Goal: Task Accomplishment & Management: Complete application form

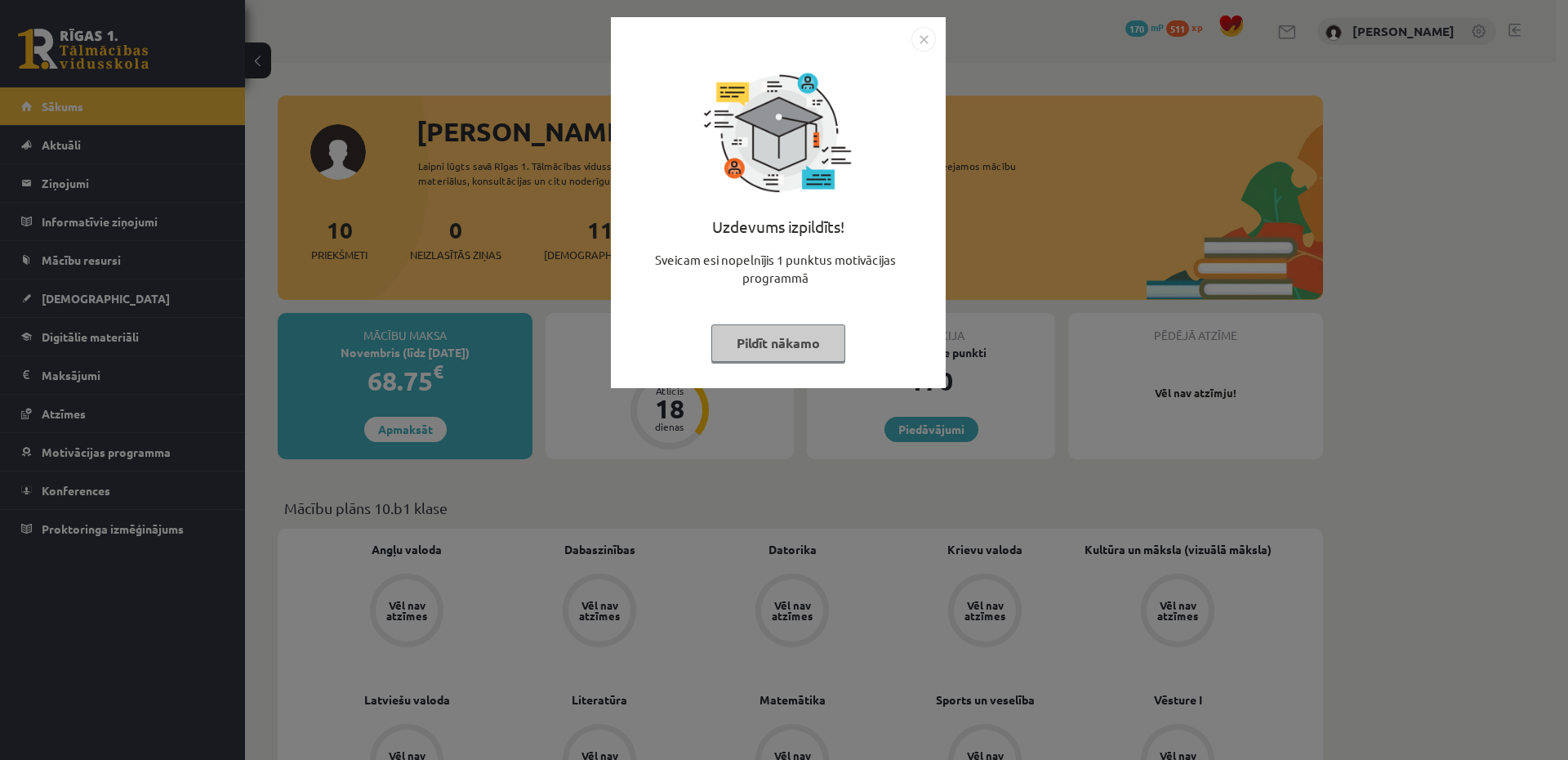
drag, startPoint x: 1124, startPoint y: 193, endPoint x: 1048, endPoint y: 220, distance: 80.7
click at [1121, 195] on div "Uzdevums izpildīts! Sveicam esi nopelnījis 1 punktus motivācijas programmā Pild…" at bounding box center [784, 380] width 1568 height 760
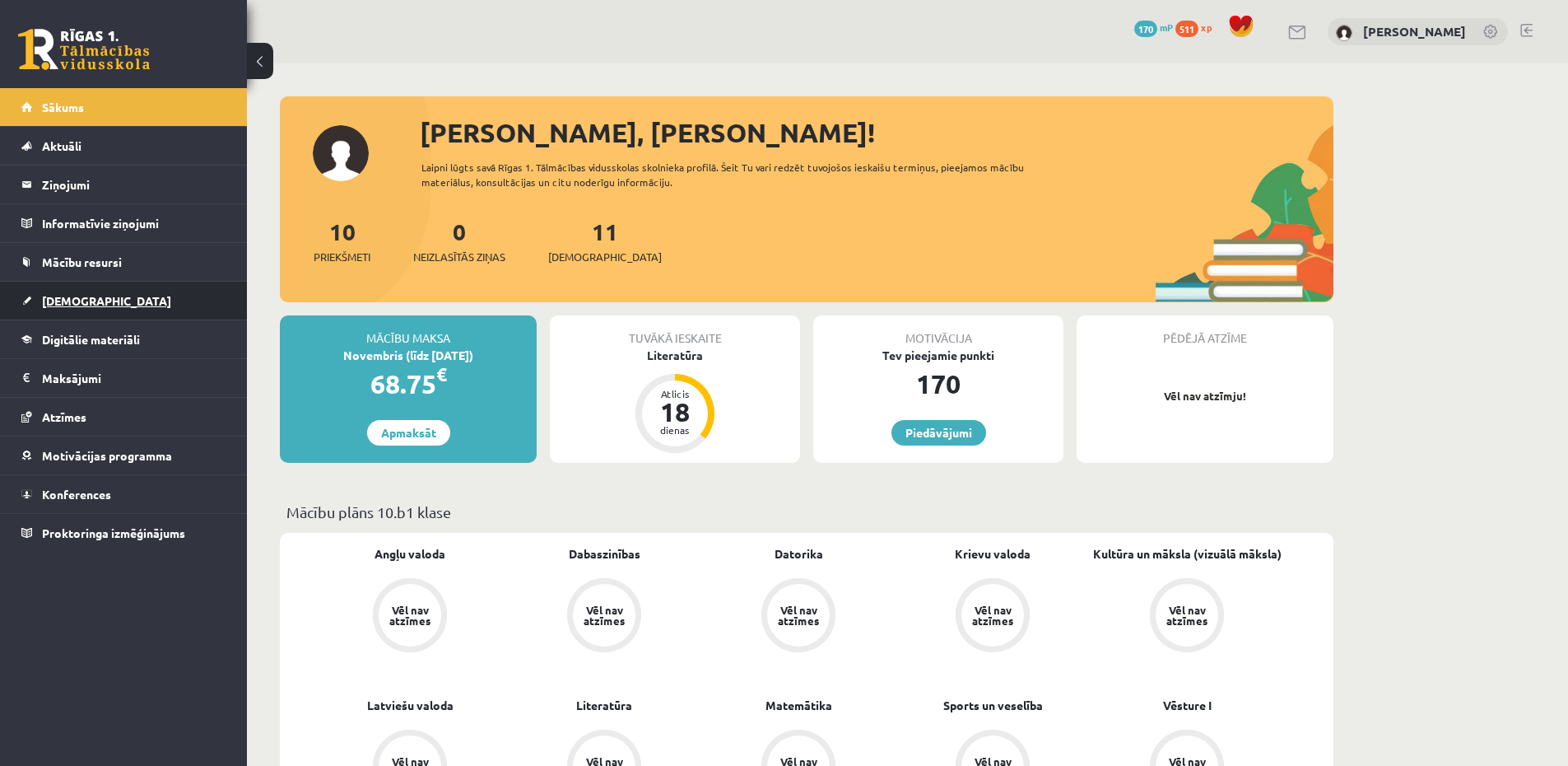
click at [86, 294] on span "[DEMOGRAPHIC_DATA]" at bounding box center [106, 300] width 129 height 15
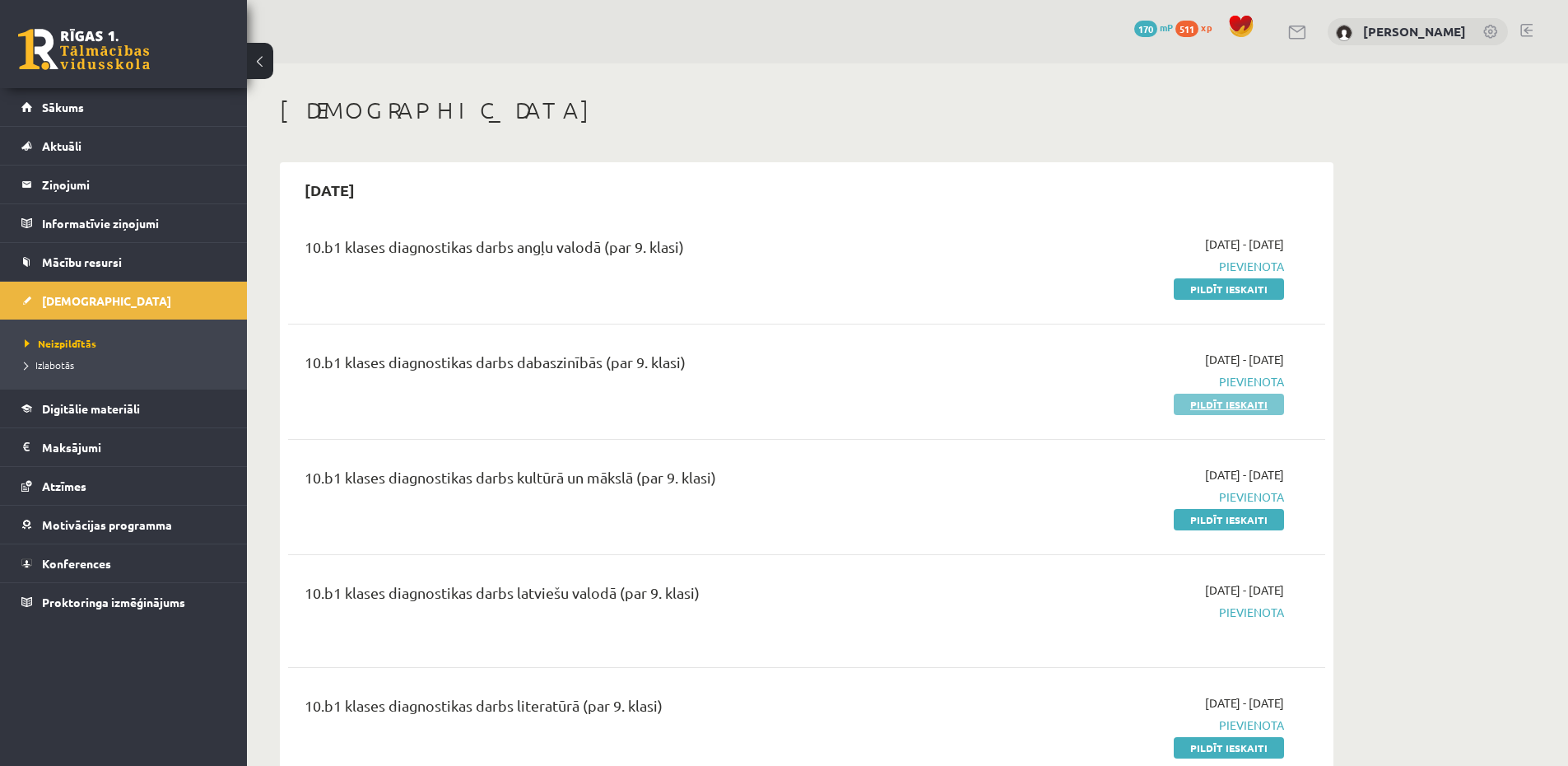
click at [1218, 405] on link "Pildīt ieskaiti" at bounding box center [1228, 404] width 110 height 22
click at [1259, 388] on span "Pievienota" at bounding box center [1128, 381] width 310 height 17
click at [1232, 392] on div "2025-09-24 - 2025-10-31 Pievienota Pildīt ieskaiti" at bounding box center [1128, 382] width 335 height 61
click at [1234, 400] on div "2025-09-24 - 2025-10-31 Pievienota Pildīt ieskaiti" at bounding box center [1128, 382] width 335 height 61
click at [1237, 399] on link "Pildīt ieskaiti" at bounding box center [1228, 404] width 110 height 22
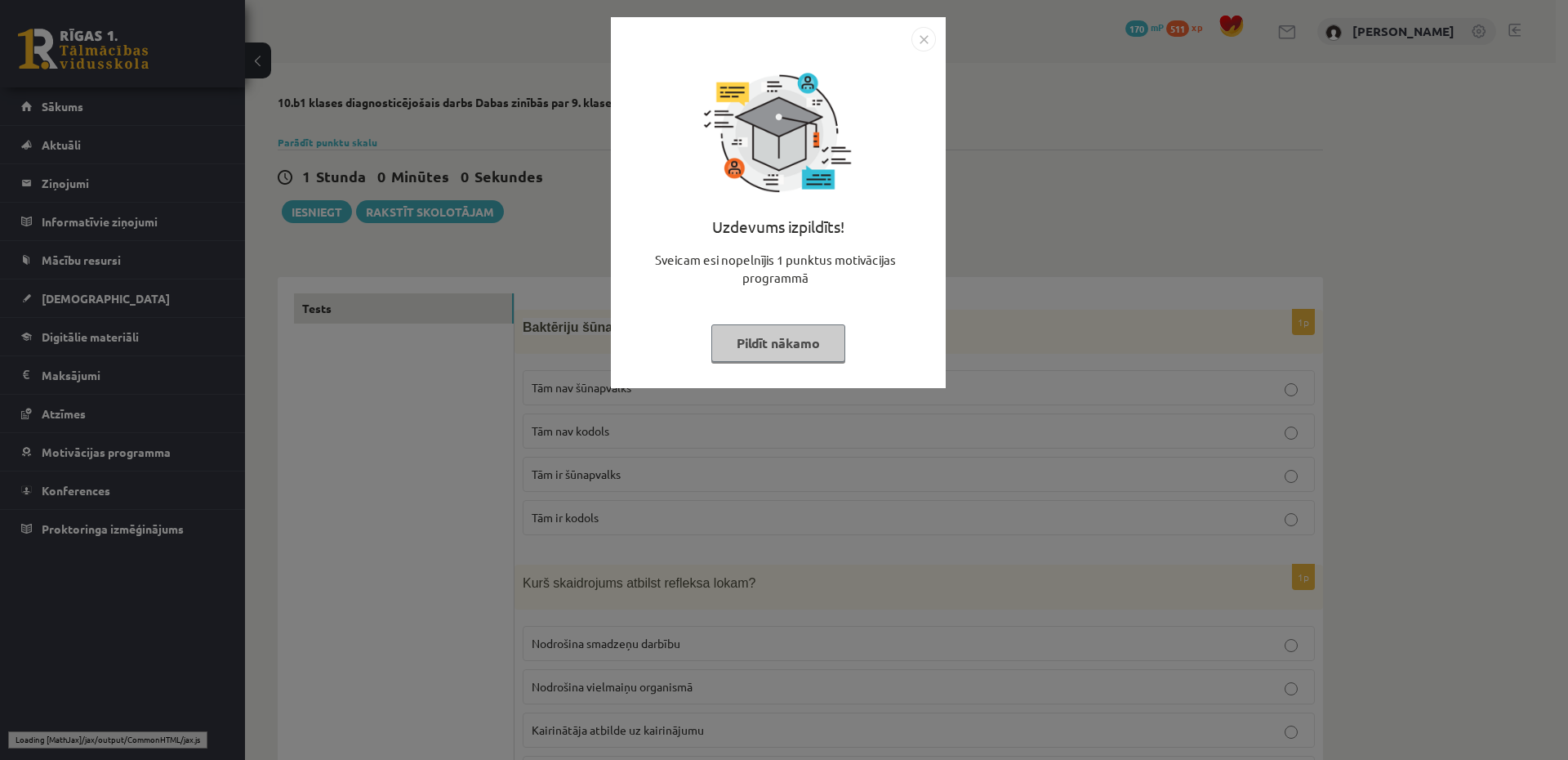
click at [1017, 337] on div "Uzdevums izpildīts! Sveicam esi nopelnījis 1 punktus motivācijas programmā Pild…" at bounding box center [784, 380] width 1568 height 760
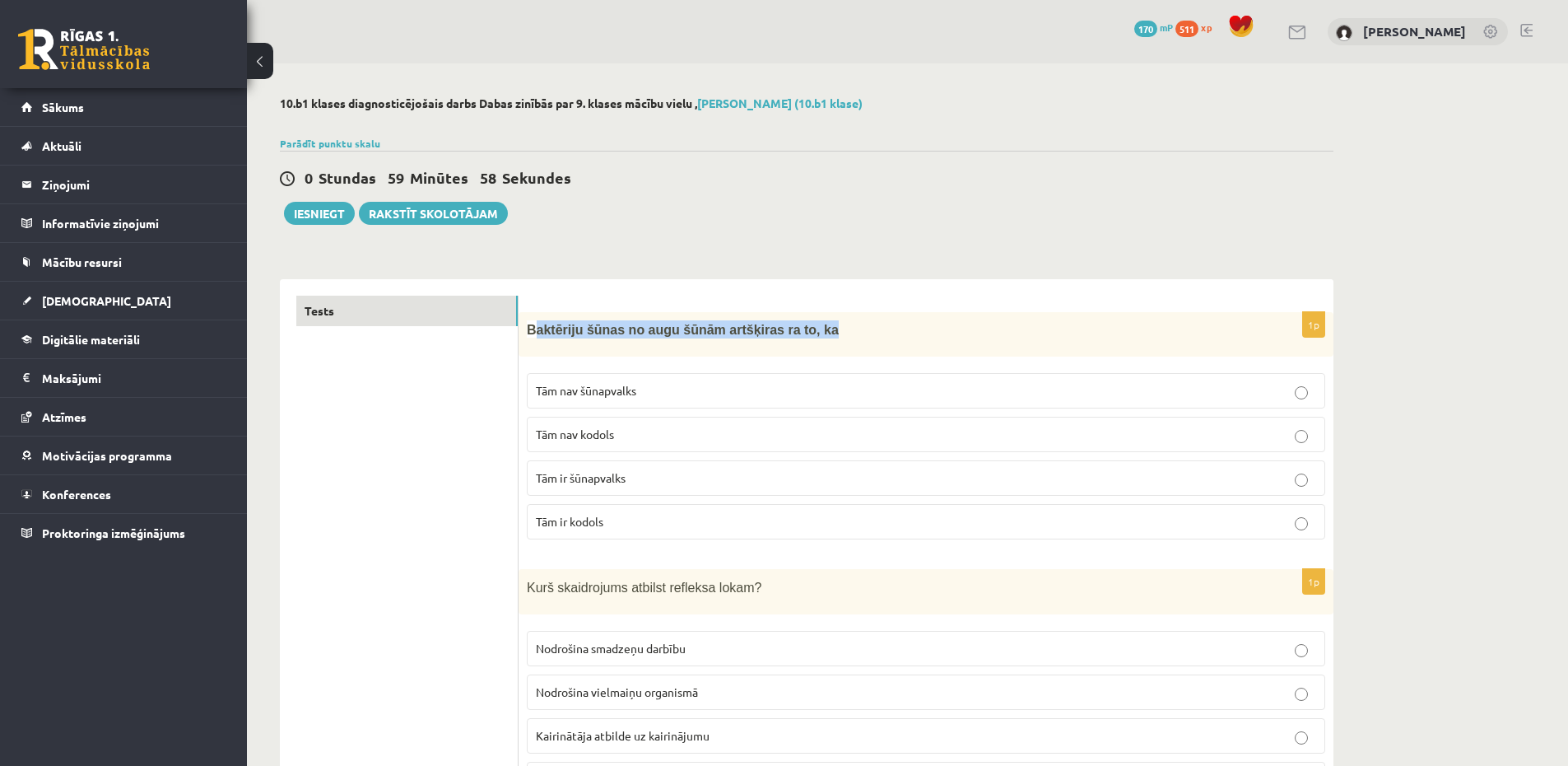
drag, startPoint x: 537, startPoint y: 327, endPoint x: 626, endPoint y: 344, distance: 90.6
click at [654, 349] on div "Baktēriju šūnas no augu šūnām artšķiras ra to, ka" at bounding box center [925, 334] width 814 height 45
click at [530, 333] on span "Baktēriju šūnas no augu šūnām artšķiras ra to, ka" at bounding box center [682, 330] width 312 height 14
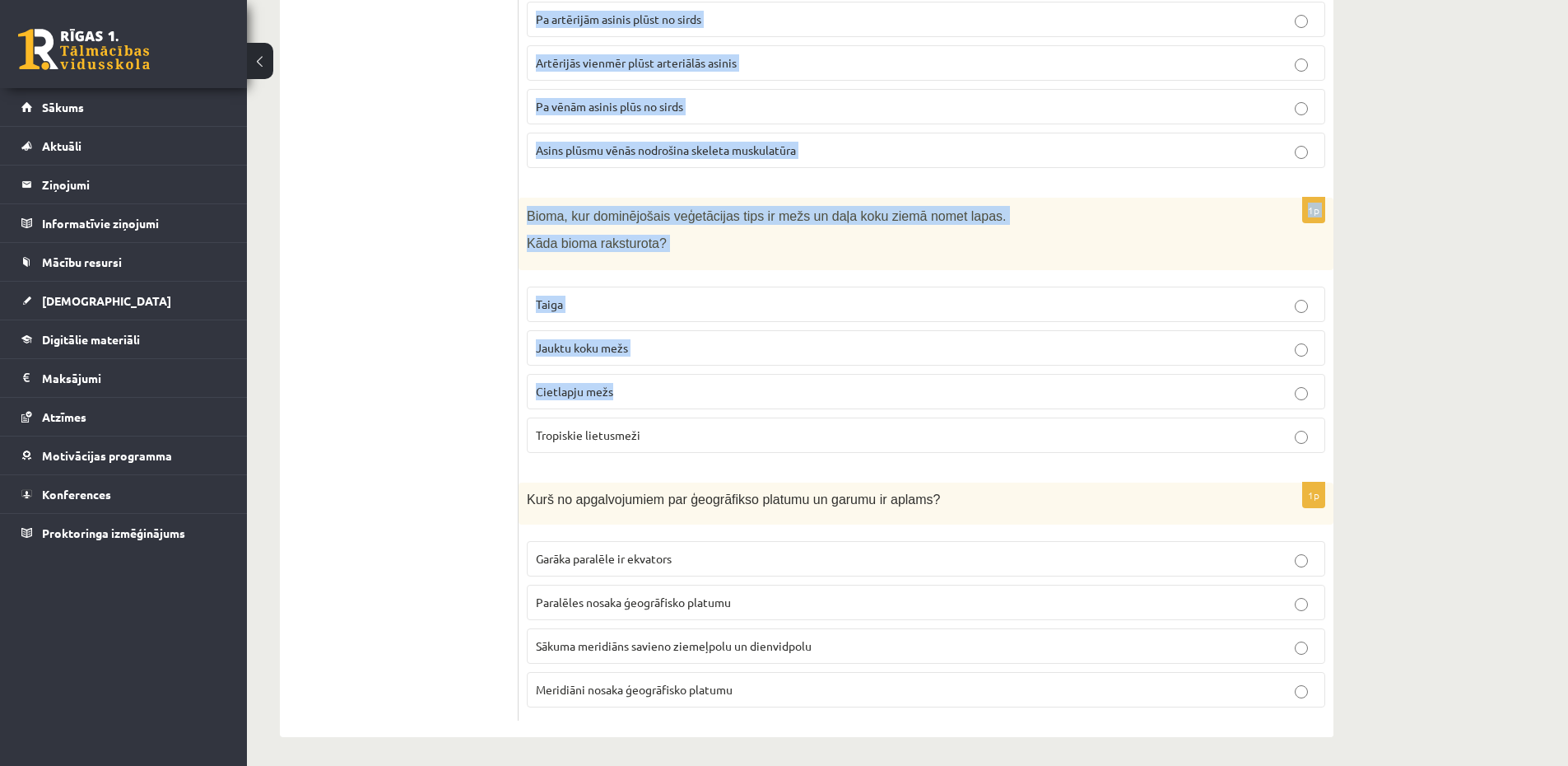
scroll to position [7614, 0]
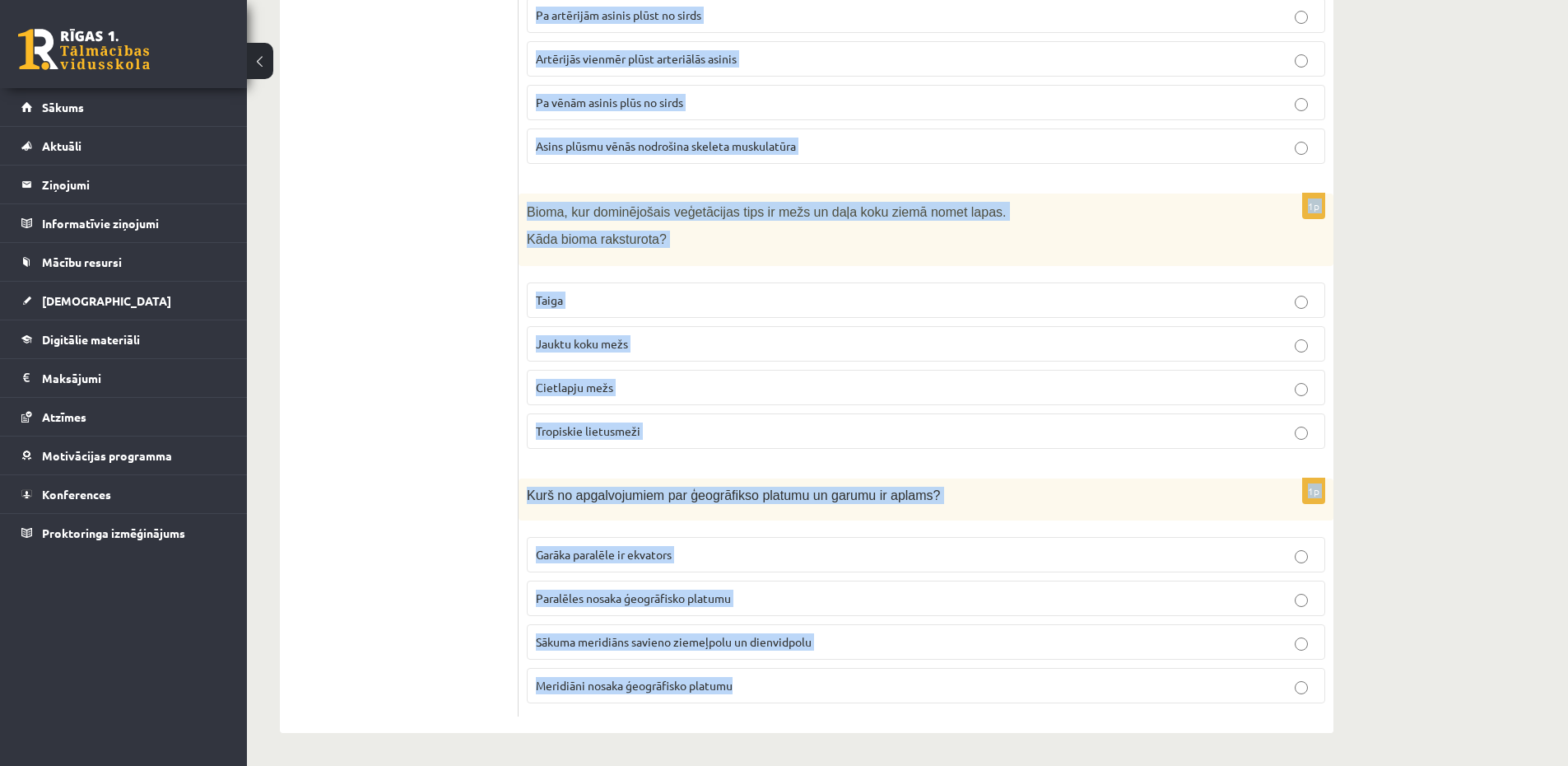
drag, startPoint x: 527, startPoint y: 332, endPoint x: 1333, endPoint y: 690, distance: 881.9
copy form "Baktēriju šūnas no augu šūnām artšķiras ra to, ka Tām nav šūnapvalks Tām nav ko…"
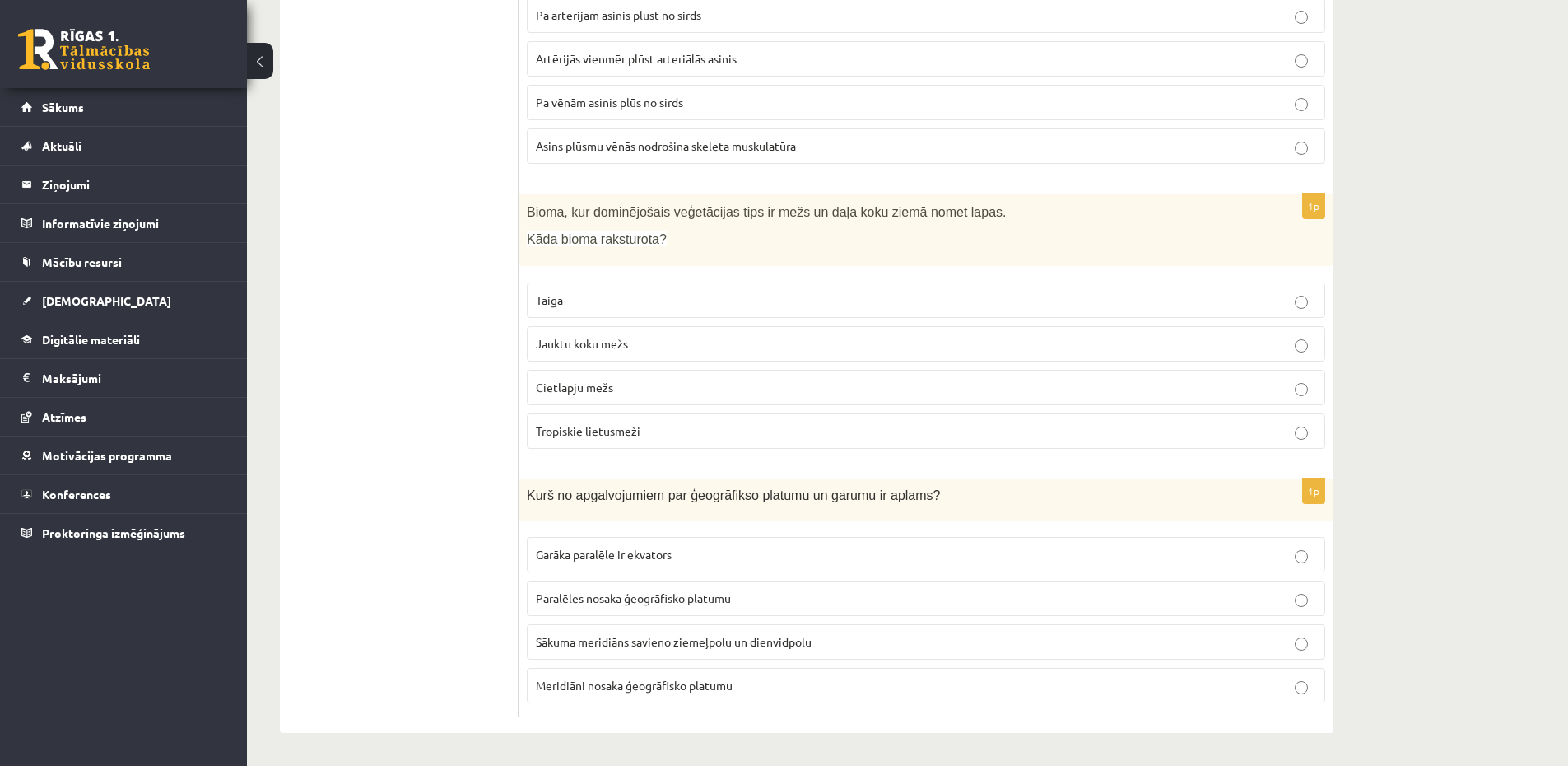
drag, startPoint x: 457, startPoint y: 504, endPoint x: 455, endPoint y: -22, distance: 526.0
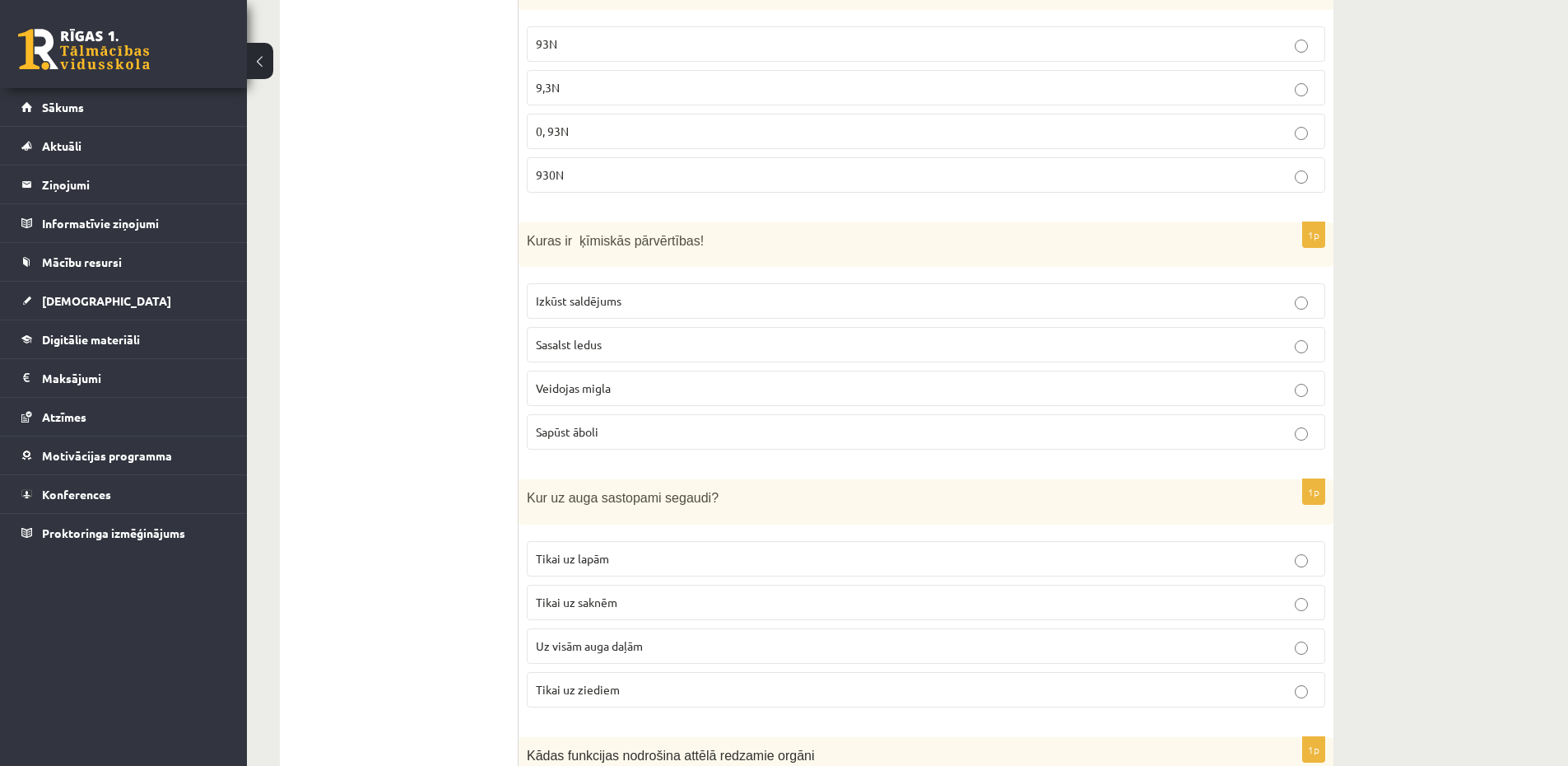
scroll to position [5837, 0]
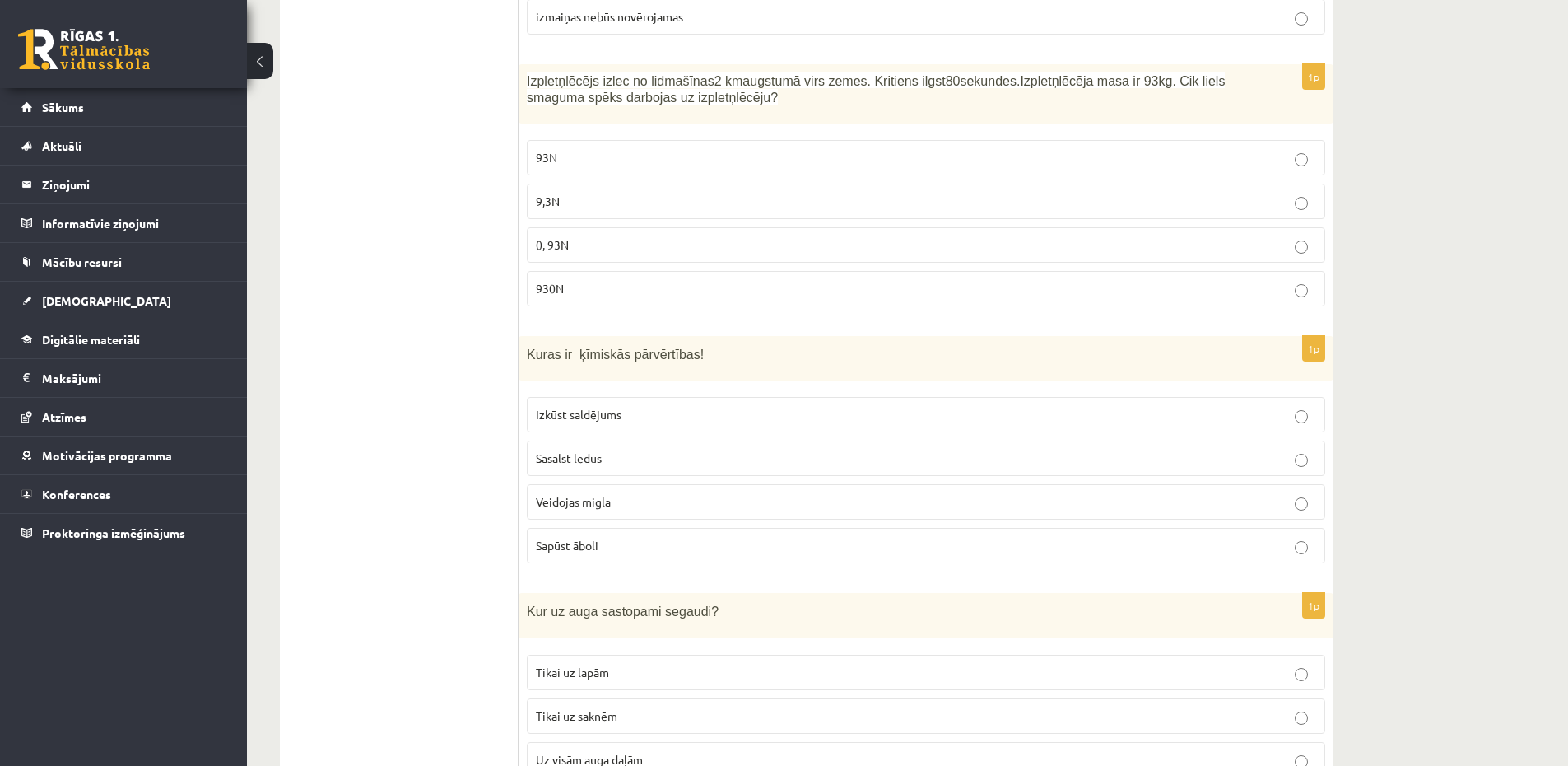
drag, startPoint x: 1424, startPoint y: 532, endPoint x: 1434, endPoint y: -124, distance: 656.1
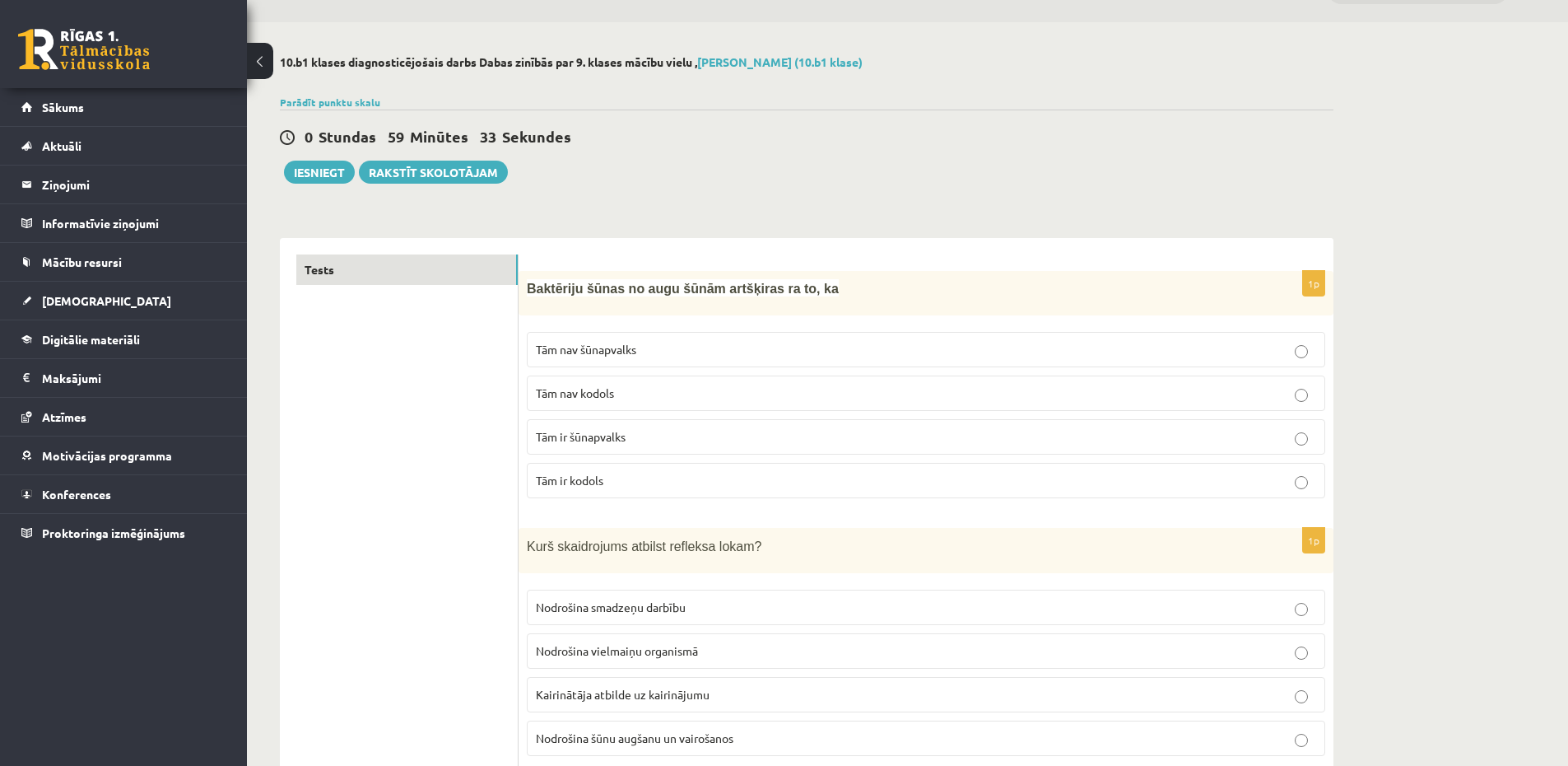
scroll to position [0, 0]
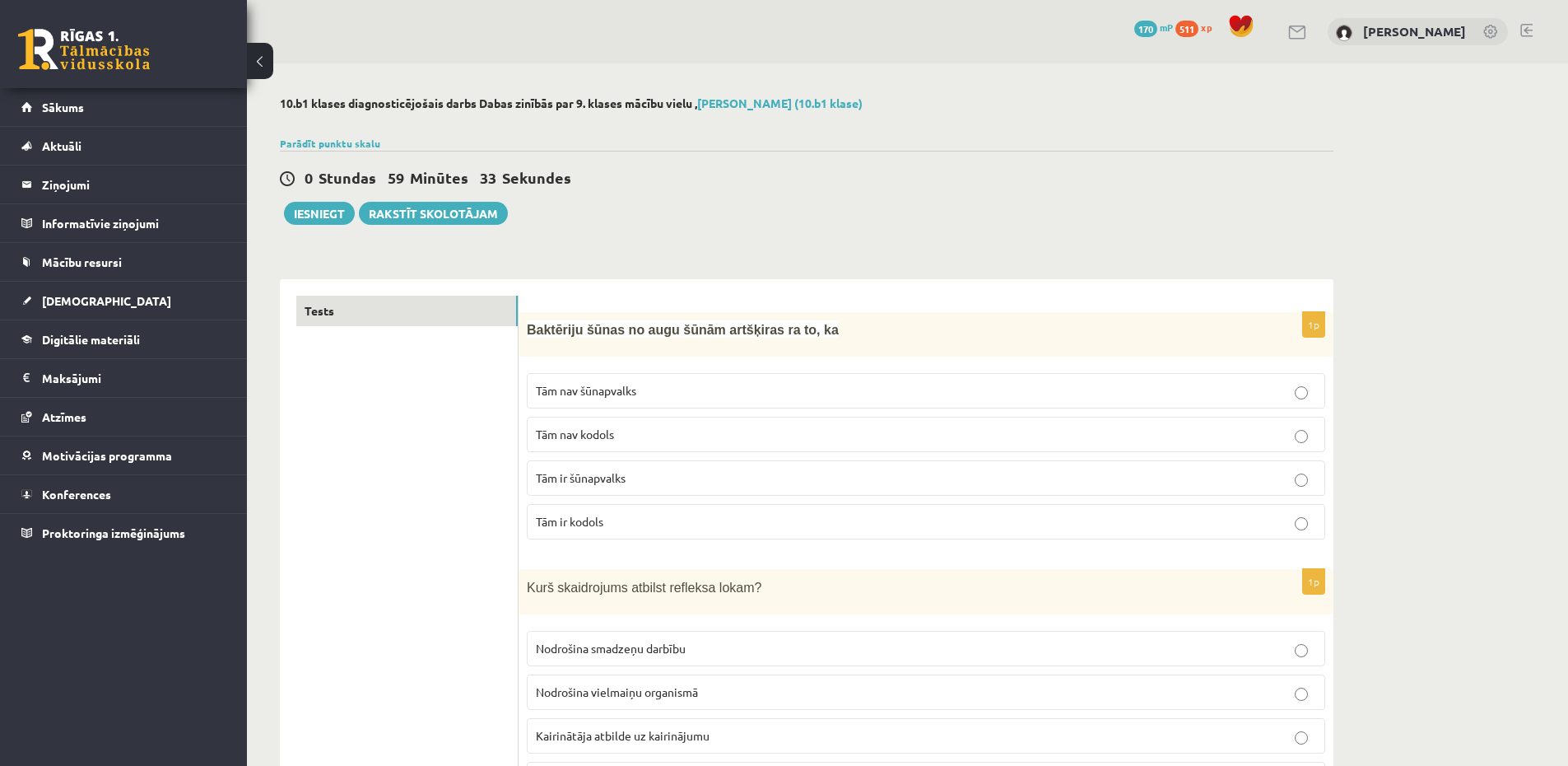
click at [658, 439] on p "Tām nav kodols" at bounding box center [926, 433] width 781 height 17
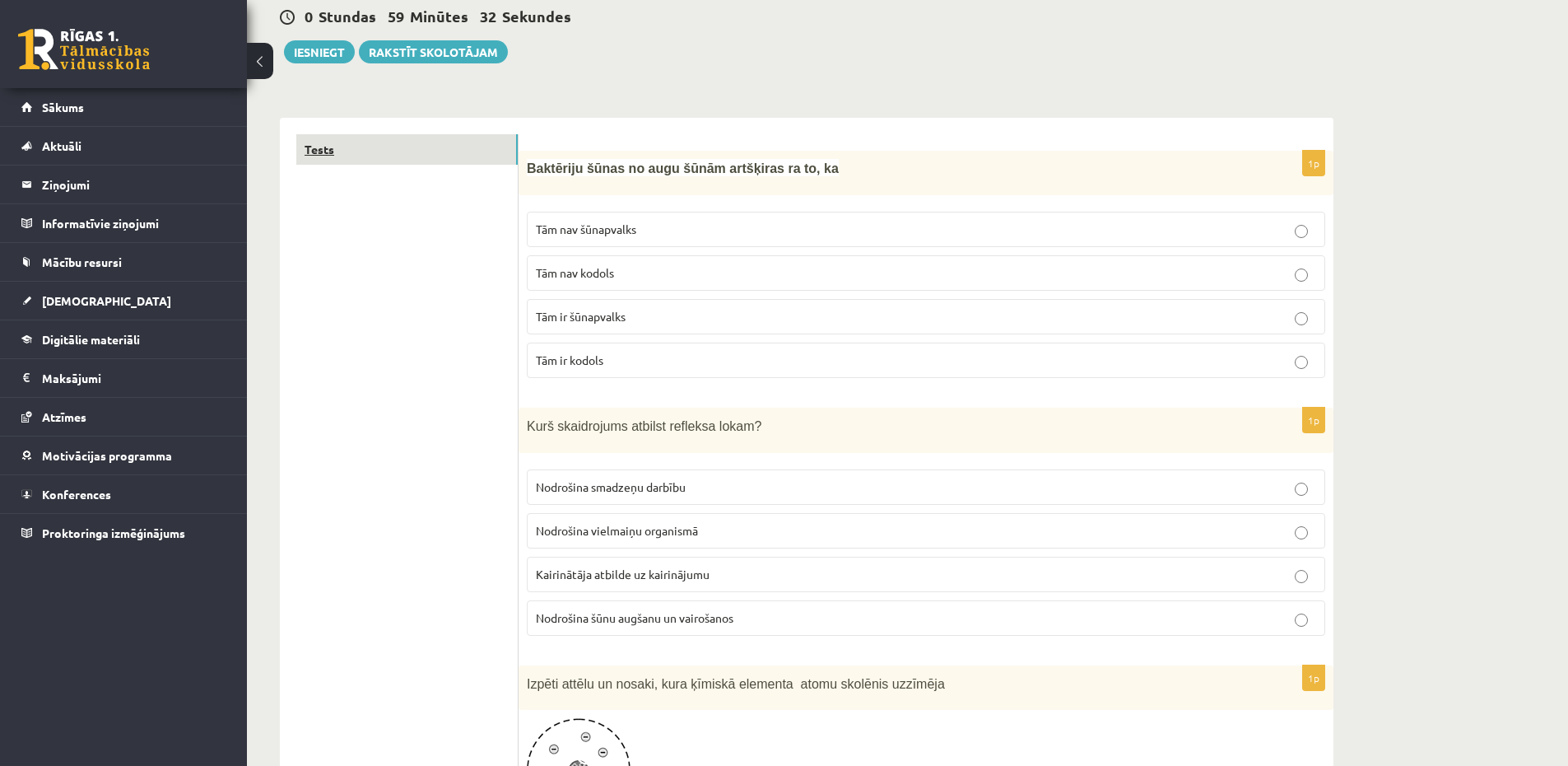
scroll to position [296, 0]
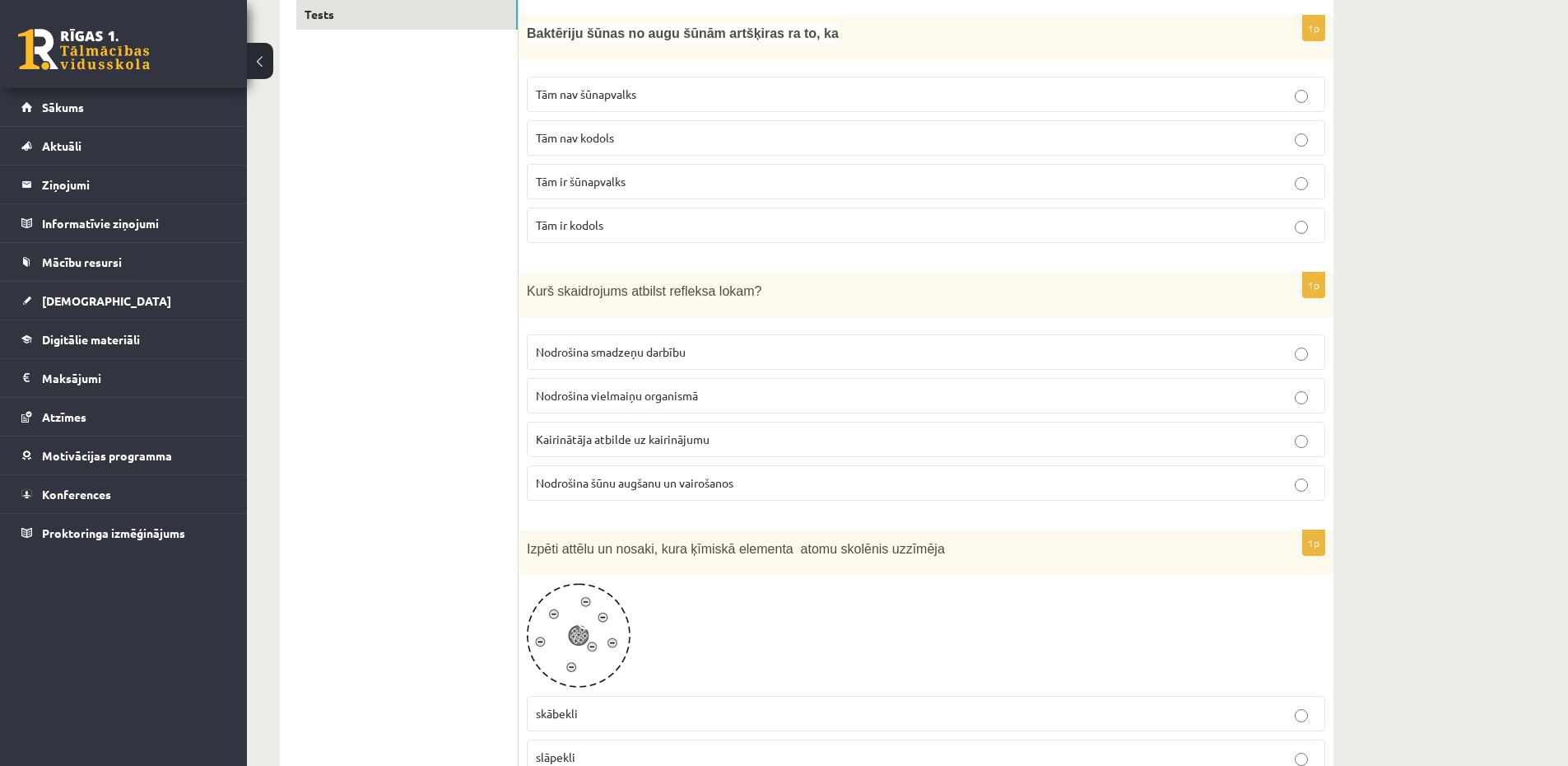
click at [801, 439] on p "Kairinātāja atbilde uz kairinājumu" at bounding box center [926, 438] width 781 height 17
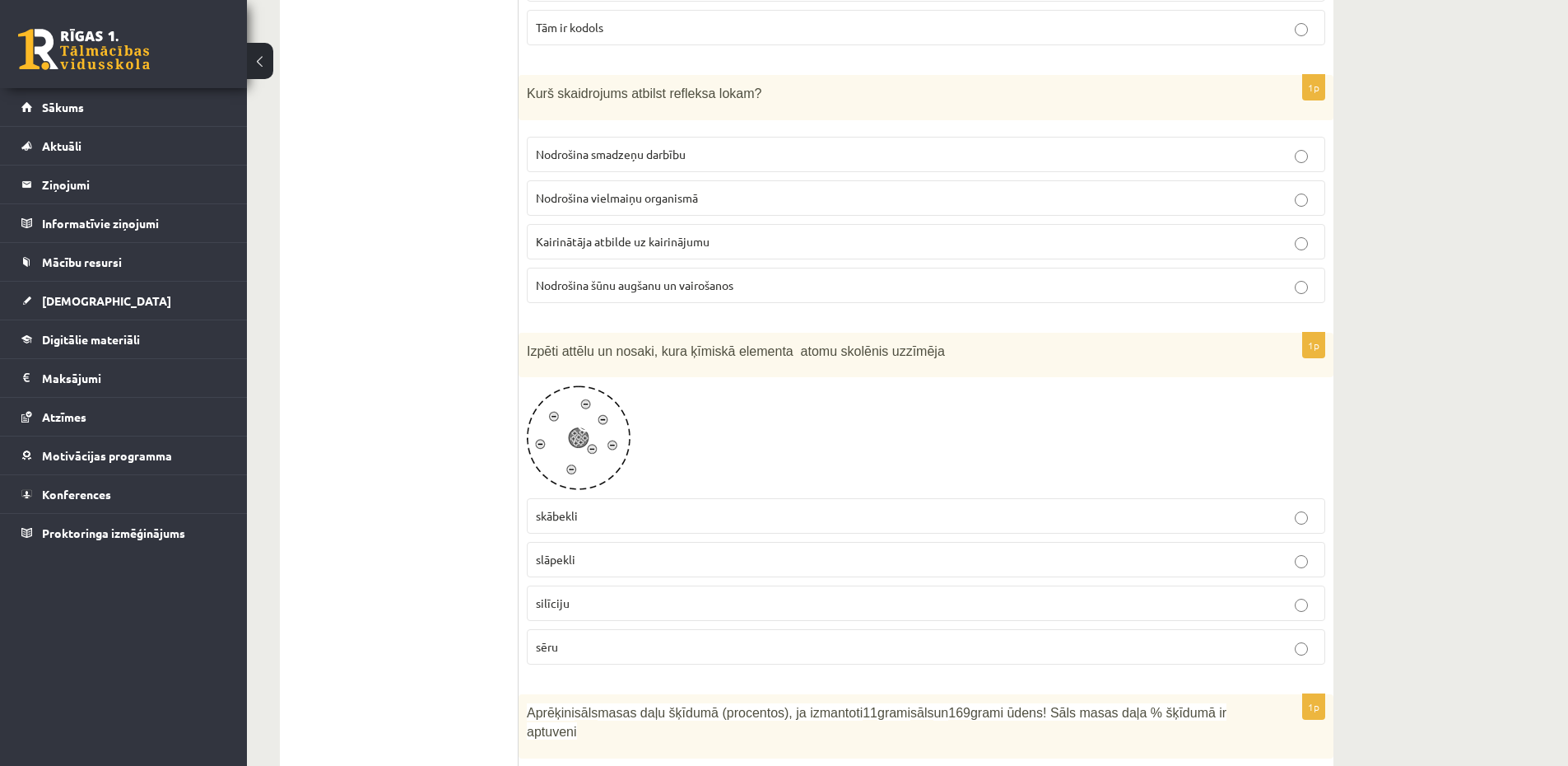
scroll to position [593, 0]
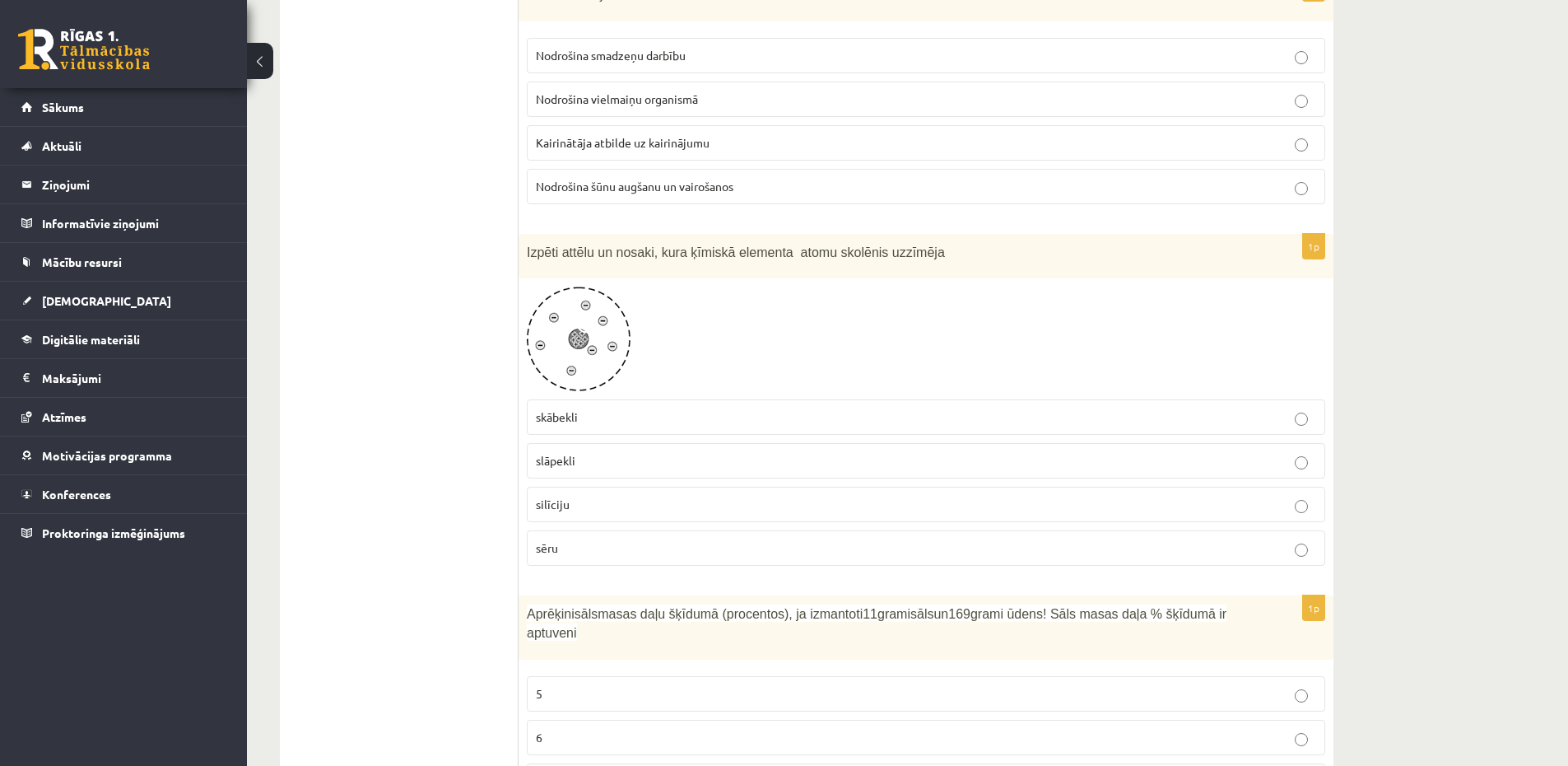
click at [682, 474] on label "slāpekli" at bounding box center [926, 461] width 798 height 36
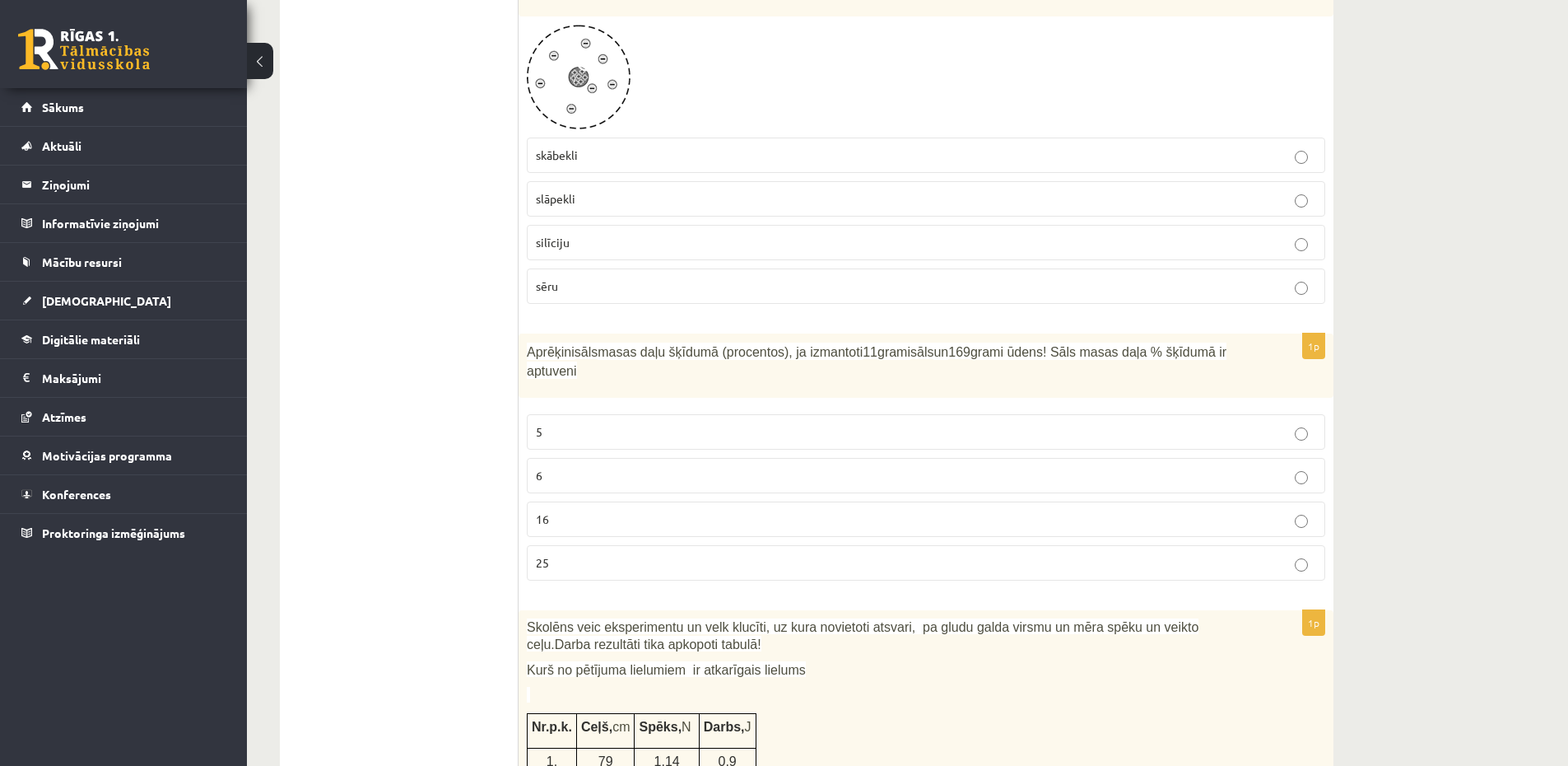
scroll to position [889, 0]
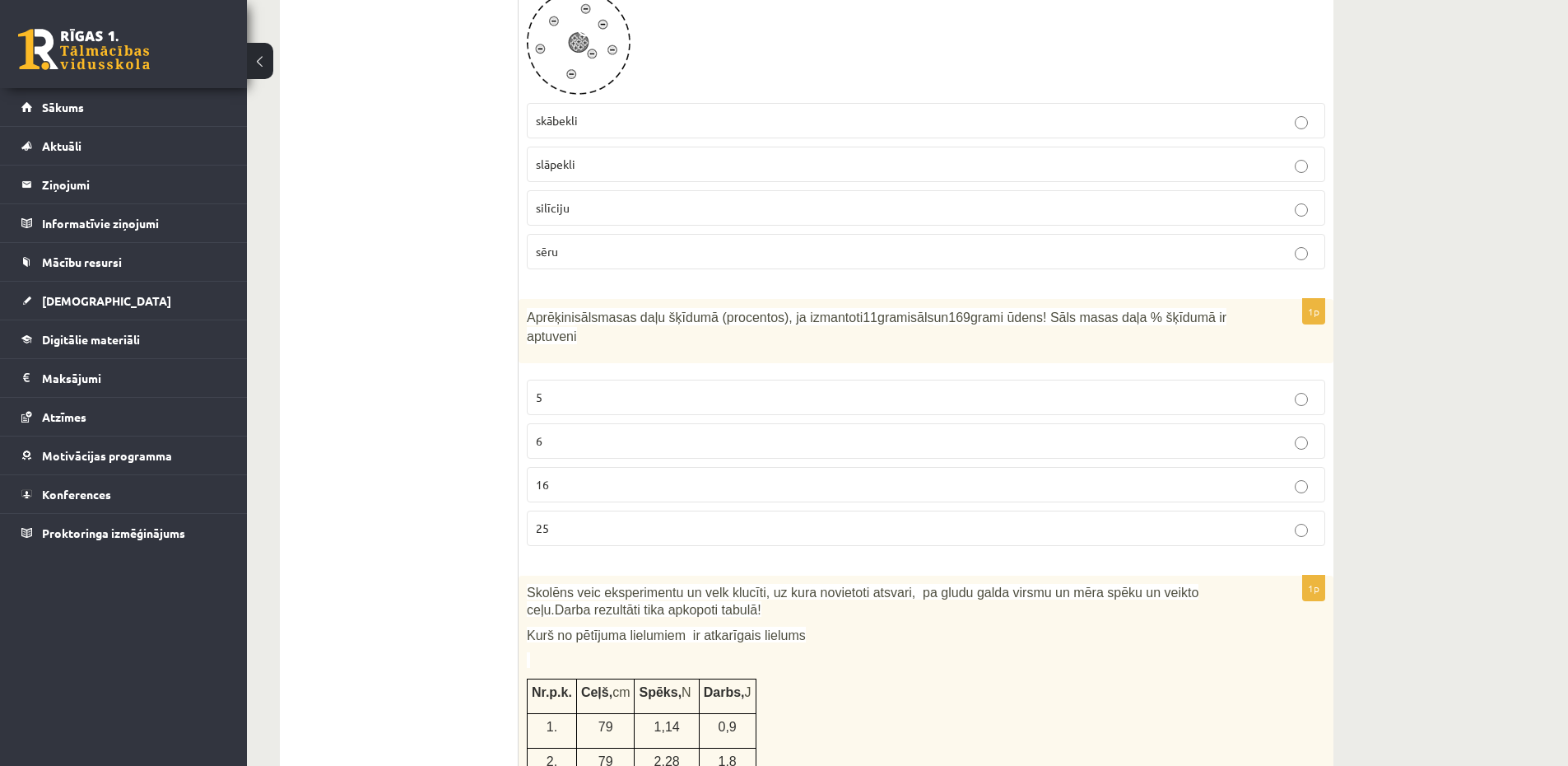
click at [523, 386] on div "1p Aprēķini sāls masas daļu šķīdumā (procentos), ja izmantoti 11 grami sāls un …" at bounding box center [925, 429] width 814 height 261
click at [560, 425] on label "6" at bounding box center [926, 441] width 798 height 36
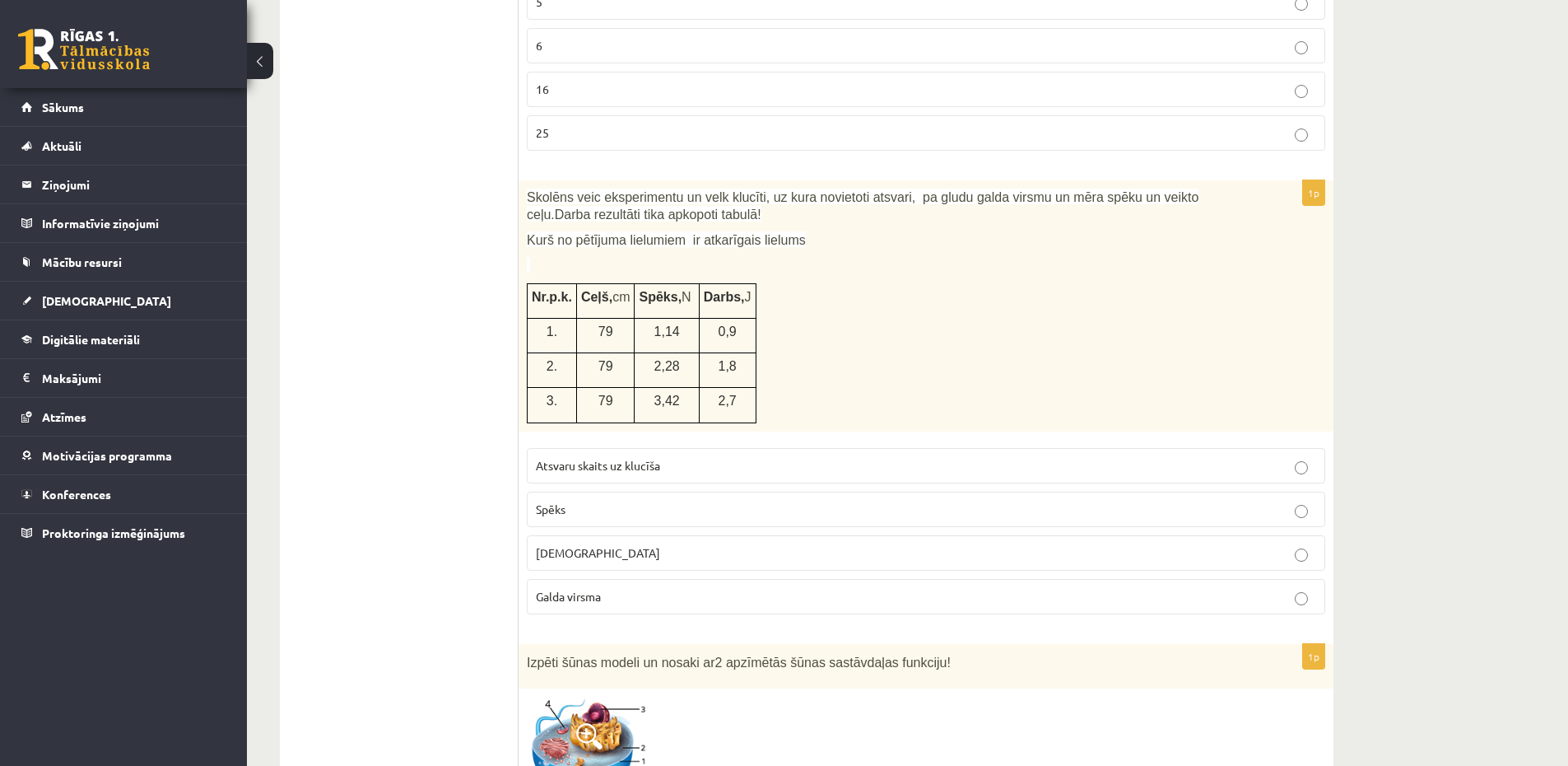
scroll to position [1383, 0]
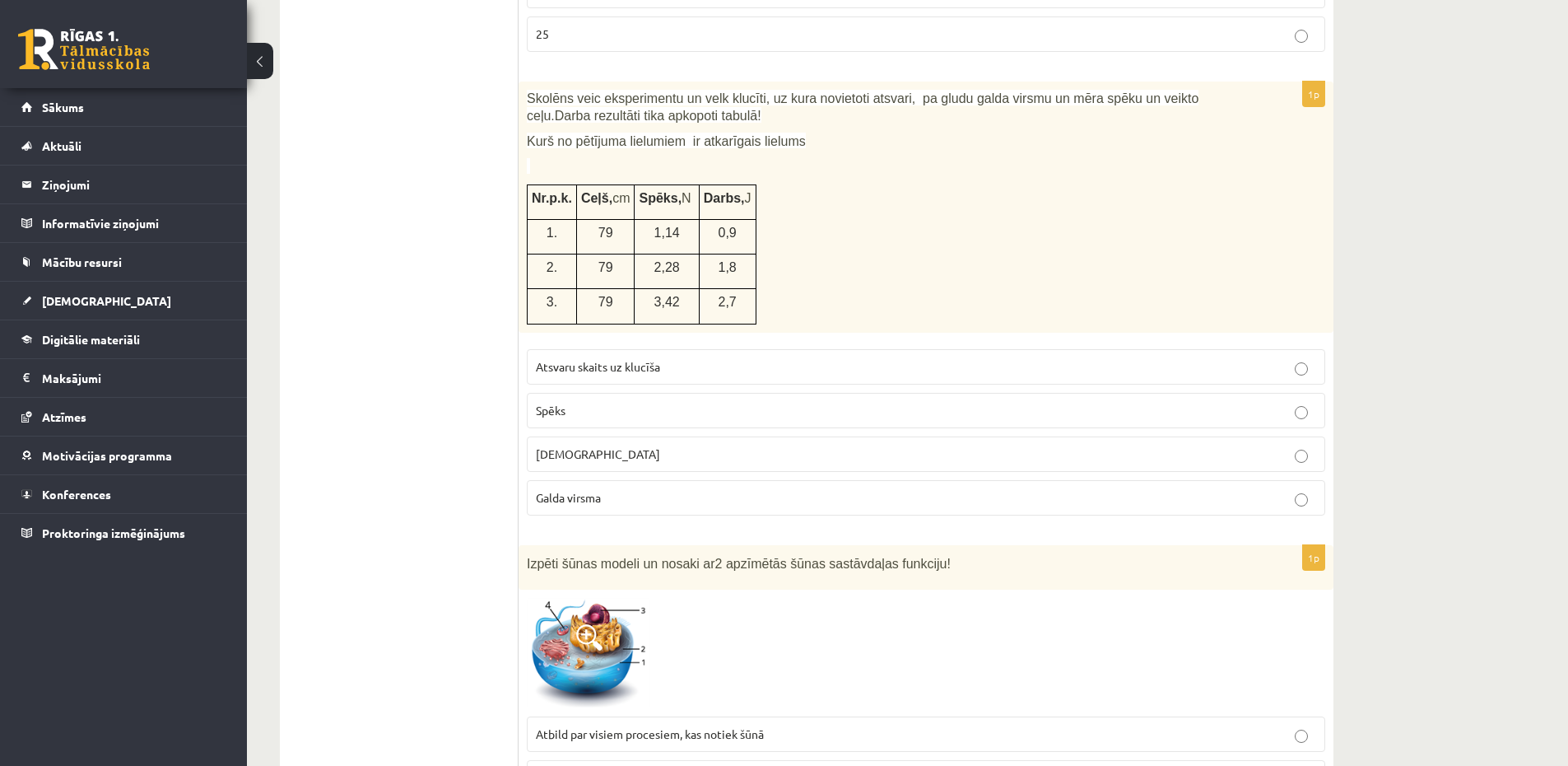
drag, startPoint x: 506, startPoint y: 74, endPoint x: 575, endPoint y: 101, distance: 74.1
click at [537, 95] on span "Skolēns veic eksperimentu un velk klucīti, uz kura novietoti atsvari, pa gludu …" at bounding box center [863, 107] width 672 height 32
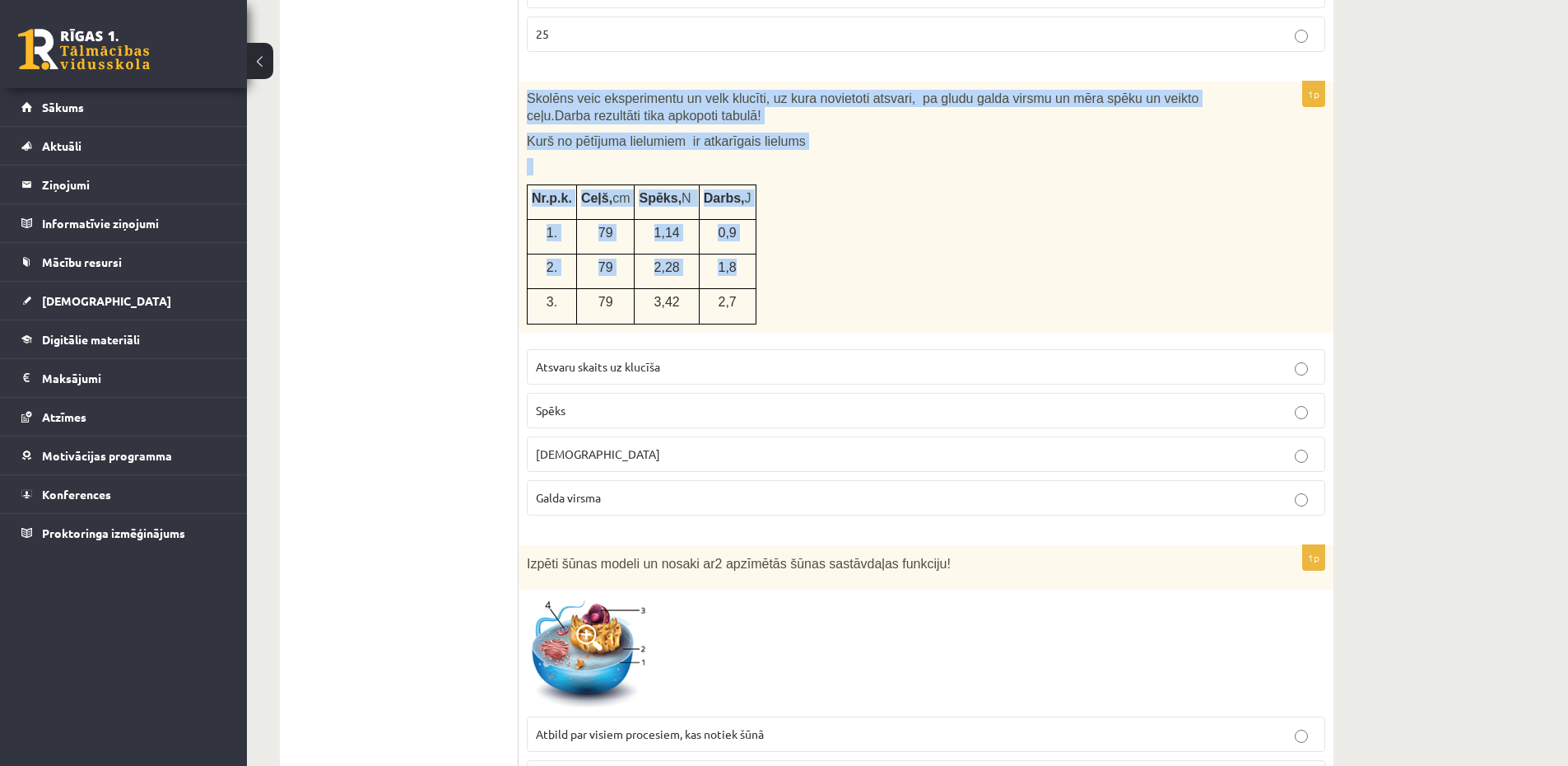
drag, startPoint x: 523, startPoint y: 96, endPoint x: 781, endPoint y: 271, distance: 311.8
click at [751, 279] on div "Skolēns veic eksperimentu un velk klucīti, uz kura novietoti atsvari, pa gludu …" at bounding box center [925, 206] width 814 height 251
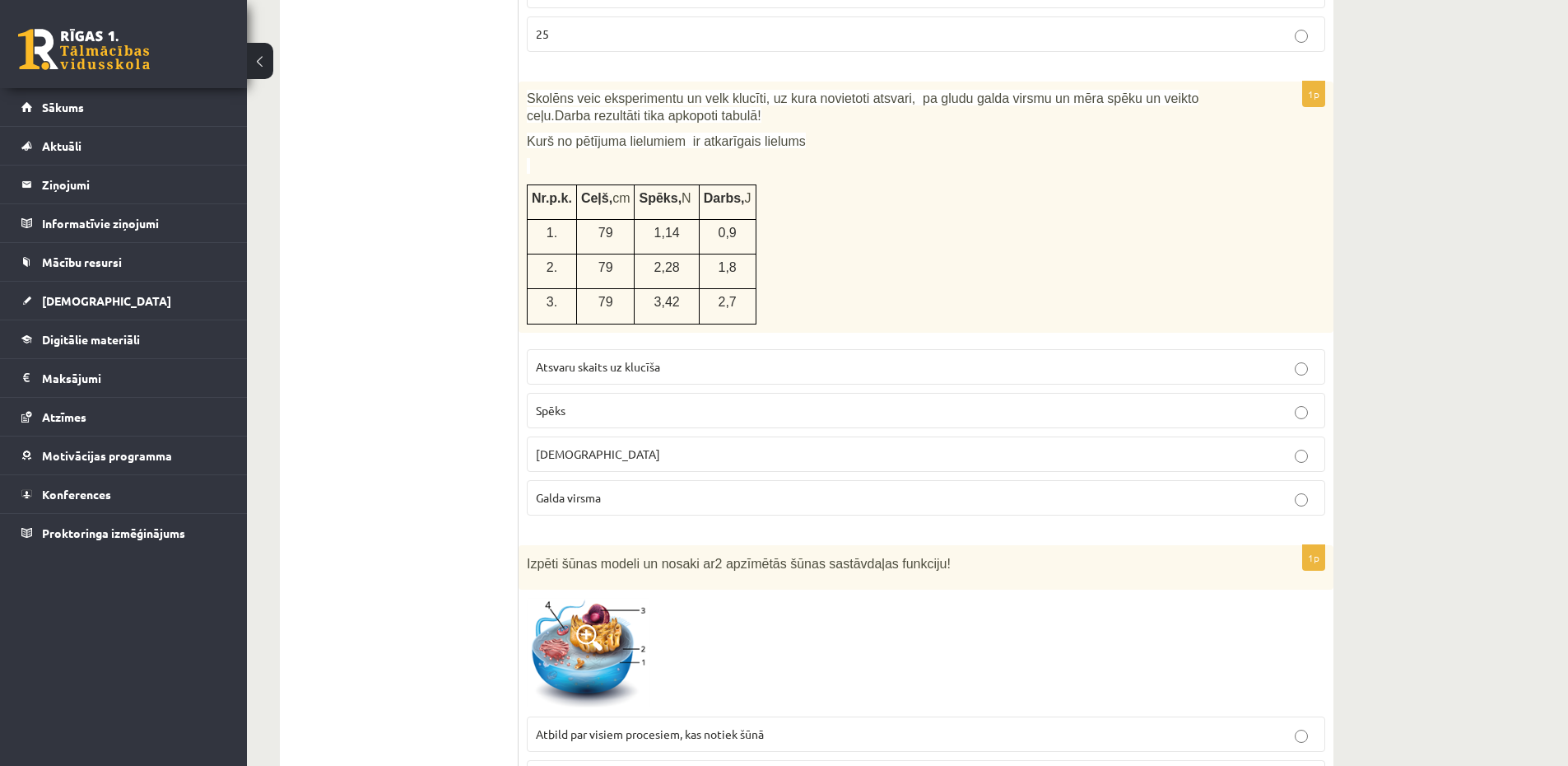
click at [964, 268] on div "Skolēns veic eksperimentu un velk klucīti, uz kura novietoti atsvari, pa gludu …" at bounding box center [925, 206] width 814 height 251
click at [698, 396] on label "Spēks" at bounding box center [926, 410] width 798 height 36
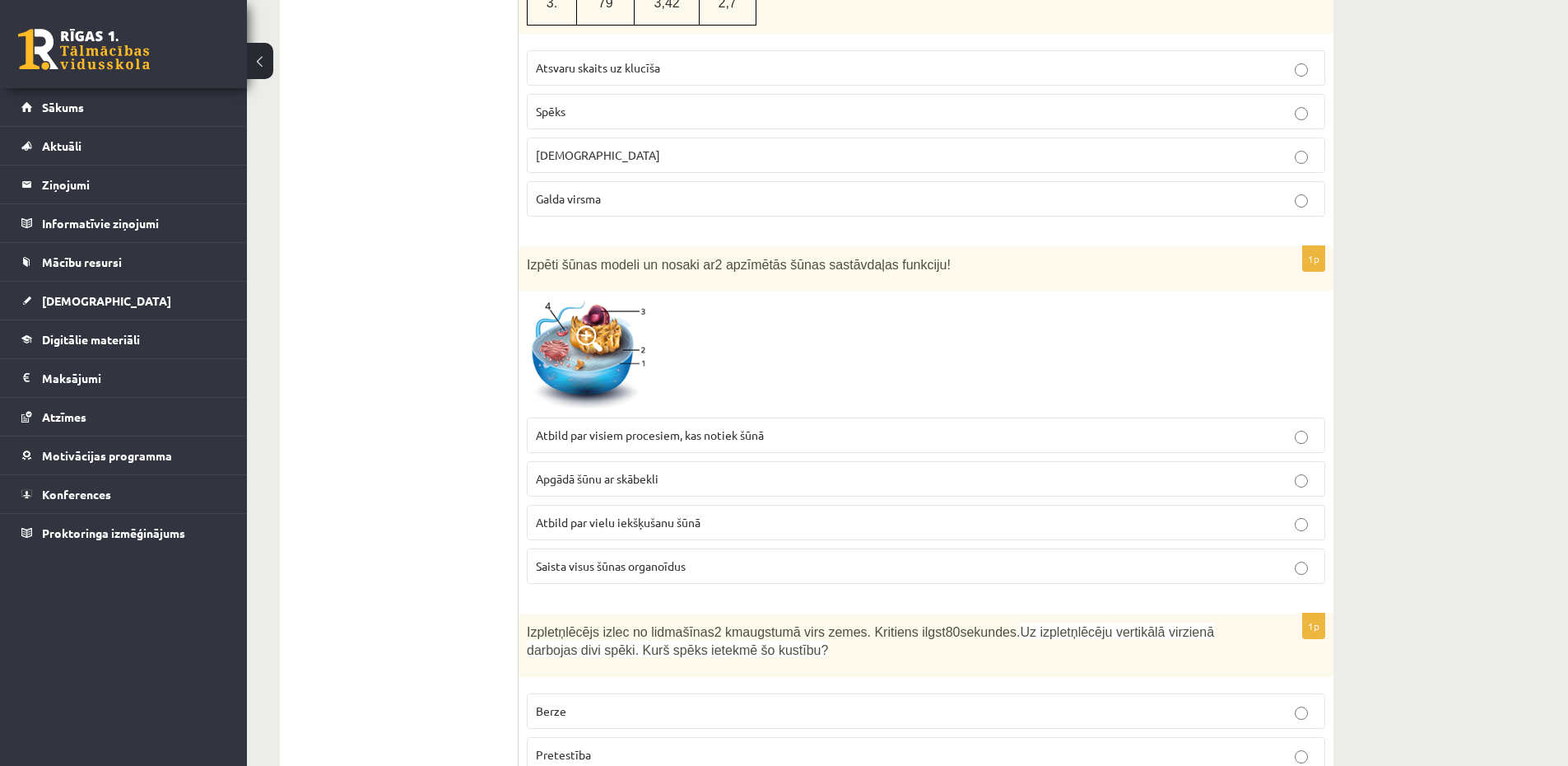
scroll to position [1778, 0]
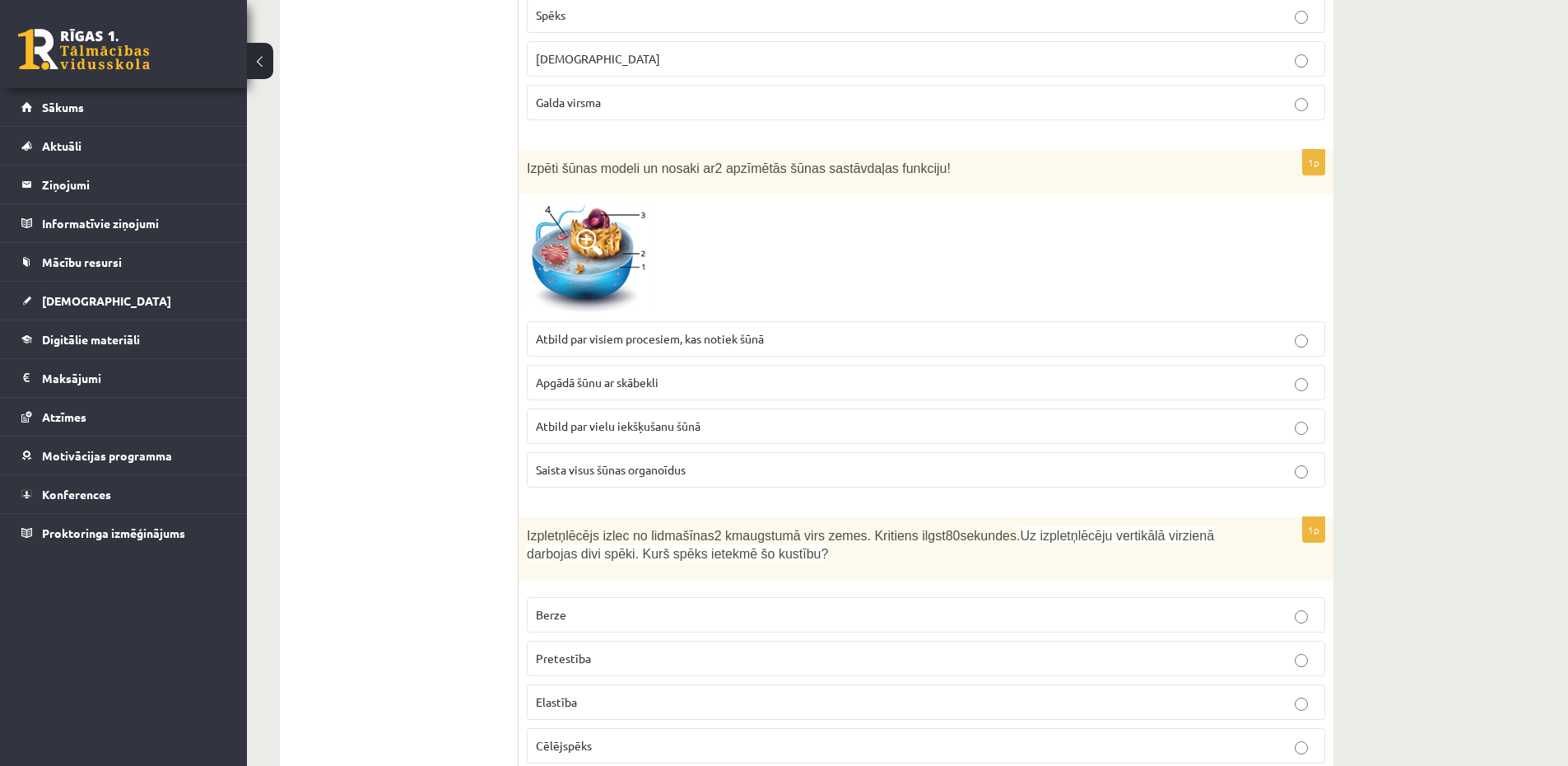
click at [648, 325] on label "Atbild par visiem procesiem, kas notiek šūnā" at bounding box center [926, 339] width 798 height 36
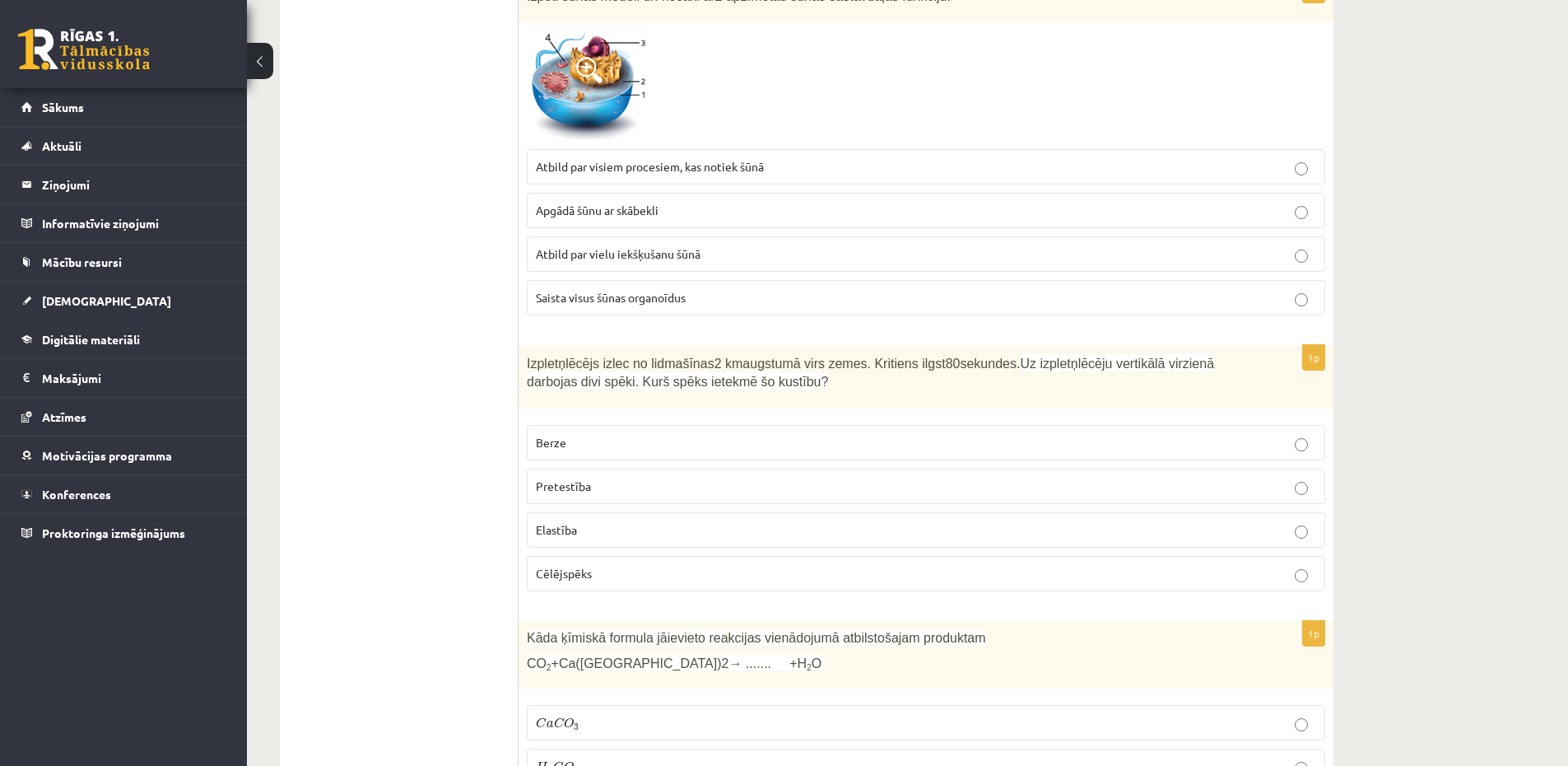
scroll to position [2074, 0]
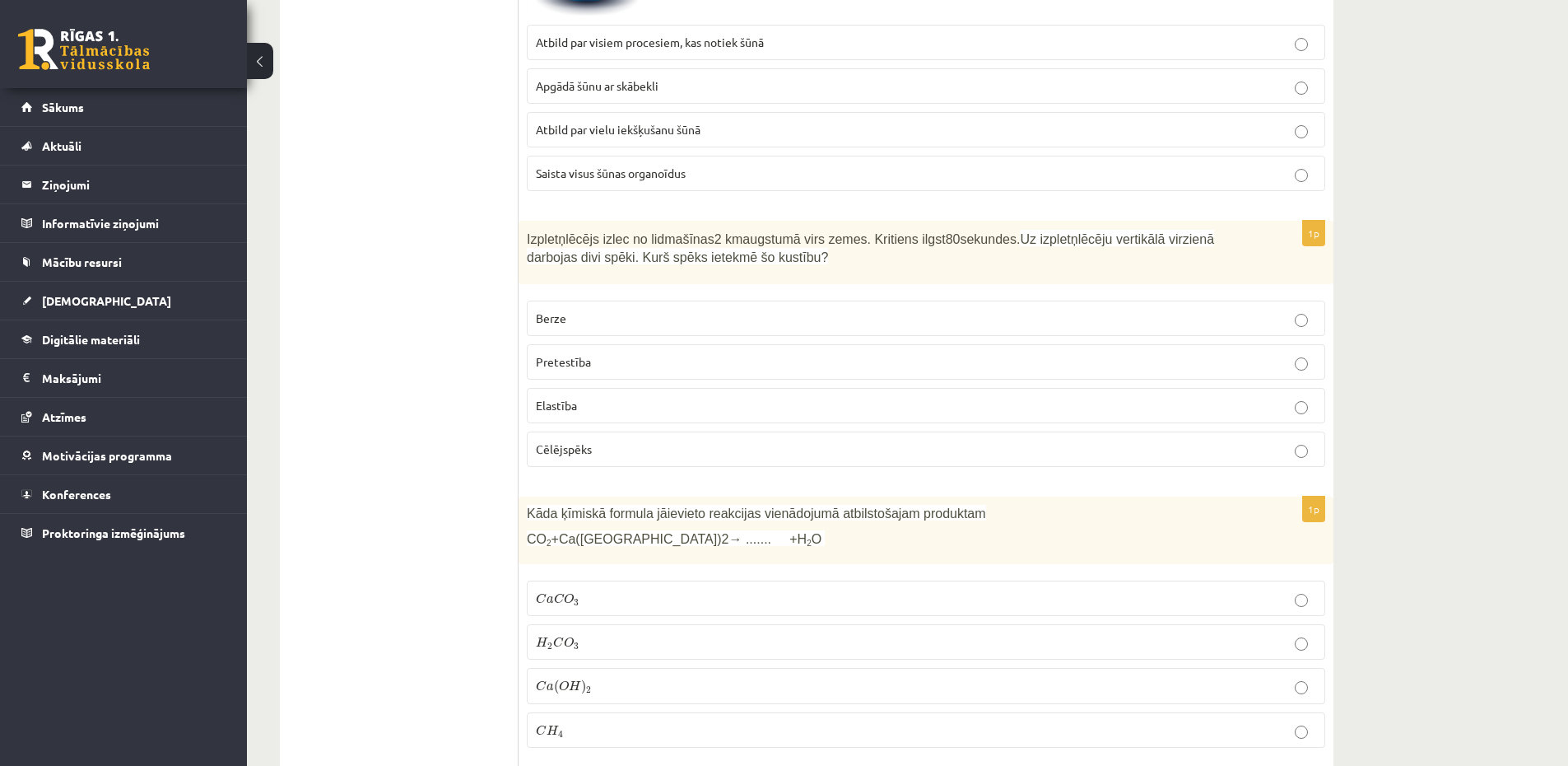
click at [571, 371] on p "Pretestība" at bounding box center [926, 361] width 781 height 17
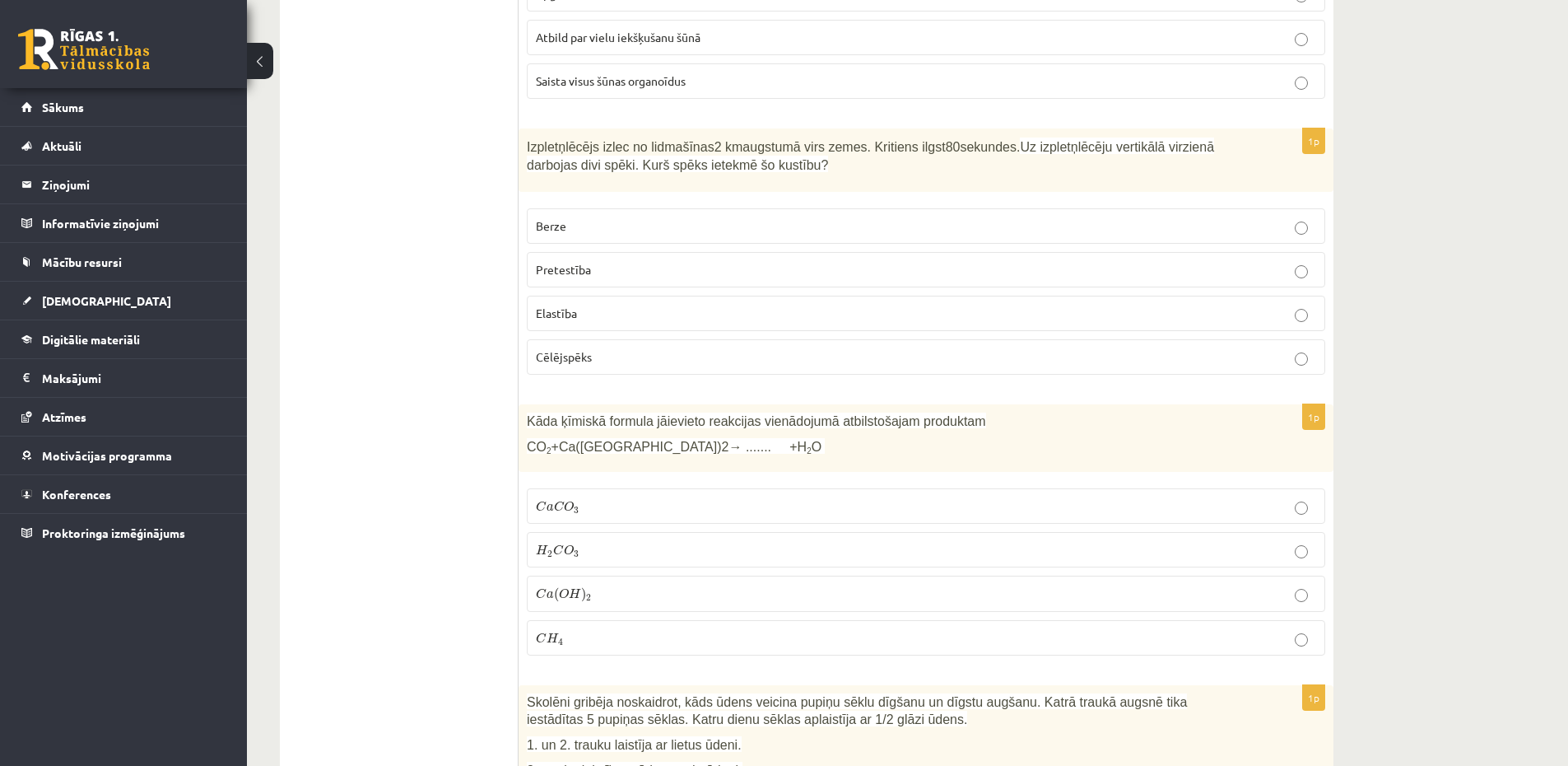
scroll to position [2272, 0]
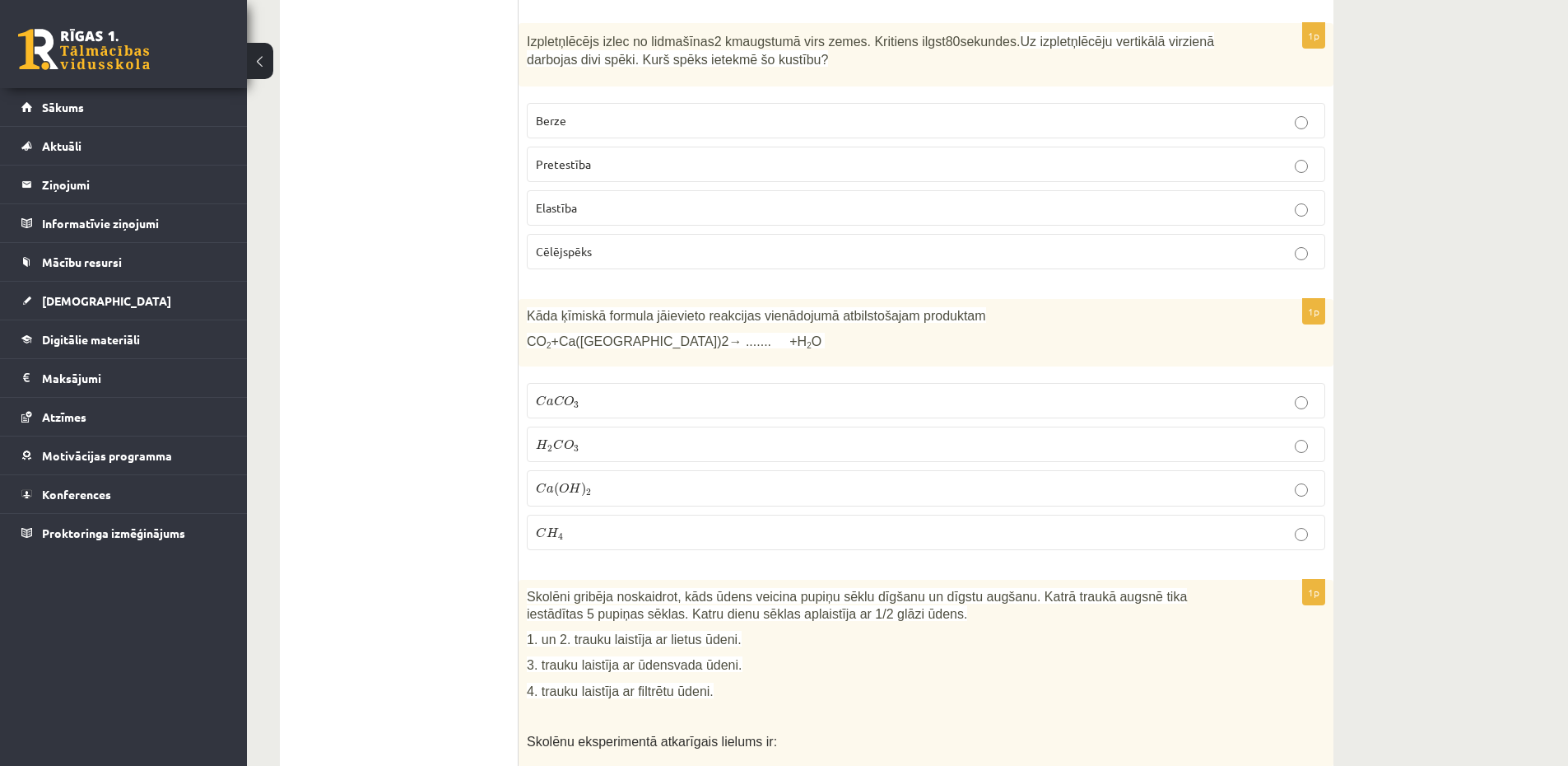
click at [638, 383] on label "C a C O 3 C a C O 3" at bounding box center [926, 400] width 798 height 36
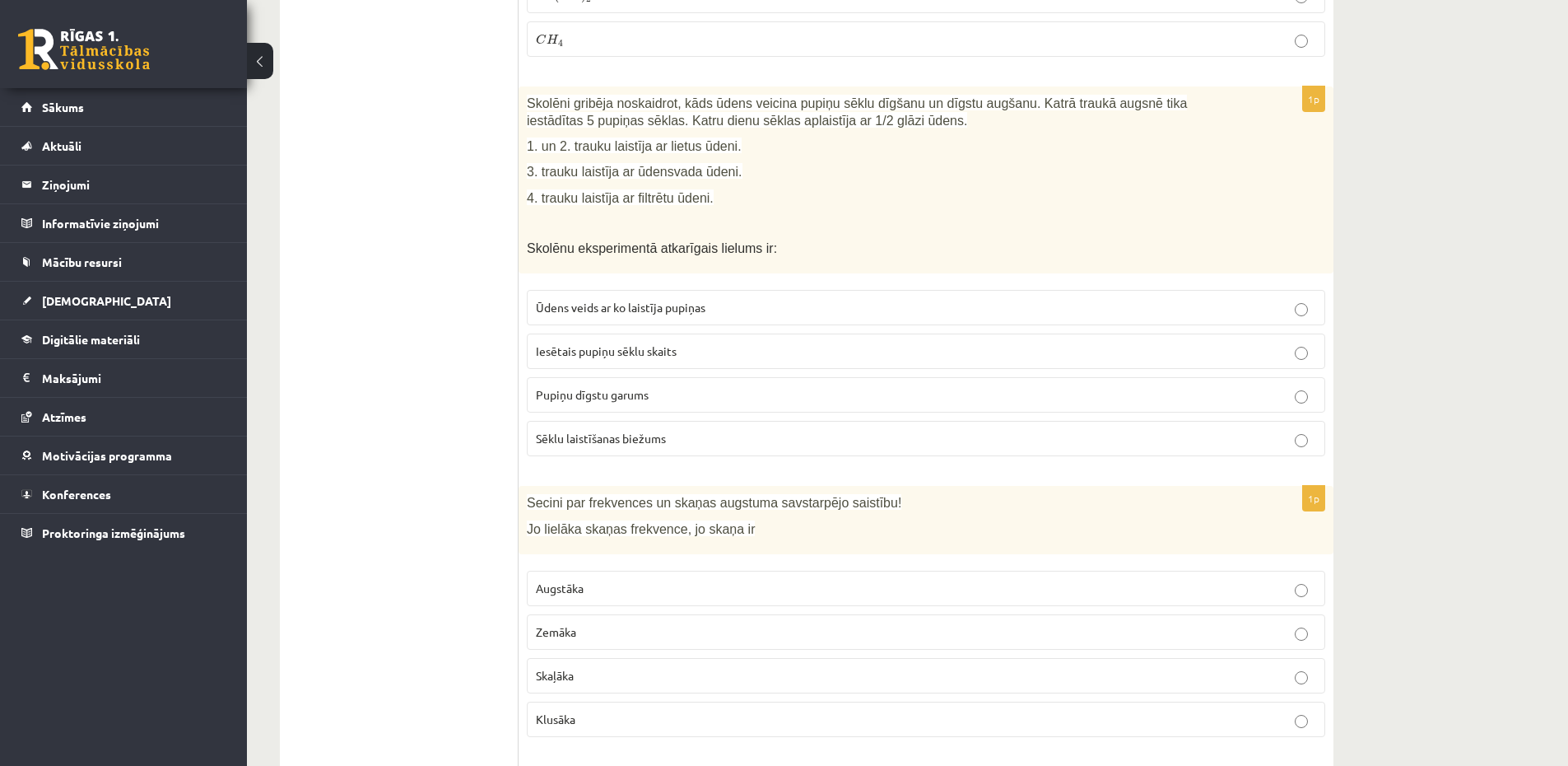
scroll to position [2766, 0]
click at [594, 378] on label "Pupiņu dīgstu garums" at bounding box center [926, 394] width 798 height 36
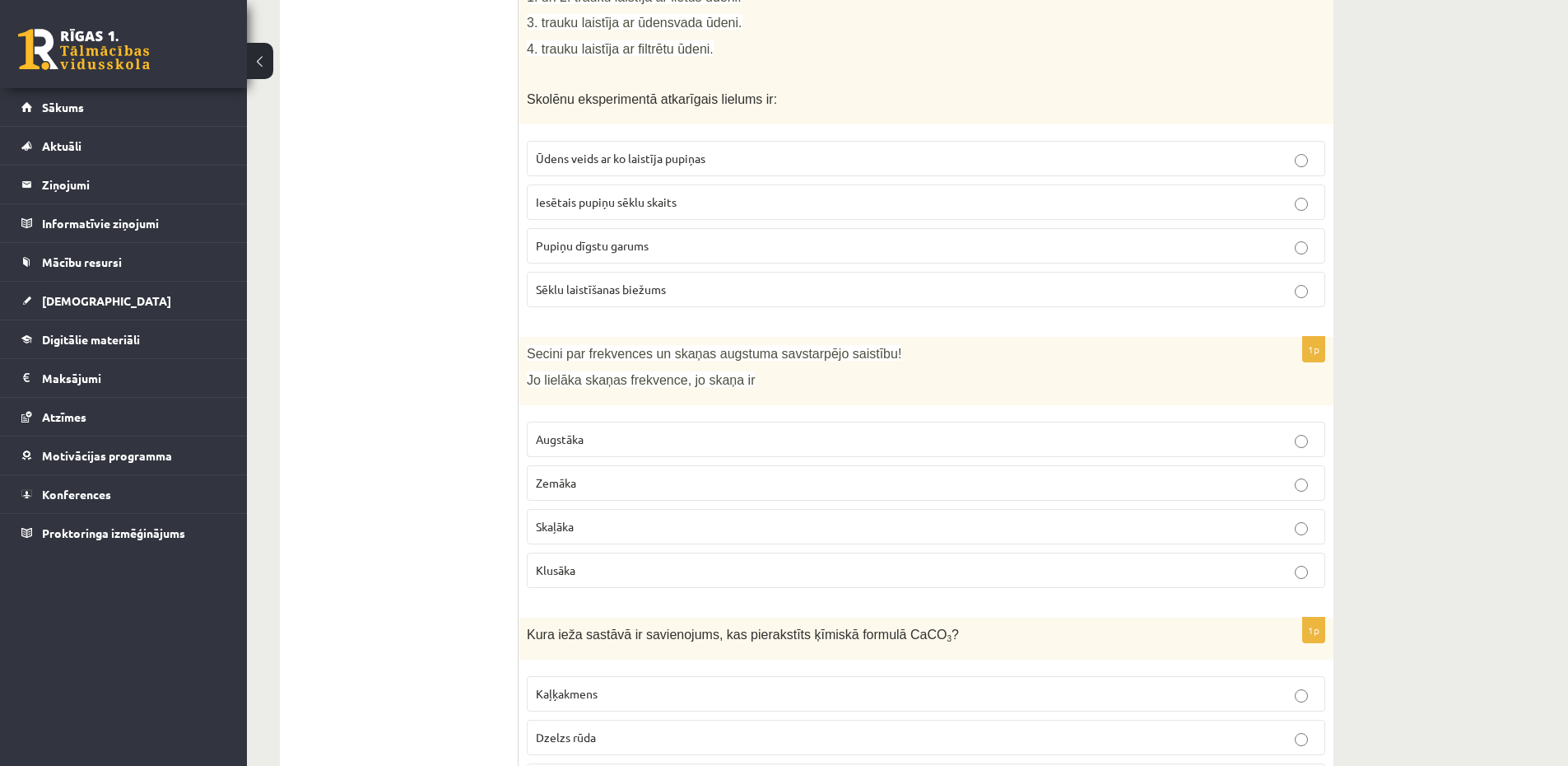
scroll to position [2964, 0]
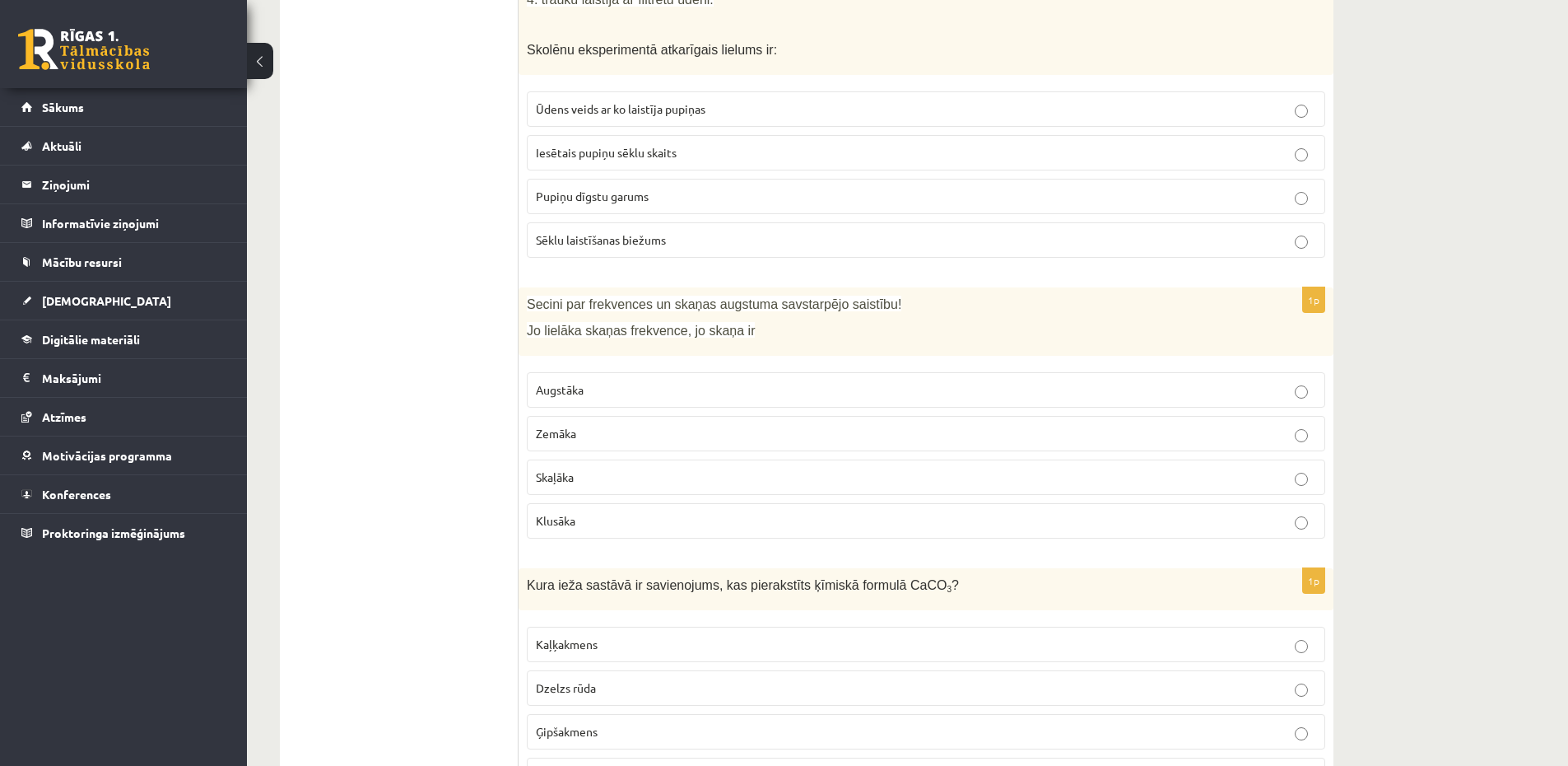
click at [627, 524] on p "Klusāka" at bounding box center [926, 520] width 781 height 17
click at [646, 368] on fieldset "Augstāka Zemāka Skaļāka Klusāka" at bounding box center [926, 453] width 798 height 179
click at [654, 380] on label "Augstāka" at bounding box center [926, 389] width 798 height 36
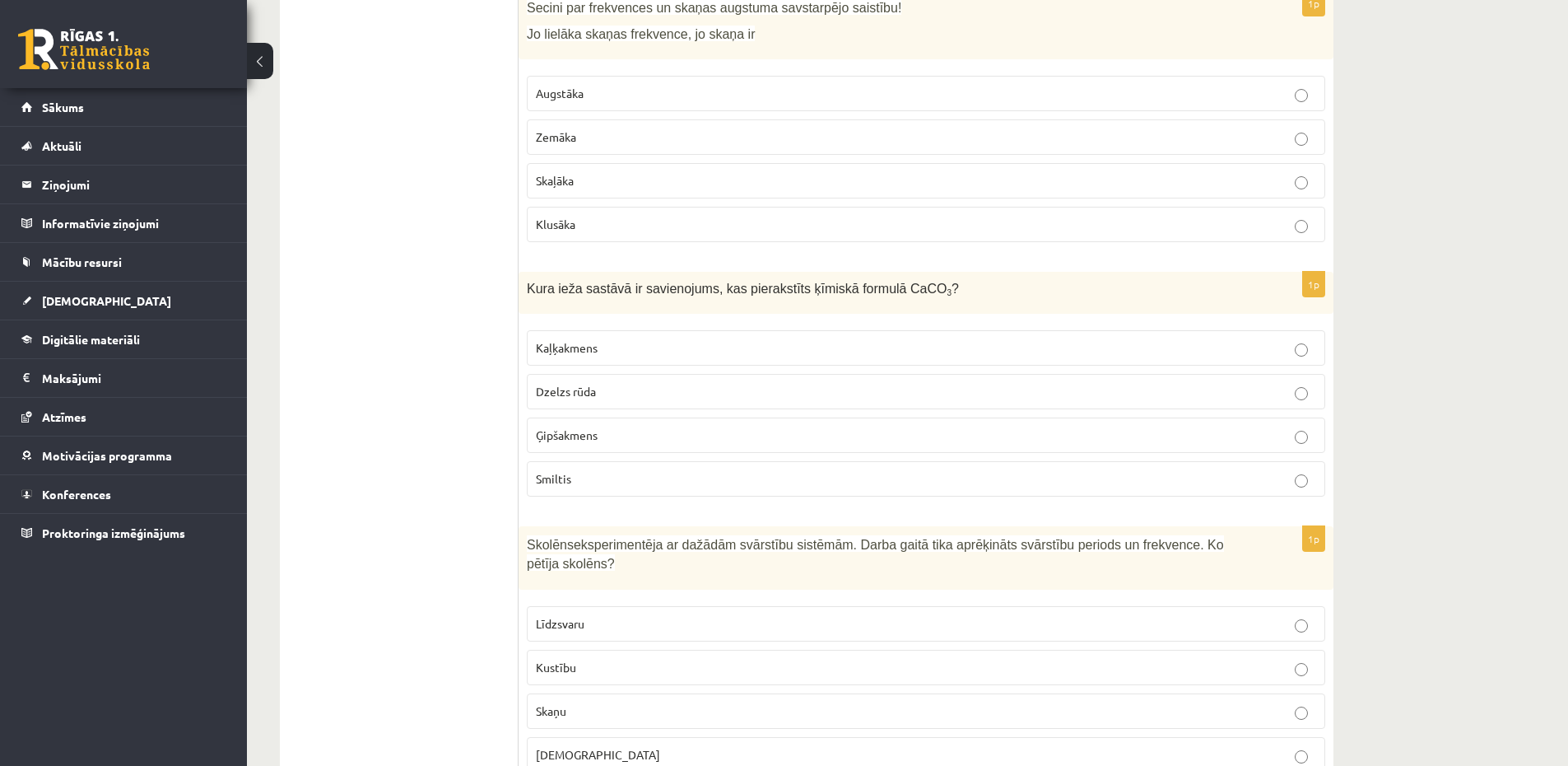
click at [620, 366] on fieldset "Kaļķakmens Dzelzs rūda Ģipšakmens Smiltis" at bounding box center [926, 411] width 798 height 179
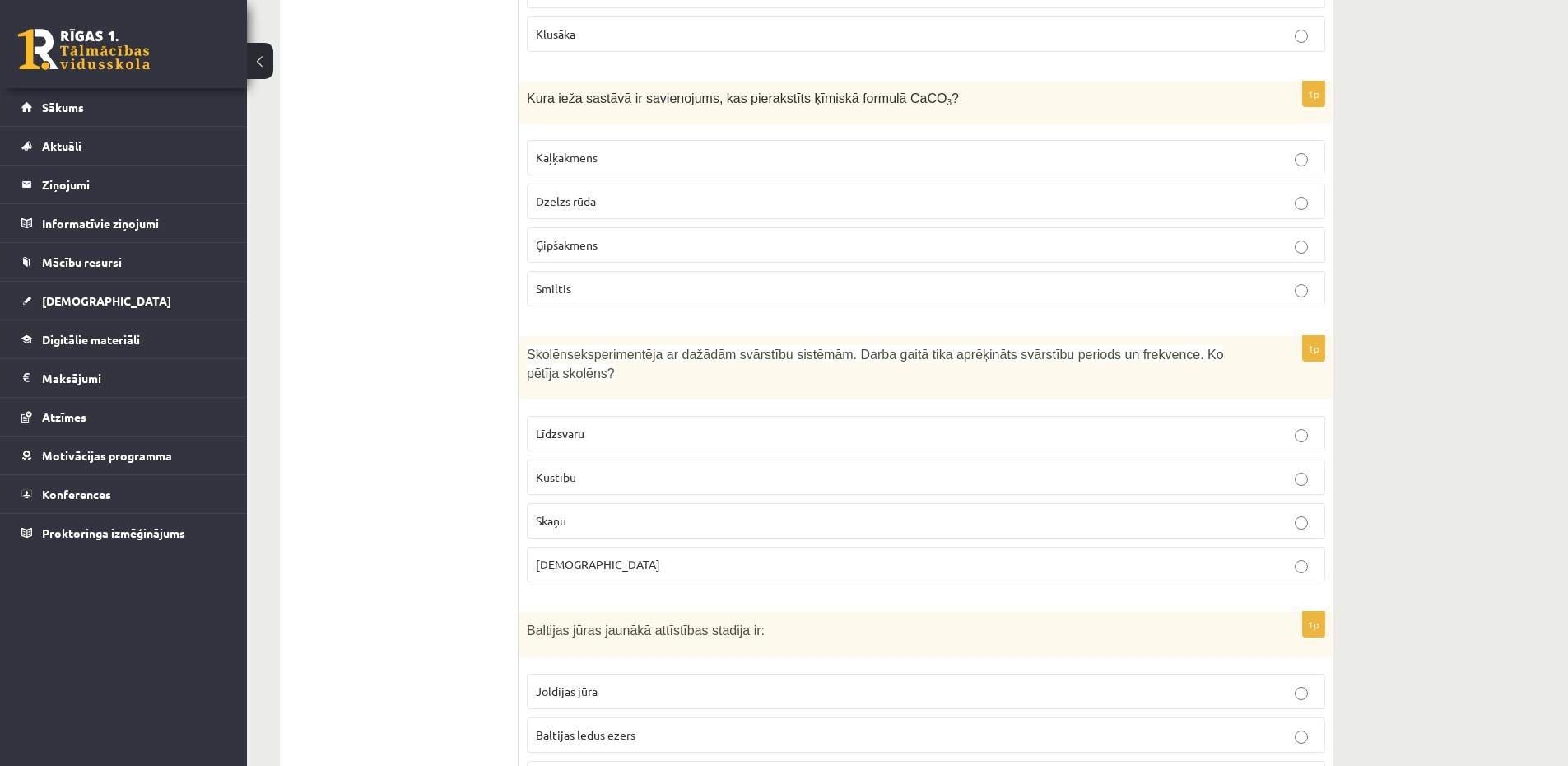
scroll to position [3457, 0]
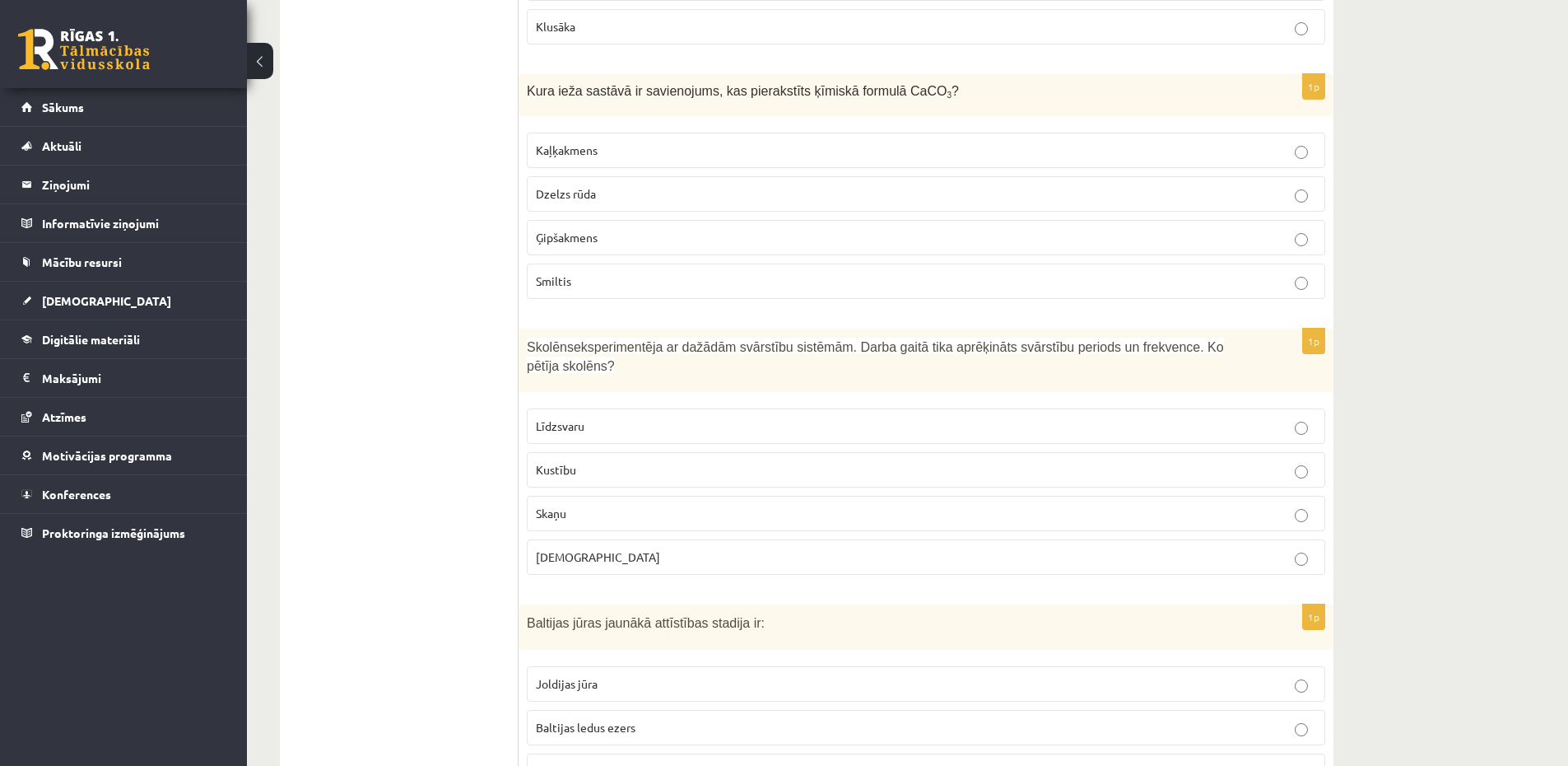
click at [711, 139] on label "Kaļķakmens" at bounding box center [926, 151] width 798 height 36
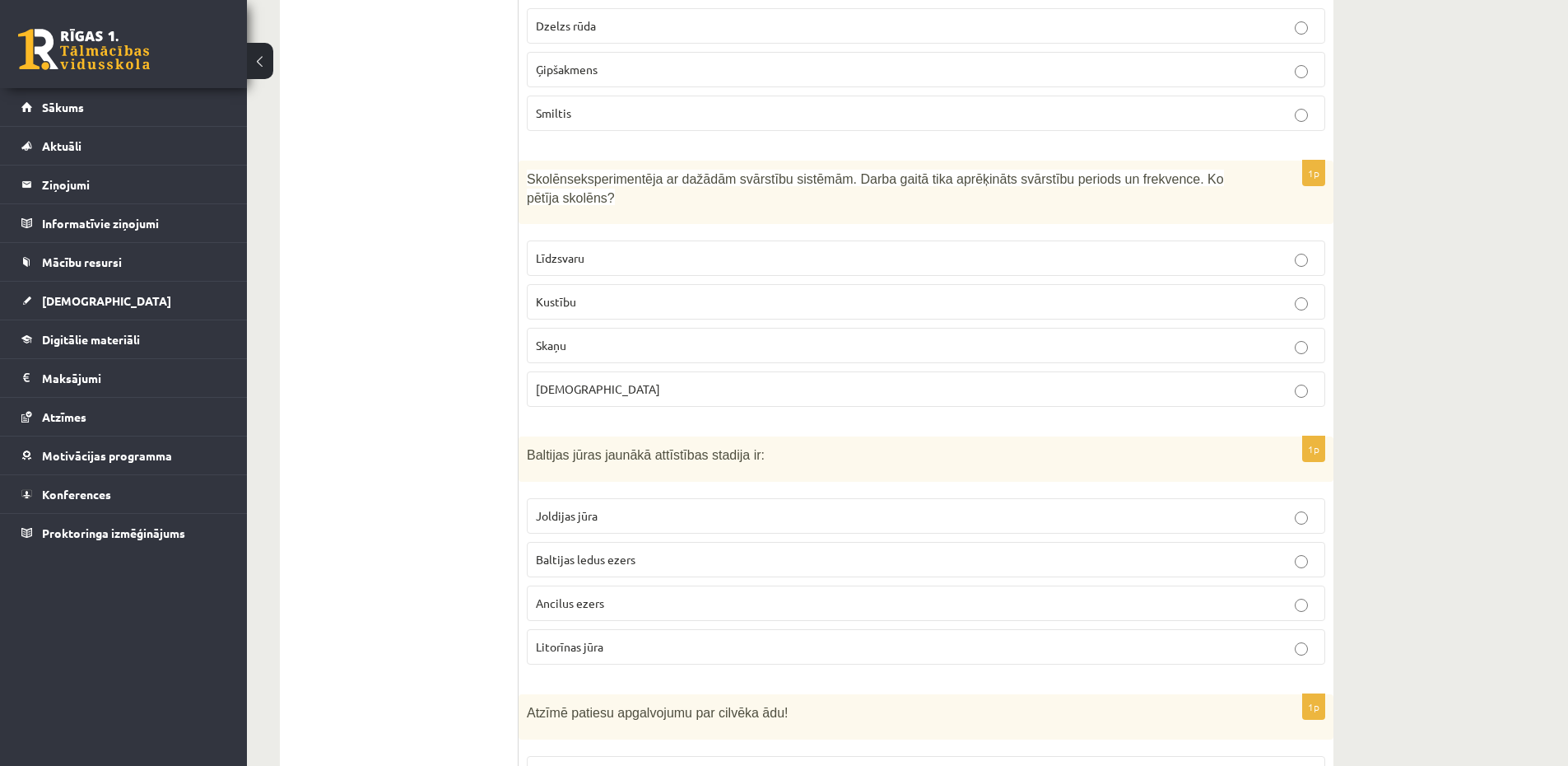
scroll to position [3754, 0]
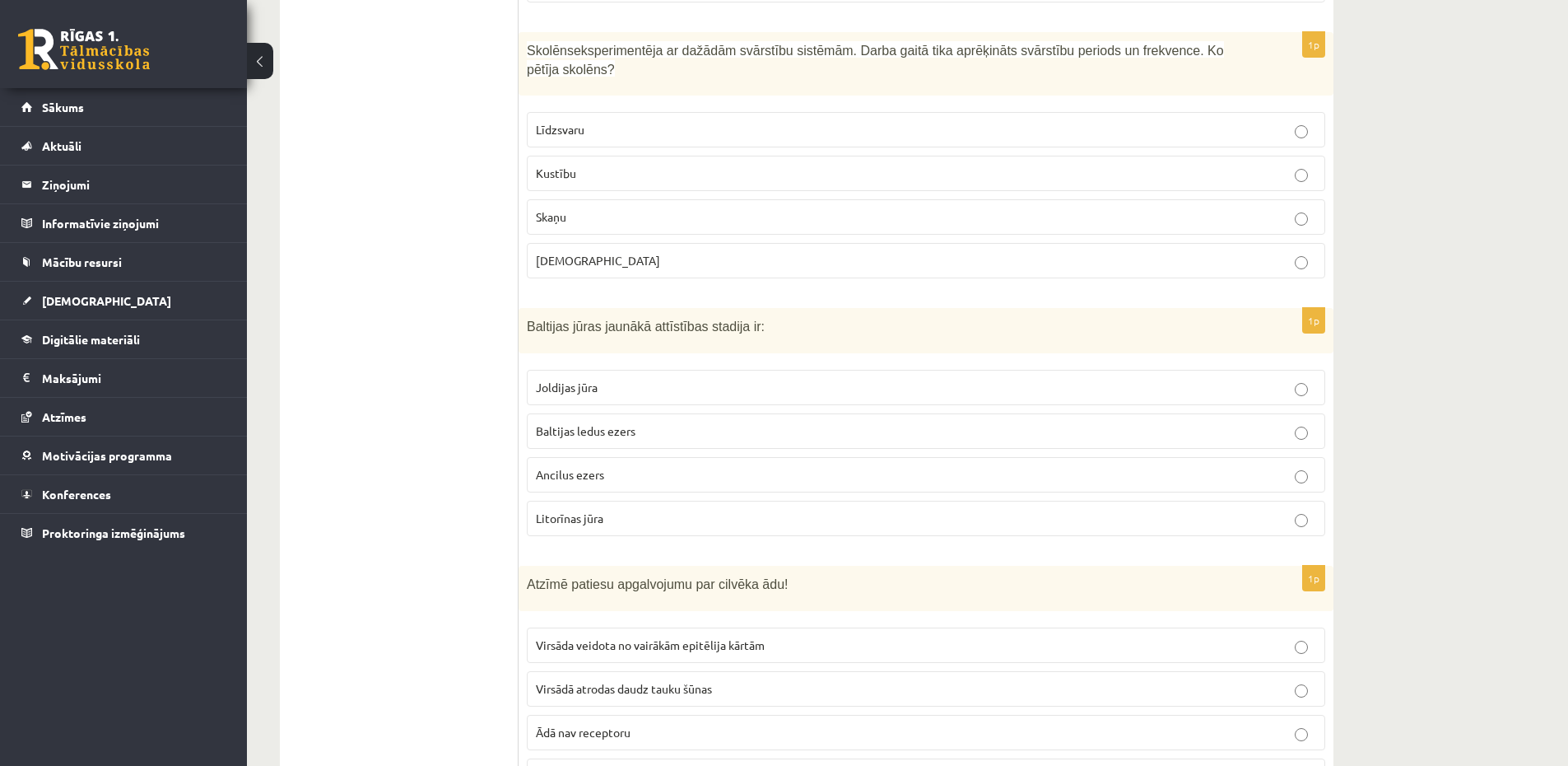
drag, startPoint x: 610, startPoint y: 206, endPoint x: 592, endPoint y: 83, distance: 124.3
click at [610, 204] on label "Skaņu" at bounding box center [926, 217] width 798 height 36
drag, startPoint x: 624, startPoint y: 519, endPoint x: 603, endPoint y: 498, distance: 29.7
click at [622, 519] on p "Litorīnas jūra" at bounding box center [926, 517] width 781 height 17
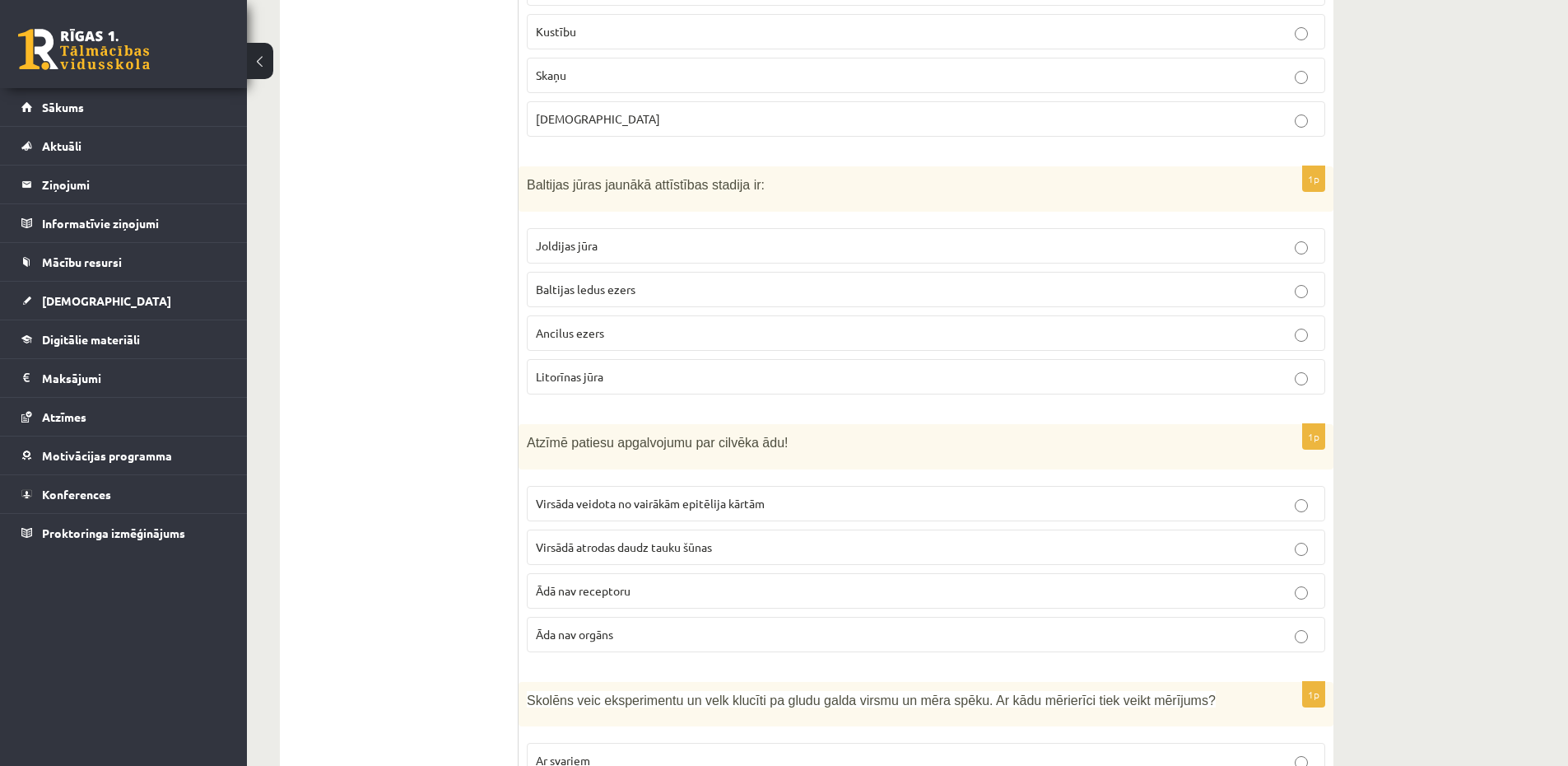
scroll to position [4050, 0]
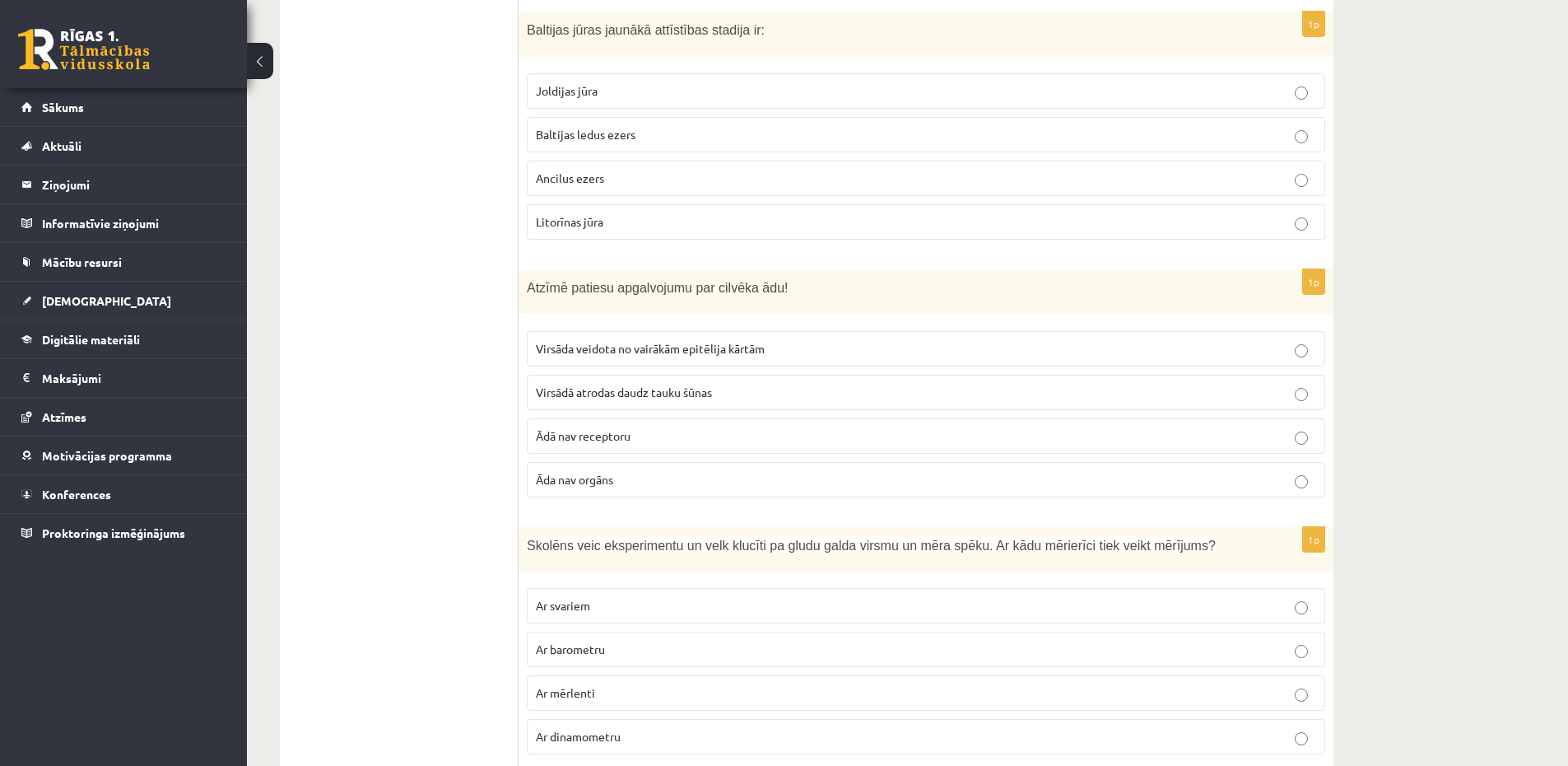
click at [664, 405] on label "Virsādā atrodas daudz tauku šūnas" at bounding box center [926, 392] width 798 height 36
click at [692, 358] on label "Virsāda veidota no vairākām epitēlija kārtām" at bounding box center [926, 349] width 798 height 36
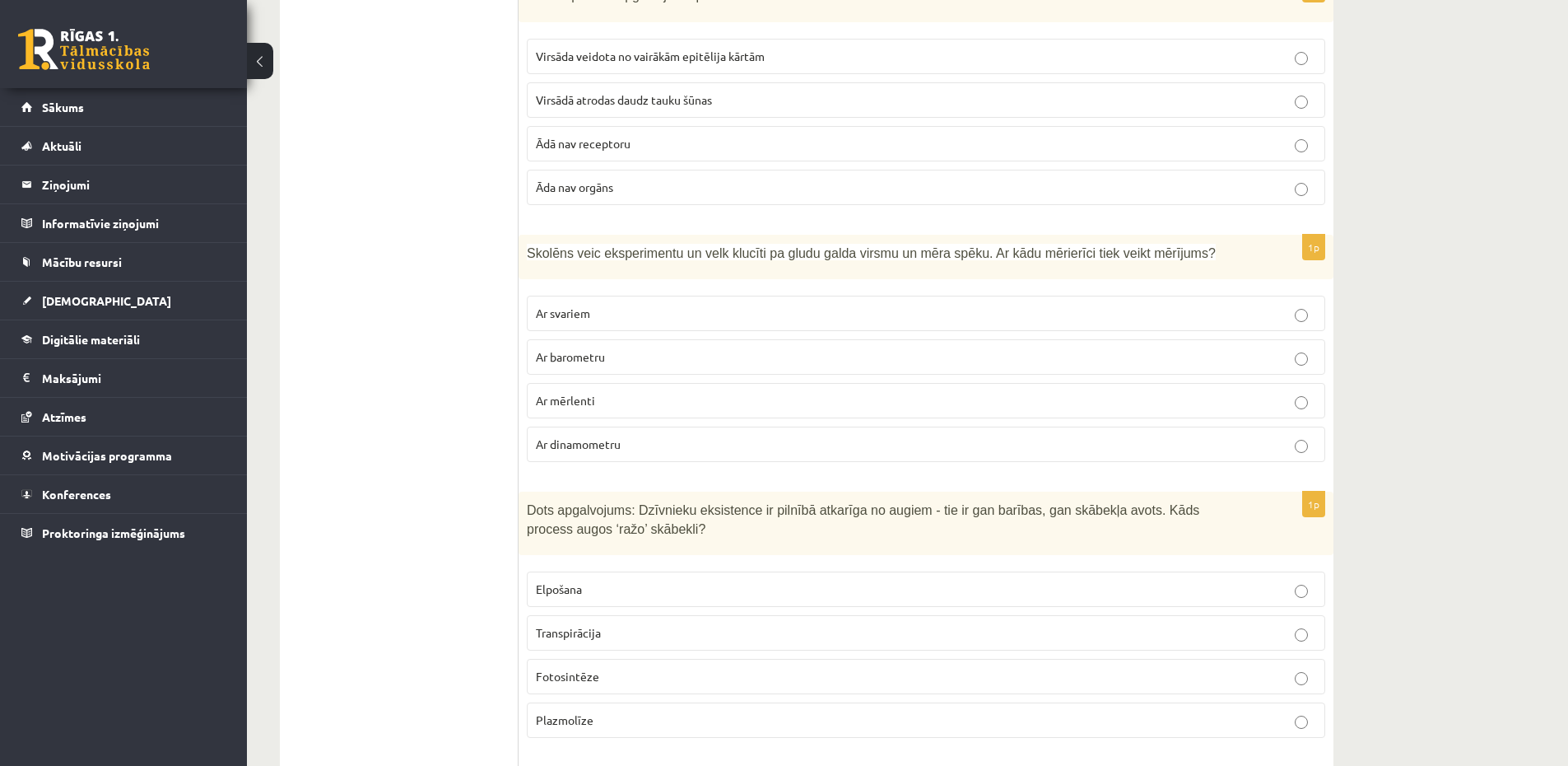
scroll to position [4346, 0]
click at [607, 453] on label "Ar dinamometru" at bounding box center [926, 440] width 798 height 36
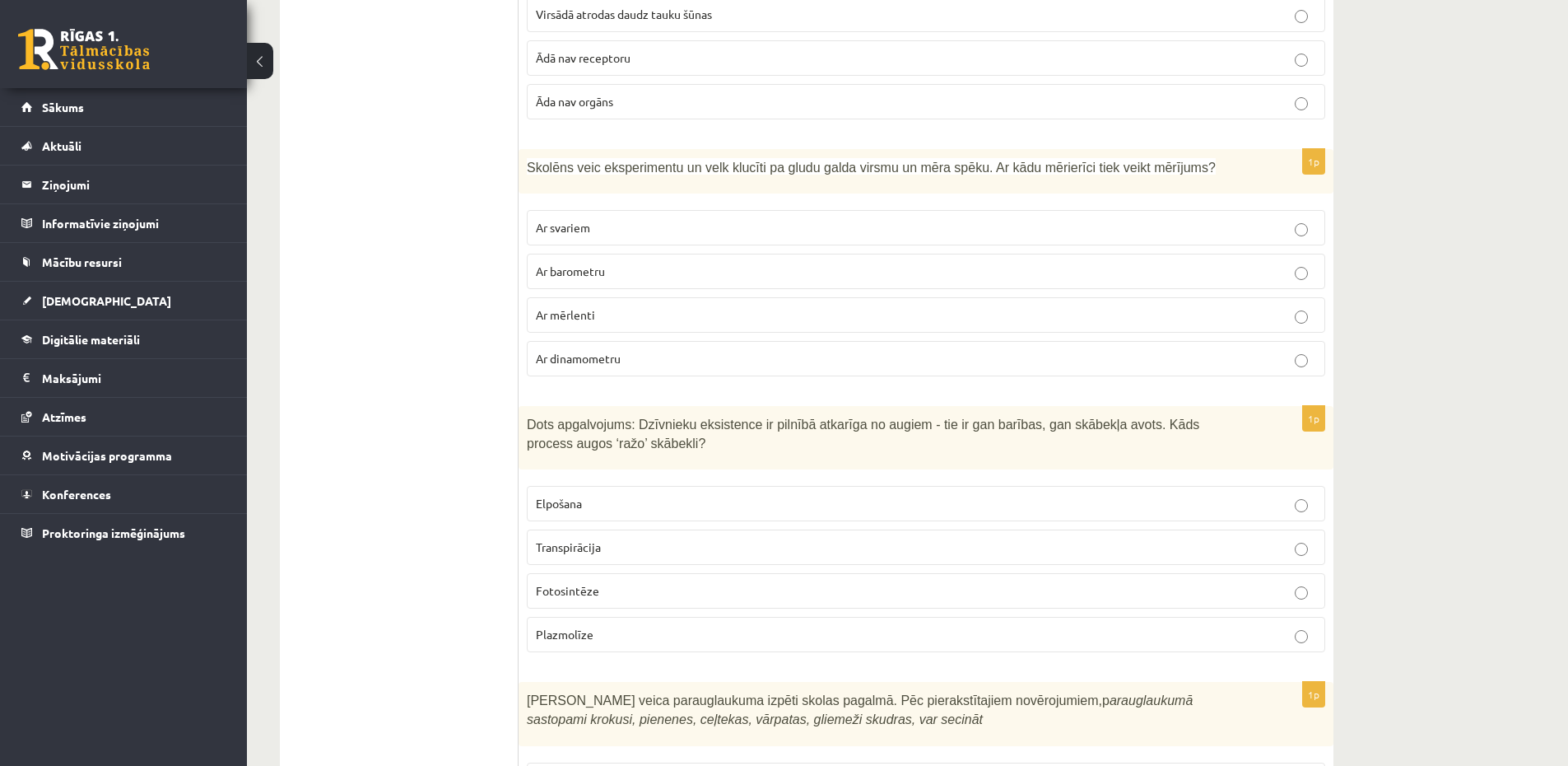
scroll to position [4544, 0]
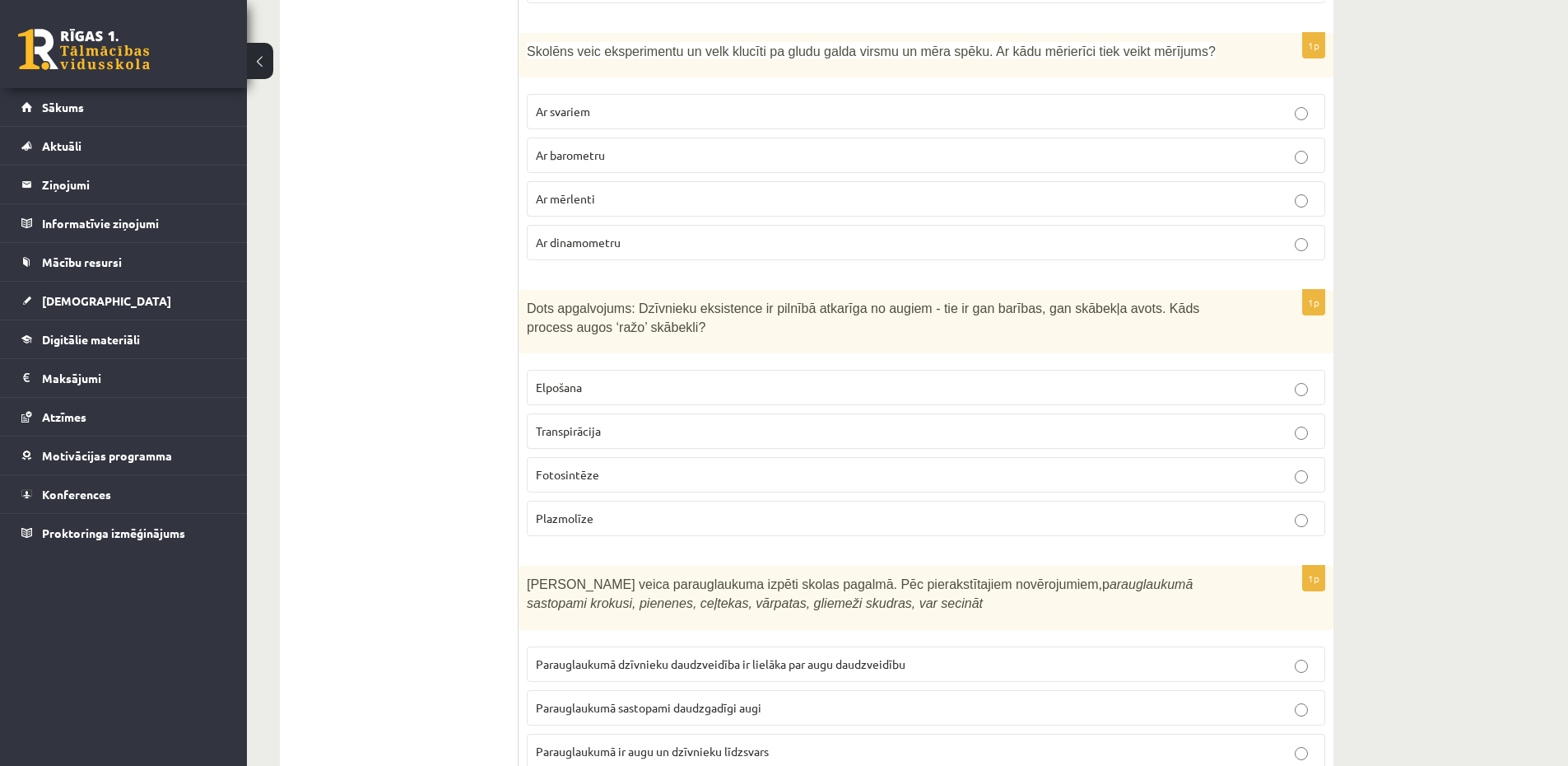
click at [562, 468] on span "Fotosintēze" at bounding box center [568, 474] width 63 height 15
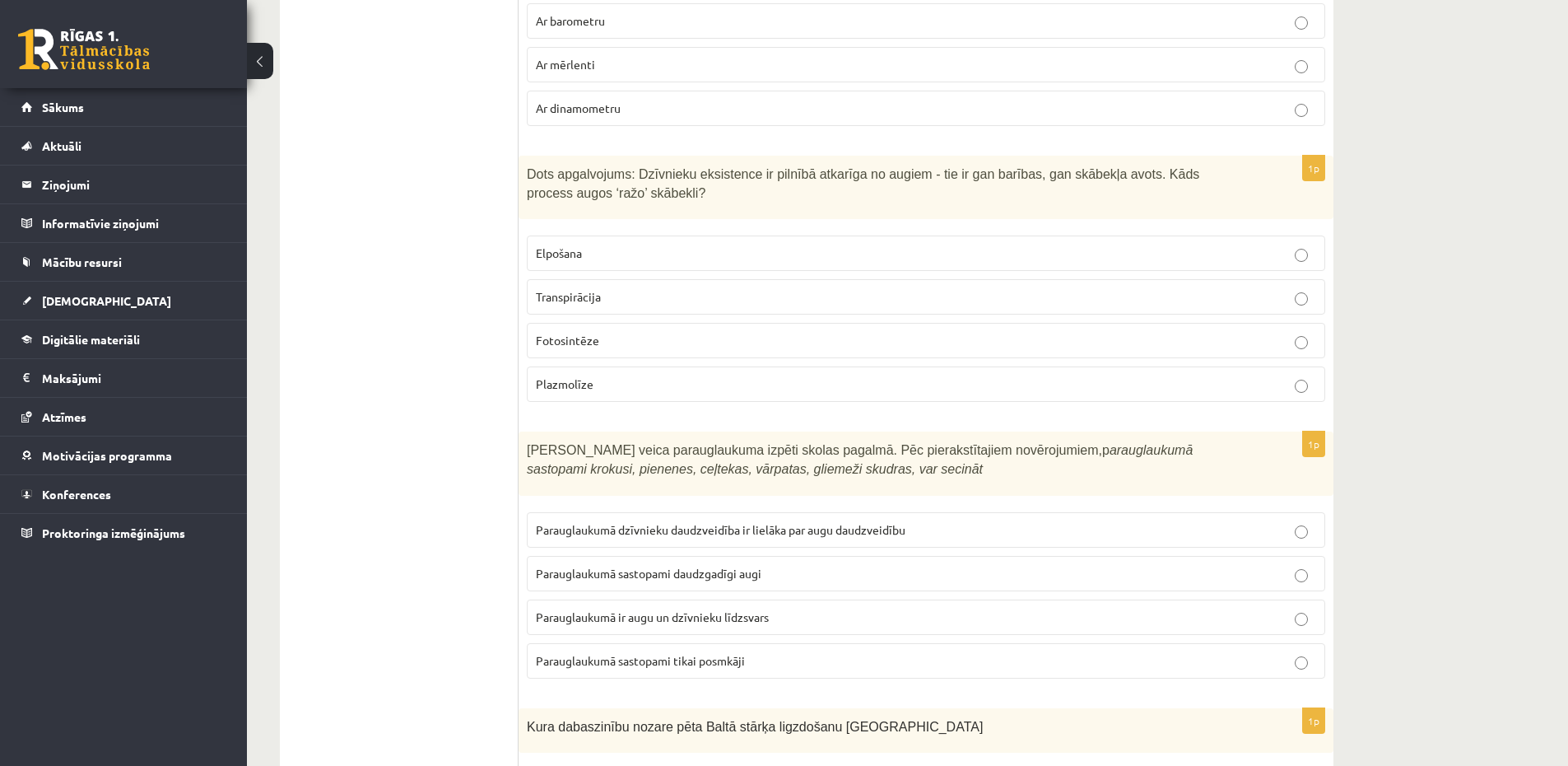
scroll to position [4939, 0]
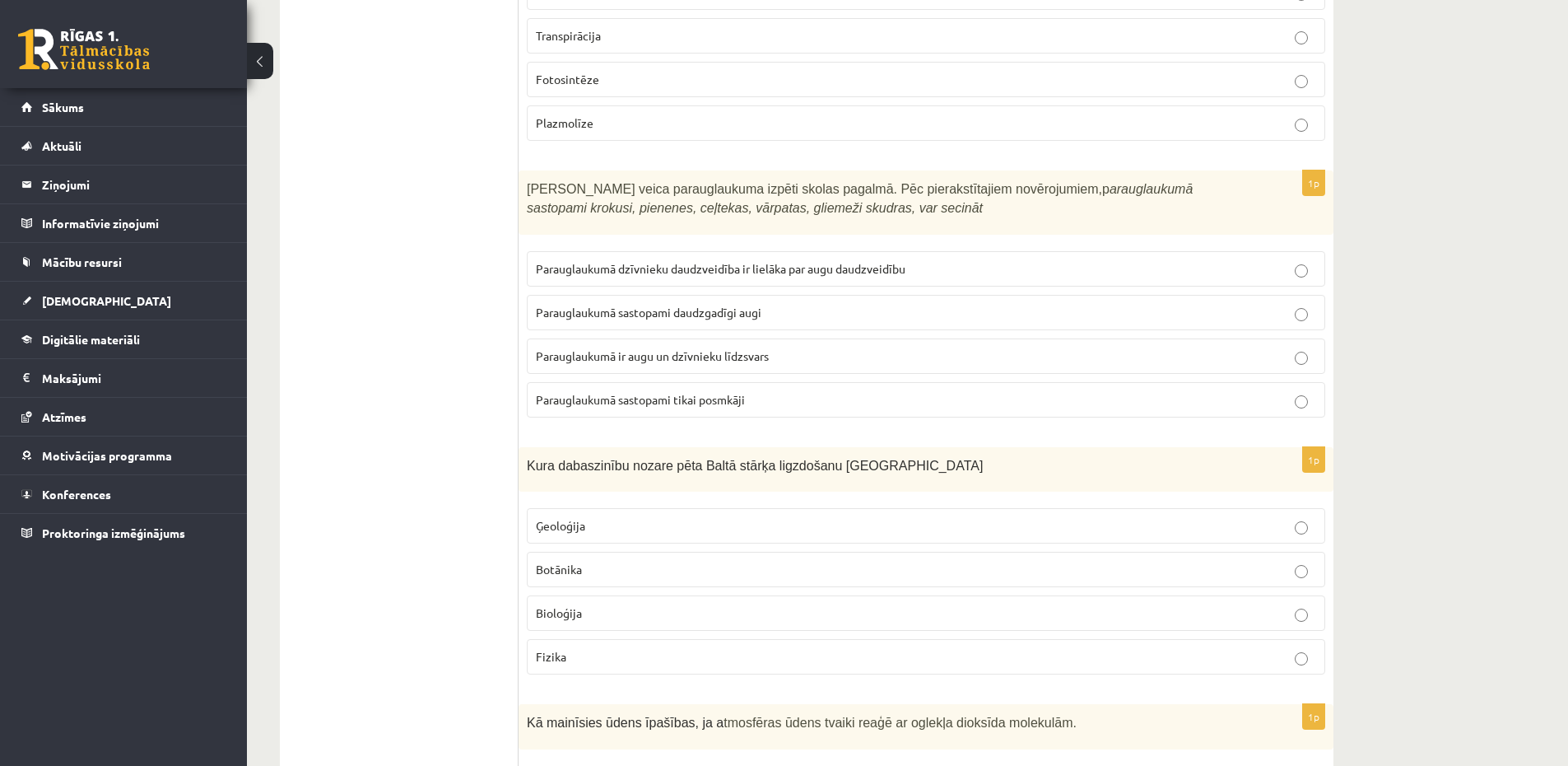
click at [777, 344] on label "Parauglaukumā ir augu un dzīvnieku līdzsvars" at bounding box center [926, 356] width 798 height 36
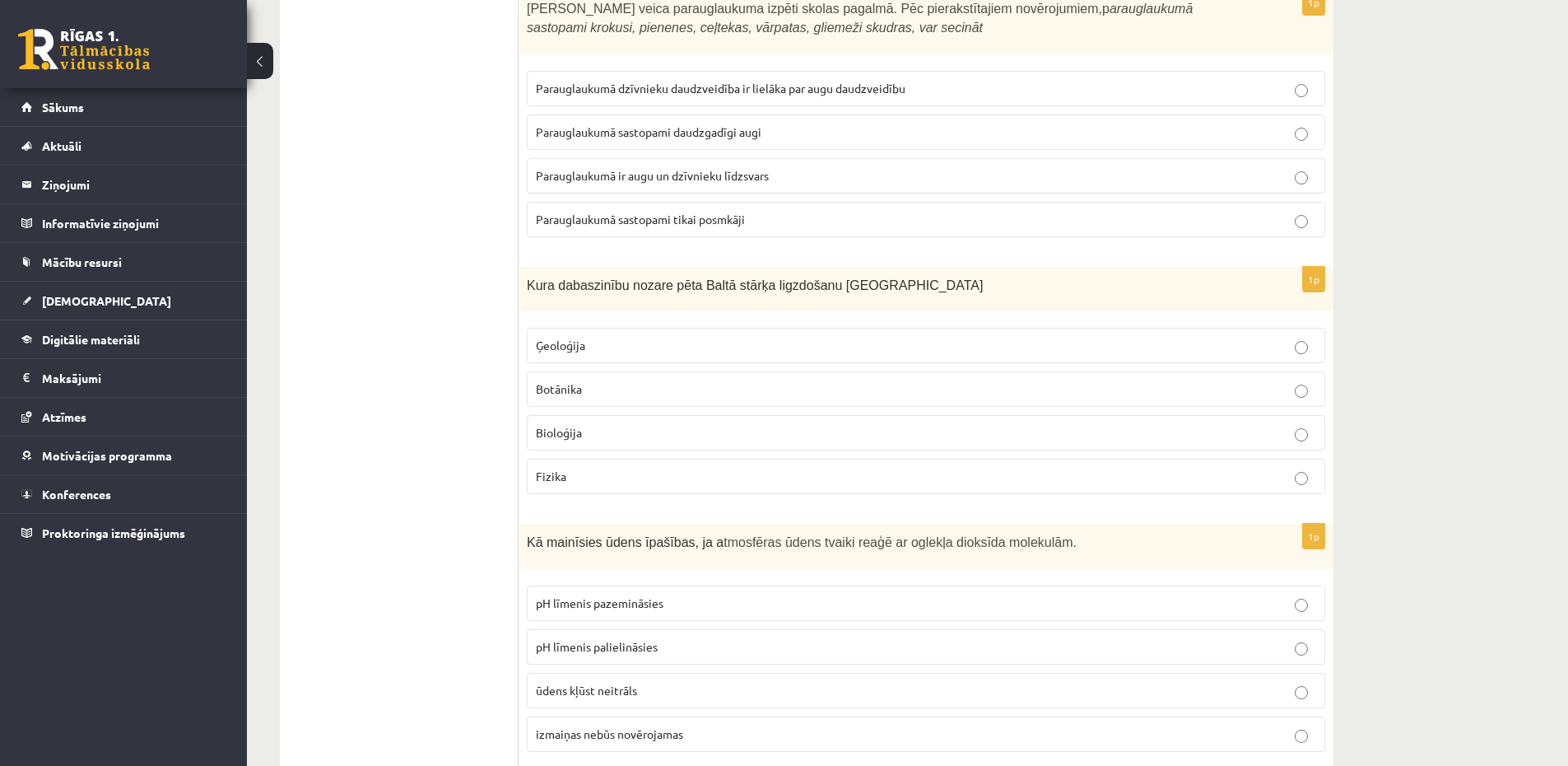
scroll to position [5137, 0]
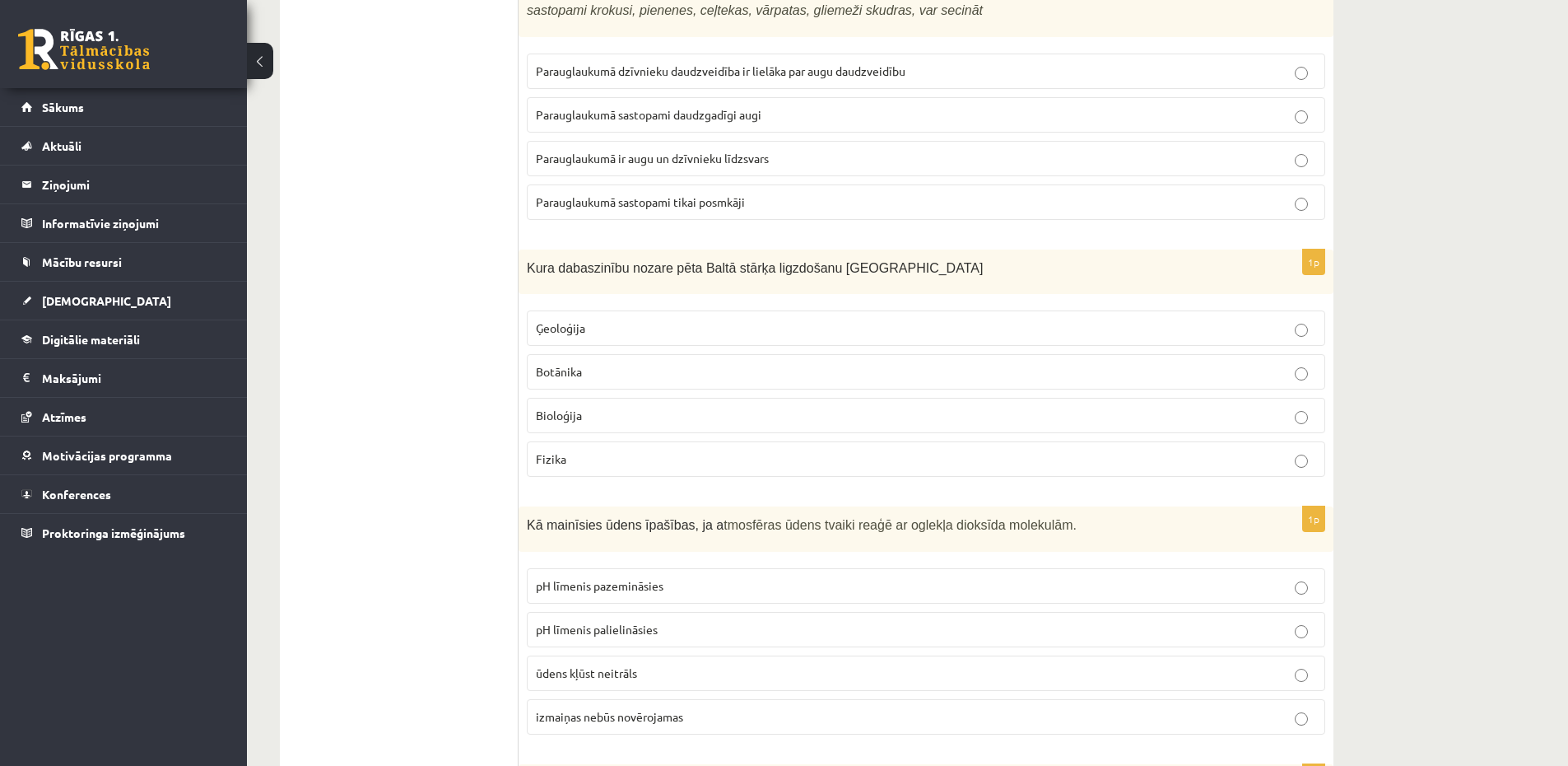
click at [669, 412] on p "Bioloģija" at bounding box center [926, 414] width 781 height 17
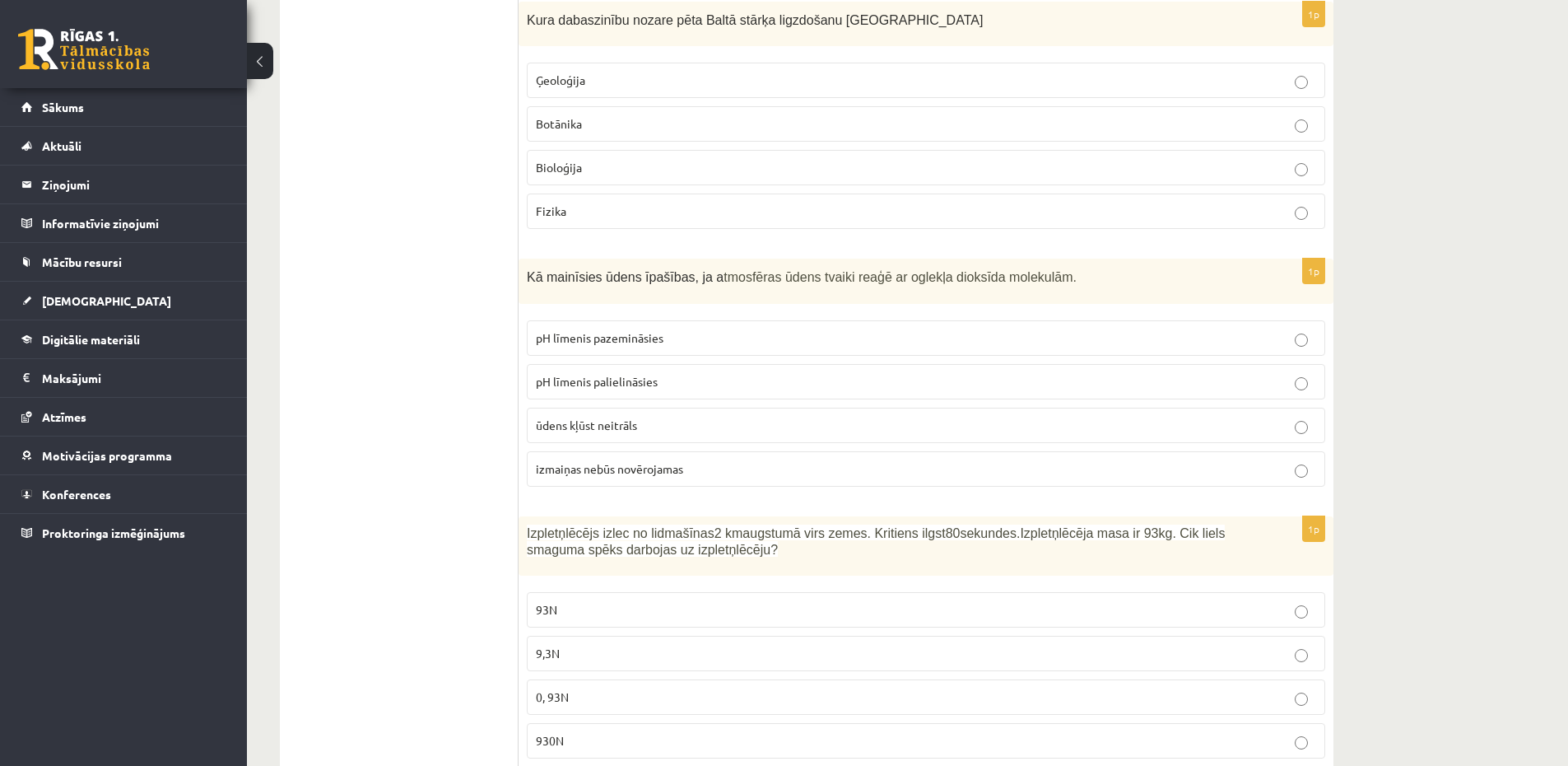
scroll to position [5433, 0]
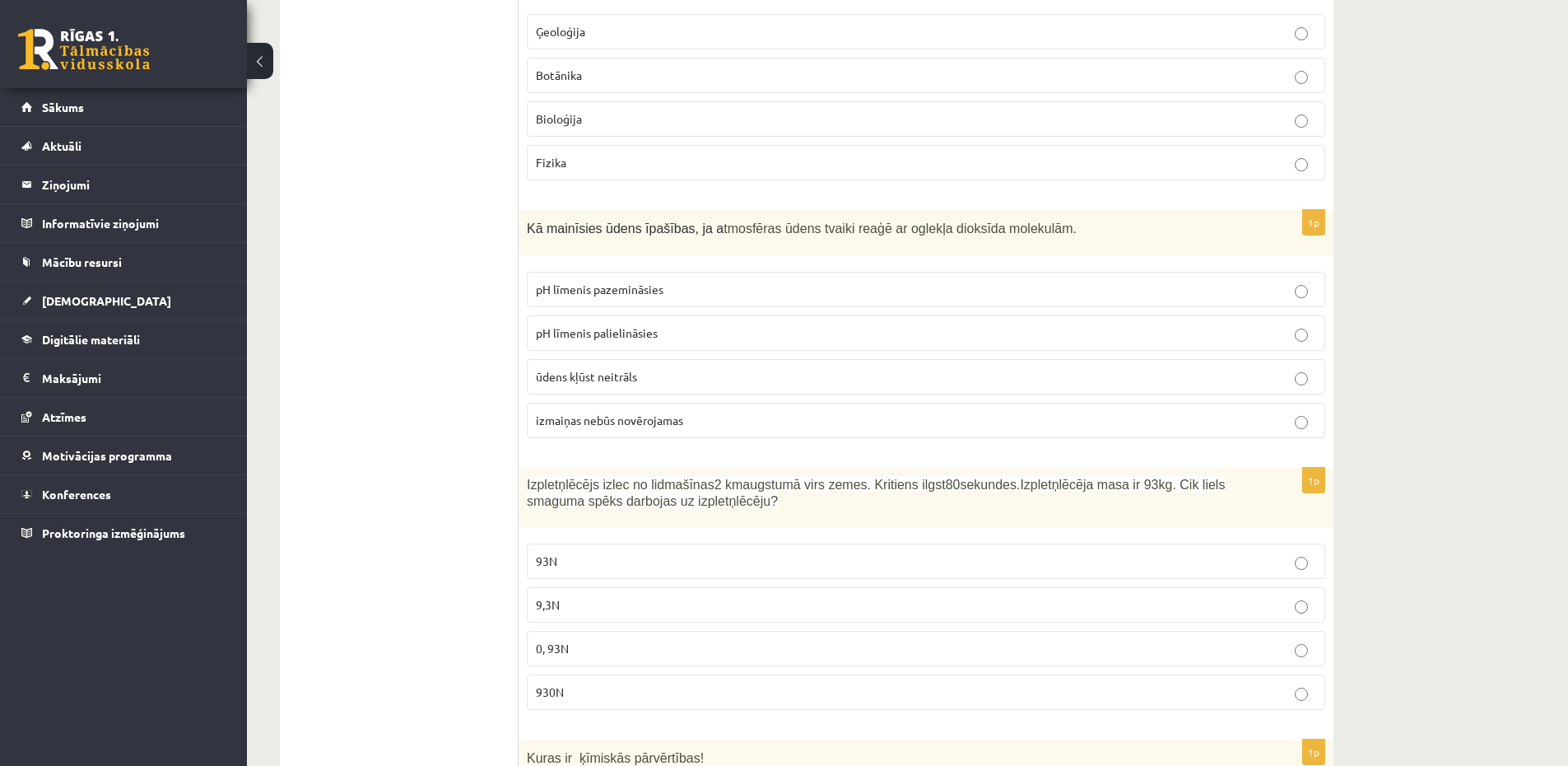
click at [685, 327] on p "pH līmenis palielināsies" at bounding box center [926, 332] width 781 height 17
click at [625, 309] on fieldset "pH līmenis pazemināsies pH līmenis palielināsies ūdens kļūst neitrāls izmaiņas …" at bounding box center [926, 353] width 798 height 179
click at [639, 289] on span "pH līmenis pazemināsies" at bounding box center [599, 288] width 128 height 15
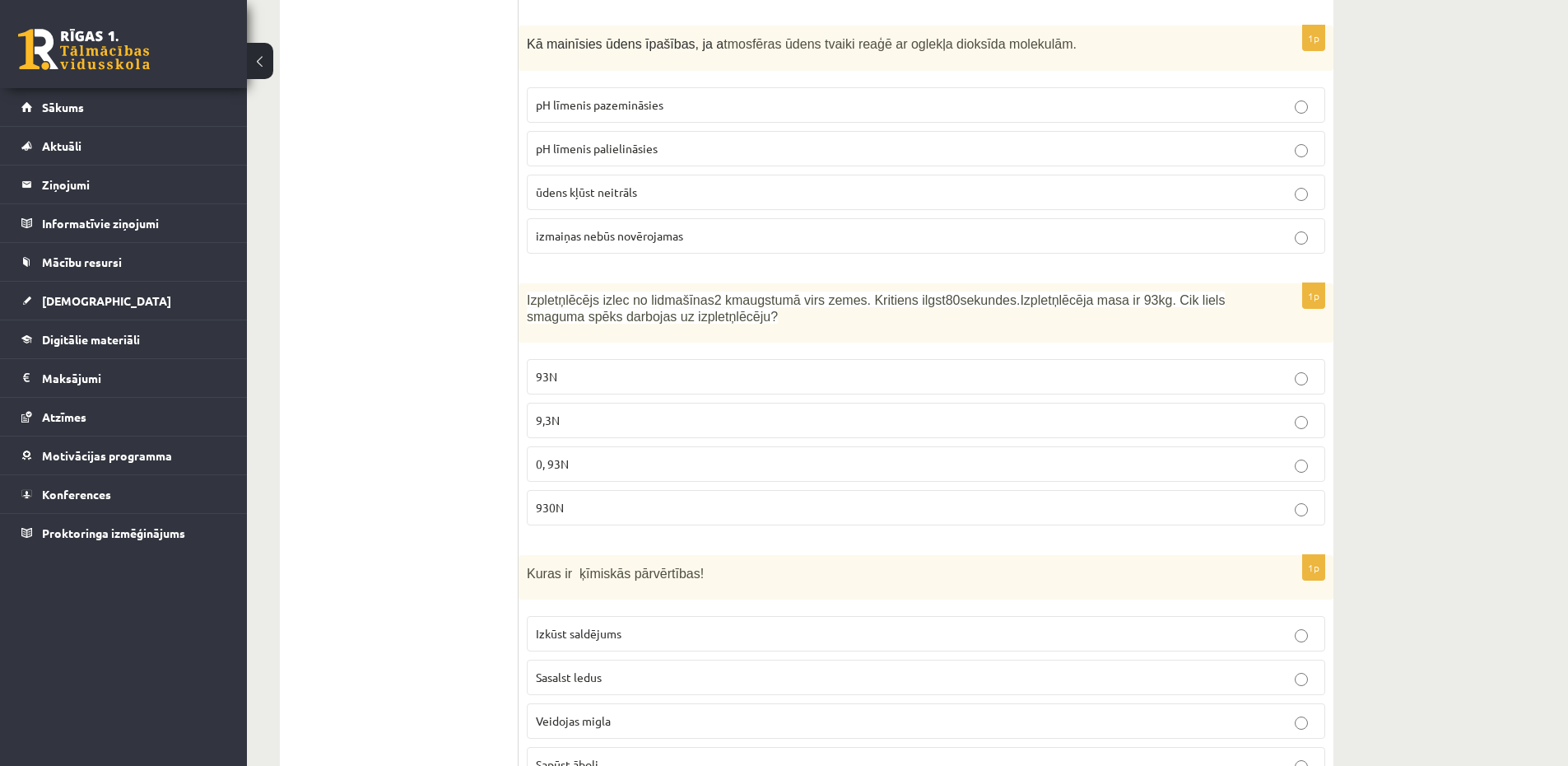
scroll to position [5631, 0]
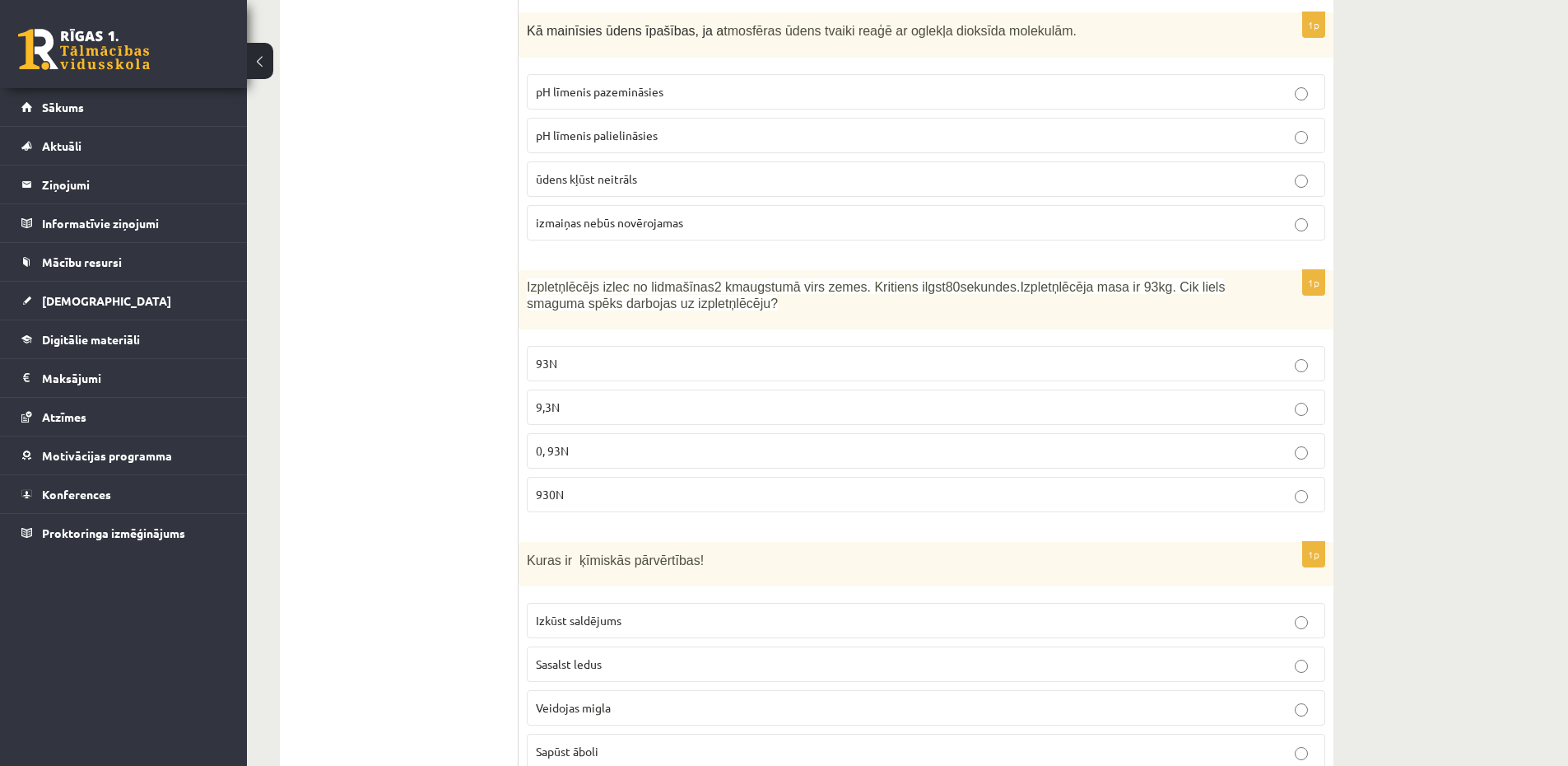
click at [588, 484] on label "930N" at bounding box center [926, 494] width 798 height 36
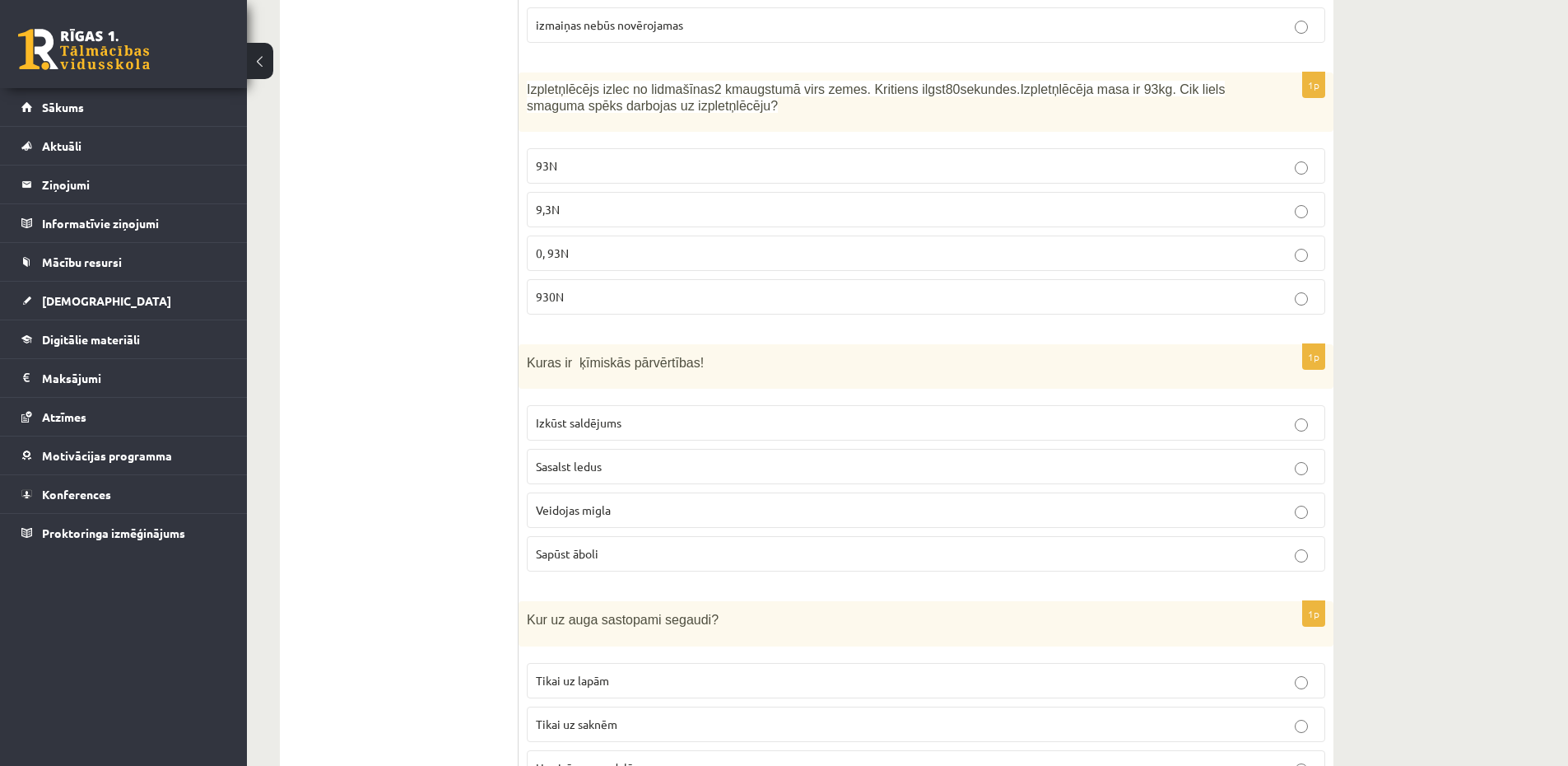
scroll to position [6125, 0]
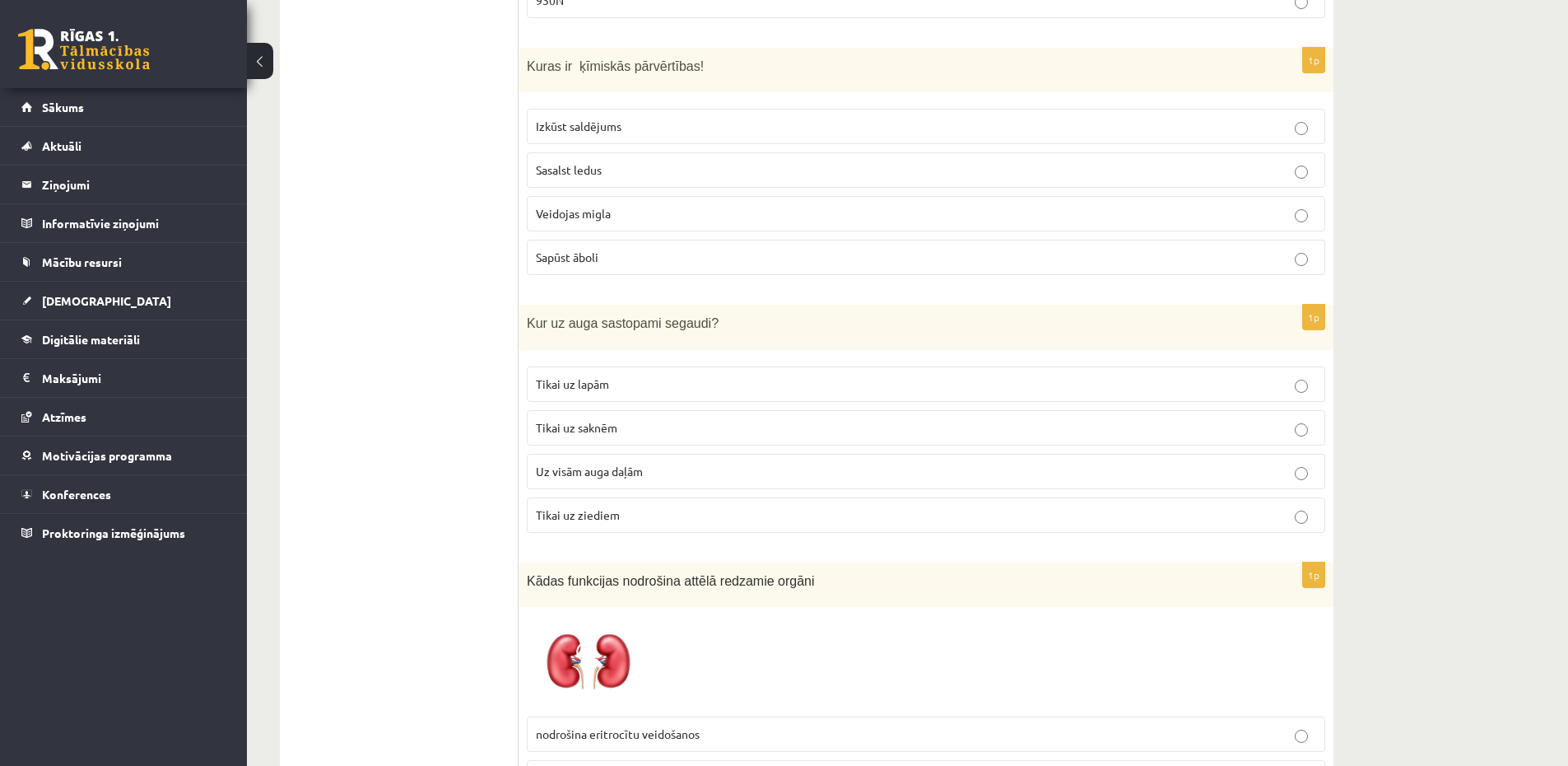
click at [615, 249] on p "Sapūst āboli" at bounding box center [926, 257] width 781 height 17
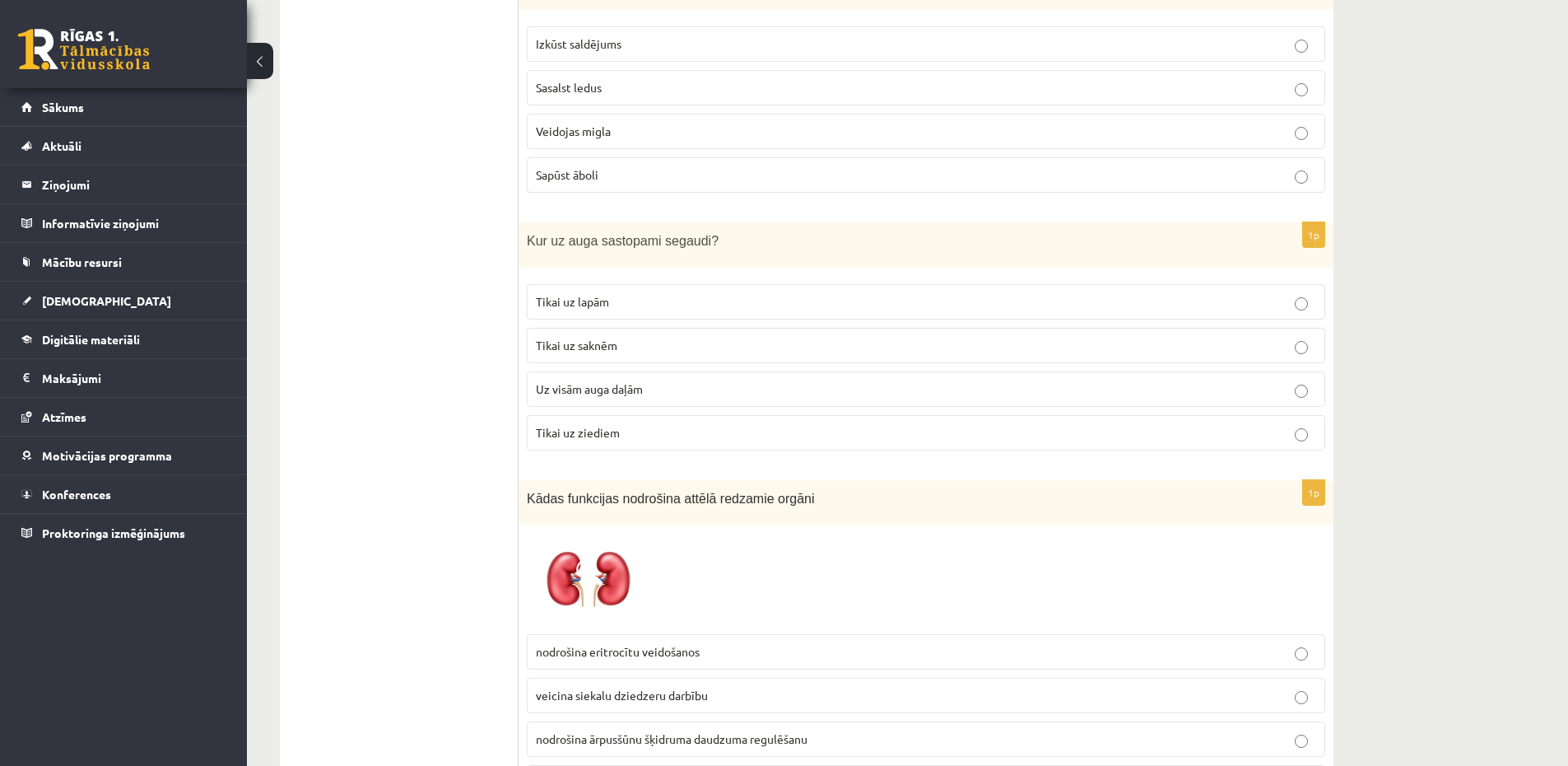
scroll to position [6322, 0]
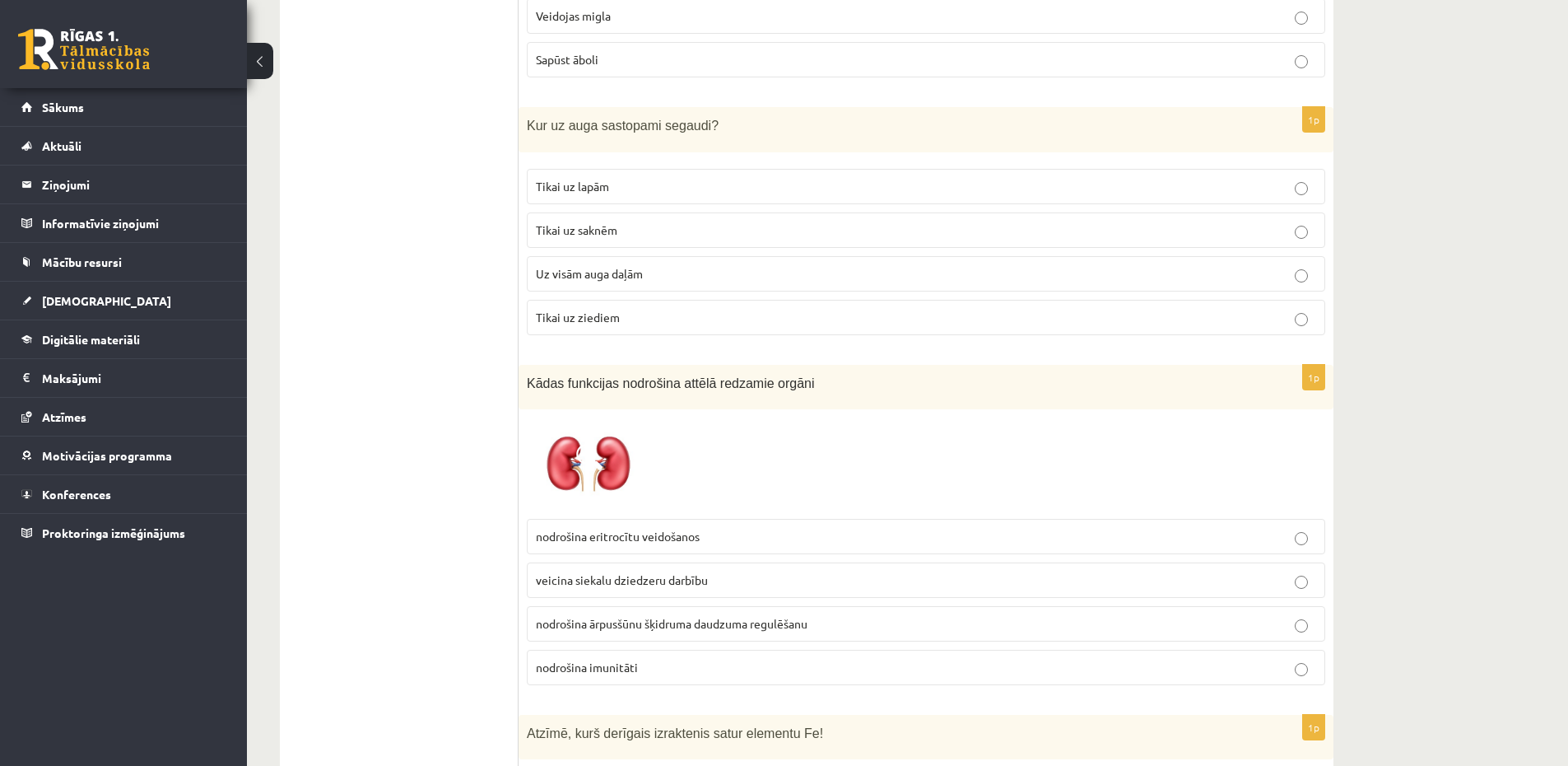
click at [595, 280] on p "Uz visām auga daļām" at bounding box center [926, 273] width 781 height 17
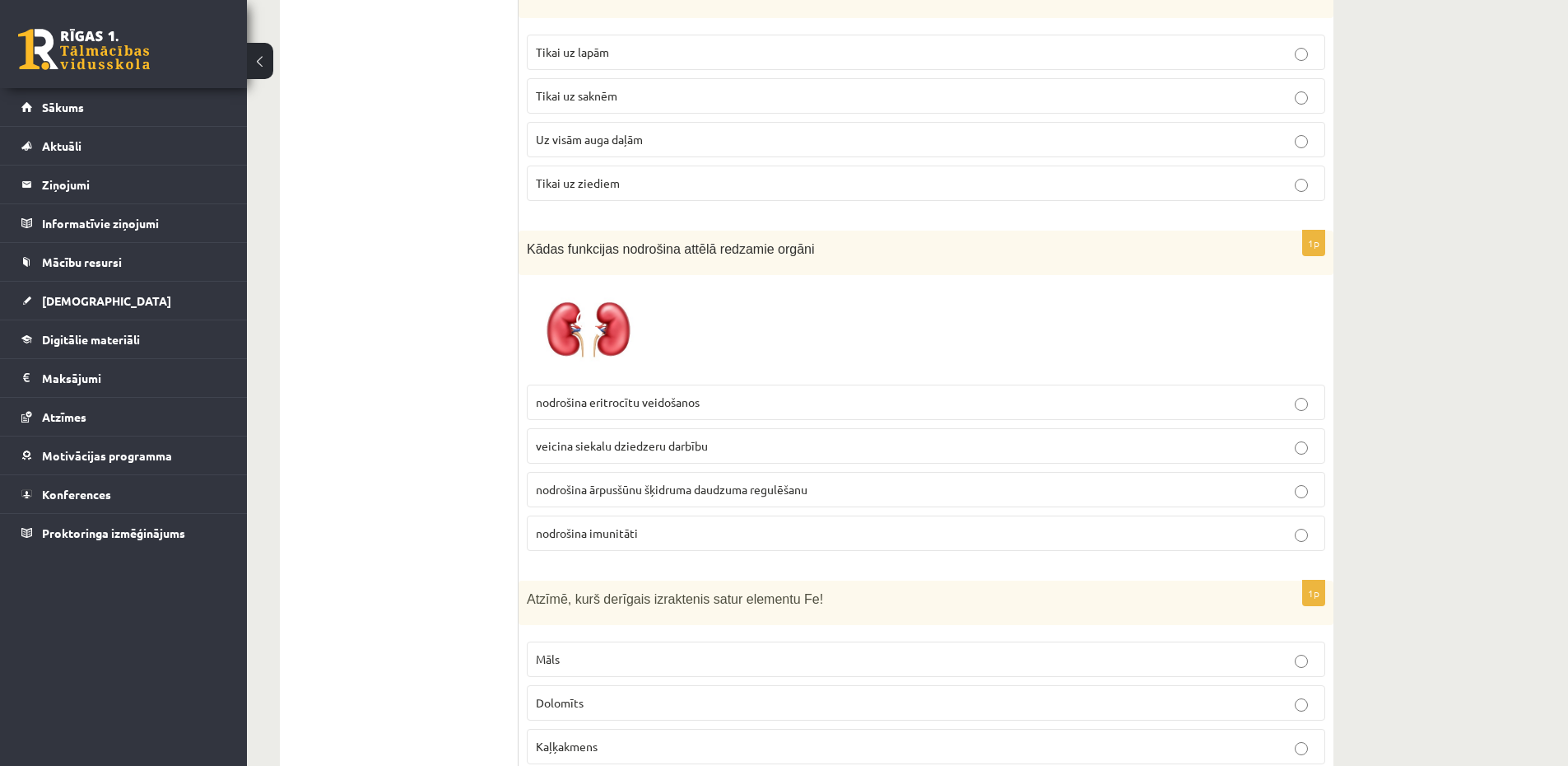
scroll to position [6519, 0]
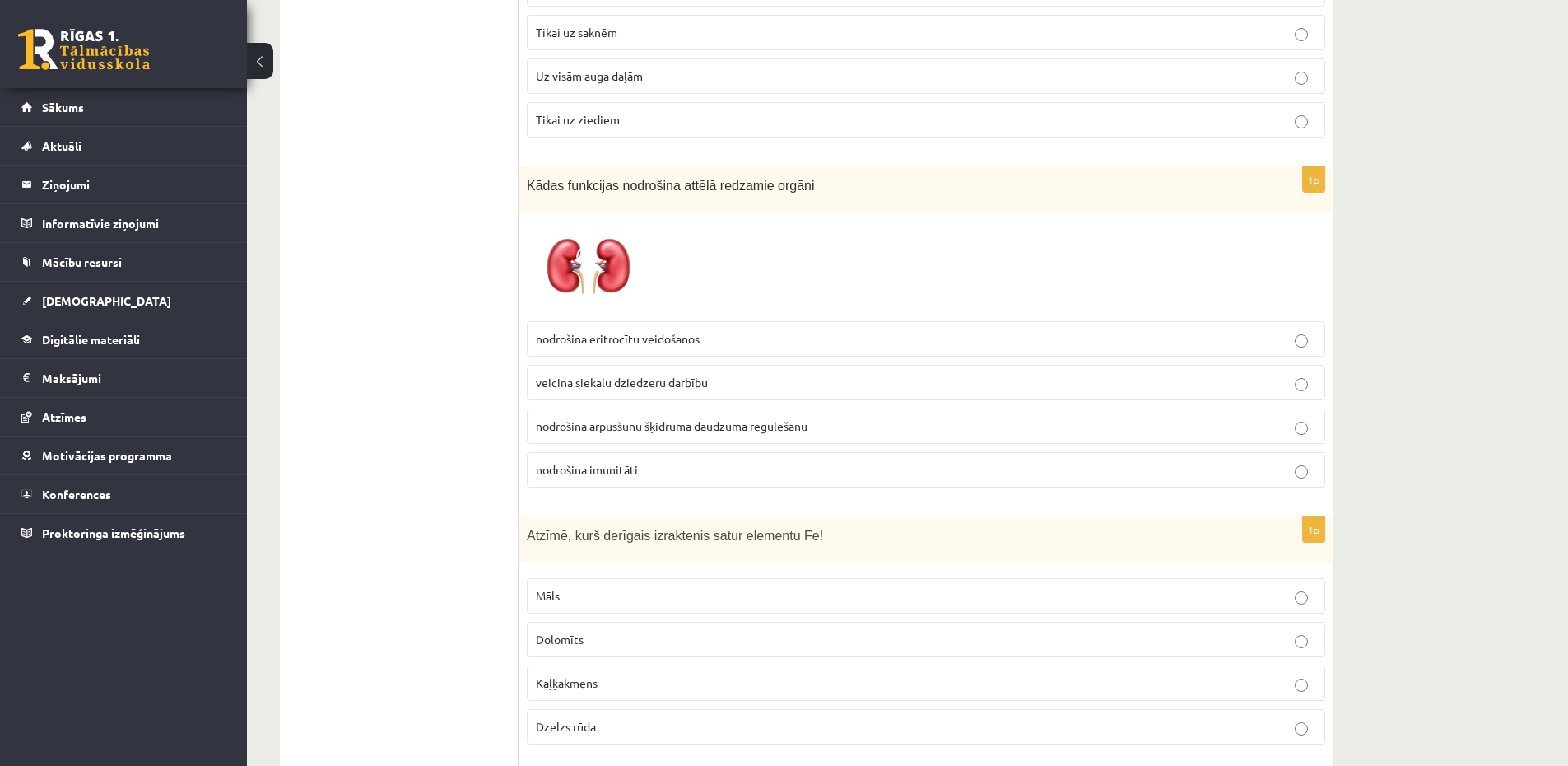
click at [644, 436] on label "nodrošina ārpusšūnu šķidruma daudzuma regulēšanu" at bounding box center [926, 426] width 798 height 36
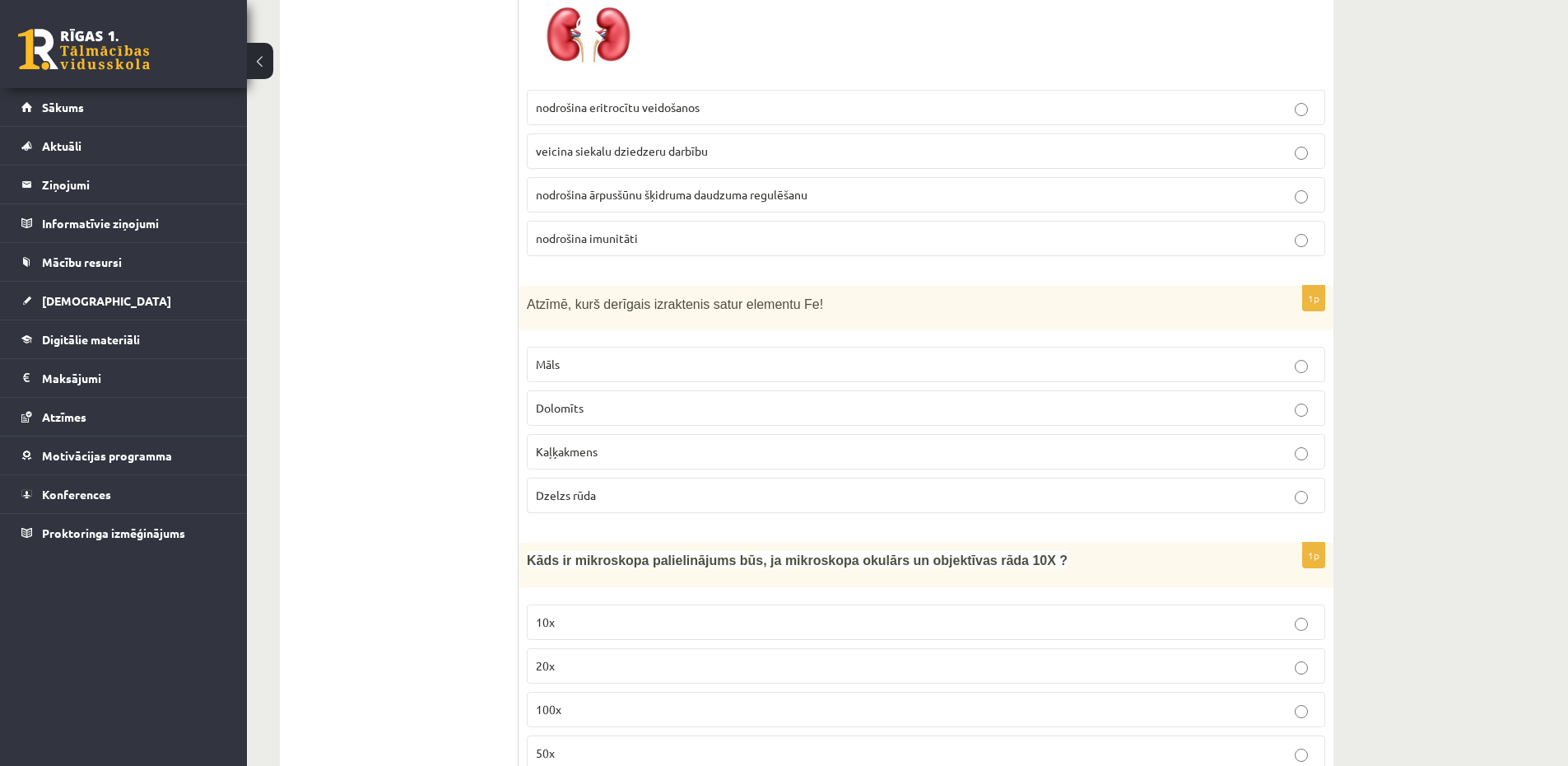
scroll to position [6816, 0]
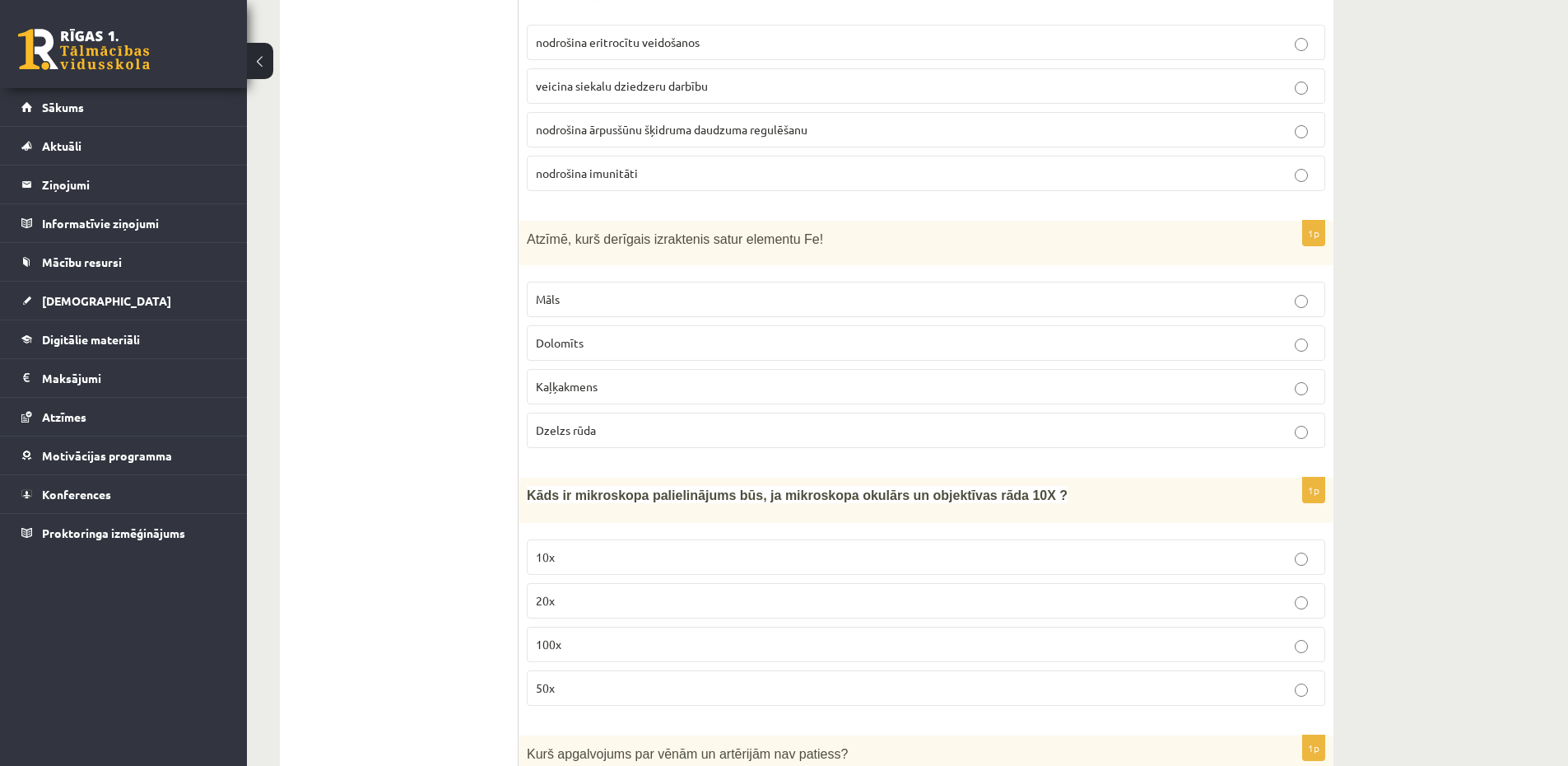
click at [580, 440] on label "Dzelzs rūda" at bounding box center [926, 430] width 798 height 36
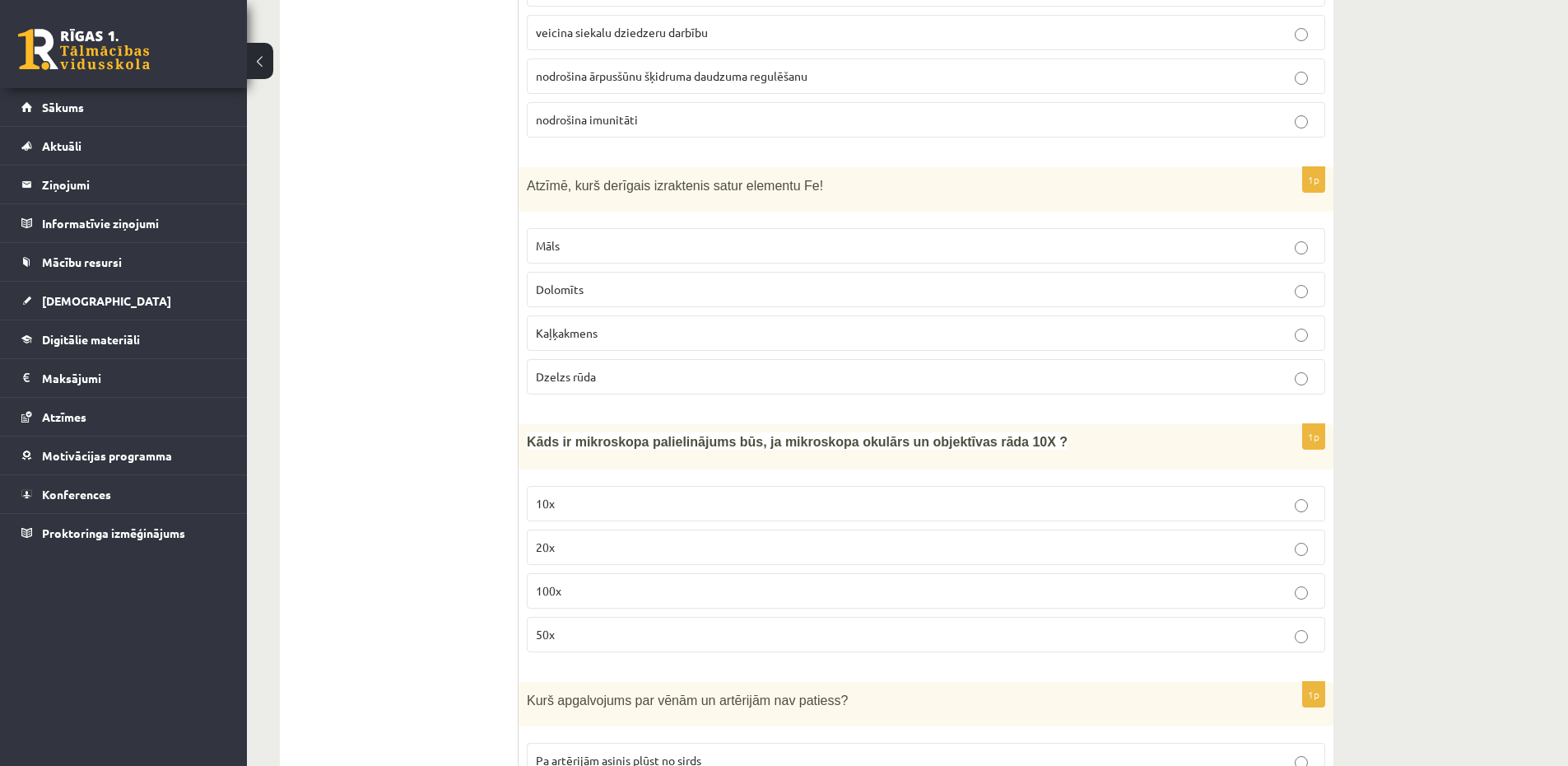
scroll to position [6915, 0]
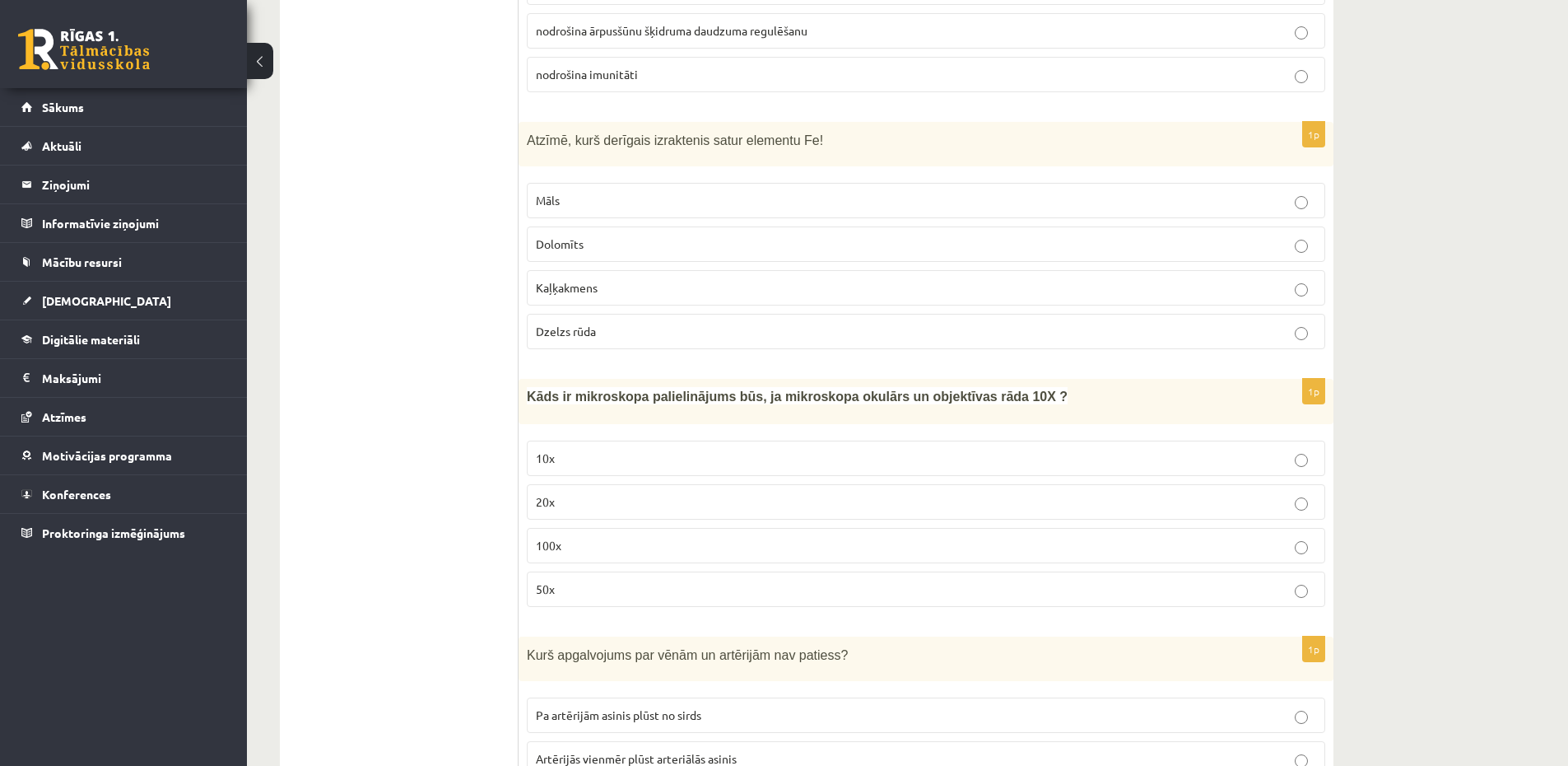
click at [600, 529] on label "100x" at bounding box center [926, 545] width 798 height 36
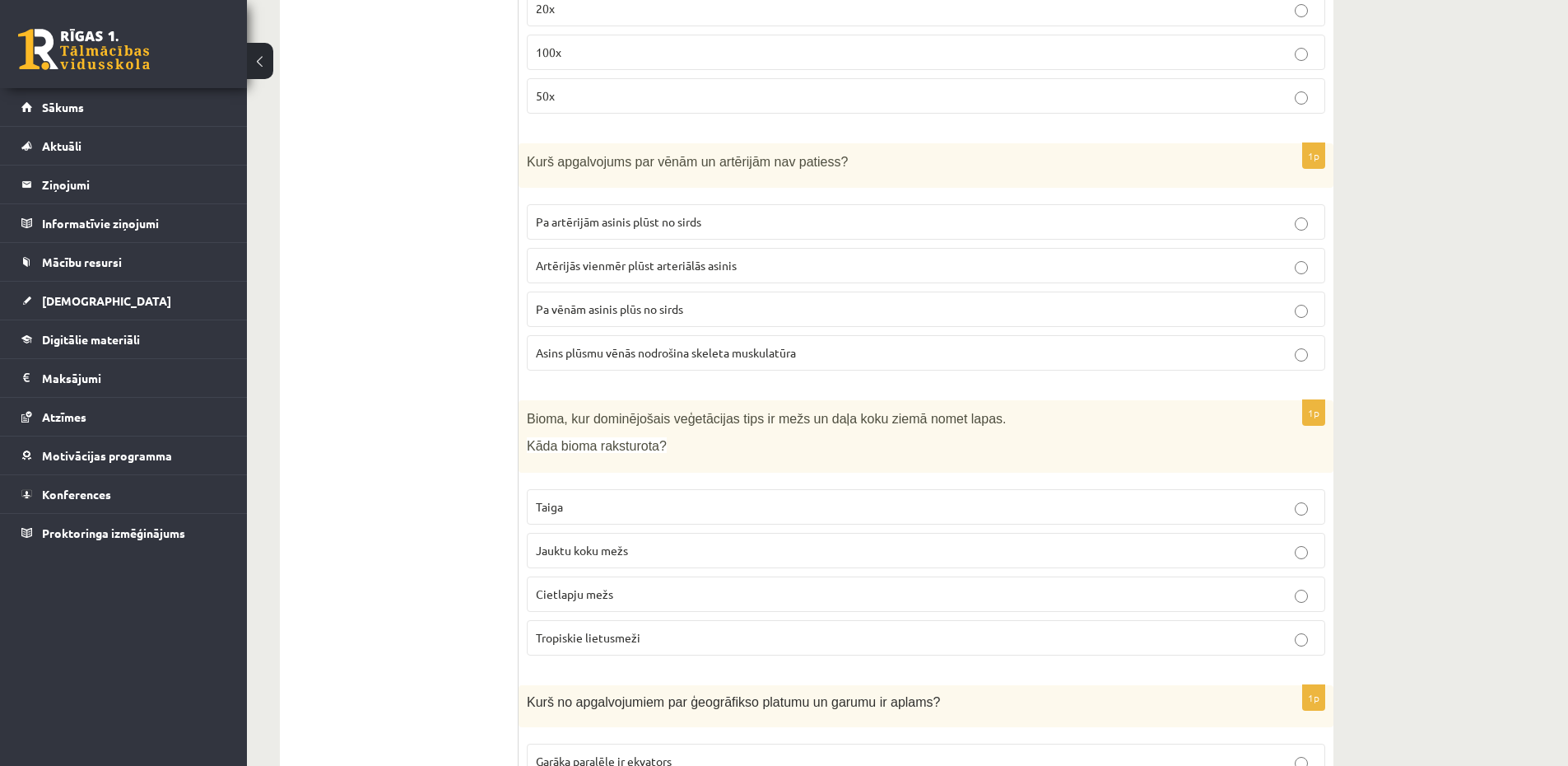
scroll to position [7408, 0]
click at [613, 258] on span "Artērijās vienmēr plūst arteriālās asinis" at bounding box center [636, 264] width 201 height 15
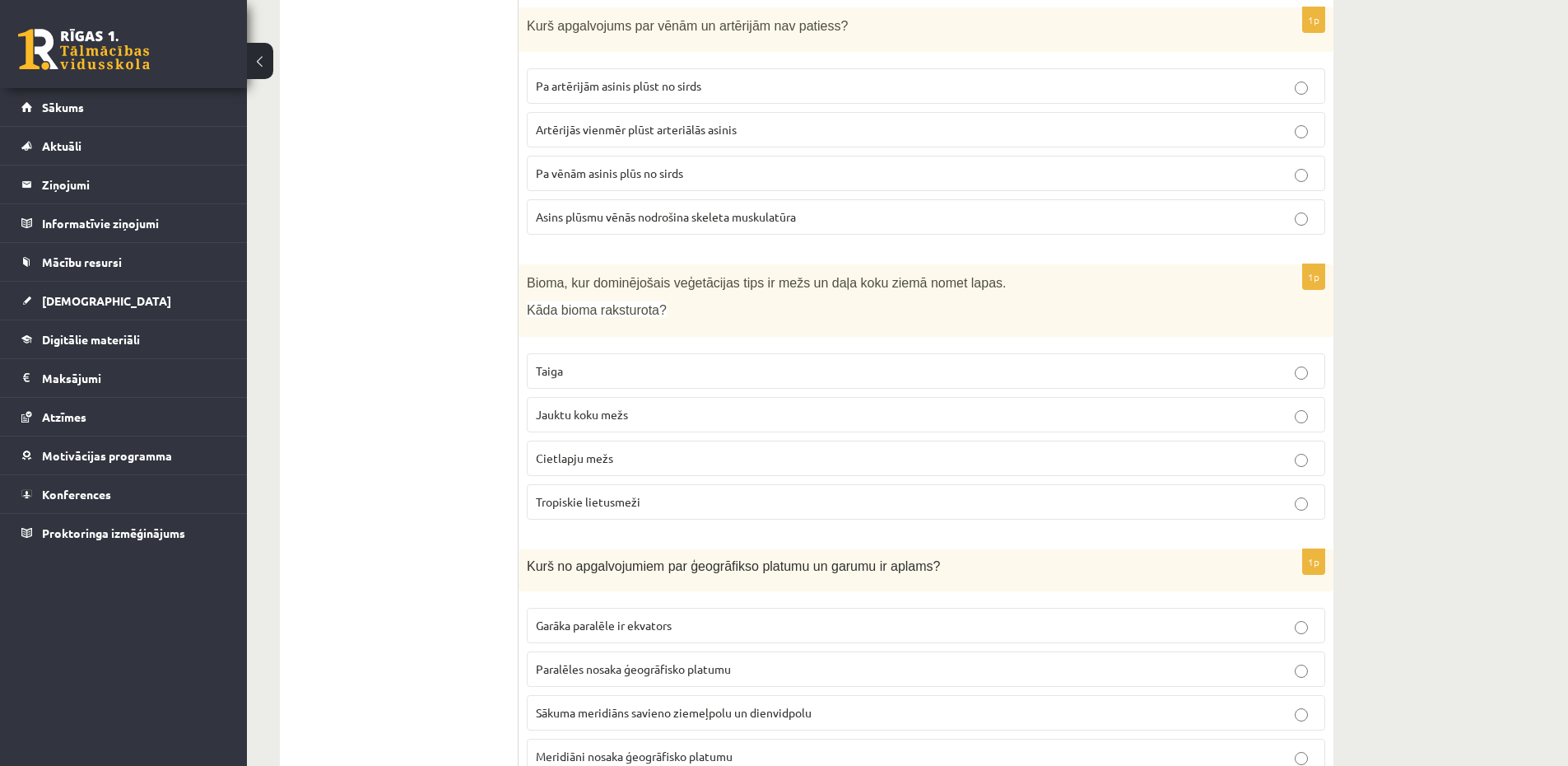
scroll to position [7606, 0]
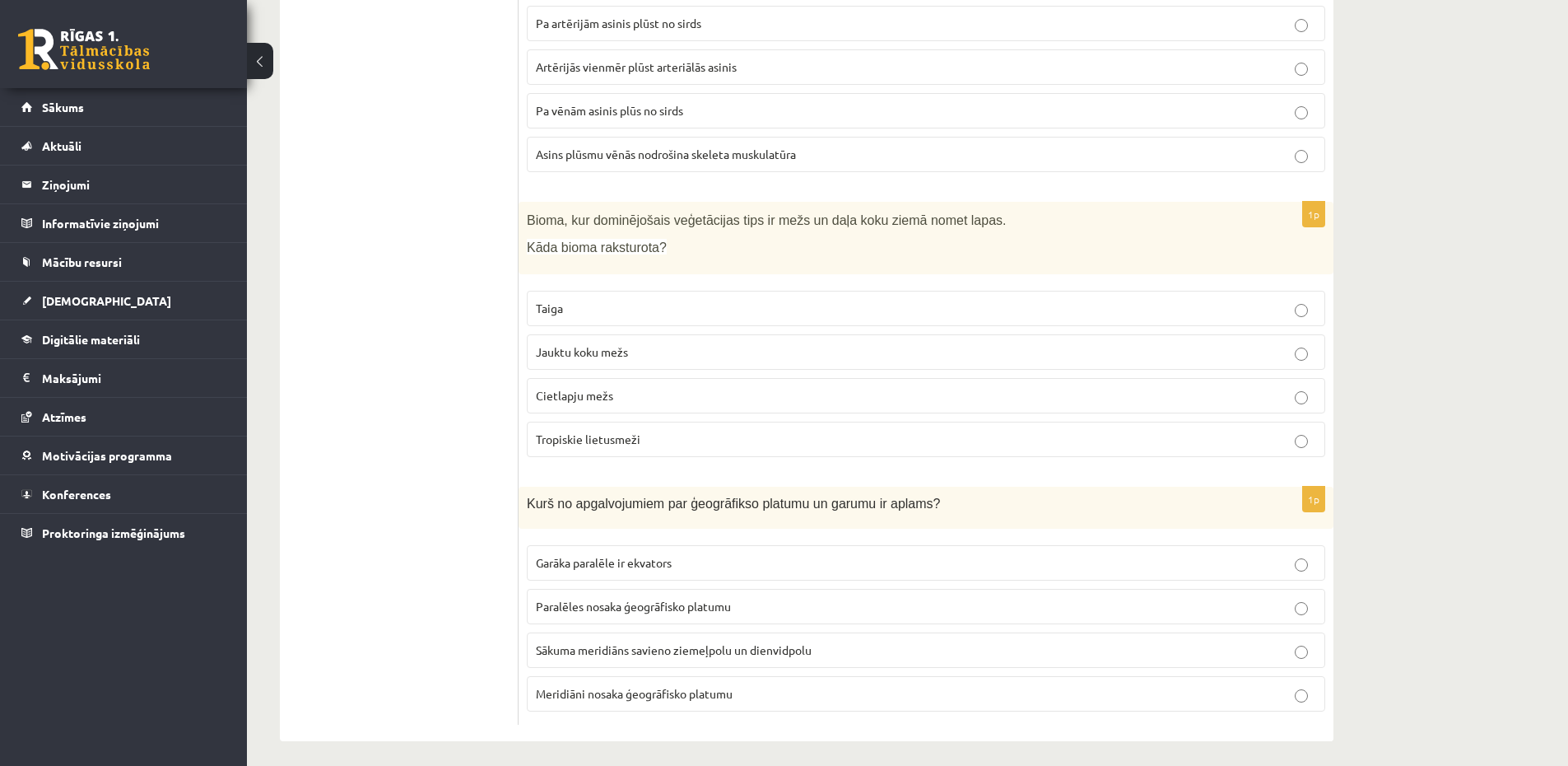
click at [630, 358] on p "Jauktu koku mežs" at bounding box center [926, 351] width 781 height 17
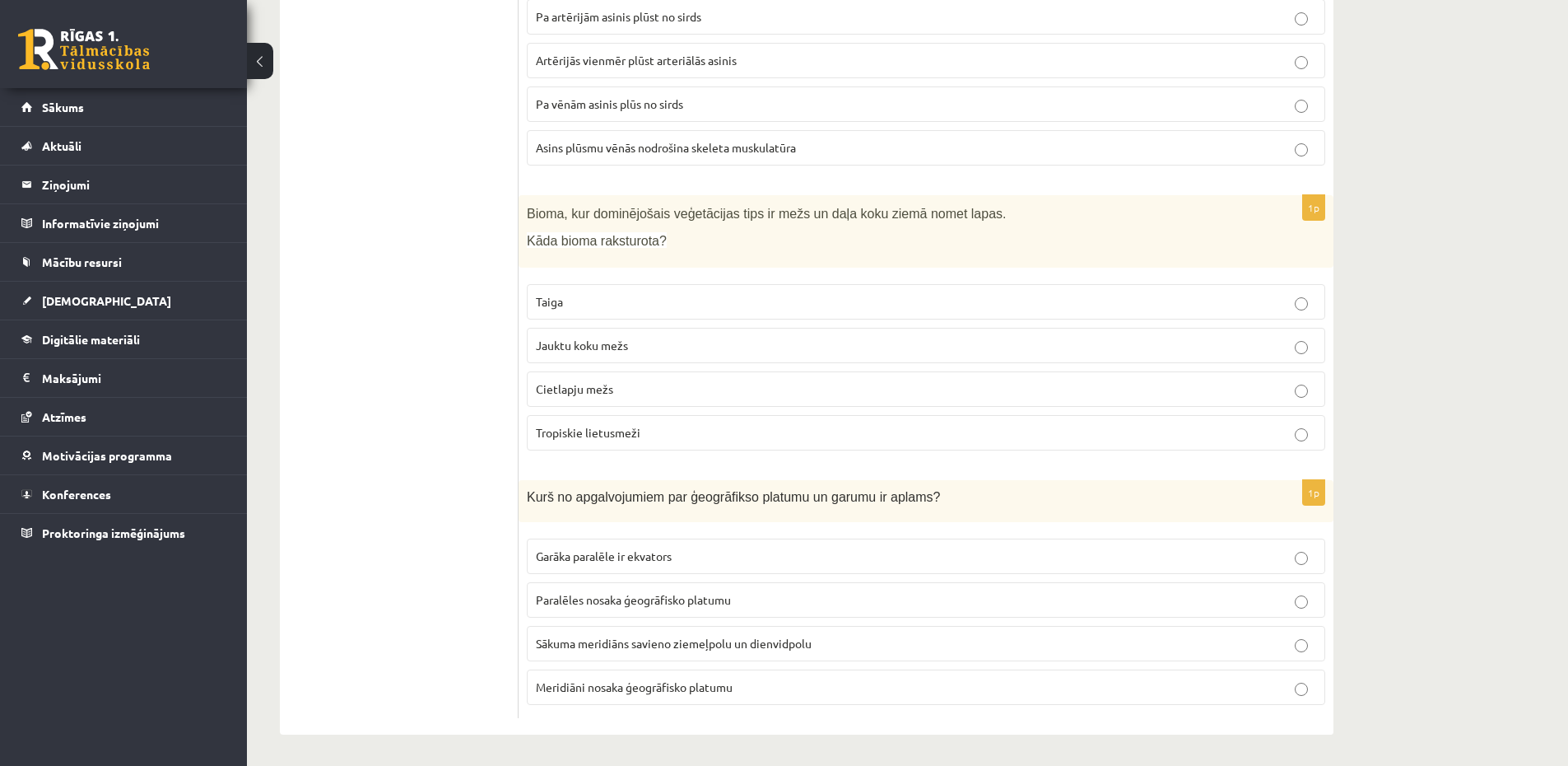
scroll to position [7614, 0]
click at [656, 677] on p "Meridiāni nosaka ģeogrāfisko platumu" at bounding box center [926, 685] width 781 height 17
drag, startPoint x: 370, startPoint y: 591, endPoint x: 421, endPoint y: -31, distance: 624.1
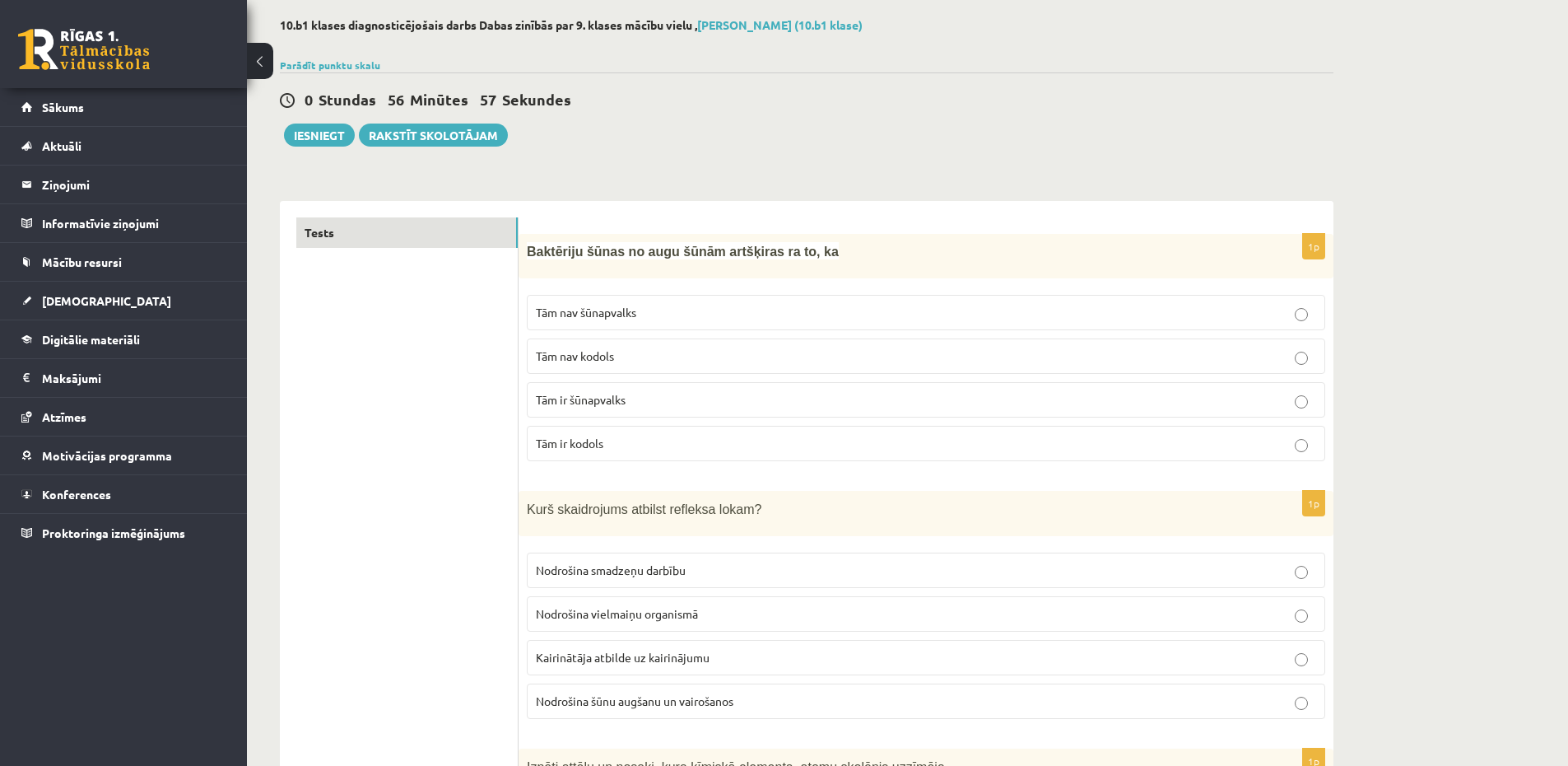
scroll to position [0, 0]
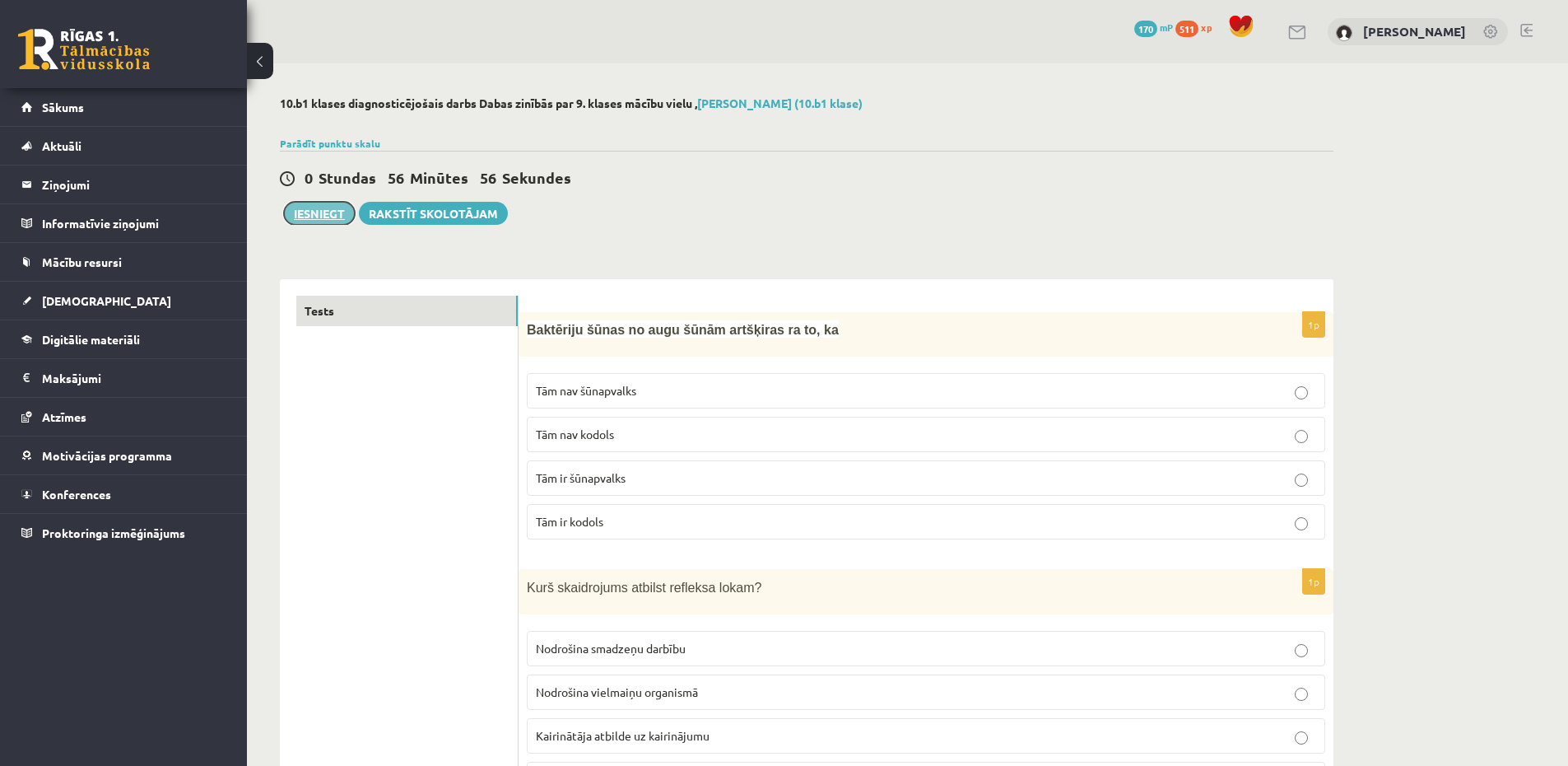
click at [297, 212] on button "Iesniegt" at bounding box center [319, 213] width 70 height 23
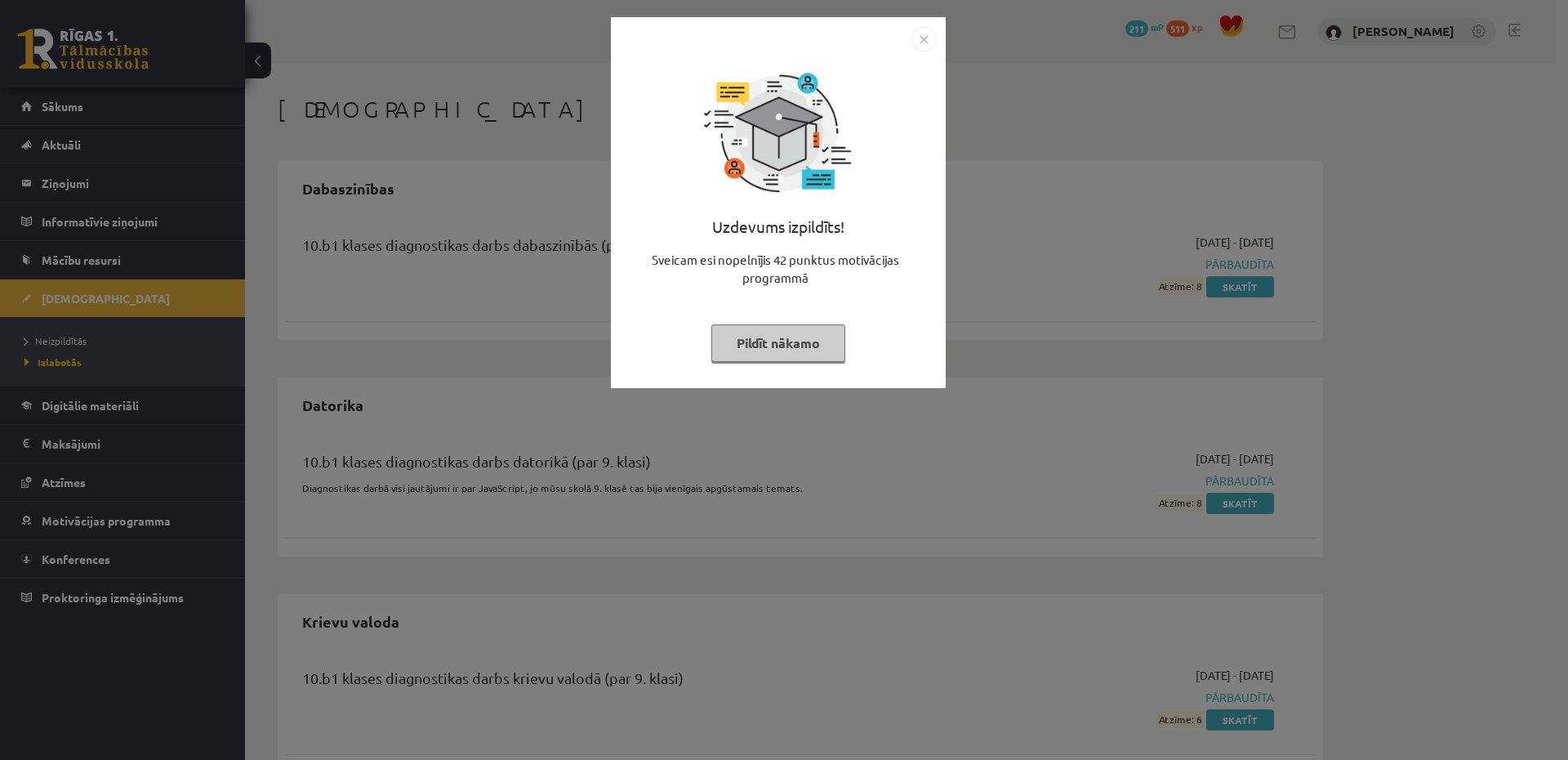
click at [968, 151] on div "Uzdevums izpildīts! Sveicam esi nopelnījis 42 punktus motivācijas programmā Pil…" at bounding box center [784, 380] width 1568 height 760
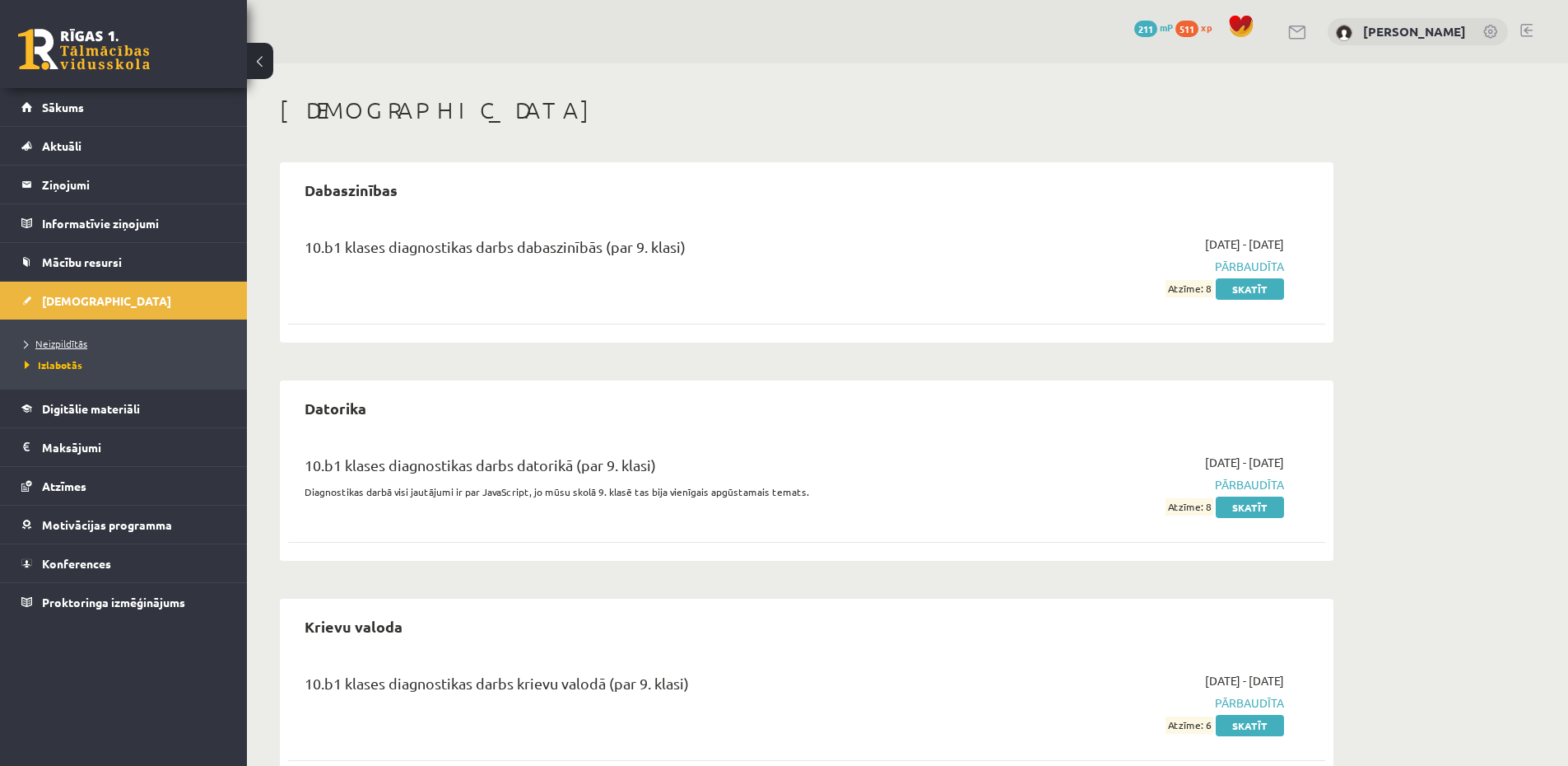
click at [63, 346] on span "Neizpildītās" at bounding box center [55, 343] width 62 height 13
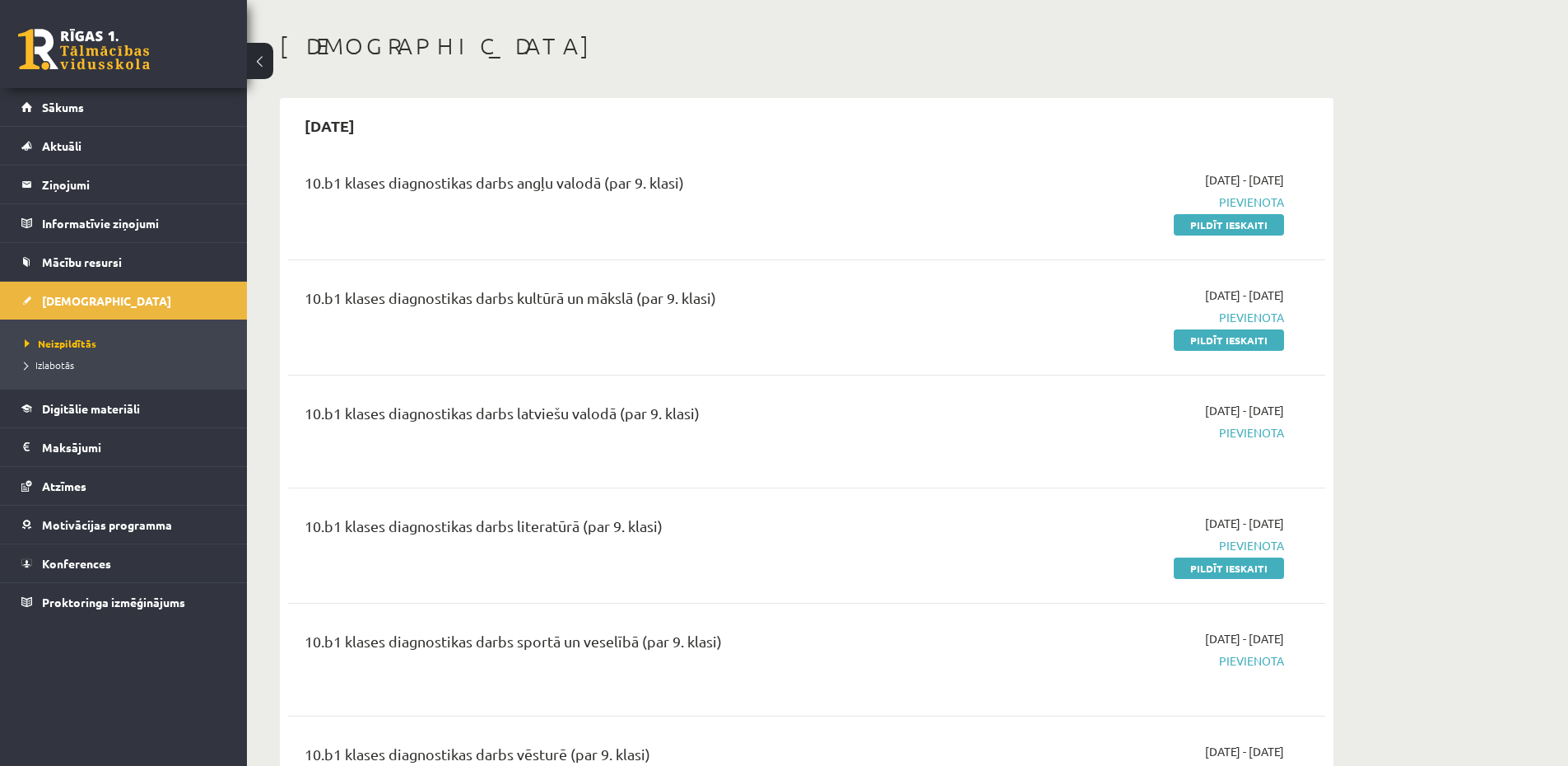
scroll to position [99, 0]
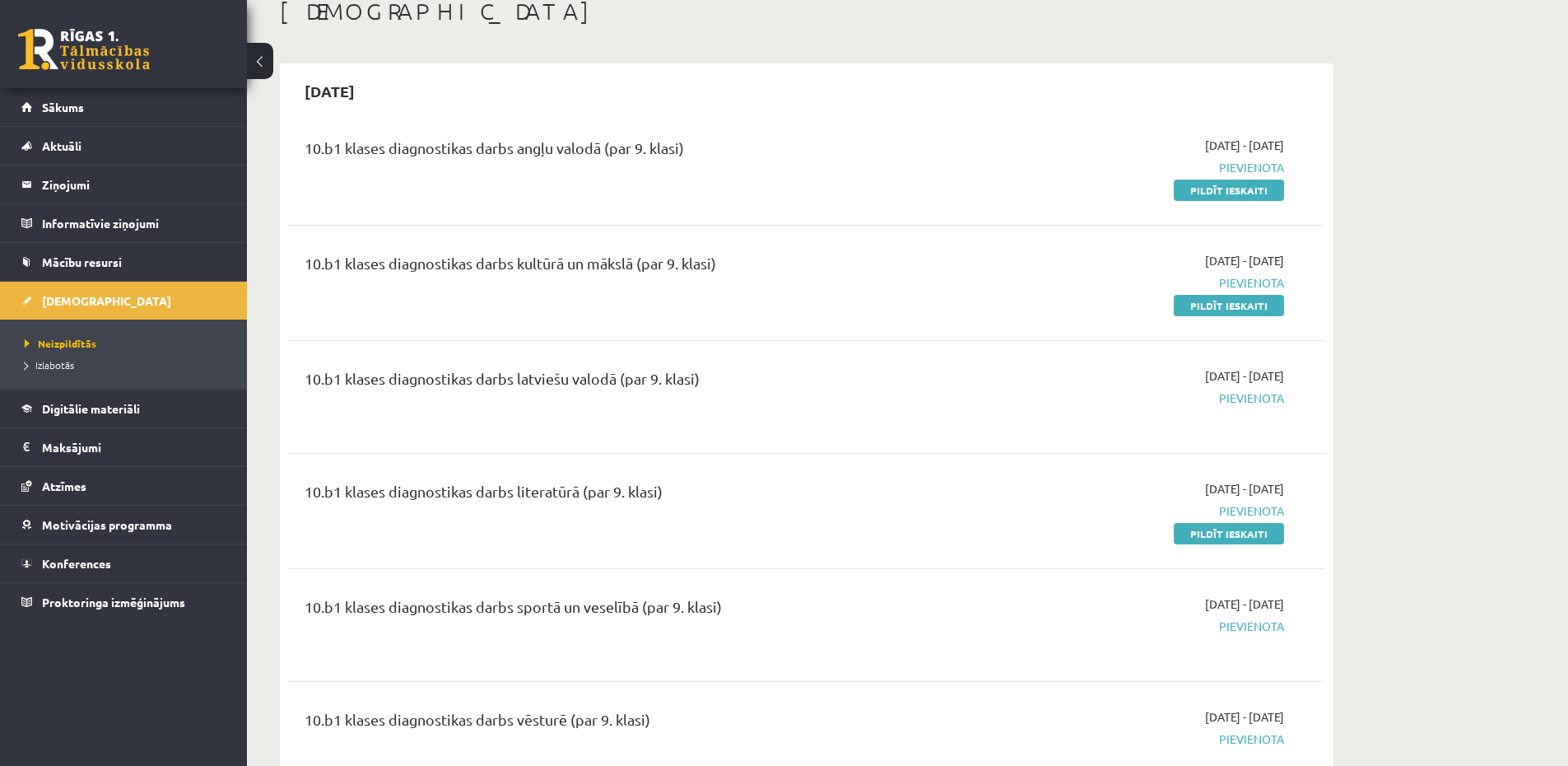
click at [1245, 313] on link "Pildīt ieskaiti" at bounding box center [1228, 305] width 110 height 22
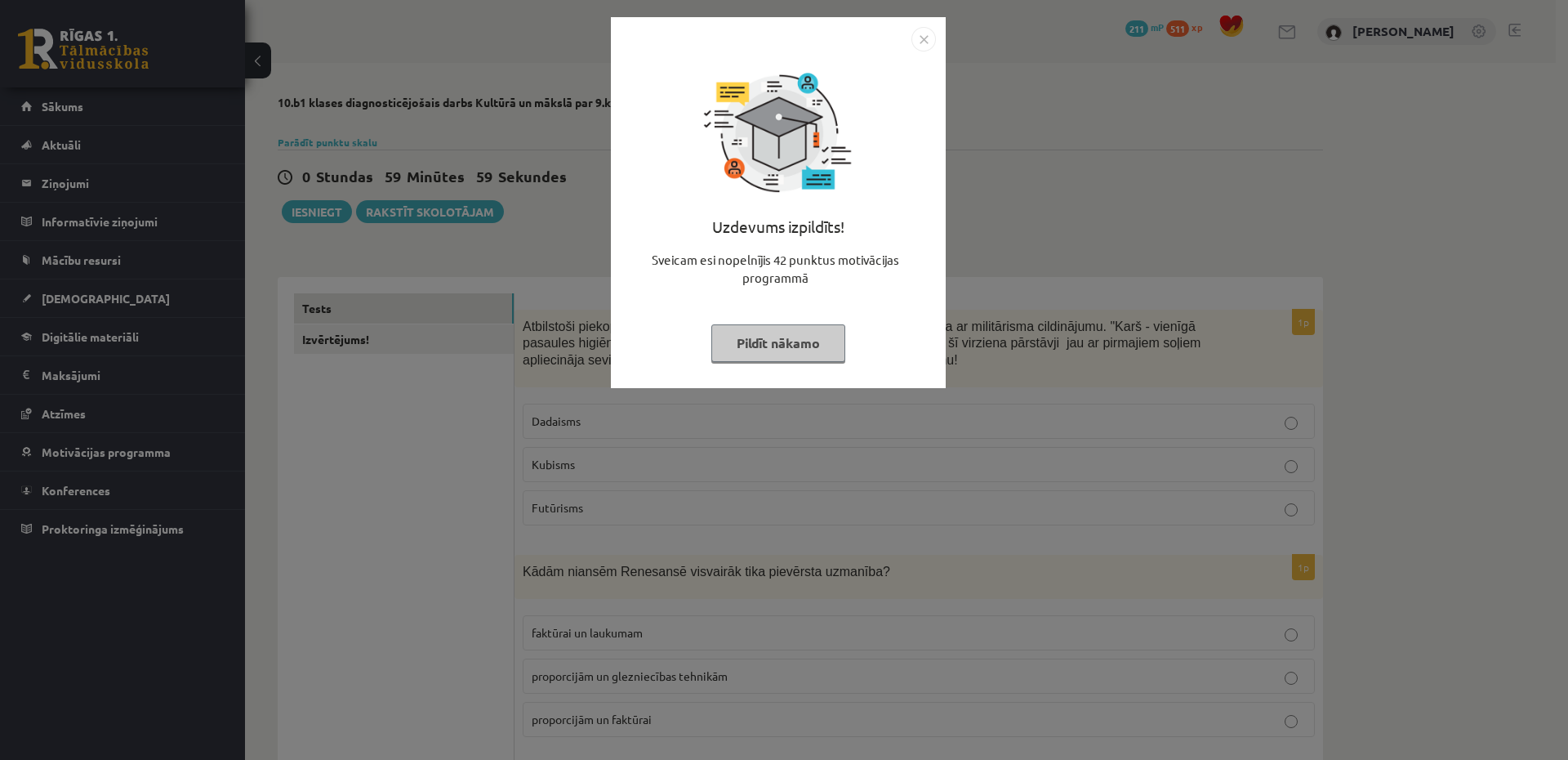
click at [1023, 254] on div "Uzdevums izpildīts! Sveicam esi nopelnījis 42 punktus motivācijas programmā Pil…" at bounding box center [784, 380] width 1568 height 760
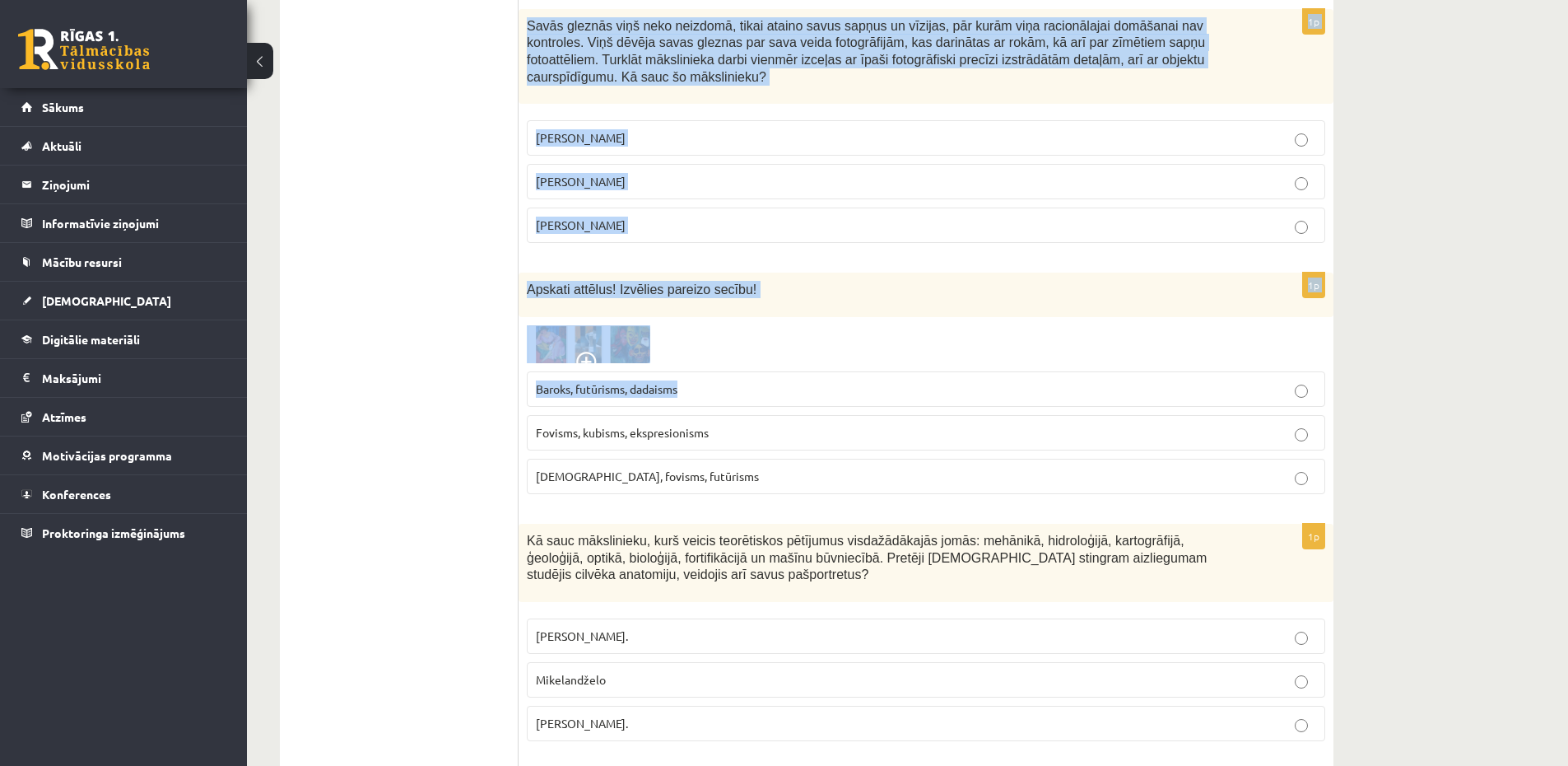
scroll to position [2569, 0]
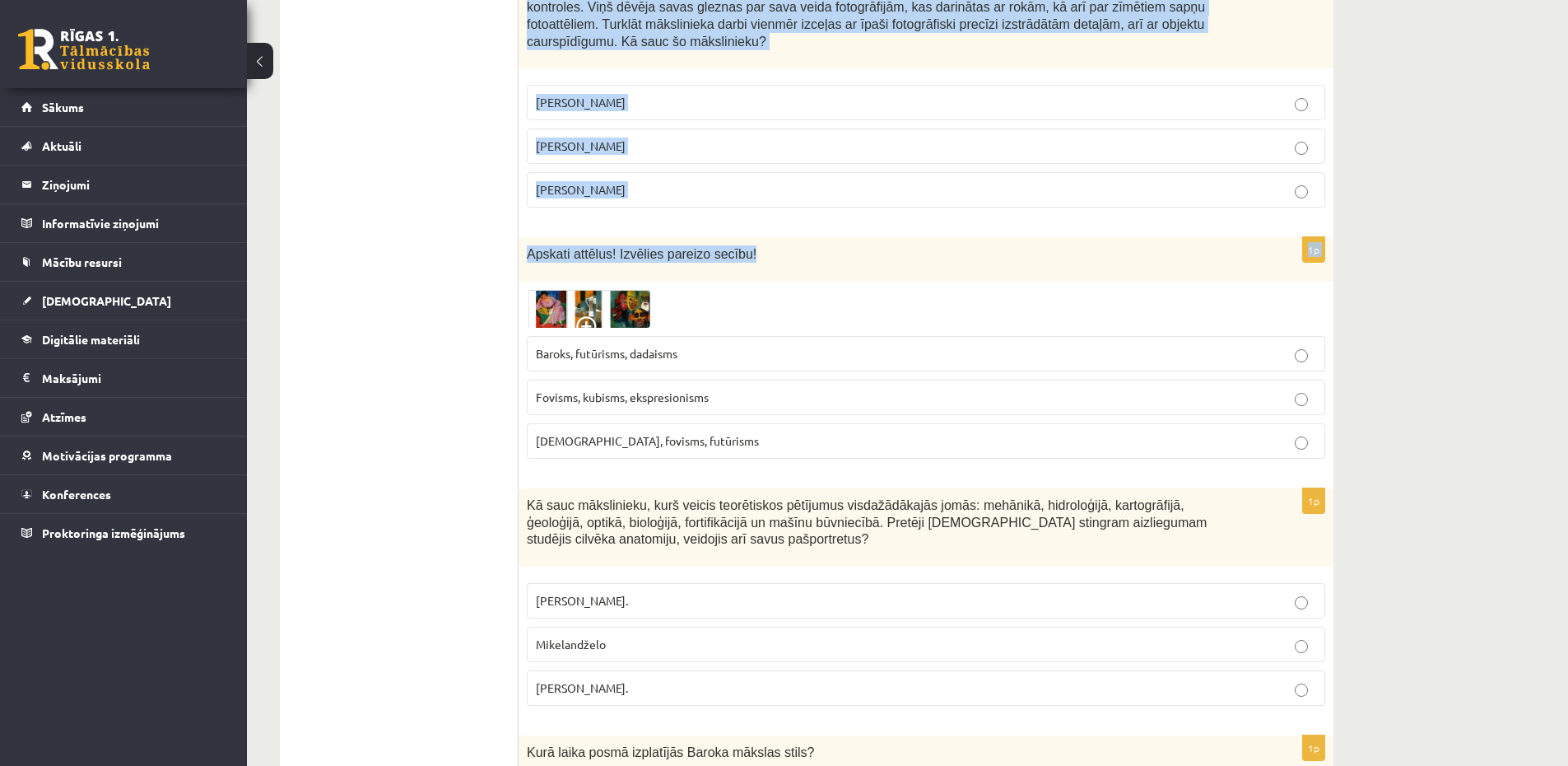
drag, startPoint x: 534, startPoint y: 321, endPoint x: 788, endPoint y: 250, distance: 263.7
click at [788, 250] on p "Apskati attēlus! Izvēlies pareizo secību!" at bounding box center [885, 254] width 716 height 17
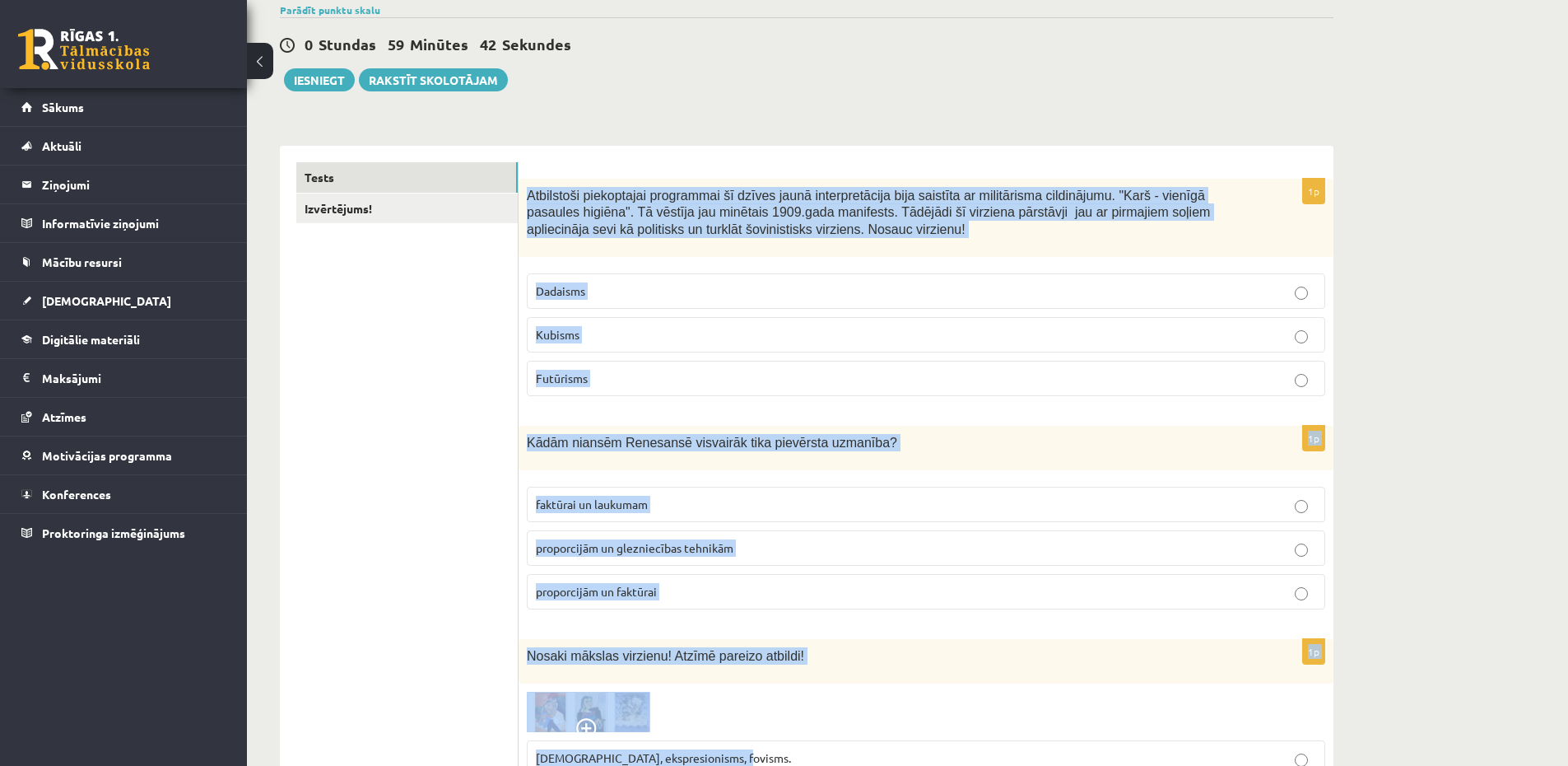
scroll to position [149, 0]
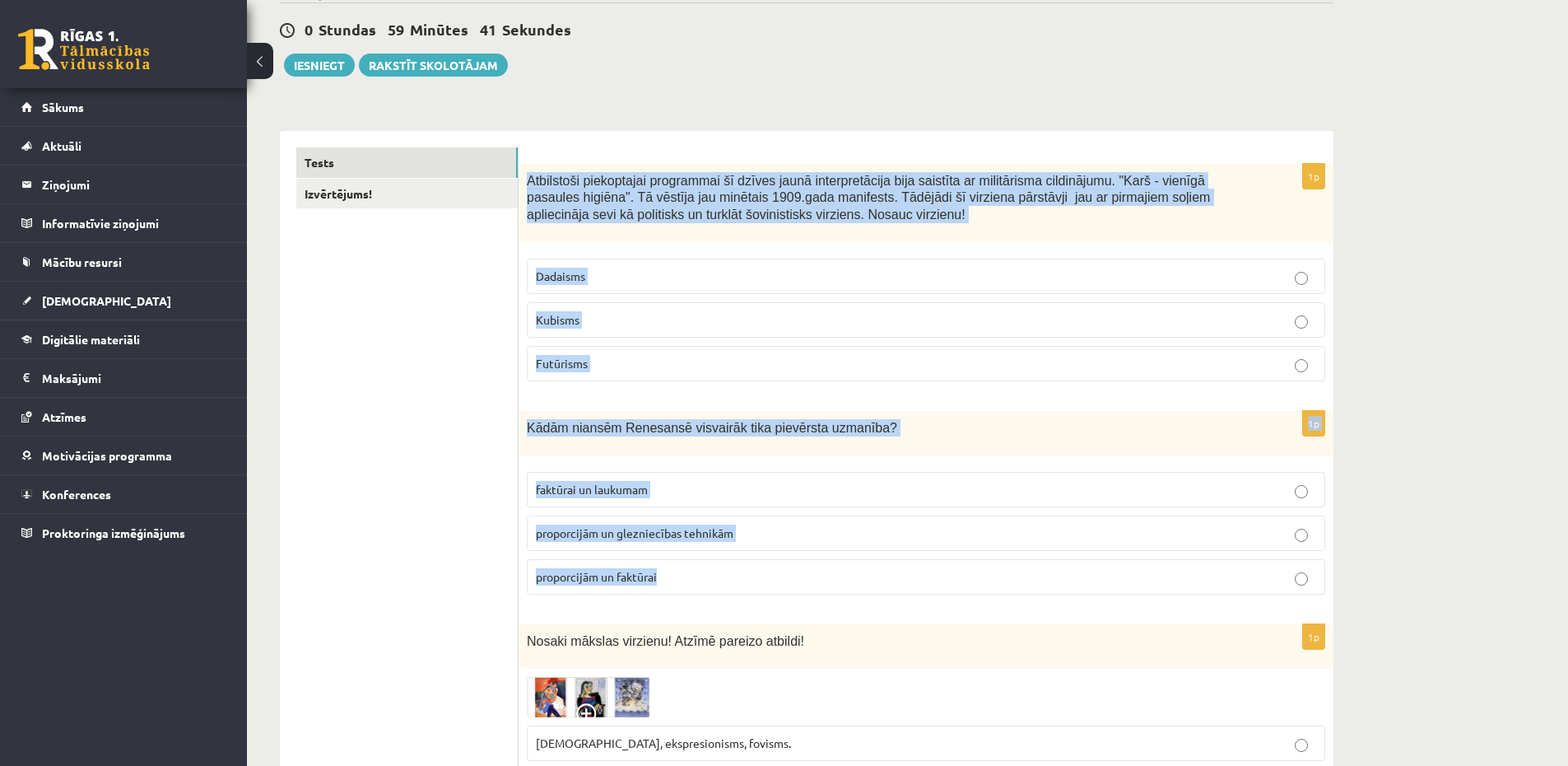
drag, startPoint x: 528, startPoint y: 128, endPoint x: 950, endPoint y: 584, distance: 621.3
copy form "Atbilstoši piekoptajai programmai šī dzīves jaunā interpretācija bija saistīta …"
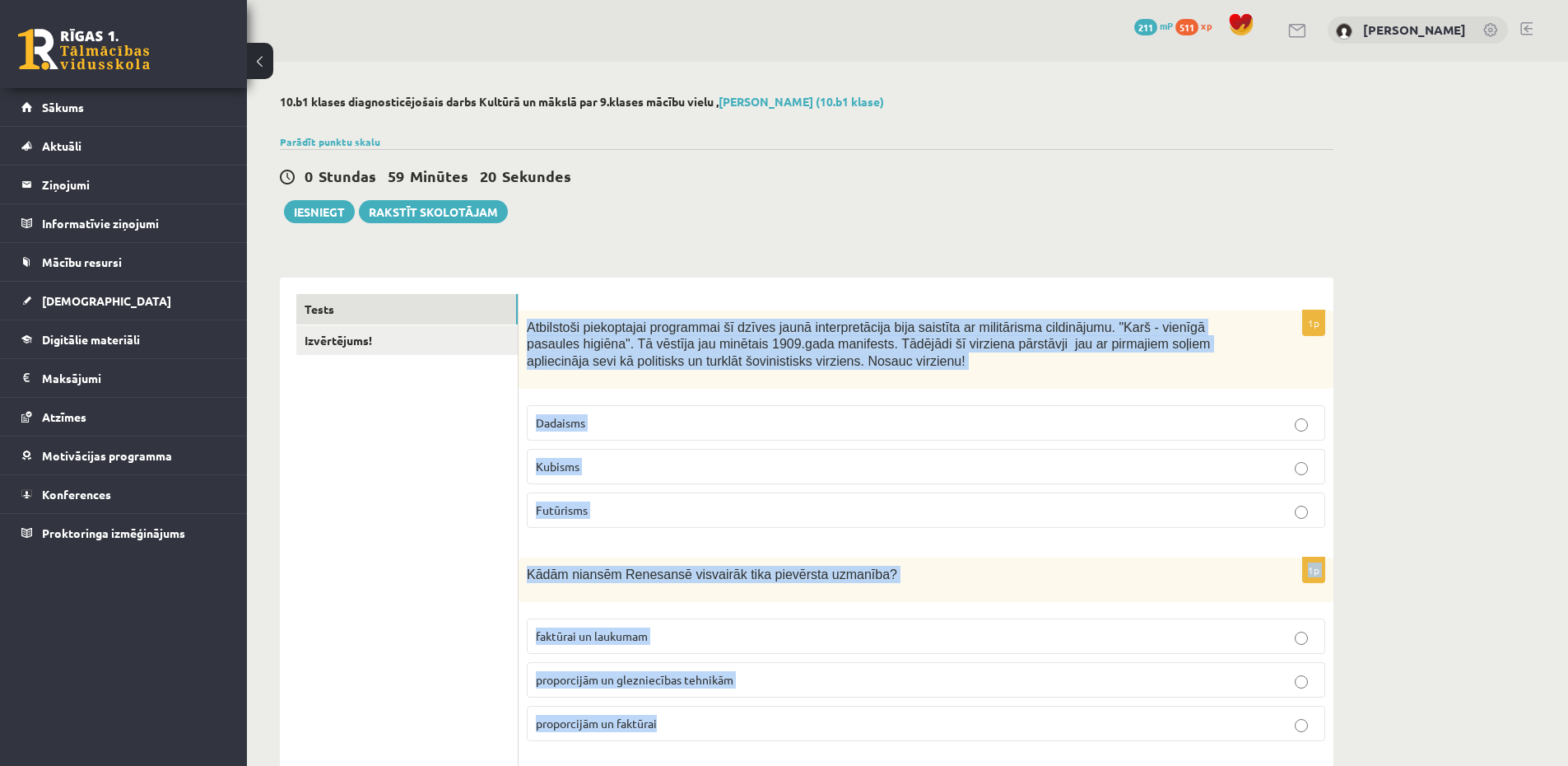
scroll to position [0, 0]
click at [654, 525] on label "Futūrisms" at bounding box center [926, 511] width 798 height 36
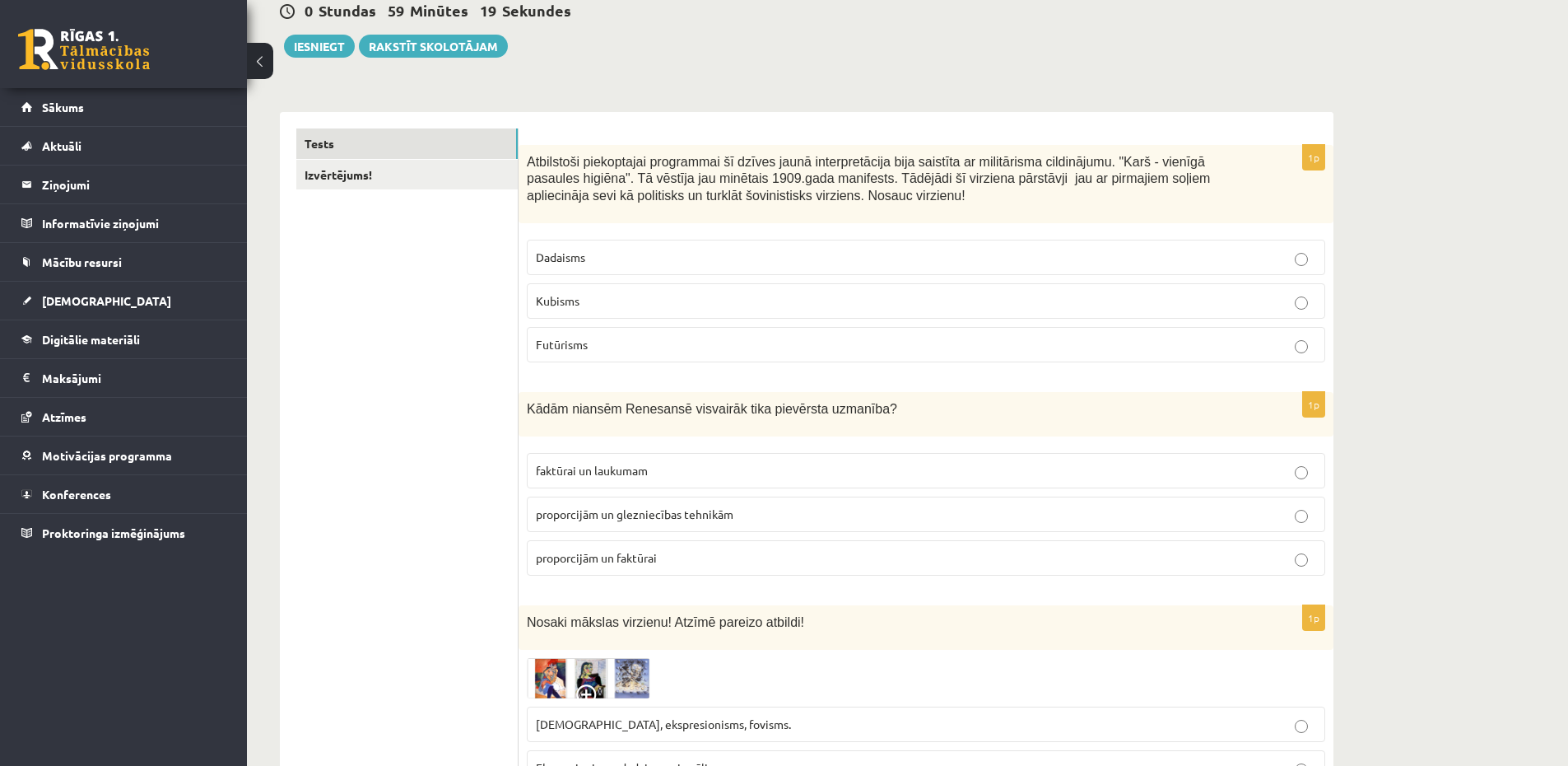
scroll to position [296, 0]
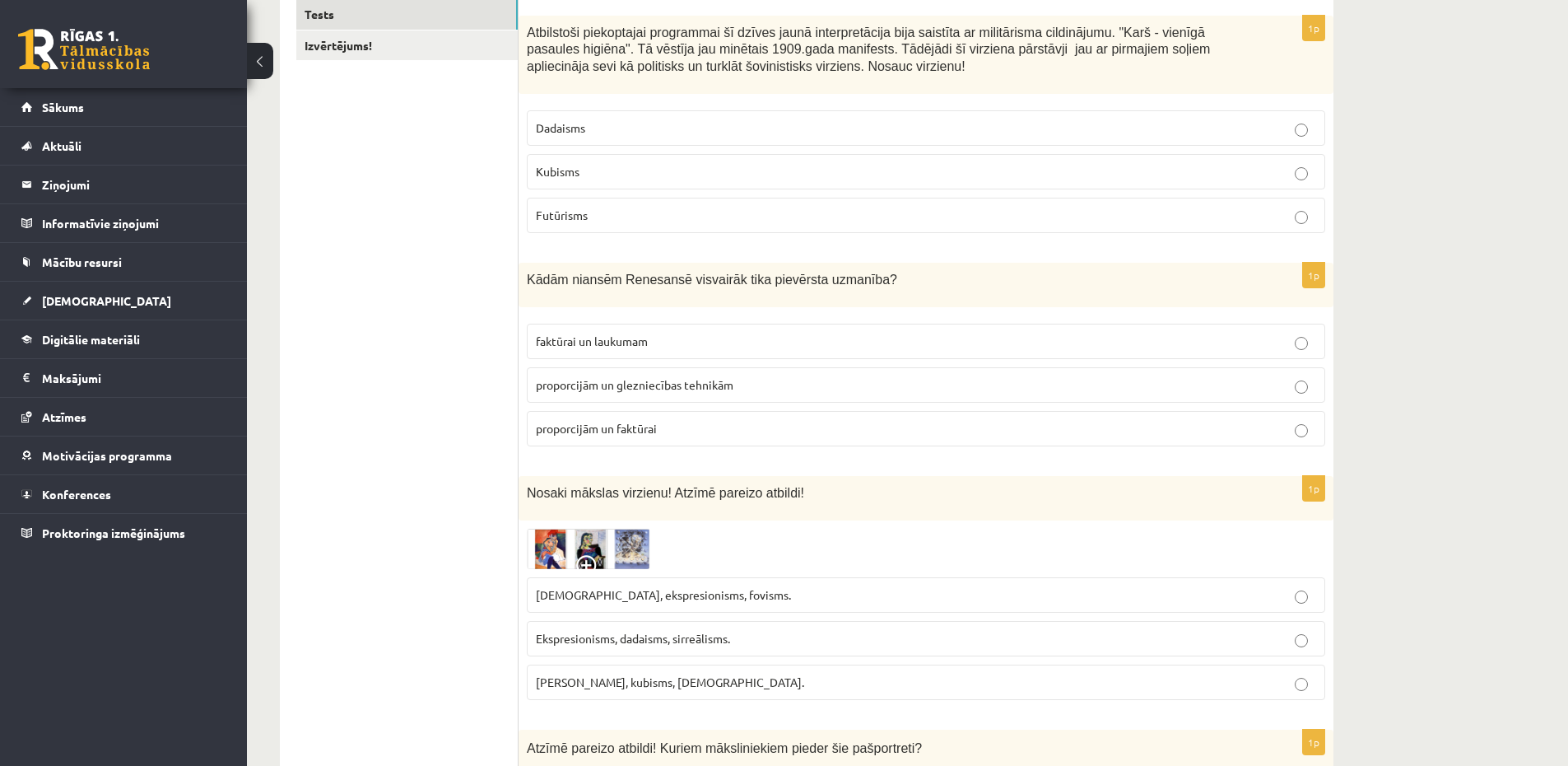
click at [650, 432] on span "proporcijām un faktūrai" at bounding box center [596, 427] width 121 height 15
click at [610, 401] on label "proporcijām un glezniecības tehnikām" at bounding box center [926, 385] width 798 height 36
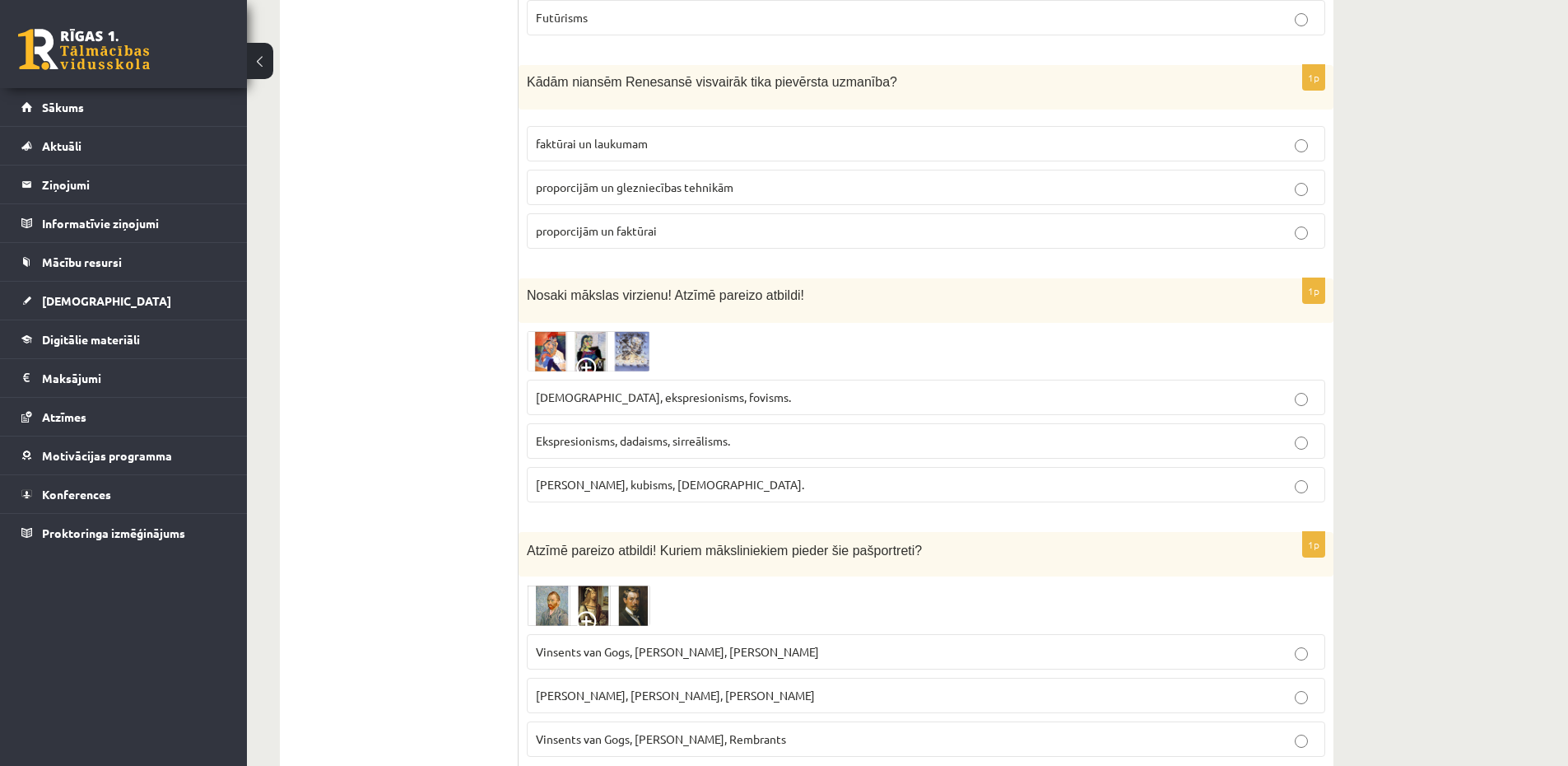
click at [715, 427] on label "Ekspresionisms, dadaisms, sirreālisms." at bounding box center [926, 441] width 798 height 36
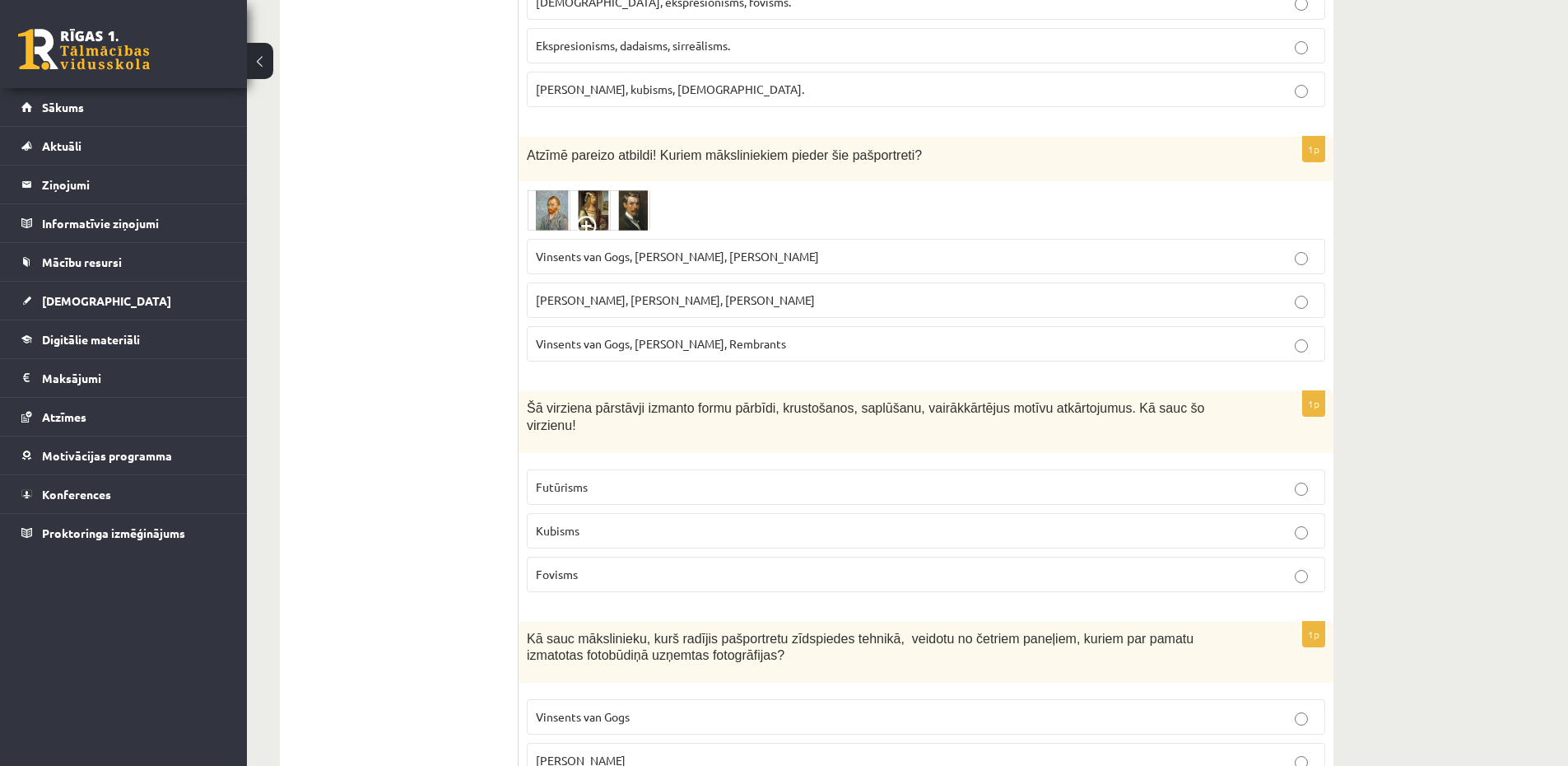
click at [731, 259] on span "Vinsents van Gogs, Albrehts Dīrers, Janis Rozentāls" at bounding box center [678, 256] width 283 height 15
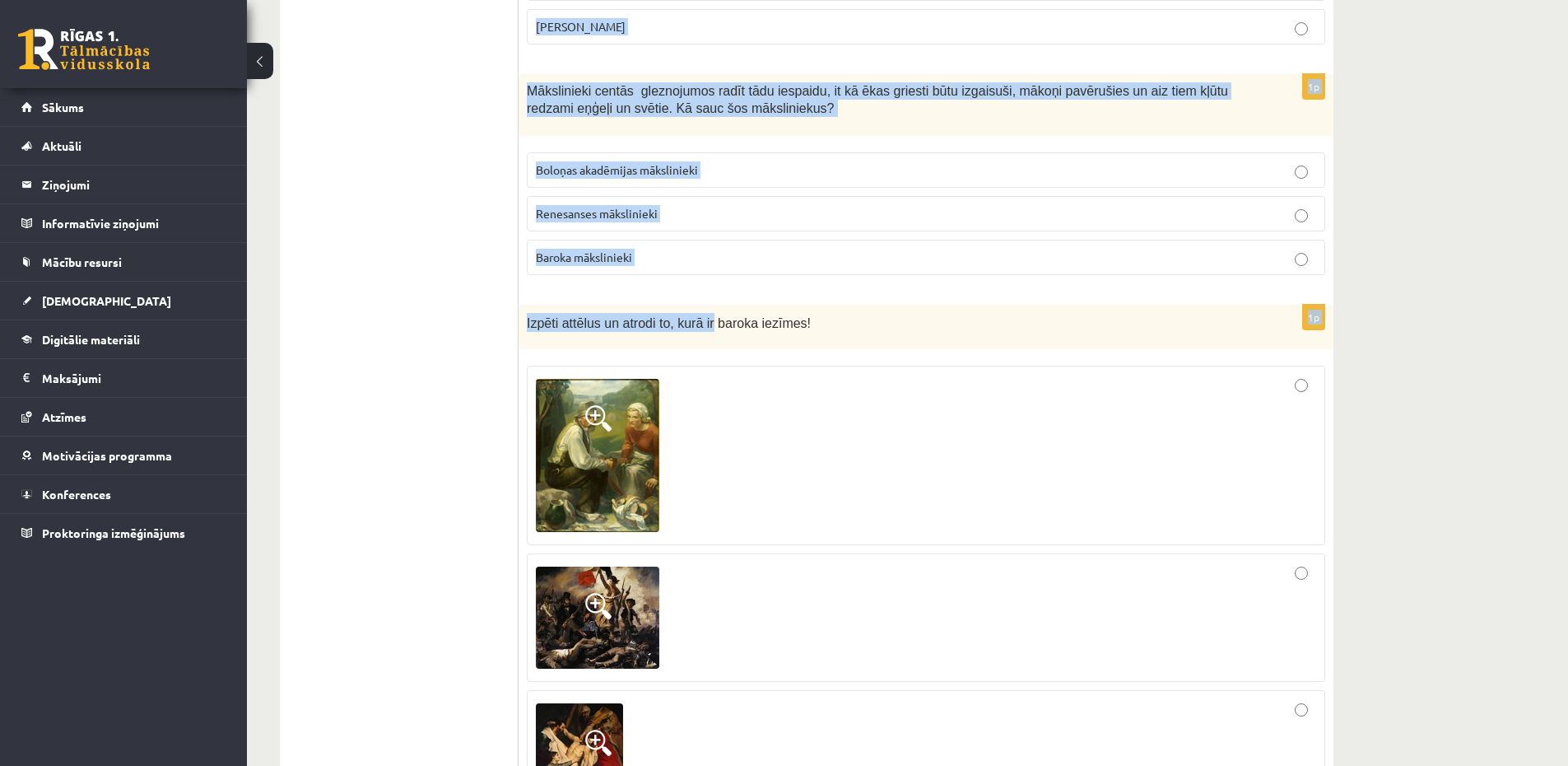
scroll to position [1680, 0]
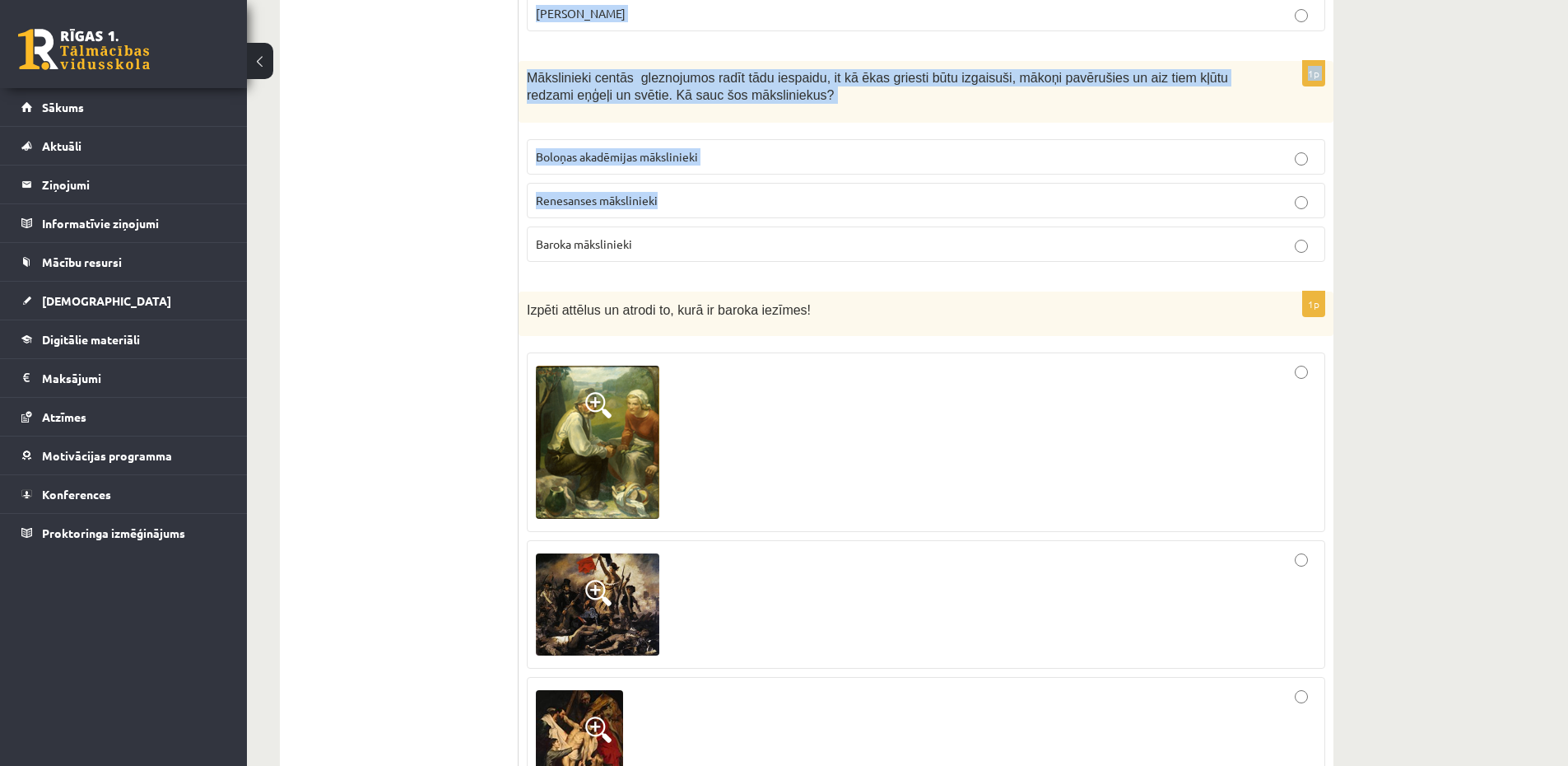
drag, startPoint x: 521, startPoint y: 216, endPoint x: 774, endPoint y: 235, distance: 253.7
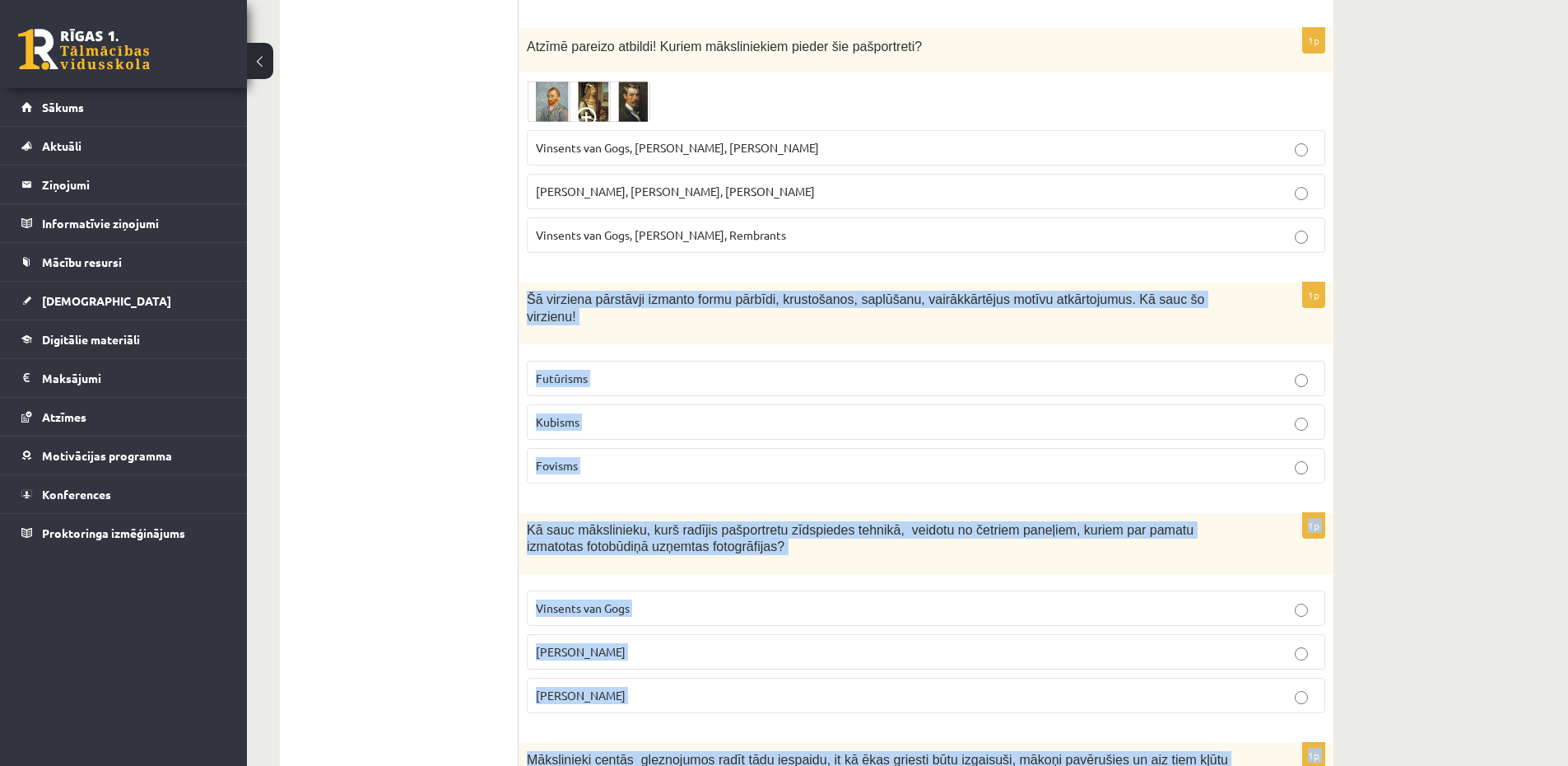
scroll to position [988, 0]
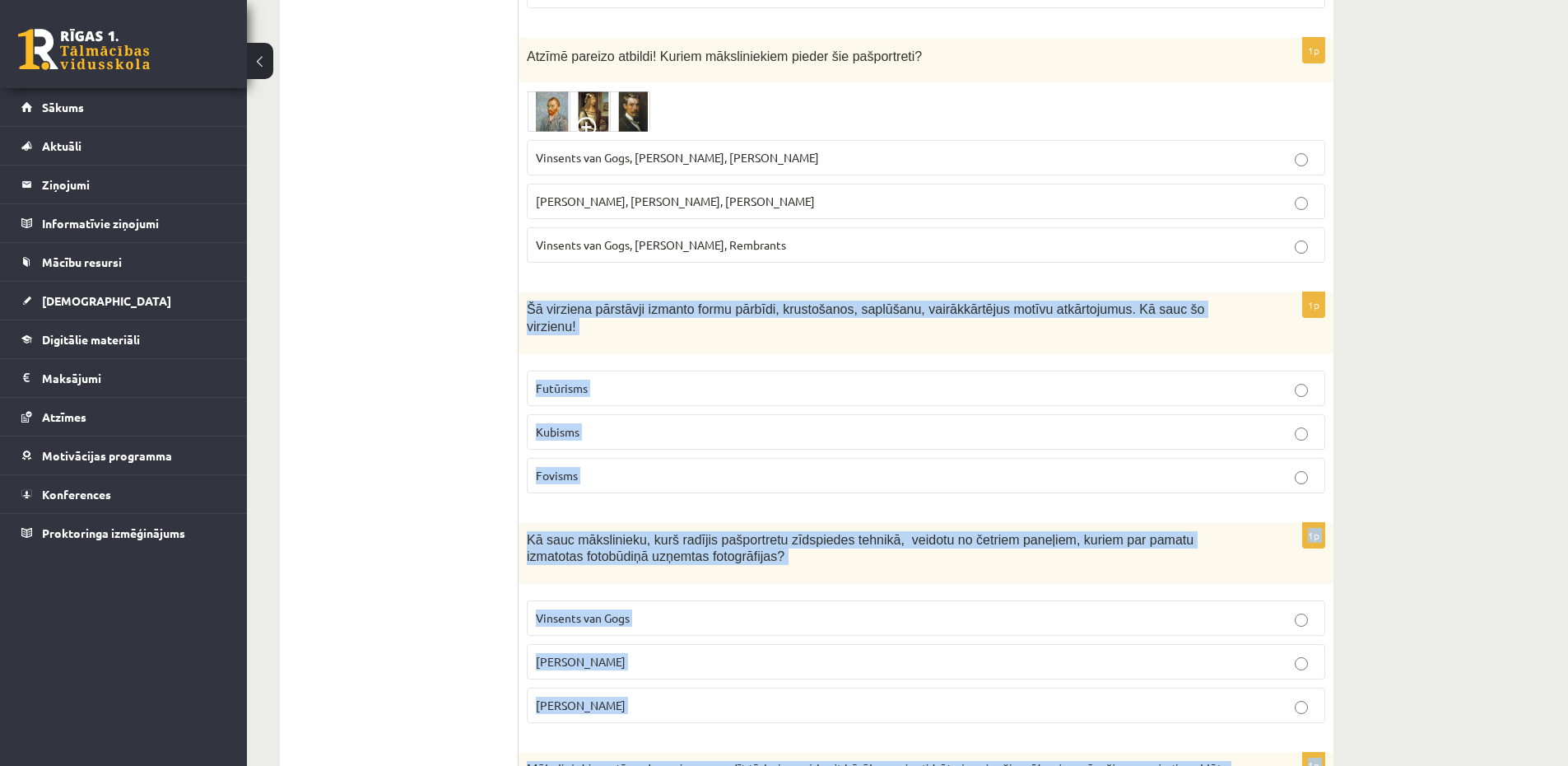
drag, startPoint x: 699, startPoint y: 249, endPoint x: 522, endPoint y: 311, distance: 187.5
copy form "Šā virziena pārstāvji izmanto formu pārbīdi, krustošanos, saplūšanu, vairākkārt…"
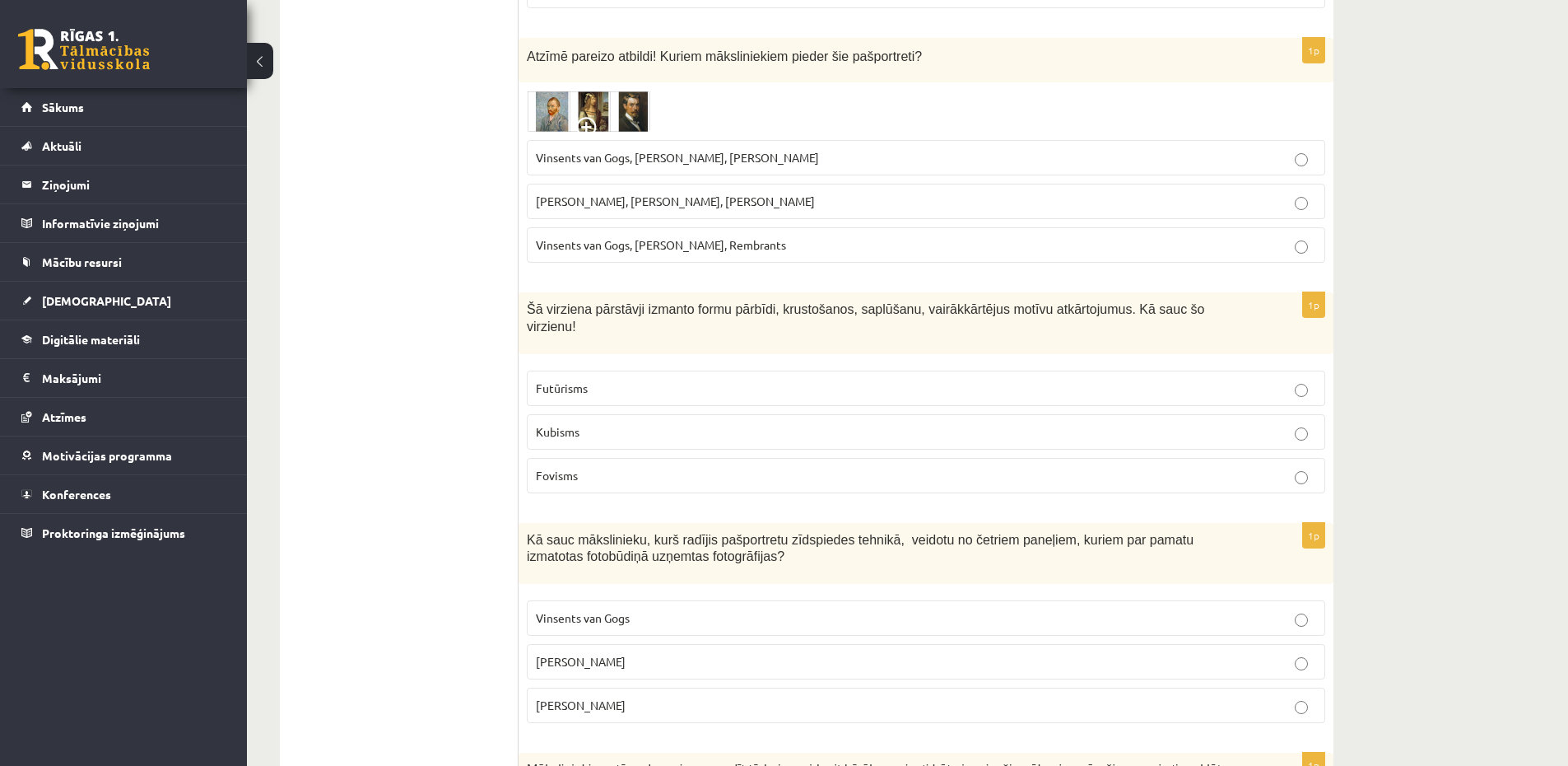
click at [587, 430] on p "Kubisms" at bounding box center [926, 431] width 781 height 17
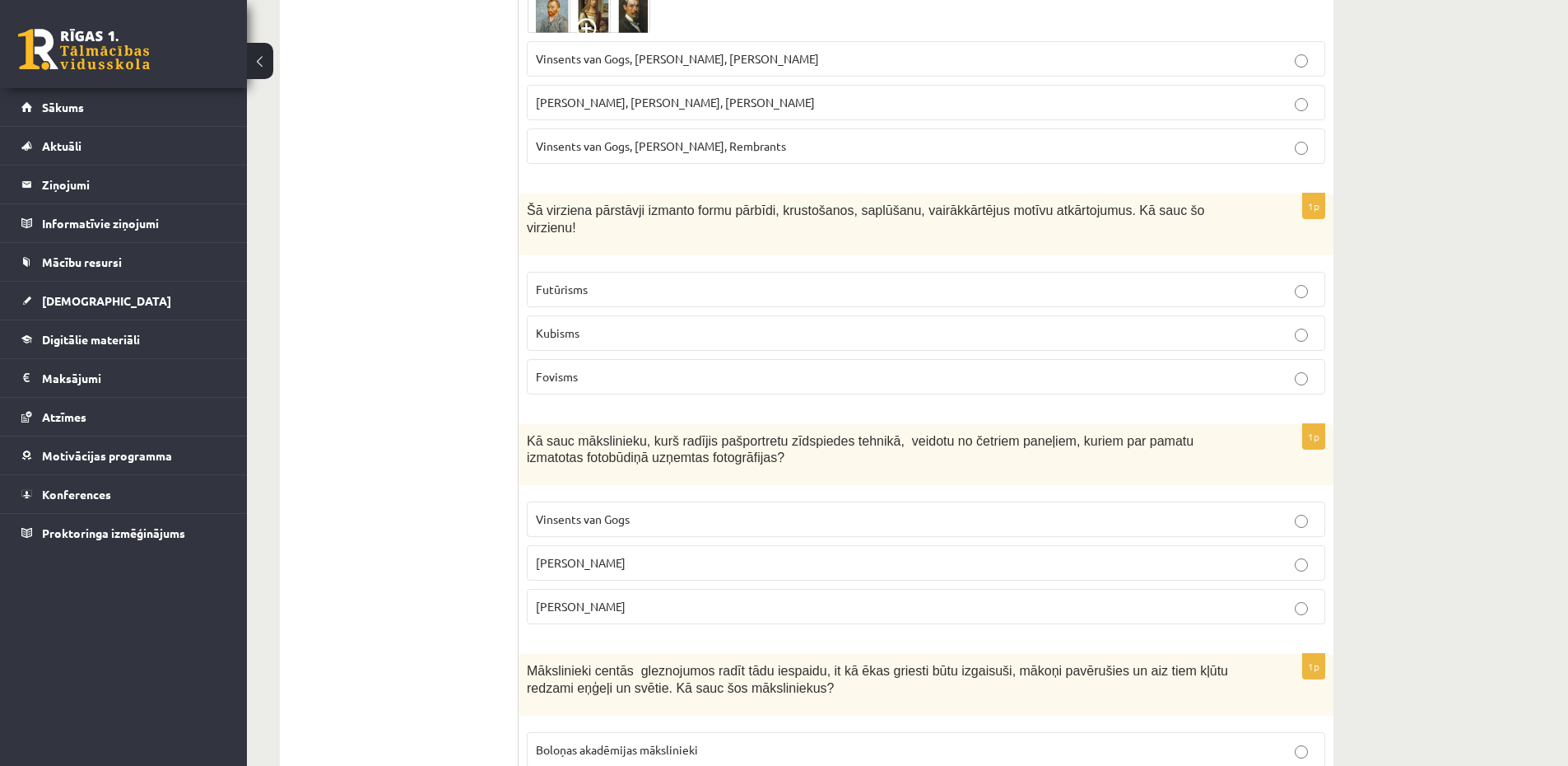
click at [602, 558] on span "Endijs Vorhols" at bounding box center [580, 562] width 90 height 15
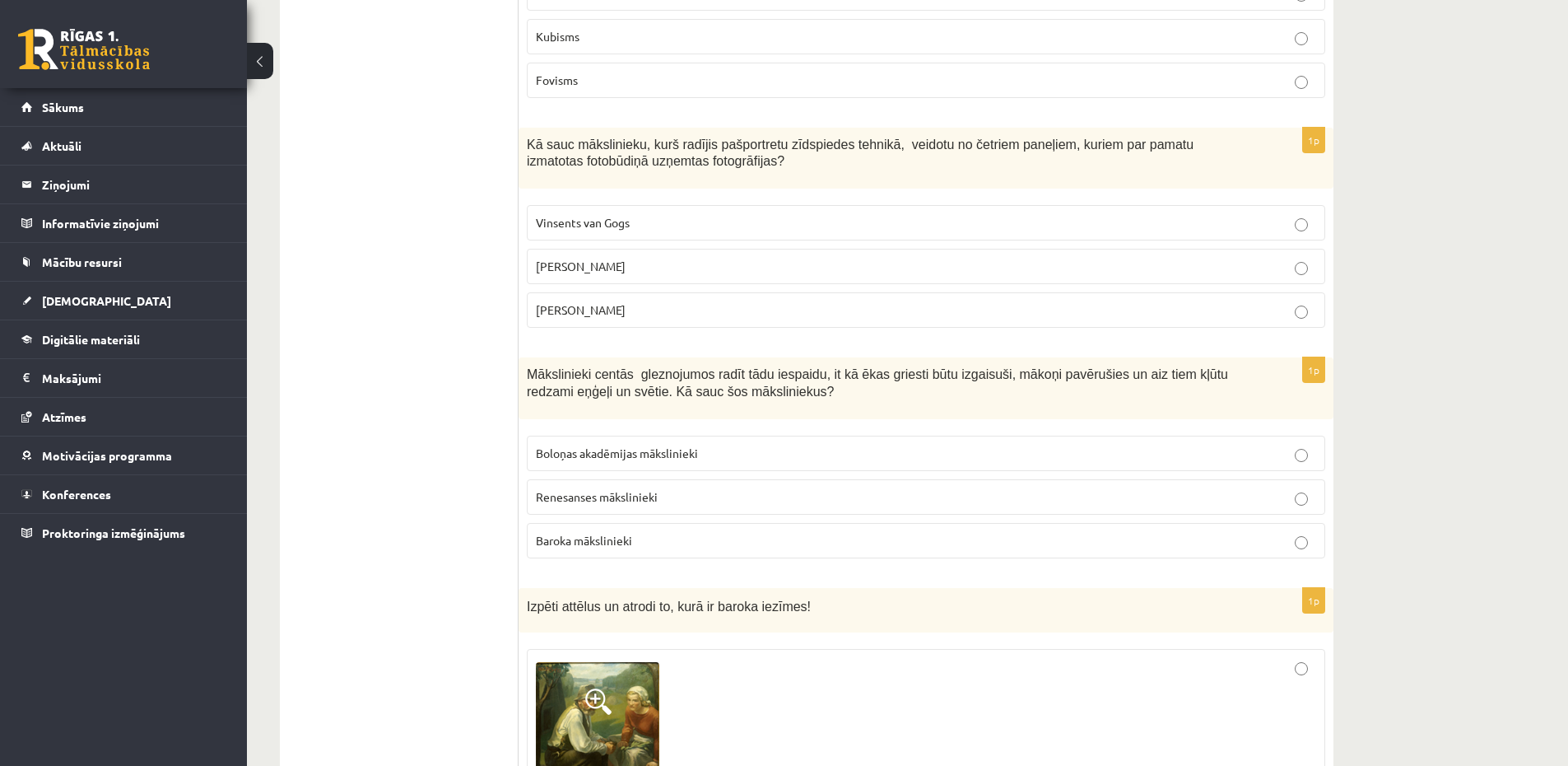
click at [616, 547] on p "Baroka mākslinieki" at bounding box center [926, 540] width 781 height 17
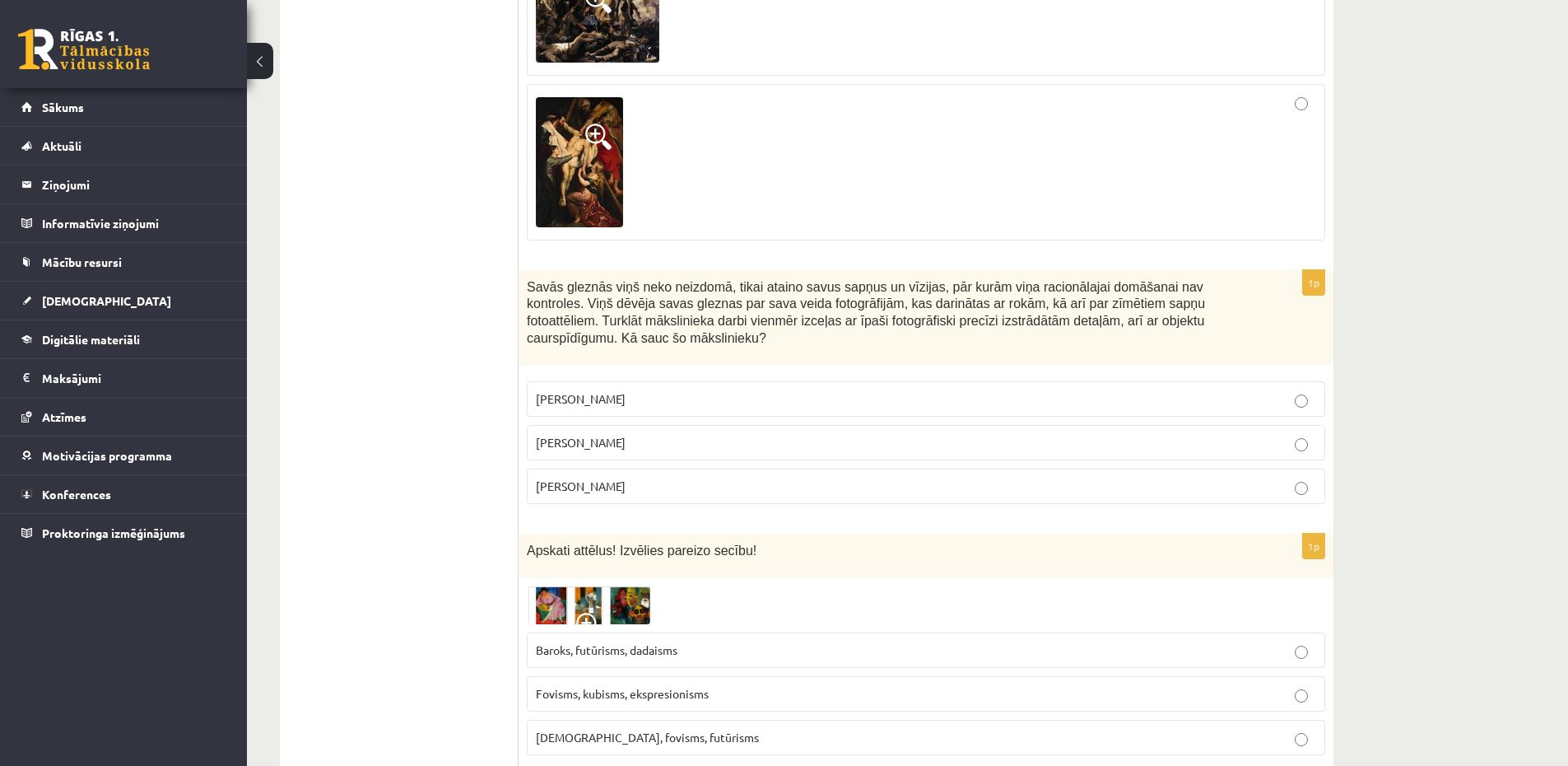
click at [649, 450] on p "Salvadors Dalī" at bounding box center [926, 442] width 781 height 17
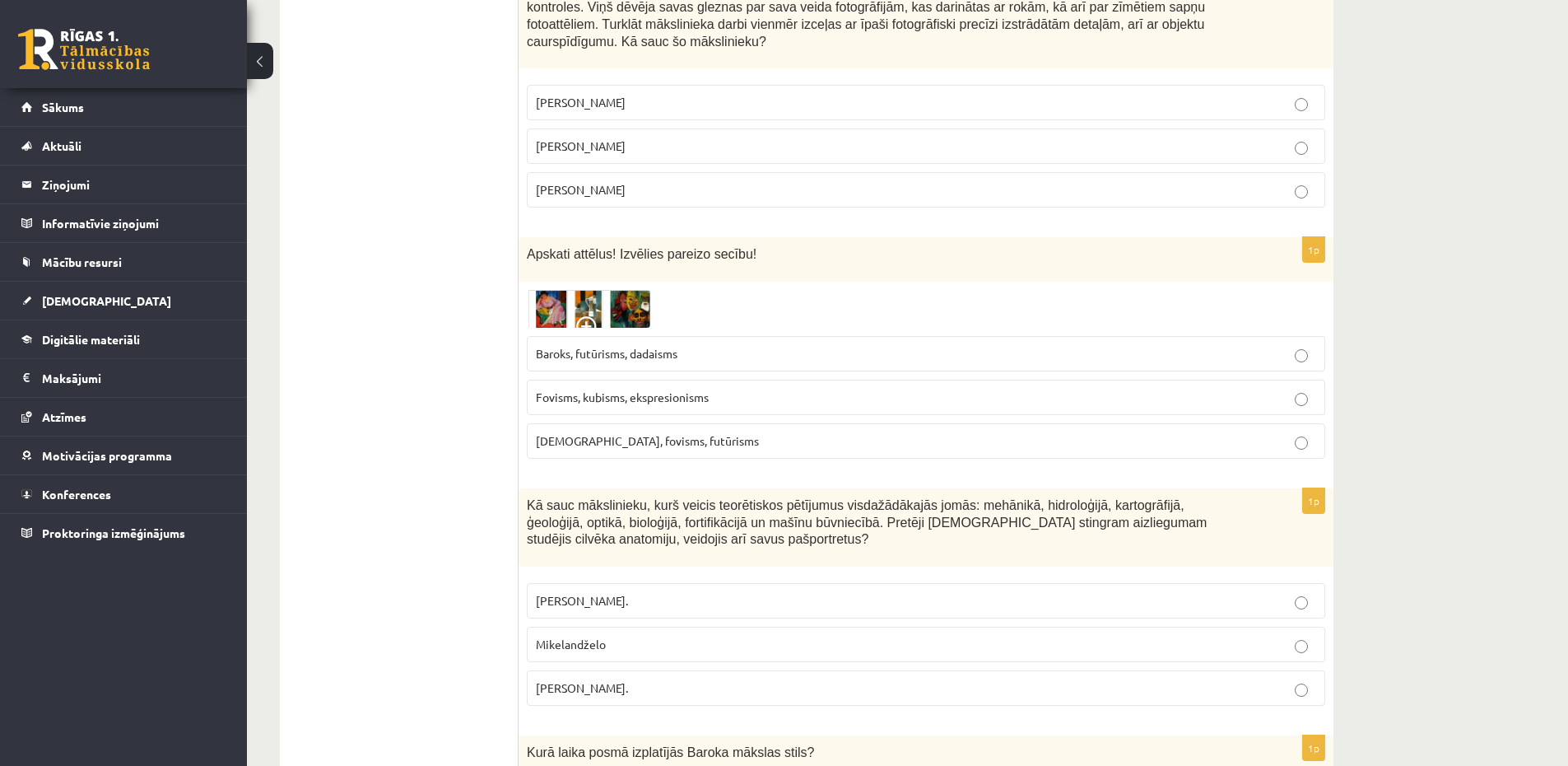
click at [630, 399] on span "Fovisms, kubisms, ekspresionisms" at bounding box center [622, 396] width 172 height 15
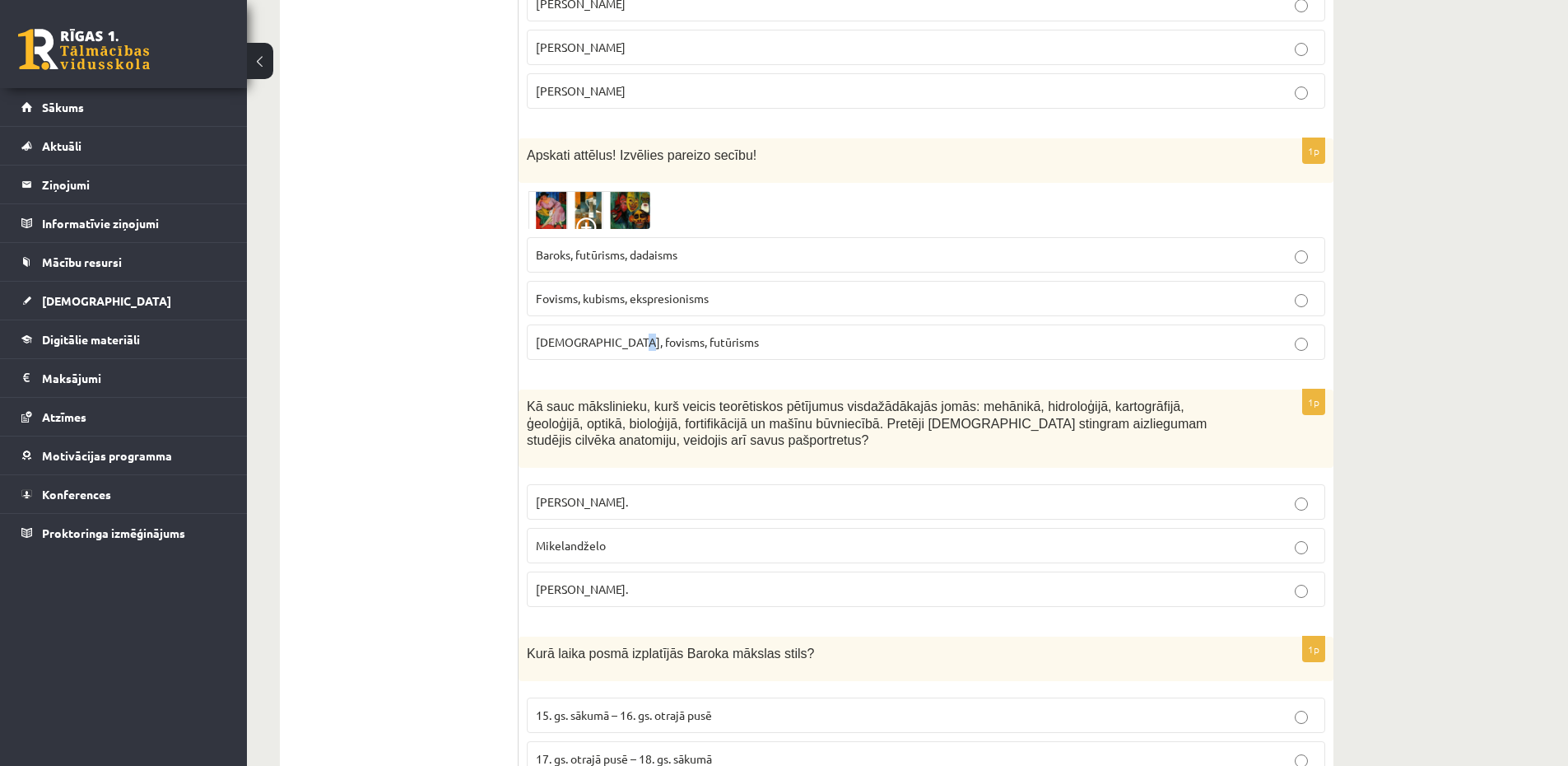
click at [626, 344] on span "Kubisms, fovisms, futūrisms" at bounding box center [647, 341] width 223 height 15
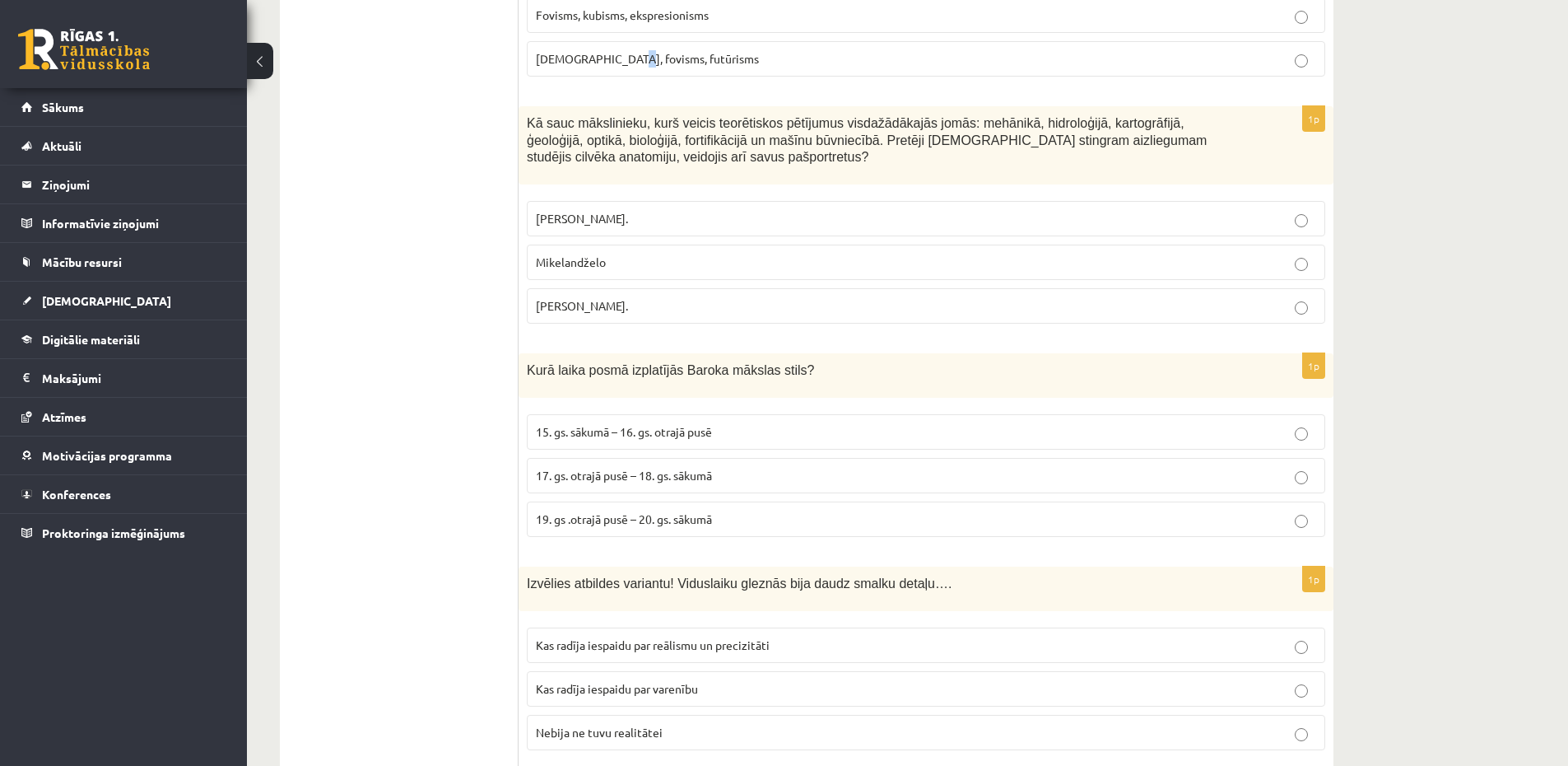
scroll to position [2964, 0]
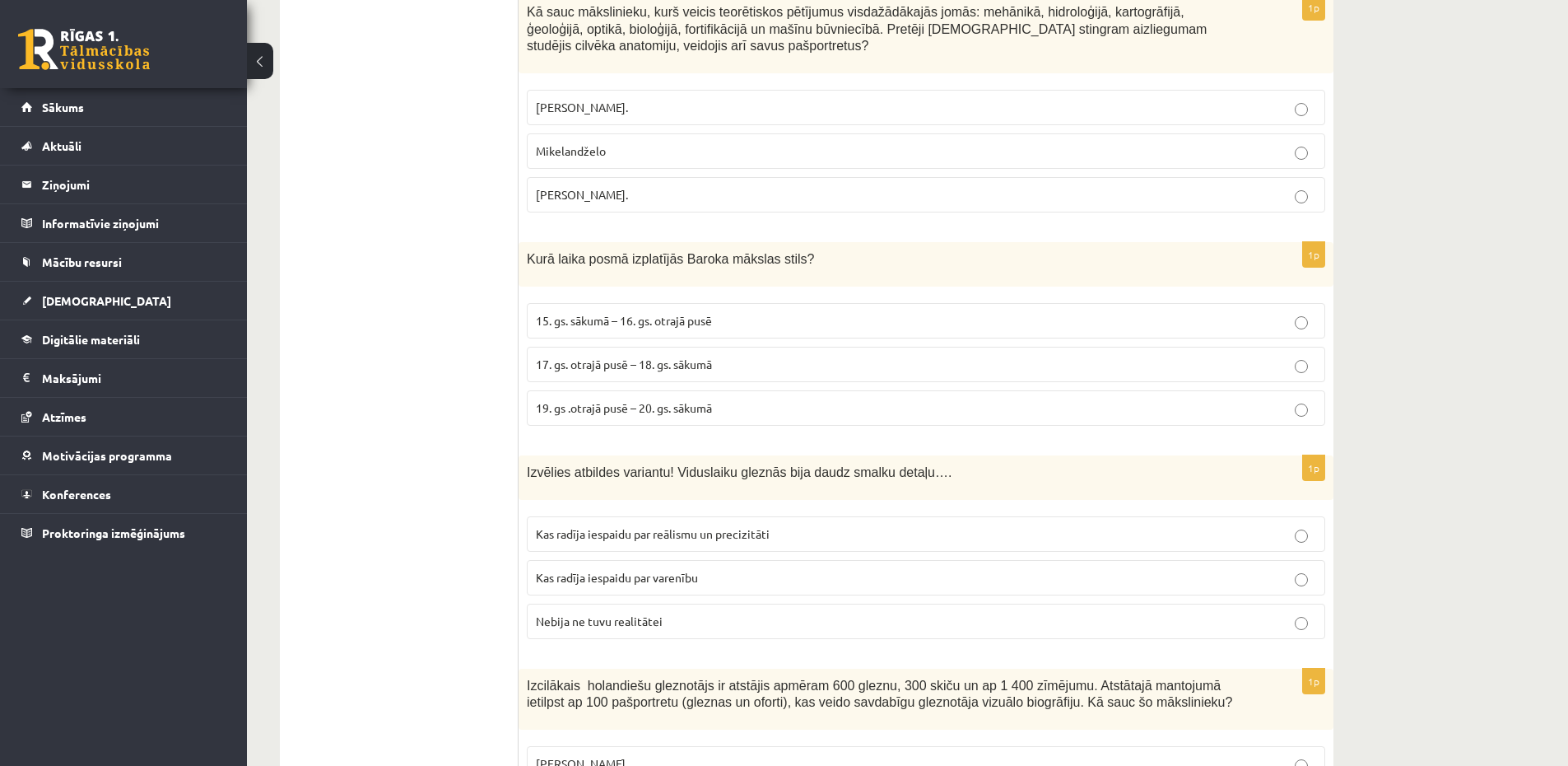
drag, startPoint x: 523, startPoint y: 105, endPoint x: 557, endPoint y: 159, distance: 63.8
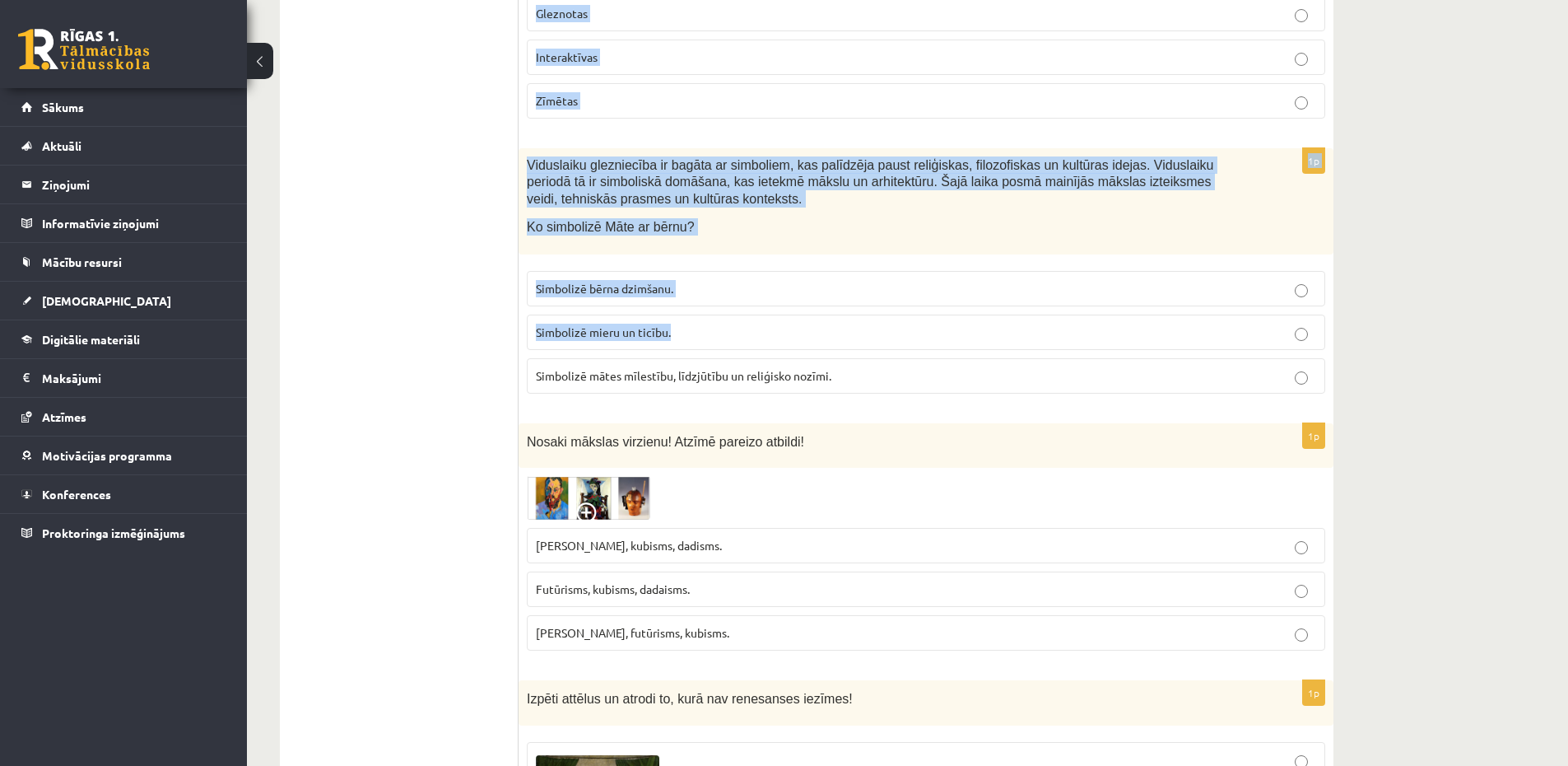
scroll to position [6619, 0]
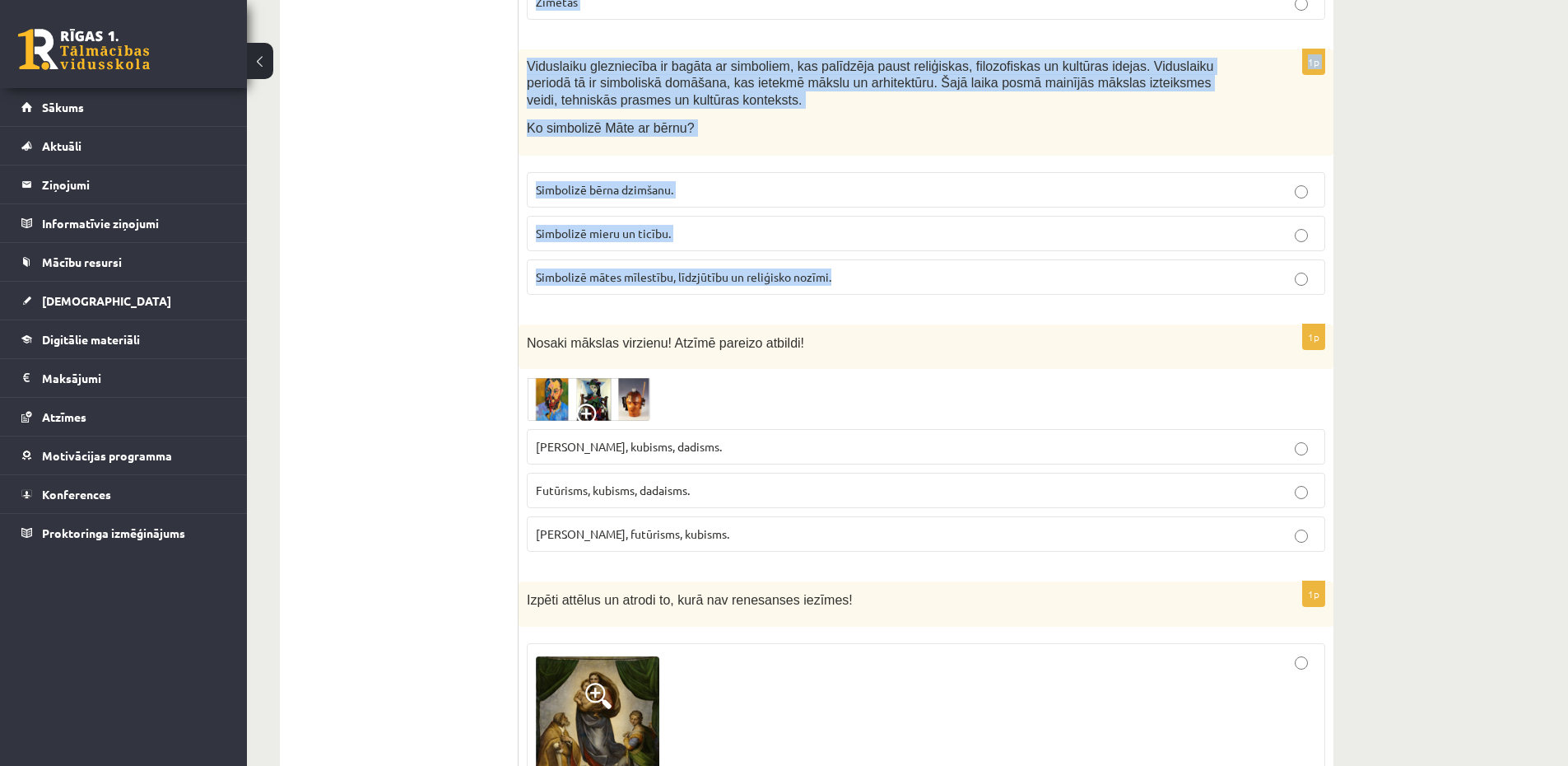
drag, startPoint x: 528, startPoint y: 202, endPoint x: 853, endPoint y: 289, distance: 336.4
copy form "Kā sauc mākslinieku, kurš veicis teorētiskos pētījumus visdažādākajās jomās: me…"
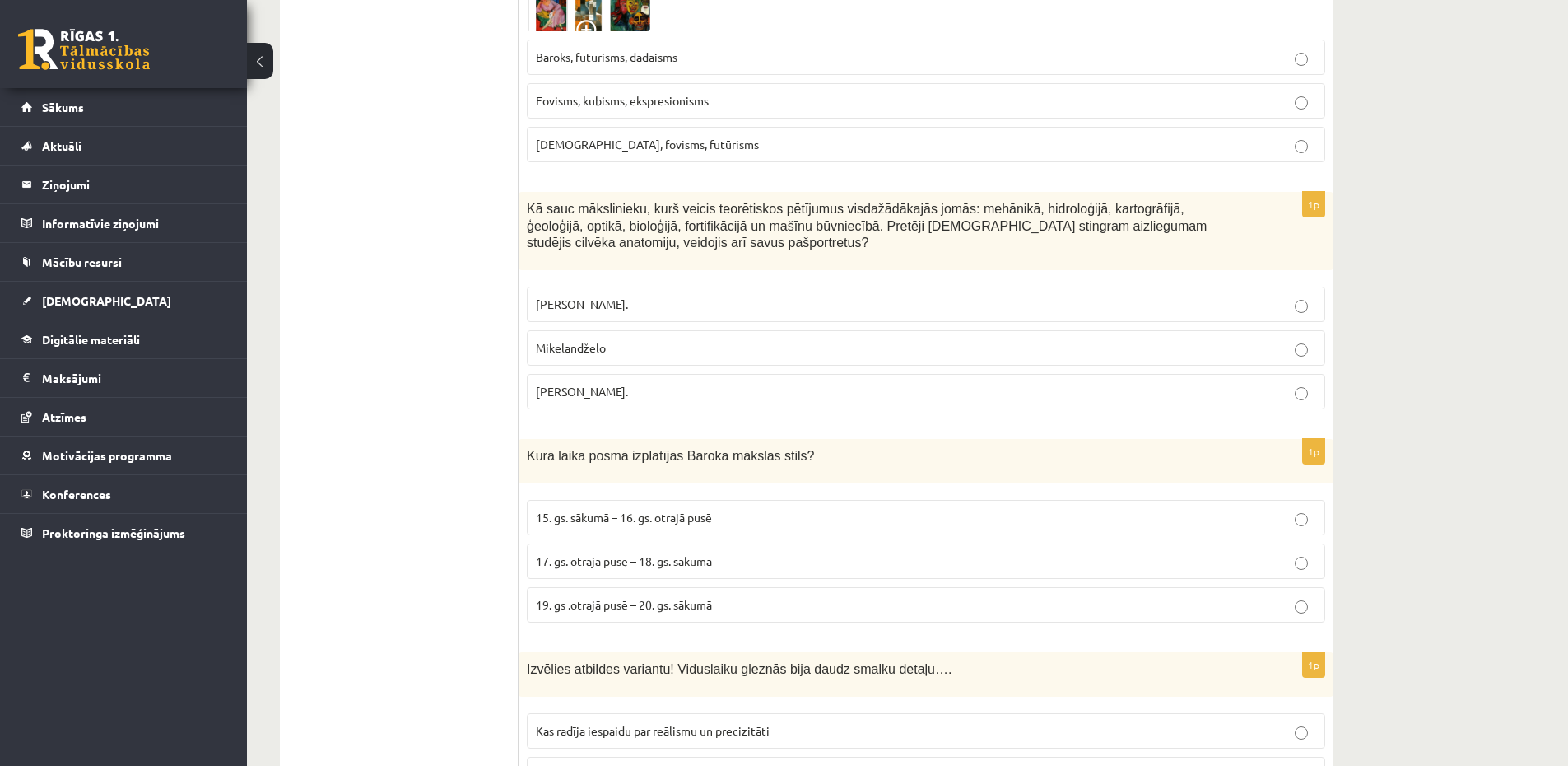
click at [640, 411] on fieldset "Pīters Pauls Rubenss. Mikelandželo Leonardo da Vinči." at bounding box center [926, 346] width 798 height 136
click at [639, 396] on p "Leonardo da Vinči." at bounding box center [926, 390] width 781 height 17
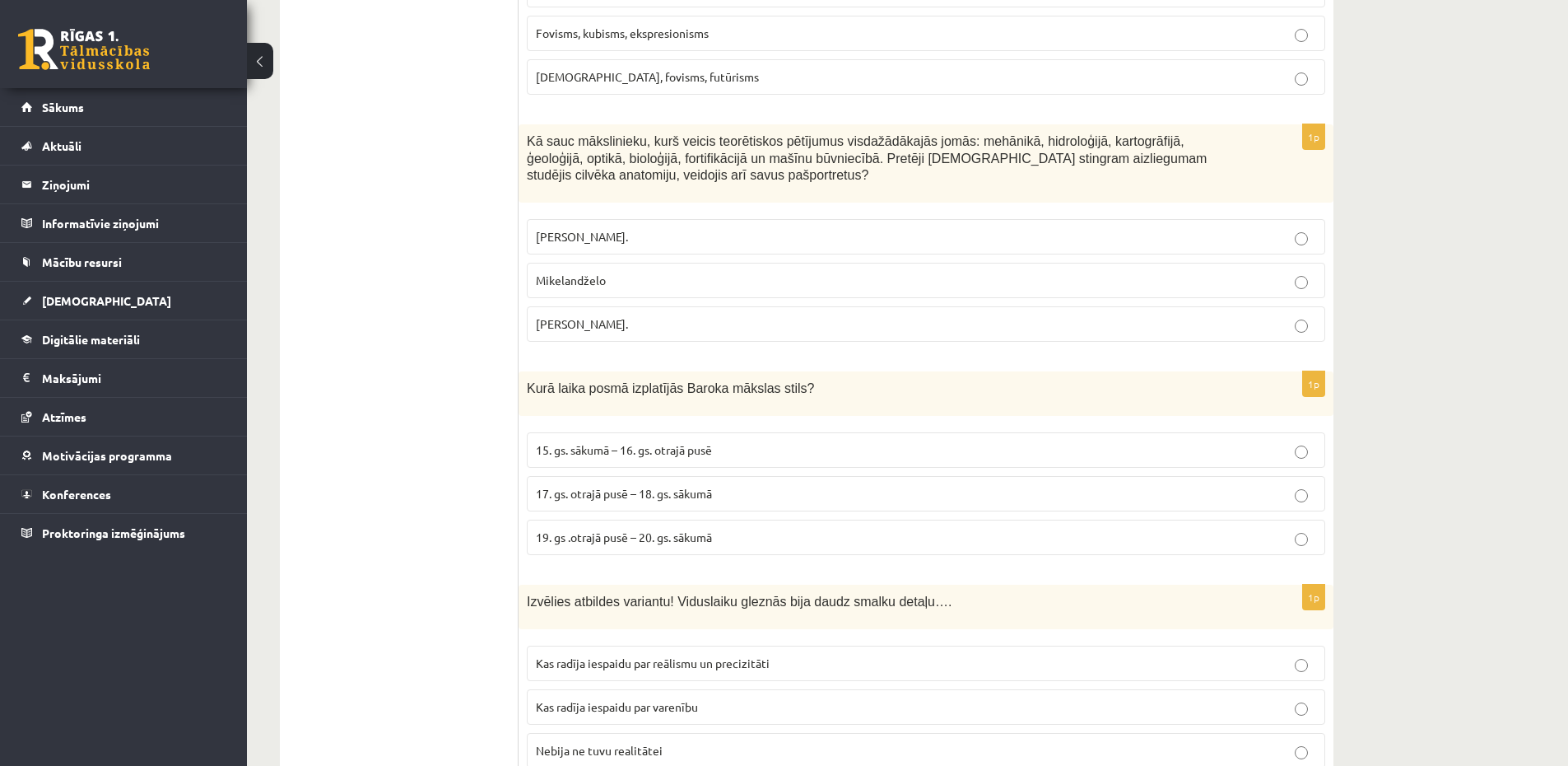
scroll to position [3062, 0]
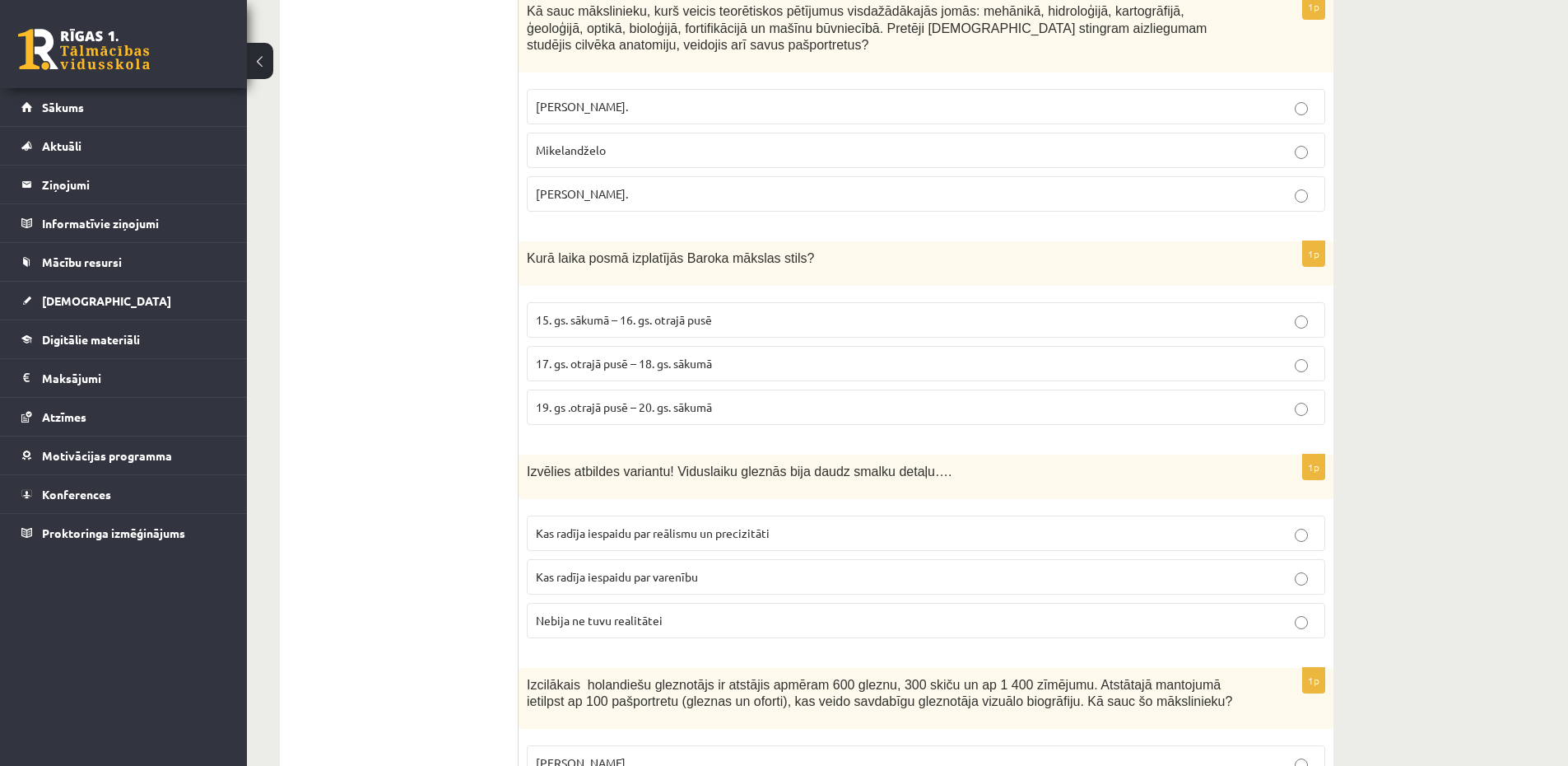
click at [625, 371] on p "17. gs. otrajā pusē – 18. gs. sākumā" at bounding box center [926, 363] width 781 height 17
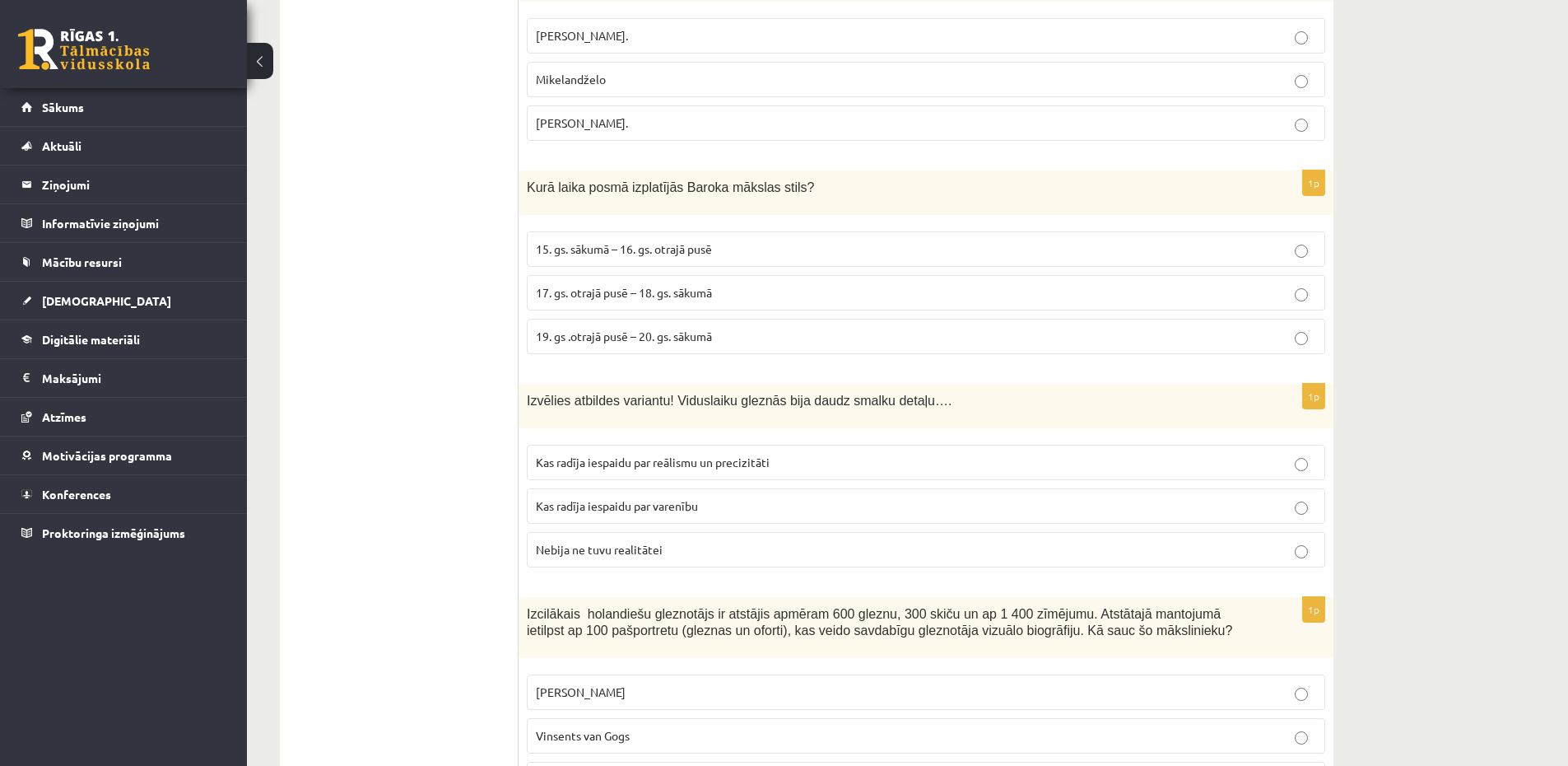
scroll to position [3260, 0]
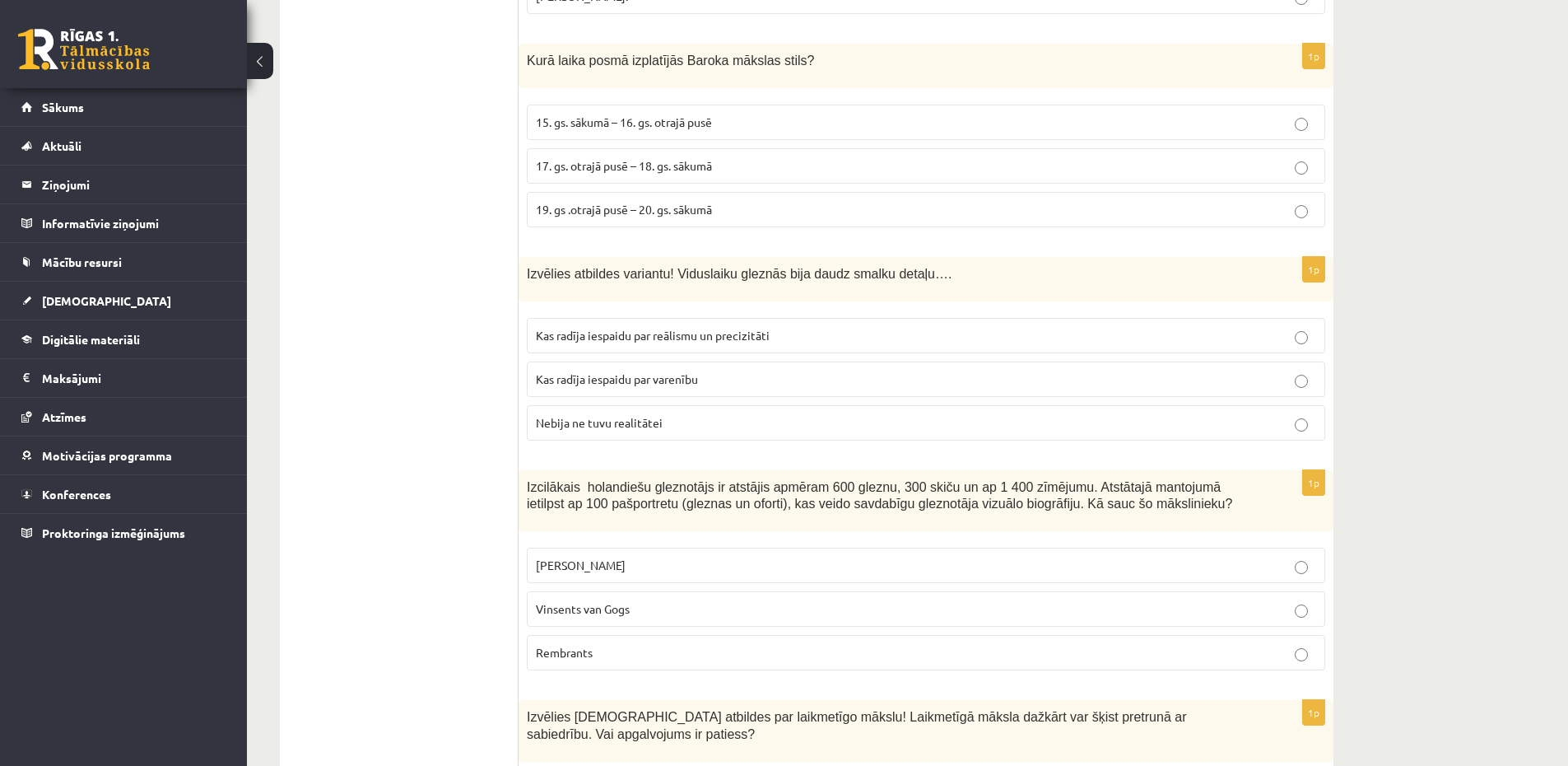
click at [672, 329] on span "Kas radīja iespaidu par reālismu un precizitāti" at bounding box center [653, 335] width 234 height 15
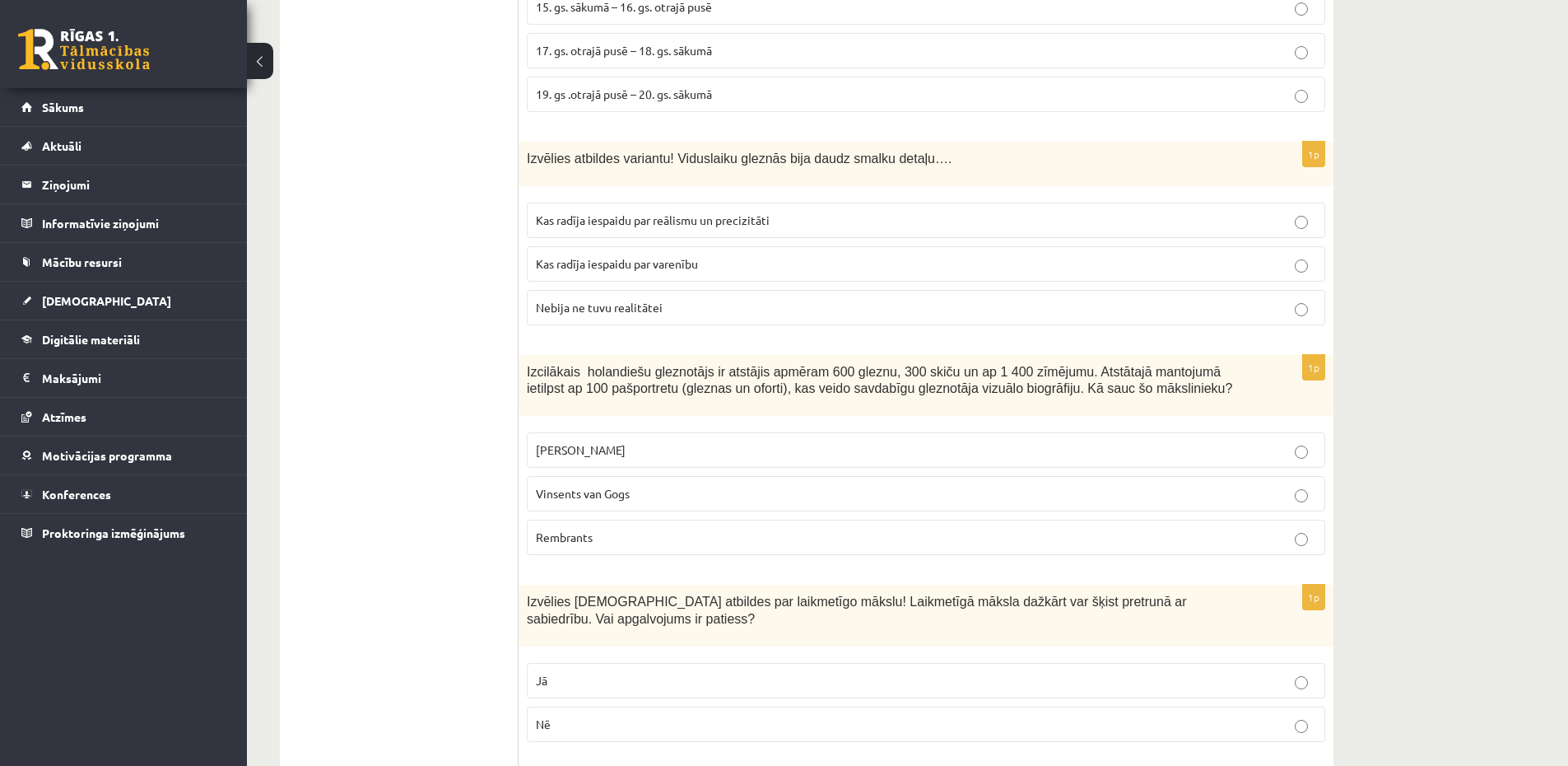
scroll to position [3457, 0]
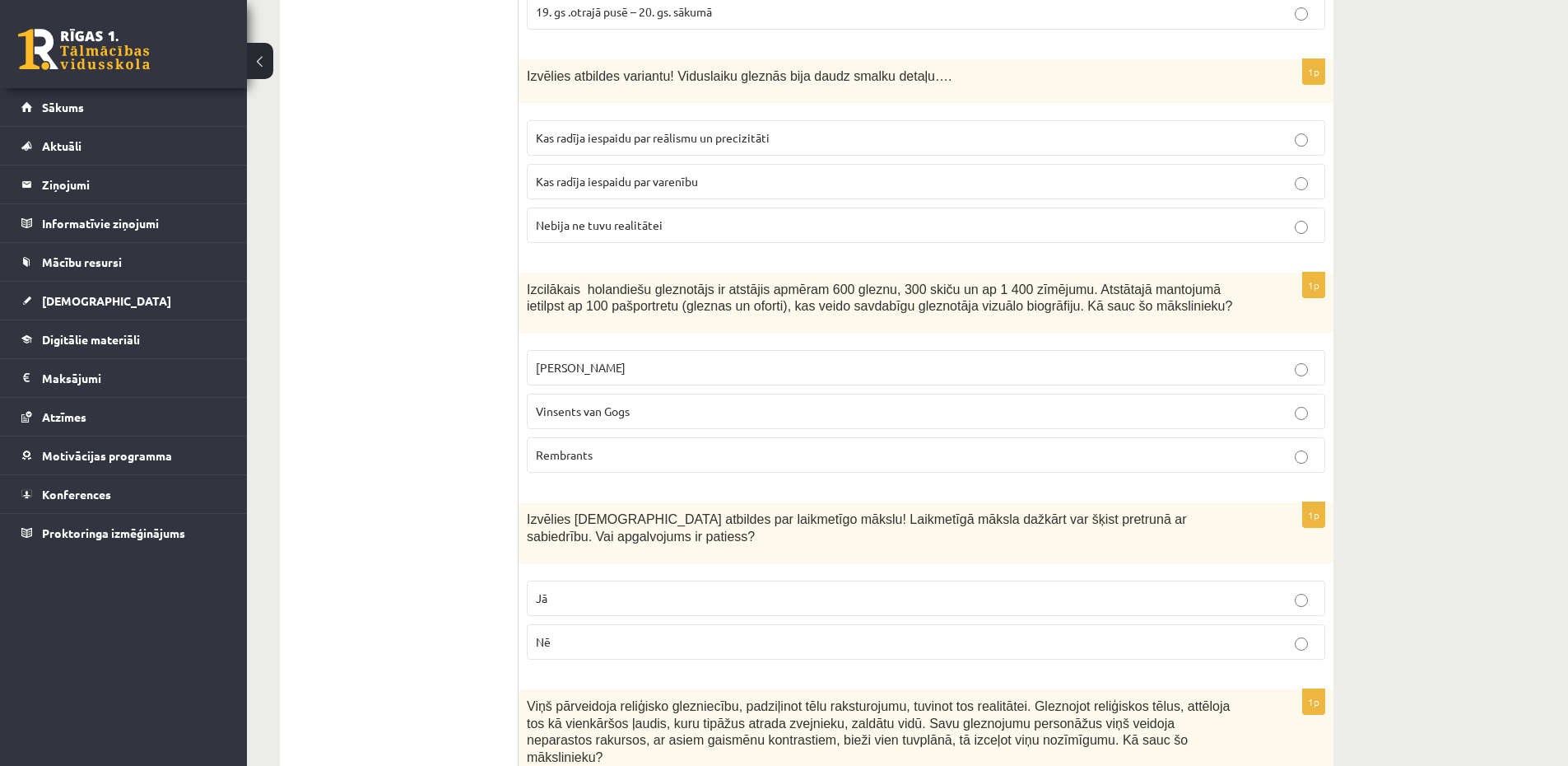
click at [644, 361] on p "Leonardo da Vinči" at bounding box center [926, 367] width 781 height 17
click at [656, 473] on label "Rembrants" at bounding box center [926, 455] width 798 height 36
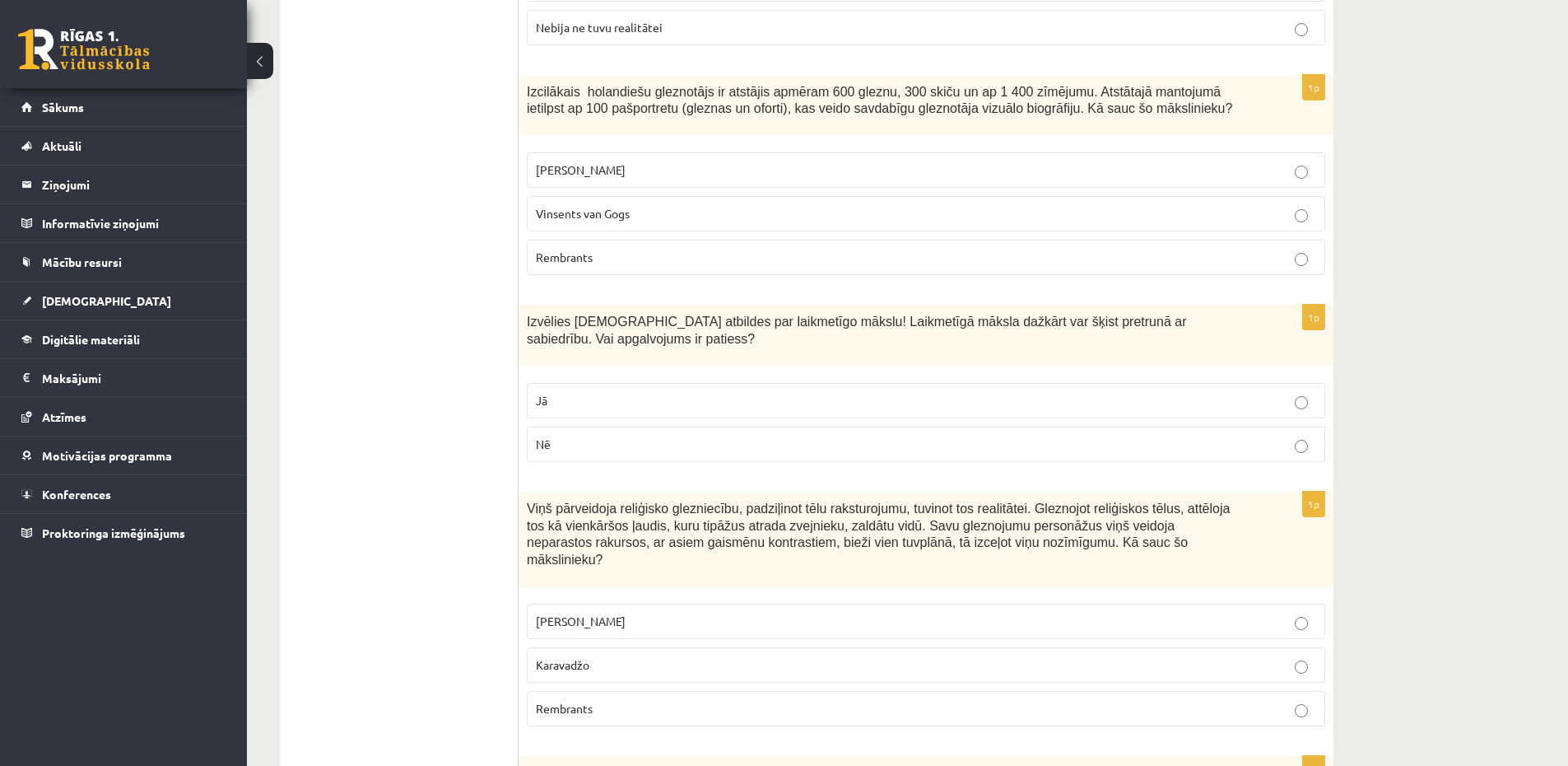
click at [579, 368] on div "1p Izvēlies pareizās atbildes par laikmetīgo mākslu! Laikmetīgā māksla dažkārt …" at bounding box center [925, 389] width 814 height 170
click at [592, 396] on p "Jā" at bounding box center [926, 399] width 781 height 17
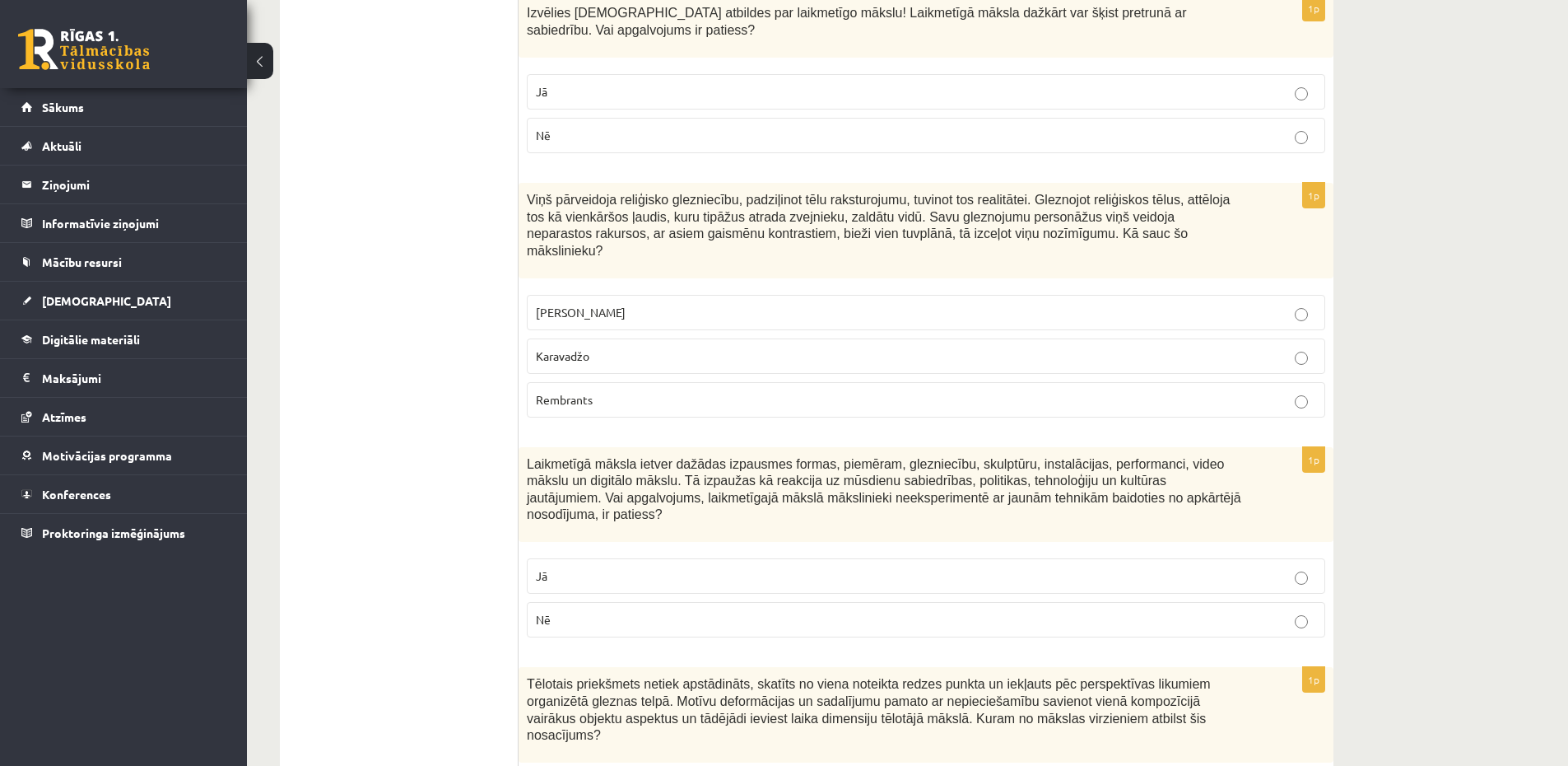
scroll to position [4050, 0]
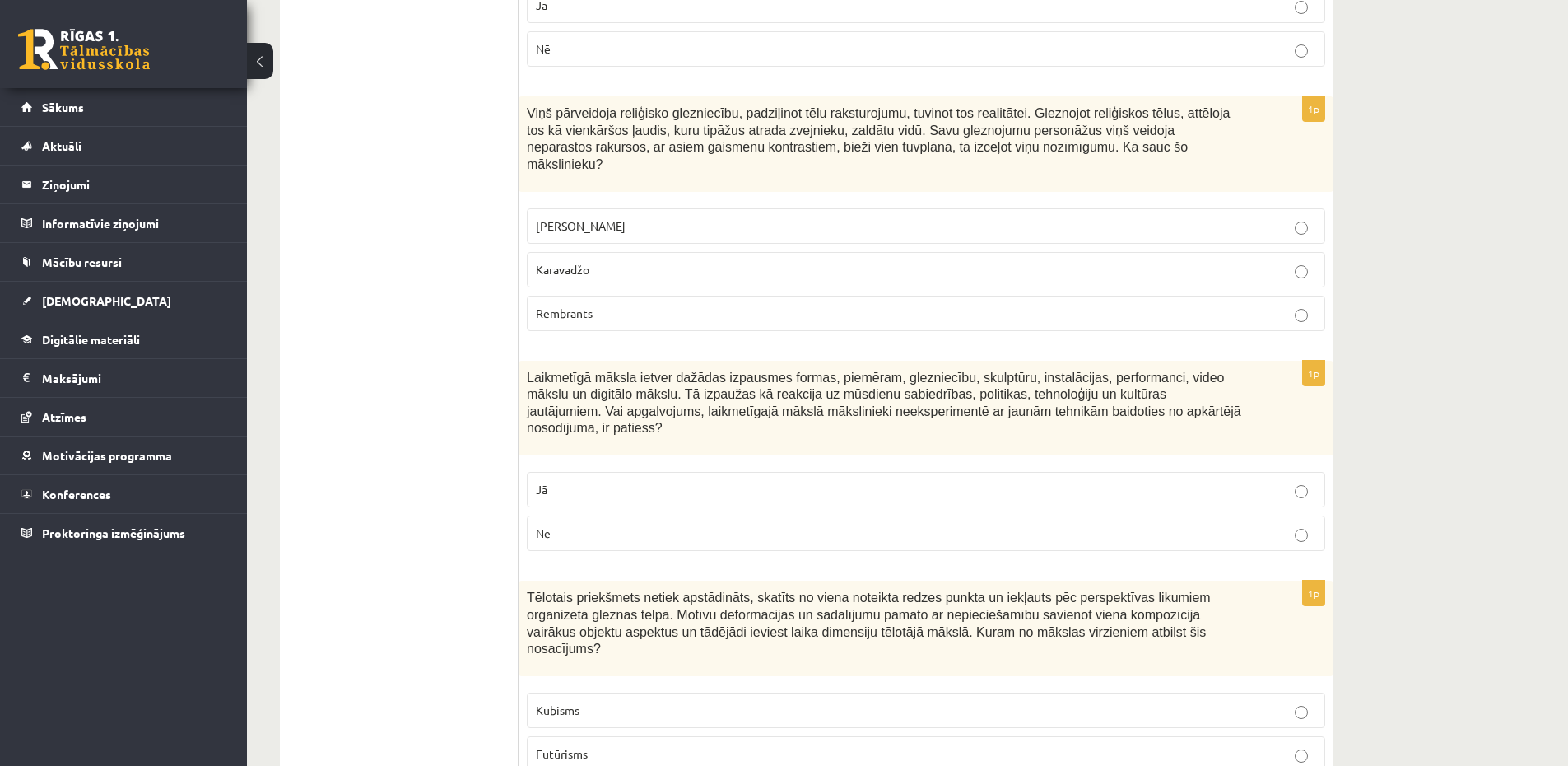
click at [595, 276] on p "Karavadžo" at bounding box center [926, 269] width 781 height 17
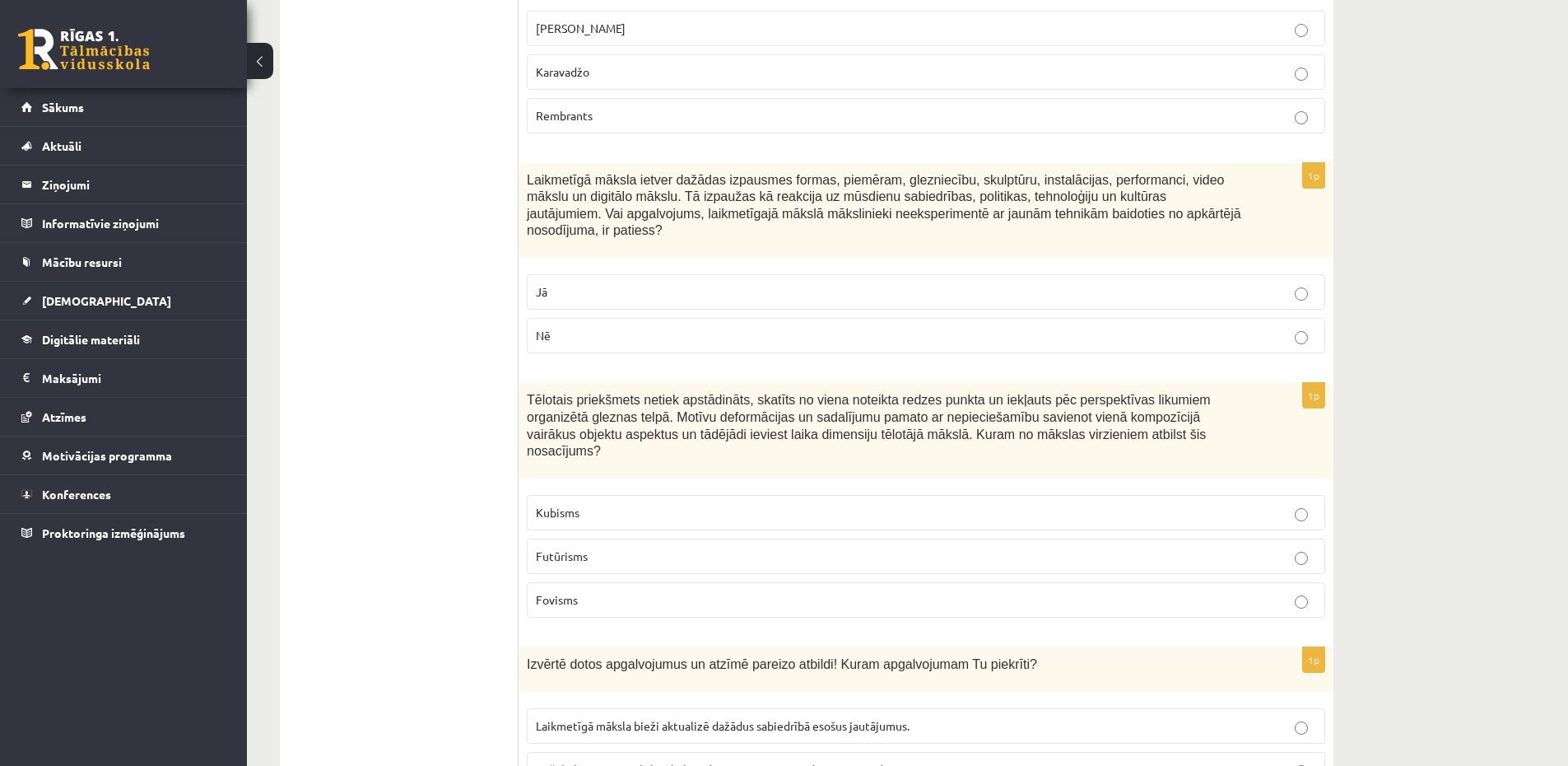
click at [588, 334] on p "Nē" at bounding box center [926, 335] width 781 height 17
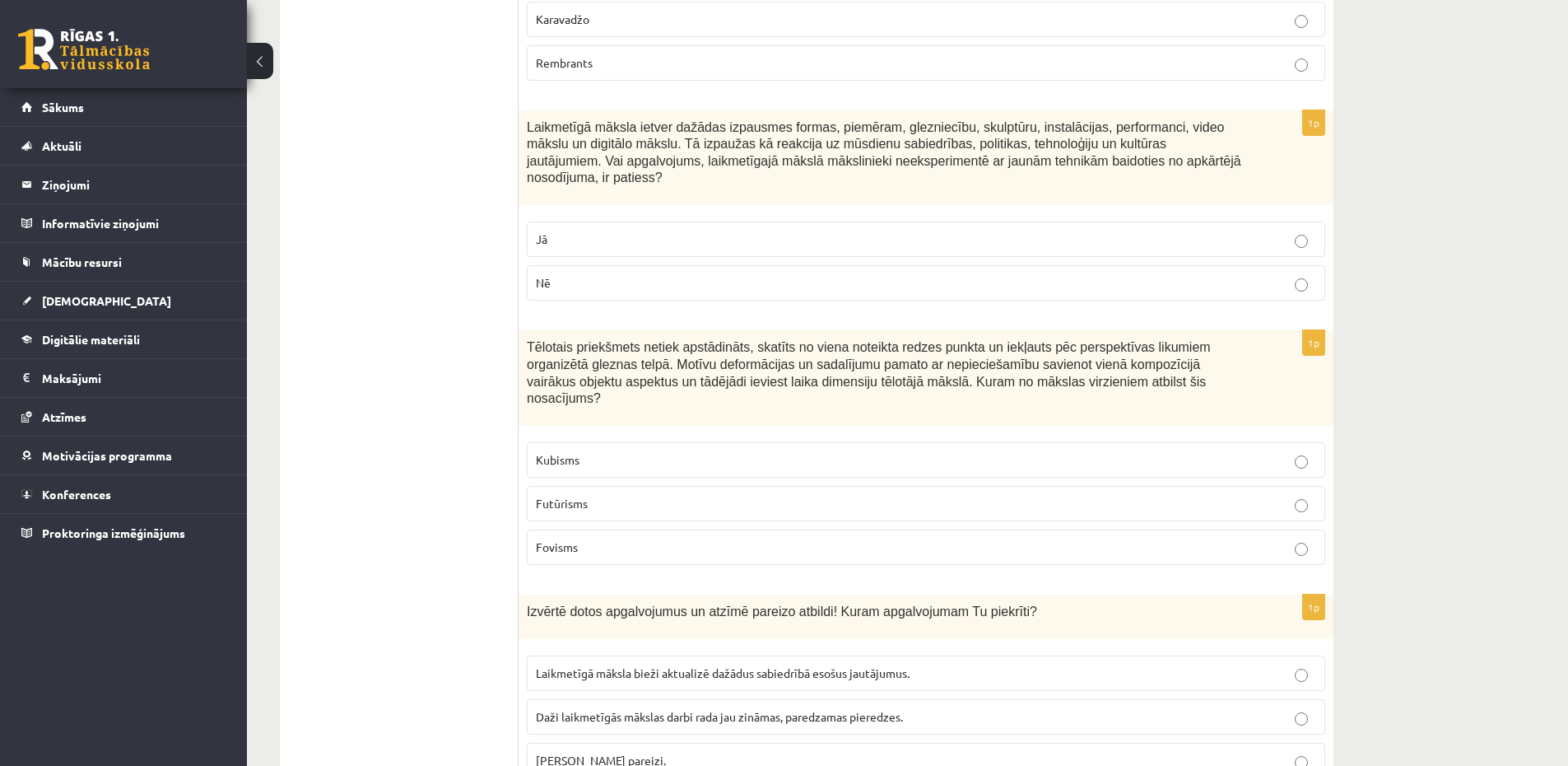
scroll to position [4346, 0]
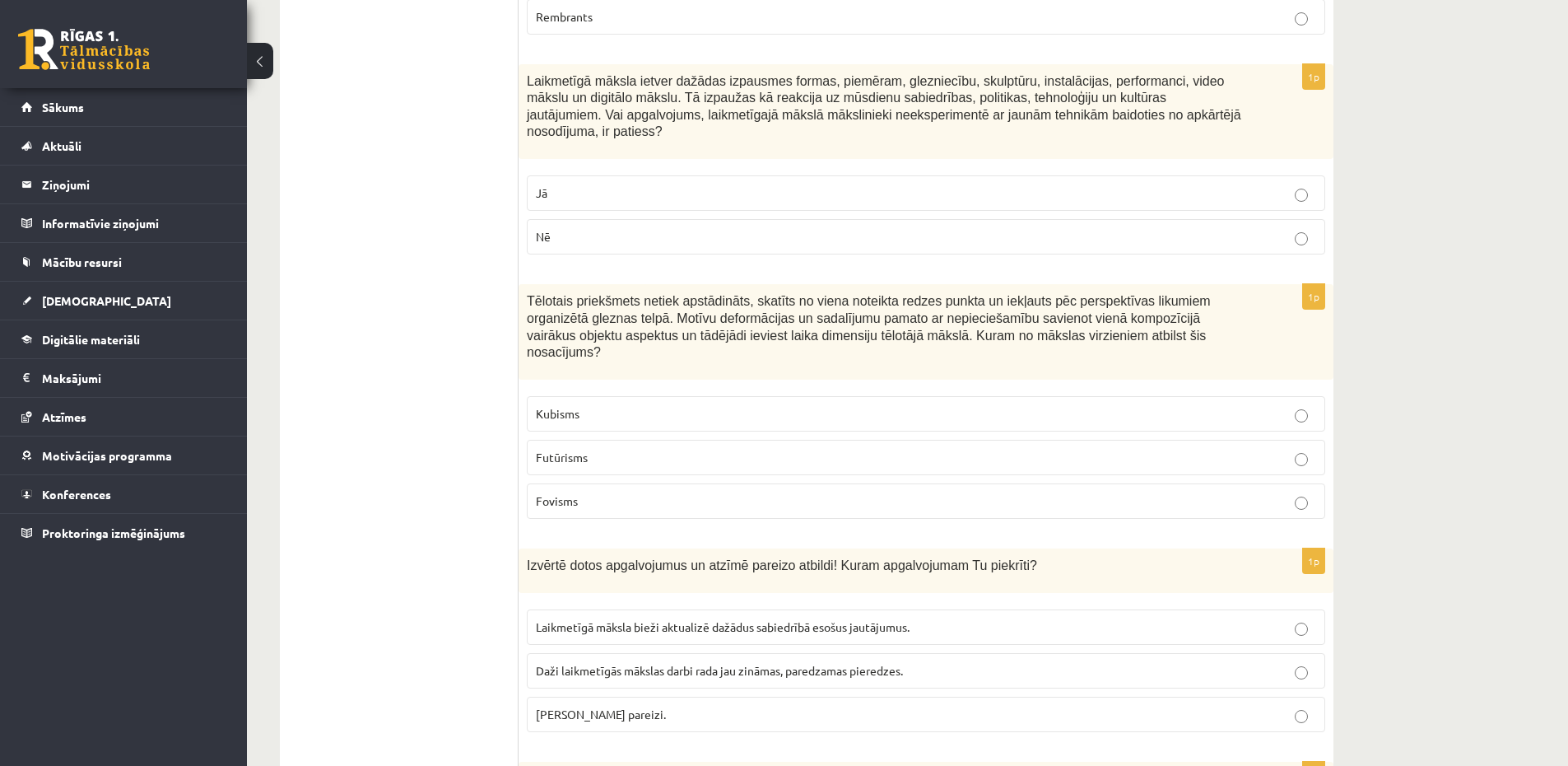
click at [597, 406] on p "Kubisms" at bounding box center [926, 413] width 781 height 17
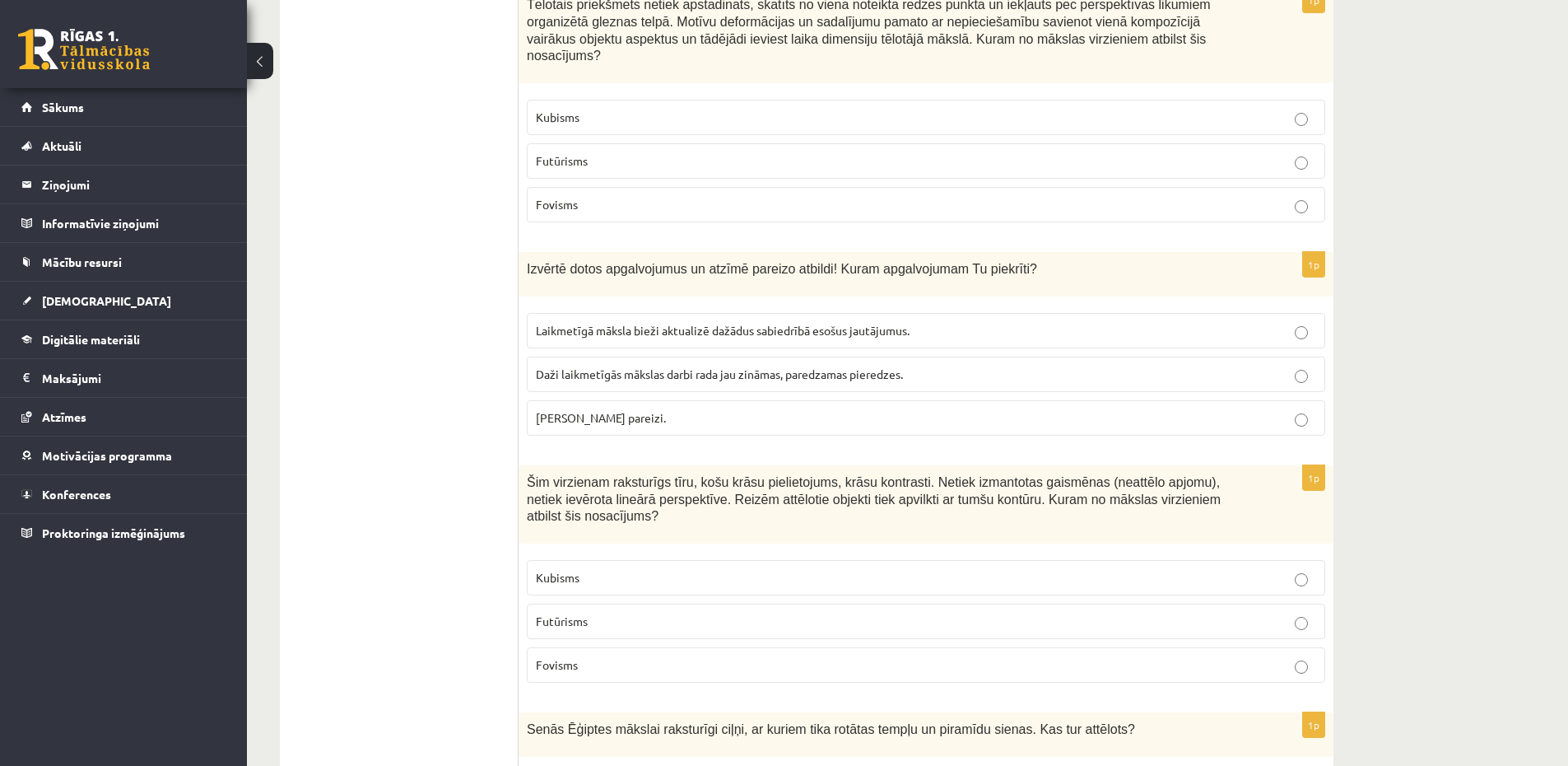
click at [655, 331] on span "Laikmetīgā māksla bieži aktualizē dažādus sabiedrībā esošus jautājumus." at bounding box center [722, 330] width 373 height 15
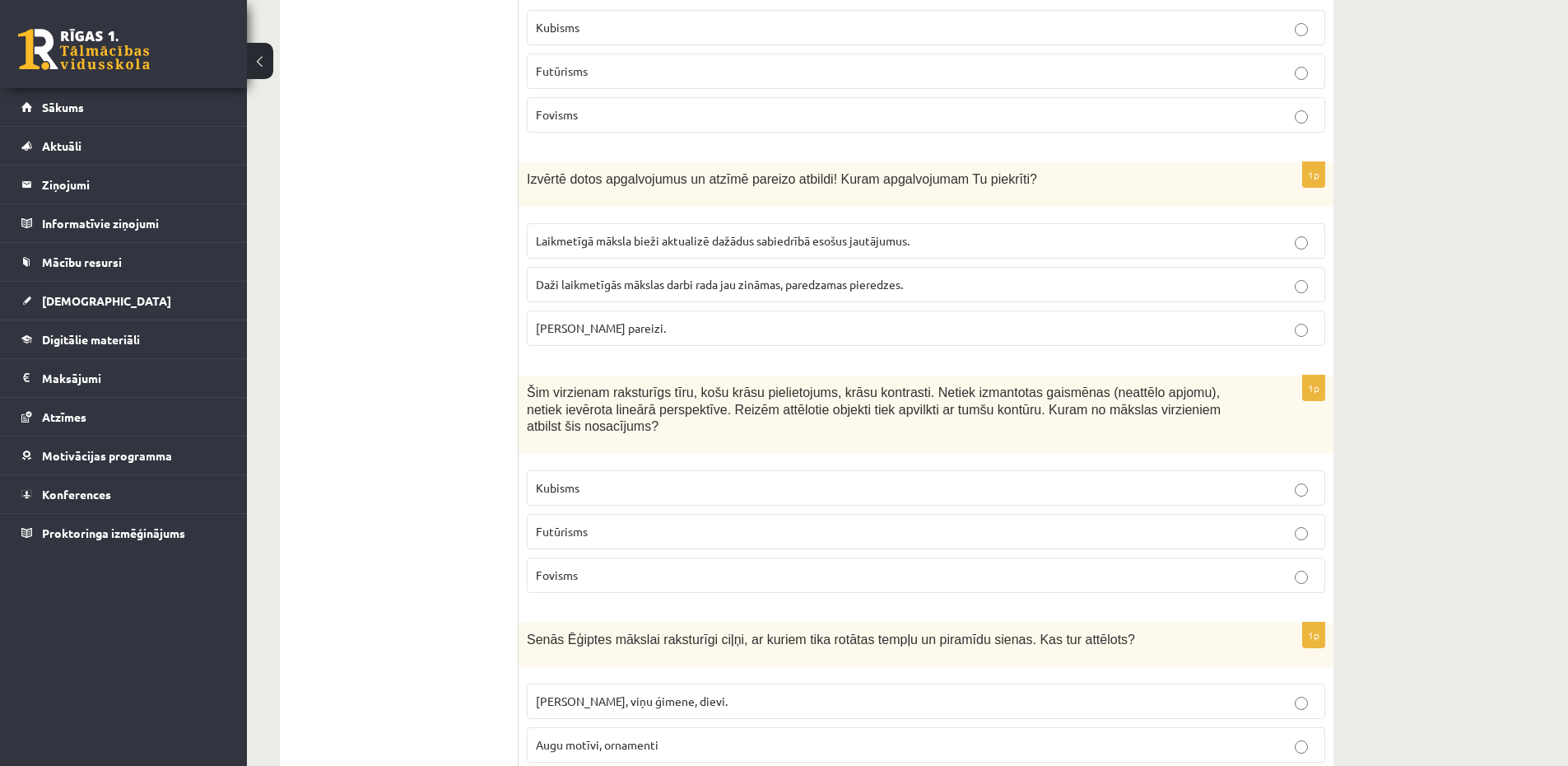
scroll to position [4841, 0]
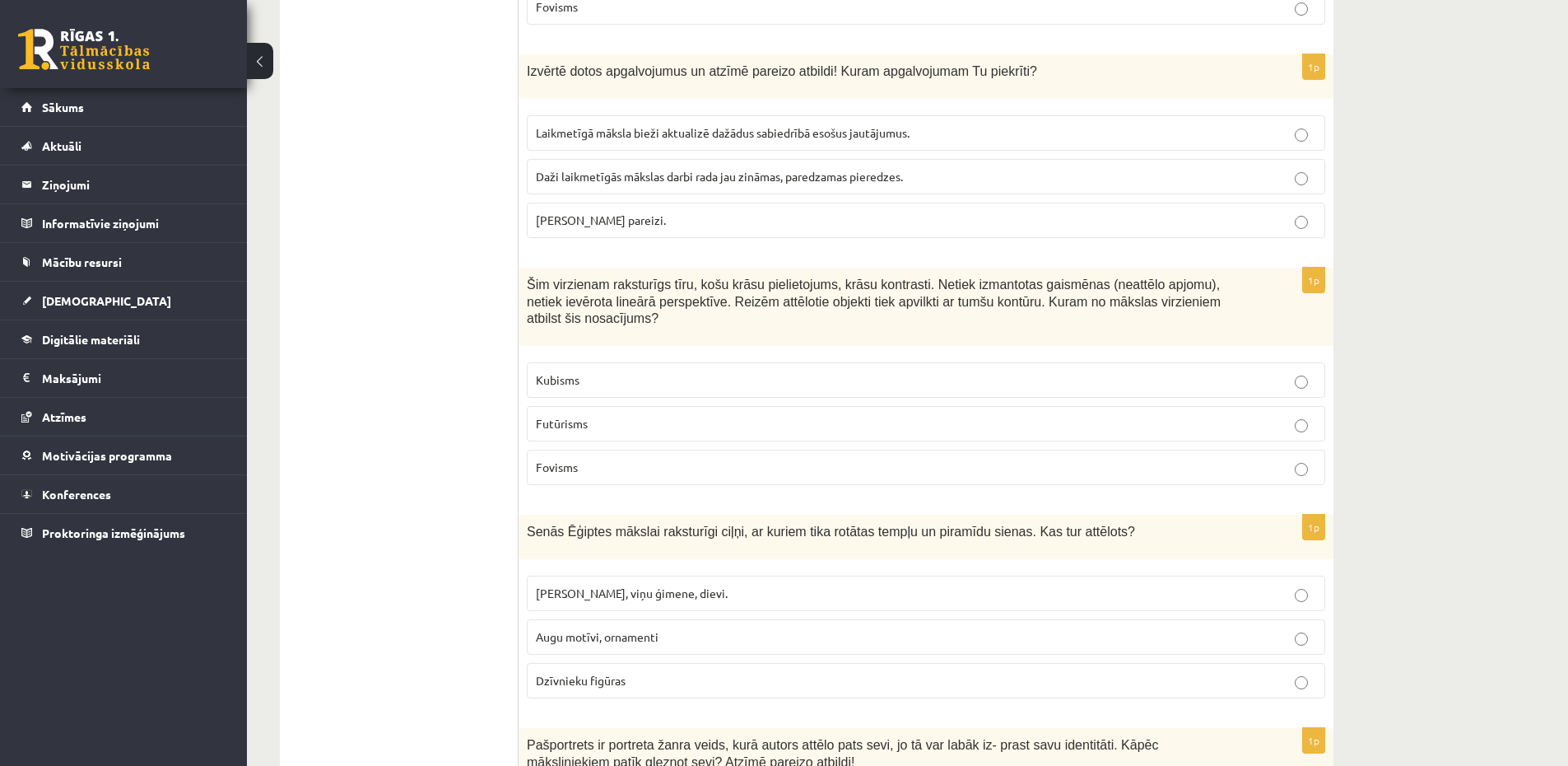
click at [567, 444] on fieldset "Kubisms Futūrisms Fovisms" at bounding box center [926, 421] width 798 height 136
click at [565, 470] on span "Fovisms" at bounding box center [557, 467] width 42 height 15
click at [566, 432] on p "Futūrisms" at bounding box center [926, 423] width 781 height 17
click at [547, 377] on span "Kubisms" at bounding box center [558, 379] width 44 height 15
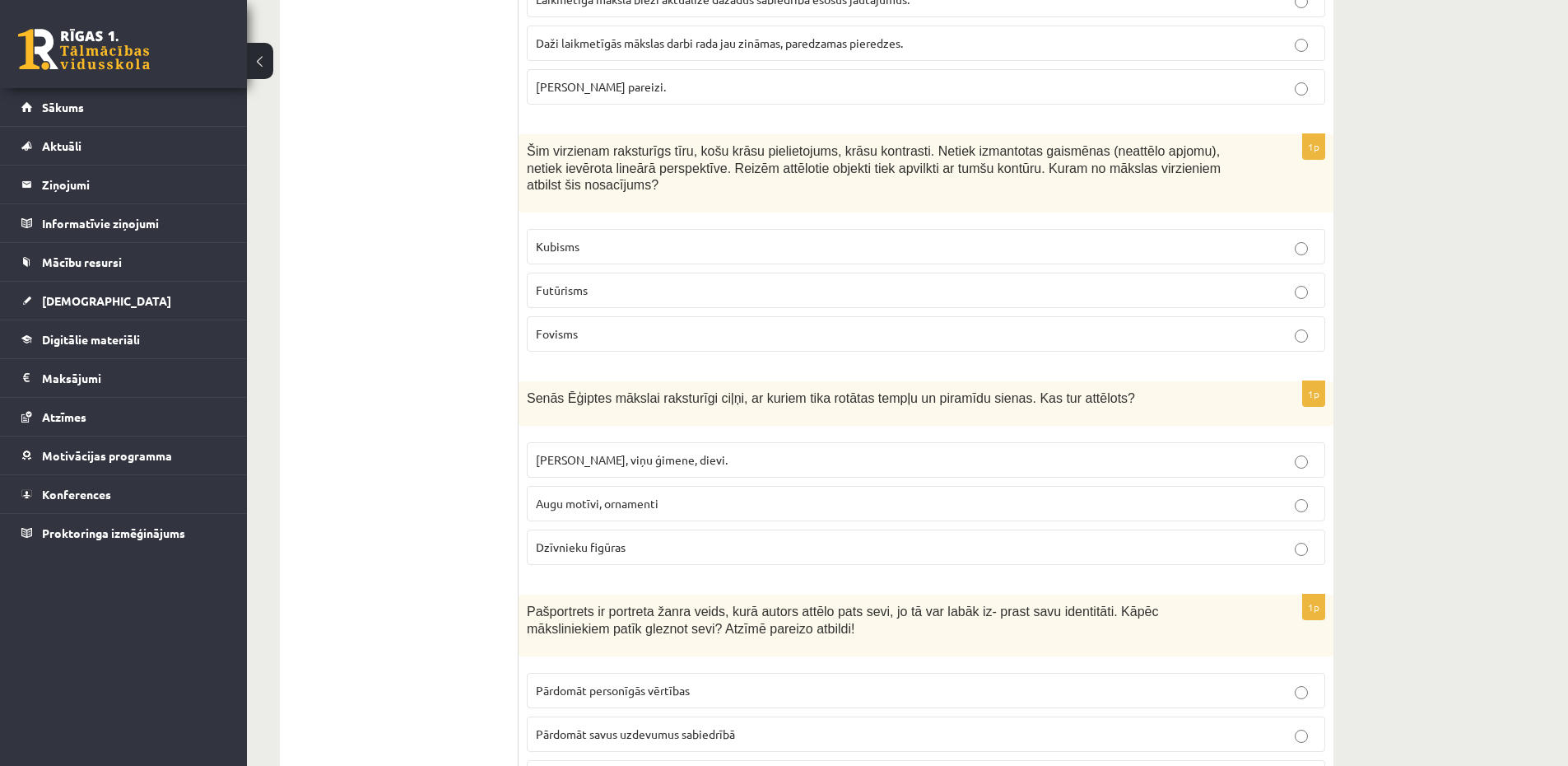
scroll to position [4939, 0]
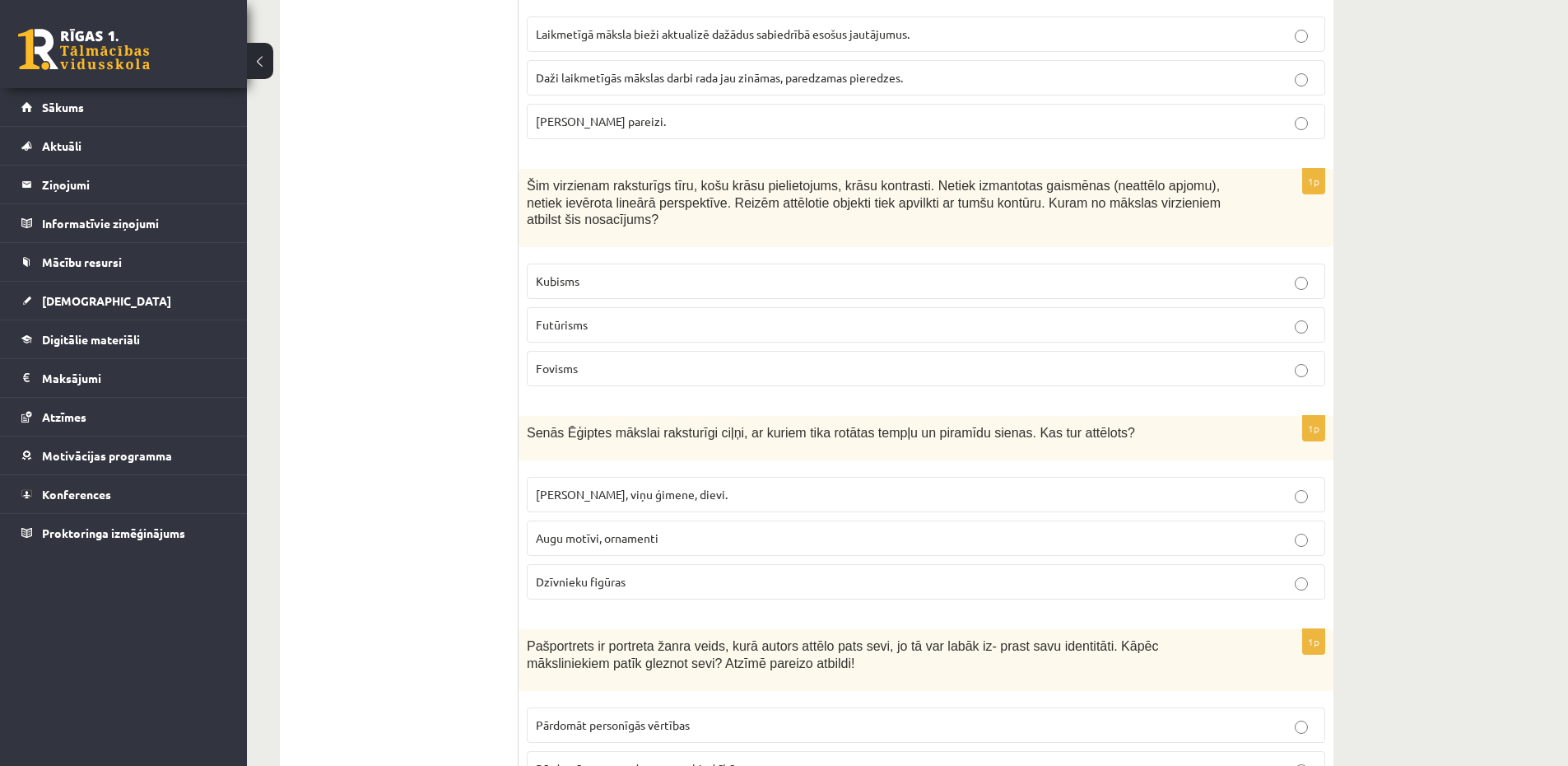
click at [717, 370] on p "Fovisms" at bounding box center [926, 368] width 781 height 17
click at [709, 501] on p "Faraoni, viņu ģimene, dievi." at bounding box center [926, 493] width 781 height 17
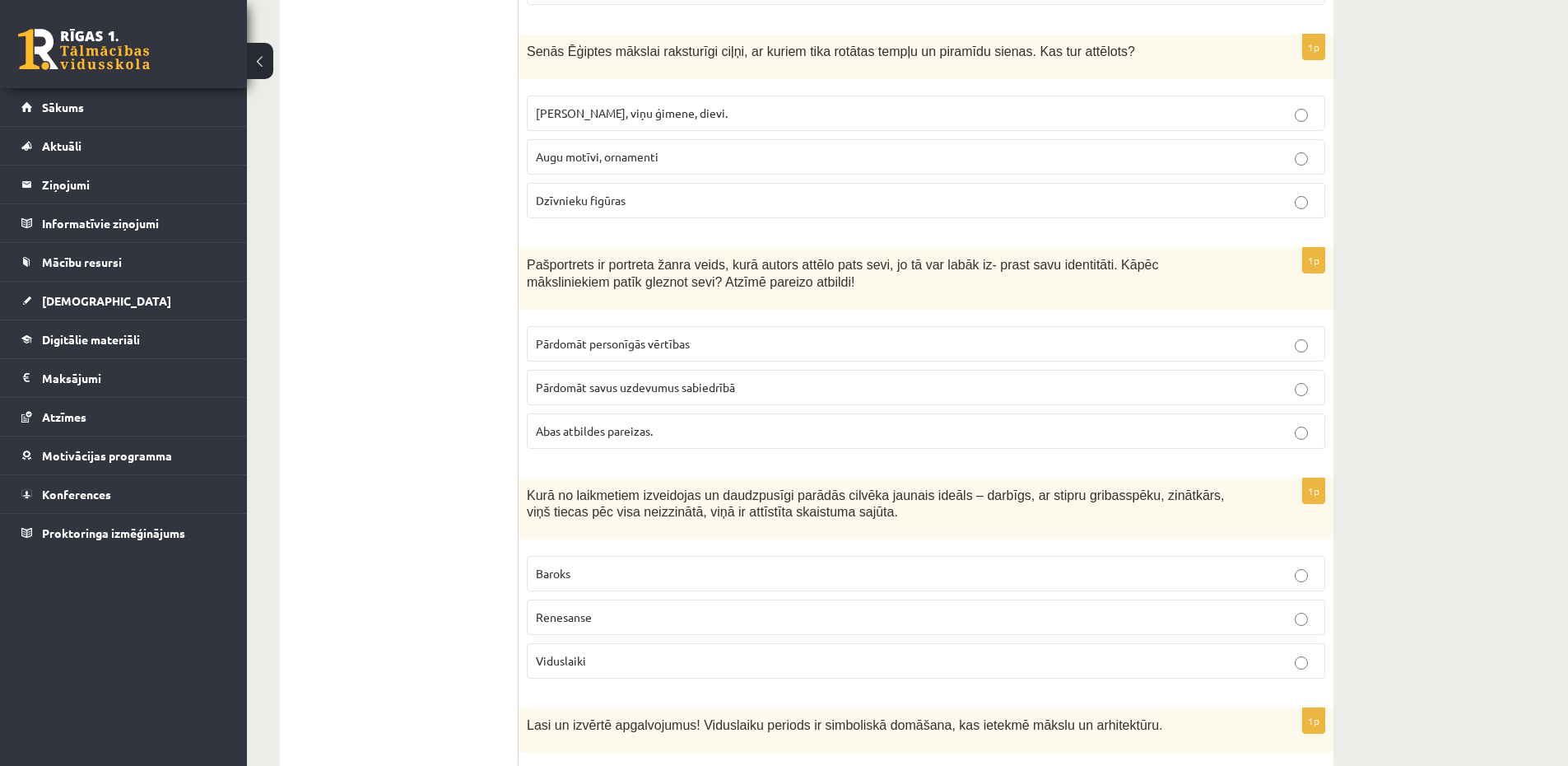
scroll to position [5334, 0]
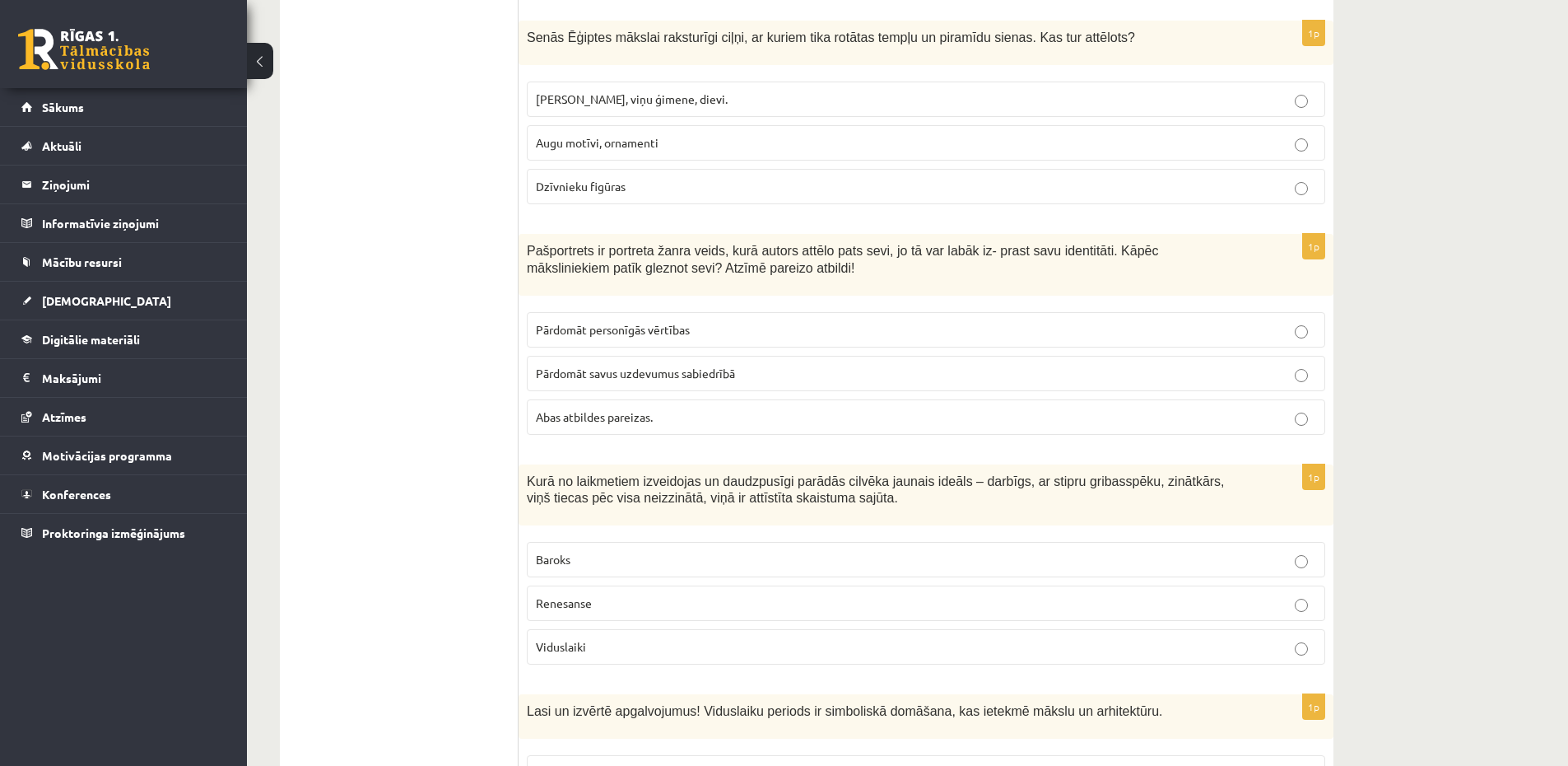
drag, startPoint x: 643, startPoint y: 396, endPoint x: 651, endPoint y: 406, distance: 12.8
click at [649, 404] on fieldset "Pārdomāt personīgās vērtības Pārdomāt savus uzdevumus sabiedrībā Abas atbildes …" at bounding box center [926, 372] width 798 height 136
click at [663, 423] on p "Abas atbildes pareizas." at bounding box center [926, 416] width 781 height 17
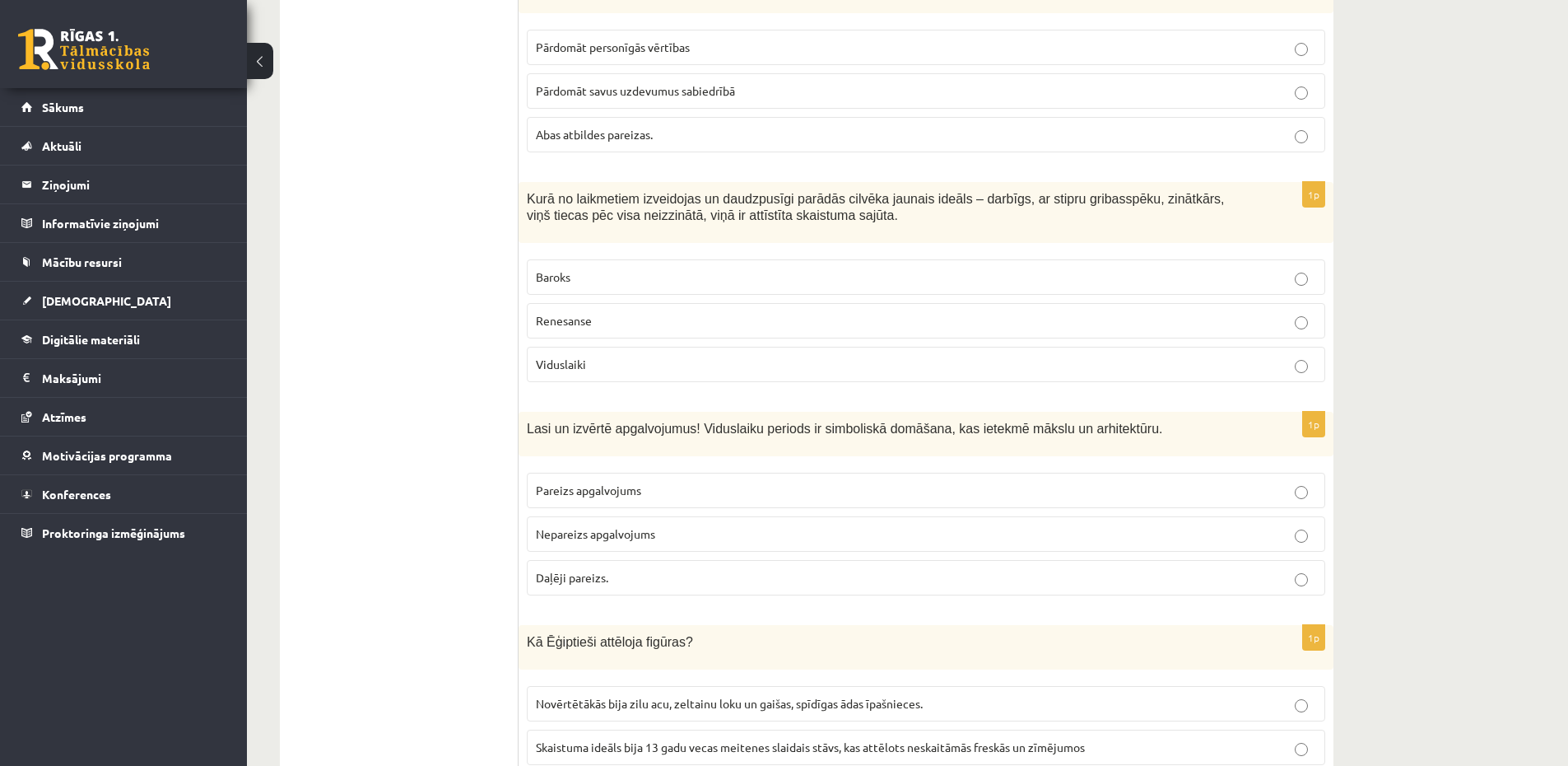
scroll to position [5631, 0]
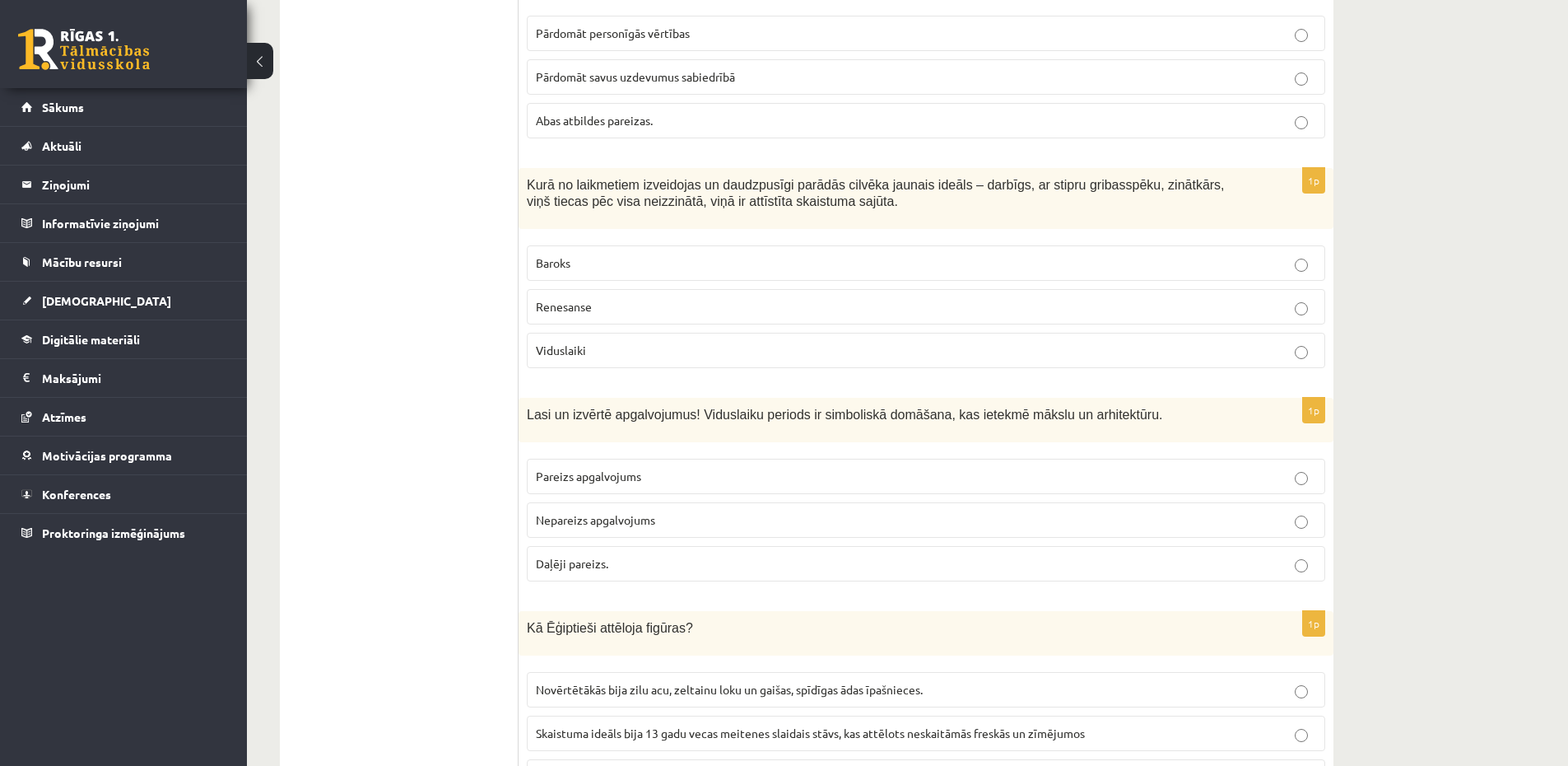
click at [629, 305] on p "Renesanse" at bounding box center [926, 306] width 781 height 17
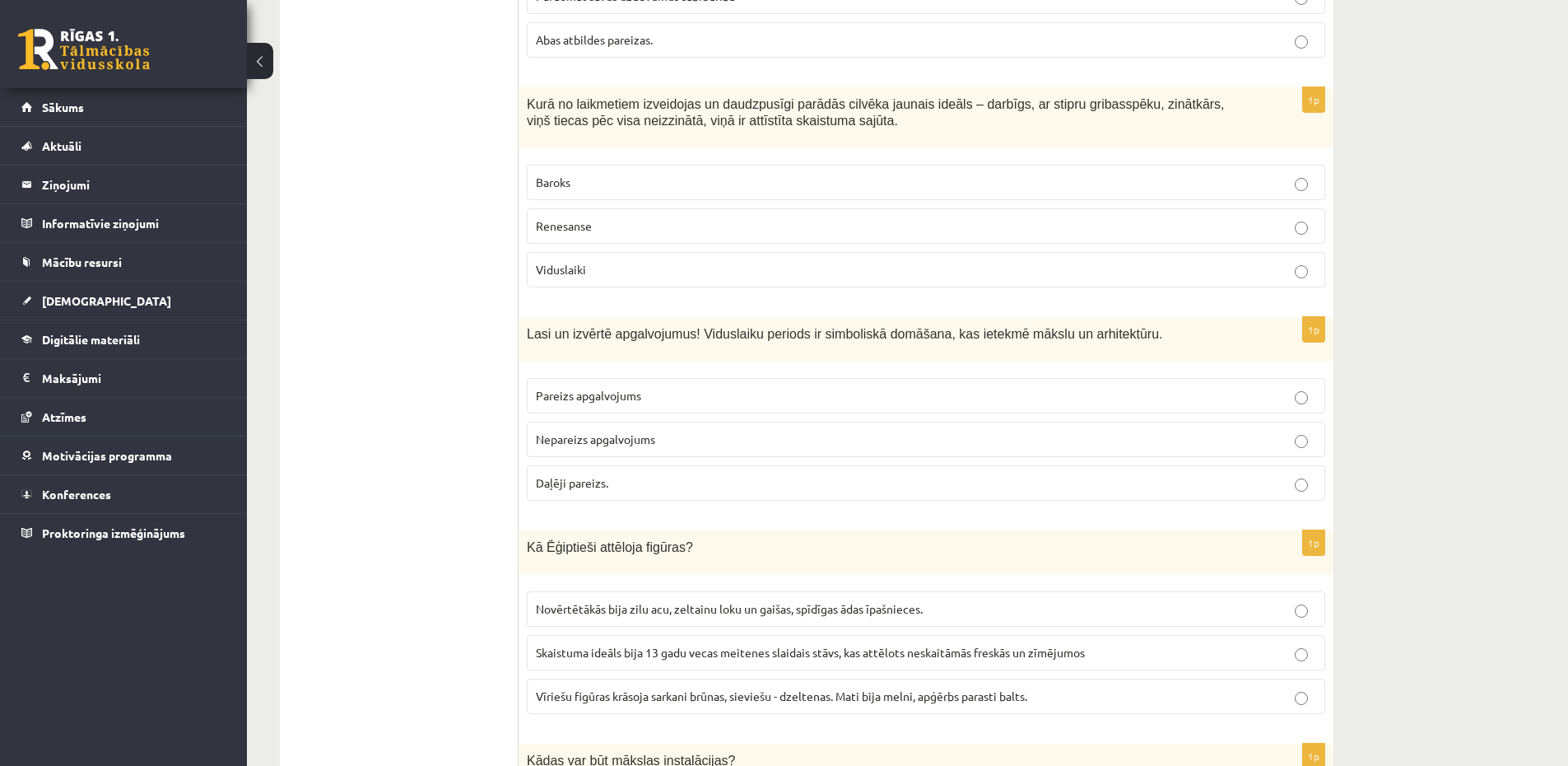
scroll to position [5829, 0]
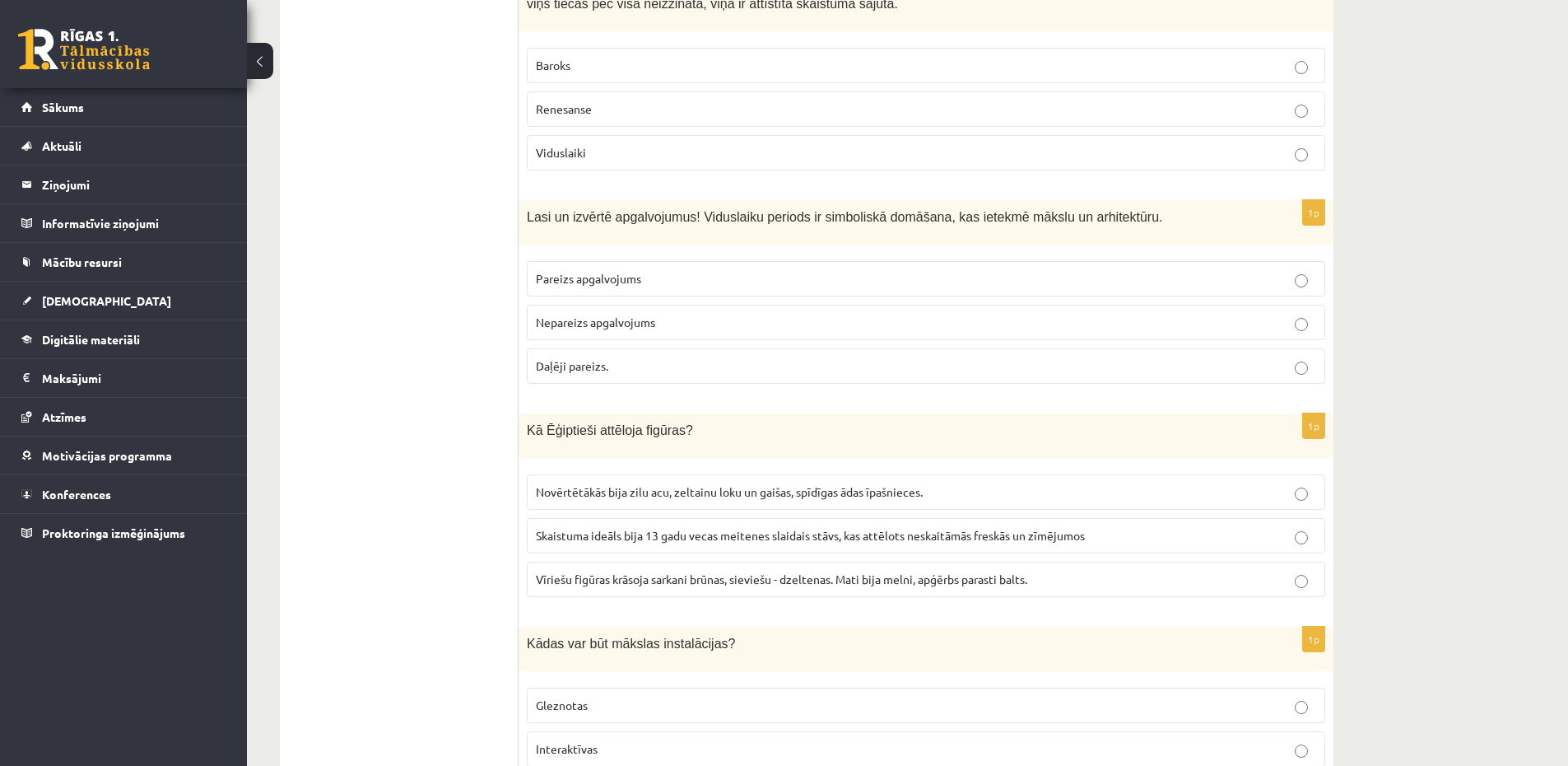
click at [645, 277] on p "Pareizs apgalvojums" at bounding box center [926, 277] width 781 height 17
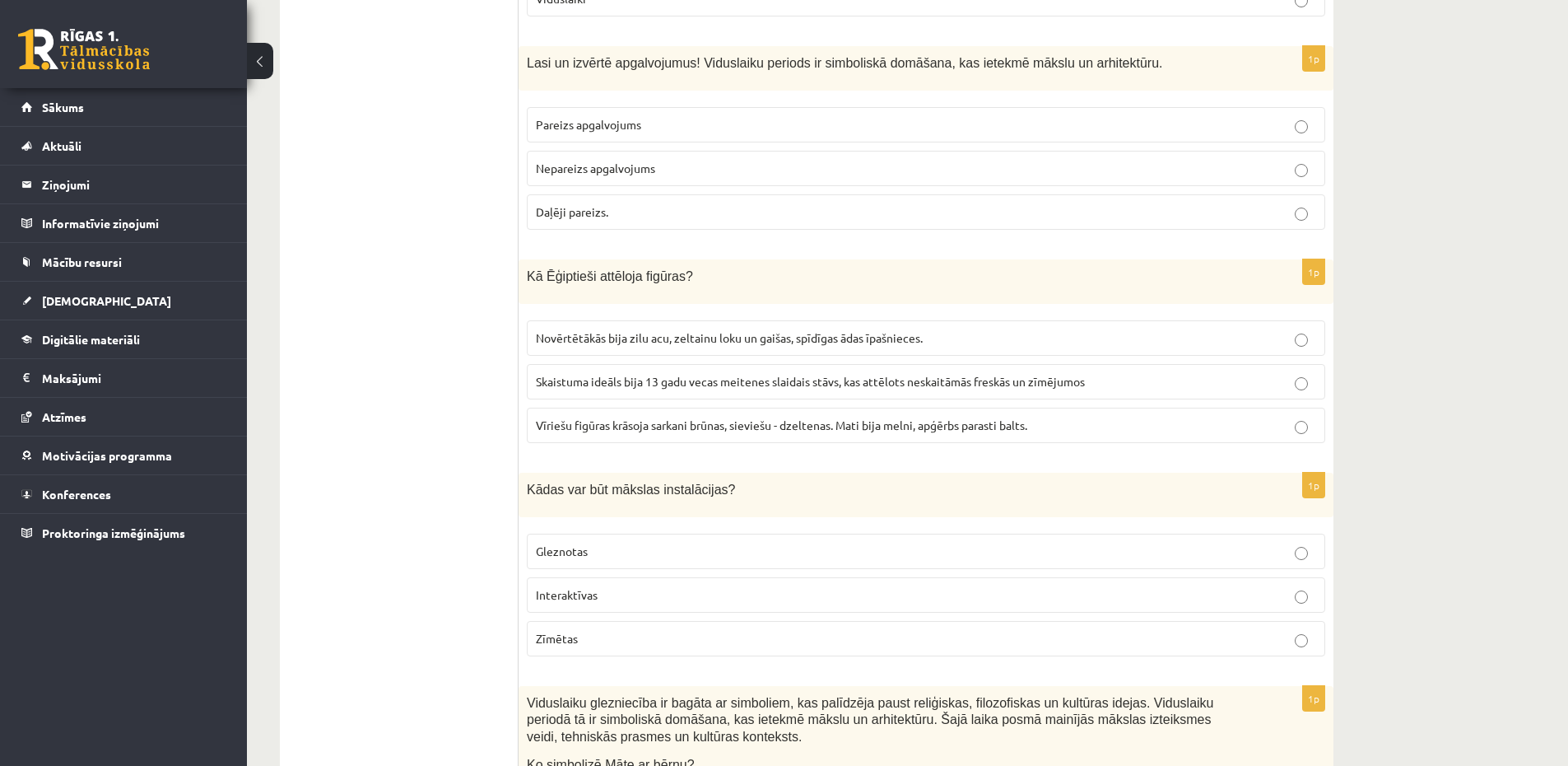
scroll to position [6026, 0]
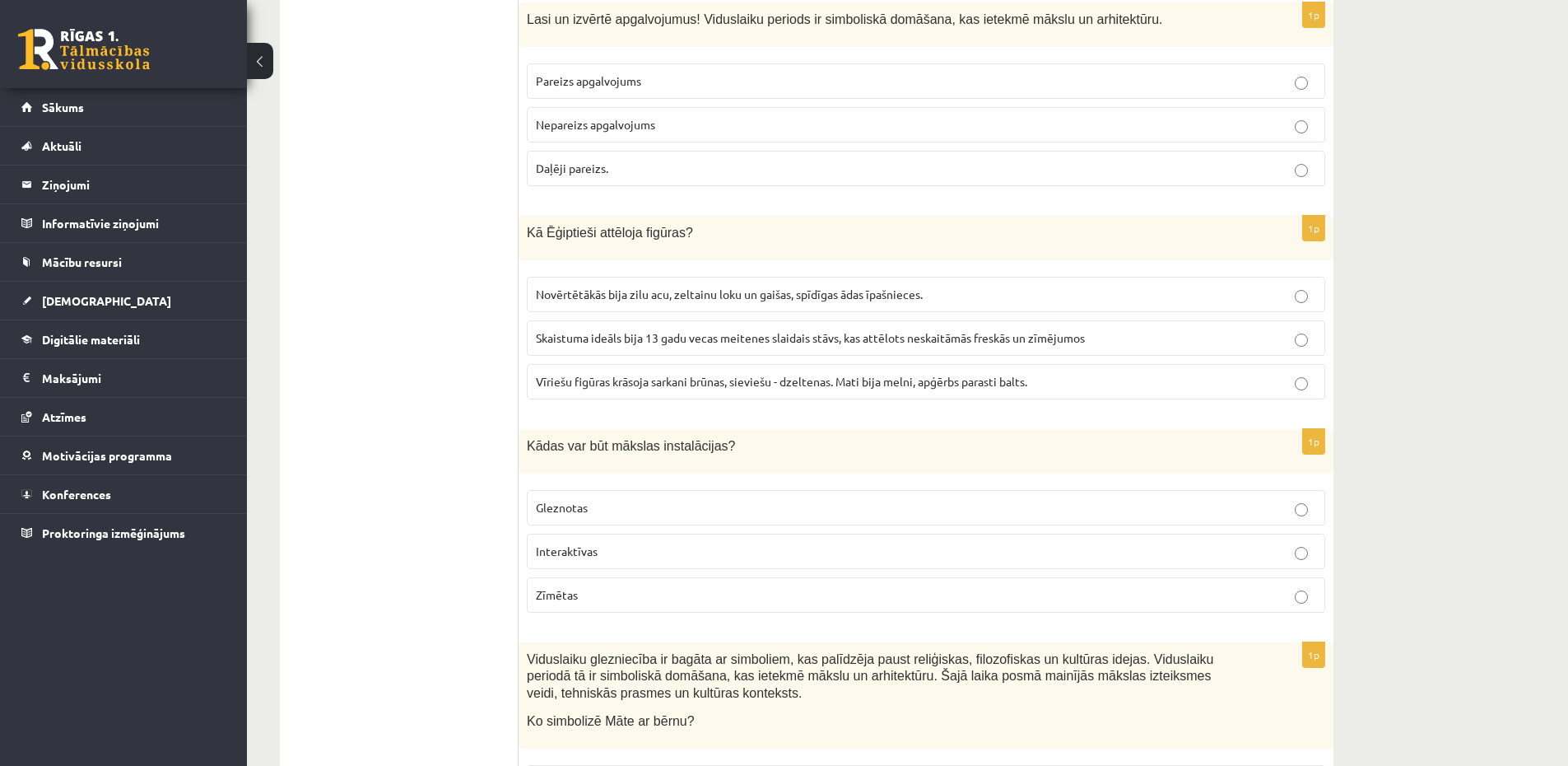
click at [683, 367] on label "Vīriešu figūras krāsoja sarkani brūnas, sieviešu - dzeltenas. Mati bija melni, …" at bounding box center [926, 382] width 798 height 36
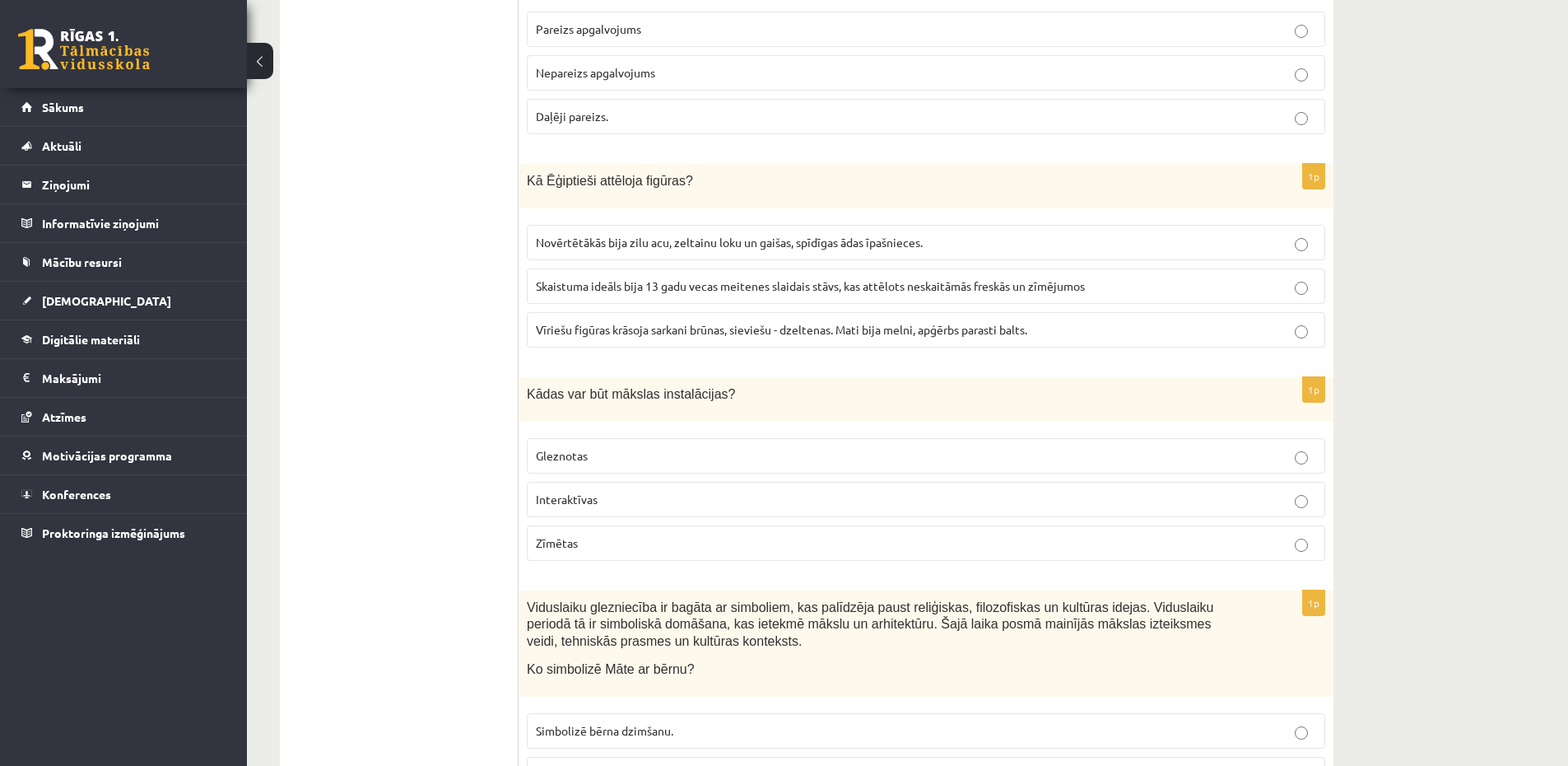
scroll to position [6125, 0]
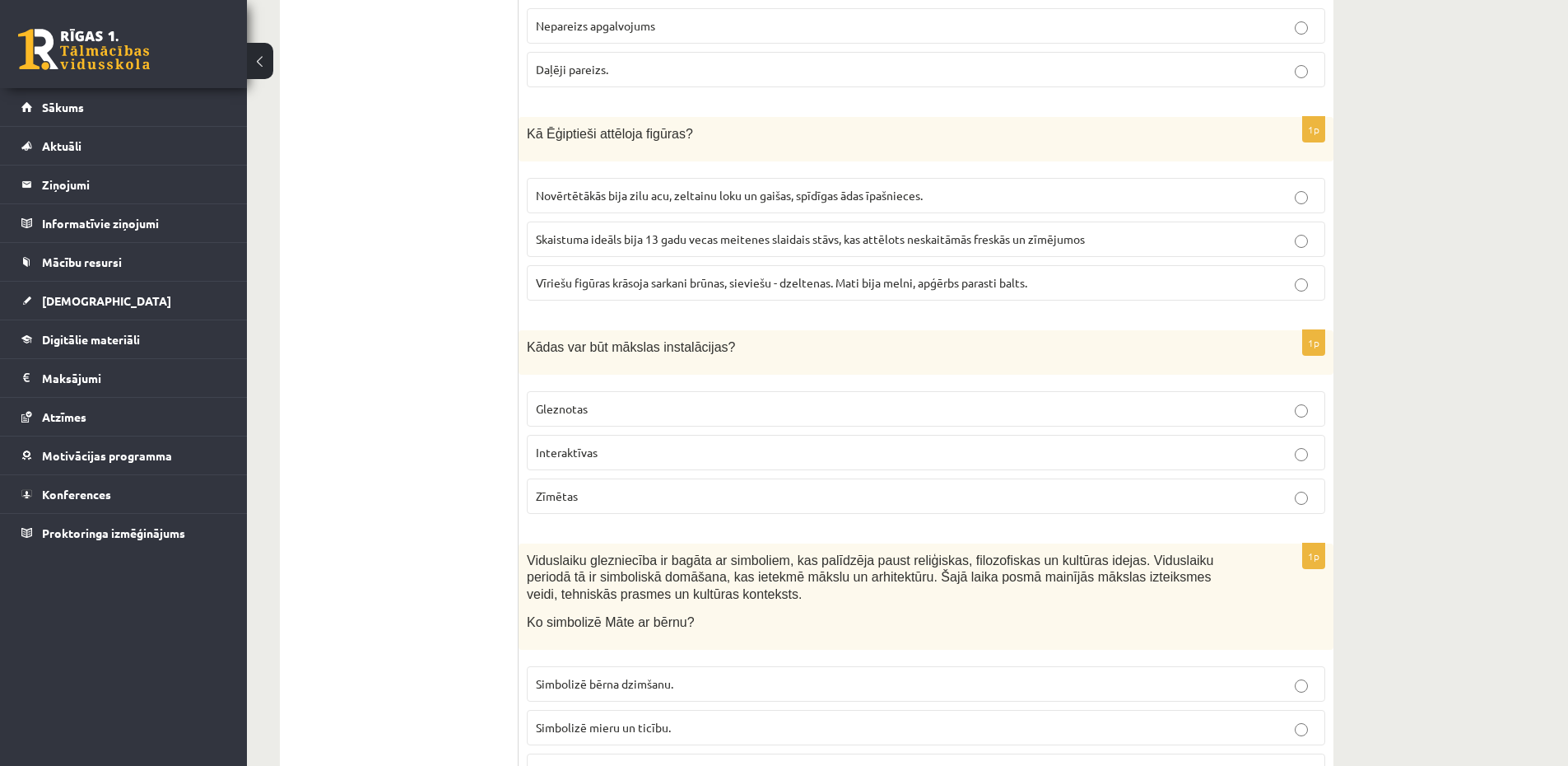
drag, startPoint x: 643, startPoint y: 471, endPoint x: 628, endPoint y: 464, distance: 16.6
click at [640, 470] on fieldset "Gleznotas Interaktīvas Zīmētas" at bounding box center [926, 450] width 798 height 136
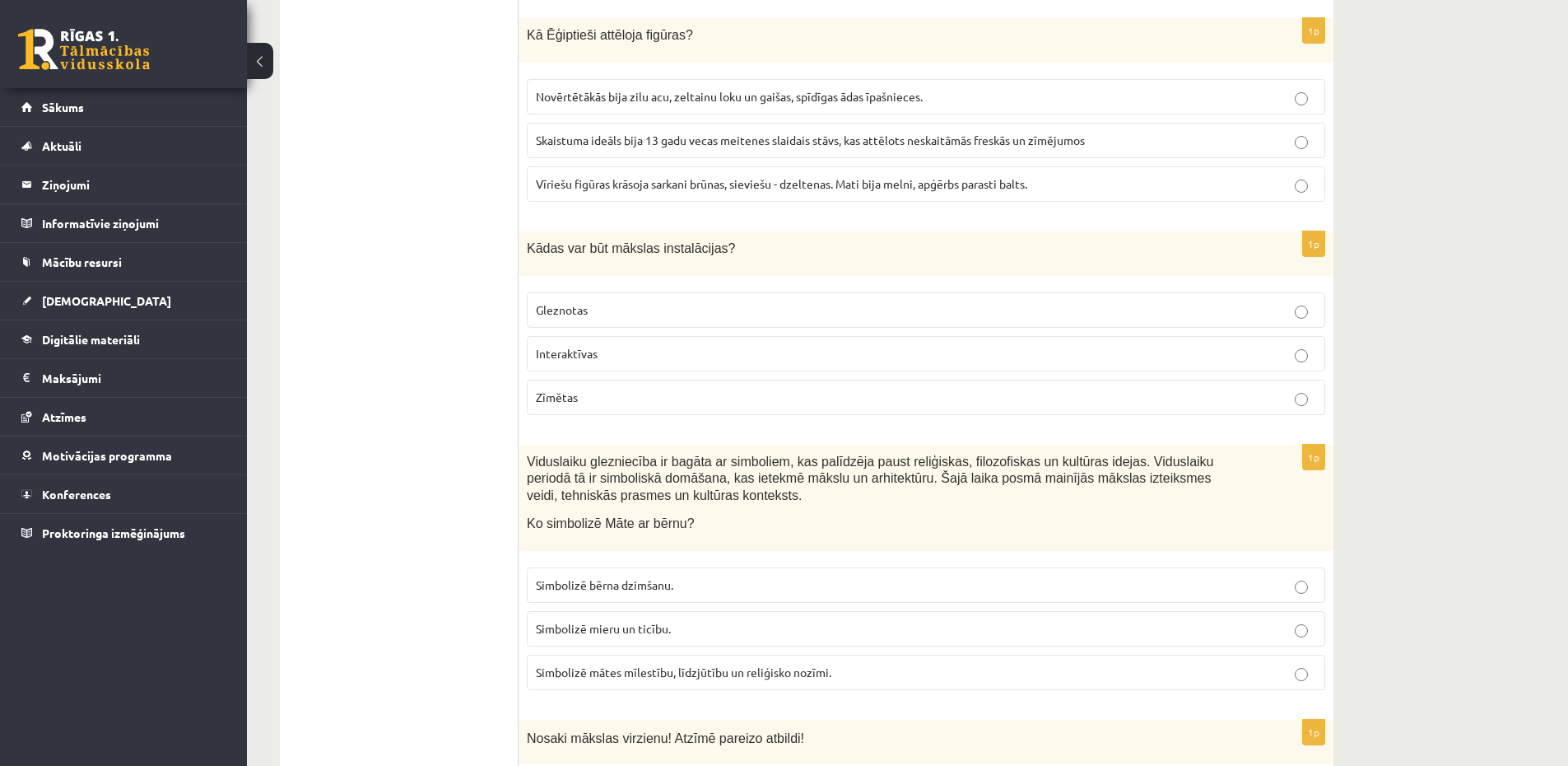
click at [727, 358] on p "Interaktīvas" at bounding box center [926, 353] width 781 height 17
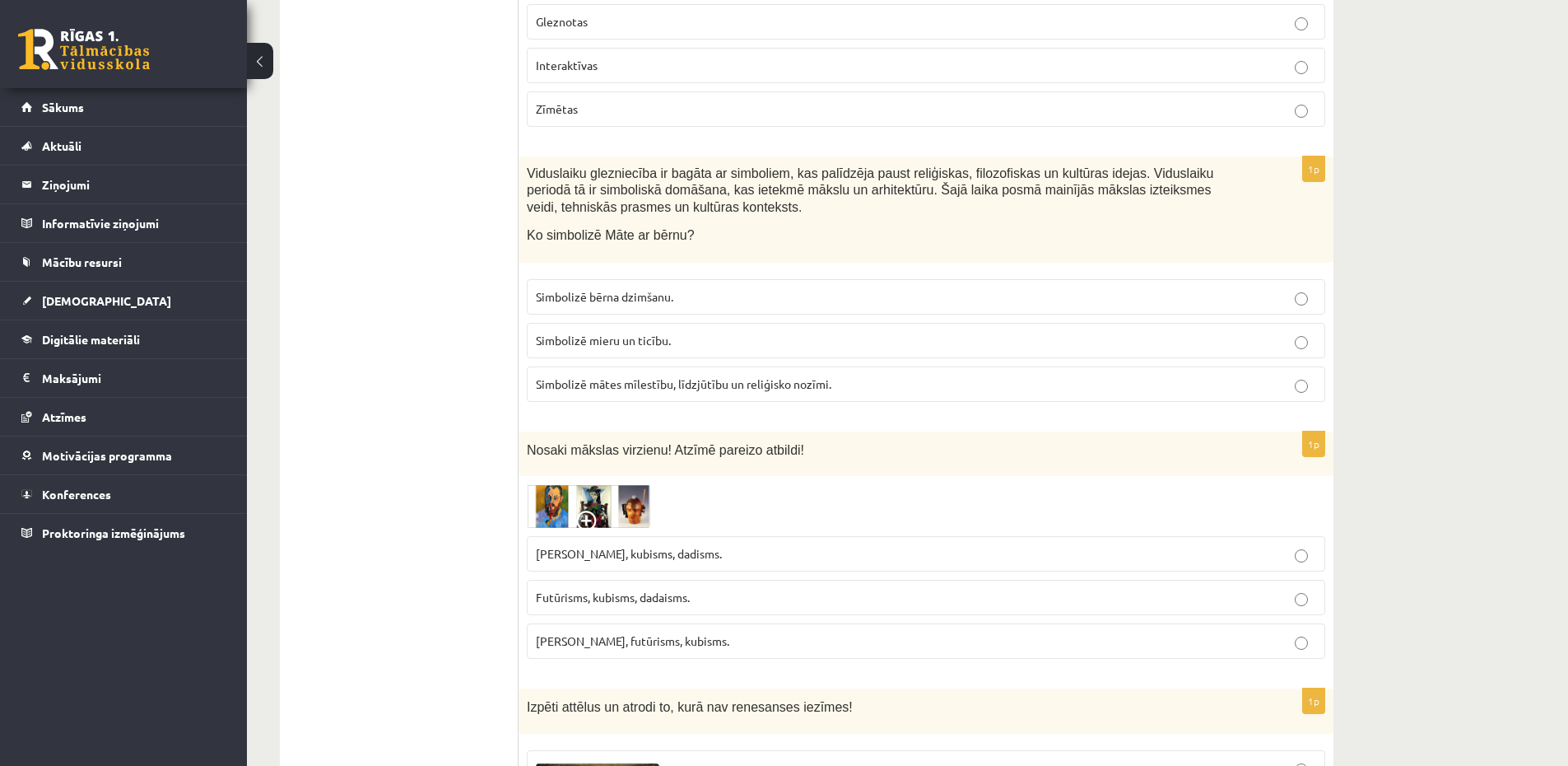
scroll to position [6519, 0]
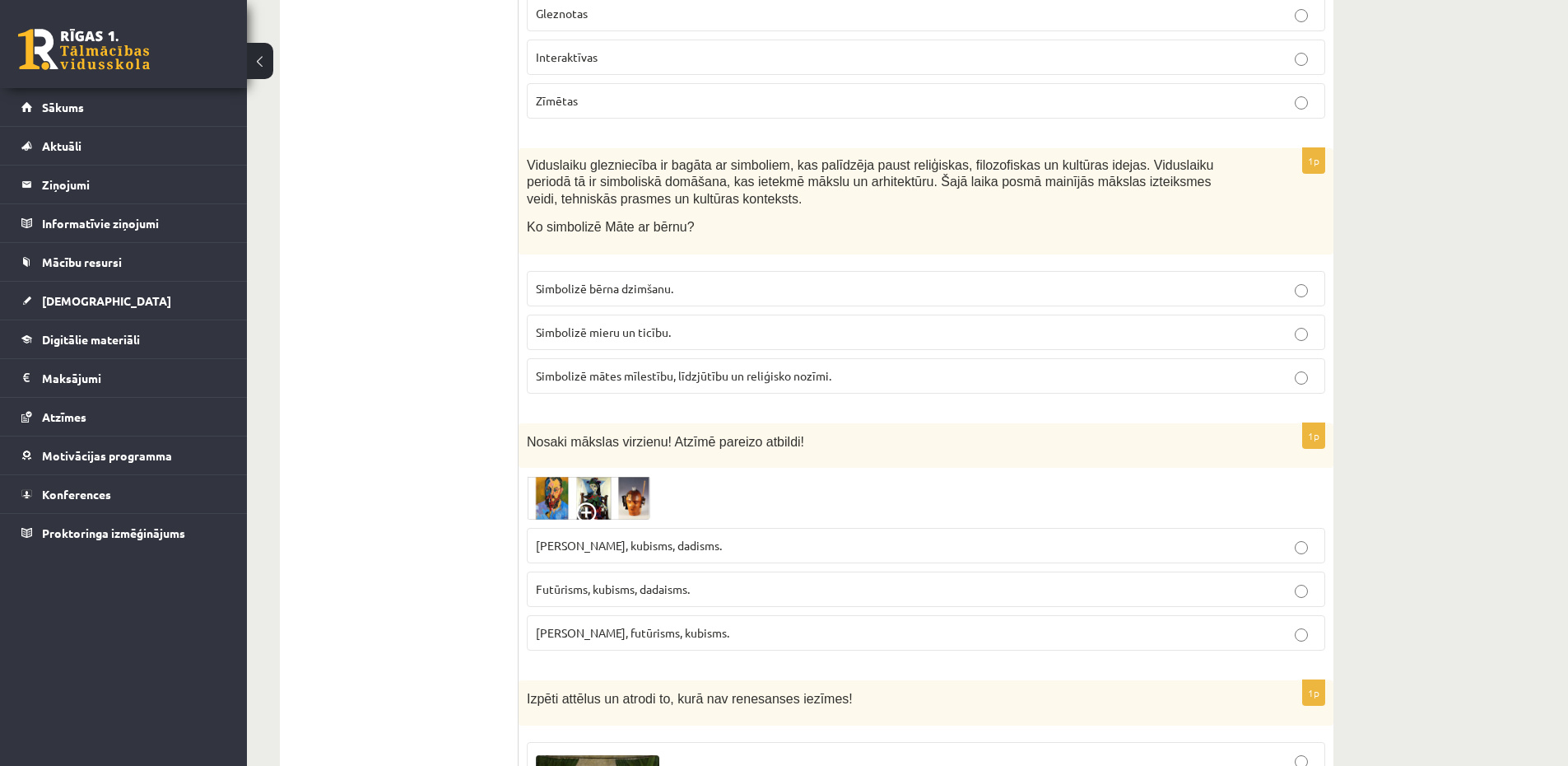
click at [688, 356] on fieldset "Simbolizē bērna dzimšanu. Simbolizē mieru un ticību. Simbolizē mātes mīlestību,…" at bounding box center [926, 330] width 798 height 136
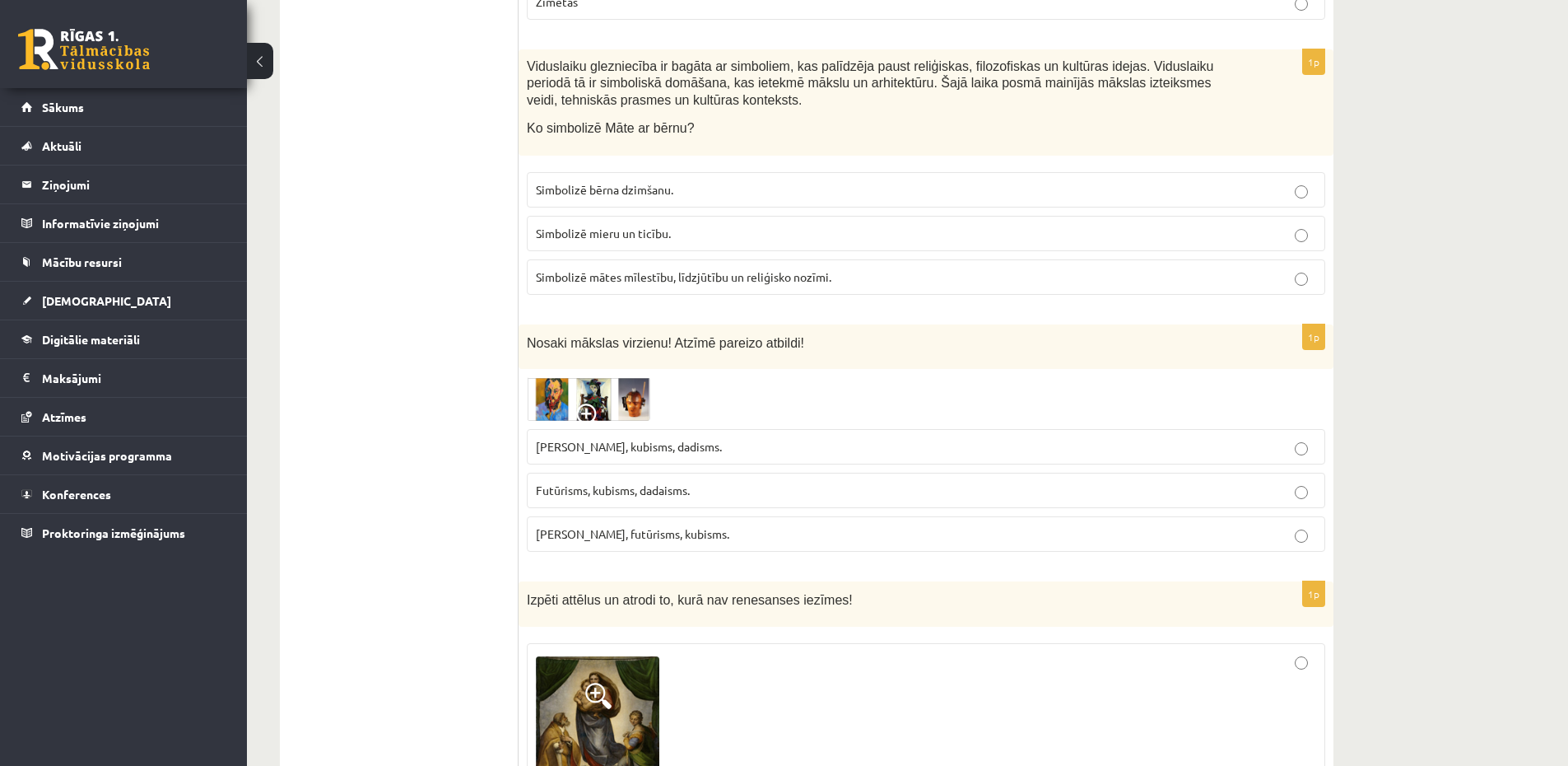
click at [879, 274] on p "Simbolizē mātes mīlestību, līdzjūtību un reliģisko nozīmi." at bounding box center [926, 276] width 781 height 17
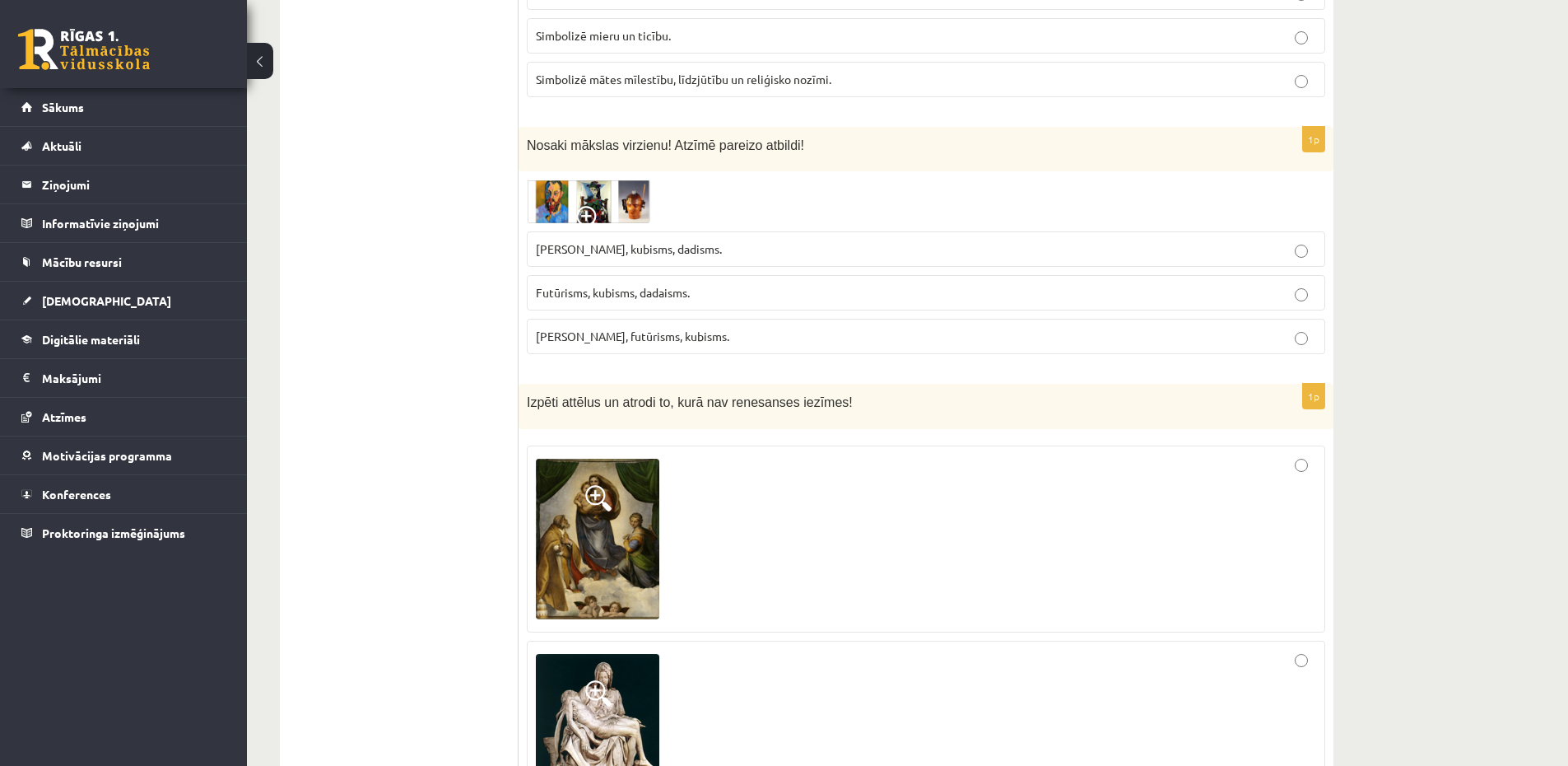
click at [744, 283] on label "Futūrisms, kubisms, dadaisms." at bounding box center [926, 292] width 798 height 36
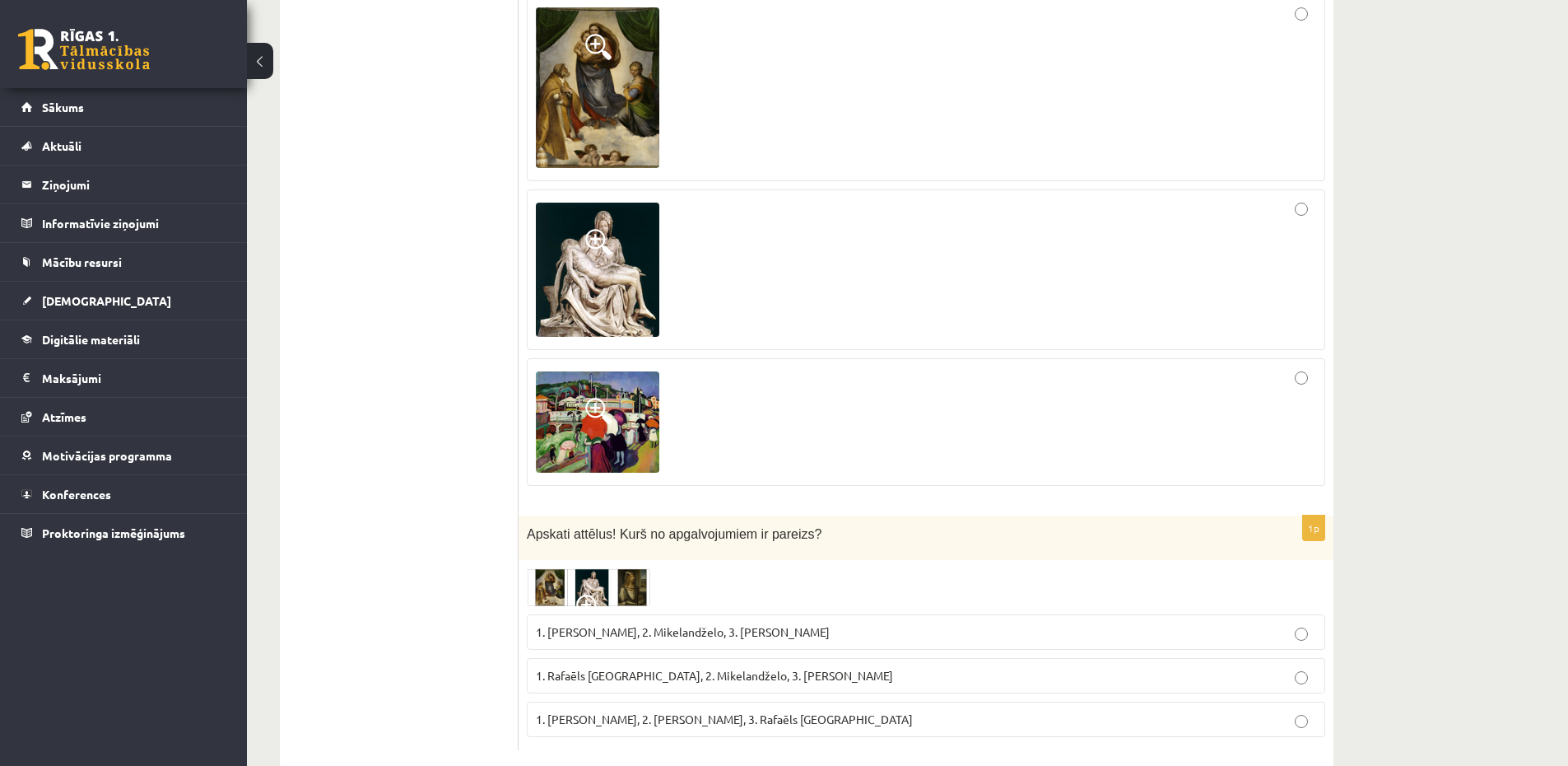
scroll to position [7301, 0]
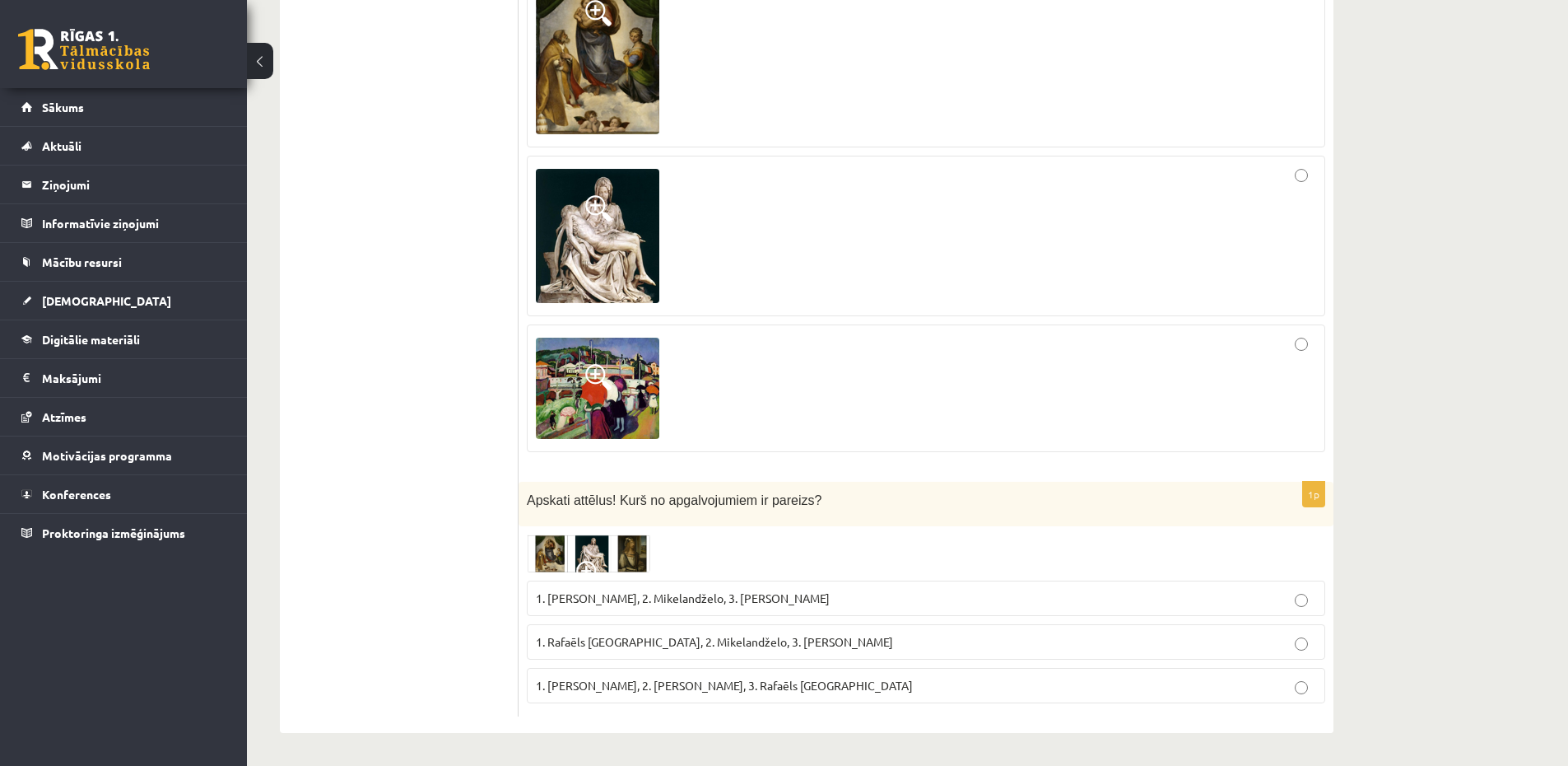
click at [747, 603] on span "1. Leonardo da Vinči, 2. Mikelandželo, 3. Albrehts Dīrers" at bounding box center [682, 598] width 294 height 15
click at [861, 694] on p "1. Albrehts Dīrers, 2. Leonardo da Vinči, 3. Rafaēls Sancio da Urbīno" at bounding box center [926, 685] width 781 height 17
click at [817, 647] on span "1. Rafaēls Sancio da Urbīno, 2. Mikelandželo, 3. Albrehts Dīrers" at bounding box center [714, 641] width 358 height 15
drag, startPoint x: 1512, startPoint y: 524, endPoint x: 1543, endPoint y: 314, distance: 212.3
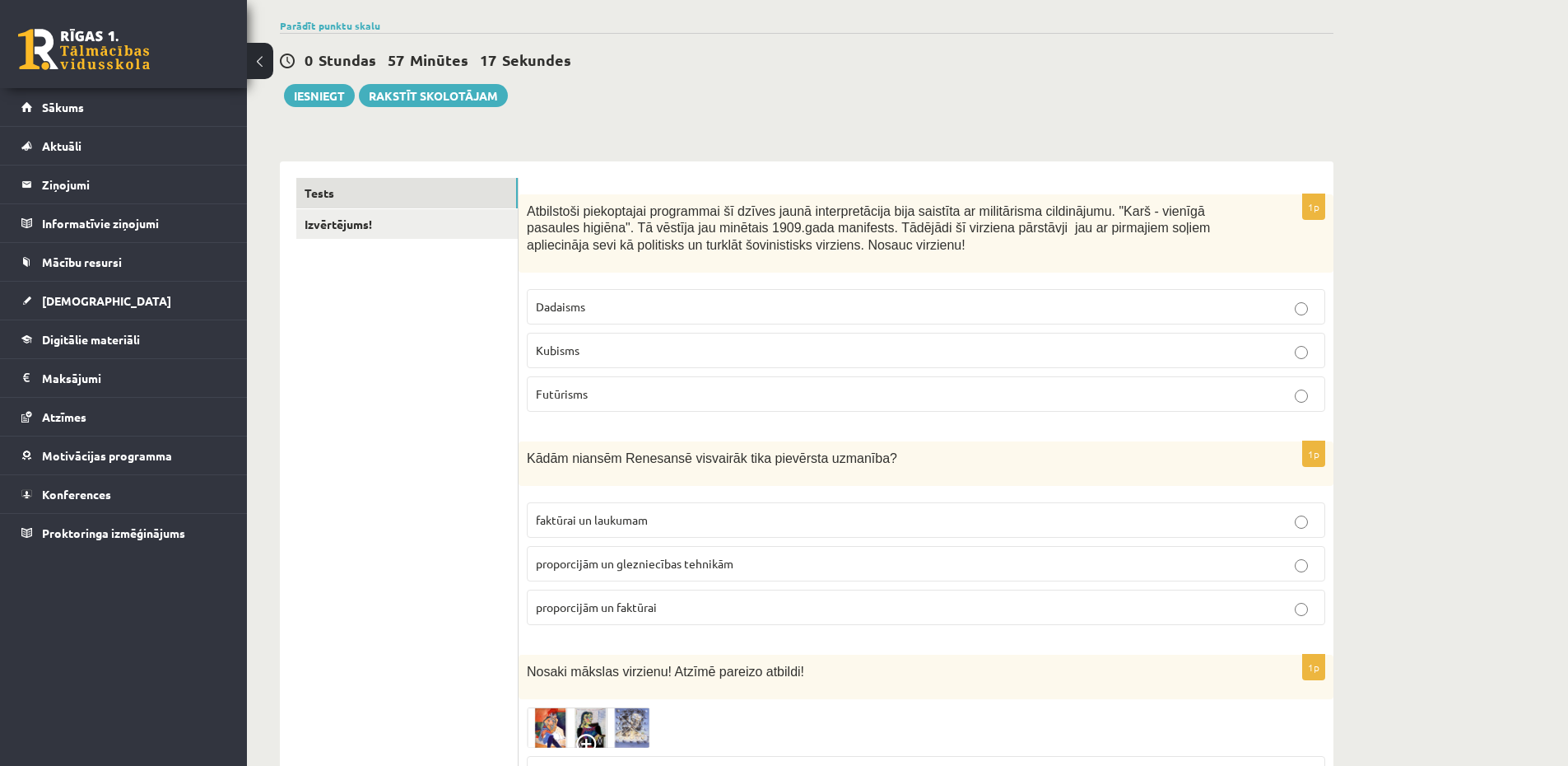
scroll to position [0, 0]
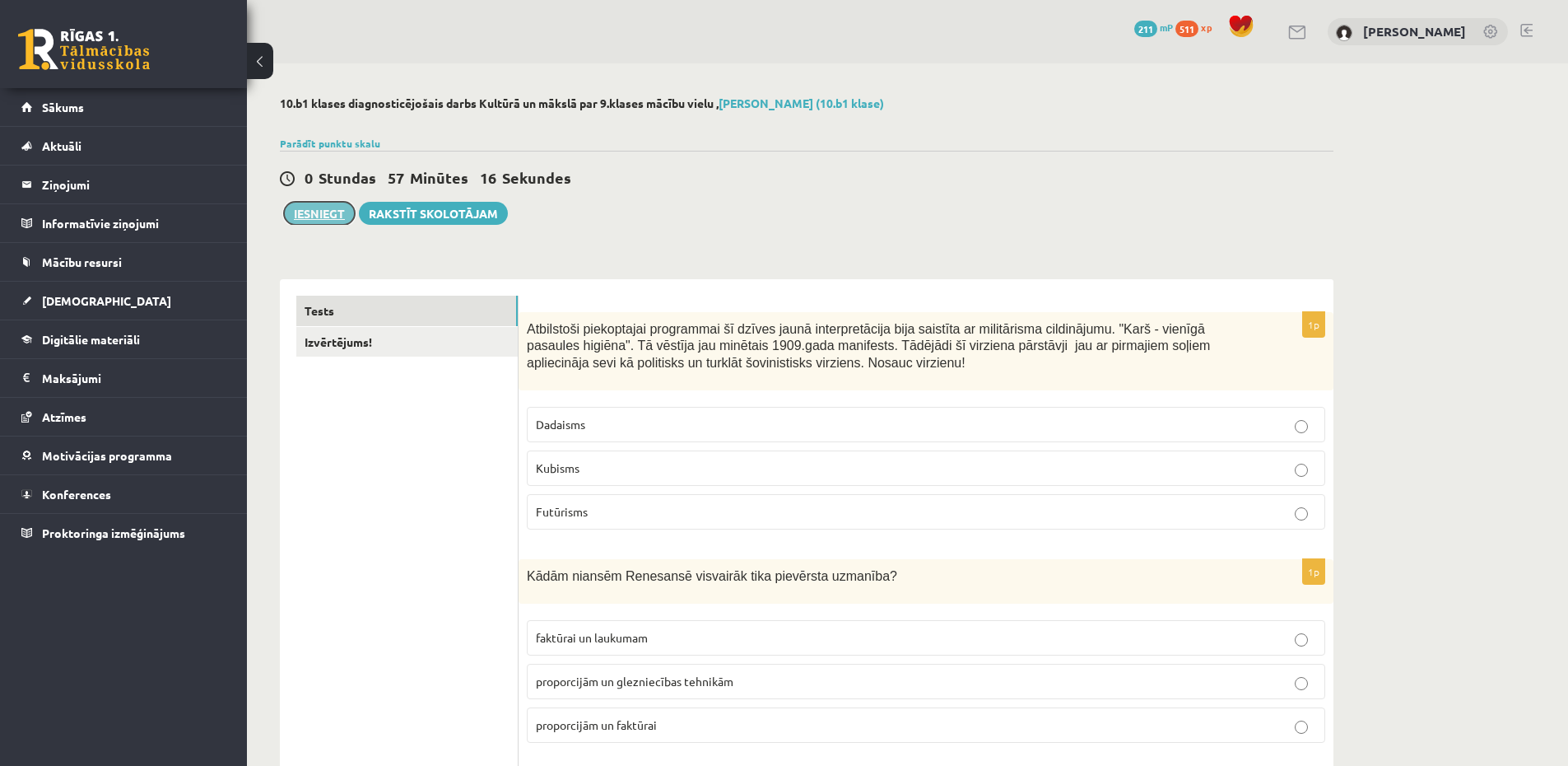
click at [317, 203] on button "Iesniegt" at bounding box center [319, 213] width 70 height 23
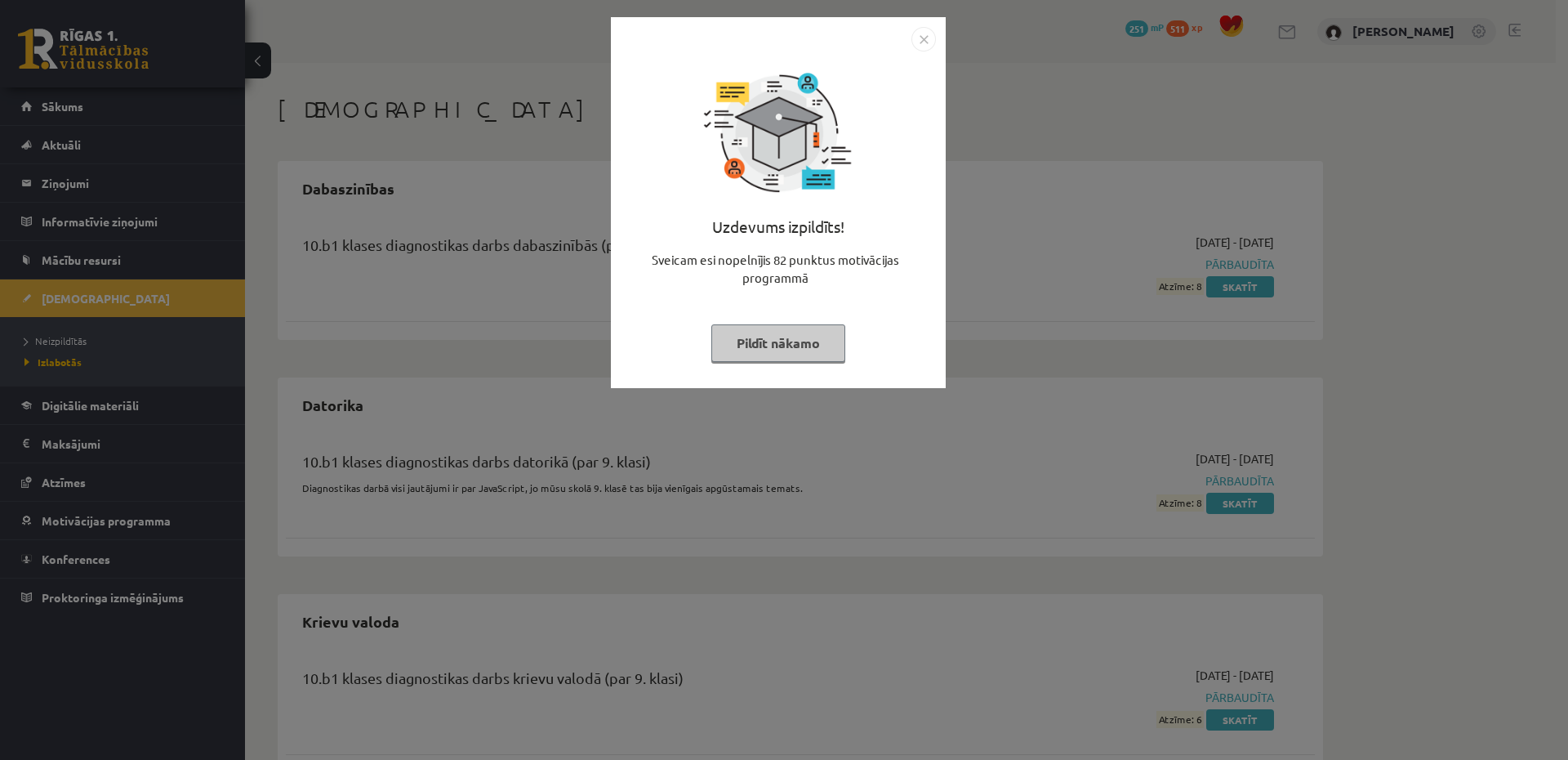
click at [987, 146] on div "Uzdevums izpildīts! Sveicam esi nopelnījis 82 punktus motivācijas programmā Pil…" at bounding box center [784, 380] width 1568 height 760
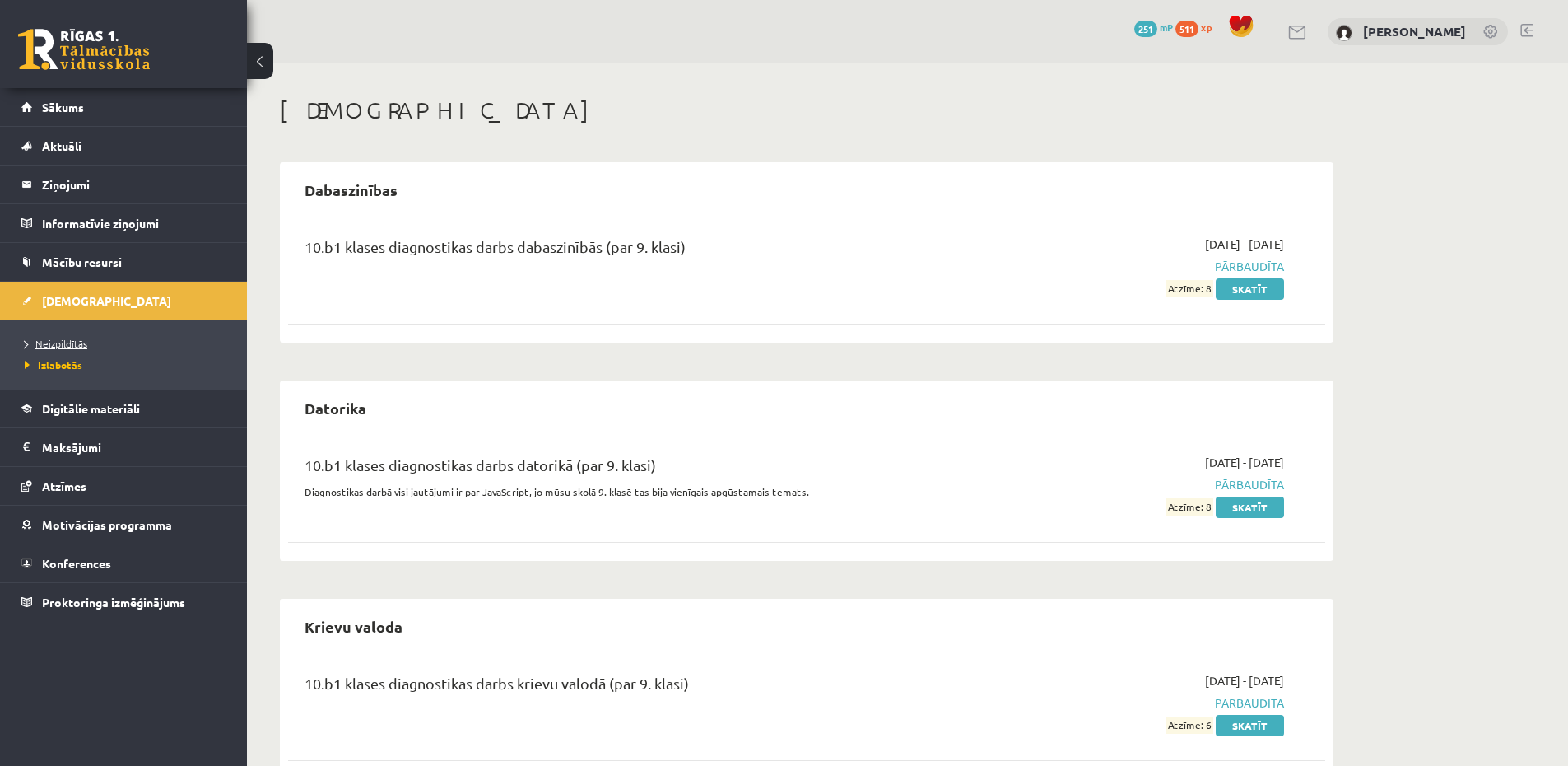
click at [54, 337] on link "Neizpildītās" at bounding box center [128, 343] width 206 height 15
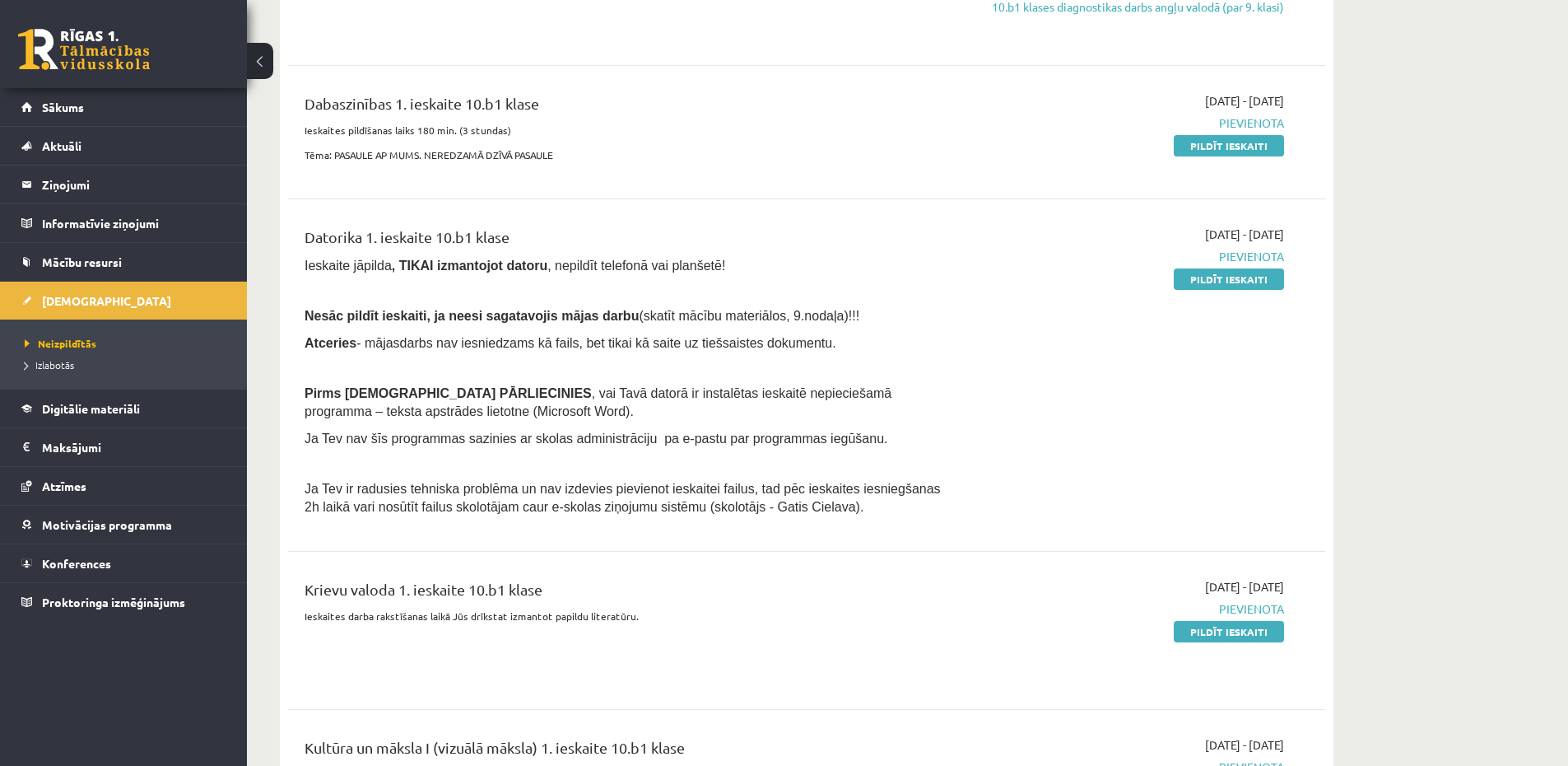
scroll to position [889, 0]
click at [1196, 281] on link "Pildīt ieskaiti" at bounding box center [1228, 277] width 110 height 22
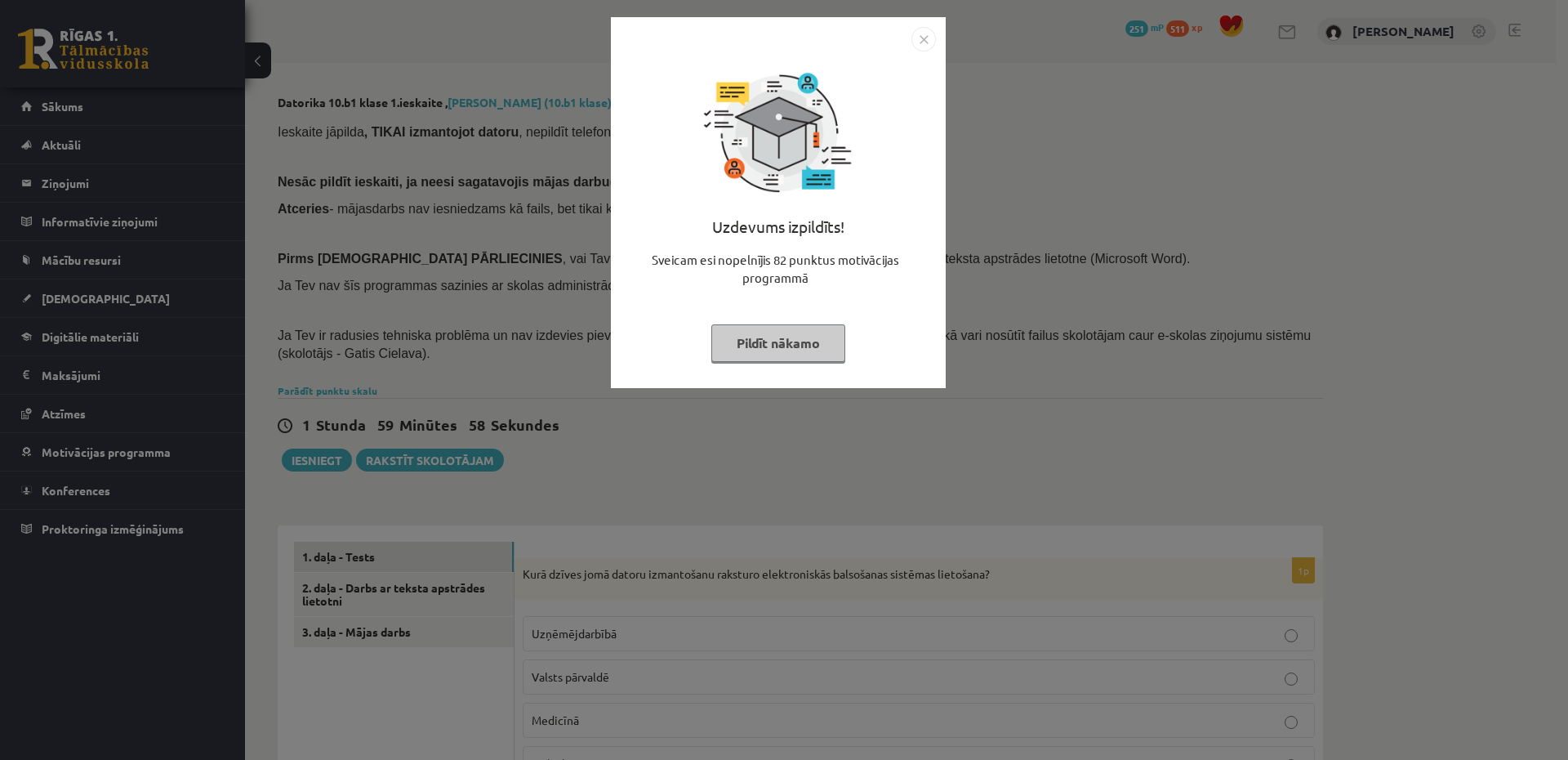
click at [995, 283] on div "Uzdevums izpildīts! Sveicam esi nopelnījis 82 punktus motivācijas programmā Pil…" at bounding box center [784, 380] width 1568 height 760
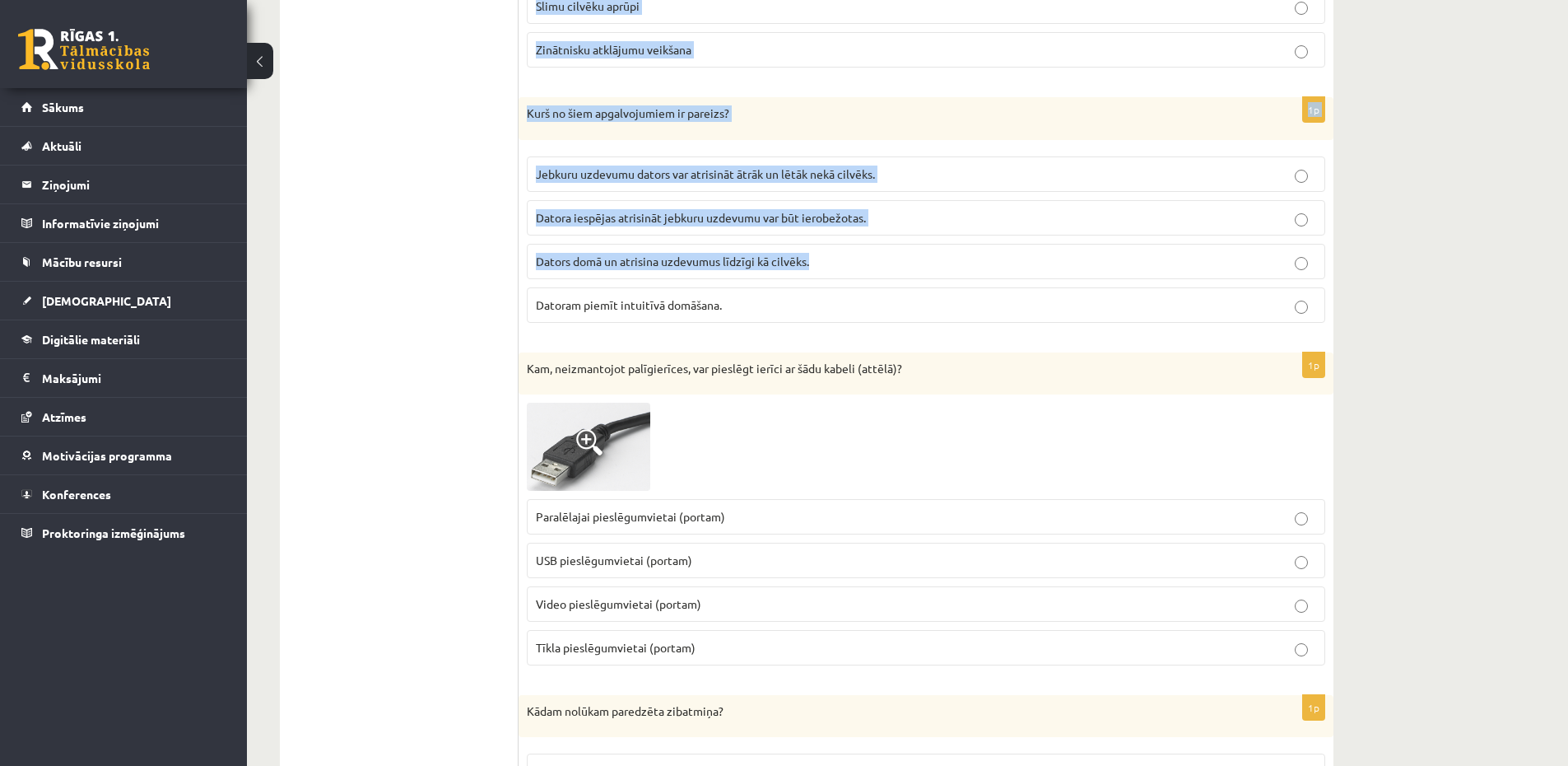
scroll to position [1481, 0]
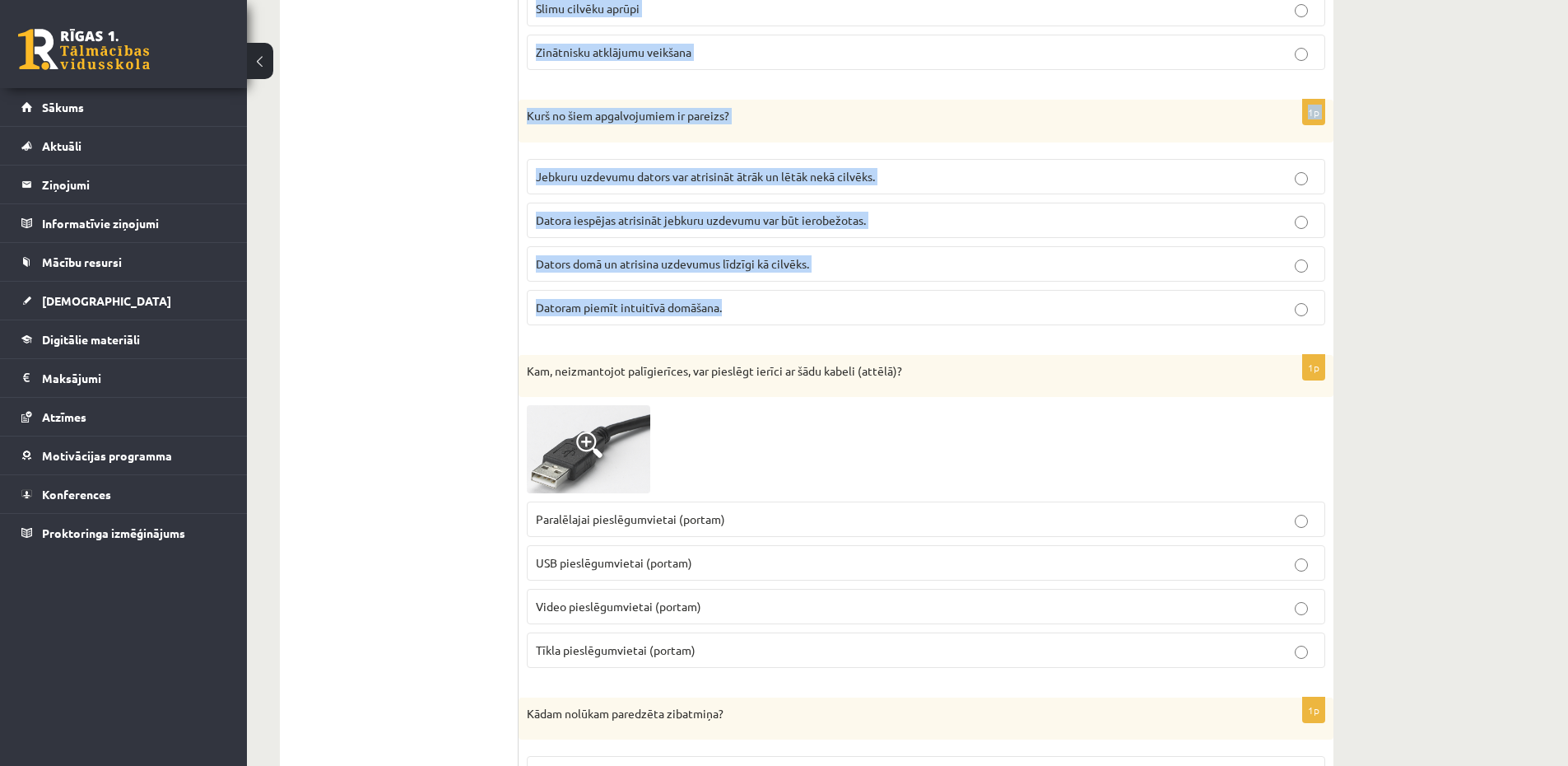
drag, startPoint x: 525, startPoint y: 85, endPoint x: 772, endPoint y: 330, distance: 347.9
copy form "Kurā dzīves jomā datoru izmantošanu raksturo elektroniskās balsošanas sistēmas …"
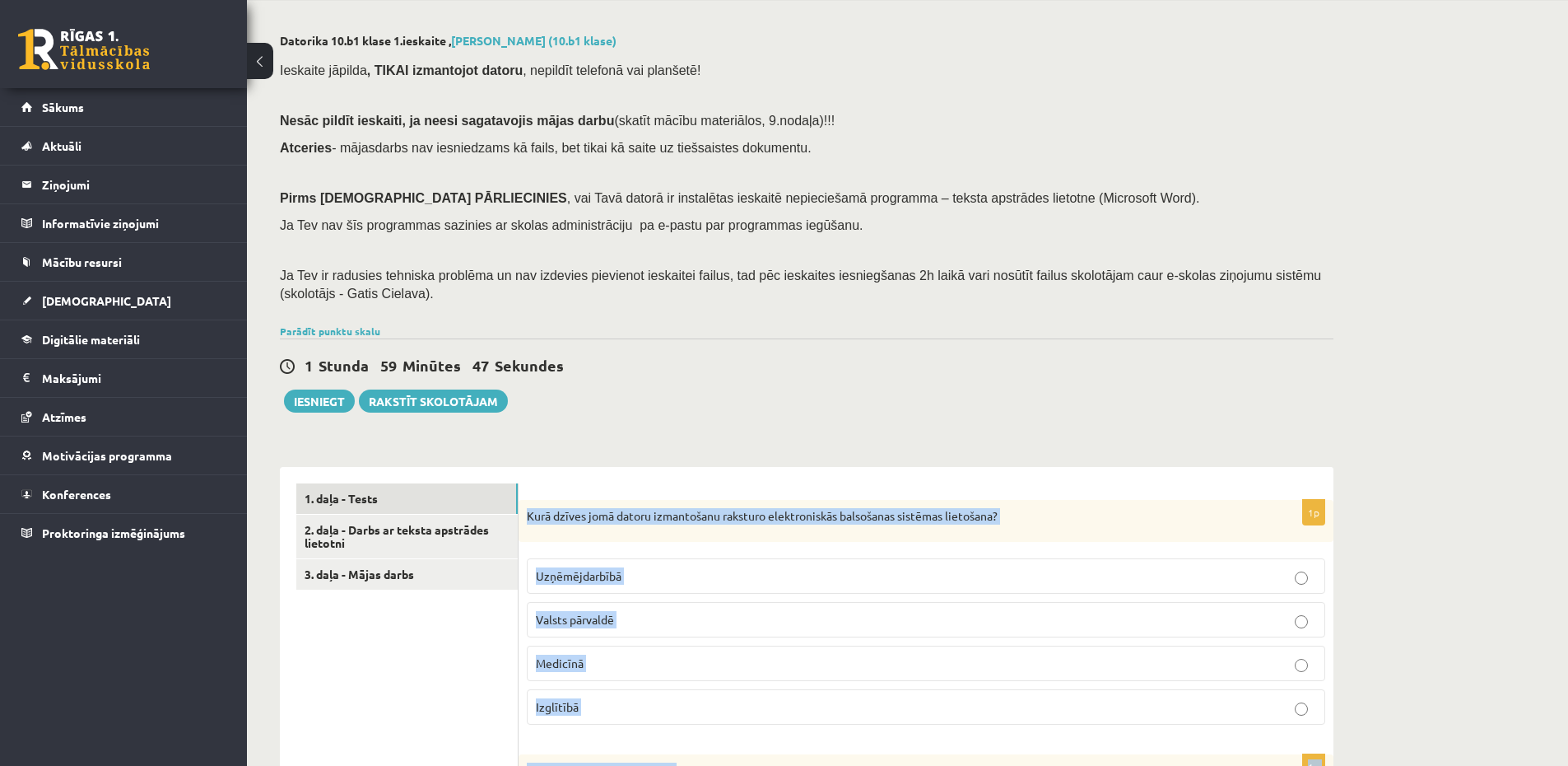
scroll to position [0, 0]
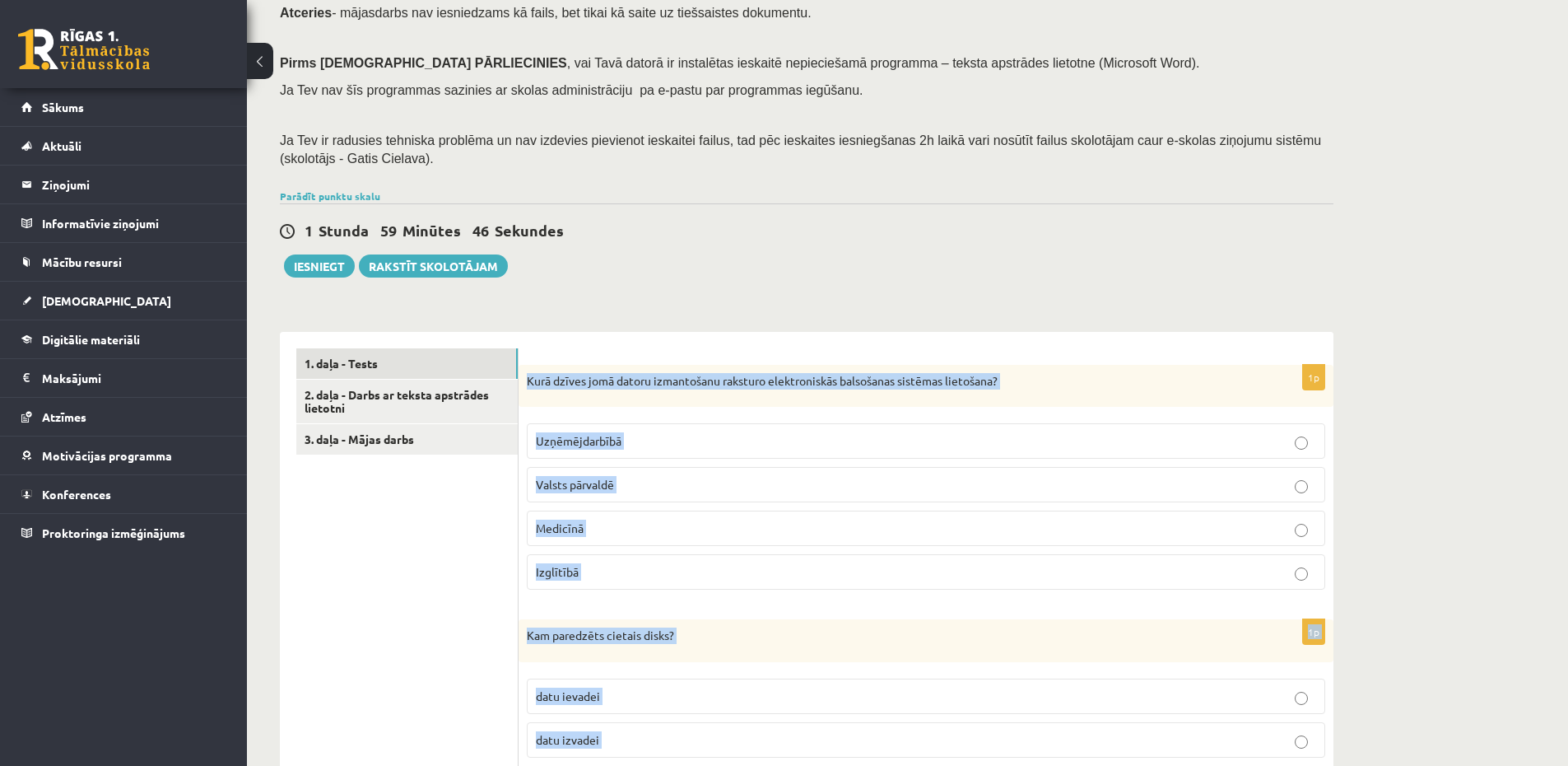
click at [642, 484] on p "Valsts pārvaldē" at bounding box center [926, 484] width 781 height 17
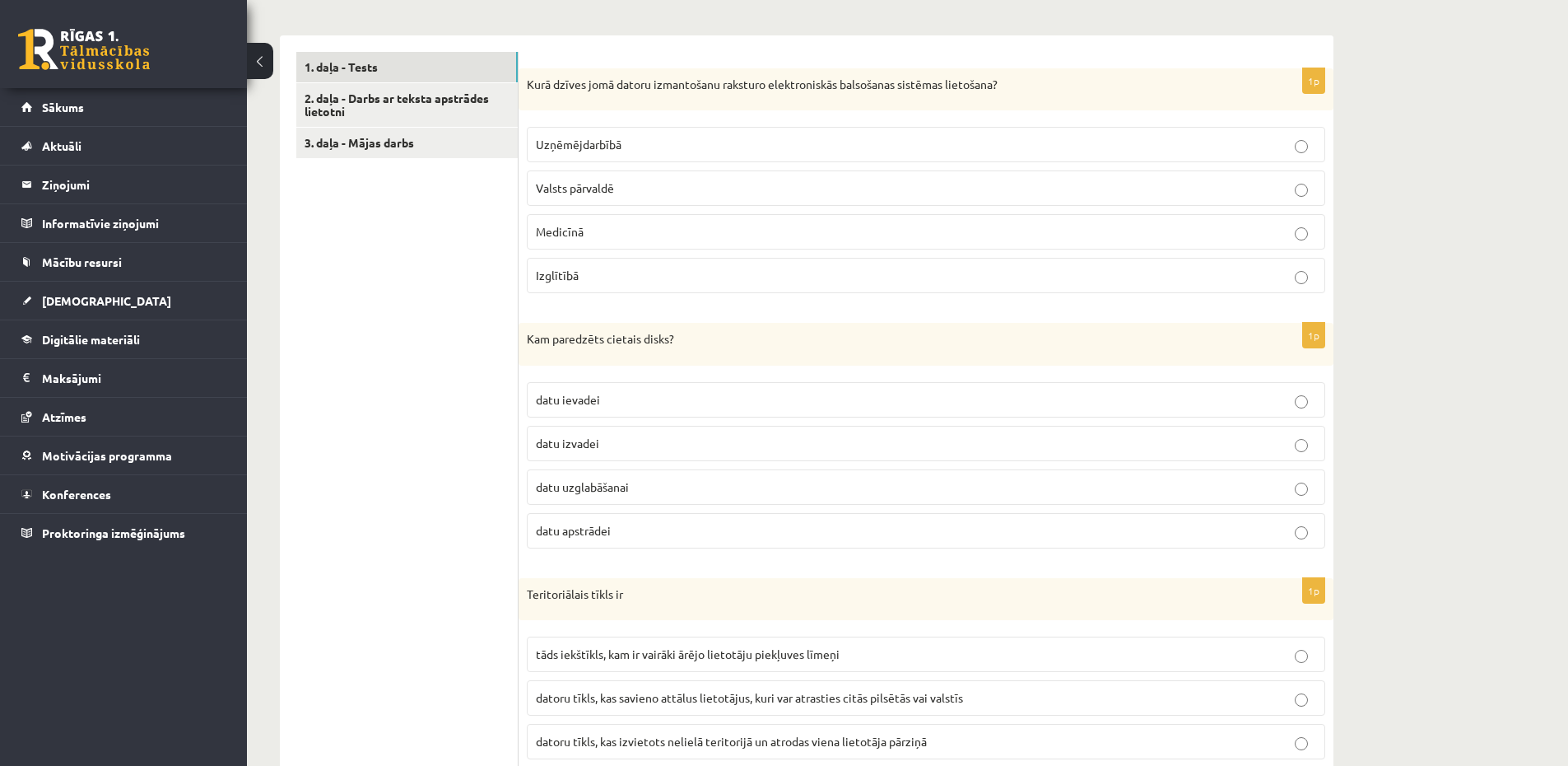
drag, startPoint x: 370, startPoint y: 449, endPoint x: 384, endPoint y: 450, distance: 14.0
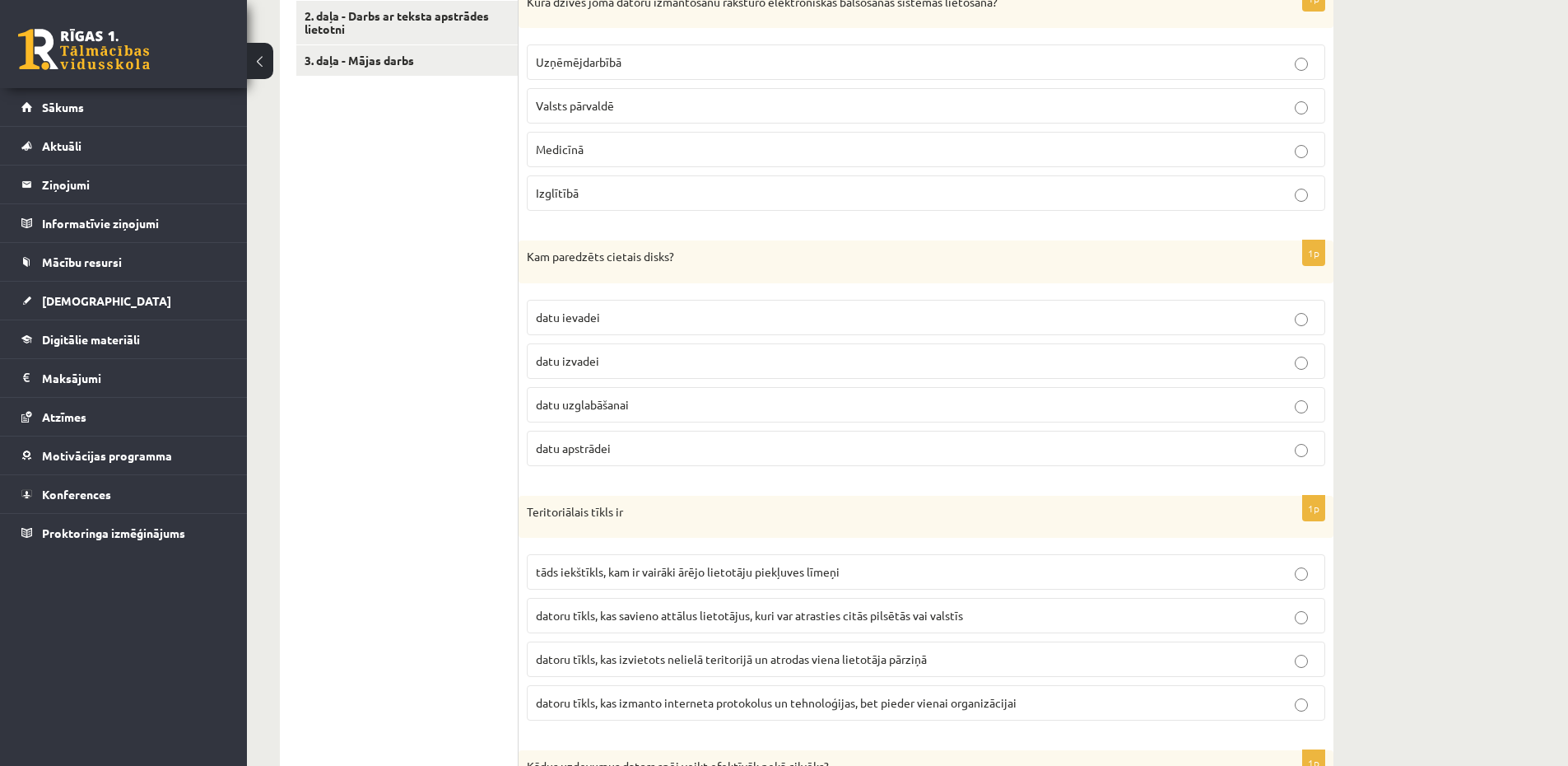
scroll to position [692, 0]
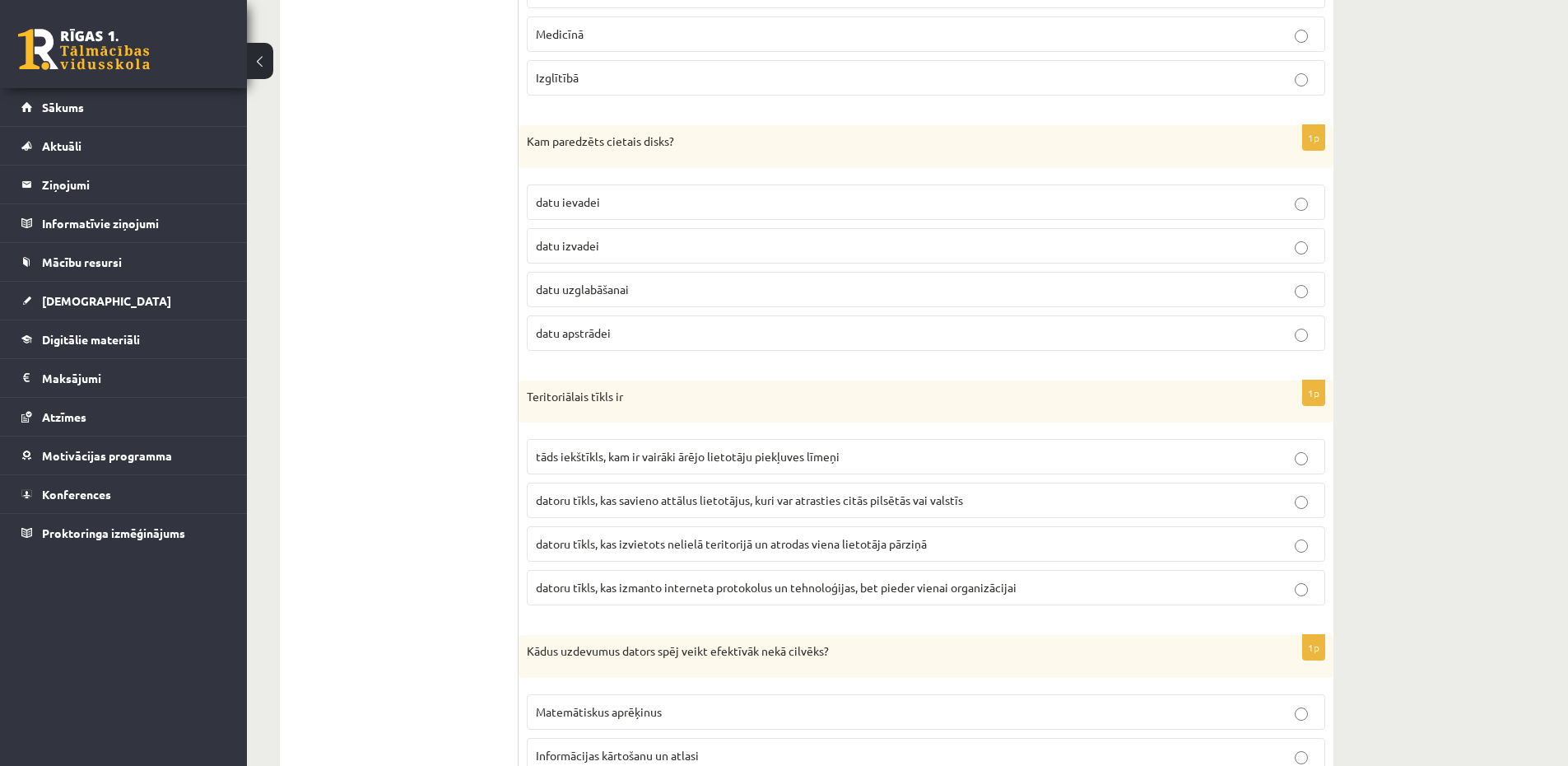
click at [605, 269] on fieldset "datu ievadei datu izvadei datu uzglabāšanai datu apstrādei" at bounding box center [926, 266] width 798 height 179
click at [611, 290] on span "datu uzglabāšanai" at bounding box center [582, 288] width 93 height 15
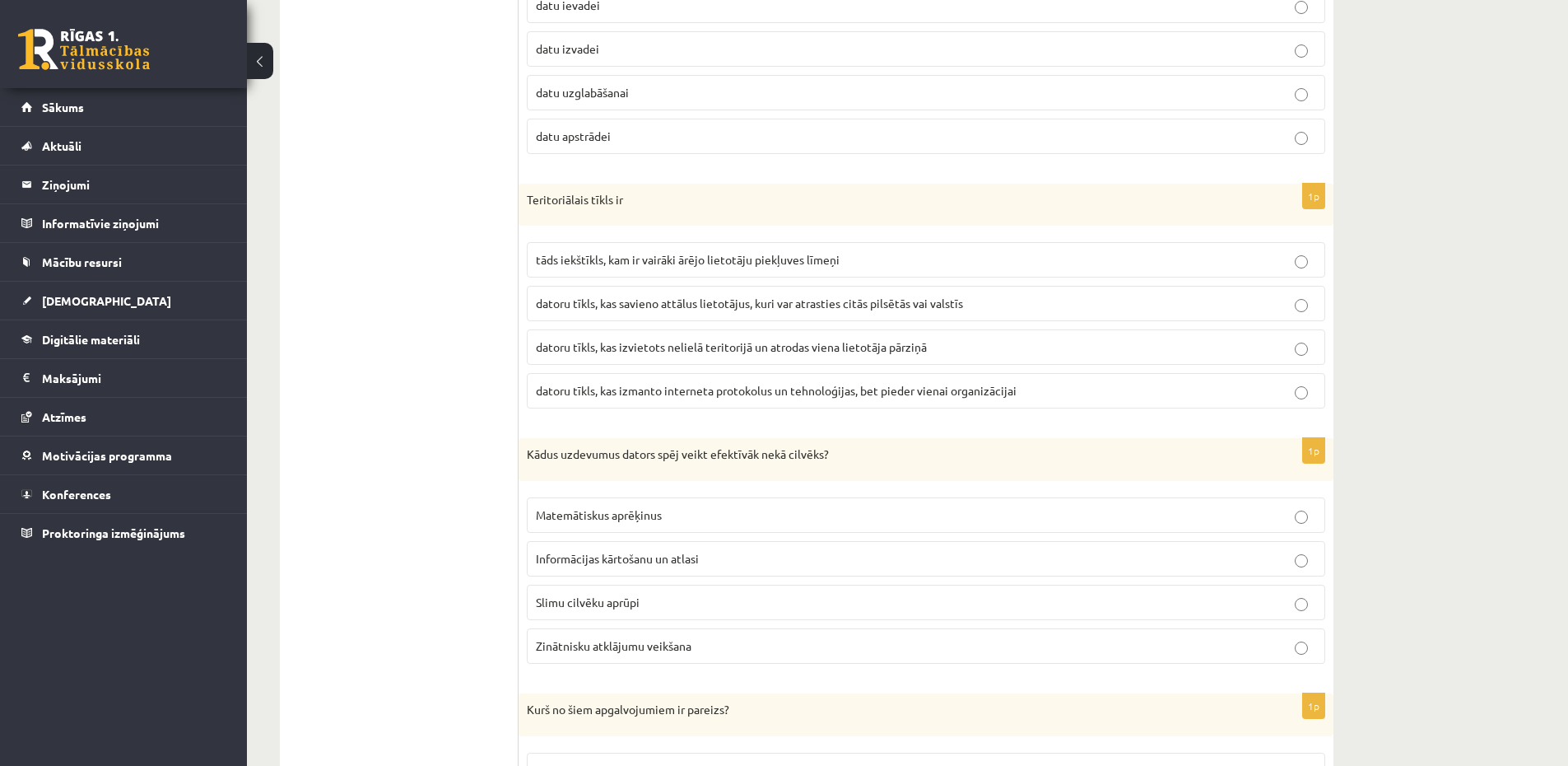
scroll to position [889, 0]
click at [807, 310] on p "datoru tīkls, kas savieno attālus lietotājus, kuri var atrasties citās pilsētās…" at bounding box center [926, 302] width 781 height 17
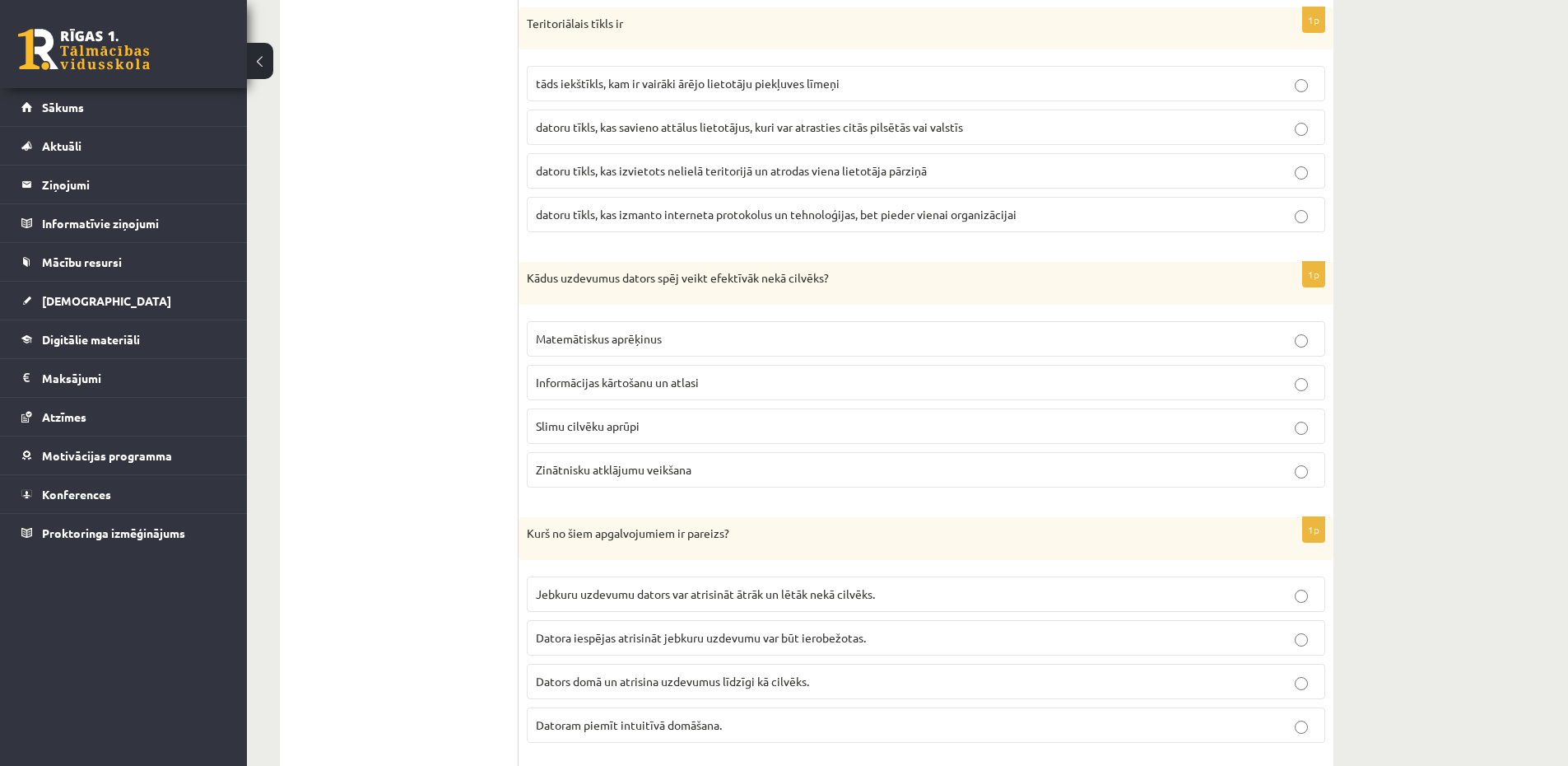
scroll to position [1185, 0]
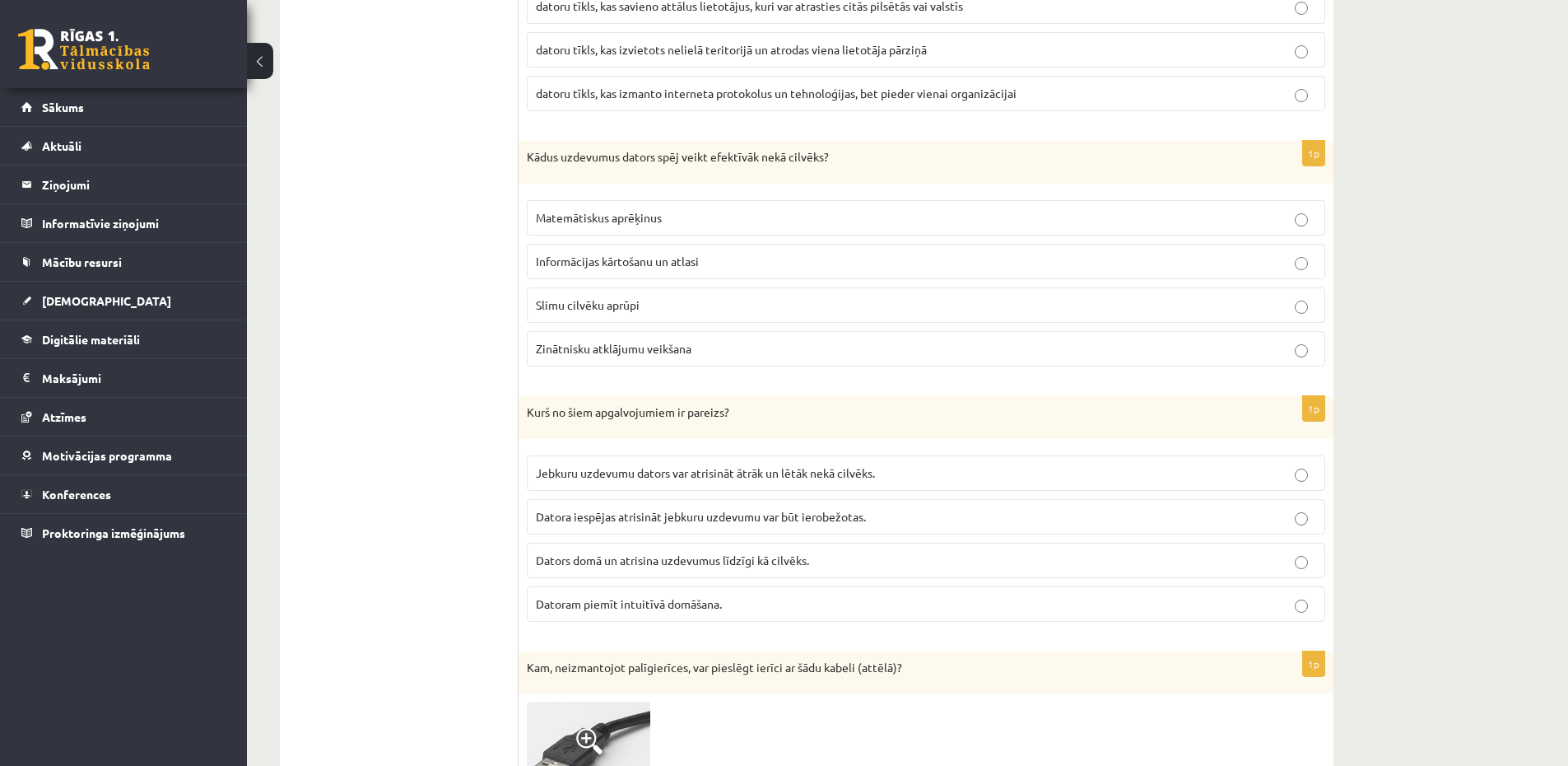
click at [662, 183] on div "Kādus uzdevumus dators spēj veikt efektīvāk nekā cilvēks?" at bounding box center [925, 162] width 814 height 43
click at [665, 196] on fieldset "Matemātiskus aprēķinus Informācijas kārtošanu un atlasi Slimu cilvēku aprūpi Zi…" at bounding box center [926, 281] width 798 height 179
click at [552, 221] on span "Matemātiskus aprēķinus" at bounding box center [598, 217] width 126 height 15
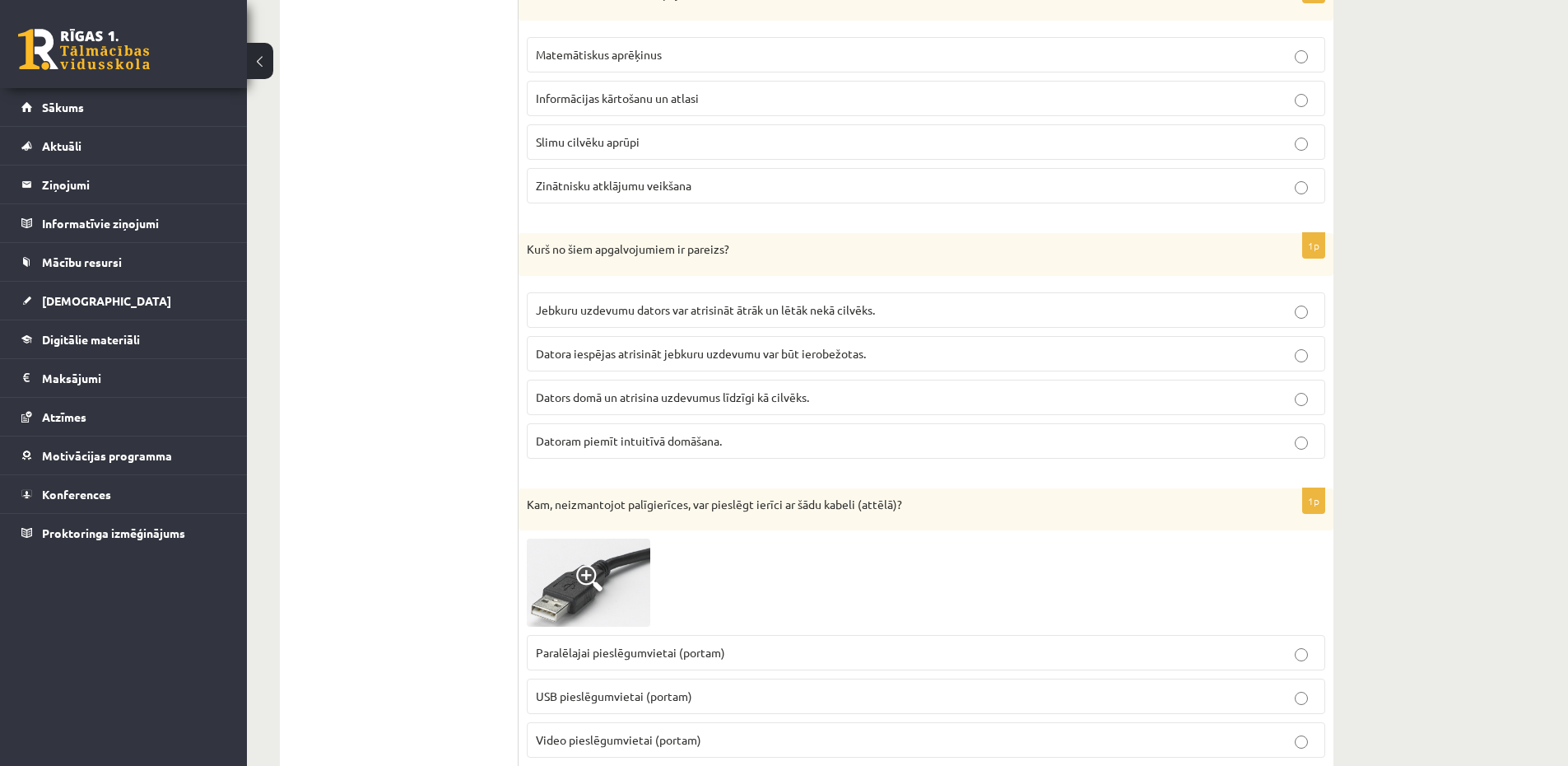
scroll to position [1383, 0]
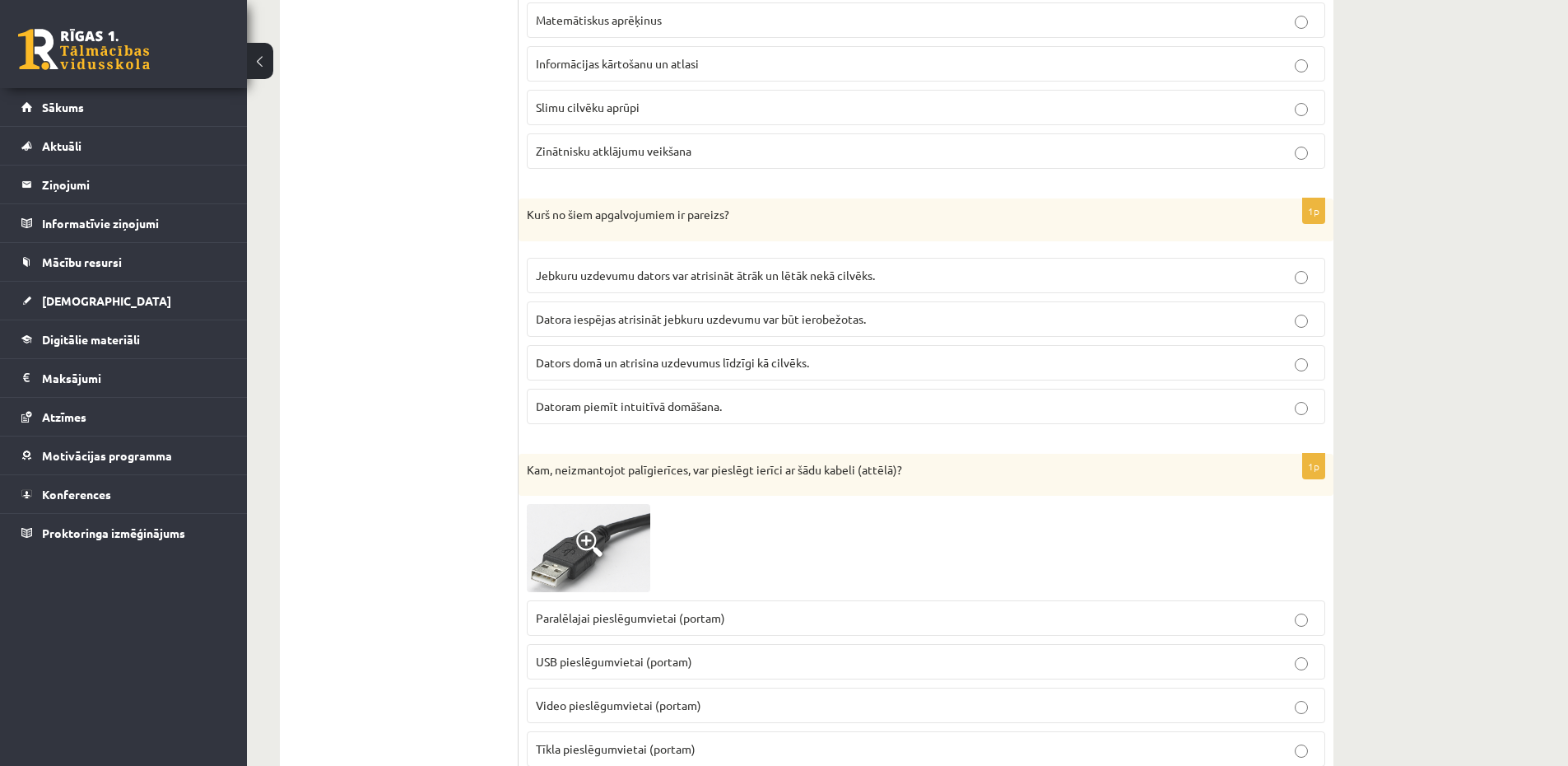
click at [688, 325] on span "Datora iespējas atrisināt jebkuru uzdevumu var būt ierobežotas." at bounding box center [700, 318] width 330 height 15
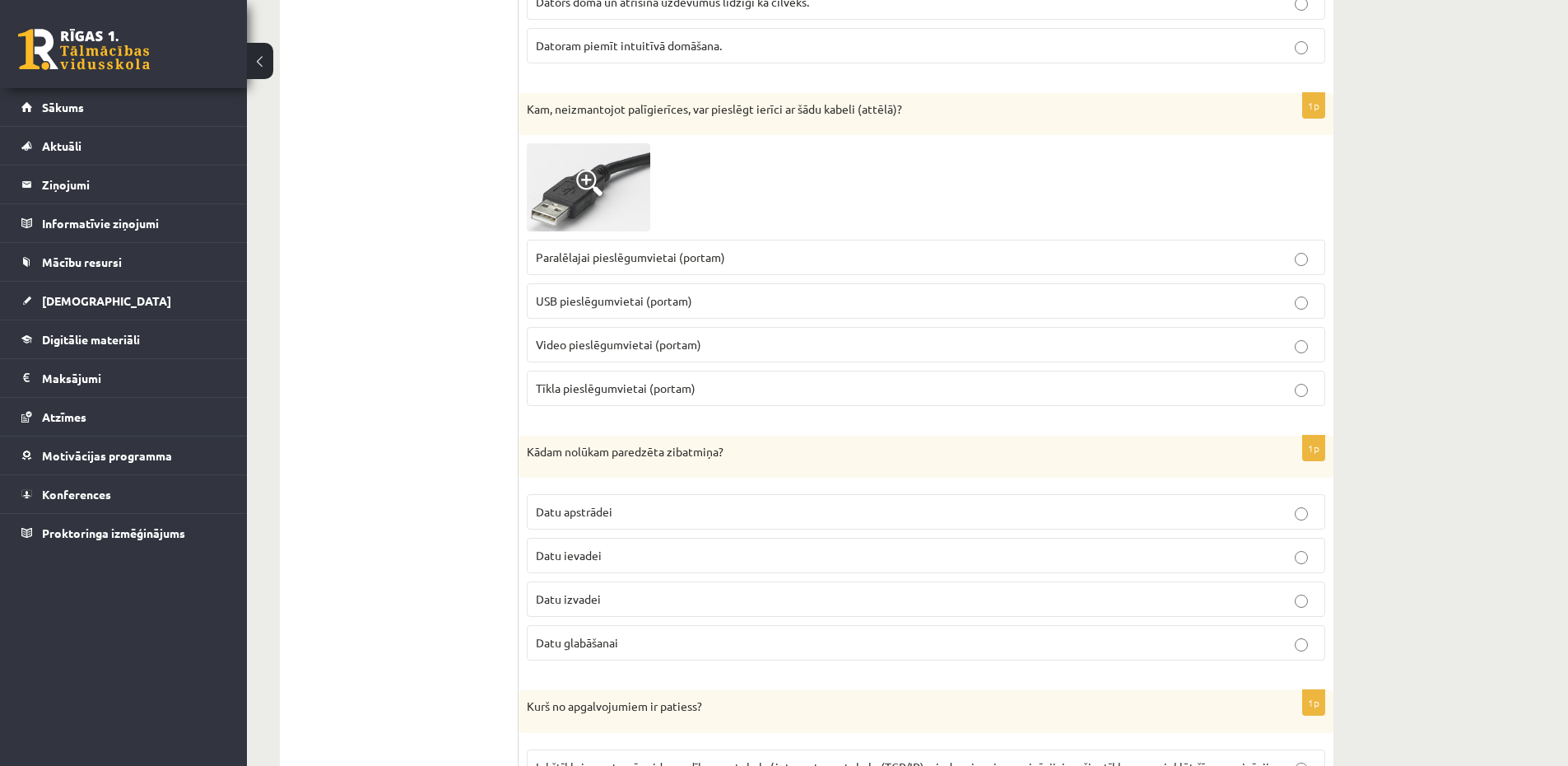
scroll to position [1778, 0]
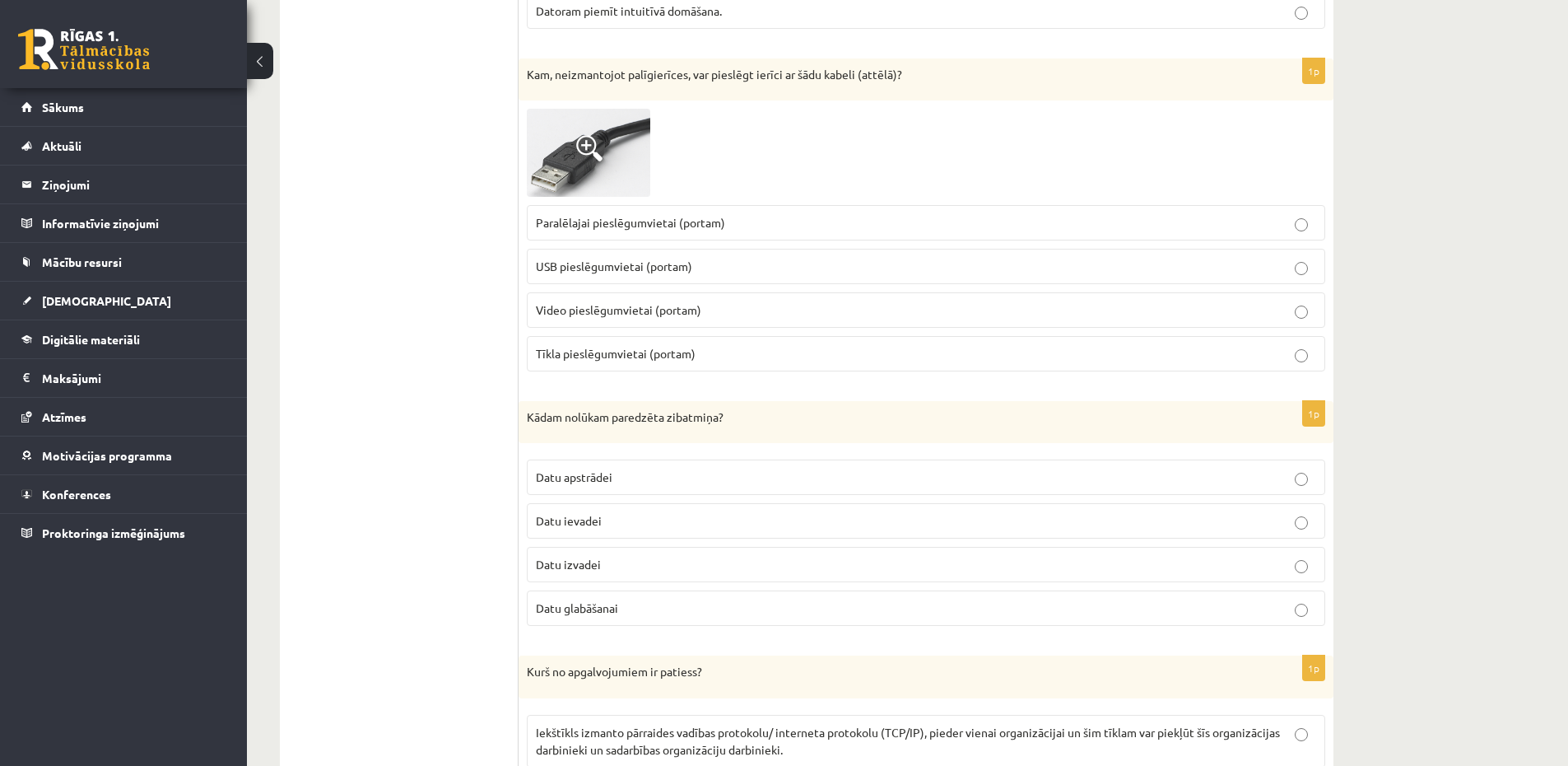
click at [707, 318] on p "Video pieslēgumvietai (portam)" at bounding box center [926, 309] width 781 height 17
click at [661, 290] on fieldset "Paralēlajai pieslēgumvietai (portam) USB pieslēgumvietai (portam) Video pieslēg…" at bounding box center [926, 286] width 798 height 179
click at [727, 274] on p "USB pieslēgumvietai (portam)" at bounding box center [926, 266] width 781 height 17
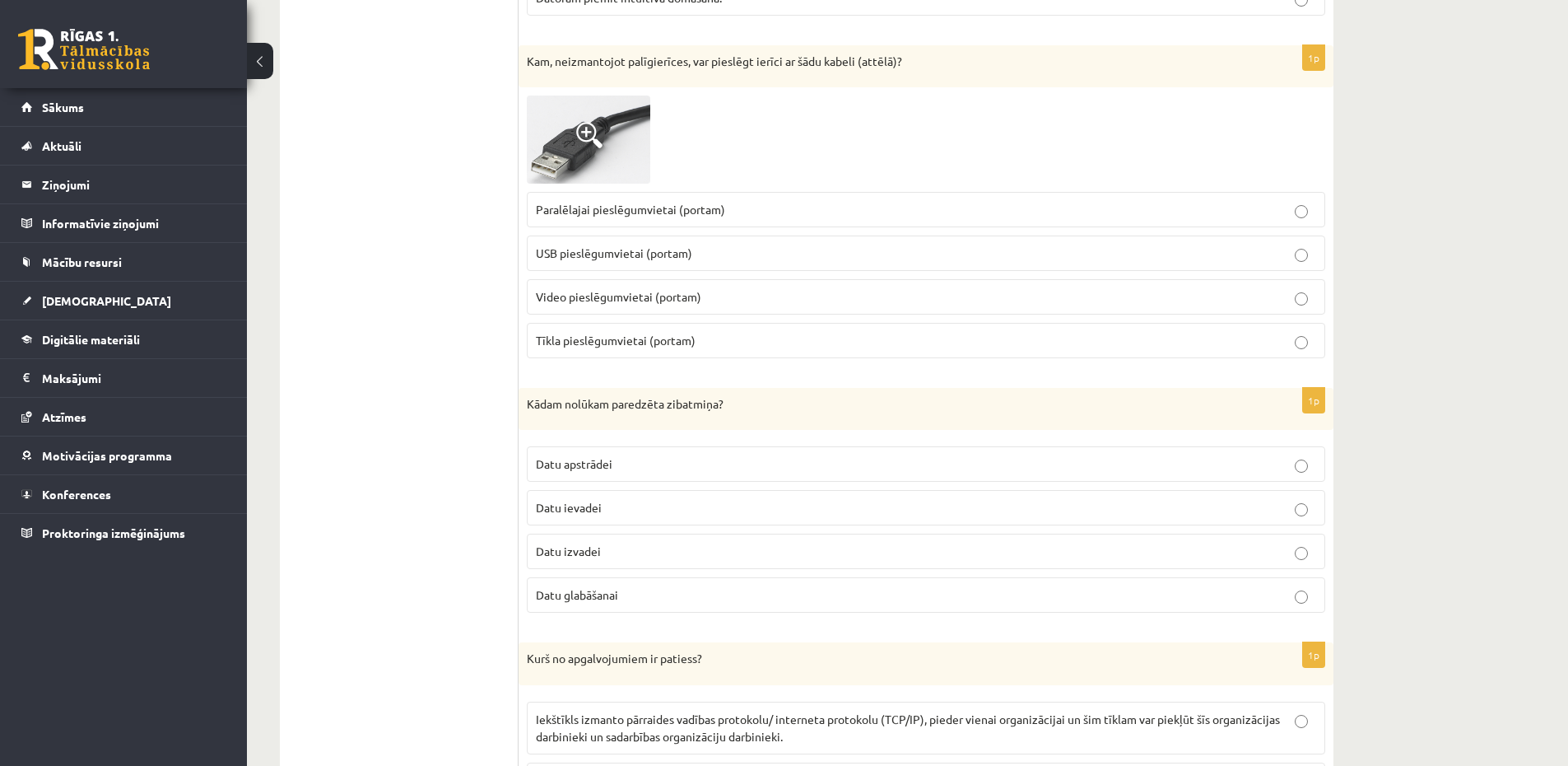
scroll to position [1976, 0]
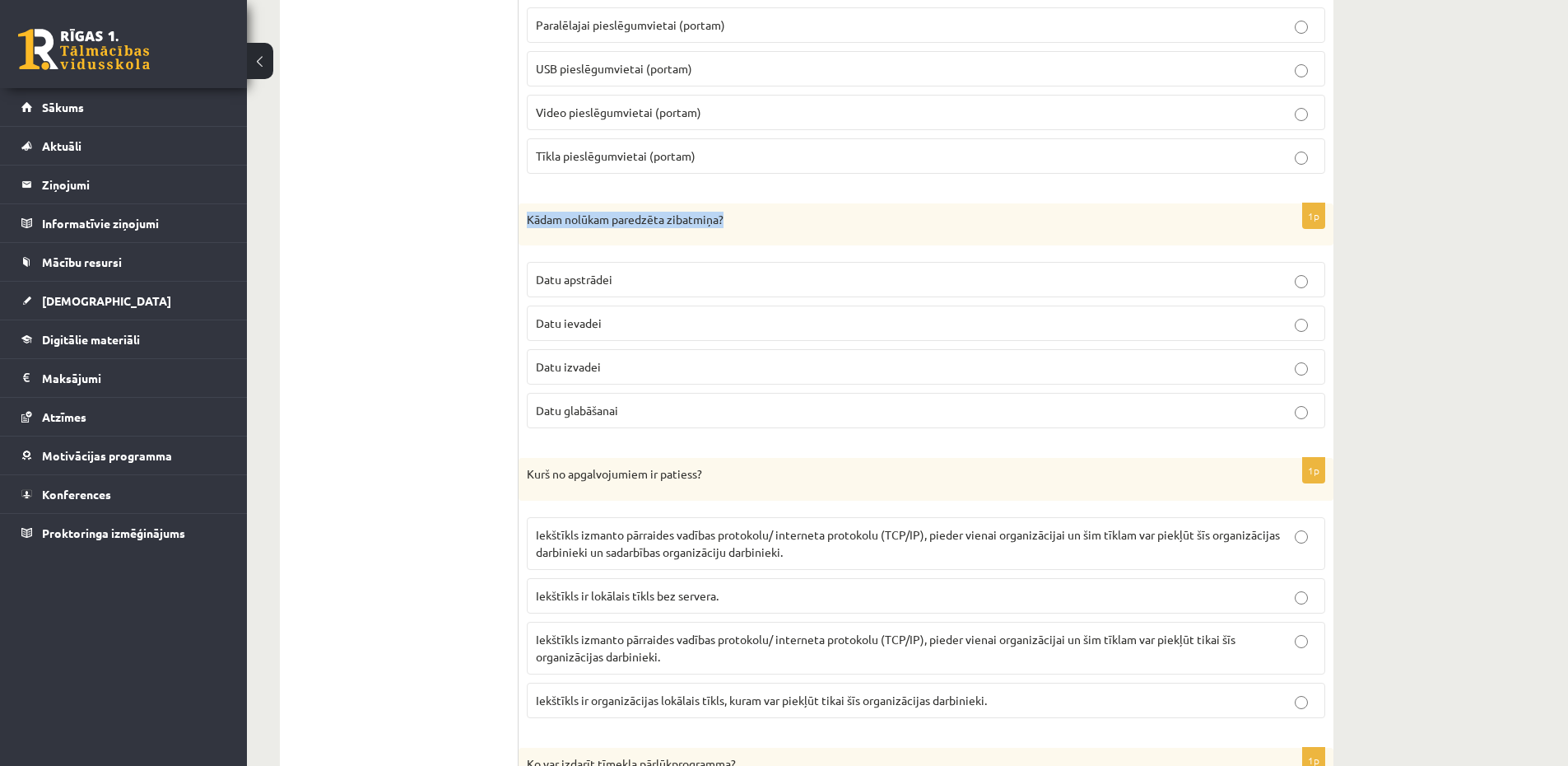
drag, startPoint x: 522, startPoint y: 223, endPoint x: 661, endPoint y: 248, distance: 141.2
click at [661, 248] on div "1p Kādam nolūkam paredzēta zibatmiņa? Datu apstrādei Datu ievadei Datu izvadei …" at bounding box center [925, 322] width 814 height 239
click at [617, 241] on div "Kādam nolūkam paredzēta zibatmiņa?" at bounding box center [925, 224] width 814 height 43
click at [605, 406] on span "Datu glabāšanai" at bounding box center [576, 409] width 82 height 15
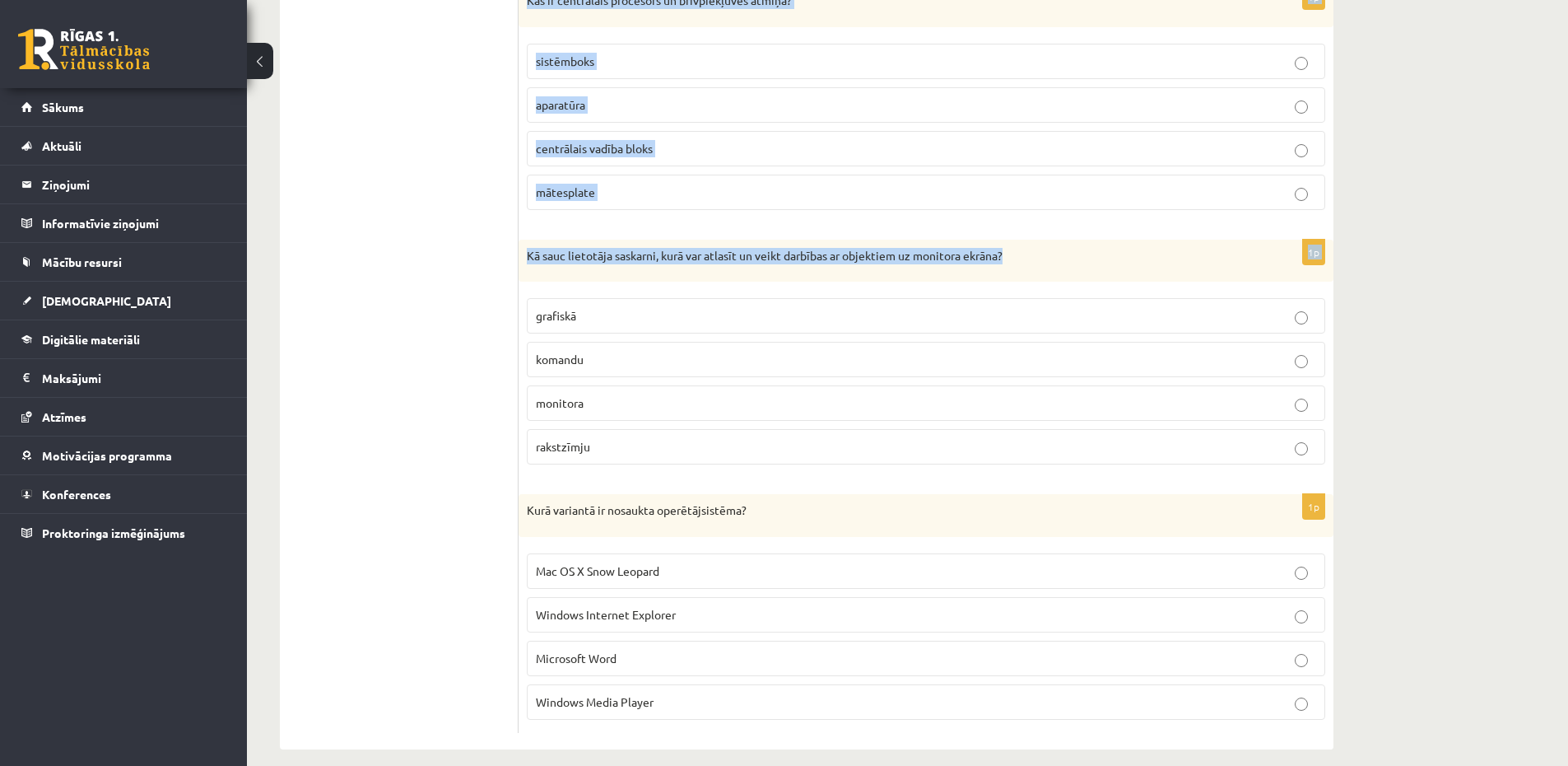
scroll to position [4496, 0]
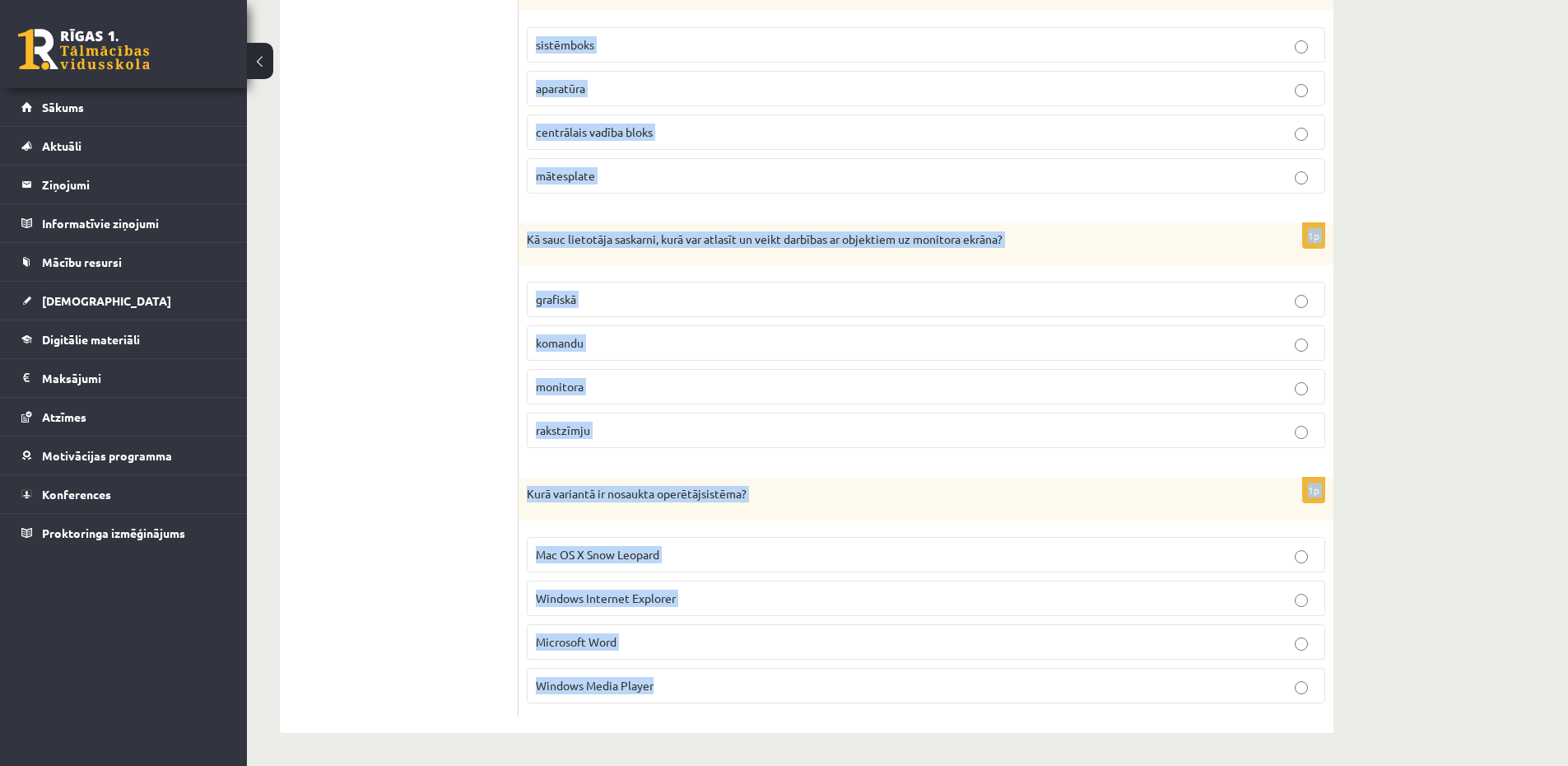
drag, startPoint x: 545, startPoint y: 184, endPoint x: 695, endPoint y: 577, distance: 420.7
copy form "Kurš no apgalvojumiem ir patiess? Iekštīkls izmanto pārraides vadības protokolu…"
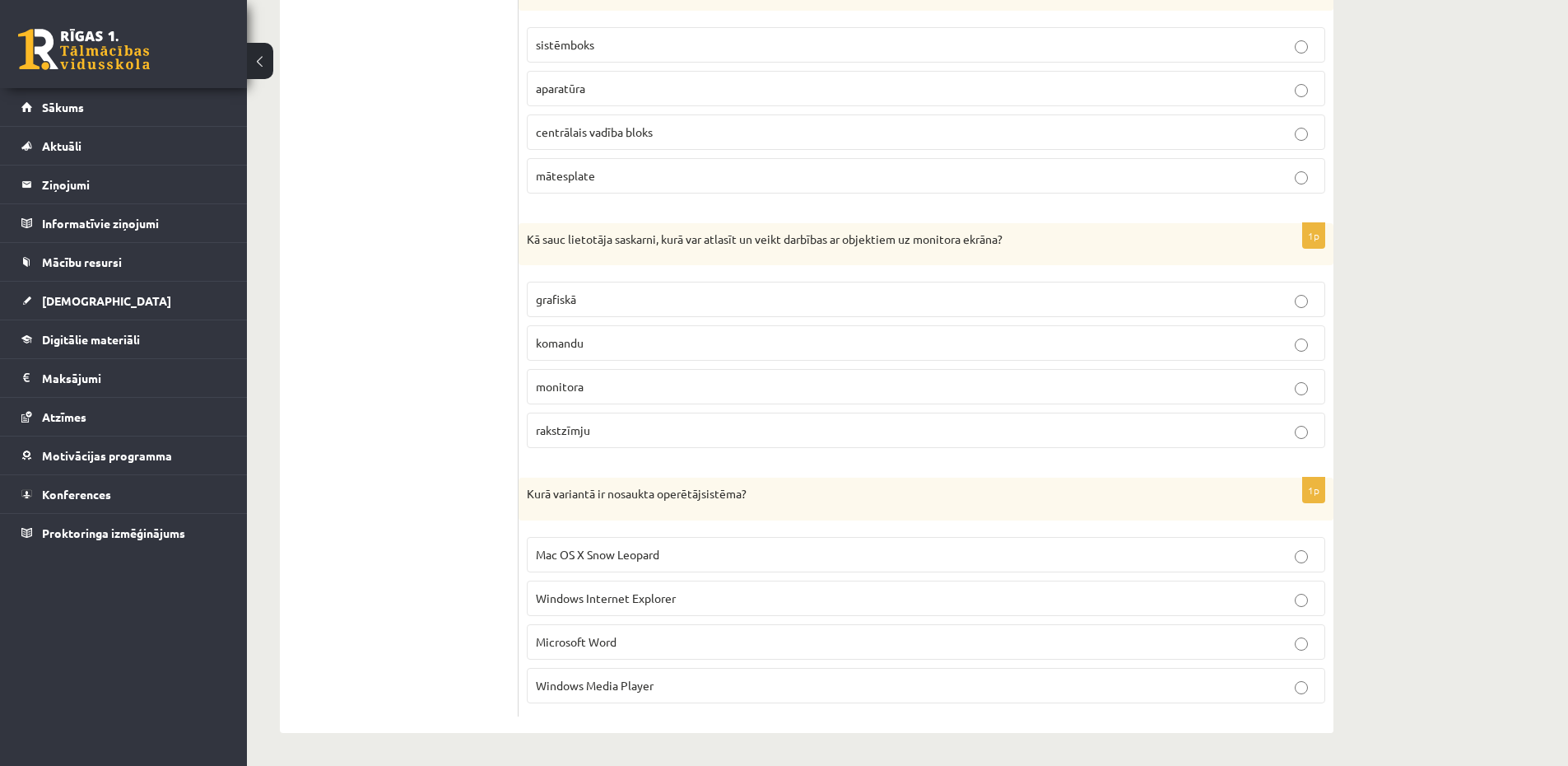
click at [712, 562] on p "Mac OS X Snow Leopard" at bounding box center [926, 554] width 781 height 17
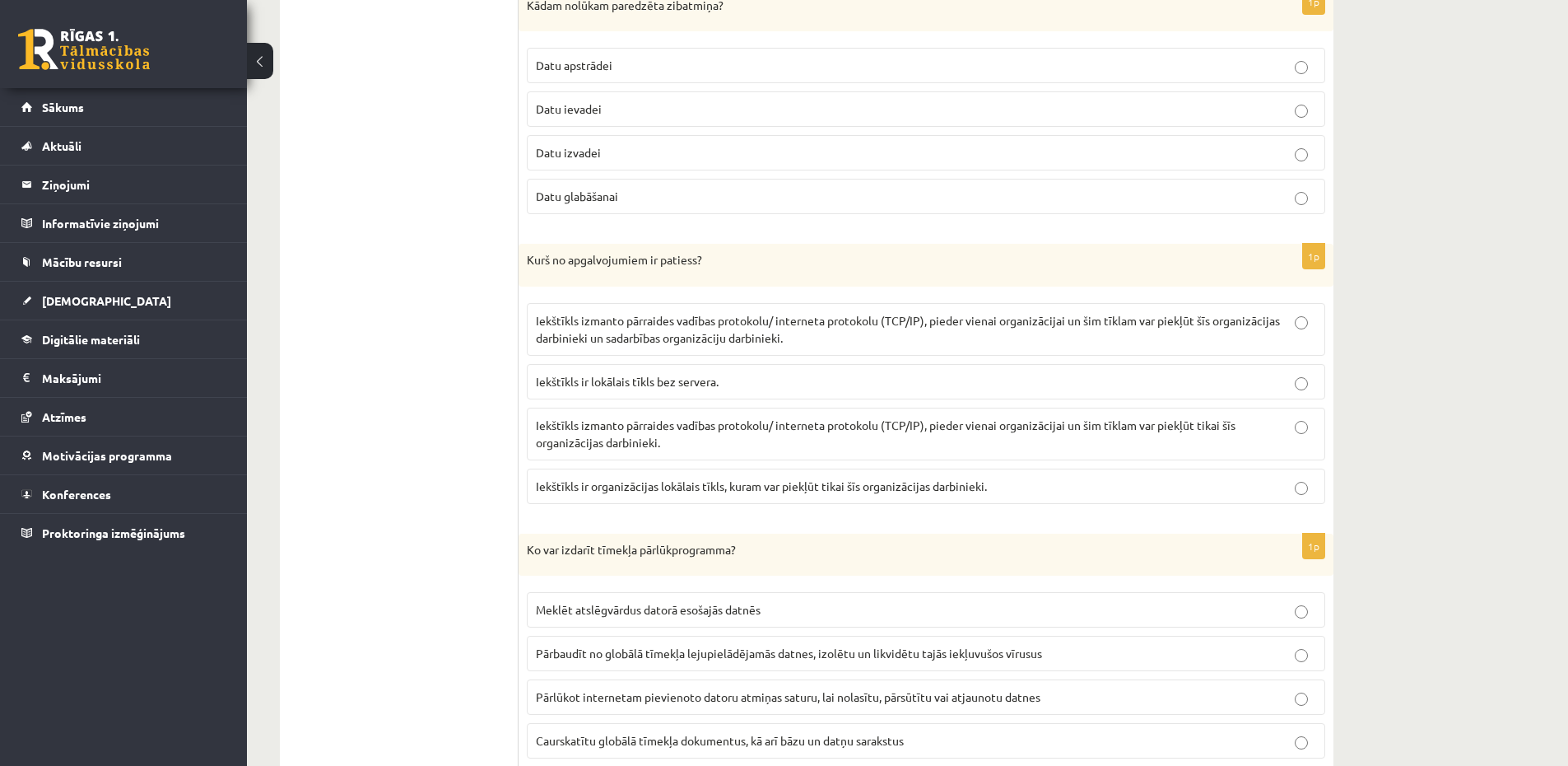
scroll to position [2225, 0]
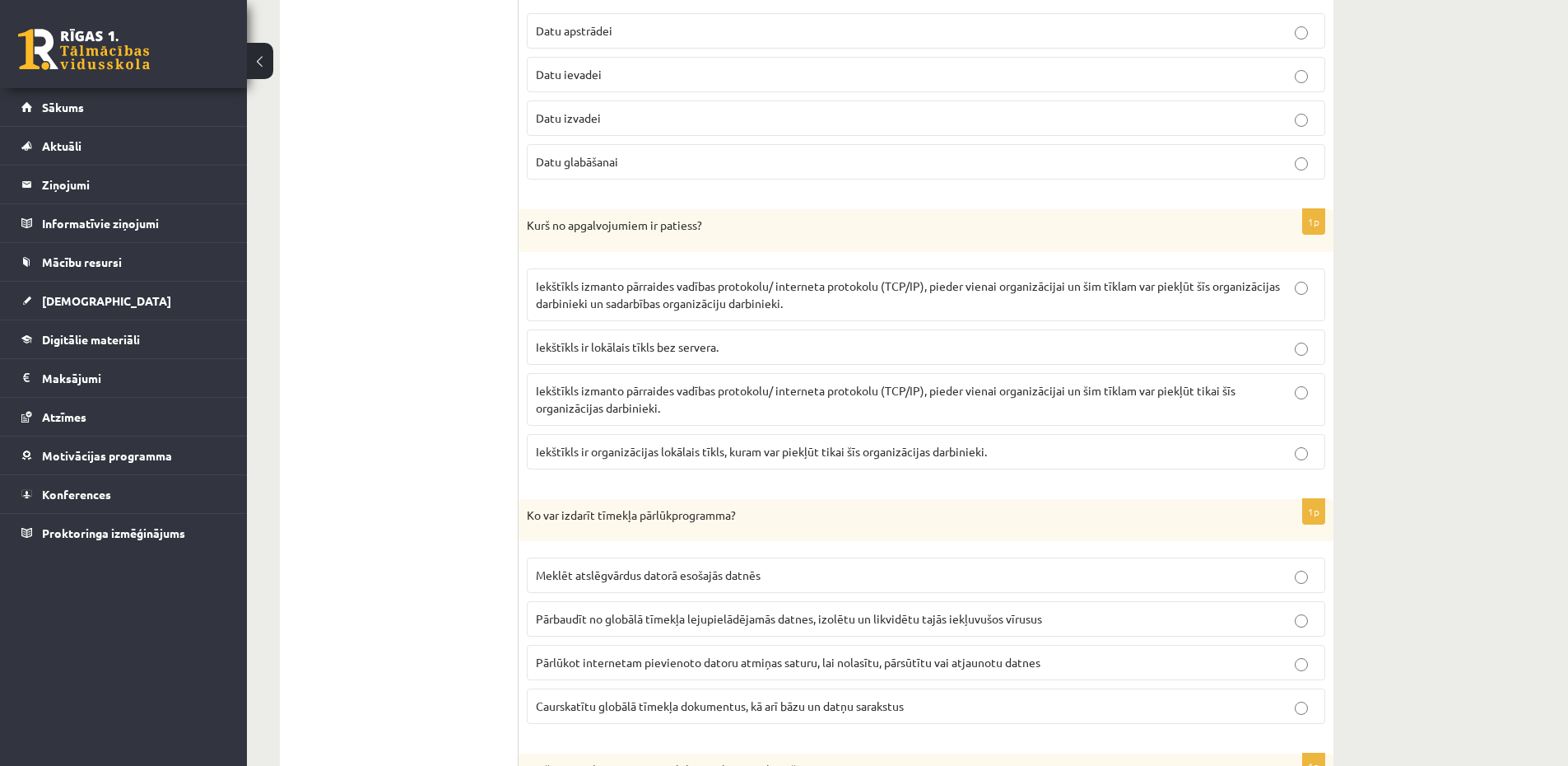
click at [707, 296] on span "Iekštīkls izmanto pārraides vadības protokolu/ interneta protokolu (TCP/IP), pi…" at bounding box center [907, 294] width 744 height 32
click at [1255, 348] on p "Iekštīkls ir lokālais tīkls bez servera." at bounding box center [926, 346] width 781 height 17
click at [1288, 390] on p "Iekštīkls izmanto pārraides vadības protokolu/ interneta protokolu (TCP/IP), pi…" at bounding box center [926, 398] width 781 height 35
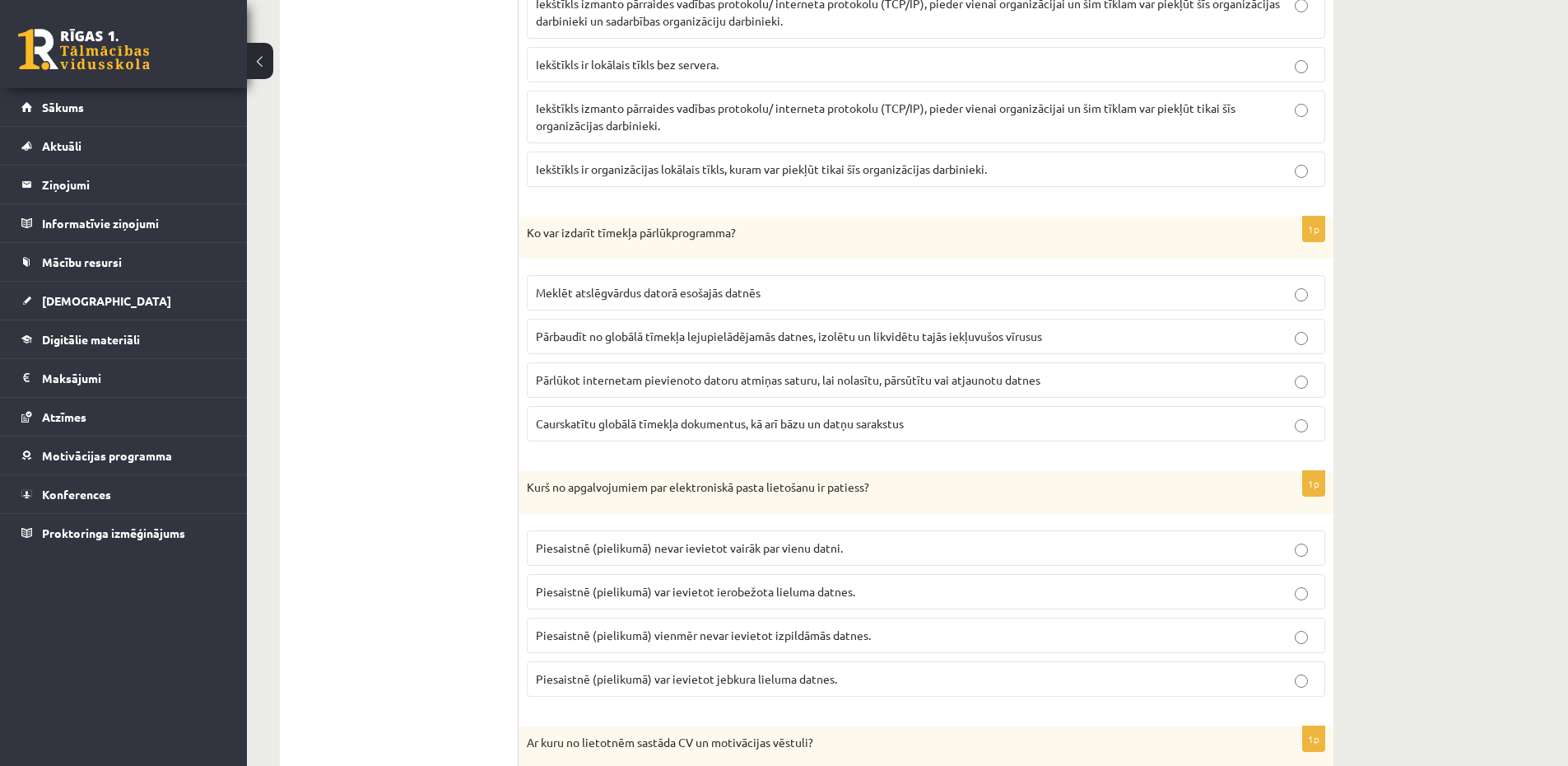
scroll to position [2521, 0]
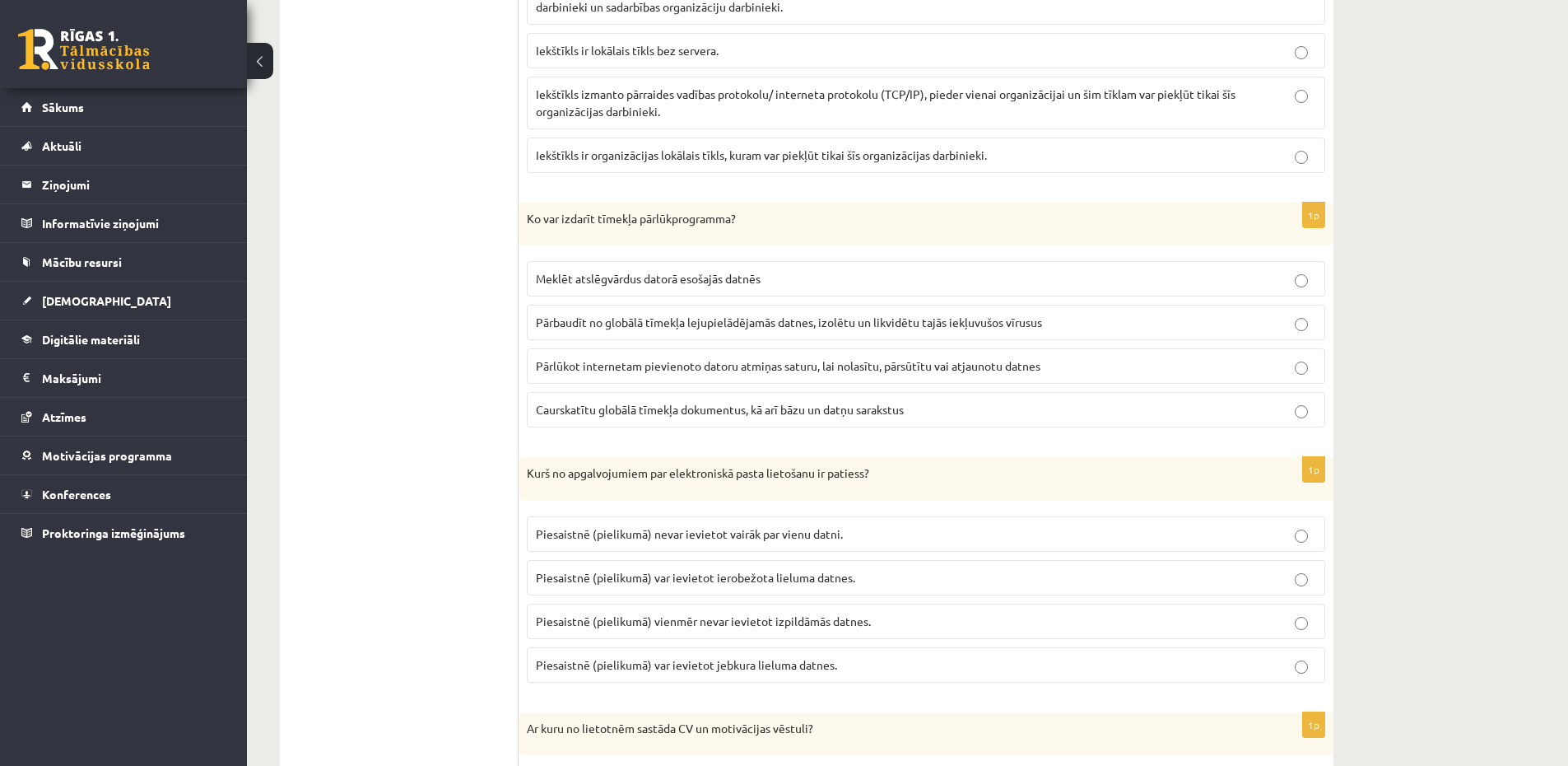
click at [721, 379] on label "Pārlūkot internetam pievienoto datoru atmiņas saturu, lai nolasītu, pārsūtītu v…" at bounding box center [926, 366] width 798 height 36
click at [737, 412] on span "Caurskatītu globālā tīmekļa dokumentus, kā arī bāzu un datņu sarakstus" at bounding box center [719, 408] width 367 height 15
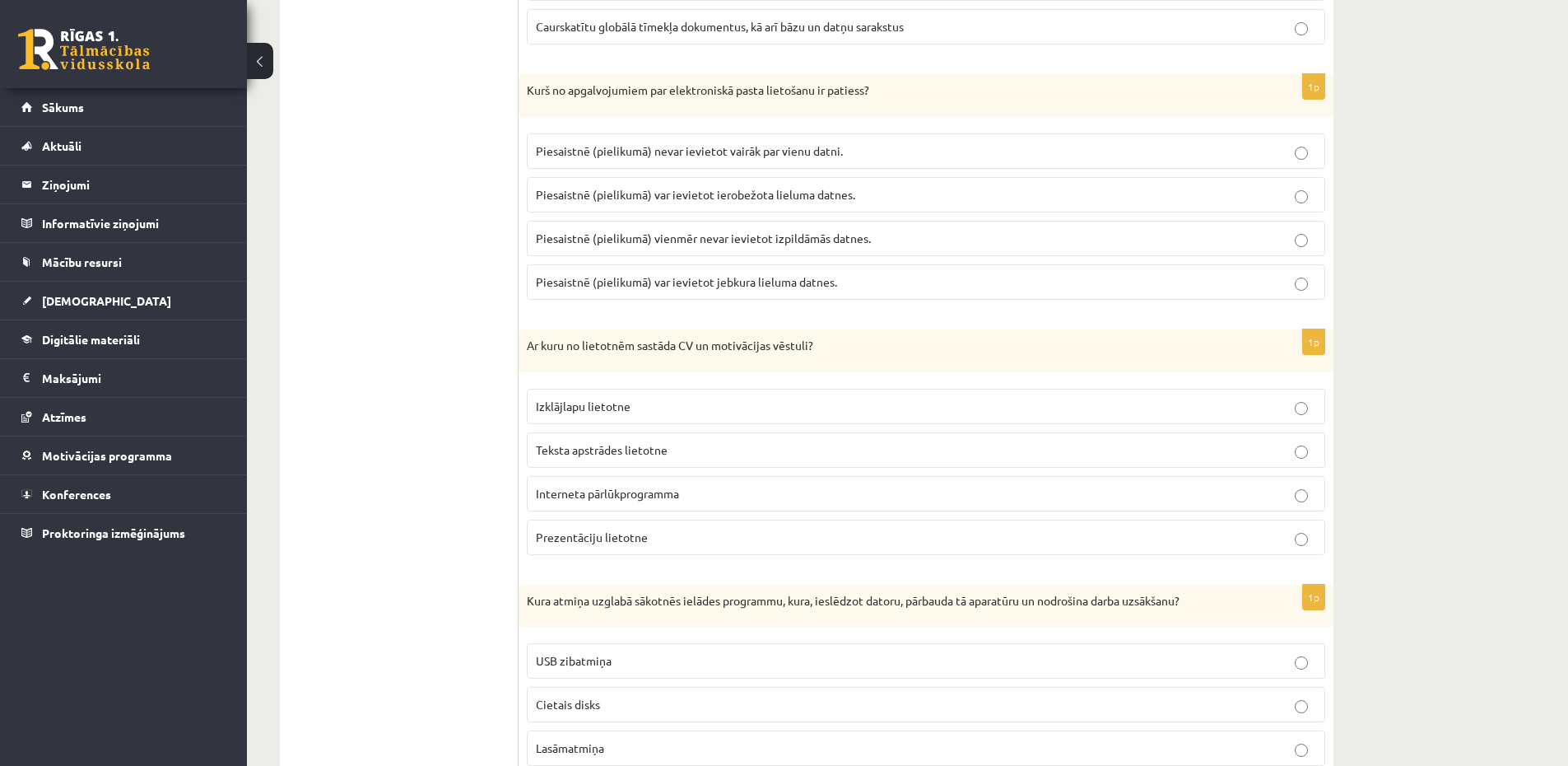
scroll to position [2915, 0]
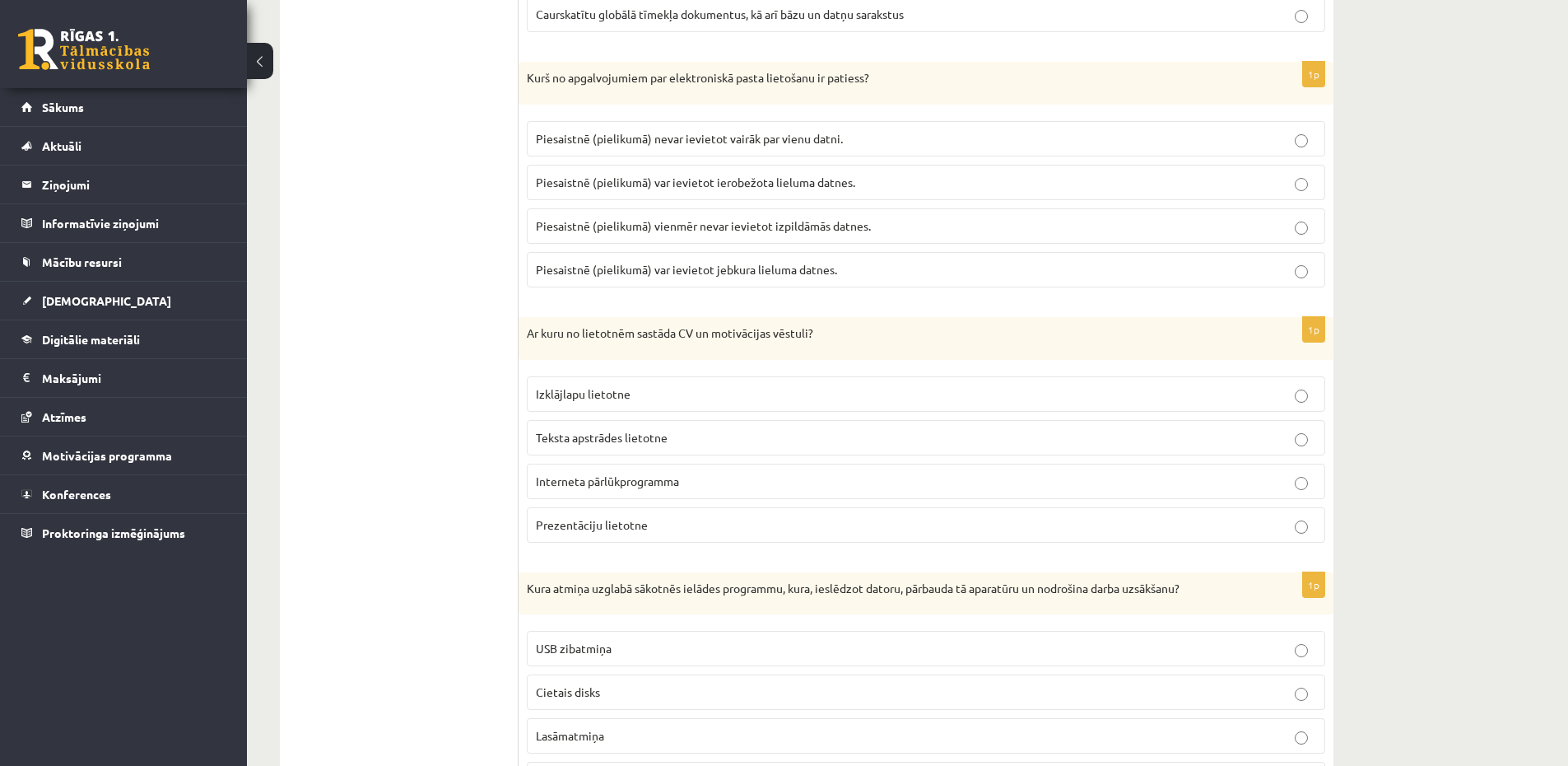
click at [787, 185] on span "Piesaistnē (pielikumā) var ievietot ierobežota lieluma datnes." at bounding box center [695, 181] width 319 height 15
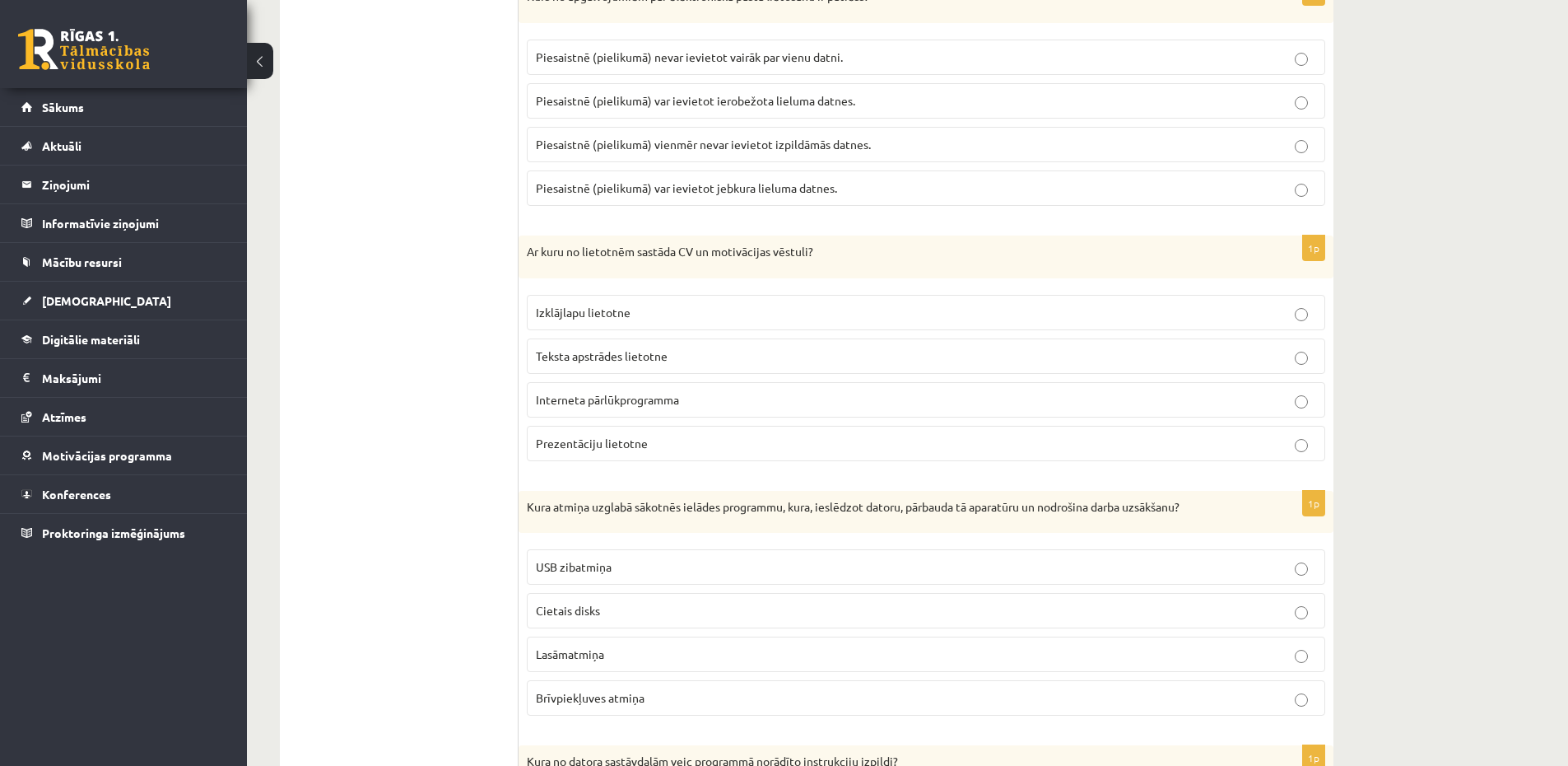
scroll to position [3114, 0]
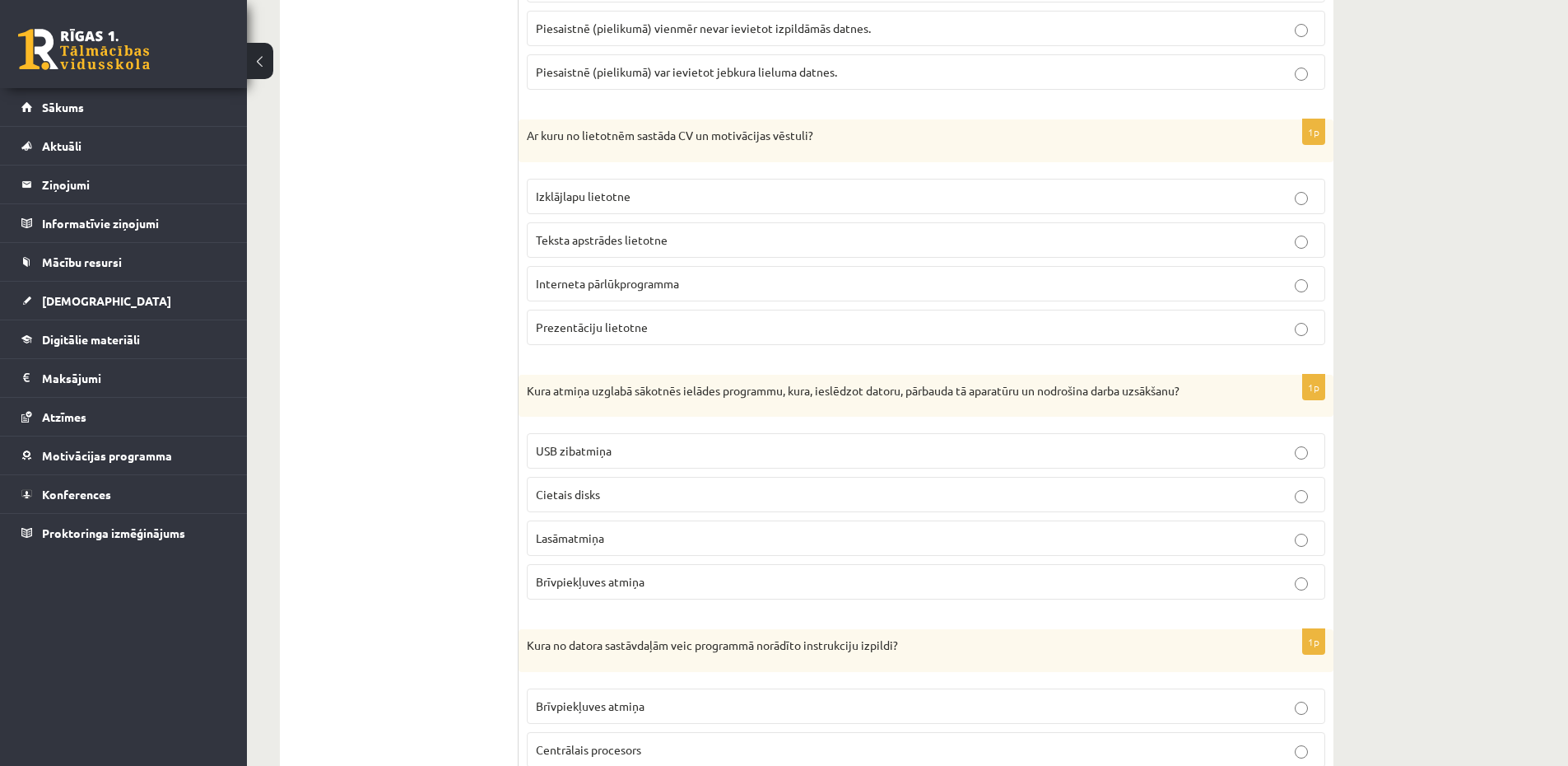
click at [723, 197] on p "Izklājlapu lietotne" at bounding box center [926, 195] width 781 height 17
click at [740, 224] on fieldset "Izklājlapu lietotne Teksta apstrādes lietotne Interneta pārlūkprogramma Prezent…" at bounding box center [926, 260] width 798 height 179
click at [765, 245] on p "Teksta apstrādes lietotne" at bounding box center [926, 239] width 781 height 17
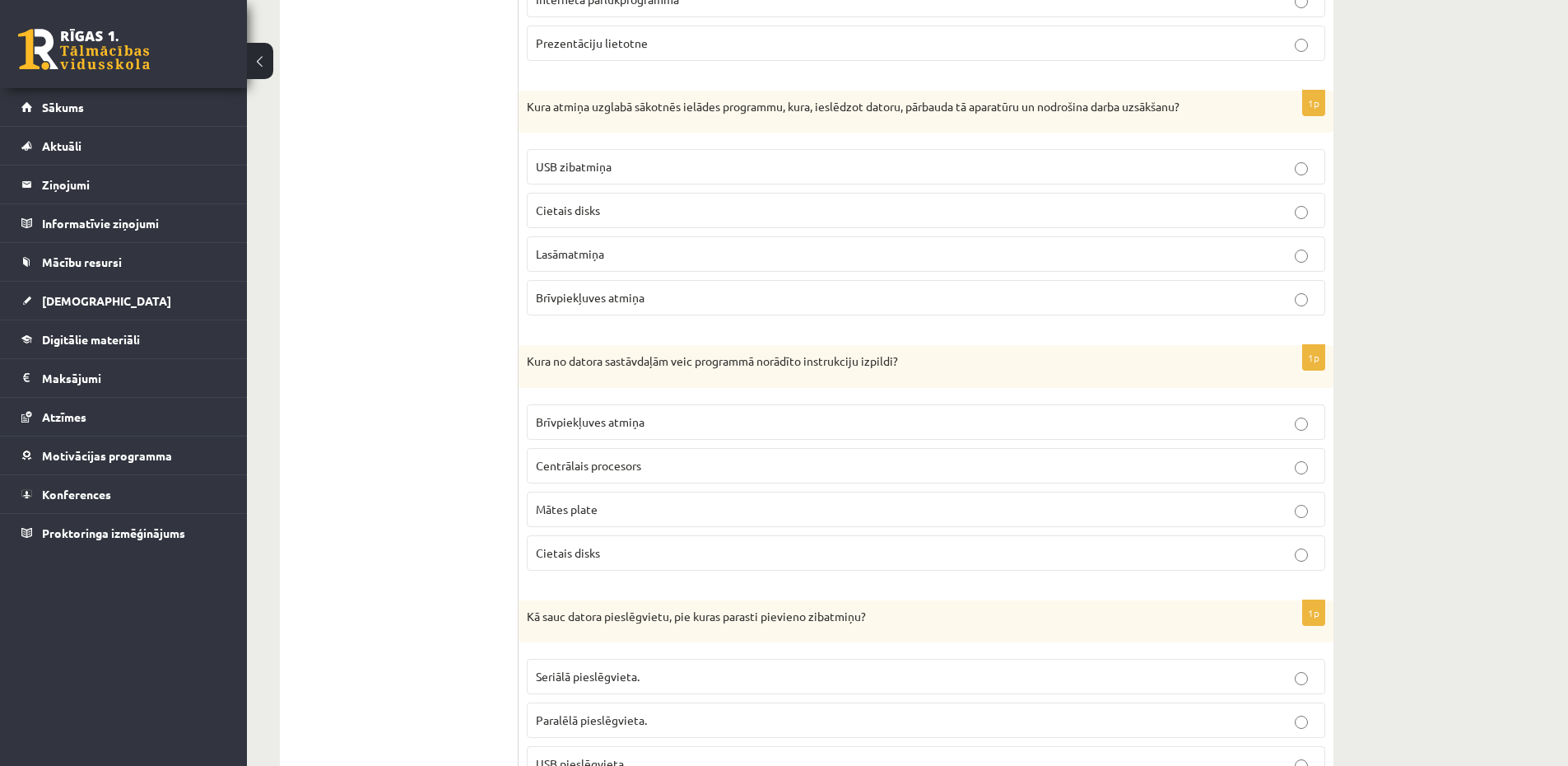
scroll to position [3410, 0]
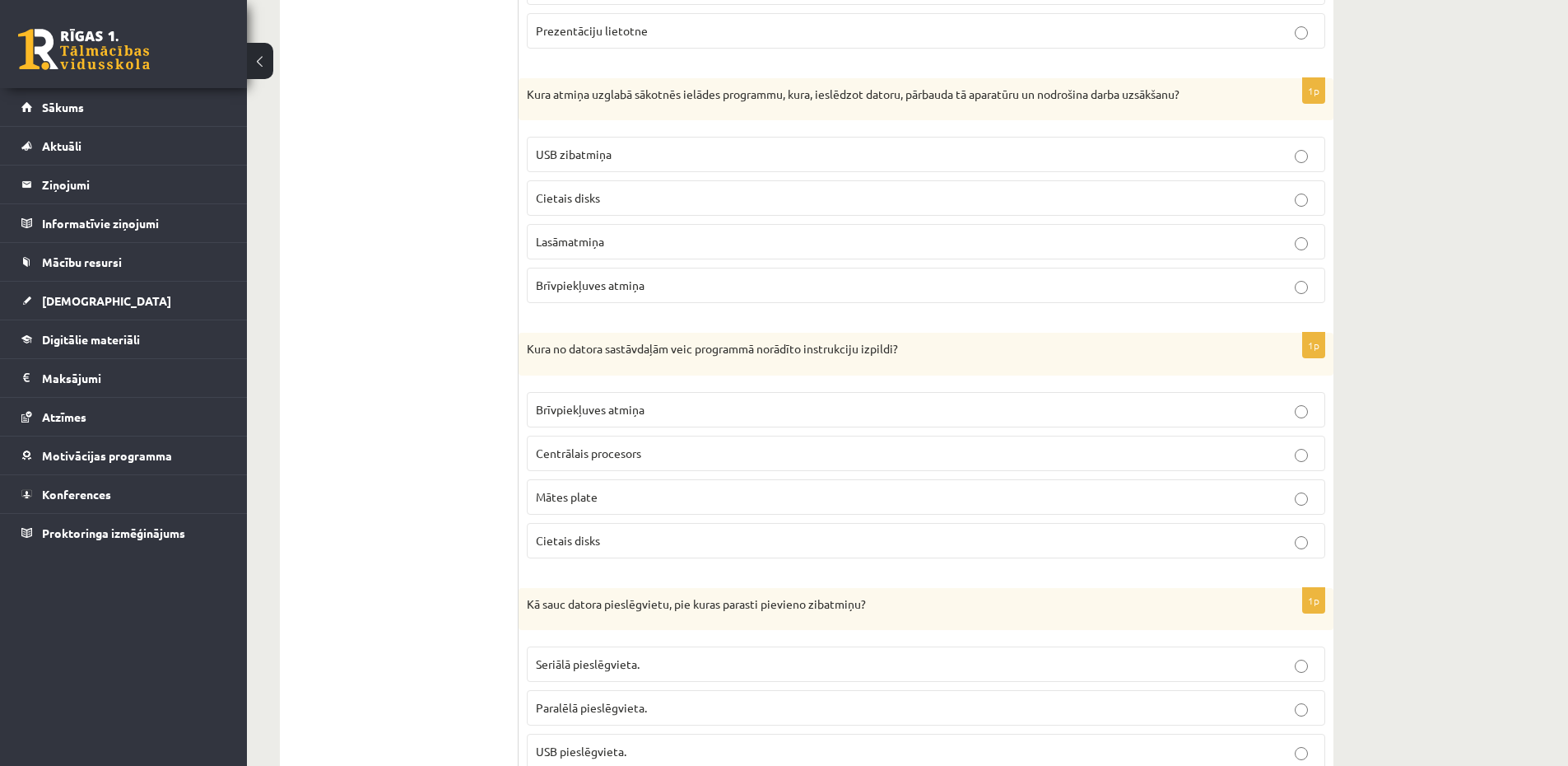
click at [680, 220] on fieldset "USB zibatmiņa Cietais disks Lasāmatmiņa Brīvpiekļuves atmiņa" at bounding box center [926, 218] width 798 height 179
click at [702, 240] on p "Lasāmatmiņa" at bounding box center [926, 241] width 781 height 17
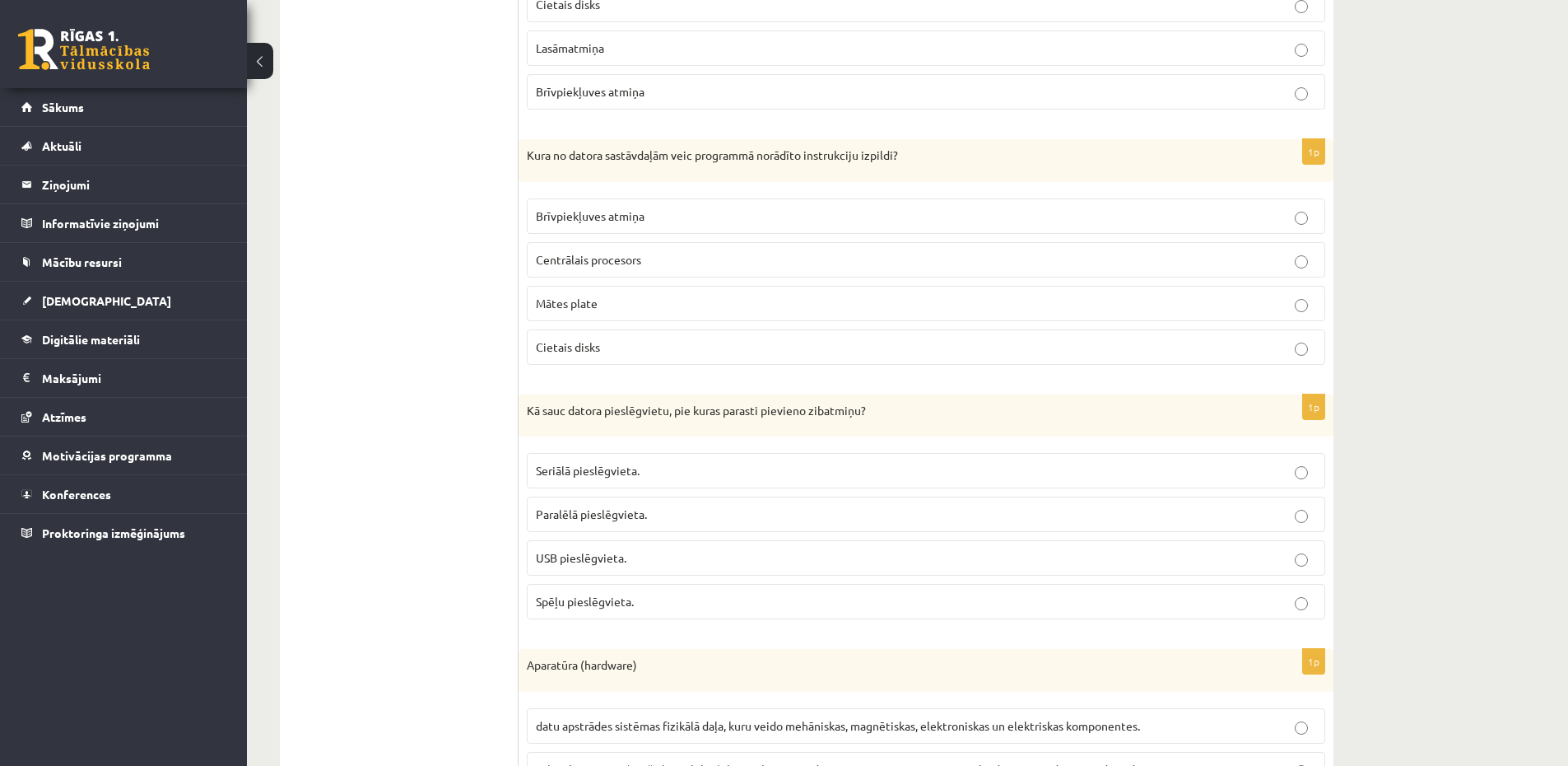
scroll to position [3706, 0]
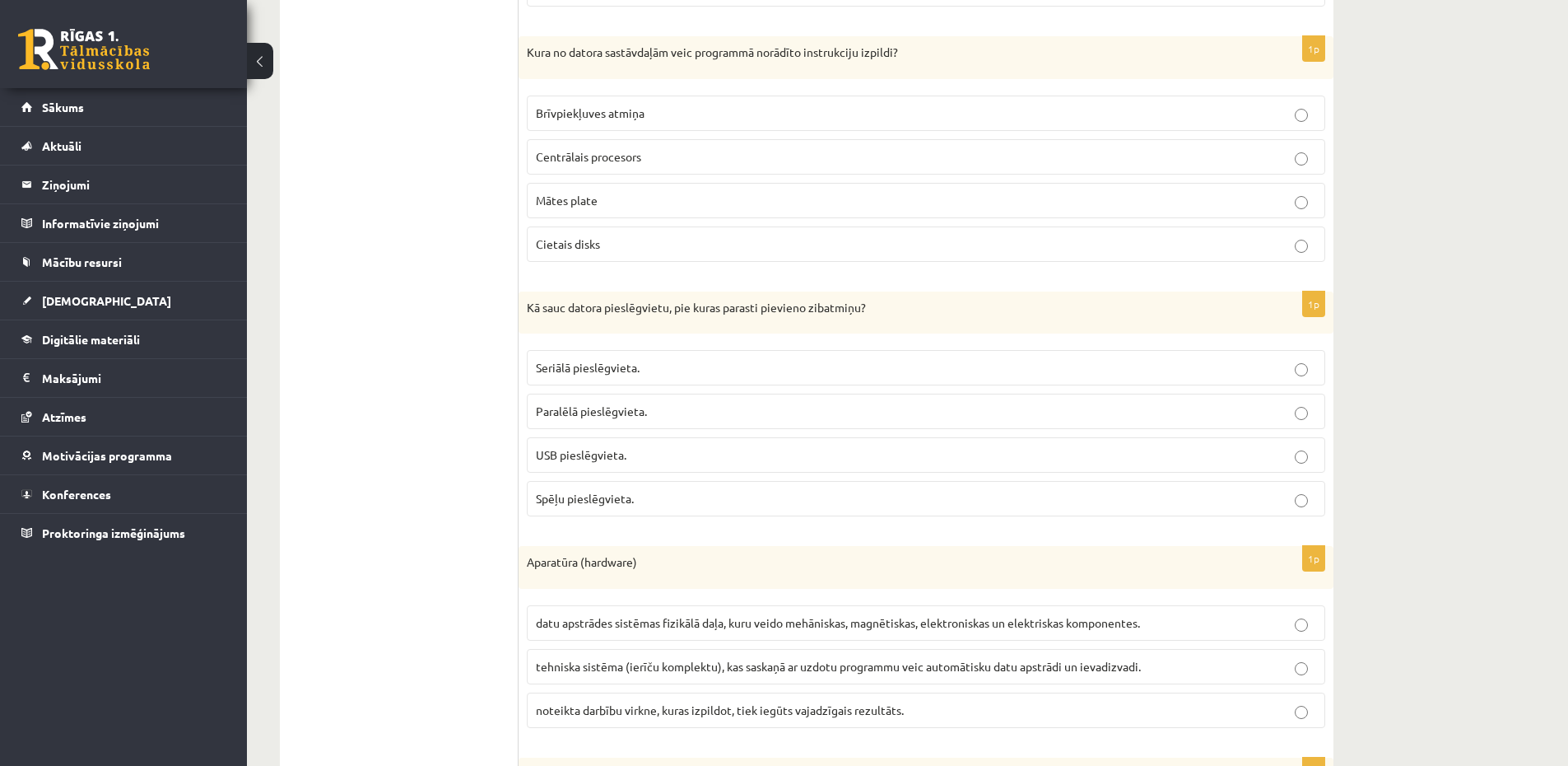
click at [637, 163] on span "Centrālais procesors" at bounding box center [588, 156] width 105 height 15
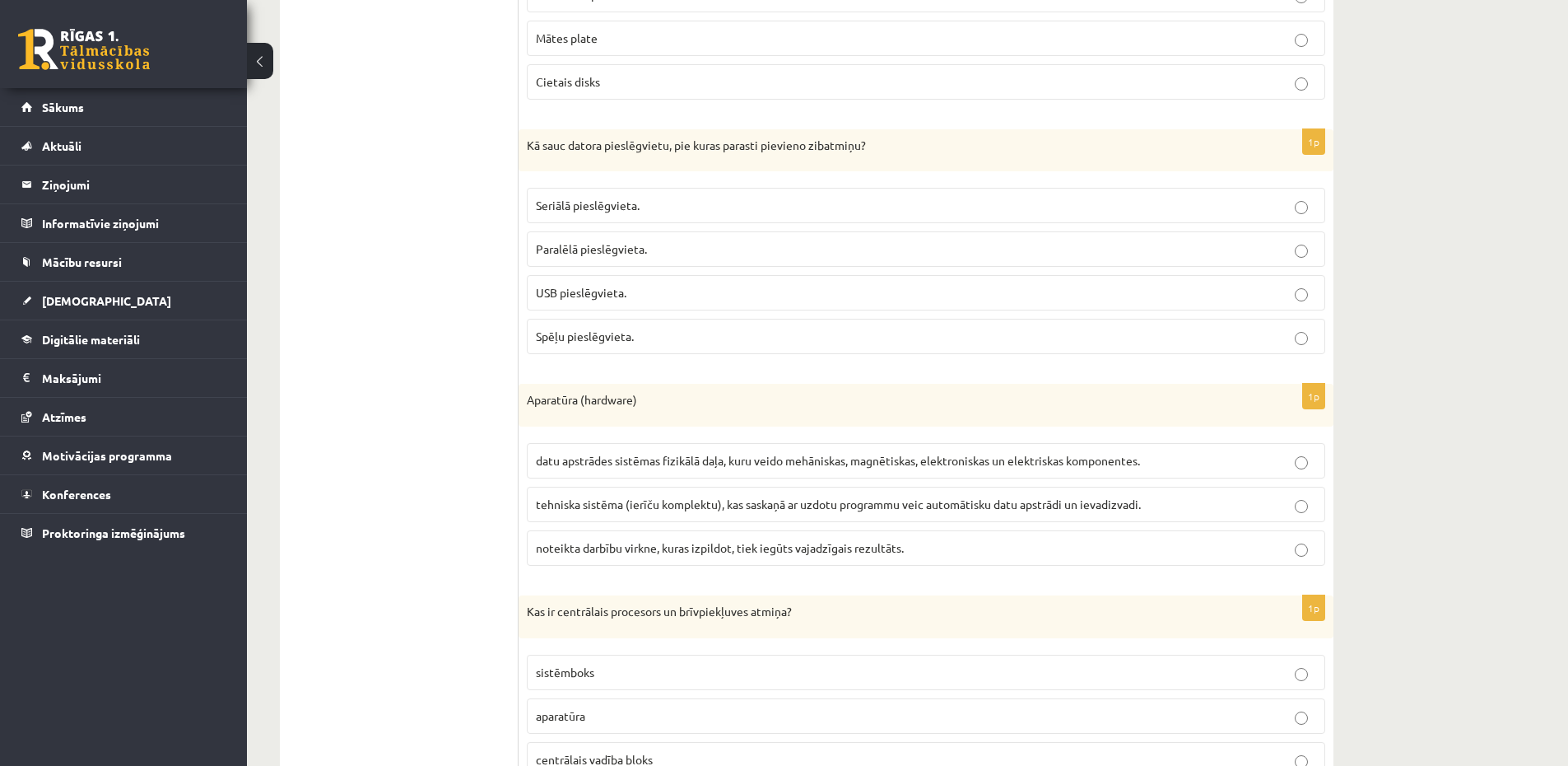
scroll to position [3903, 0]
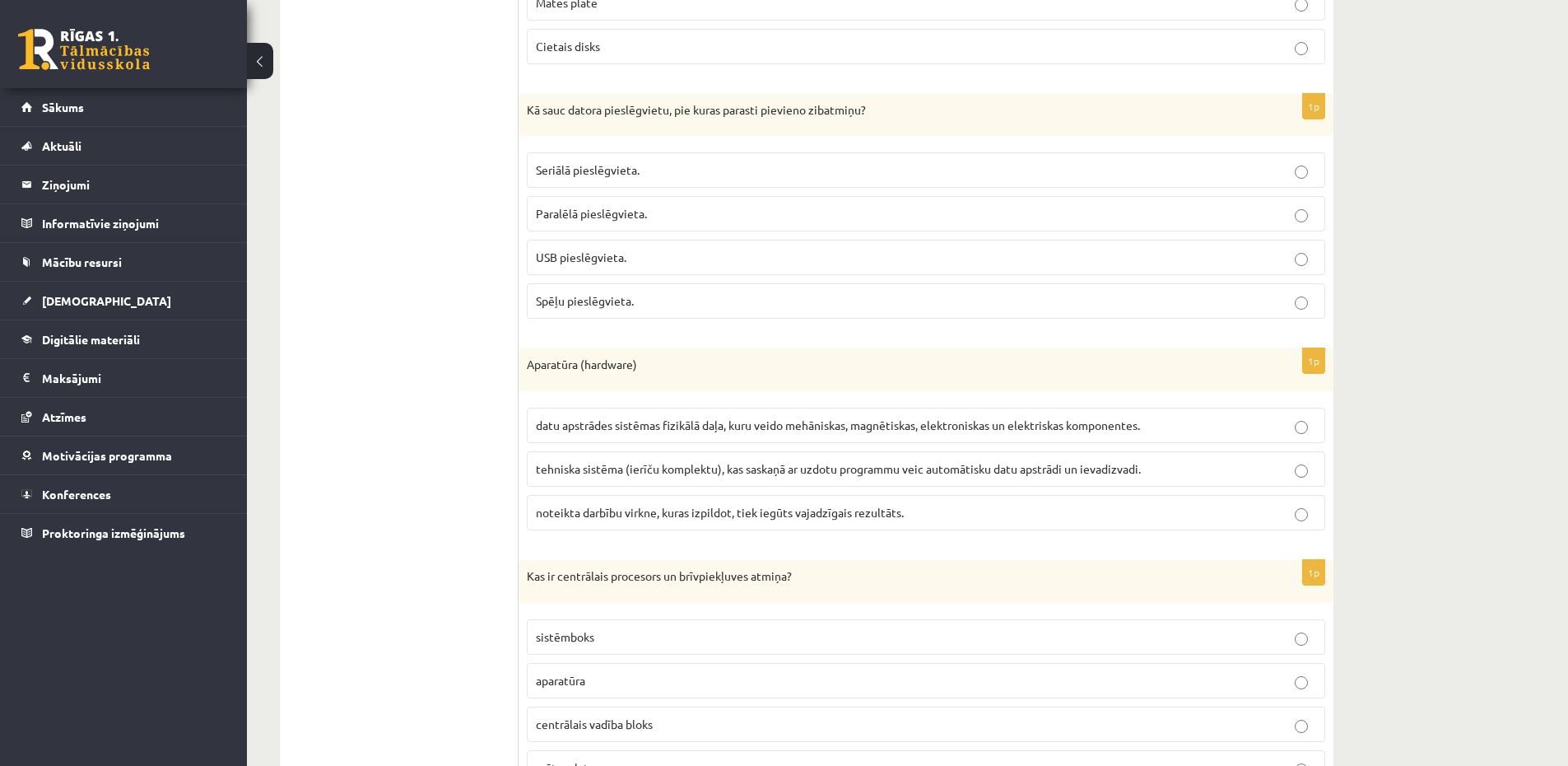
click at [660, 249] on label "USB pieslēgvieta." at bounding box center [926, 258] width 798 height 36
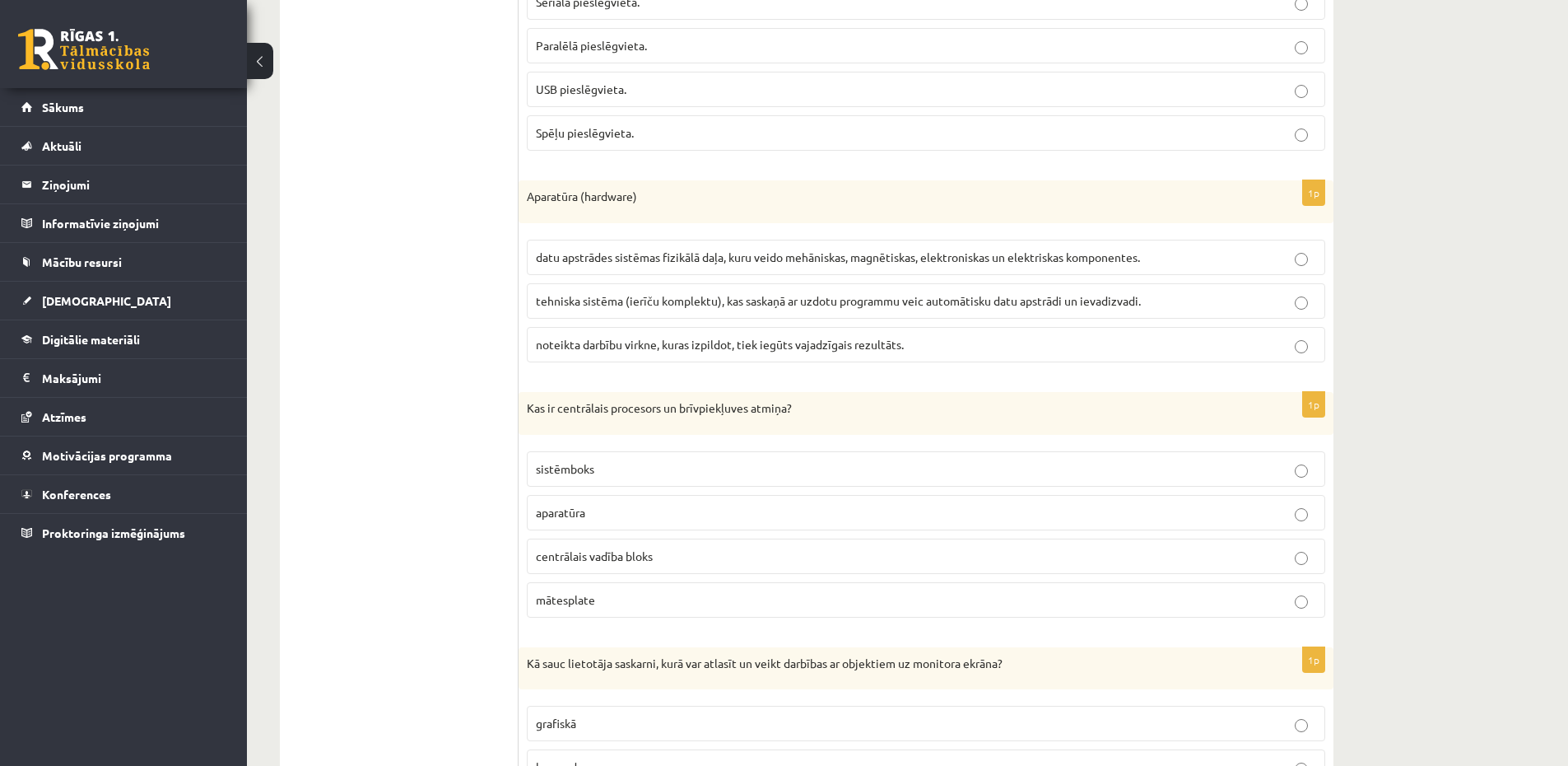
scroll to position [4102, 0]
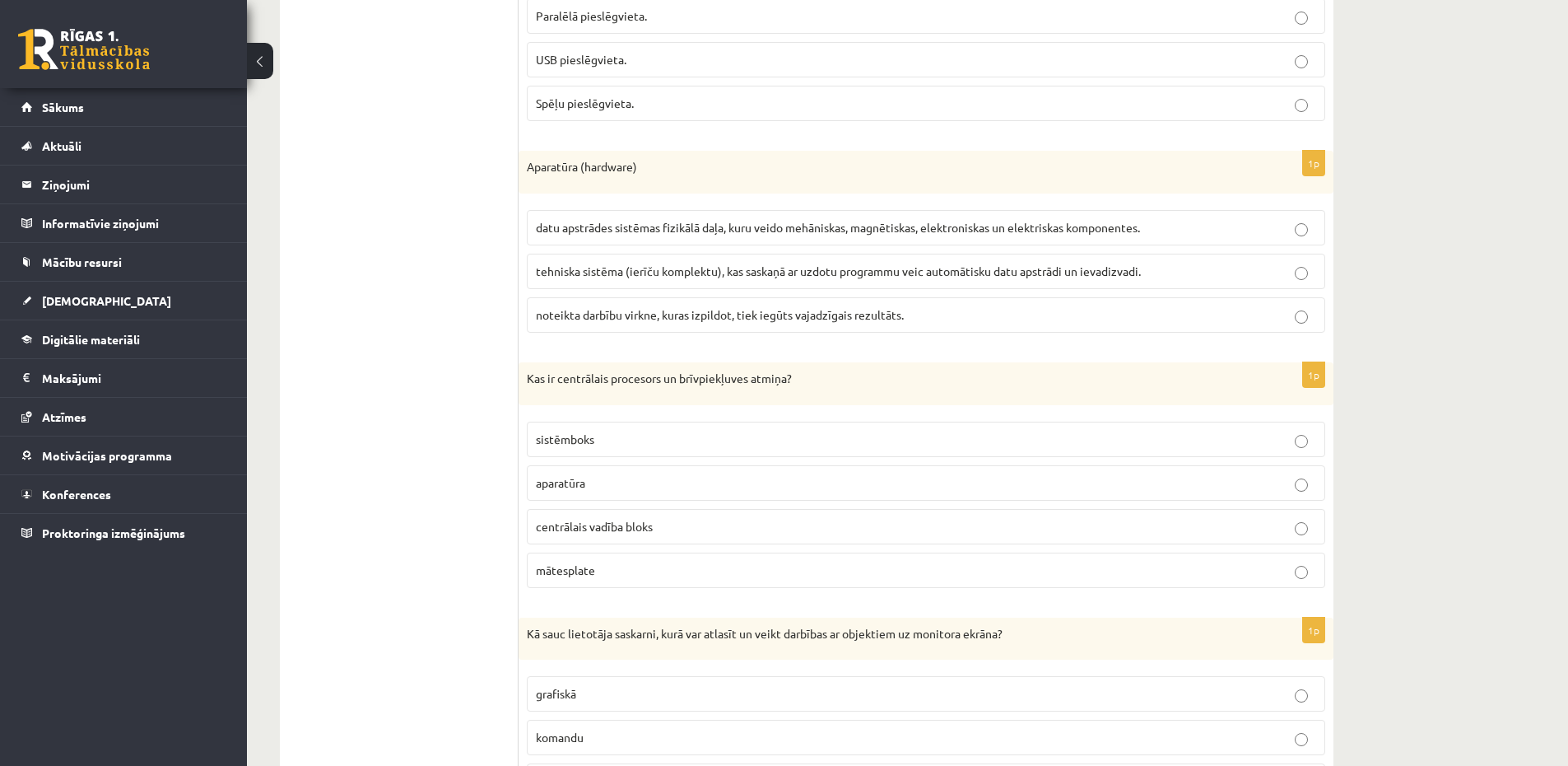
click at [793, 225] on span "datu apstrādes sistēmas fizikālā daļa, kuru veido mehāniskas, magnētiskas, elek…" at bounding box center [838, 227] width 604 height 15
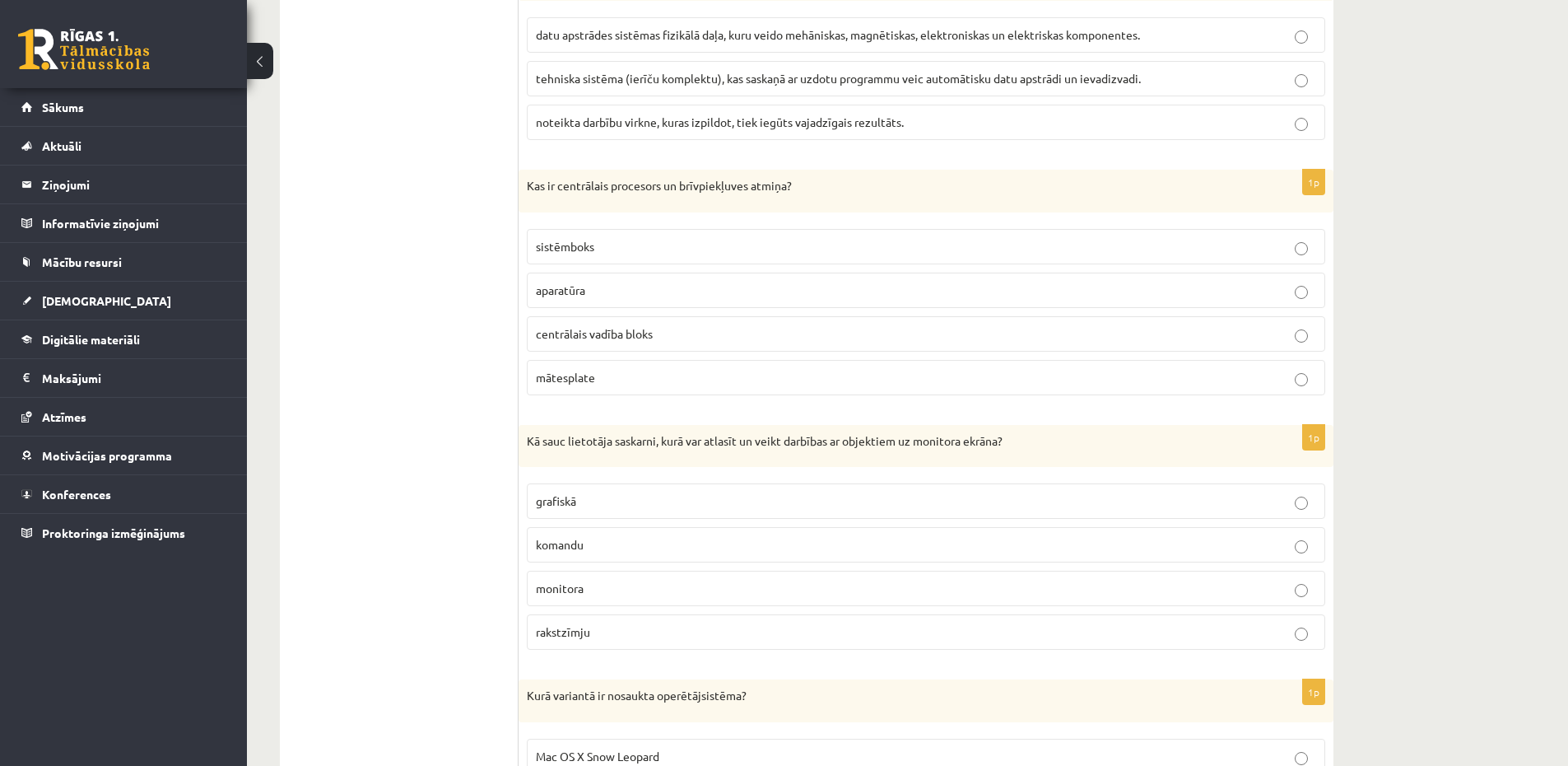
scroll to position [4299, 0]
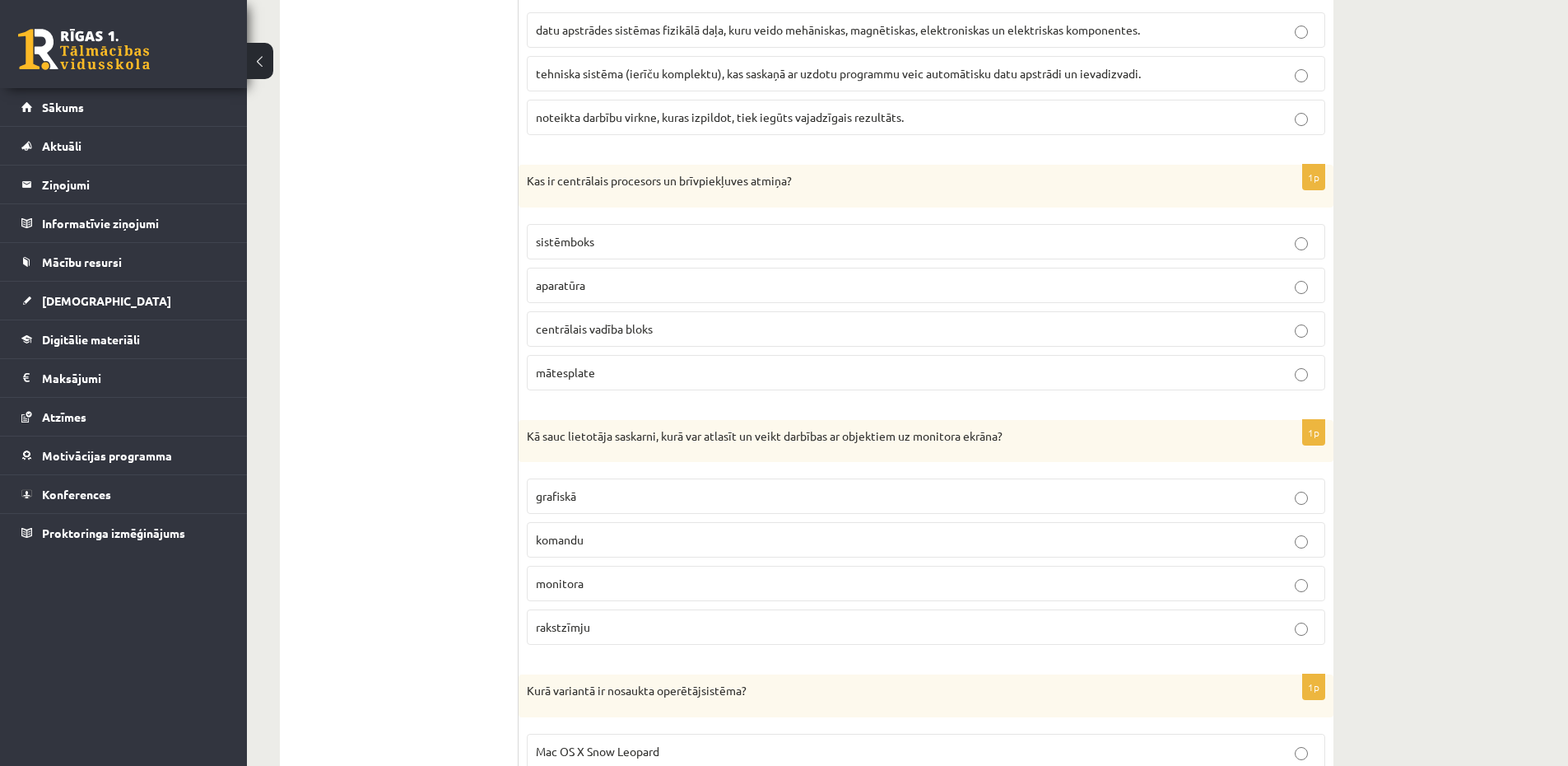
click at [613, 286] on p "aparatūra" at bounding box center [926, 284] width 781 height 17
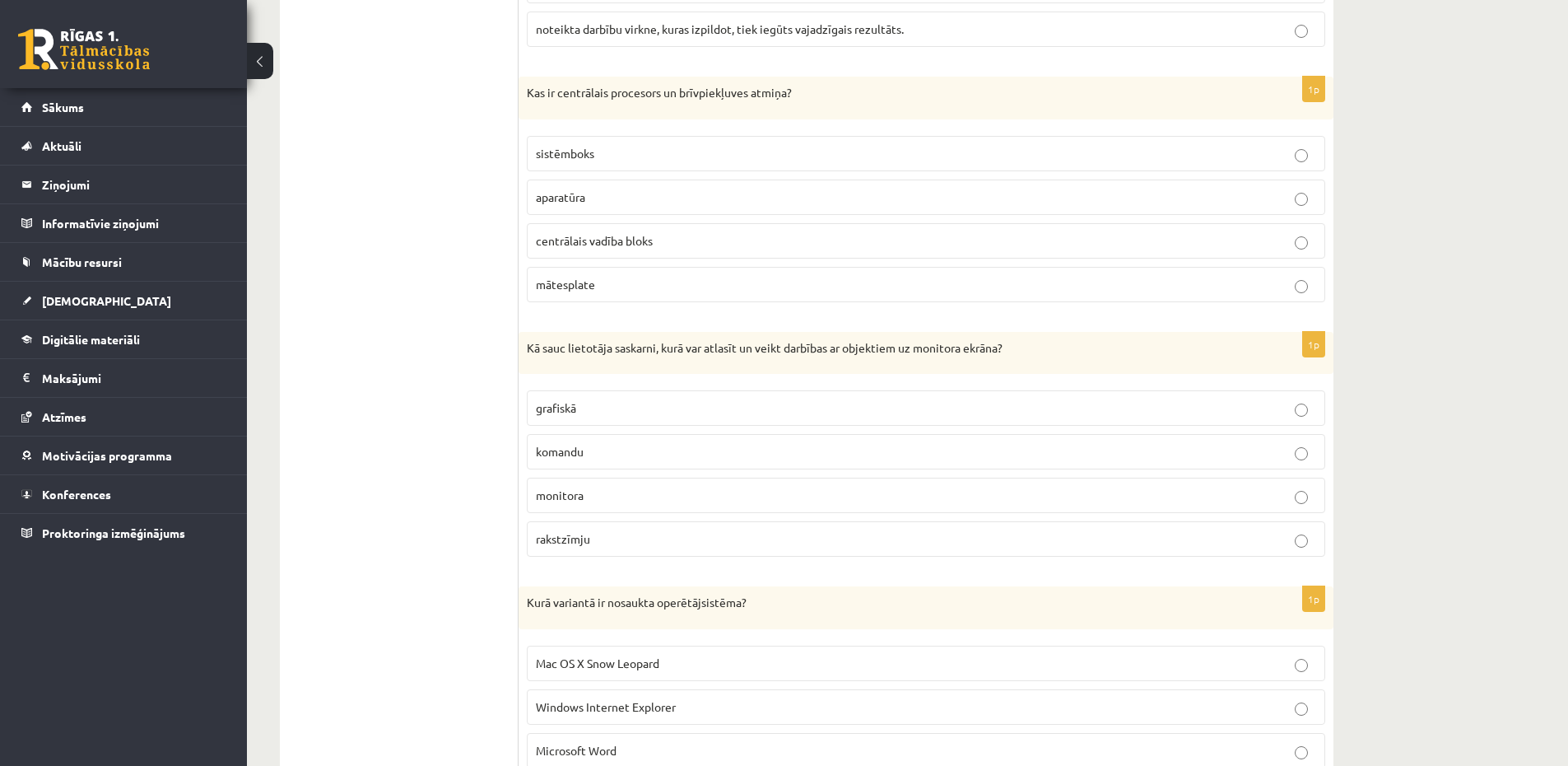
scroll to position [4496, 0]
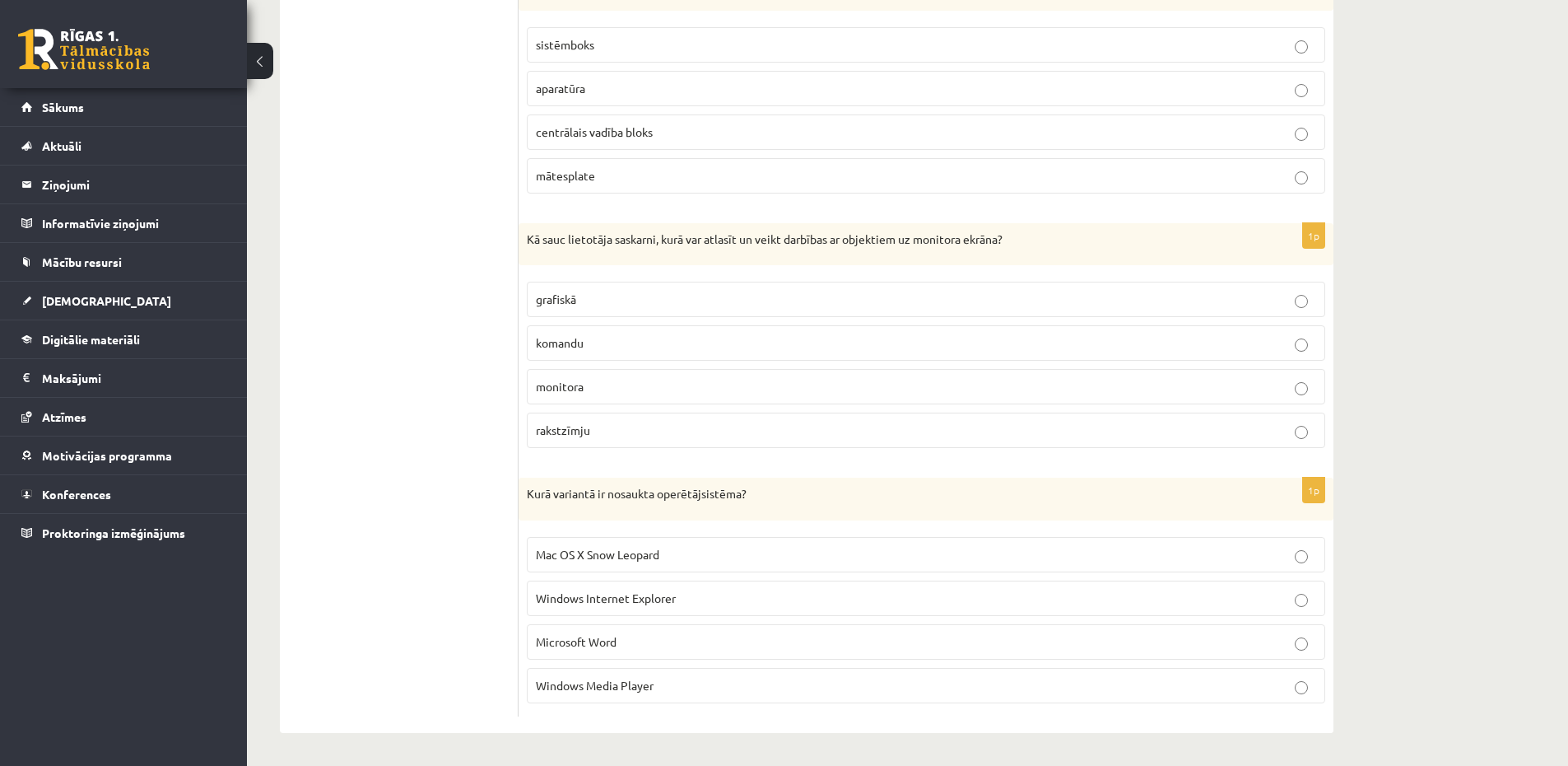
click at [617, 275] on fieldset "grafiskā komandu monitora rakstzīmju" at bounding box center [926, 363] width 798 height 179
click at [635, 293] on p "grafiskā" at bounding box center [926, 298] width 781 height 17
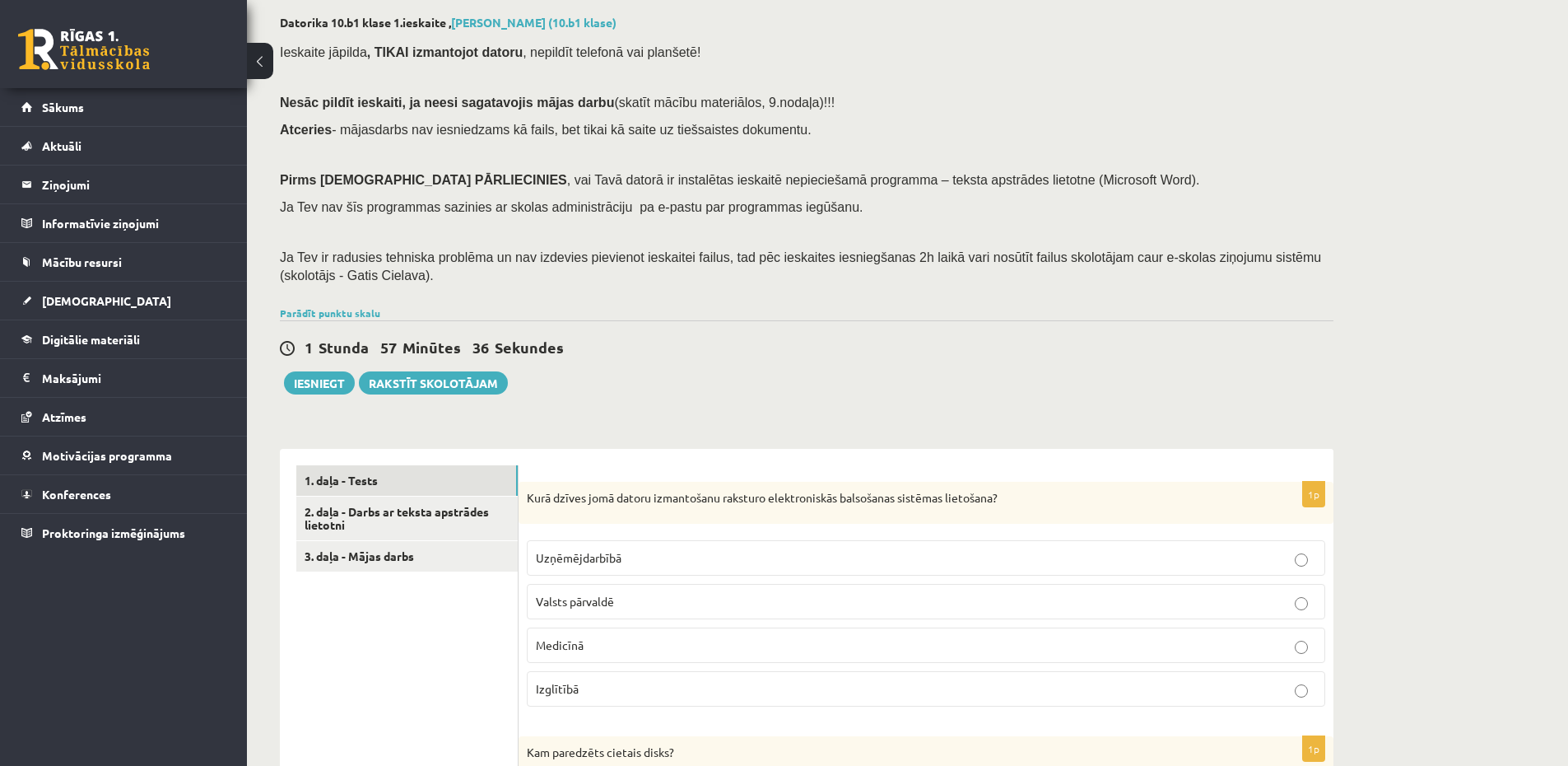
scroll to position [0, 0]
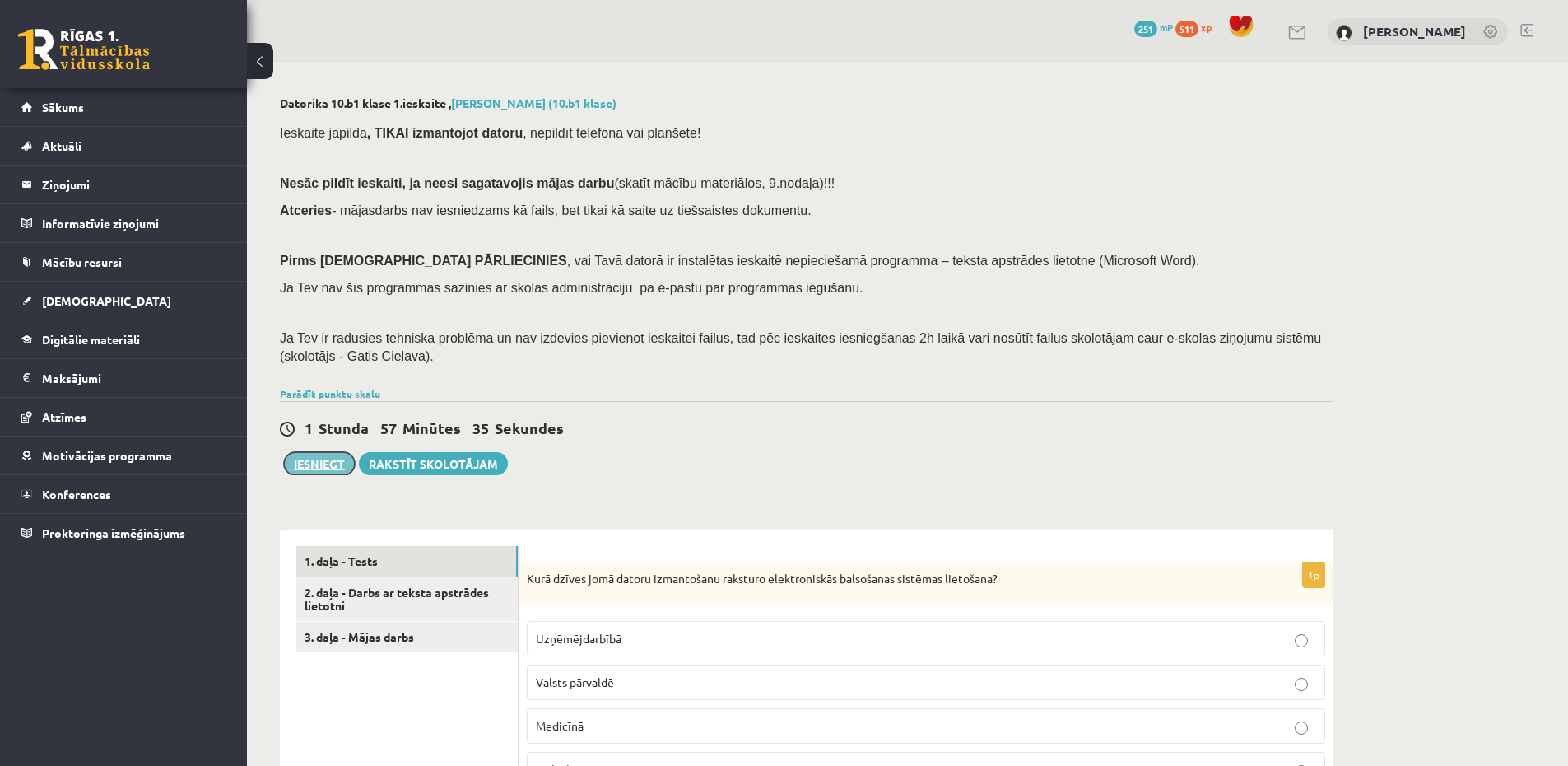
click at [323, 466] on button "Iesniegt" at bounding box center [319, 463] width 70 height 23
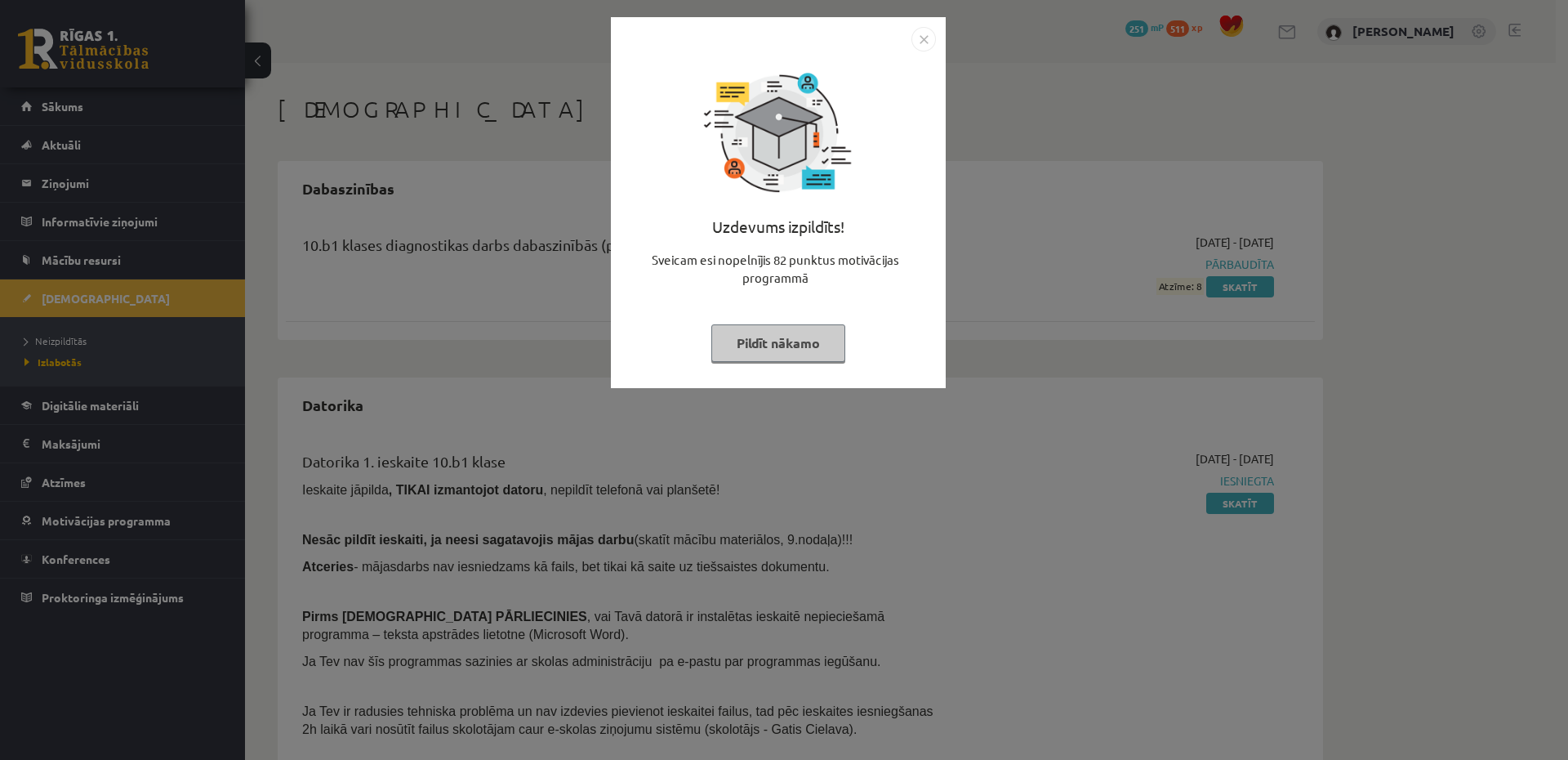
click at [832, 396] on div "Uzdevums izpildīts! Sveicam esi nopelnījis 82 punktus motivācijas programmā Pil…" at bounding box center [784, 380] width 1568 height 760
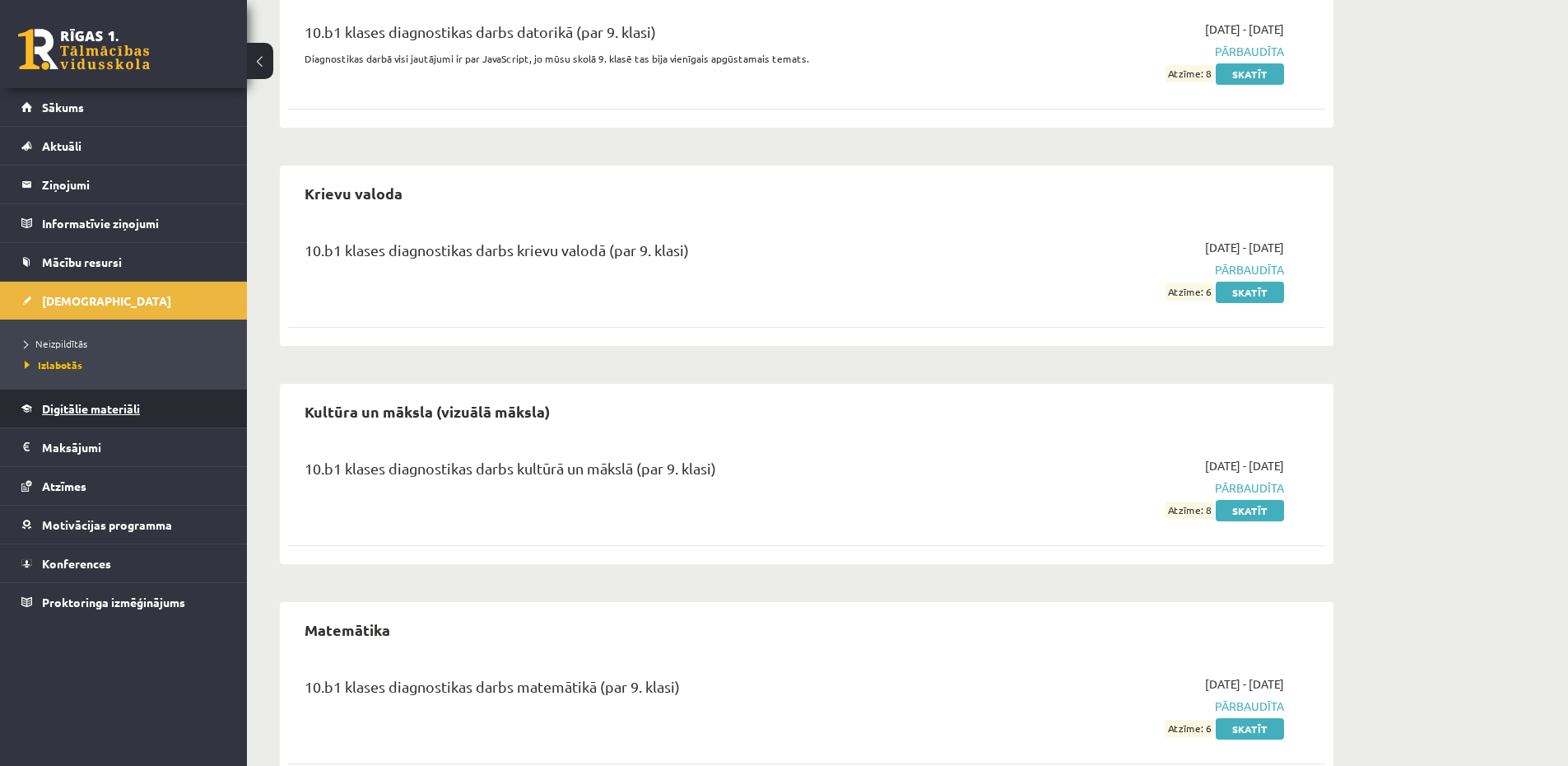
scroll to position [736, 0]
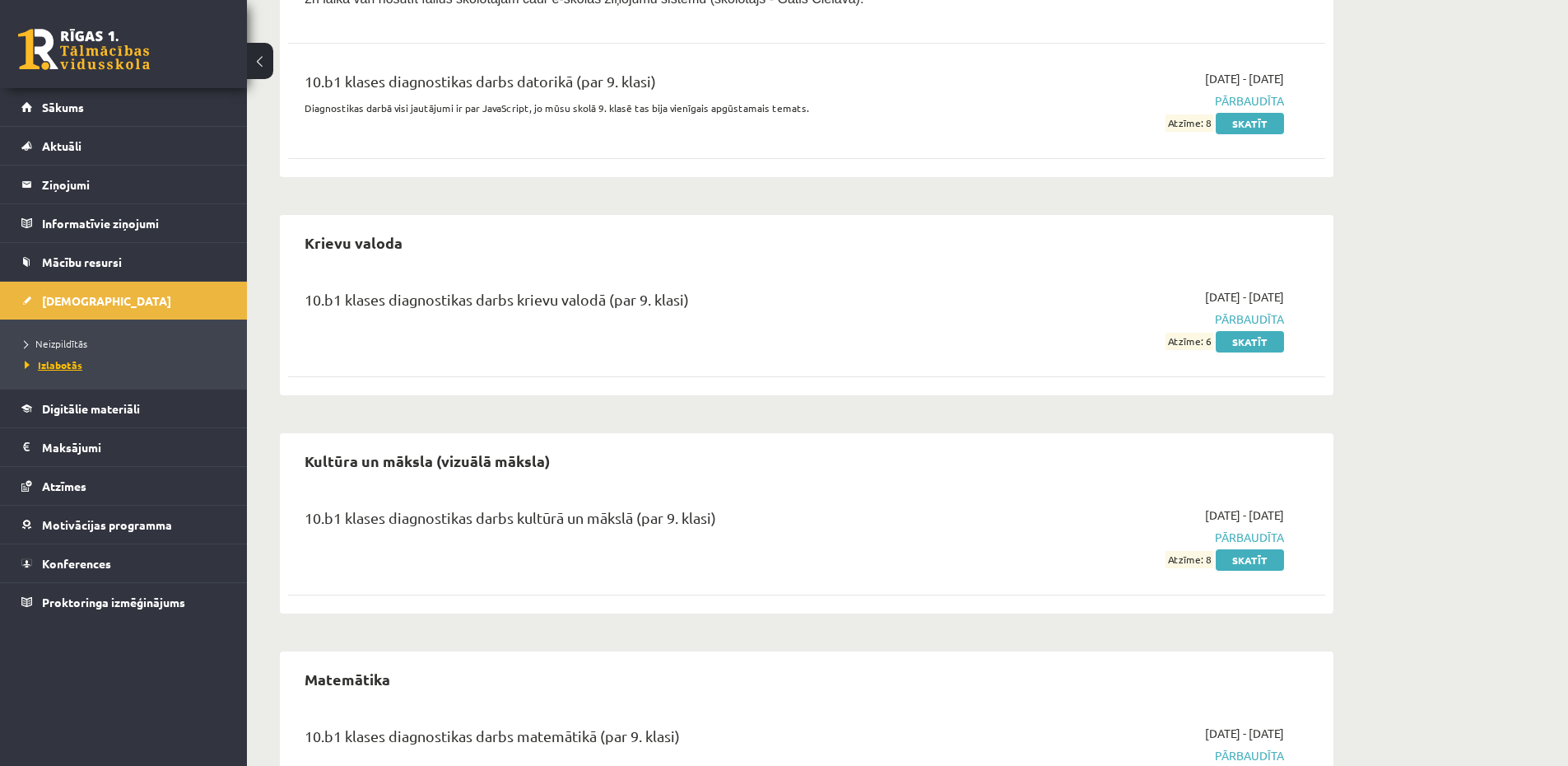
click at [64, 367] on span "Izlabotās" at bounding box center [53, 364] width 57 height 13
click at [68, 350] on link "Neizpildītās" at bounding box center [128, 343] width 206 height 15
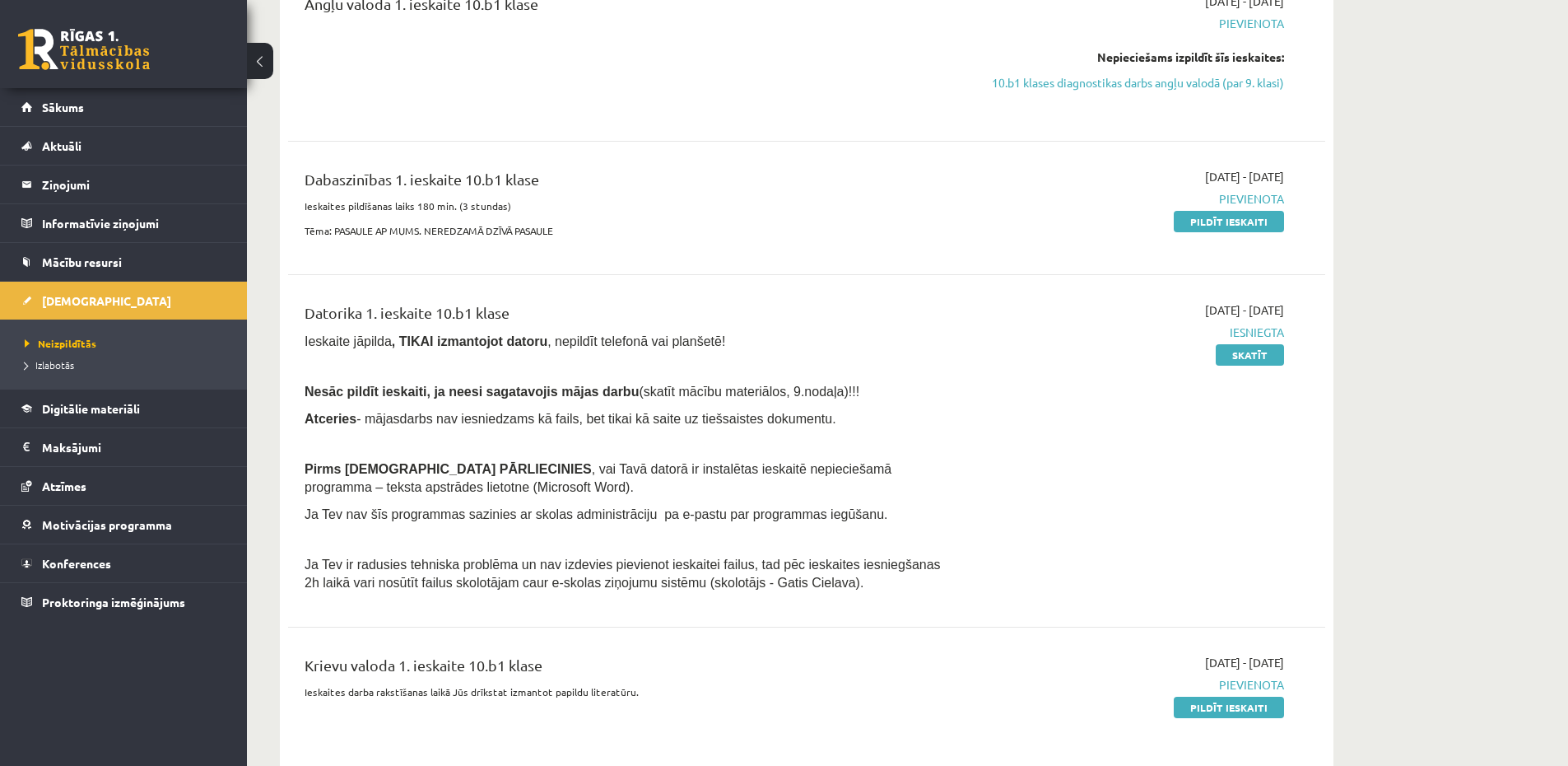
scroll to position [834, 0]
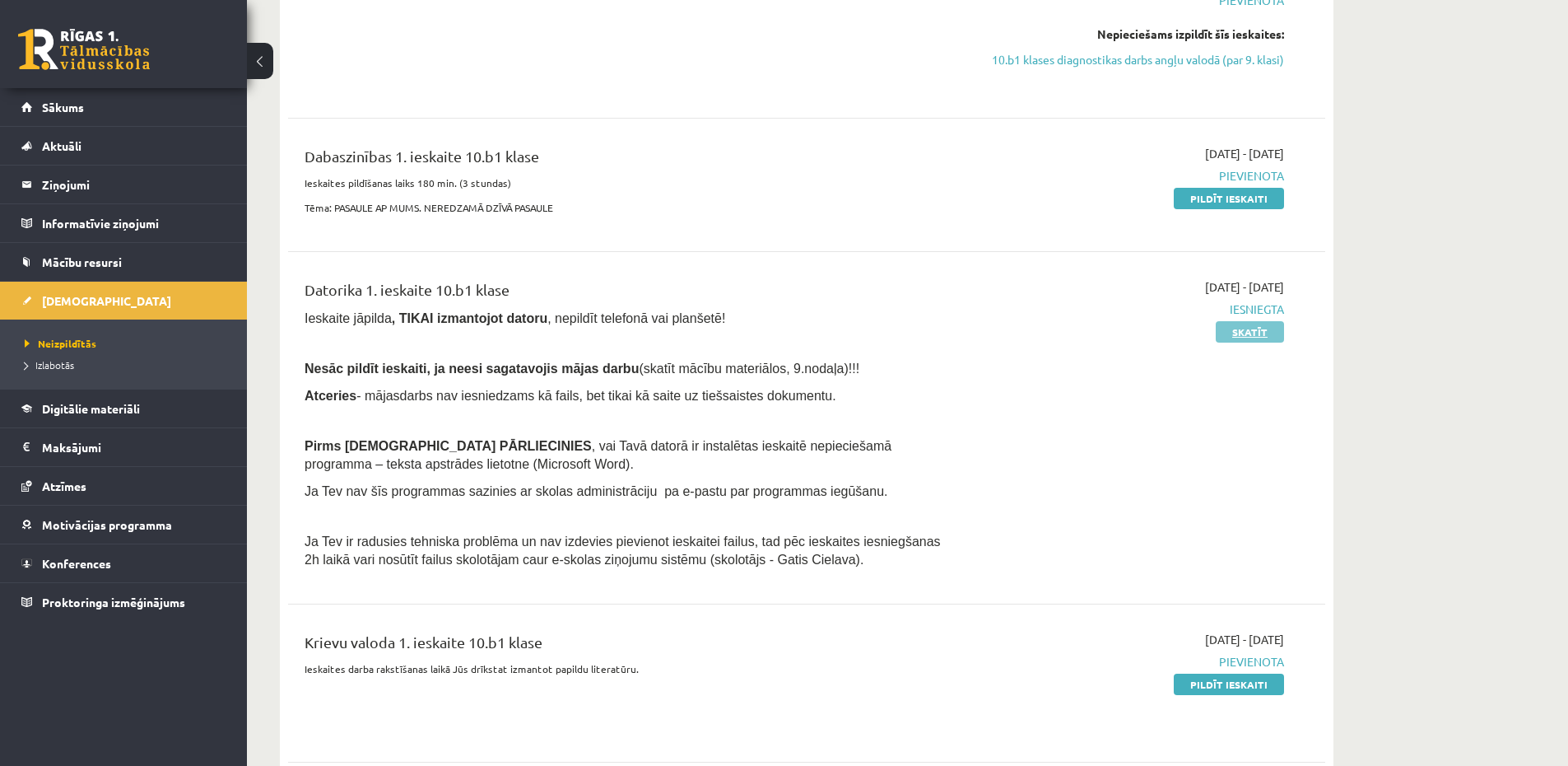
click at [1237, 322] on link "Skatīt" at bounding box center [1249, 332] width 68 height 22
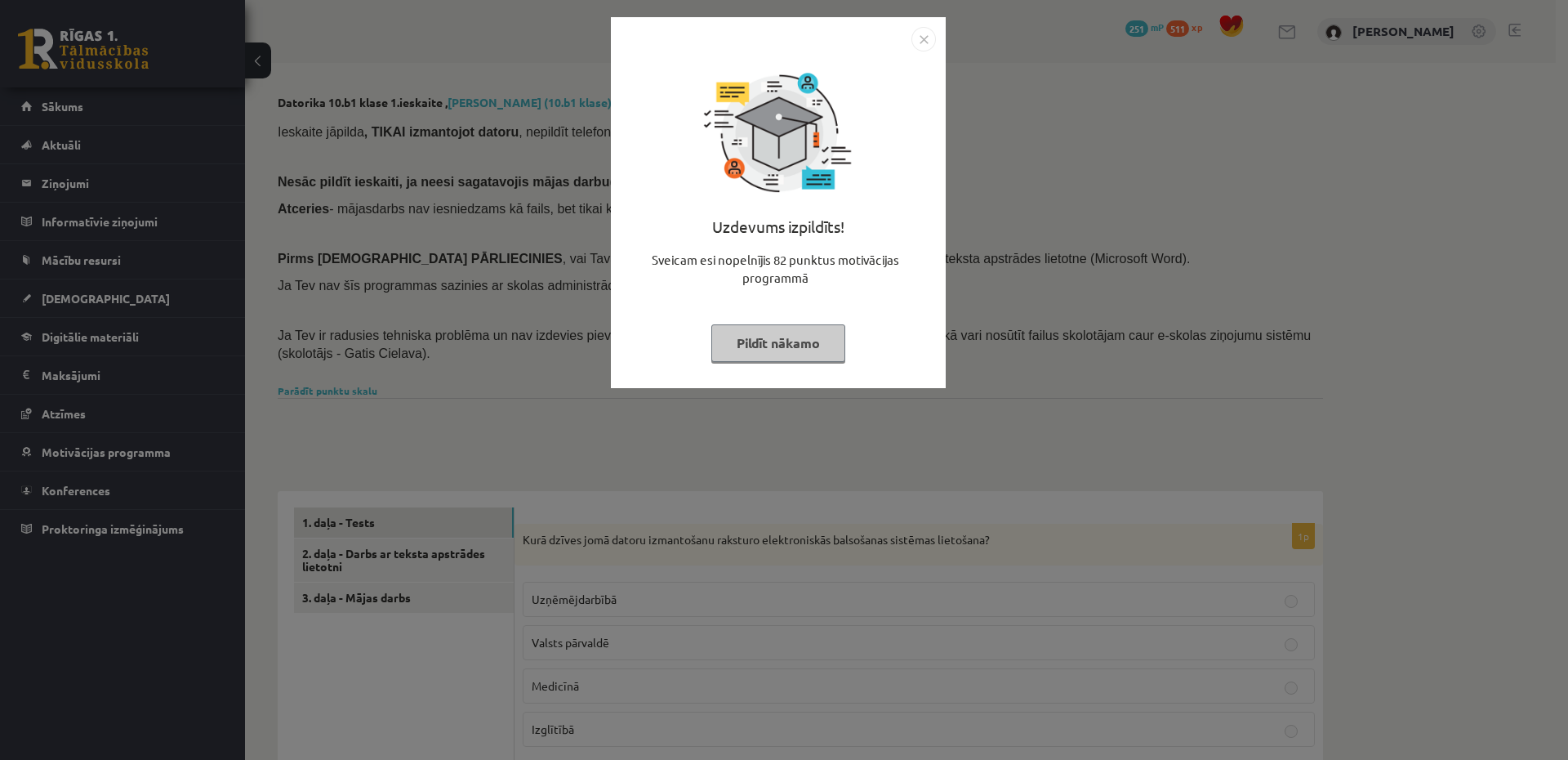
click at [923, 358] on div "Uzdevums izpildīts! Sveicam esi nopelnījis 82 punktus motivācijas programmā Pil…" at bounding box center [778, 214] width 316 height 326
click at [385, 563] on div "Uzdevums izpildīts! Sveicam esi nopelnījis 82 punktus motivācijas programmā Pil…" at bounding box center [784, 380] width 1568 height 760
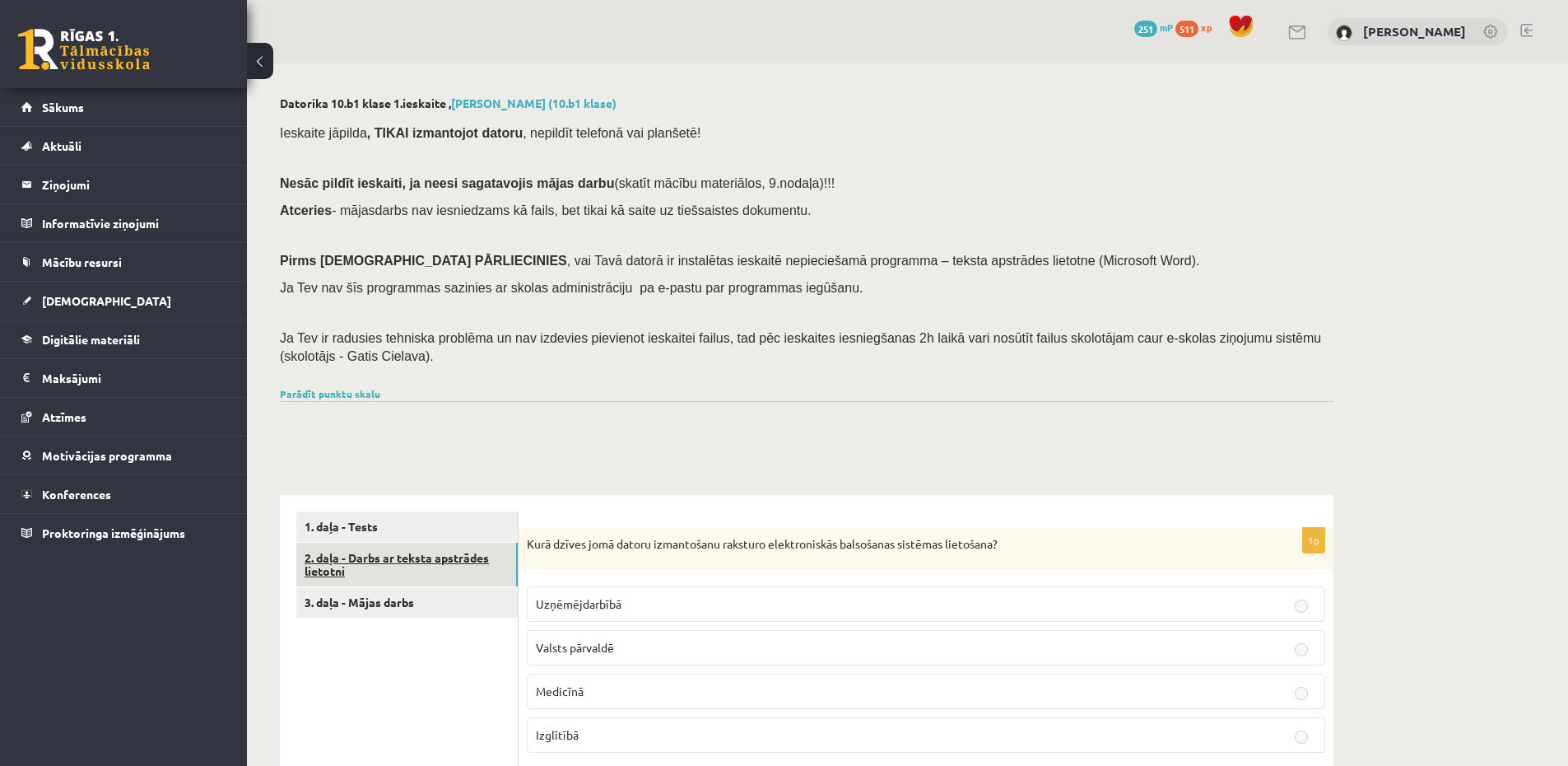
click at [450, 567] on link "2. daļa - Darbs ar teksta apstrādes lietotni" at bounding box center [406, 564] width 221 height 45
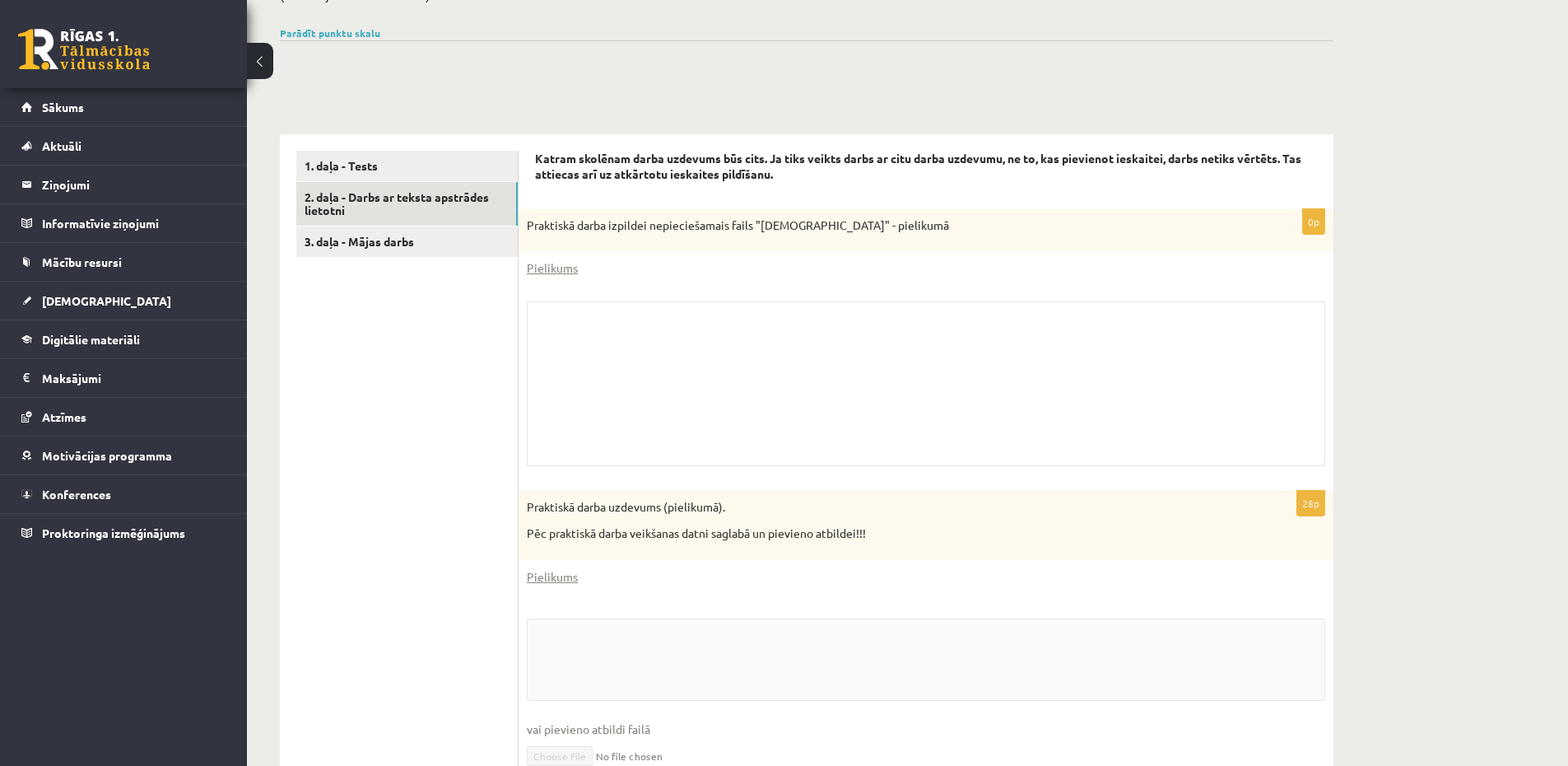
scroll to position [395, 0]
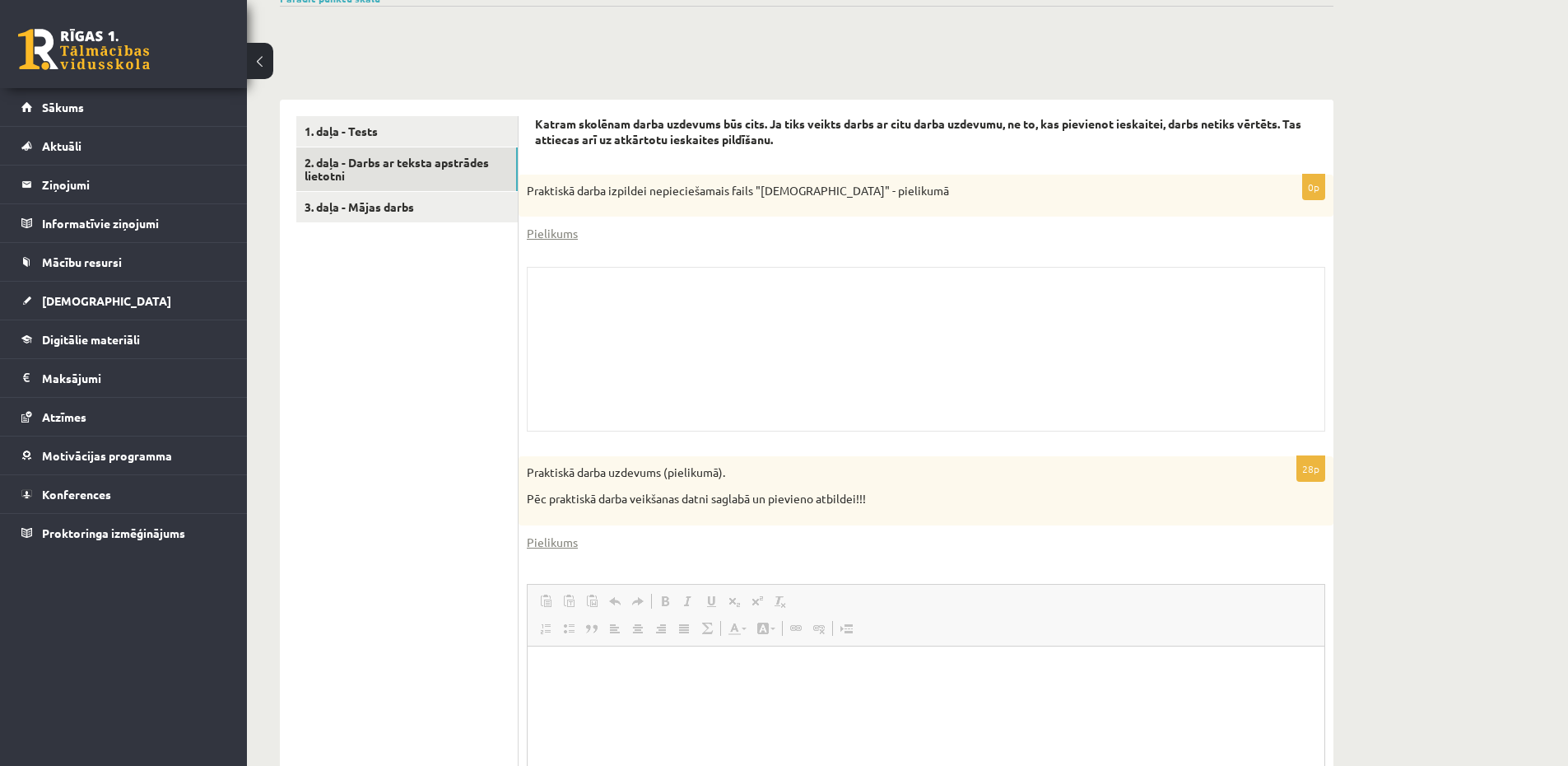
click at [727, 315] on div "Skolotāja pielikums" at bounding box center [926, 349] width 798 height 164
click at [629, 283] on div "Skolotāja pielikums" at bounding box center [926, 349] width 798 height 164
drag, startPoint x: 851, startPoint y: 193, endPoint x: 877, endPoint y: 191, distance: 26.1
click at [860, 192] on p "Praktiskā darba izpildei nepieciešamais fails "[DEMOGRAPHIC_DATA]" - pielikumā" at bounding box center [885, 190] width 716 height 17
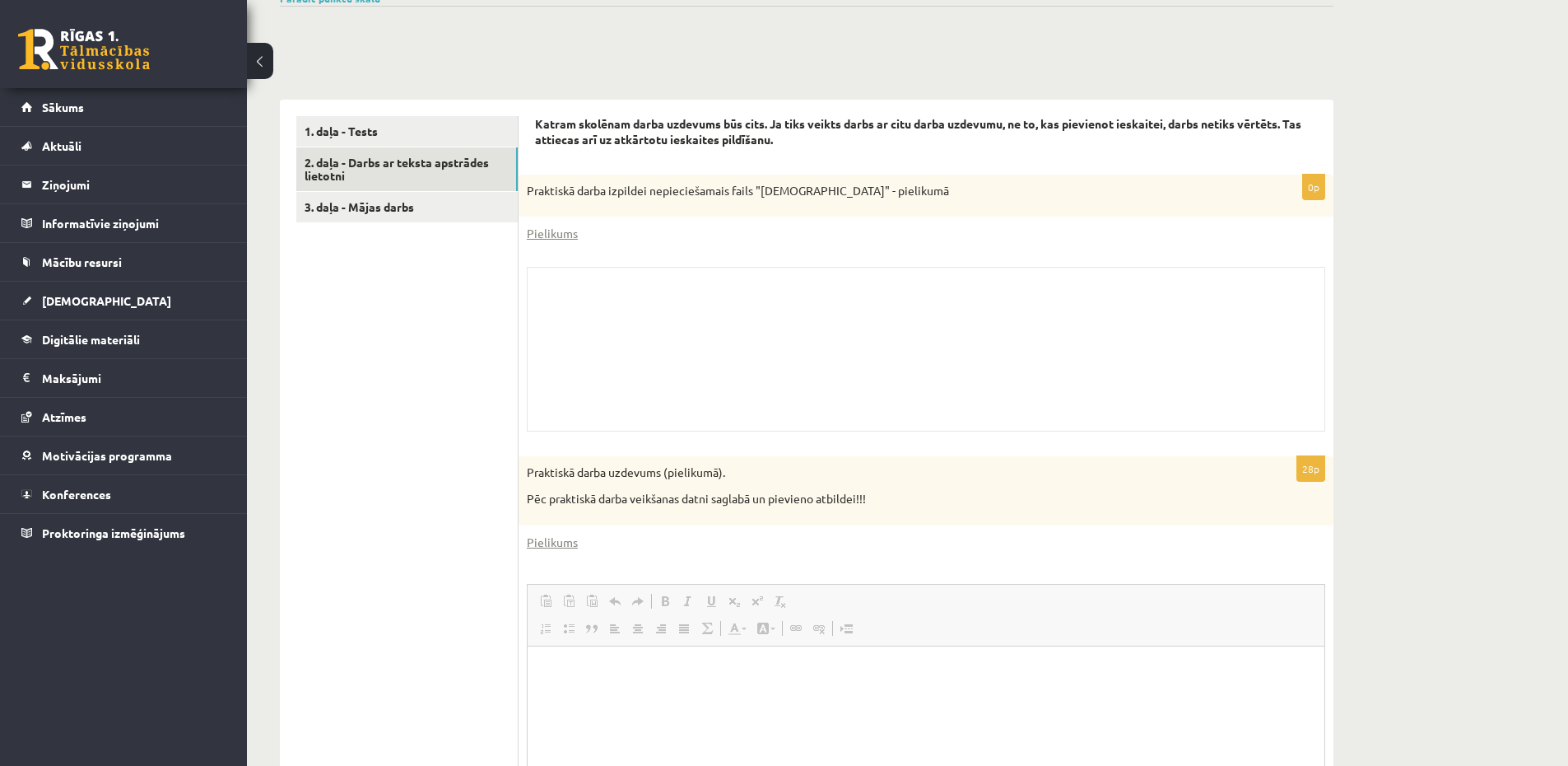
click at [880, 191] on p "Praktiskā darba izpildei nepieciešamais fails "[DEMOGRAPHIC_DATA]" - pielikumā" at bounding box center [885, 190] width 716 height 17
click at [578, 293] on div "Skolotāja pielikums" at bounding box center [926, 349] width 798 height 164
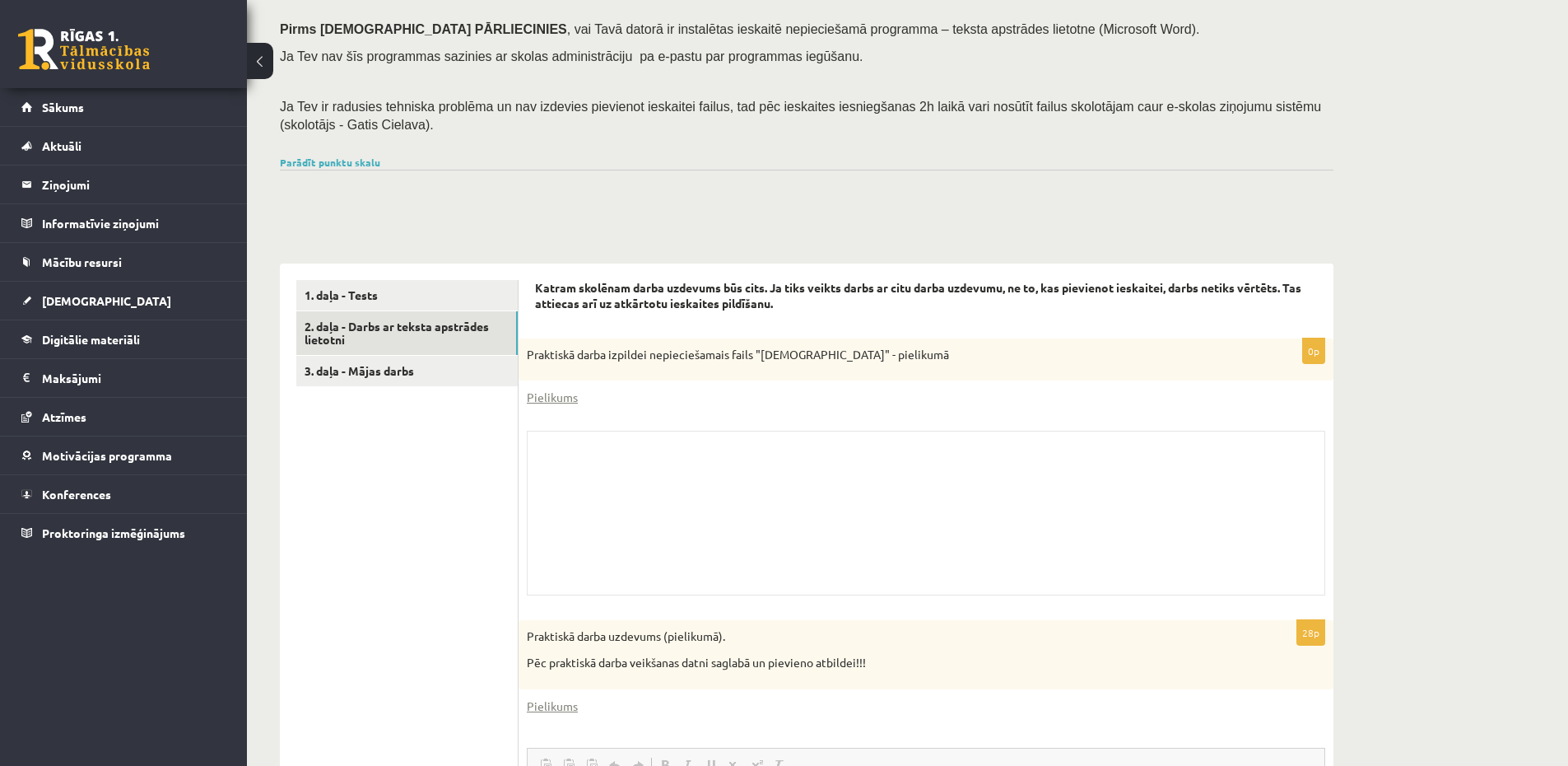
scroll to position [202, 0]
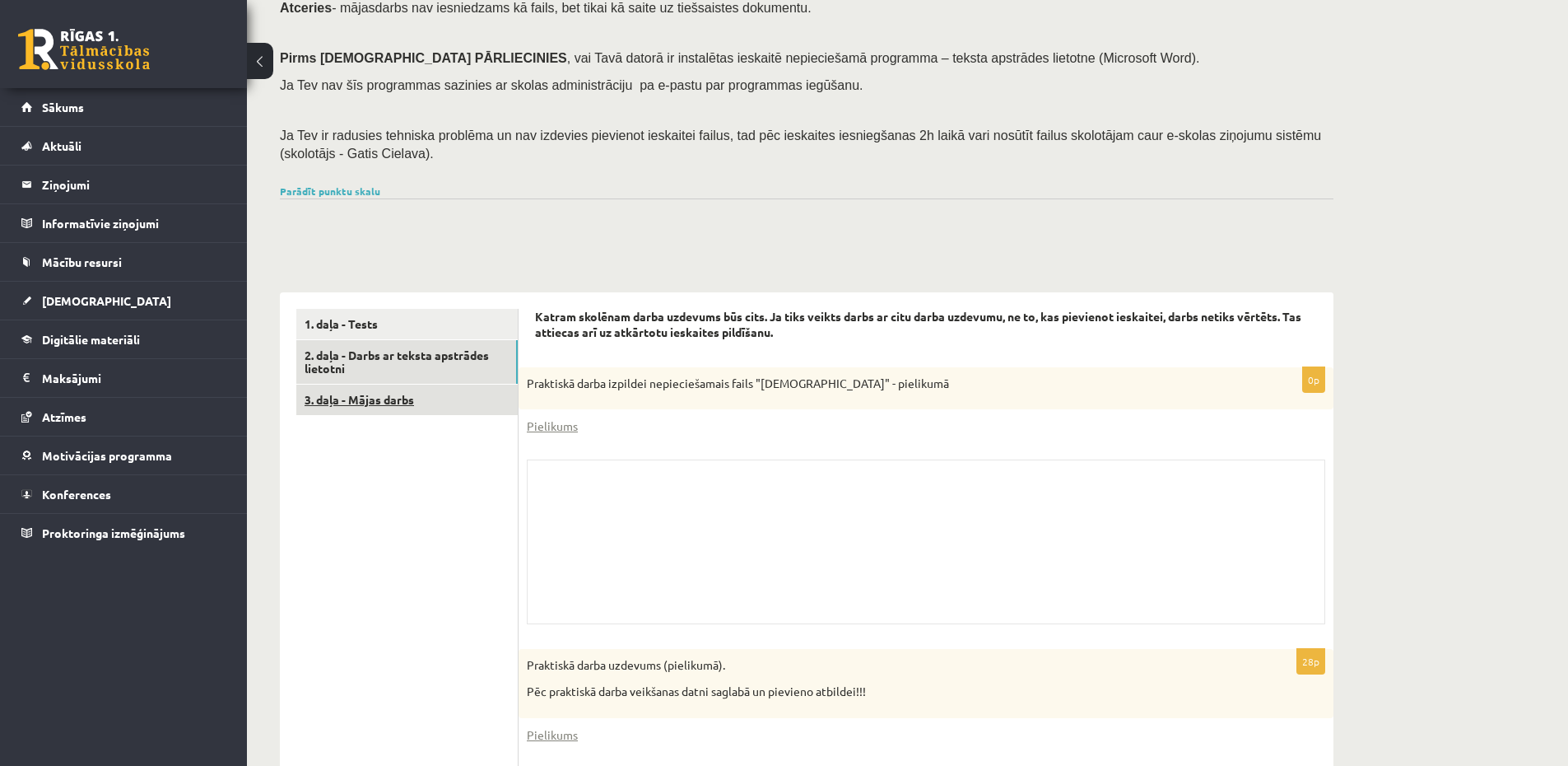
click at [395, 389] on link "3. daļa - Mājas darbs" at bounding box center [406, 399] width 221 height 31
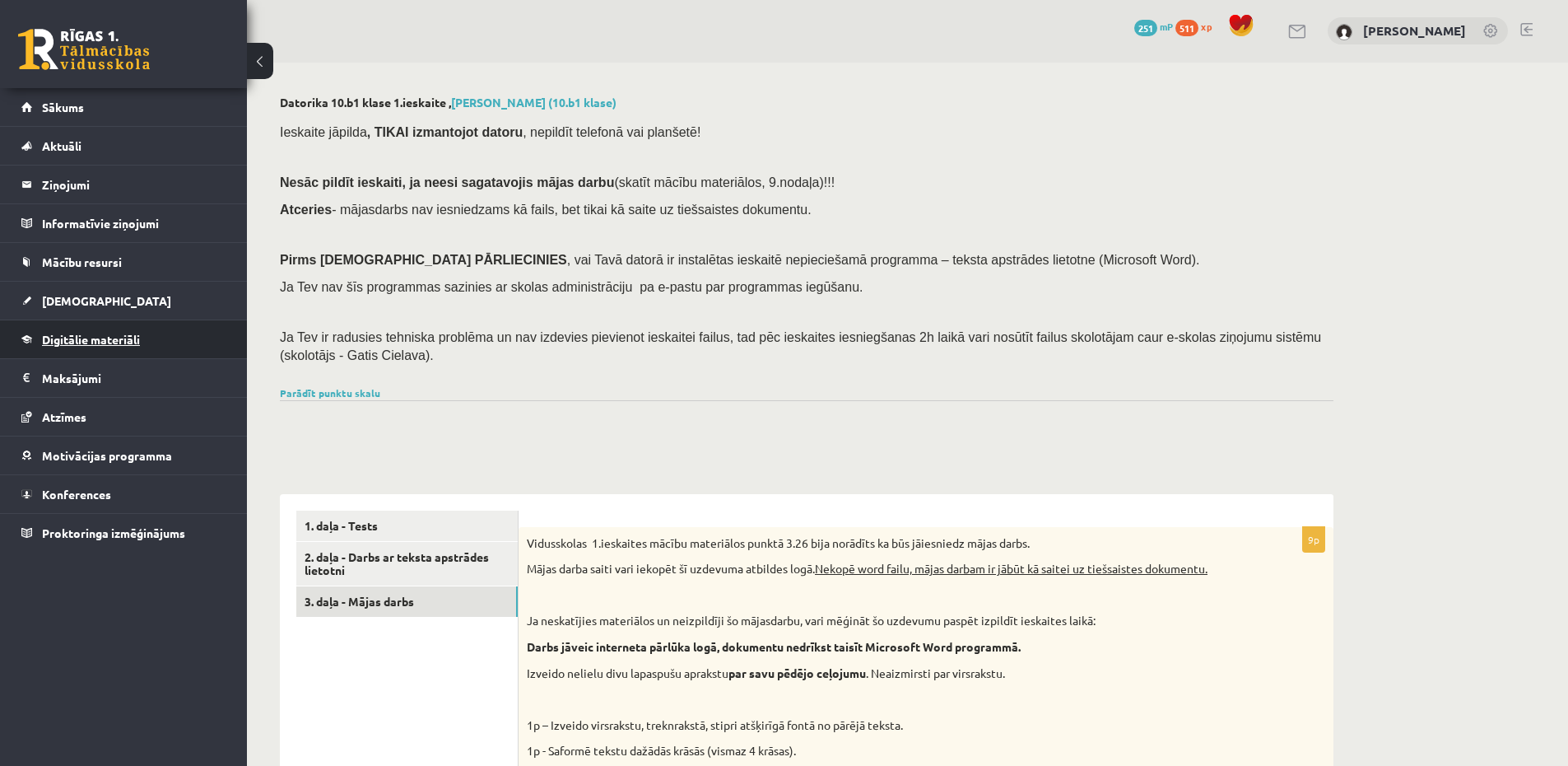
scroll to position [0, 0]
click at [79, 314] on link "[DEMOGRAPHIC_DATA]" at bounding box center [124, 300] width 205 height 38
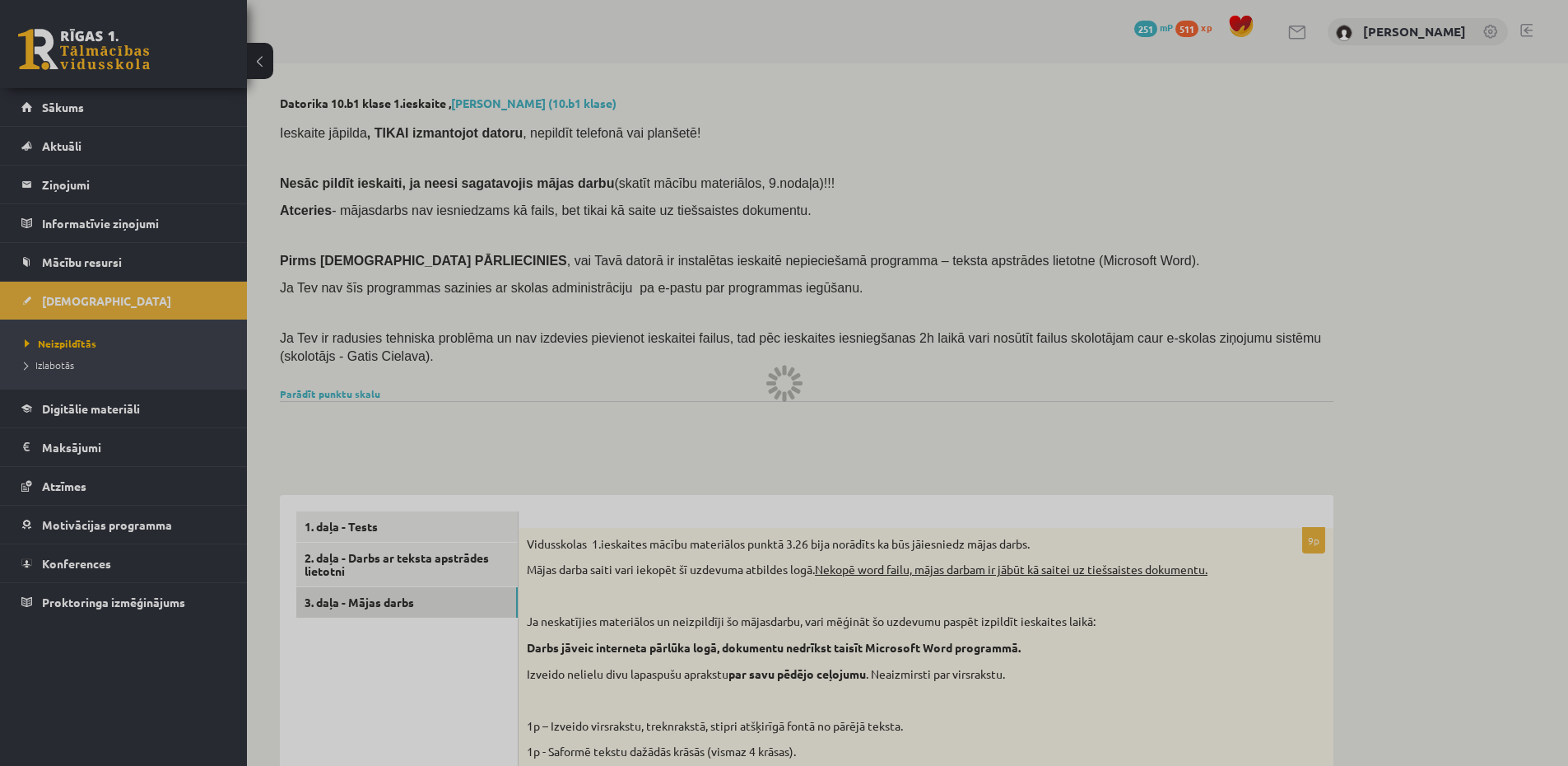
click at [54, 363] on div at bounding box center [784, 383] width 1568 height 766
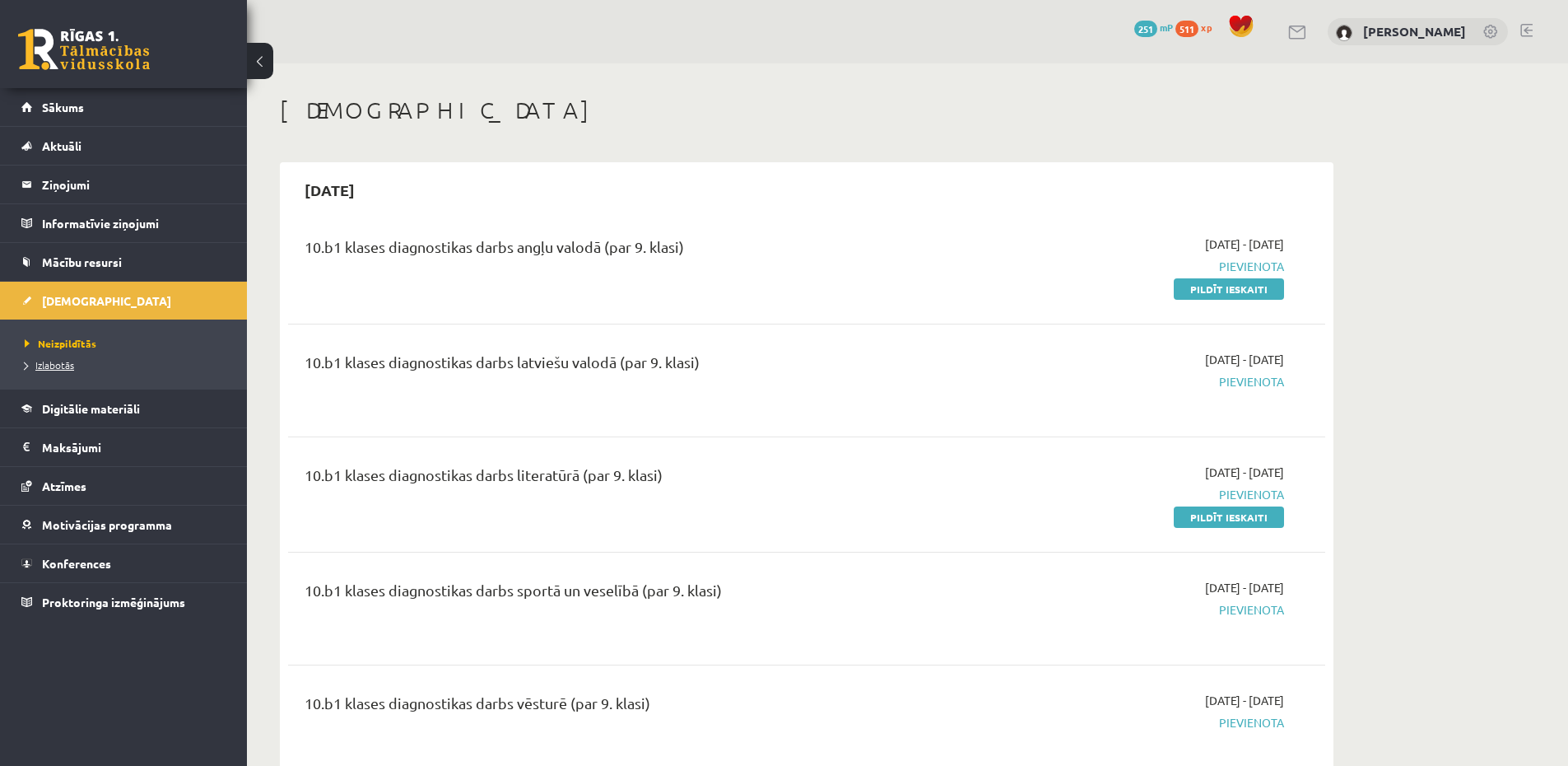
click at [55, 363] on span "Izlabotās" at bounding box center [50, 364] width 50 height 13
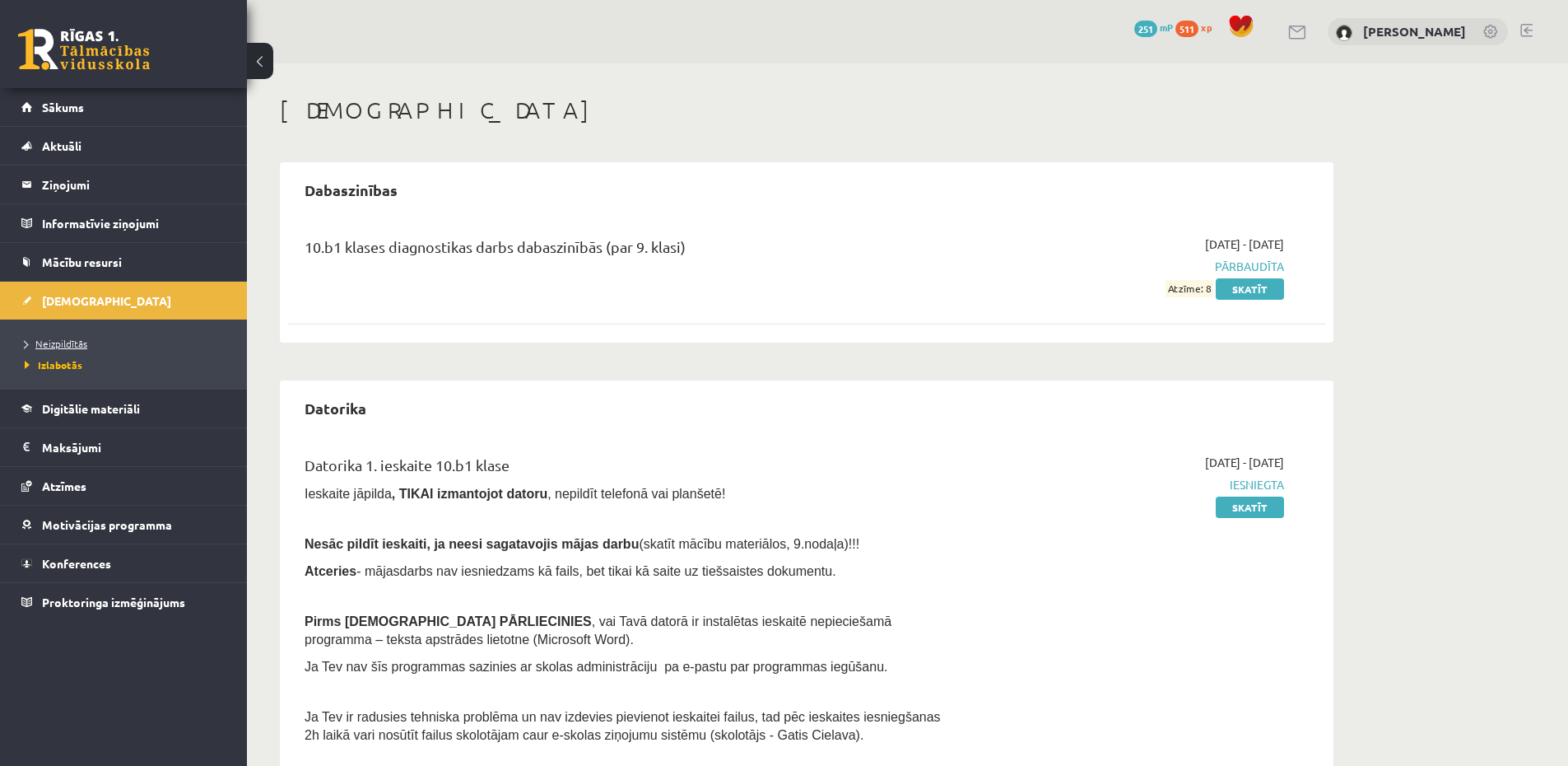
click at [58, 346] on span "Neizpildītās" at bounding box center [55, 343] width 62 height 13
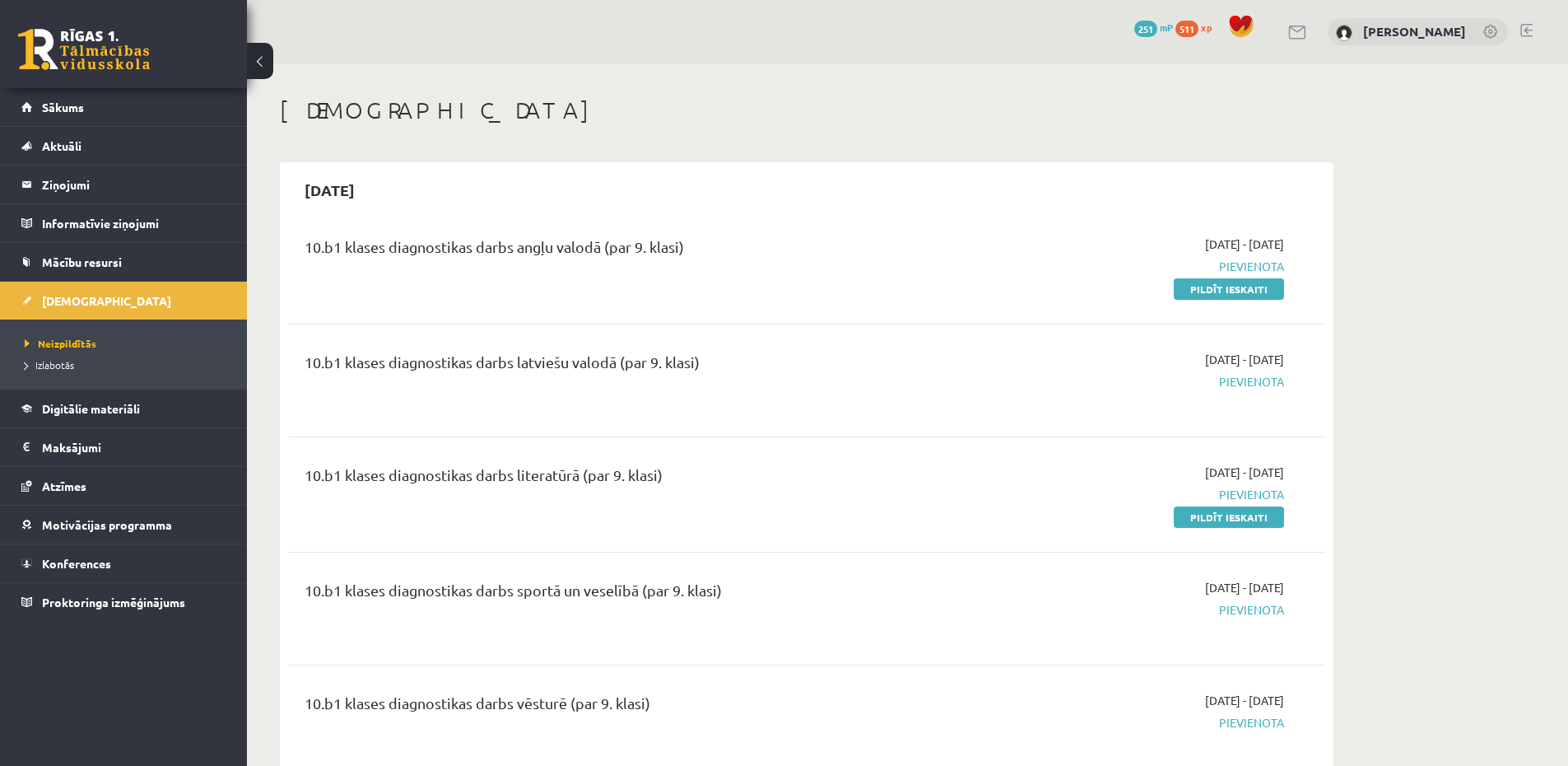
click at [1240, 284] on link "Pildīt ieskaiti" at bounding box center [1228, 289] width 110 height 22
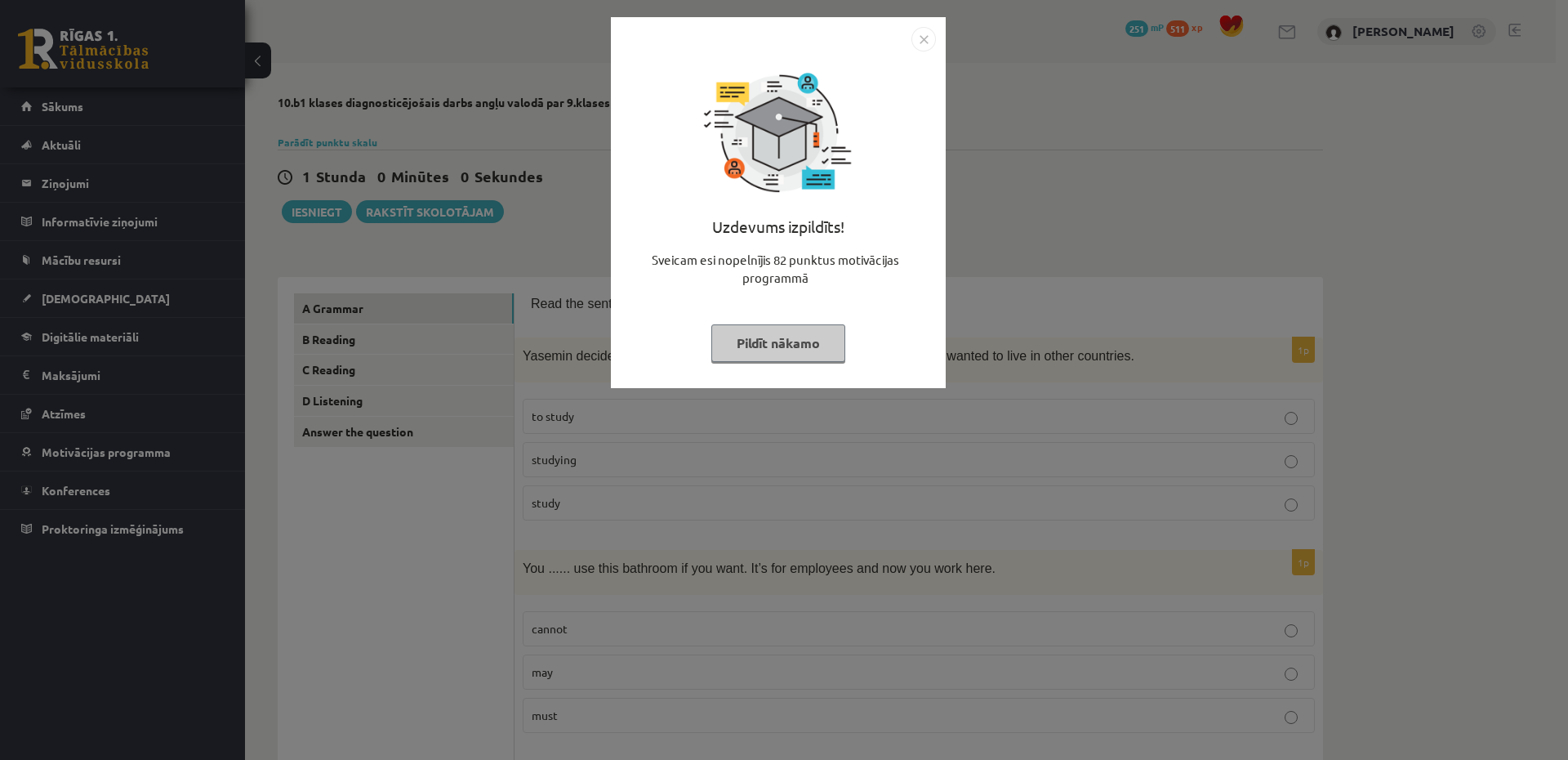
click at [591, 395] on div "Uzdevums izpildīts! Sveicam esi nopelnījis 82 punktus motivācijas programmā Pil…" at bounding box center [784, 380] width 1568 height 760
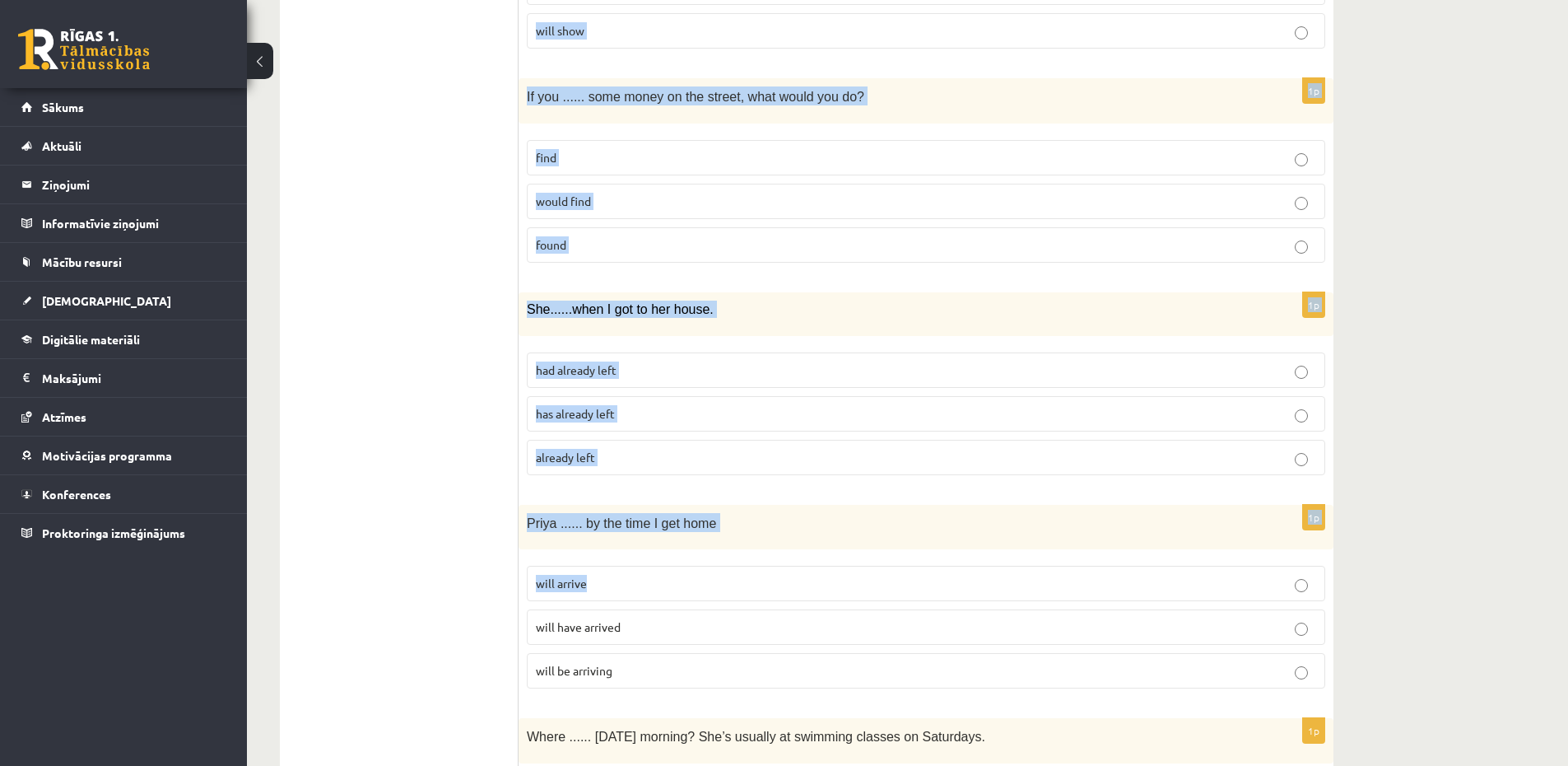
scroll to position [3876, 0]
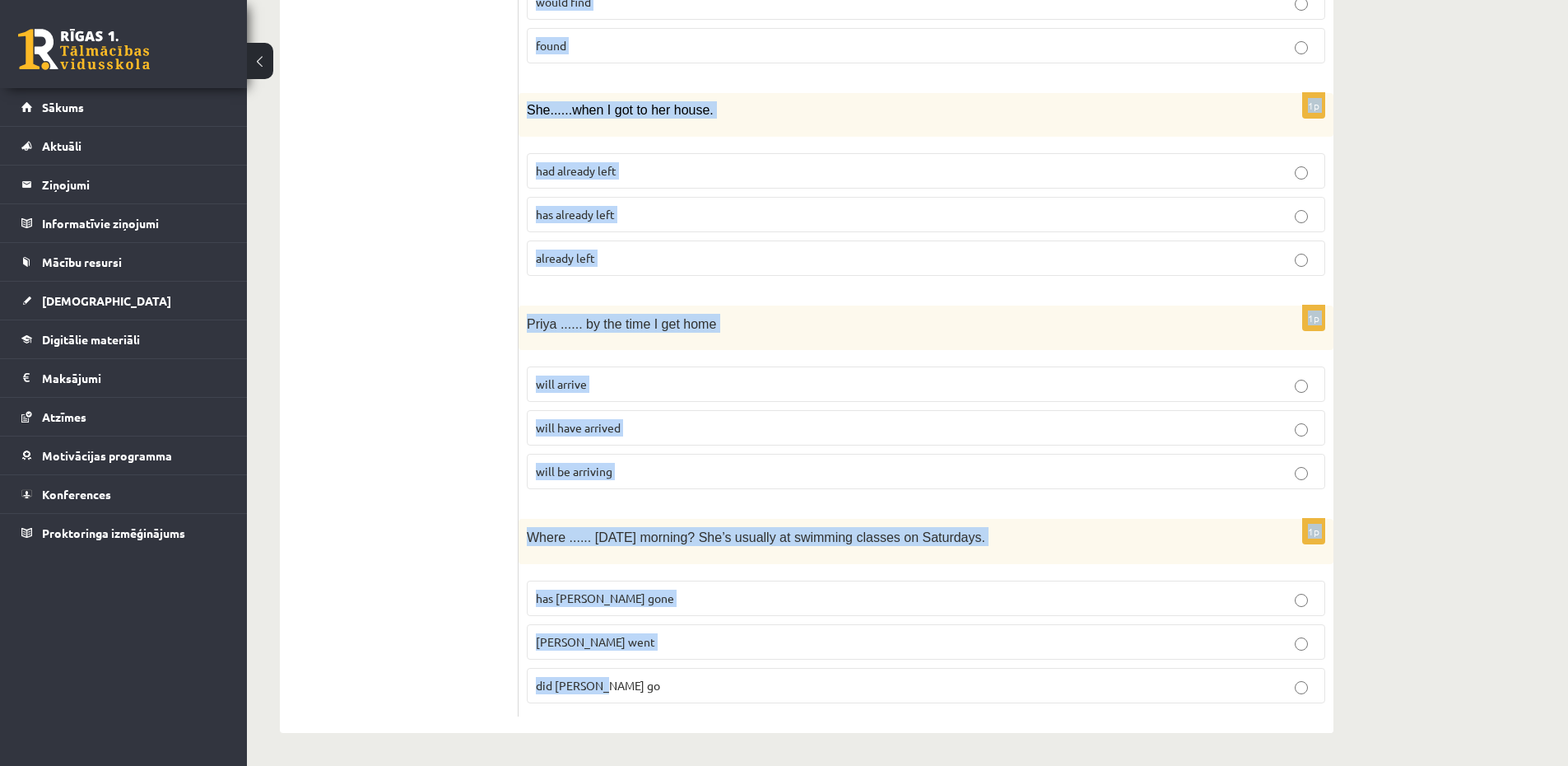
drag, startPoint x: 523, startPoint y: 354, endPoint x: 691, endPoint y: 470, distance: 204.2
copy form "Loremip dolorsi ...... ametconse ad elitseddoe tempori utl etdolo ma aliq en ad…"
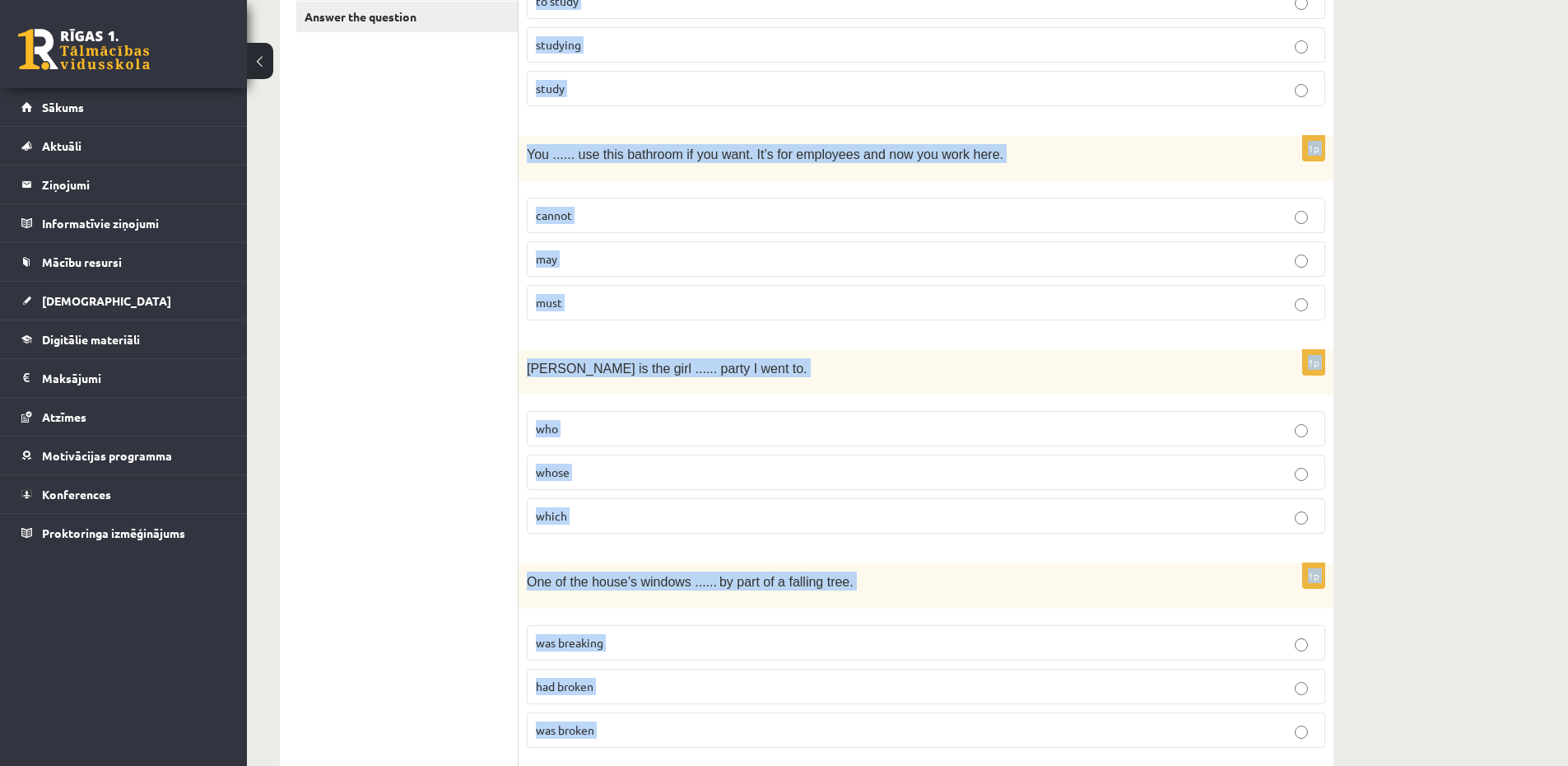
scroll to position [0, 0]
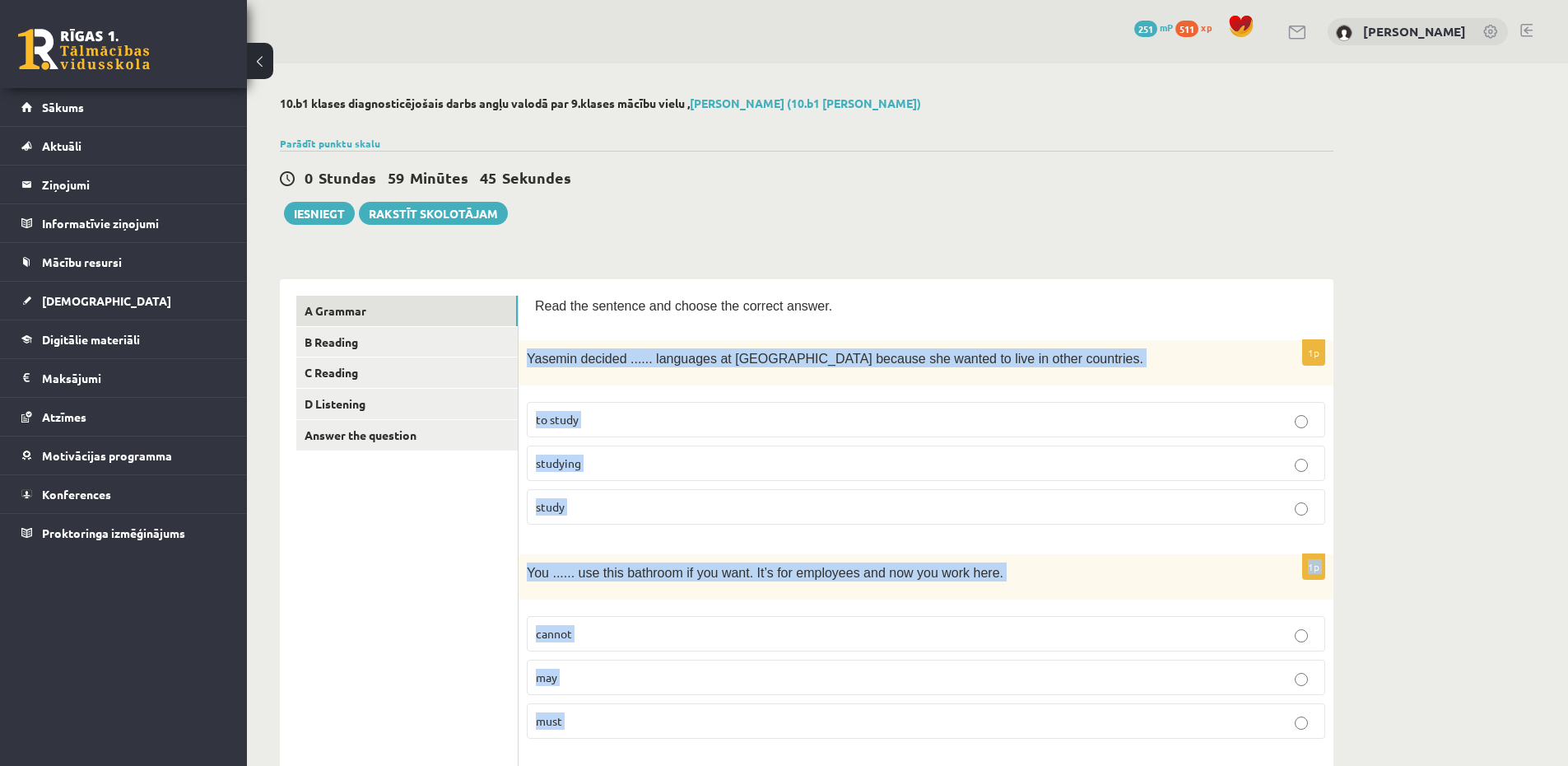
click at [586, 408] on label "to study" at bounding box center [926, 419] width 798 height 36
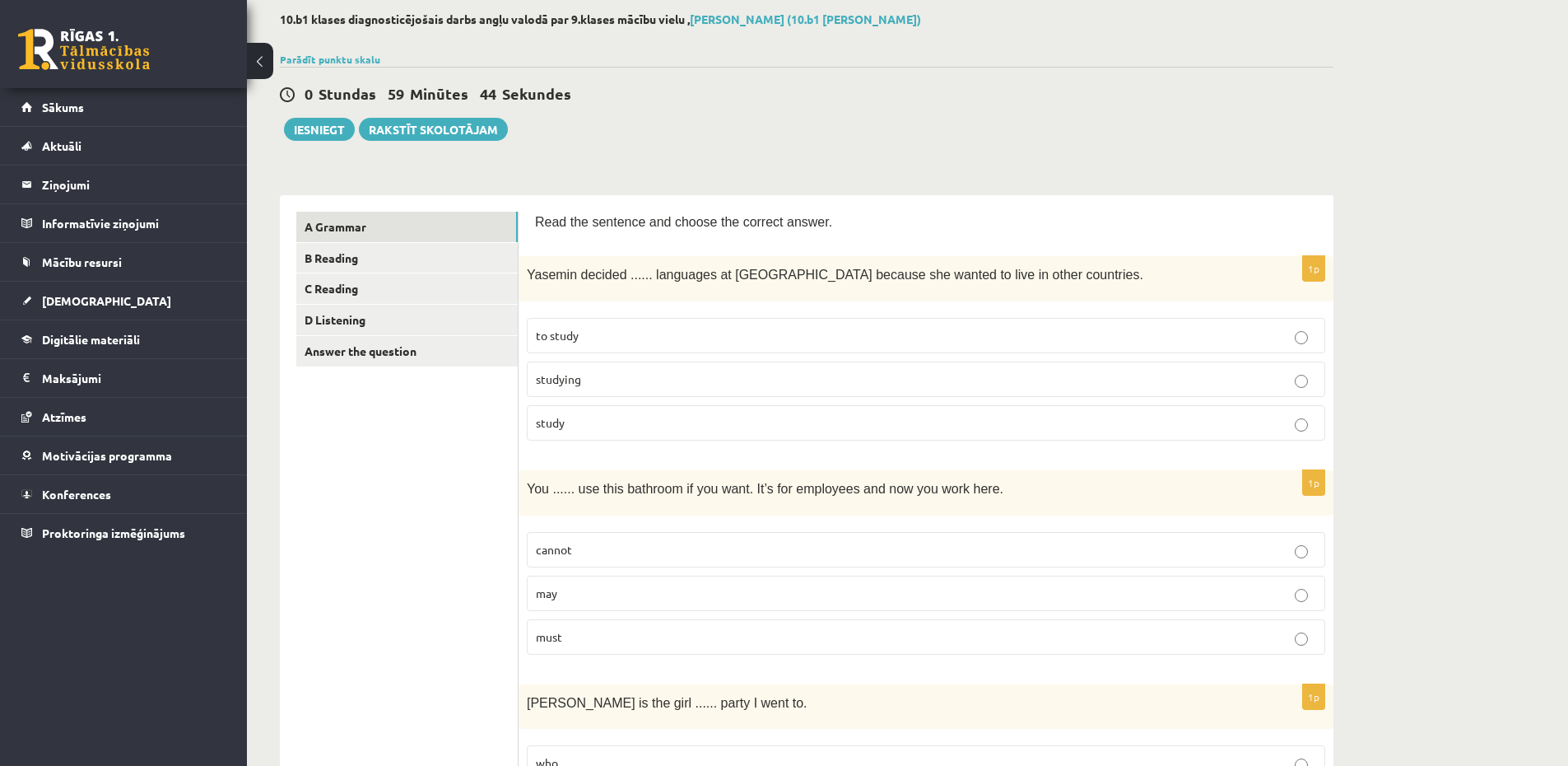
scroll to position [197, 0]
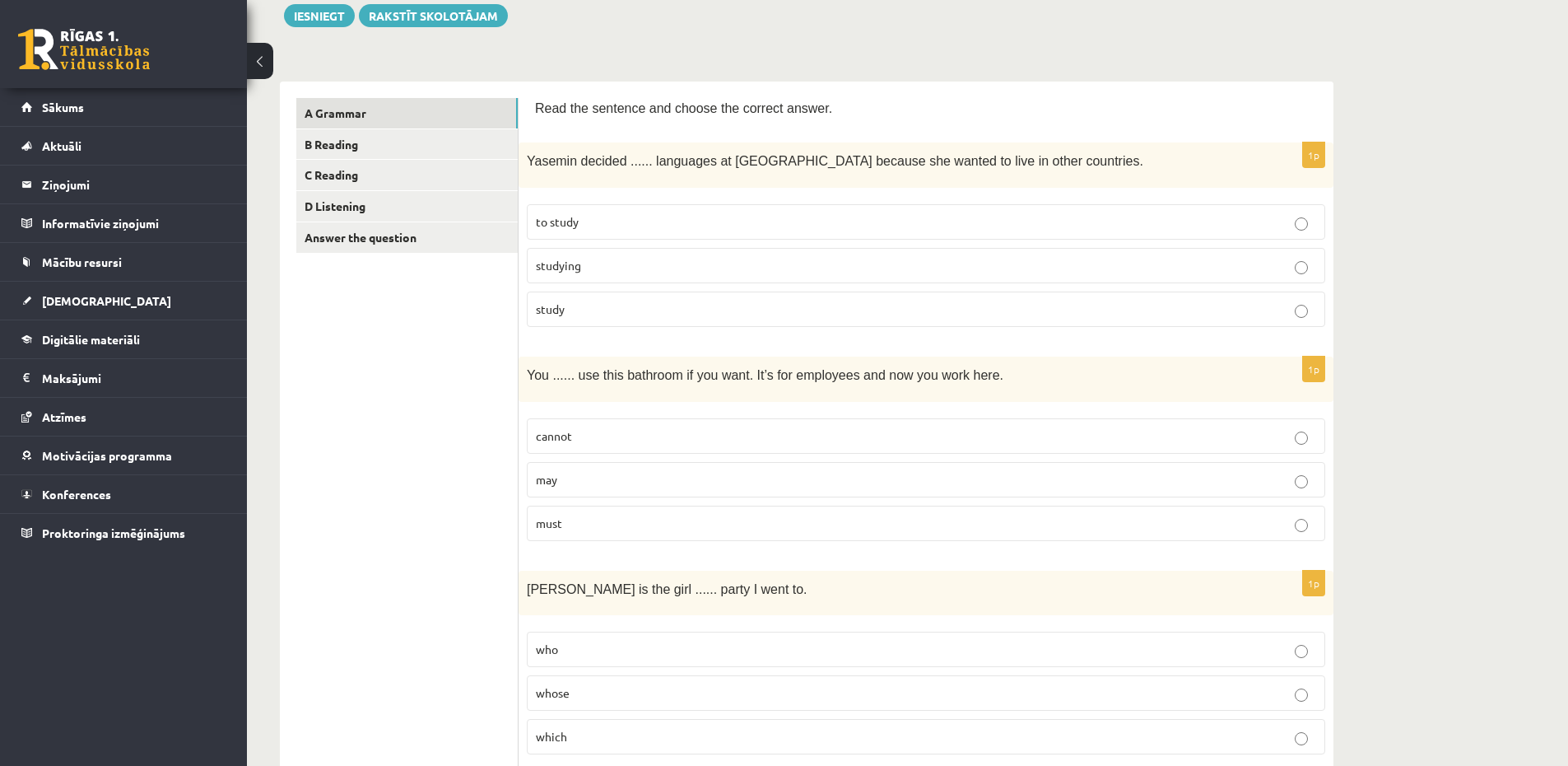
click at [595, 470] on label "may" at bounding box center [926, 480] width 798 height 36
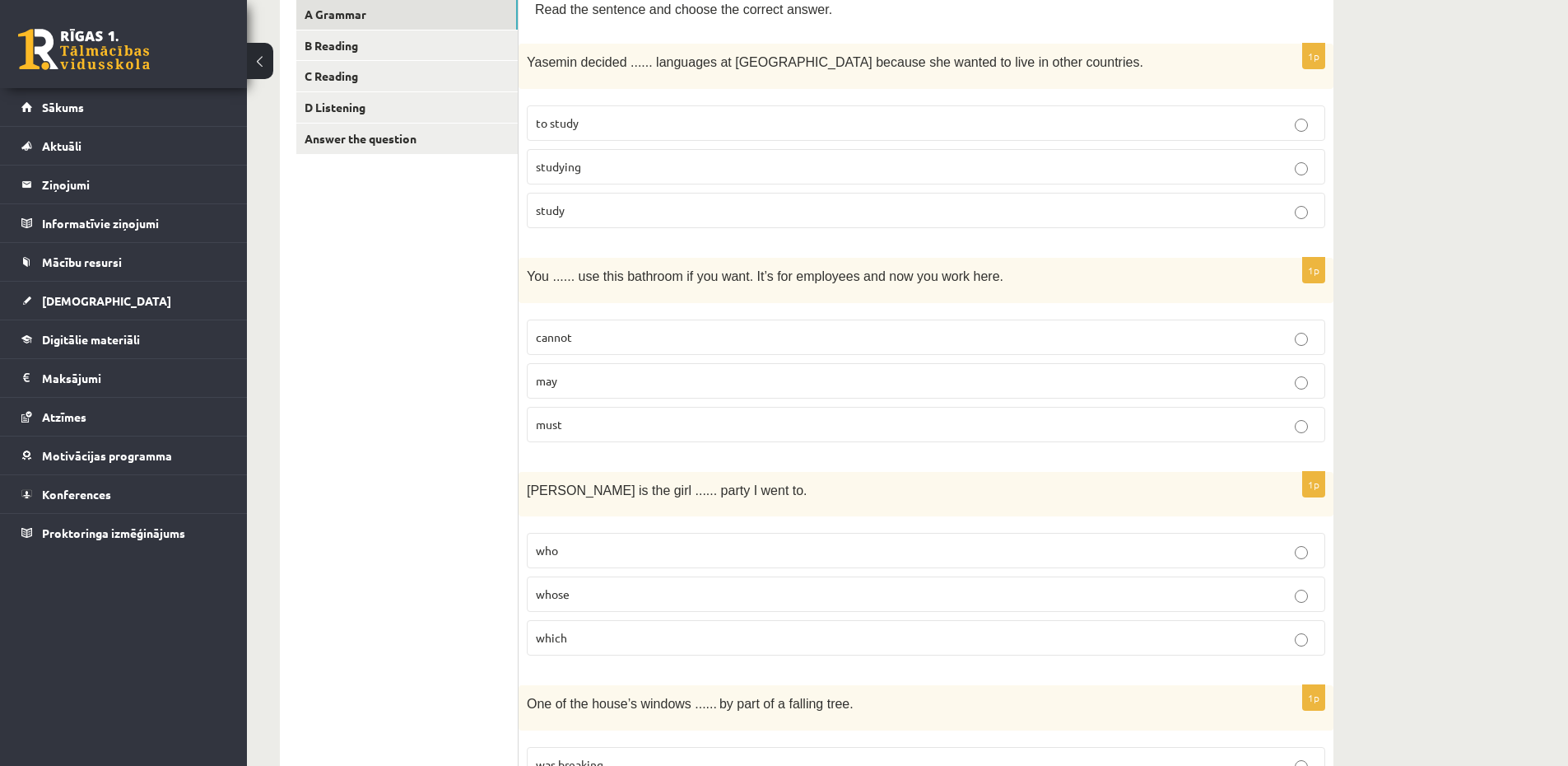
click at [584, 591] on p "whose" at bounding box center [926, 594] width 781 height 17
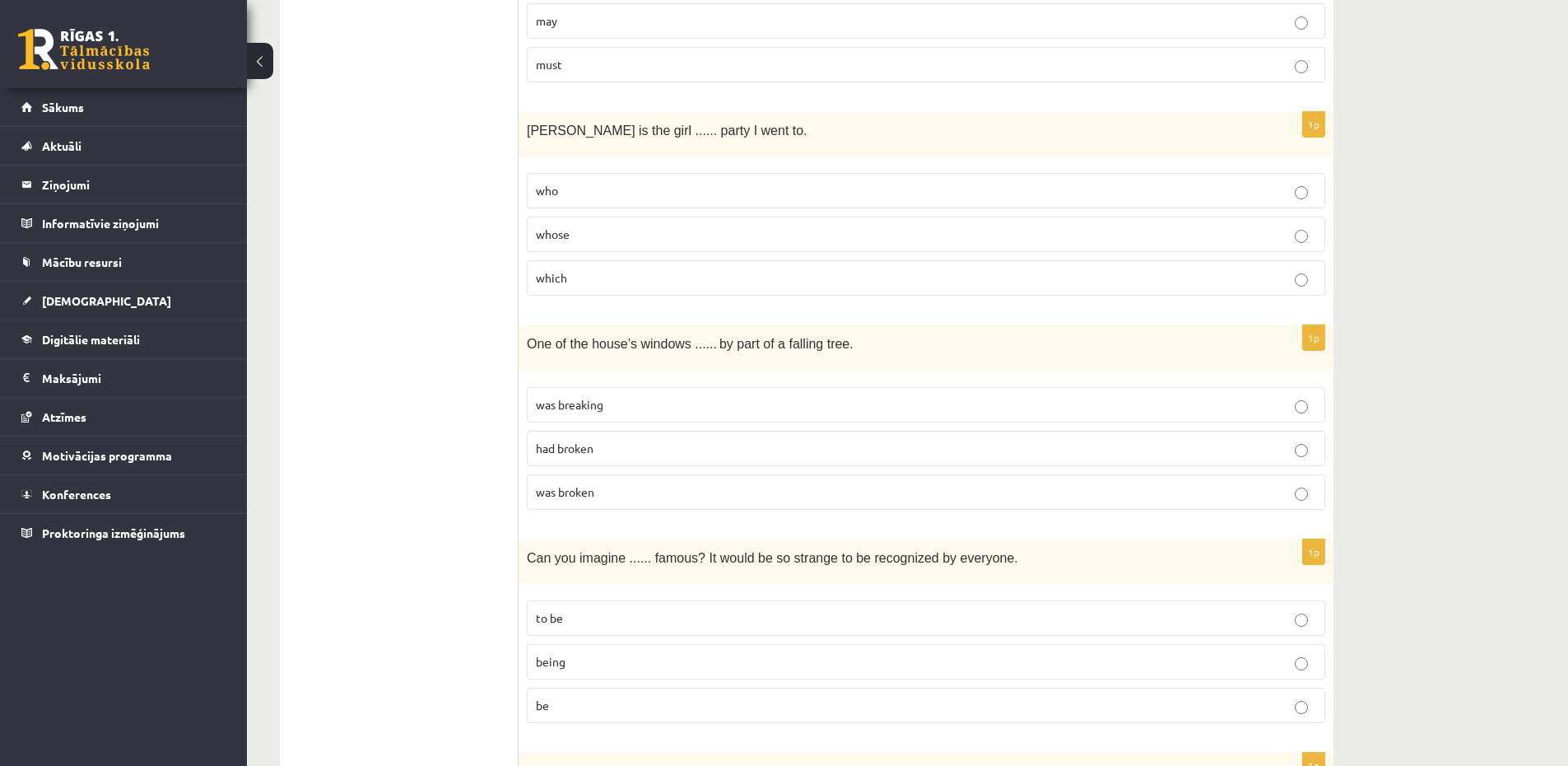
scroll to position [692, 0]
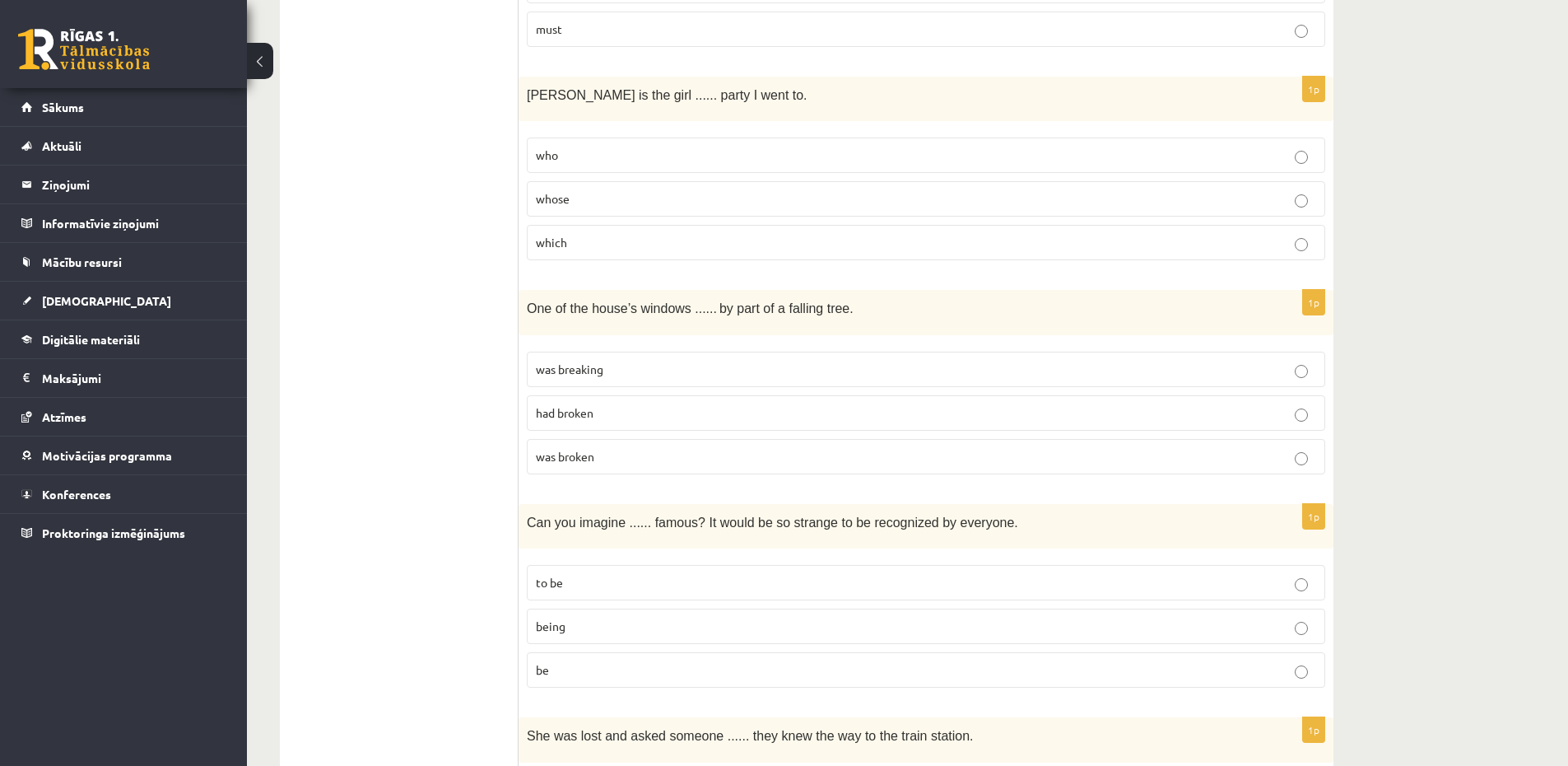
click at [589, 460] on span "was broken" at bounding box center [565, 456] width 58 height 15
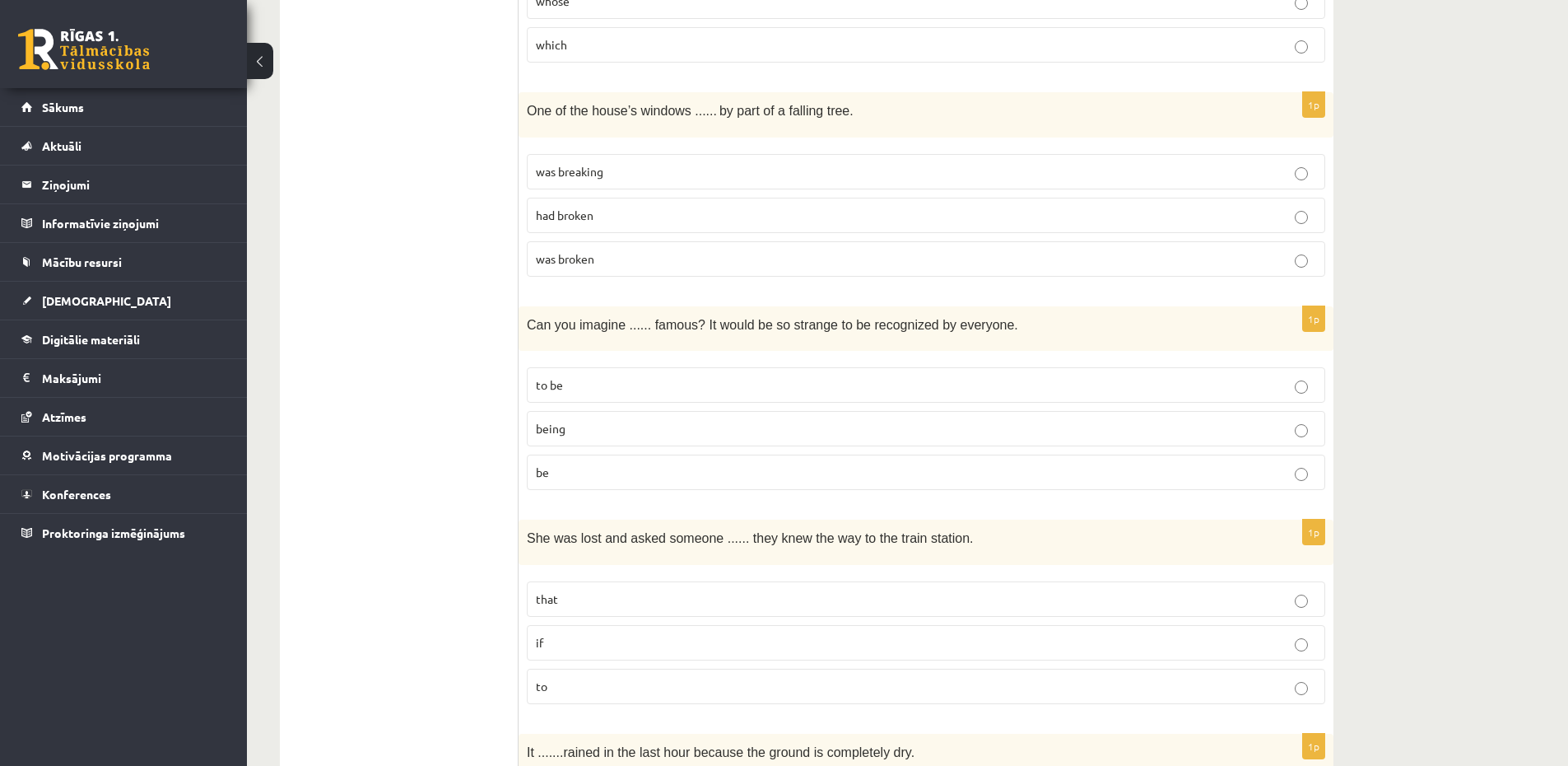
click at [583, 440] on label "being" at bounding box center [926, 429] width 798 height 36
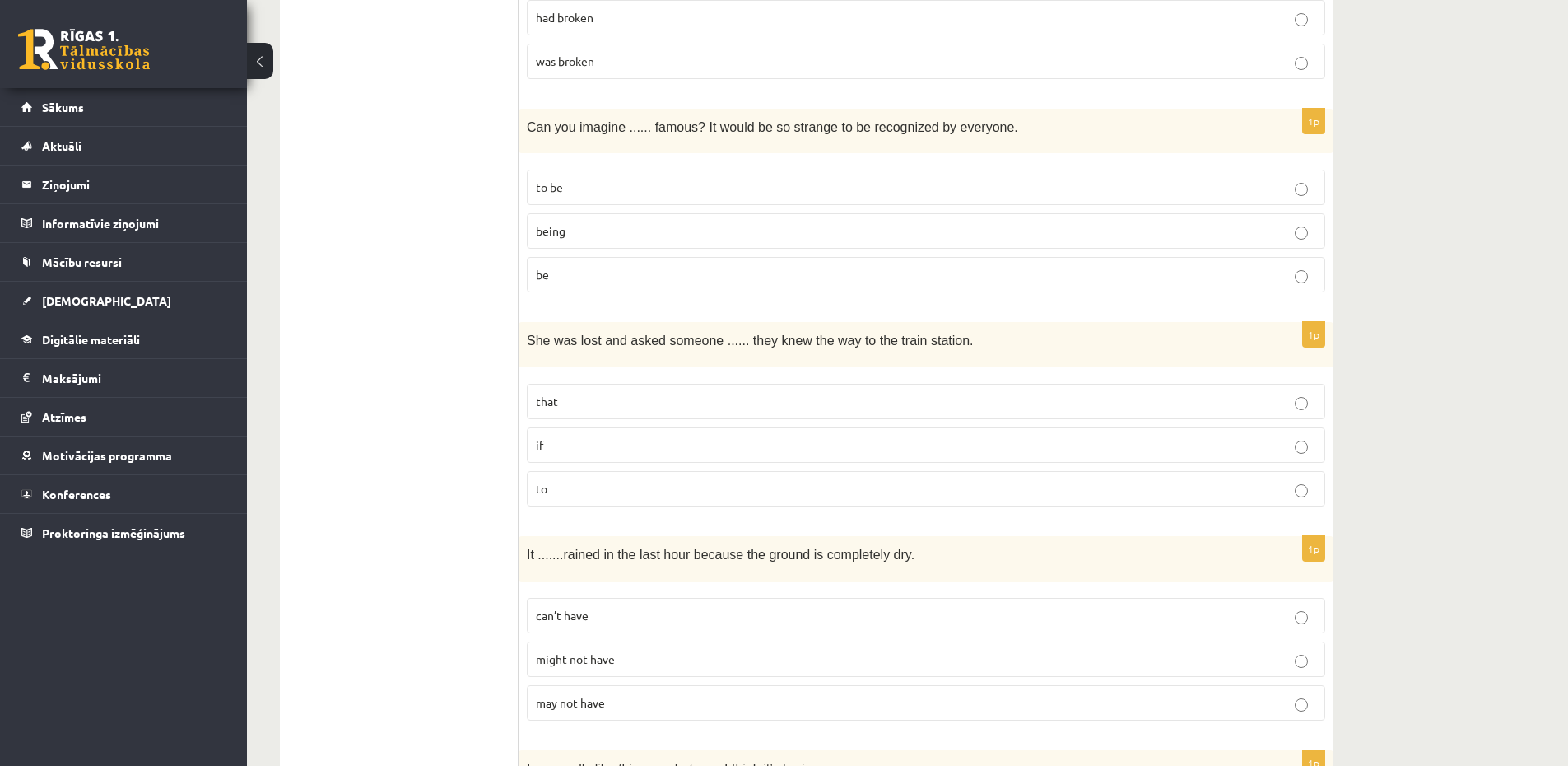
click at [536, 455] on label "if" at bounding box center [926, 445] width 798 height 36
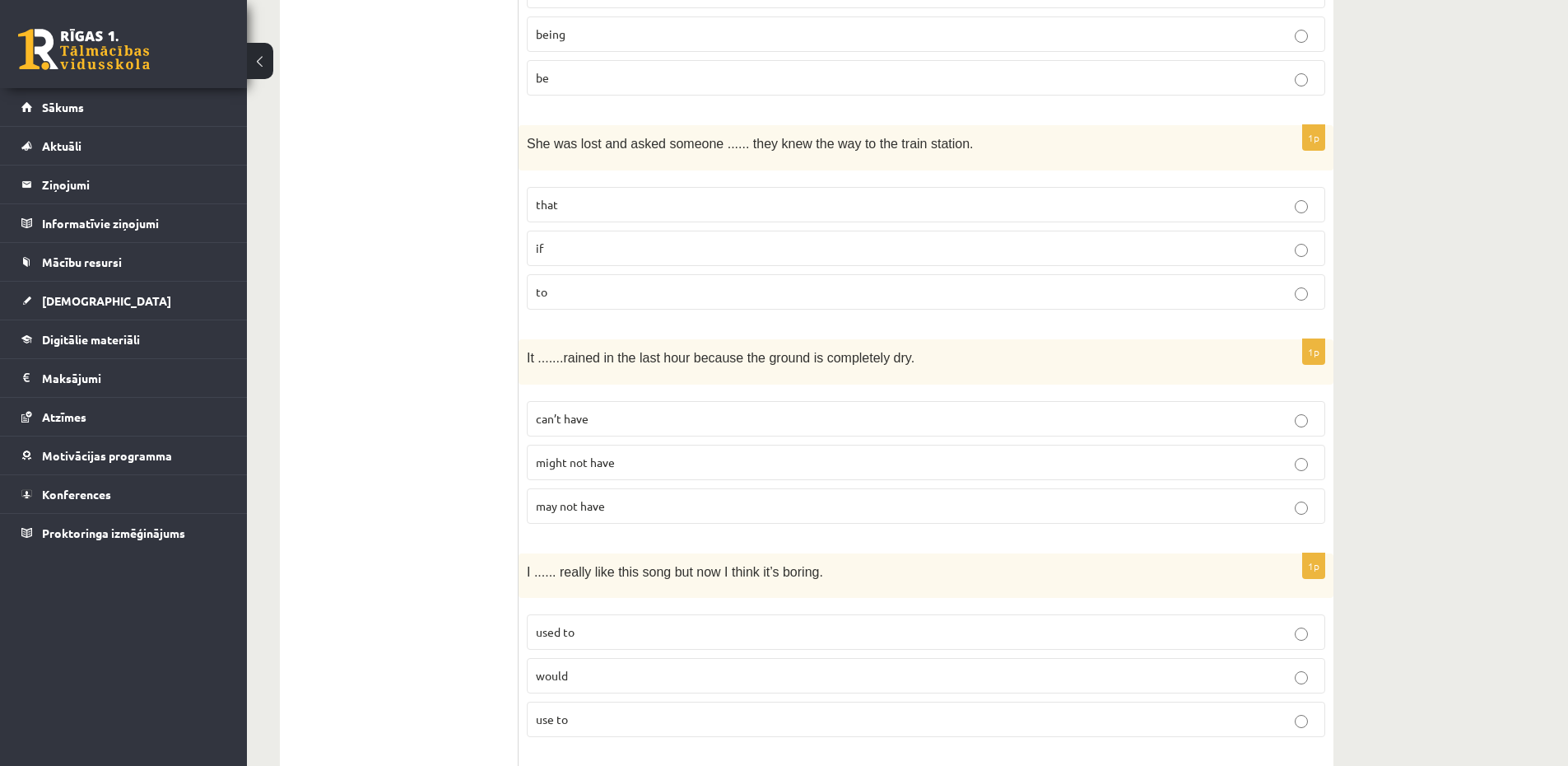
scroll to position [1284, 0]
click at [611, 420] on p "can’t have" at bounding box center [926, 417] width 781 height 17
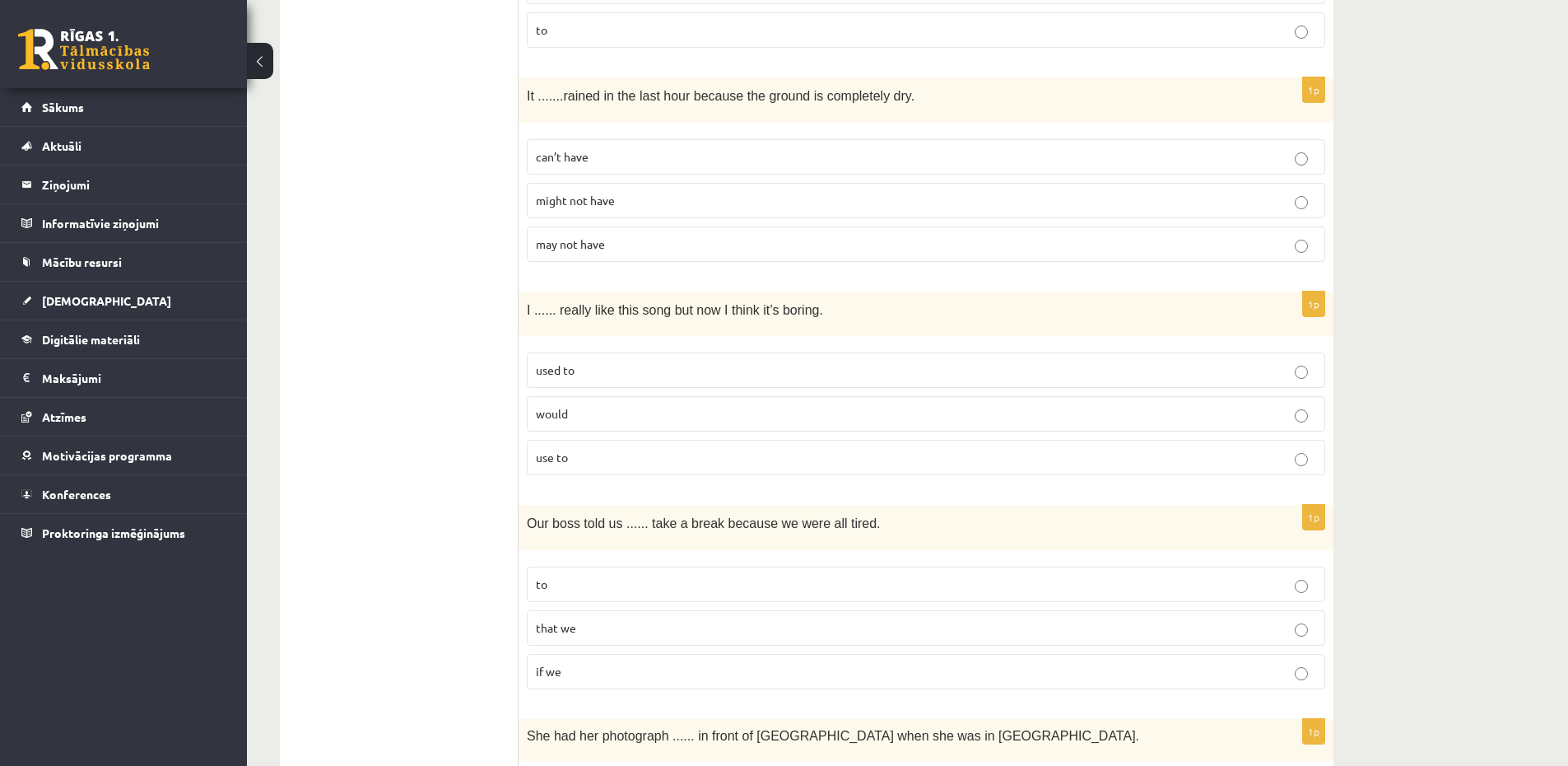
scroll to position [1581, 0]
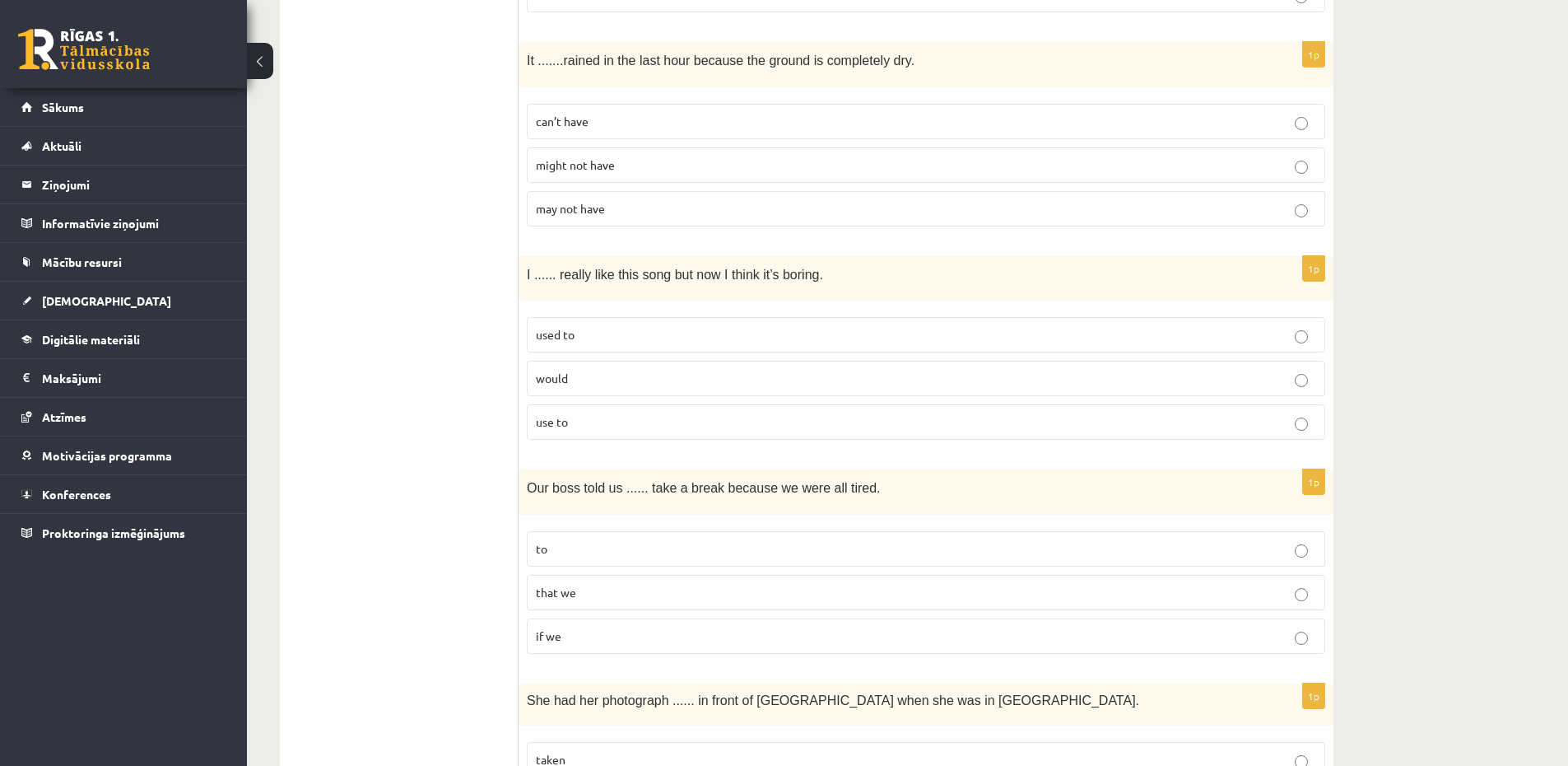
click at [572, 422] on p "use to" at bounding box center [926, 421] width 781 height 17
click at [573, 305] on div "1p I ...... really like this song but now I think it’s boring. used to would us…" at bounding box center [925, 354] width 814 height 197
click at [573, 323] on label "used to" at bounding box center [926, 335] width 798 height 36
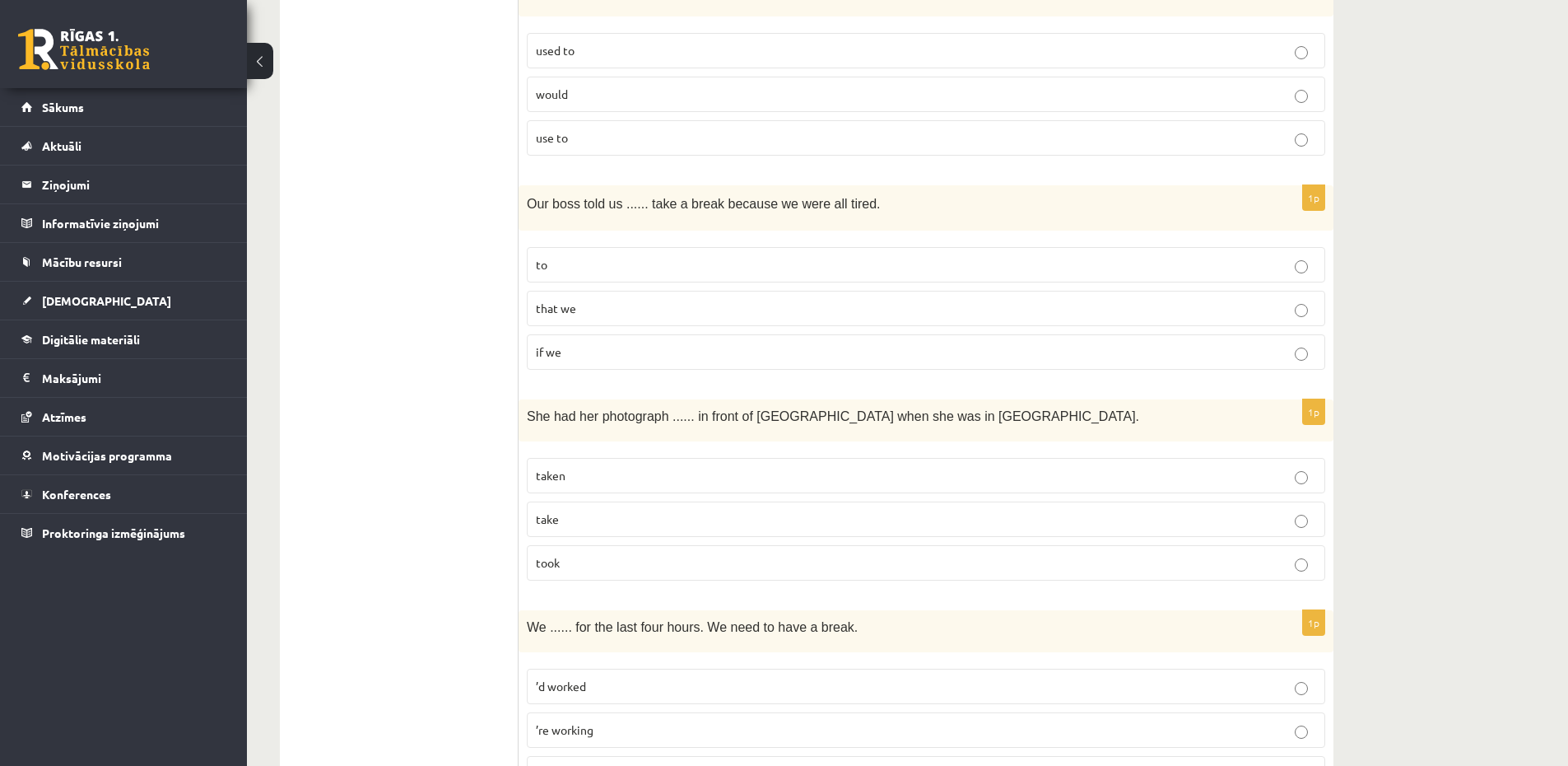
scroll to position [1976, 0]
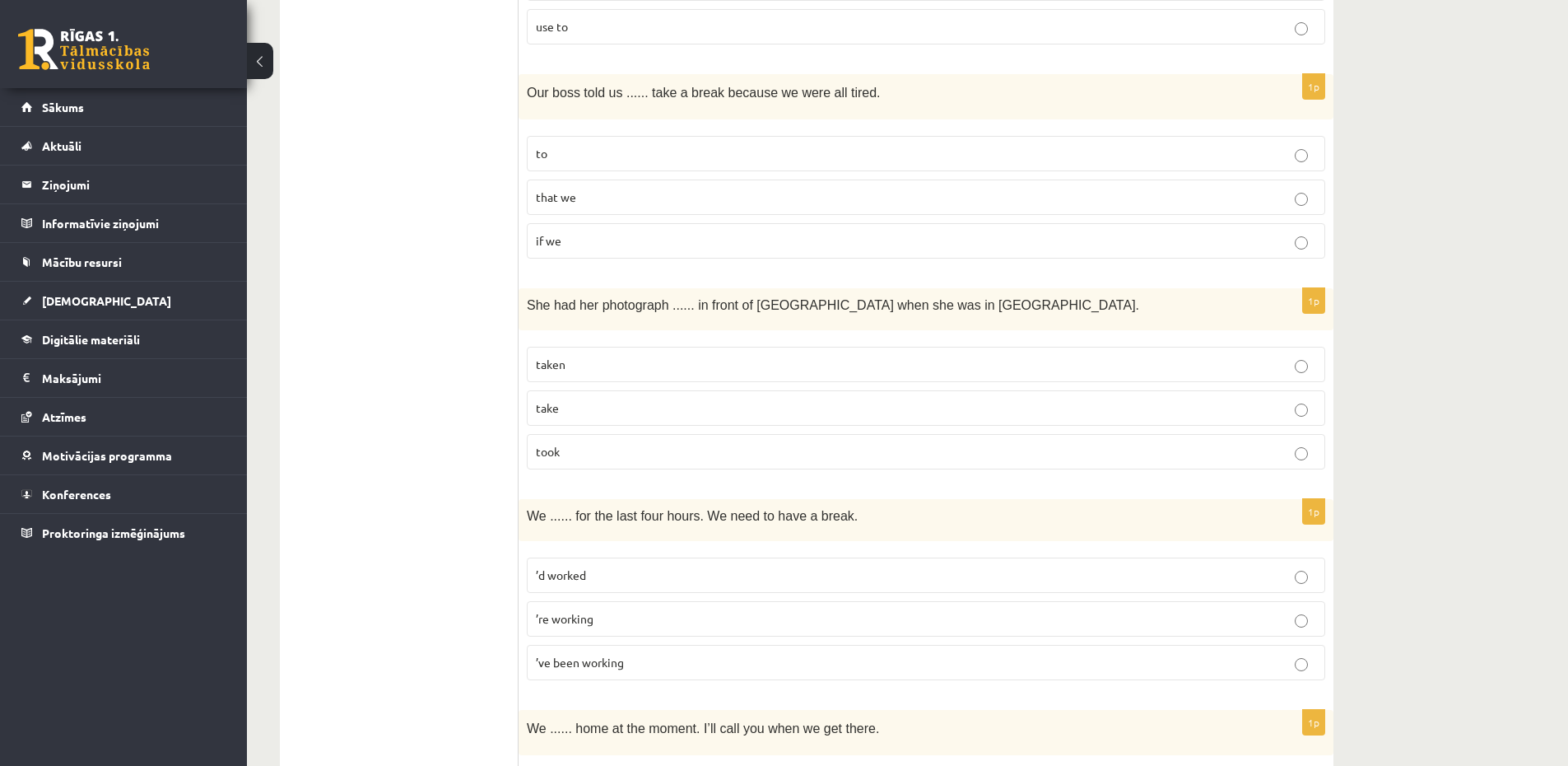
click at [576, 164] on label "to" at bounding box center [926, 154] width 798 height 36
click at [632, 371] on p "taken" at bounding box center [926, 364] width 781 height 17
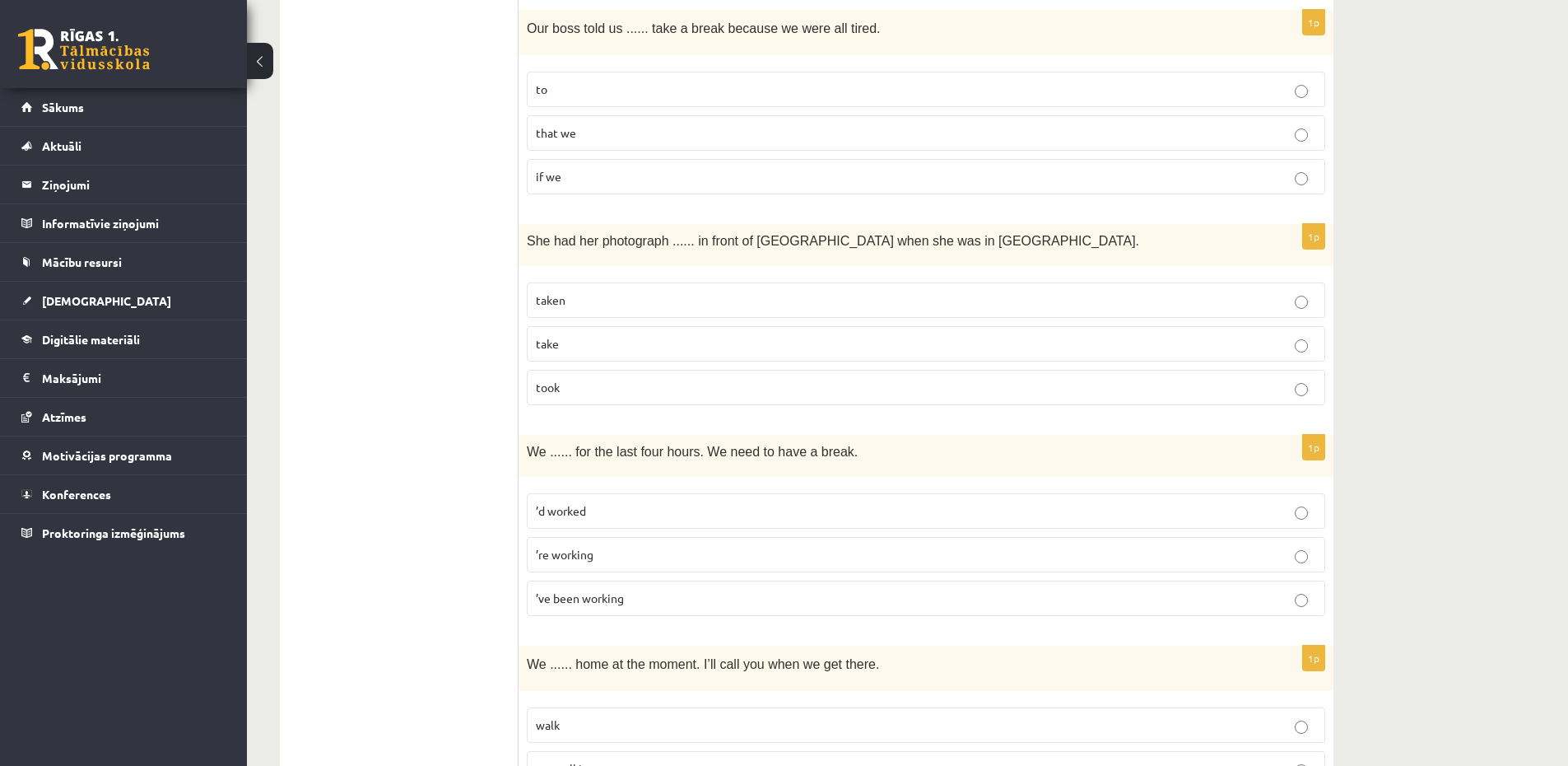
scroll to position [2173, 0]
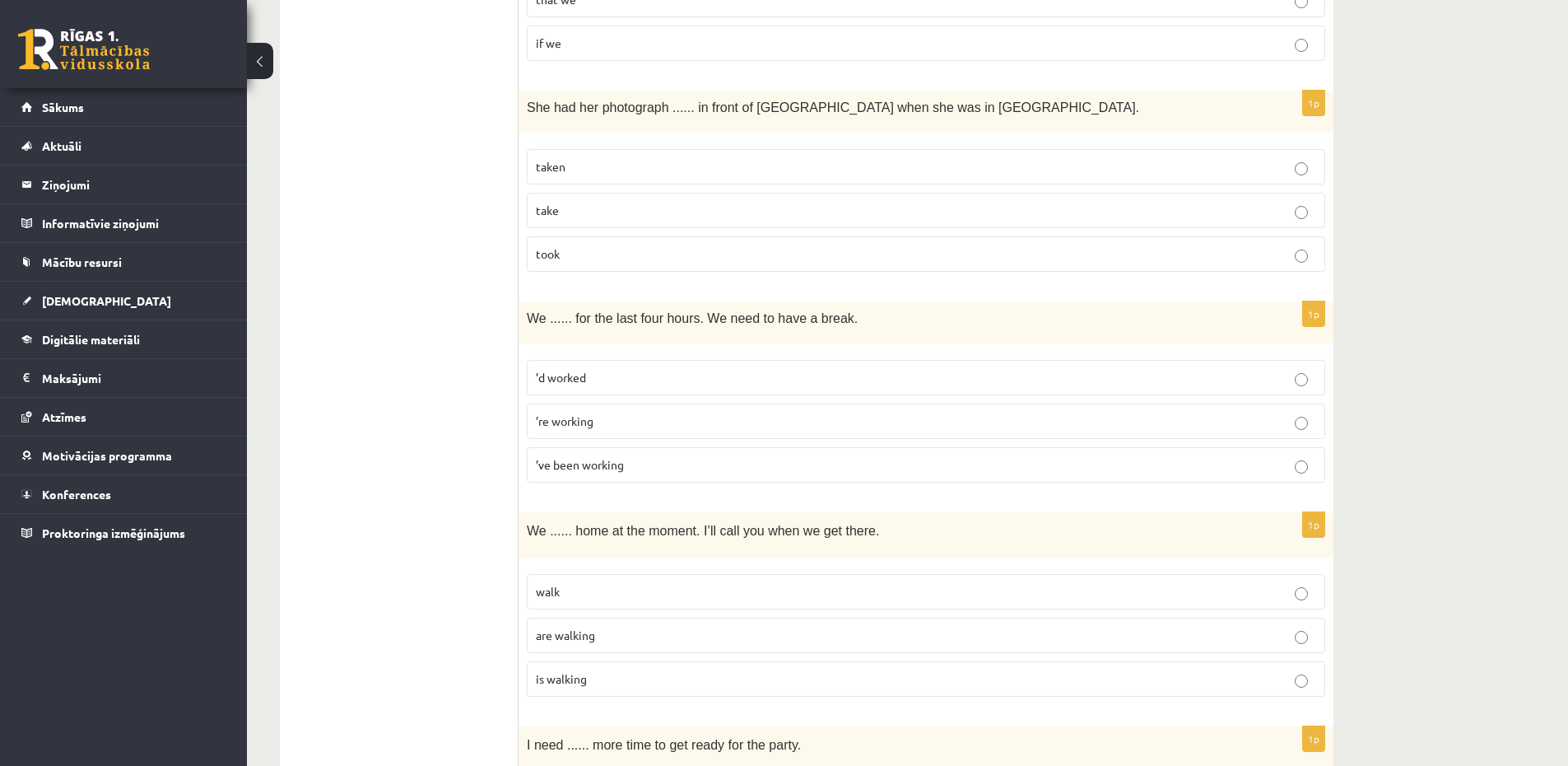
click at [625, 416] on p "’re working" at bounding box center [926, 420] width 781 height 17
click at [639, 465] on p "’ve been working" at bounding box center [926, 464] width 781 height 17
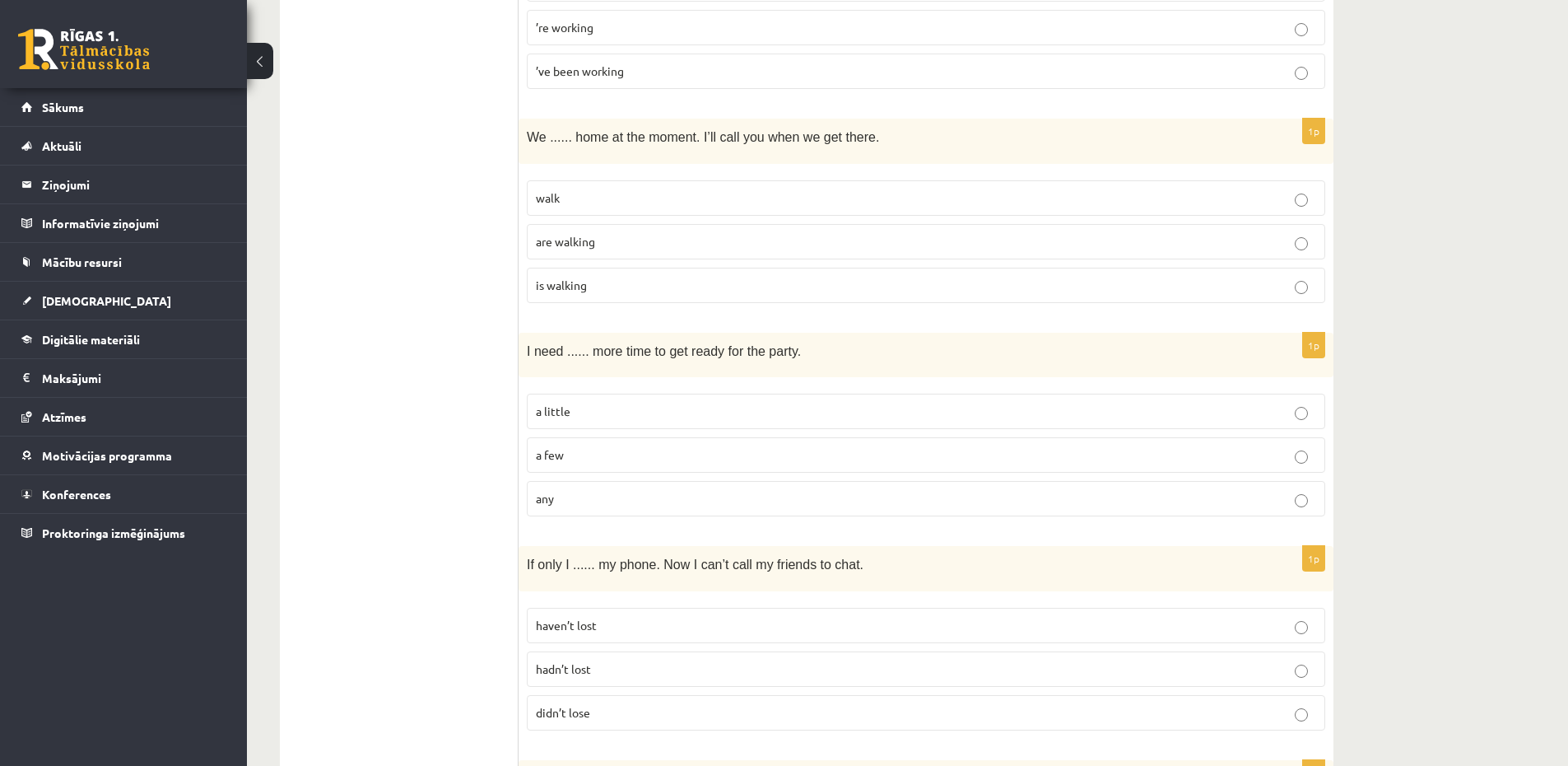
scroll to position [2569, 0]
drag, startPoint x: 606, startPoint y: 236, endPoint x: 620, endPoint y: 257, distance: 25.2
click at [606, 237] on p "are walking" at bounding box center [926, 239] width 781 height 17
click at [614, 412] on p "a little" at bounding box center [926, 409] width 781 height 17
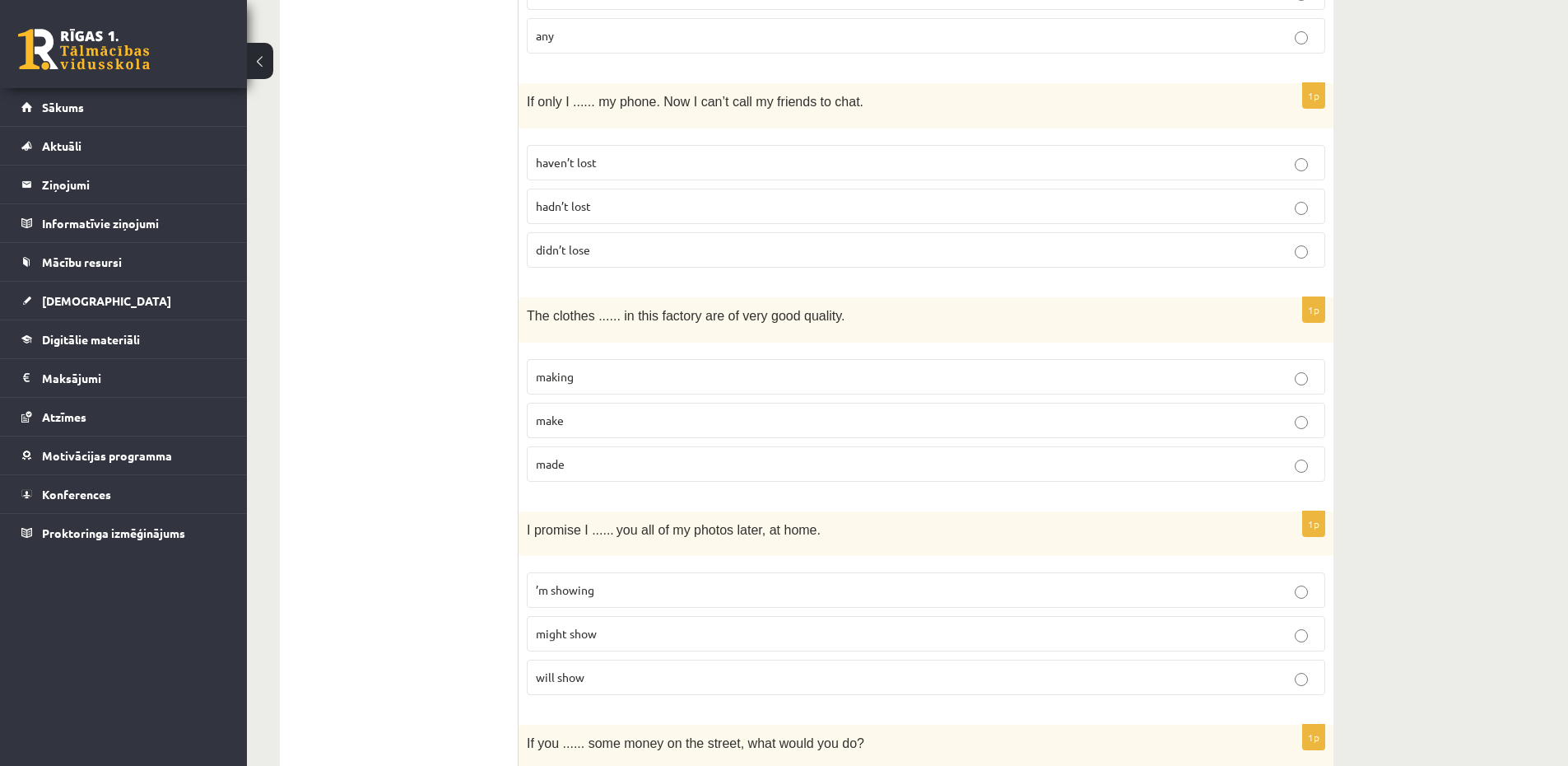
scroll to position [3062, 0]
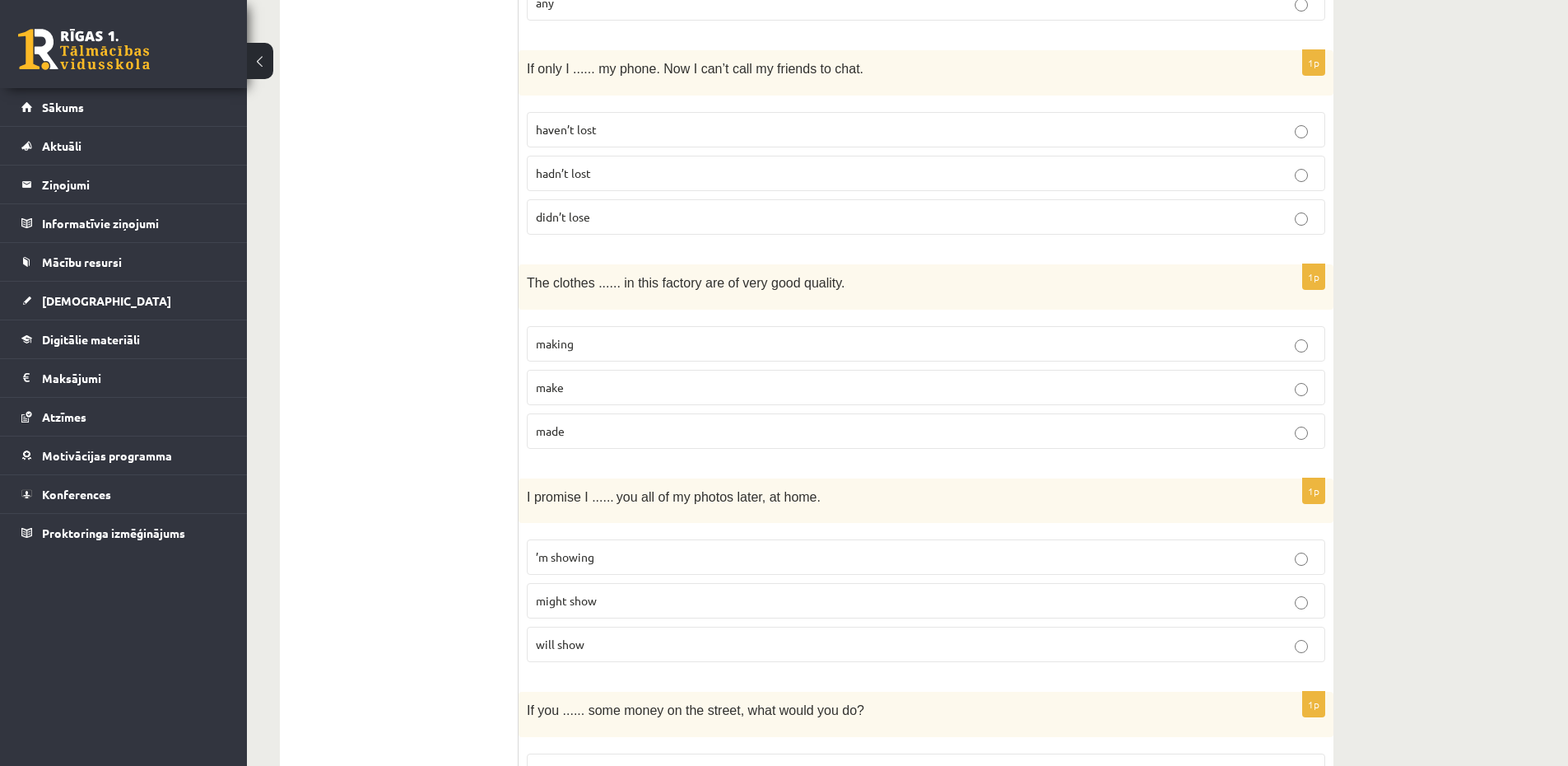
click at [583, 181] on p "hadn’t lost" at bounding box center [926, 172] width 781 height 17
click at [666, 424] on p "made" at bounding box center [926, 430] width 781 height 17
drag, startPoint x: 656, startPoint y: 628, endPoint x: 666, endPoint y: 634, distance: 11.7
click at [658, 629] on label "will show" at bounding box center [926, 644] width 798 height 36
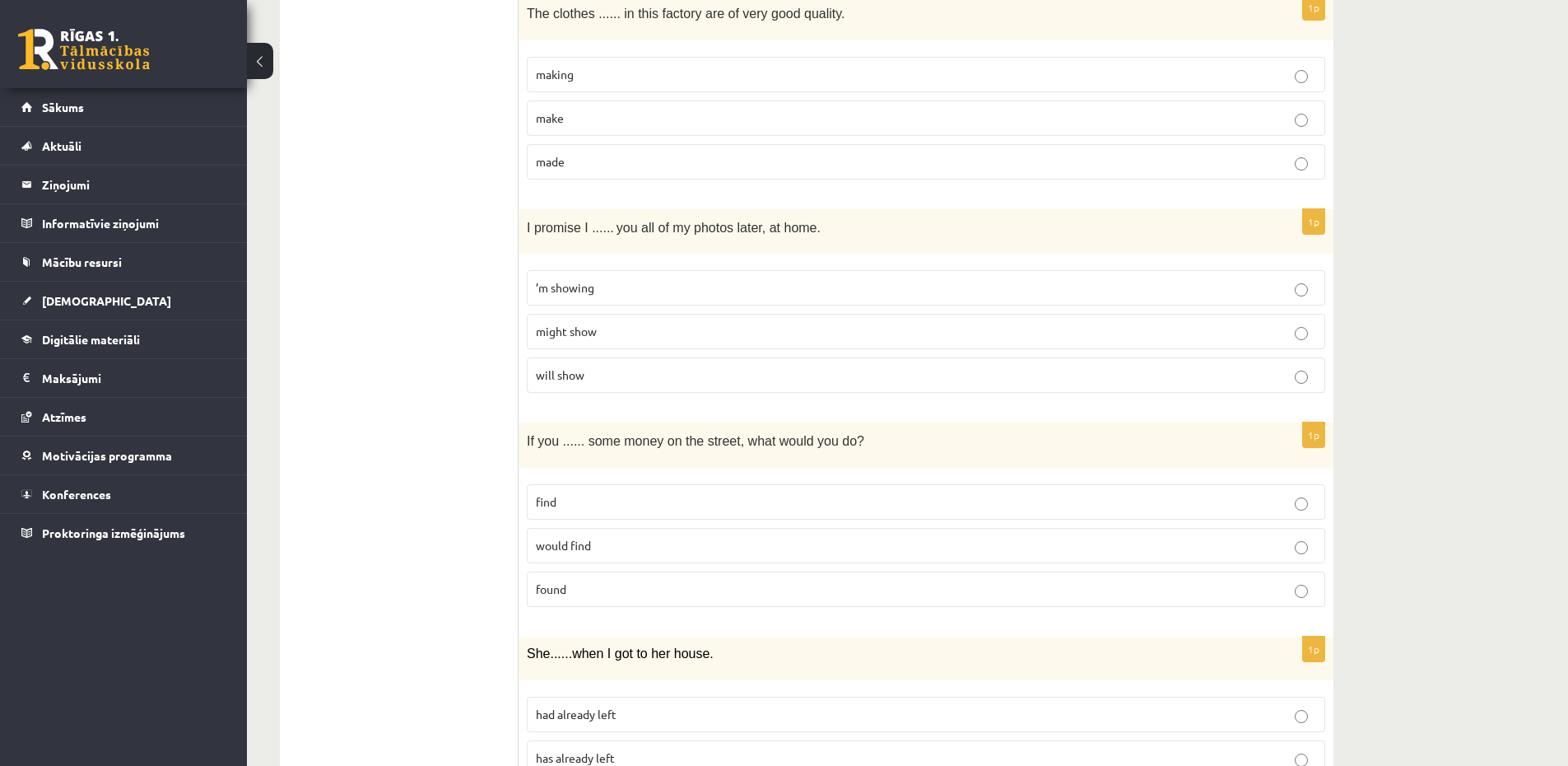
scroll to position [3358, 0]
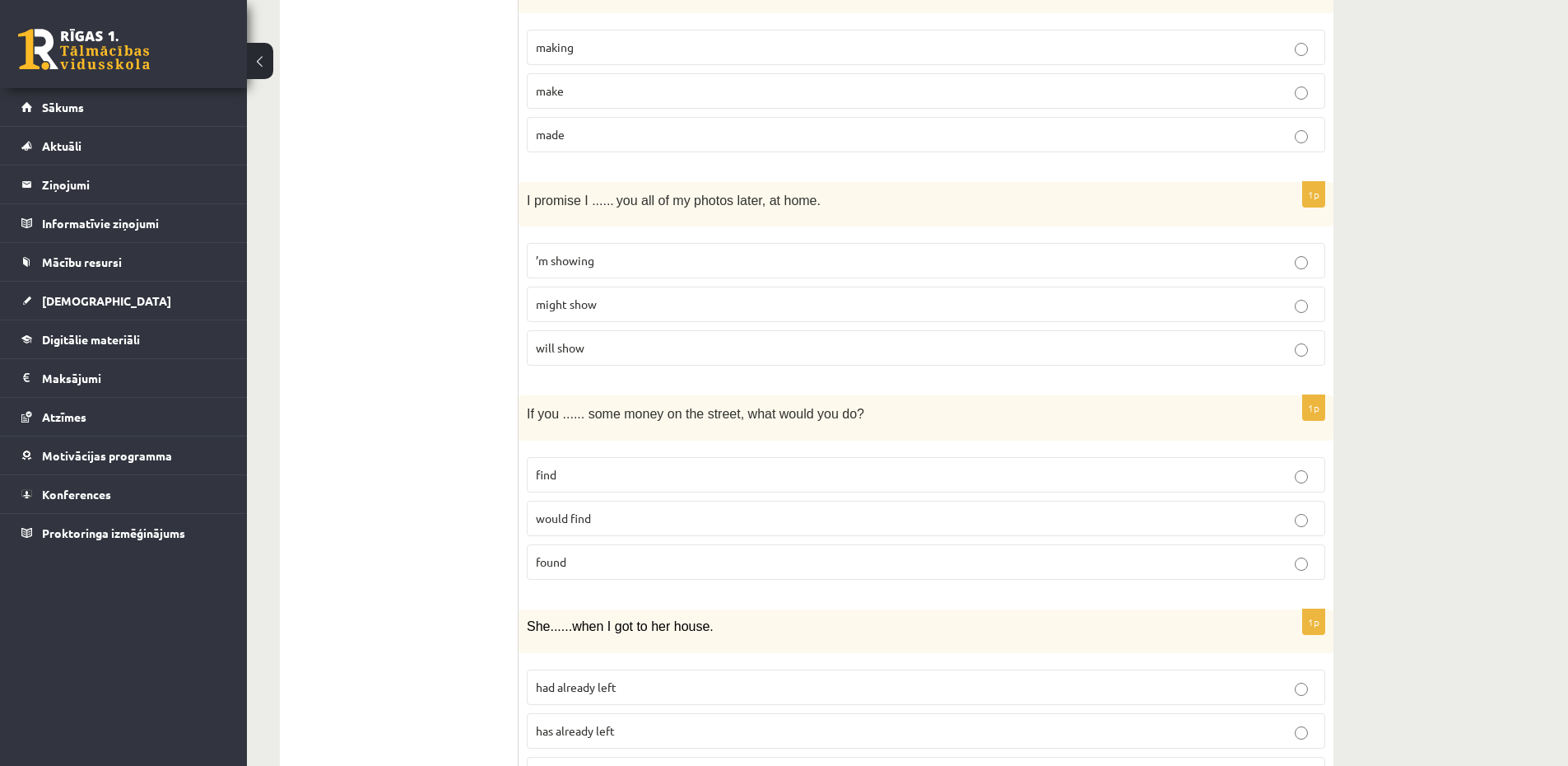
click at [634, 549] on label "found" at bounding box center [926, 562] width 798 height 36
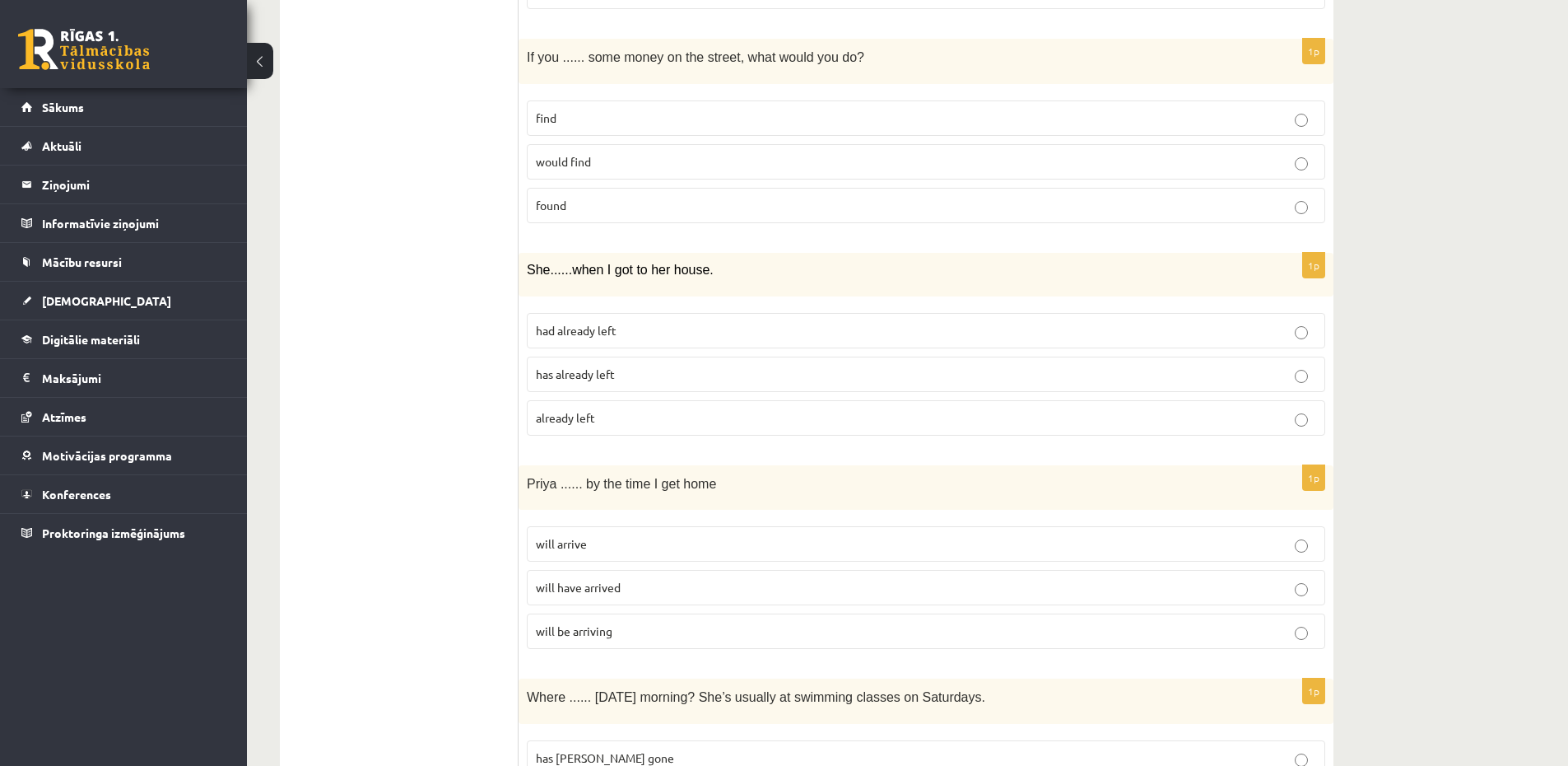
scroll to position [3754, 0]
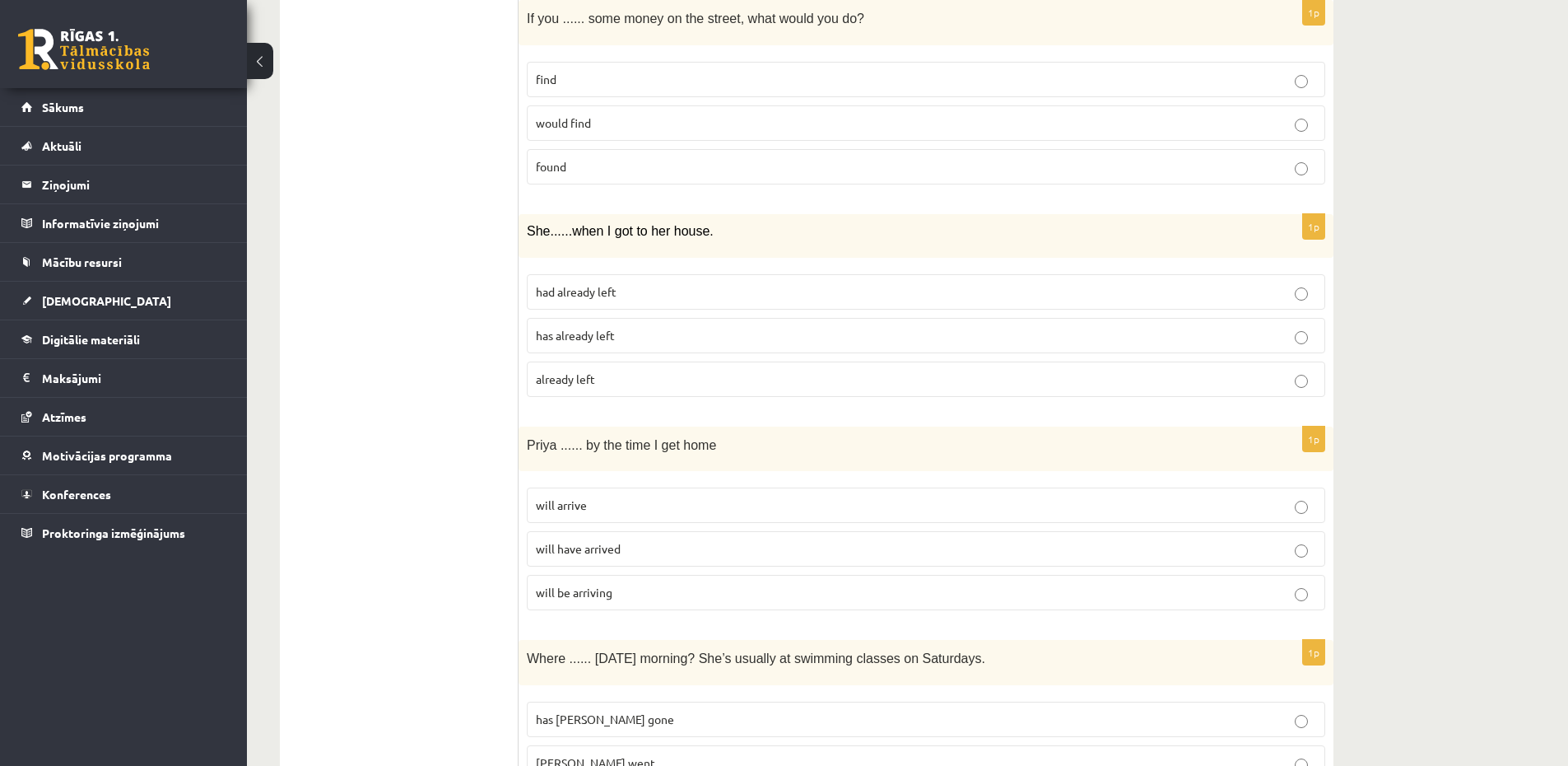
click at [688, 346] on label "has already left" at bounding box center [926, 336] width 798 height 36
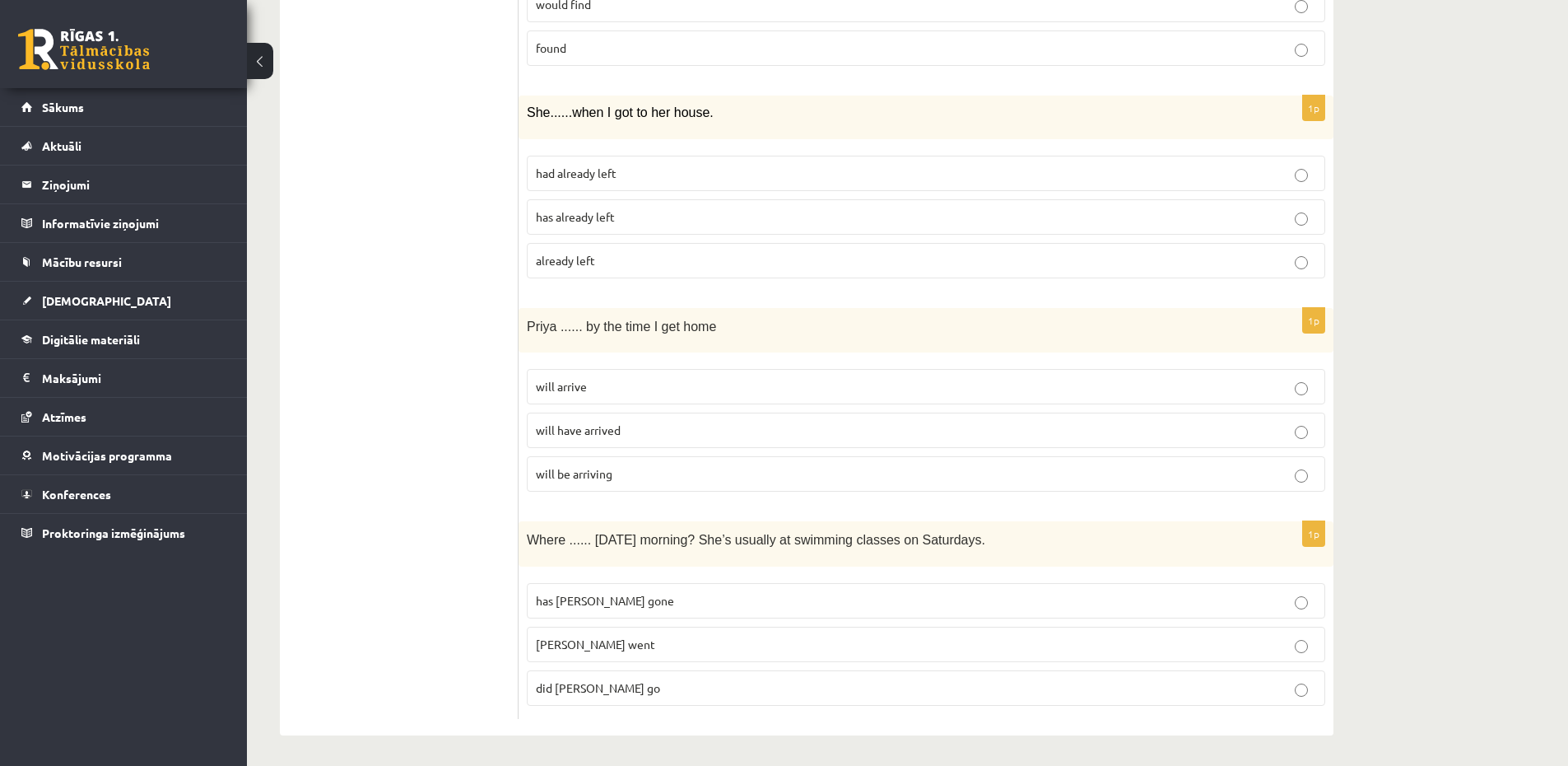
scroll to position [3876, 0]
click at [619, 422] on span "will have arrived" at bounding box center [578, 427] width 85 height 15
click at [792, 688] on p "did [PERSON_NAME] go" at bounding box center [926, 685] width 781 height 17
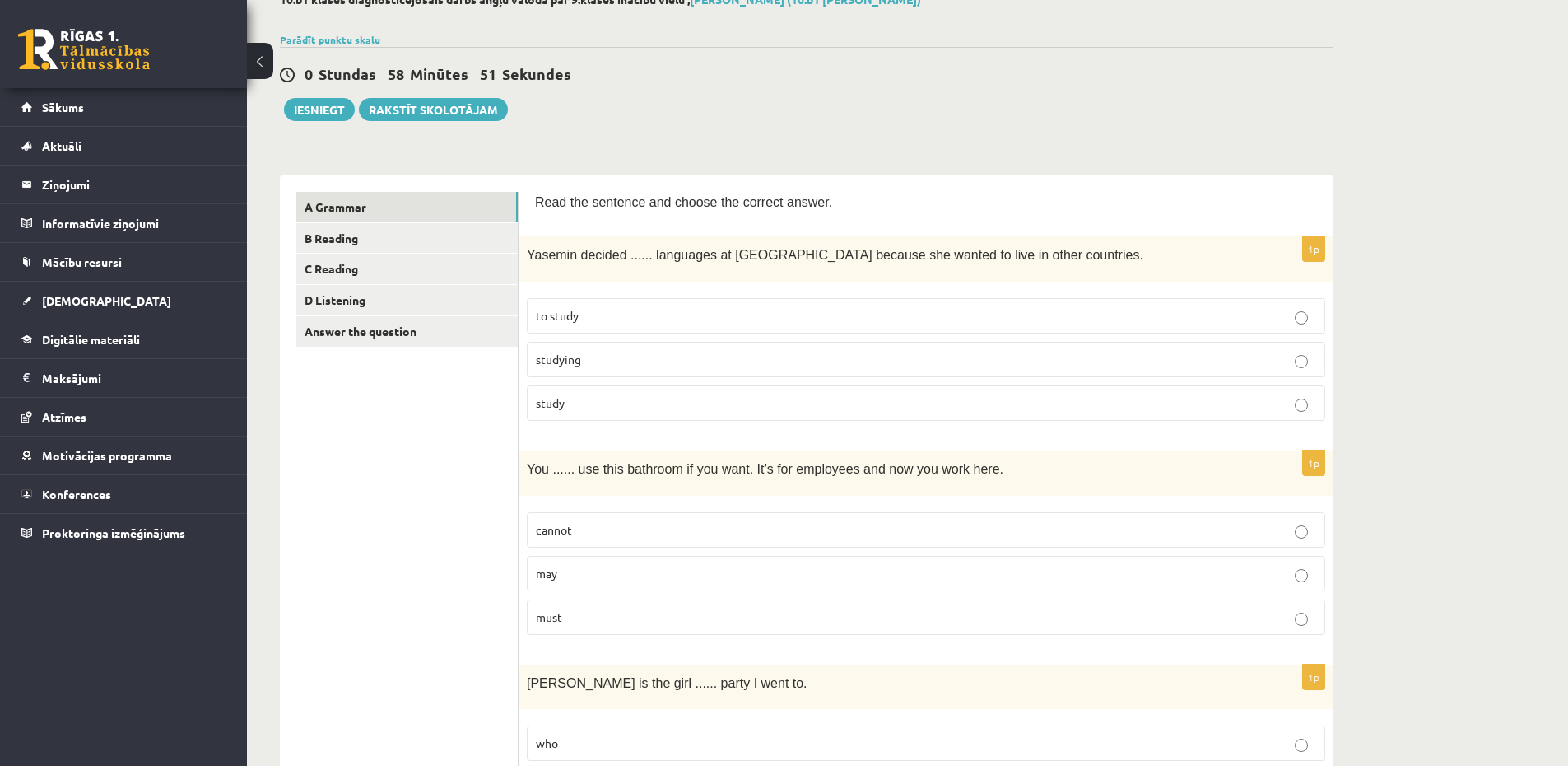
scroll to position [0, 0]
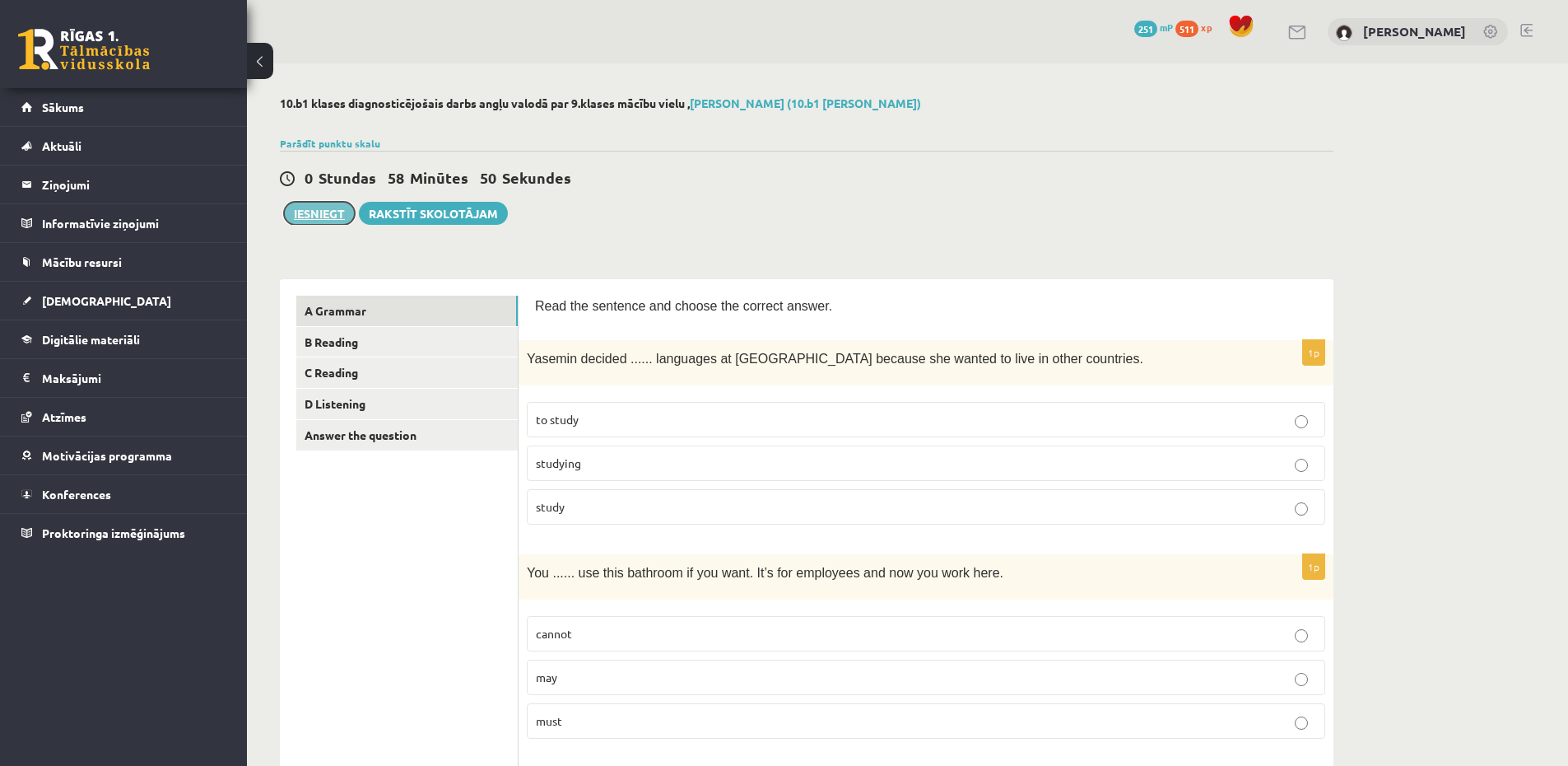
click at [316, 210] on button "Iesniegt" at bounding box center [319, 213] width 70 height 23
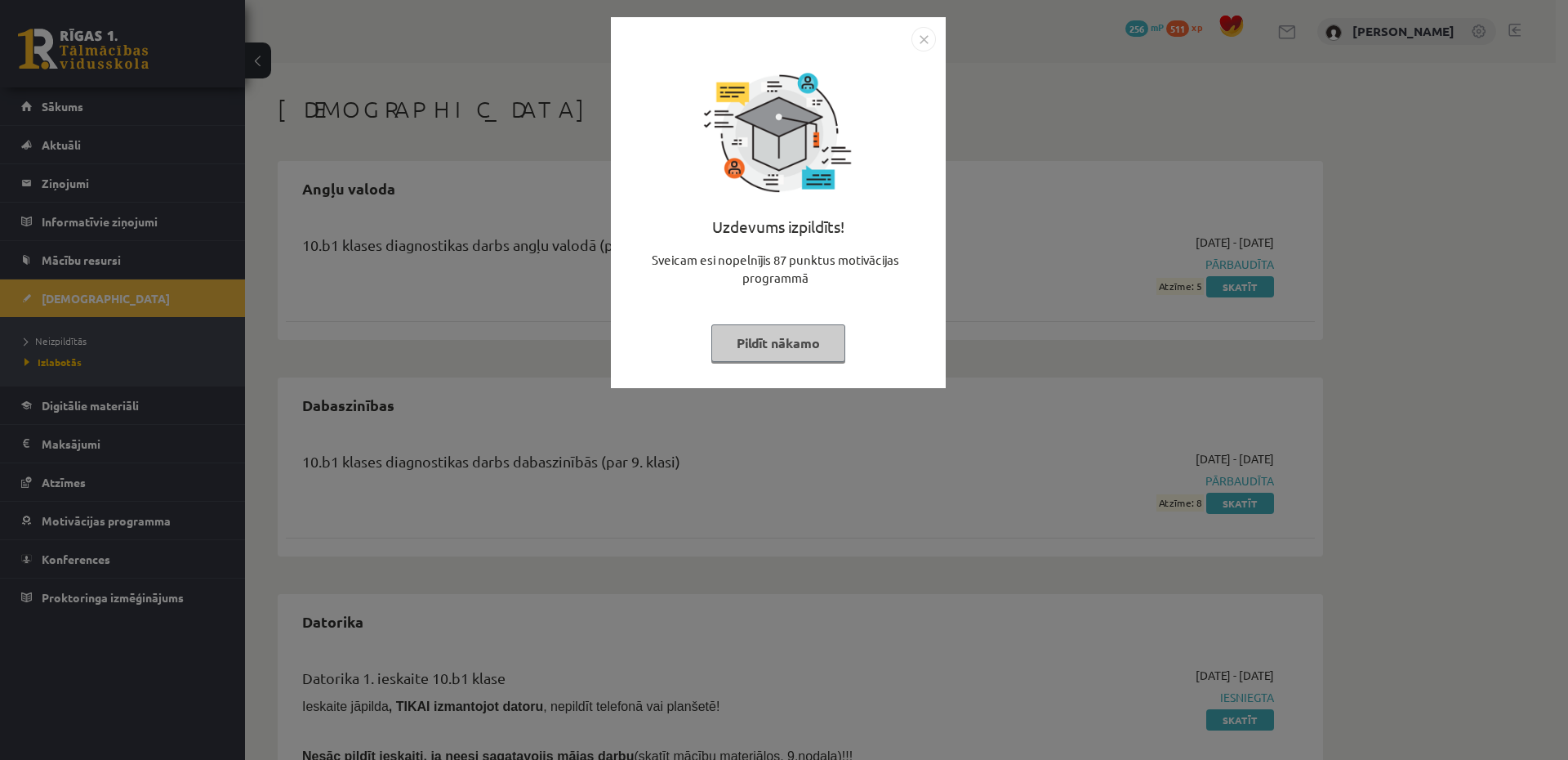
click at [1015, 263] on div "Uzdevums izpildīts! Sveicam esi nopelnījis 87 punktus motivācijas programmā Pil…" at bounding box center [784, 380] width 1568 height 760
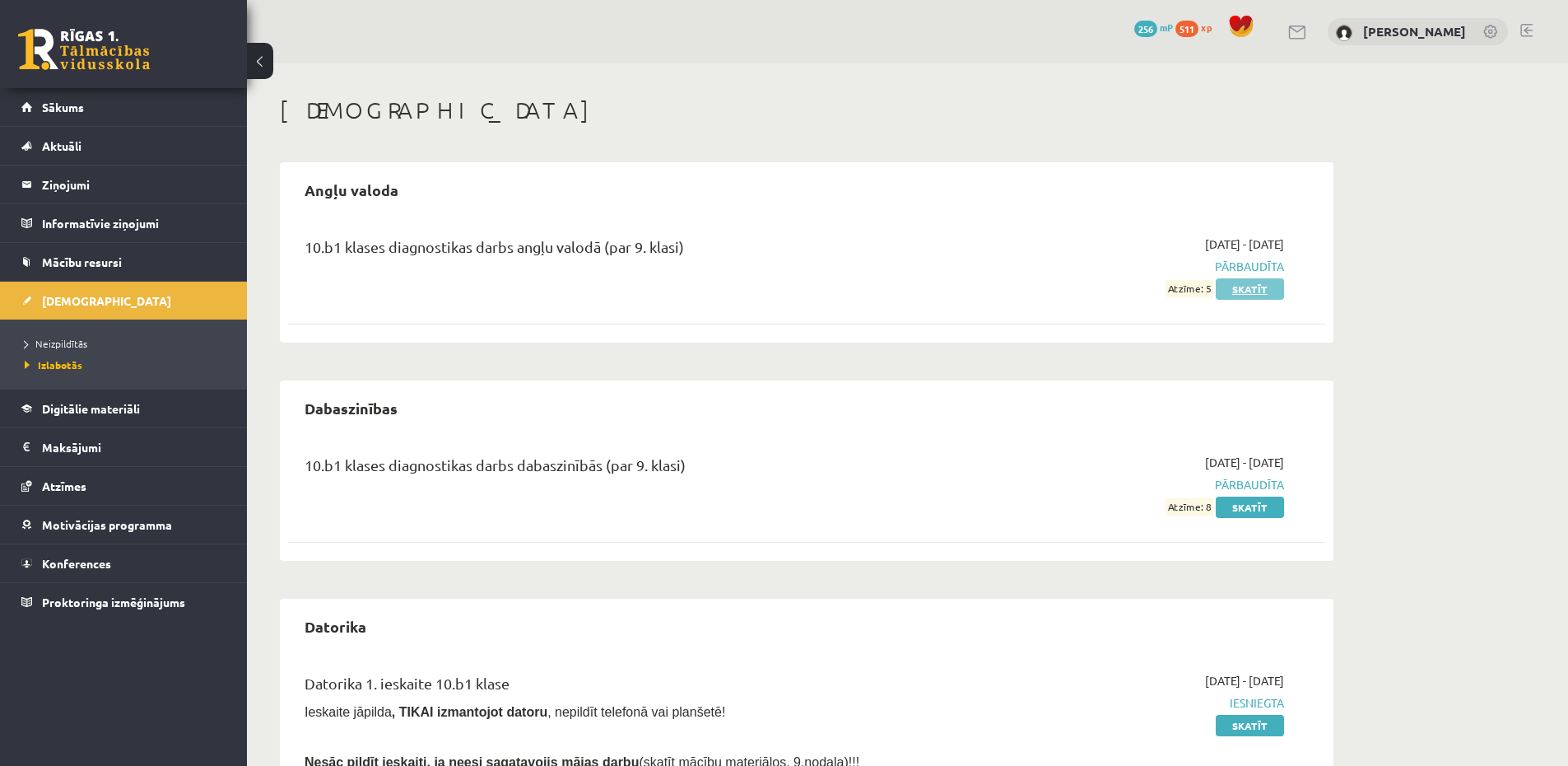
click at [1236, 284] on link "Skatīt" at bounding box center [1249, 289] width 68 height 22
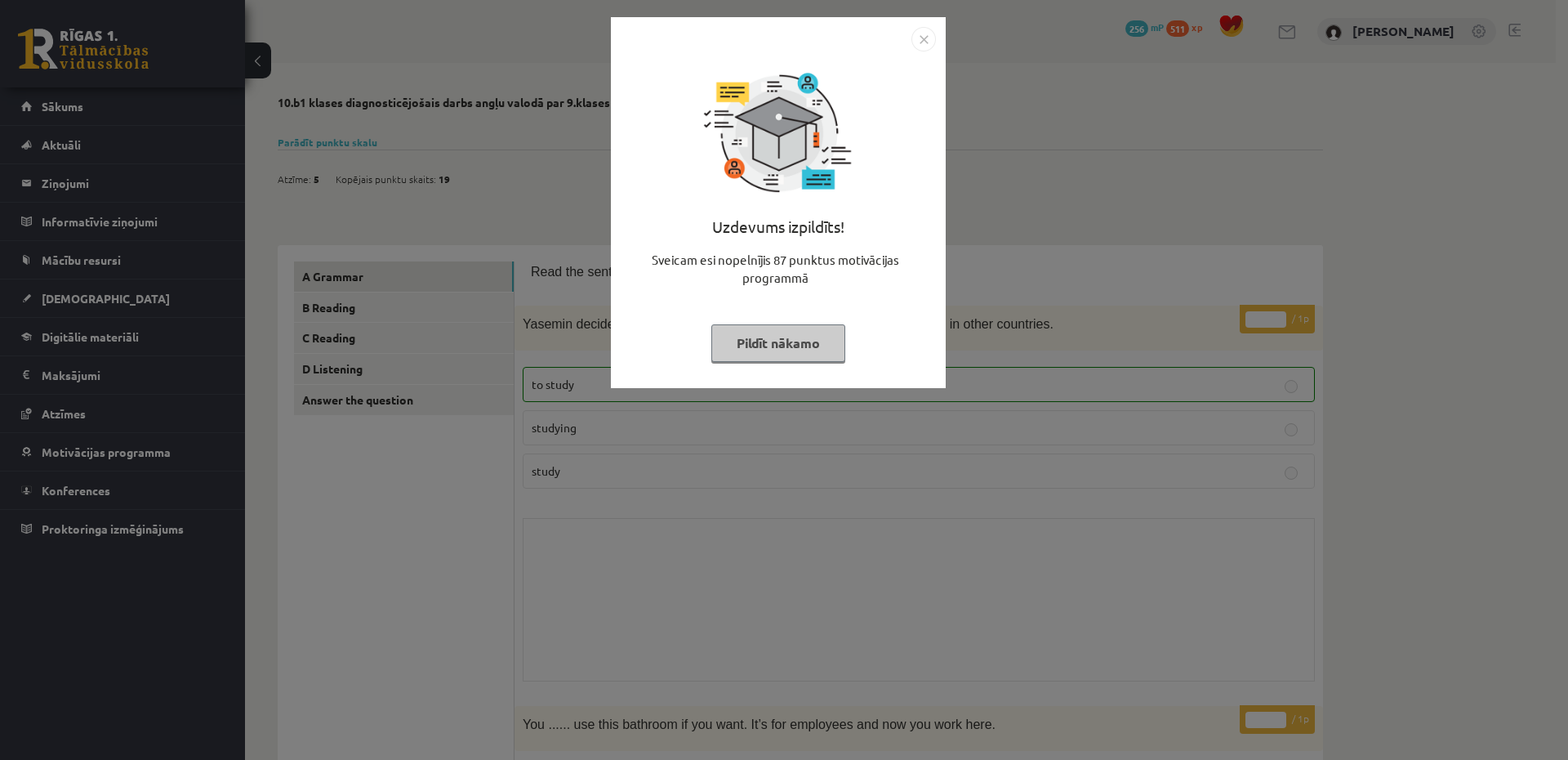
click at [572, 379] on div "Uzdevums izpildīts! Sveicam esi nopelnījis 87 punktus motivācijas programmā Pil…" at bounding box center [784, 380] width 1568 height 760
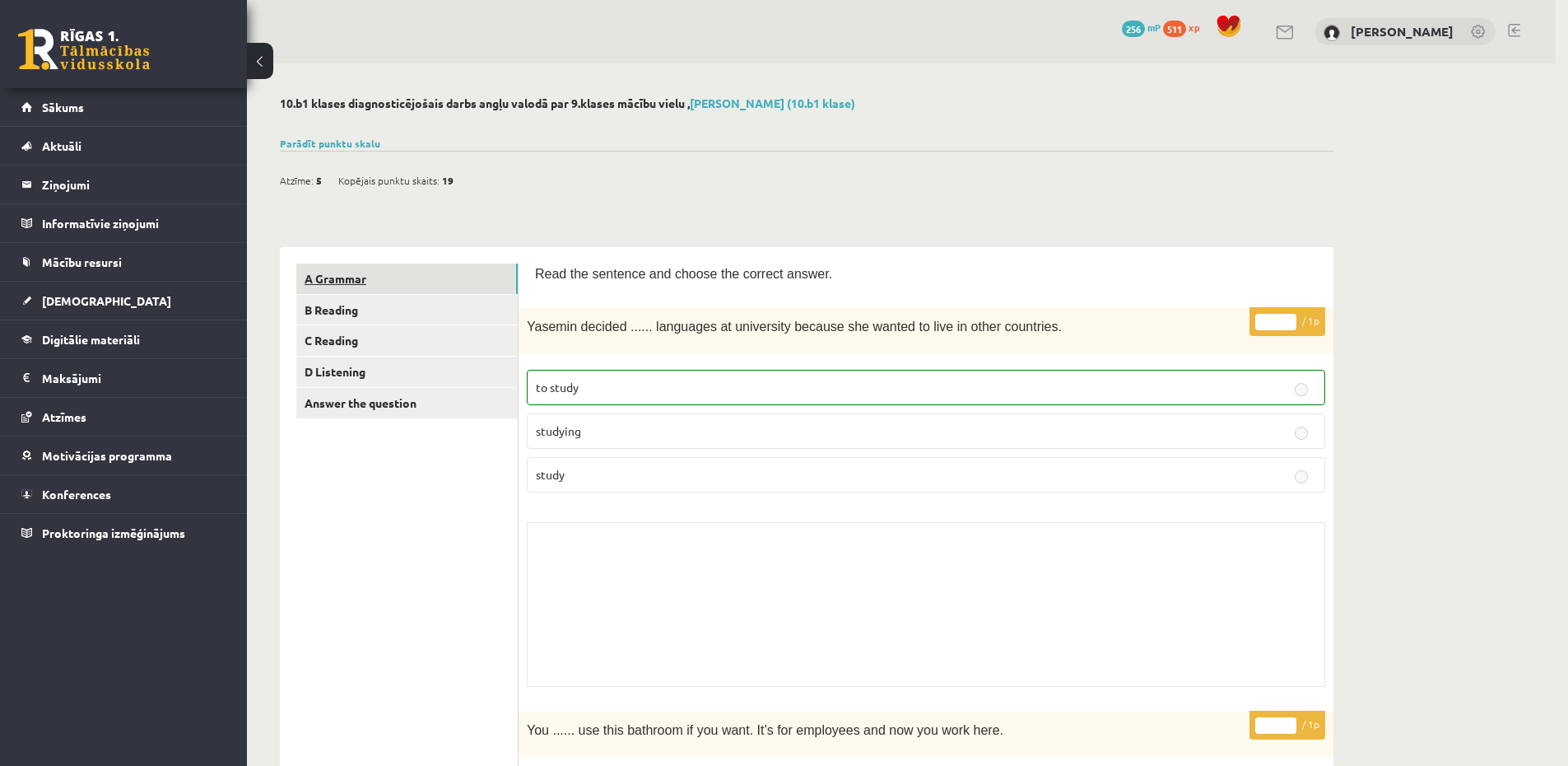
click at [324, 289] on link "A Grammar" at bounding box center [406, 278] width 221 height 31
click at [338, 314] on link "B Reading" at bounding box center [406, 309] width 221 height 31
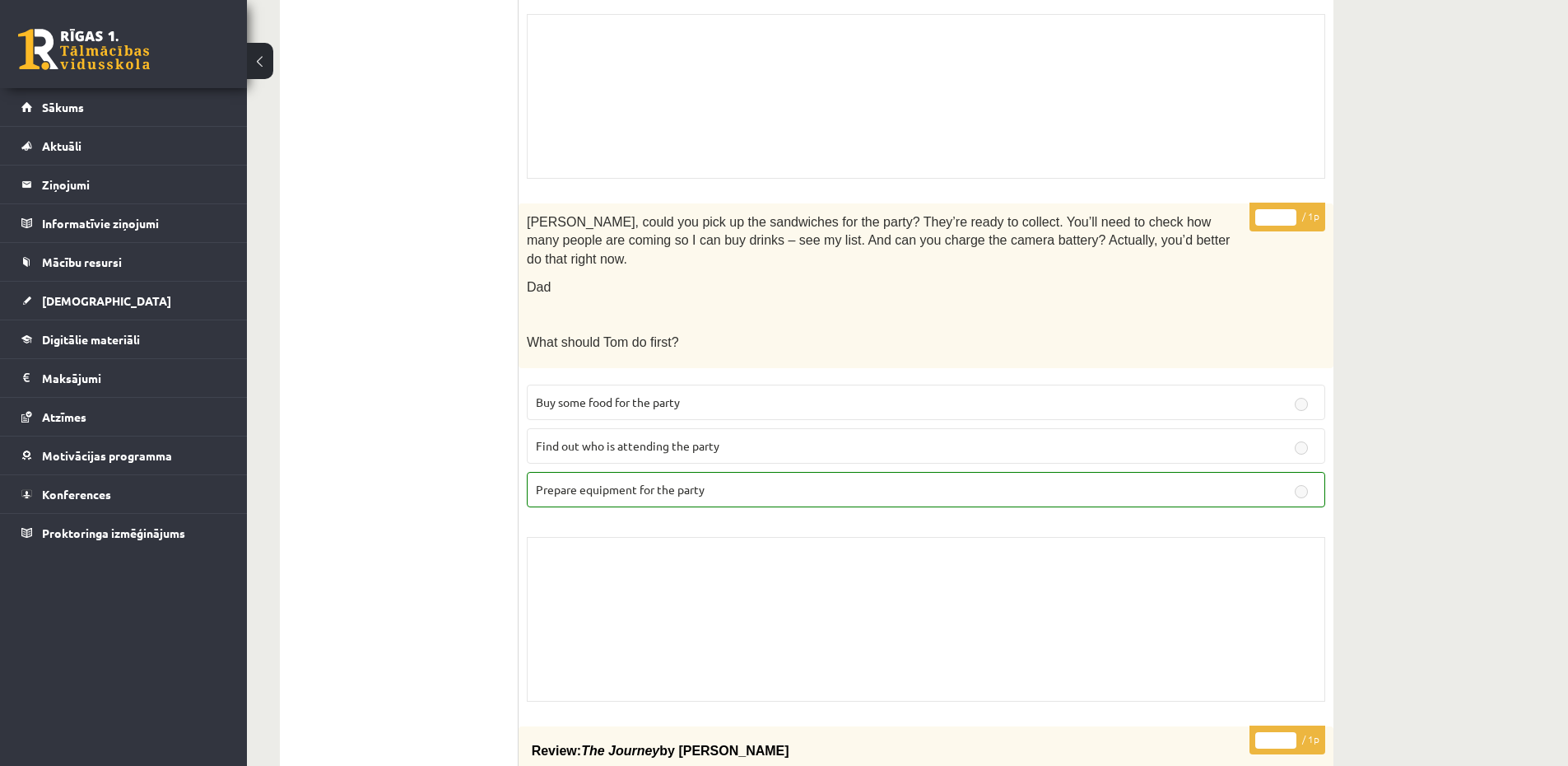
scroll to position [1481, 0]
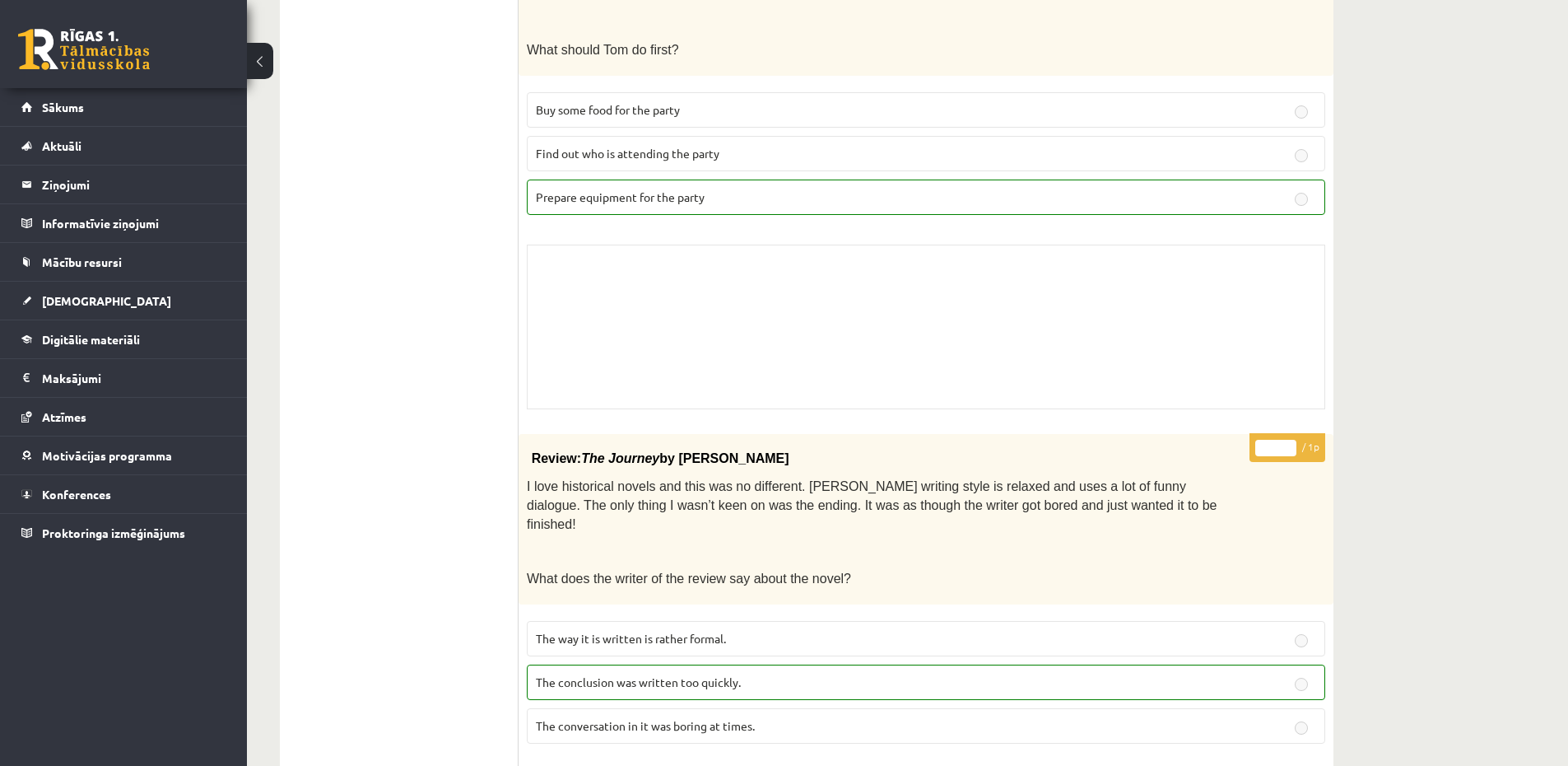
click at [620, 154] on fieldset "Buy some food for the party Find out who is attending the party Prepare equipme…" at bounding box center [926, 152] width 798 height 136
click at [620, 146] on span "Find out who is attending the party" at bounding box center [627, 153] width 183 height 15
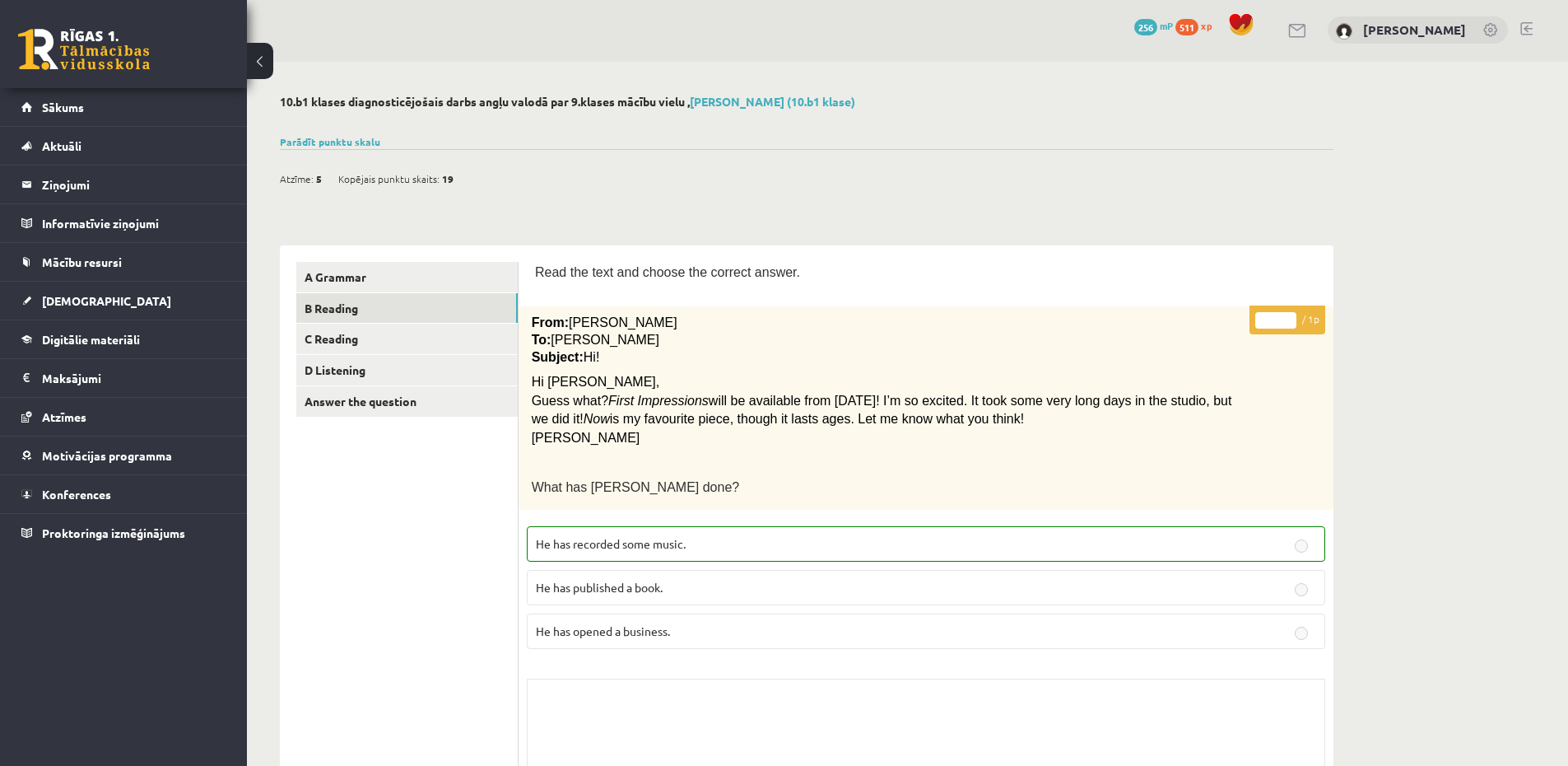
scroll to position [0, 0]
click at [343, 341] on link "C Reading" at bounding box center [406, 340] width 221 height 31
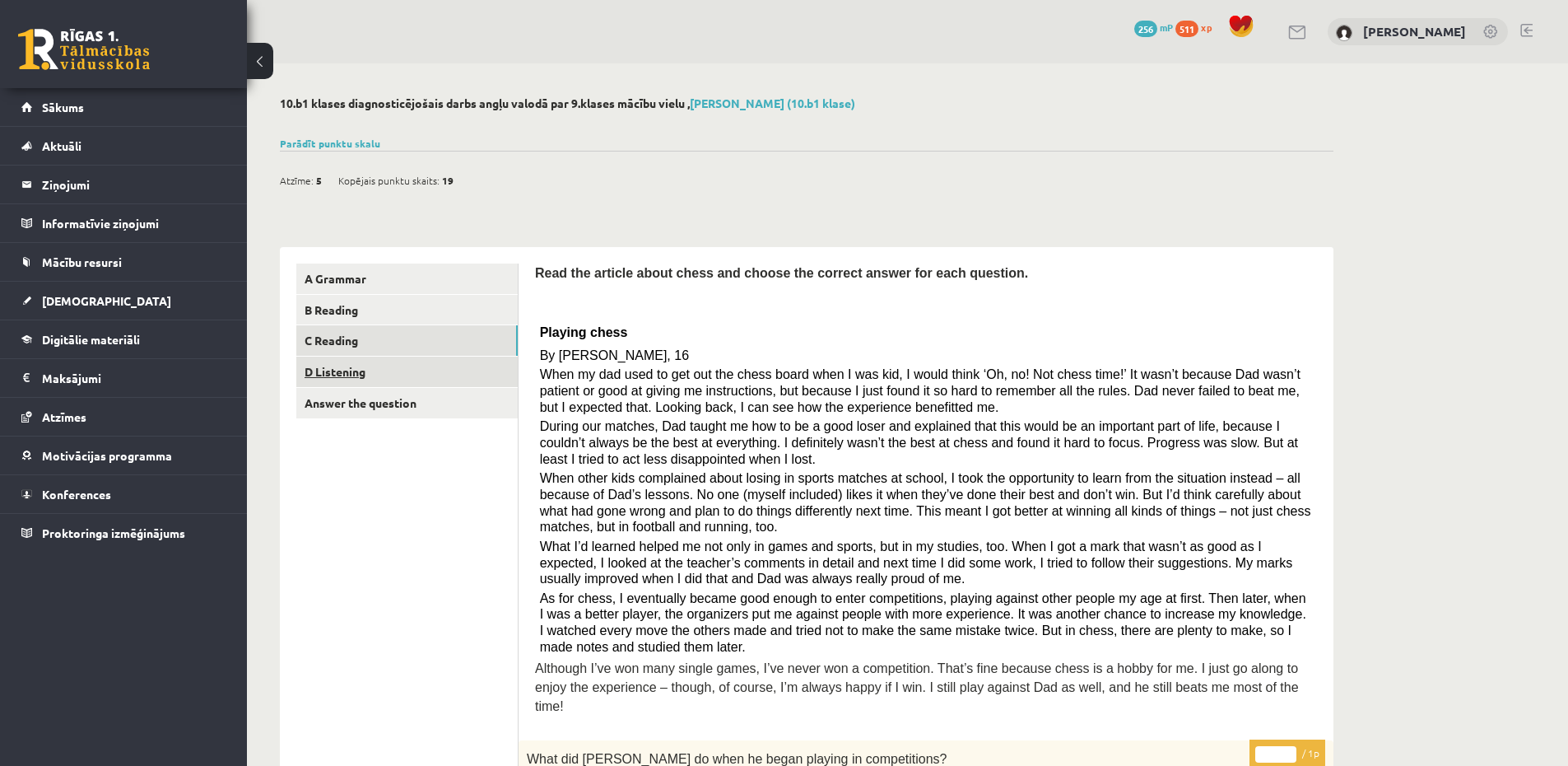
drag, startPoint x: 353, startPoint y: 371, endPoint x: 352, endPoint y: 382, distance: 11.0
click at [353, 372] on link "D Listening" at bounding box center [406, 372] width 221 height 31
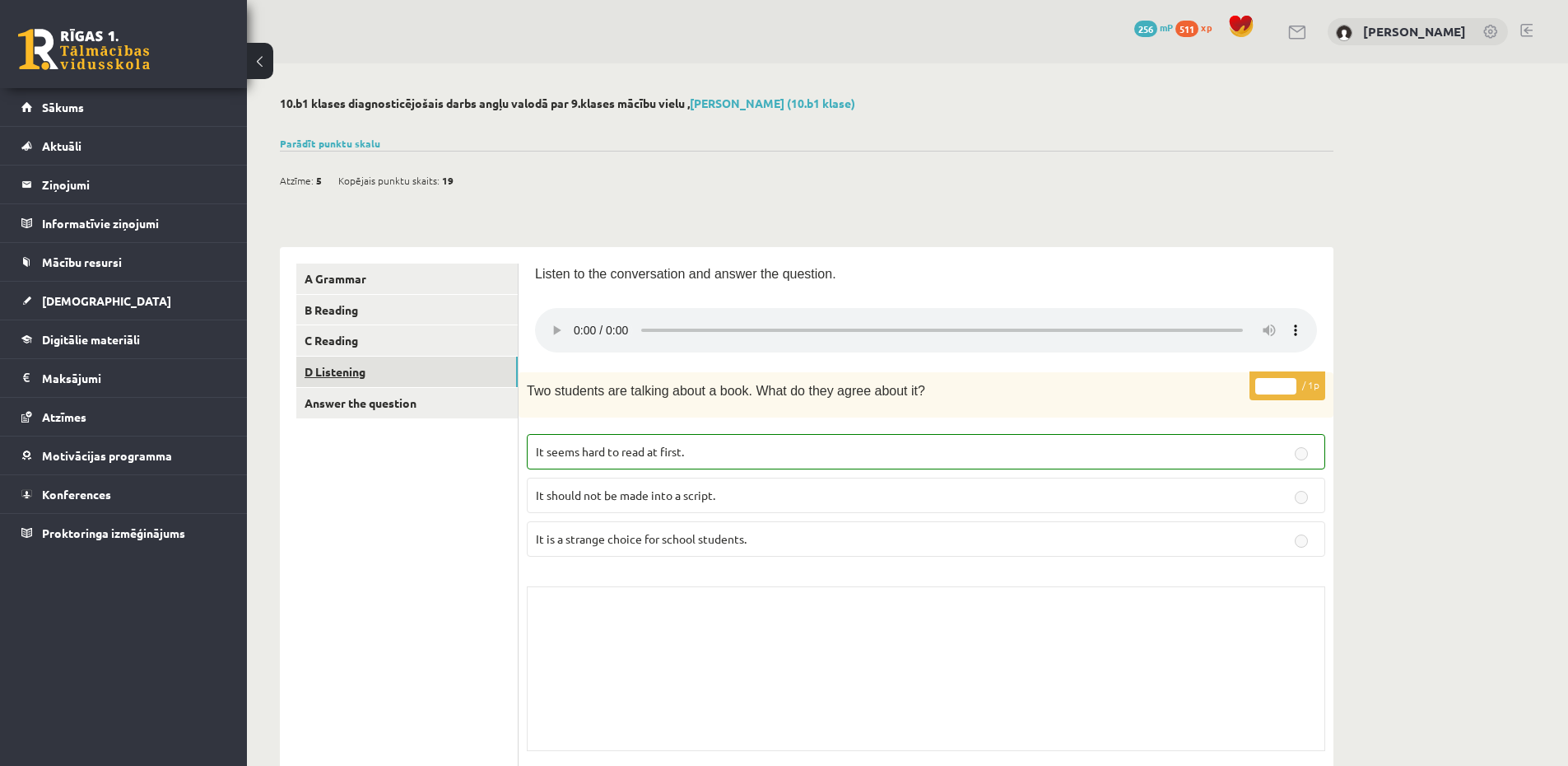
click at [362, 372] on link "D Listening" at bounding box center [406, 372] width 221 height 31
click at [360, 348] on link "C Reading" at bounding box center [406, 340] width 221 height 31
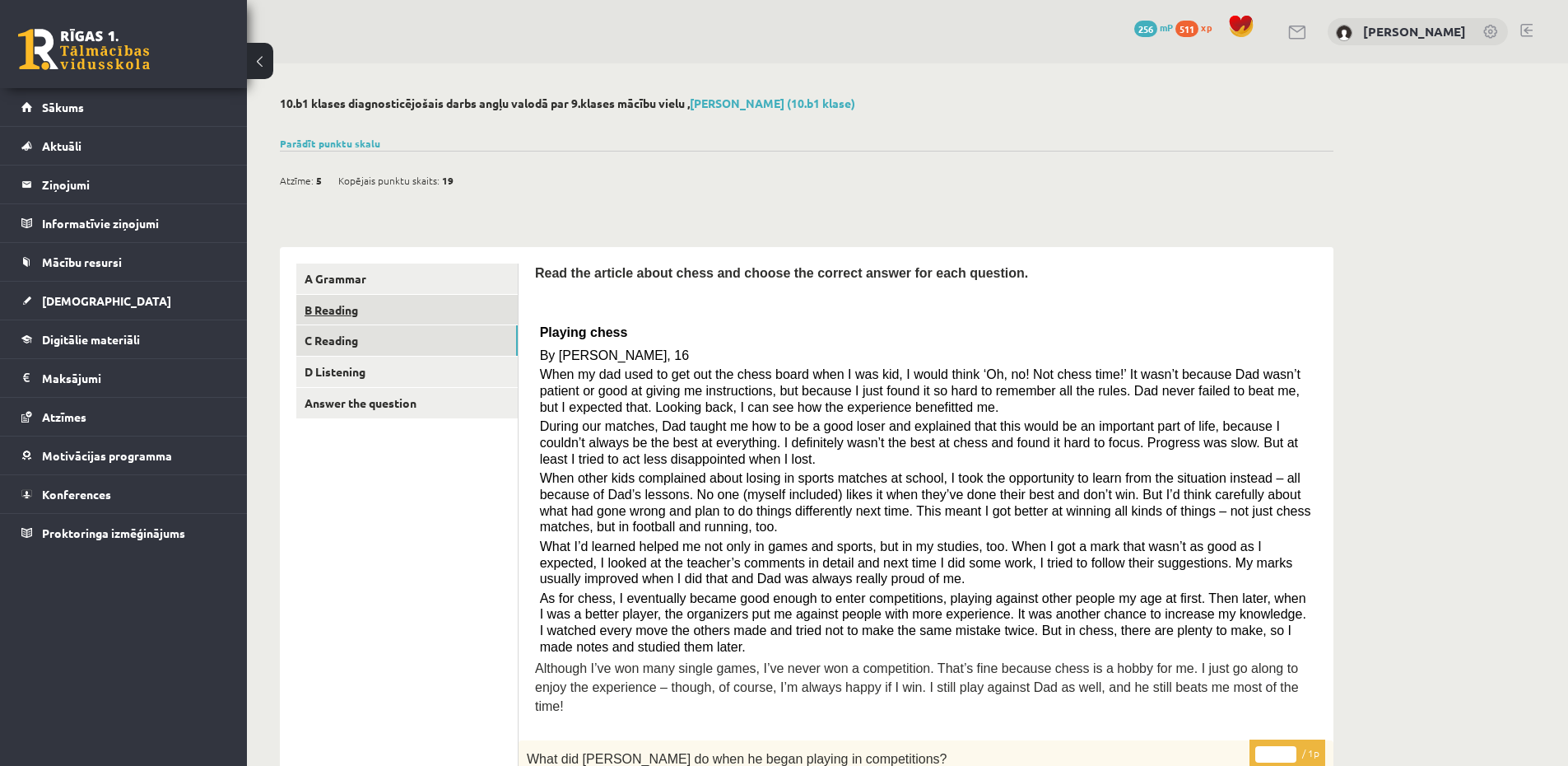
click at [393, 314] on link "B Reading" at bounding box center [406, 309] width 221 height 31
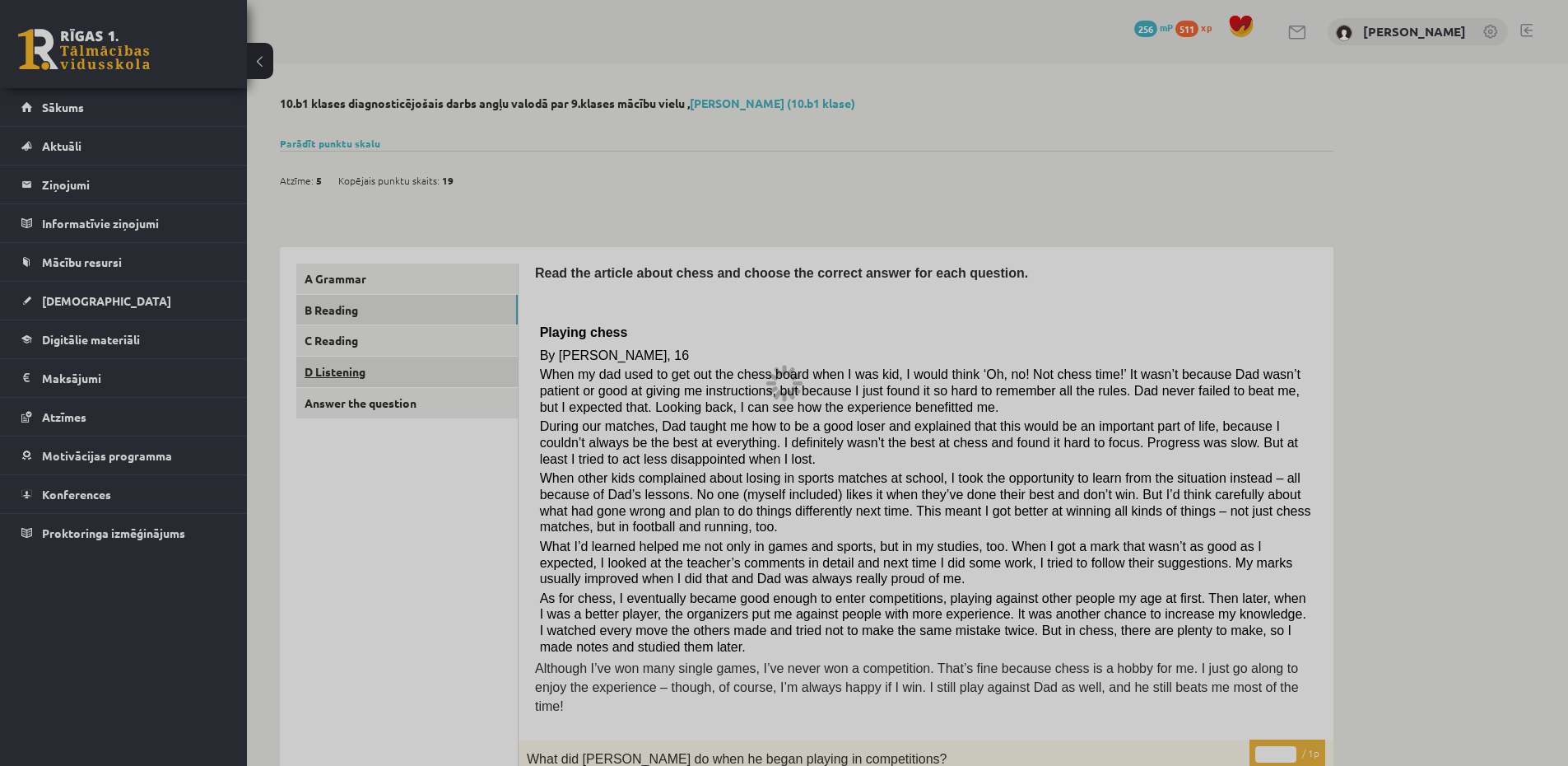
click at [371, 374] on link "D Listening" at bounding box center [406, 372] width 221 height 31
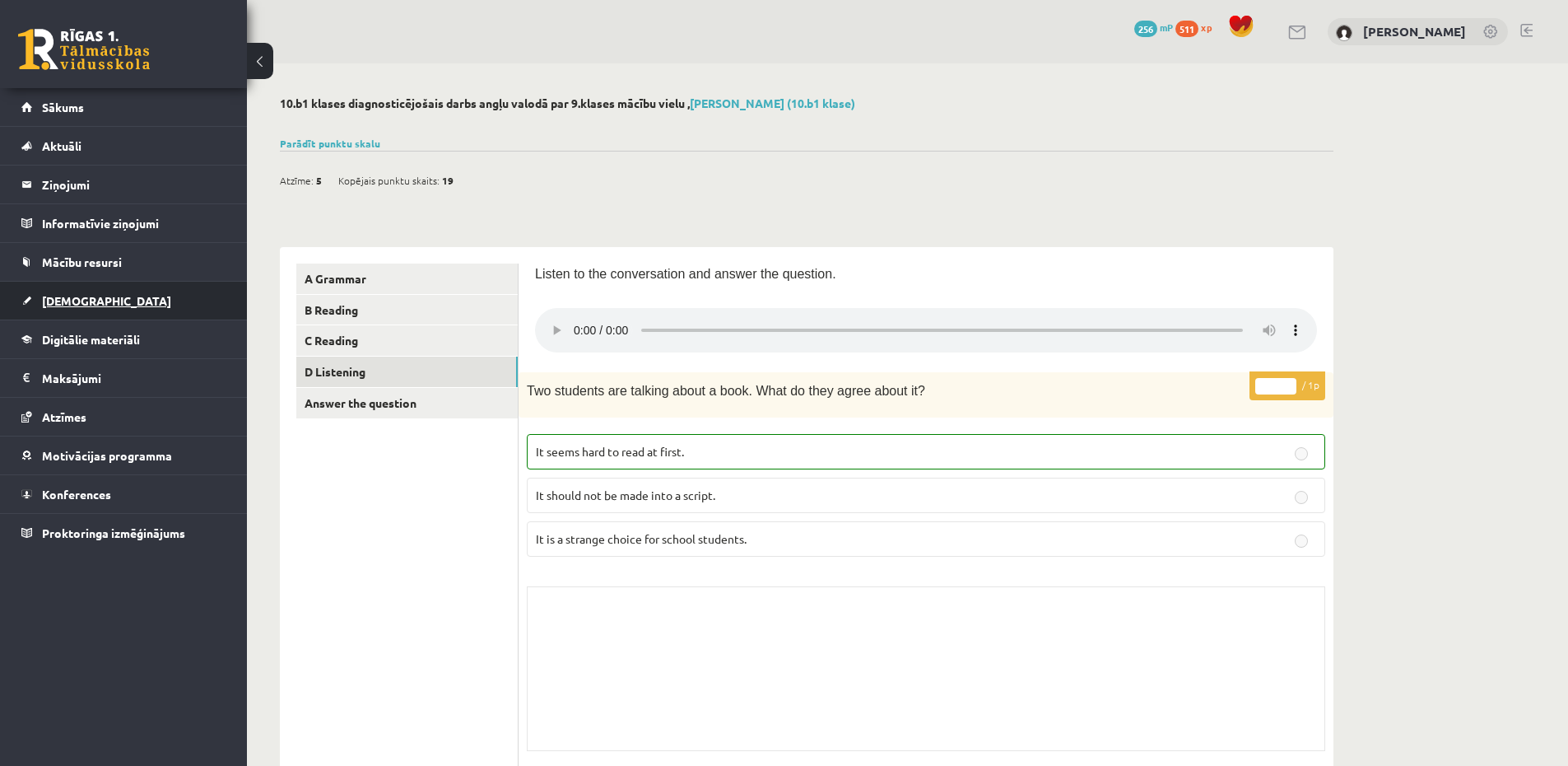
click at [104, 309] on link "[DEMOGRAPHIC_DATA]" at bounding box center [124, 300] width 205 height 38
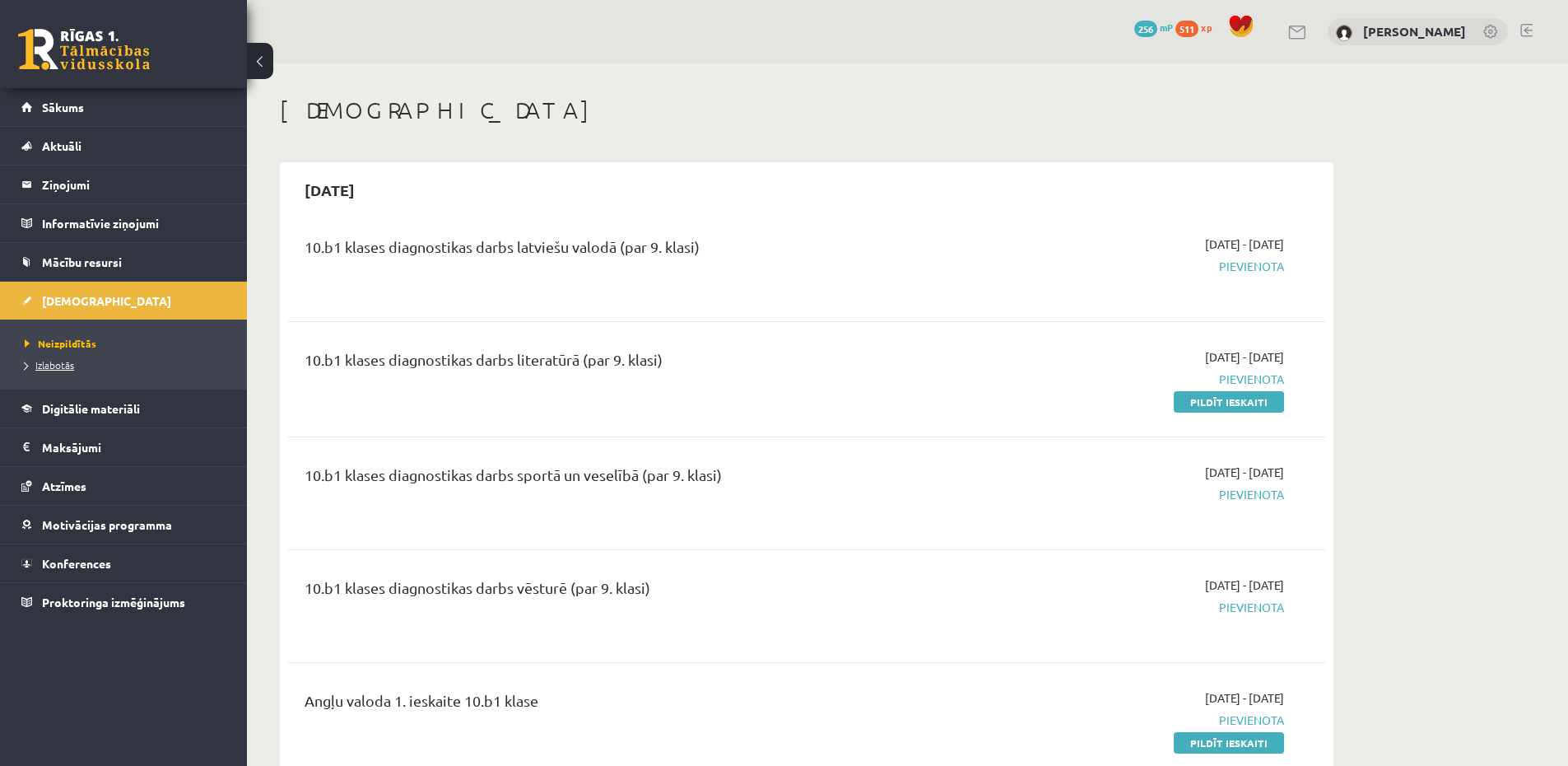
click at [66, 361] on span "Izlabotās" at bounding box center [50, 364] width 50 height 13
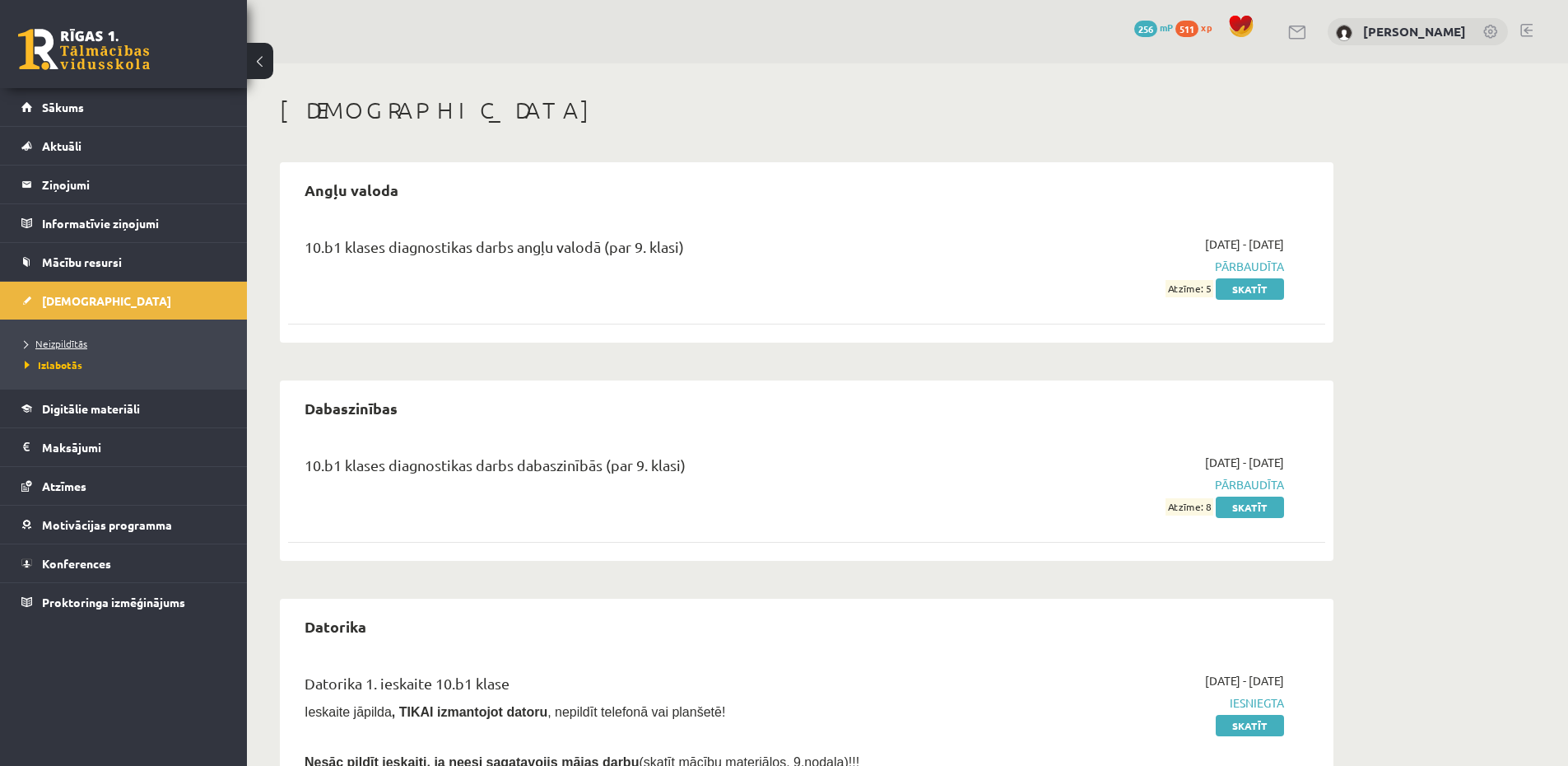
click at [42, 347] on span "Neizpildītās" at bounding box center [55, 343] width 62 height 13
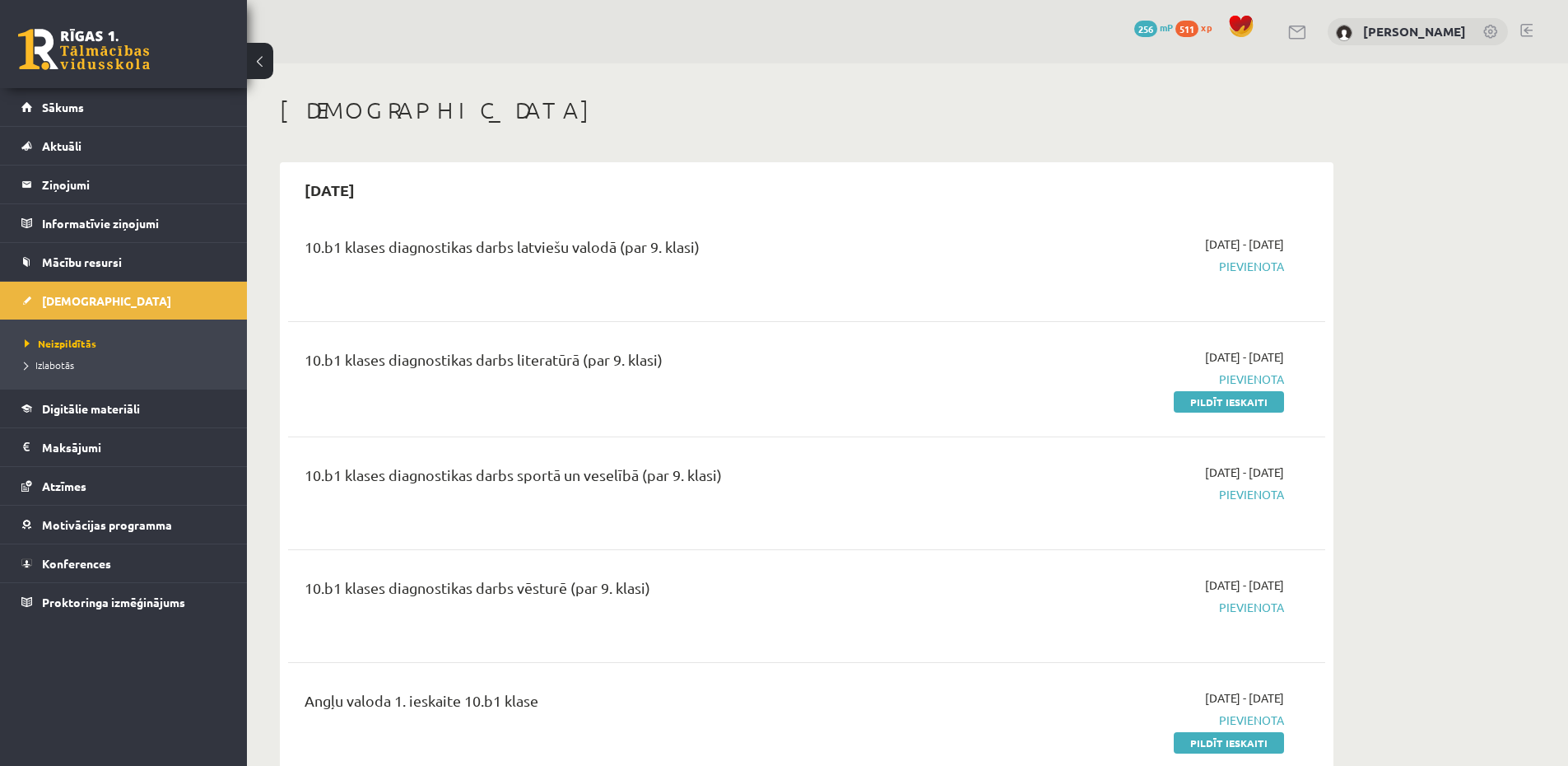
scroll to position [99, 0]
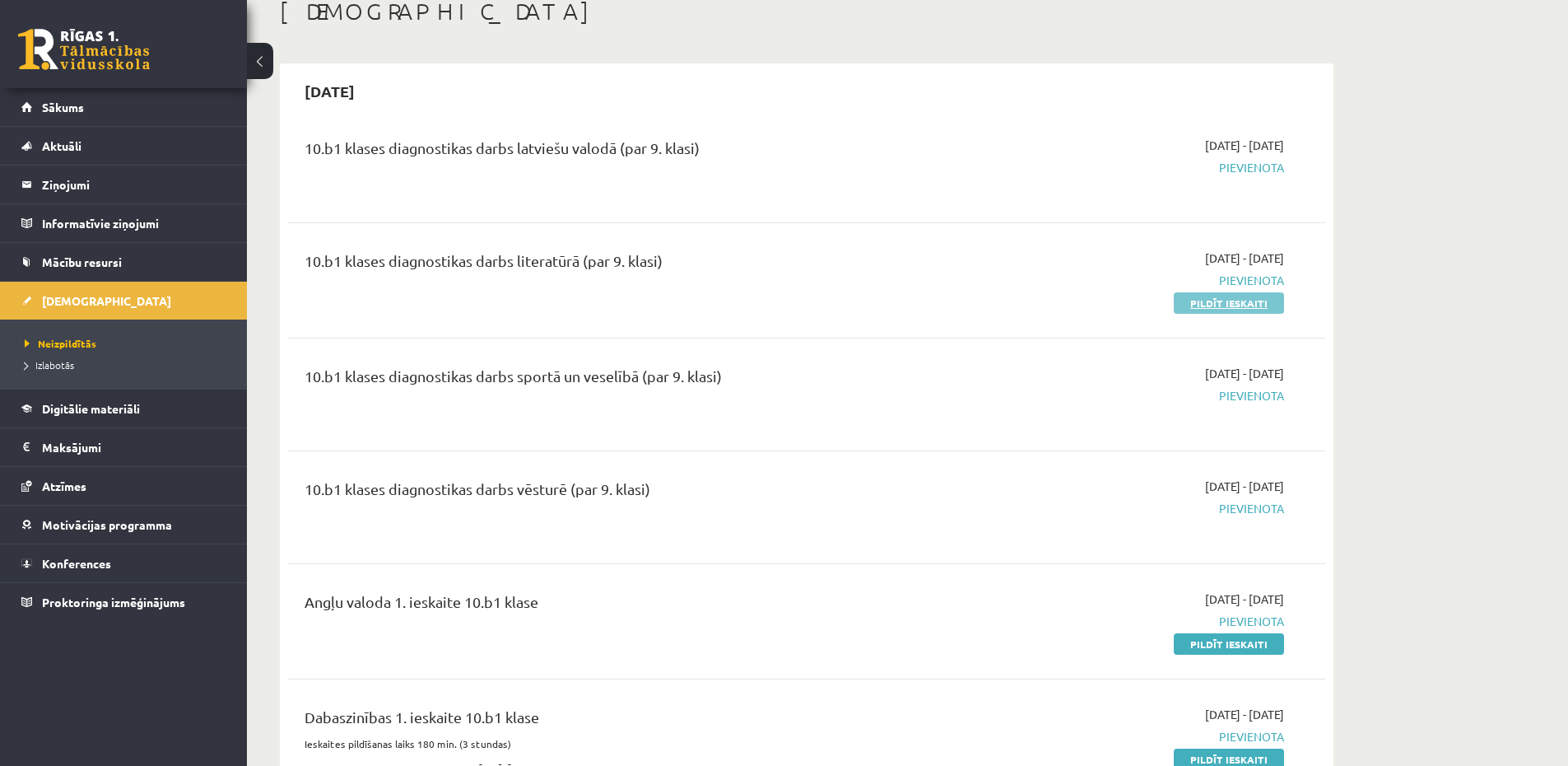
click at [1210, 308] on link "Pildīt ieskaiti" at bounding box center [1228, 303] width 110 height 22
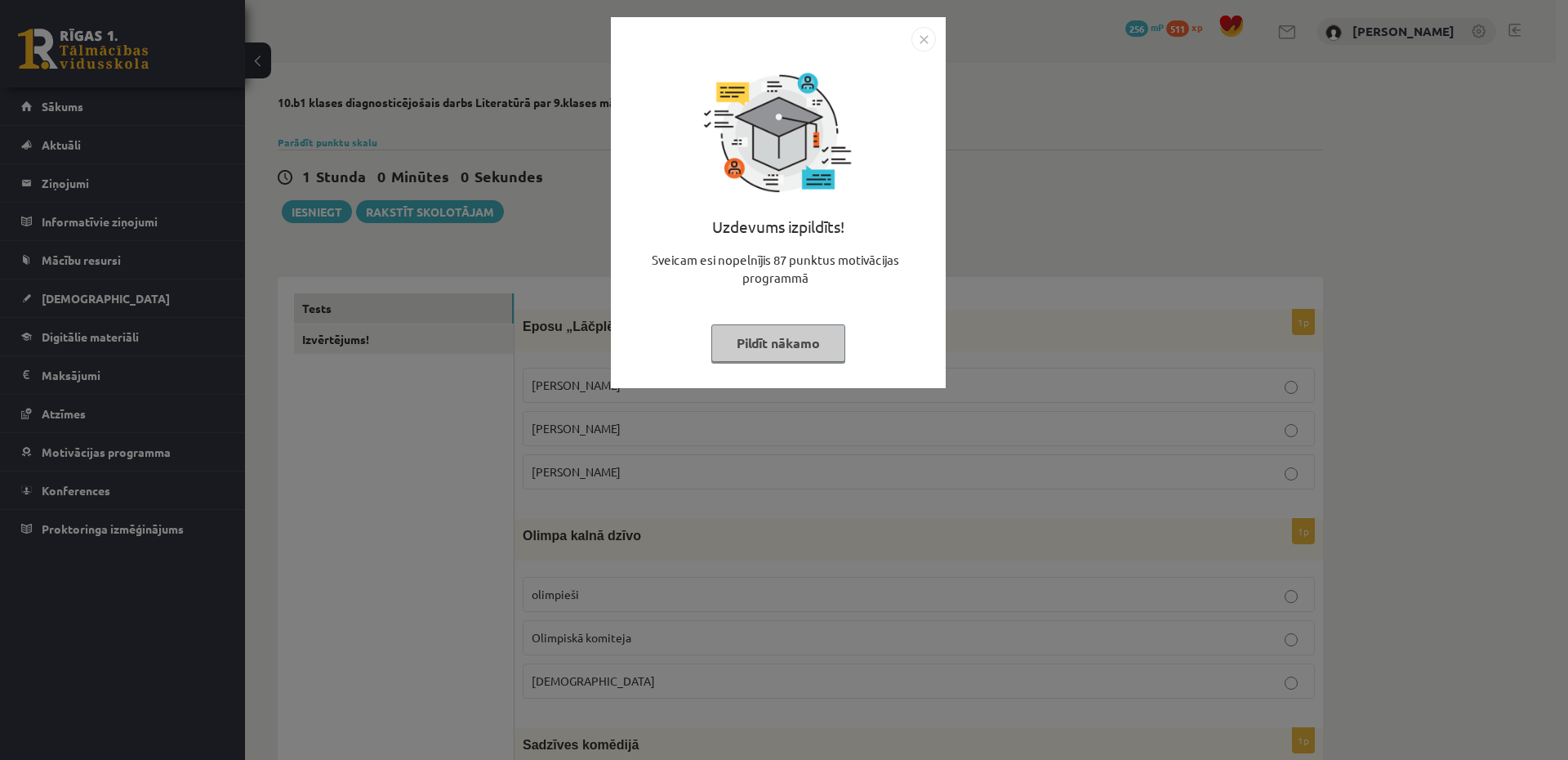
click at [1207, 229] on div "Uzdevums izpildīts! Sveicam esi nopelnījis 87 punktus motivācijas programmā Pil…" at bounding box center [784, 380] width 1568 height 760
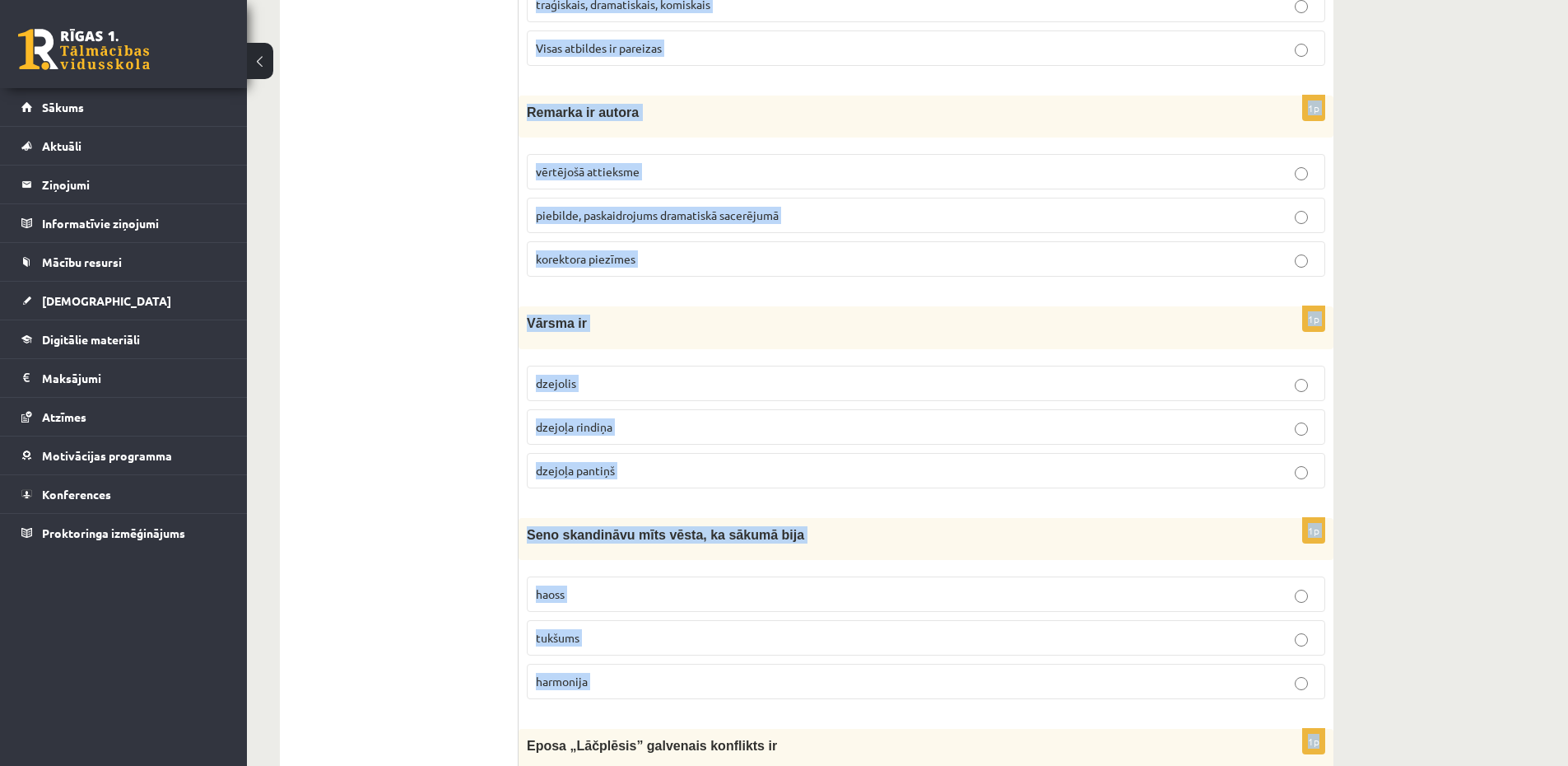
scroll to position [6351, 0]
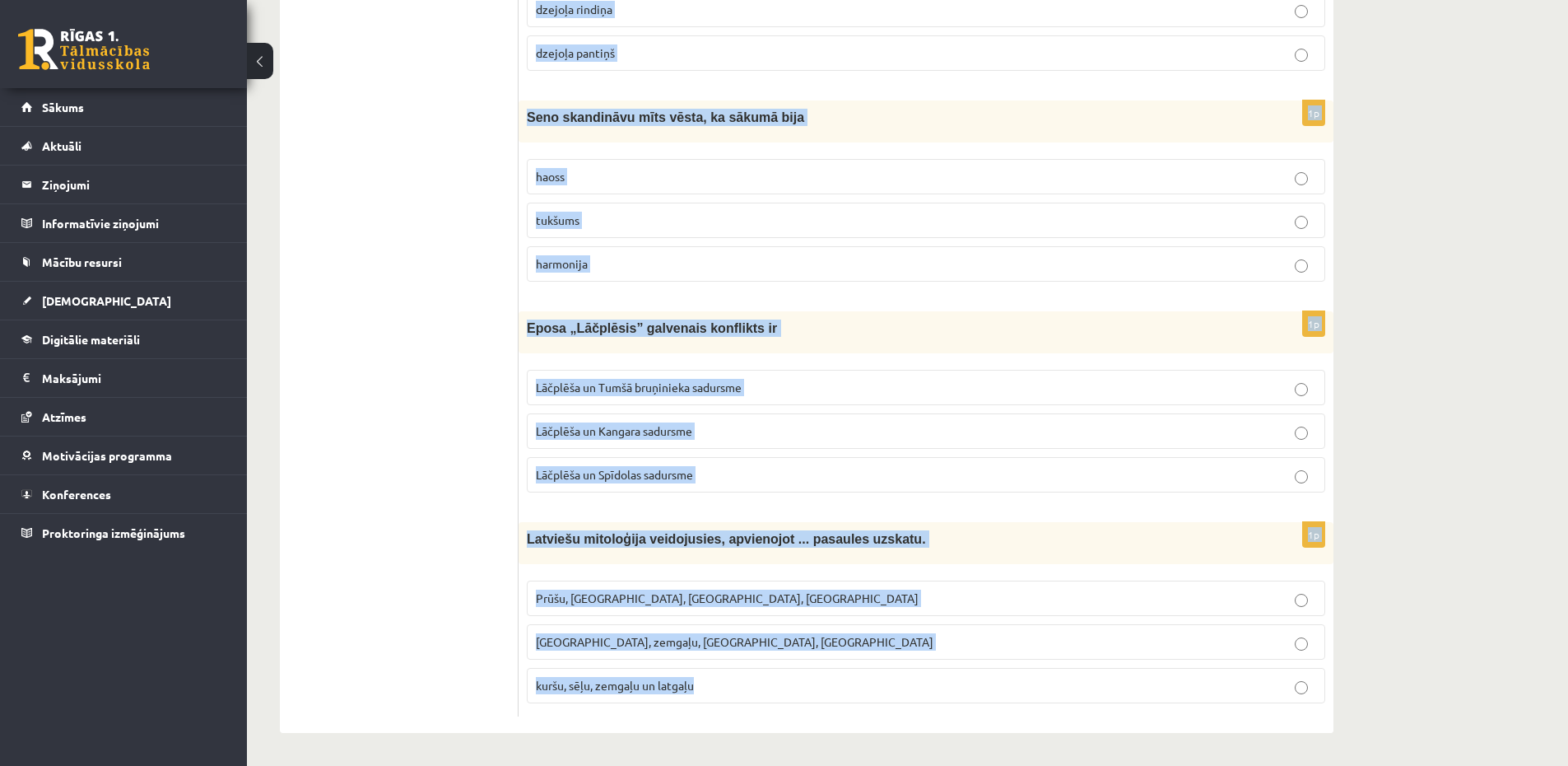
drag, startPoint x: 528, startPoint y: 328, endPoint x: 783, endPoint y: 691, distance: 443.6
copy form "Lorem „Ipsumdolo” si ametconsect Adipisci Elitsed Doeiusm Tempori Utla Etdolor …"
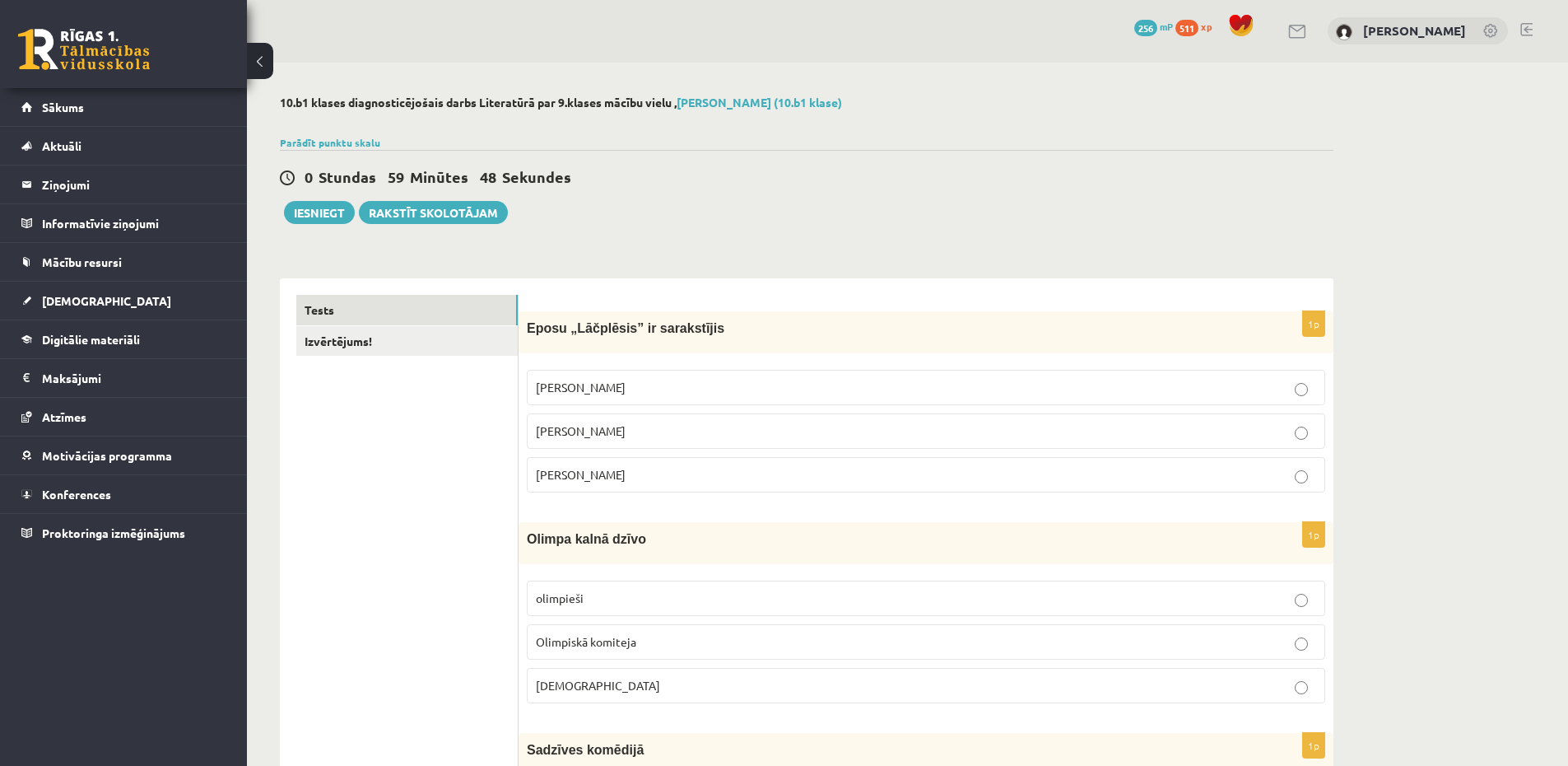
scroll to position [0, 0]
click at [594, 423] on label "[PERSON_NAME]" at bounding box center [926, 432] width 798 height 36
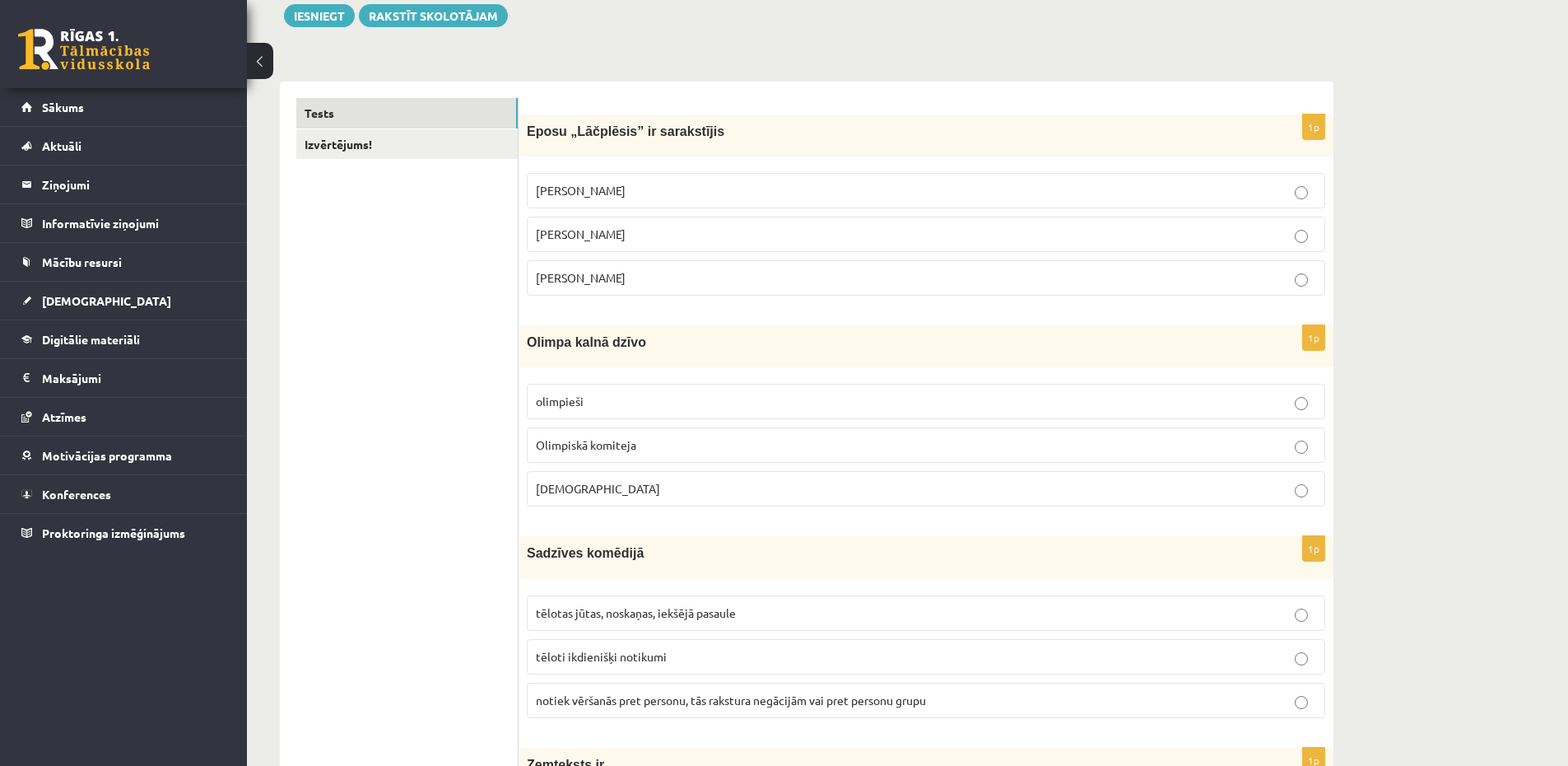
click at [612, 486] on p "[DEMOGRAPHIC_DATA]" at bounding box center [926, 488] width 781 height 17
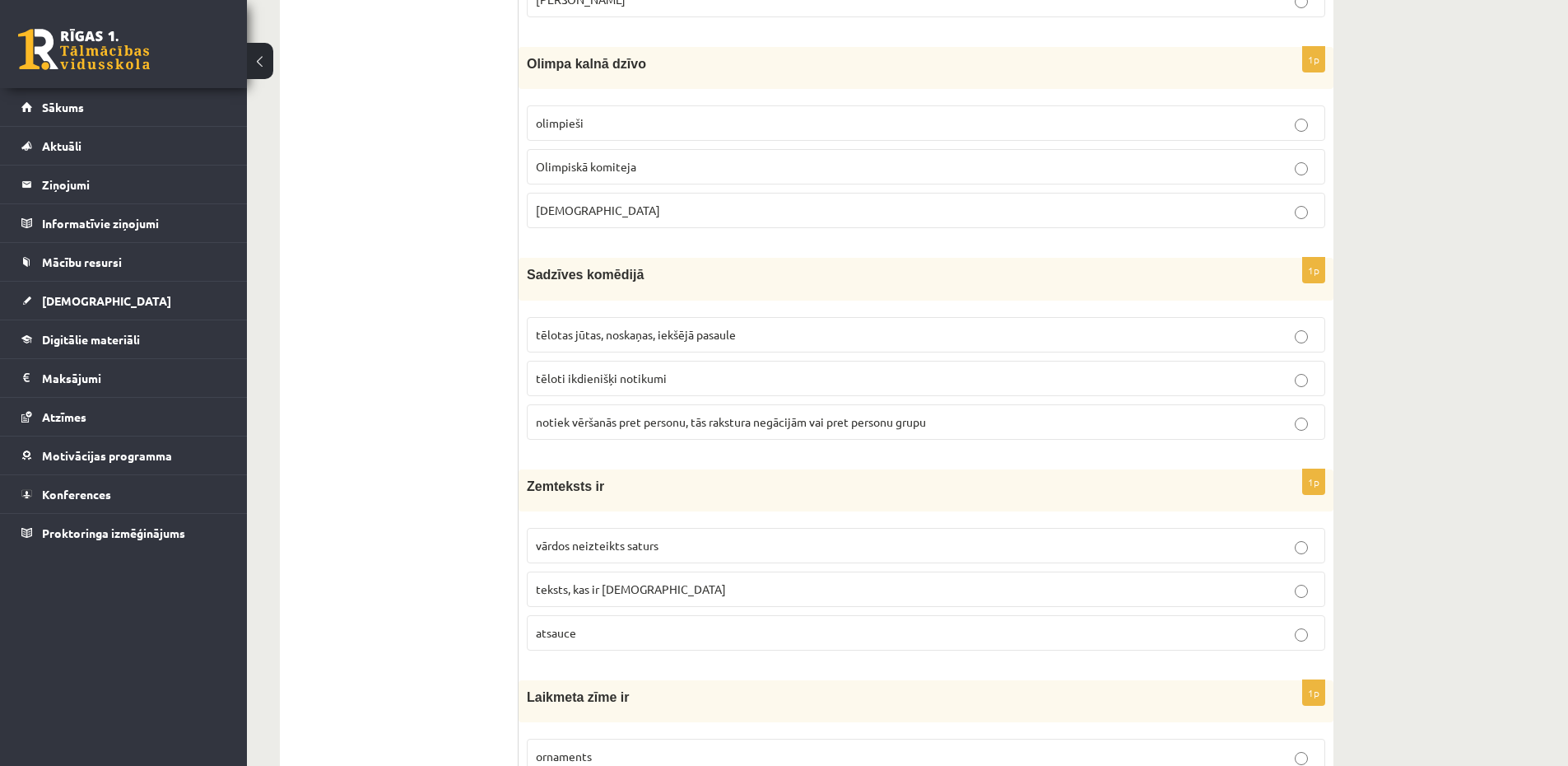
scroll to position [493, 0]
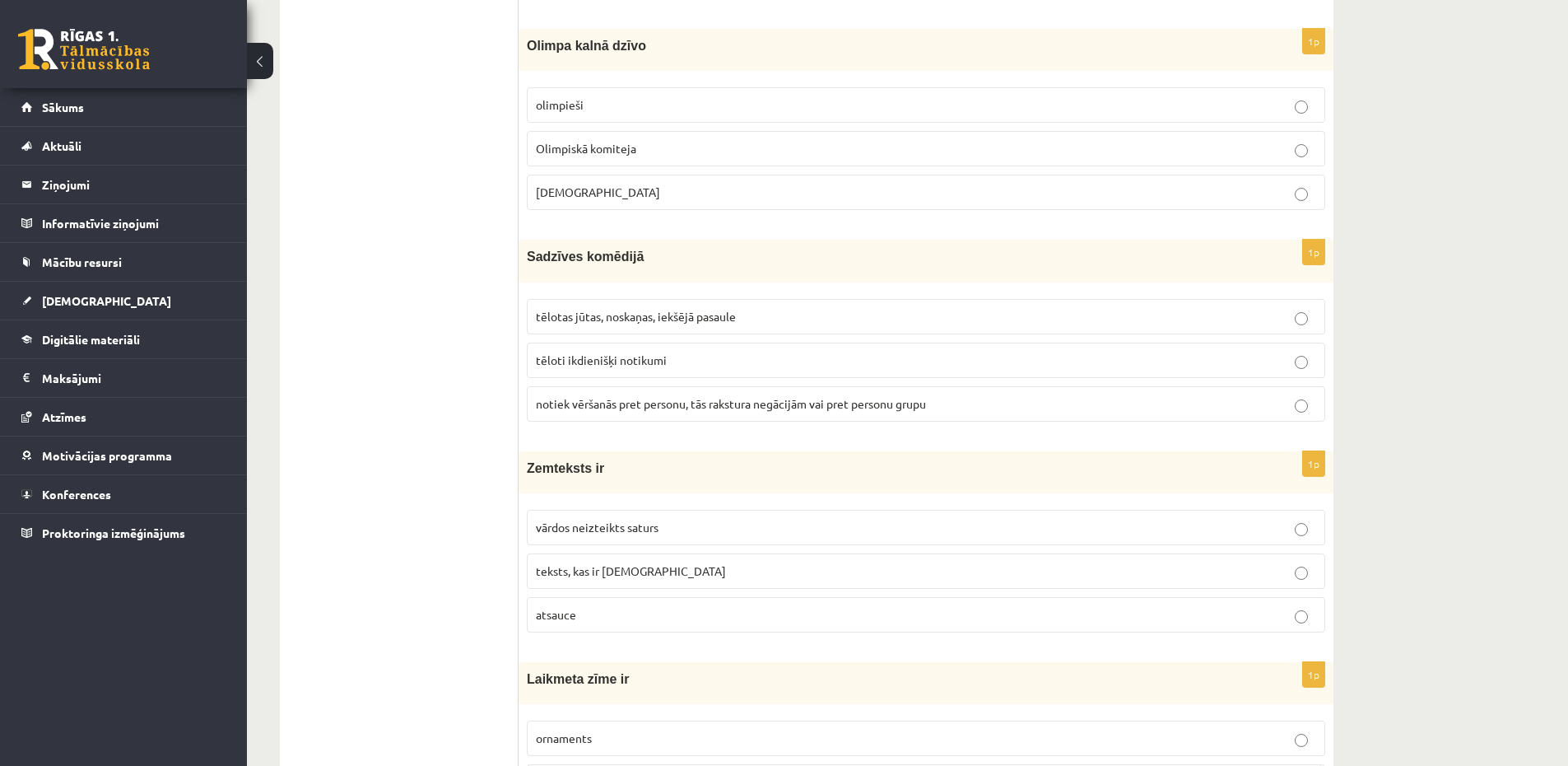
click at [628, 324] on p "tēlotas jūtas, noskaņas, iekšējā pasaule" at bounding box center [926, 316] width 781 height 17
click at [605, 357] on span "tēloti ikdienišķi notikumi" at bounding box center [601, 360] width 131 height 15
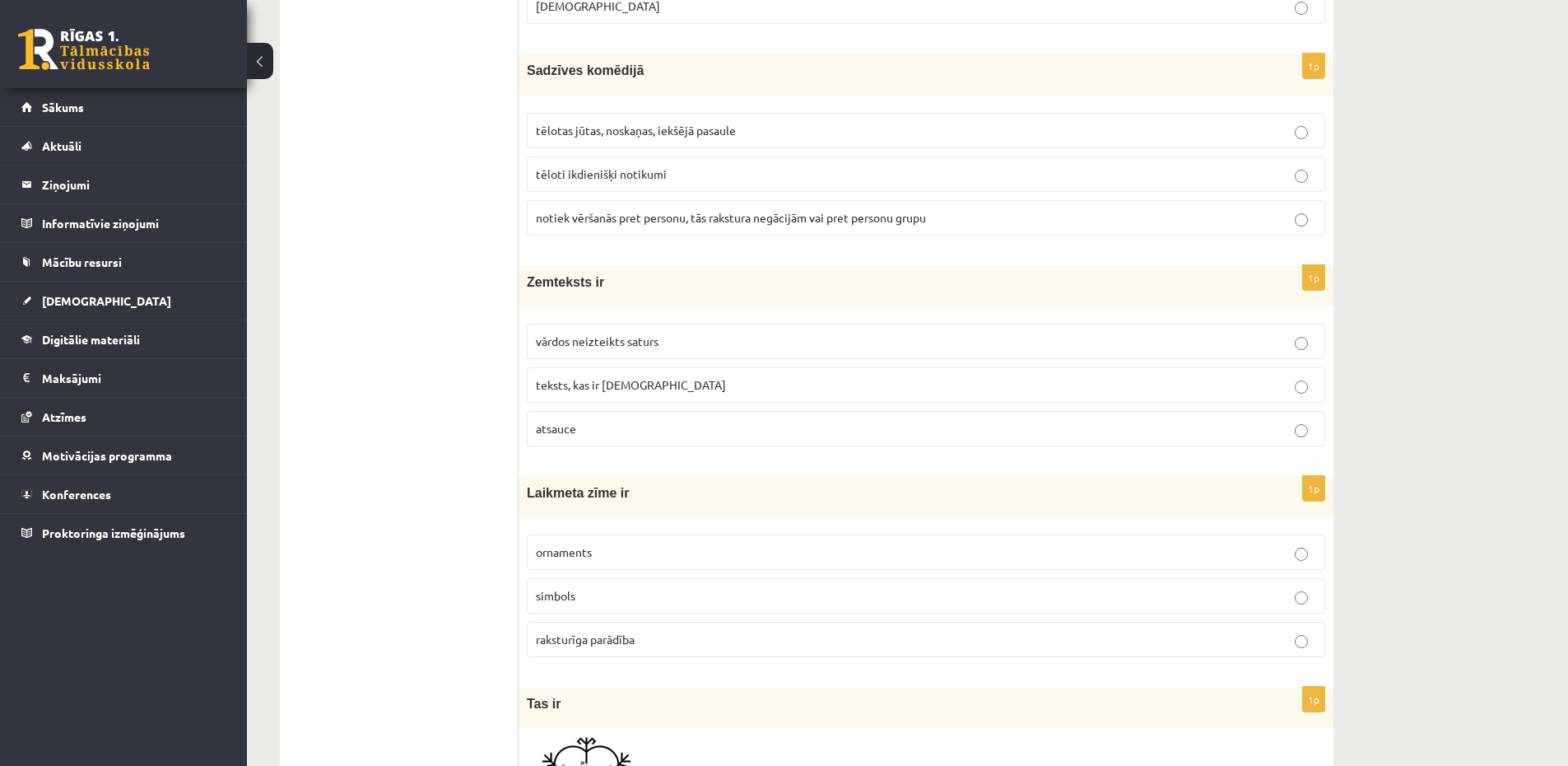
scroll to position [692, 0]
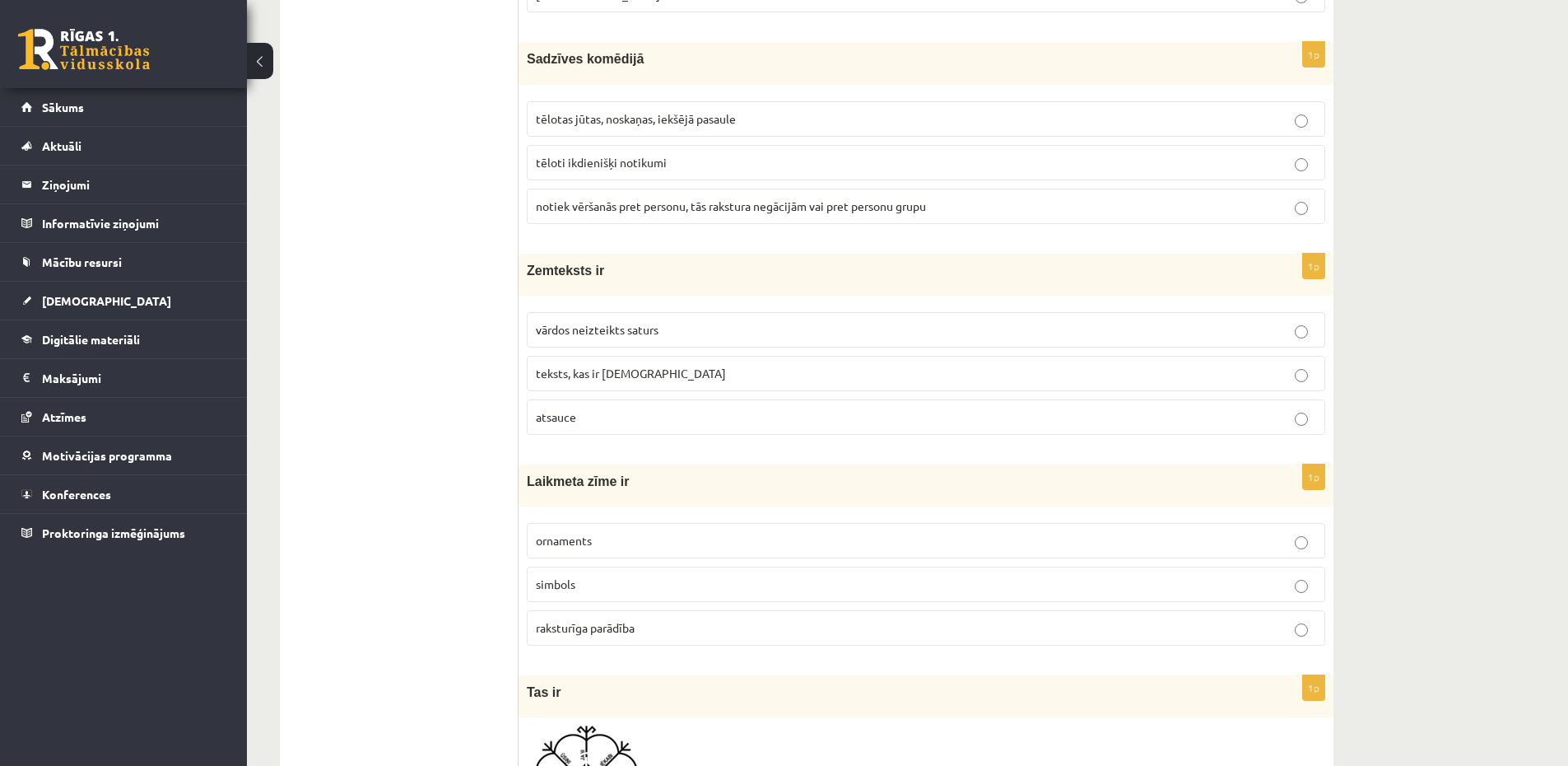
drag, startPoint x: 739, startPoint y: 447, endPoint x: 709, endPoint y: 422, distance: 39.1
click at [737, 447] on div "1p Zemteksts ir vārdos neizteikts saturs teksts, kas ir [DEMOGRAPHIC_DATA] [GEO…" at bounding box center [925, 351] width 814 height 194
click at [753, 353] on fieldset "vārdos neizteikts saturs teksts, kas ir [DEMOGRAPHIC_DATA] [GEOGRAPHIC_DATA]" at bounding box center [926, 372] width 798 height 136
click at [713, 323] on p "vārdos neizteikts saturs" at bounding box center [926, 329] width 781 height 17
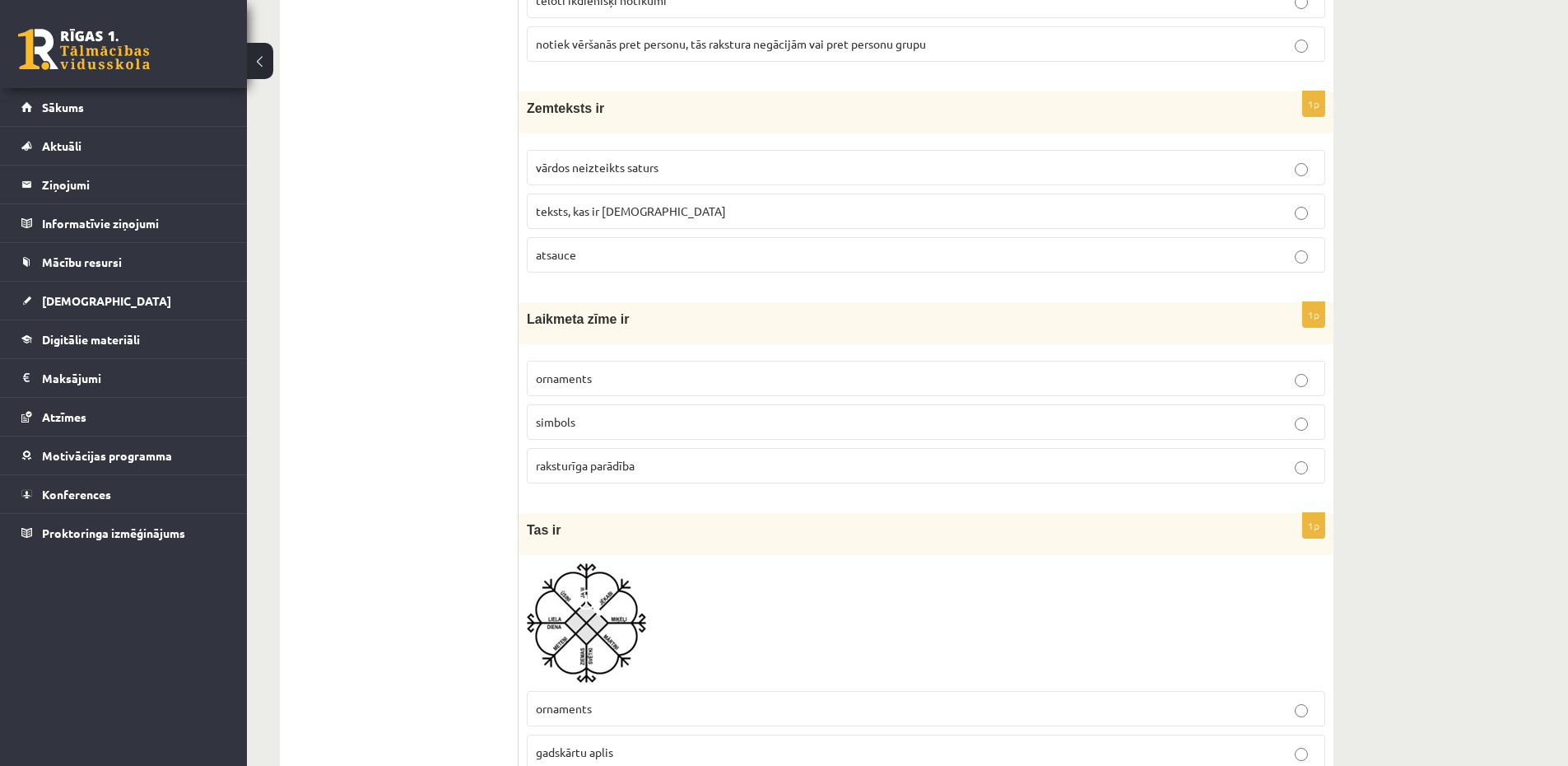
scroll to position [889, 0]
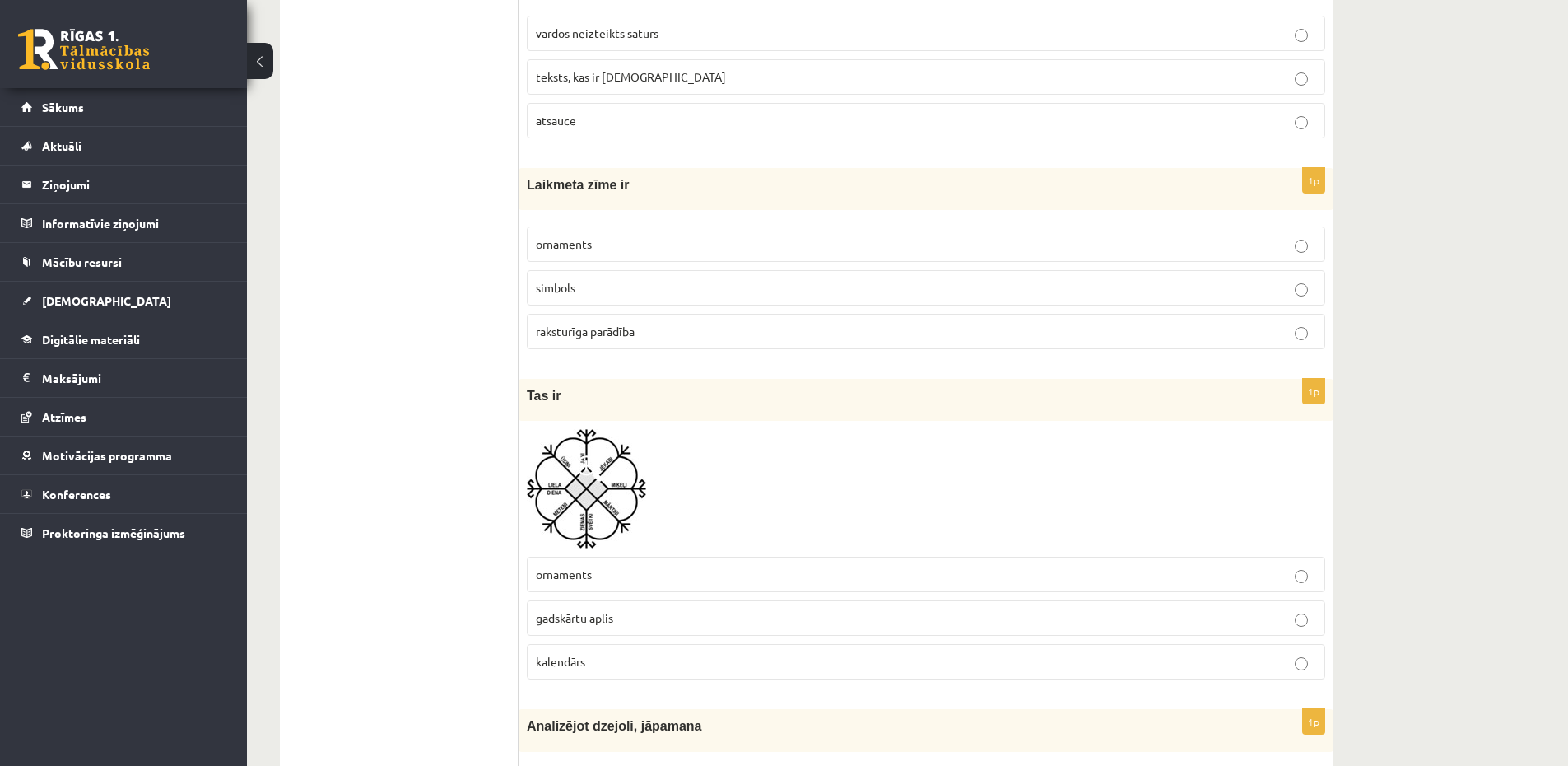
click at [725, 336] on p "raksturīga parādība" at bounding box center [926, 331] width 781 height 17
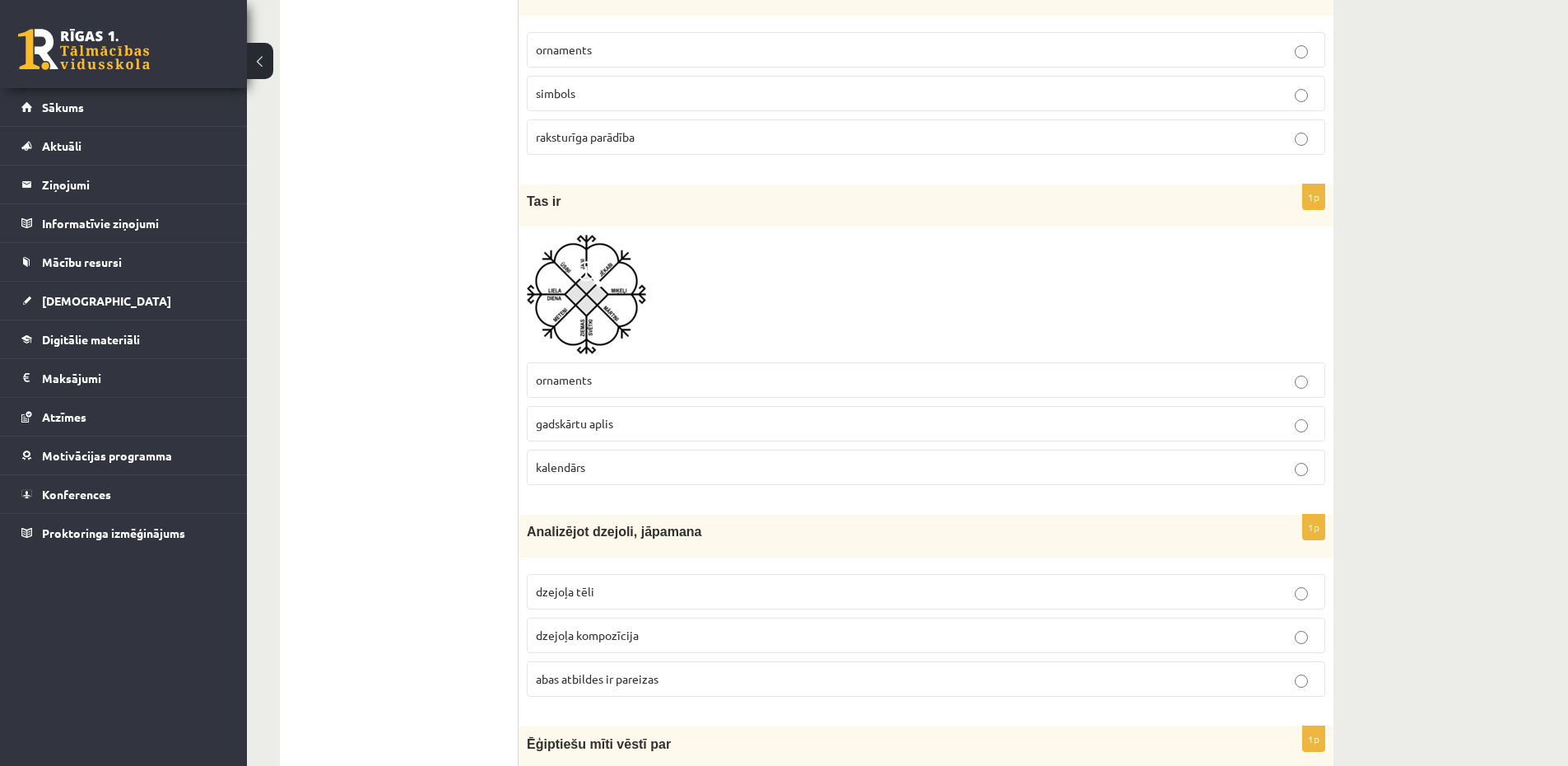
scroll to position [1185, 0]
click at [726, 452] on label "kalendārs" at bounding box center [926, 464] width 798 height 36
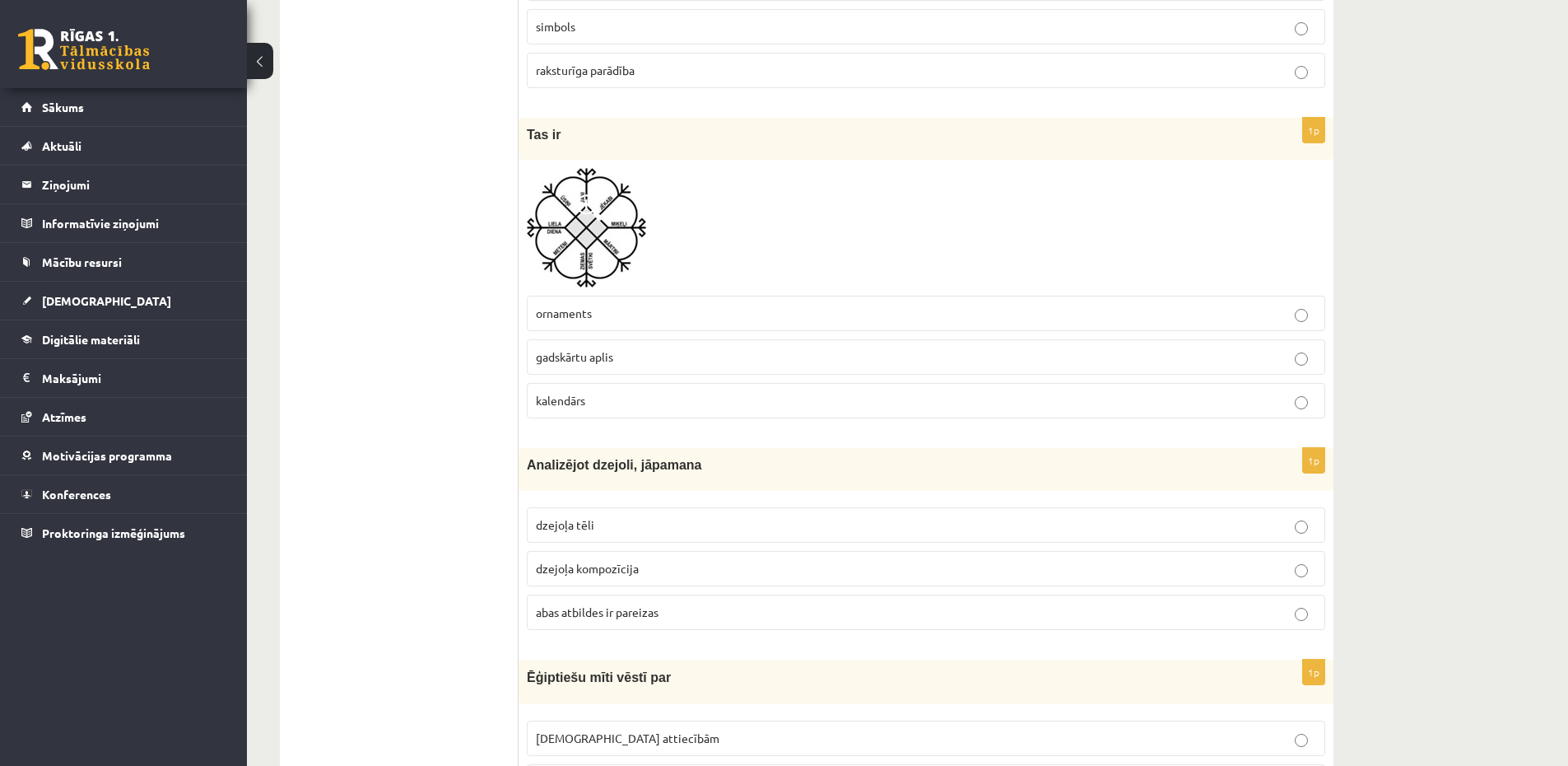
scroll to position [1284, 0]
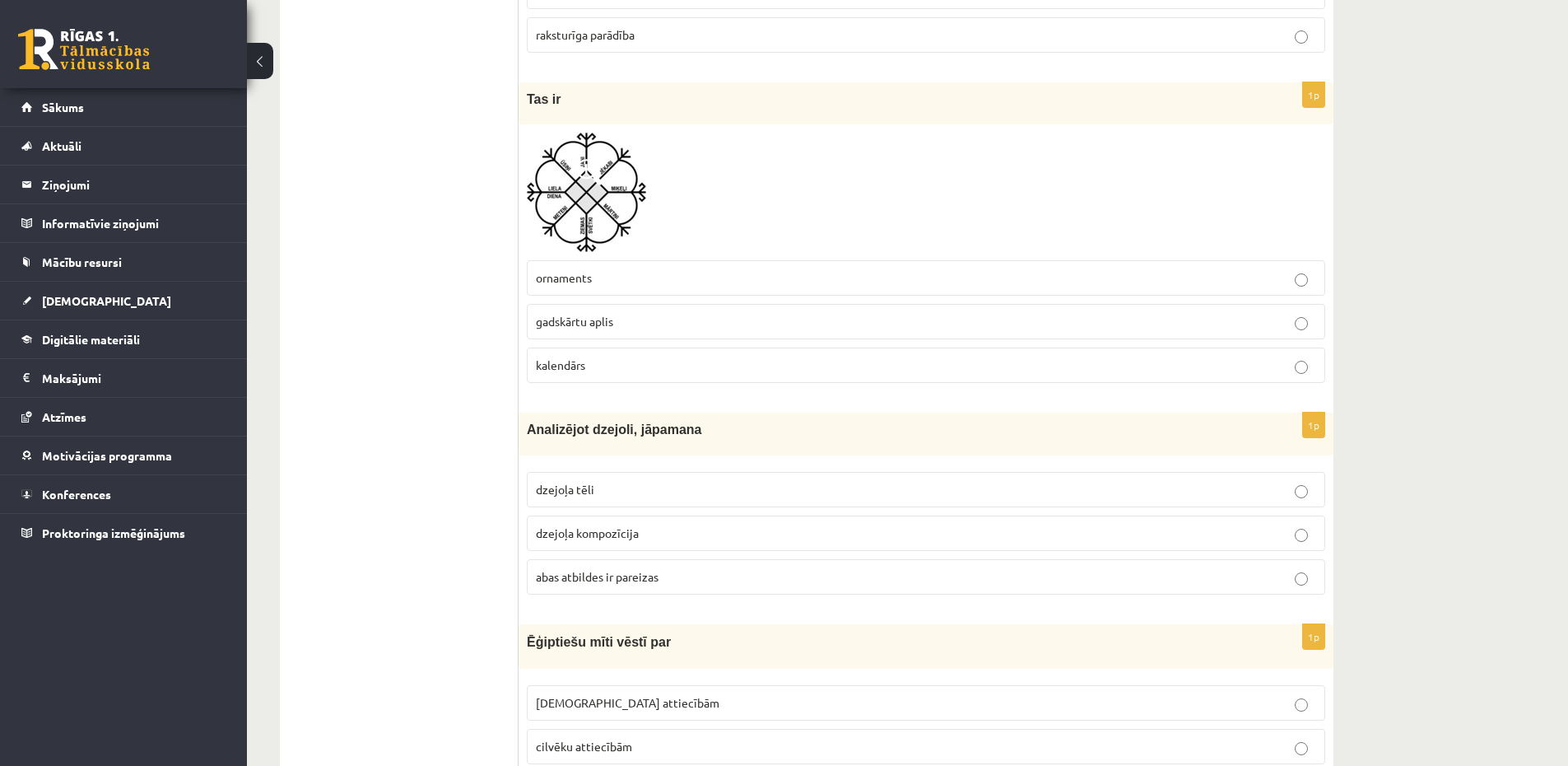
click at [863, 573] on p "abas atbildes ir pareizas" at bounding box center [926, 576] width 781 height 17
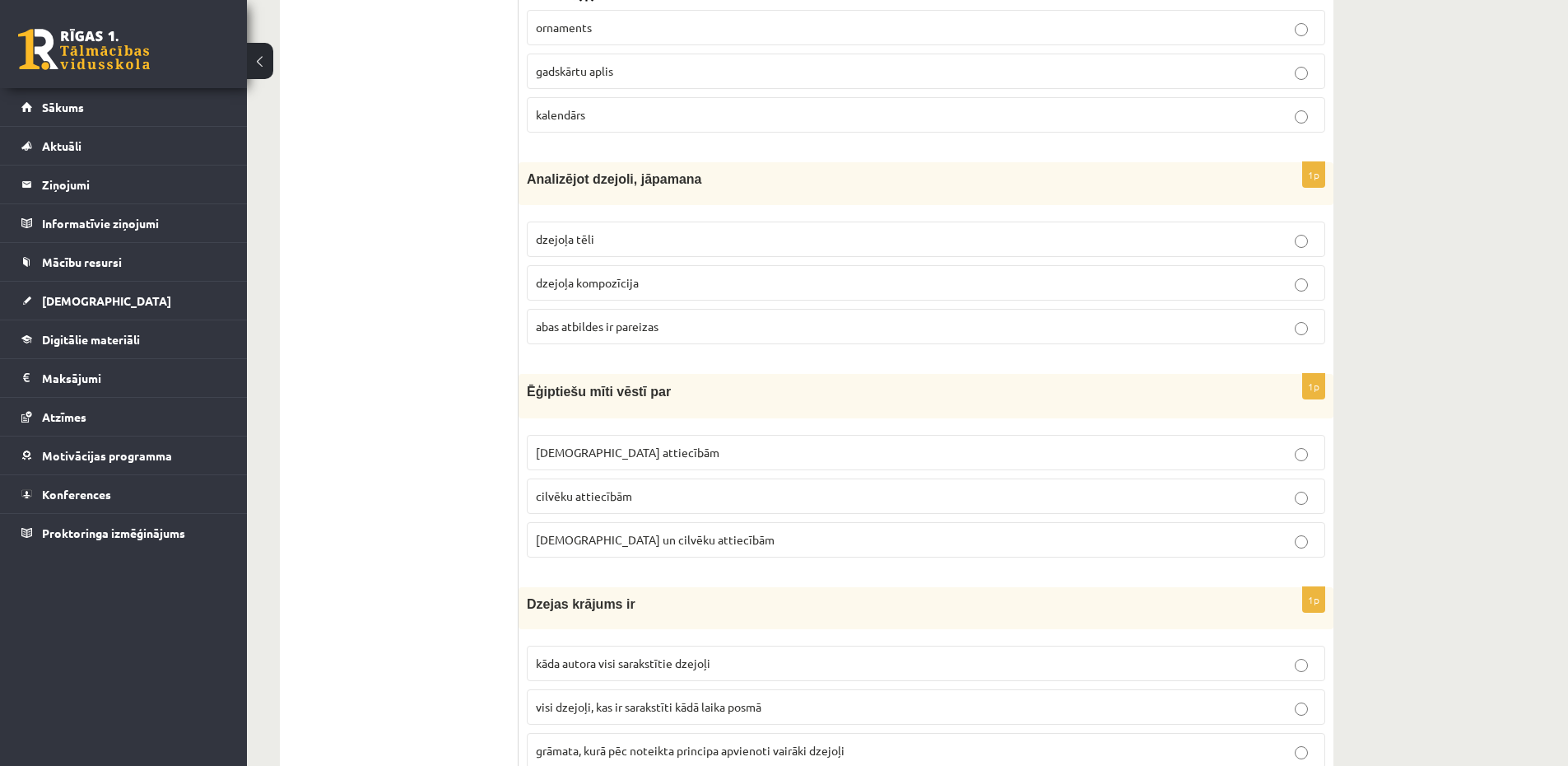
scroll to position [1581, 0]
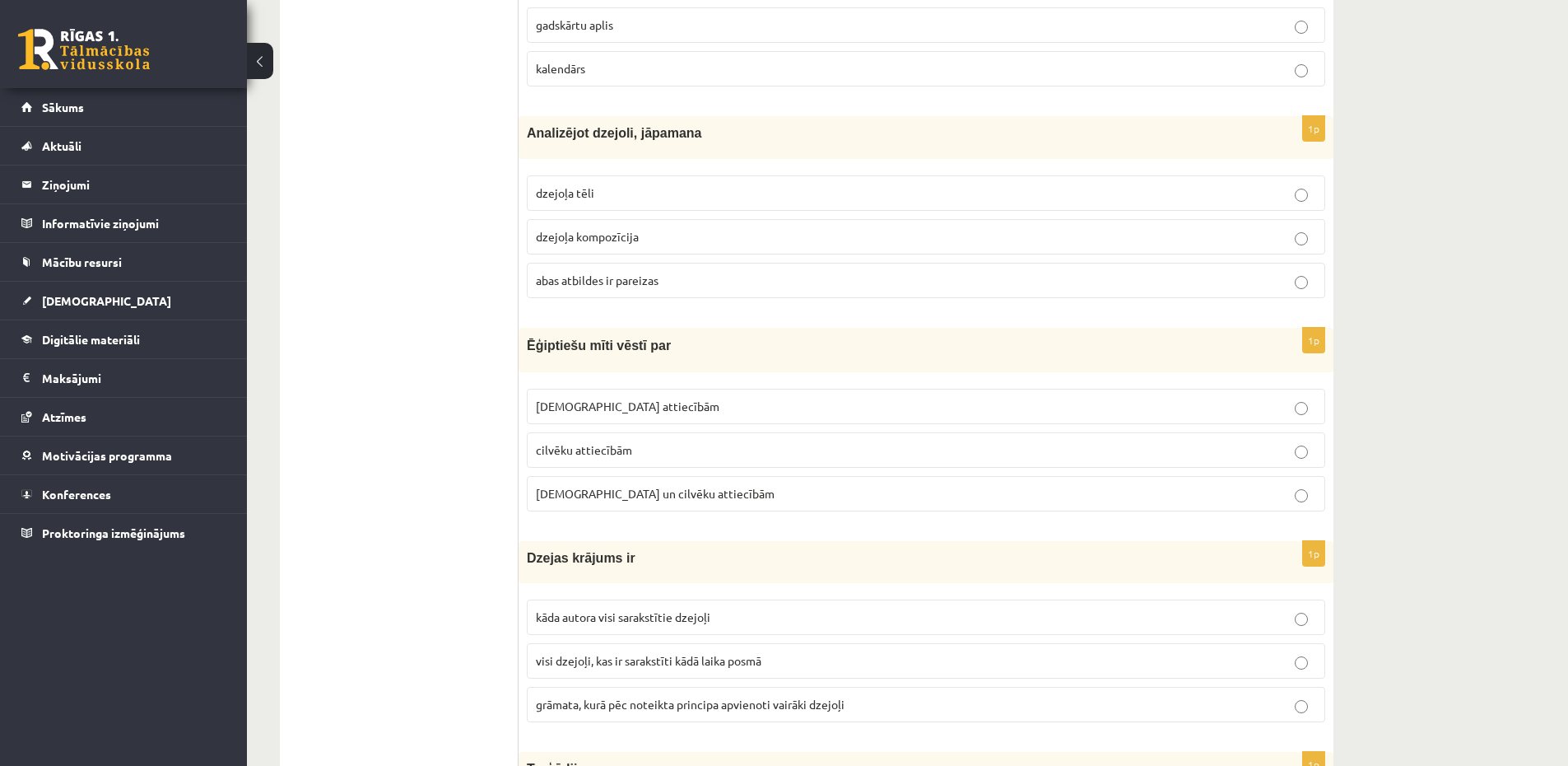
click at [1055, 486] on p "Dievu un cilvēku attiecībām" at bounding box center [926, 492] width 781 height 17
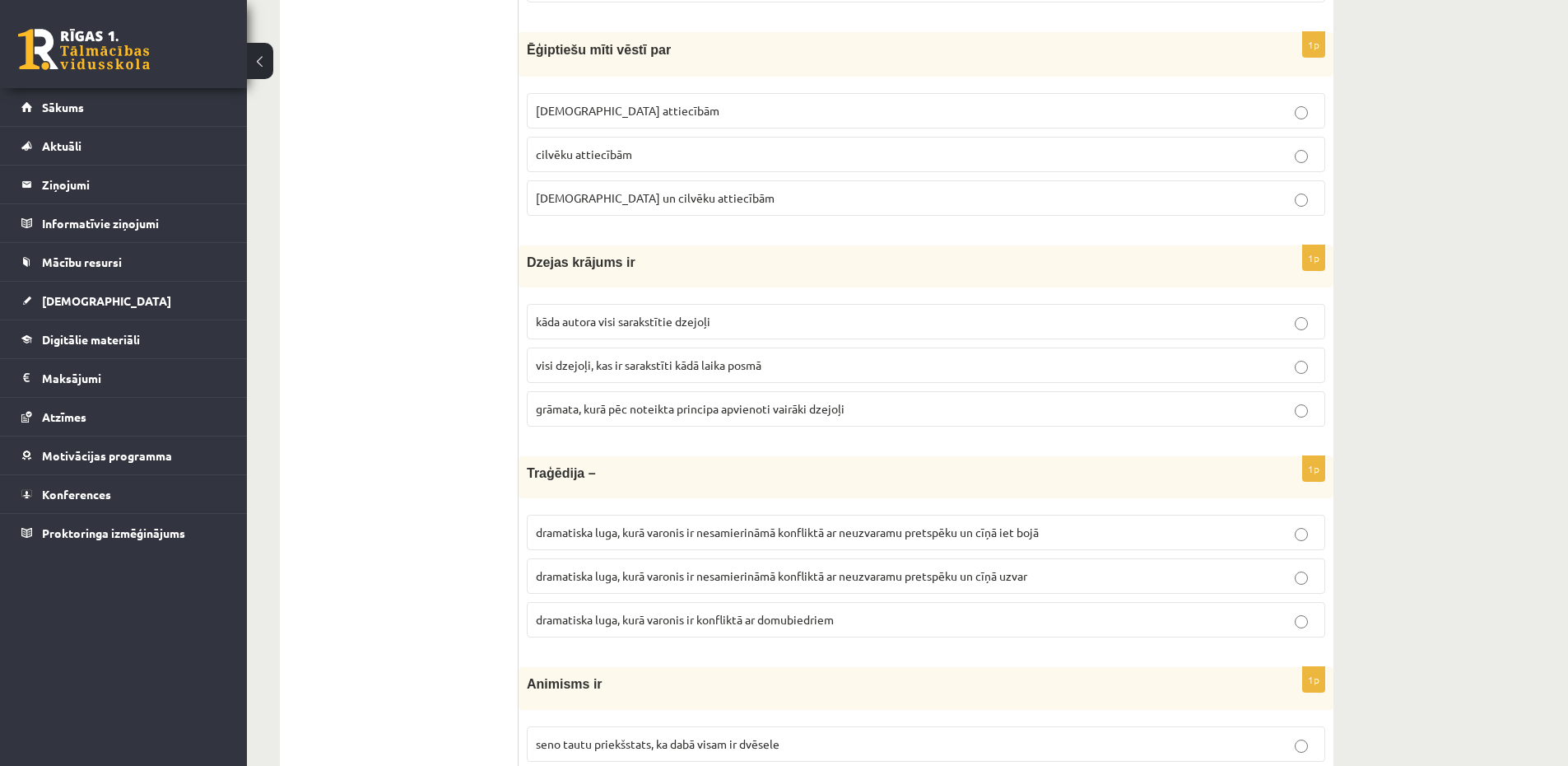
scroll to position [1877, 0]
click at [979, 402] on p "grāmata, kurā pēc noteikta principa apvienoti vairāki dzejoļi" at bounding box center [926, 407] width 781 height 17
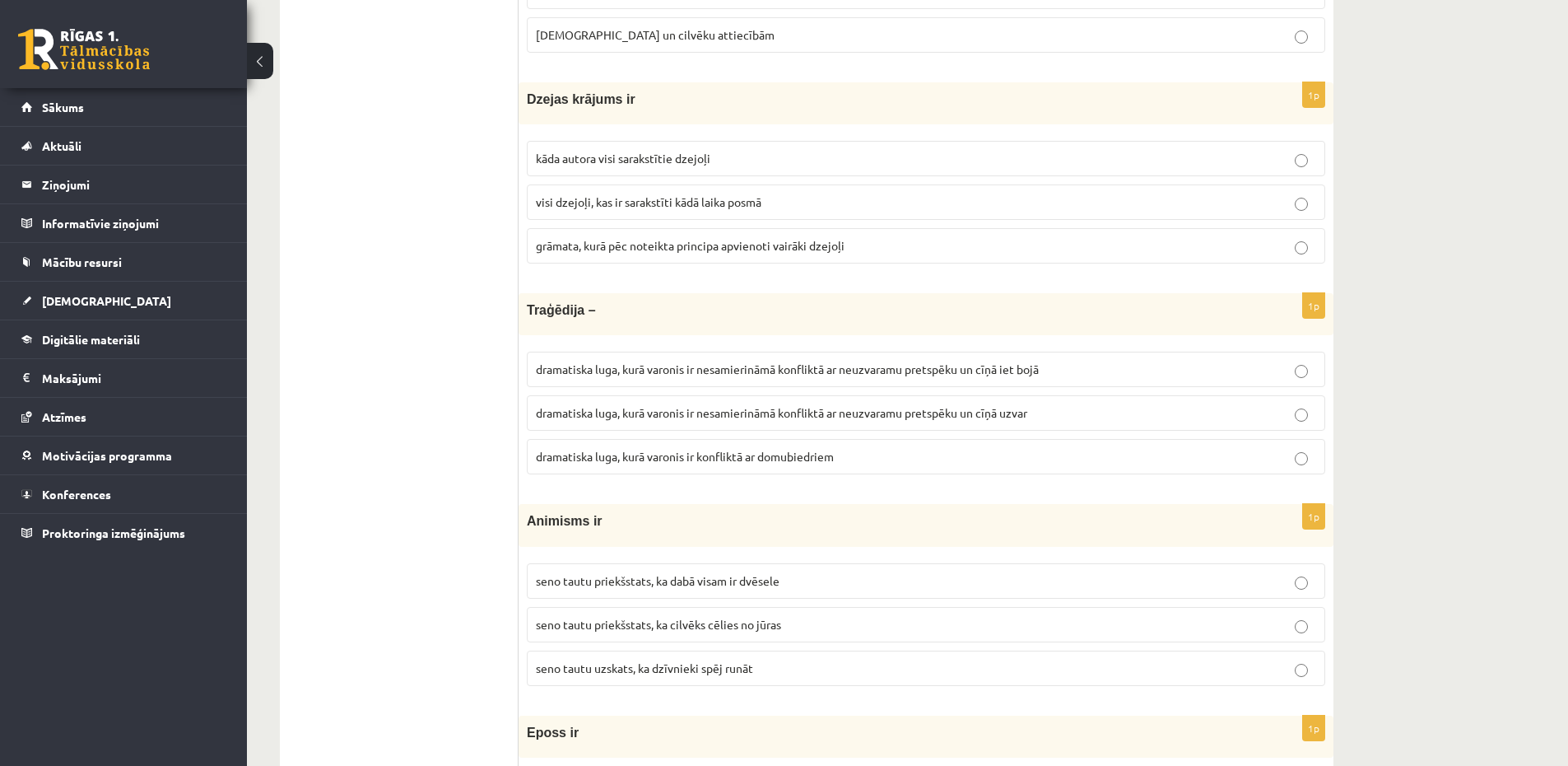
scroll to position [2074, 0]
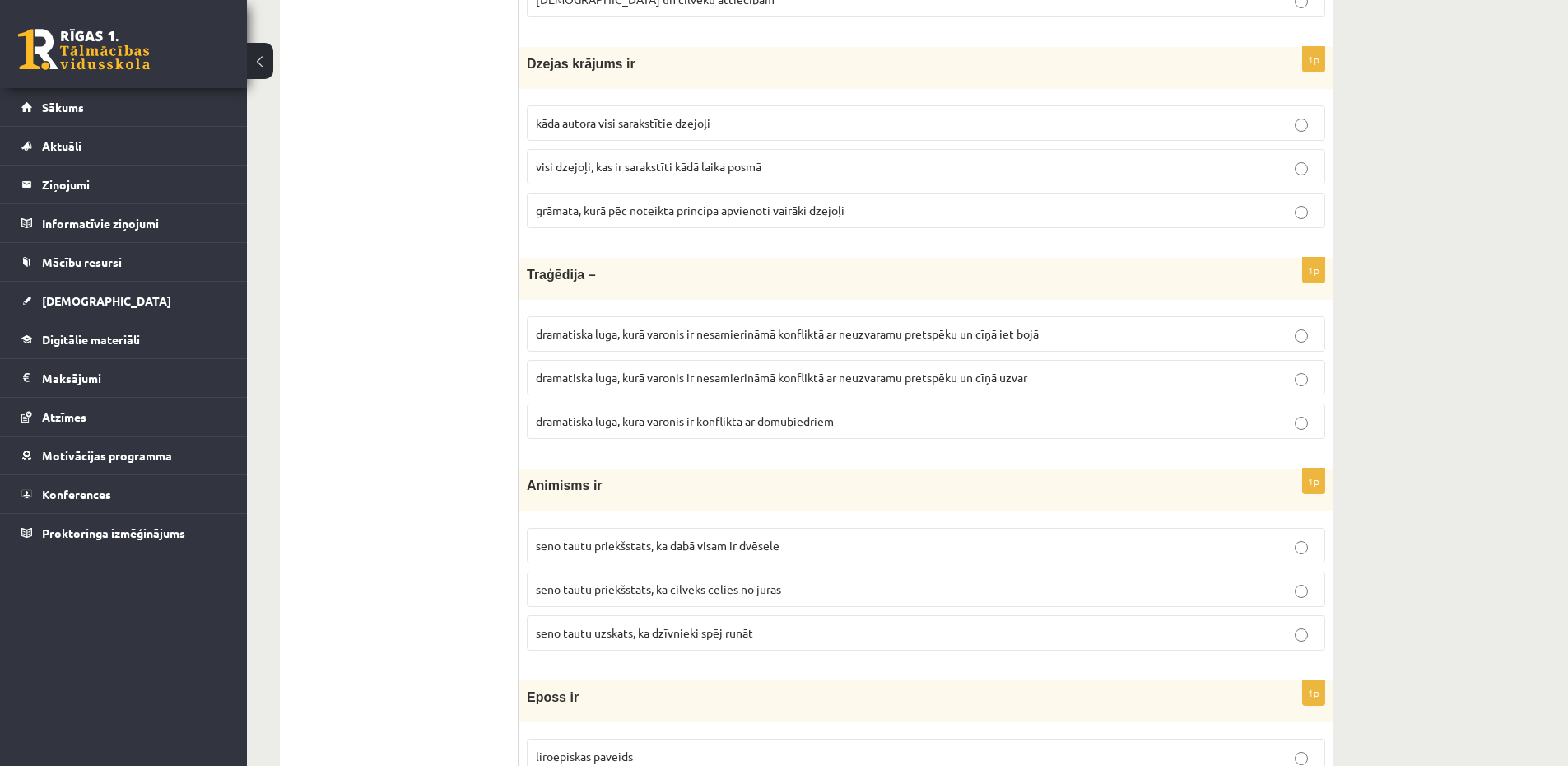
click at [1119, 352] on label "dramatiska luga, kurā varonis ir nesamierināmā konfliktā ar neuzvaramu pretspēk…" at bounding box center [926, 334] width 798 height 36
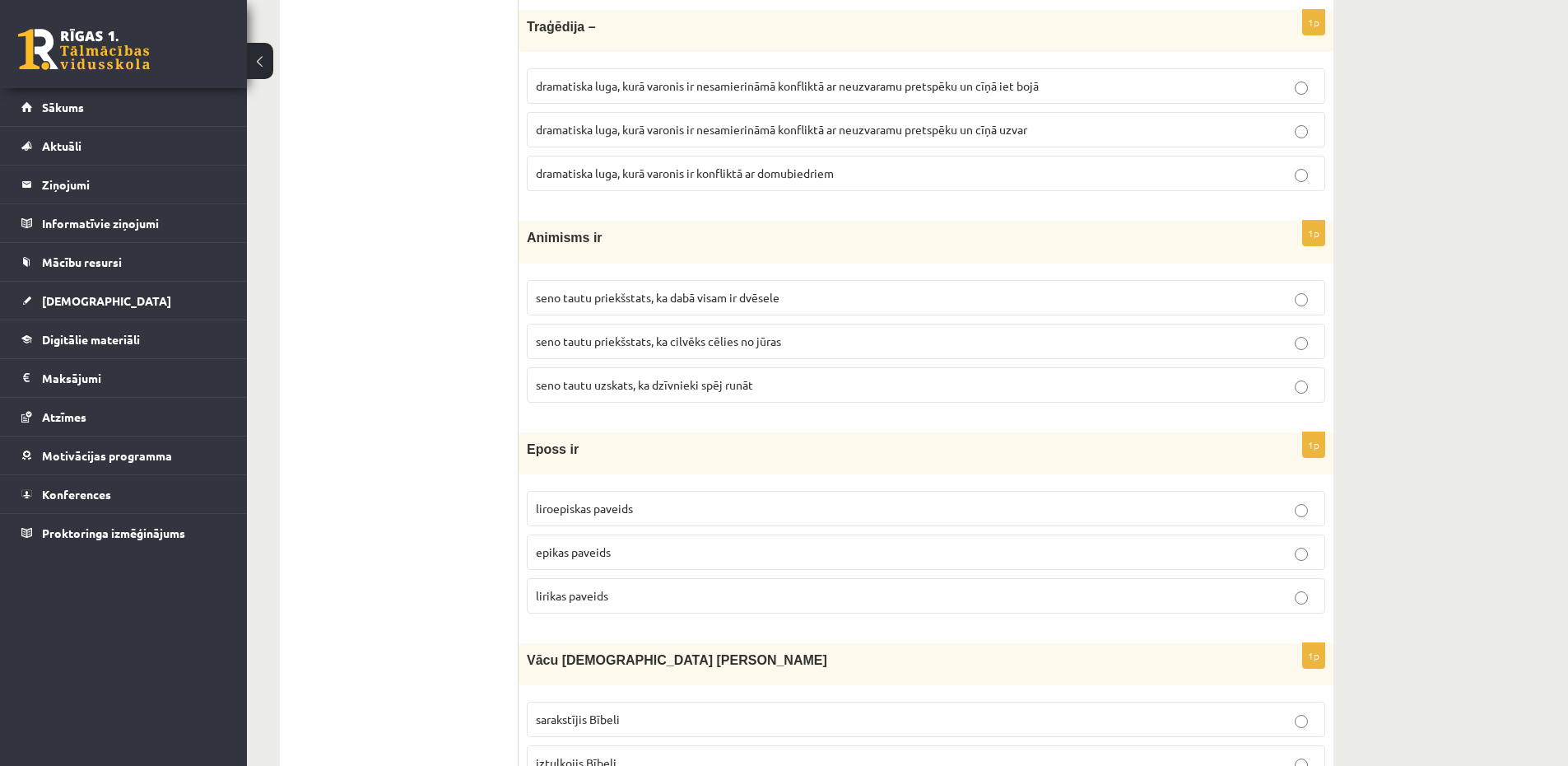
scroll to position [2370, 0]
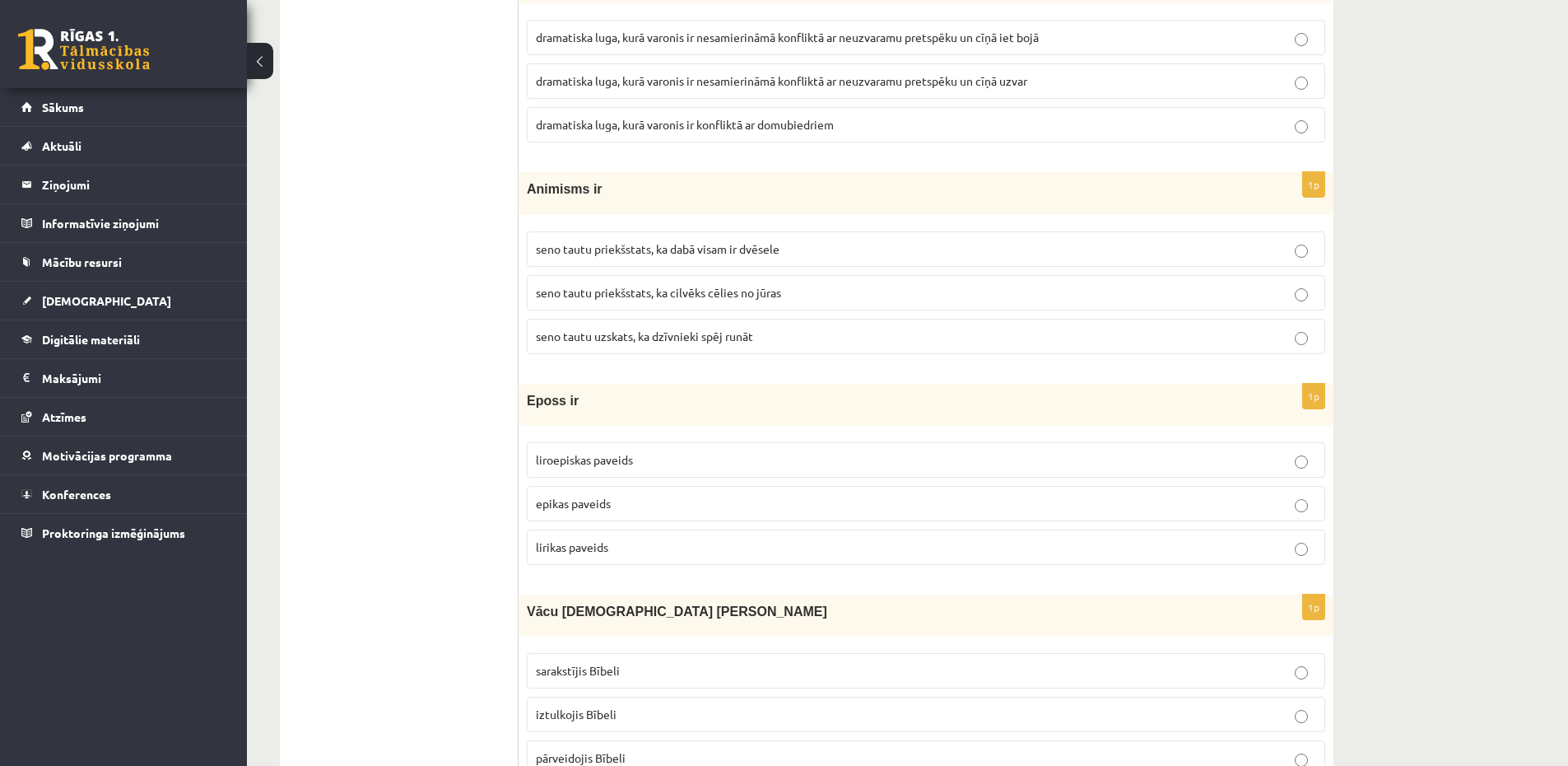
click at [856, 249] on p "seno tautu priekšstats, ka dabā visam ir dvēsele" at bounding box center [926, 249] width 781 height 17
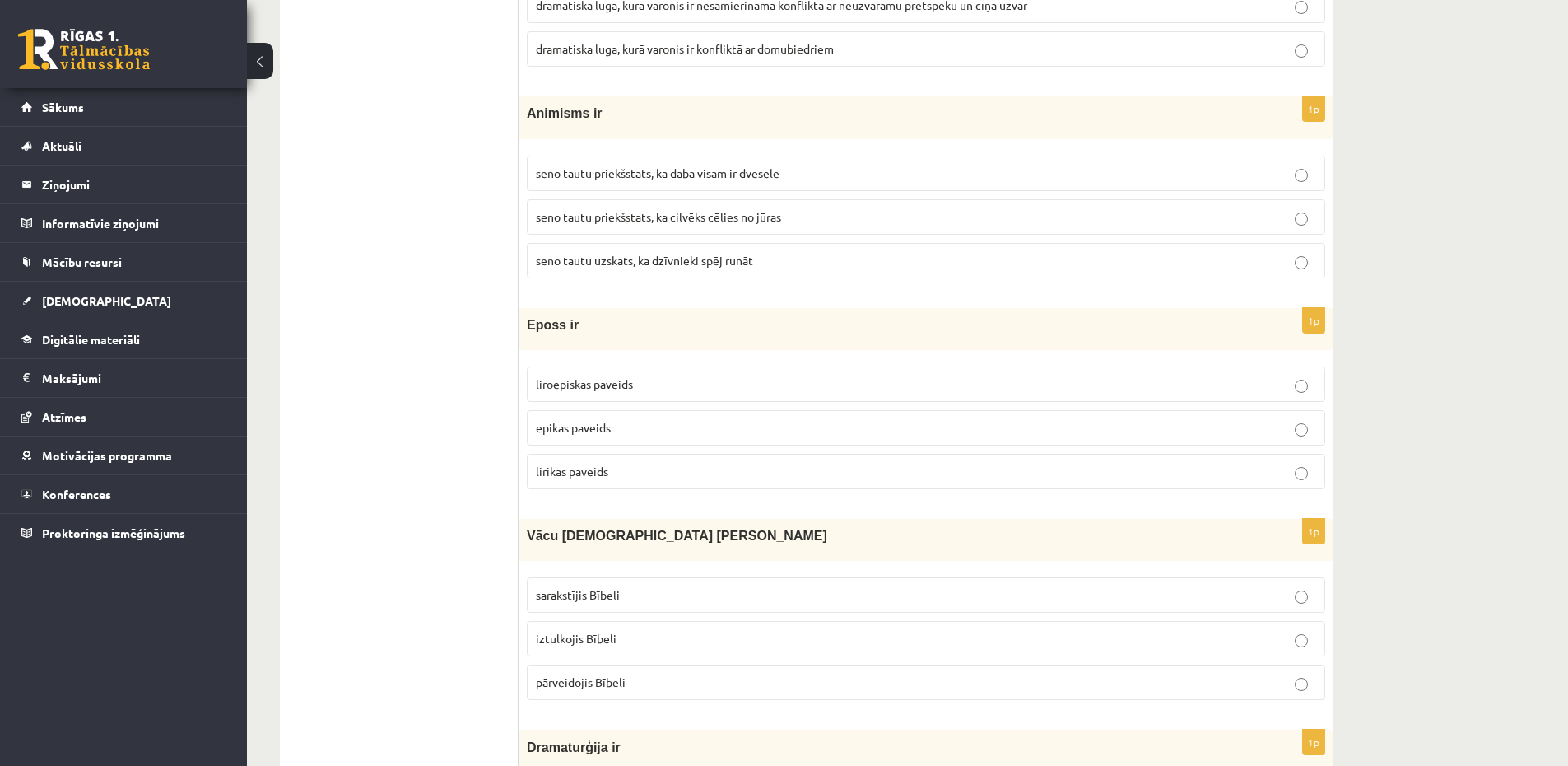
scroll to position [2569, 0]
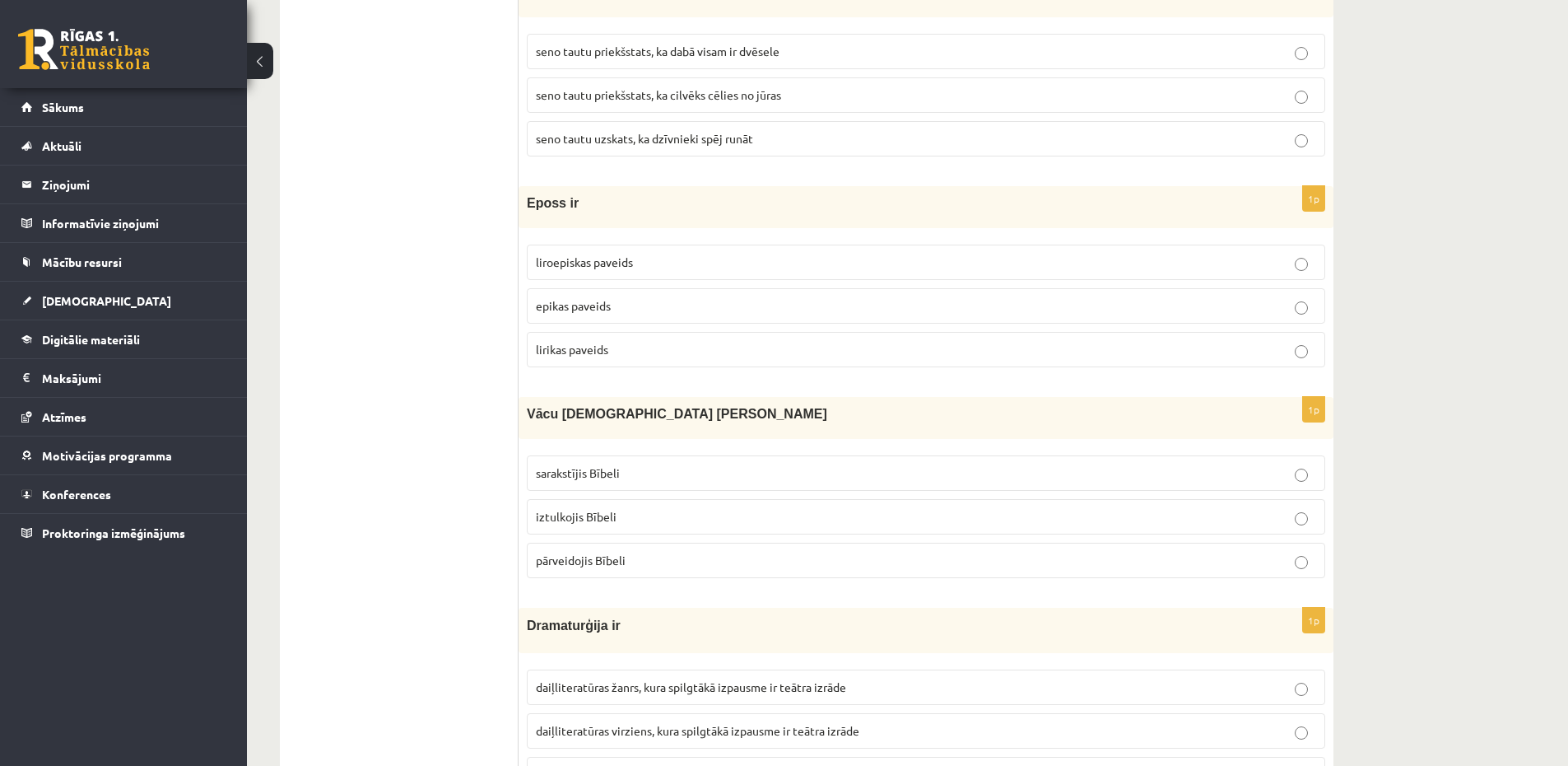
click at [597, 294] on label "epikas paveids" at bounding box center [926, 306] width 798 height 36
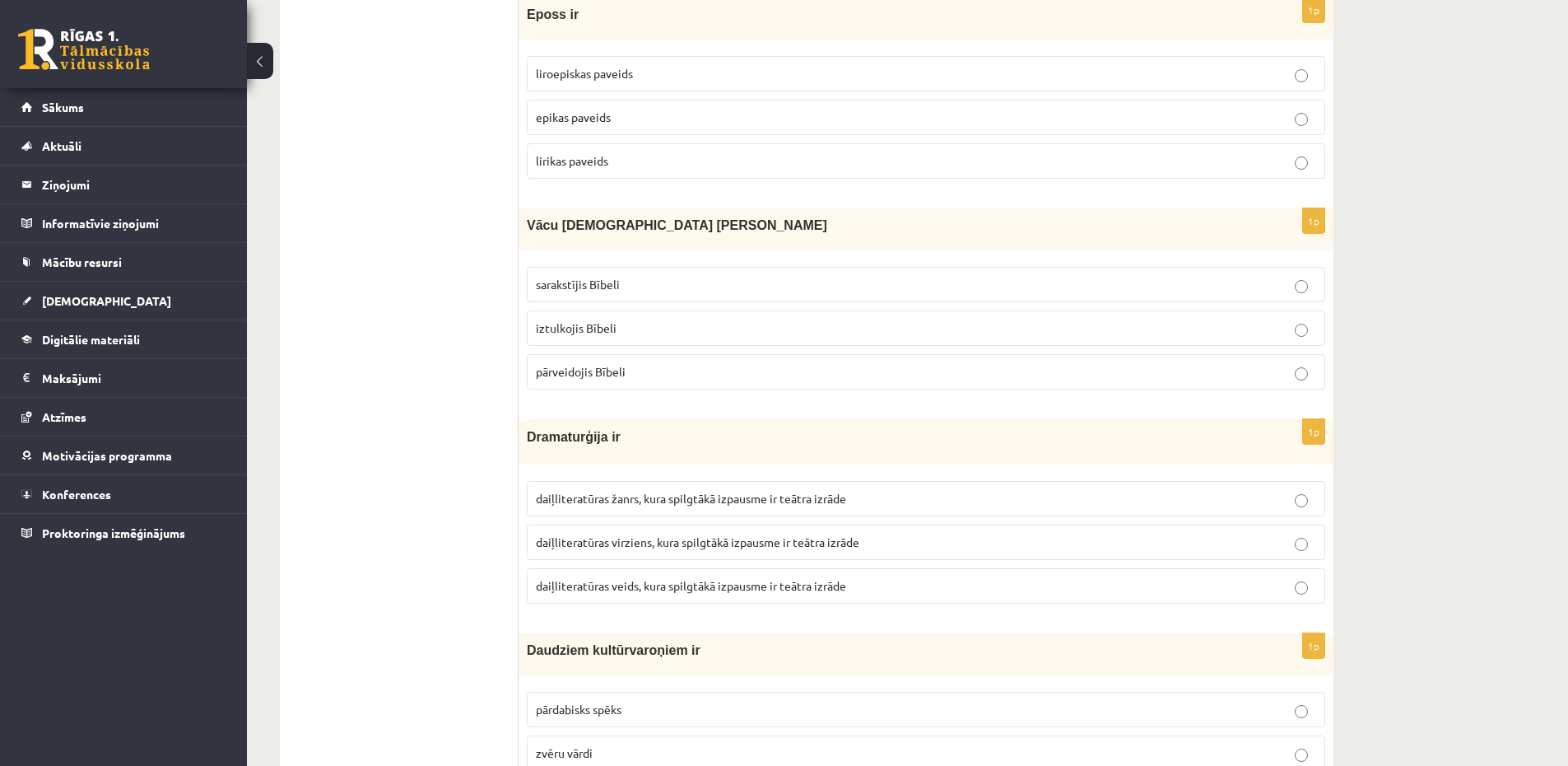
scroll to position [2766, 0]
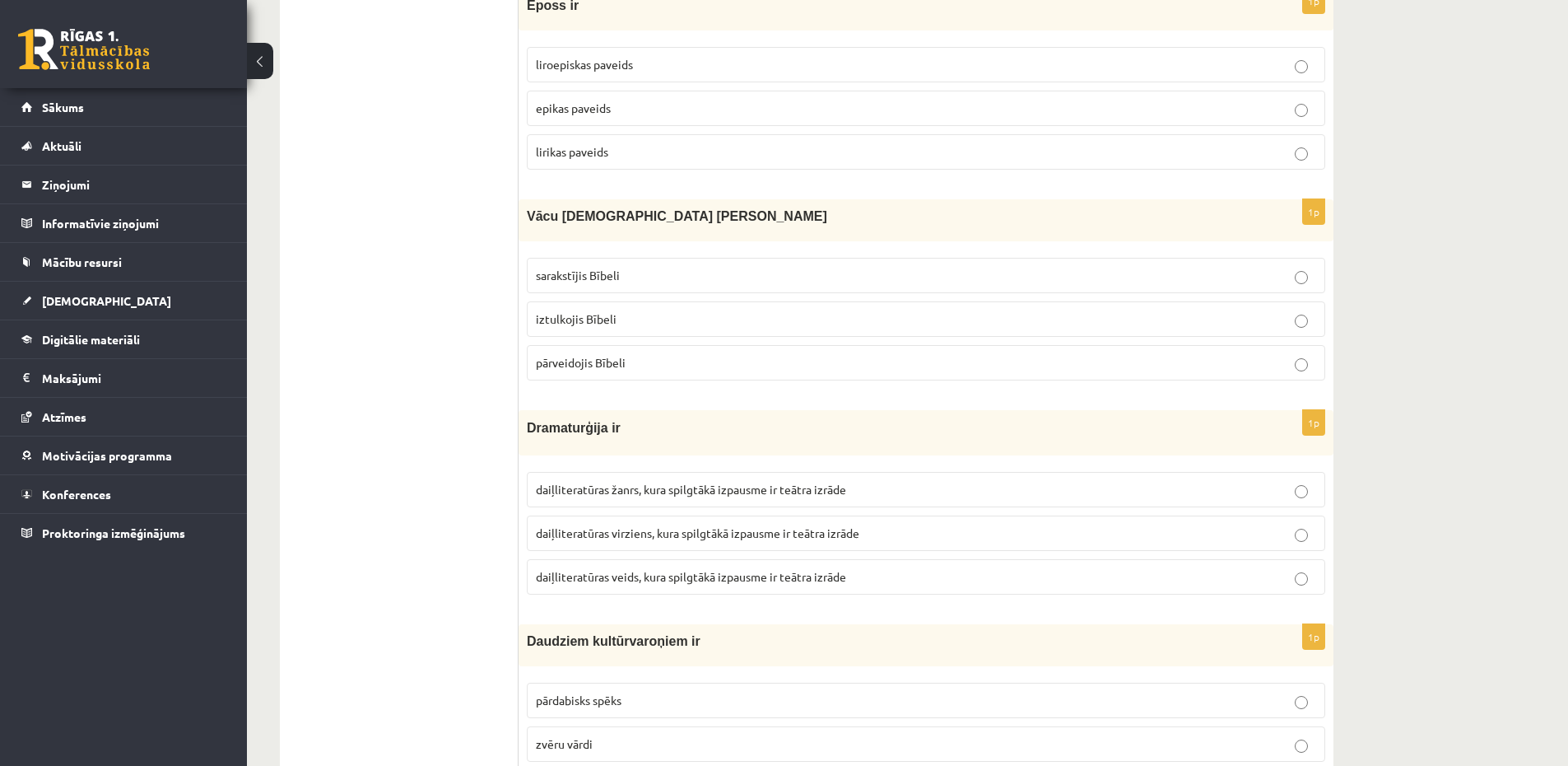
click at [675, 333] on label "iztulkojis Bībeli" at bounding box center [926, 319] width 798 height 36
click at [694, 315] on p "iztulkojis Bībeli" at bounding box center [926, 318] width 781 height 17
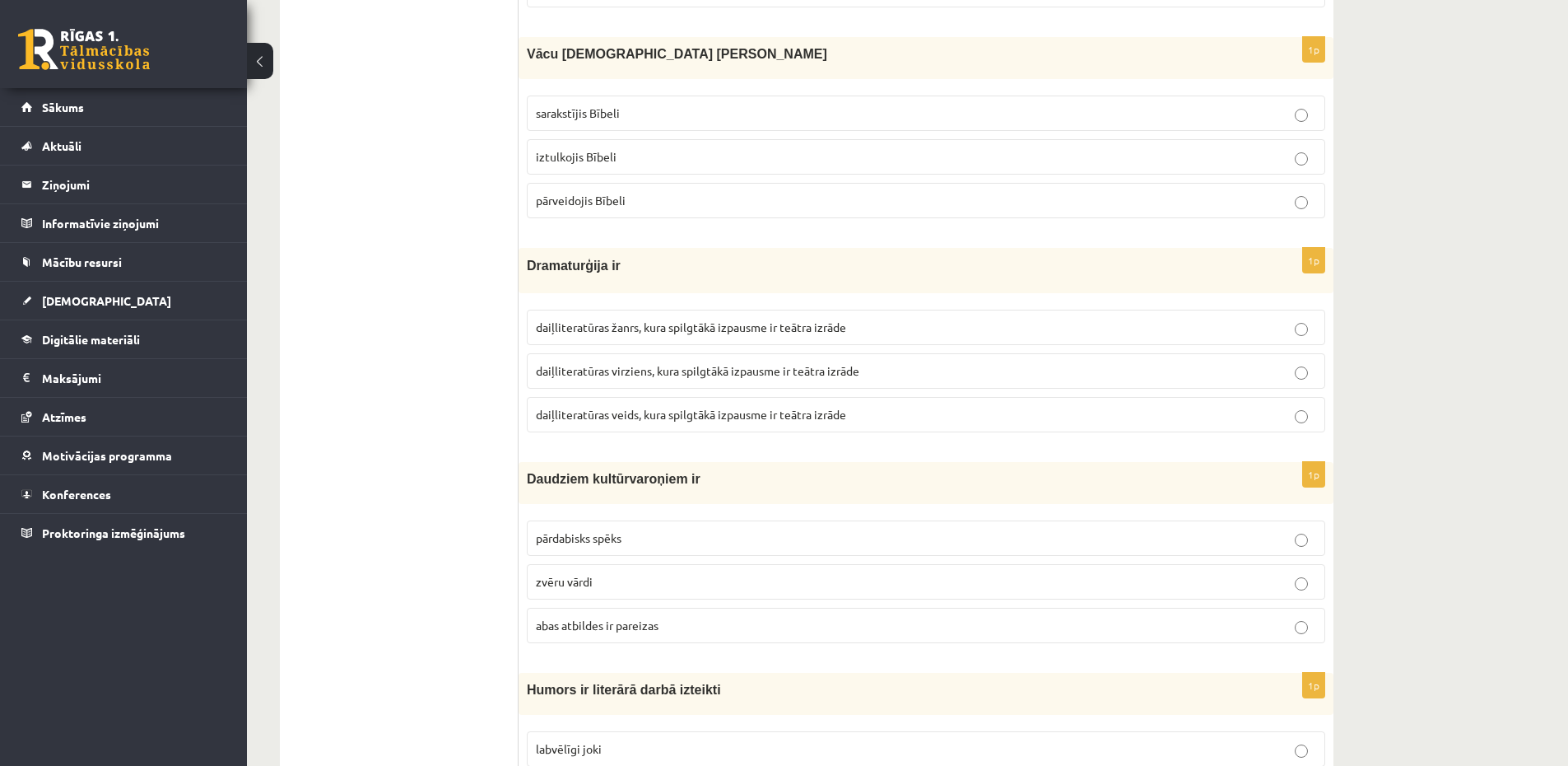
scroll to position [2964, 0]
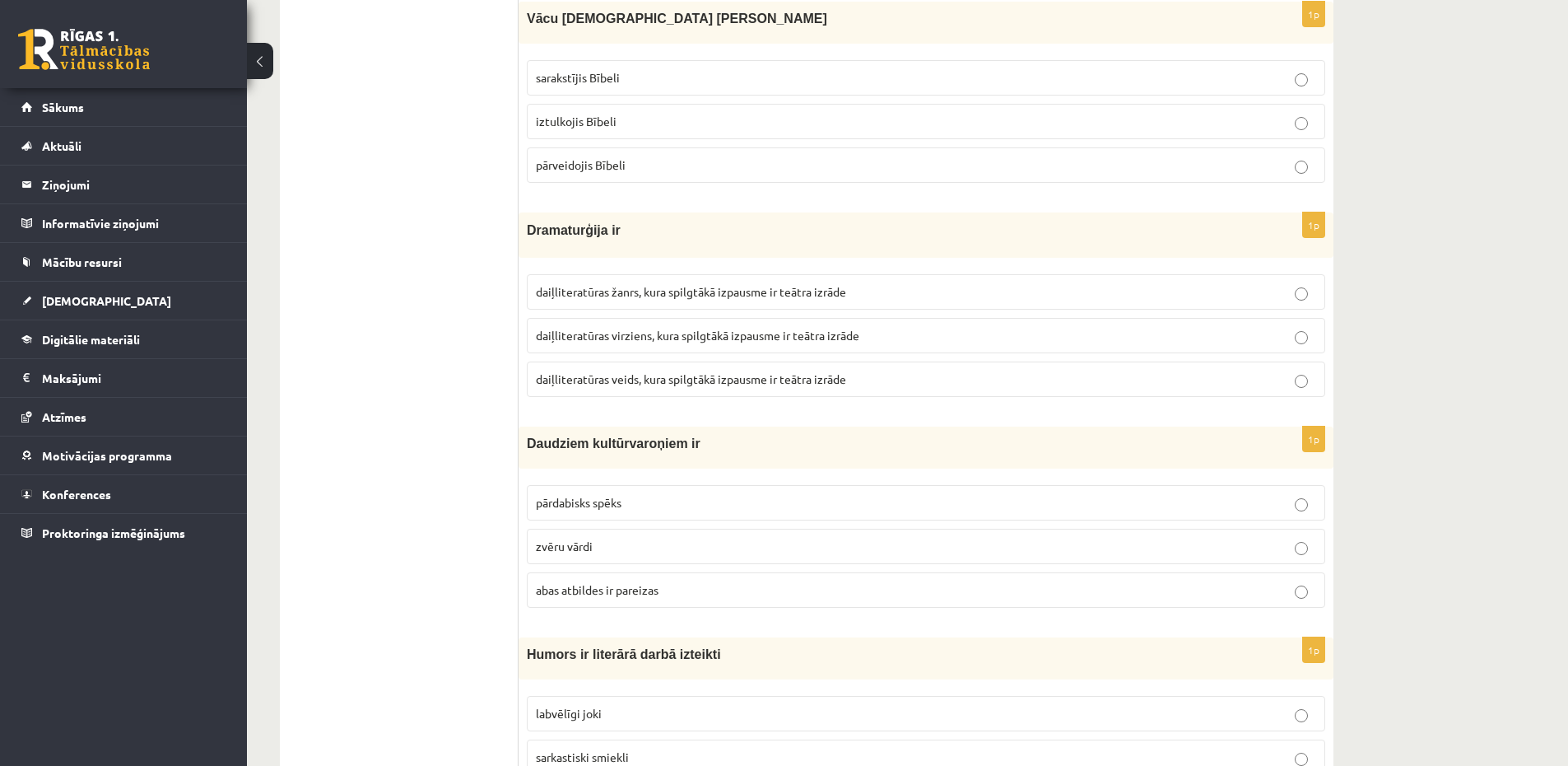
click at [756, 372] on span "daiļliteratūras veids, kura spilgtākā izpausme ir teātra izrāde" at bounding box center [690, 379] width 310 height 15
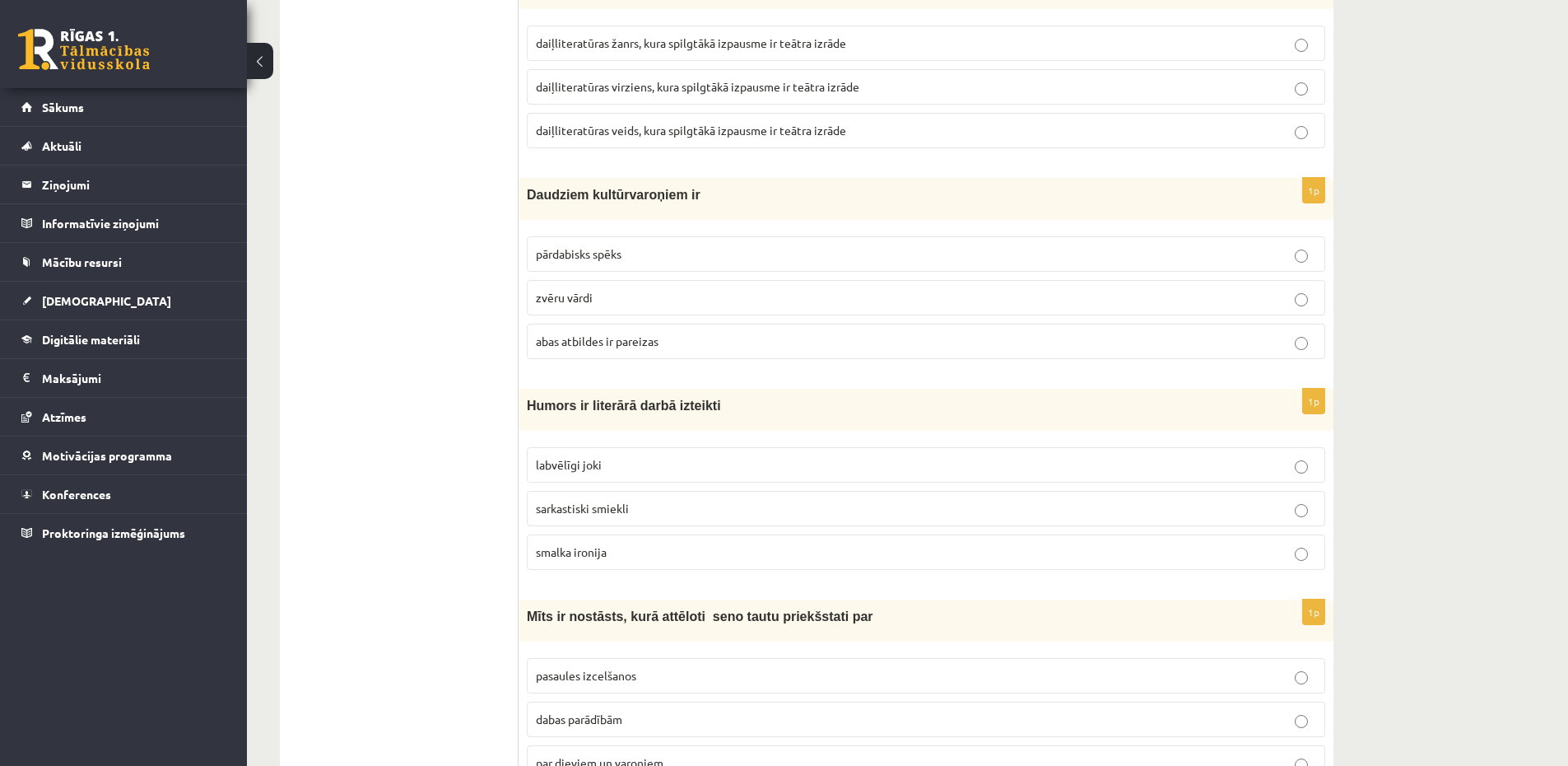
scroll to position [3260, 0]
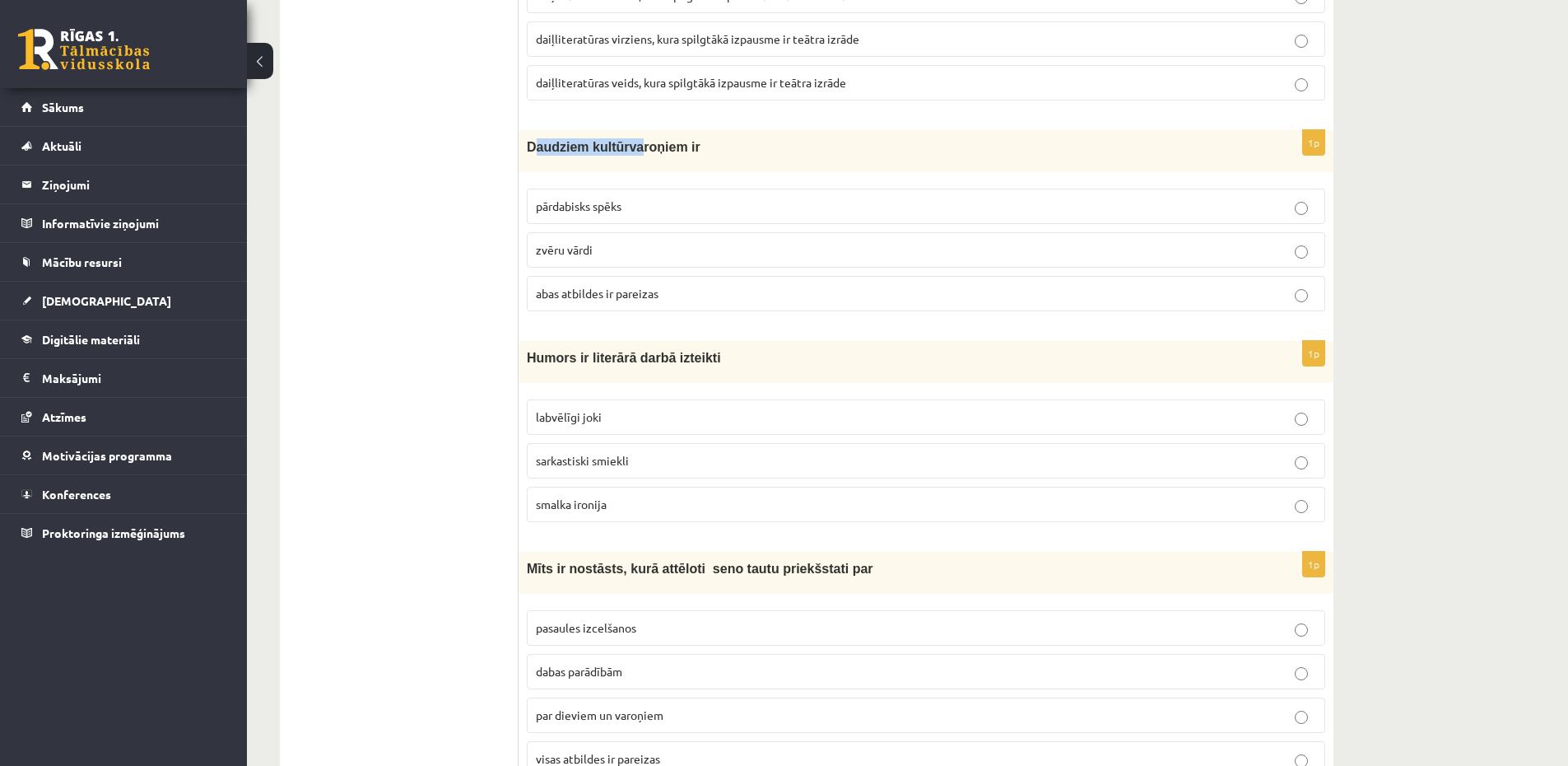
drag, startPoint x: 550, startPoint y: 149, endPoint x: 654, endPoint y: 146, distance: 104.0
click at [648, 145] on span "Daudziem kultūrvaroņiem ir" at bounding box center [613, 147] width 173 height 14
click at [654, 146] on span "Daudziem kultūrvaroņiem ir" at bounding box center [613, 147] width 173 height 14
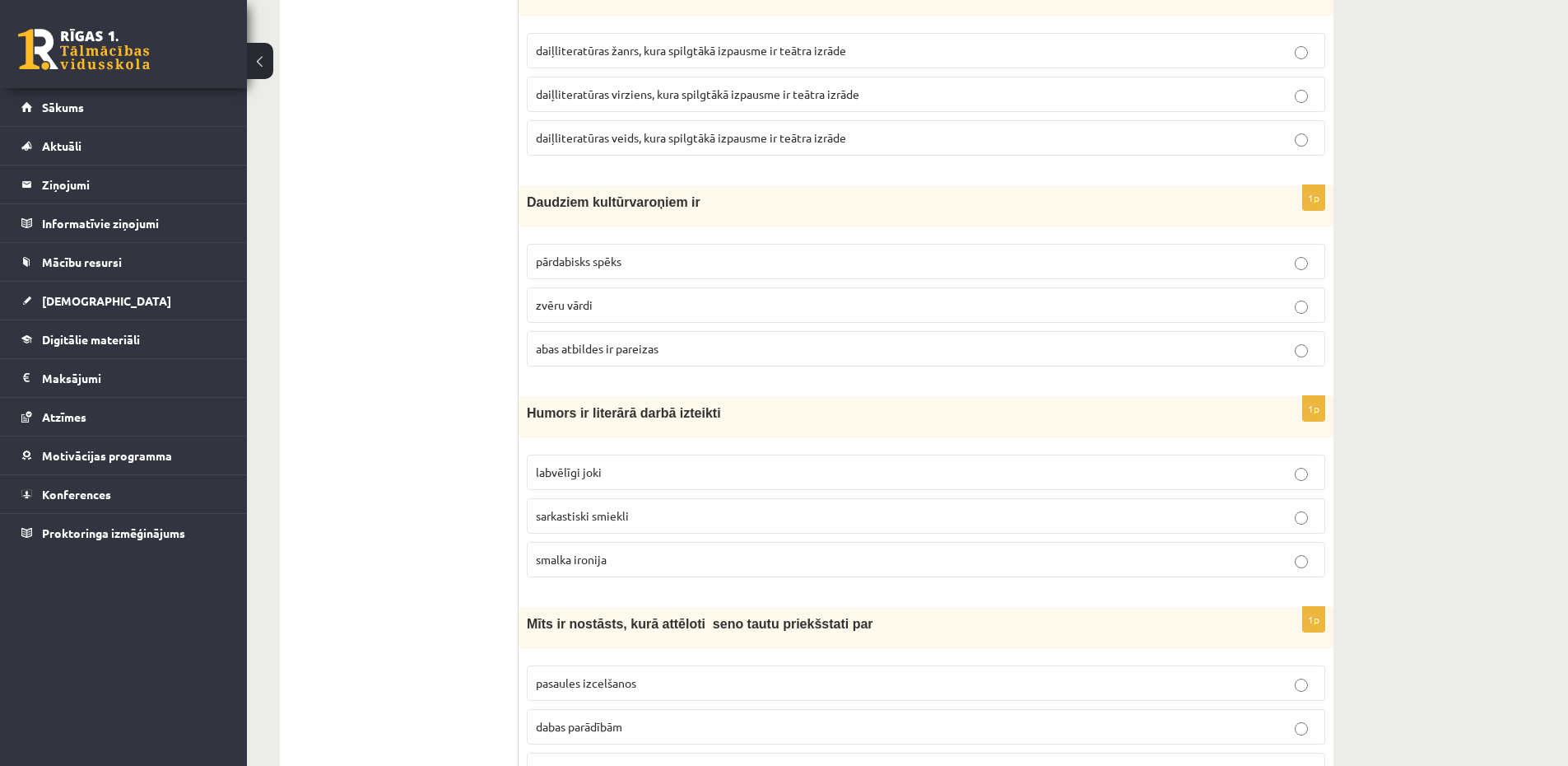
scroll to position [3161, 0]
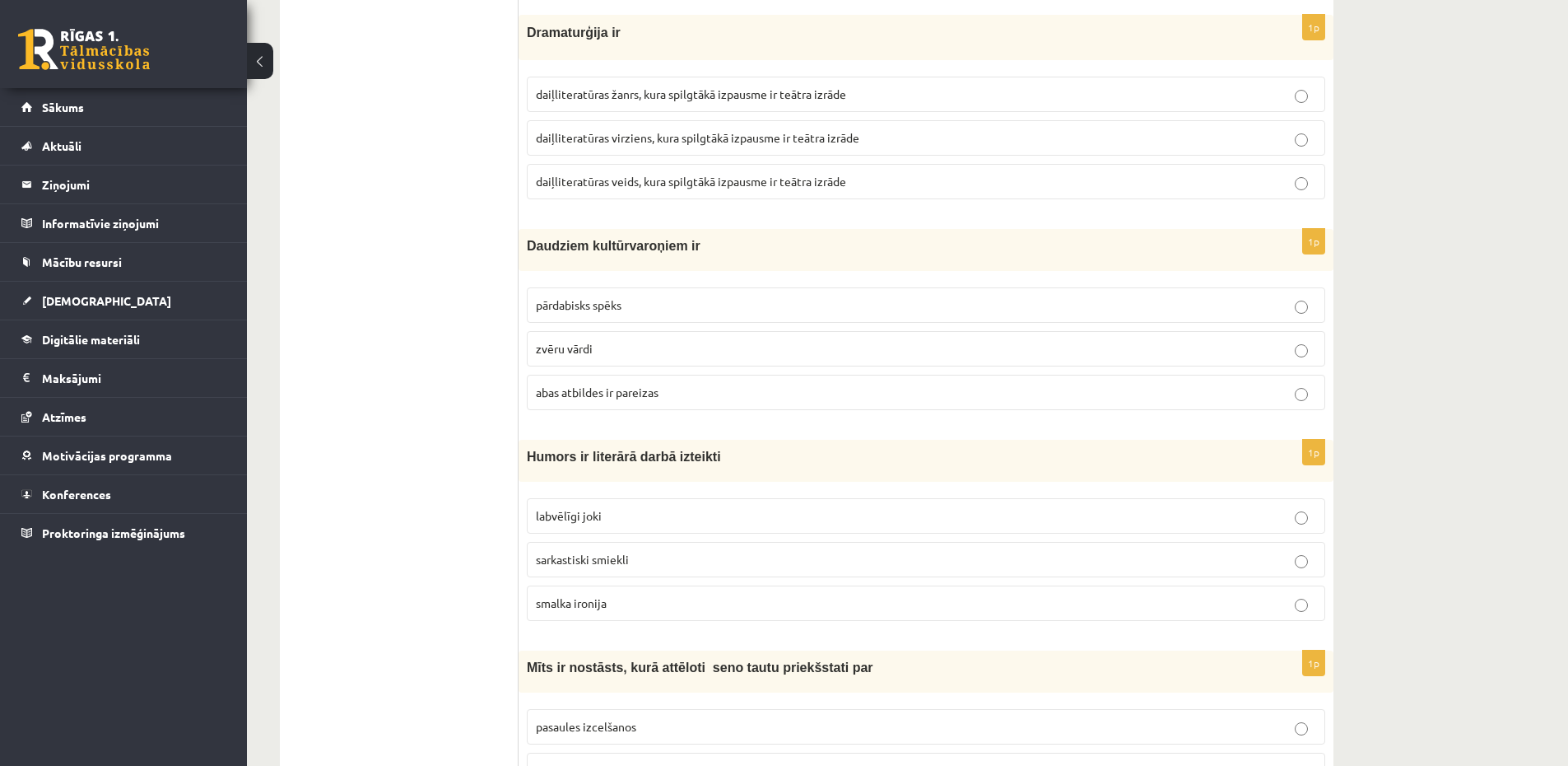
click at [789, 387] on p "abas atbildes ir pareizas" at bounding box center [926, 391] width 781 height 17
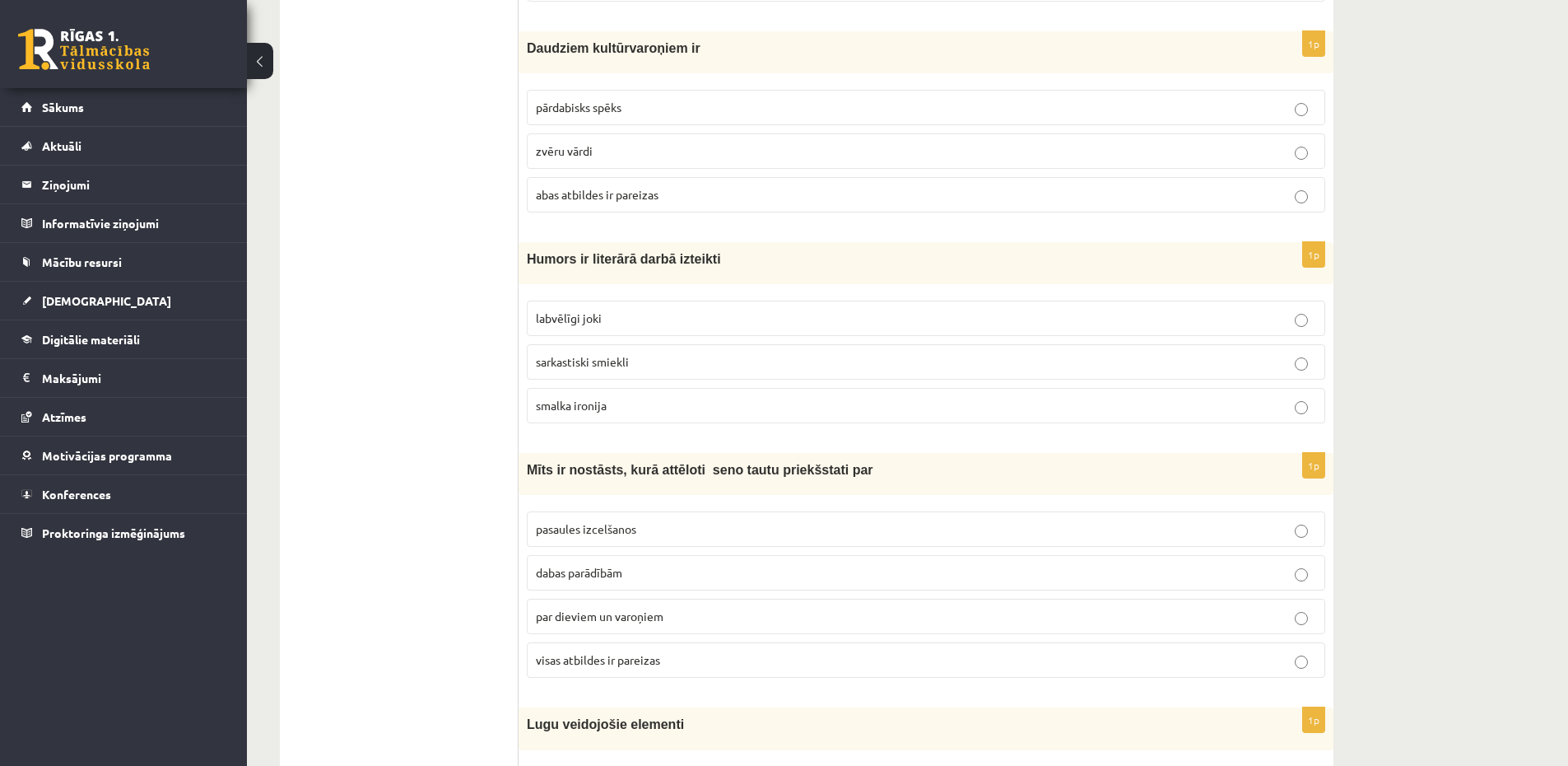
click at [750, 322] on p "labvēlīgi joki" at bounding box center [926, 317] width 781 height 17
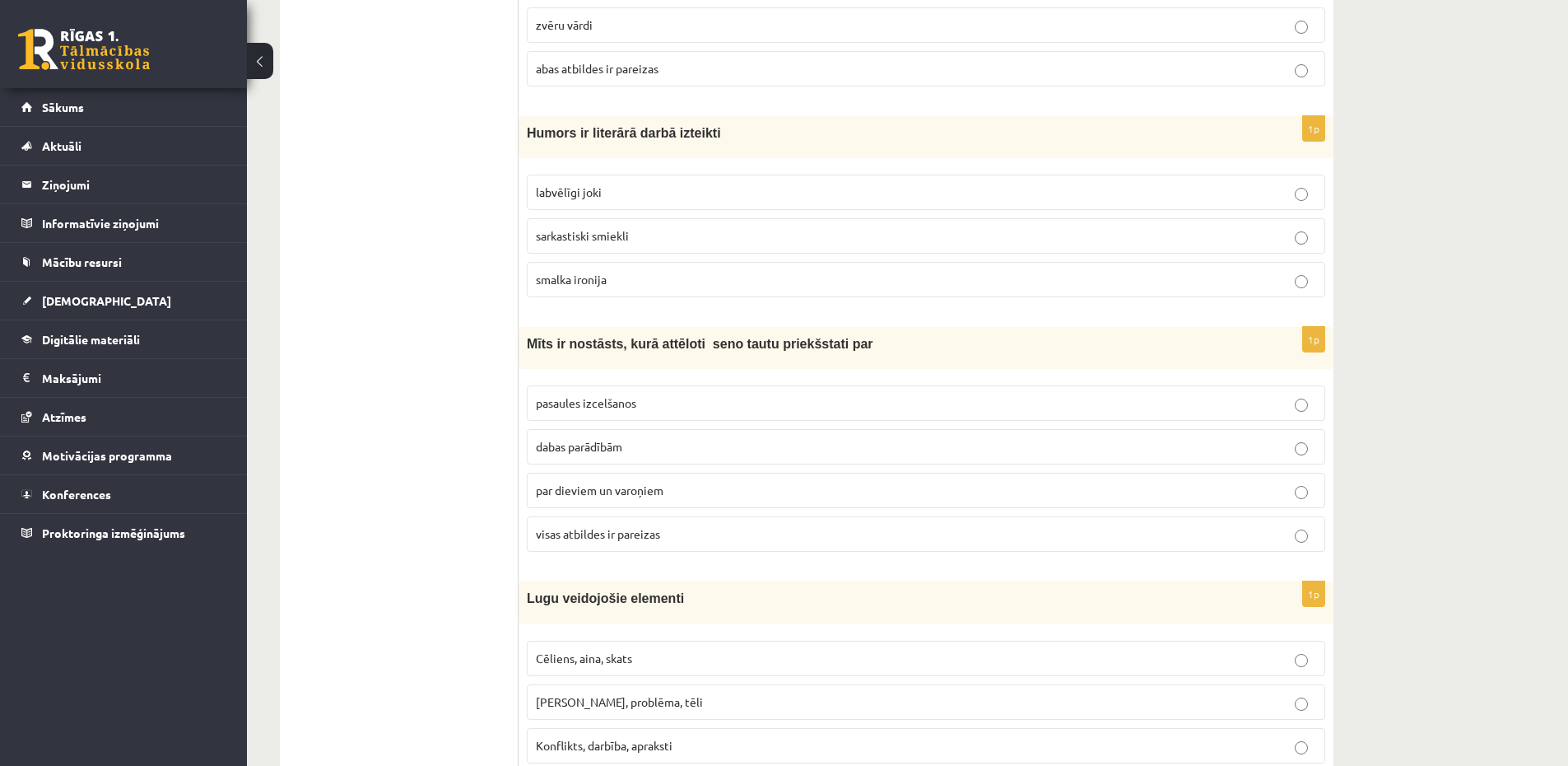
scroll to position [3556, 0]
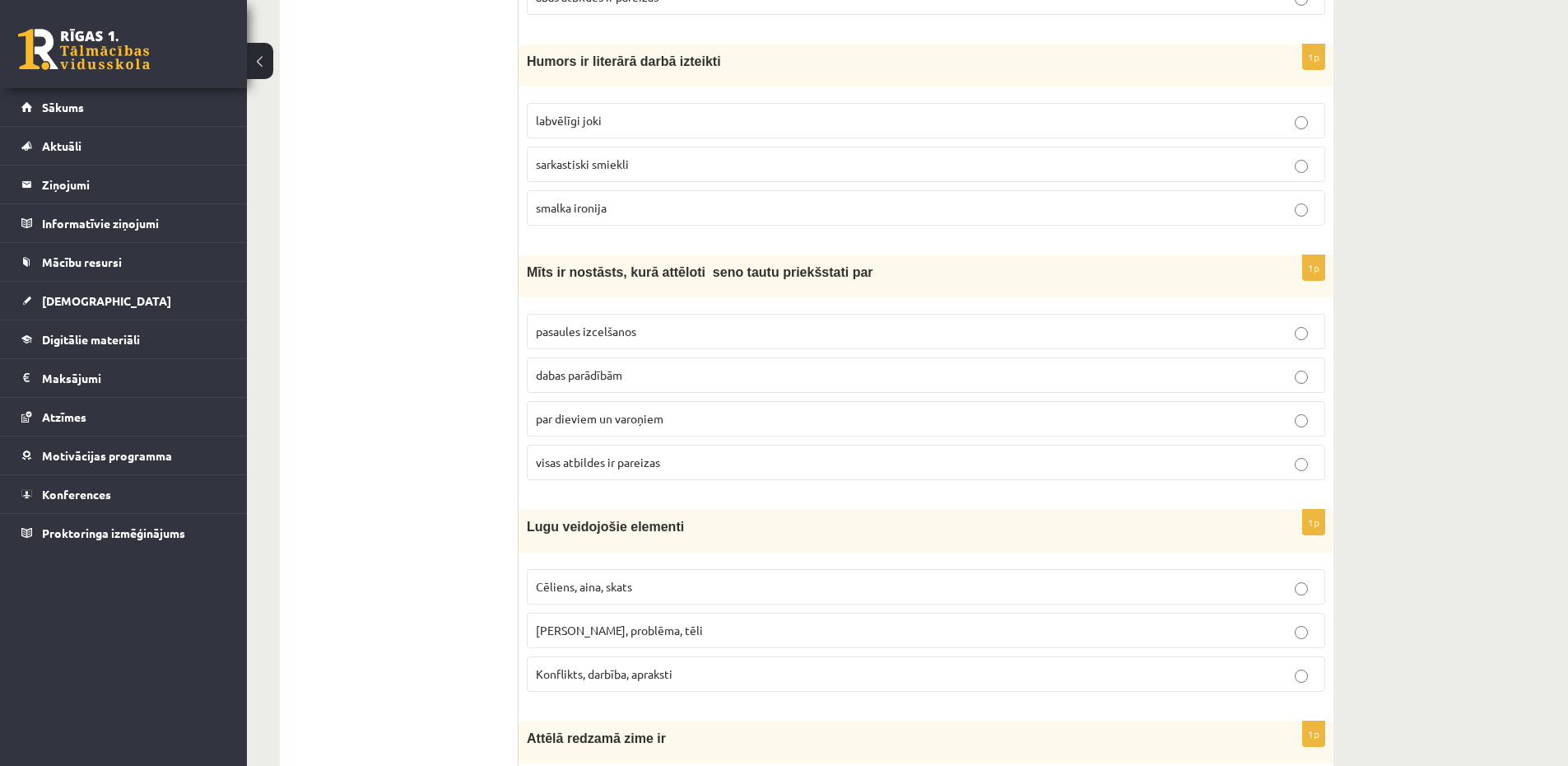
drag, startPoint x: 667, startPoint y: 479, endPoint x: 665, endPoint y: 465, distance: 14.1
click at [667, 479] on label "visas atbildes ir pareizas" at bounding box center [926, 463] width 798 height 36
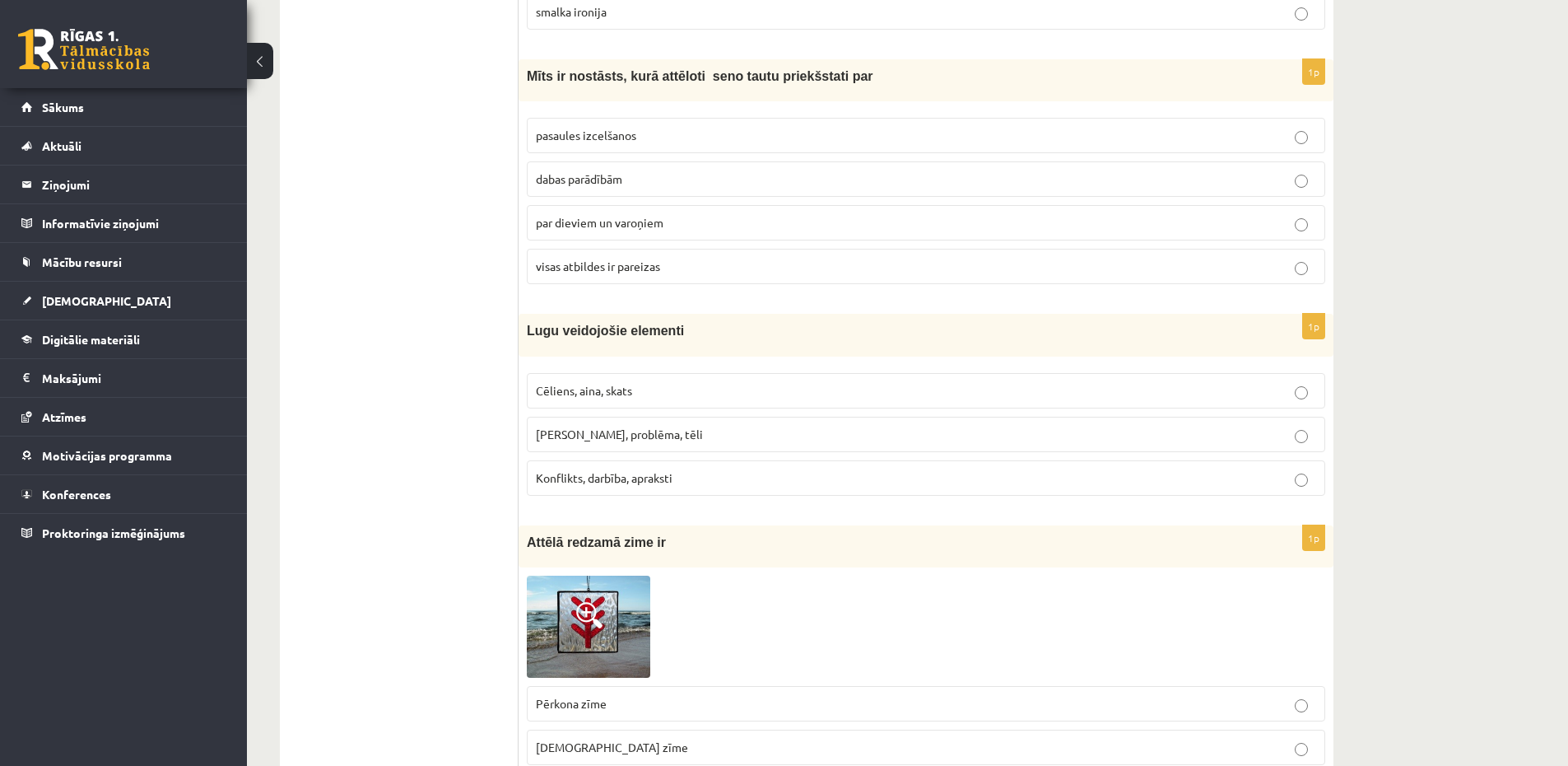
scroll to position [3754, 0]
click at [643, 391] on p "Cēliens, aina, skats" at bounding box center [926, 388] width 781 height 17
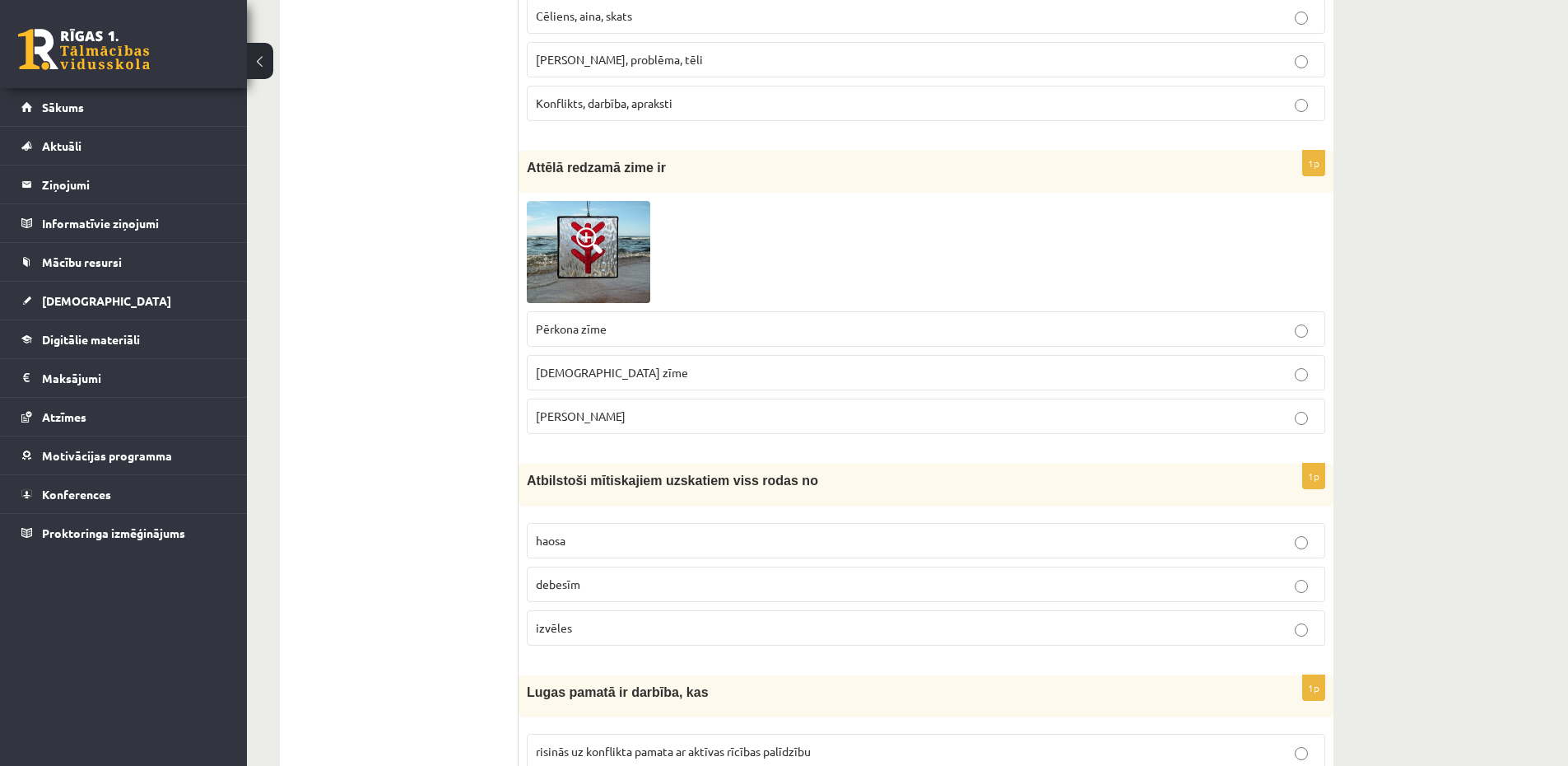
scroll to position [4149, 0]
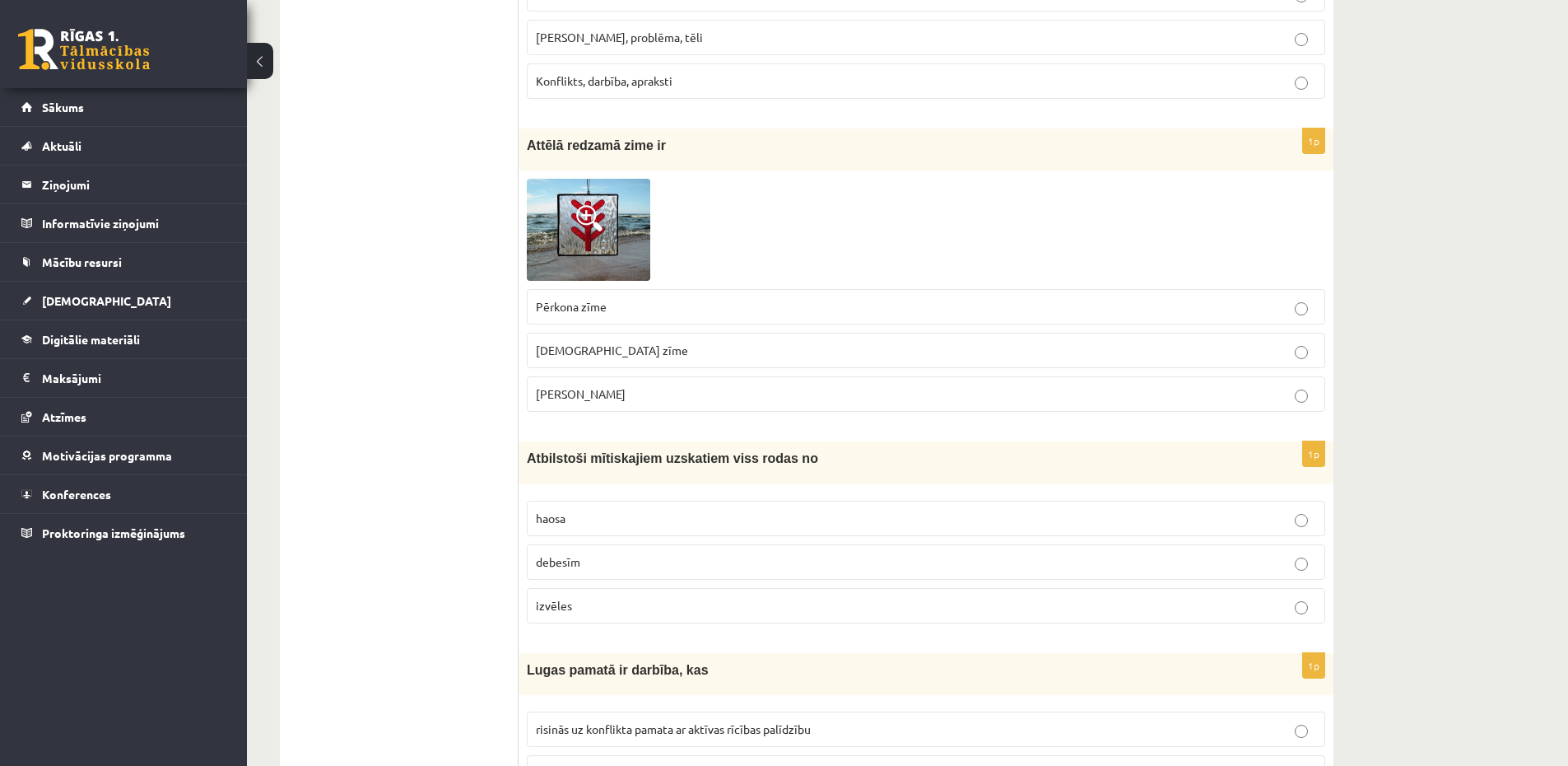
click at [691, 291] on label "Pērkona zīme" at bounding box center [926, 307] width 798 height 36
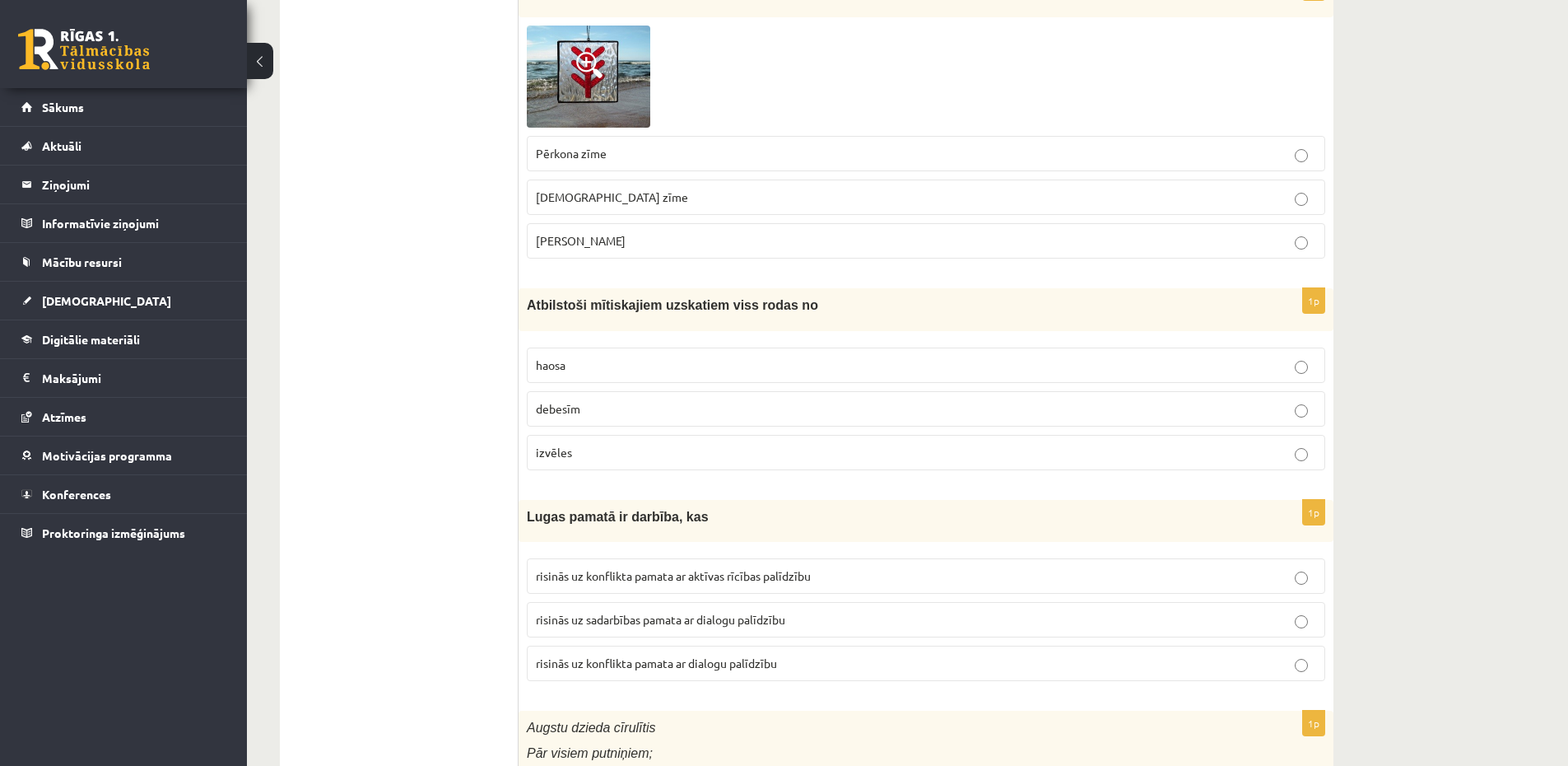
scroll to position [4346, 0]
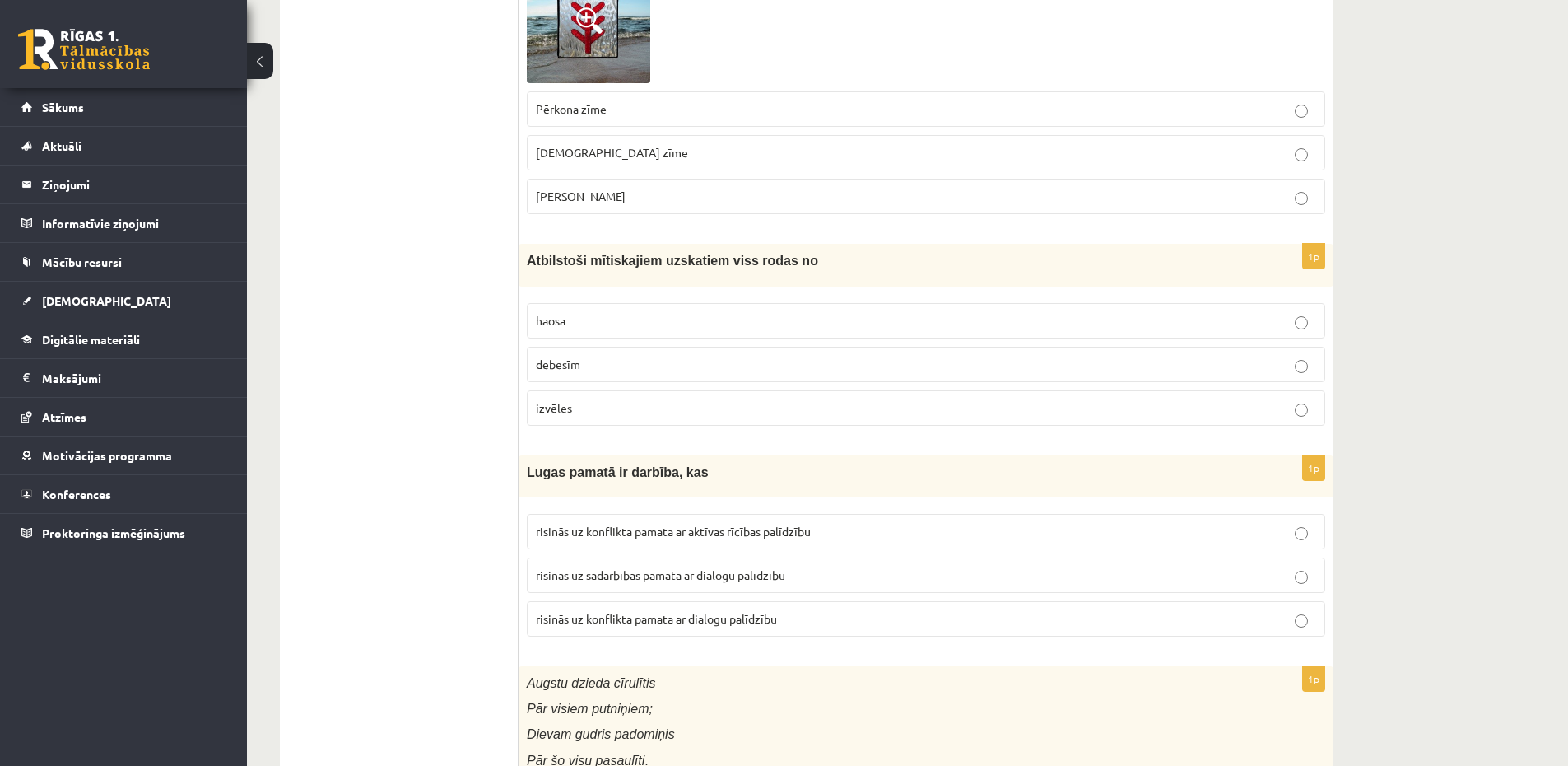
click at [622, 322] on p "haosa" at bounding box center [926, 320] width 781 height 17
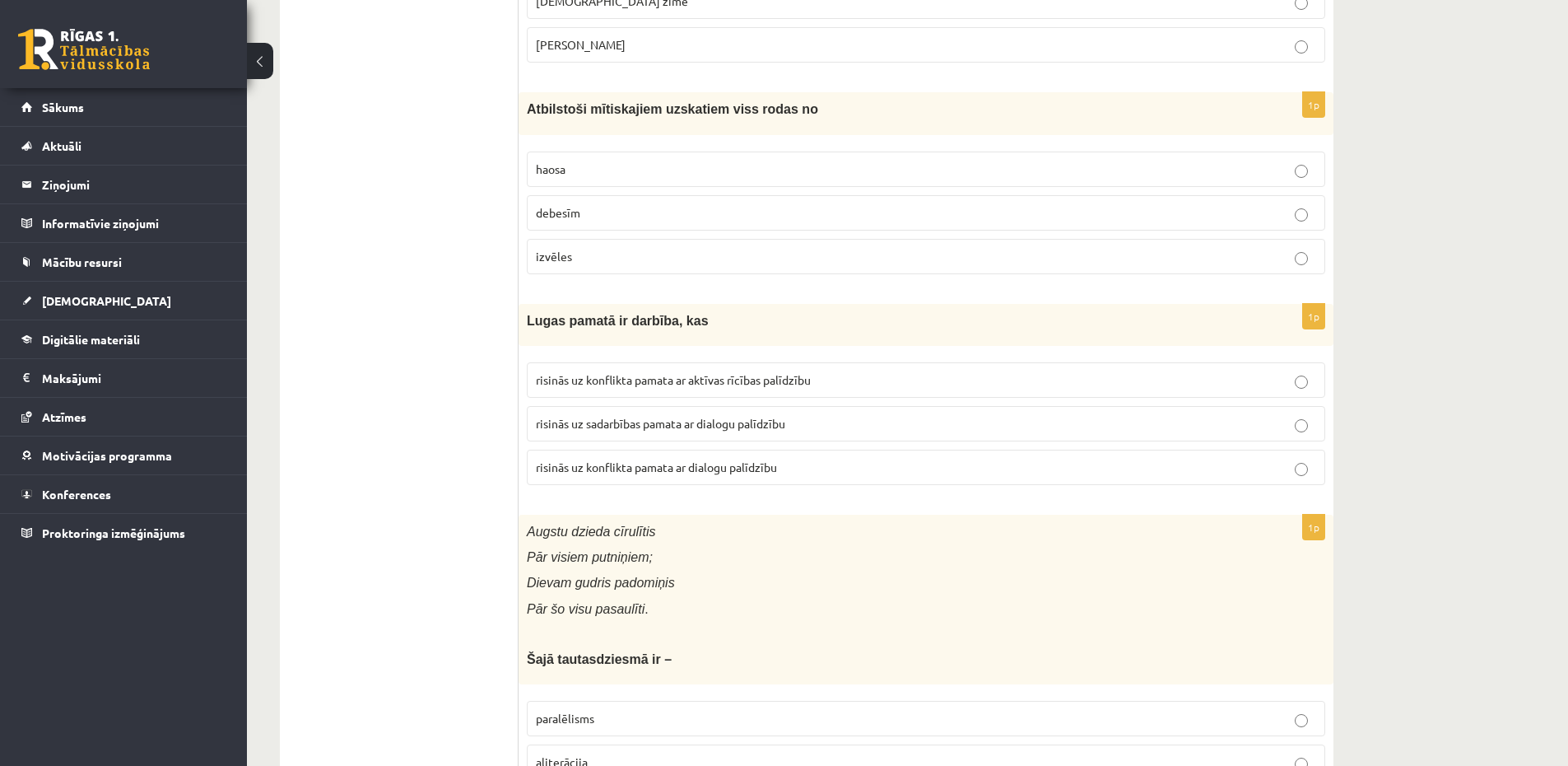
scroll to position [4544, 0]
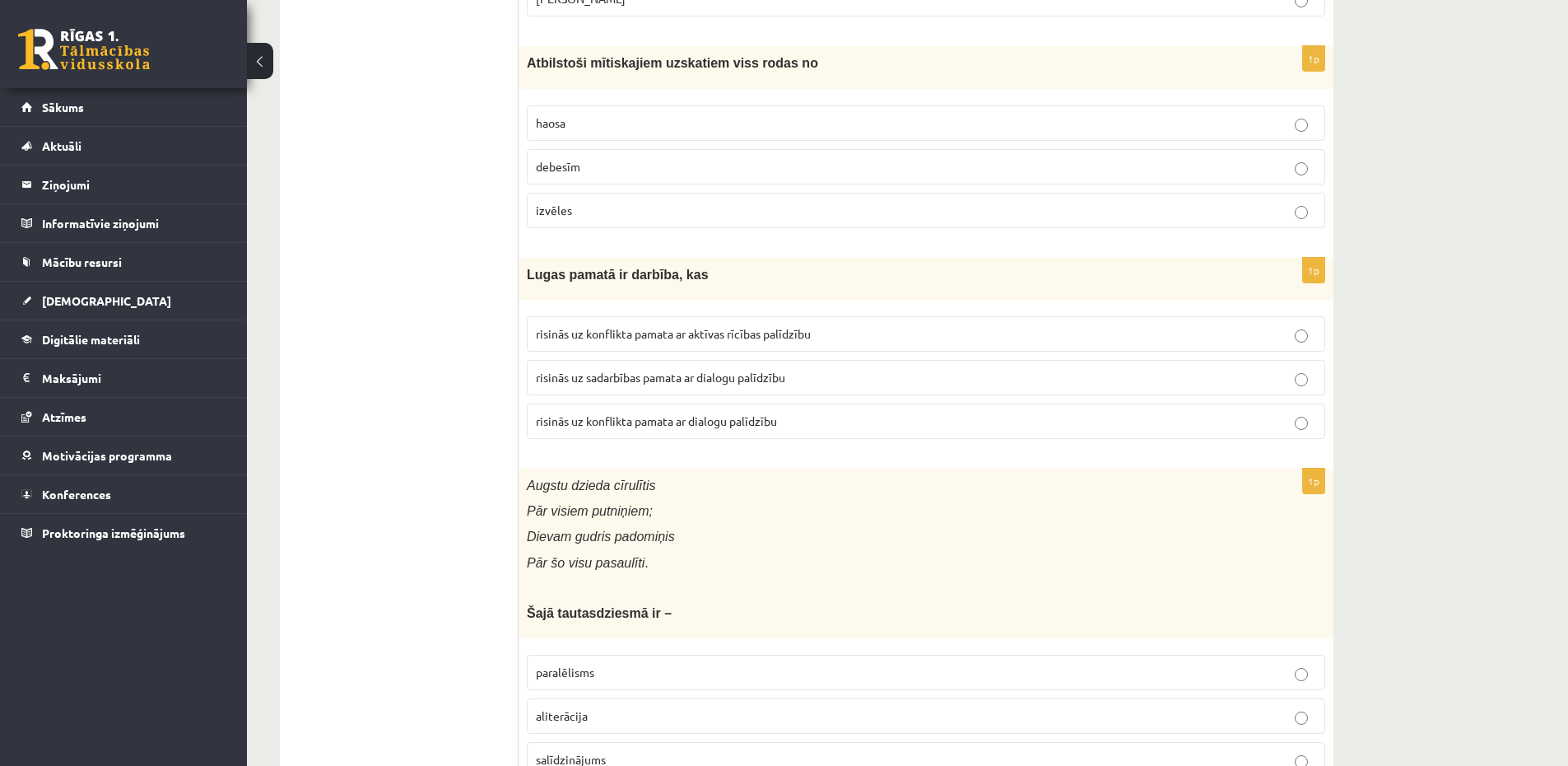
click at [720, 338] on span "risinās uz konflikta pamata ar aktīvas rīcības palīdzību" at bounding box center [673, 333] width 274 height 15
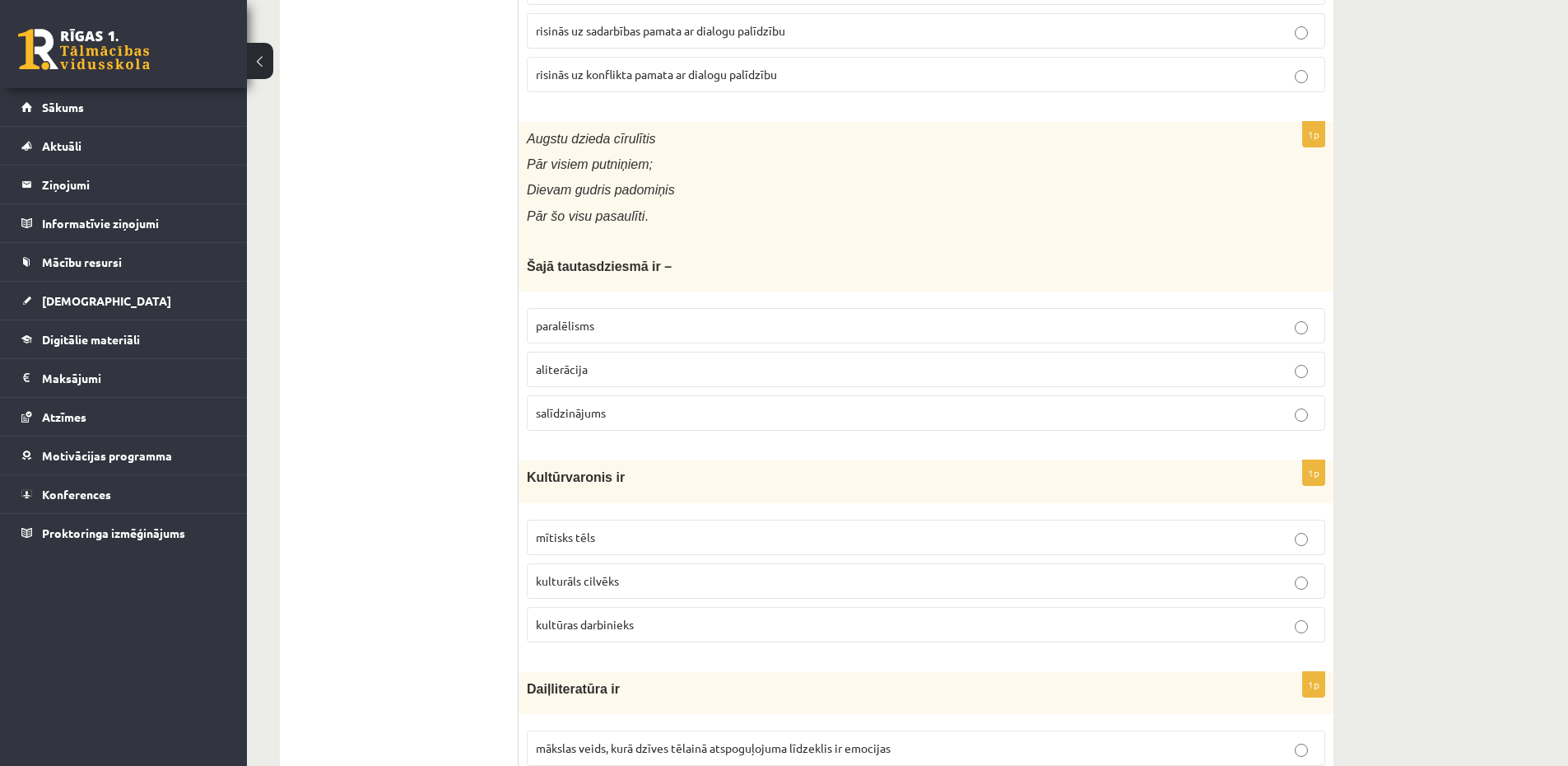
scroll to position [4939, 0]
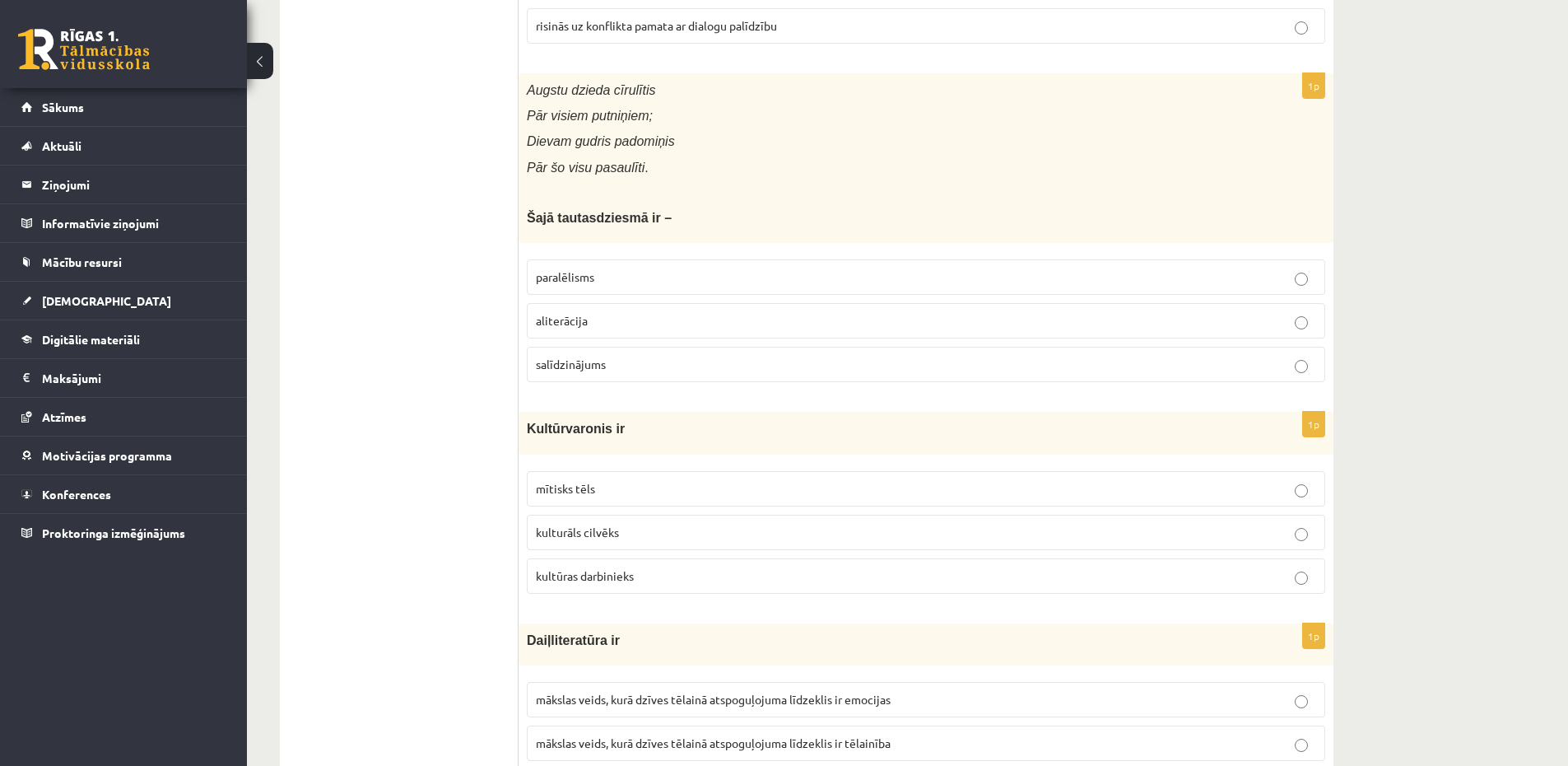
click at [637, 275] on p "paralēlisms" at bounding box center [926, 276] width 781 height 17
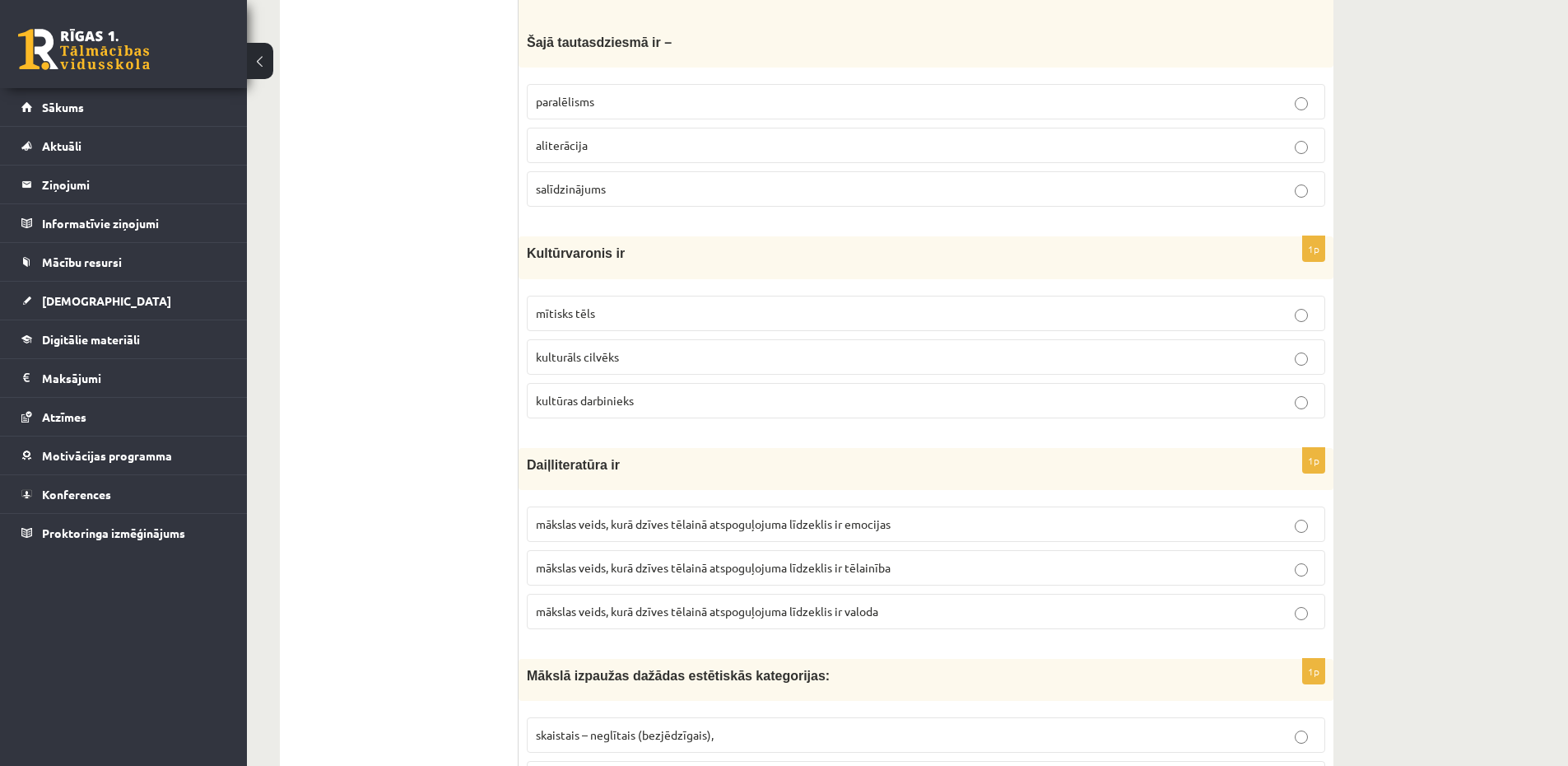
scroll to position [5137, 0]
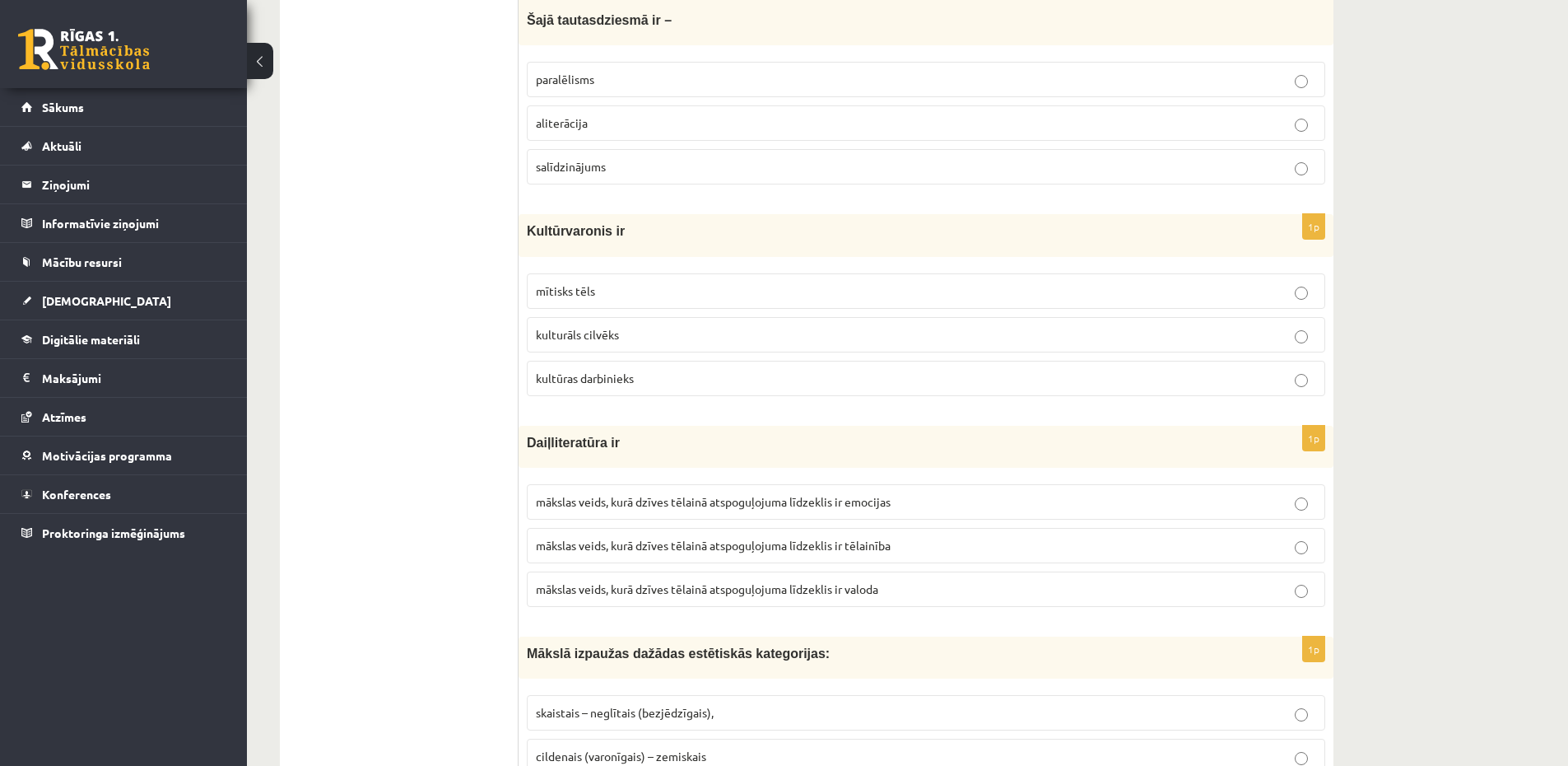
click at [636, 296] on p "mītisks tēls" at bounding box center [926, 290] width 781 height 17
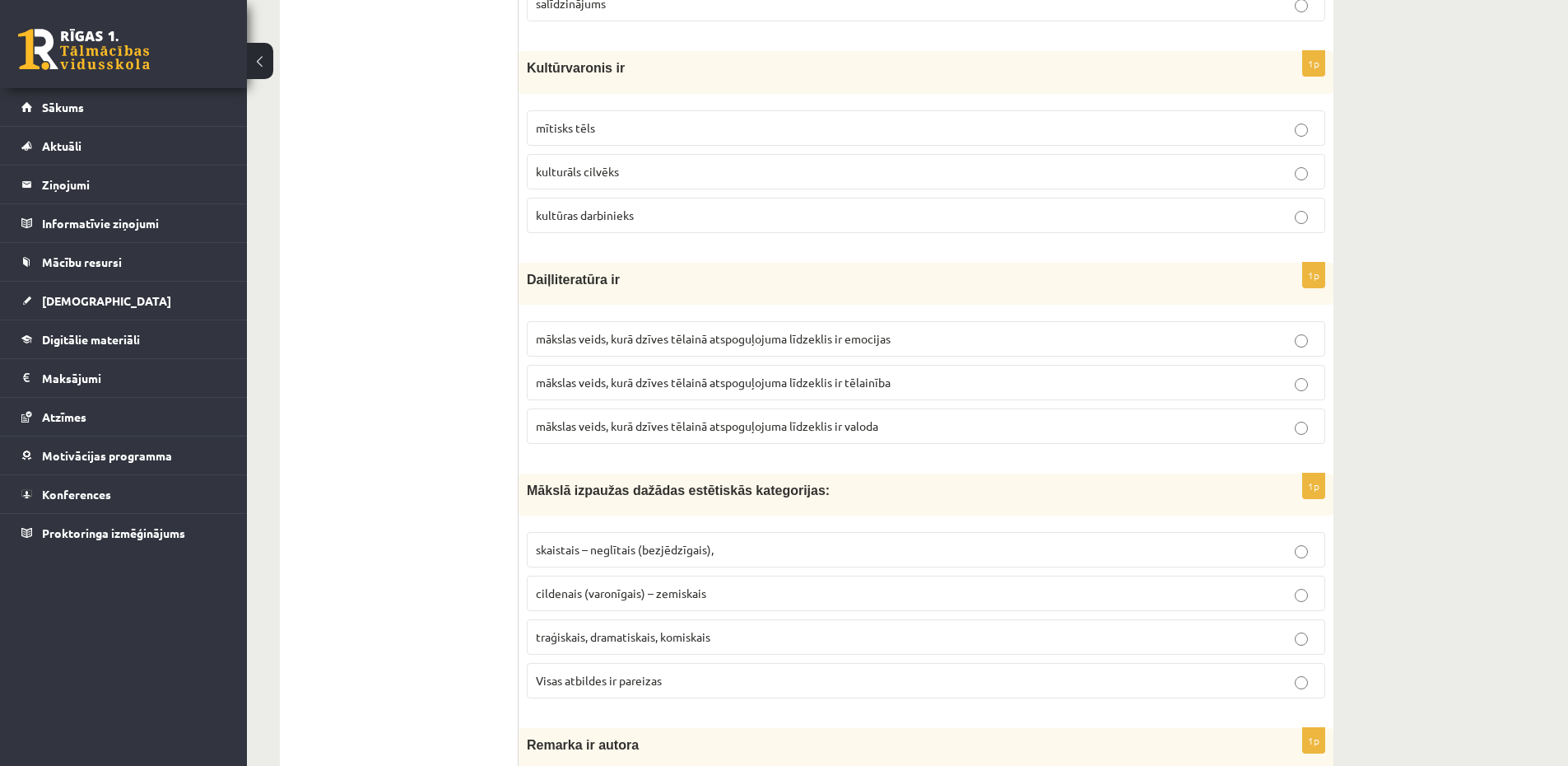
scroll to position [5334, 0]
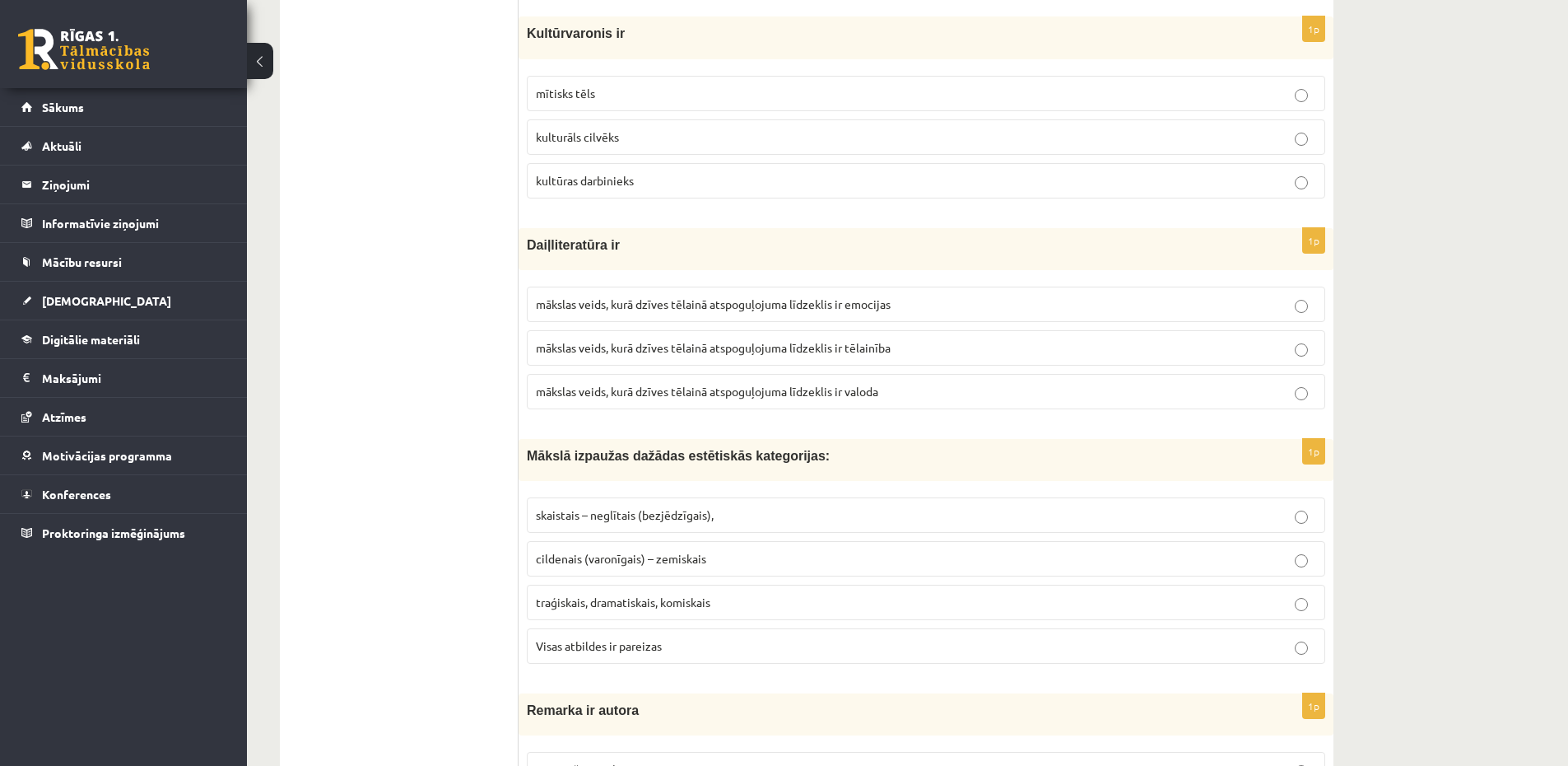
click at [856, 305] on span "mākslas veids, kurā dzīves tēlainā atspoguļojuma līdzeklis ir emocijas" at bounding box center [713, 303] width 355 height 15
drag, startPoint x: 834, startPoint y: 444, endPoint x: 858, endPoint y: 409, distance: 42.4
click at [834, 443] on div "Mākslā izpaužas dažādas estētiskās kategorijas:" at bounding box center [925, 460] width 814 height 42
click at [862, 404] on label "mākslas veids, kurā dzīves tēlainā atspoguļojuma līdzeklis ir valoda" at bounding box center [926, 391] width 798 height 36
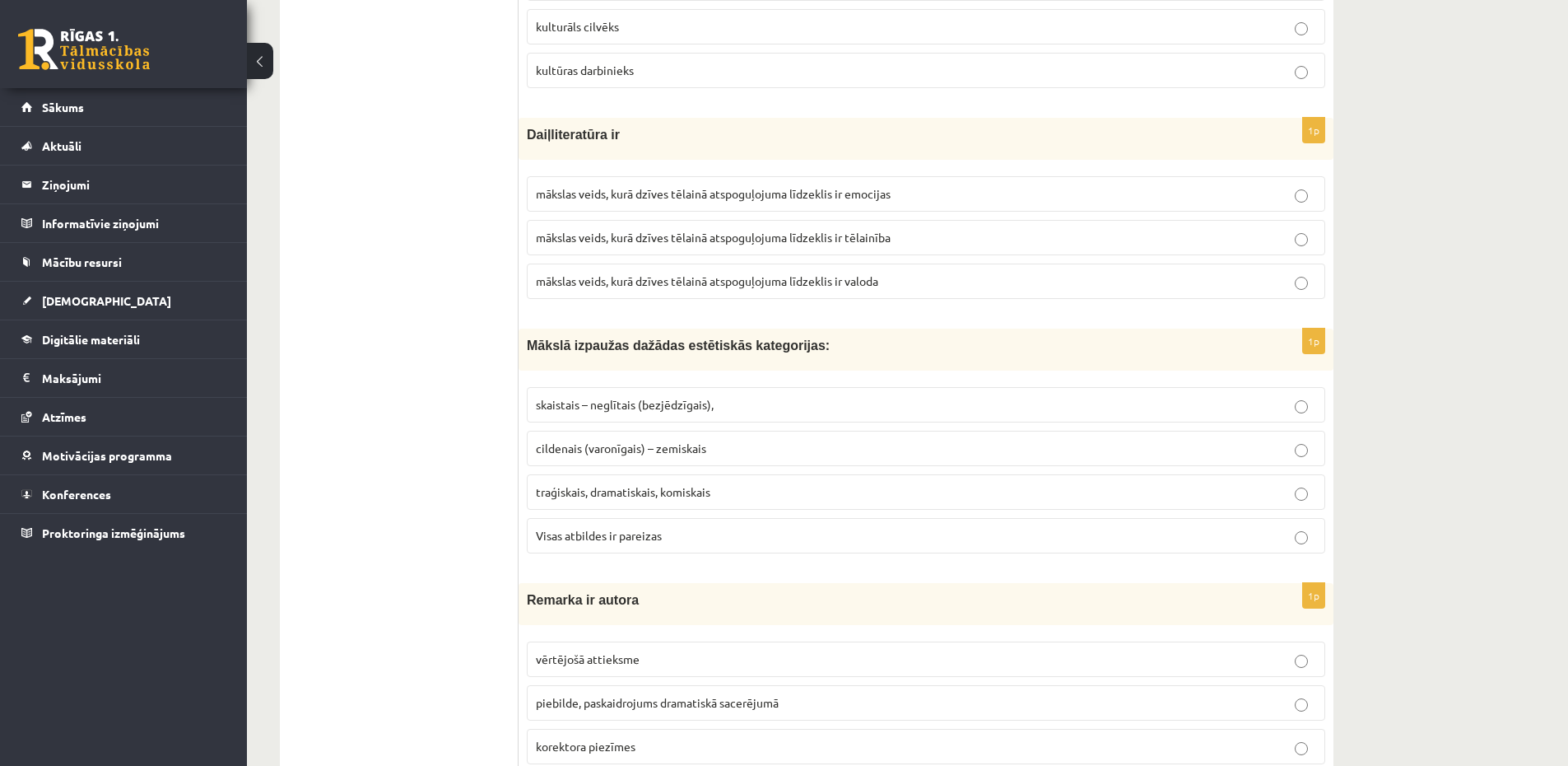
scroll to position [5531, 0]
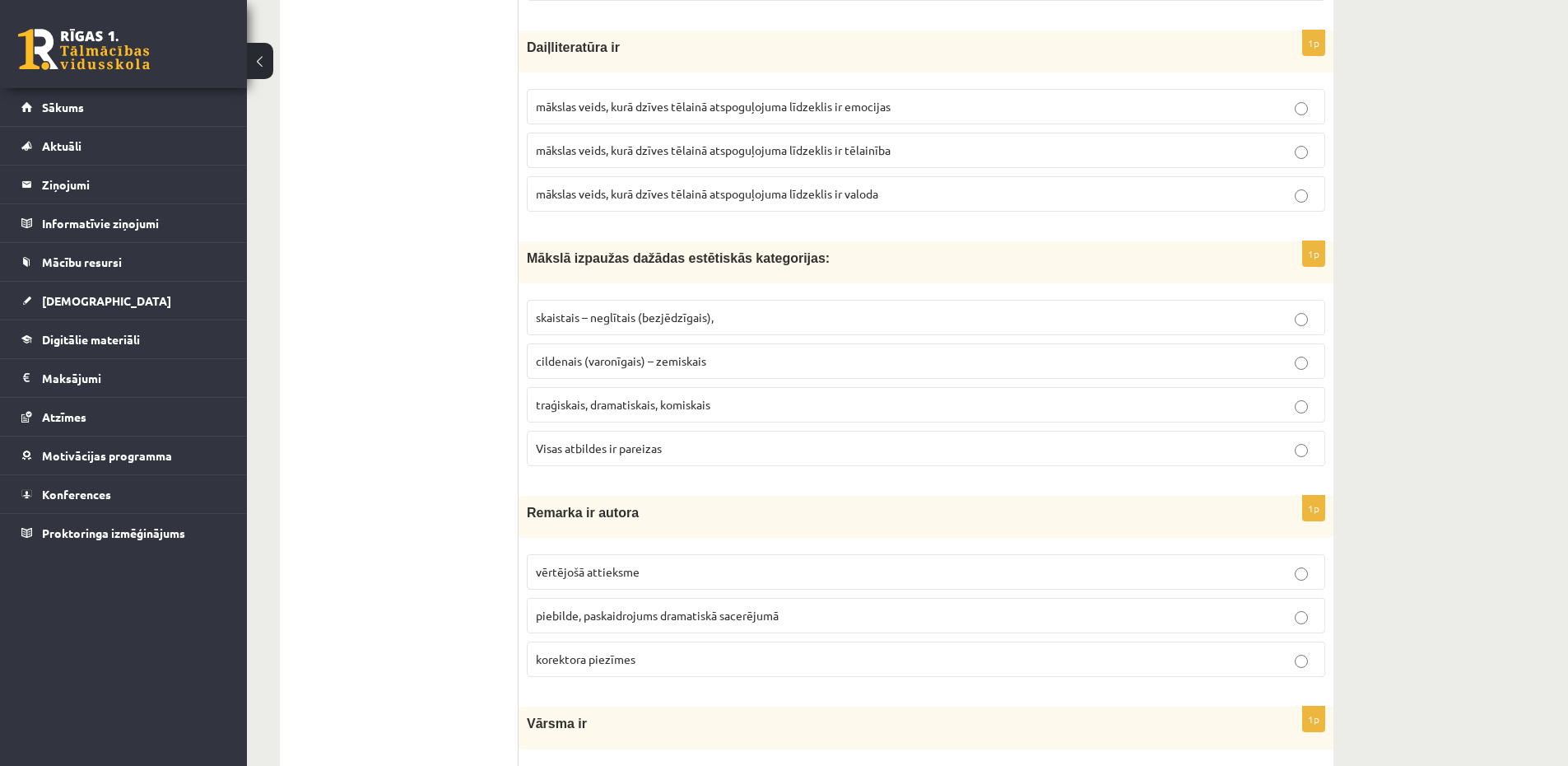
click at [688, 446] on p "Visas atbildes ir pareizas" at bounding box center [926, 448] width 781 height 17
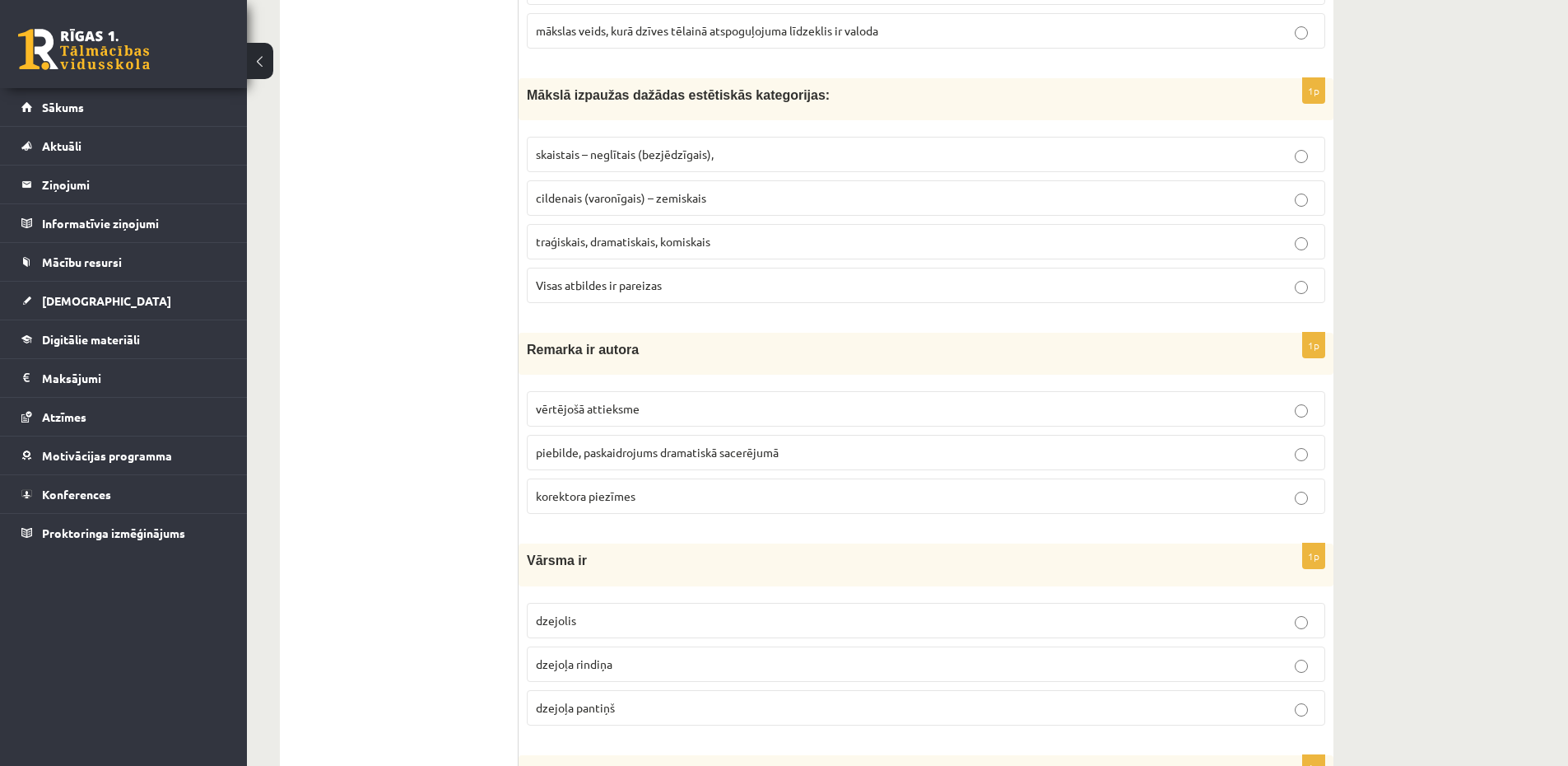
scroll to position [5730, 0]
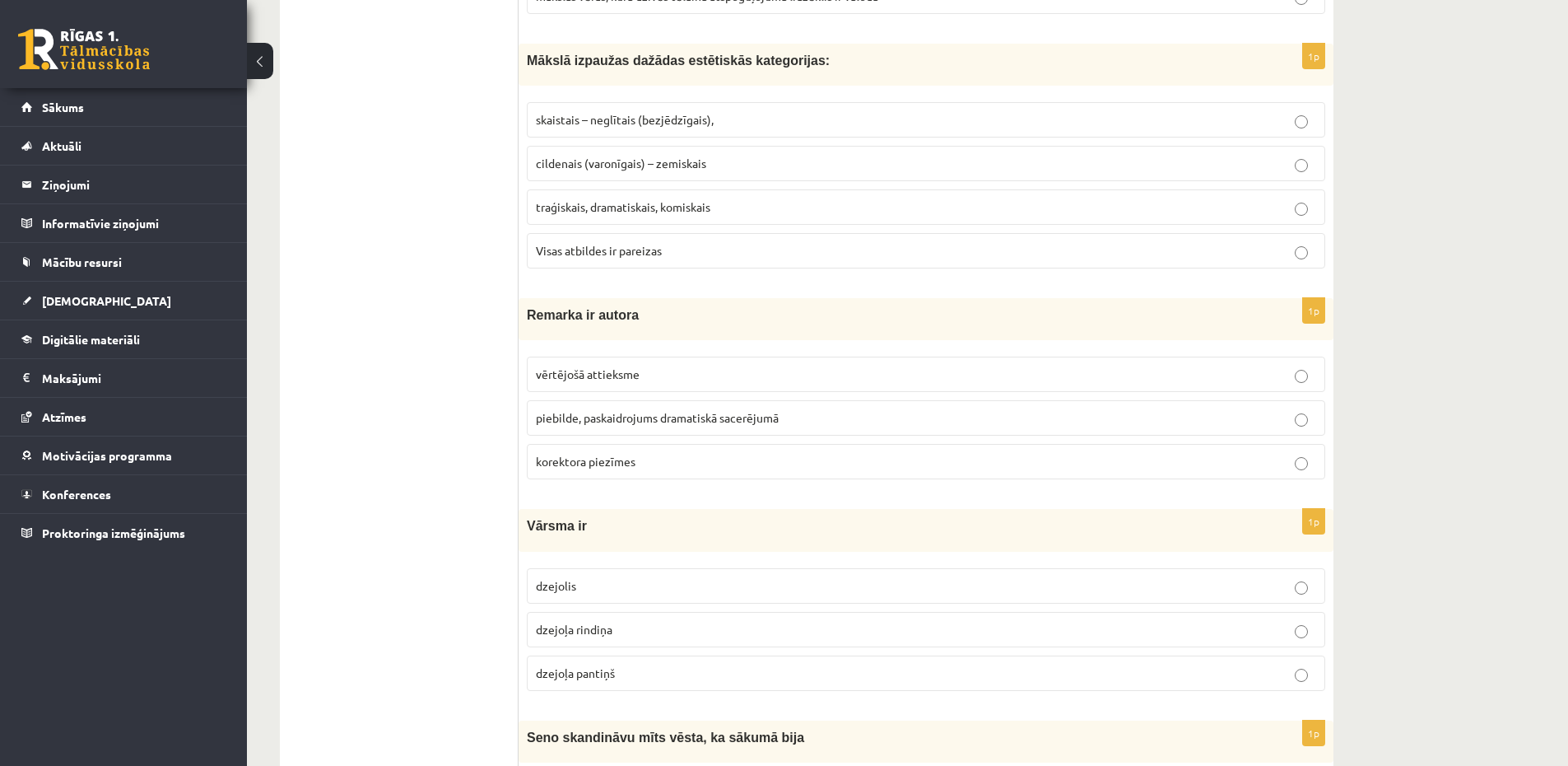
click at [686, 420] on span "piebilde, paskaidrojums dramatiskā sacerējumā" at bounding box center [657, 417] width 243 height 15
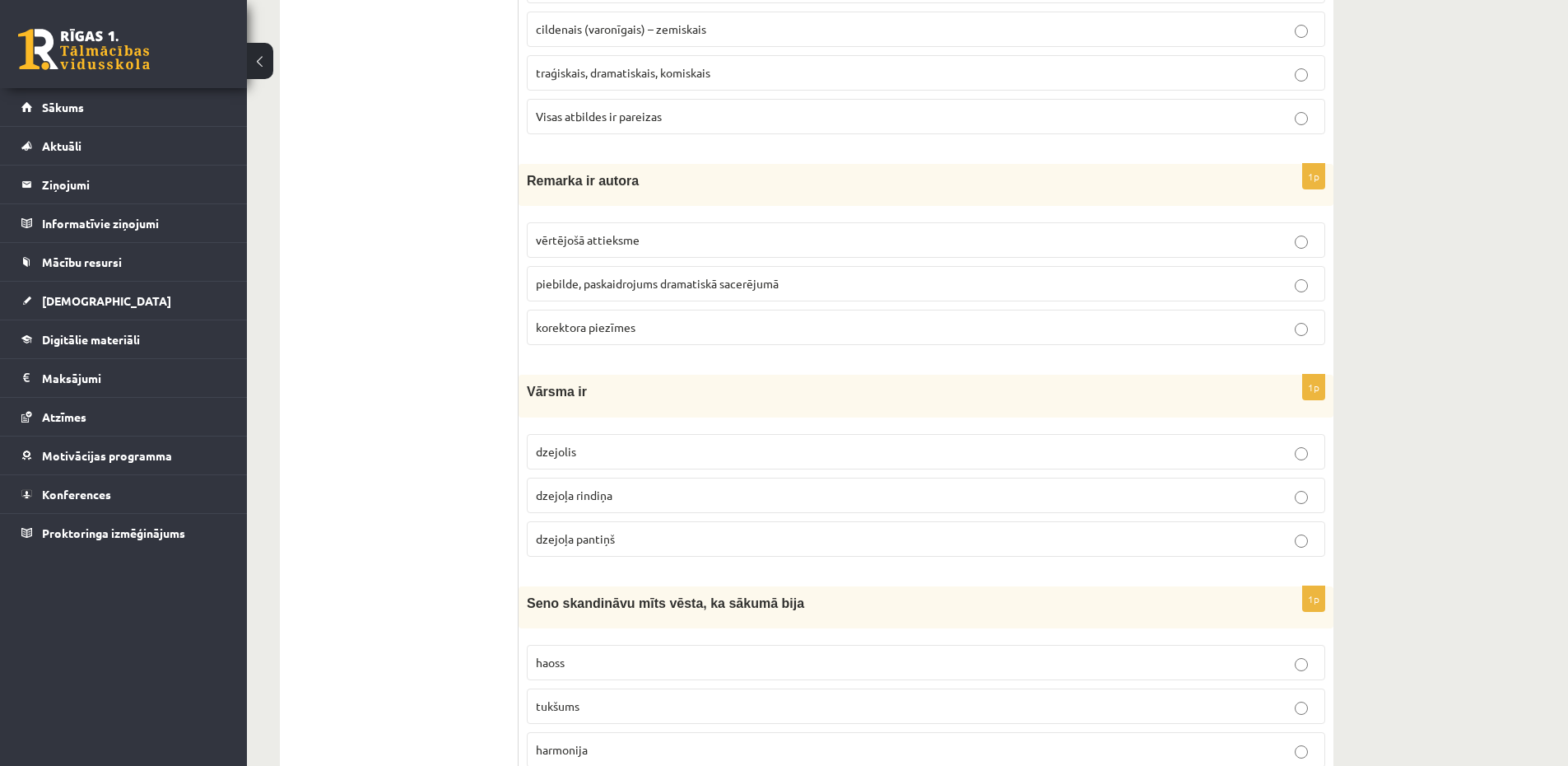
scroll to position [5927, 0]
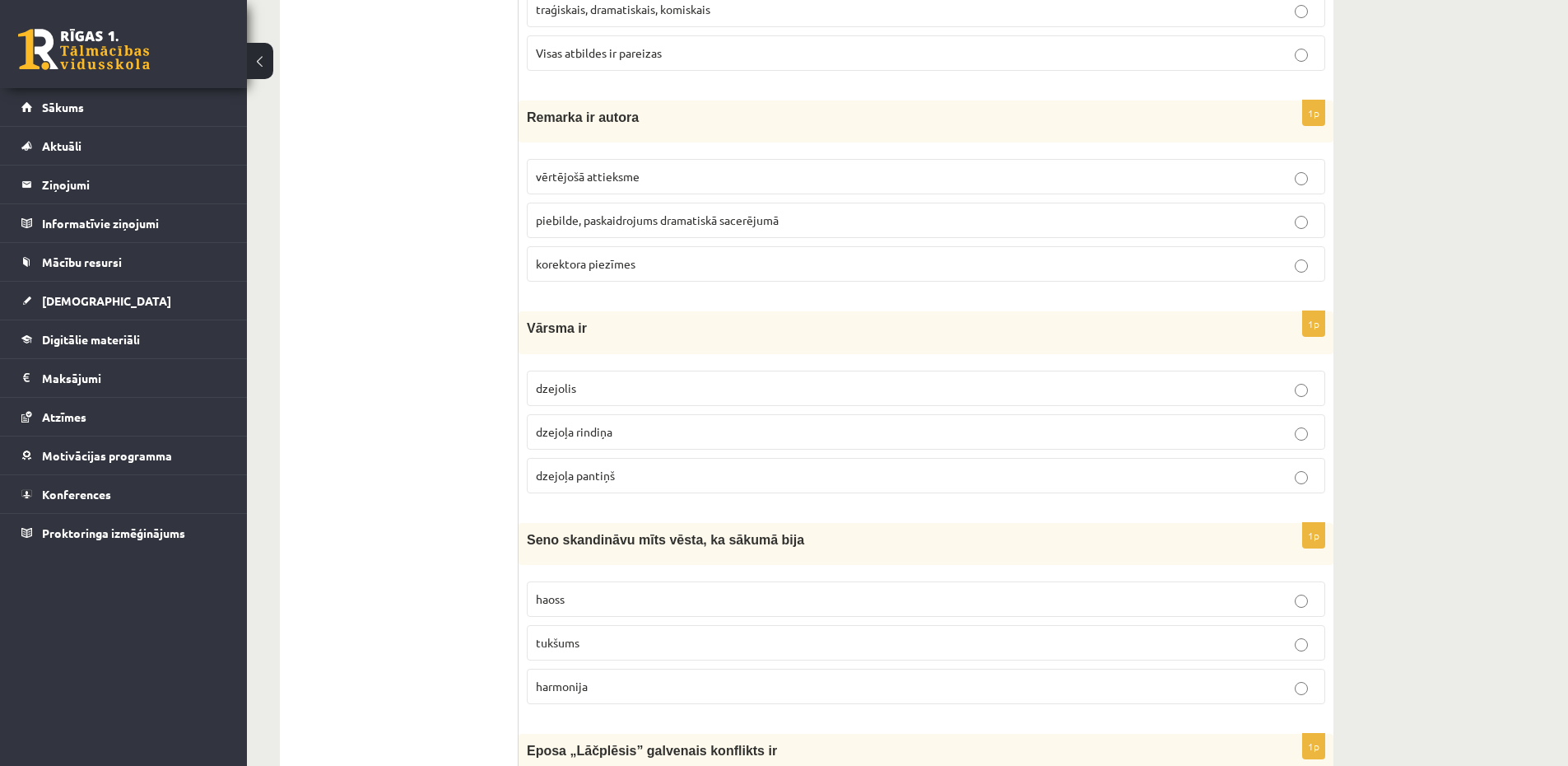
click at [654, 430] on p "dzejoļa rindiņa" at bounding box center [926, 431] width 781 height 17
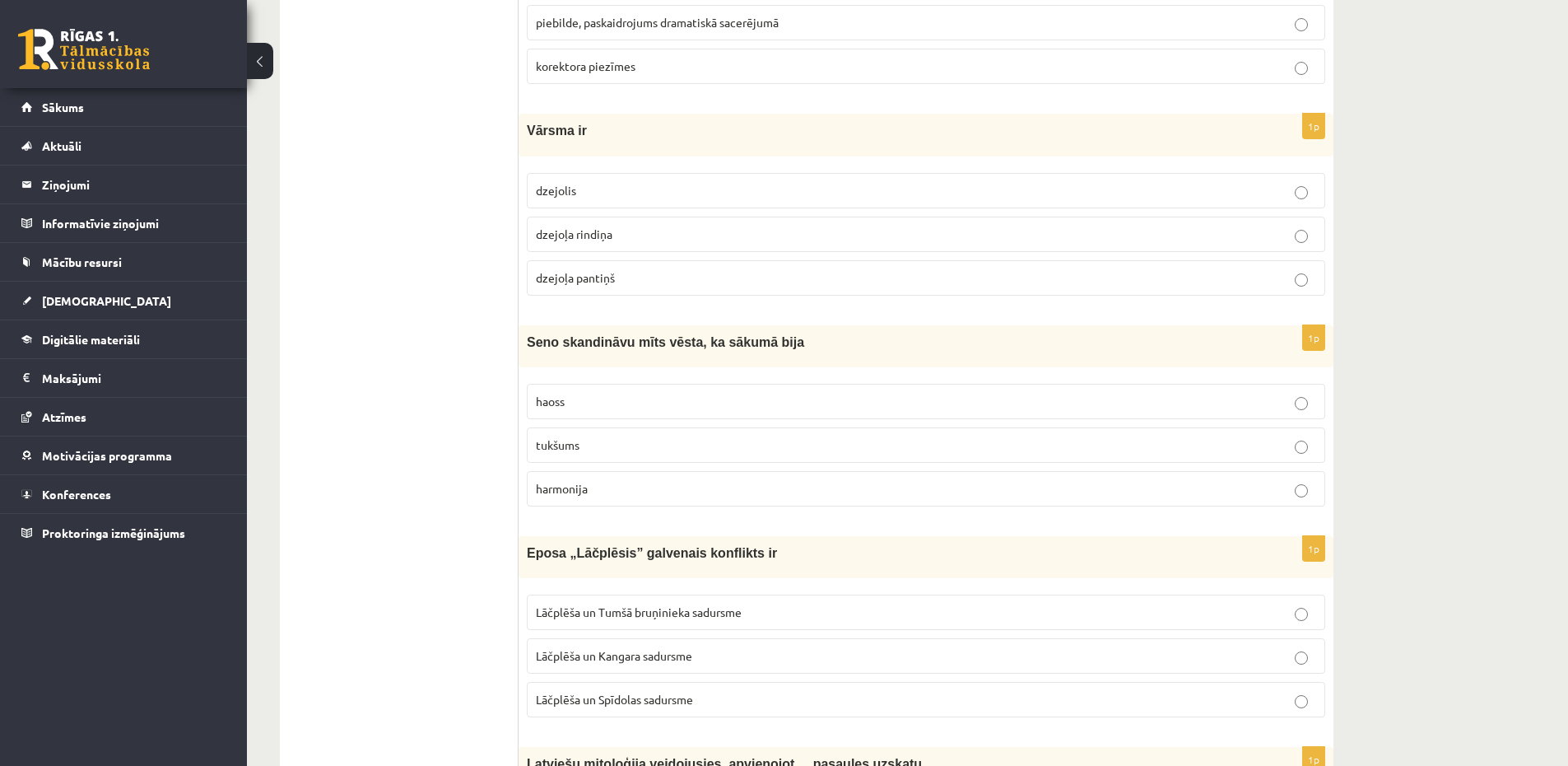
click at [661, 458] on label "tukšums" at bounding box center [926, 445] width 798 height 36
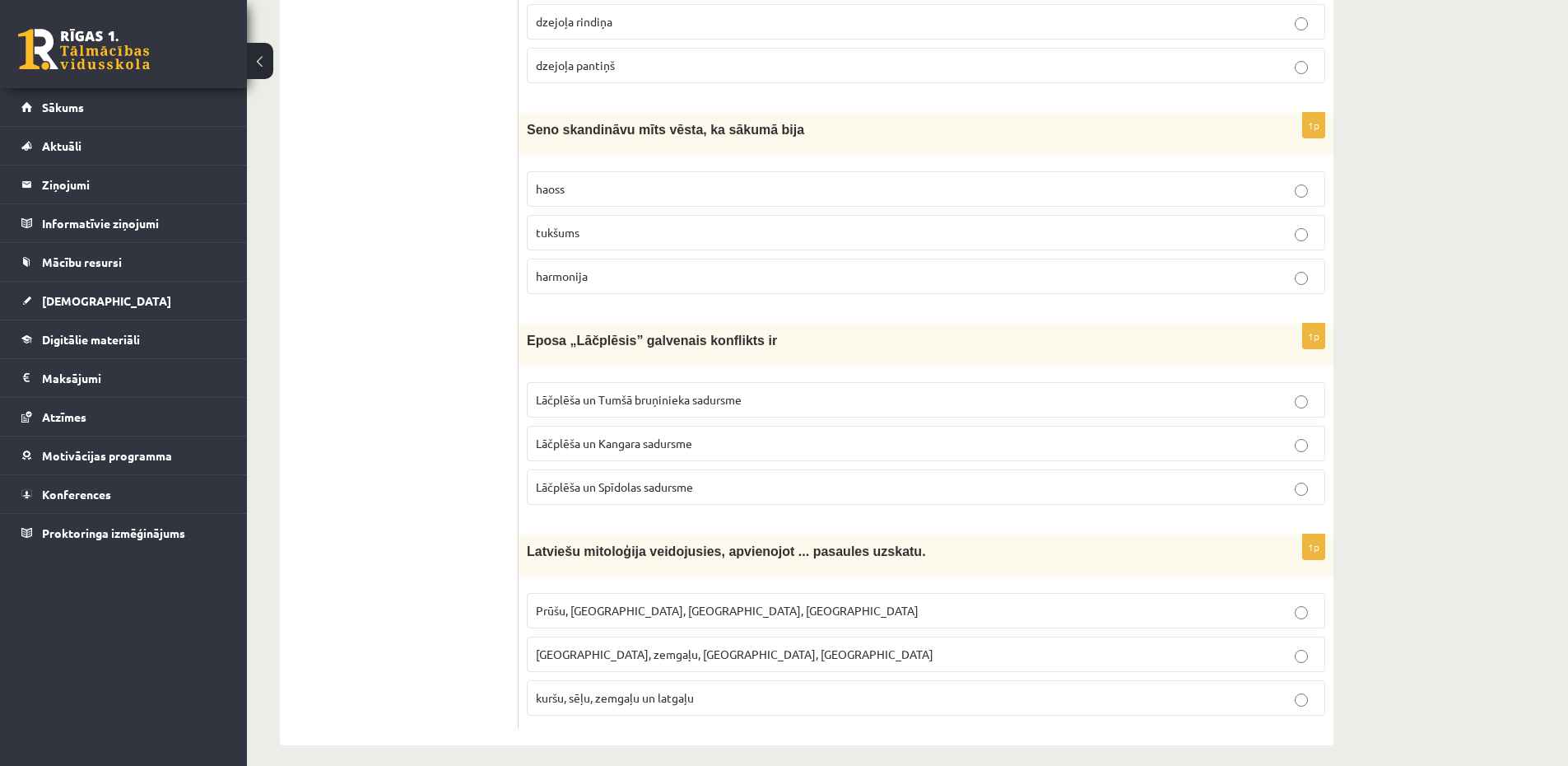
scroll to position [6351, 0]
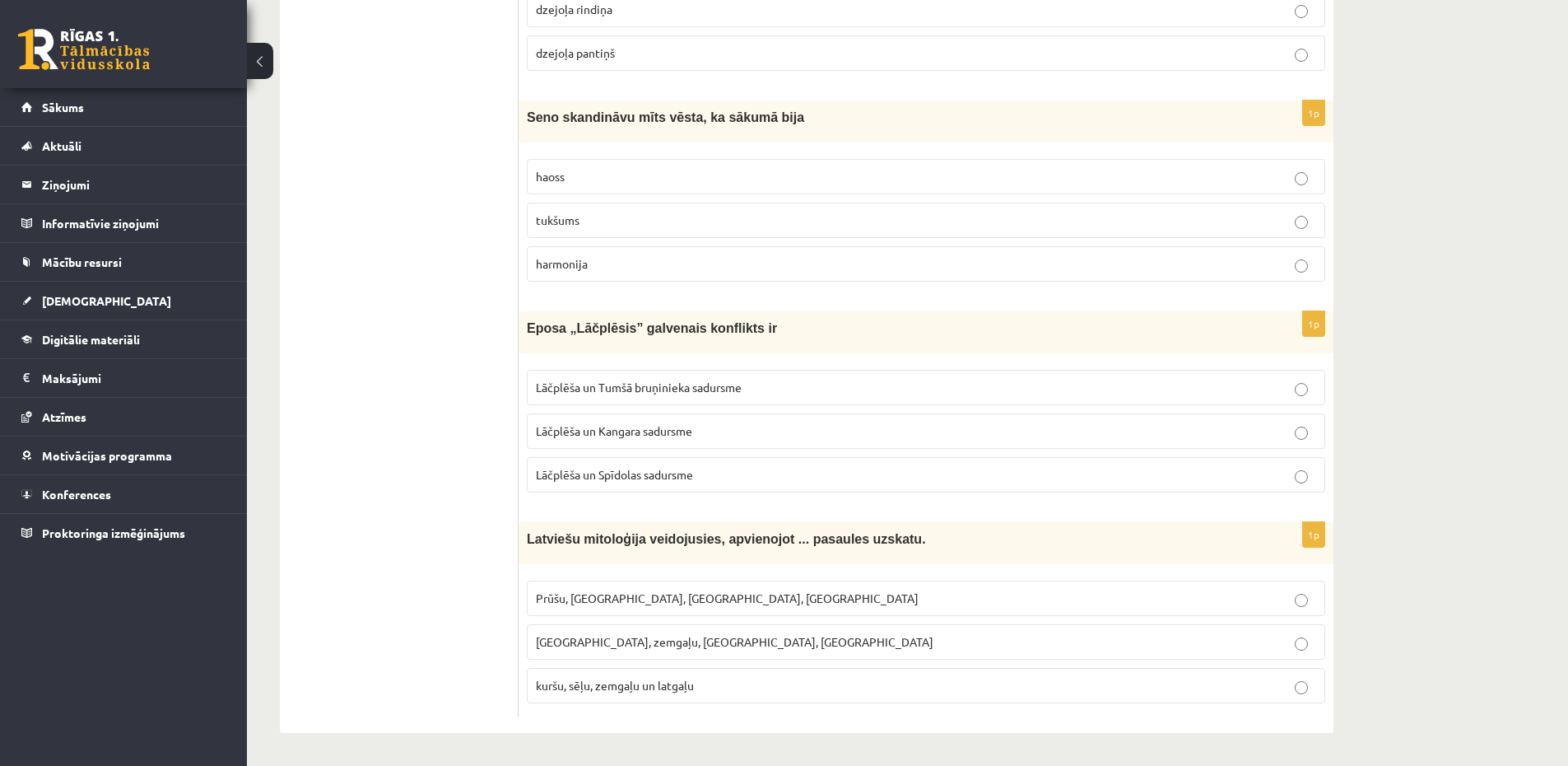
click at [697, 373] on label "Lāčplēša un Tumšā bruņinieka sadursme" at bounding box center [926, 387] width 798 height 36
click at [700, 679] on p "kuršu, sēļu, zemgaļu un latgaļu" at bounding box center [926, 685] width 781 height 17
click at [748, 631] on label "Kuršu, zemgaļu, latgaļu, prūšu" at bounding box center [926, 642] width 798 height 36
click at [735, 677] on p "kuršu, sēļu, zemgaļu un latgaļu" at bounding box center [926, 685] width 781 height 17
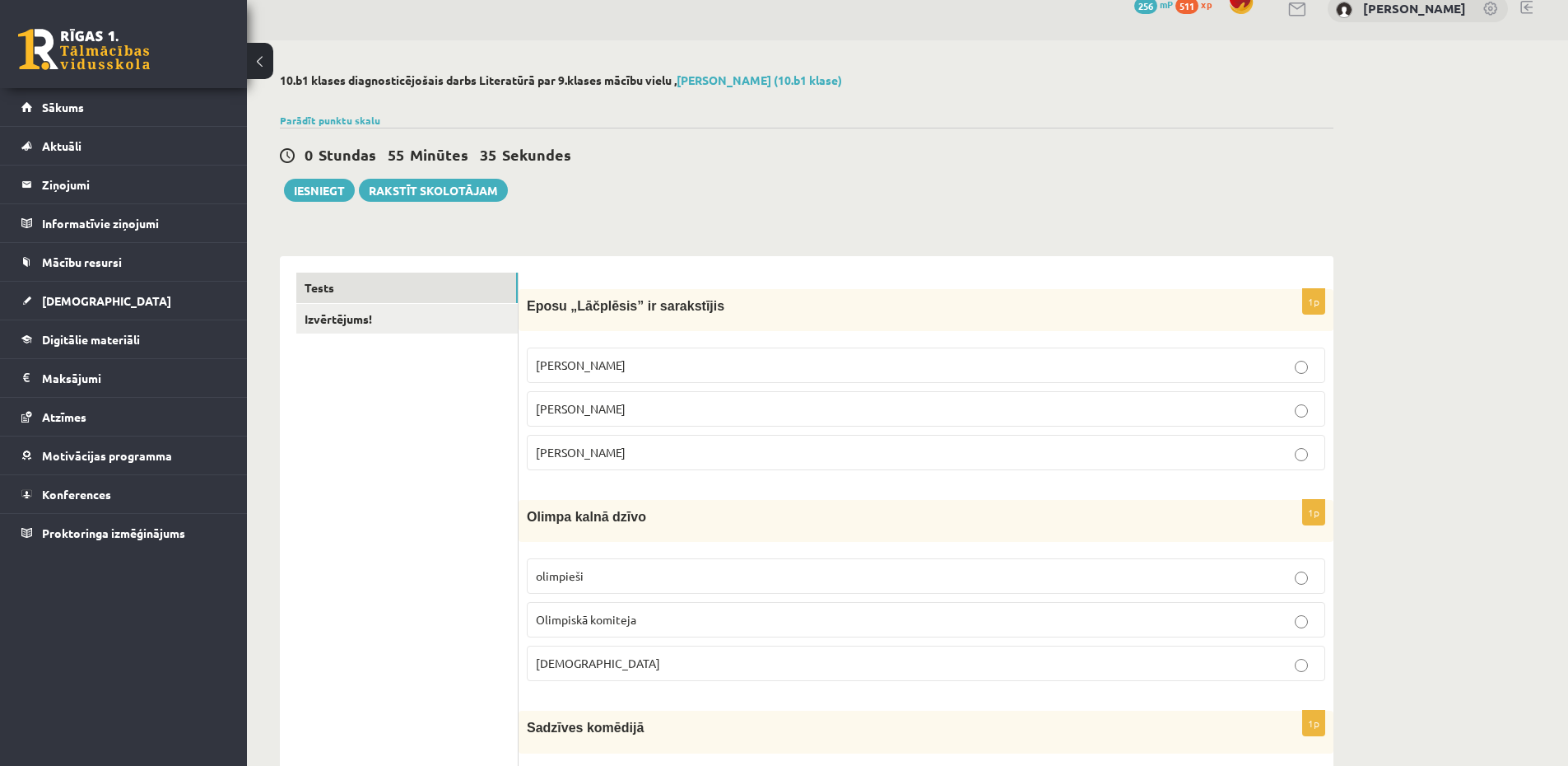
scroll to position [0, 0]
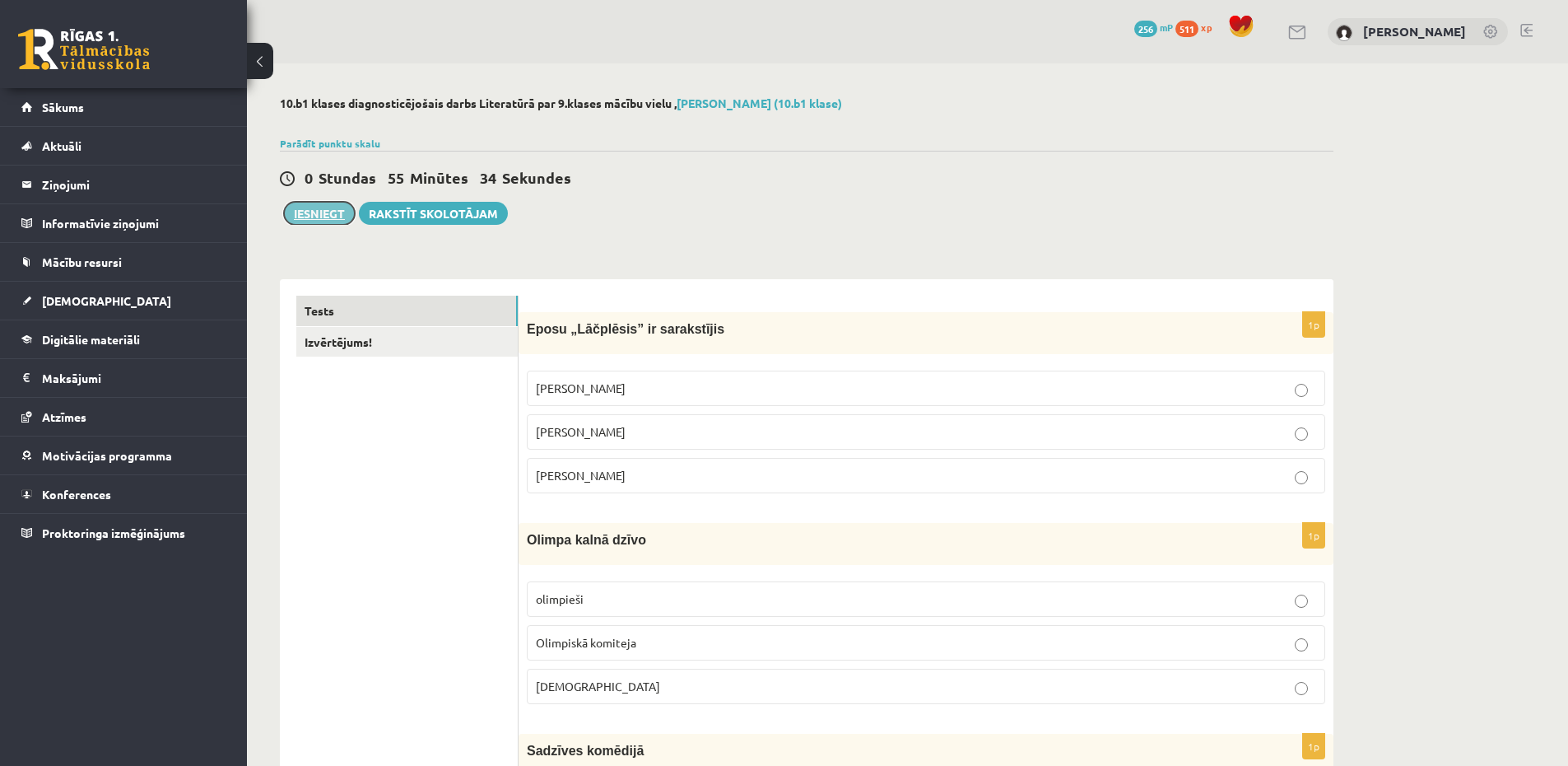
click at [317, 207] on button "Iesniegt" at bounding box center [319, 213] width 70 height 23
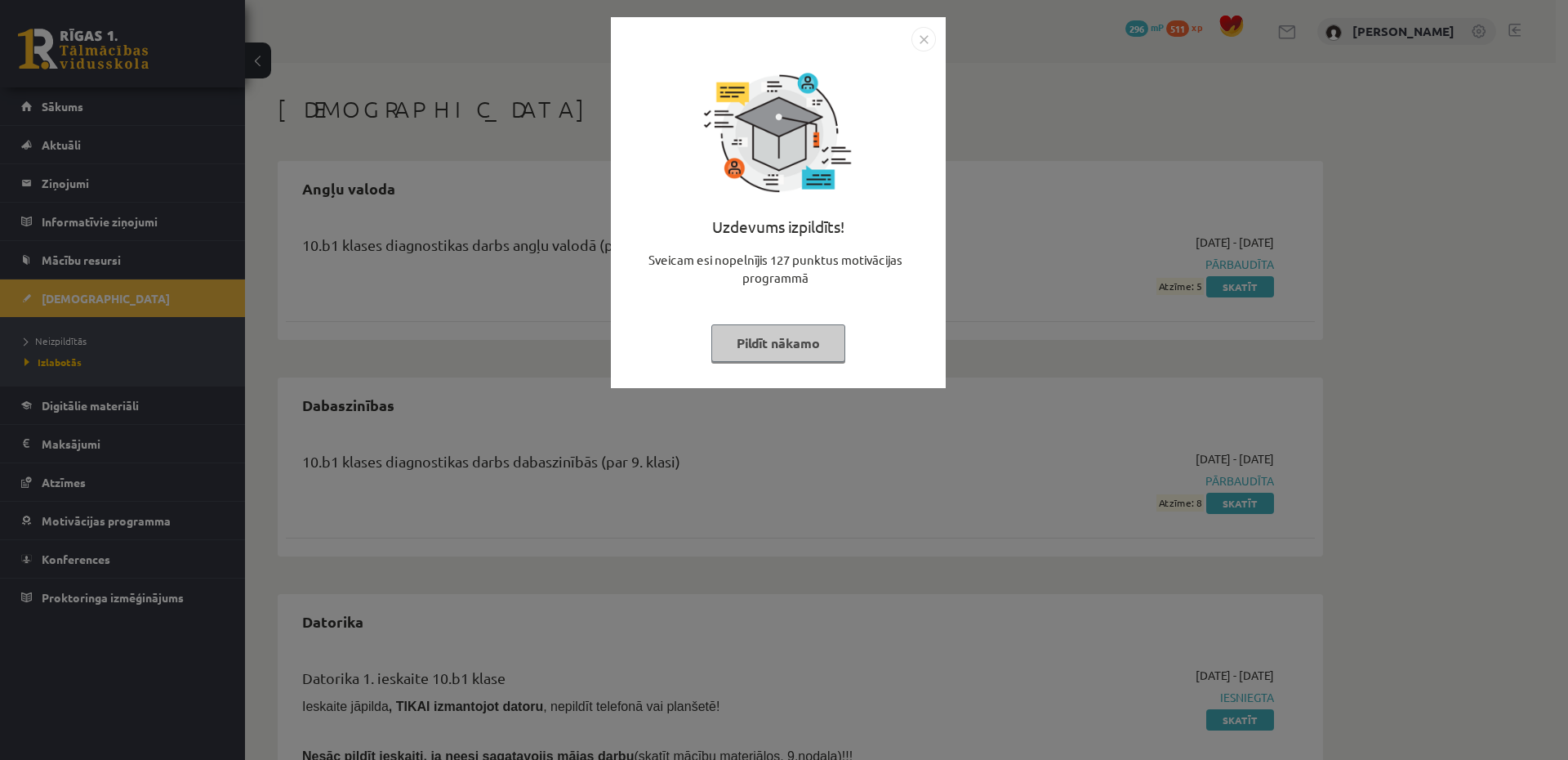
click at [1064, 257] on div "Uzdevums izpildīts! Sveicam esi nopelnījis 127 punktus motivācijas programmā Pi…" at bounding box center [784, 380] width 1568 height 760
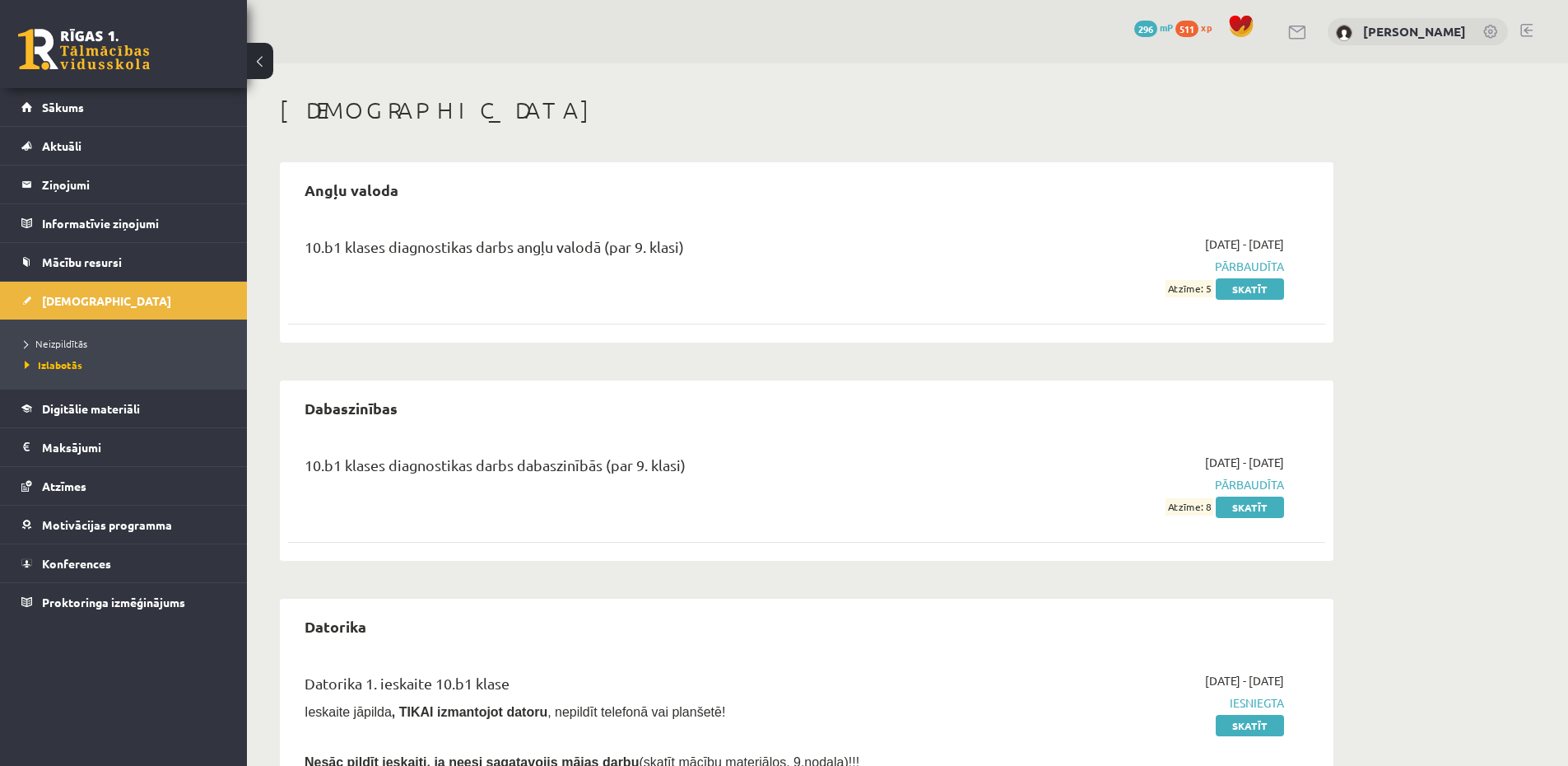
click at [47, 332] on ul "Neizpildītās [GEOGRAPHIC_DATA]" at bounding box center [123, 354] width 247 height 69
click at [57, 345] on span "Neizpildītās" at bounding box center [55, 343] width 62 height 13
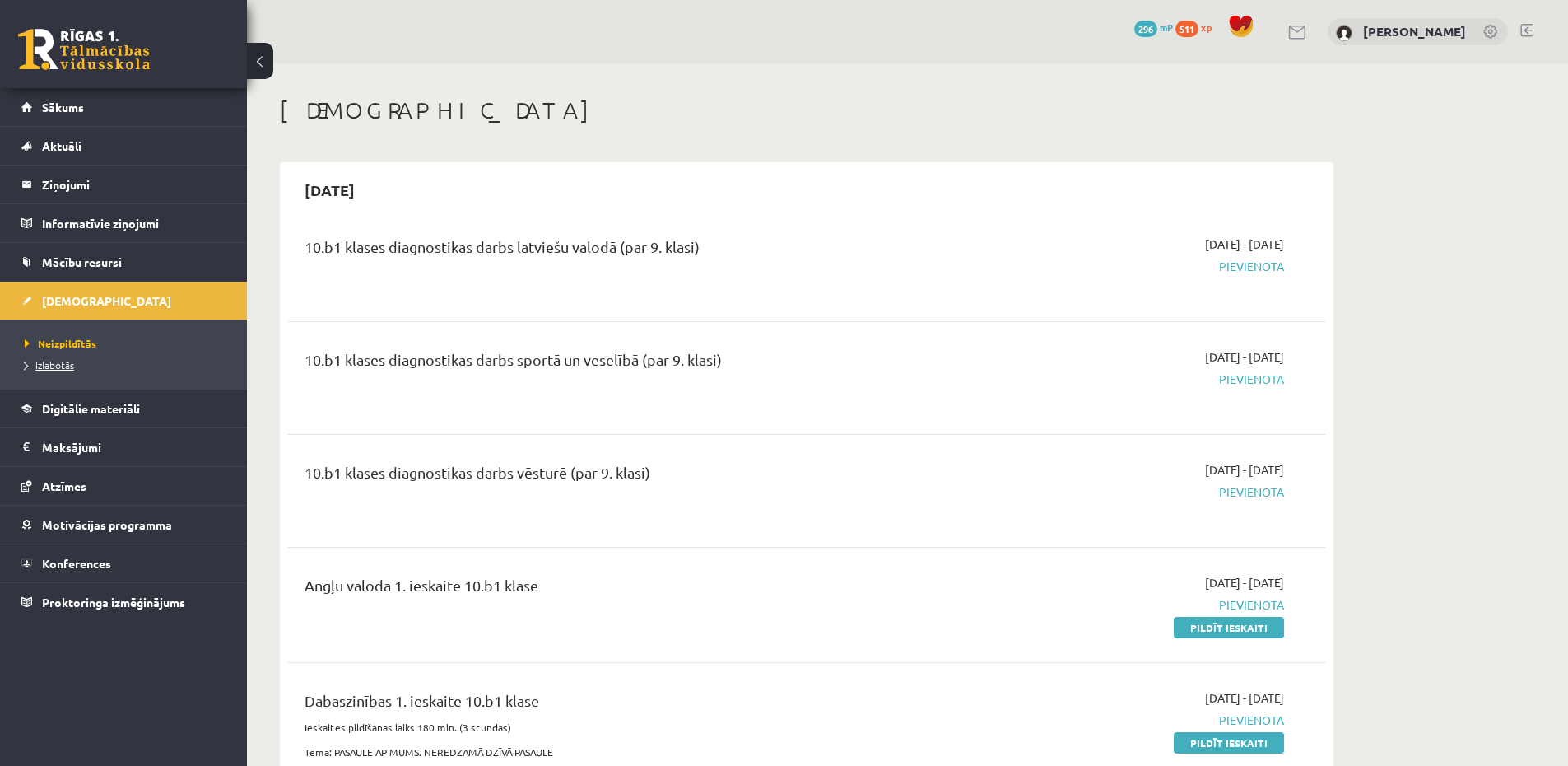
click at [65, 366] on span "Izlabotās" at bounding box center [50, 364] width 50 height 13
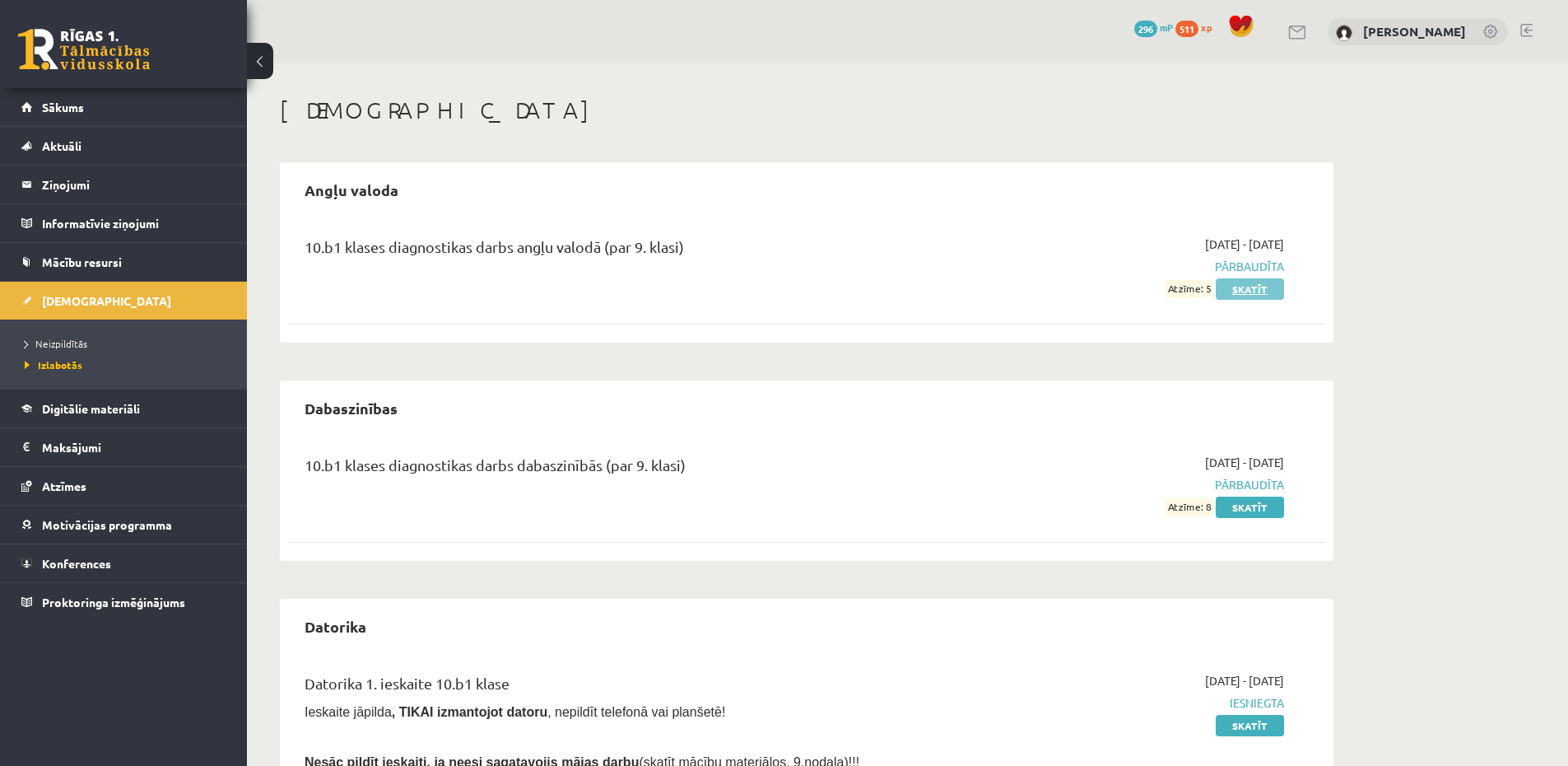
click at [1250, 294] on link "Skatīt" at bounding box center [1249, 289] width 68 height 22
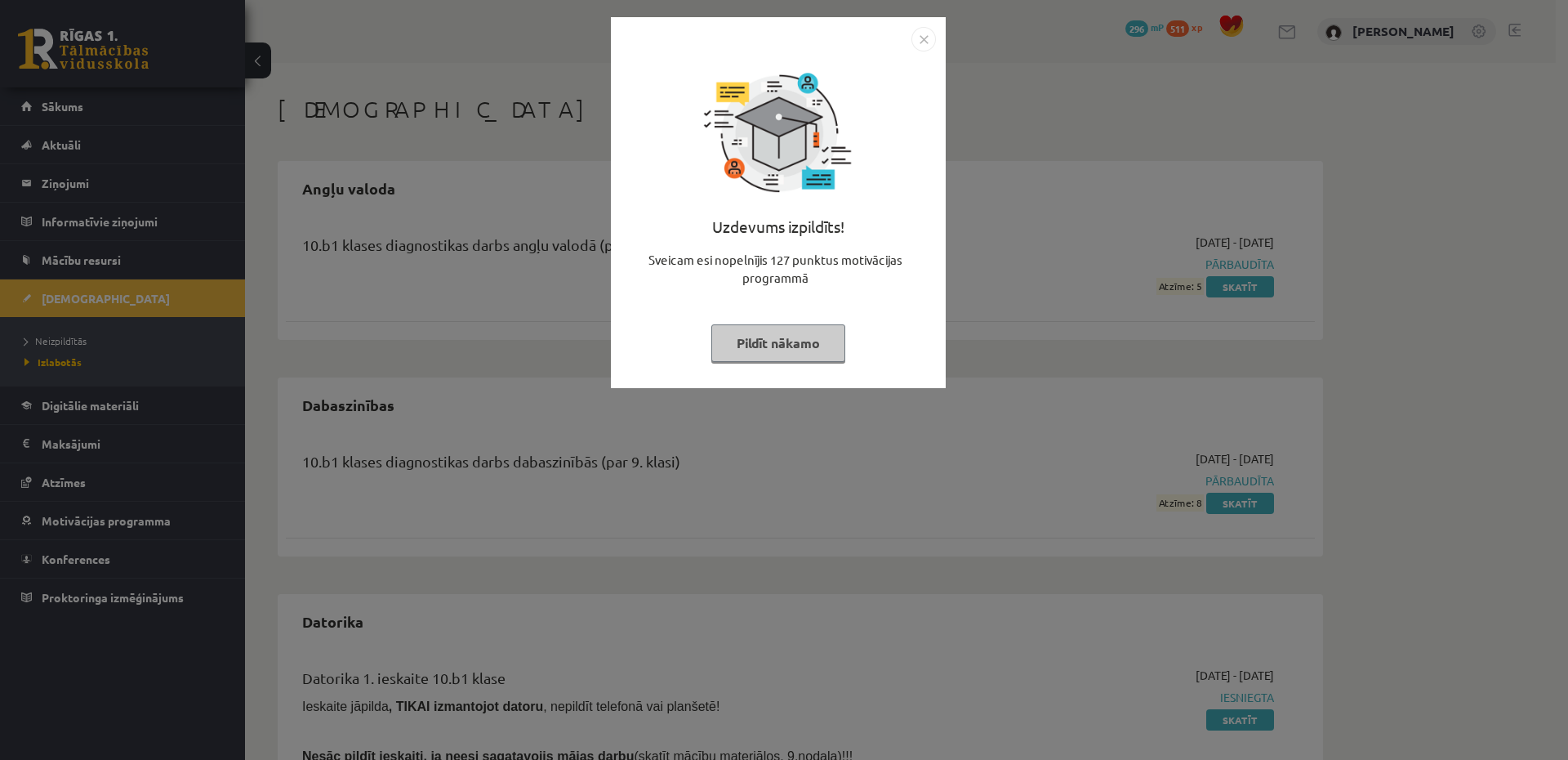
click at [81, 288] on div "Uzdevums izpildīts! Sveicam esi nopelnījis 127 punktus motivācijas programmā Pi…" at bounding box center [784, 380] width 1568 height 760
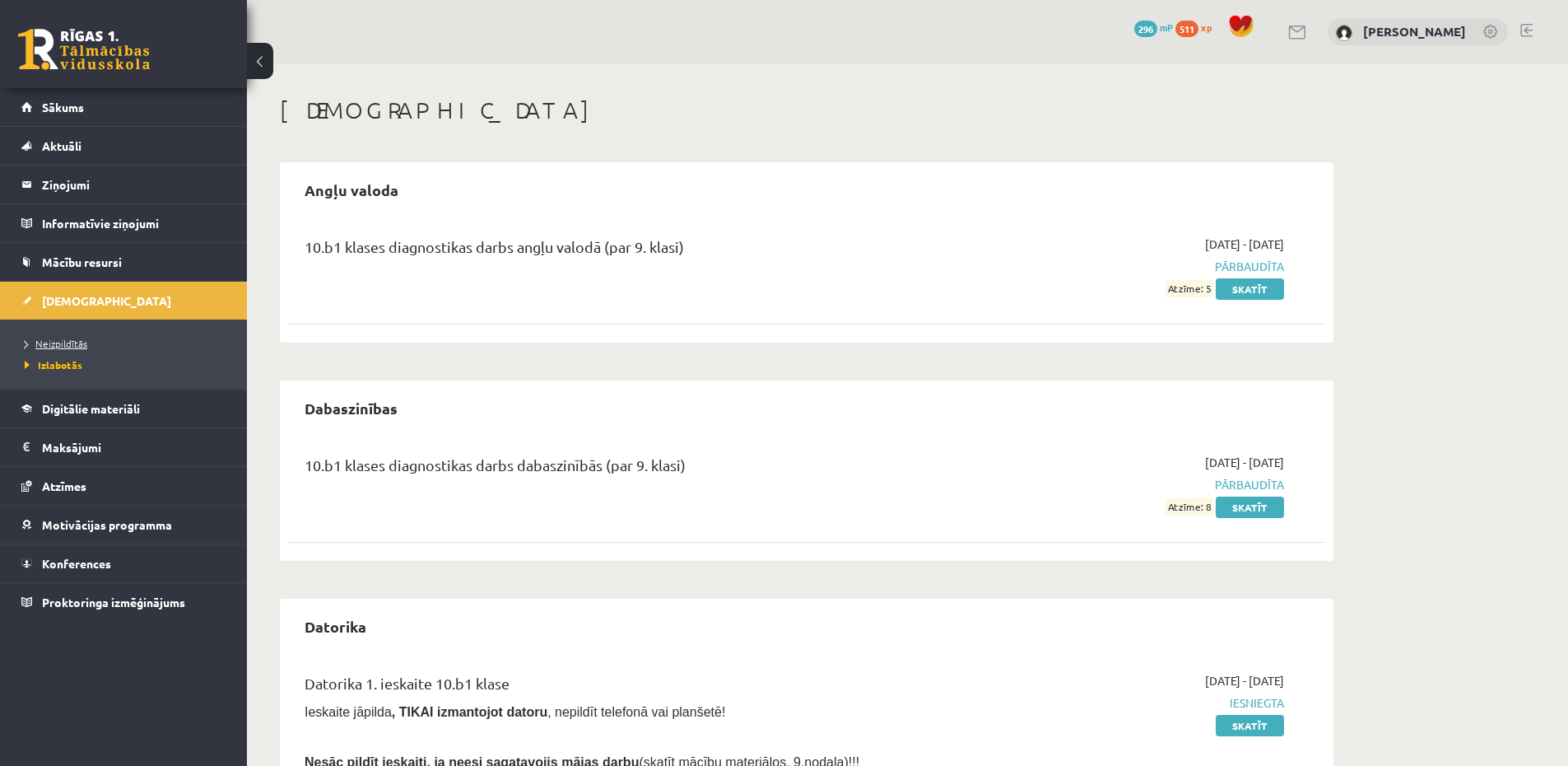
click at [59, 342] on span "Neizpildītās" at bounding box center [55, 343] width 62 height 13
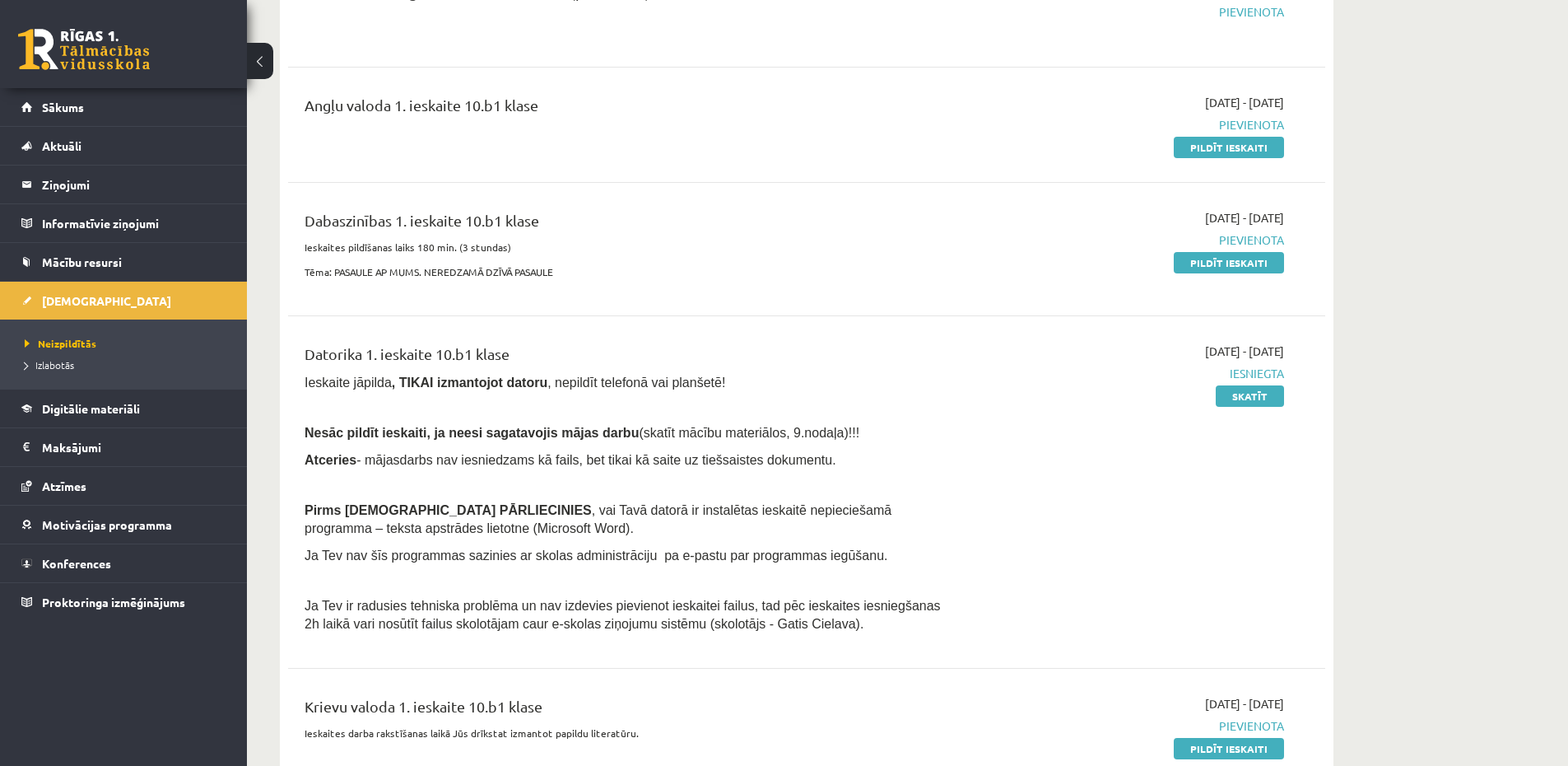
scroll to position [493, 0]
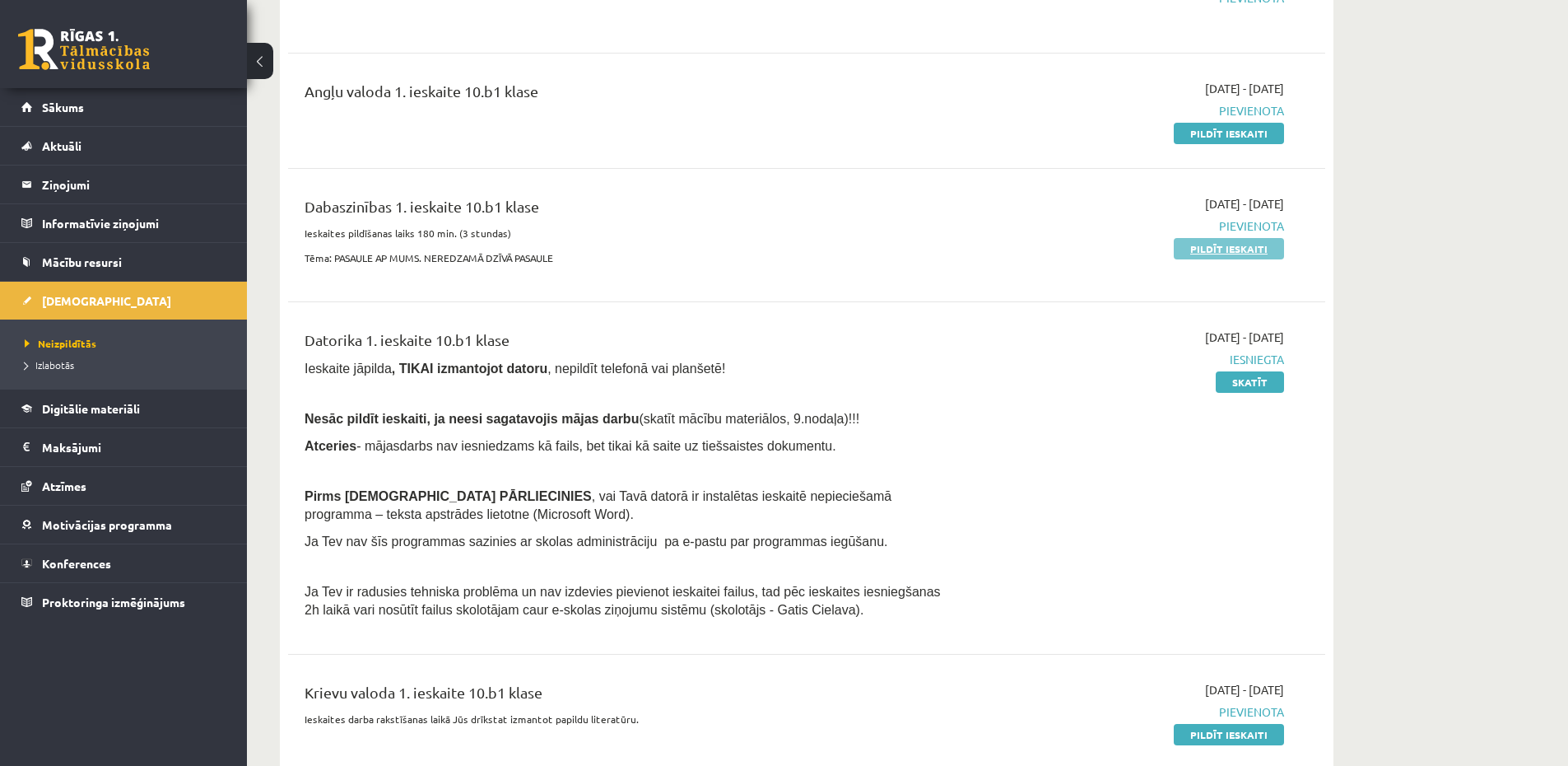
click at [1247, 250] on link "Pildīt ieskaiti" at bounding box center [1228, 249] width 110 height 22
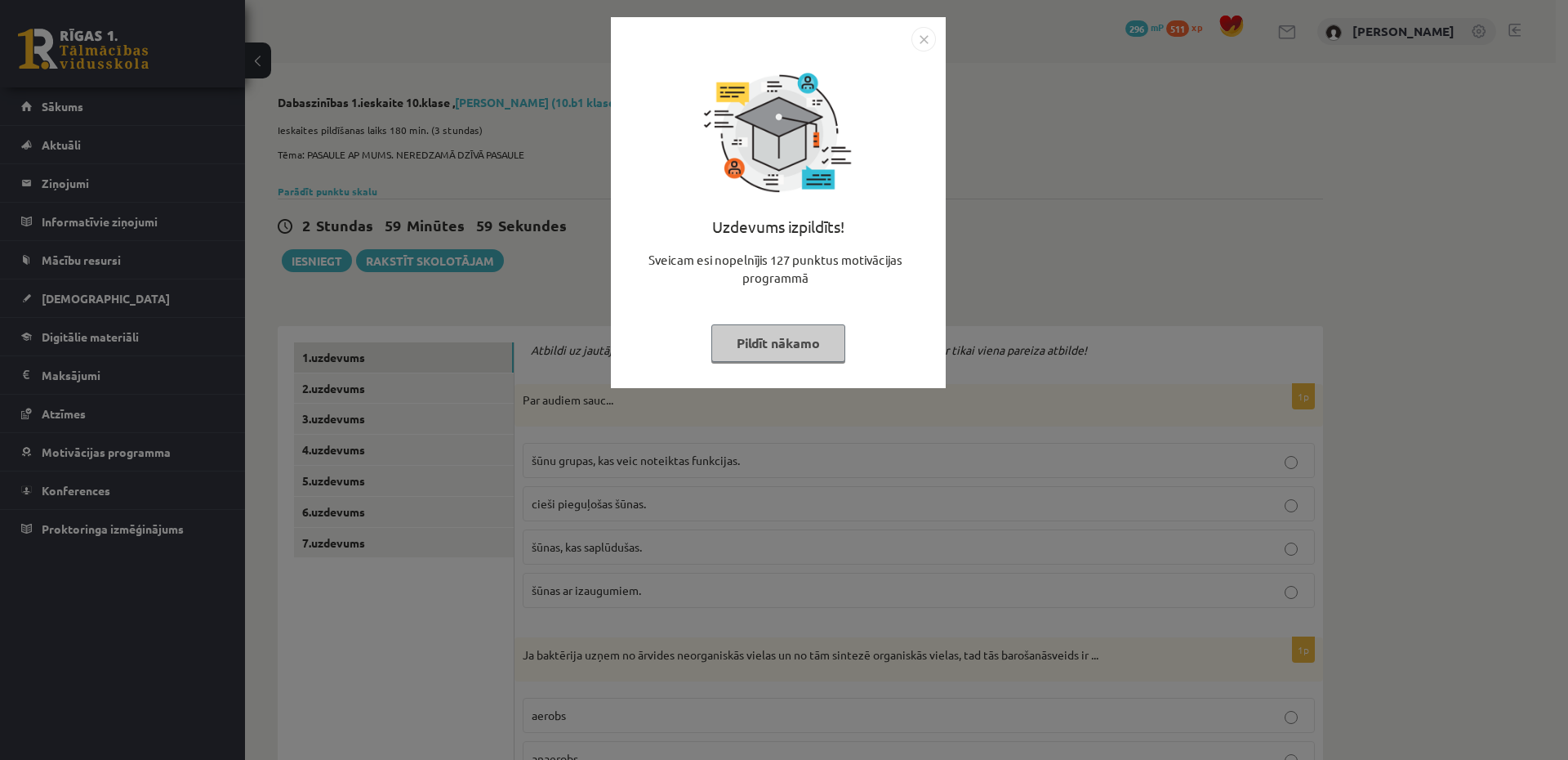
click at [933, 27] on img "Close" at bounding box center [923, 38] width 25 height 25
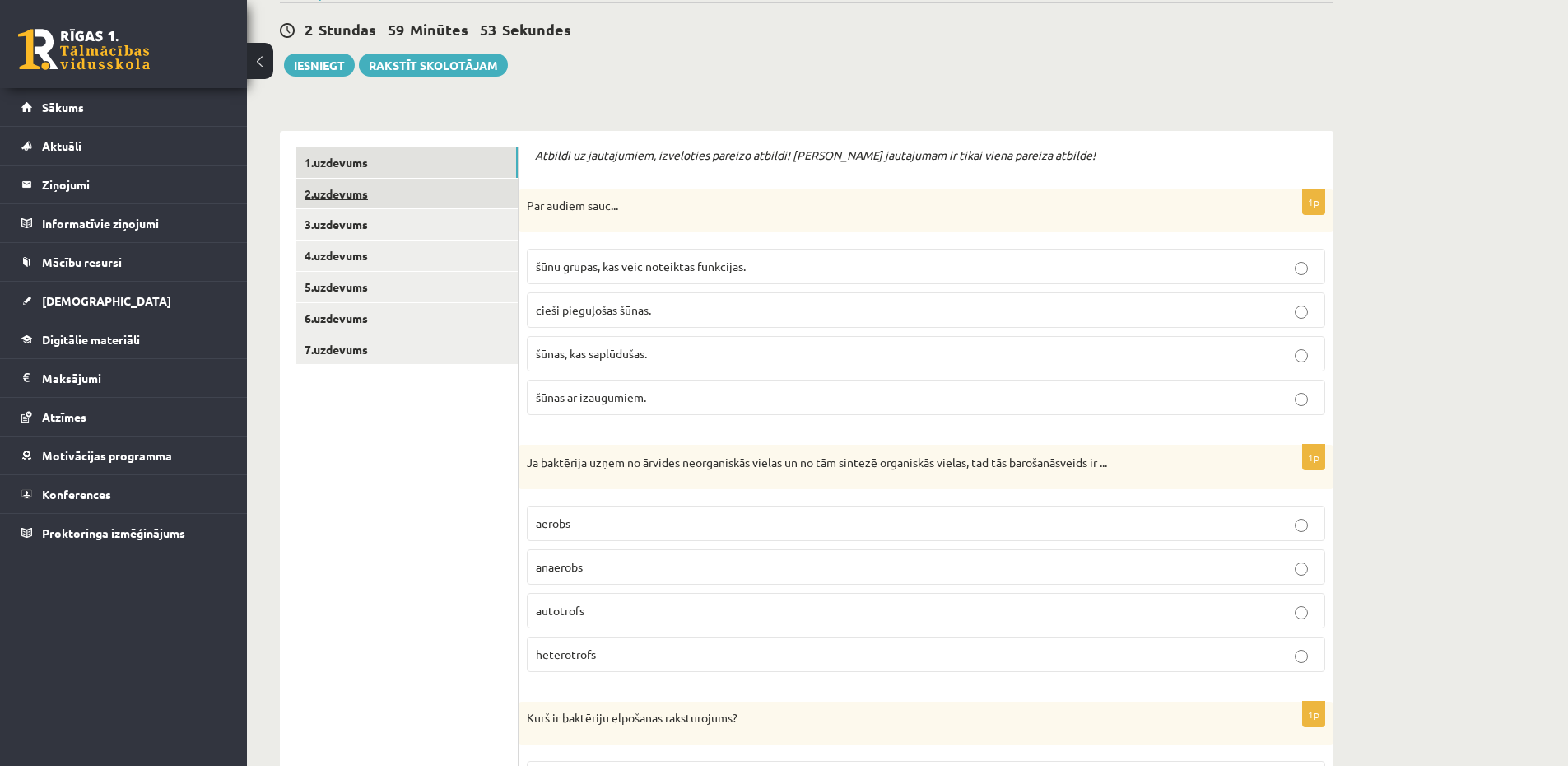
click at [403, 193] on link "2.uzdevums" at bounding box center [406, 193] width 221 height 31
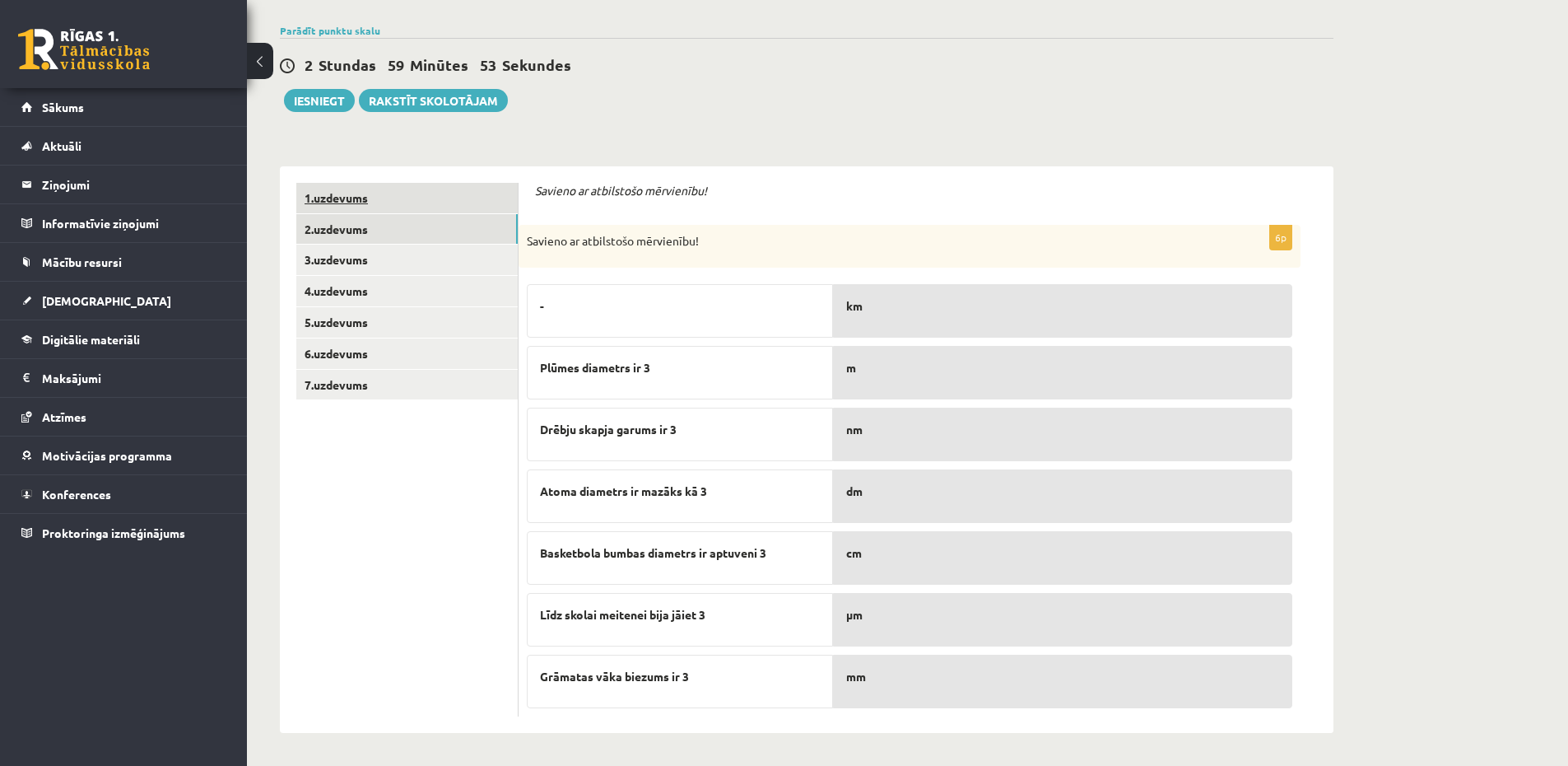
scroll to position [163, 0]
click at [386, 222] on link "2.uzdevums" at bounding box center [406, 229] width 221 height 31
click at [383, 265] on link "3.uzdevums" at bounding box center [406, 260] width 221 height 31
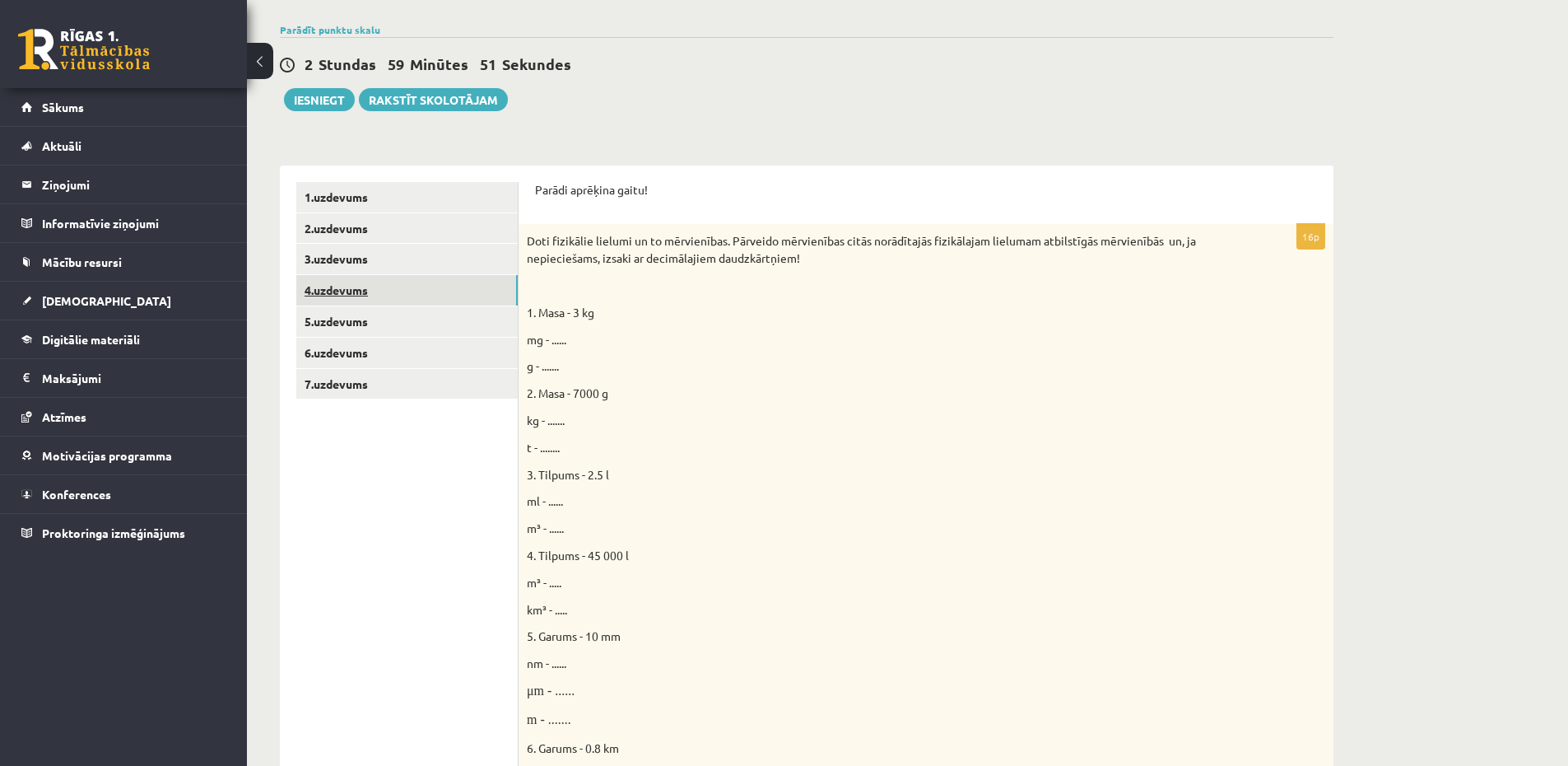
click at [364, 303] on link "4.uzdevums" at bounding box center [406, 289] width 221 height 31
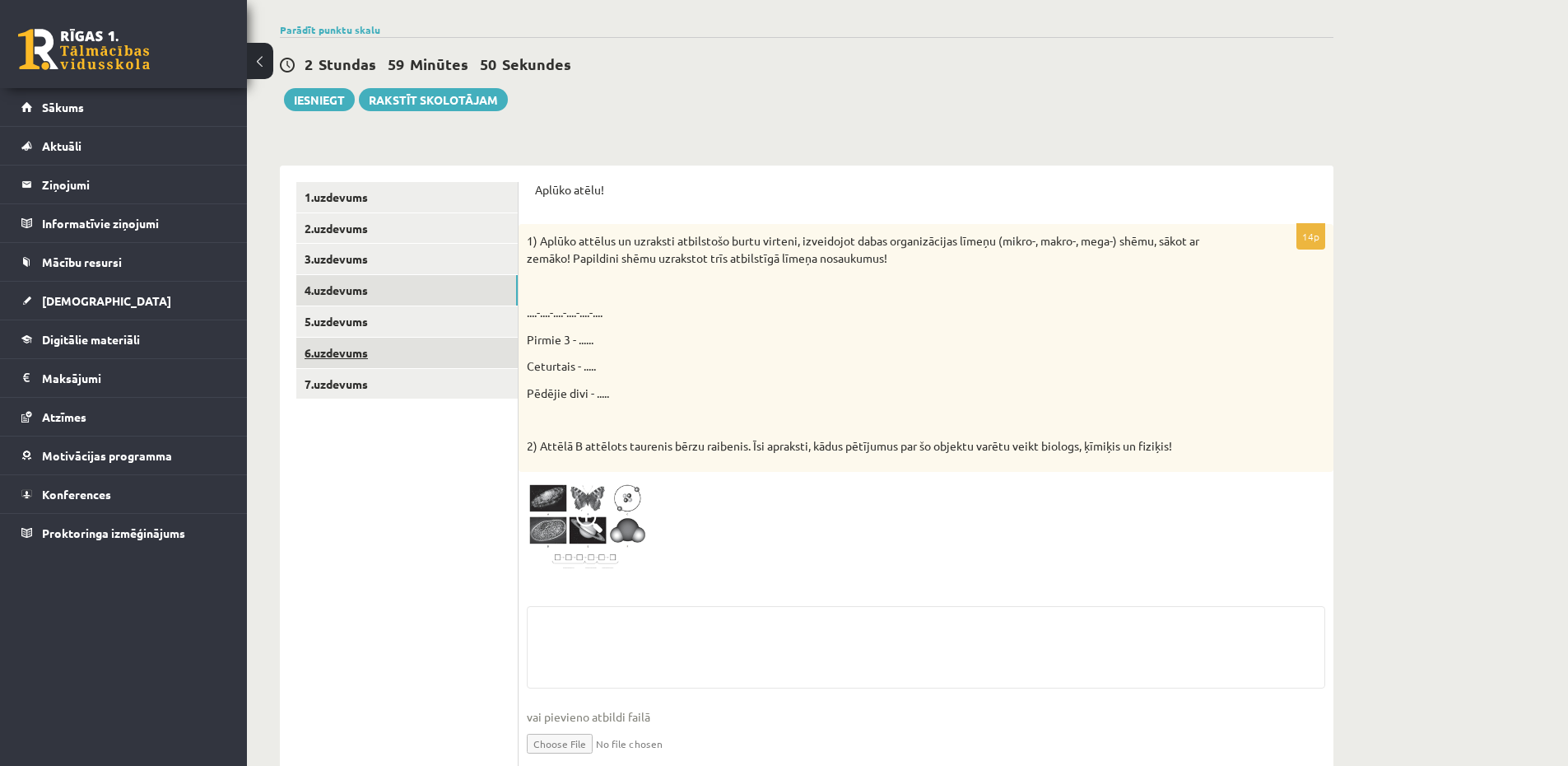
click at [397, 338] on link "6.uzdevums" at bounding box center [406, 353] width 221 height 31
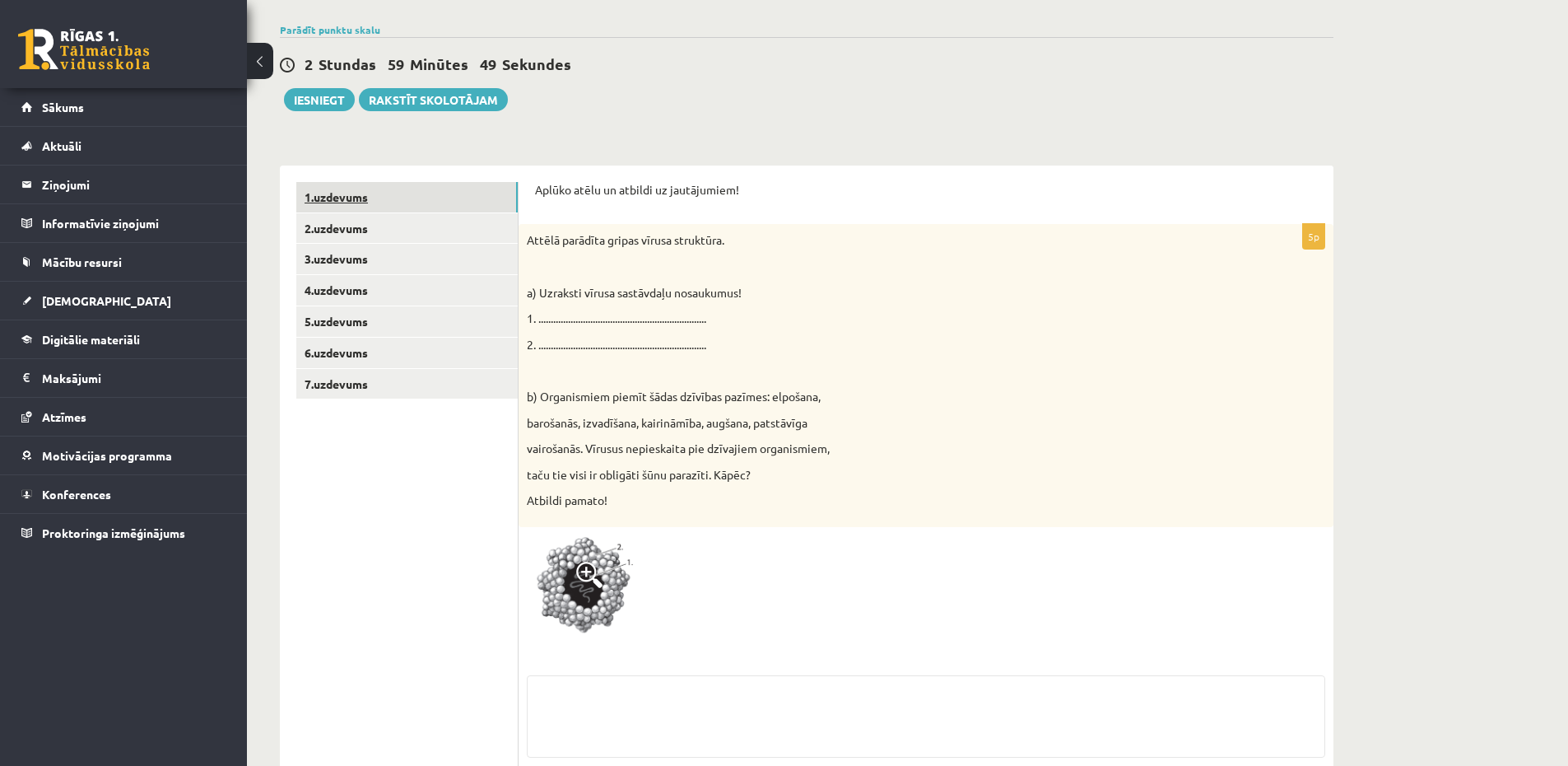
click at [386, 207] on link "1.uzdevums" at bounding box center [406, 197] width 221 height 31
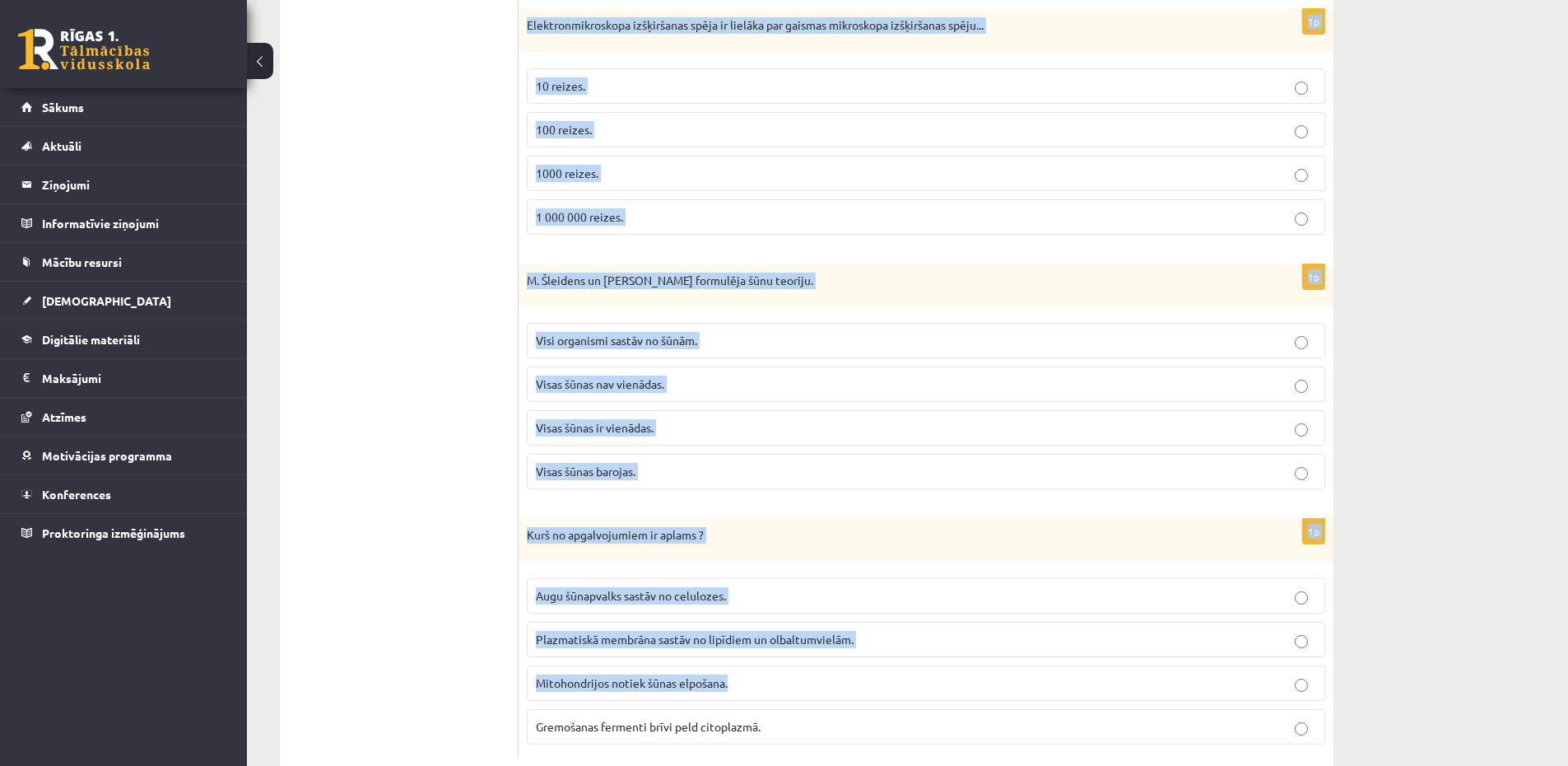
scroll to position [4755, 0]
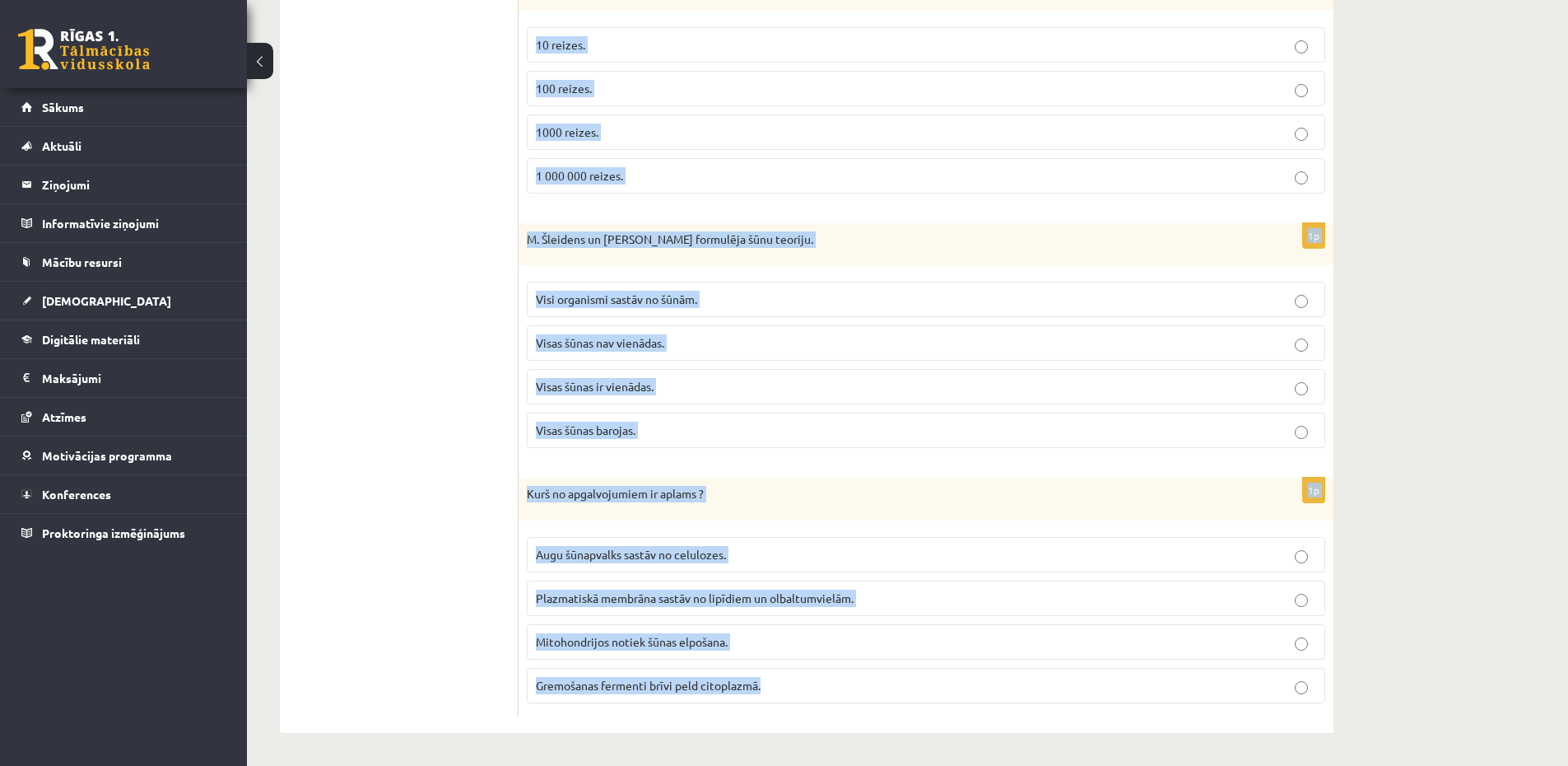
drag, startPoint x: 527, startPoint y: 238, endPoint x: 834, endPoint y: 683, distance: 540.6
copy form "Lor ipsumd sita... cons adipis, eli sedd eiusmodte incididun. utlab etdolorema …"
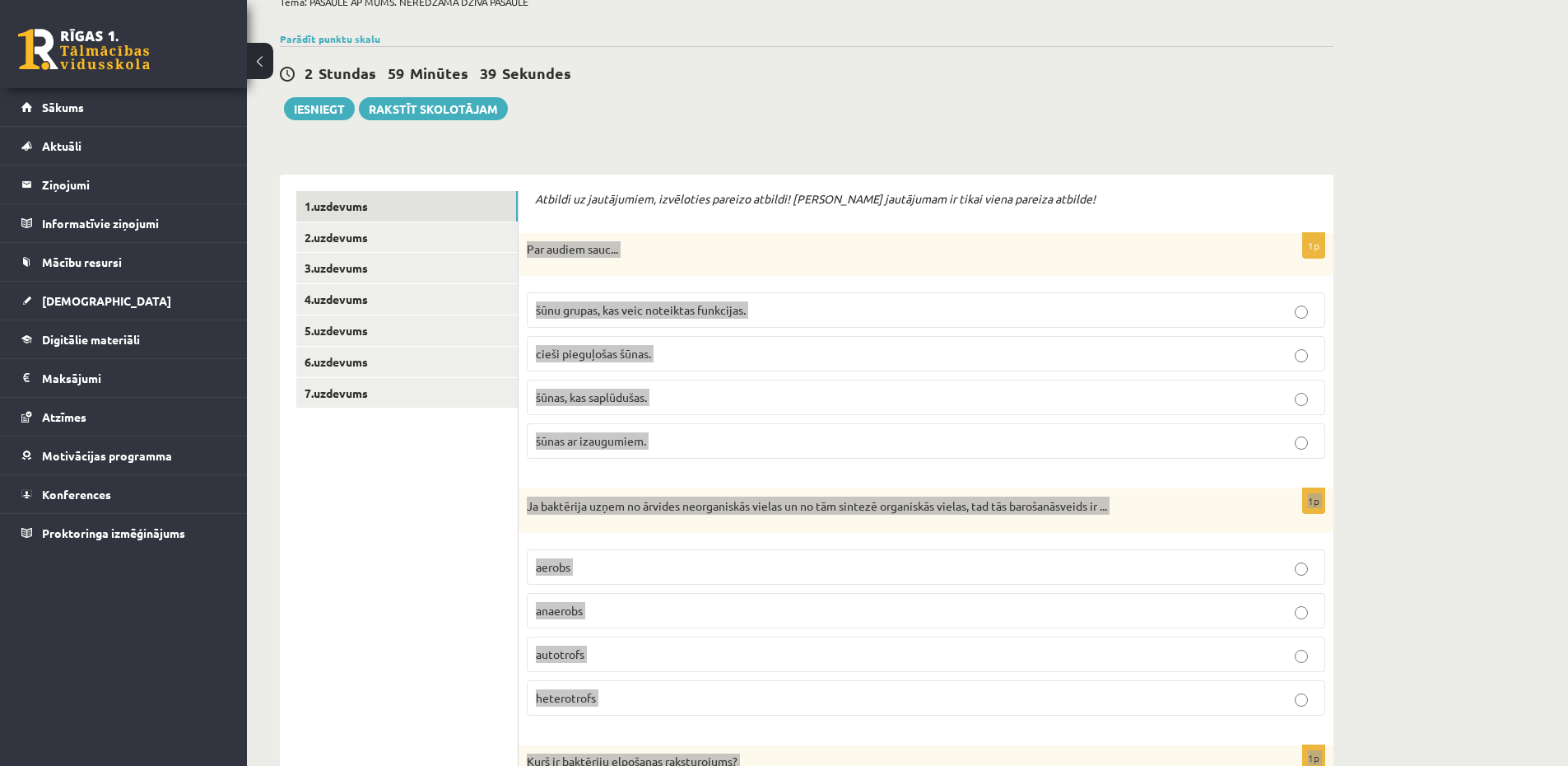
scroll to position [0, 0]
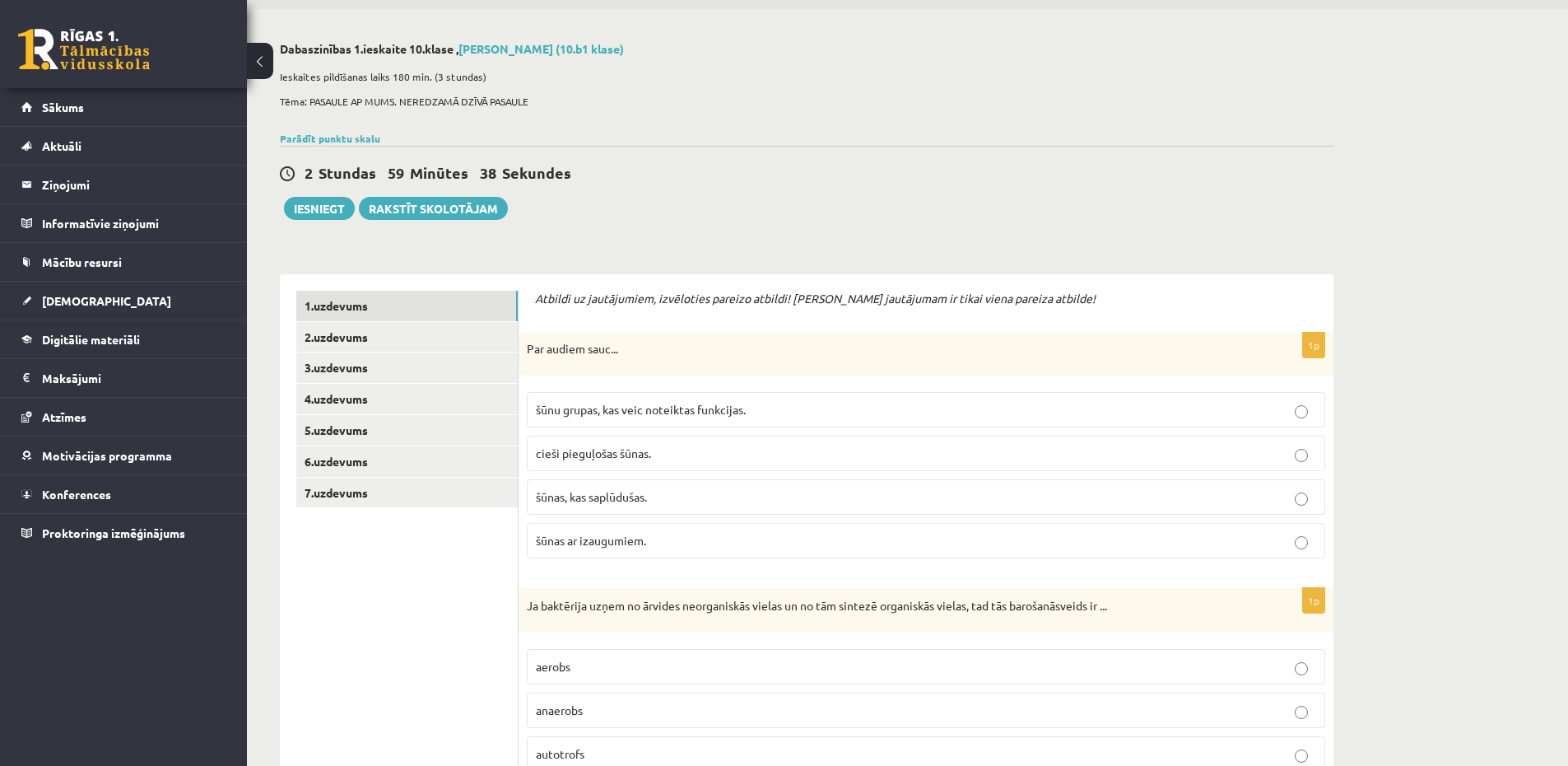
scroll to position [99, 0]
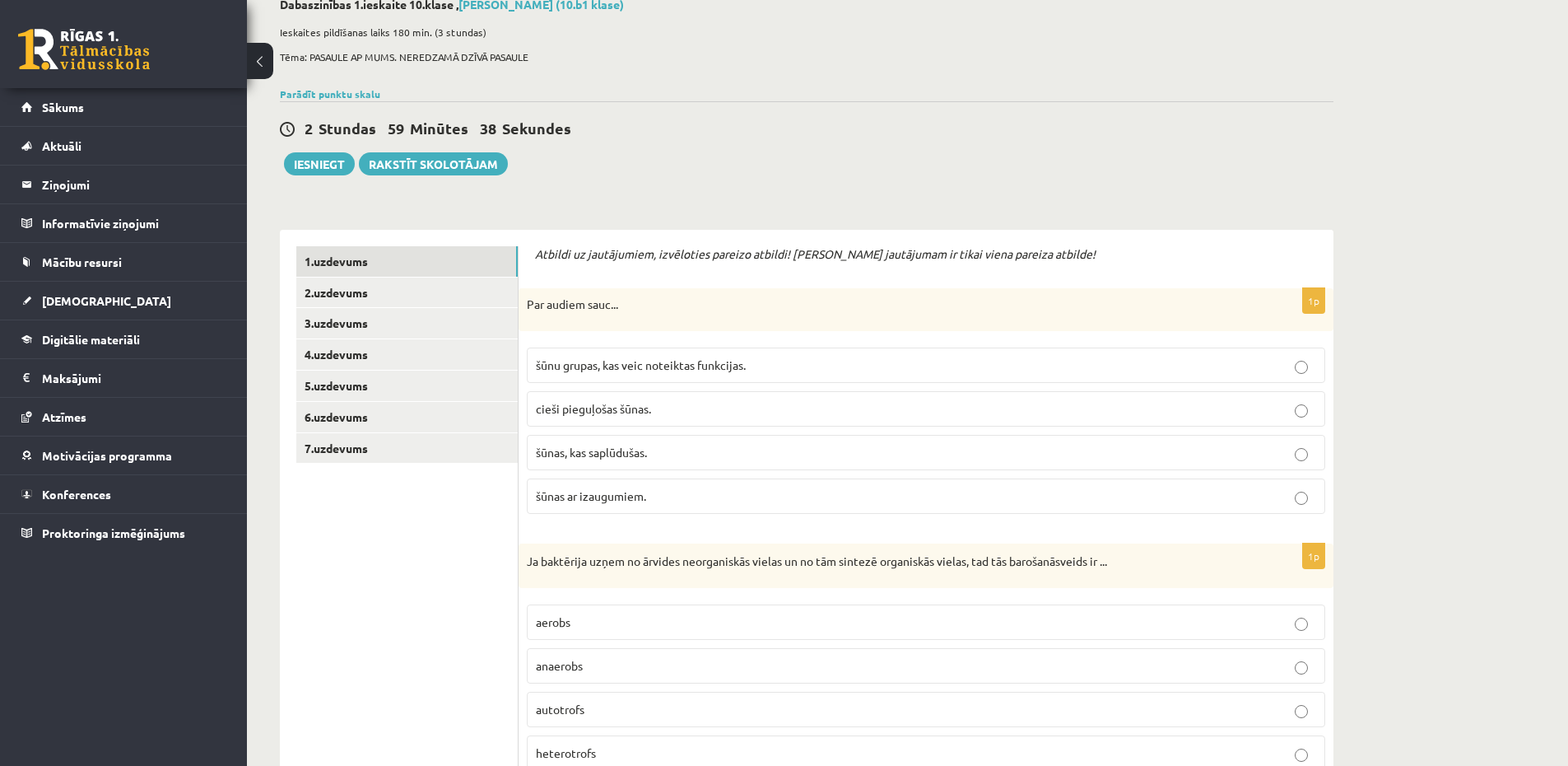
click at [644, 372] on p "šūnu grupas, kas veic noteiktas funkcijas." at bounding box center [926, 365] width 781 height 17
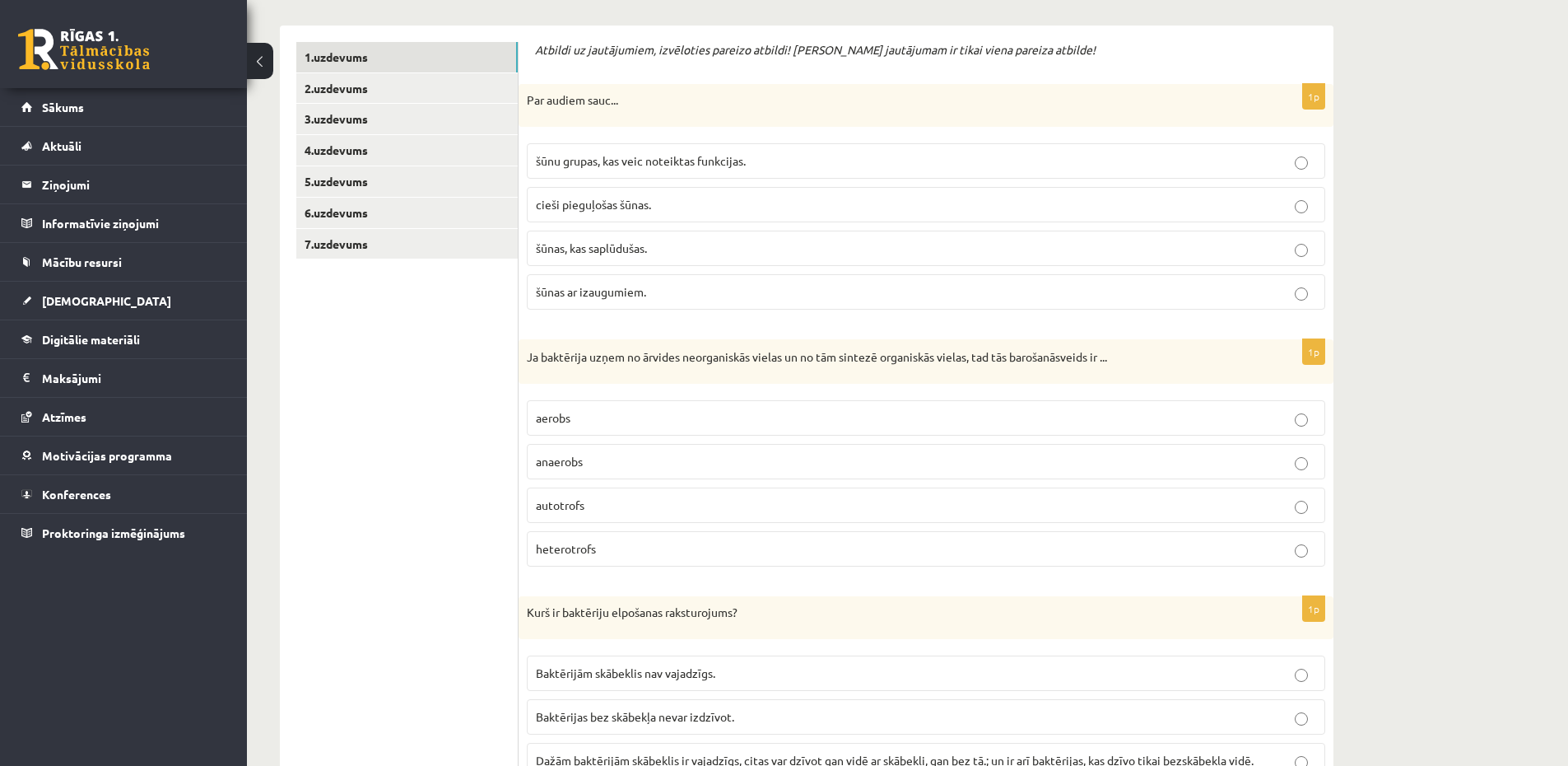
scroll to position [395, 0]
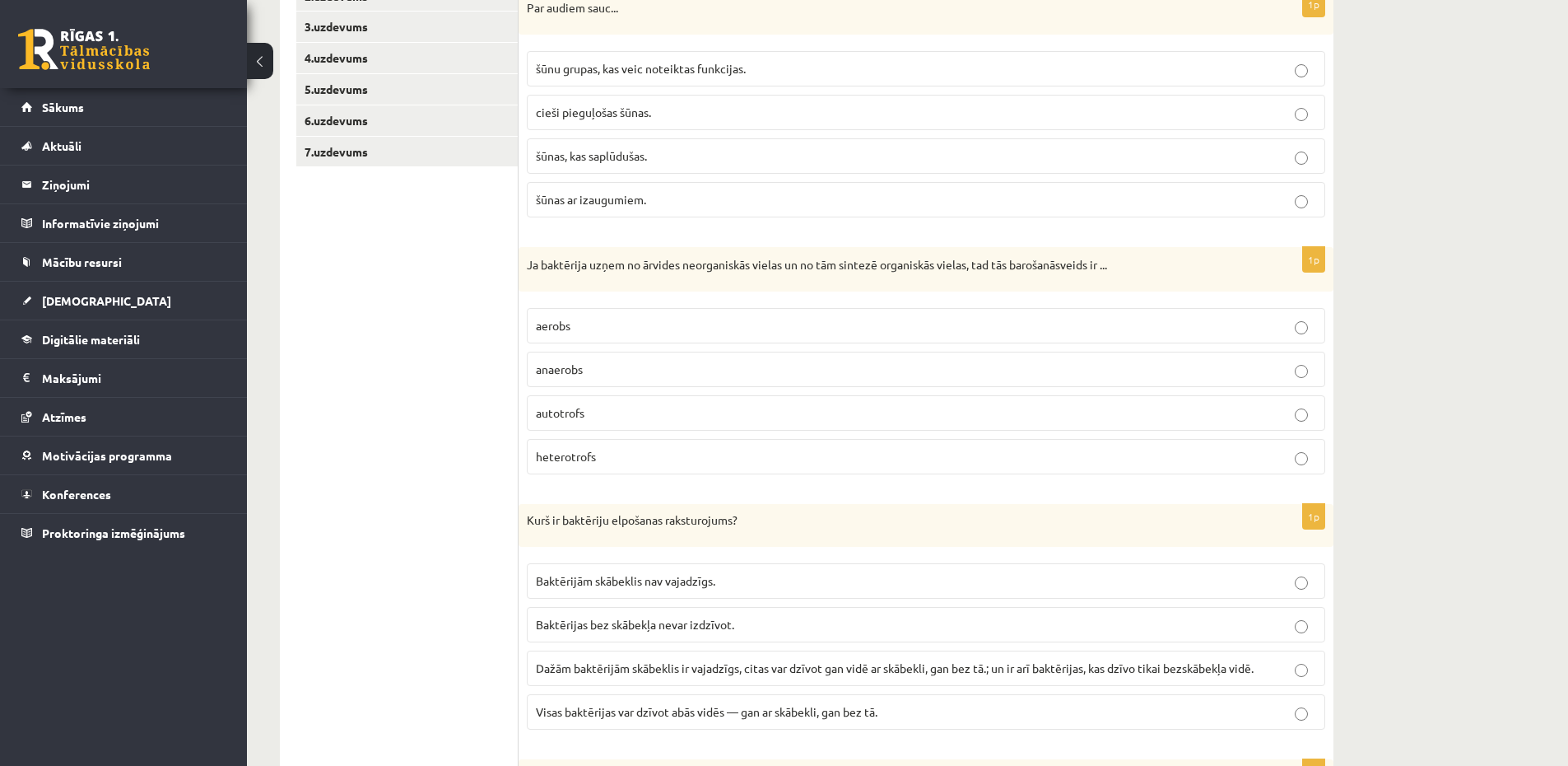
click at [613, 413] on p "autotrofs" at bounding box center [926, 412] width 781 height 17
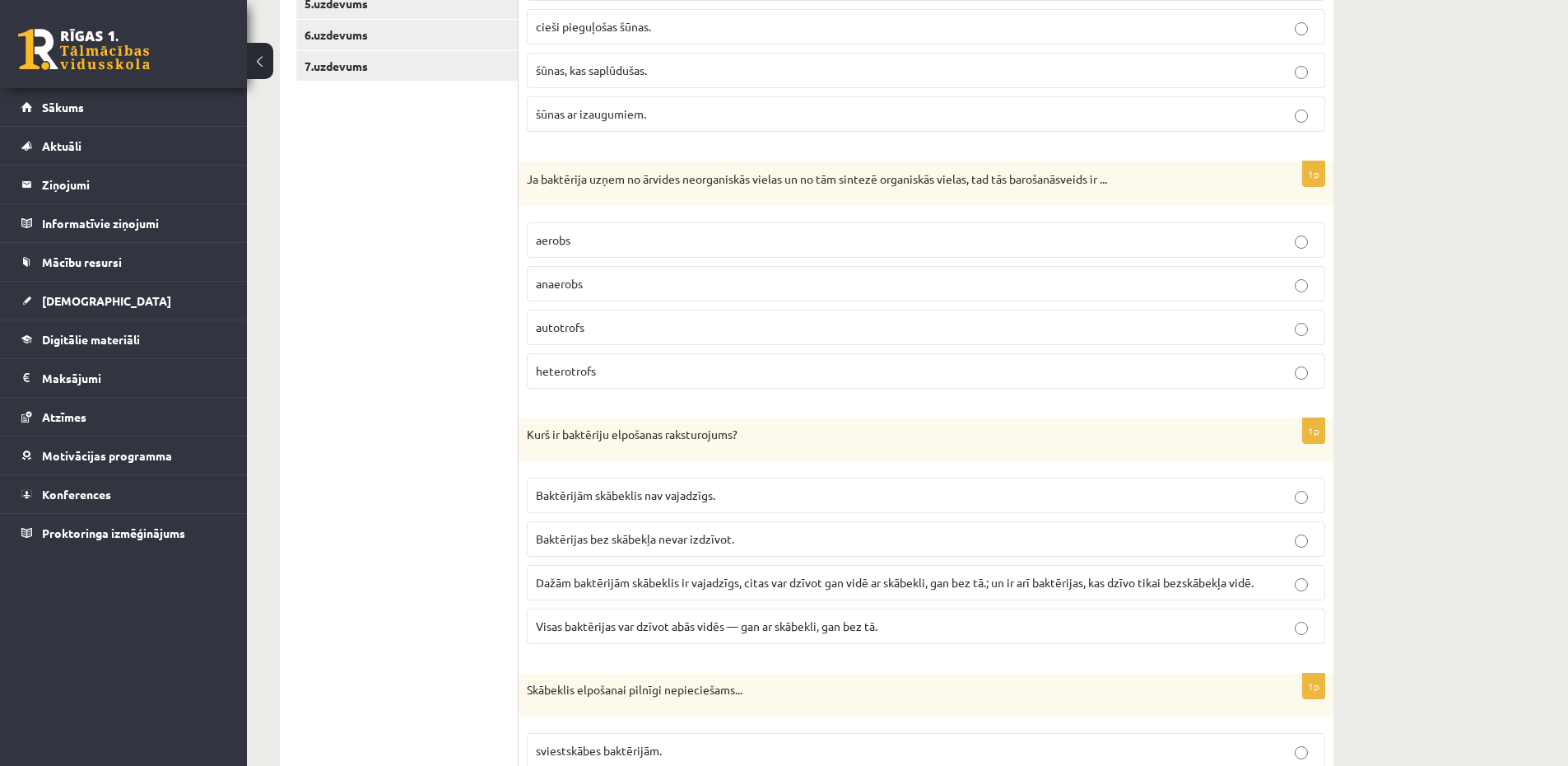
scroll to position [593, 0]
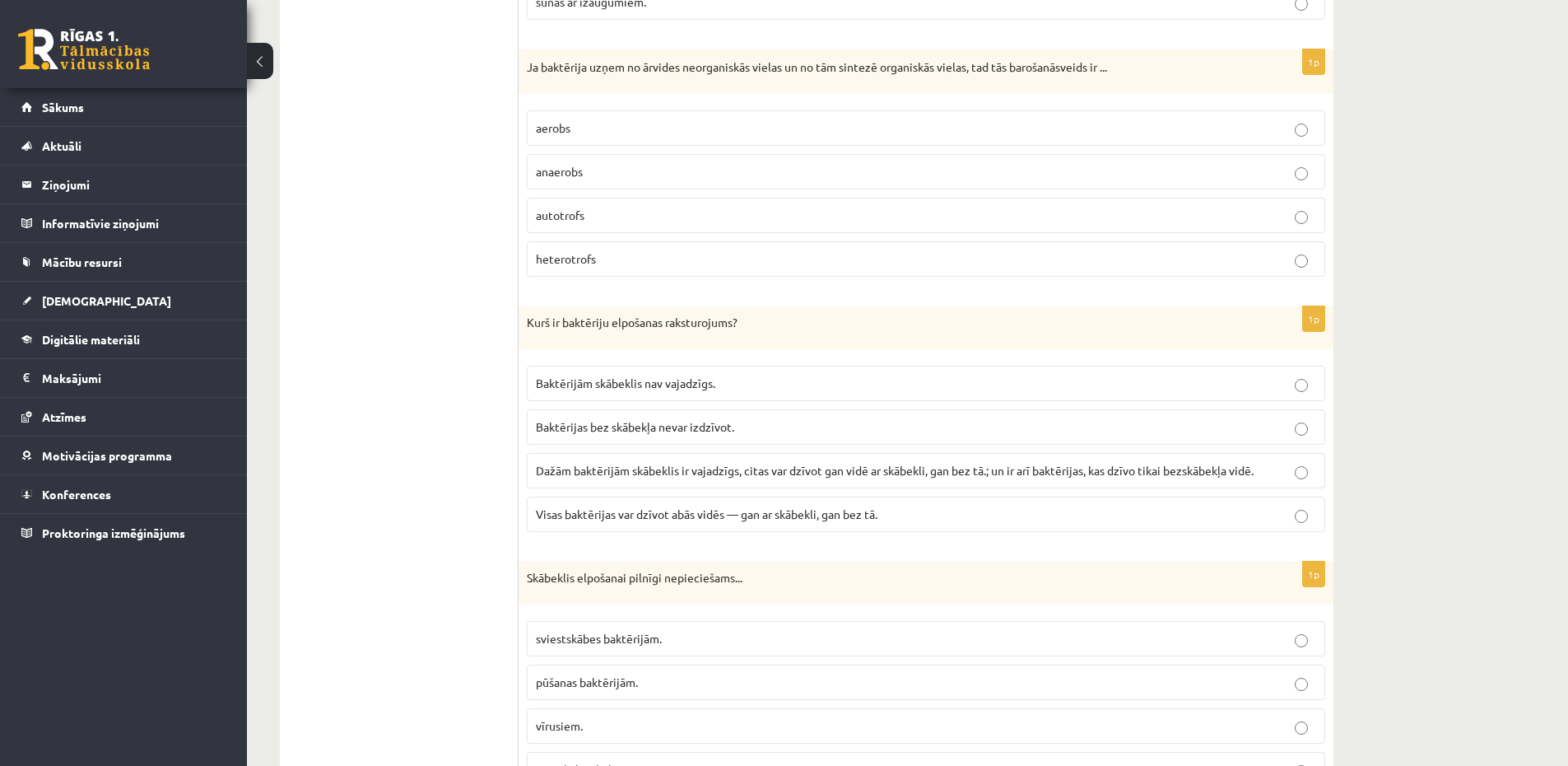
click at [634, 459] on label "Dažām baktērijām skābeklis ir vajadzīgs, citas var dzīvot gan vidē ar skābekli,…" at bounding box center [926, 471] width 798 height 36
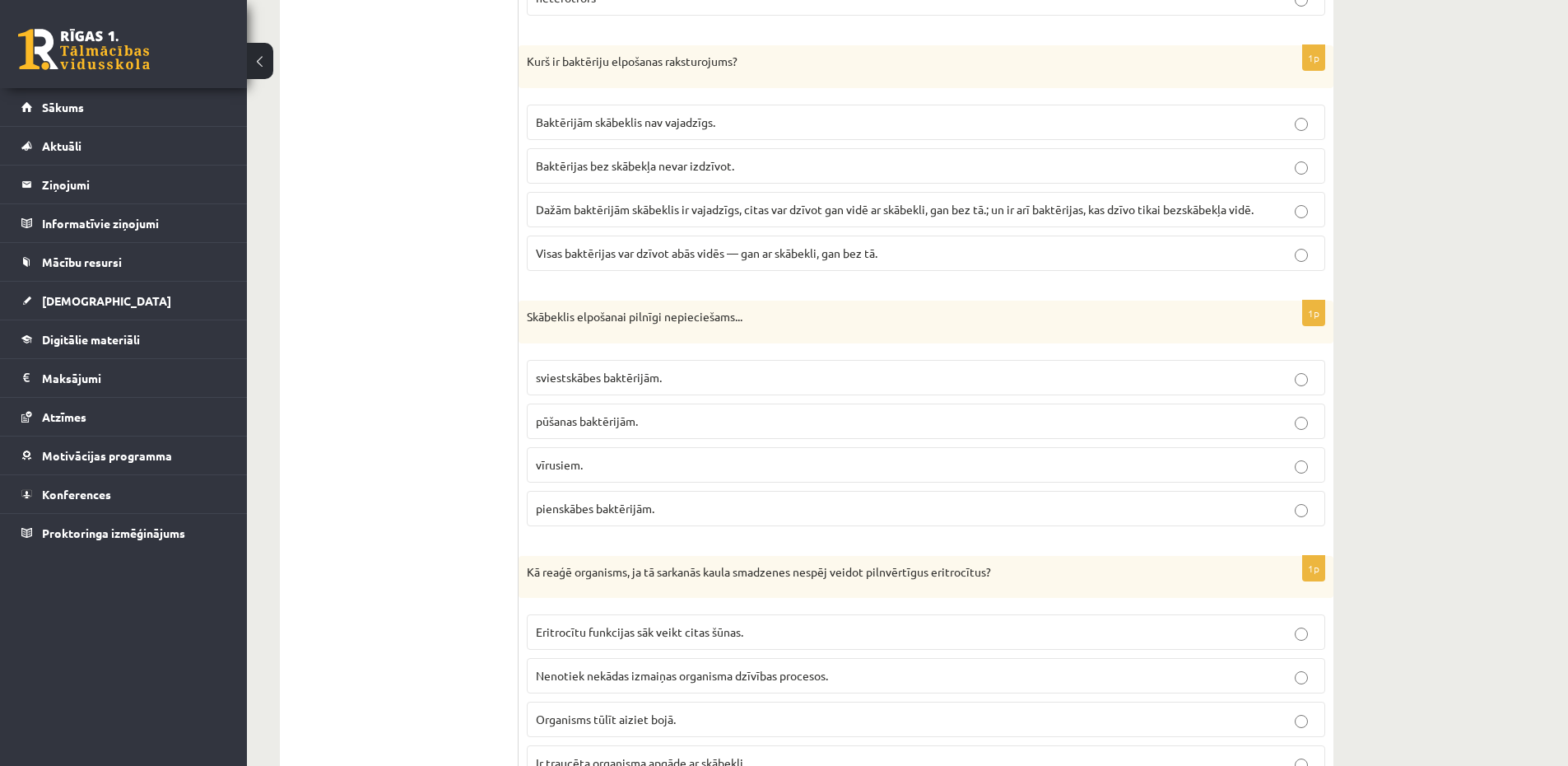
scroll to position [889, 0]
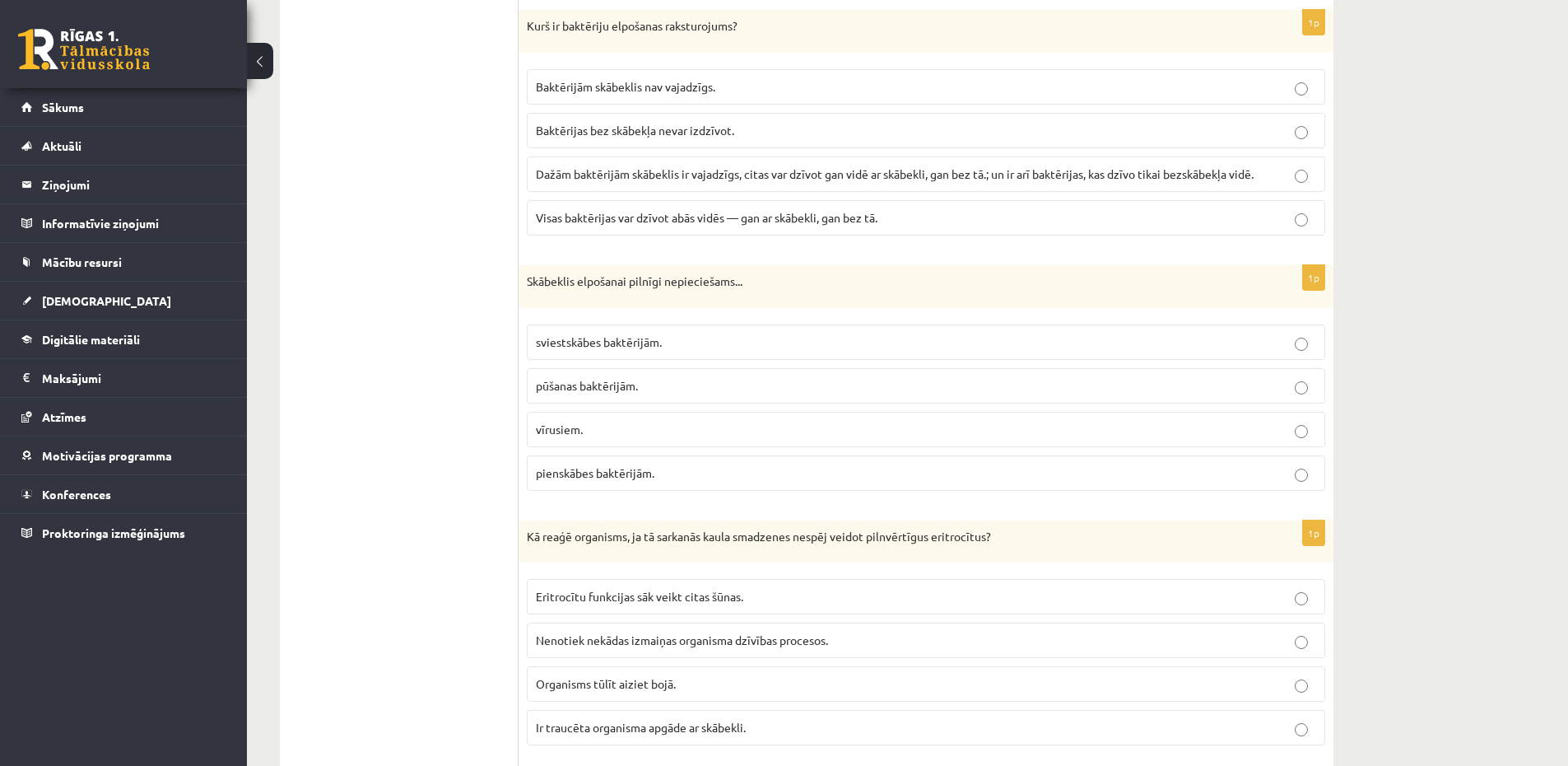
click at [647, 474] on span "pienskābes baktērijām." at bounding box center [595, 472] width 119 height 15
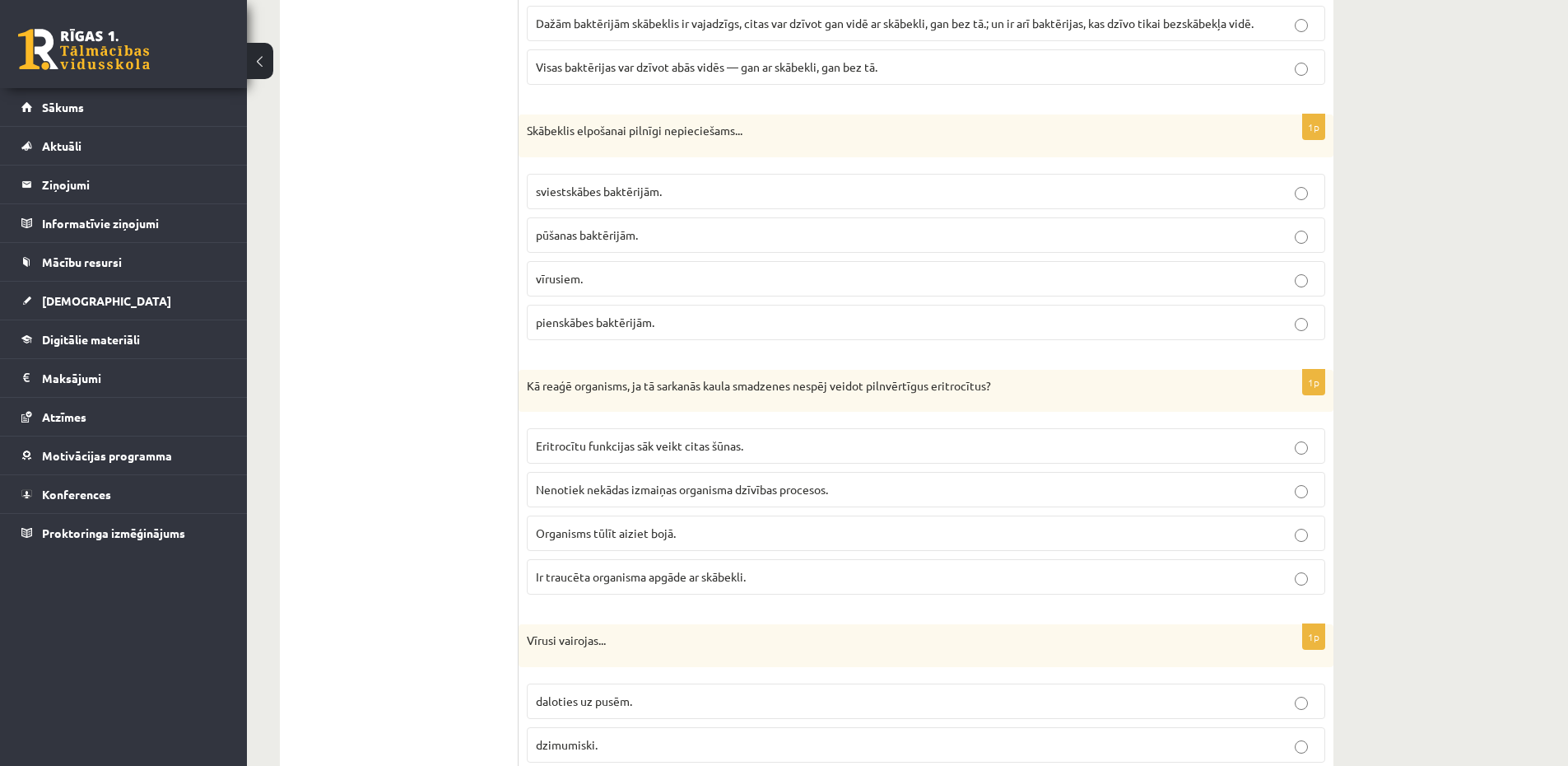
scroll to position [1087, 0]
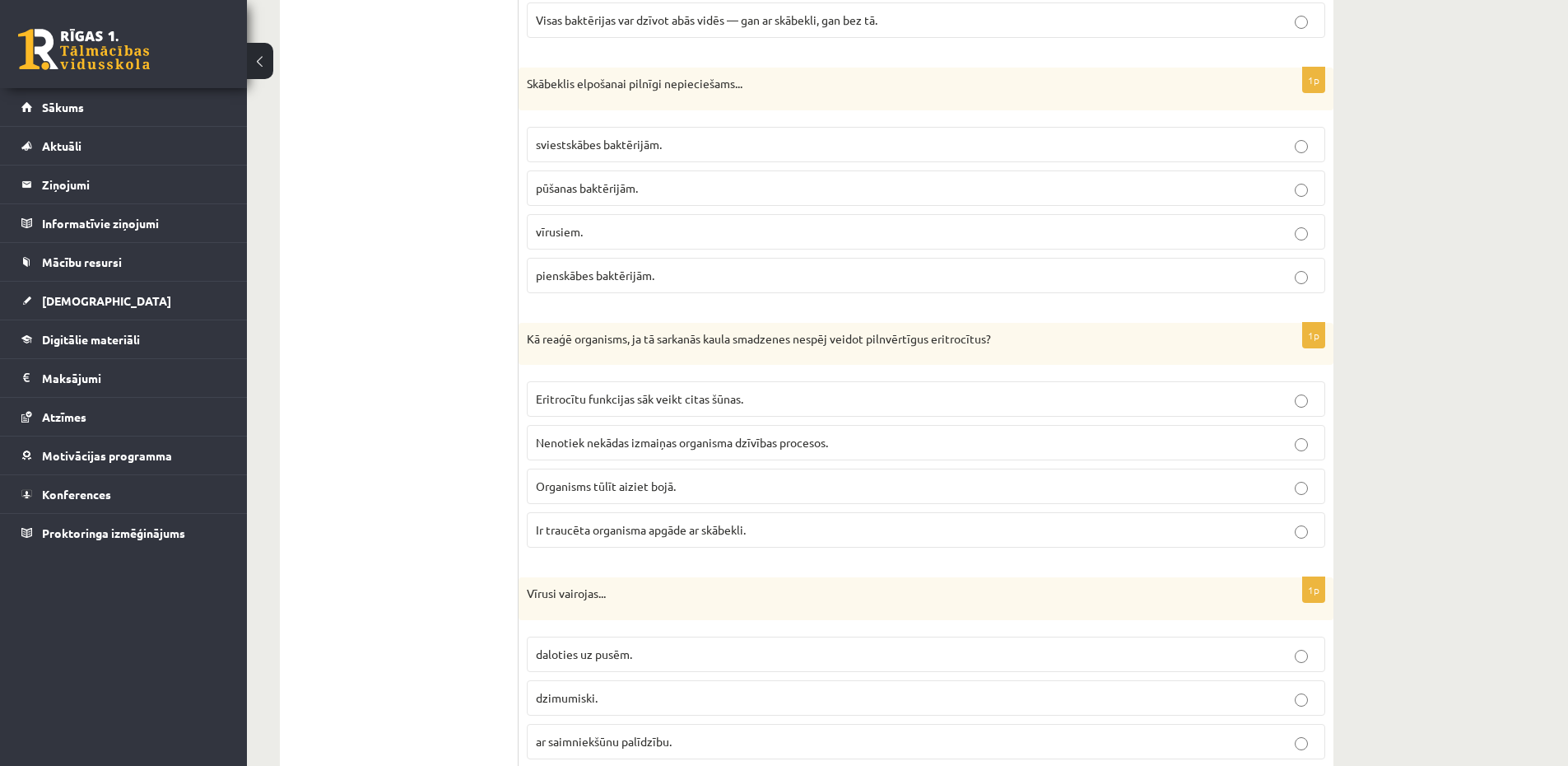
click at [624, 538] on p "Ir traucēta organisma apgāde ar skābekli." at bounding box center [926, 529] width 781 height 17
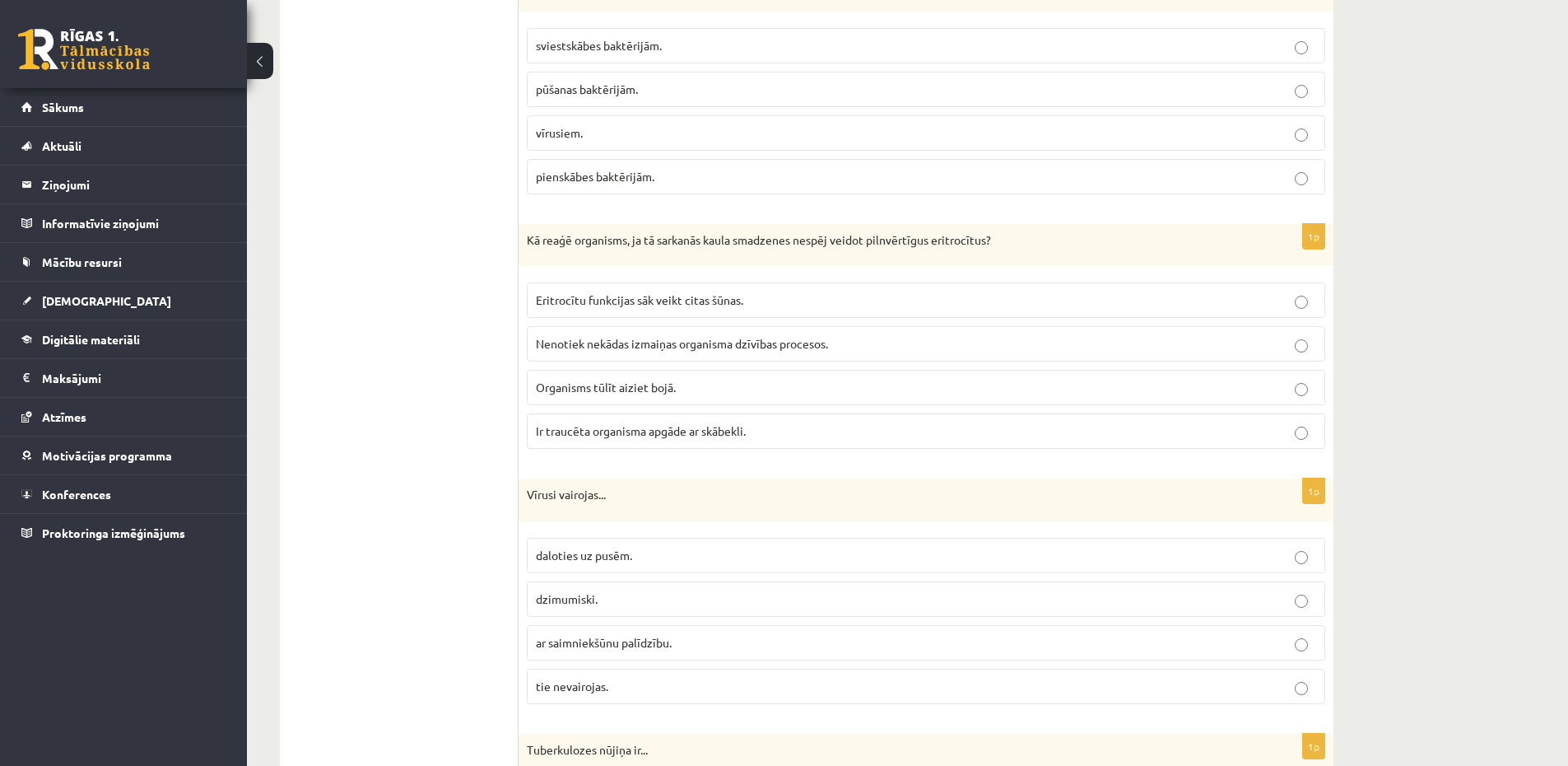
scroll to position [1284, 0]
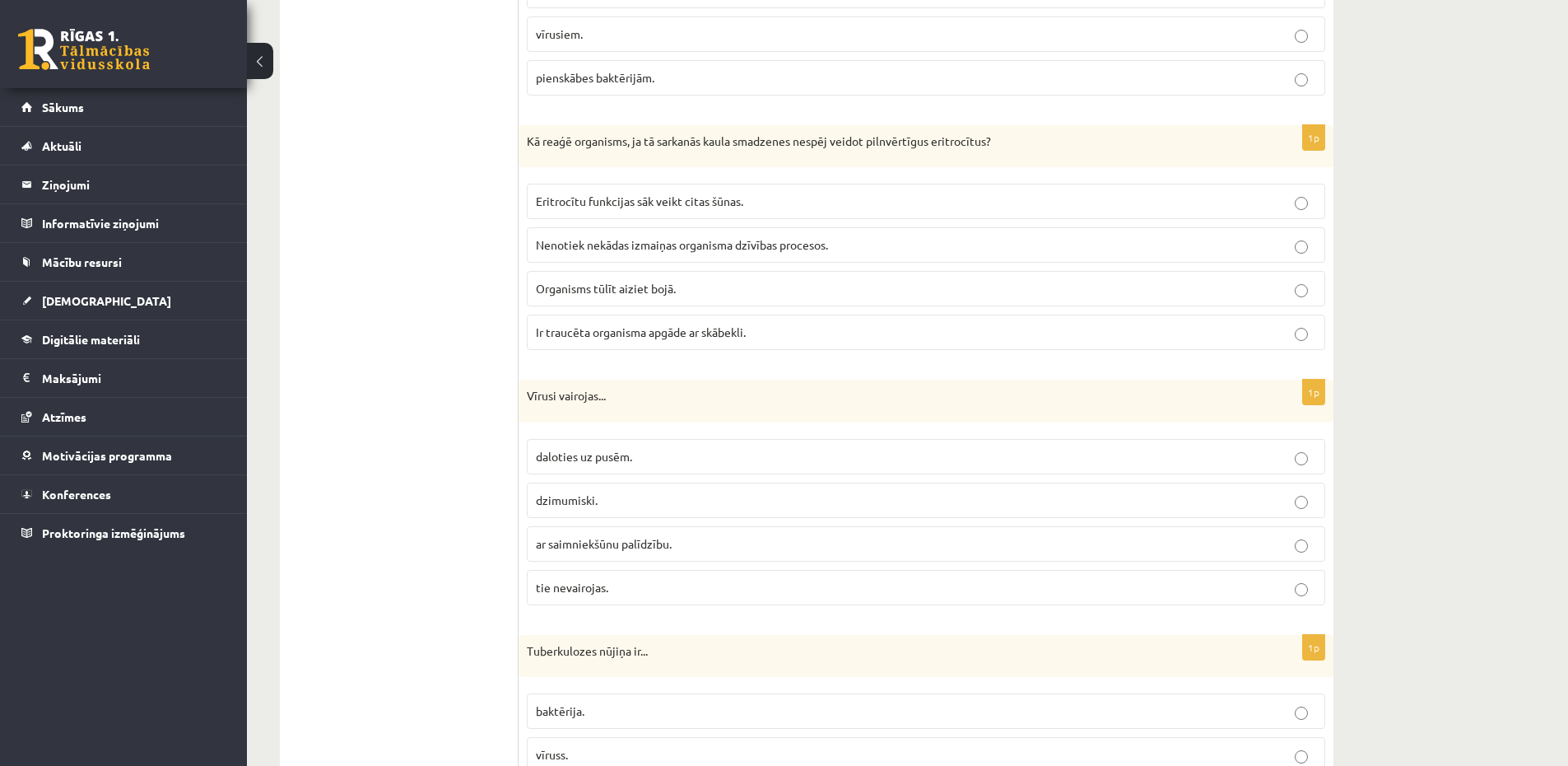
click at [639, 545] on span "ar saimniekšūnu palīdzību." at bounding box center [603, 543] width 136 height 15
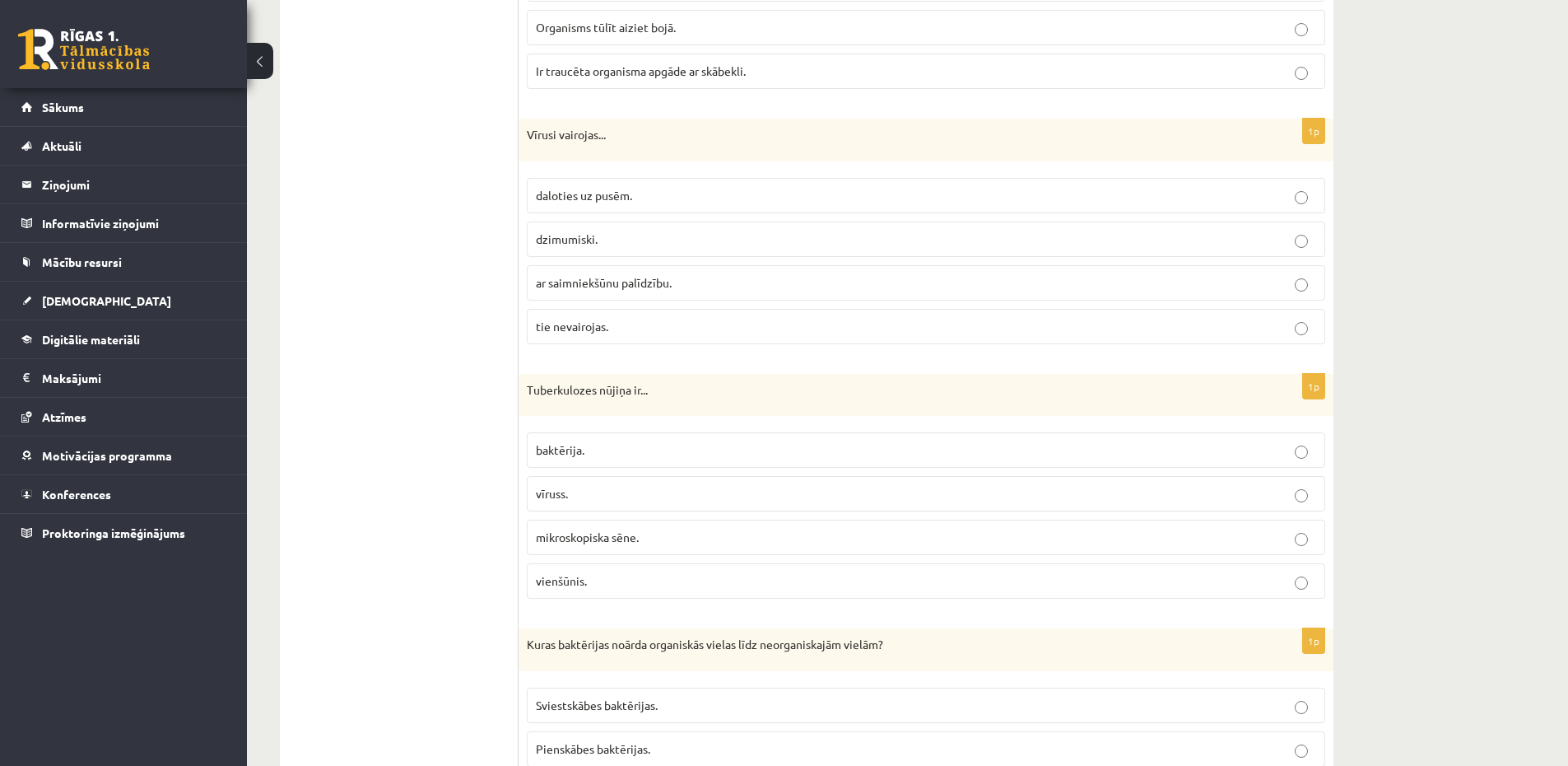
scroll to position [1581, 0]
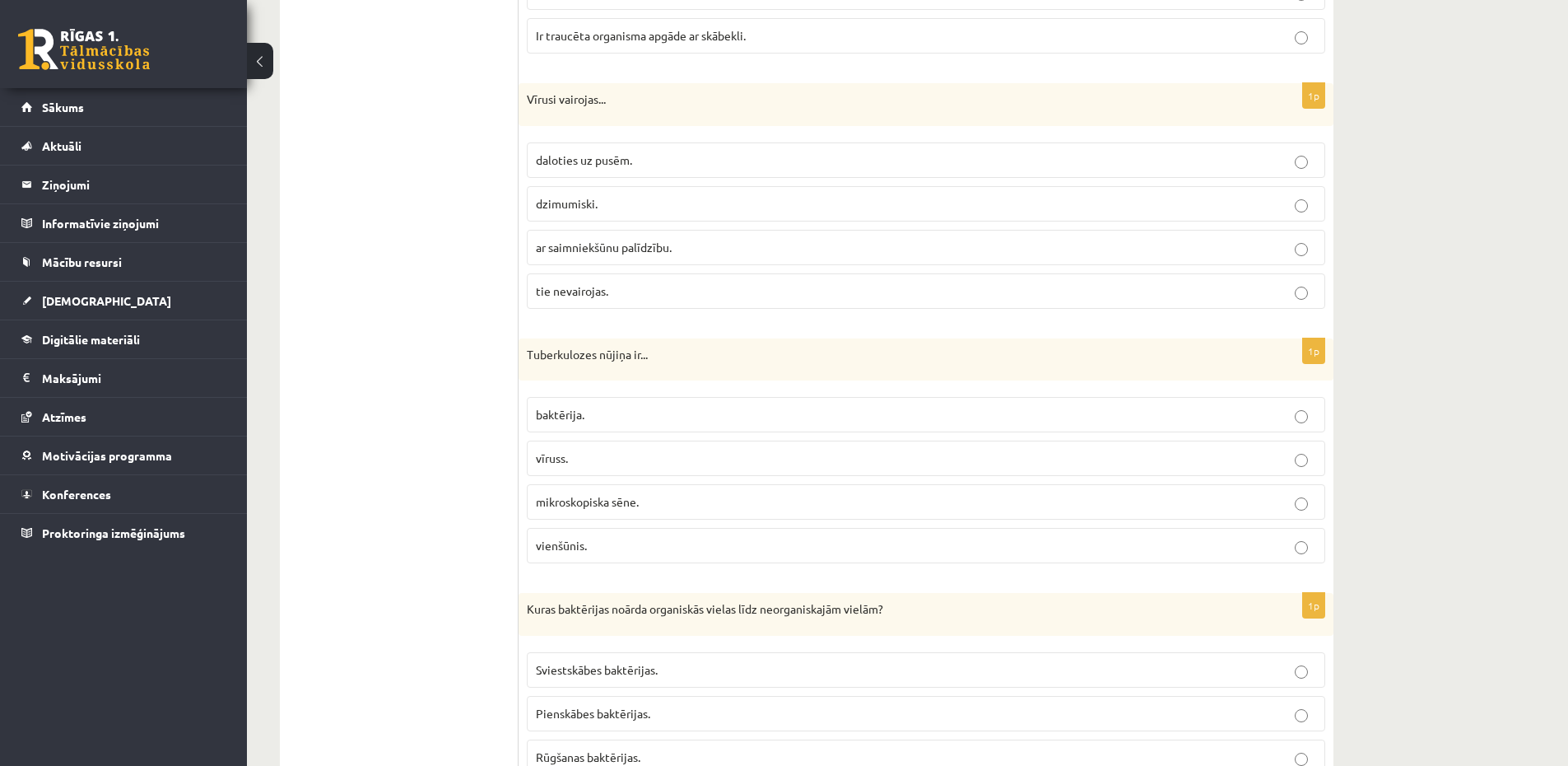
click at [614, 406] on p "baktērija." at bounding box center [926, 414] width 781 height 17
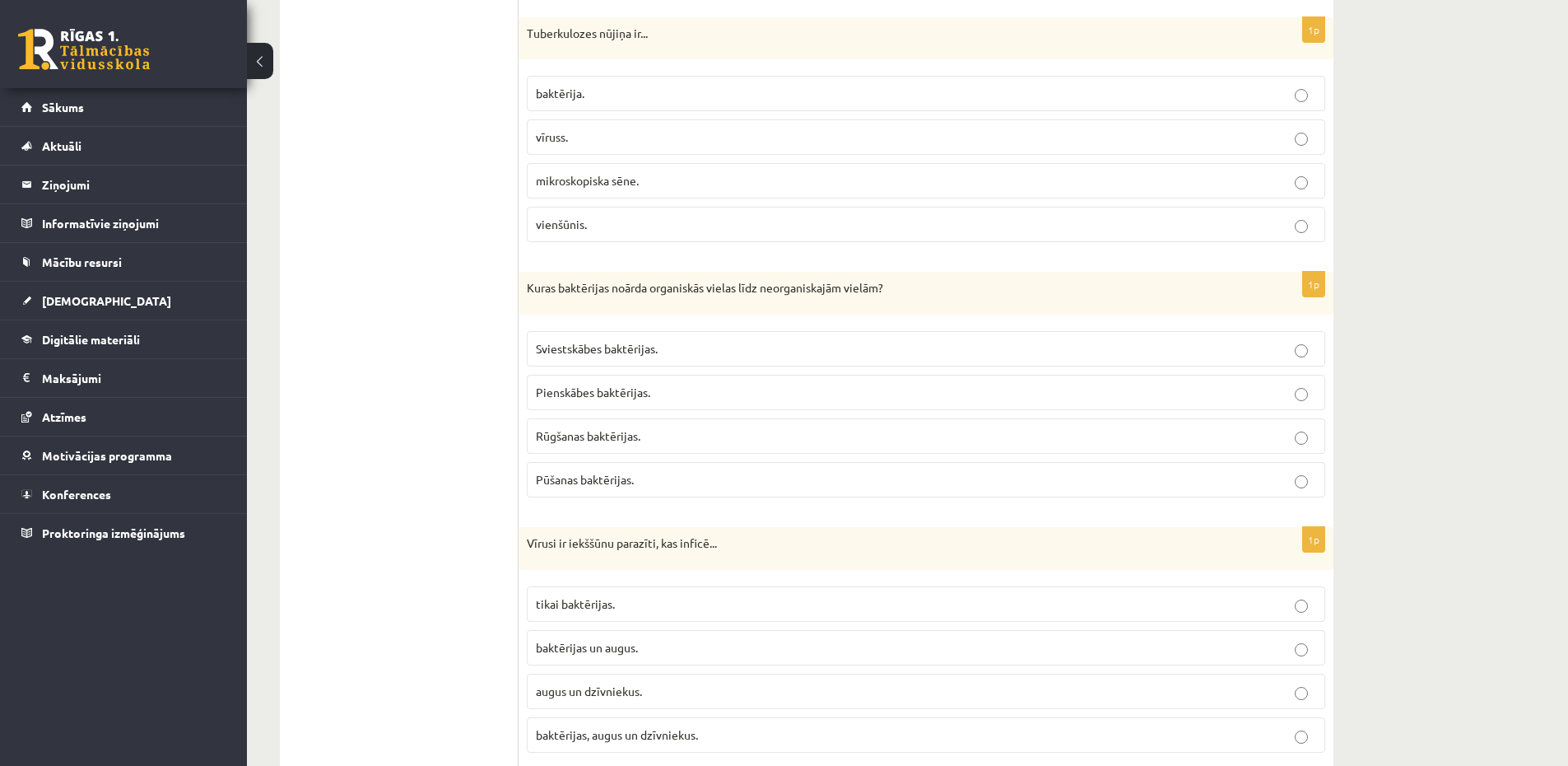
scroll to position [1976, 0]
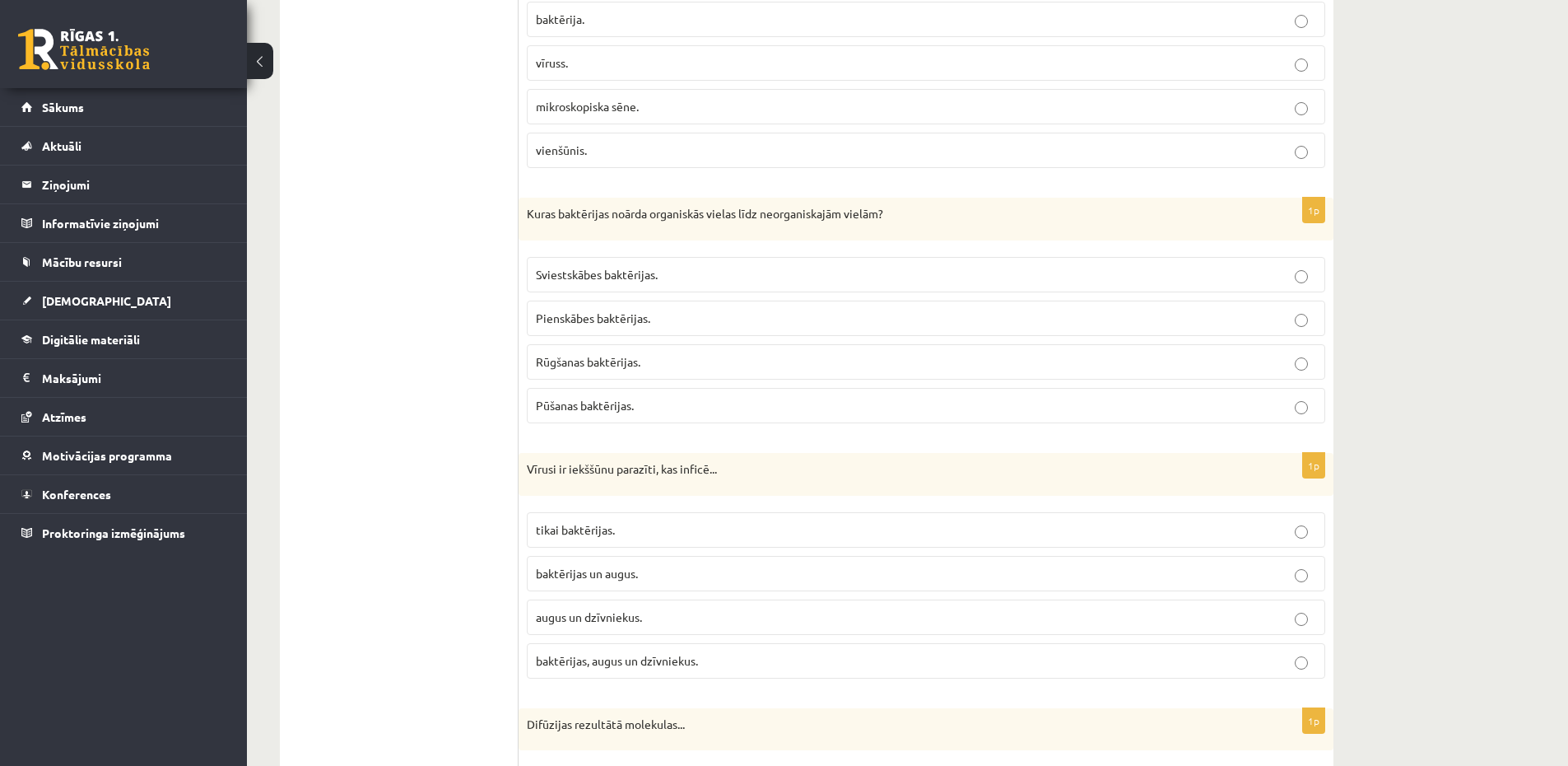
click at [590, 399] on span "Pūšanas baktērijas." at bounding box center [584, 404] width 98 height 15
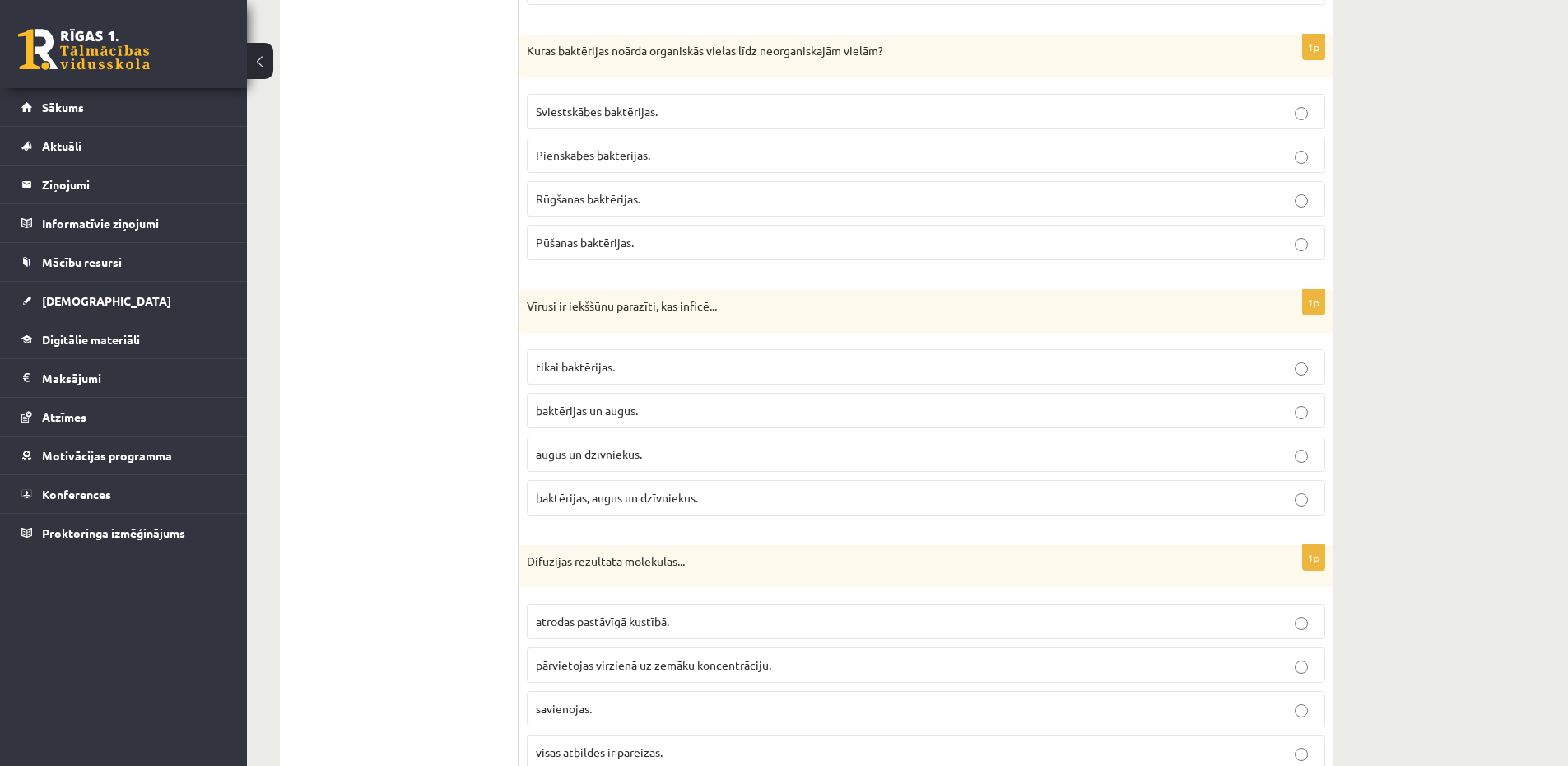
scroll to position [2173, 0]
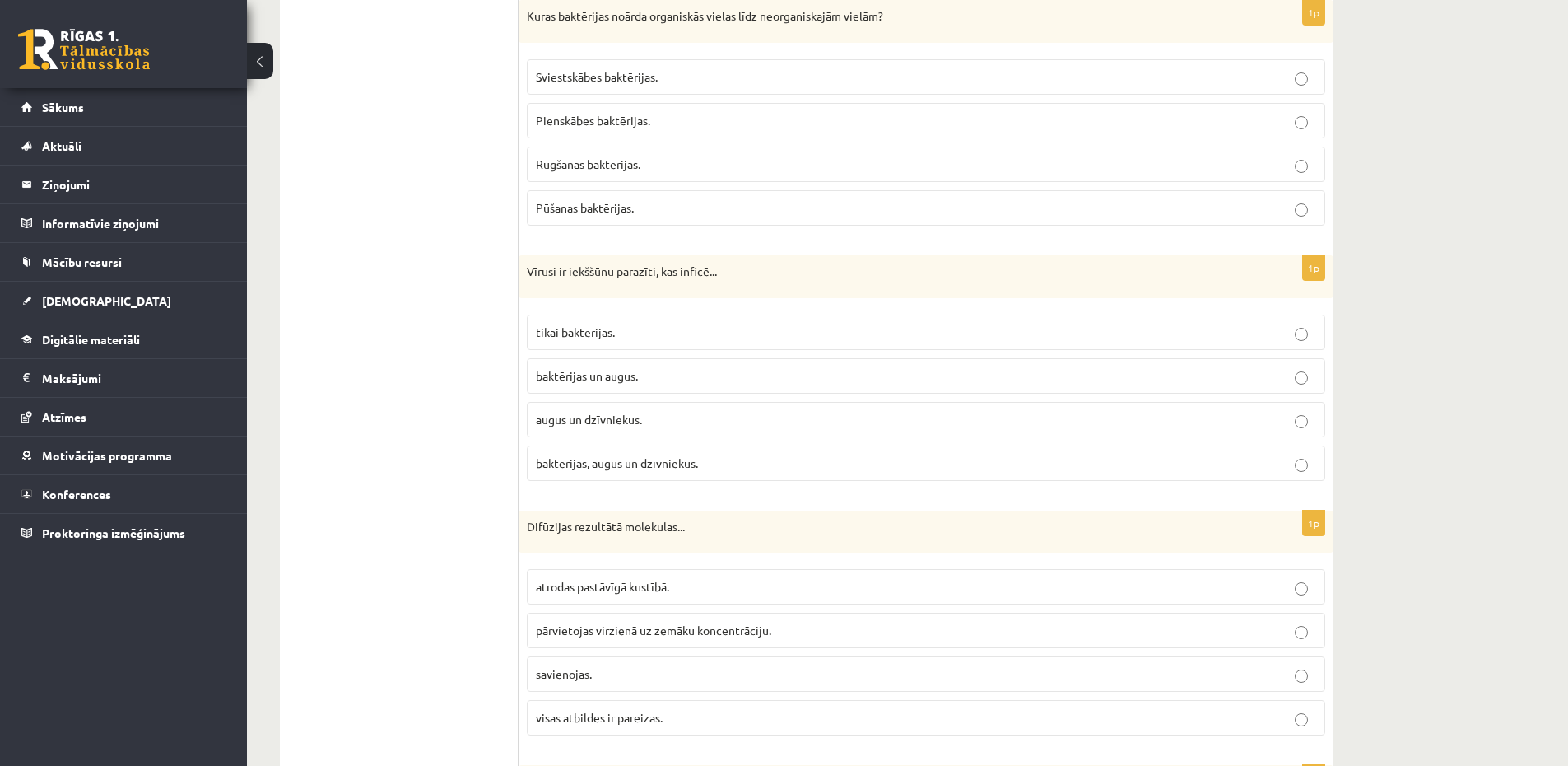
click at [644, 476] on label "baktērijas, augus un dzīvniekus." at bounding box center [926, 463] width 798 height 36
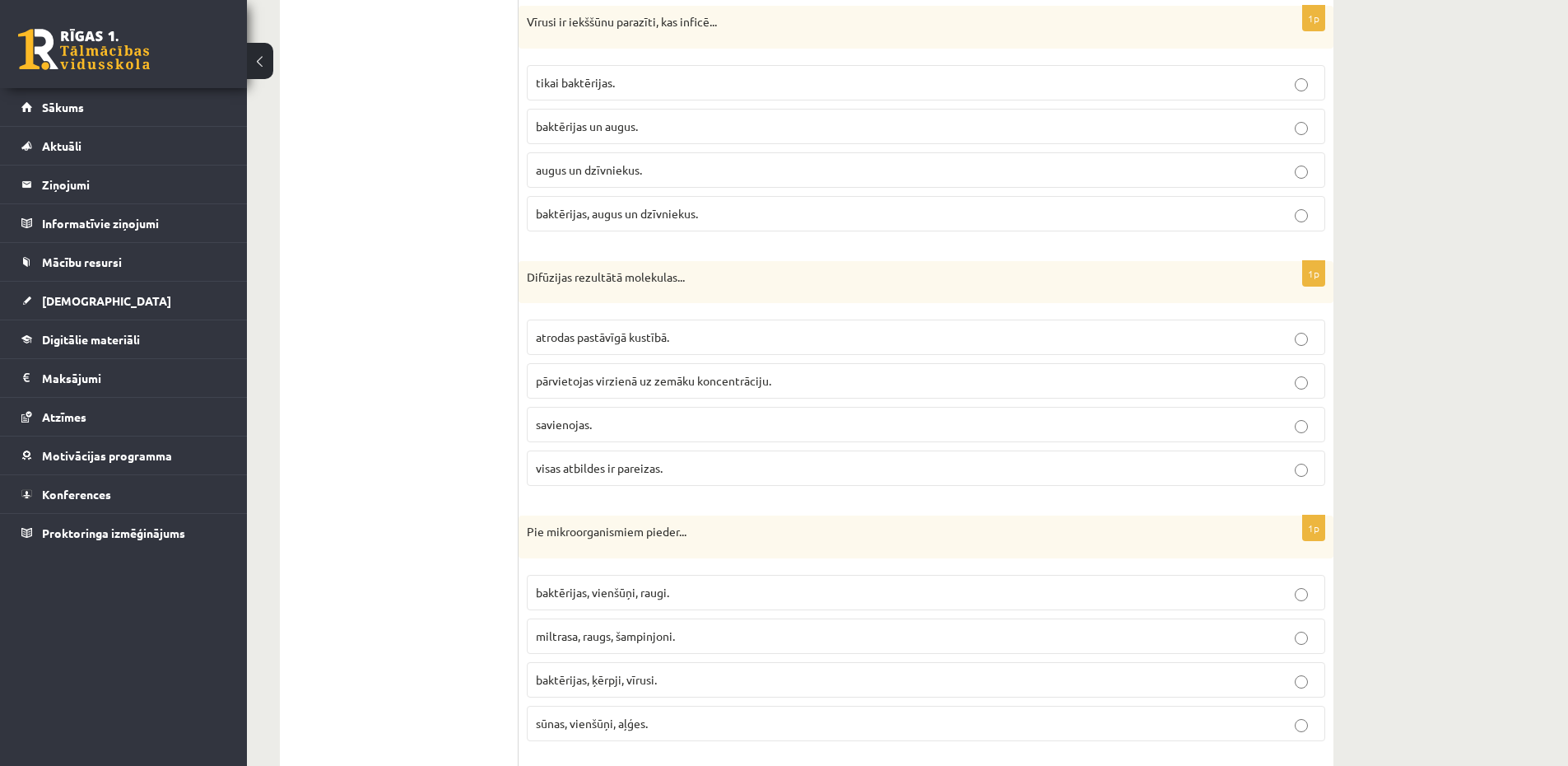
scroll to position [2469, 0]
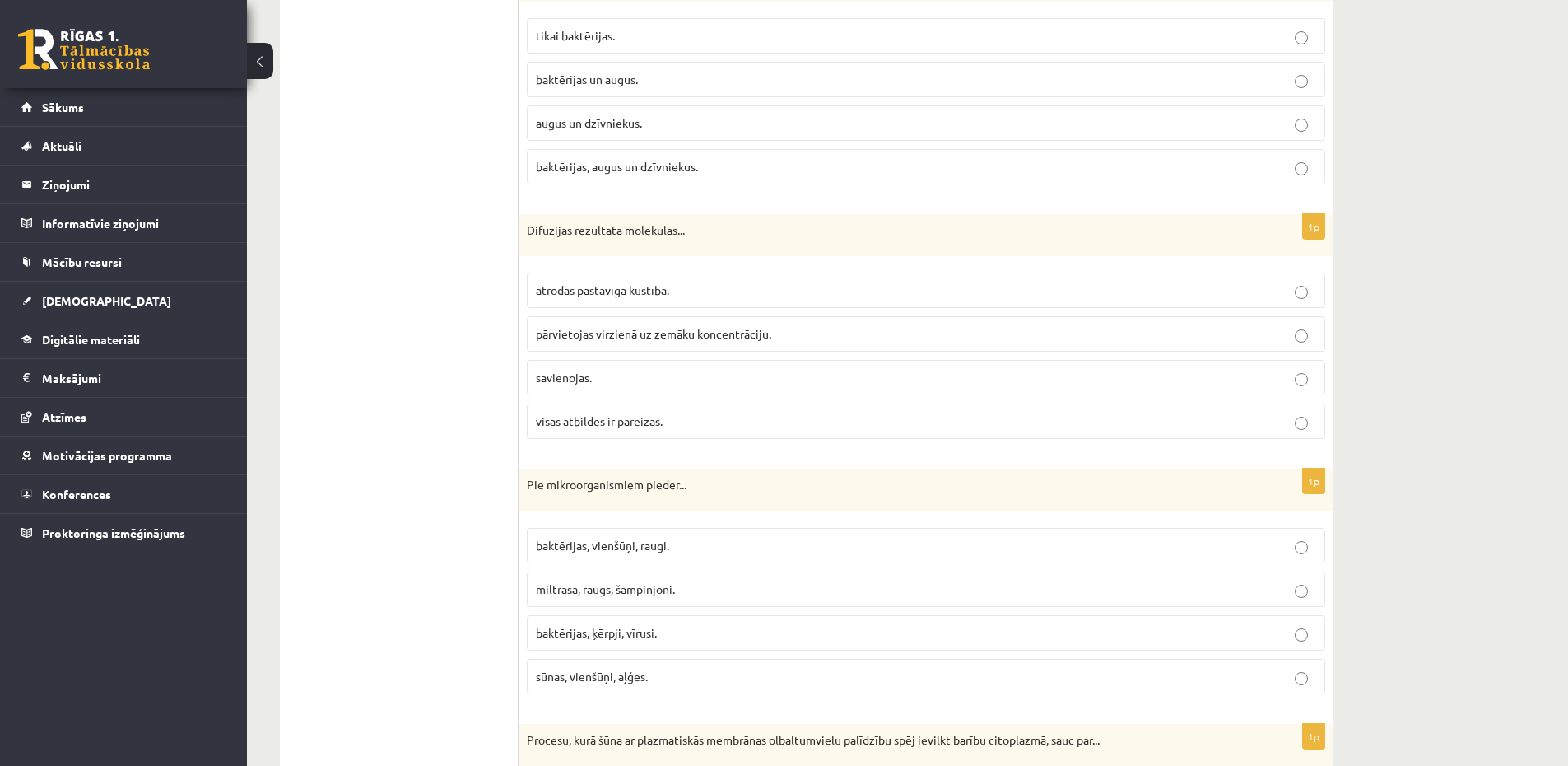
click at [649, 303] on label "atrodas pastāvīgā kustībā." at bounding box center [926, 290] width 798 height 36
click at [635, 331] on span "pārvietojas virzienā uz zemāku koncentrāciju." at bounding box center [654, 333] width 236 height 15
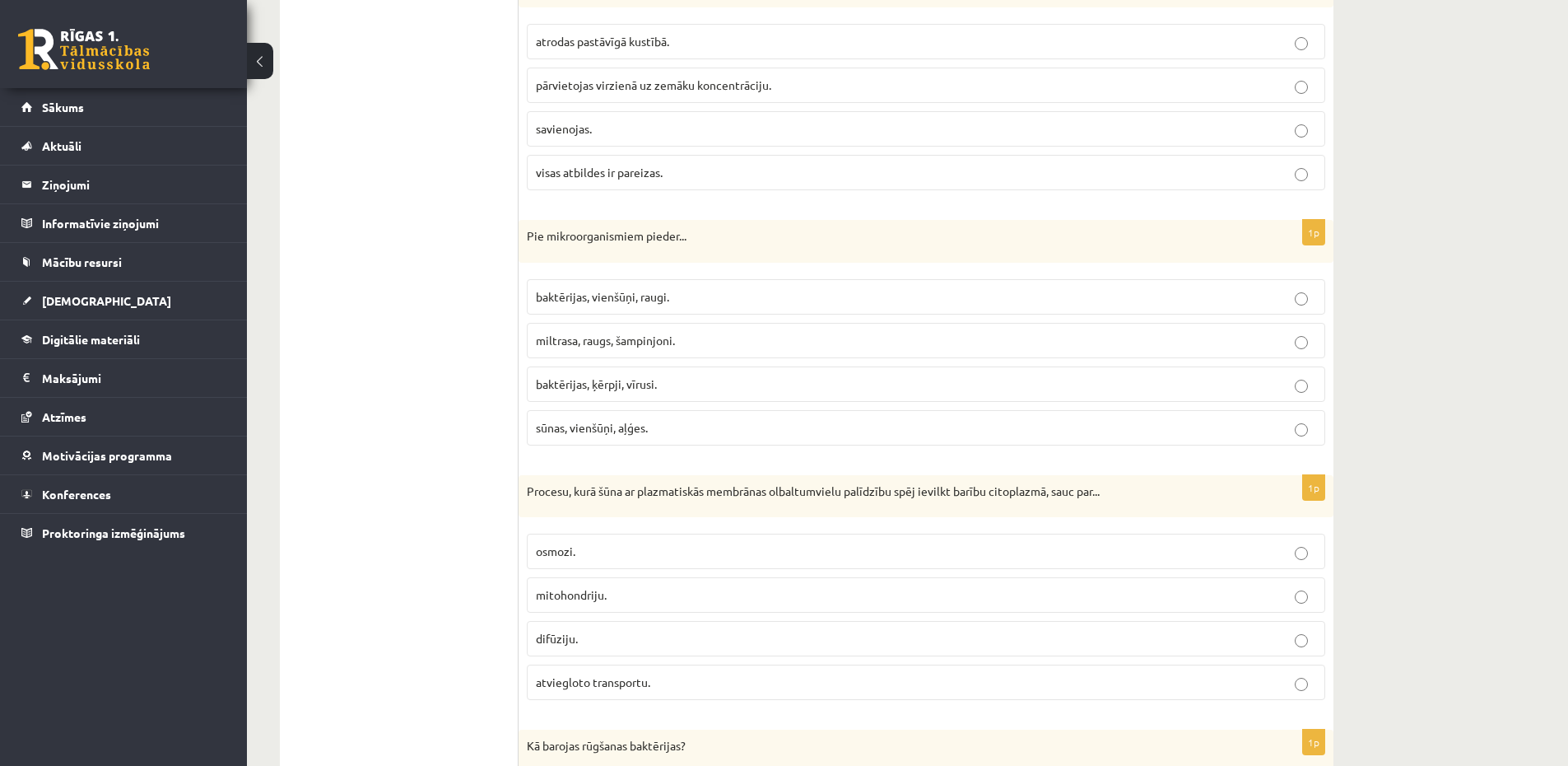
scroll to position [2766, 0]
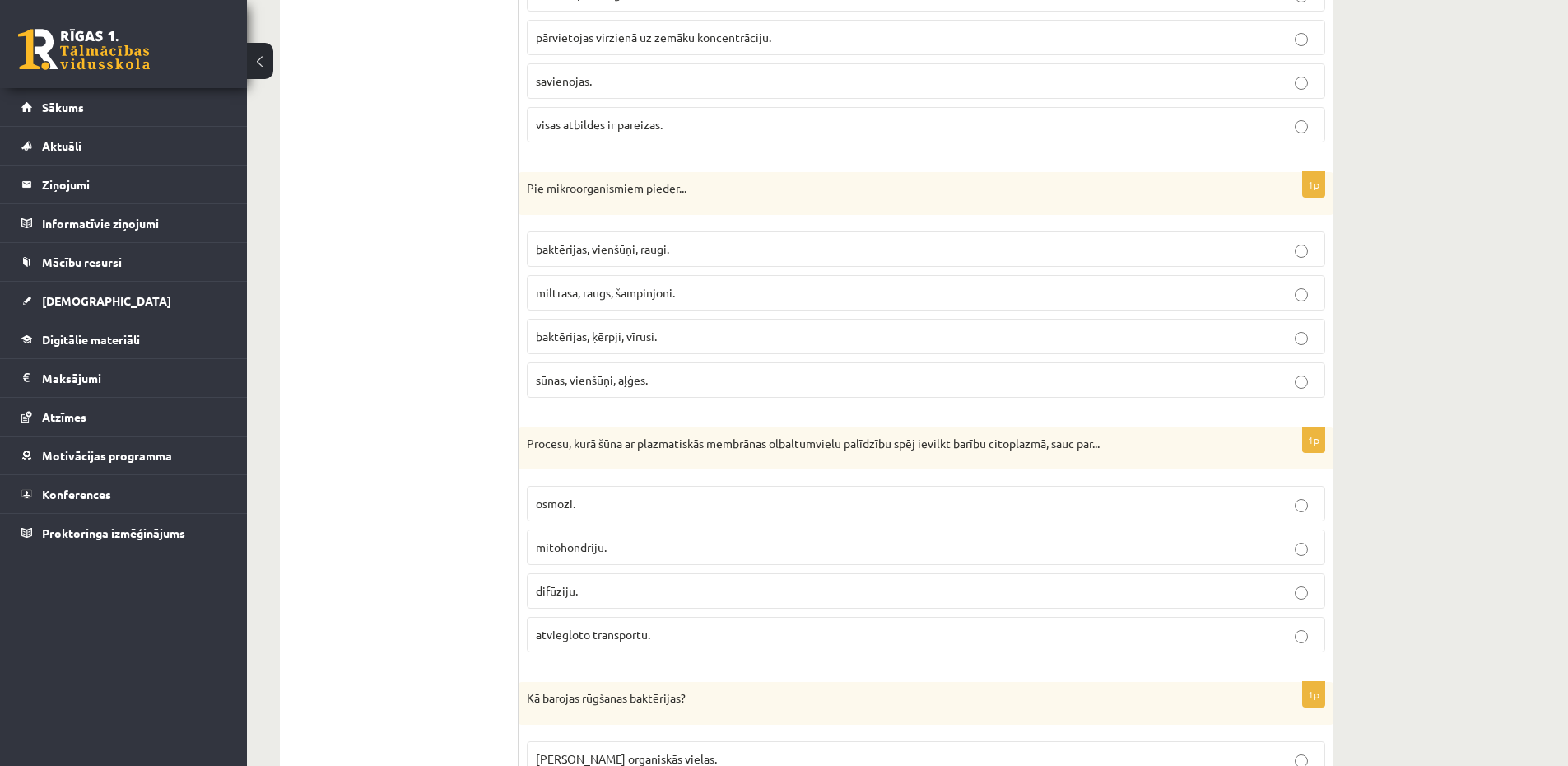
click at [636, 346] on label "baktērijas, ķērpji, vīrusi." at bounding box center [926, 336] width 798 height 36
drag, startPoint x: 659, startPoint y: 246, endPoint x: 658, endPoint y: 256, distance: 10.0
click at [659, 246] on span "baktērijas, vienšūņi, raugi." at bounding box center [602, 248] width 134 height 15
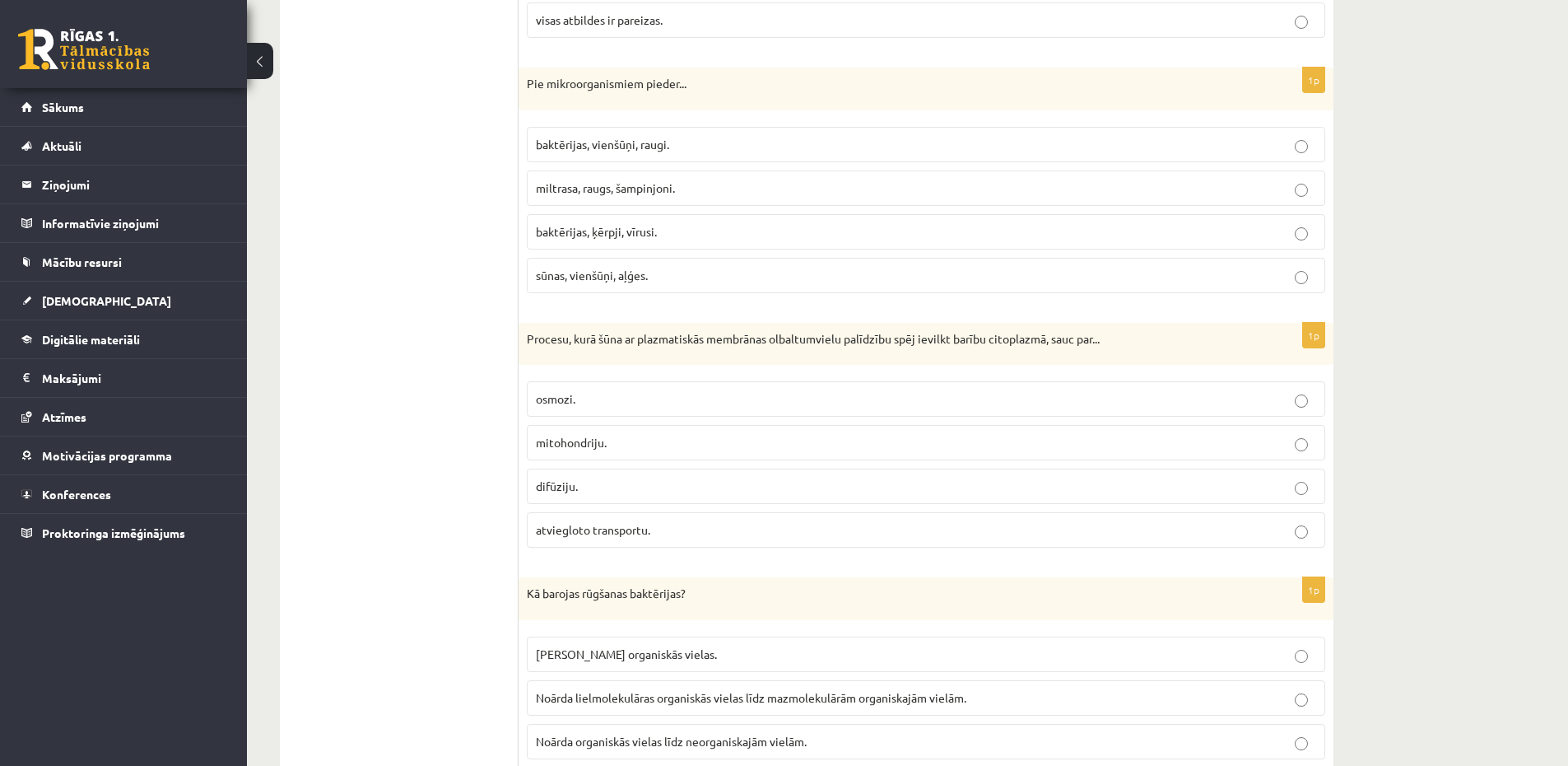
scroll to position [2964, 0]
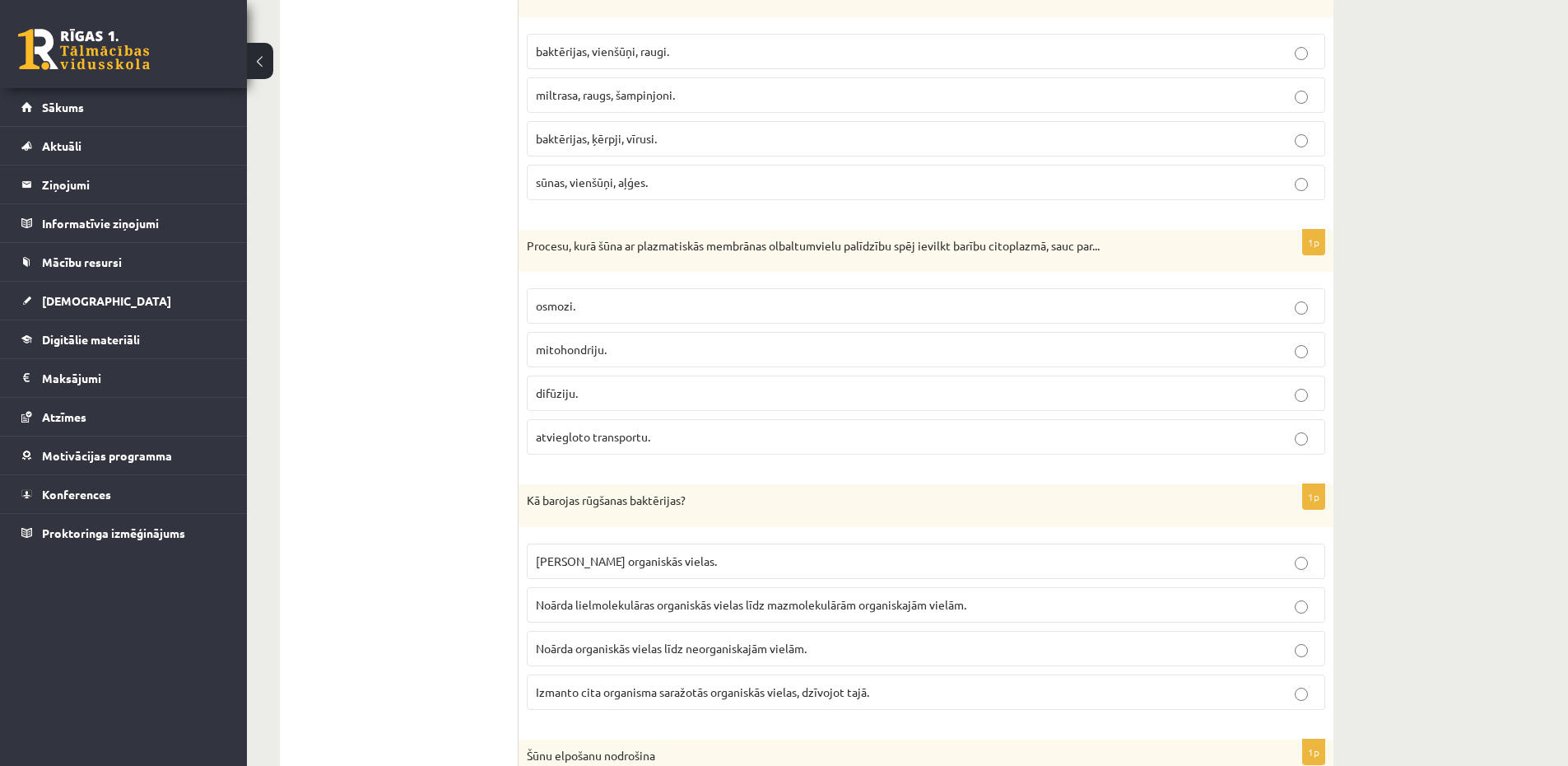
click at [637, 441] on span "atviegloto transportu." at bounding box center [592, 436] width 114 height 15
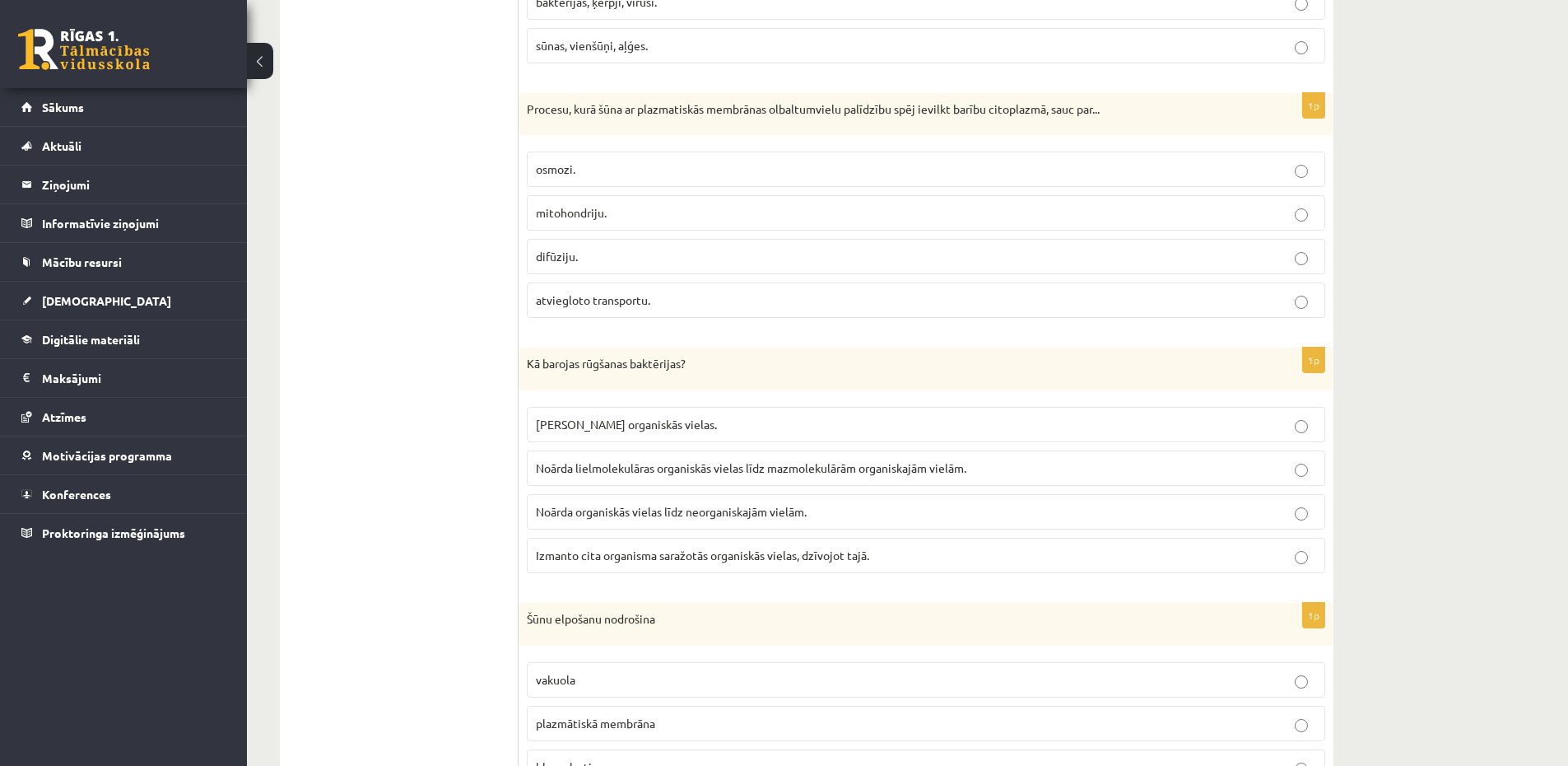
scroll to position [3161, 0]
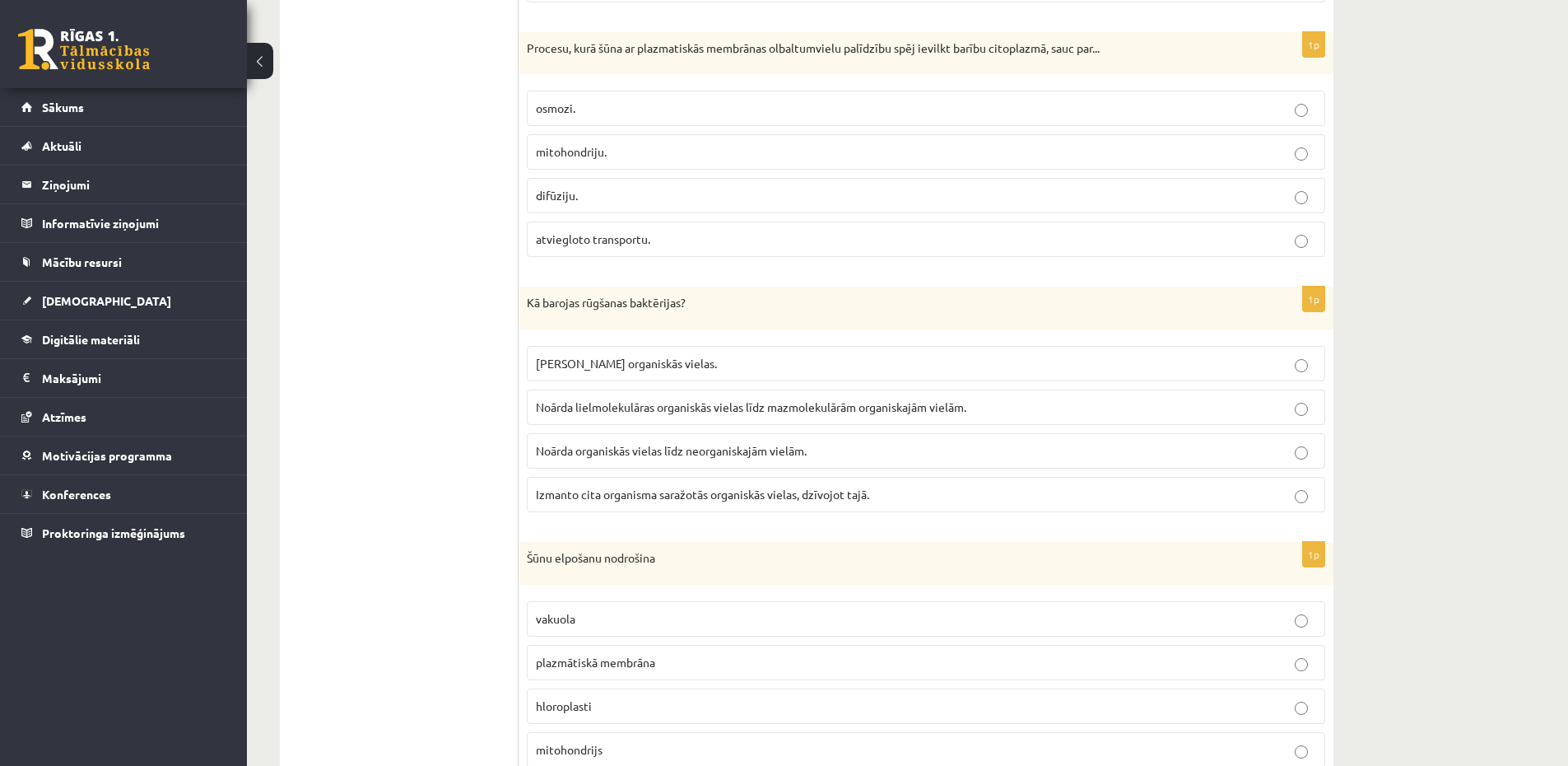
drag, startPoint x: 771, startPoint y: 382, endPoint x: 762, endPoint y: 391, distance: 12.7
click at [771, 382] on fieldset "Pašas saražo organiskās vielas. Noārda lielmolekulāras organiskās vielas līdz m…" at bounding box center [926, 427] width 798 height 179
drag, startPoint x: 755, startPoint y: 403, endPoint x: 766, endPoint y: 406, distance: 11.4
click at [755, 403] on span "Noārda lielmolekulāras organiskās vielas līdz mazmolekulārām organiskajām vielā…" at bounding box center [751, 406] width 430 height 15
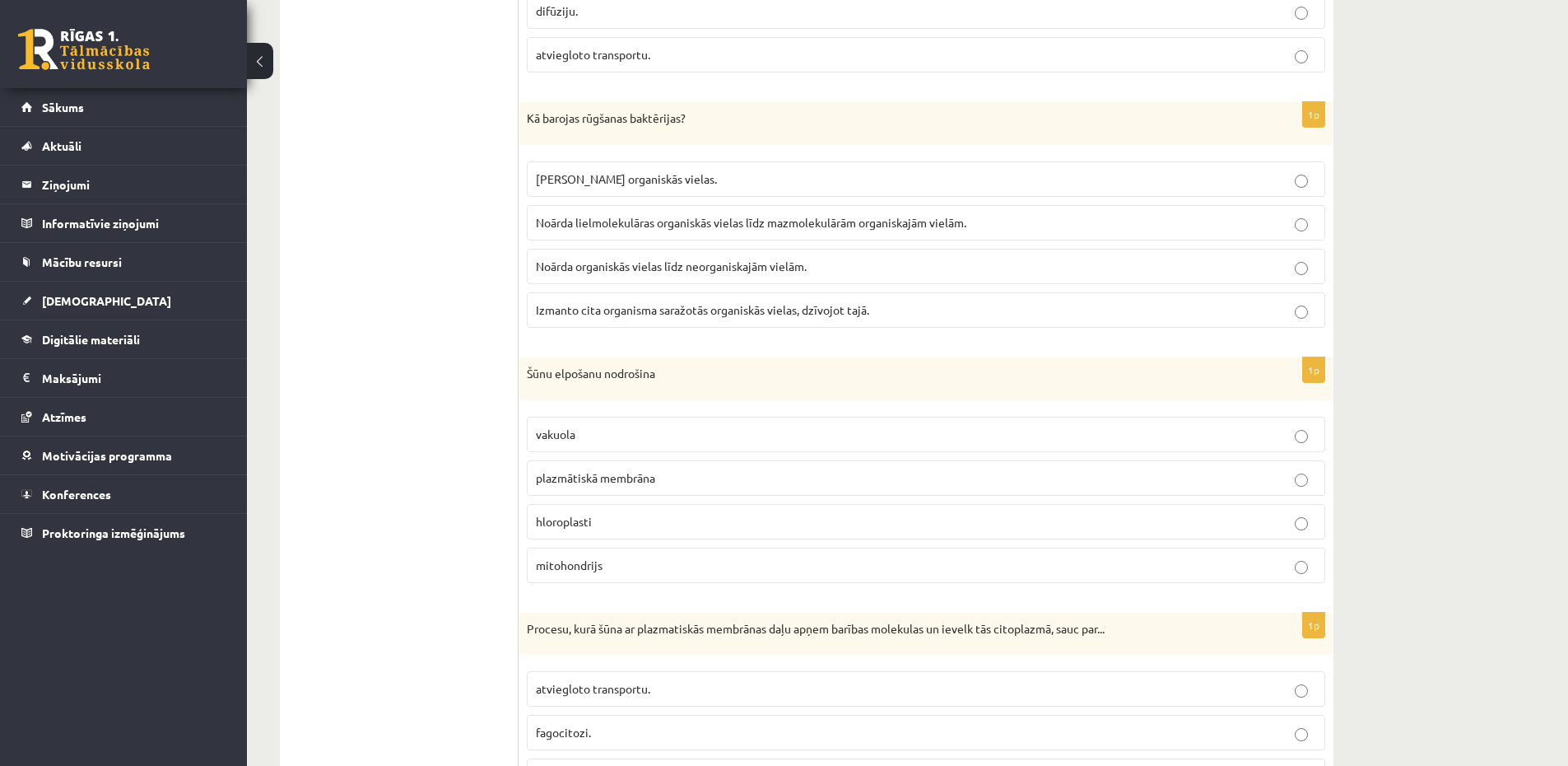
scroll to position [3358, 0]
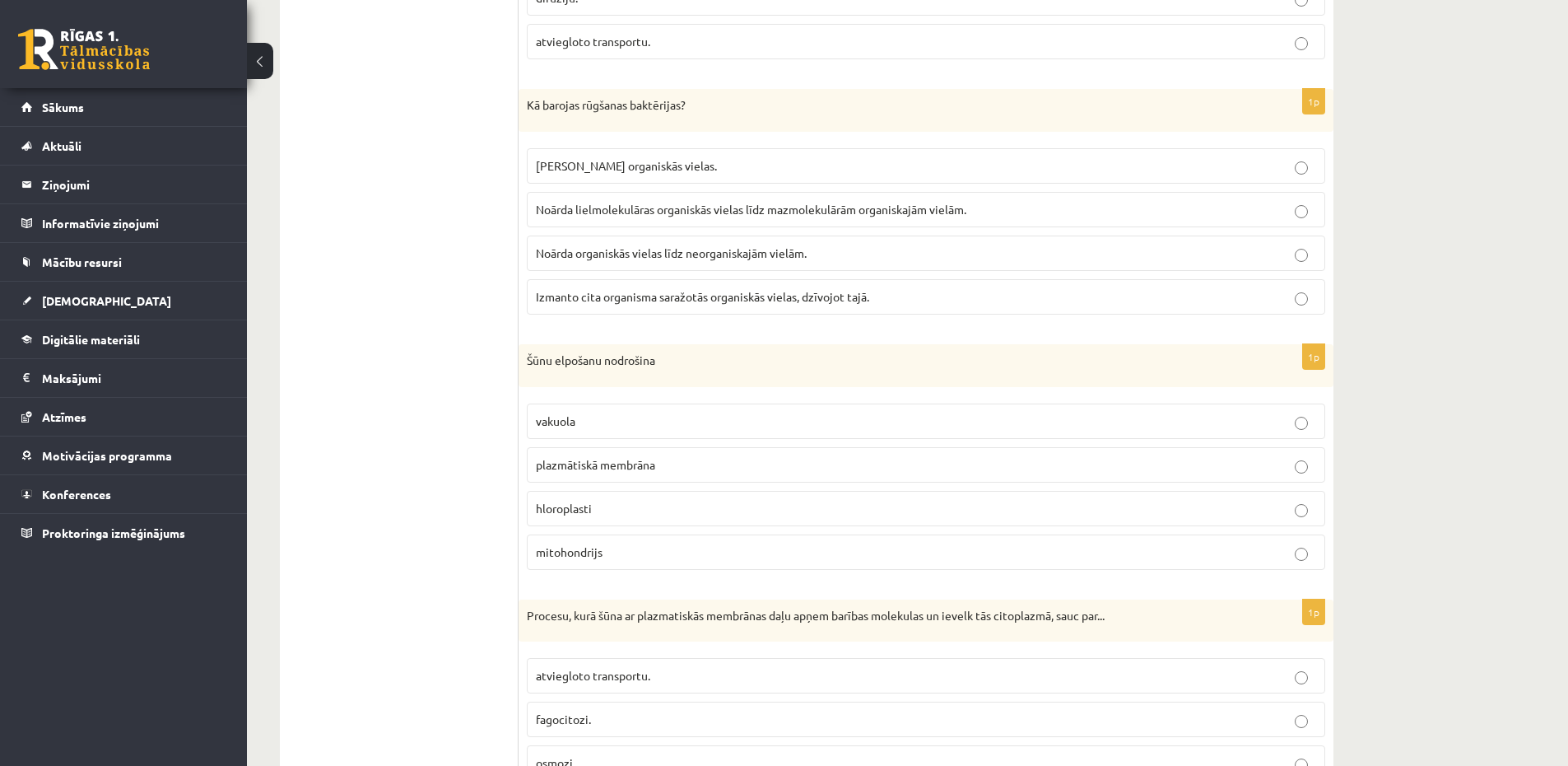
click at [716, 562] on label "mitohondrijs" at bounding box center [926, 552] width 798 height 36
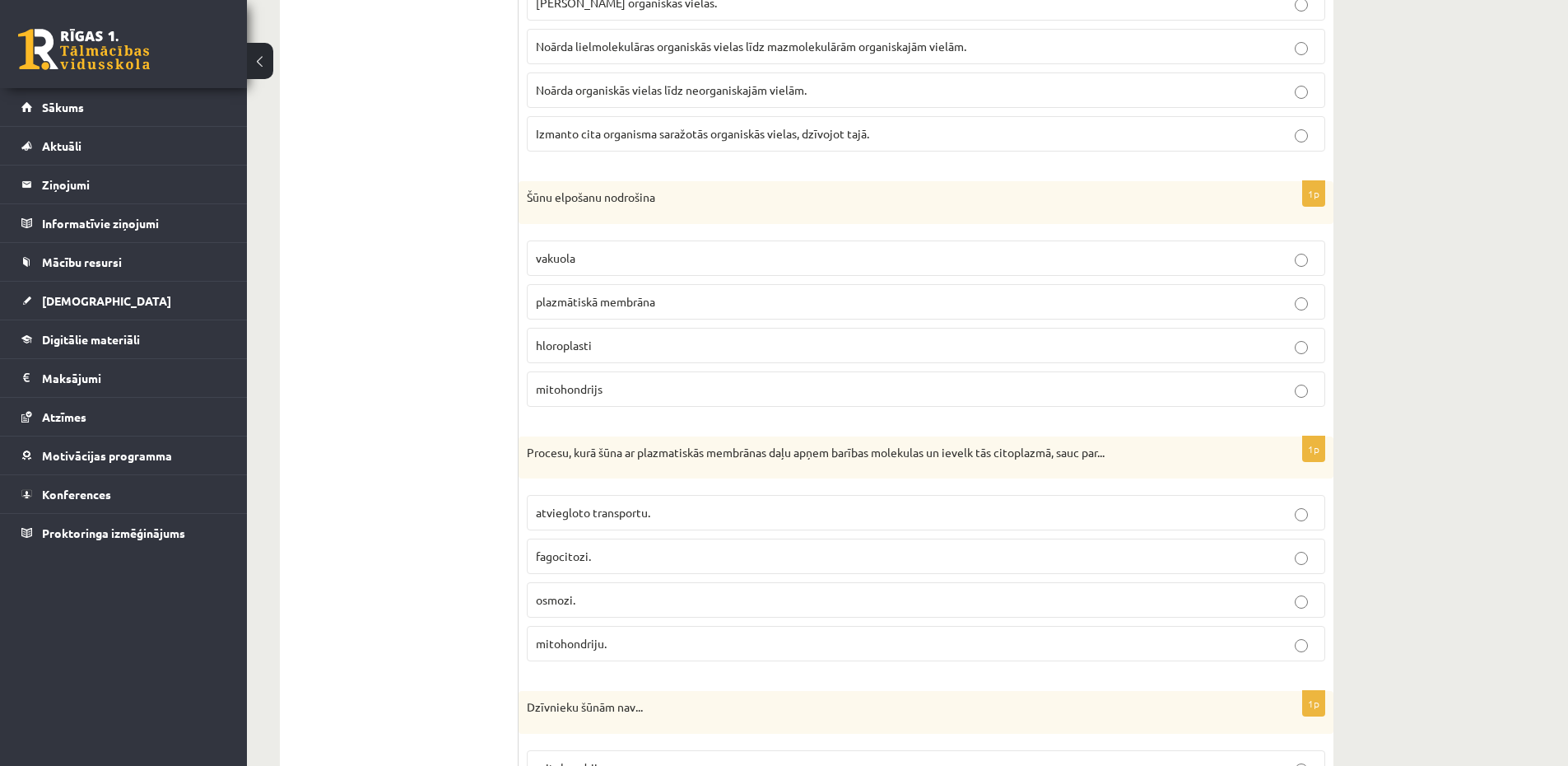
scroll to position [3556, 0]
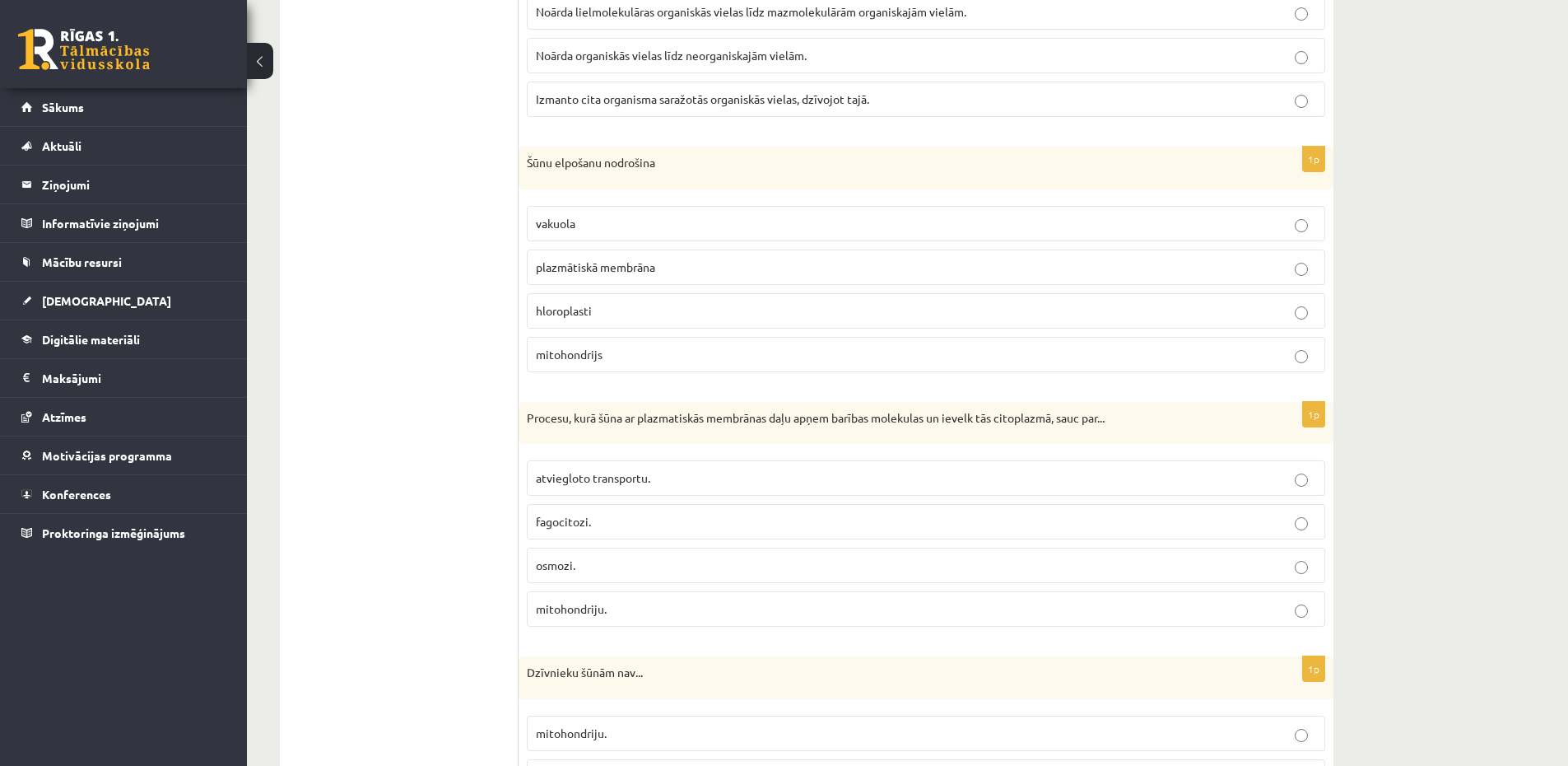
click at [689, 527] on p "fagocitozi." at bounding box center [926, 521] width 781 height 17
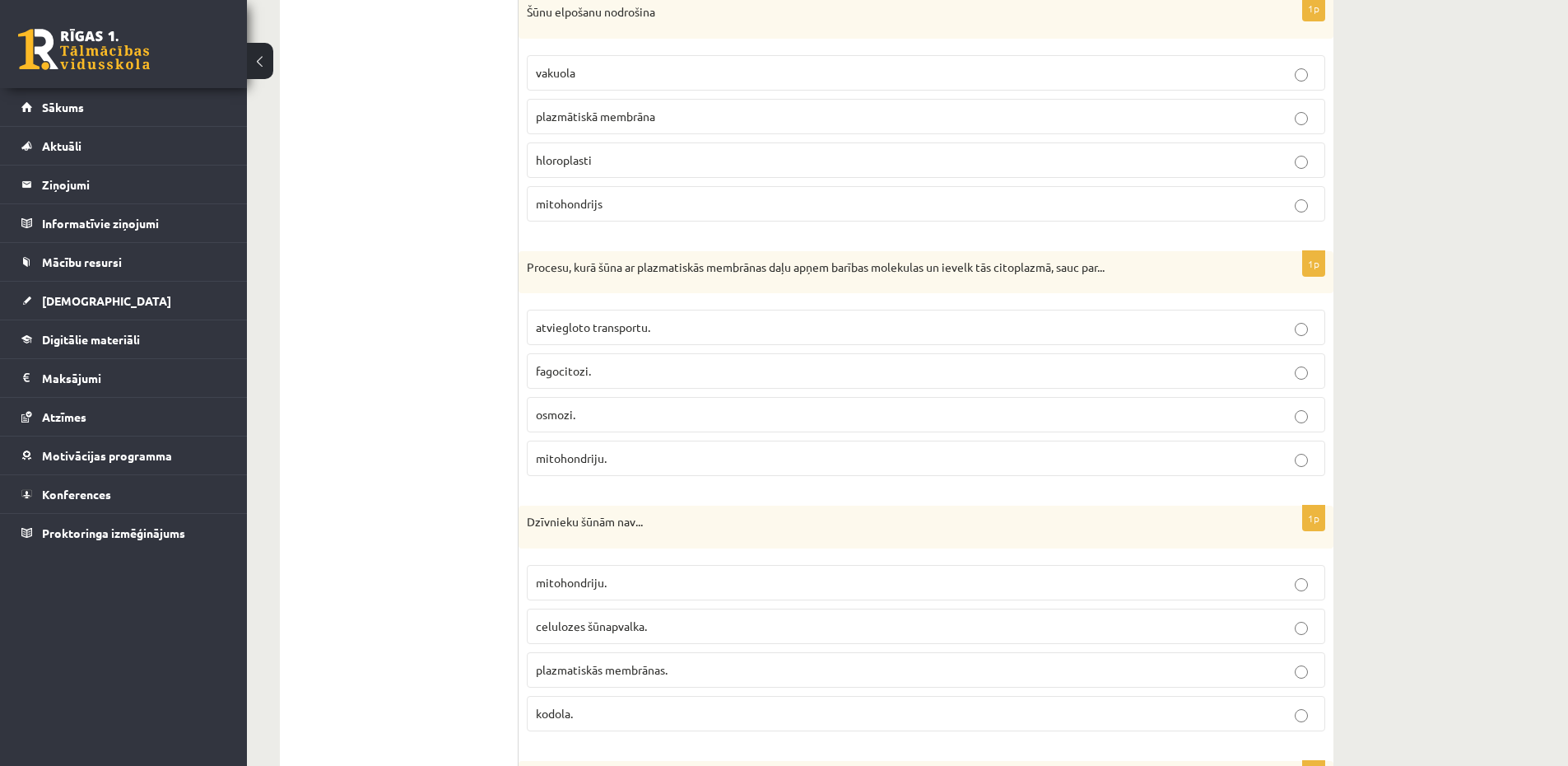
scroll to position [3754, 0]
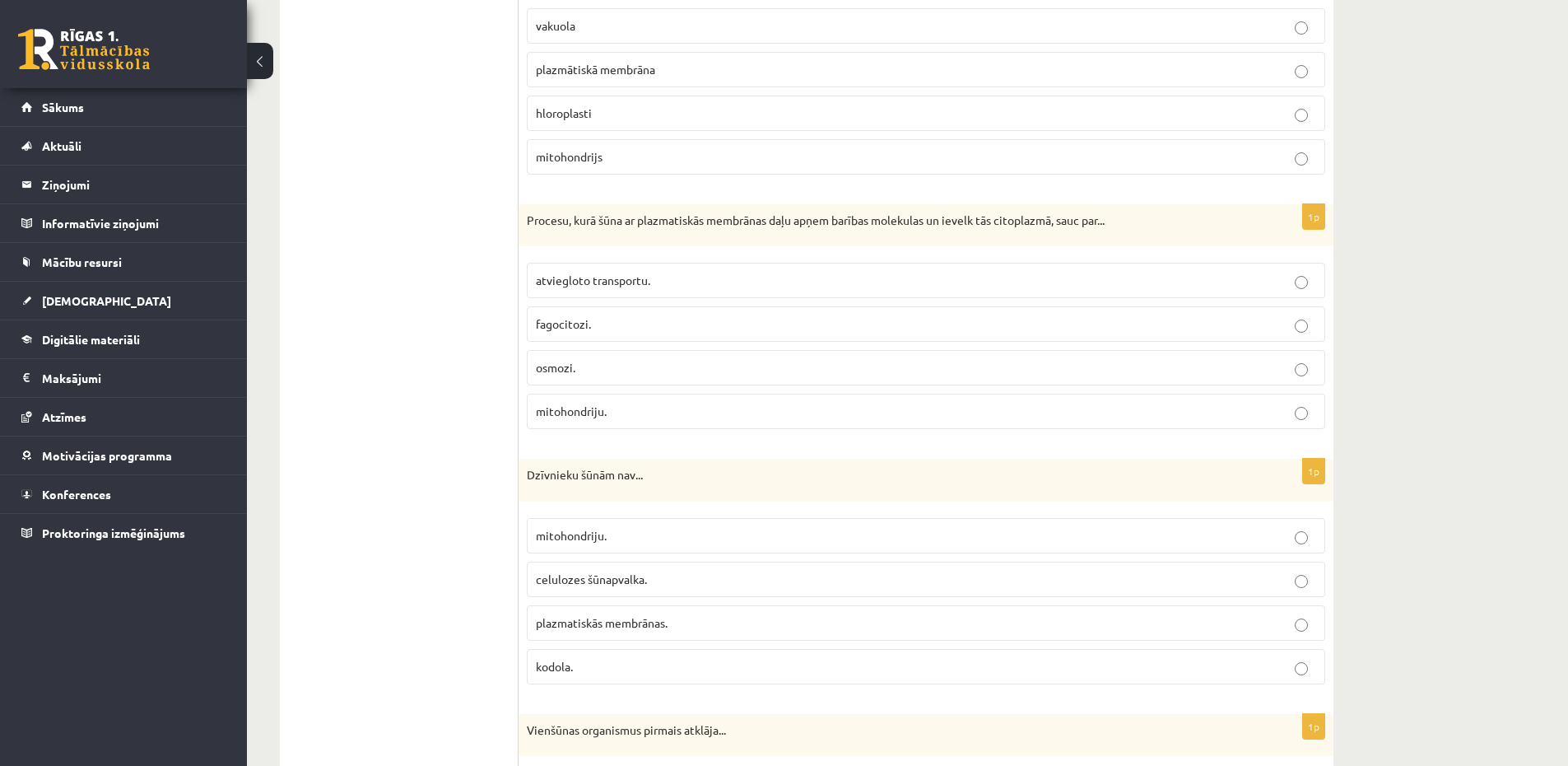
click at [618, 591] on label "celulozes šūnapvalka." at bounding box center [926, 580] width 798 height 36
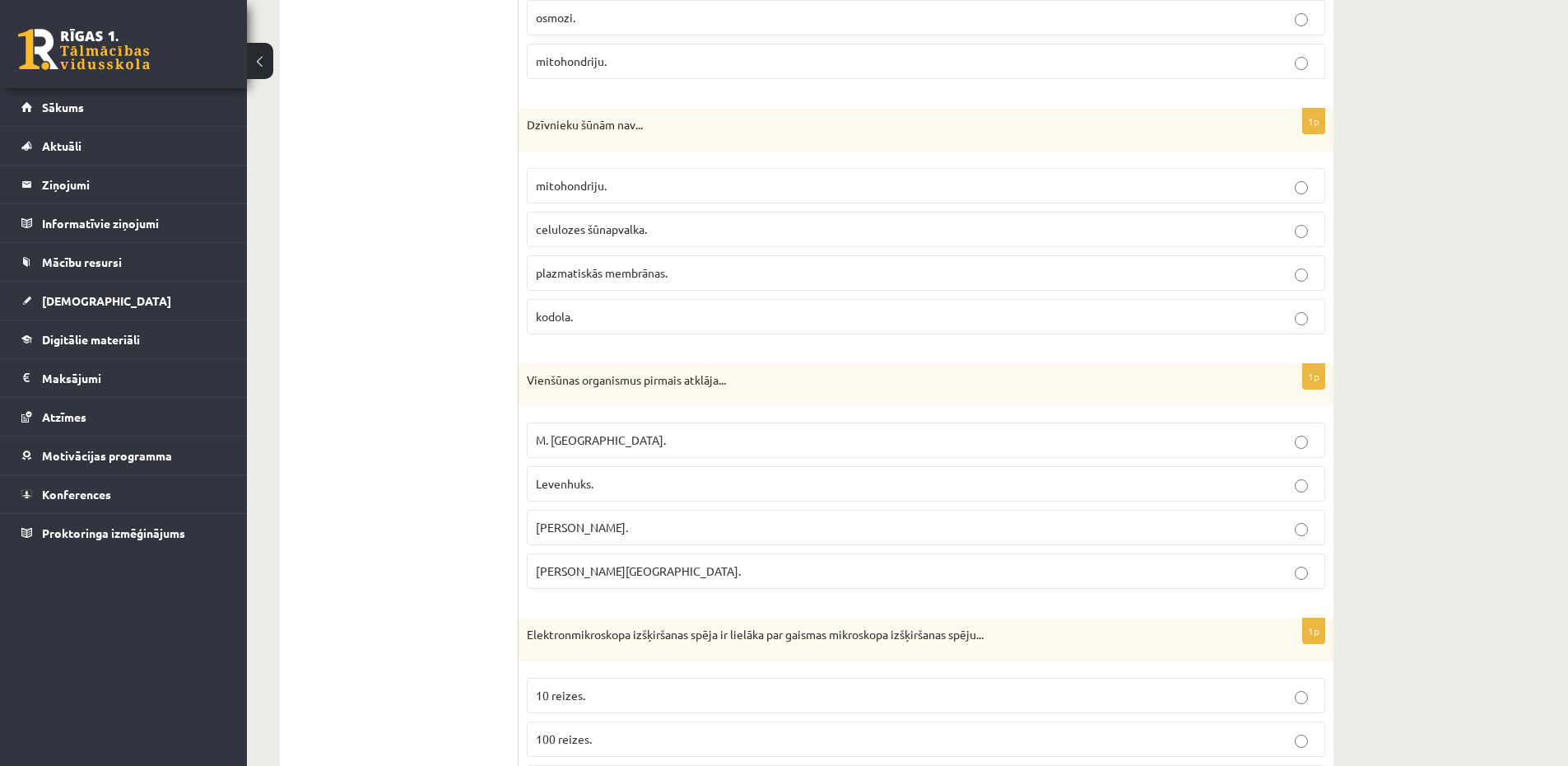
scroll to position [4149, 0]
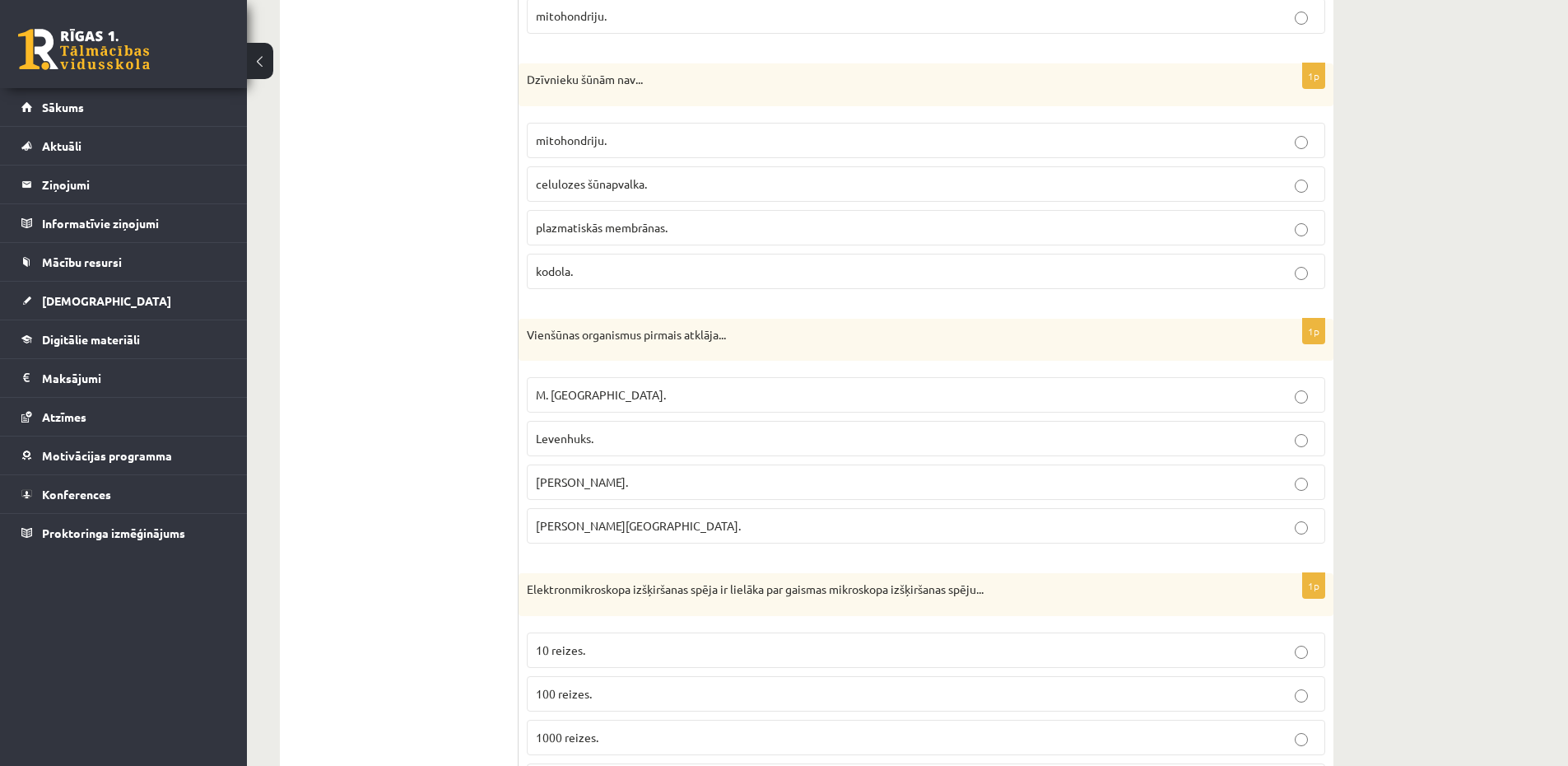
click at [618, 440] on p "Levenhuks." at bounding box center [926, 438] width 781 height 17
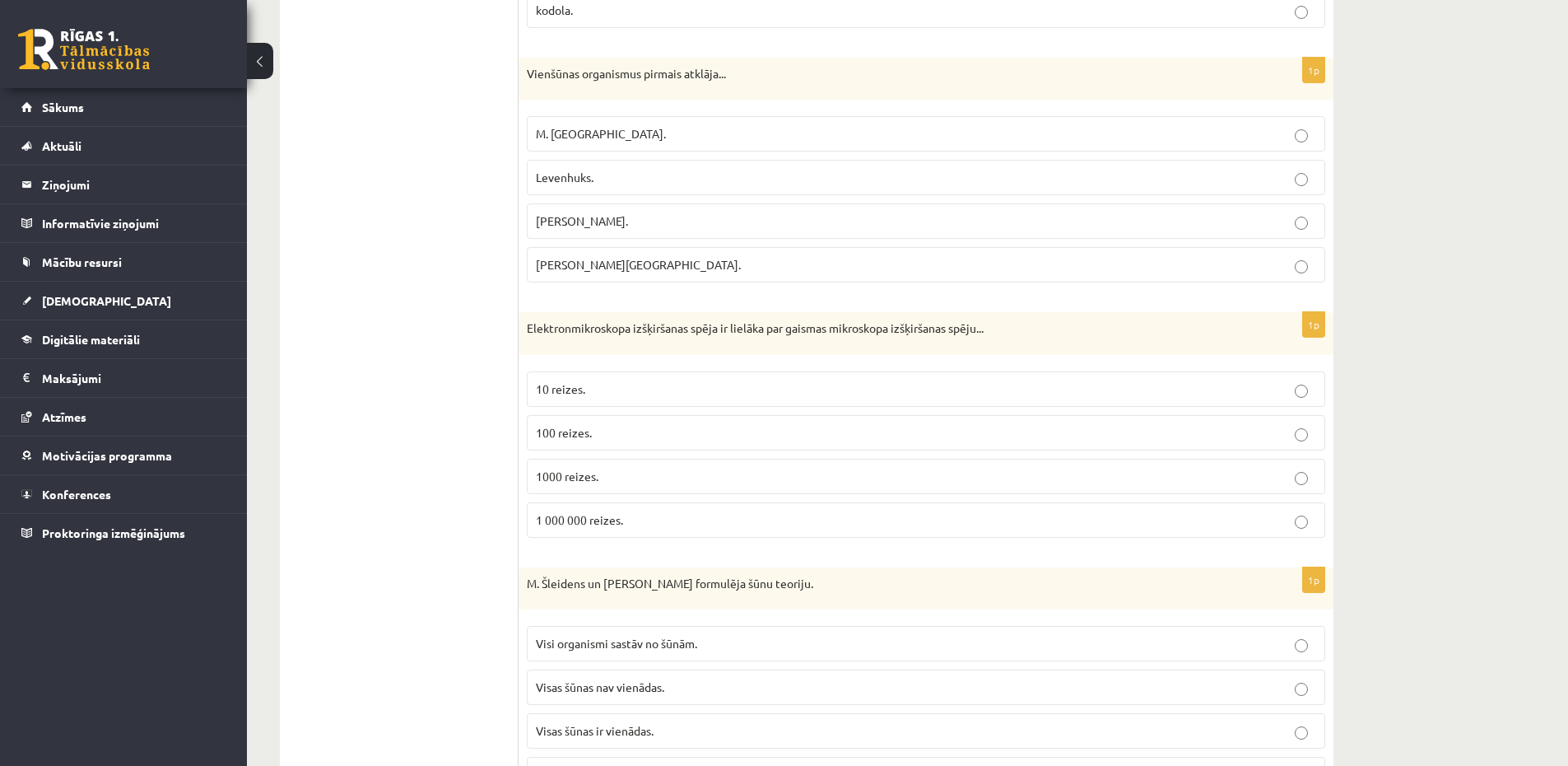
scroll to position [4445, 0]
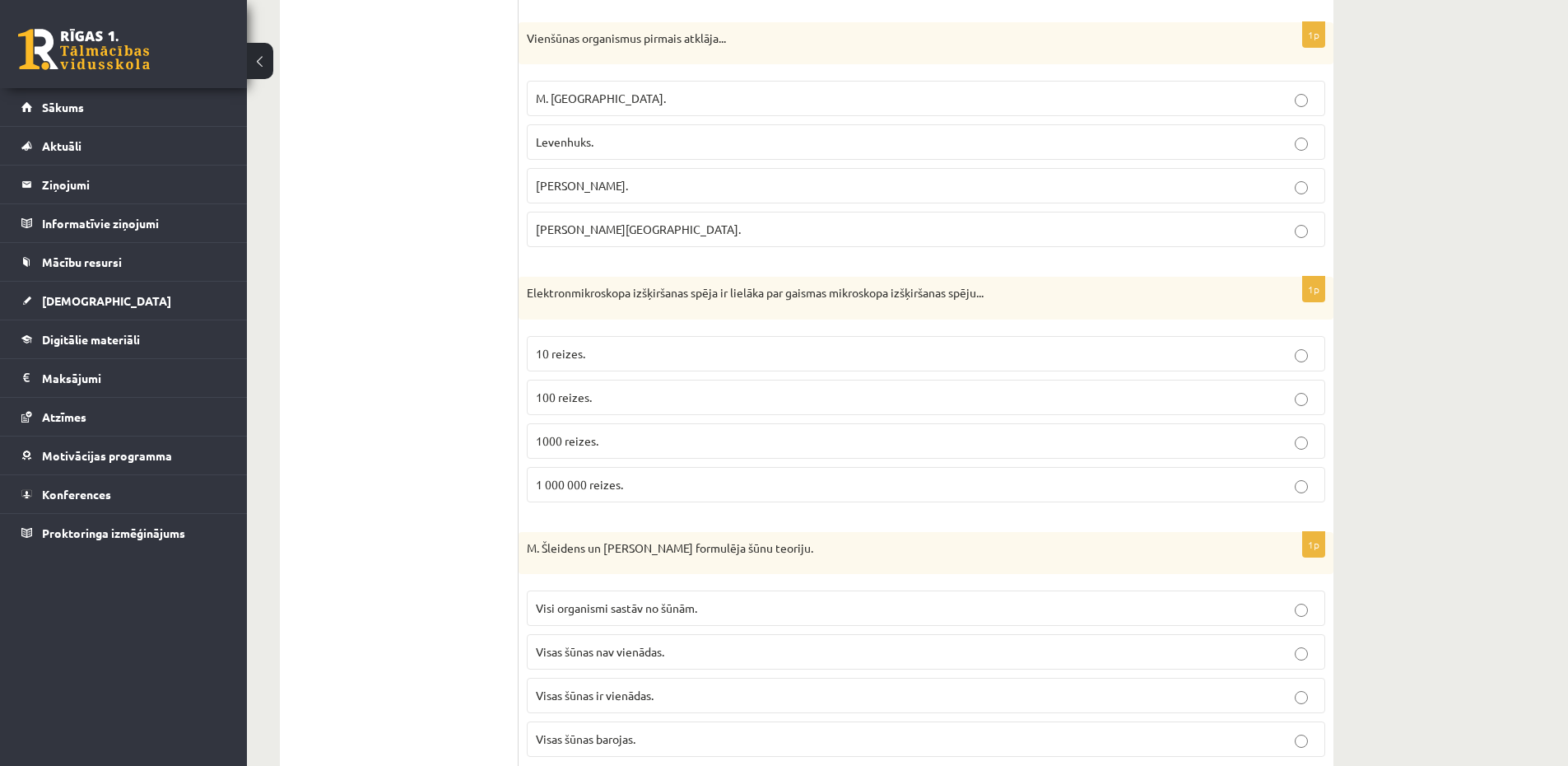
click at [607, 440] on p "1000 reizes." at bounding box center [926, 440] width 781 height 17
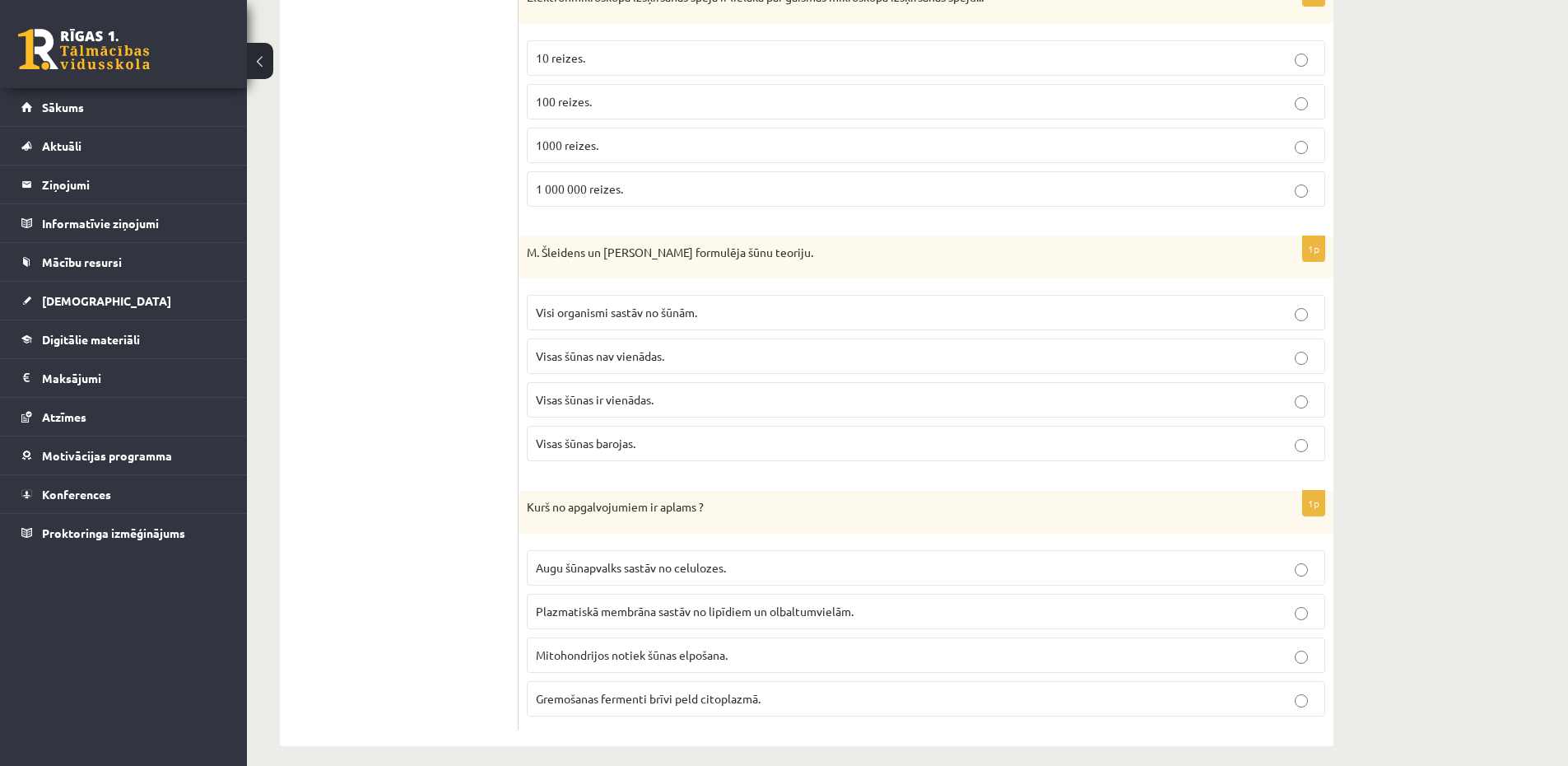
scroll to position [4742, 0]
click at [649, 308] on span "Visi organismi sastāv no šūnām." at bounding box center [616, 311] width 161 height 15
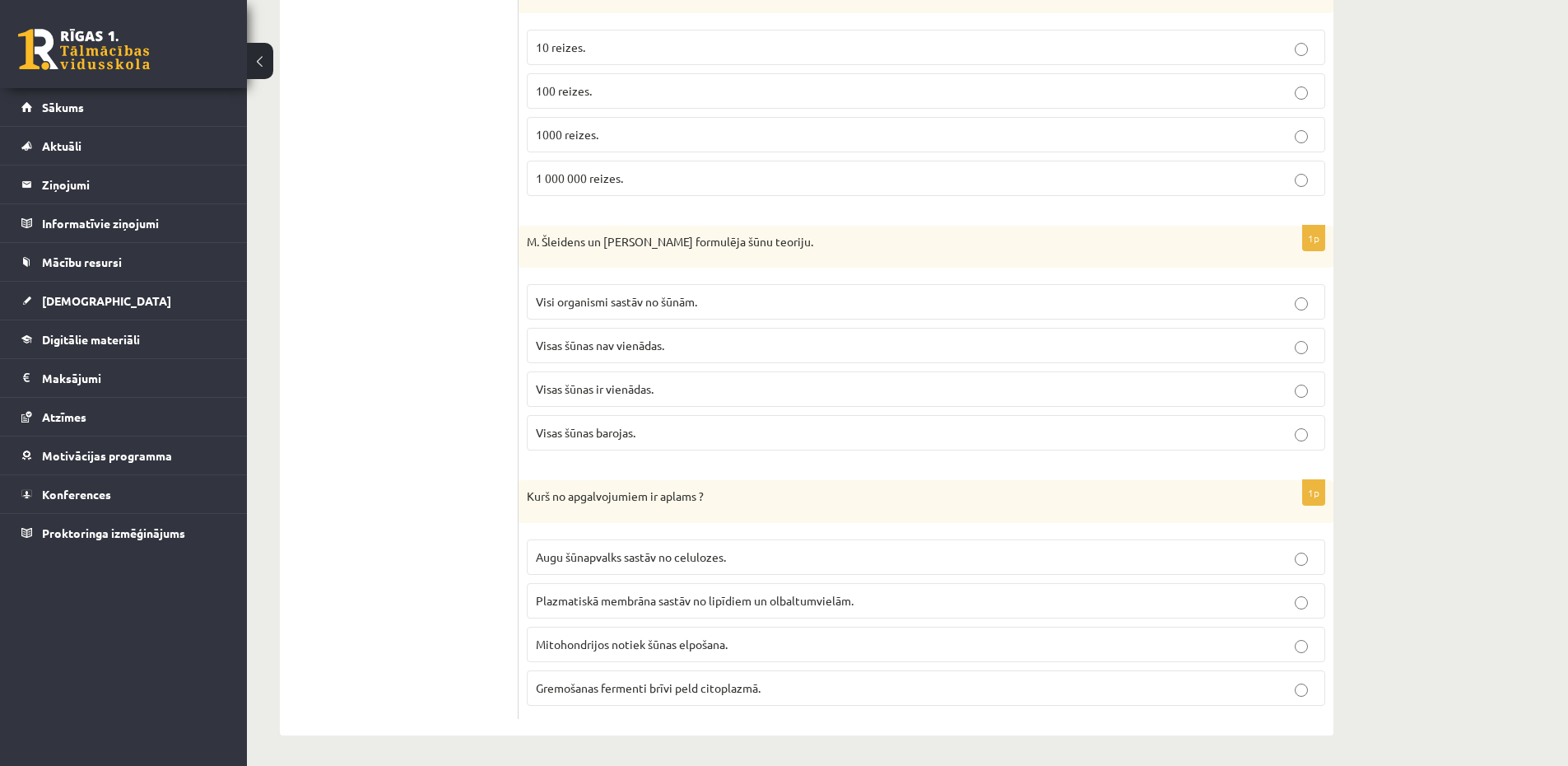
scroll to position [4755, 0]
click at [621, 679] on span "Gremošanas fermenti brīvi peld citoplazmā." at bounding box center [648, 685] width 225 height 15
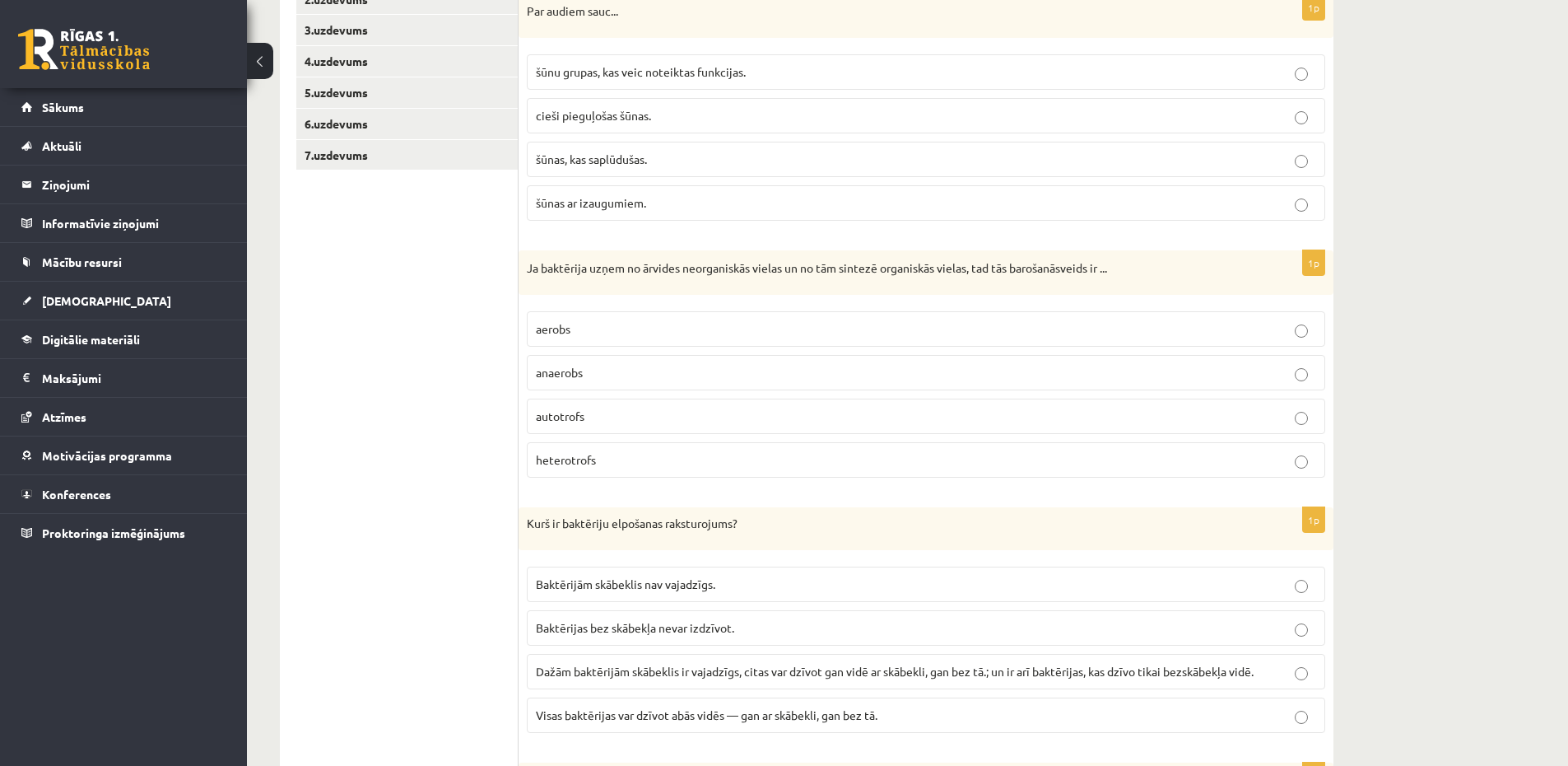
scroll to position [0, 0]
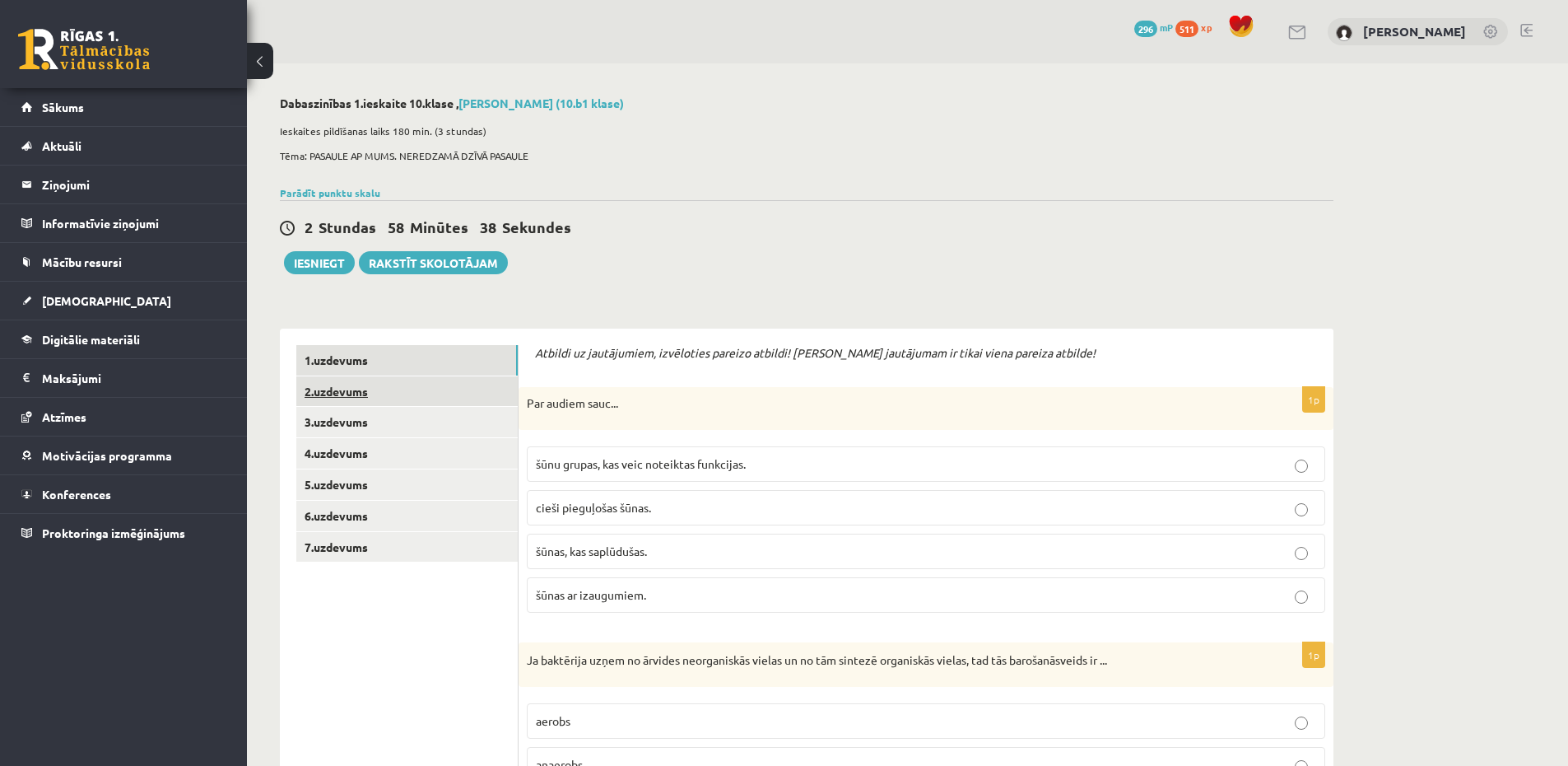
click at [339, 396] on link "2.uzdevums" at bounding box center [406, 391] width 221 height 31
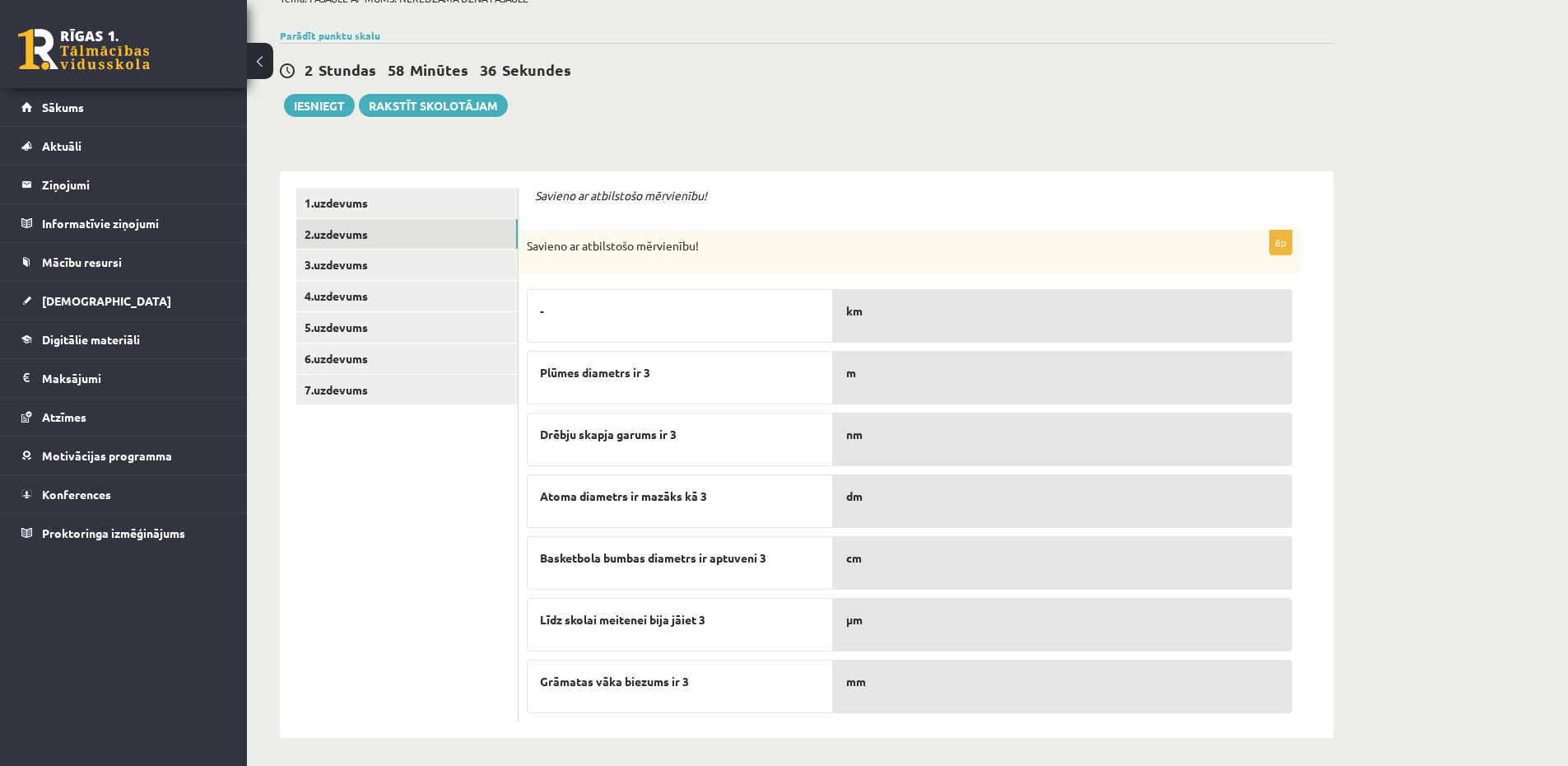
scroll to position [163, 0]
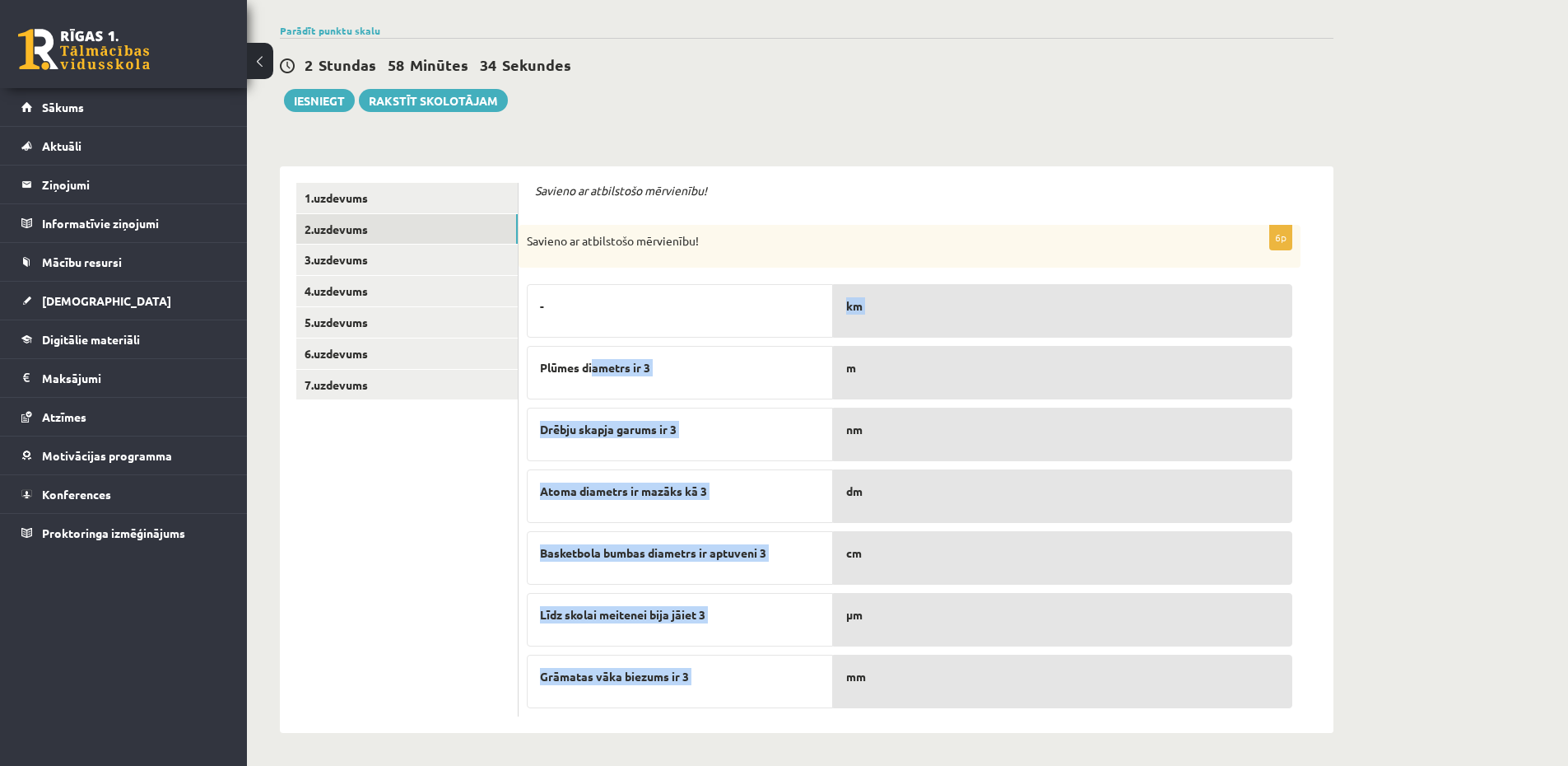
drag, startPoint x: 707, startPoint y: 353, endPoint x: 1006, endPoint y: 353, distance: 299.0
click at [1000, 339] on fieldset "- Plūmes diametrs ir 3 Drēbju skapja garums ir 3 Atoma diametrs ir mazāks kā 3 …" at bounding box center [909, 492] width 766 height 432
drag, startPoint x: 749, startPoint y: 390, endPoint x: 652, endPoint y: 374, distance: 98.3
click at [654, 377] on fieldset "- Plūmes diametrs ir 3 Drēbju skapja garums ir 3 Atoma diametrs ir mazāks kā 3 …" at bounding box center [909, 492] width 766 height 432
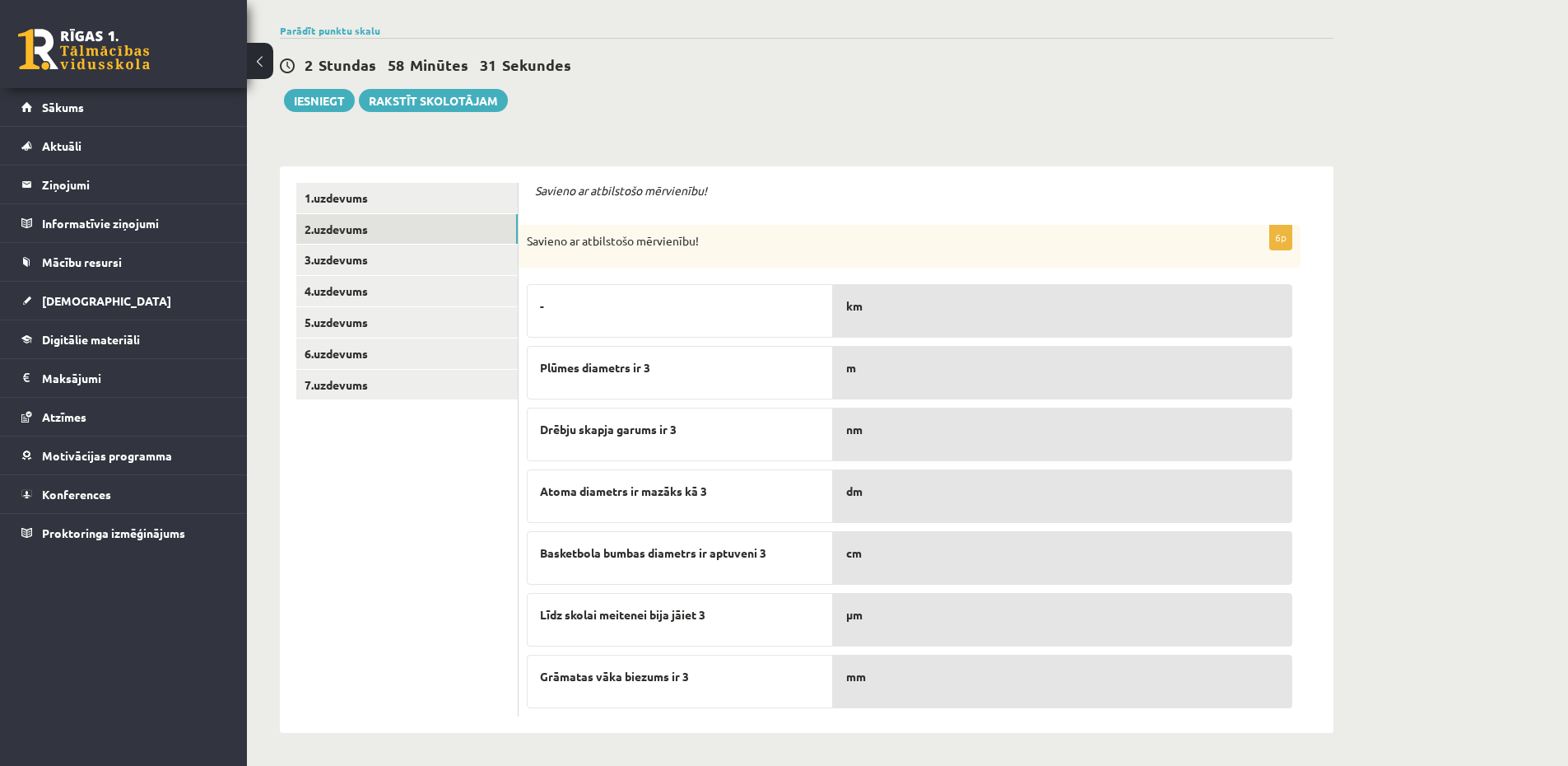
click at [854, 715] on div "6p Savieno ar atbilstošo mērvienību! - Plūmes diametrs ir 3 Drēbju skapja garum…" at bounding box center [908, 471] width 782 height 492
click at [853, 685] on div "mm" at bounding box center [1063, 681] width 460 height 54
drag, startPoint x: 853, startPoint y: 685, endPoint x: 767, endPoint y: 633, distance: 100.5
click at [853, 685] on div "mm" at bounding box center [1063, 681] width 460 height 54
click at [334, 263] on link "3.uzdevums" at bounding box center [406, 260] width 221 height 31
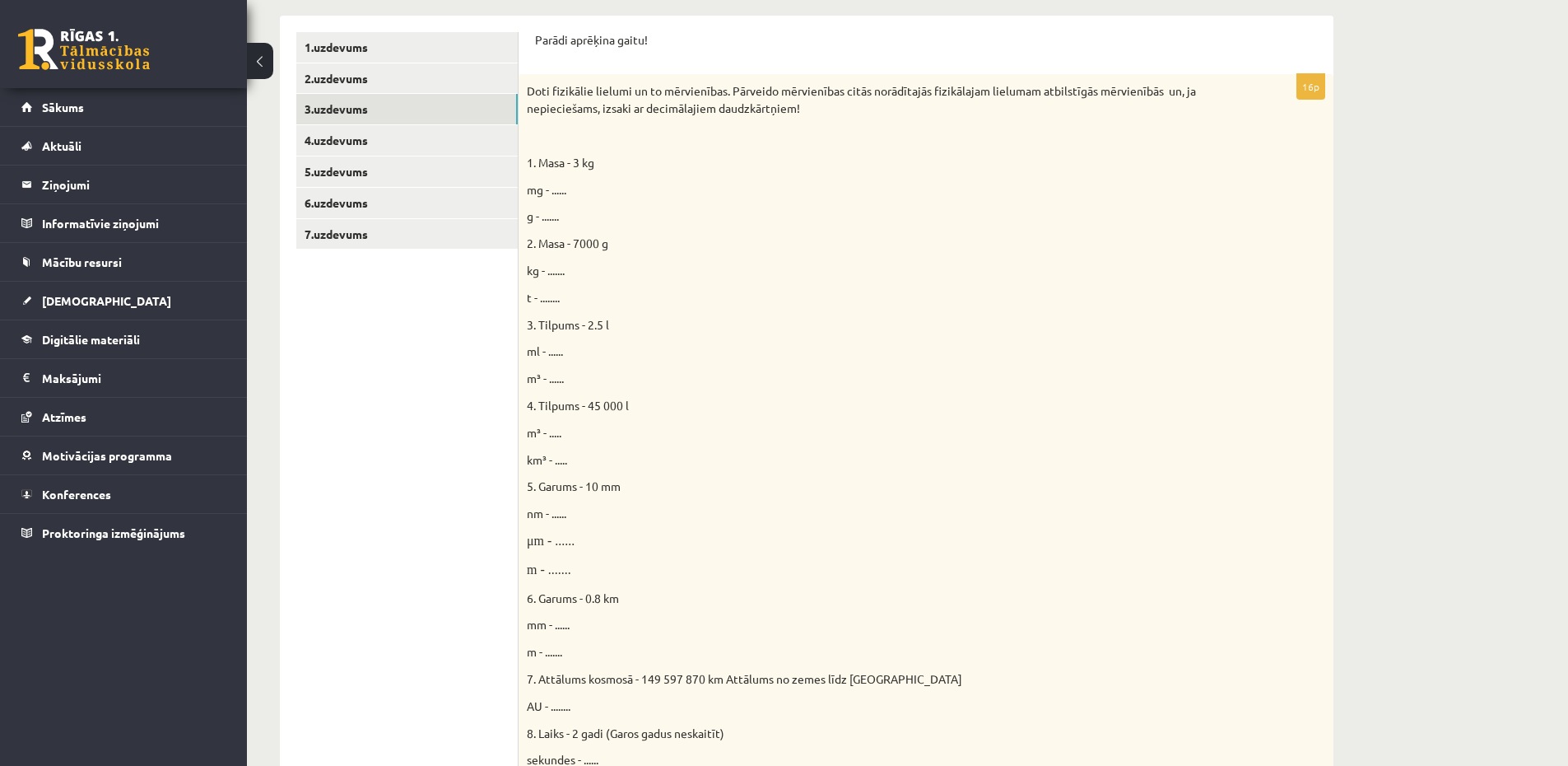
scroll to position [149, 0]
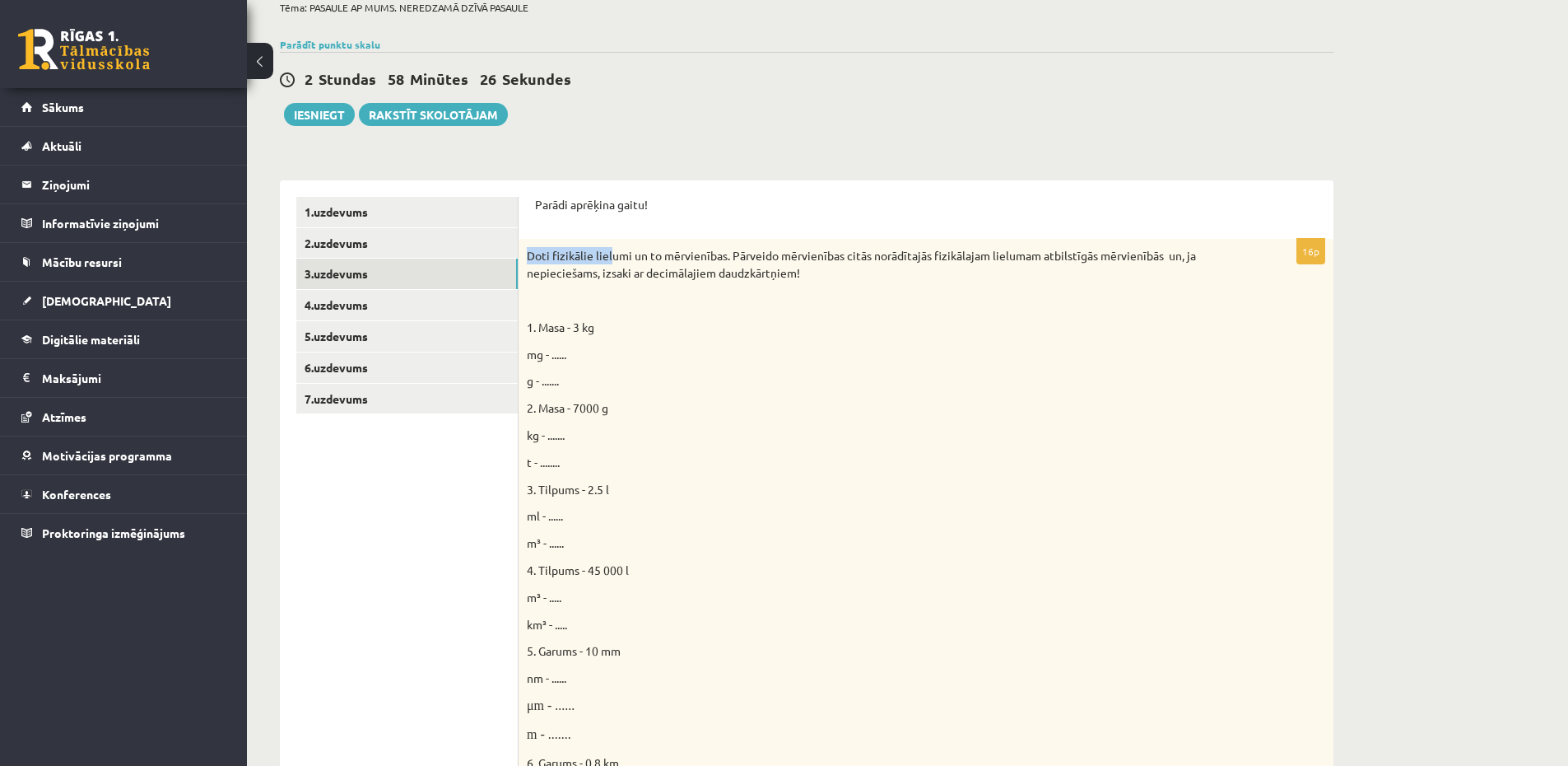
drag, startPoint x: 526, startPoint y: 256, endPoint x: 562, endPoint y: 225, distance: 47.5
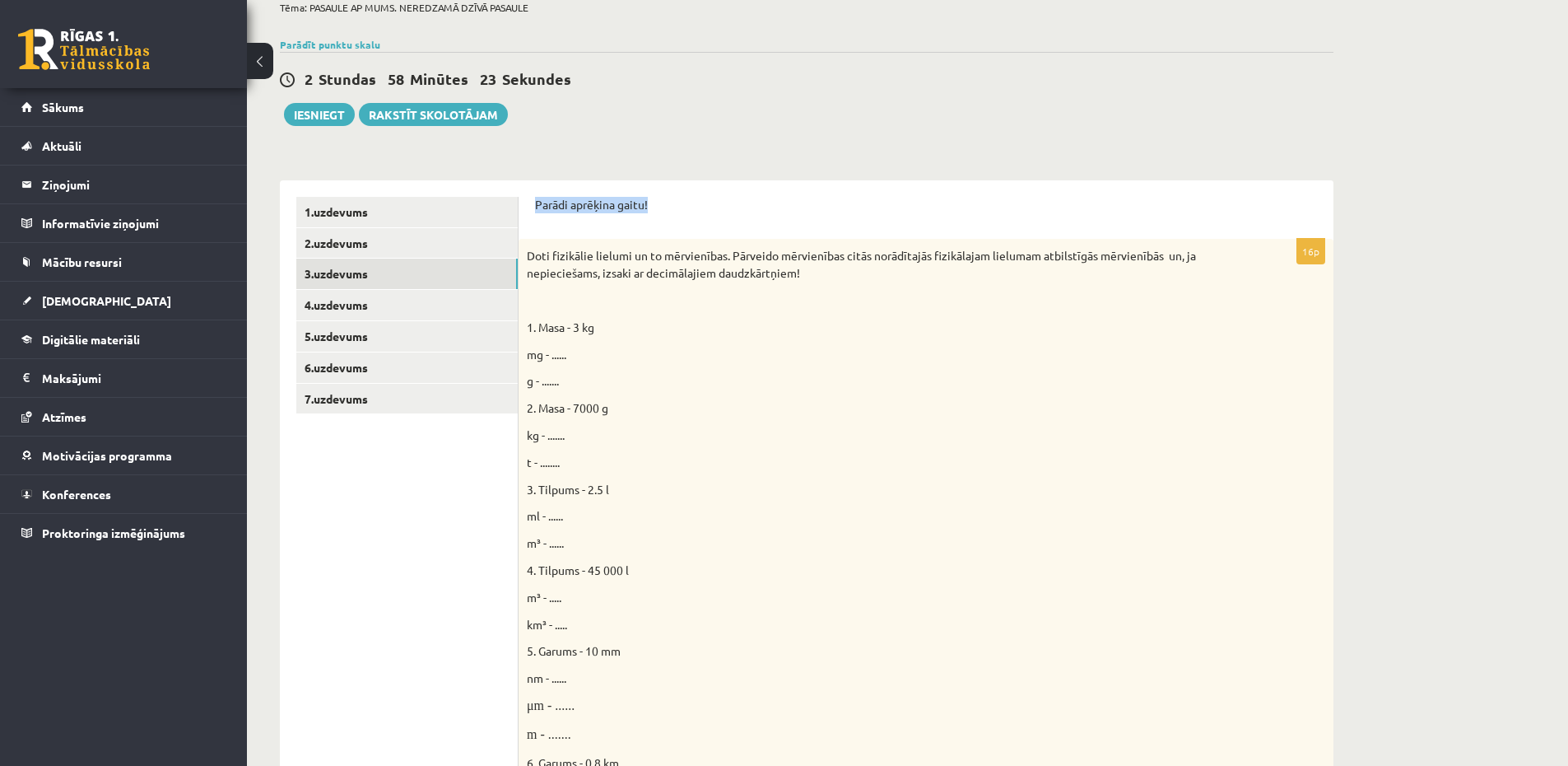
click at [549, 211] on p "Parādi aprēķina gaitu!" at bounding box center [925, 205] width 782 height 17
click at [537, 212] on p "Parādi aprēķina gaitu!" at bounding box center [925, 205] width 782 height 17
click at [539, 218] on div "Parādi aprēķina gaitu!" at bounding box center [925, 210] width 782 height 27
click at [548, 264] on p "Doti fizikālie lielumi un to mērvienības. Pārveido mērvienības citās norādītajā…" at bounding box center [885, 264] width 716 height 35
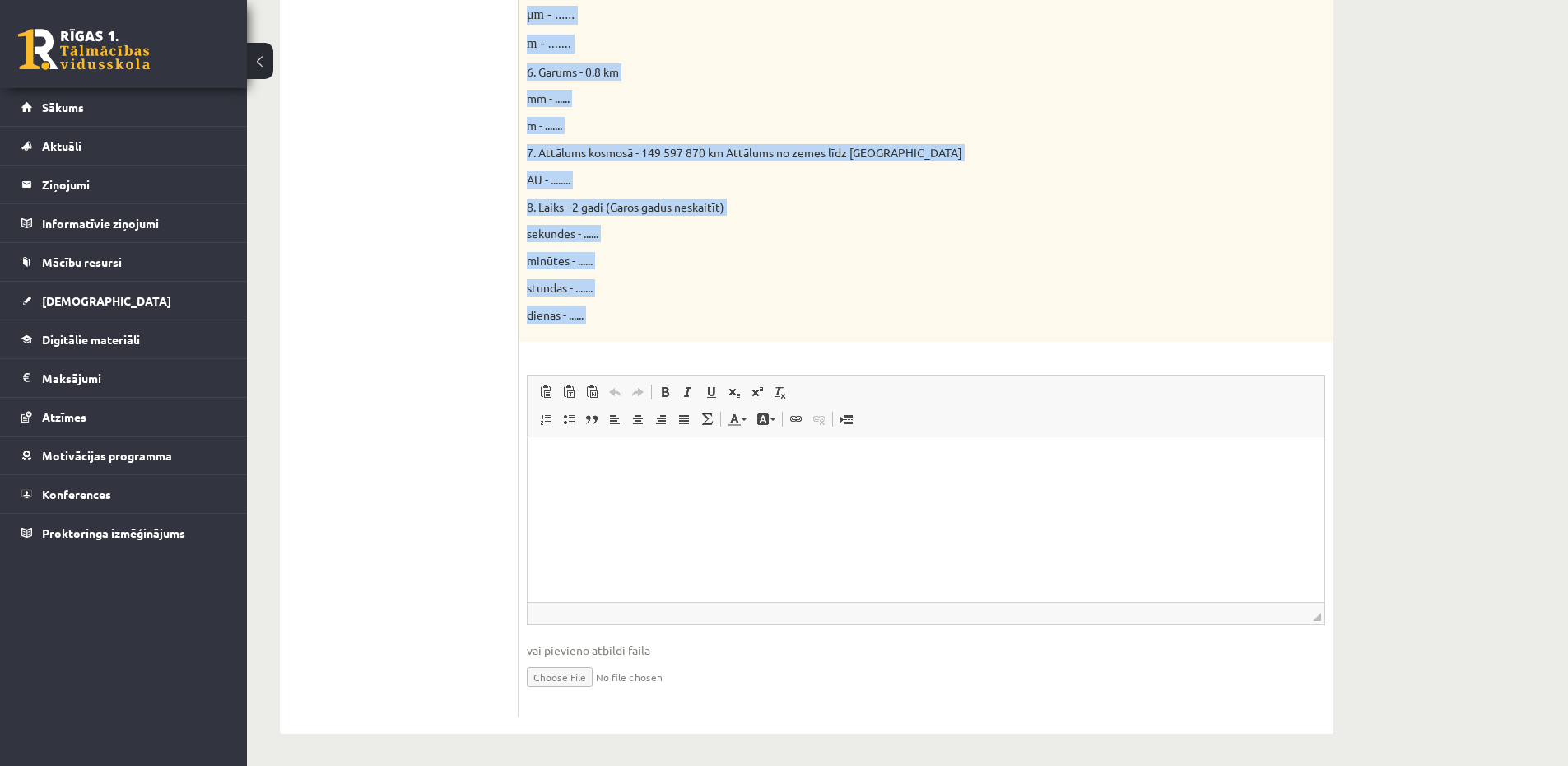
scroll to position [839, 0]
drag, startPoint x: 533, startPoint y: 199, endPoint x: 717, endPoint y: 323, distance: 221.9
click at [717, 323] on div "Parādi aprēķina gaitu! 16p Doti fizikālie lielumi un to mērvienības. Pārveido m…" at bounding box center [925, 110] width 814 height 1244
copy form "Parādi aprēķina gaitu! 16p Doti fizikālie lielumi un to mērvienības. Pārveido m…"
click at [839, 213] on p "8. Laiks - 2 gadi (Garos gadus neskaitīt)" at bounding box center [885, 205] width 716 height 17
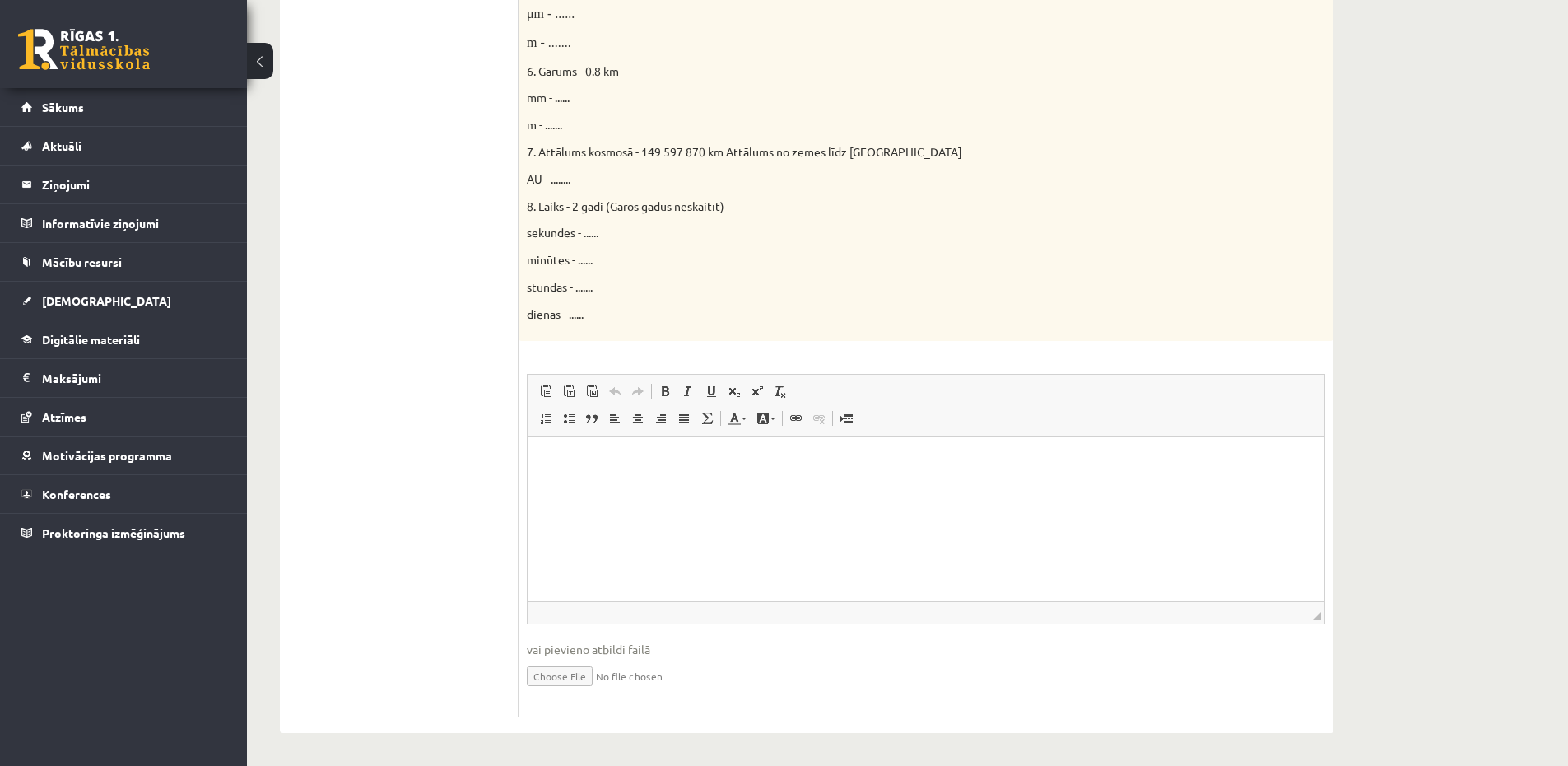
click at [772, 452] on p "Editor, wiswyg-editor-user-answer-47433751559820" at bounding box center [925, 460] width 764 height 17
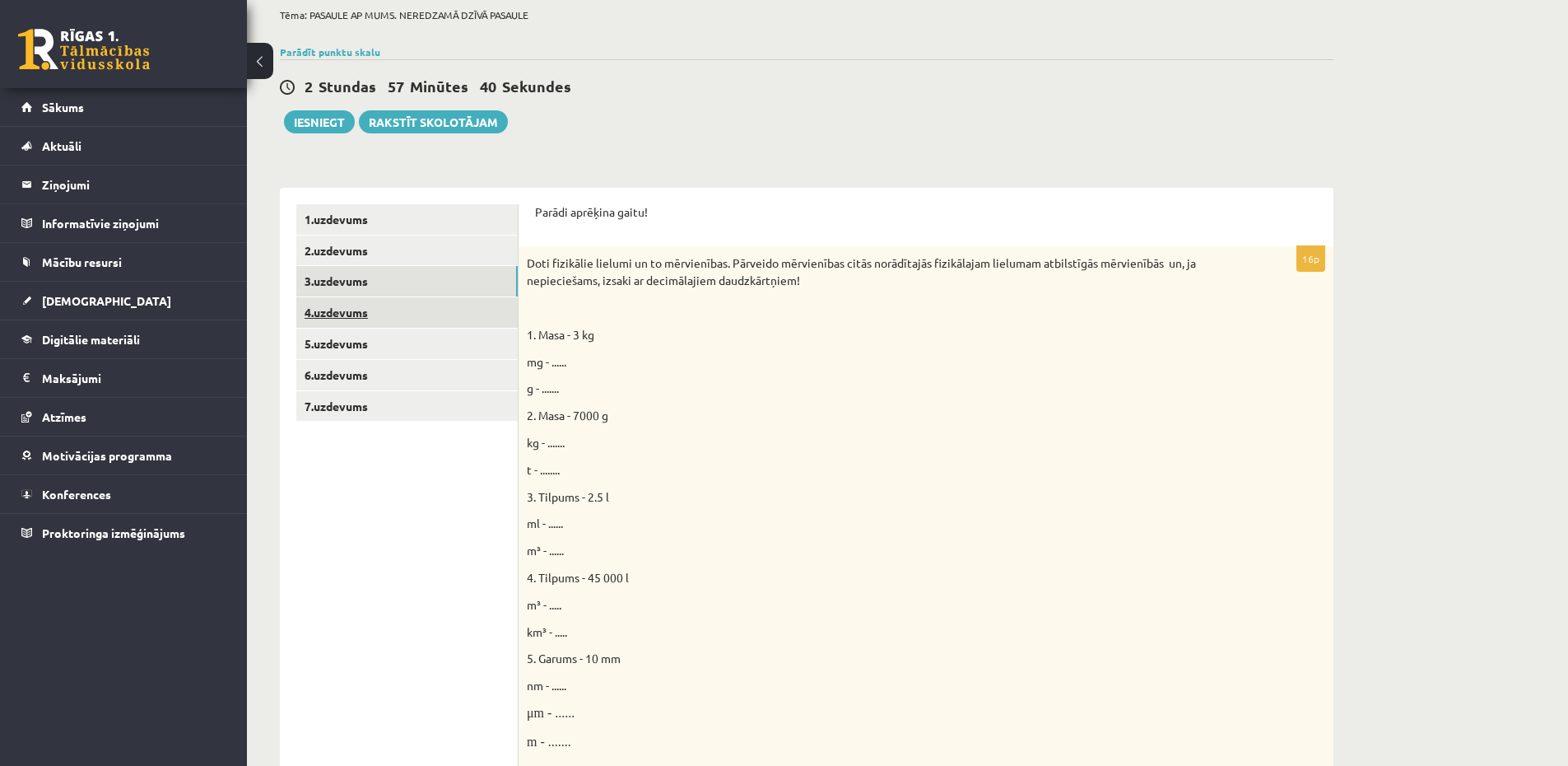
scroll to position [0, 0]
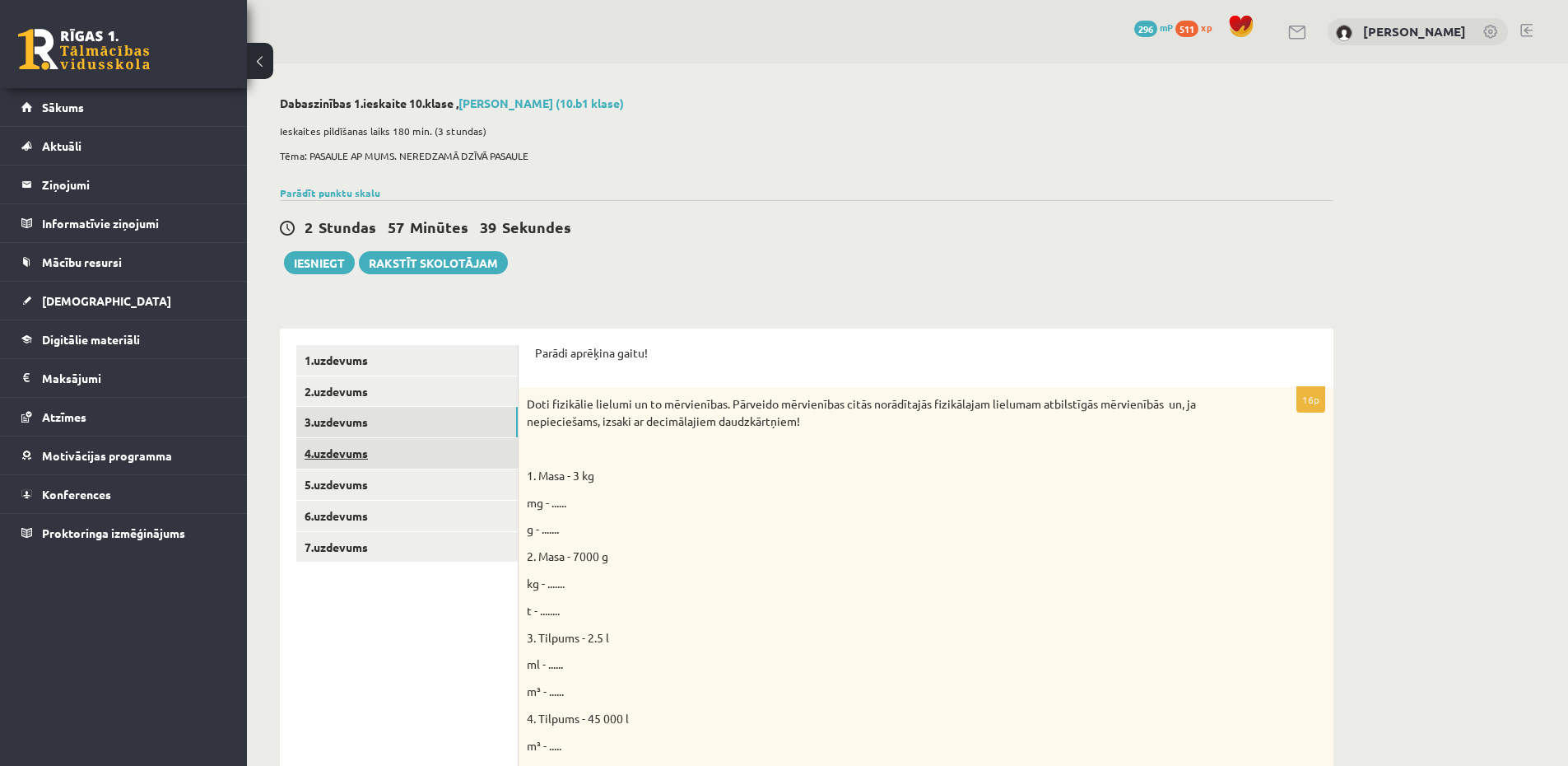
click at [372, 445] on link "4.uzdevums" at bounding box center [406, 453] width 221 height 31
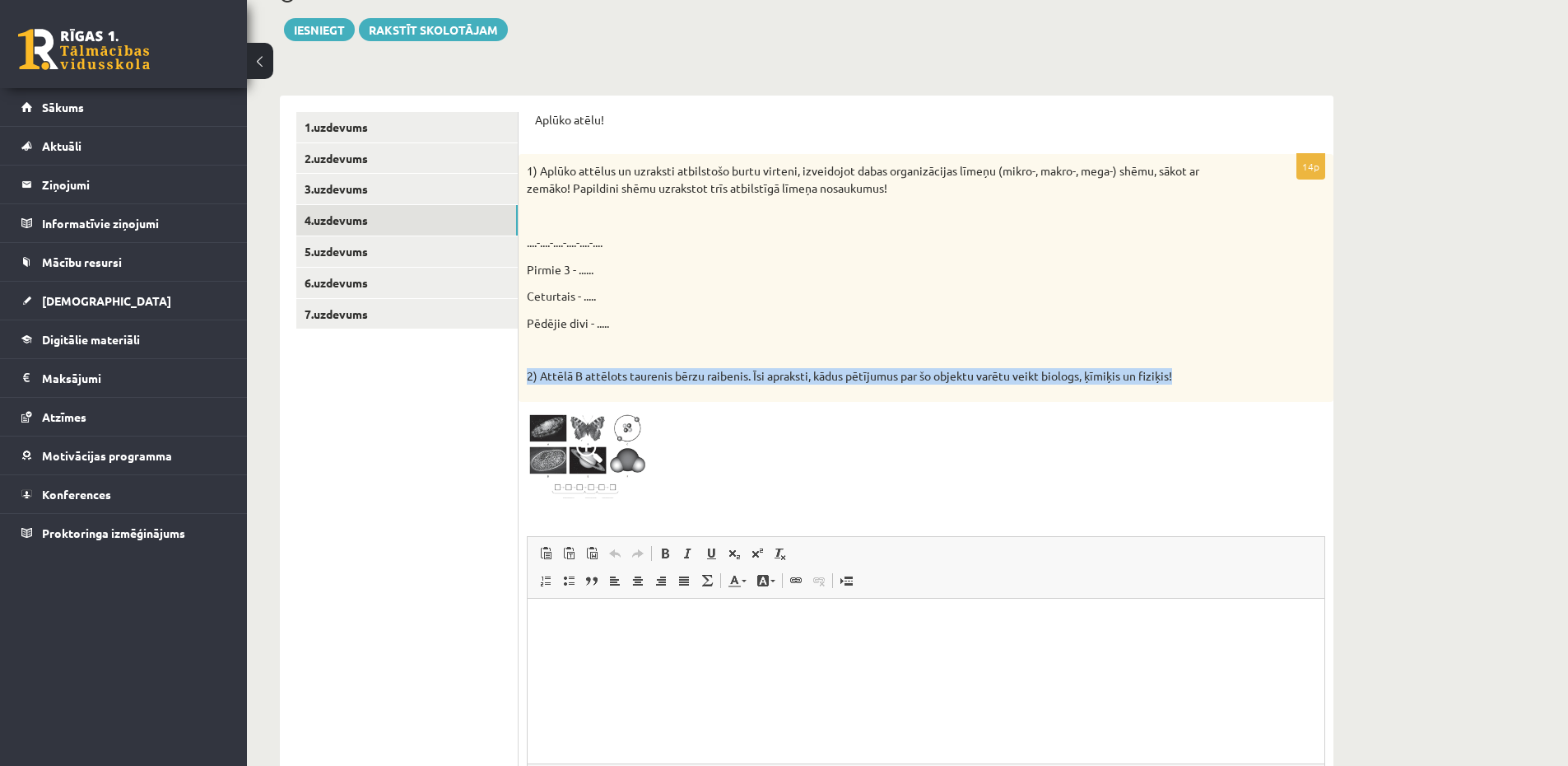
drag, startPoint x: 1164, startPoint y: 375, endPoint x: 822, endPoint y: 348, distance: 343.1
click at [823, 348] on div "1) Aplūko attēlus un uzraksti atbilstošo burtu virteni, izveidojot dabas organi…" at bounding box center [925, 277] width 814 height 248
click at [822, 348] on p at bounding box center [885, 350] width 716 height 17
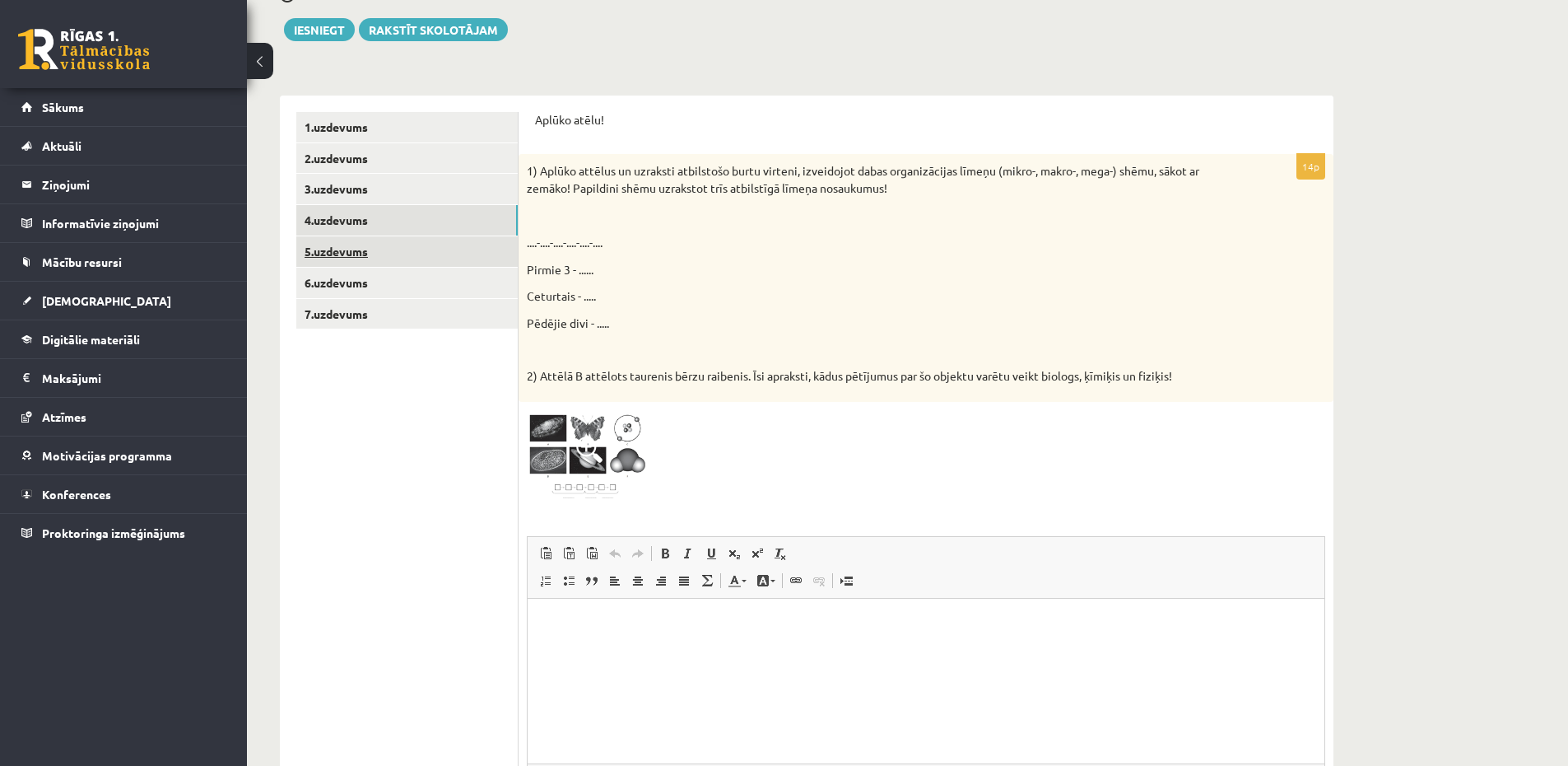
click at [316, 255] on link "5.uzdevums" at bounding box center [406, 251] width 221 height 31
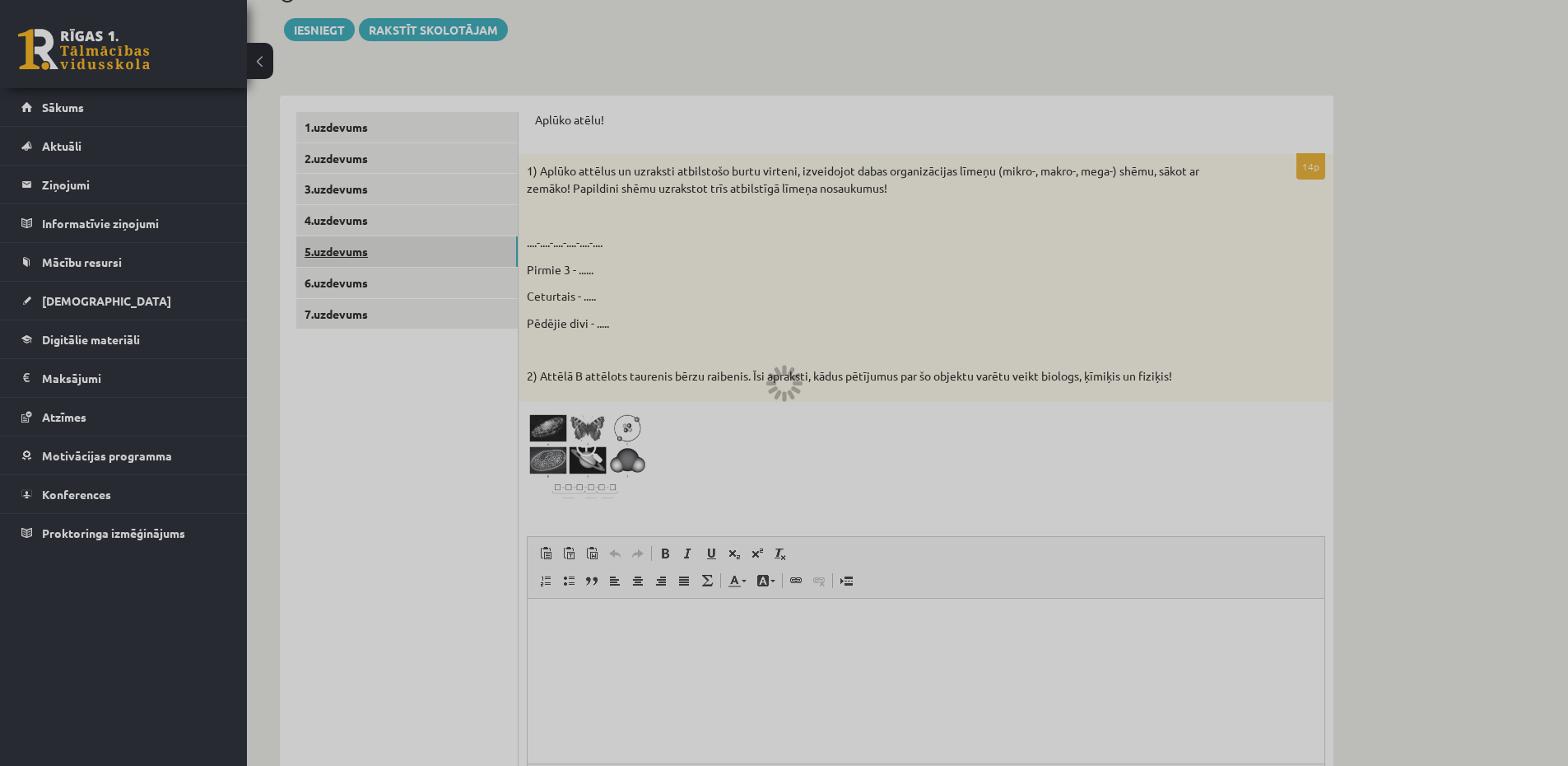
scroll to position [221, 0]
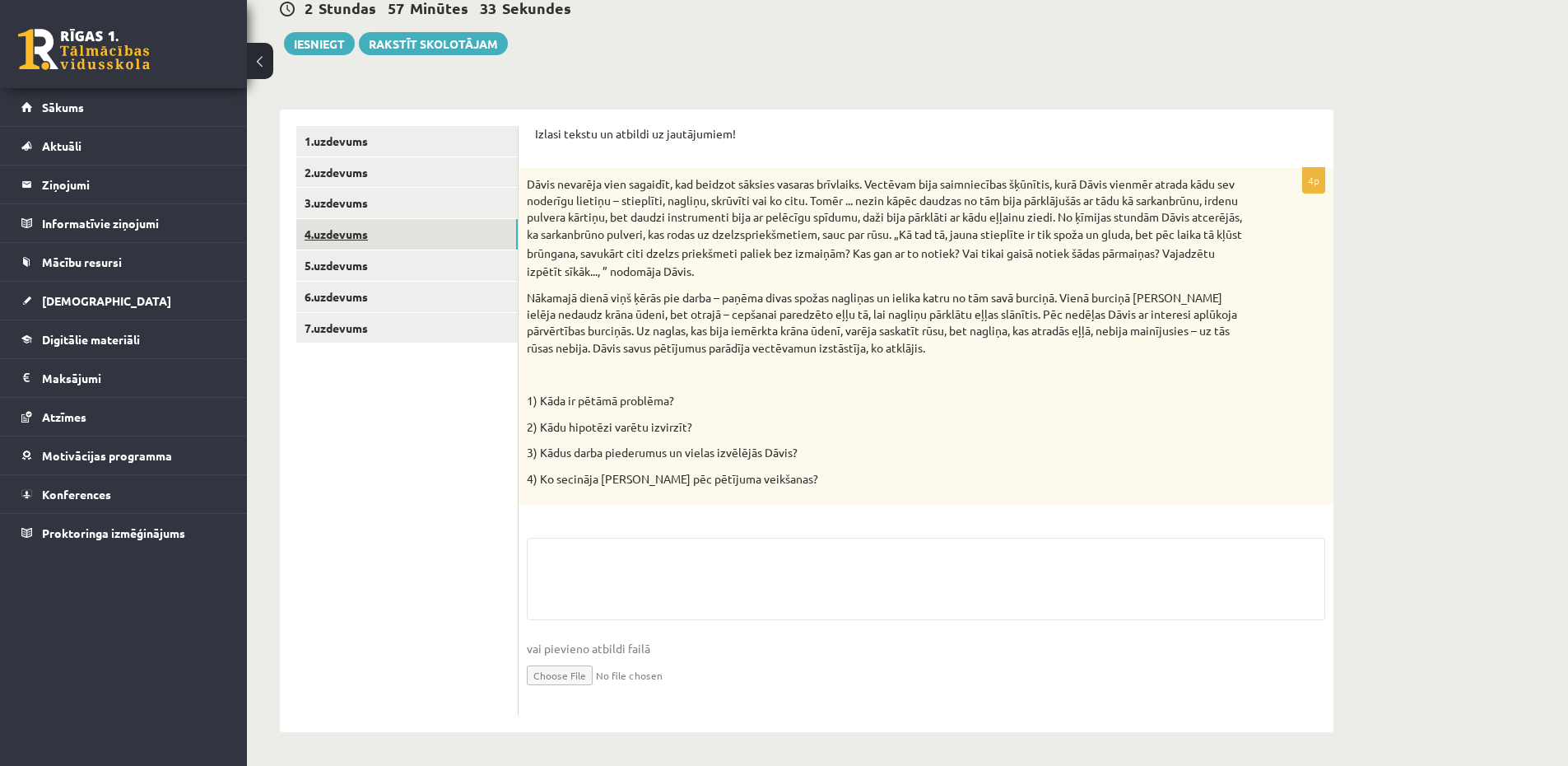
click at [322, 241] on link "4.uzdevums" at bounding box center [406, 234] width 221 height 31
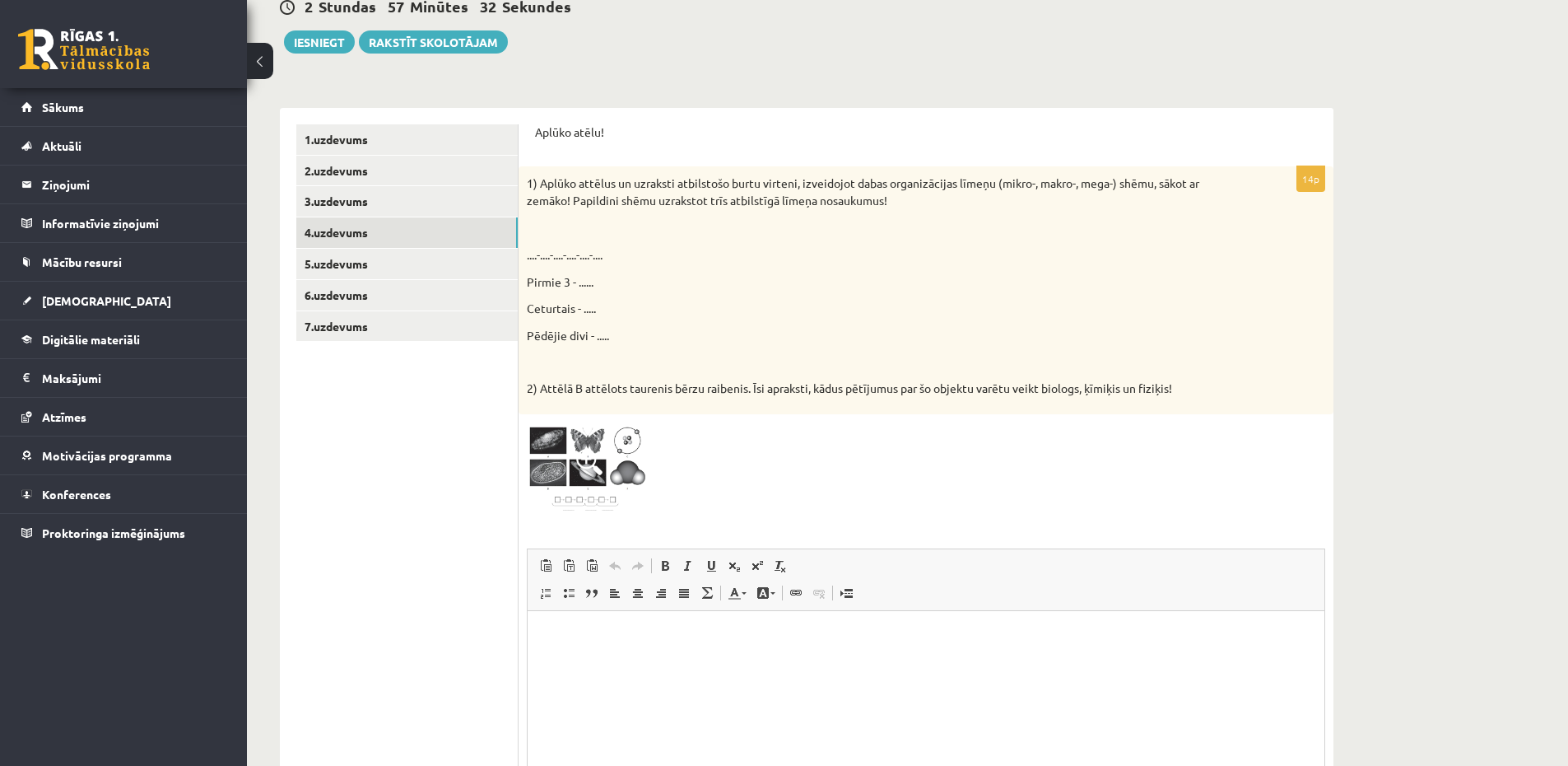
scroll to position [0, 0]
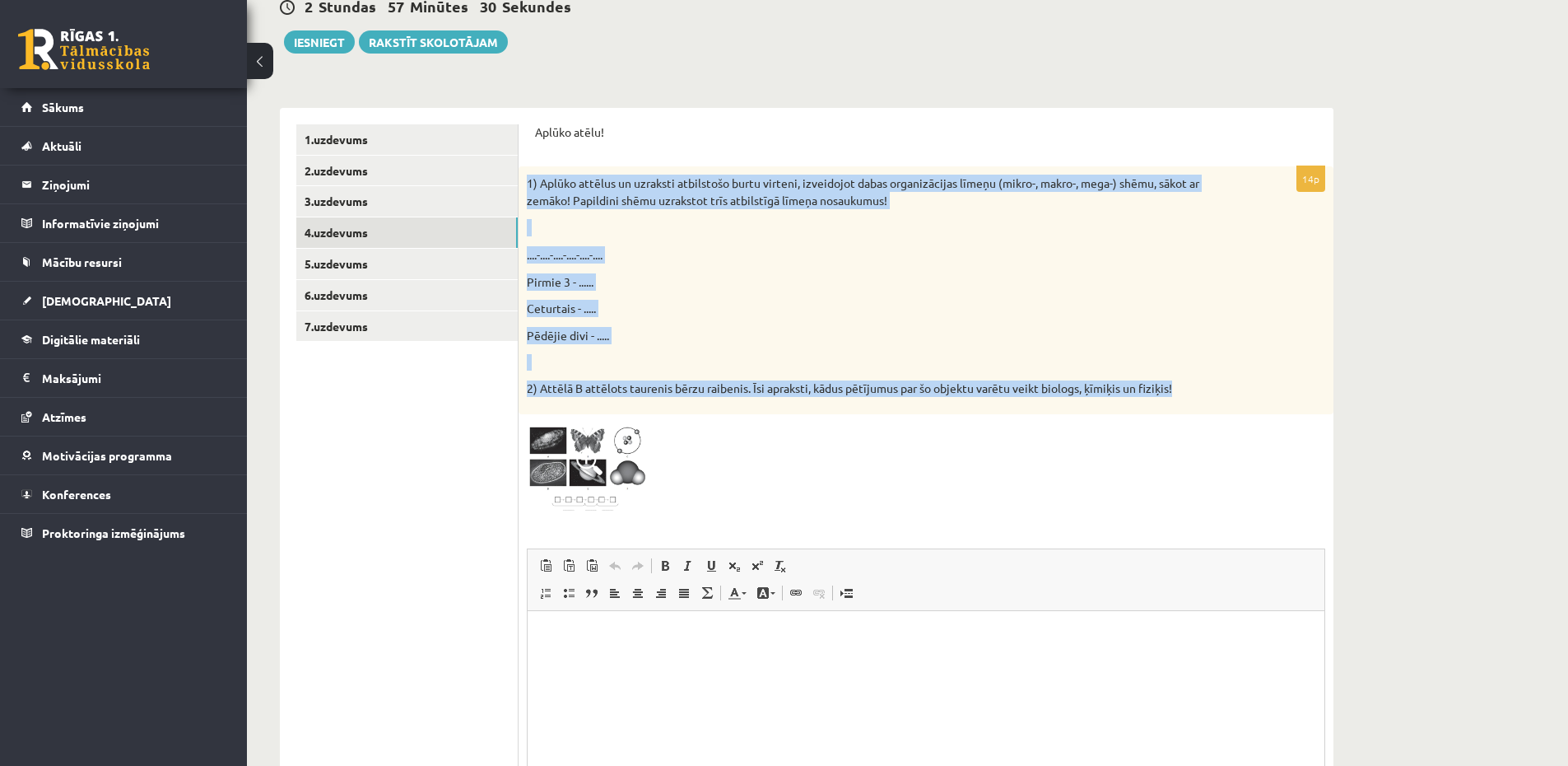
drag, startPoint x: 1193, startPoint y: 386, endPoint x: 523, endPoint y: 190, distance: 698.1
click at [523, 190] on div "1) Aplūko attēlus un uzraksti atbilstošo burtu virteni, izveidojot dabas organi…" at bounding box center [925, 290] width 814 height 248
click at [552, 205] on p "1) Aplūko attēlus un uzraksti atbilstošo burtu virteni, izveidojot dabas organi…" at bounding box center [885, 191] width 716 height 35
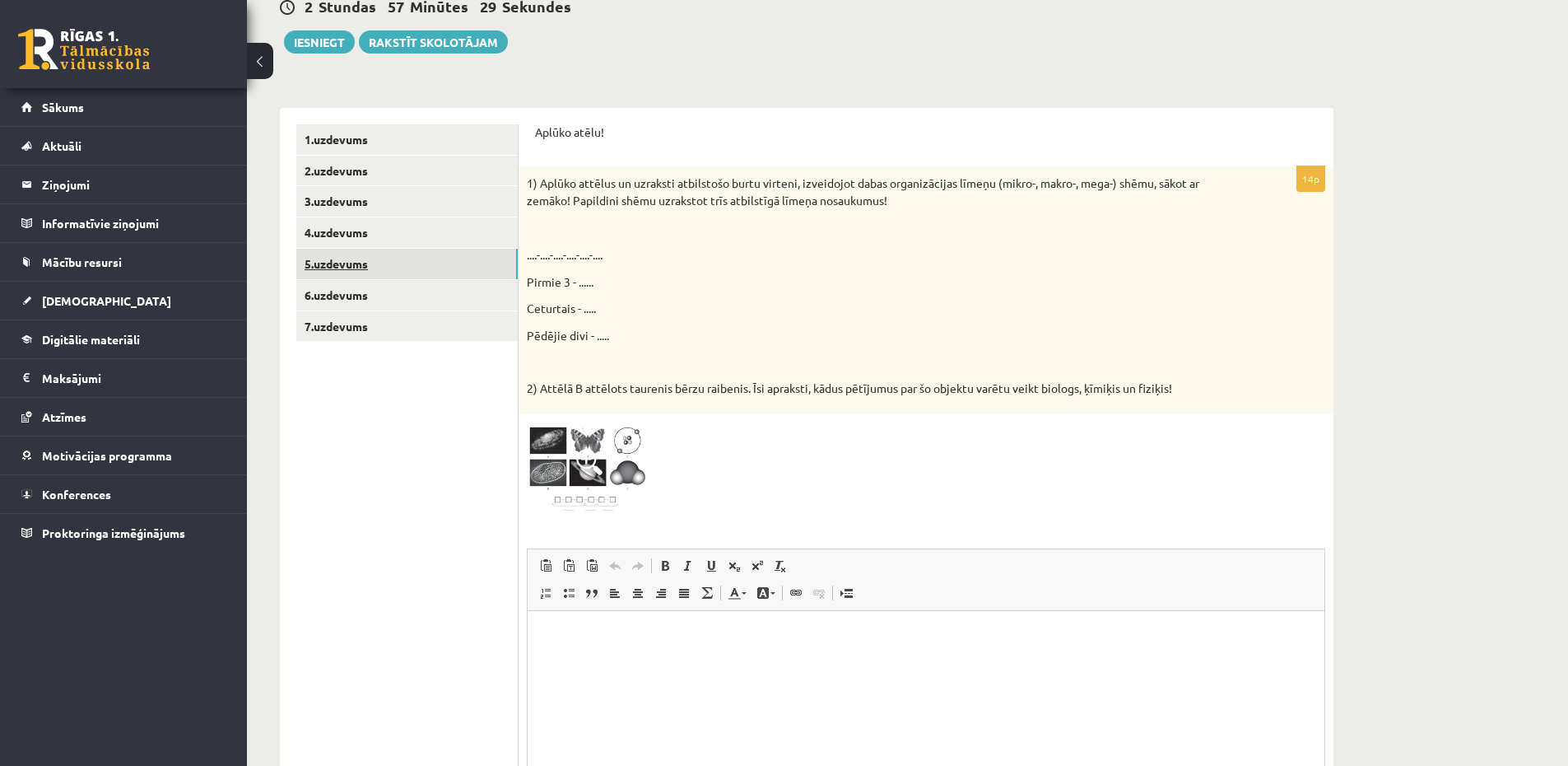
click at [319, 261] on link "5.uzdevums" at bounding box center [406, 264] width 221 height 31
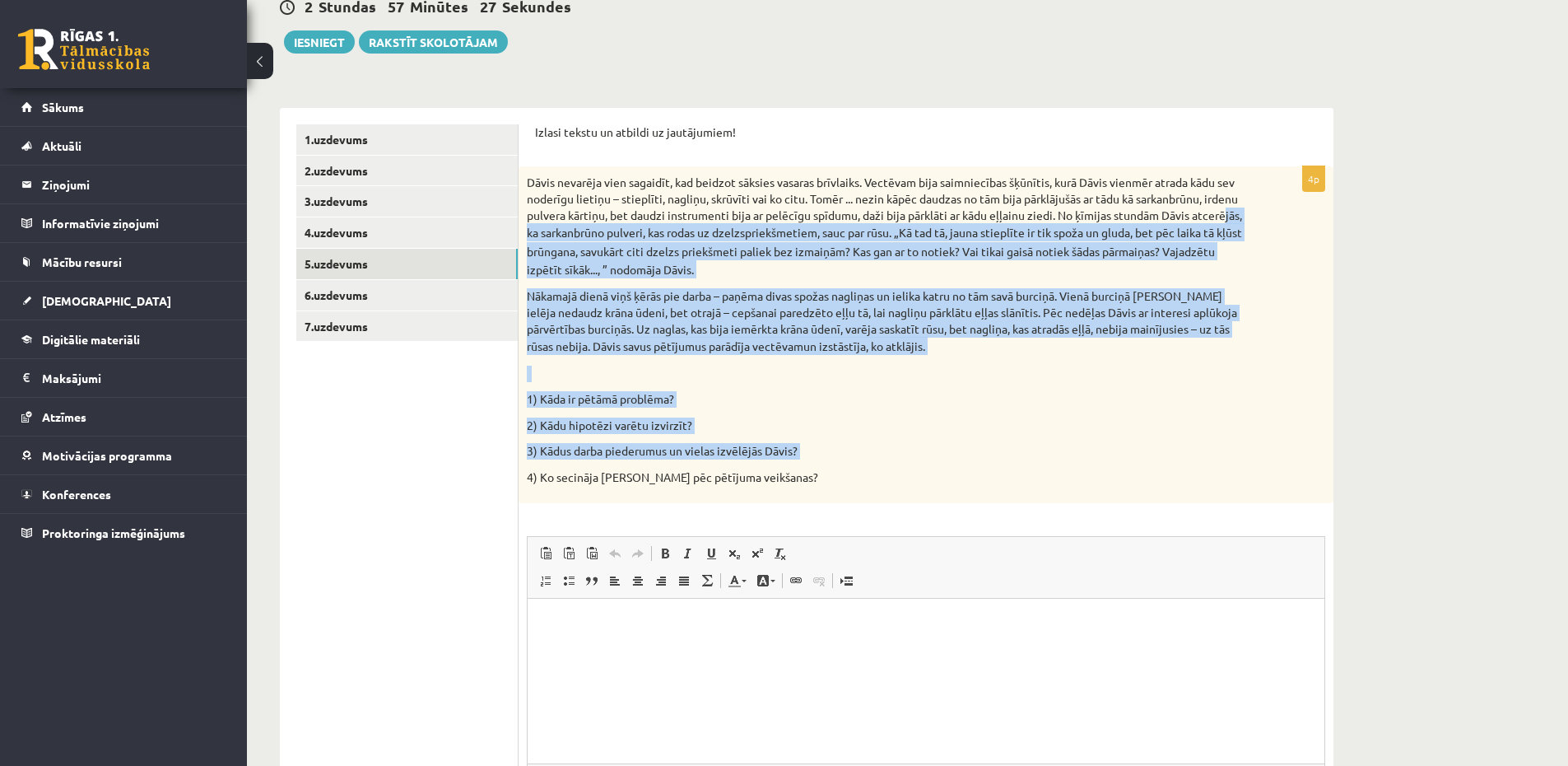
drag, startPoint x: 775, startPoint y: 470, endPoint x: 551, endPoint y: 227, distance: 330.5
click at [562, 236] on div "Dāvis nevarēja vien sagaidīt, kad beidzot sāksies vasaras brīvlaiks. Vectēvam b…" at bounding box center [925, 335] width 814 height 337
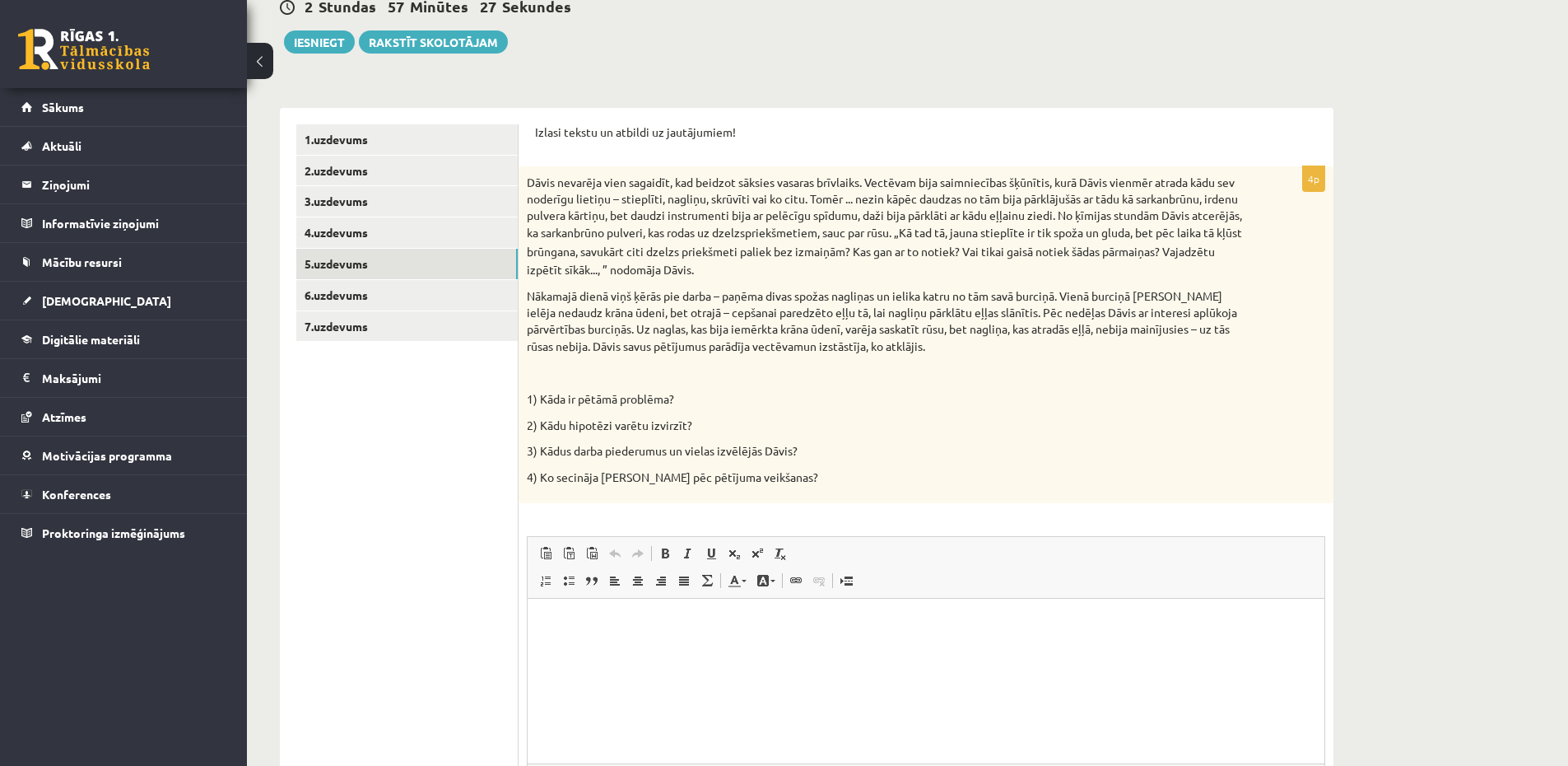
click at [527, 198] on p "Dāvis nevarēja vien sagaidīt, kad beidzot sāksies vasaras brīvlaiks. Vectēvam b…" at bounding box center [885, 226] width 716 height 104
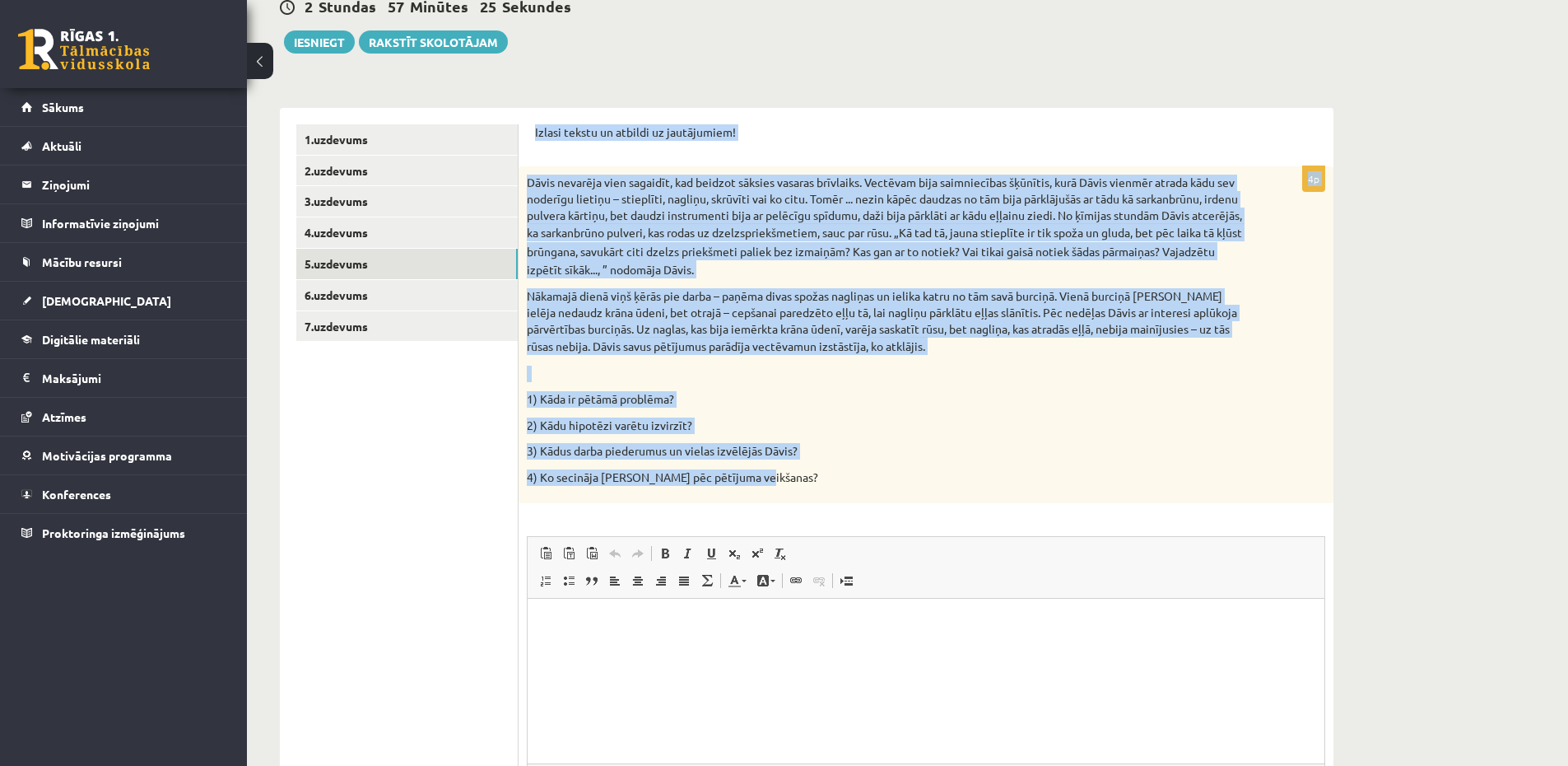
drag, startPoint x: 537, startPoint y: 139, endPoint x: 828, endPoint y: 469, distance: 440.0
click at [829, 470] on div "Izlasi tekstu un atbildi uz jautājumiem! 4p Dāvis nevarēja vien sagaidīt, kad b…" at bounding box center [925, 501] width 814 height 788
copy form "Izlasi tekstu un atbildi uz jautājumiem! 4p Dāvis nevarēja vien sagaidīt, kad b…"
click at [894, 464] on div "Dāvis nevarēja vien sagaidīt, kad beidzot sāksies vasaras brīvlaiks. Vectēvam b…" at bounding box center [925, 335] width 814 height 337
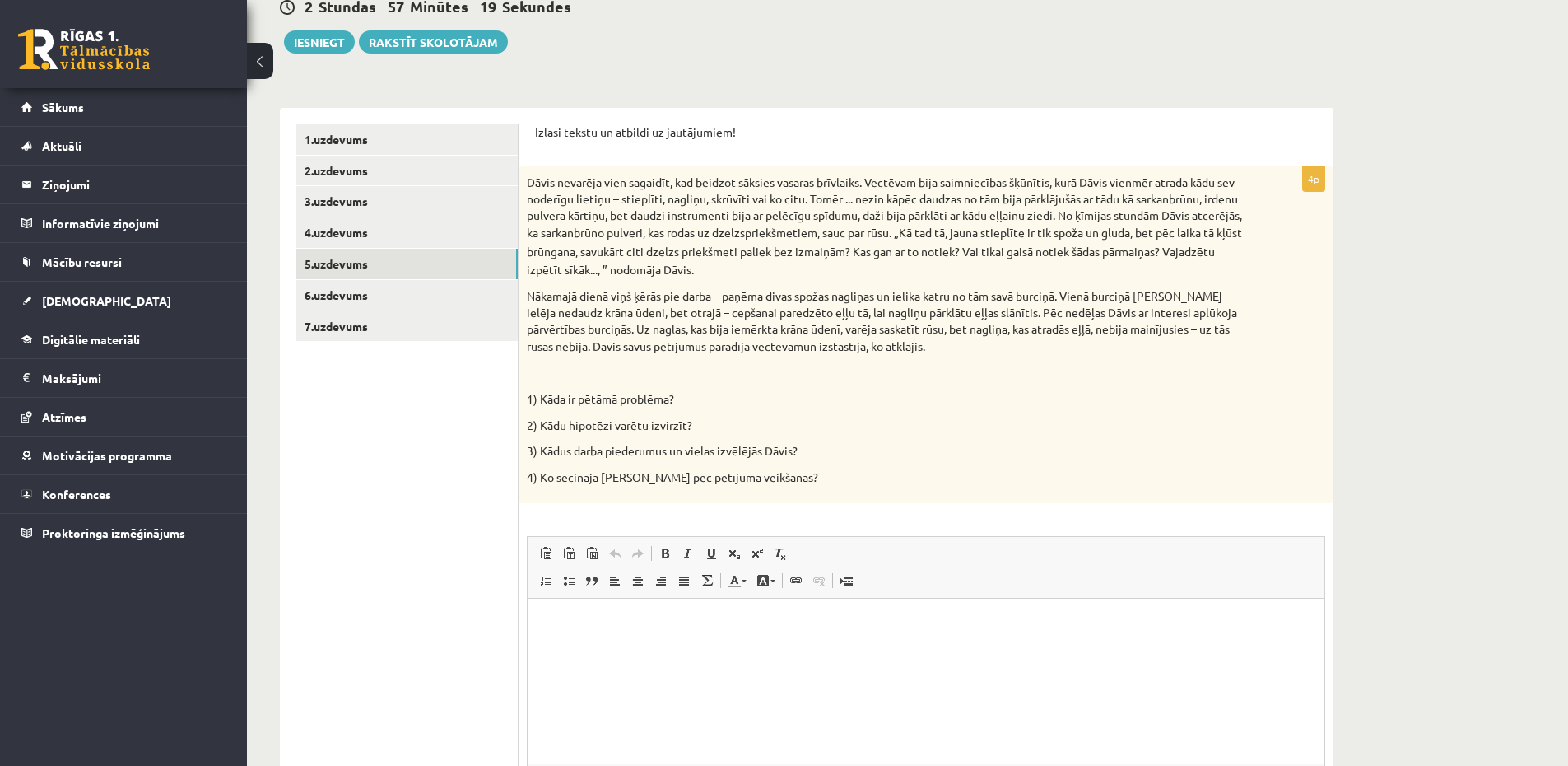
click at [783, 649] on html at bounding box center [925, 623] width 796 height 51
click at [620, 639] on html "**" at bounding box center [925, 623] width 796 height 51
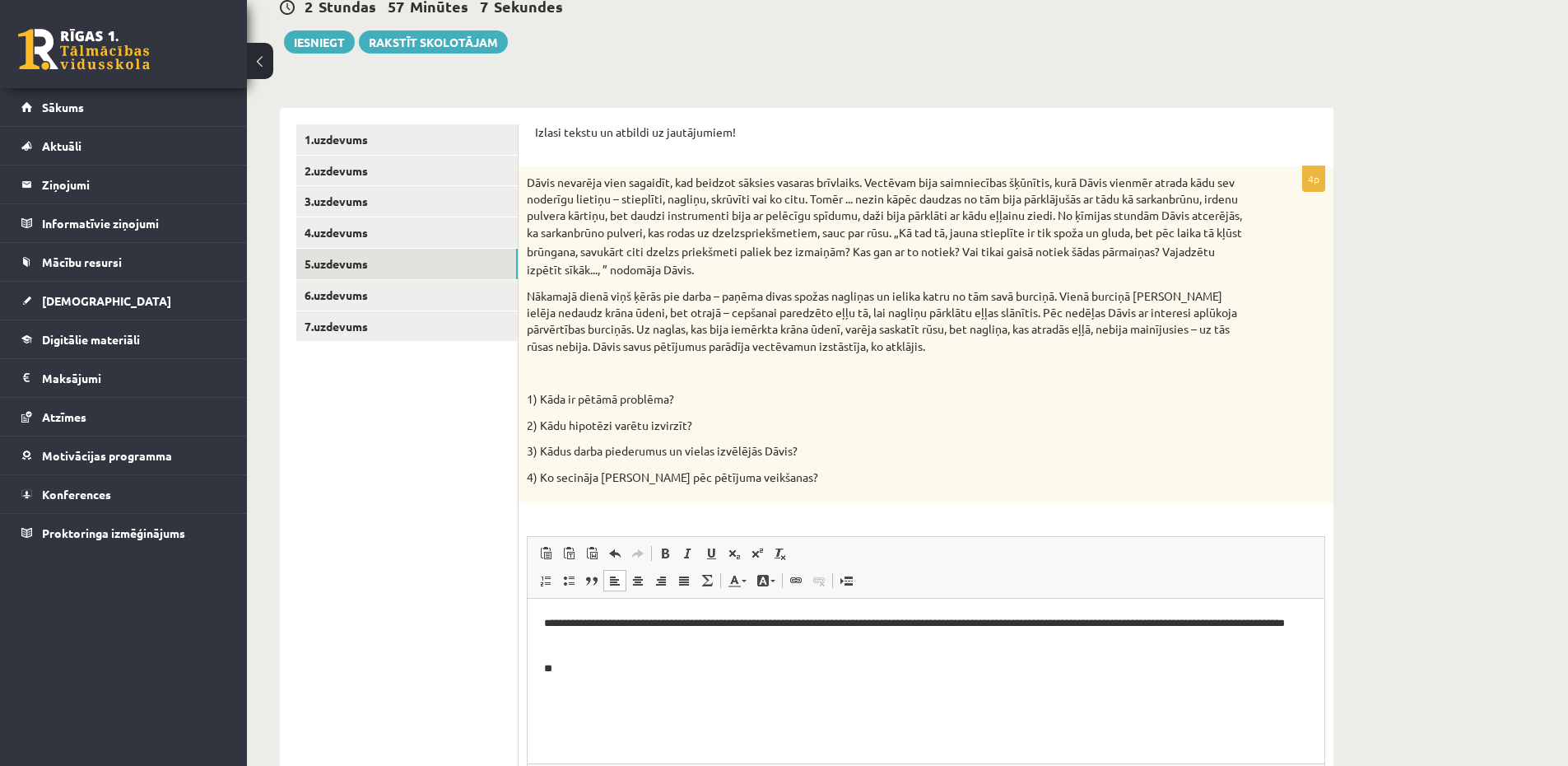
click at [716, 671] on p "**" at bounding box center [925, 668] width 764 height 17
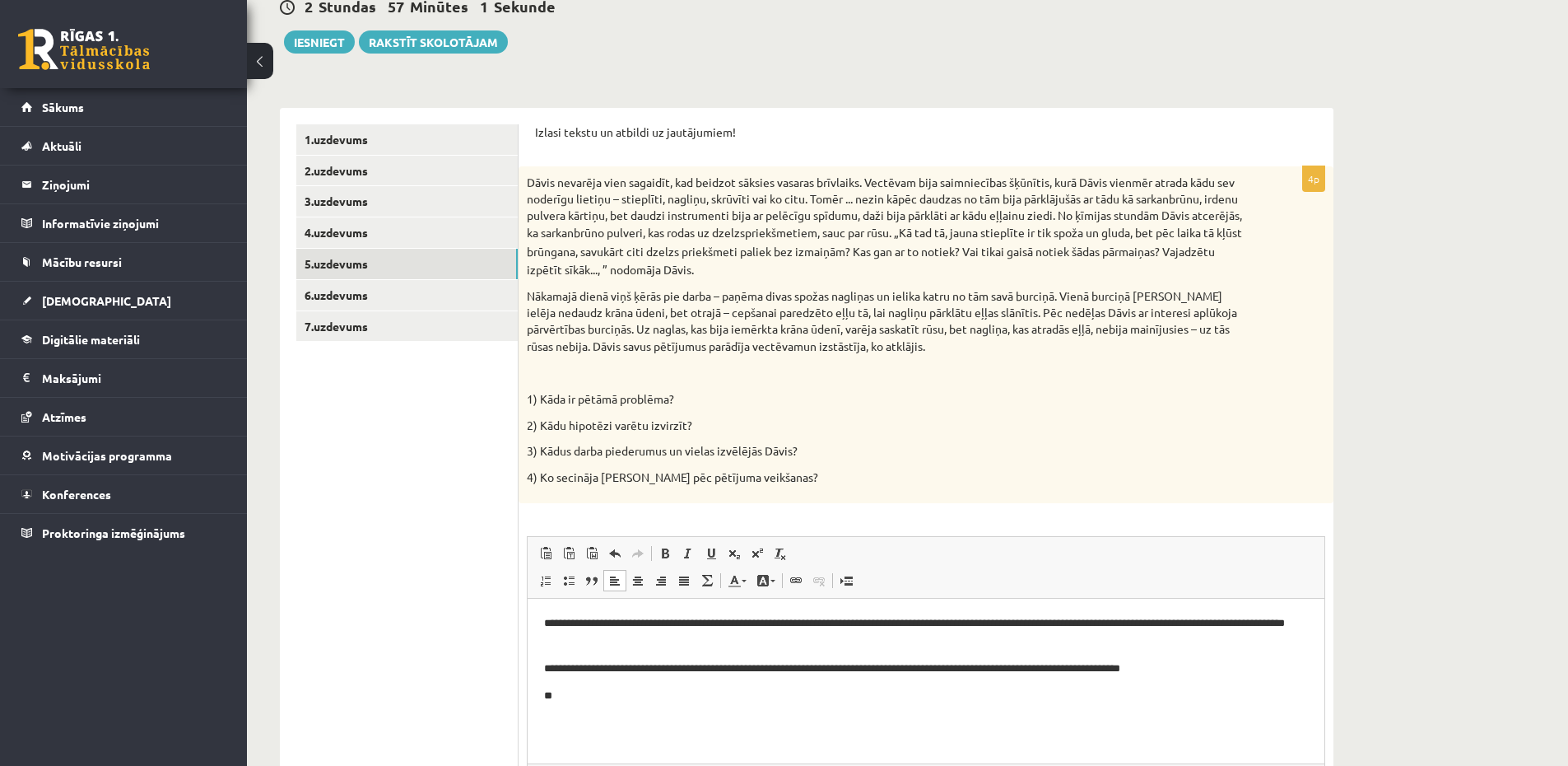
drag, startPoint x: 509, startPoint y: 673, endPoint x: 517, endPoint y: 677, distance: 8.9
click at [509, 674] on ul "1.uzdevums 2.uzdevums 3.uzdevums 4.uzdevums 5.uzdevums 6.uzdevums 7.uzdevums" at bounding box center [407, 501] width 222 height 755
click at [635, 704] on p "**" at bounding box center [925, 696] width 764 height 17
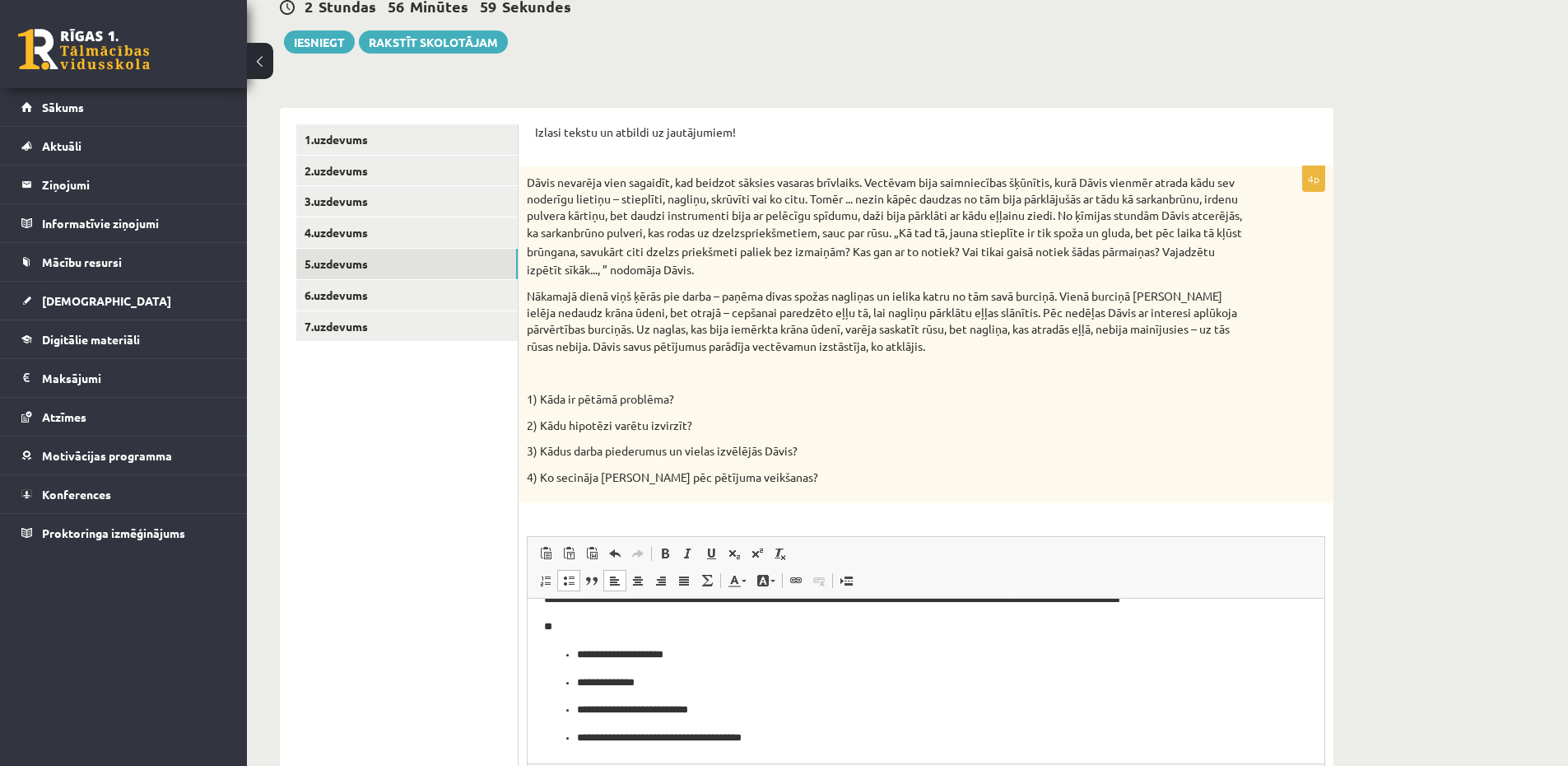
scroll to position [319, 0]
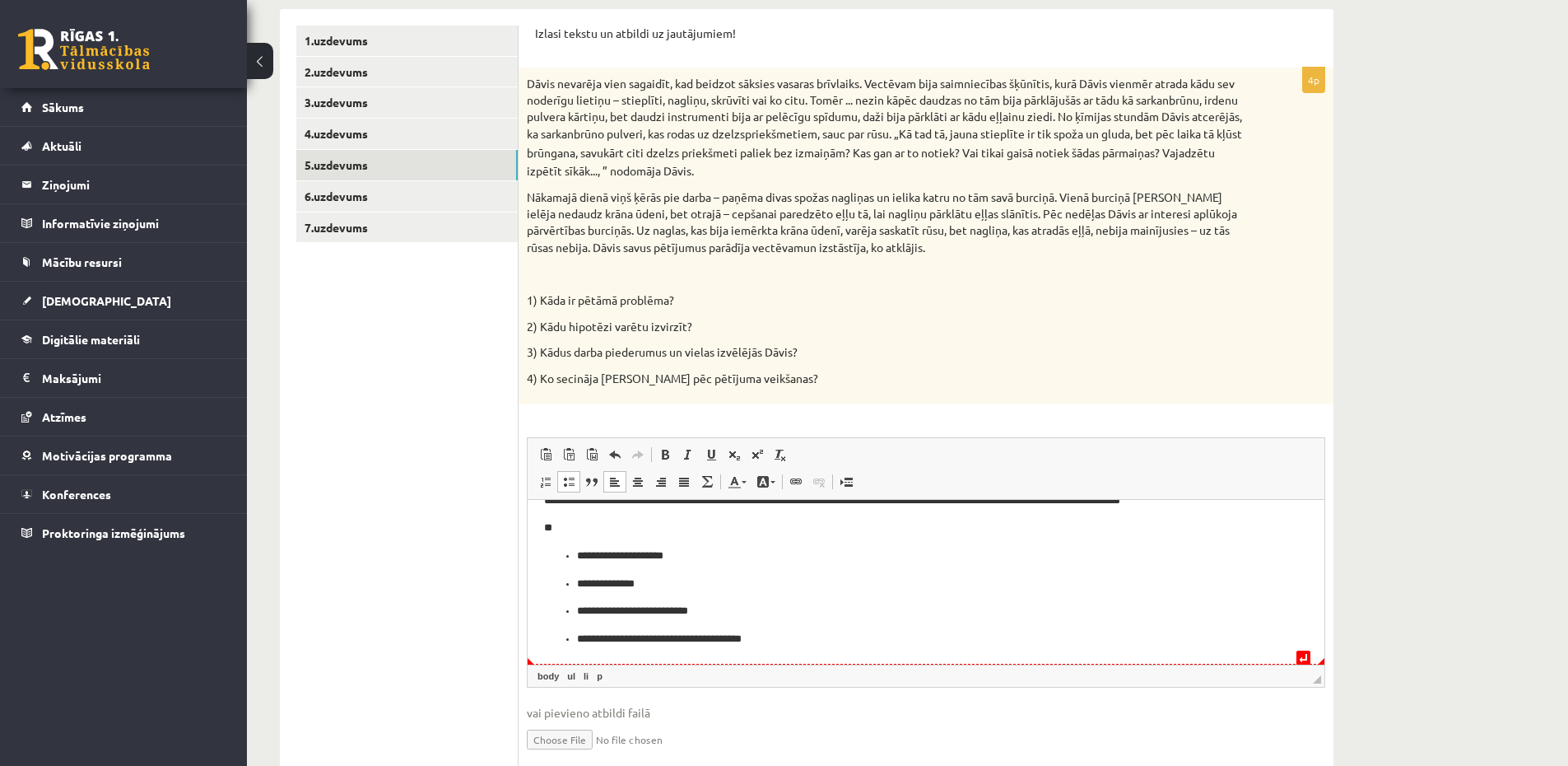
click at [794, 643] on p "**********" at bounding box center [919, 638] width 685 height 17
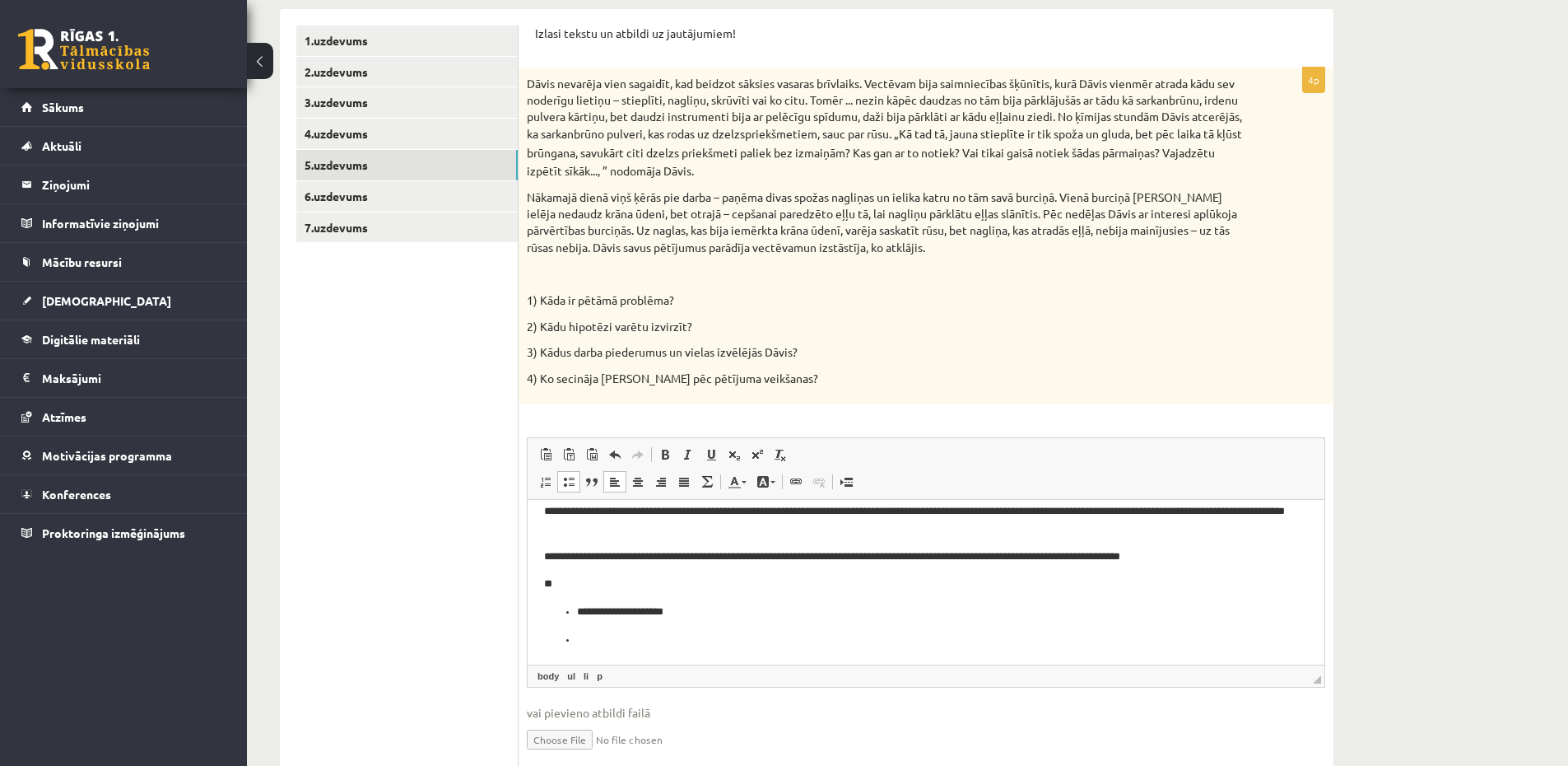
scroll to position [0, 0]
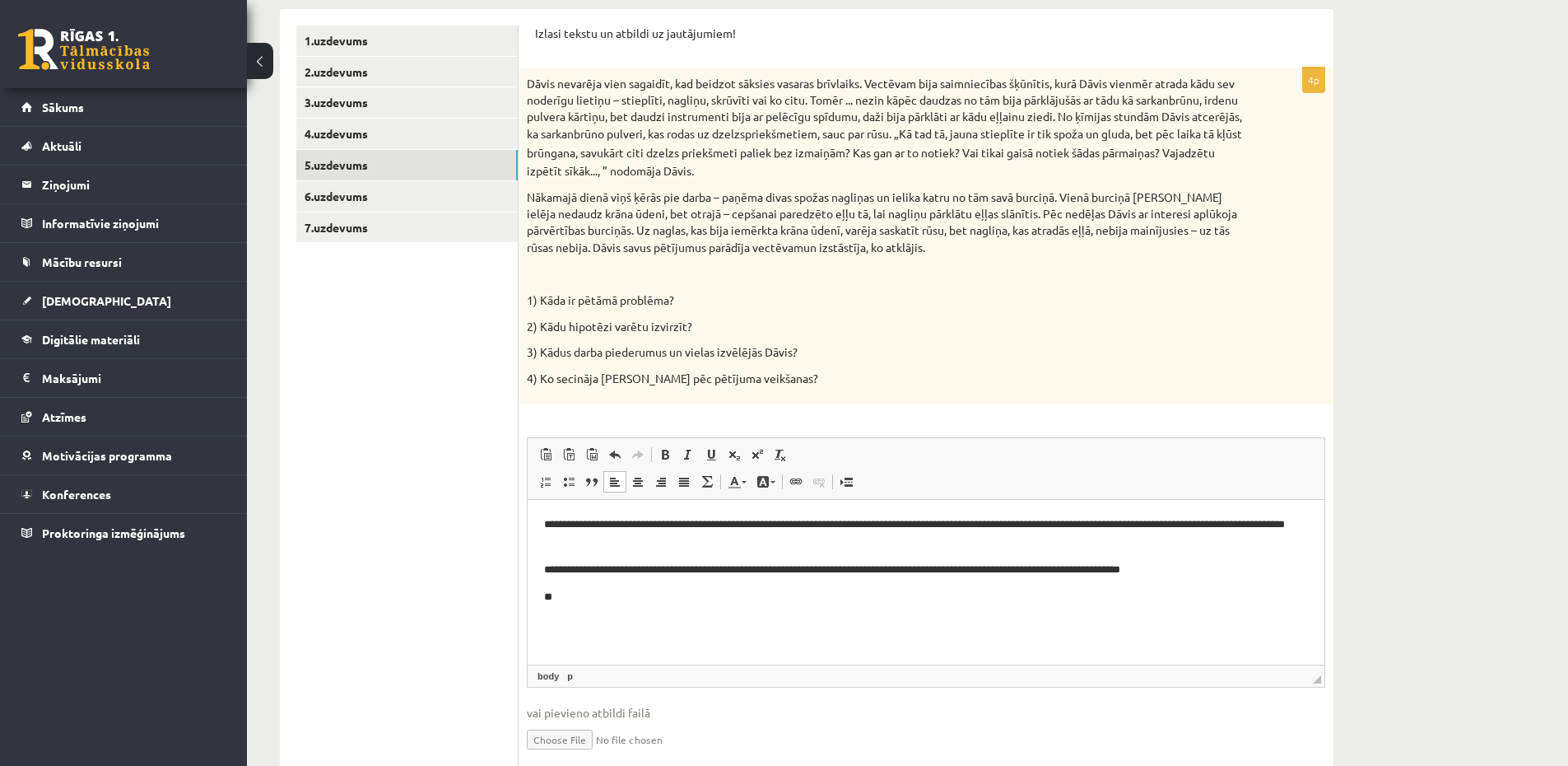
click at [643, 601] on p "**" at bounding box center [925, 597] width 764 height 17
drag, startPoint x: 565, startPoint y: 576, endPoint x: 576, endPoint y: 594, distance: 21.1
click at [565, 577] on p "**********" at bounding box center [925, 570] width 764 height 17
click at [592, 612] on html "**********" at bounding box center [925, 561] width 796 height 123
click at [749, 604] on p "**********" at bounding box center [925, 597] width 764 height 17
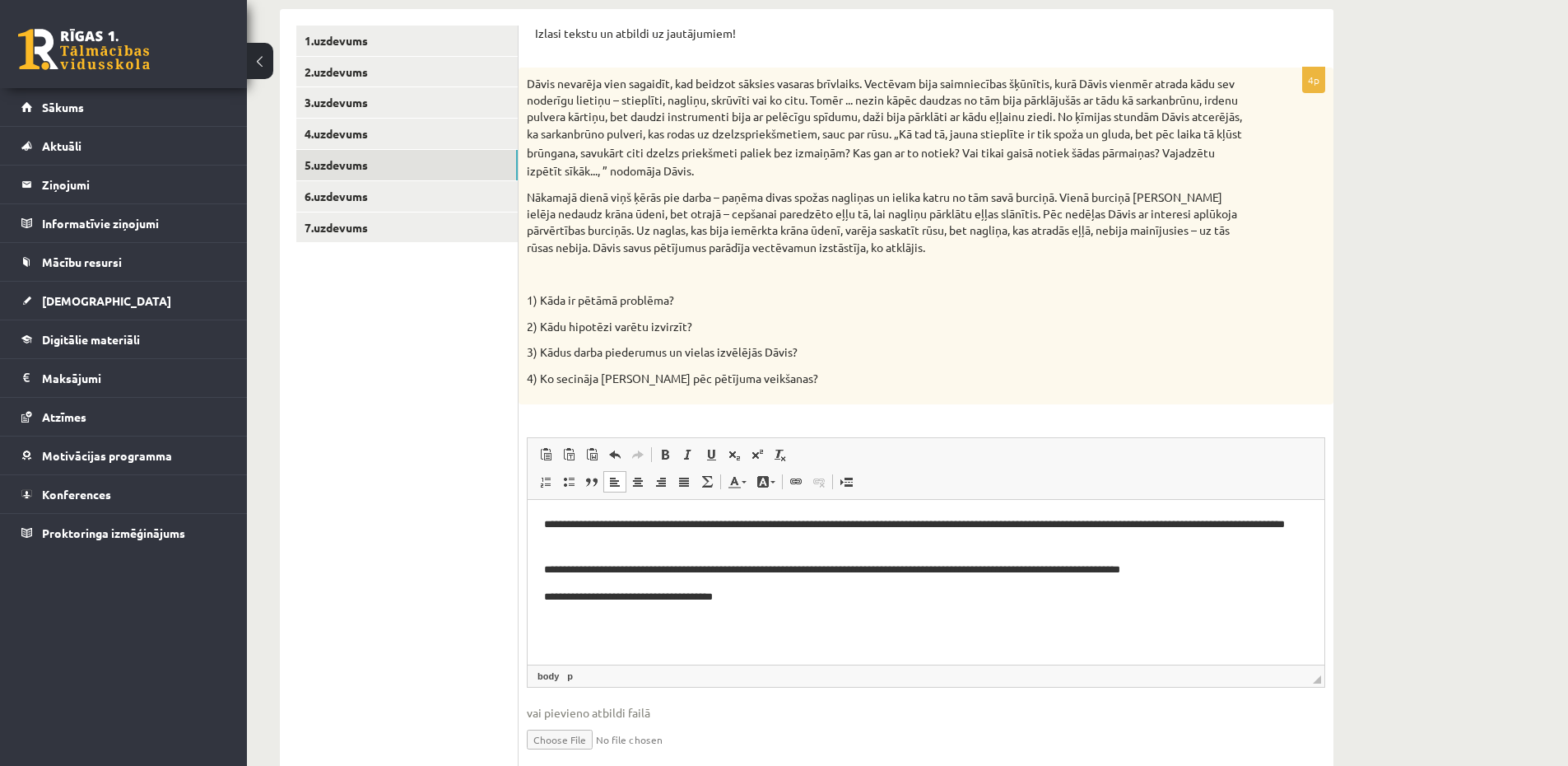
click at [757, 568] on p "**********" at bounding box center [925, 570] width 764 height 17
click at [794, 610] on html "**********" at bounding box center [925, 561] width 796 height 123
click at [1007, 622] on html "**********" at bounding box center [925, 561] width 796 height 123
click at [752, 597] on p "**********" at bounding box center [925, 597] width 764 height 17
click at [1200, 601] on p "**********" at bounding box center [925, 597] width 764 height 17
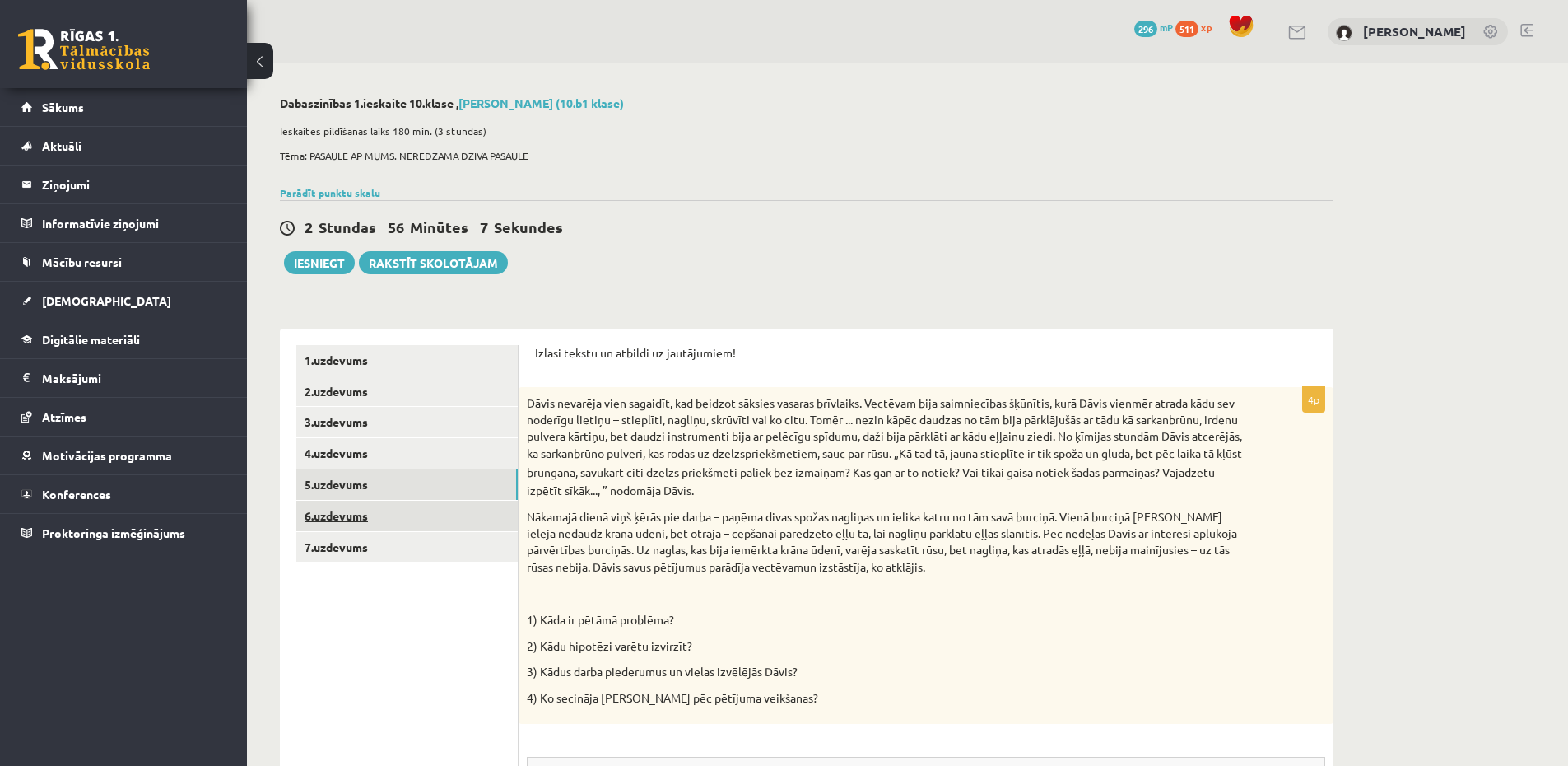
click at [323, 515] on link "6.uzdevums" at bounding box center [406, 515] width 221 height 31
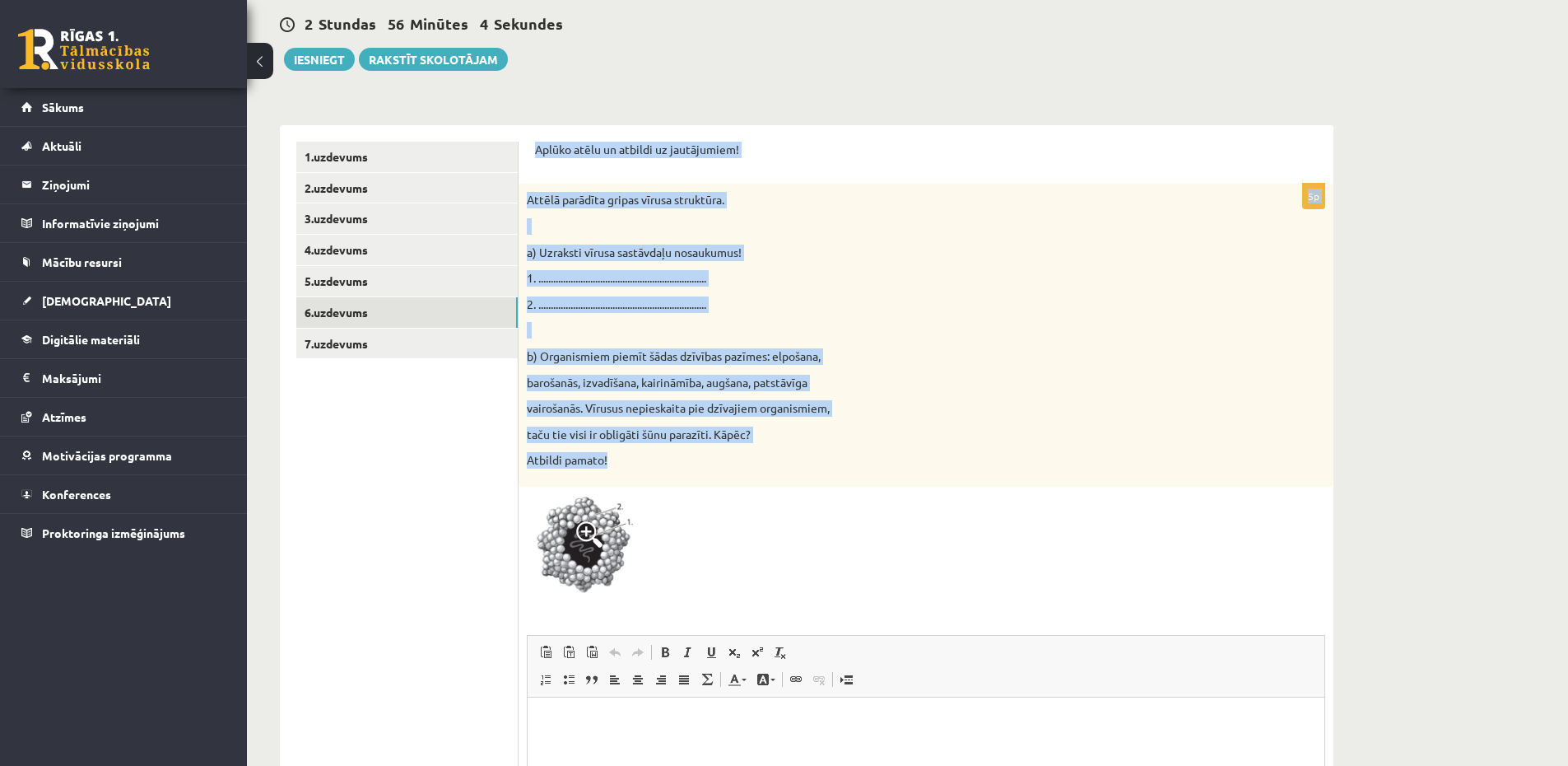
drag, startPoint x: 640, startPoint y: 460, endPoint x: 523, endPoint y: 149, distance: 332.3
click at [523, 149] on div "Aplūko atēlu un atbildi uz jautājumiem! 5p Attēlā parādīta gripas vīrusa strukt…" at bounding box center [925, 559] width 814 height 868
copy form "Aplūko atēlu un atbildi uz jautājumiem! 5p Attēlā parādīta gripas vīrusa strukt…"
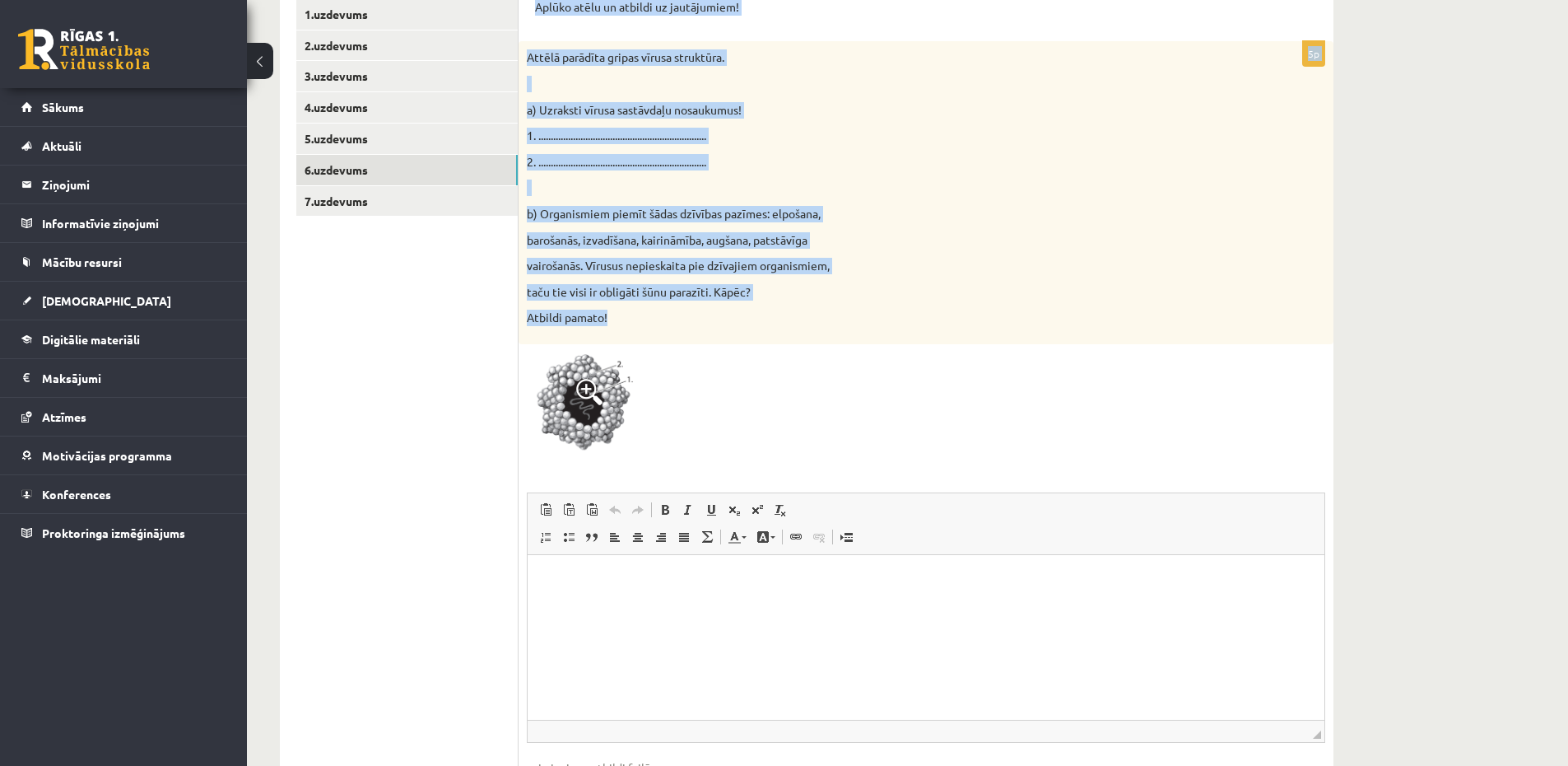
scroll to position [466, 0]
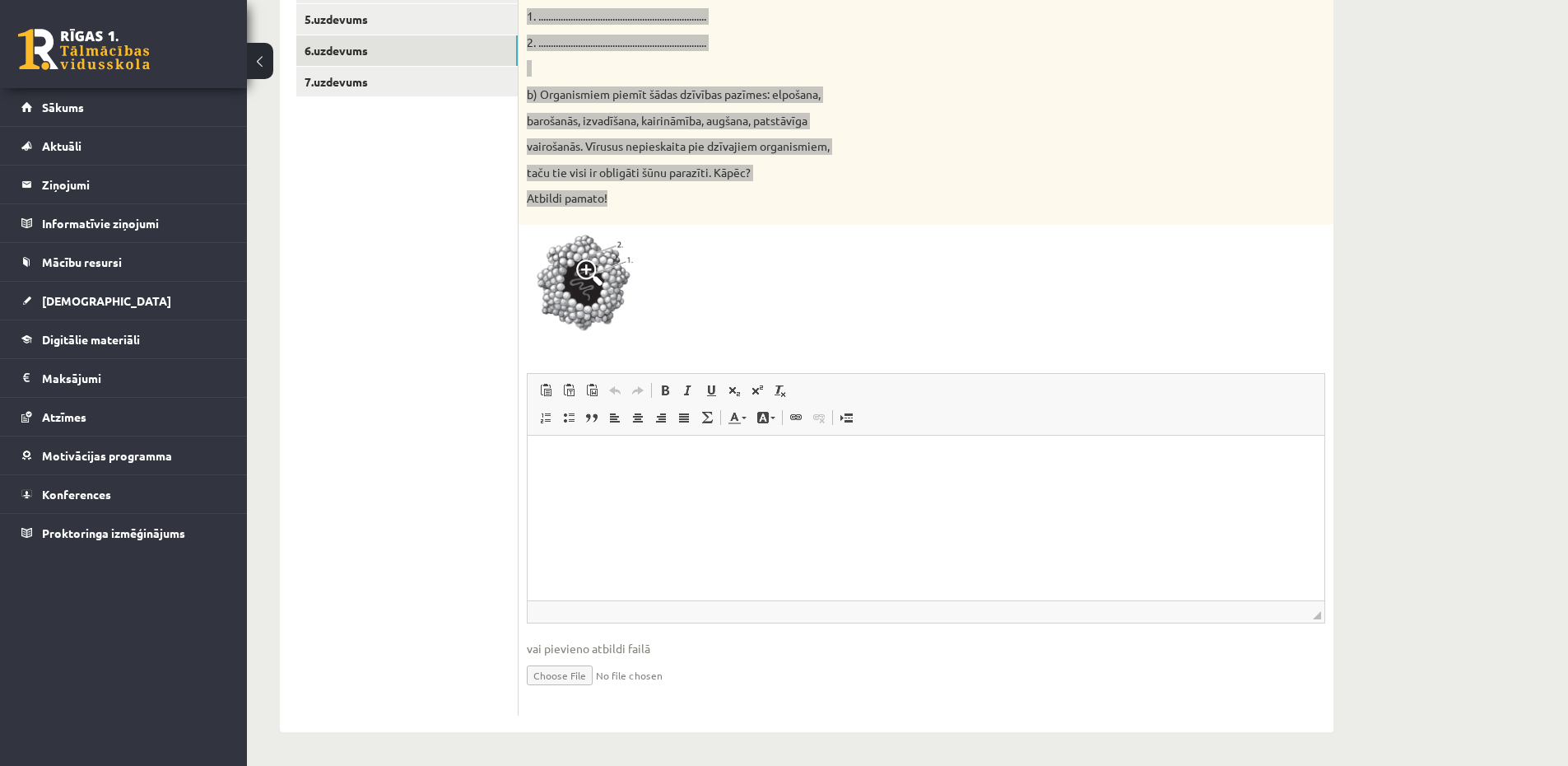
click at [767, 485] on html at bounding box center [925, 460] width 796 height 51
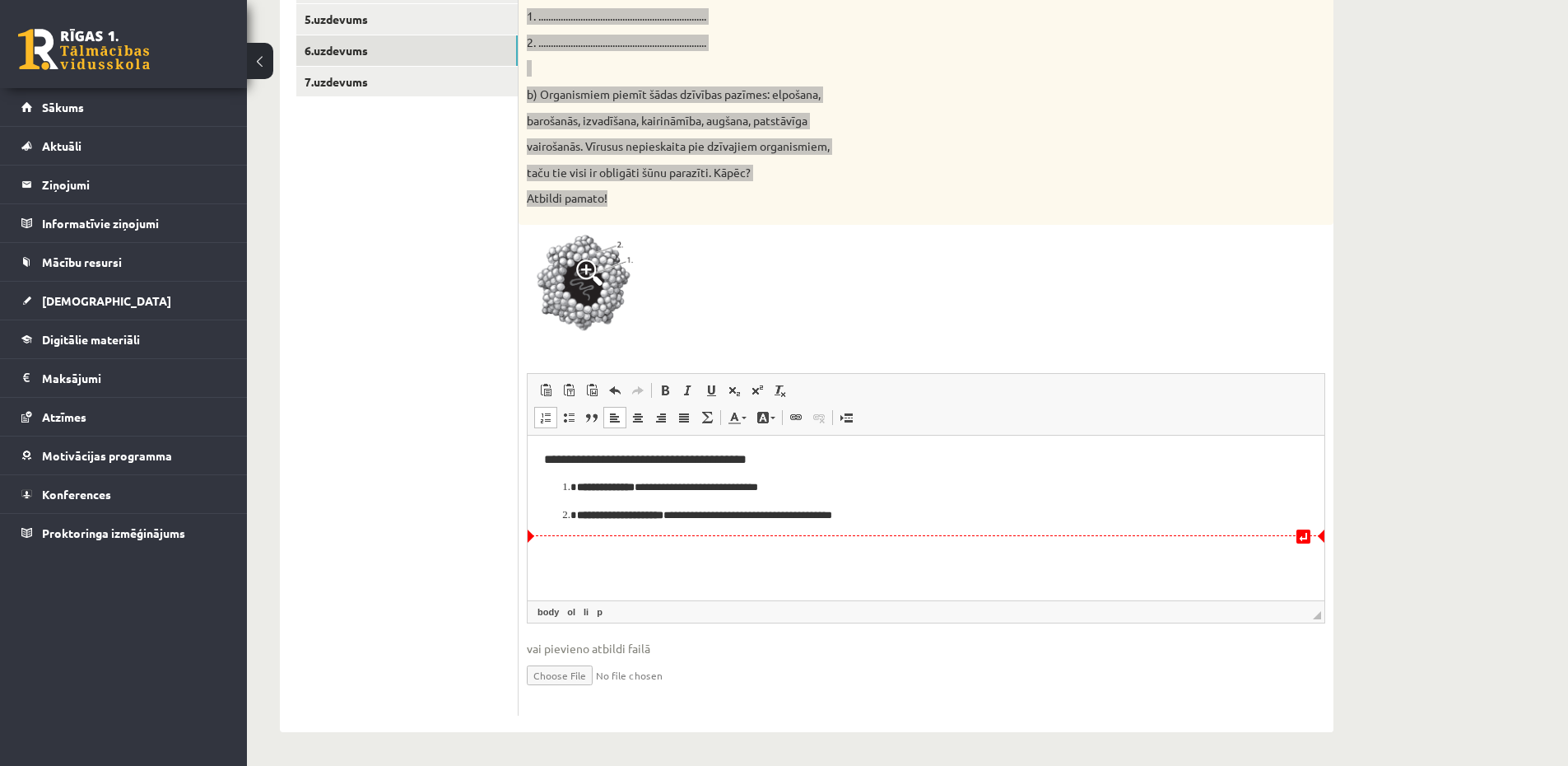
click at [798, 540] on html "**********" at bounding box center [925, 488] width 796 height 105
click at [809, 540] on html "**********" at bounding box center [925, 488] width 796 height 105
click at [1052, 527] on html "**********" at bounding box center [925, 488] width 796 height 105
click at [648, 568] on html "**********" at bounding box center [925, 501] width 796 height 134
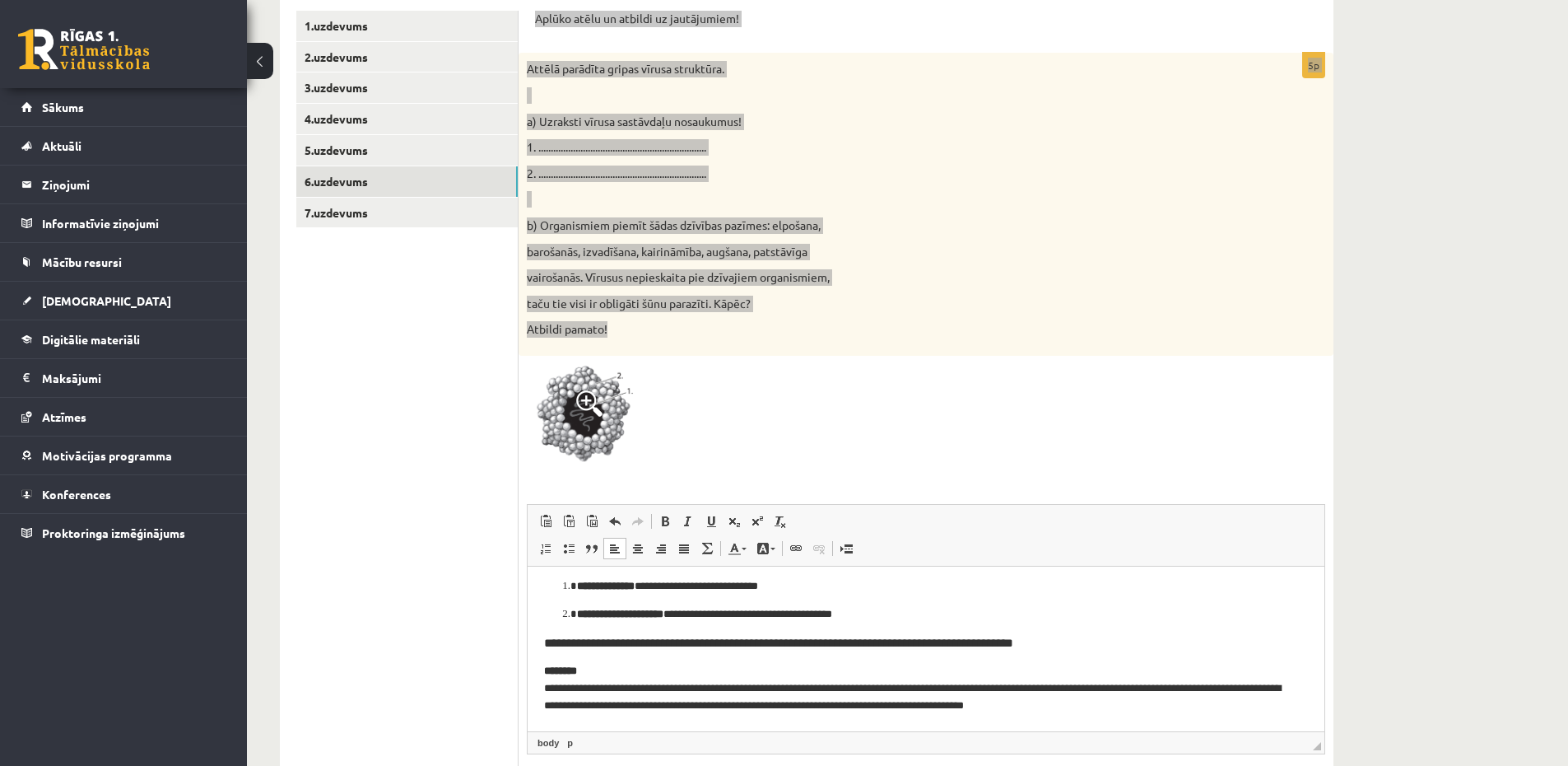
scroll to position [70, 0]
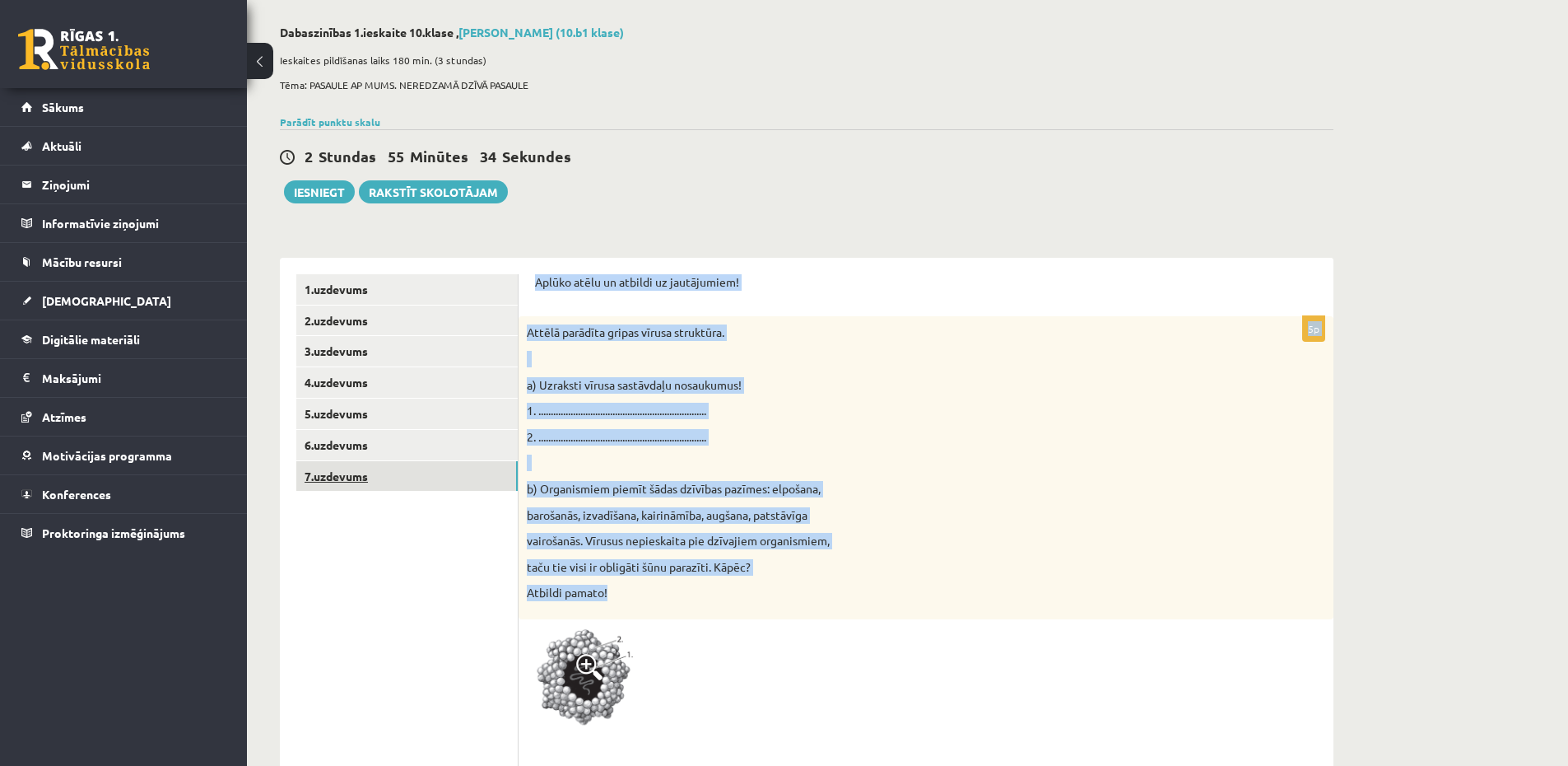
click at [346, 471] on link "7.uzdevums" at bounding box center [406, 476] width 221 height 31
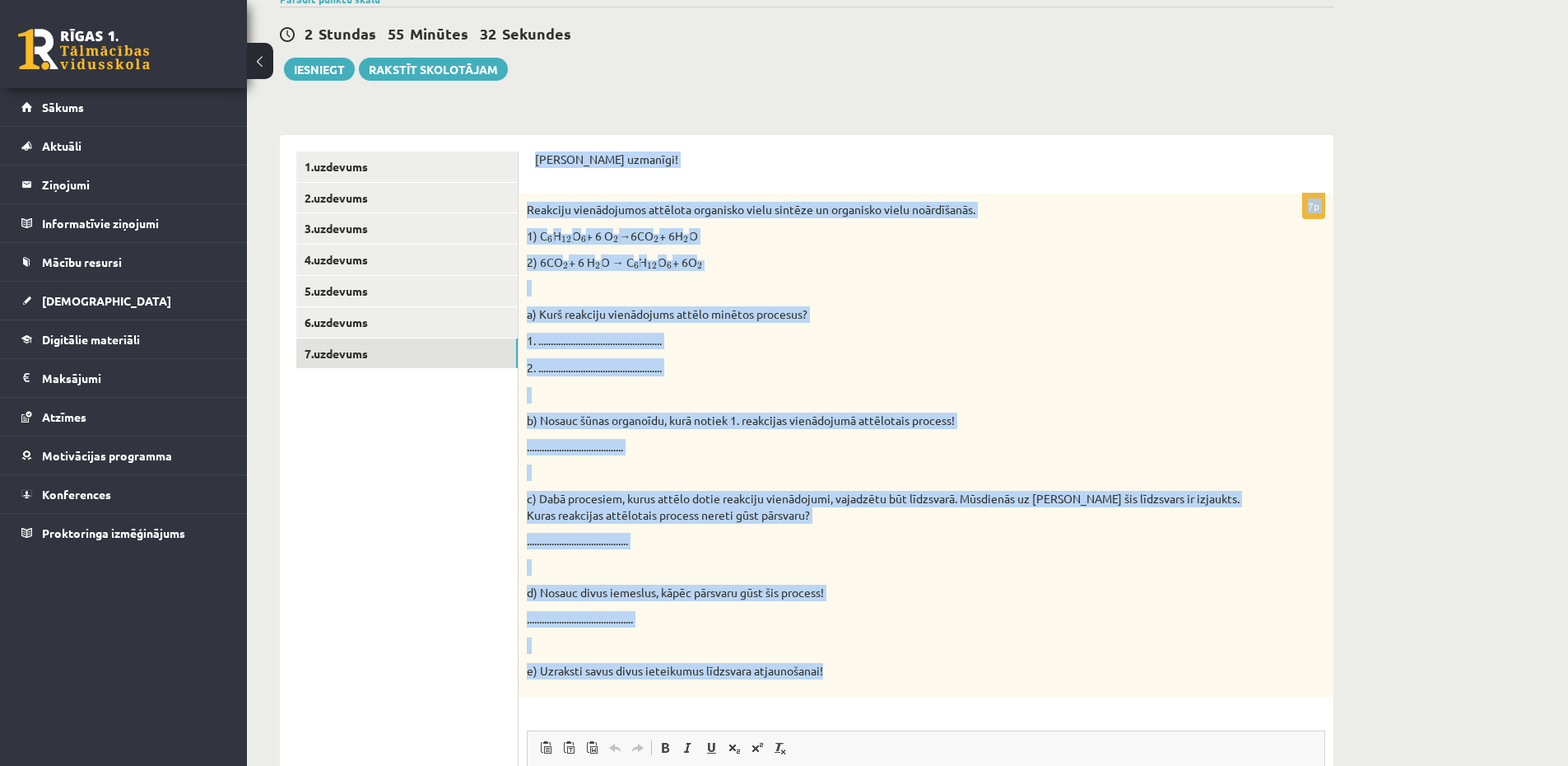
scroll to position [189, 0]
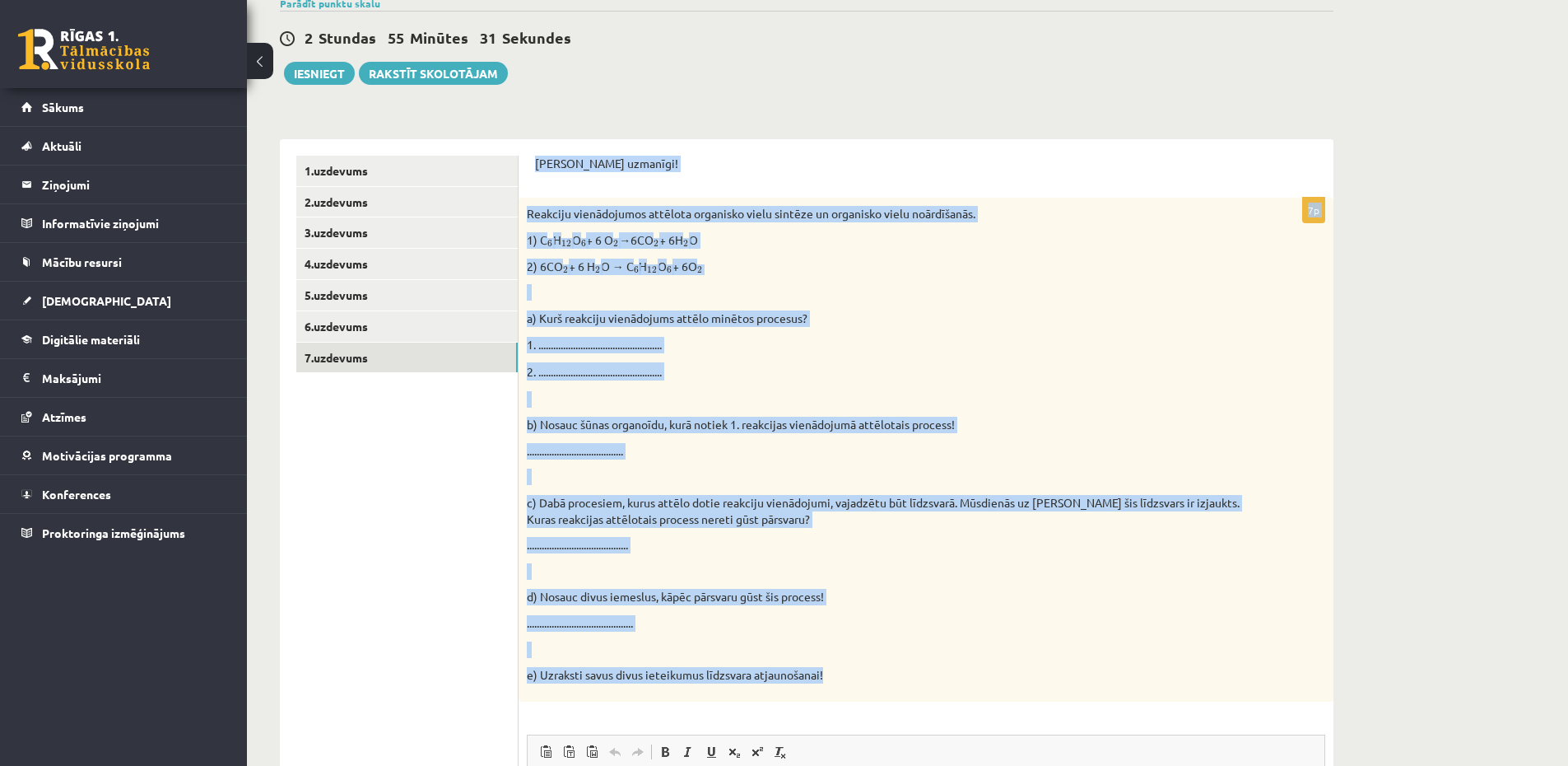
drag, startPoint x: 851, startPoint y: 492, endPoint x: 531, endPoint y: 161, distance: 460.4
click at [532, 161] on div "Pildi uzmanīgi! 7p Reakciju vienādojumos attēlota organisko vielu sintēze un or…" at bounding box center [925, 615] width 814 height 954
copy form "Pildi uzmanīgi! 7p Reakciju vienādojumos attēlota organisko vielu sintēze un or…"
click at [817, 279] on div "Reakciju vienādojumos attēlota organisko vielu sintēze un organisko vielu noārd…" at bounding box center [925, 449] width 814 height 503
click at [824, 279] on div "Reakciju vienādojumos attēlota organisko vielu sintēze un organisko vielu noārd…" at bounding box center [925, 449] width 814 height 503
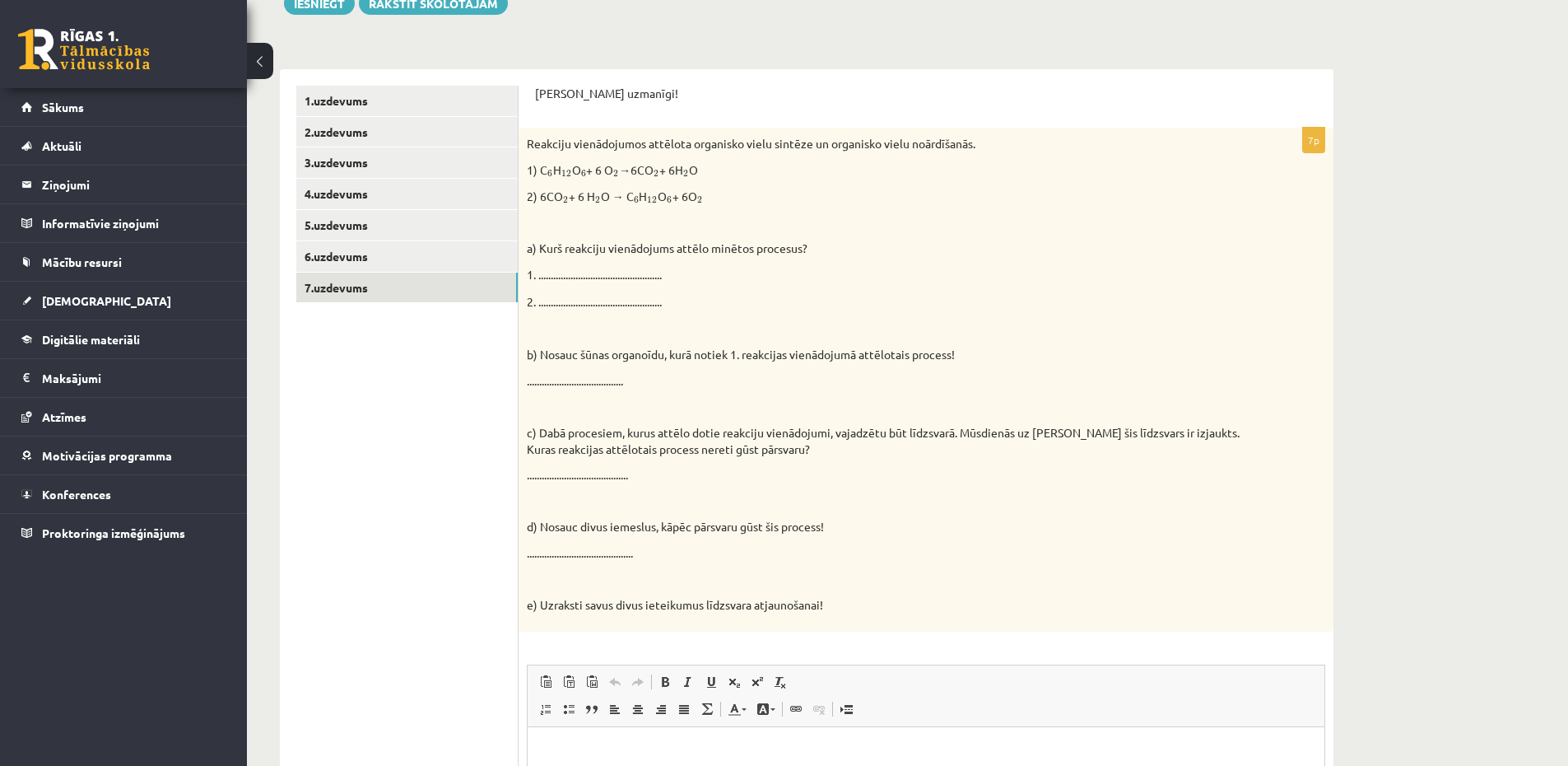
scroll to position [486, 0]
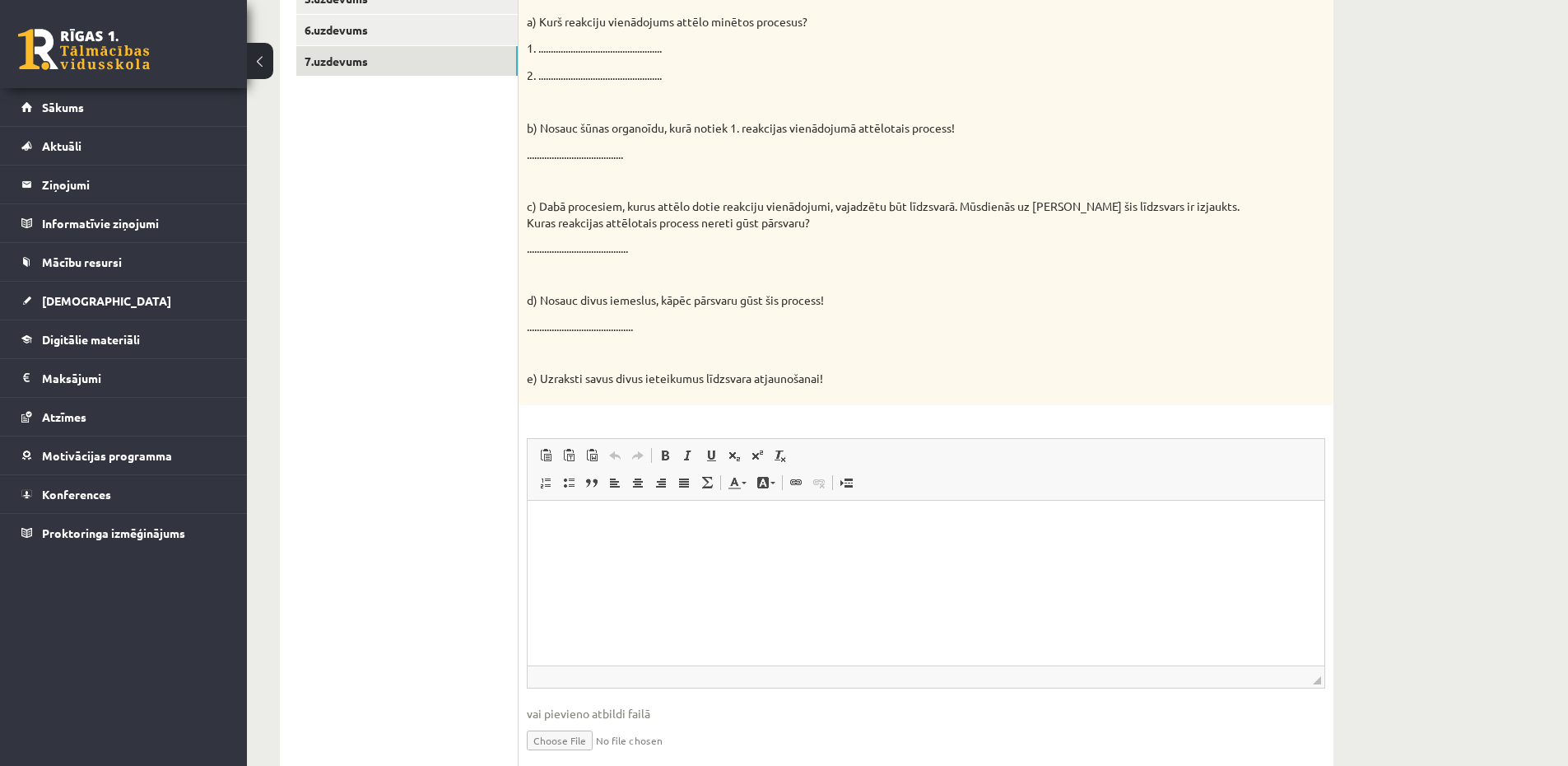
drag, startPoint x: 674, startPoint y: 542, endPoint x: 663, endPoint y: 546, distance: 11.7
click at [669, 542] on html at bounding box center [925, 524] width 796 height 51
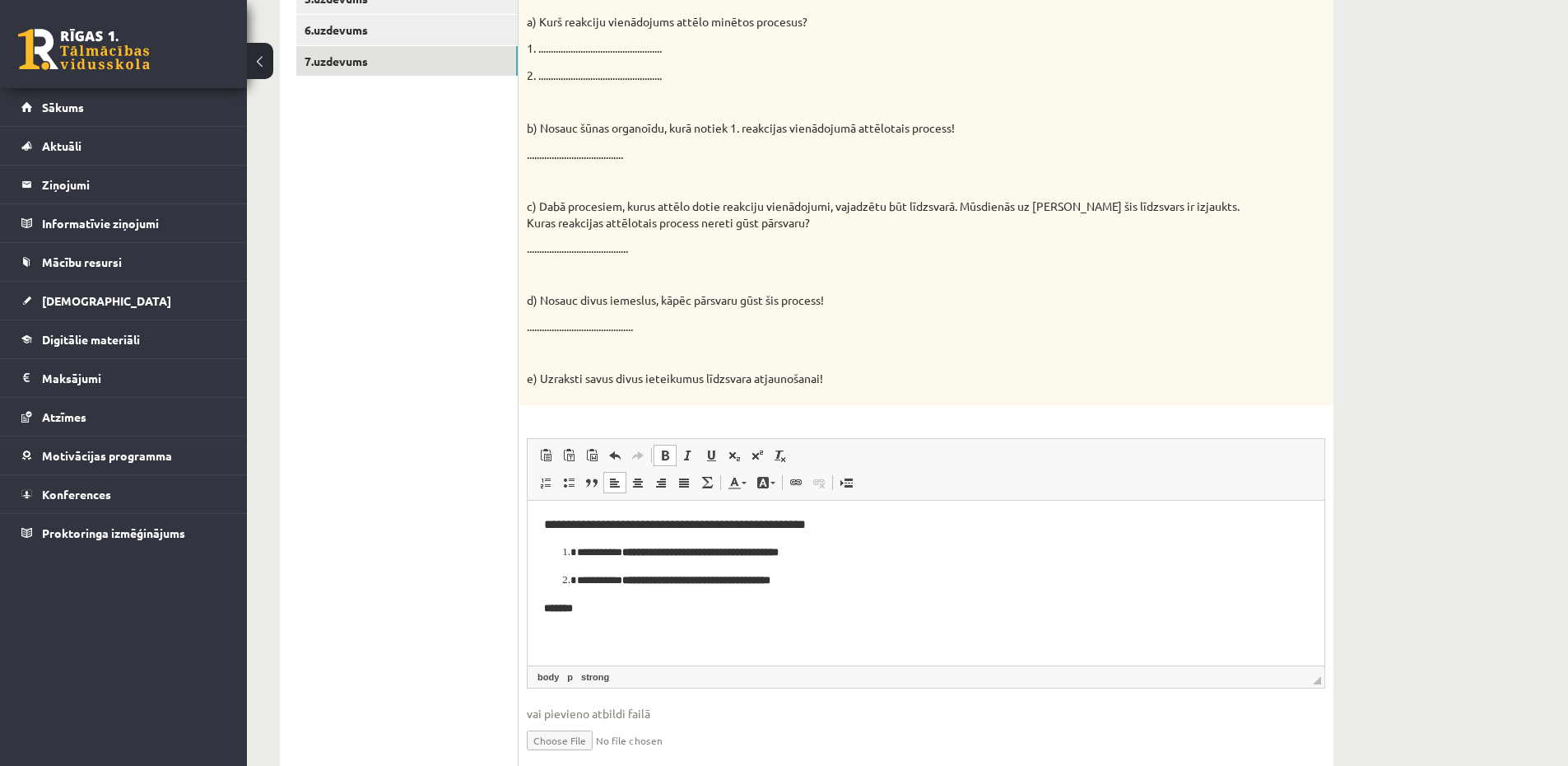
click at [559, 625] on html "**********" at bounding box center [925, 566] width 796 height 134
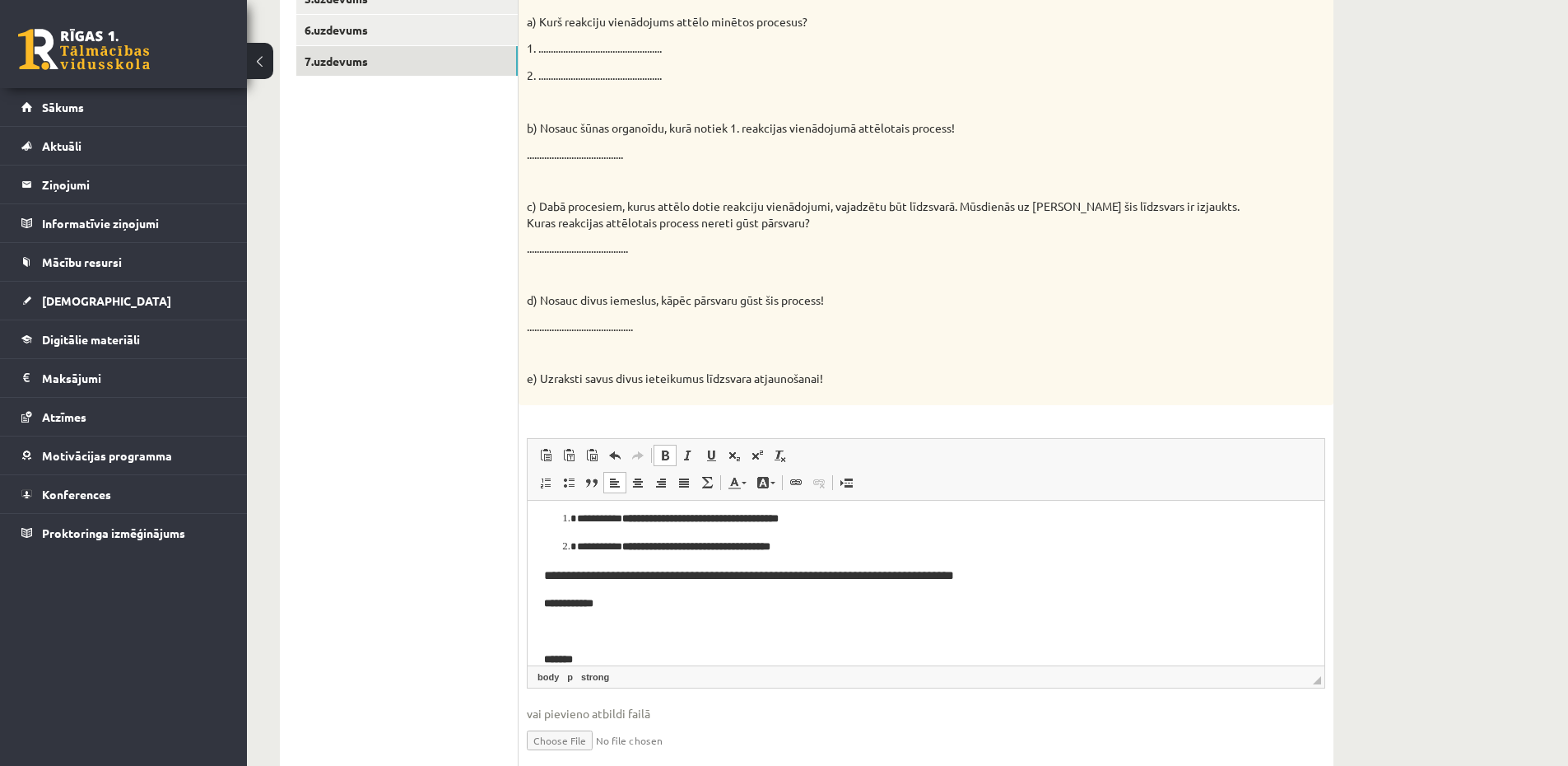
scroll to position [26, 0]
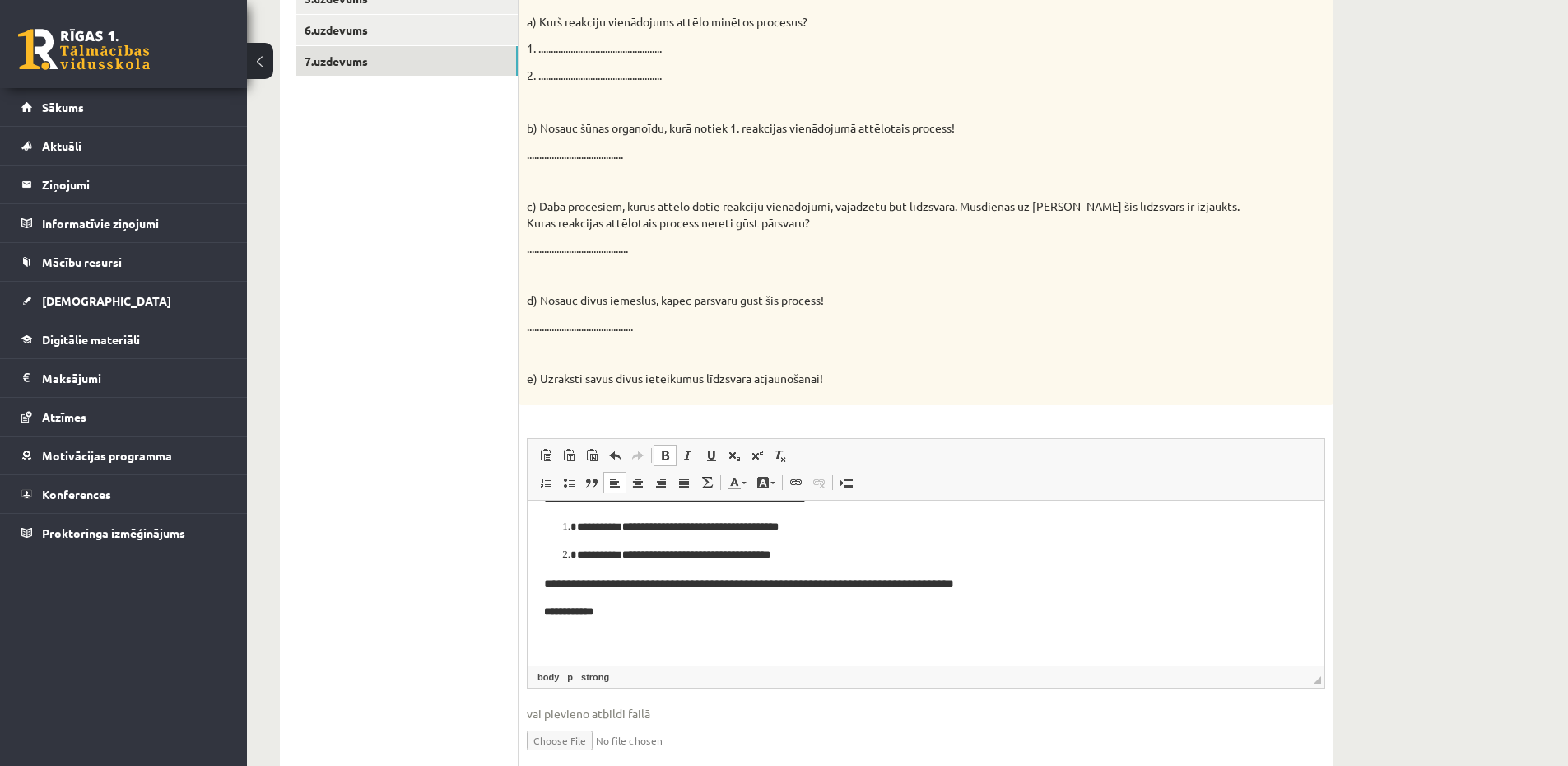
drag, startPoint x: 387, startPoint y: 624, endPoint x: 489, endPoint y: 644, distance: 103.9
click at [391, 627] on ul "1.uzdevums 2.uzdevums 3.uzdevums 4.uzdevums 5.uzdevums 6.uzdevums 7.uzdevums" at bounding box center [407, 320] width 222 height 922
click at [558, 639] on p "Editor, wiswyg-editor-user-answer-47433917278820" at bounding box center [925, 638] width 764 height 17
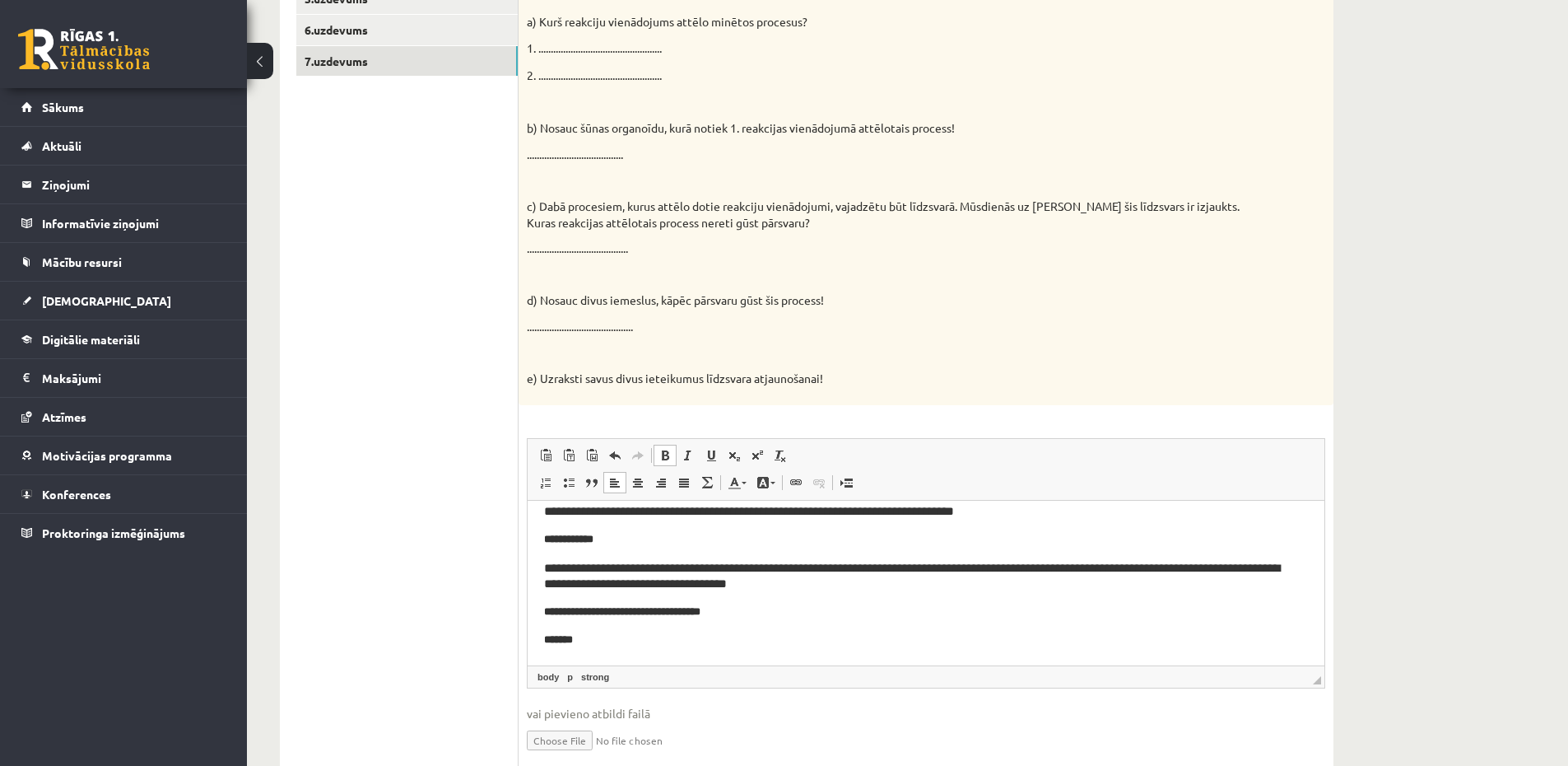
scroll to position [98, 0]
drag, startPoint x: 527, startPoint y: 659, endPoint x: 1054, endPoint y: 1159, distance: 726.4
click at [527, 659] on html "**********" at bounding box center [925, 532] width 796 height 263
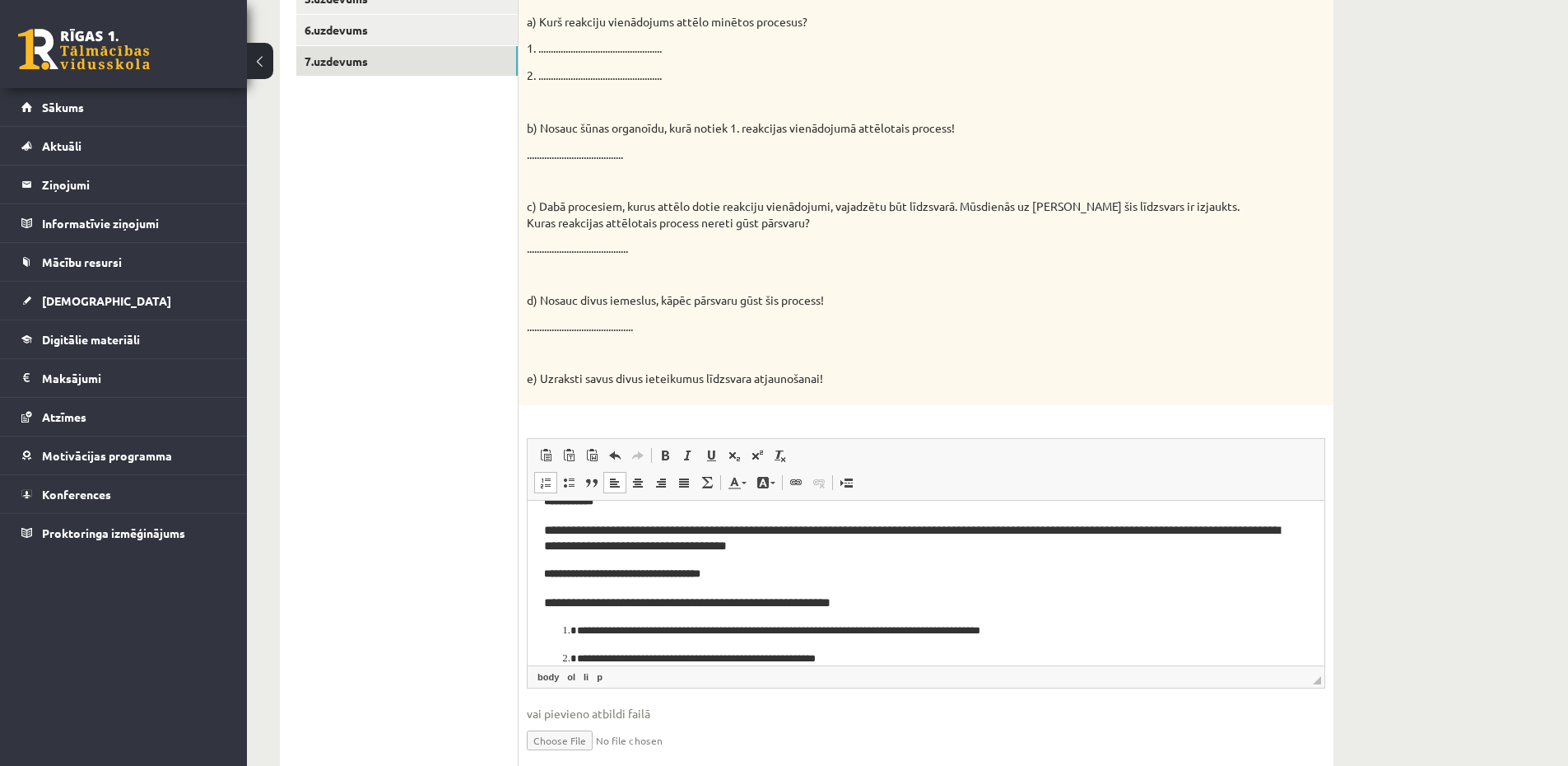
scroll to position [163, 0]
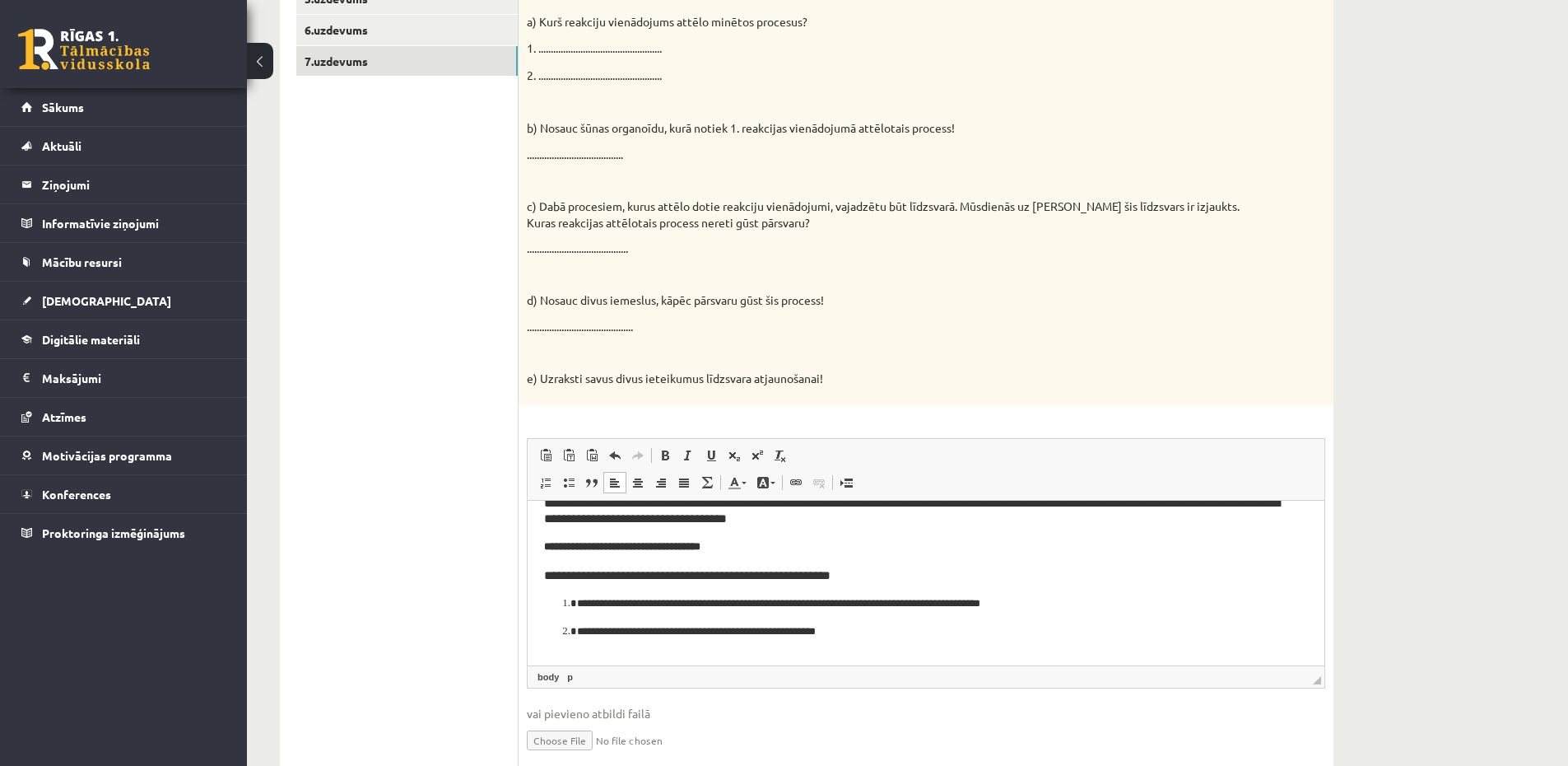
click at [608, 676] on span "◢ Elements path body p" at bounding box center [925, 676] width 796 height 22
click at [620, 654] on p "Editor, wiswyg-editor-user-answer-47433917278820" at bounding box center [925, 658] width 764 height 17
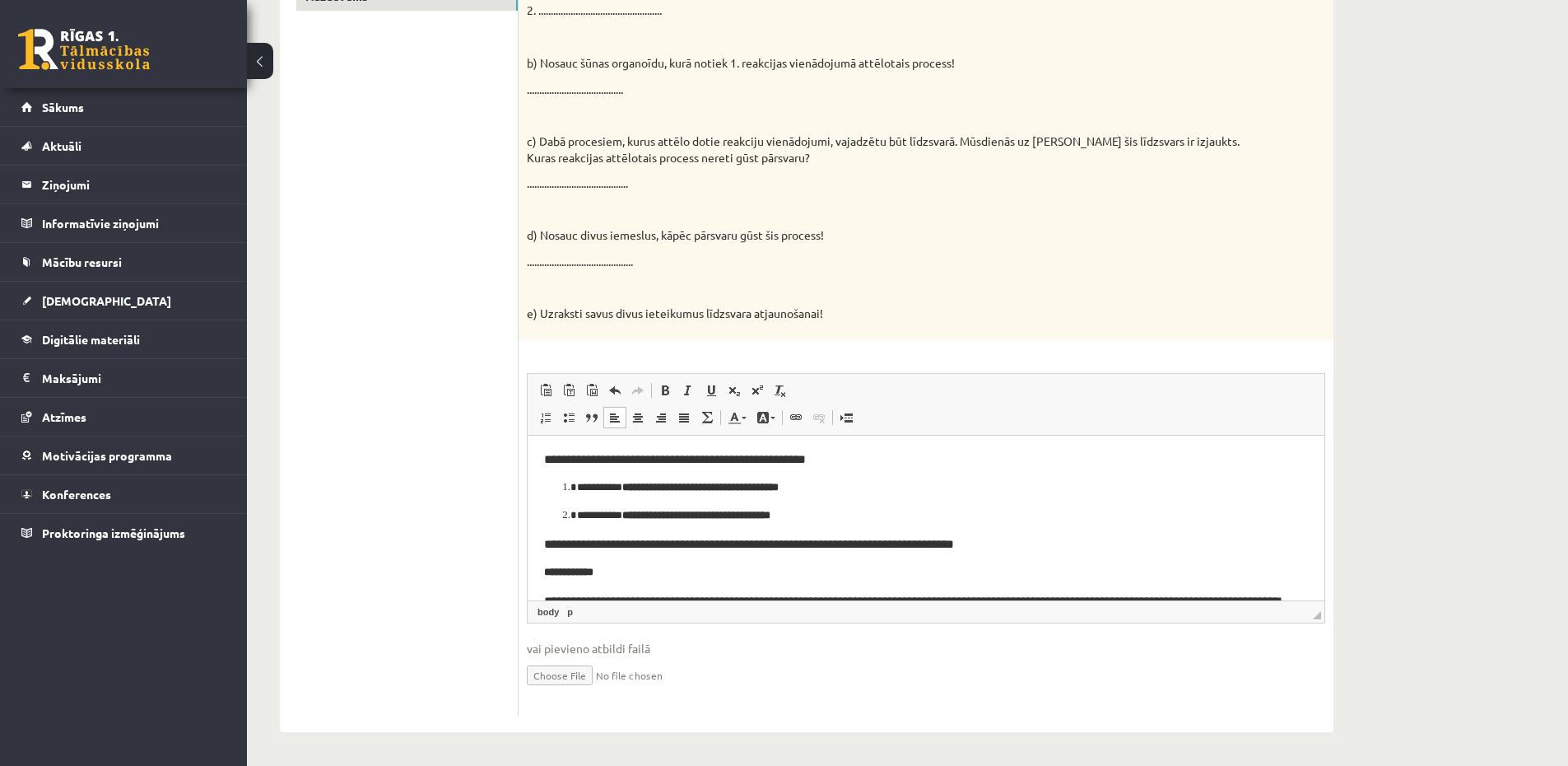
scroll to position [0, 0]
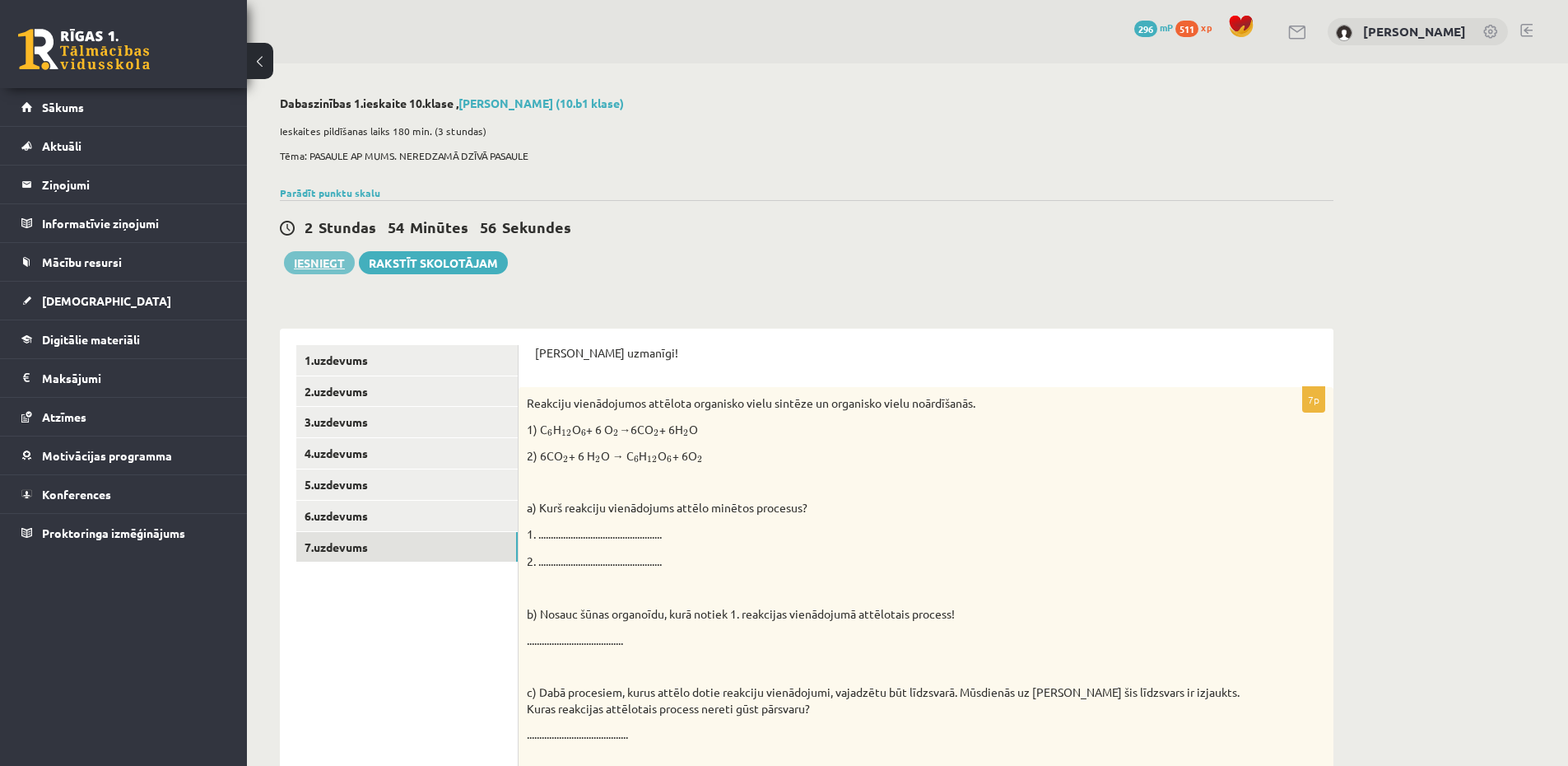
click at [312, 256] on button "Iesniegt" at bounding box center [319, 262] width 70 height 23
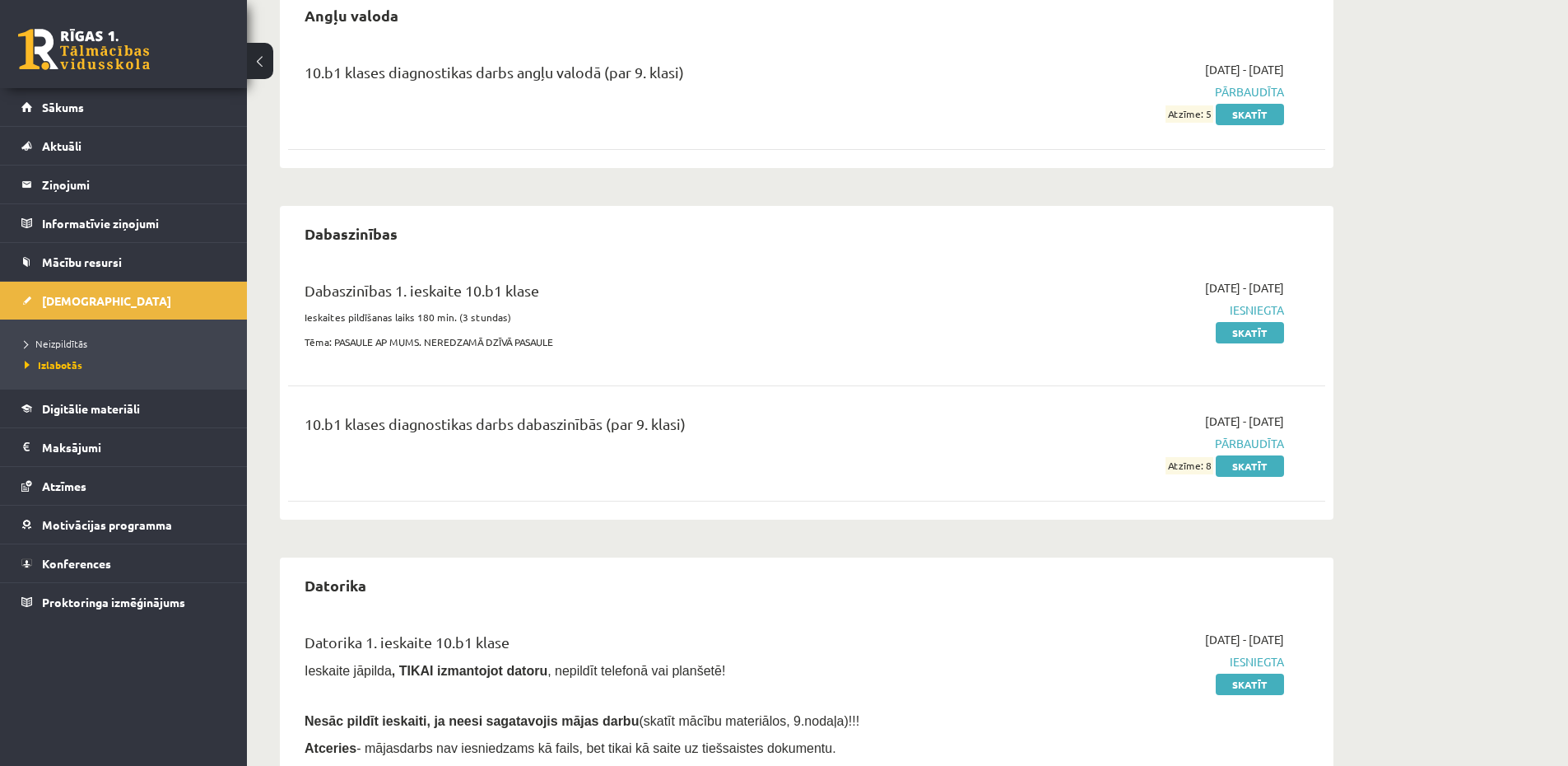
scroll to position [197, 0]
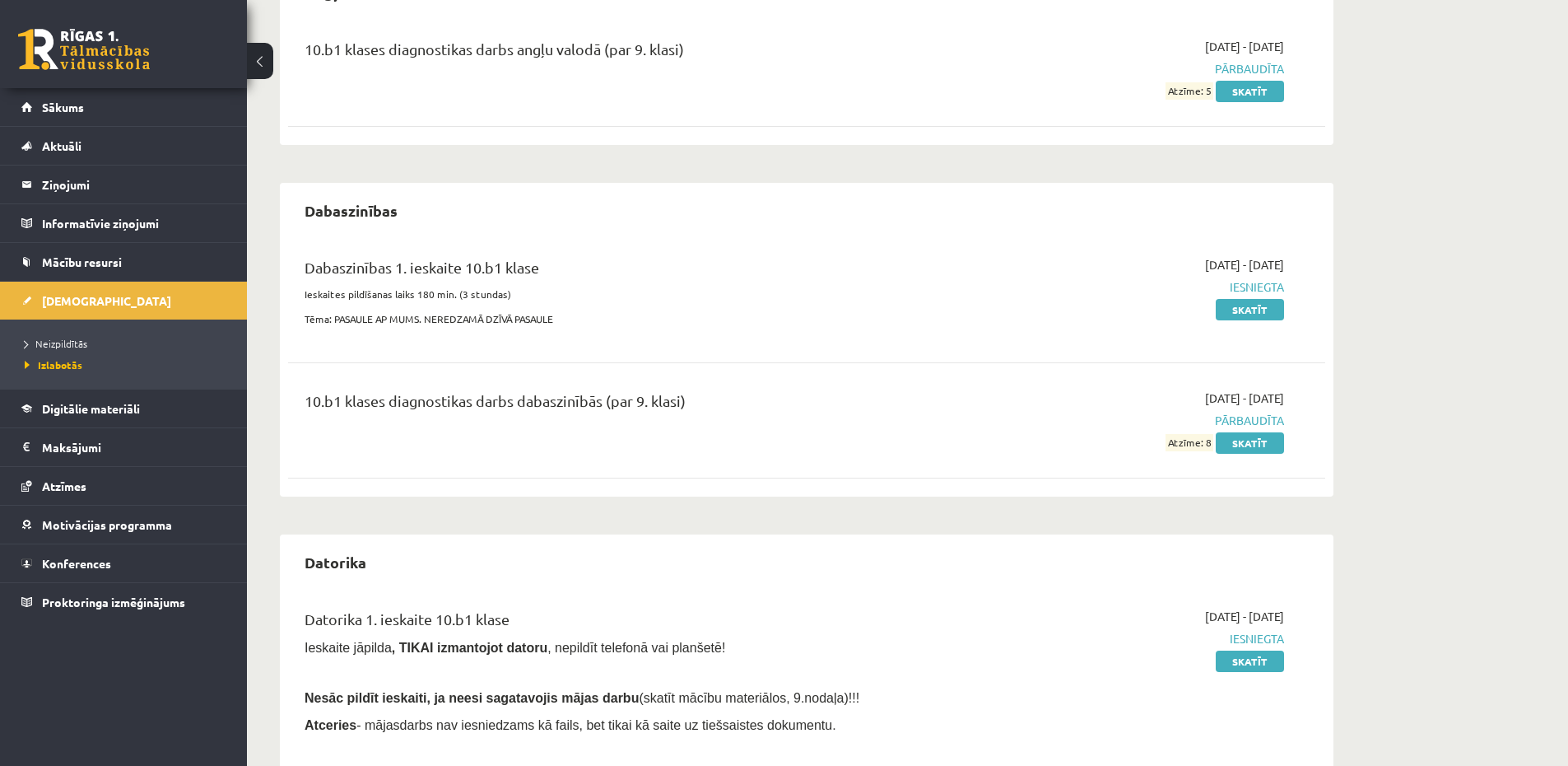
click at [1092, 317] on div "[DATE] - [DATE] Iesniegta Skatīt" at bounding box center [1128, 295] width 335 height 80
click at [1293, 289] on div "[DATE] - [DATE] Iesniegta Skatīt" at bounding box center [1128, 295] width 335 height 80
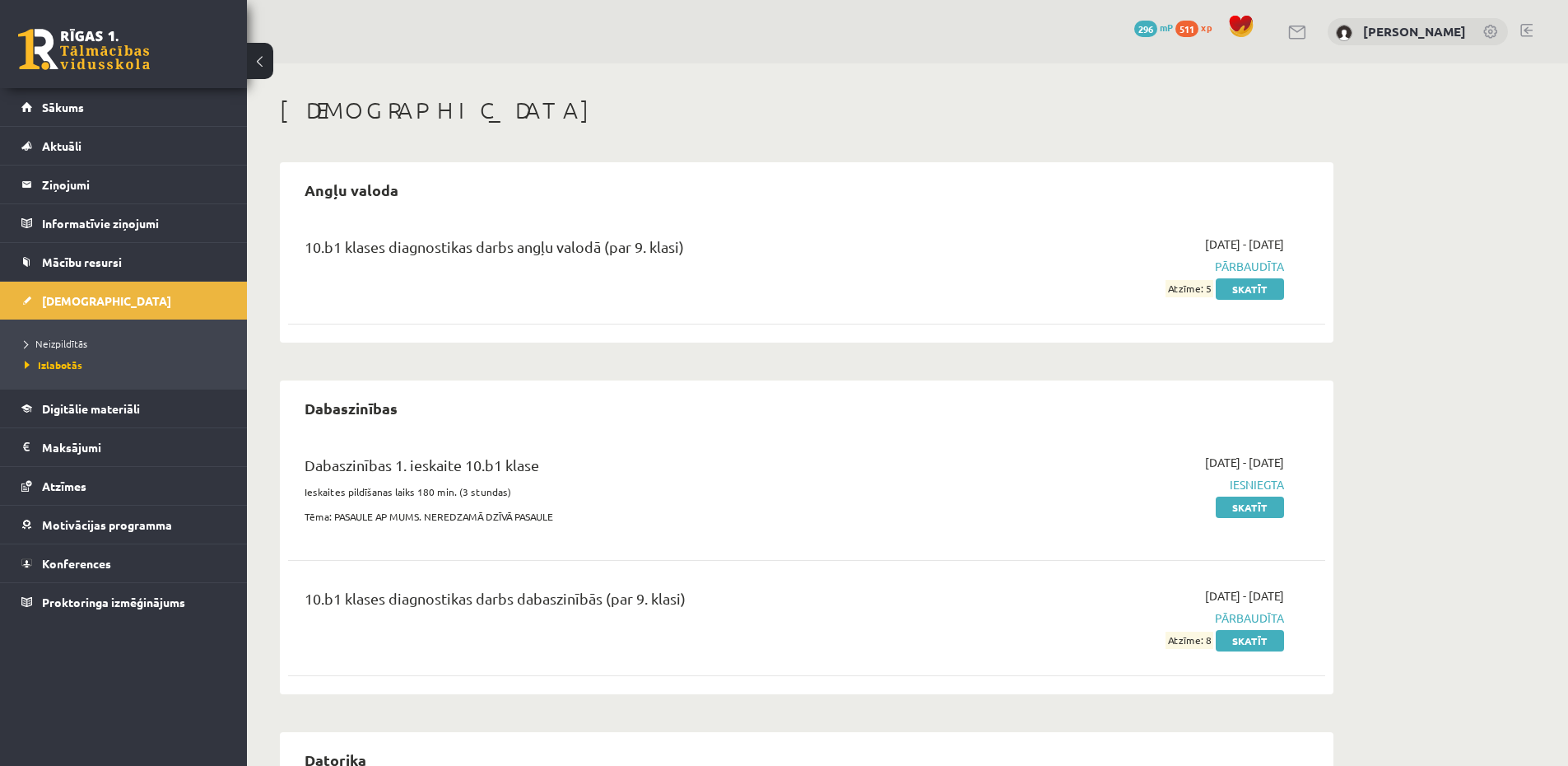
scroll to position [197, 0]
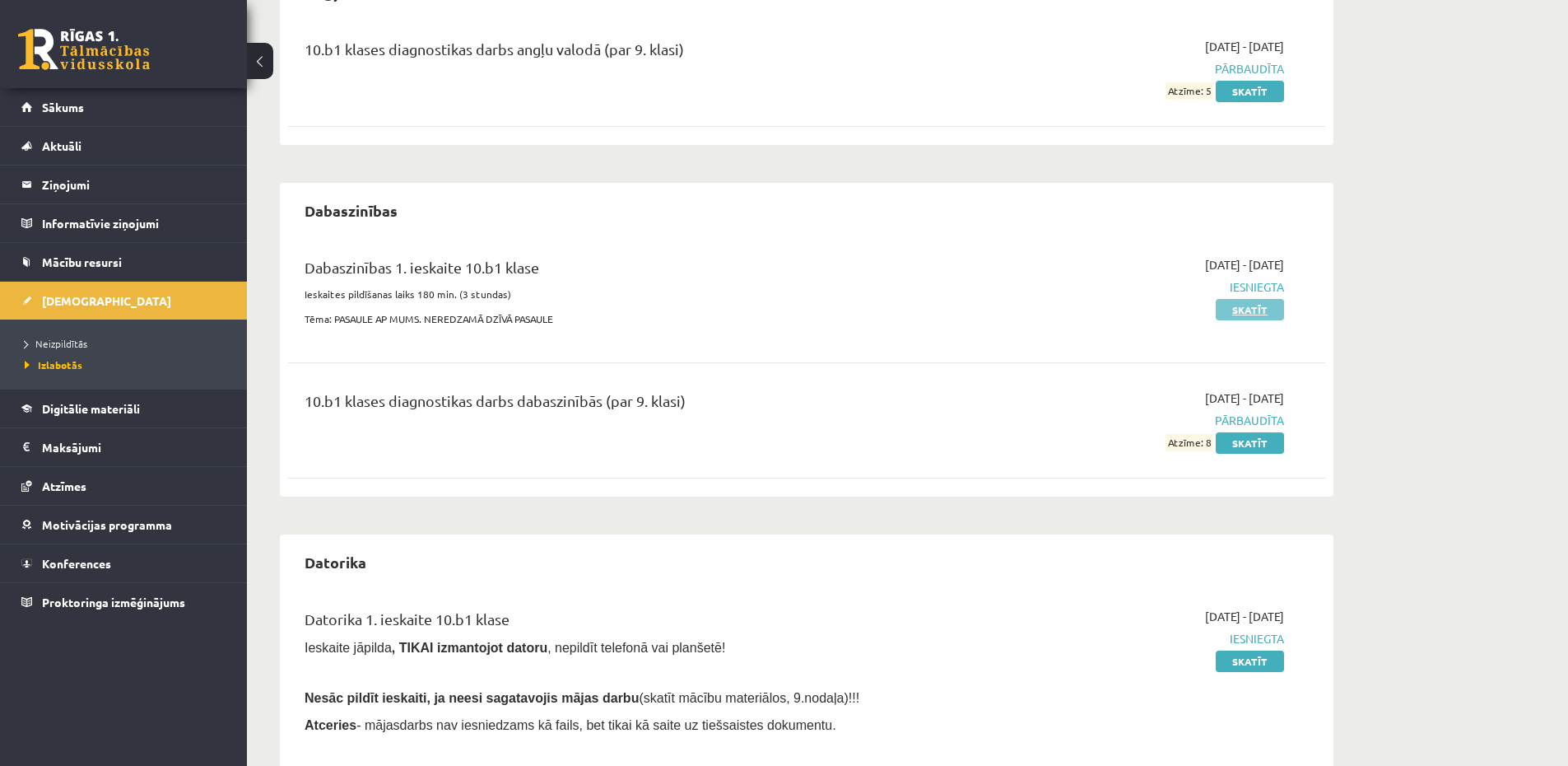
click at [1252, 306] on link "Skatīt" at bounding box center [1249, 310] width 68 height 22
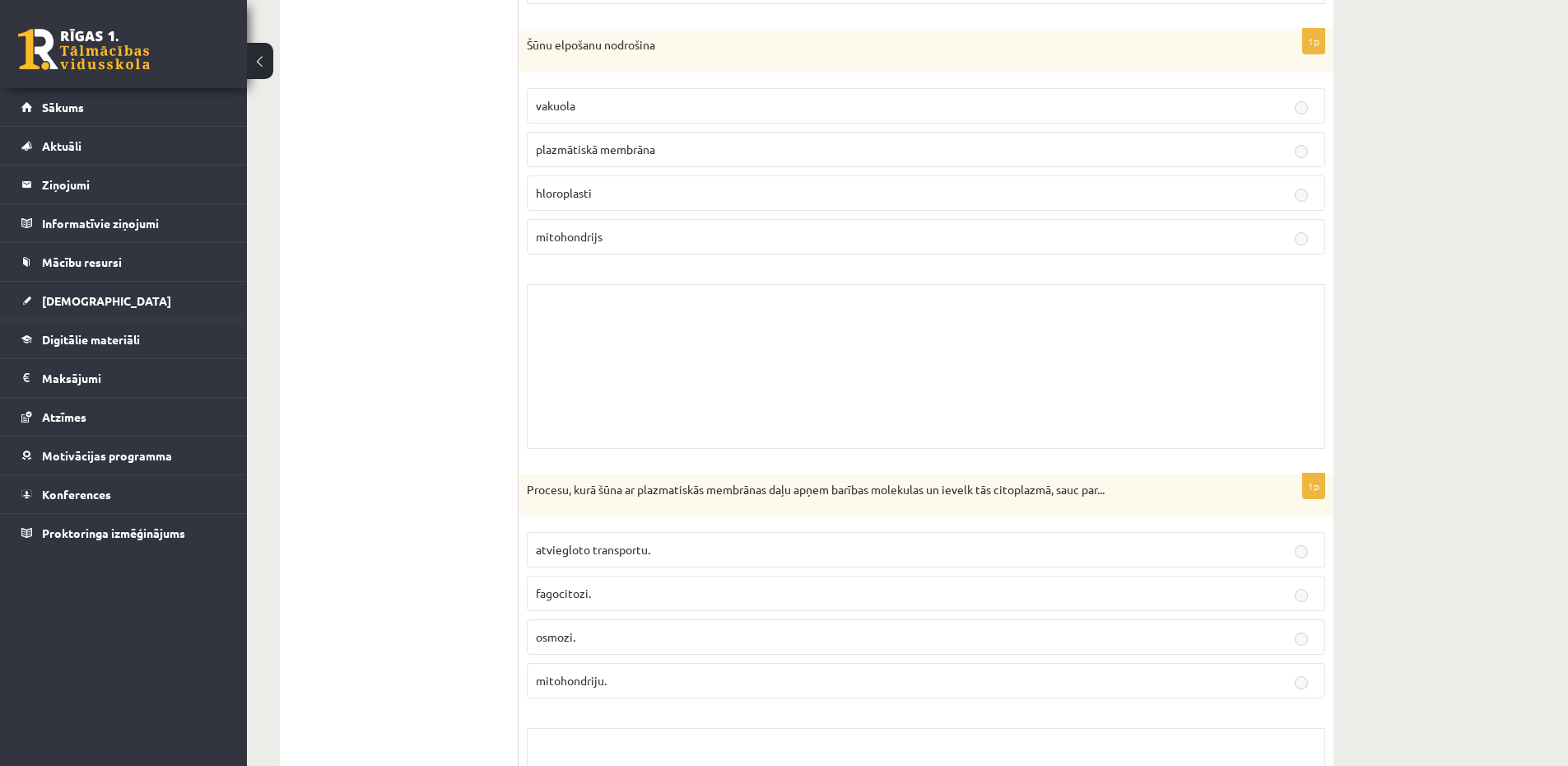
scroll to position [6125, 0]
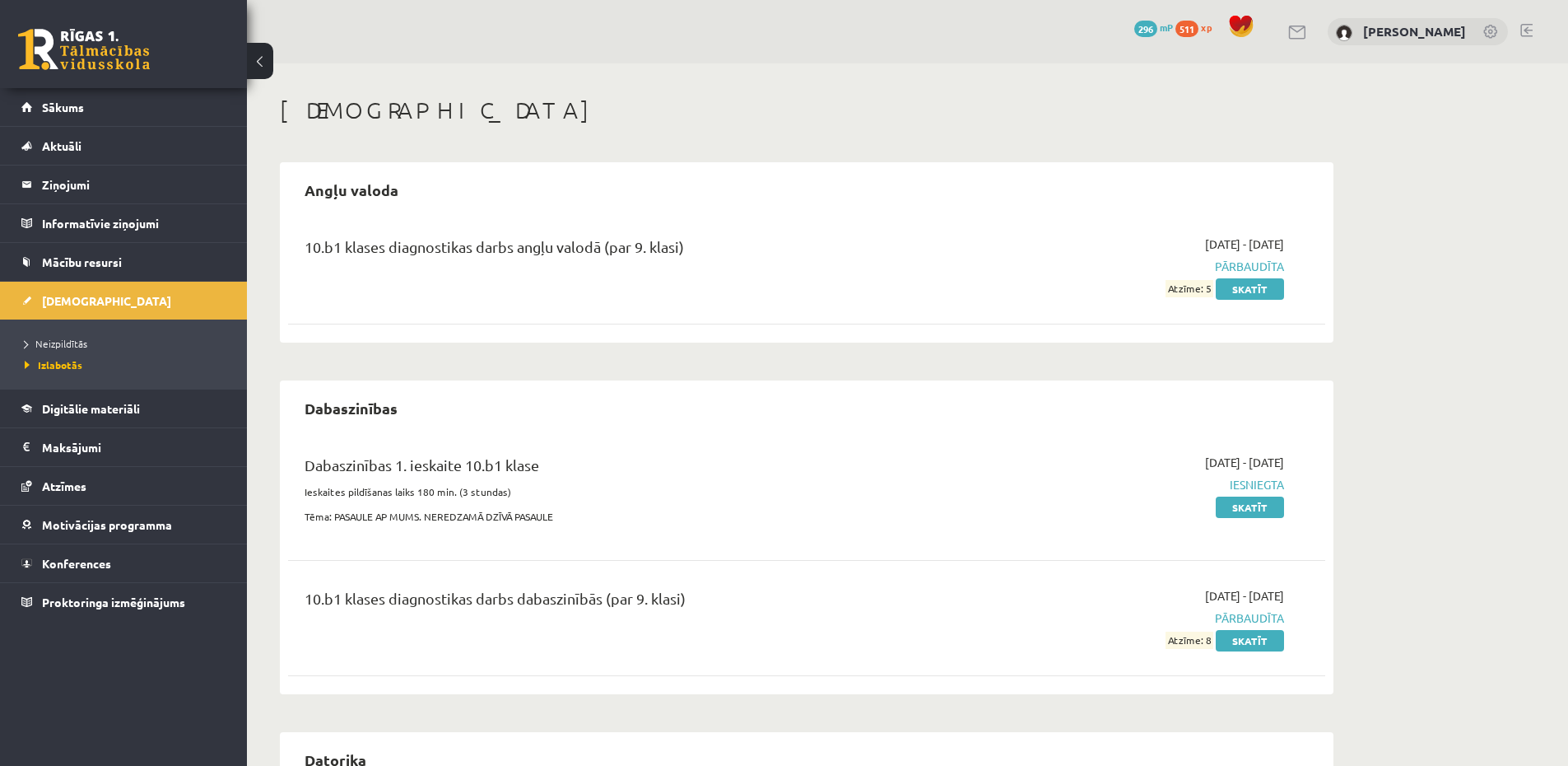
scroll to position [197, 0]
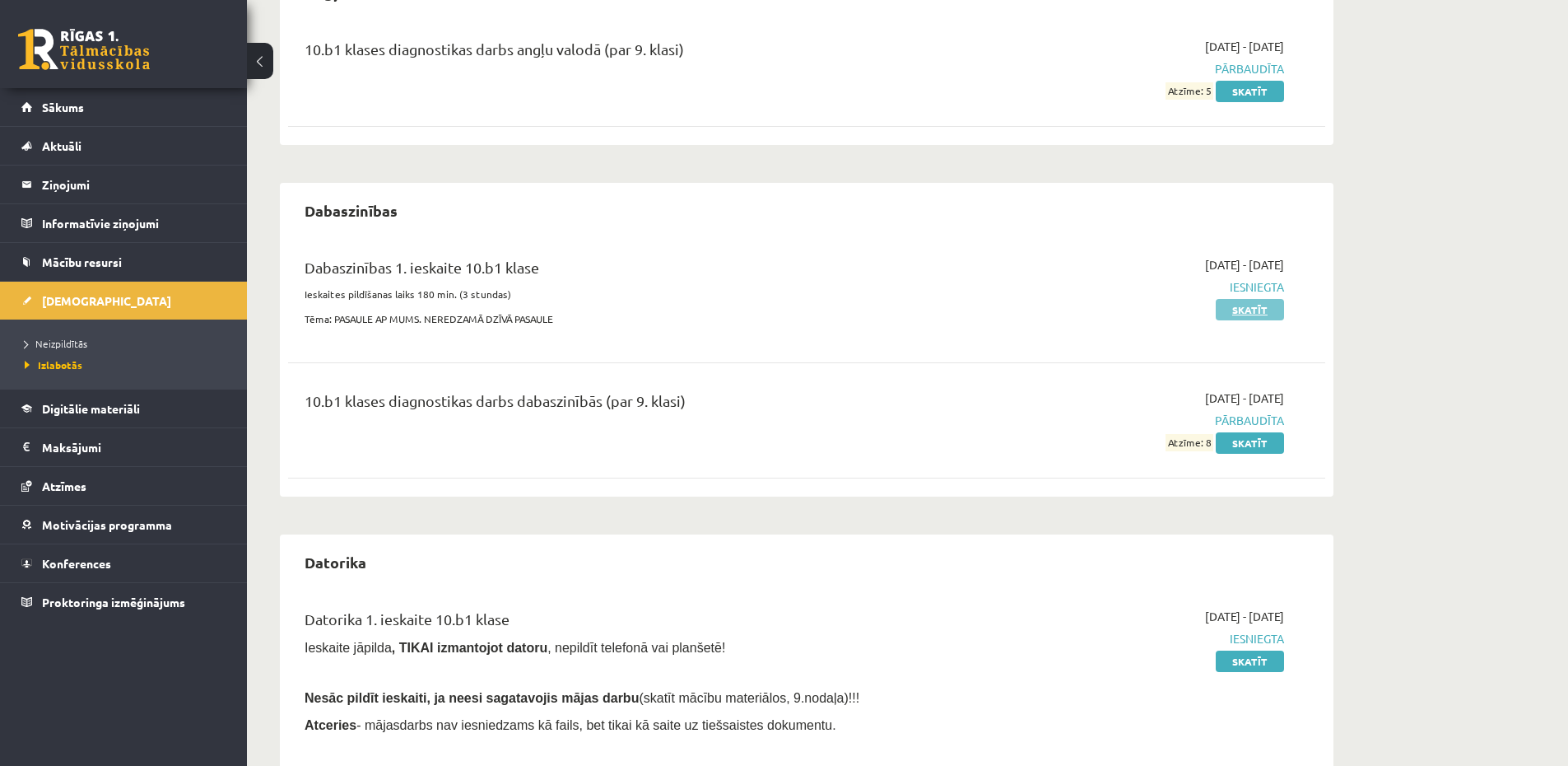
click at [1249, 309] on link "Skatīt" at bounding box center [1249, 310] width 68 height 22
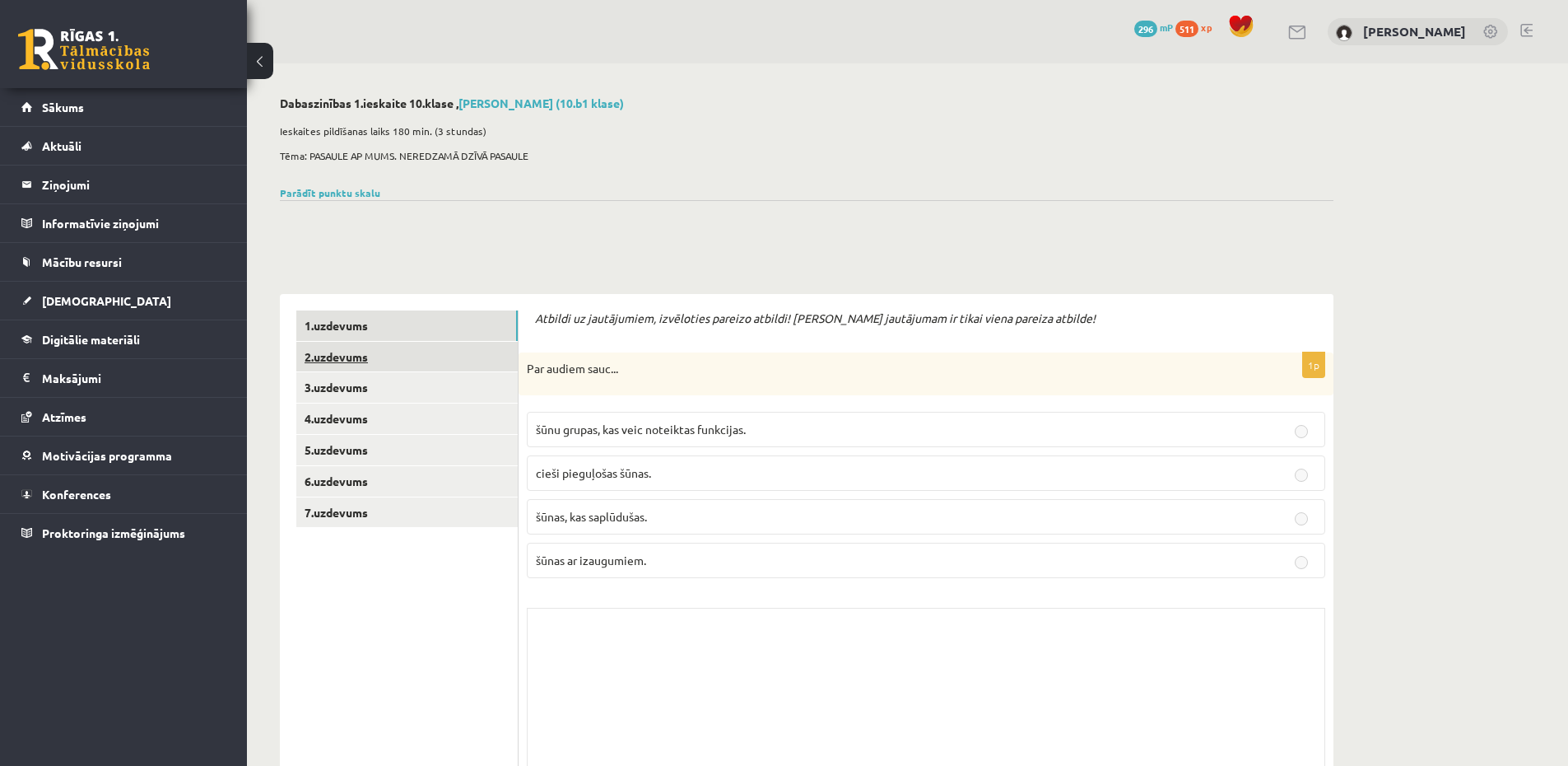
click at [392, 367] on link "2.uzdevums" at bounding box center [406, 357] width 221 height 31
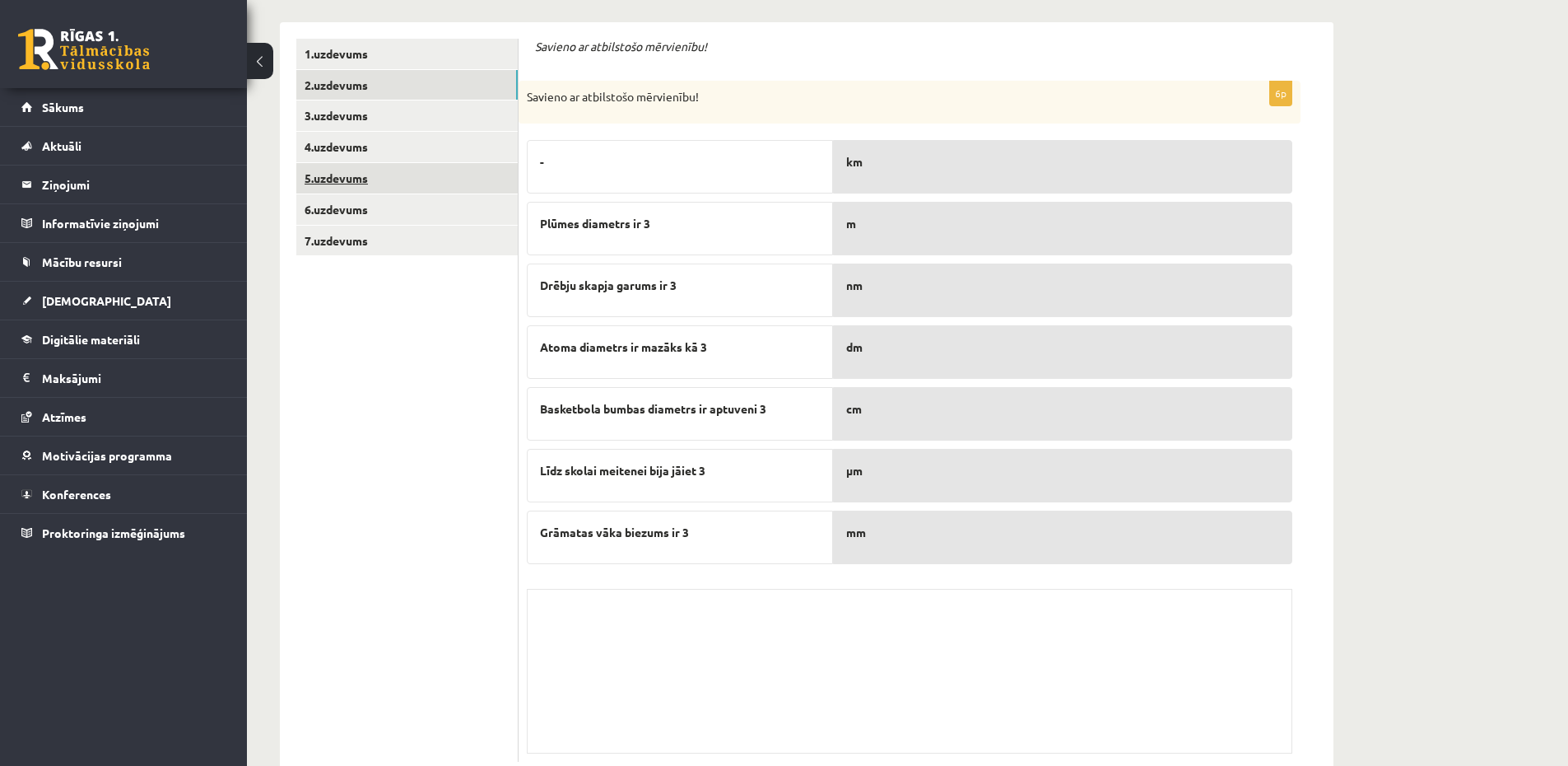
scroll to position [197, 0]
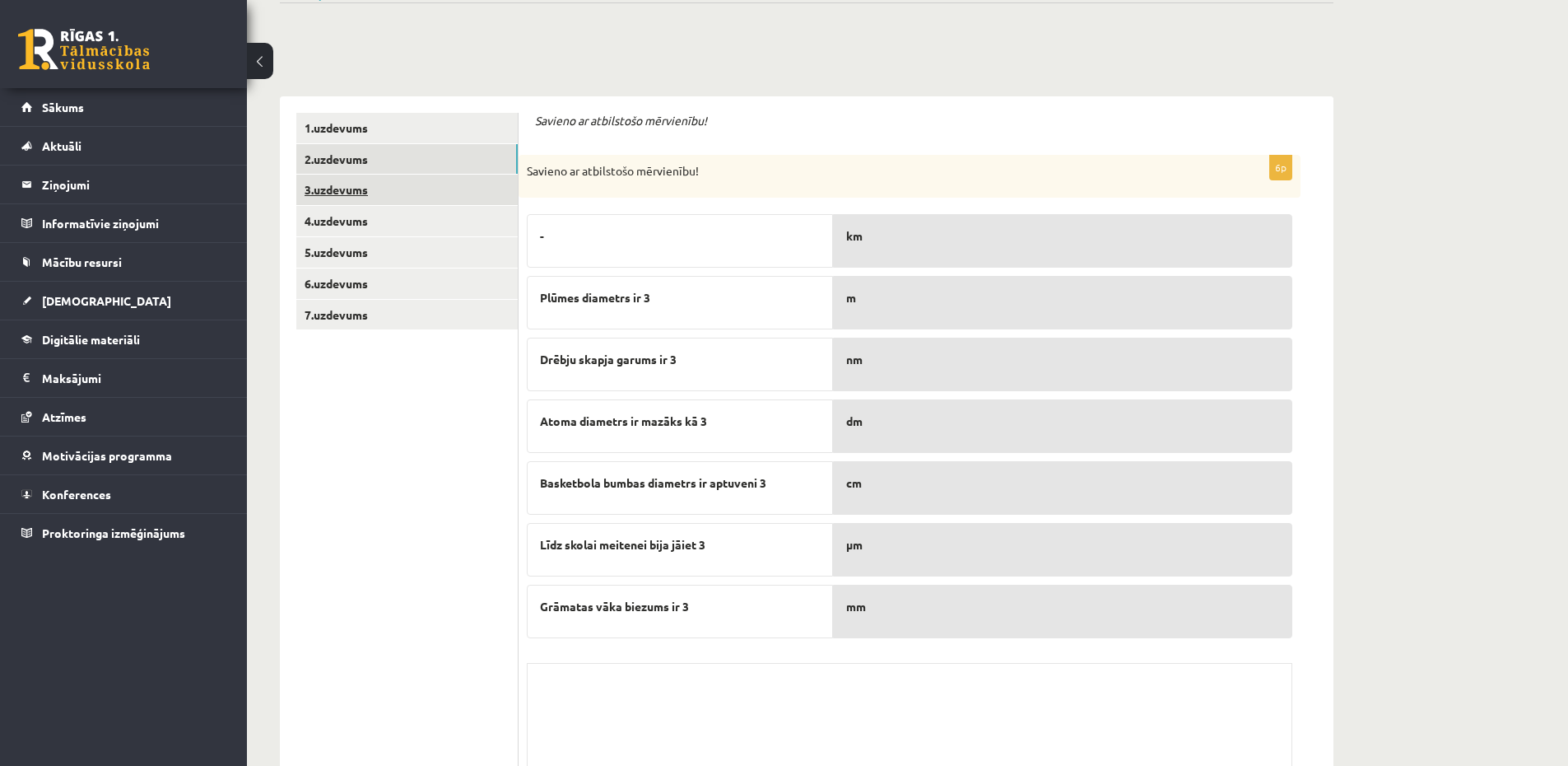
click at [415, 190] on link "3.uzdevums" at bounding box center [406, 189] width 221 height 31
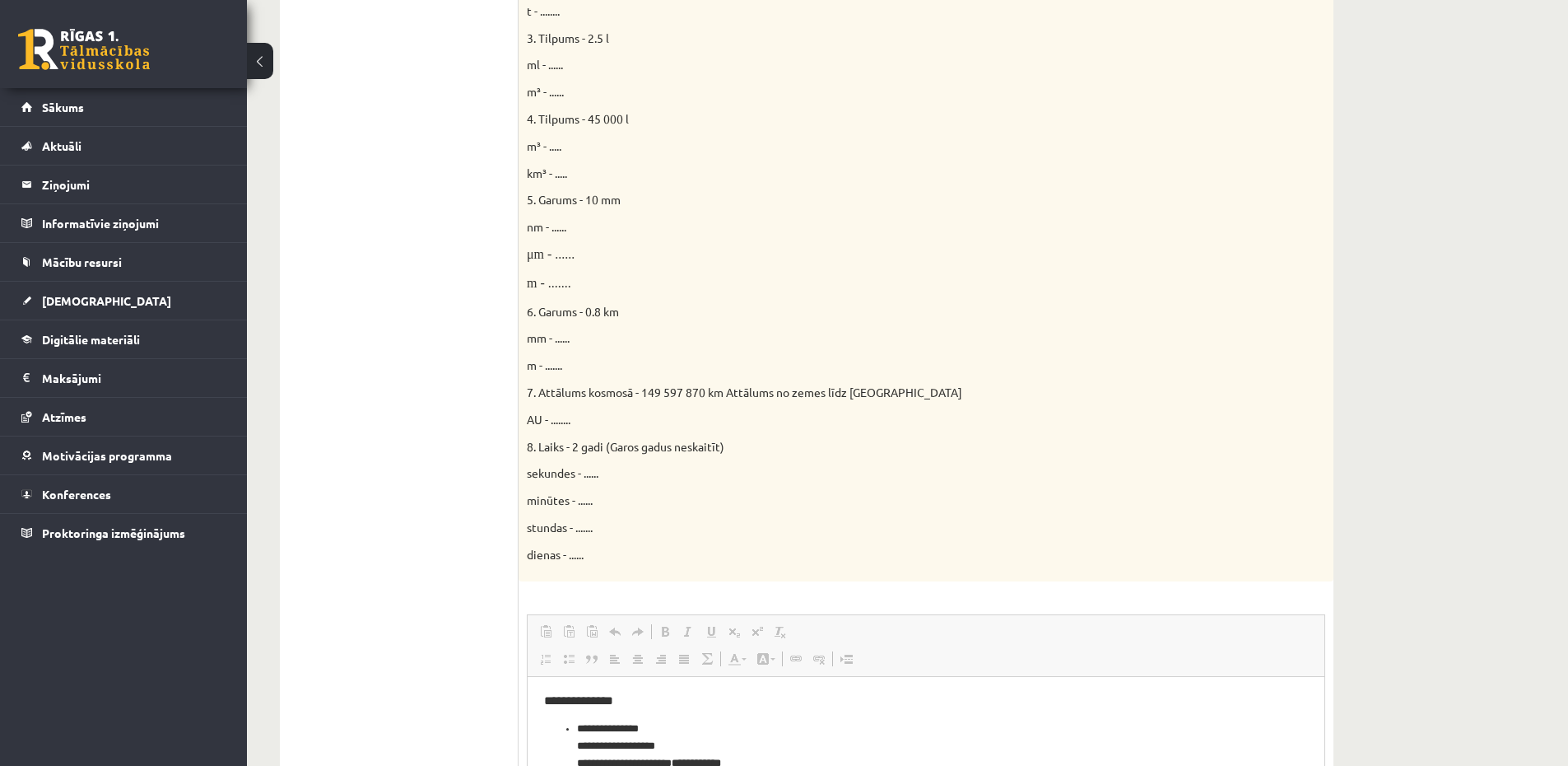
scroll to position [302, 0]
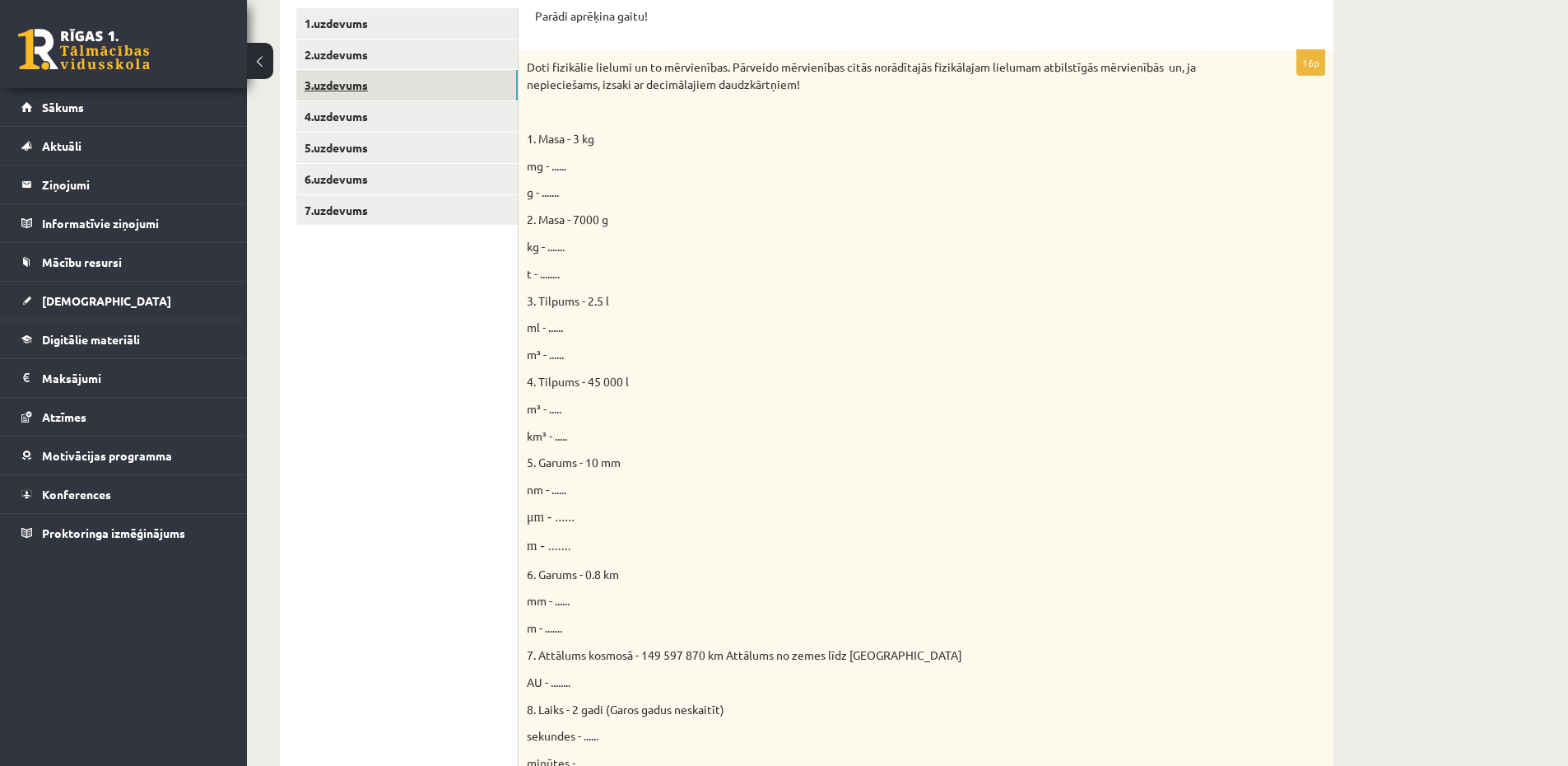
click at [343, 97] on link "3.uzdevums" at bounding box center [406, 85] width 221 height 31
click at [338, 117] on link "4.uzdevums" at bounding box center [406, 116] width 221 height 31
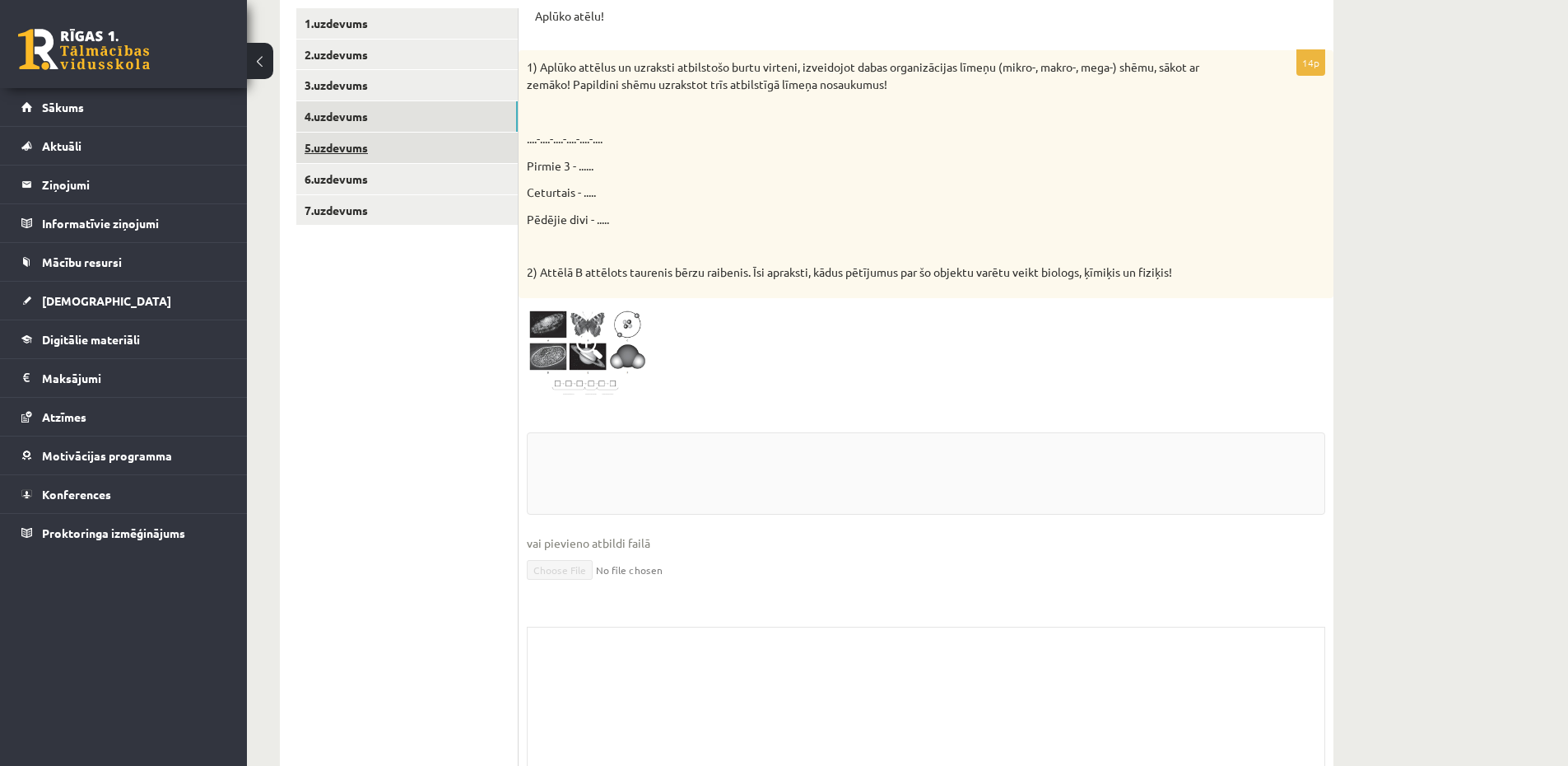
click at [348, 140] on link "5.uzdevums" at bounding box center [406, 148] width 221 height 31
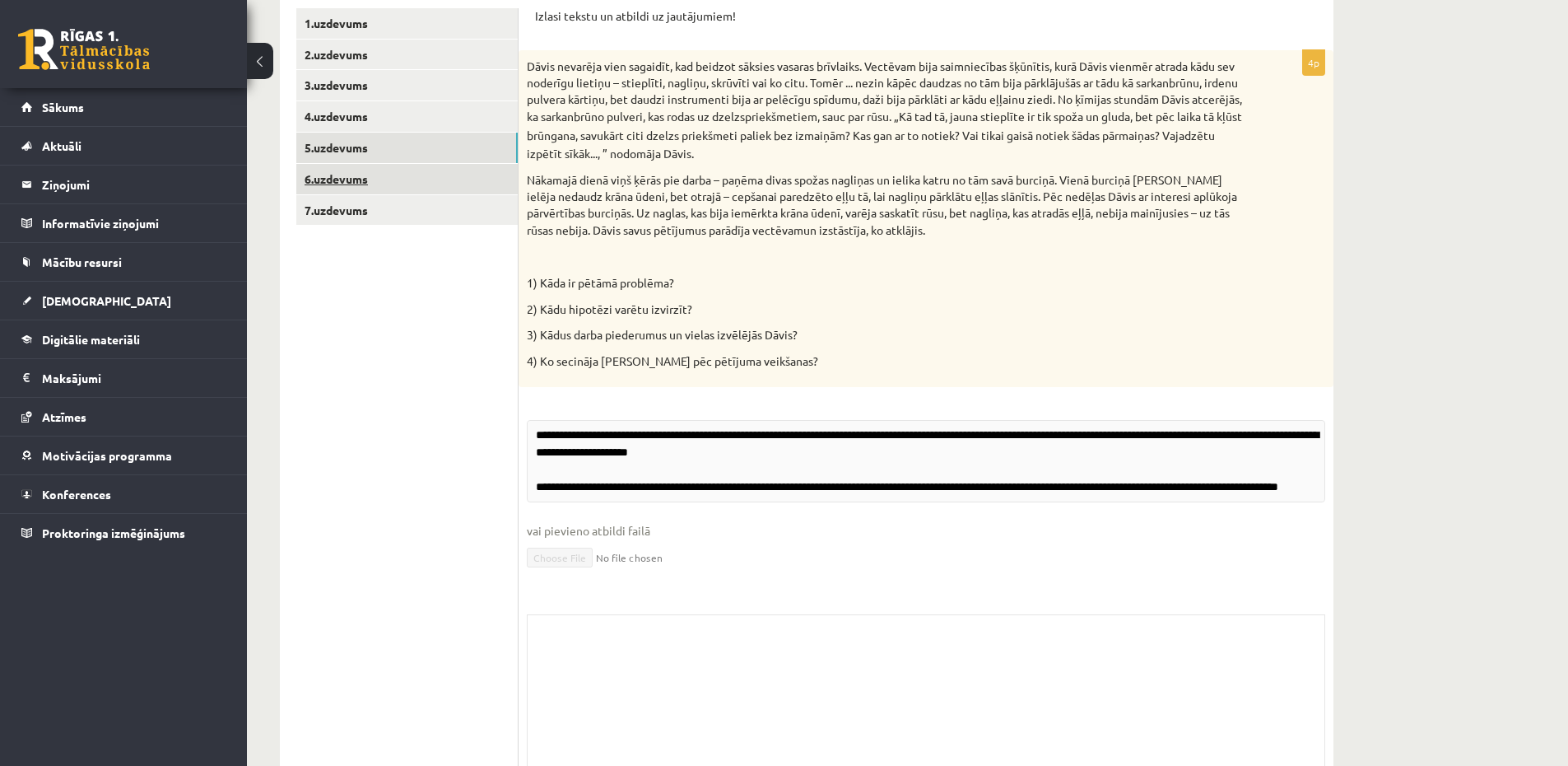
click at [350, 171] on link "6.uzdevums" at bounding box center [406, 178] width 221 height 31
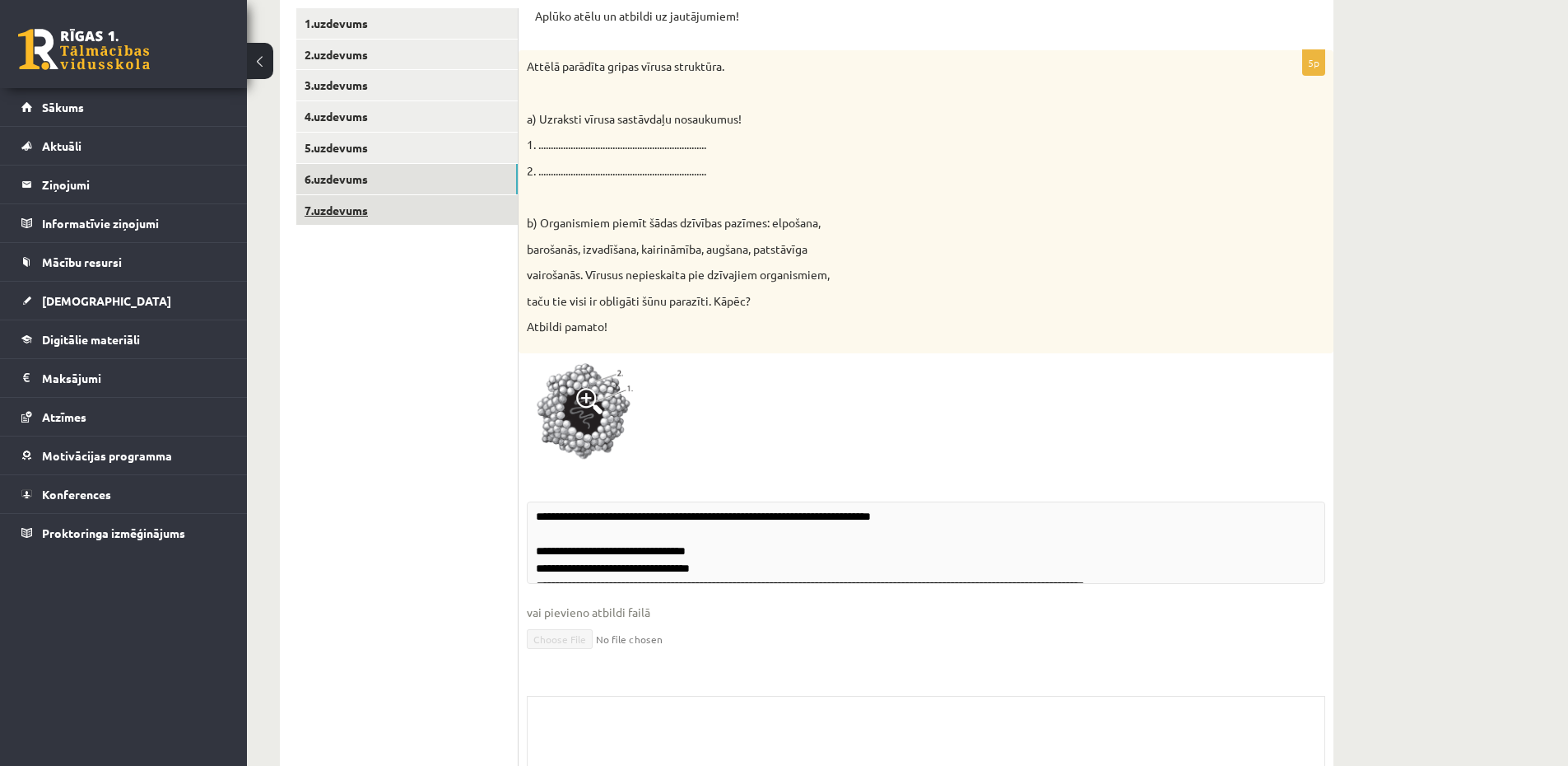
click at [362, 211] on link "7.uzdevums" at bounding box center [406, 210] width 221 height 31
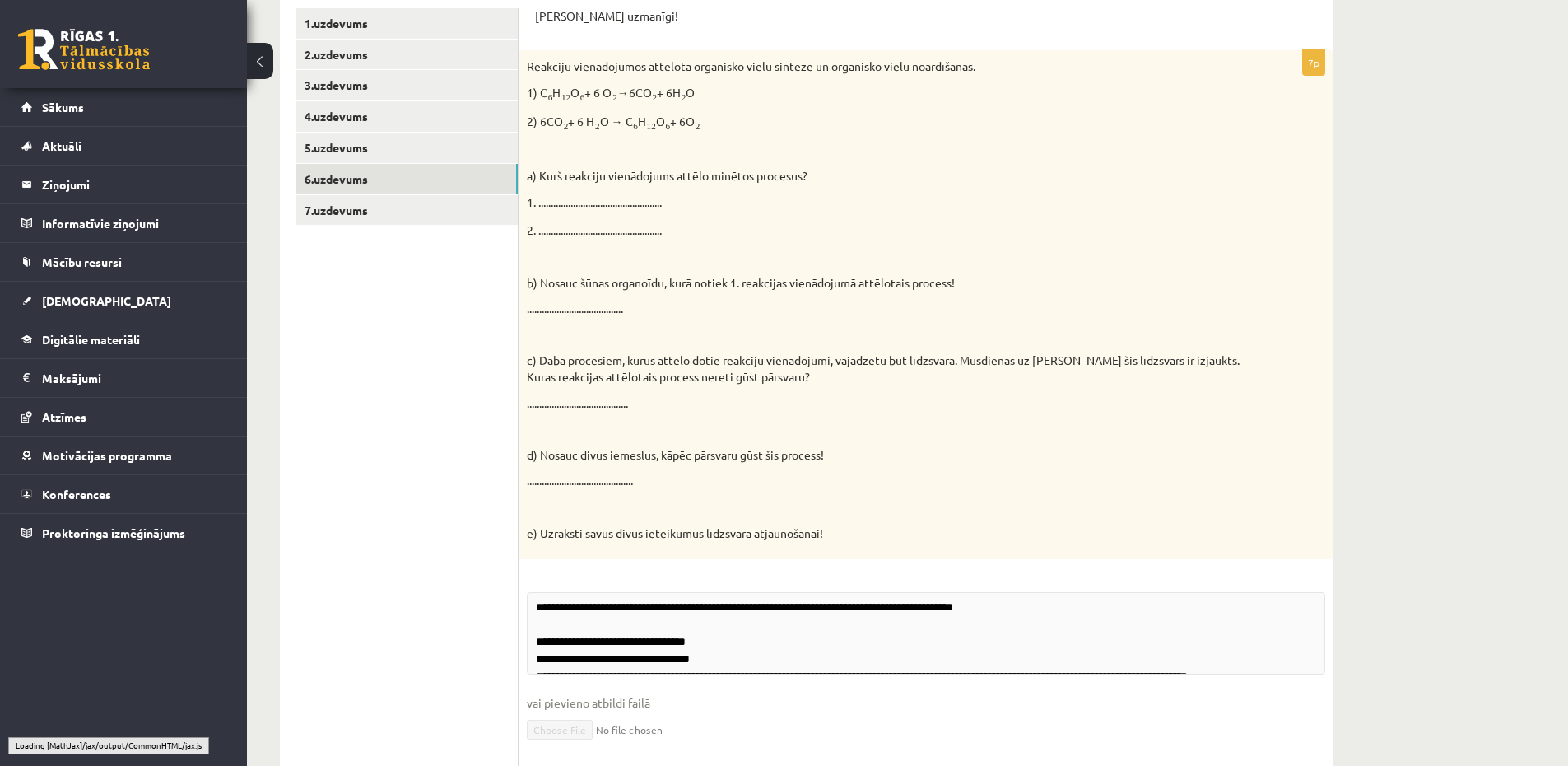
click at [364, 170] on link "6.uzdevums" at bounding box center [406, 178] width 221 height 31
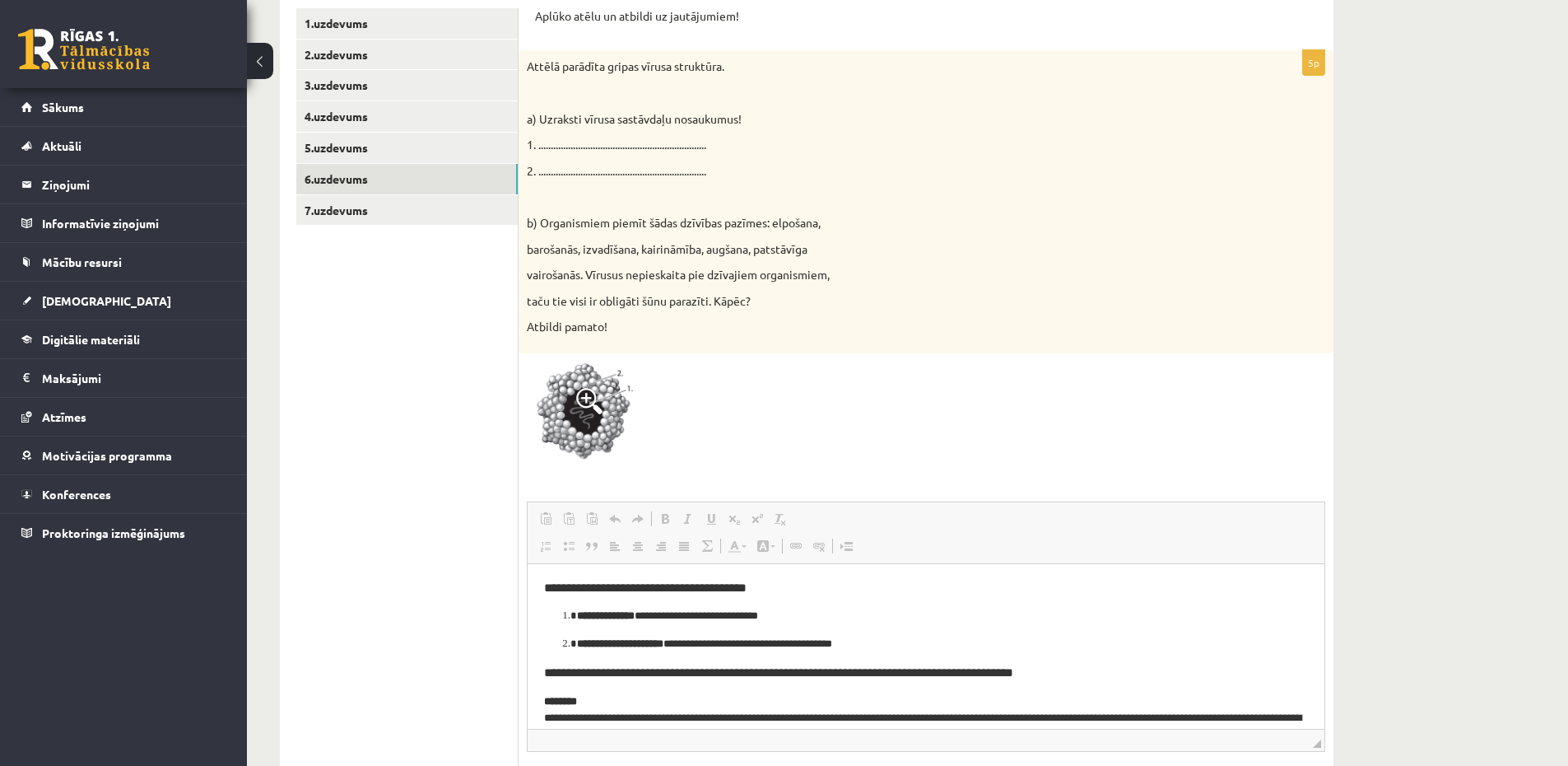
scroll to position [0, 0]
click at [367, 203] on link "7.uzdevums" at bounding box center [406, 210] width 221 height 31
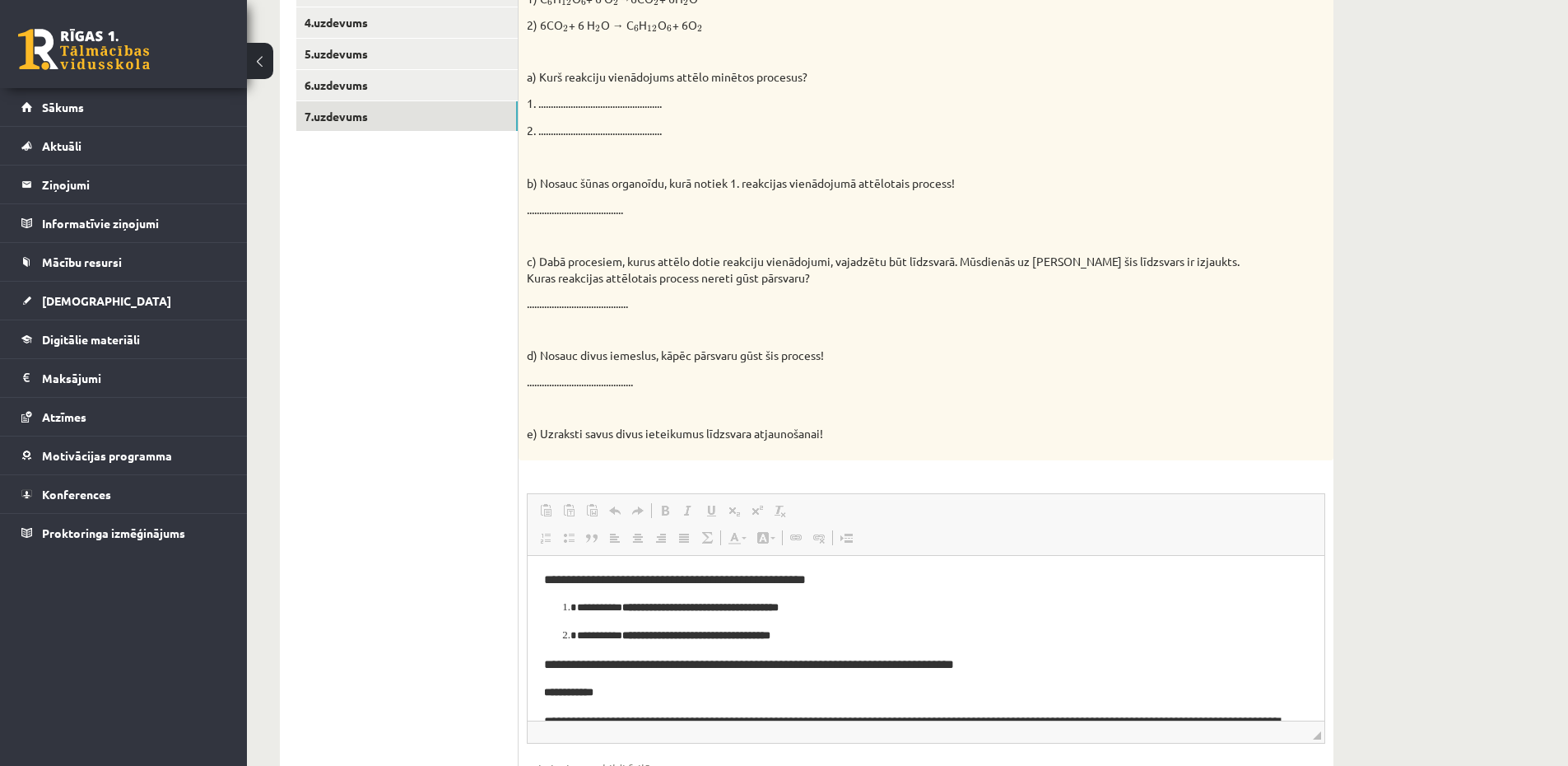
scroll to position [401, 0]
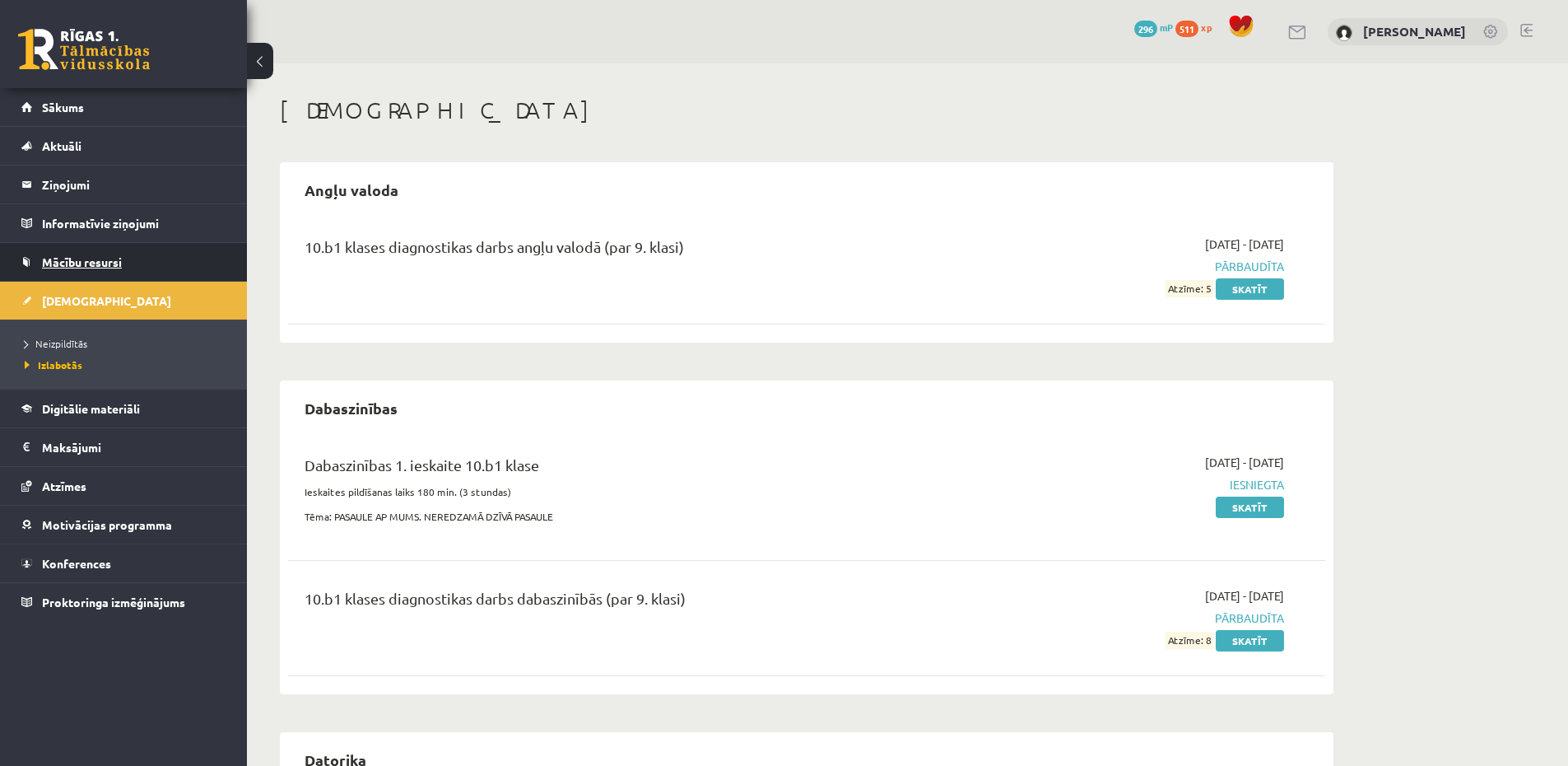
scroll to position [197, 0]
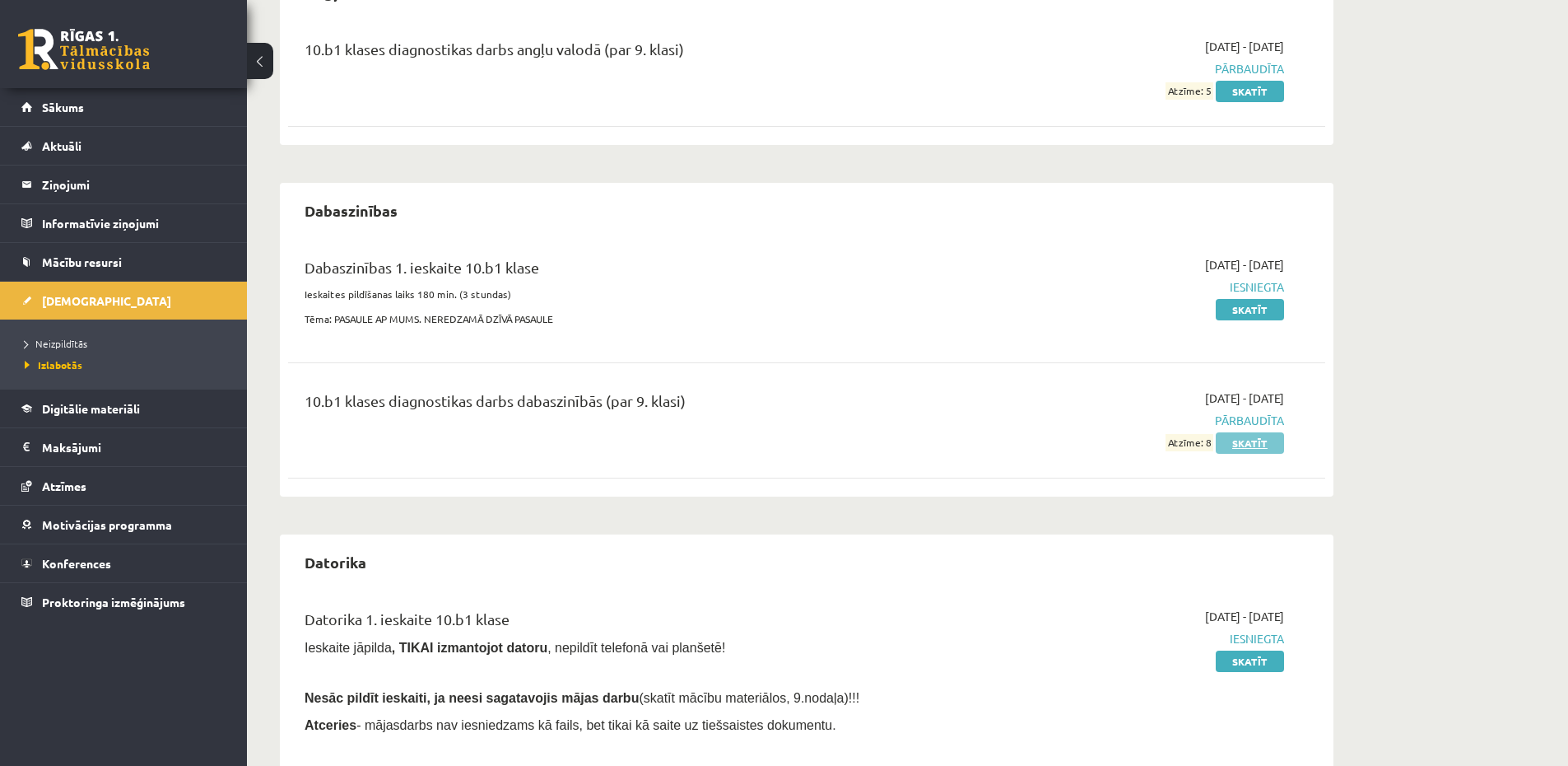
click at [1245, 449] on link "Skatīt" at bounding box center [1249, 443] width 68 height 22
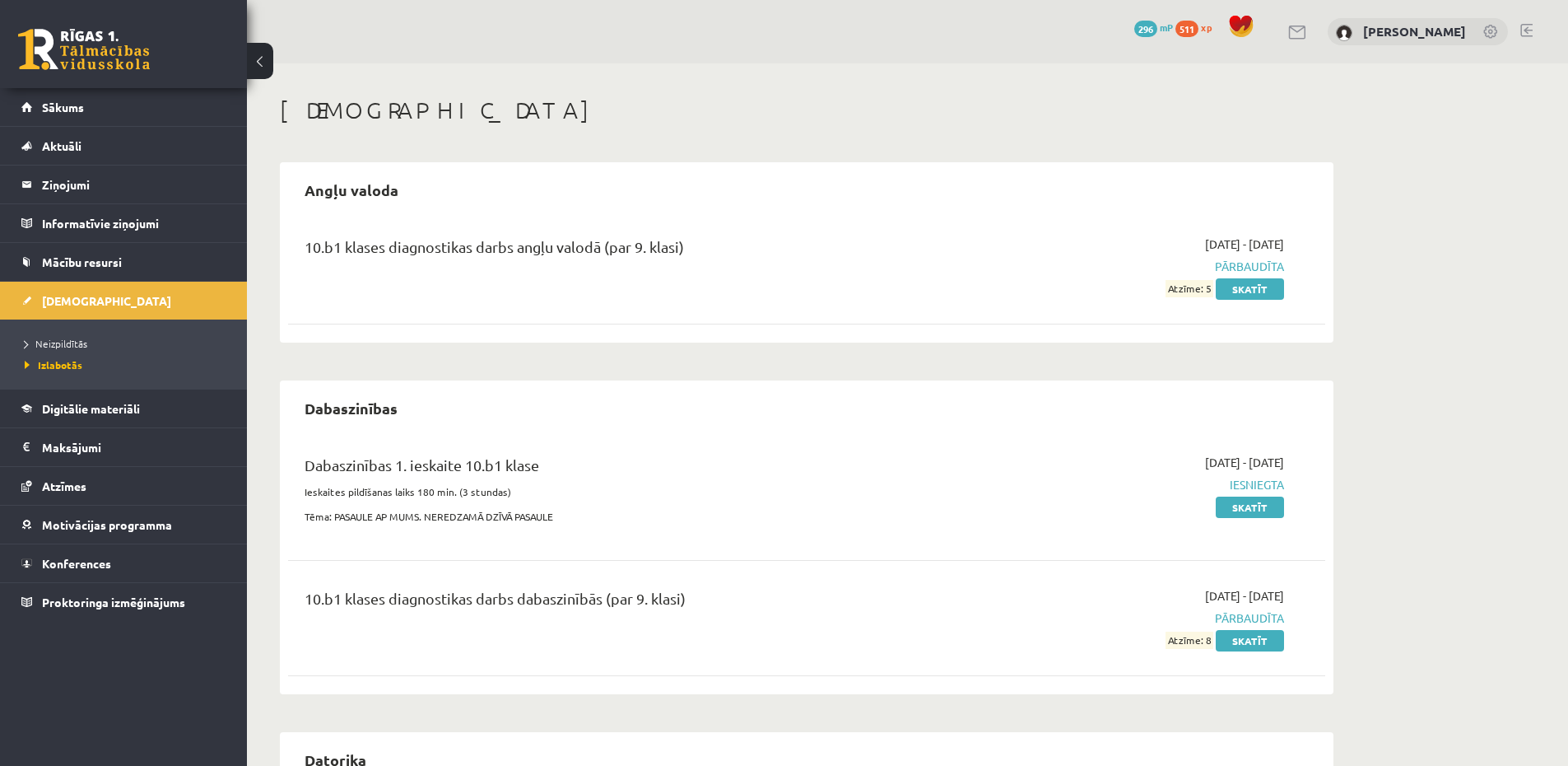
scroll to position [197, 0]
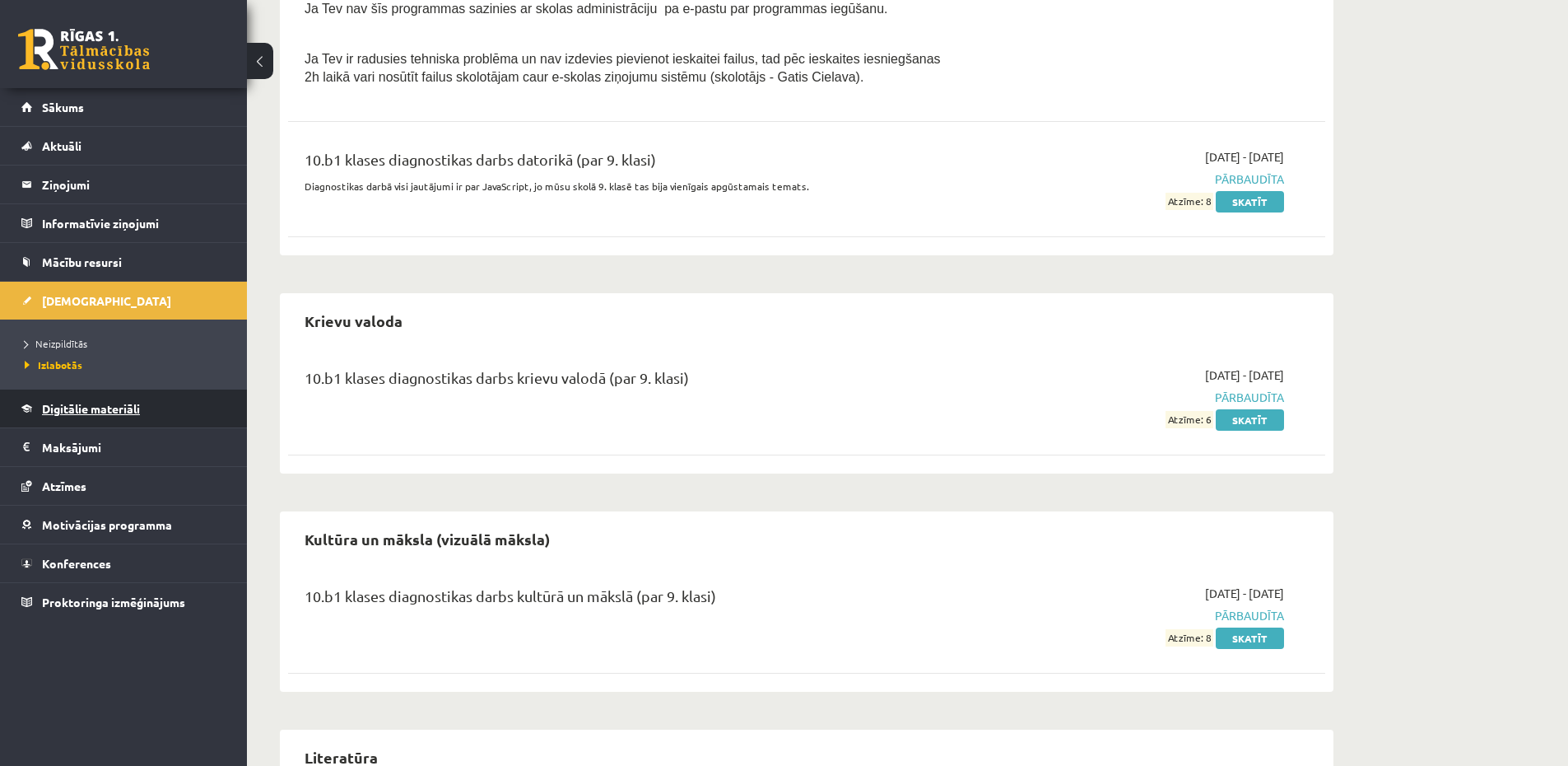
scroll to position [911, 0]
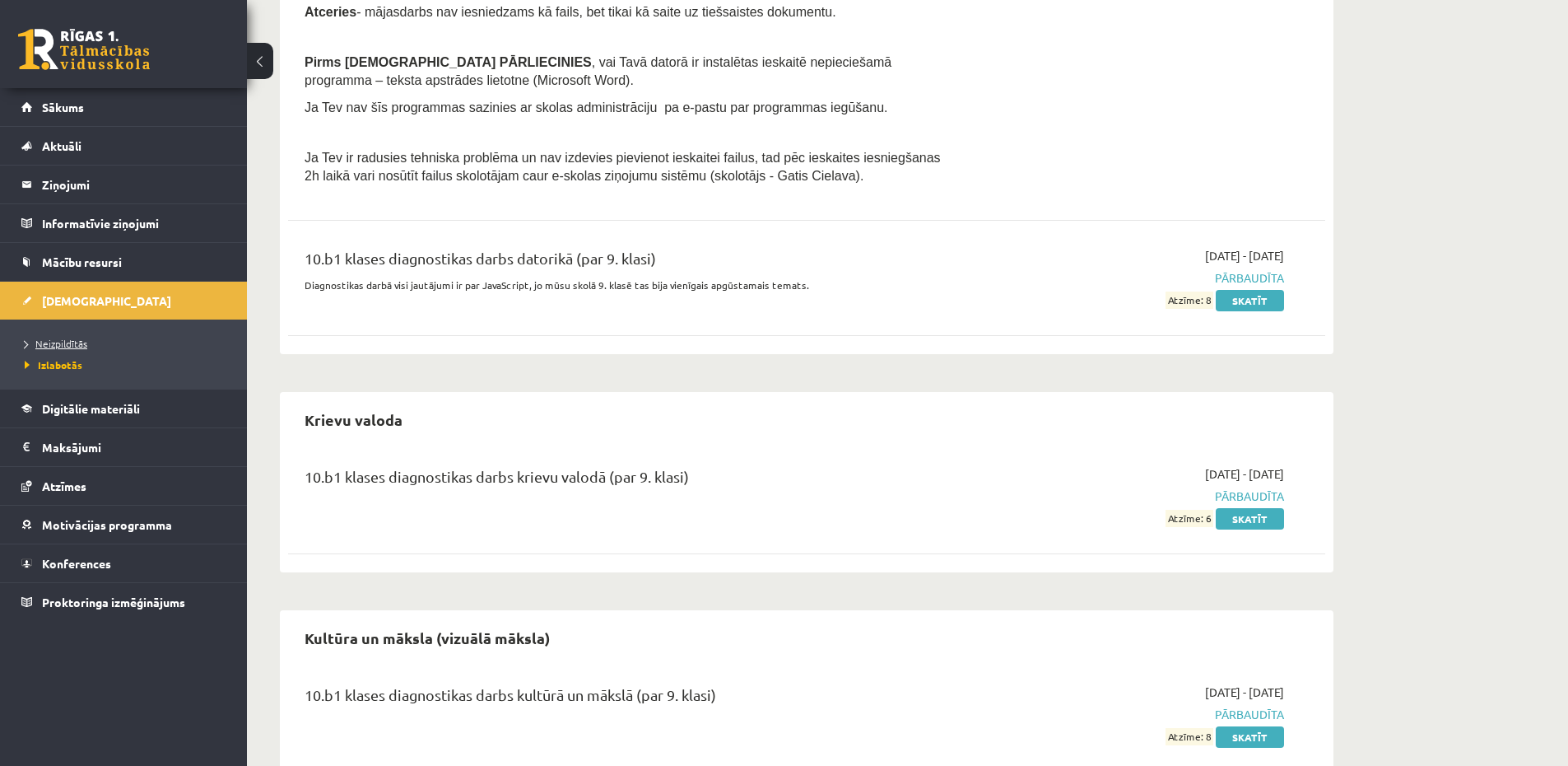
click at [67, 348] on span "Neizpildītās" at bounding box center [55, 343] width 62 height 13
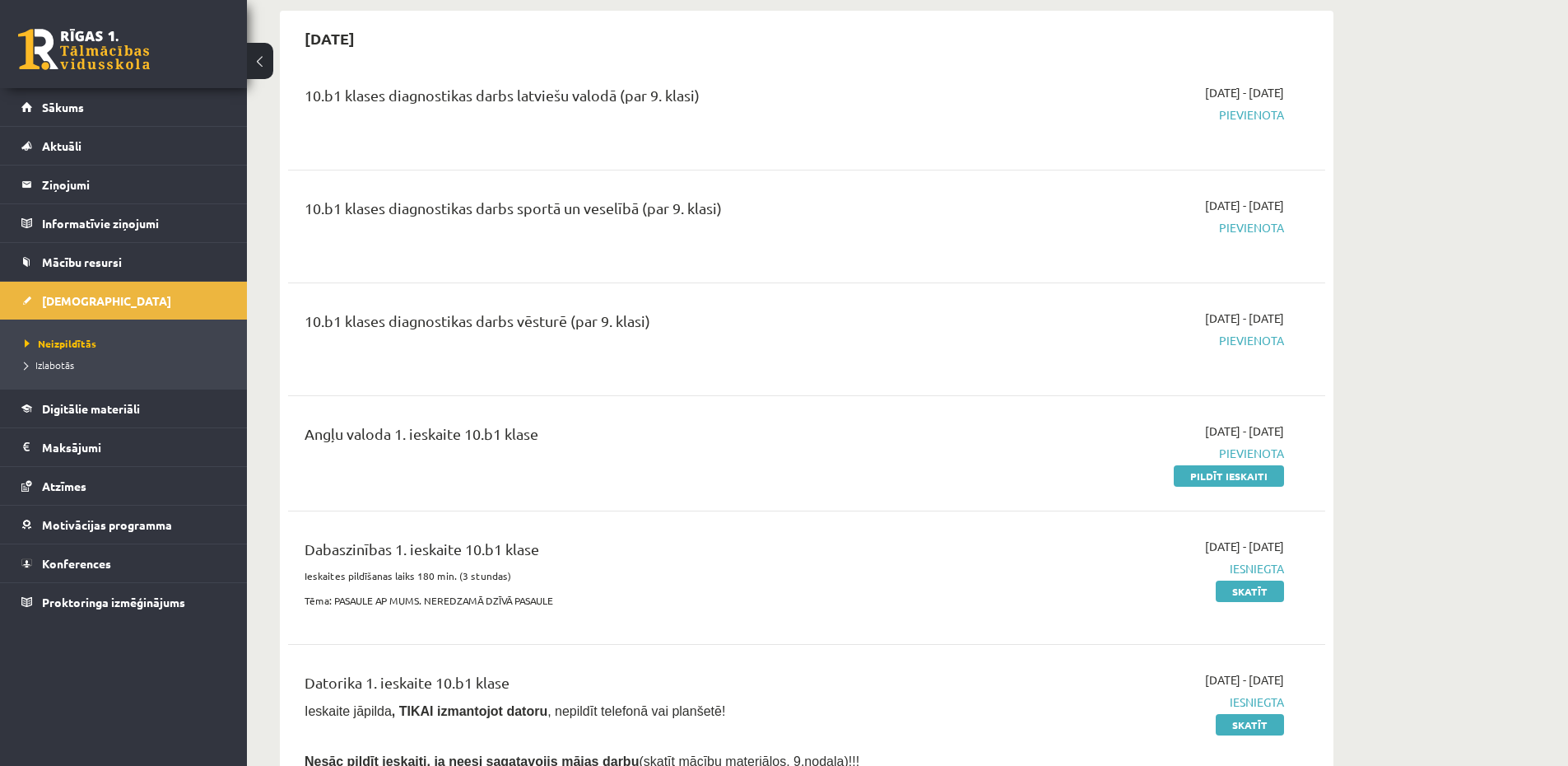
scroll to position [296, 0]
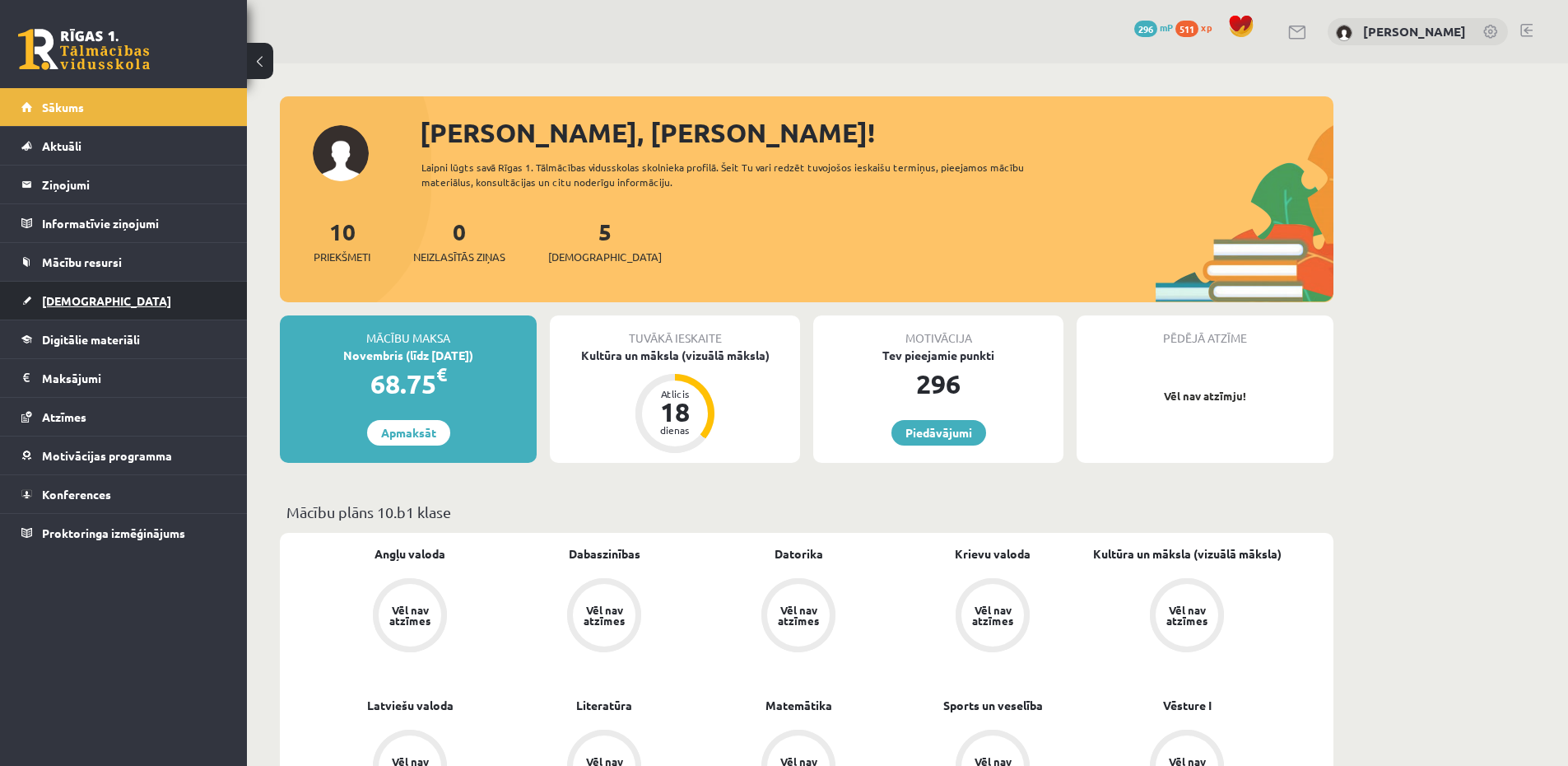
click at [84, 296] on span "[DEMOGRAPHIC_DATA]" at bounding box center [106, 300] width 129 height 15
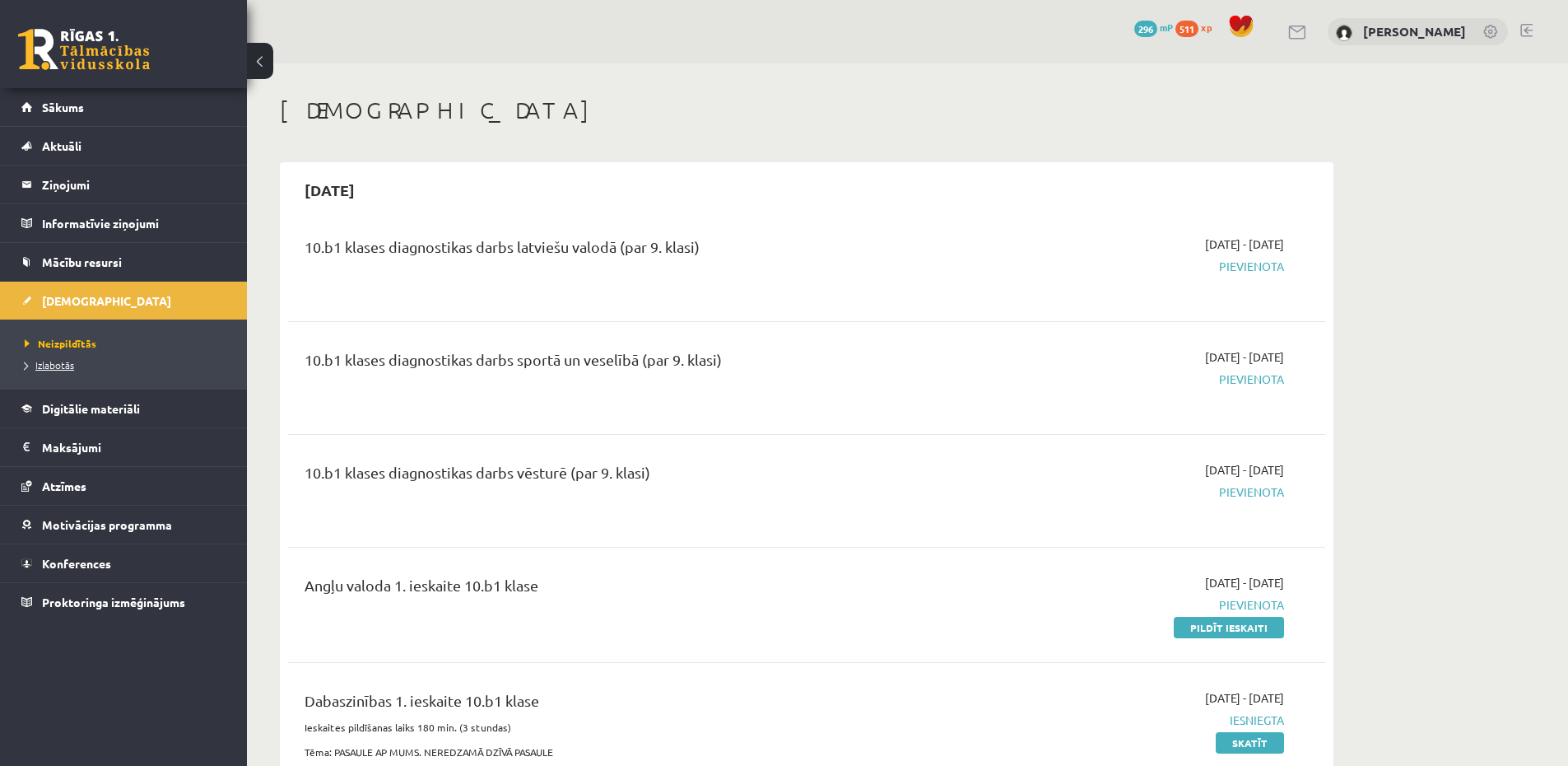
click at [41, 363] on span "Izlabotās" at bounding box center [50, 364] width 50 height 13
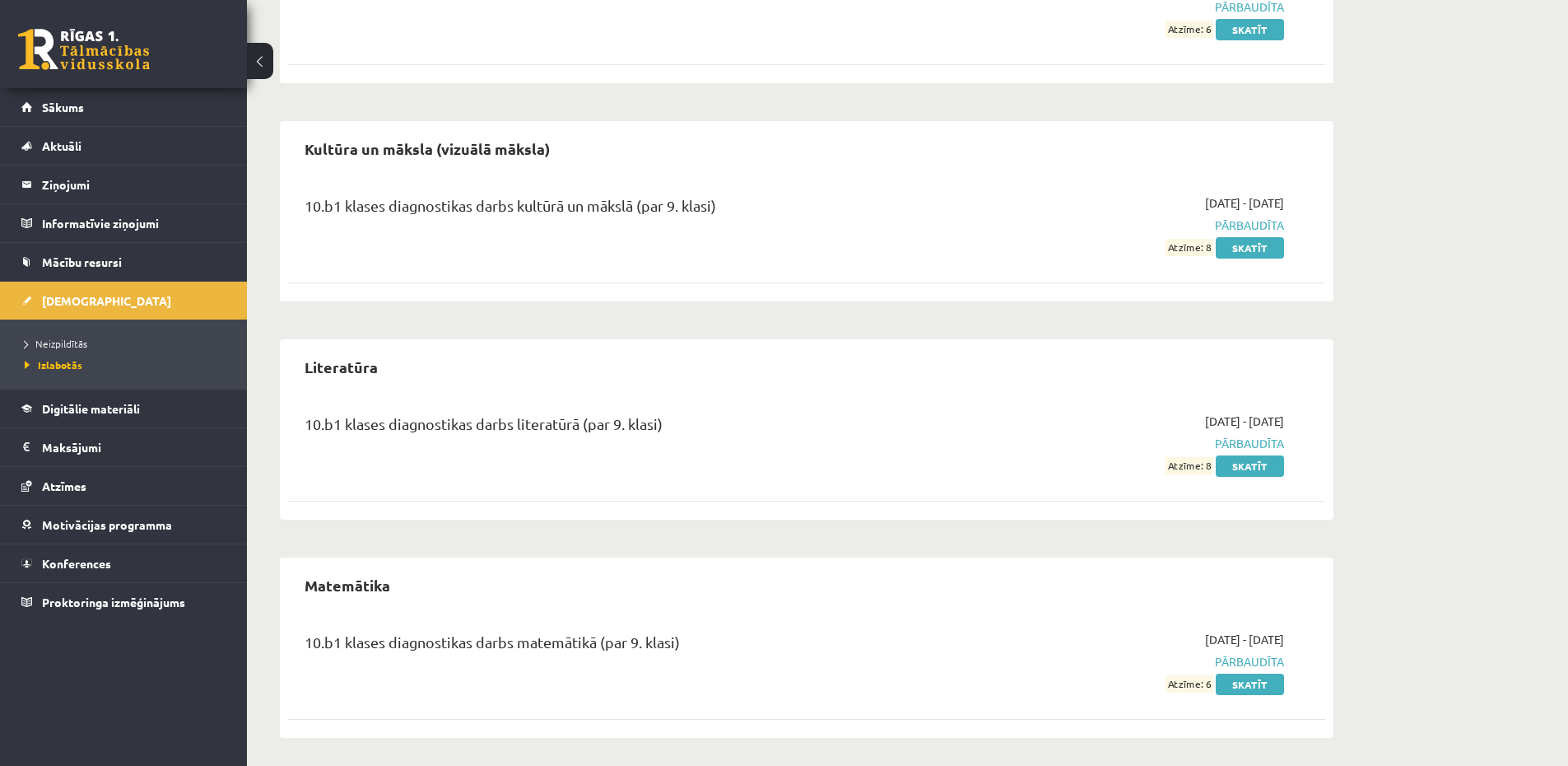
scroll to position [1404, 0]
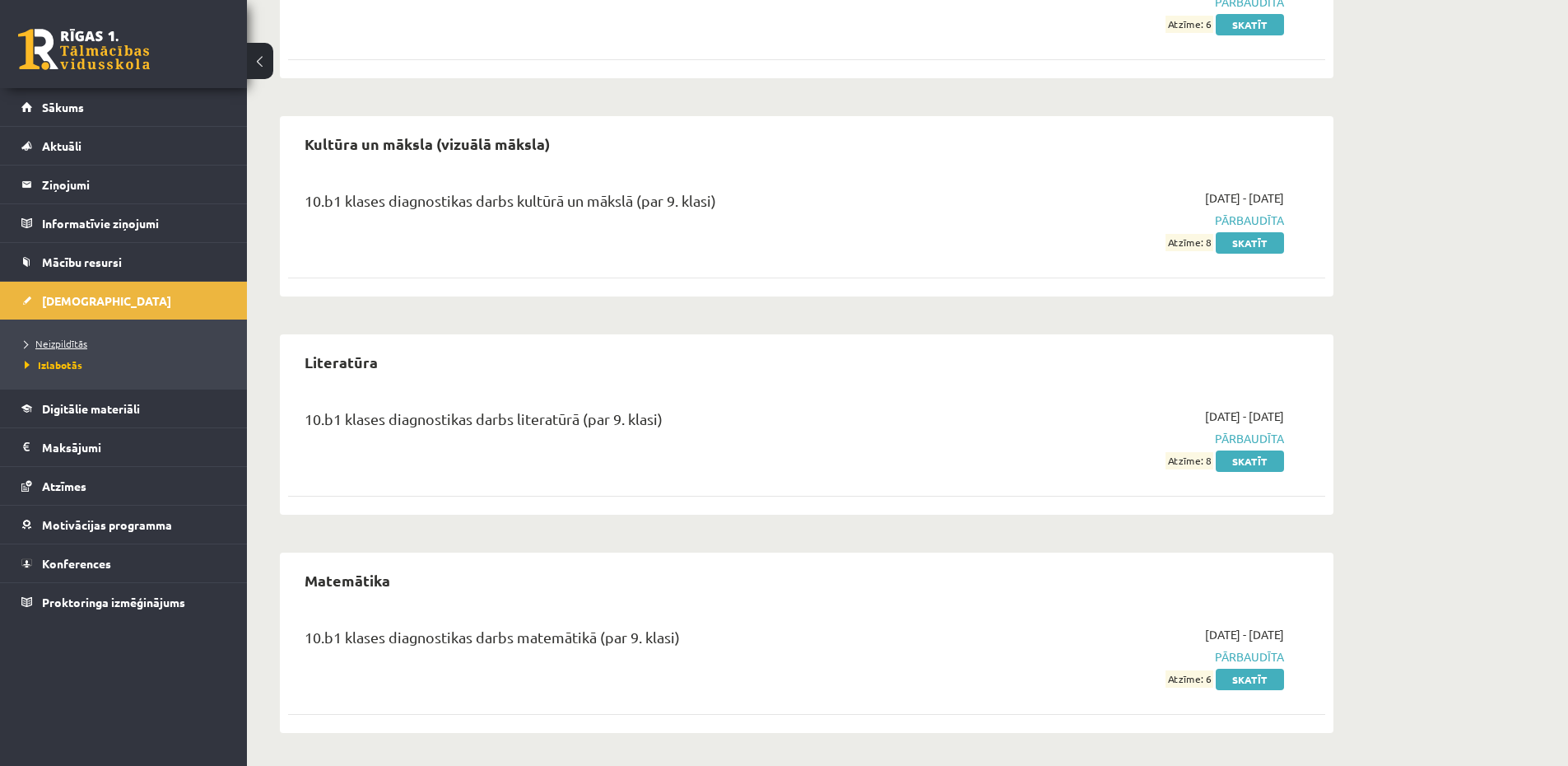
click at [55, 346] on span "Neizpildītās" at bounding box center [55, 343] width 62 height 13
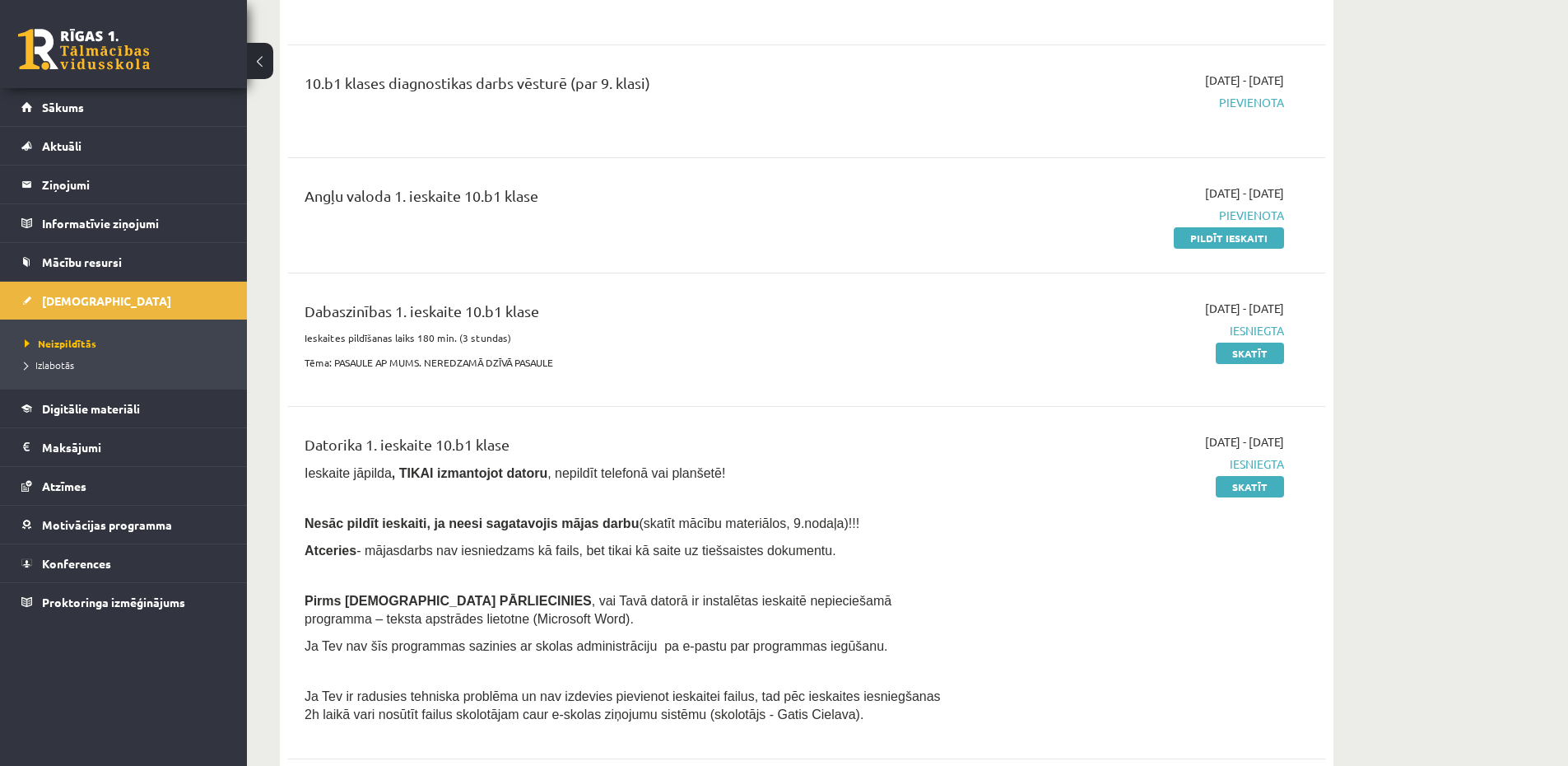
scroll to position [395, 0]
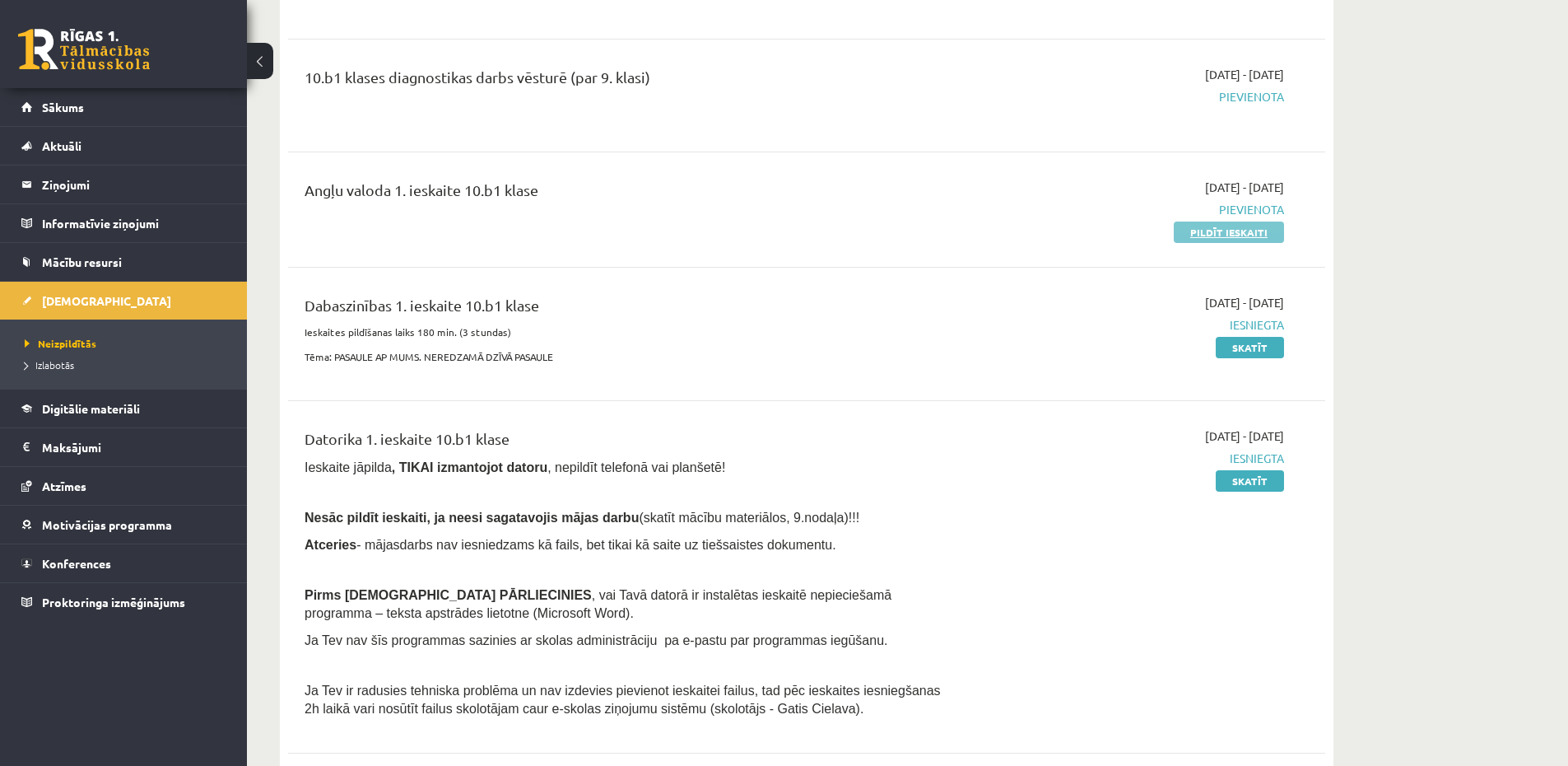
click at [1226, 234] on link "Pildīt ieskaiti" at bounding box center [1228, 232] width 110 height 22
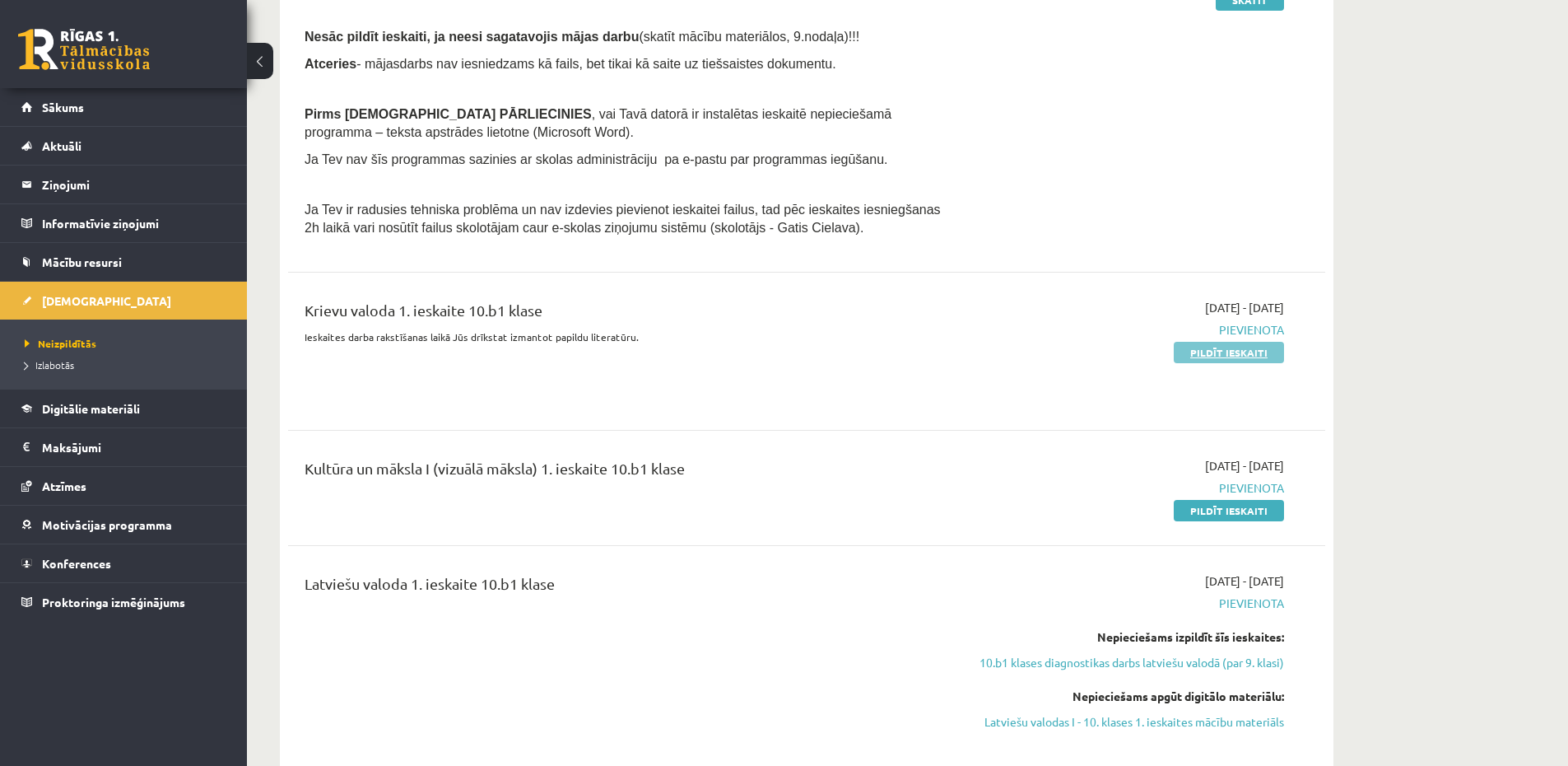
scroll to position [889, 0]
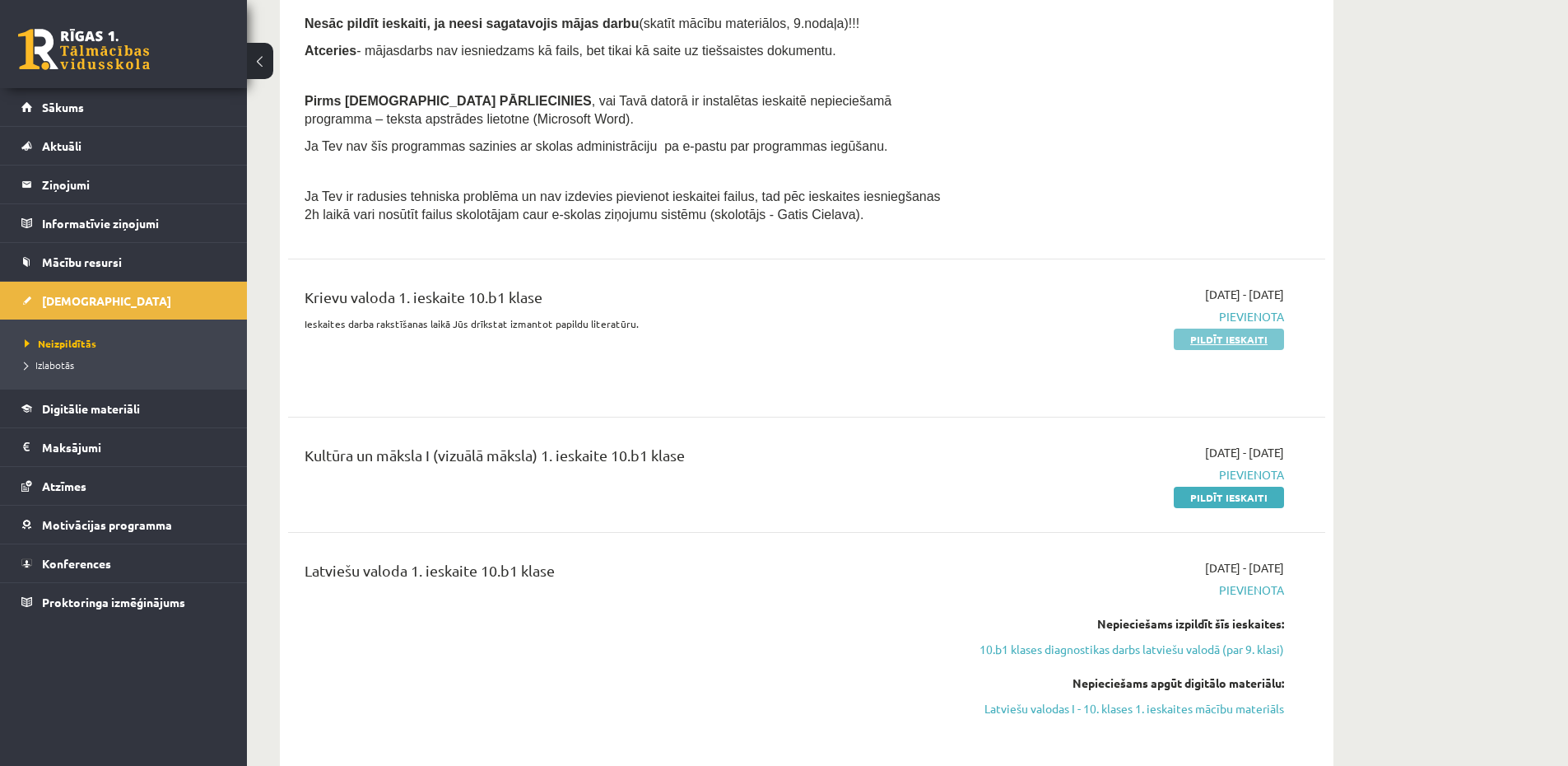
click at [1244, 340] on link "Pildīt ieskaiti" at bounding box center [1228, 339] width 110 height 22
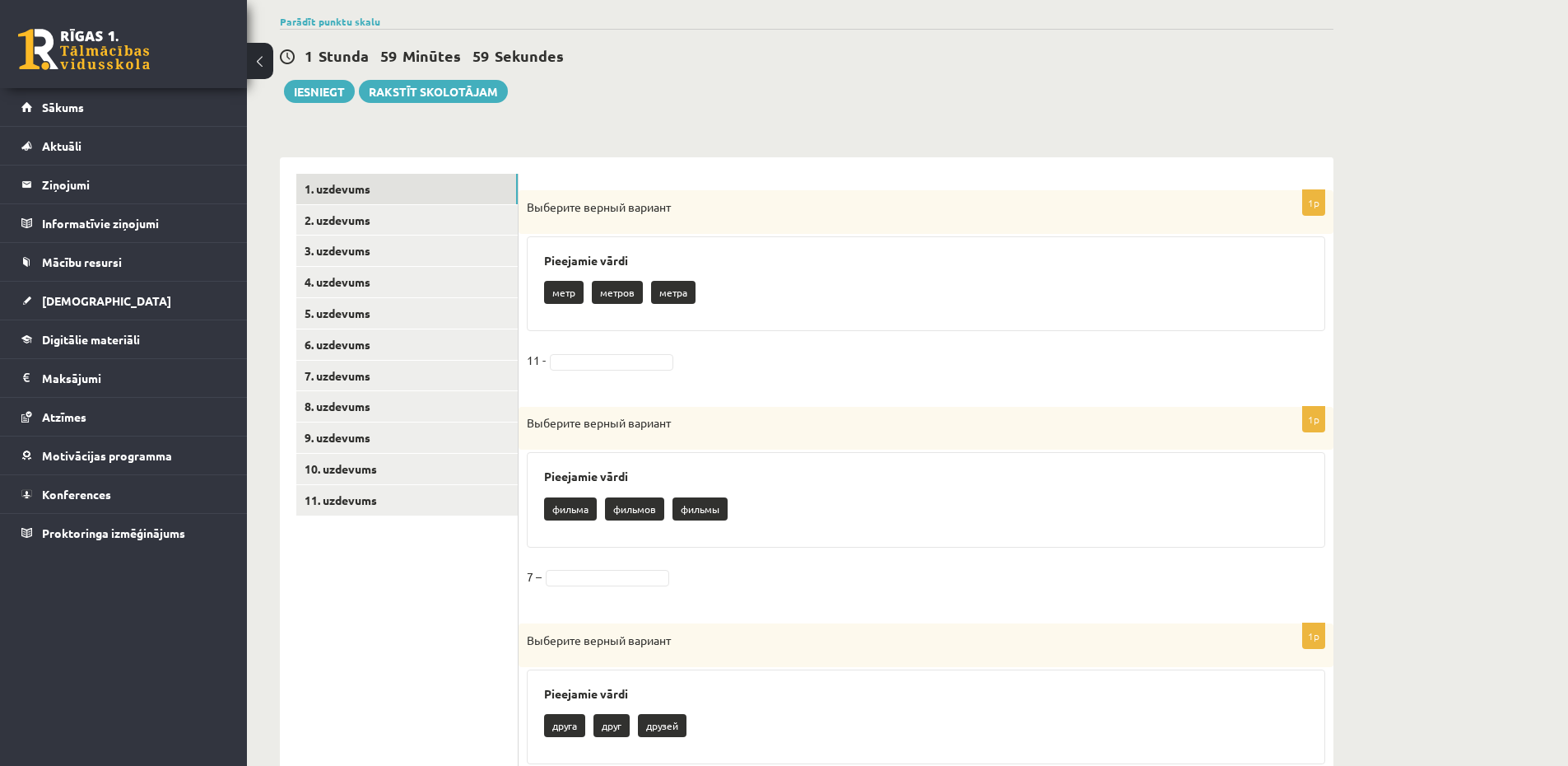
scroll to position [197, 0]
drag, startPoint x: 625, startPoint y: 298, endPoint x: 620, endPoint y: 329, distance: 31.4
click at [620, 329] on div "Pieejamie vārdi метр метров метра" at bounding box center [926, 282] width 798 height 95
click at [628, 299] on p "метров" at bounding box center [617, 290] width 52 height 23
click at [627, 295] on p "метров" at bounding box center [617, 290] width 52 height 23
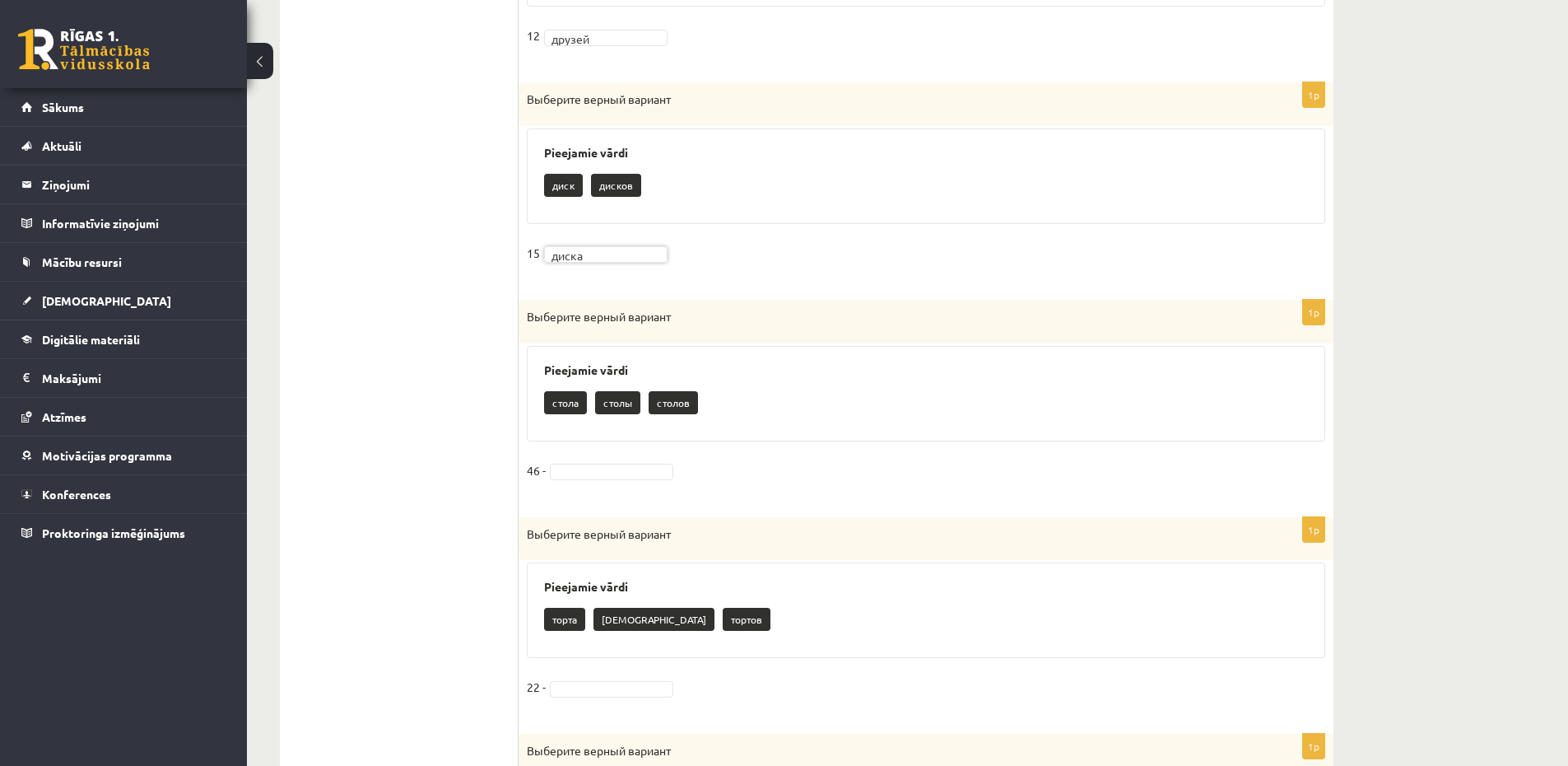
scroll to position [988, 0]
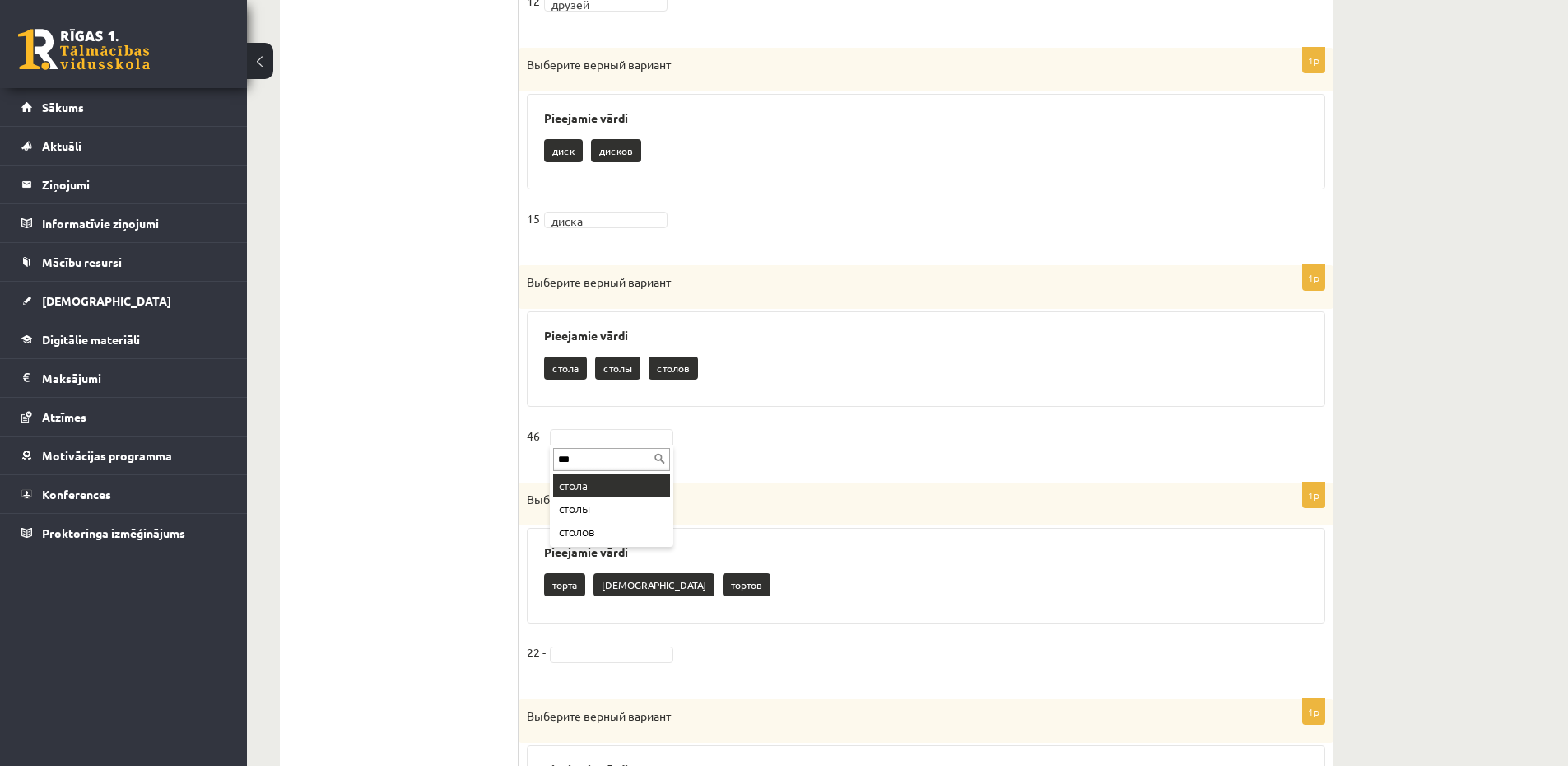
type input "***"
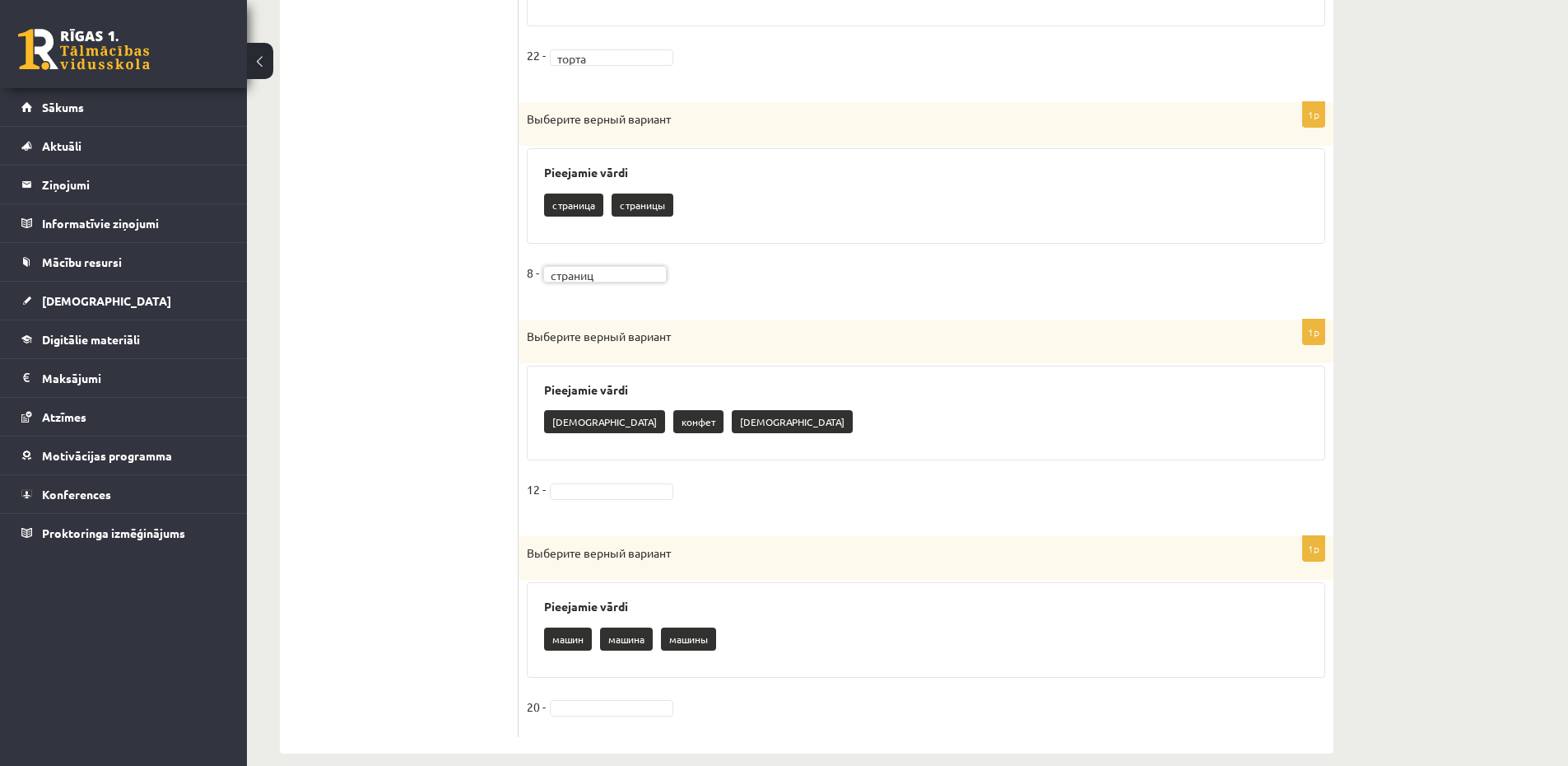
scroll to position [1606, 0]
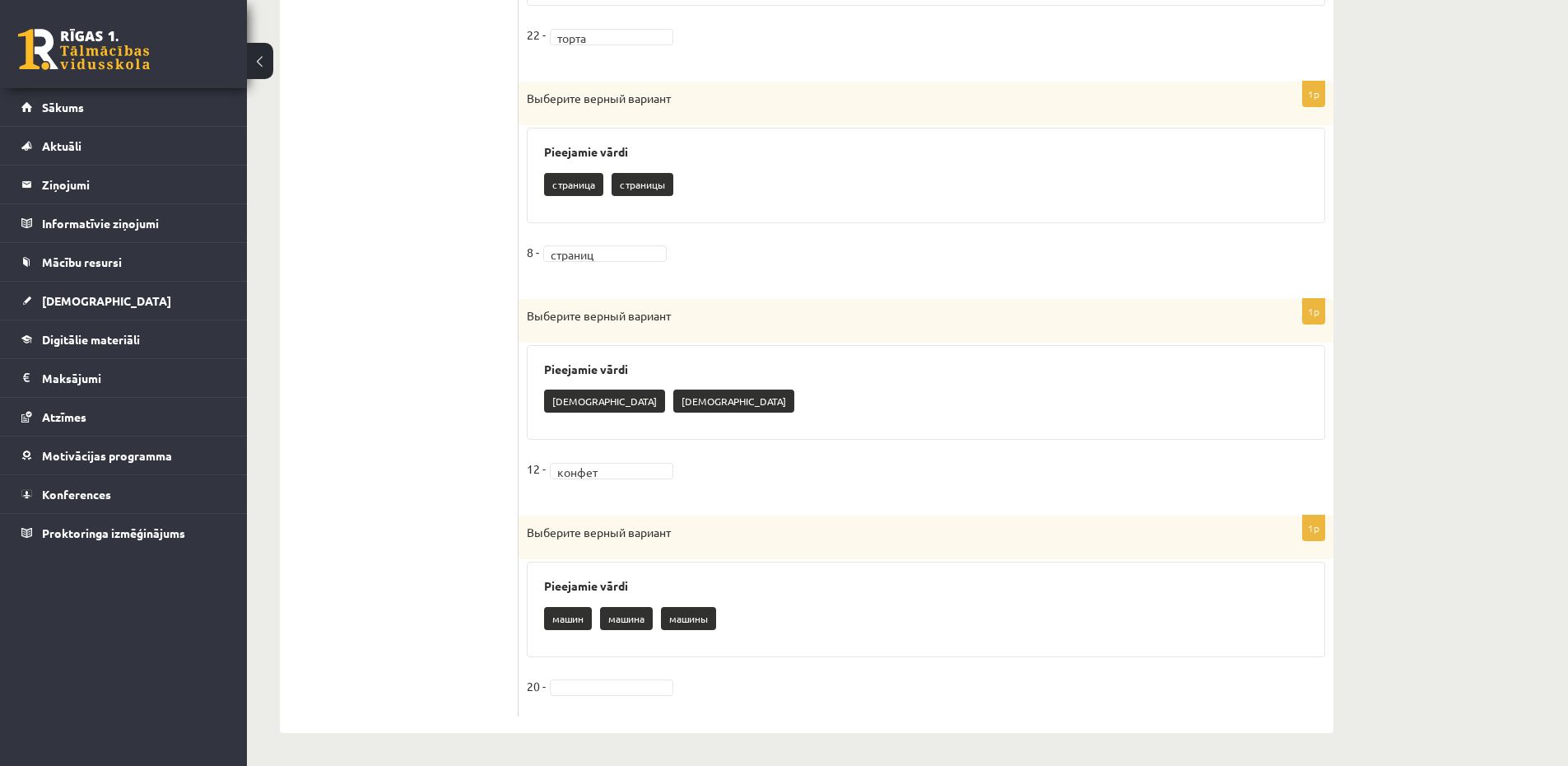
click at [590, 676] on fieldset "20 -" at bounding box center [926, 691] width 798 height 35
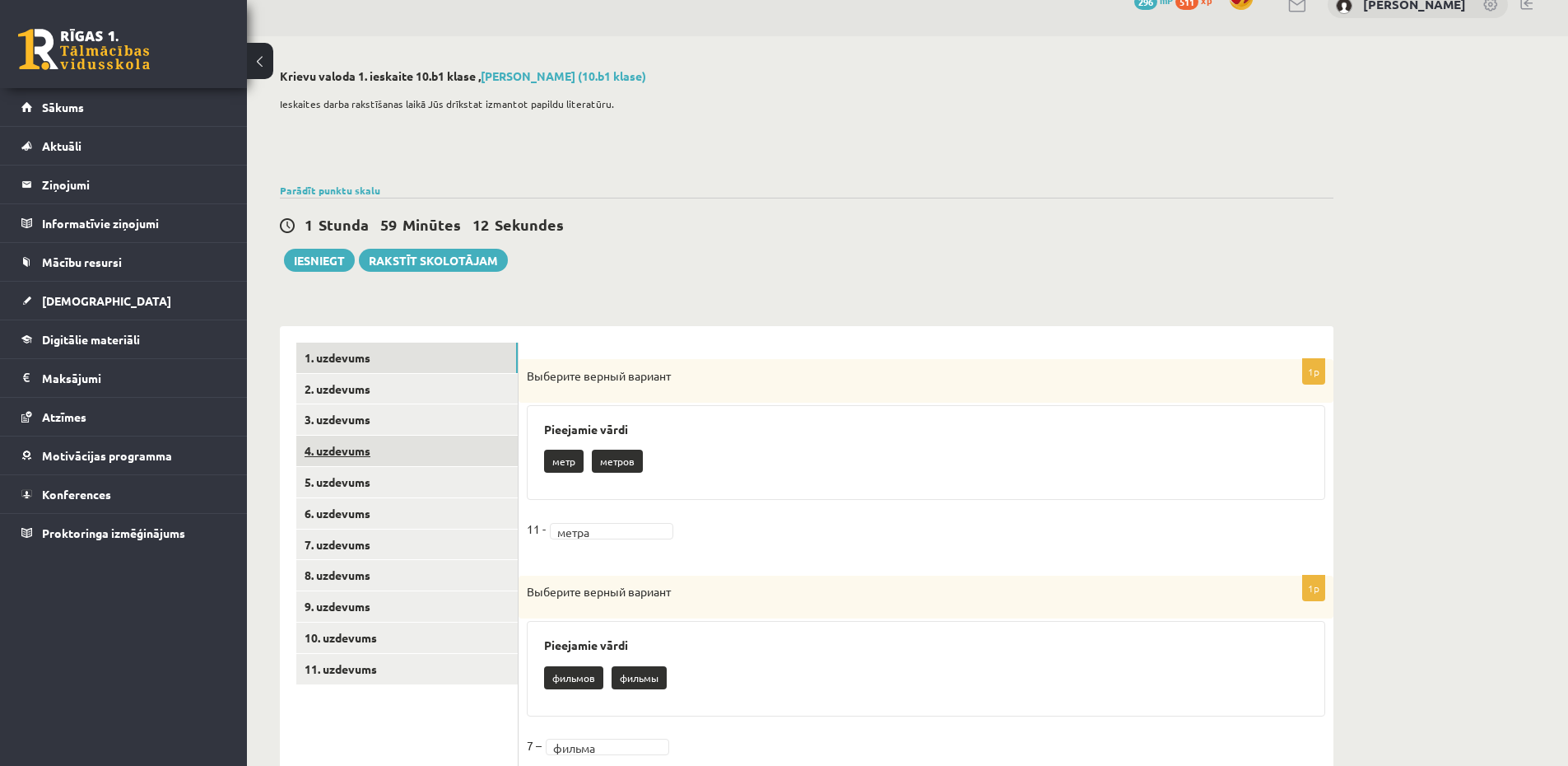
scroll to position [26, 0]
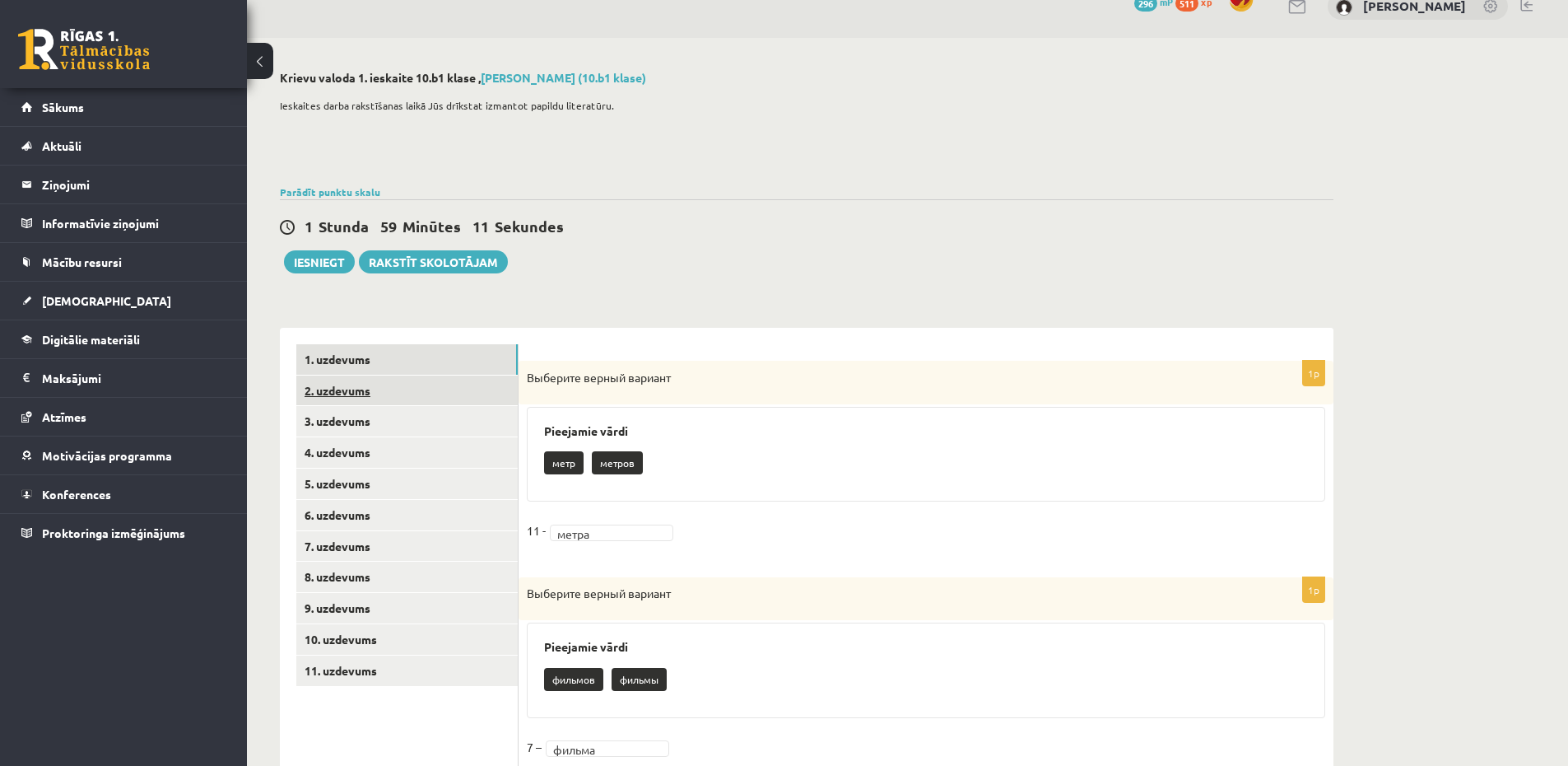
click at [386, 401] on link "2. uzdevums" at bounding box center [406, 390] width 221 height 31
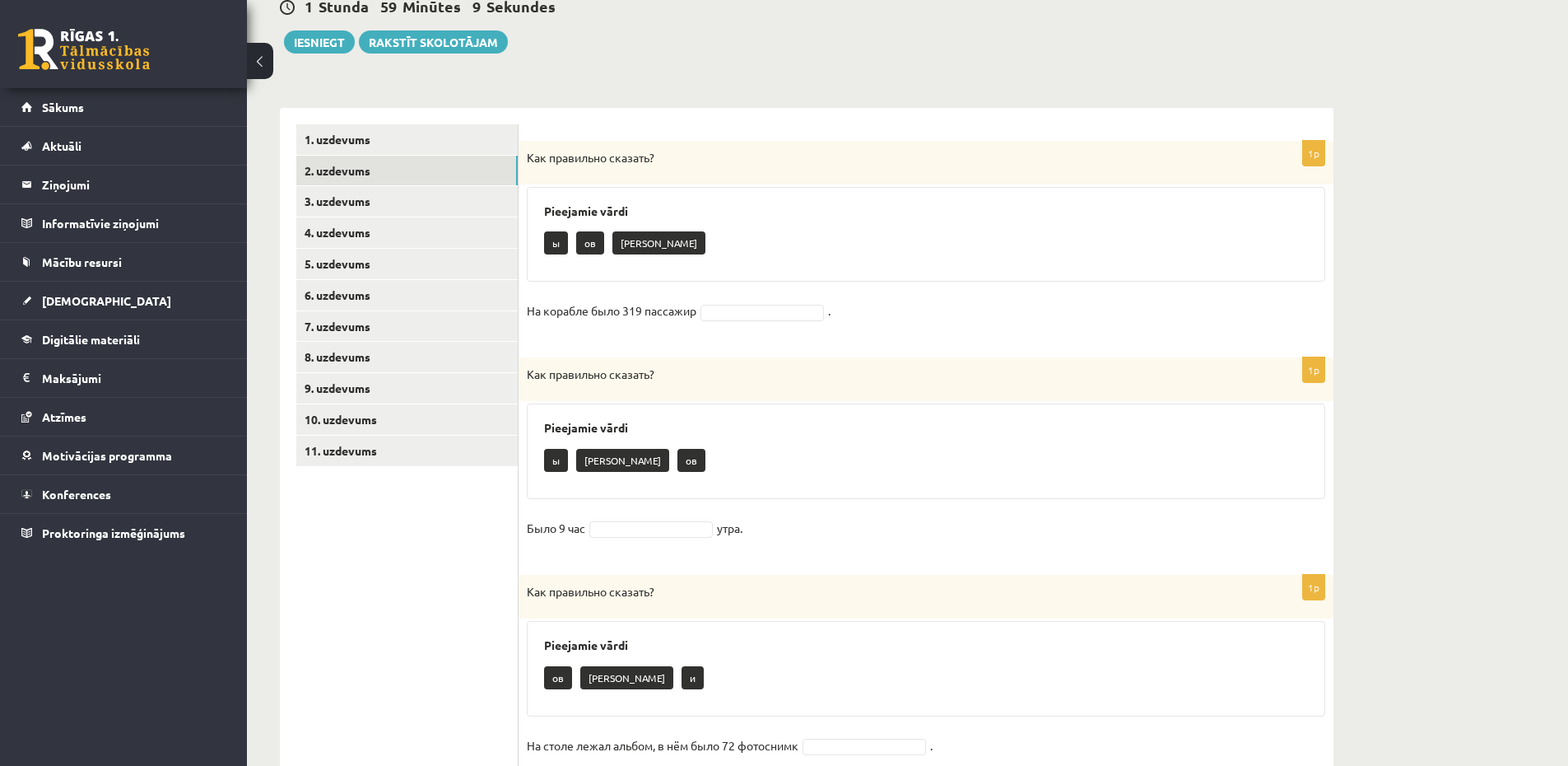
scroll to position [223, 0]
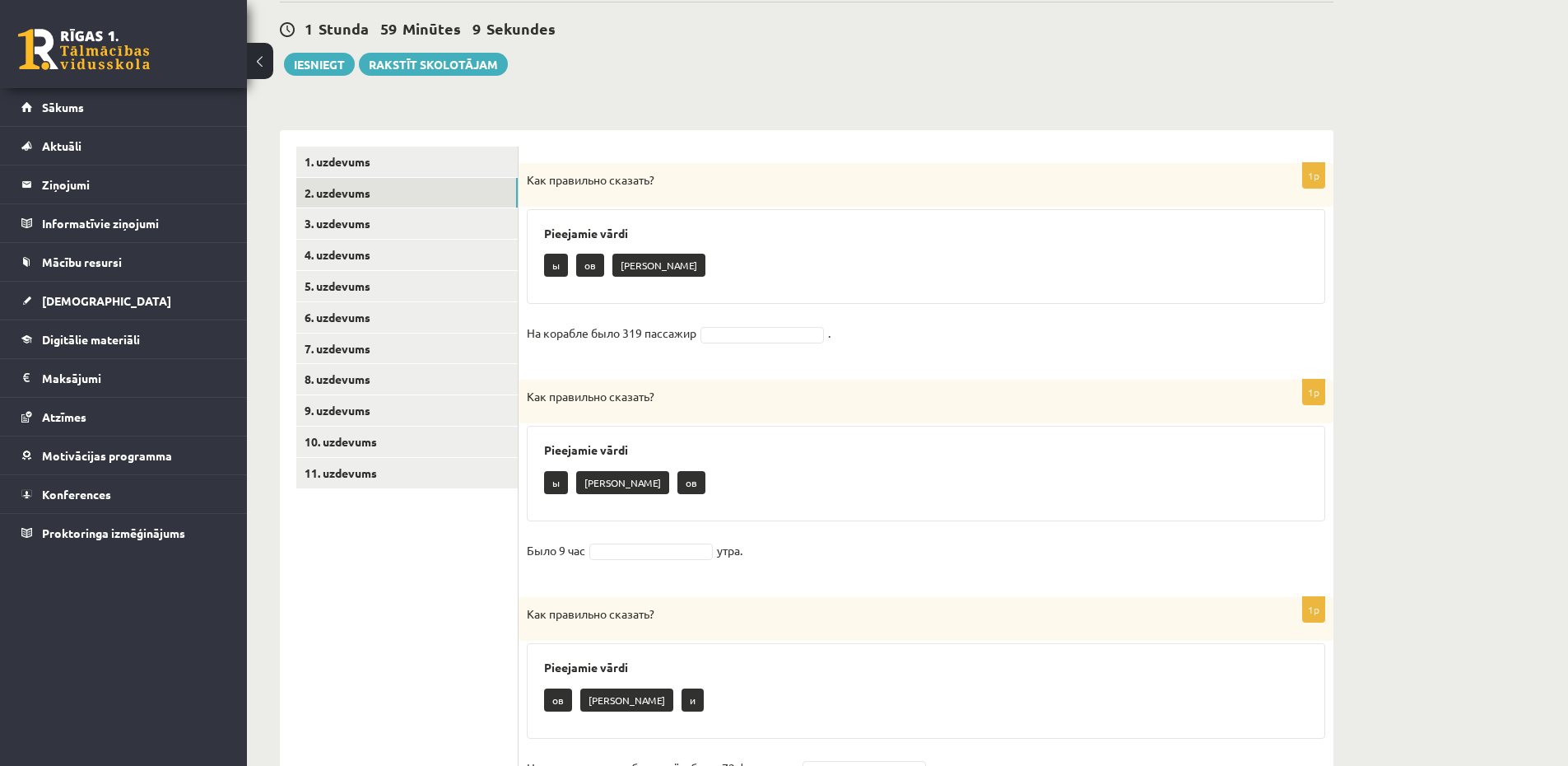
click at [737, 321] on fieldset "На корабле было 319 пассажир ." at bounding box center [926, 337] width 798 height 35
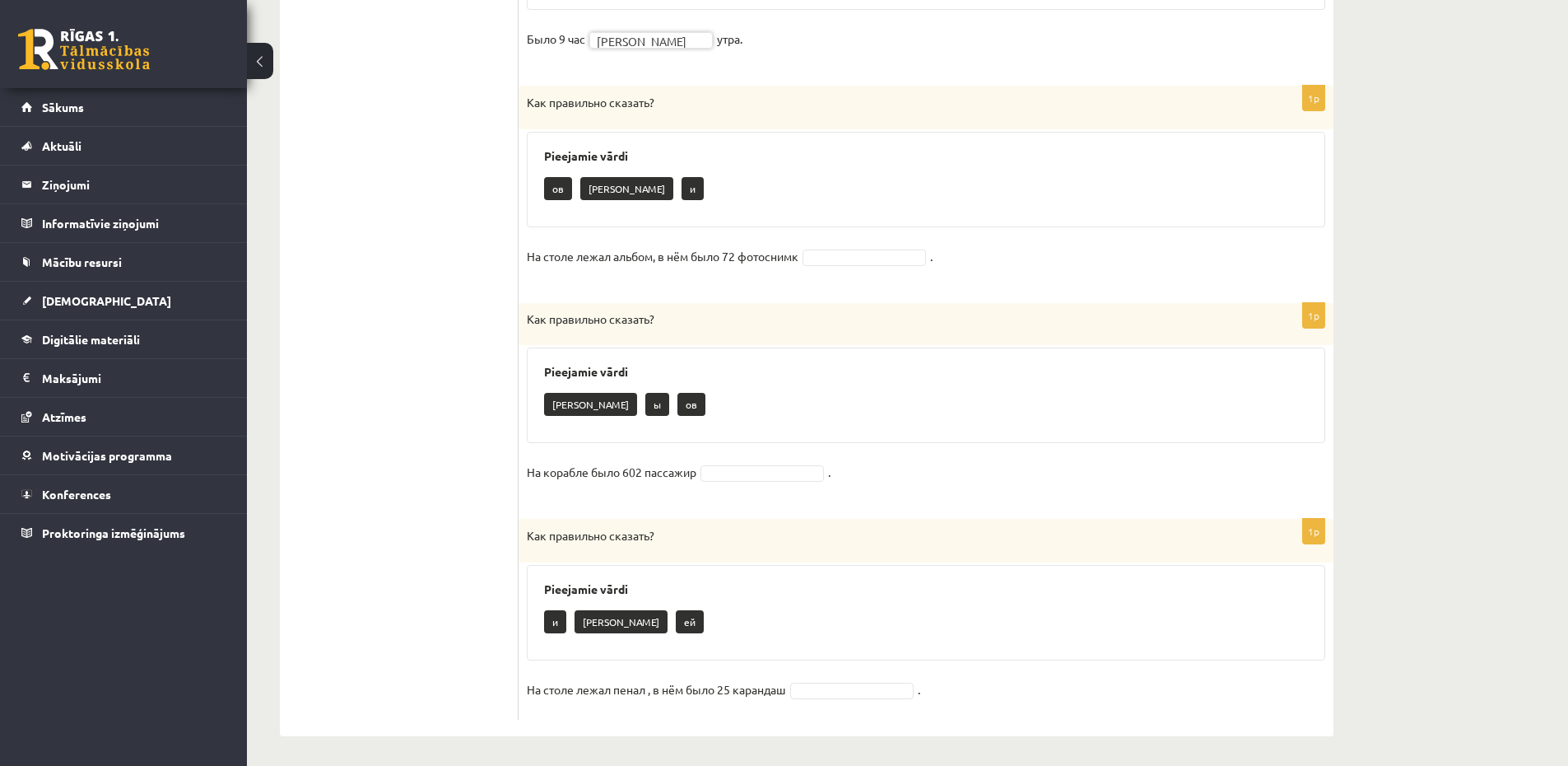
scroll to position [738, 0]
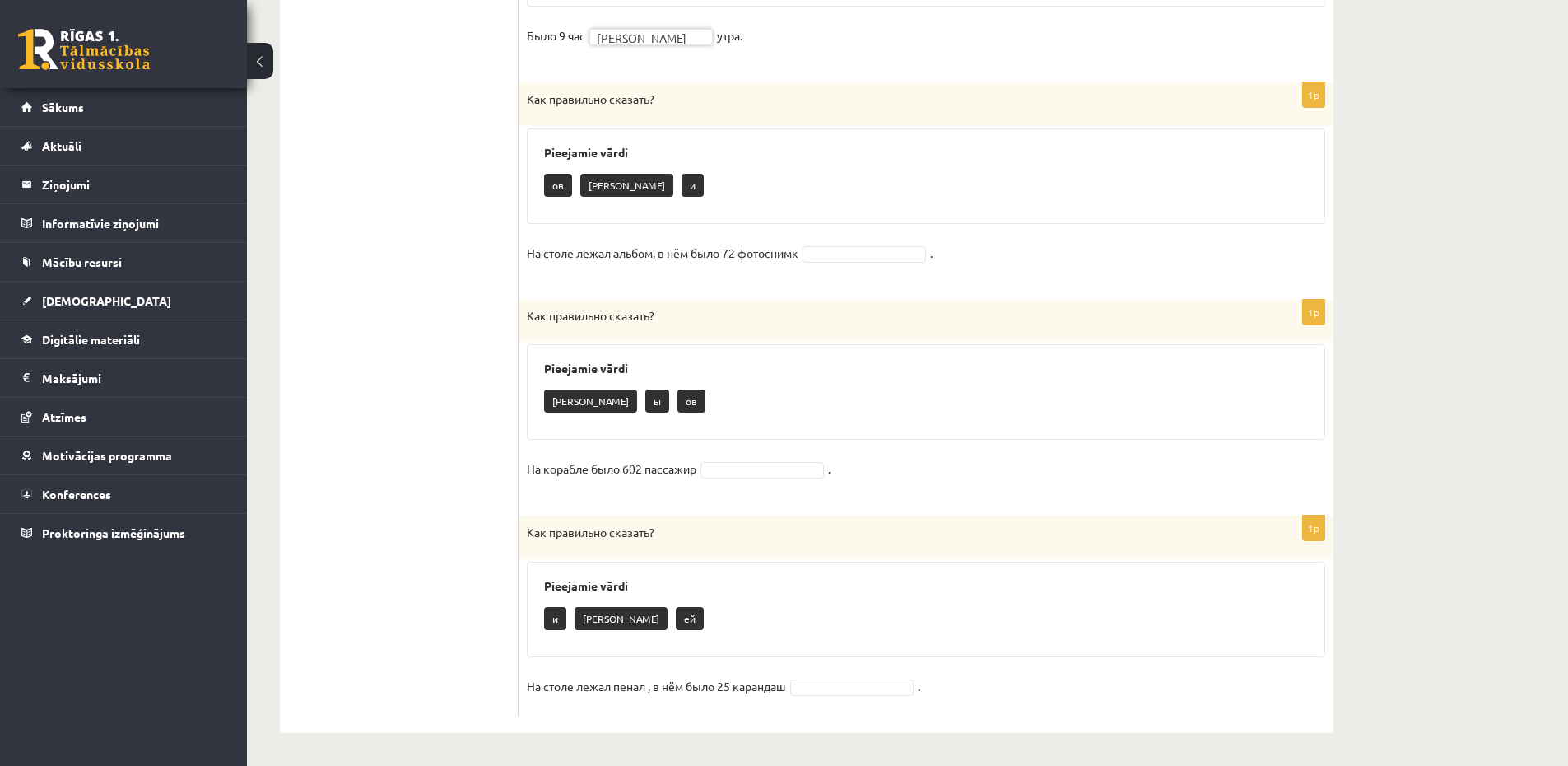
click at [775, 241] on p "На столе лежал альбом, в нём было 72 фотоснимк" at bounding box center [663, 253] width 271 height 25
click at [804, 248] on span at bounding box center [864, 253] width 132 height 15
click at [765, 486] on fieldset "На корабле было 602 пассажир ." at bounding box center [926, 473] width 798 height 35
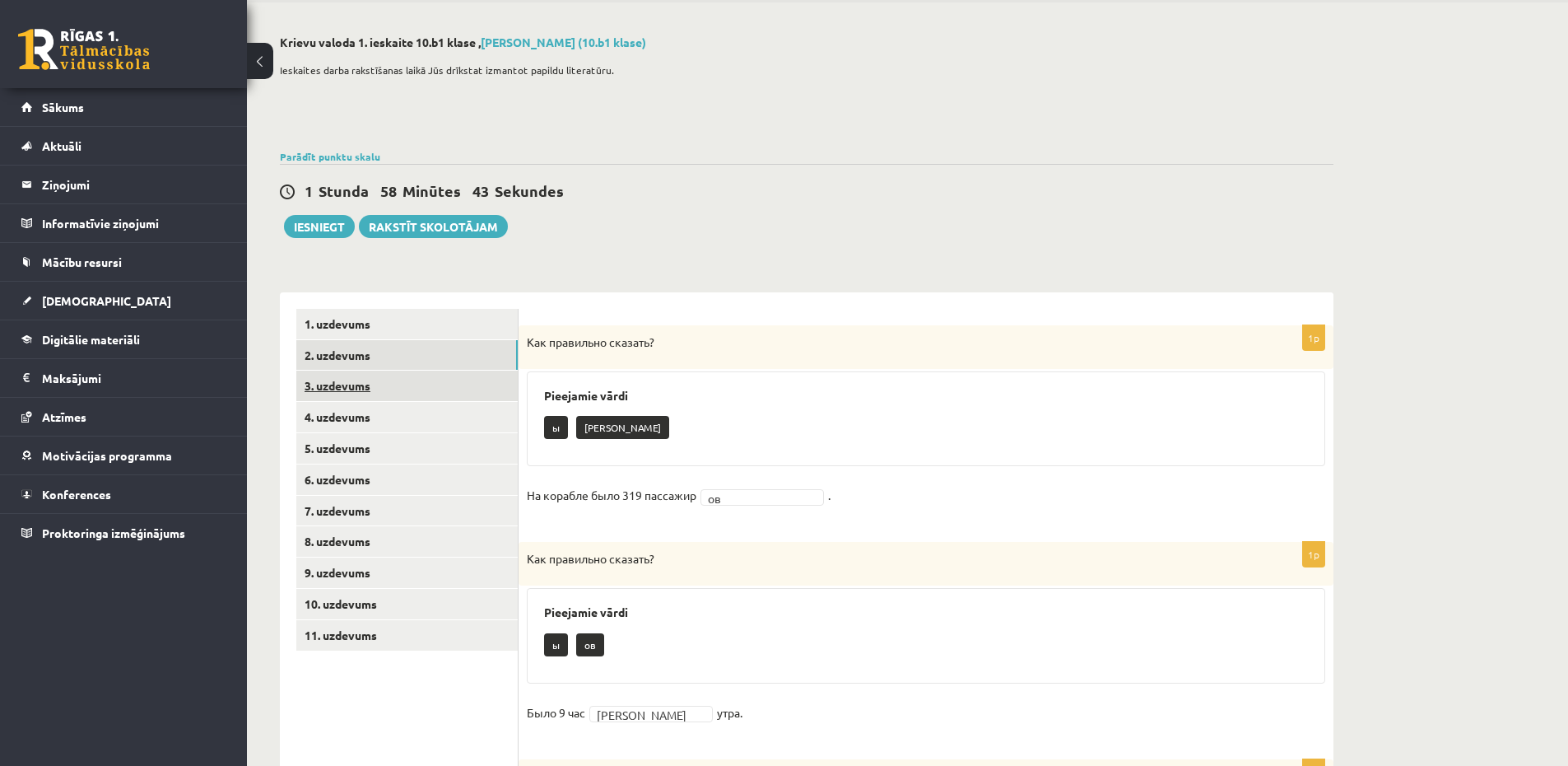
scroll to position [47, 0]
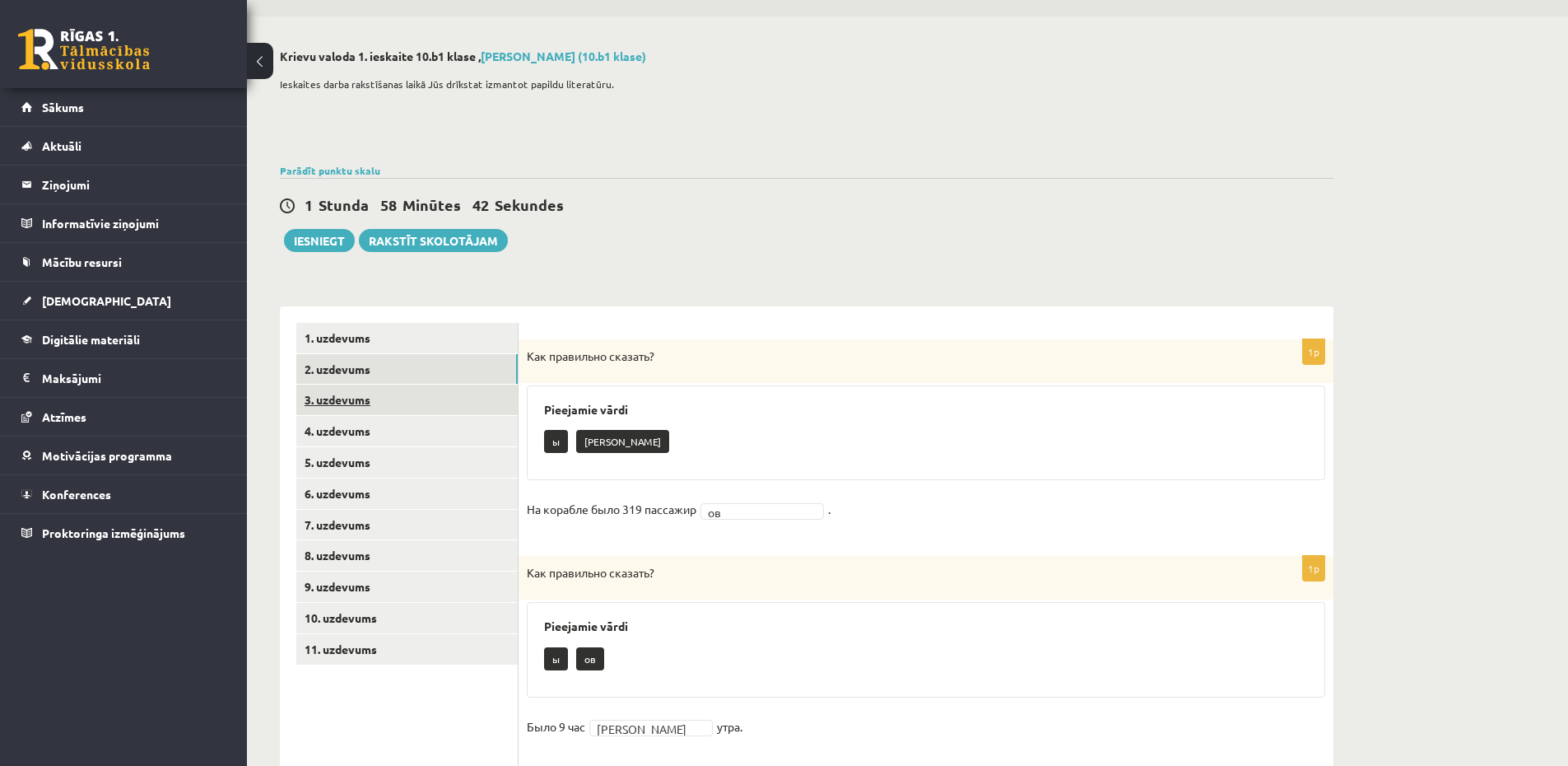
click at [378, 414] on link "3. uzdevums" at bounding box center [406, 399] width 221 height 31
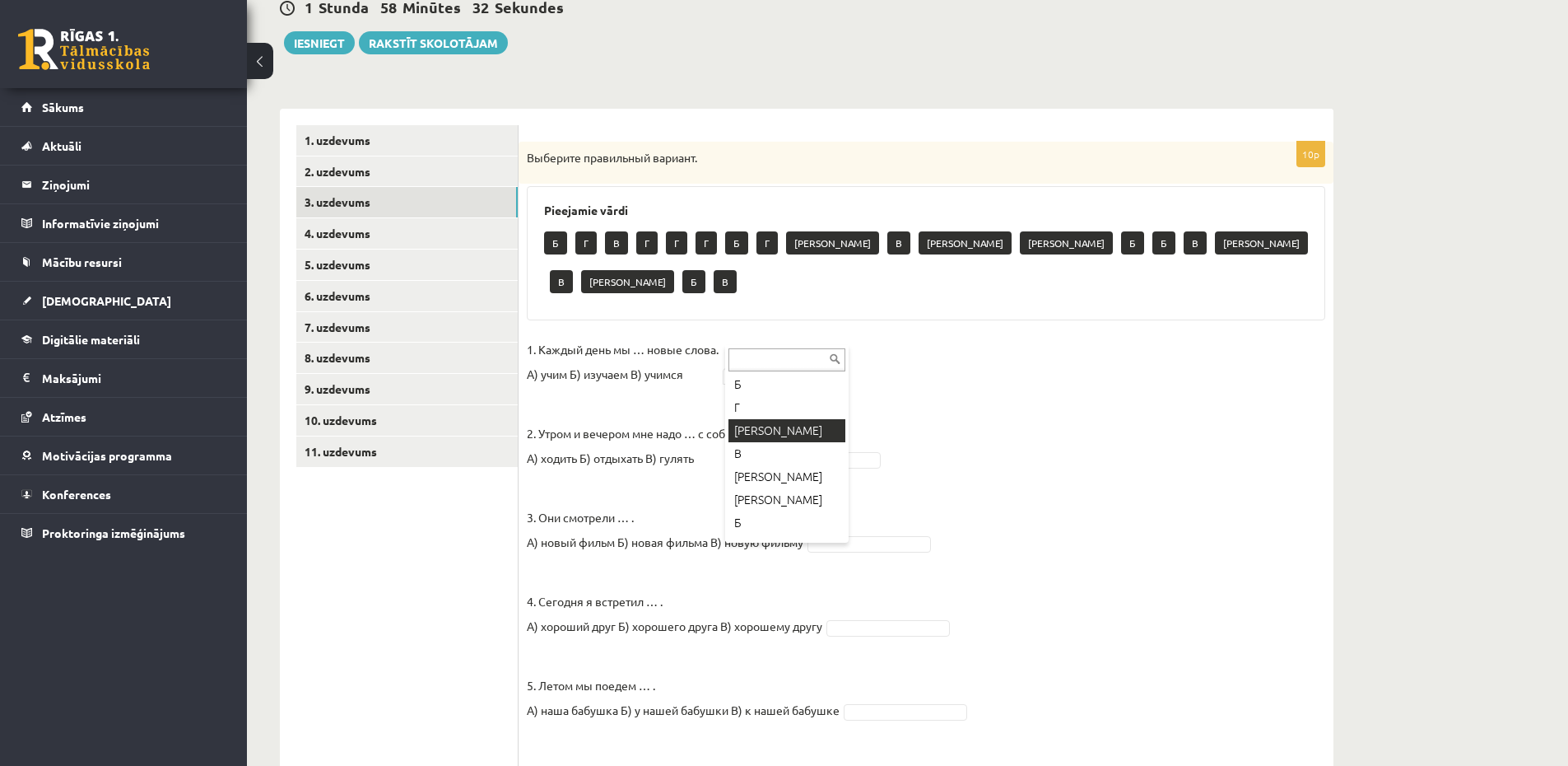
scroll to position [197, 0]
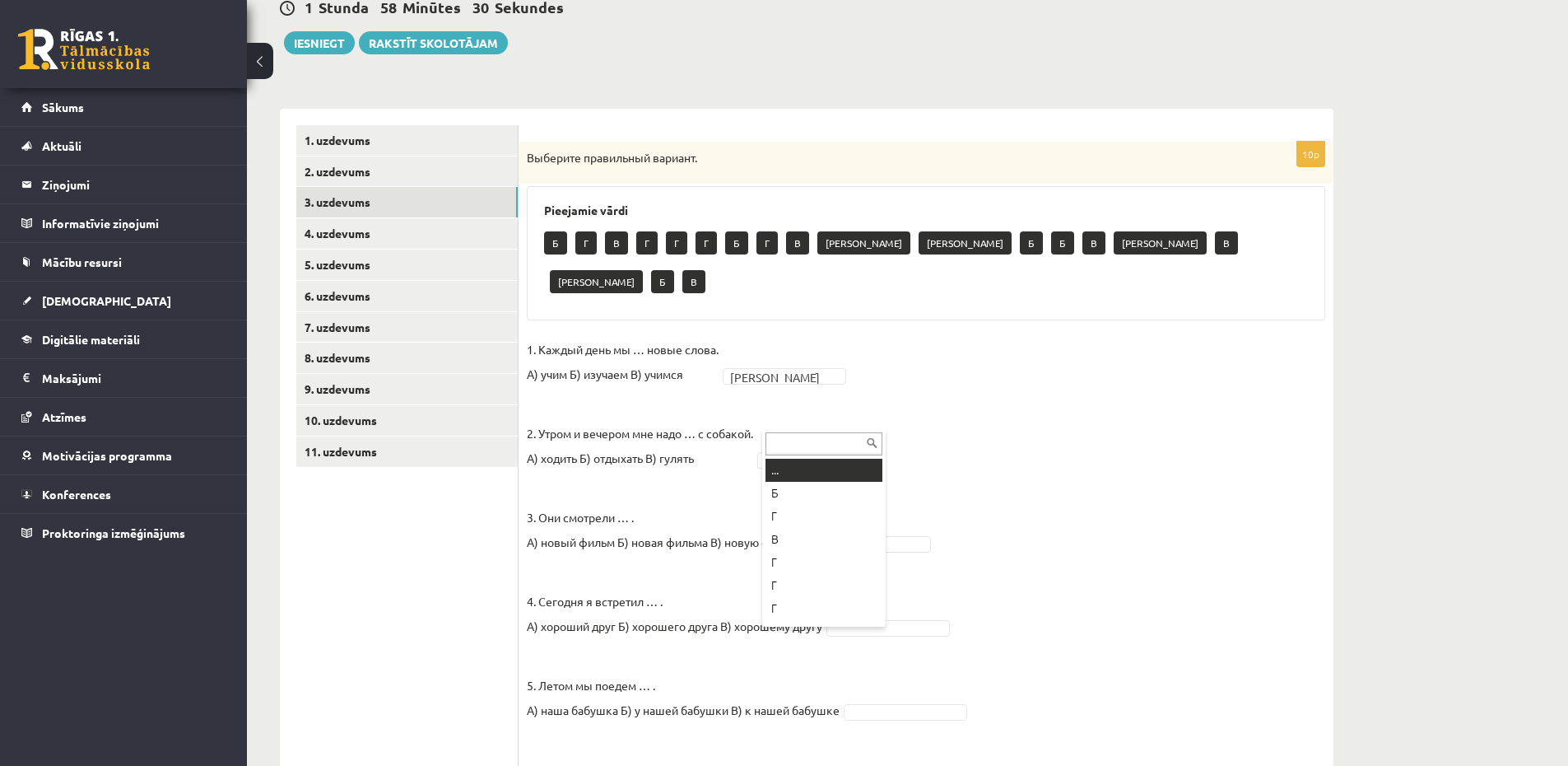
type input "*"
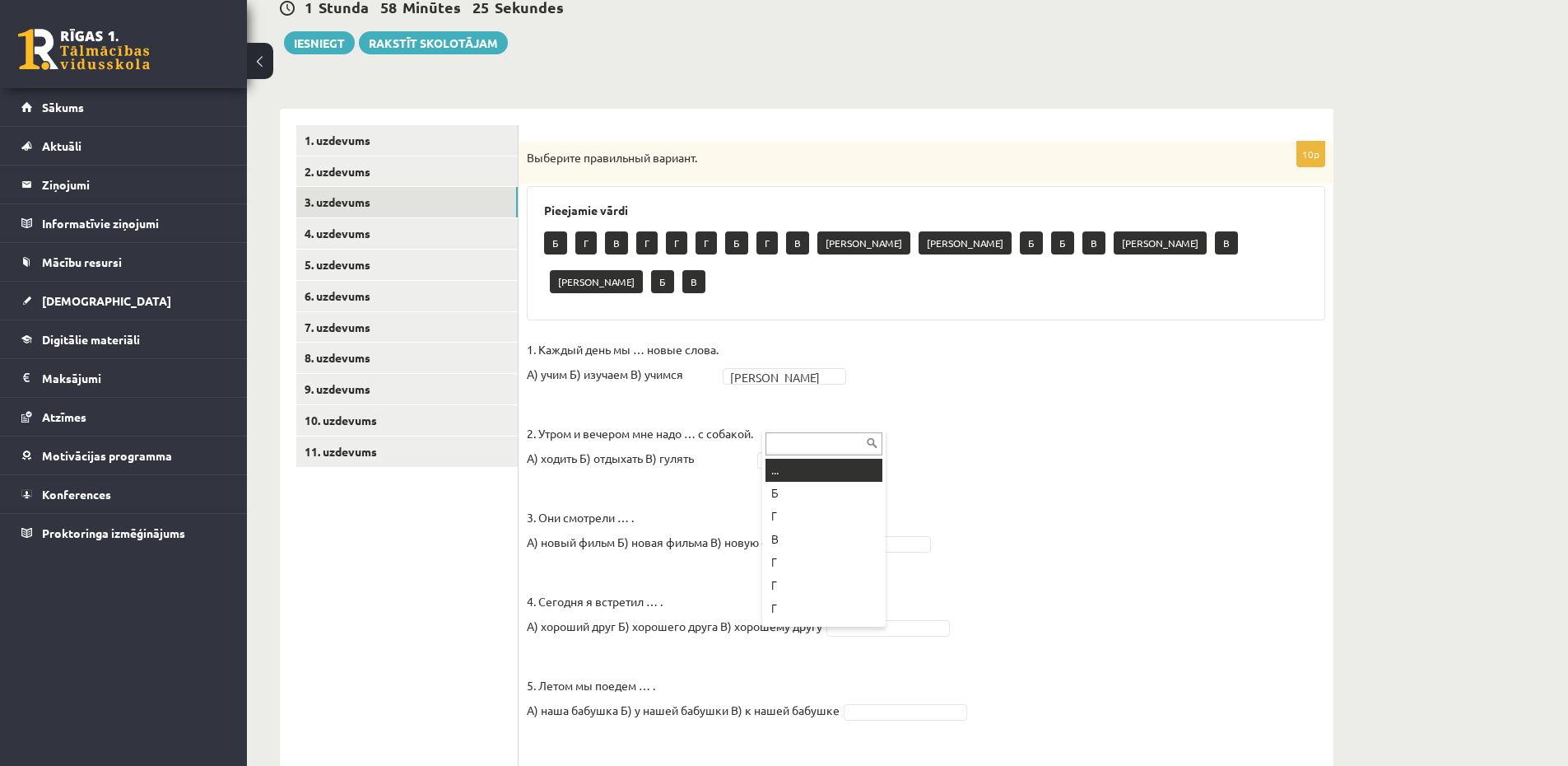
type input "*"
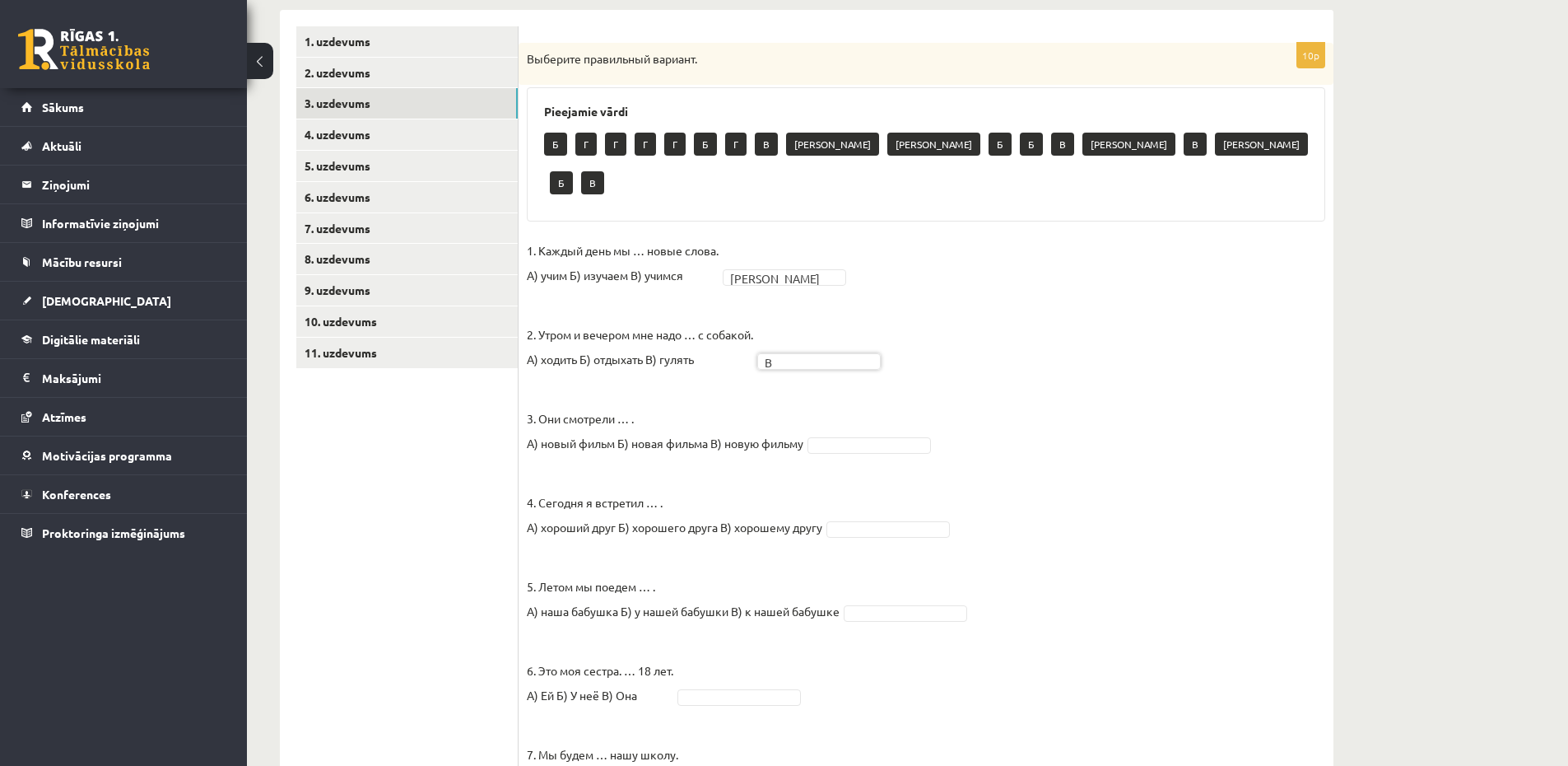
scroll to position [442, 0]
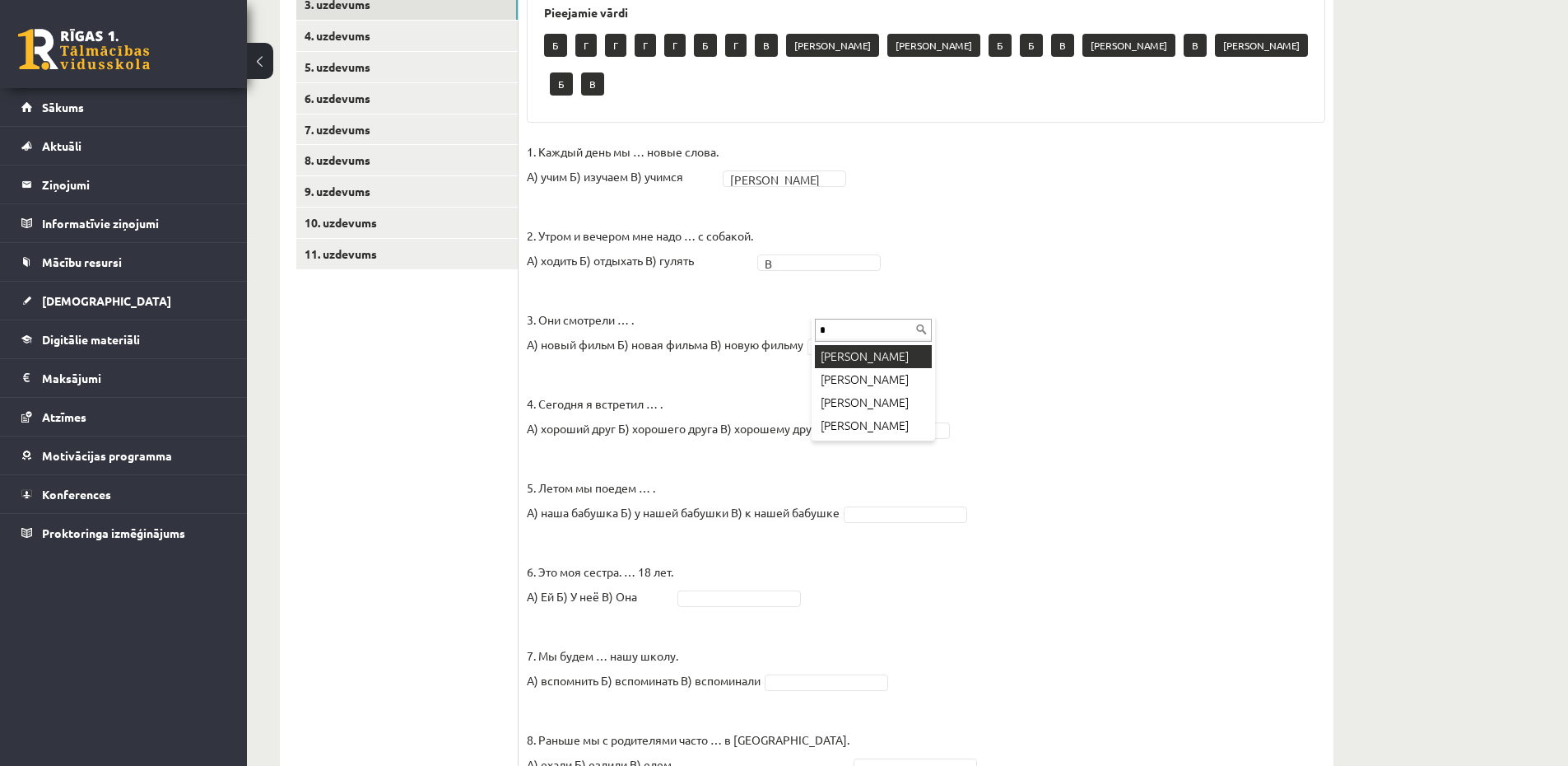
type input "*"
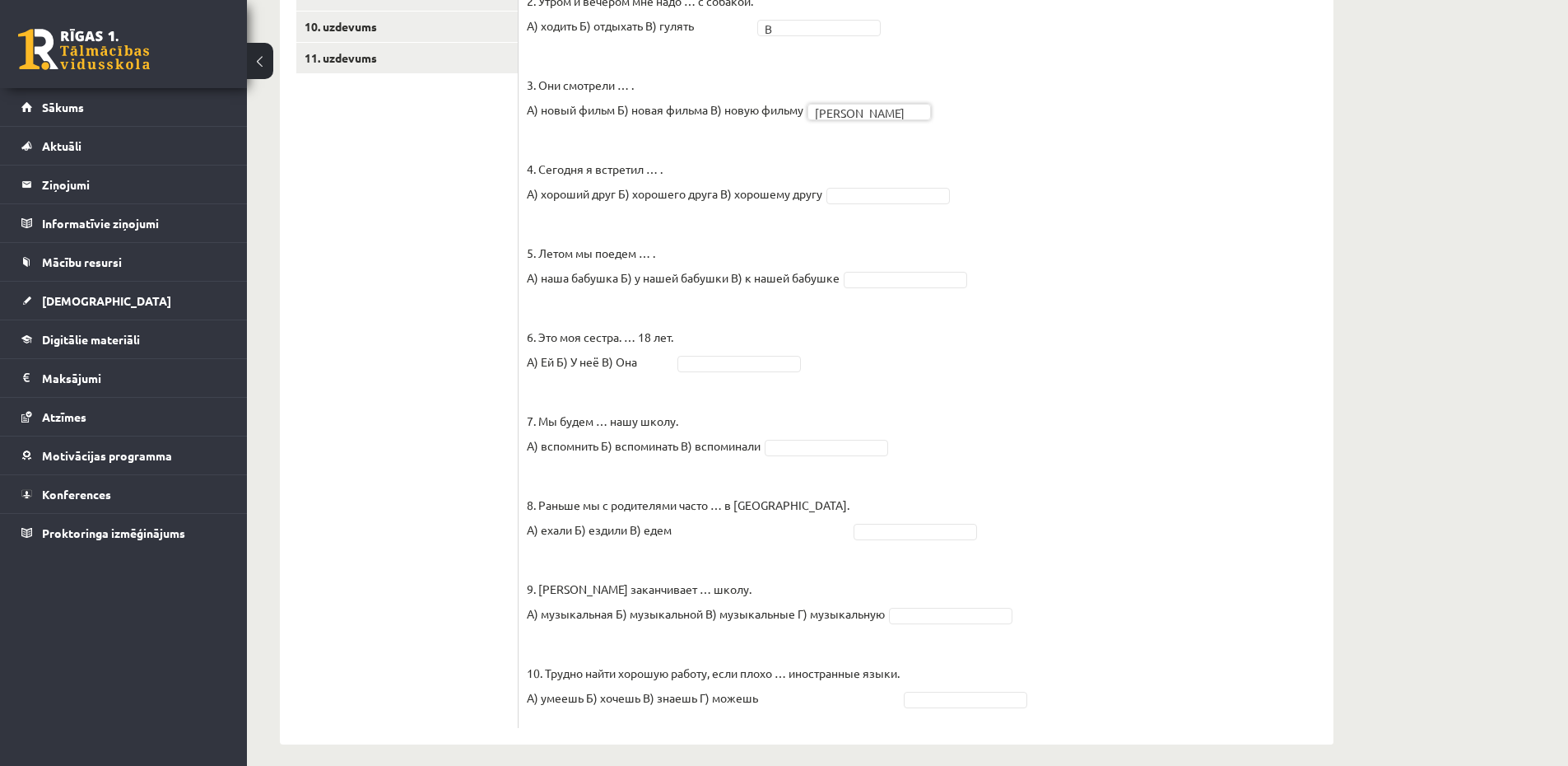
scroll to position [639, 0]
type input "*"
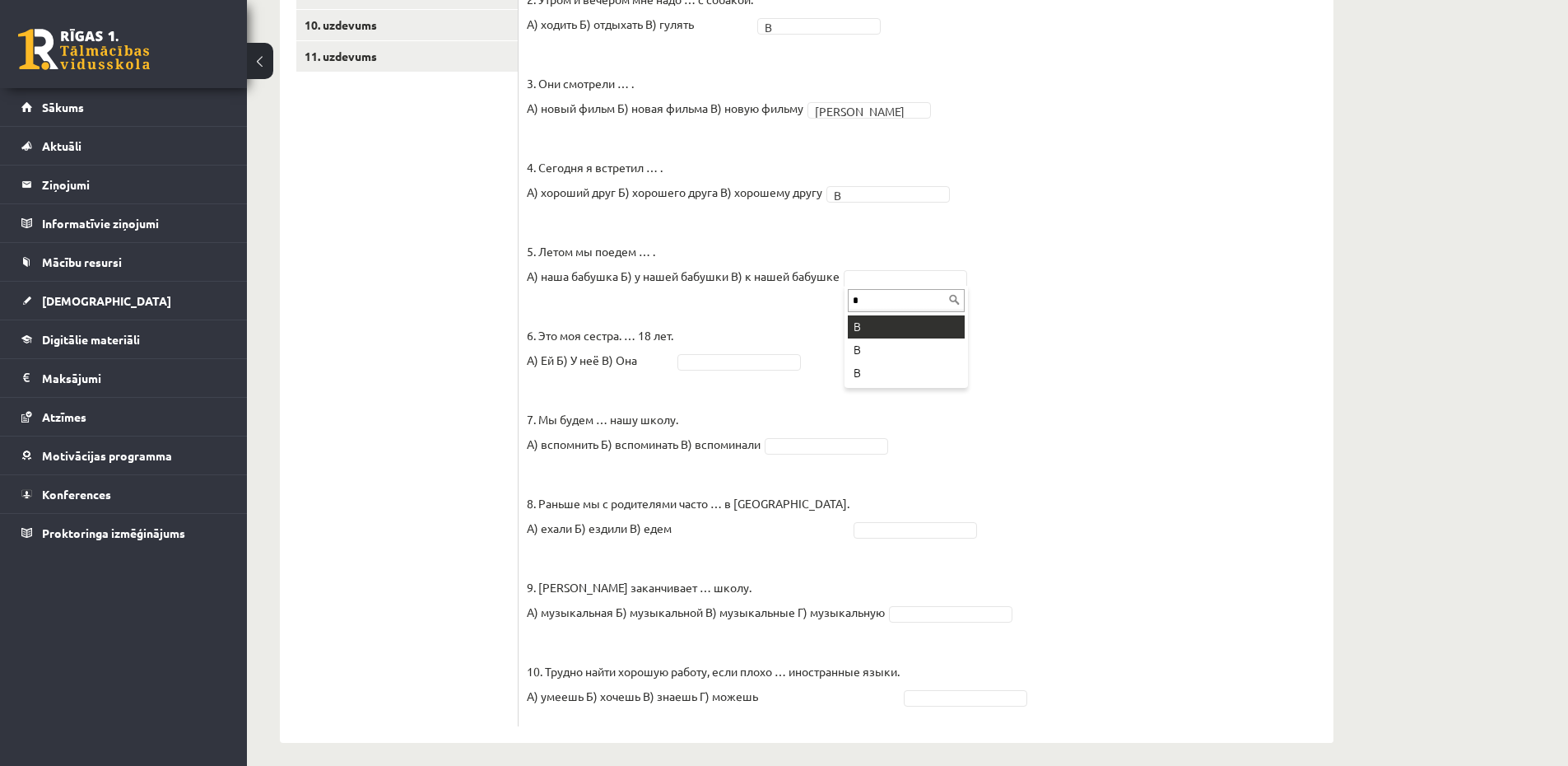
type input "*"
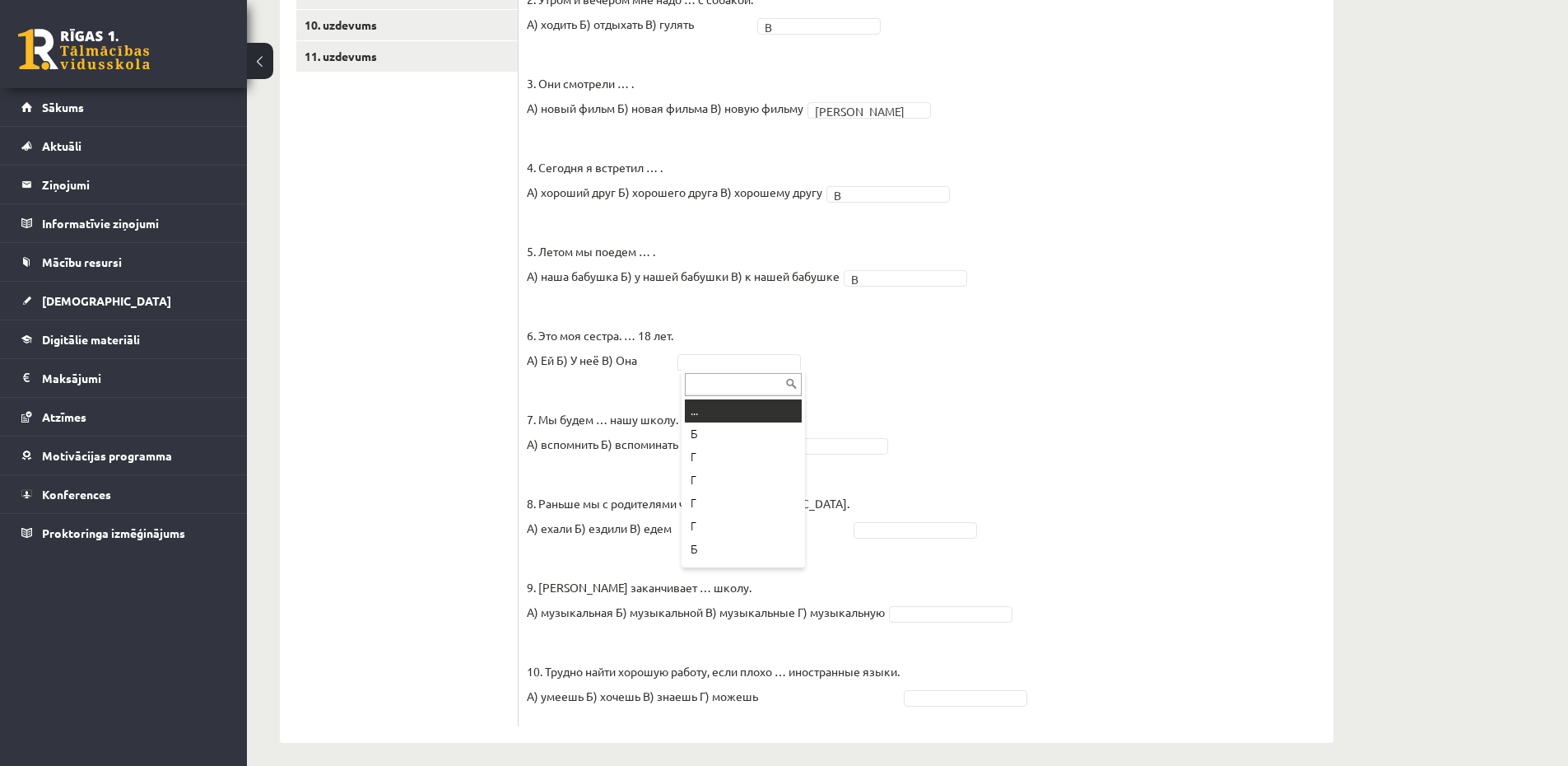
type input "*"
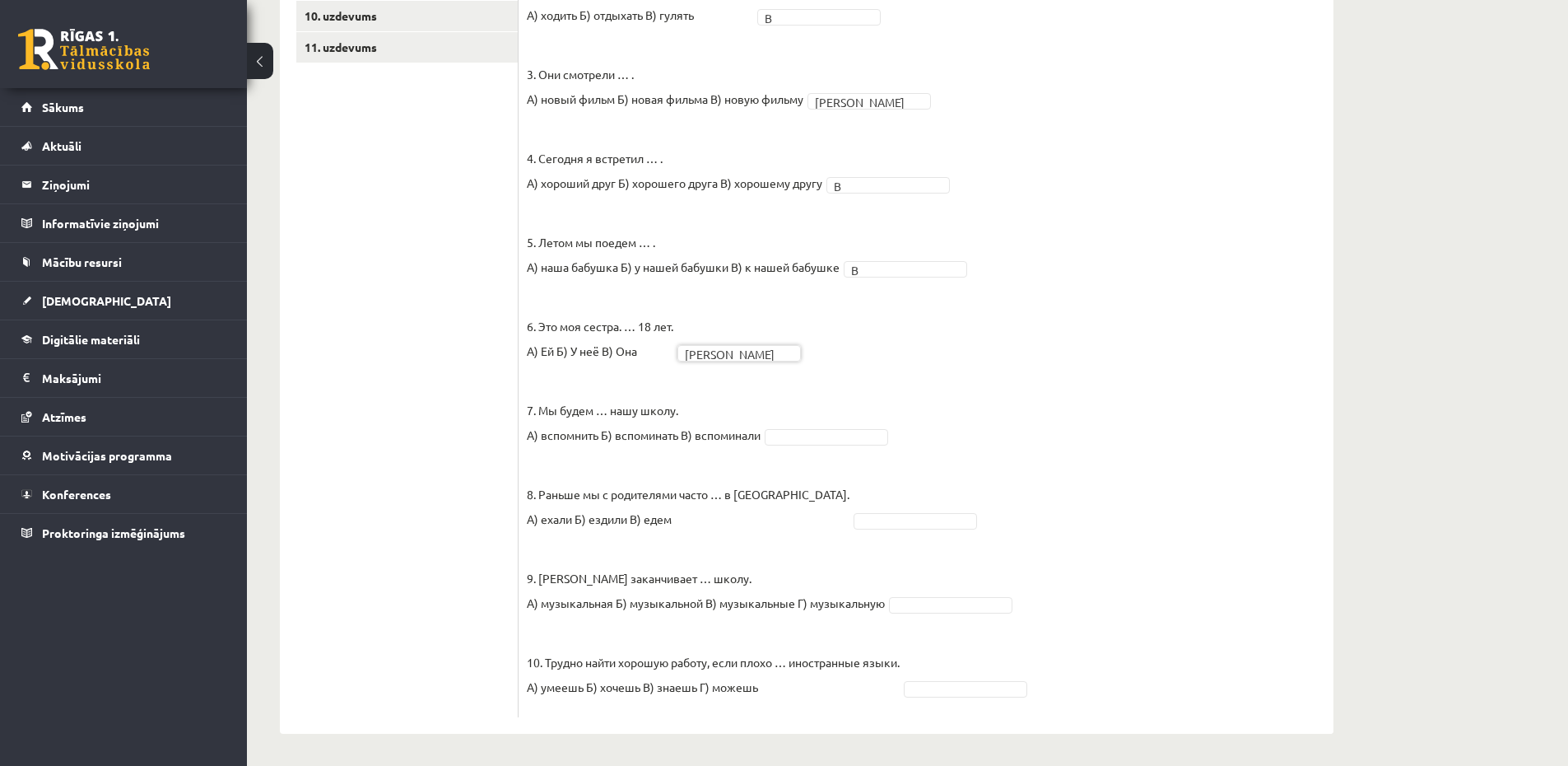
scroll to position [650, 0]
click at [809, 446] on fieldset "1. Каждый день мы … новые слова. А) учим Б) изучаем В) учимся А * 2. Утром и ве…" at bounding box center [926, 300] width 798 height 815
type input "*"
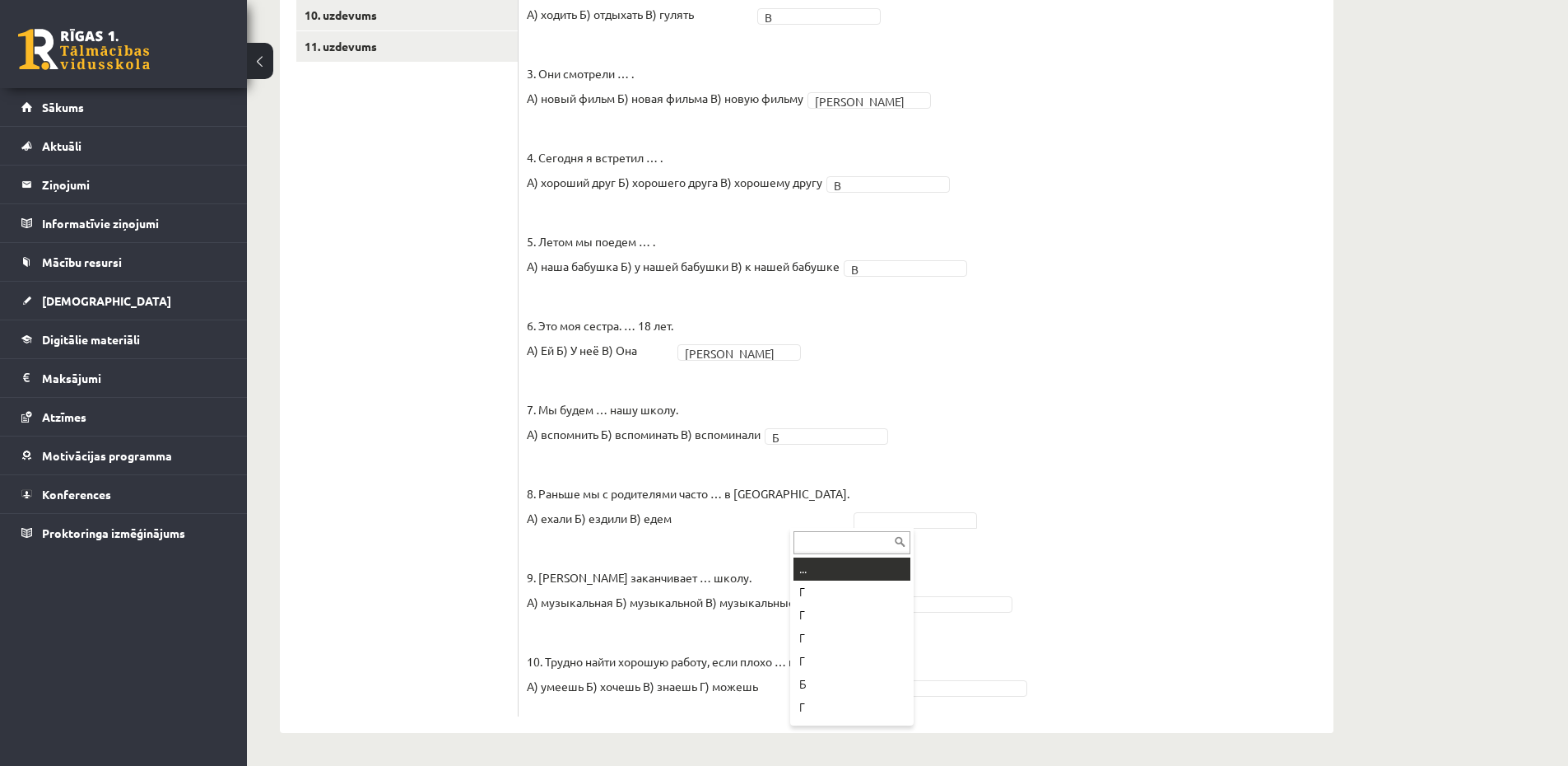
type input "*"
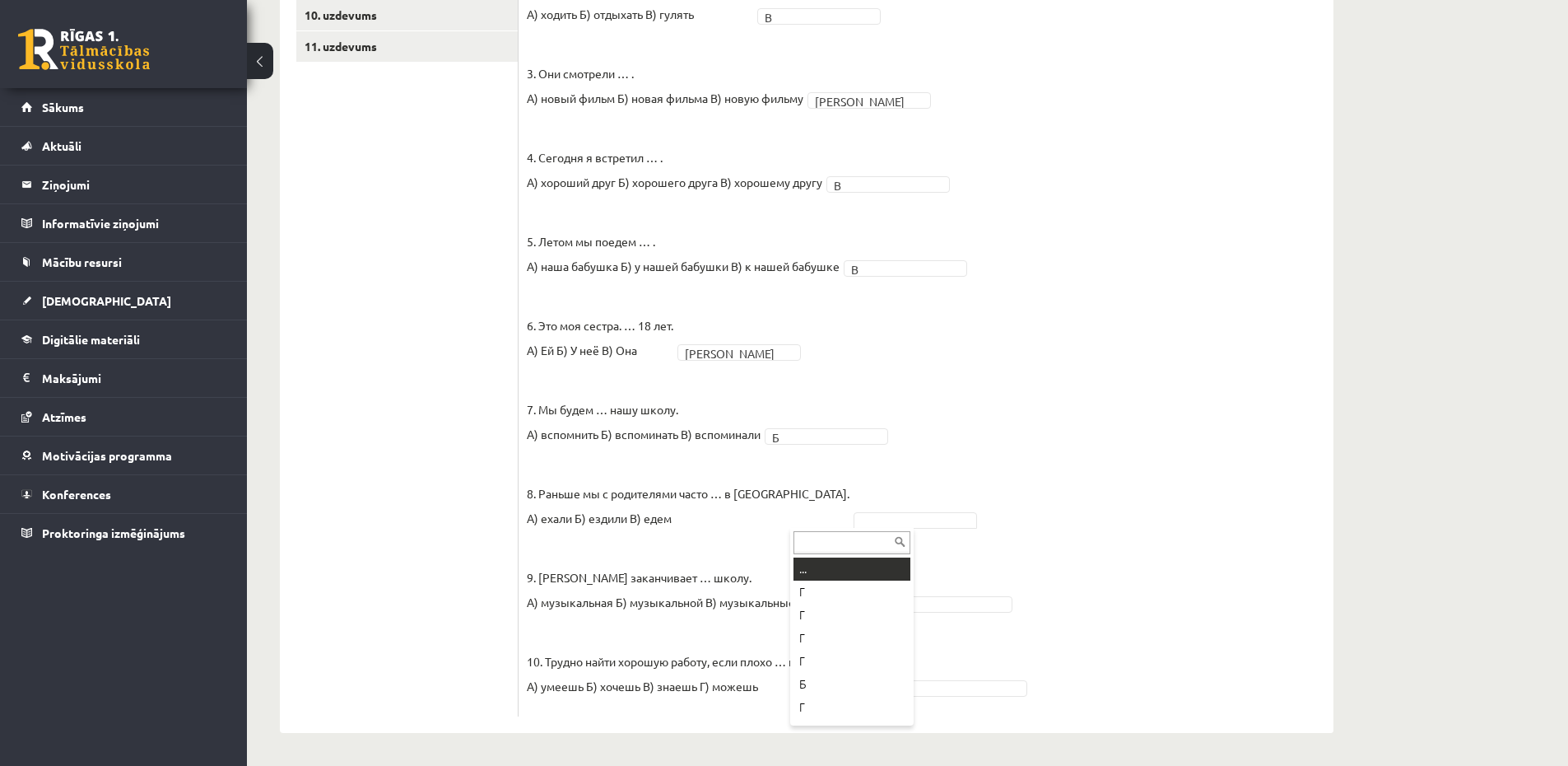
type input "*"
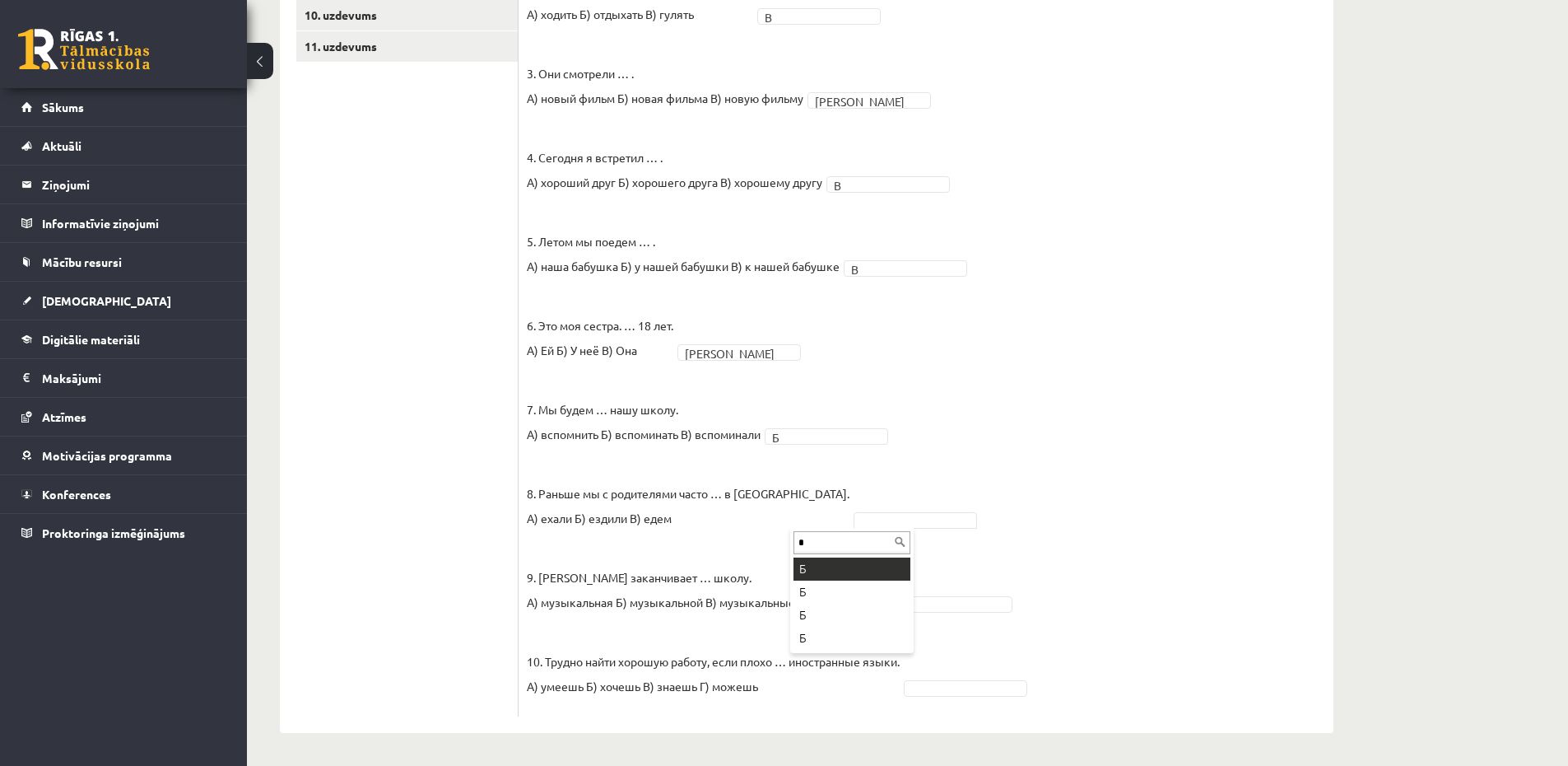
type input "*"
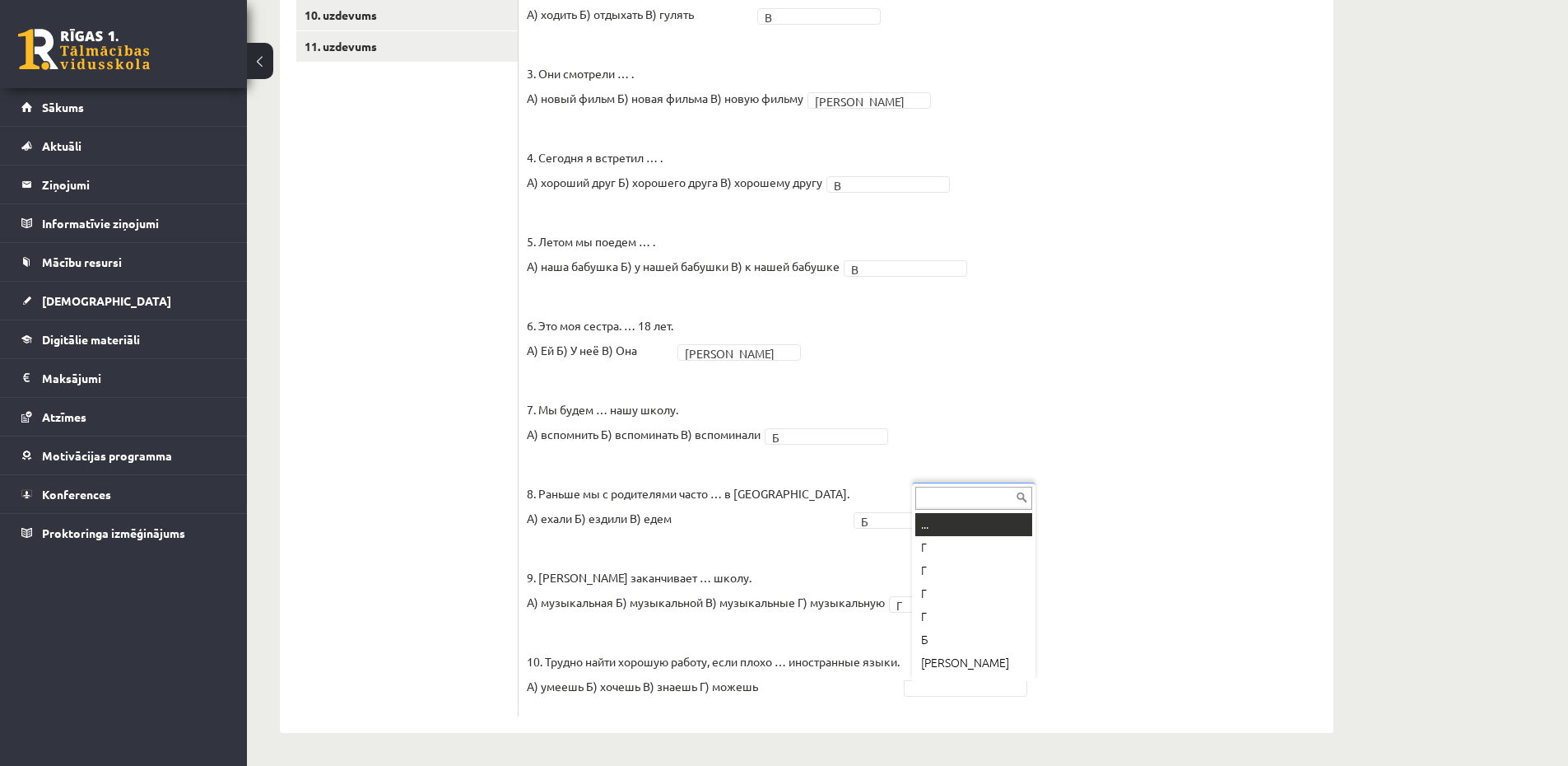
scroll to position [20, 0]
type input "*"
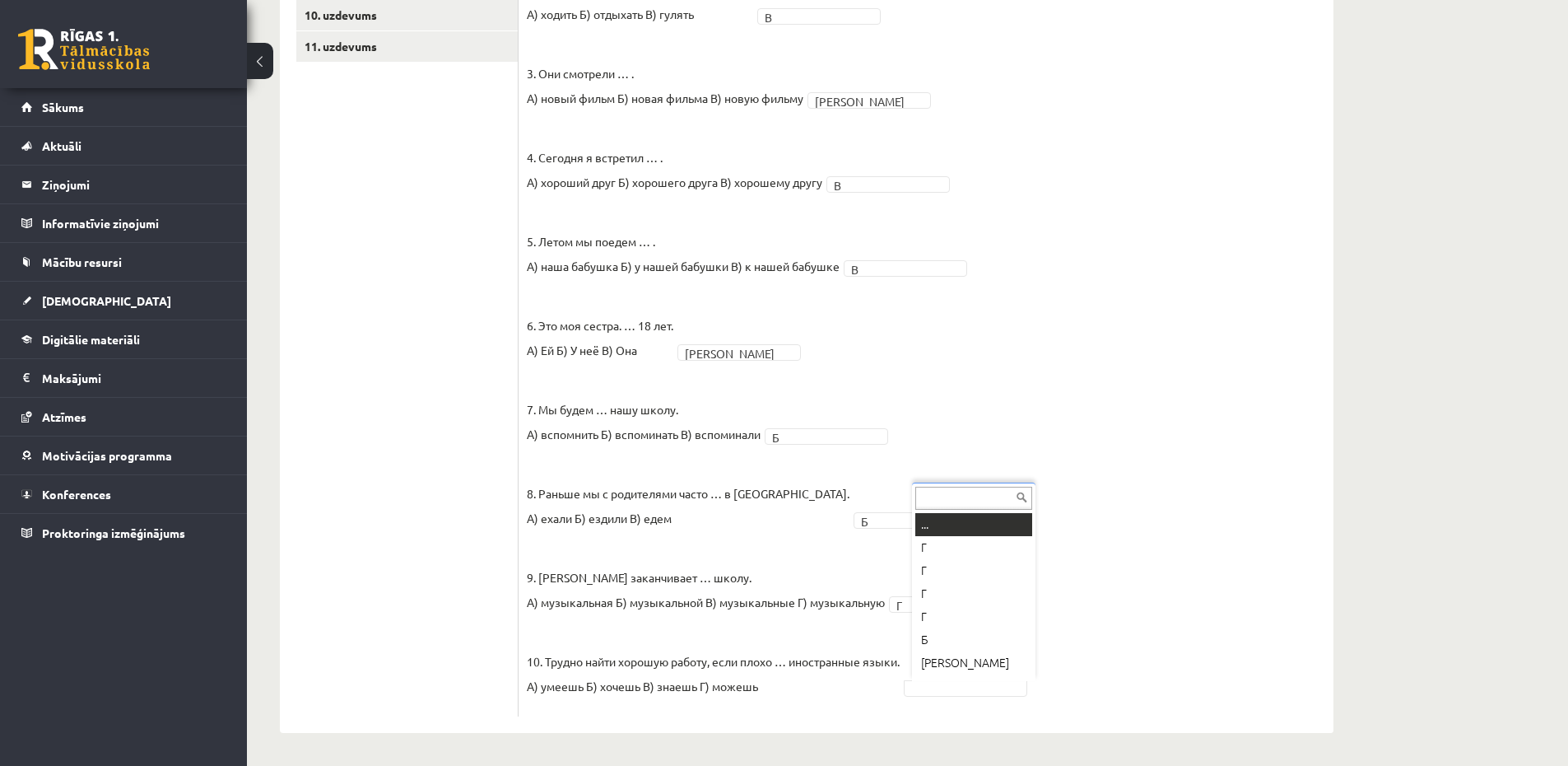
type input "*"
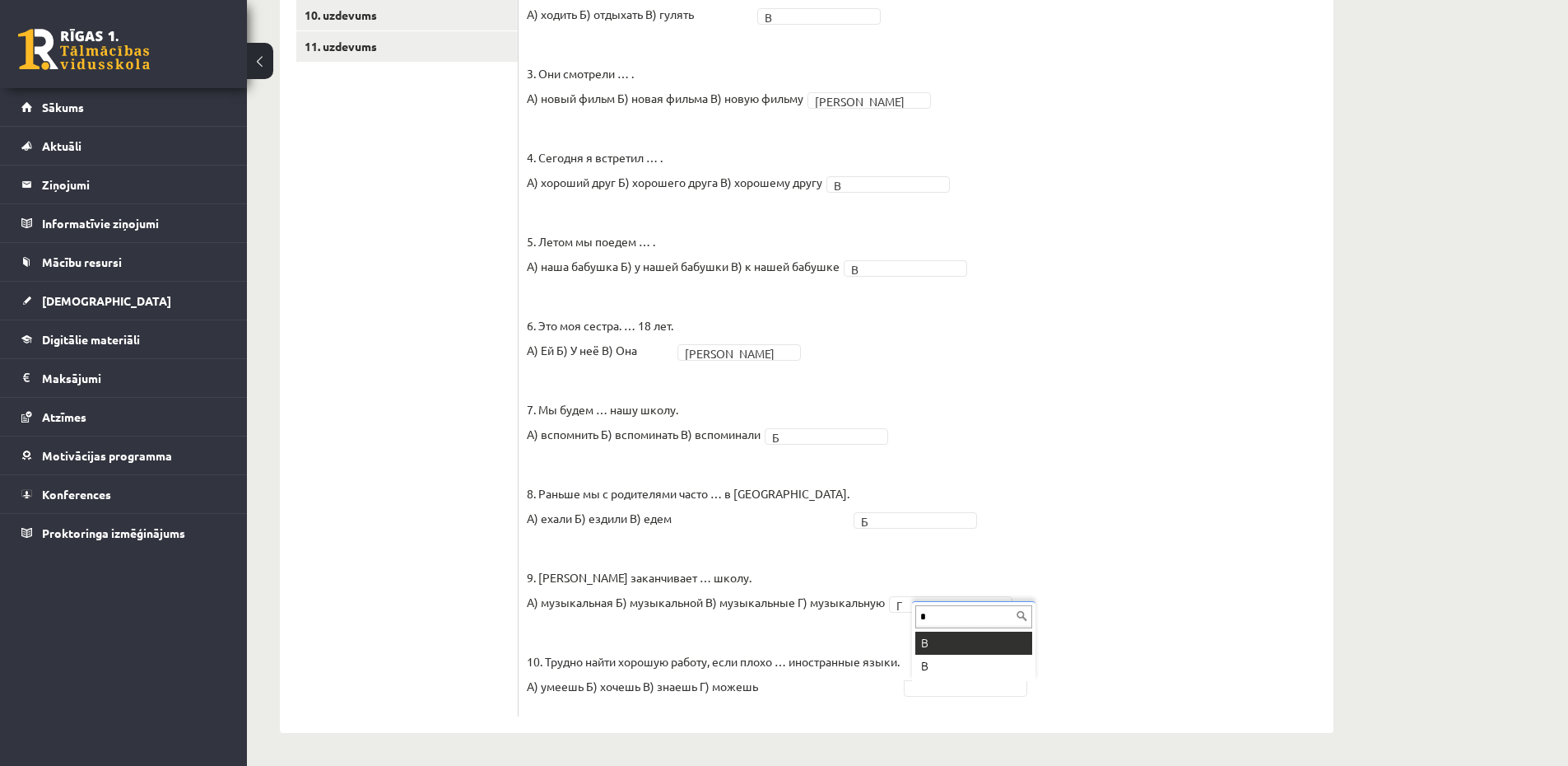
type input "*"
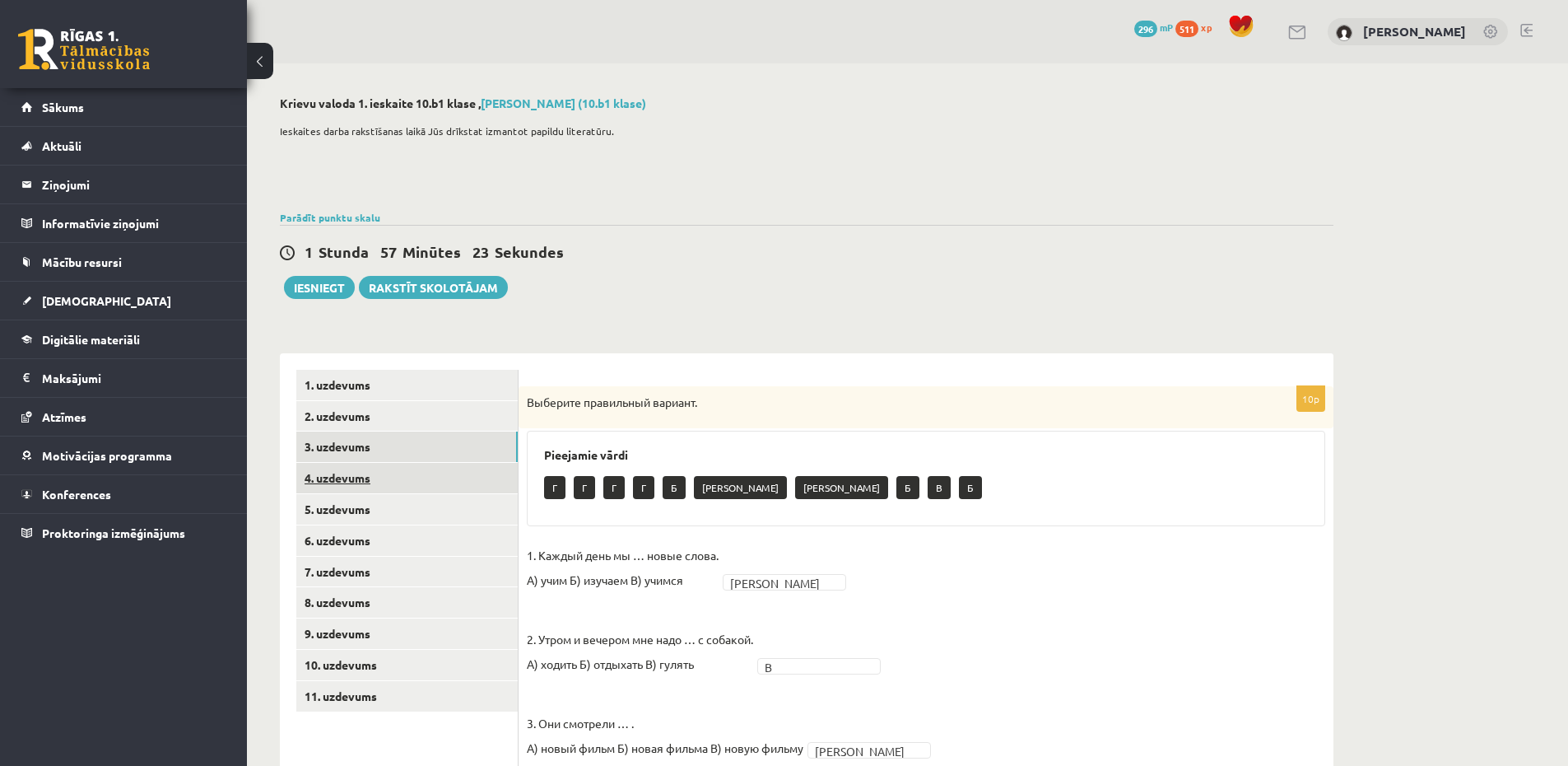
click at [331, 479] on link "4. uzdevums" at bounding box center [406, 478] width 221 height 31
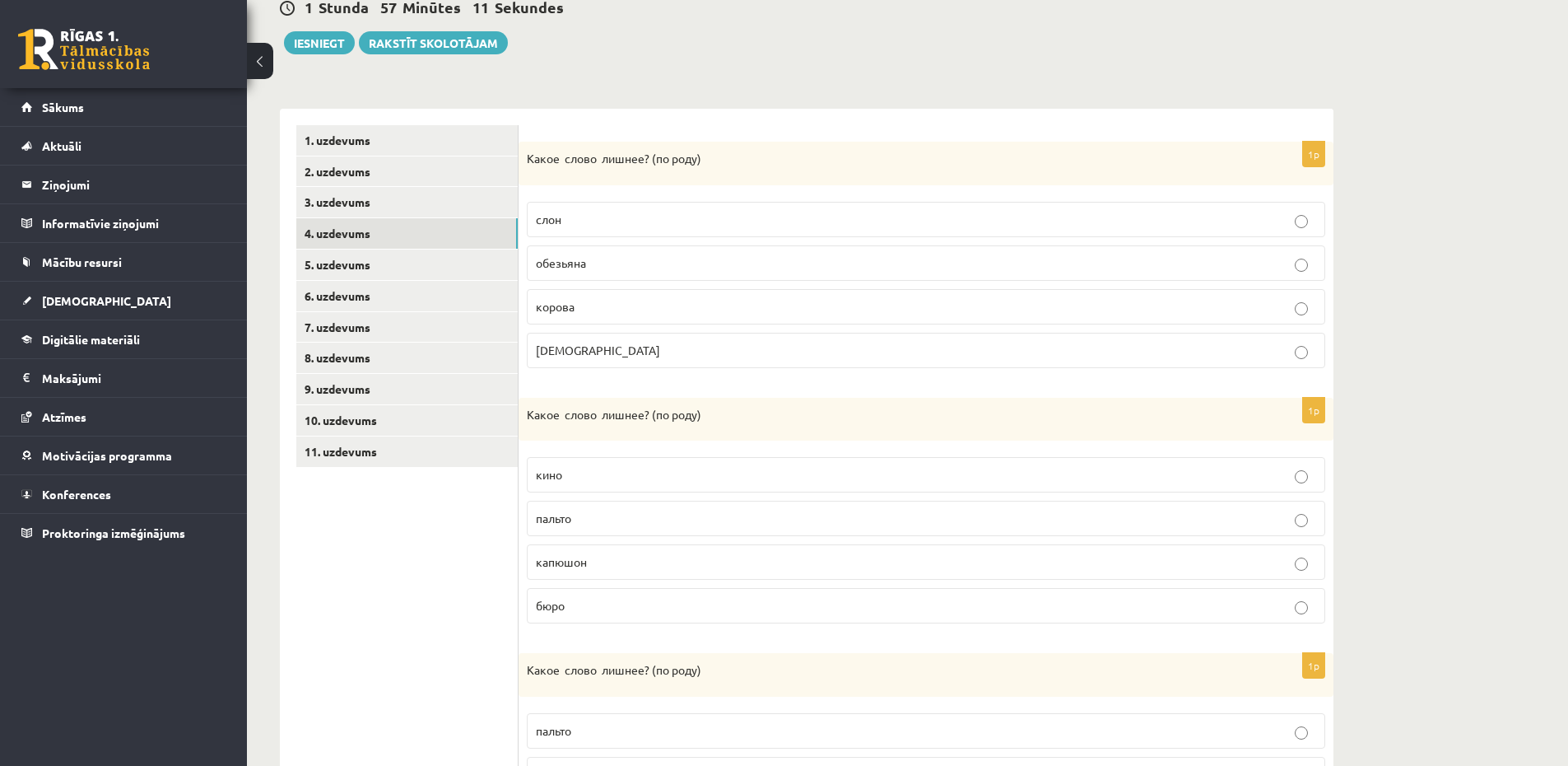
scroll to position [197, 0]
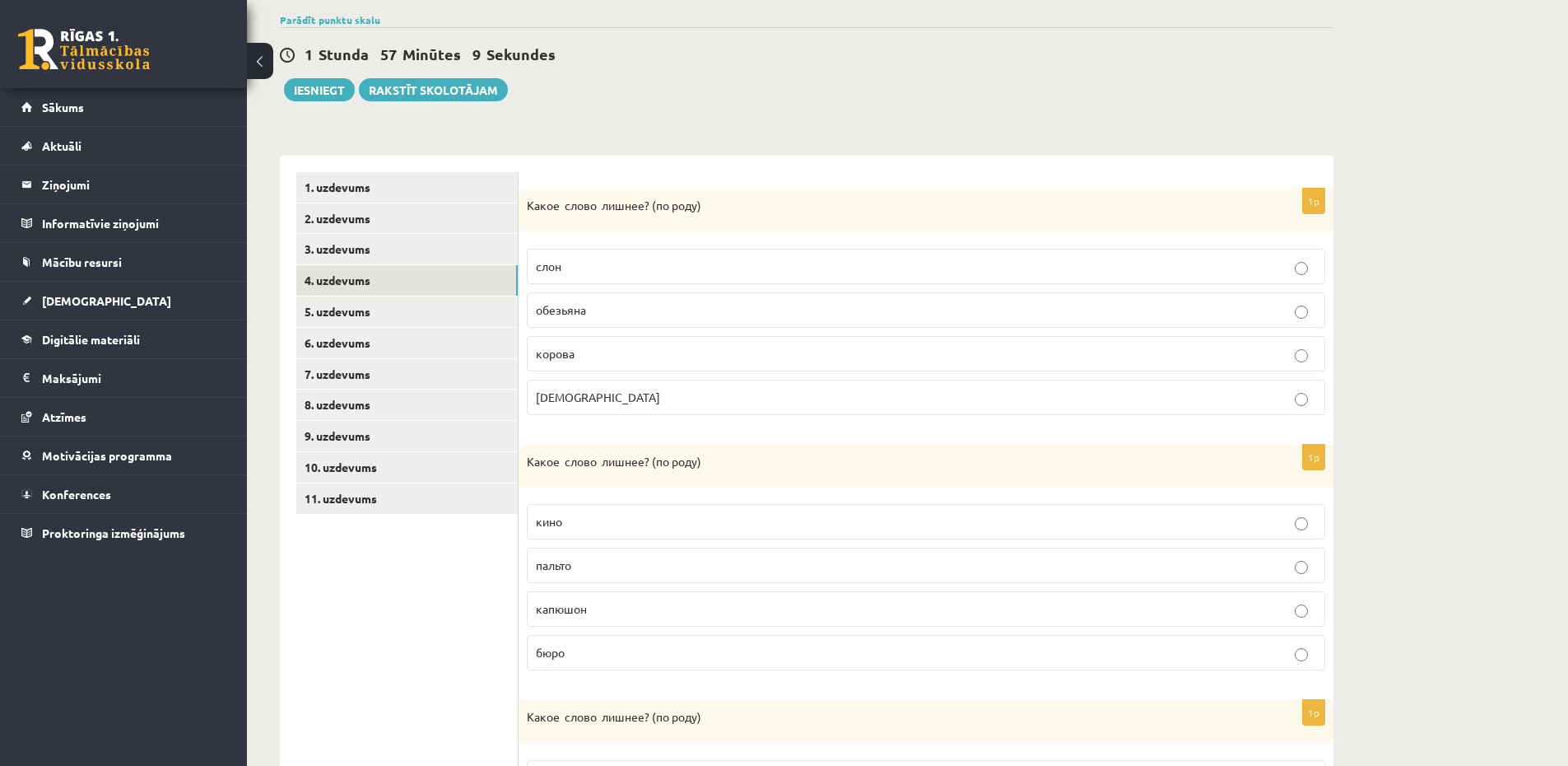
click at [733, 273] on p "слон" at bounding box center [926, 266] width 781 height 17
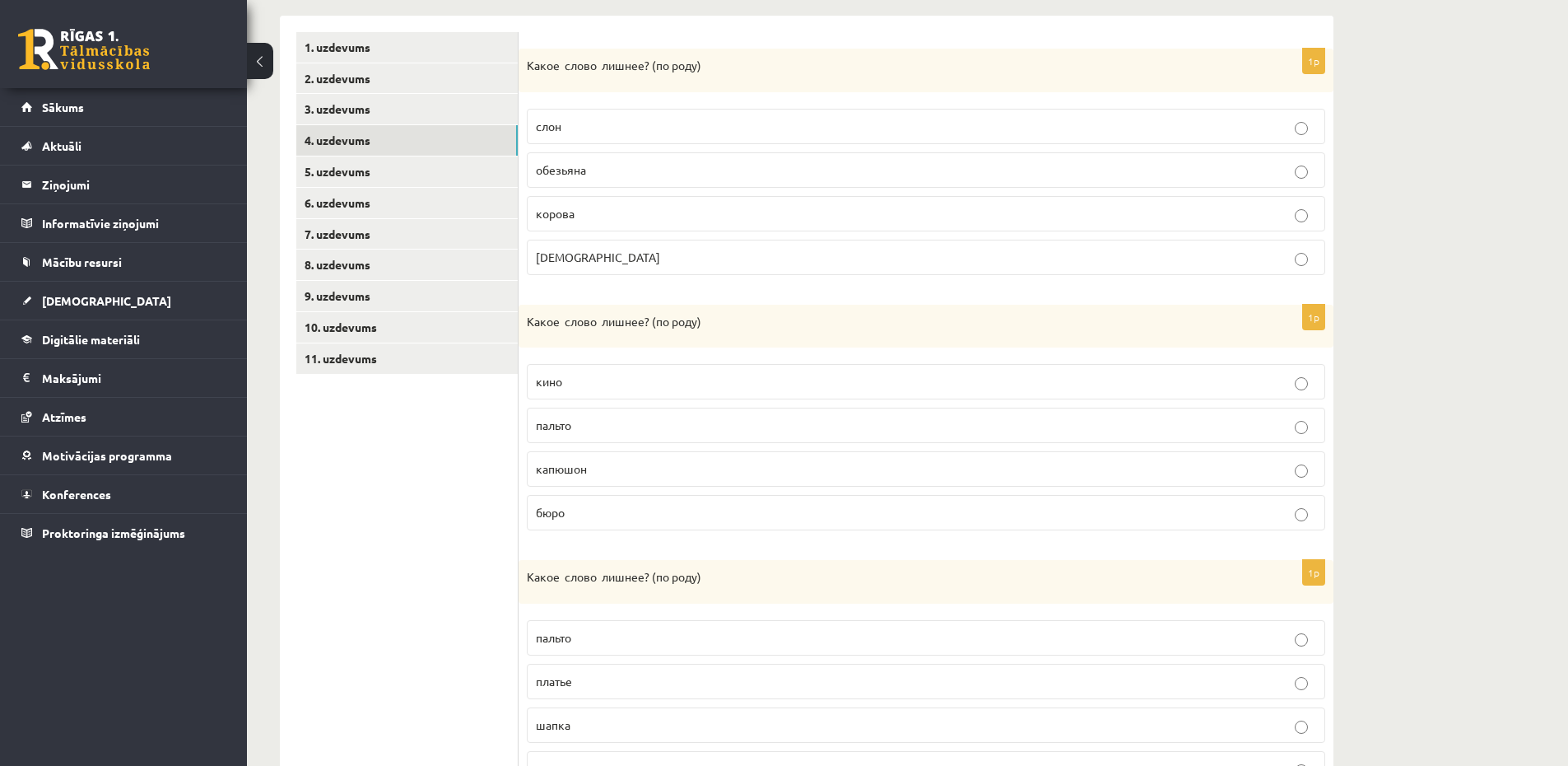
scroll to position [395, 0]
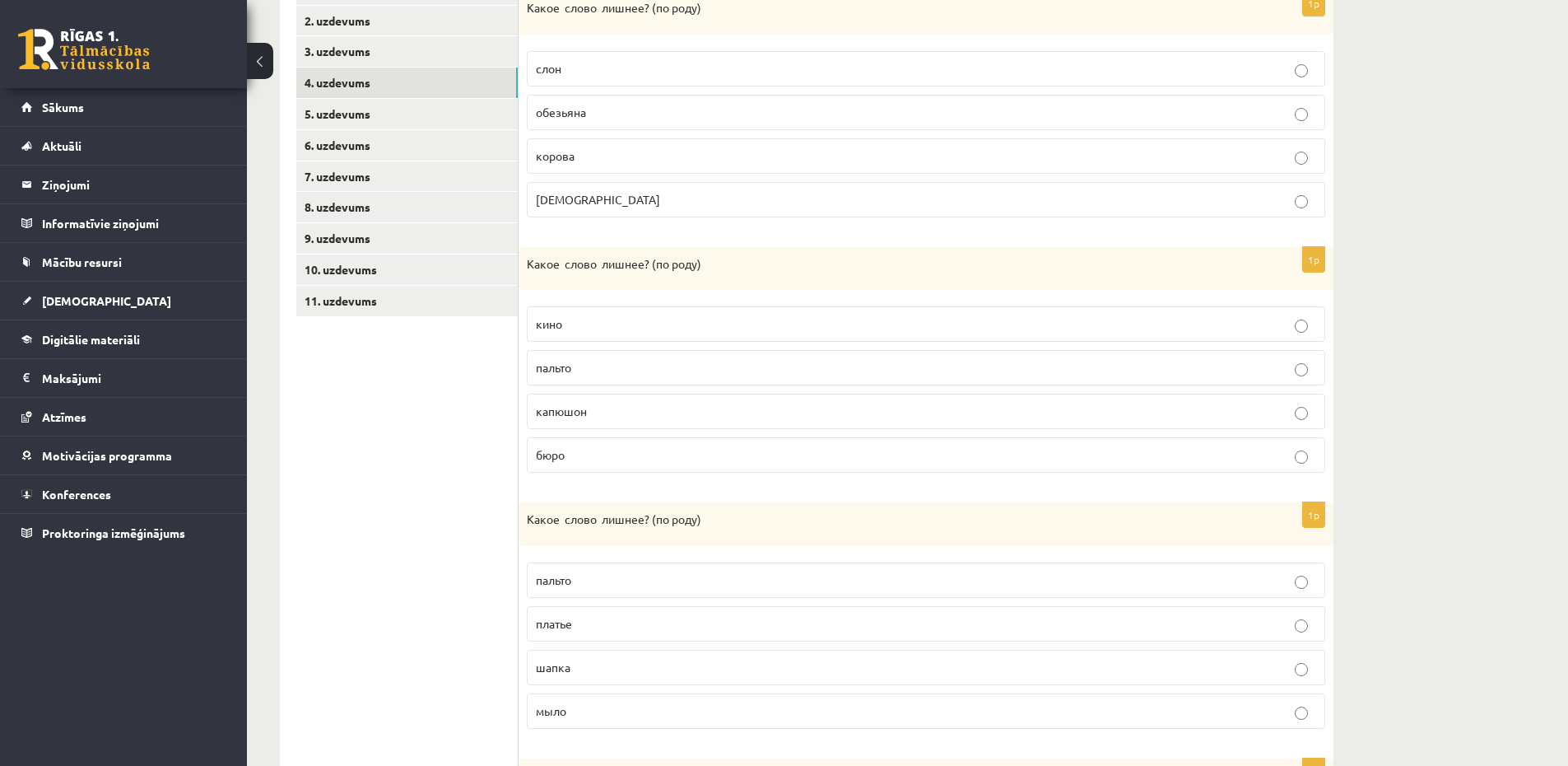
click at [709, 368] on p "пальто" at bounding box center [926, 367] width 781 height 17
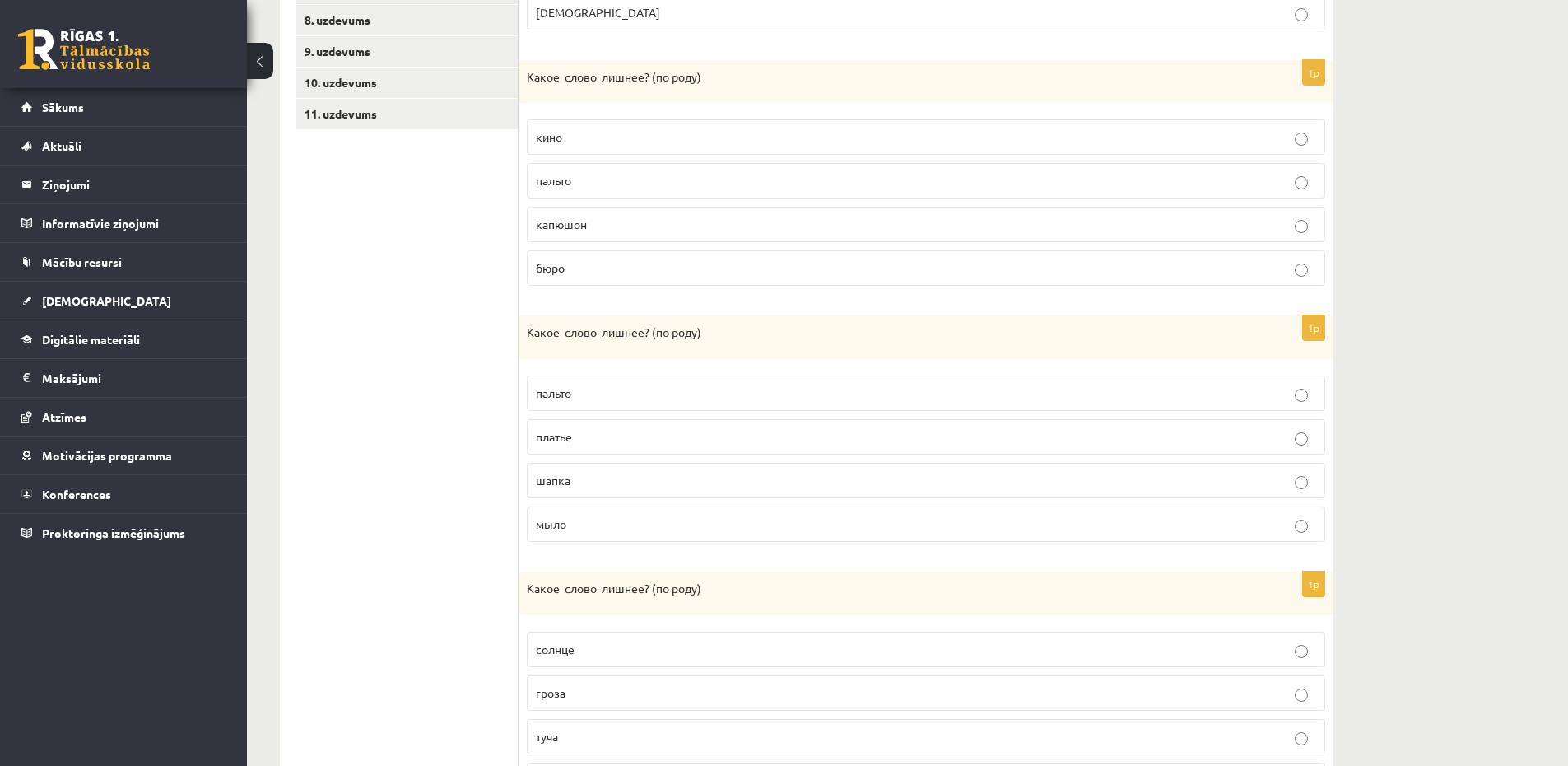
scroll to position [692, 0]
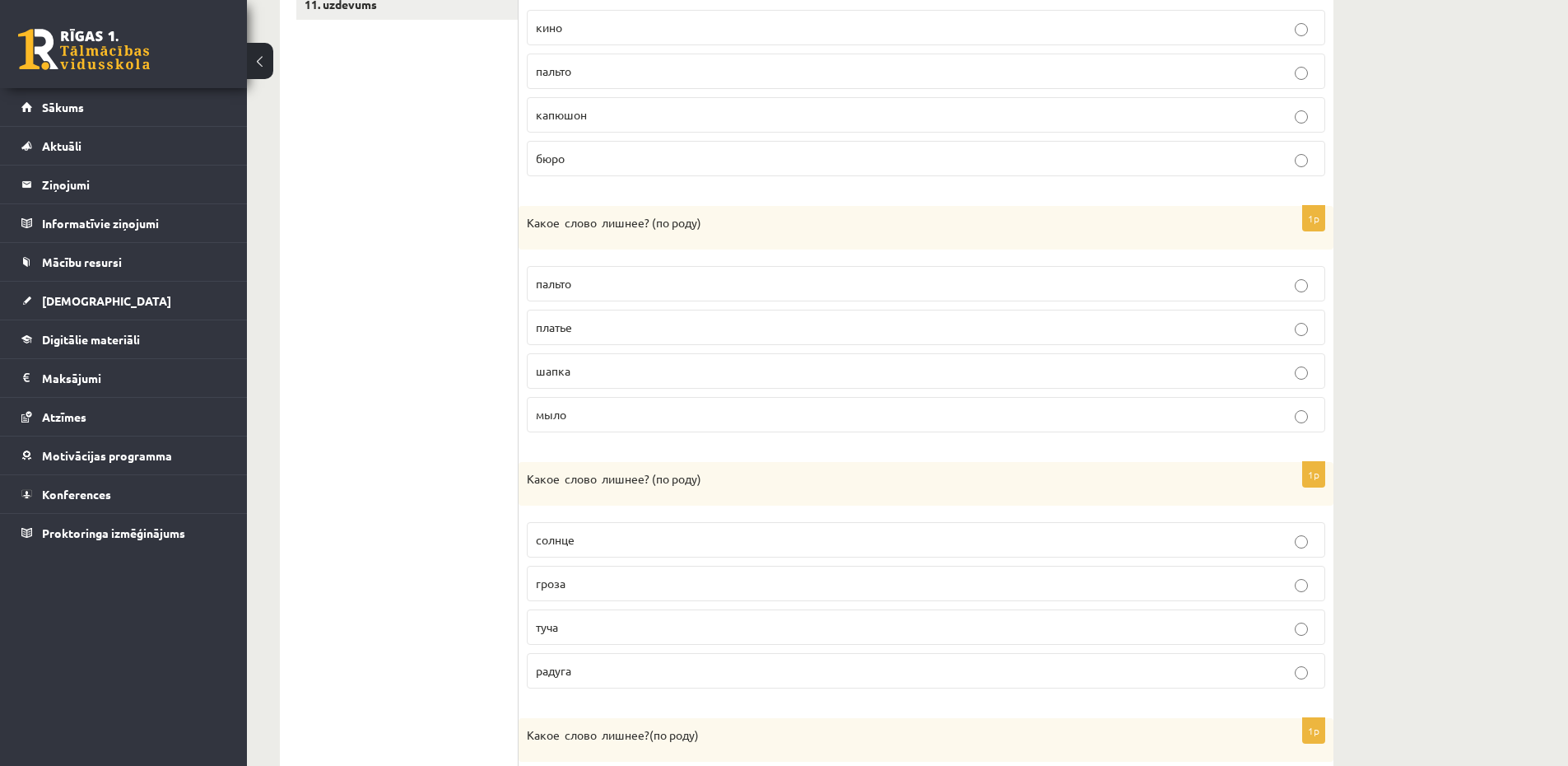
click at [650, 294] on label "пальто" at bounding box center [926, 283] width 798 height 36
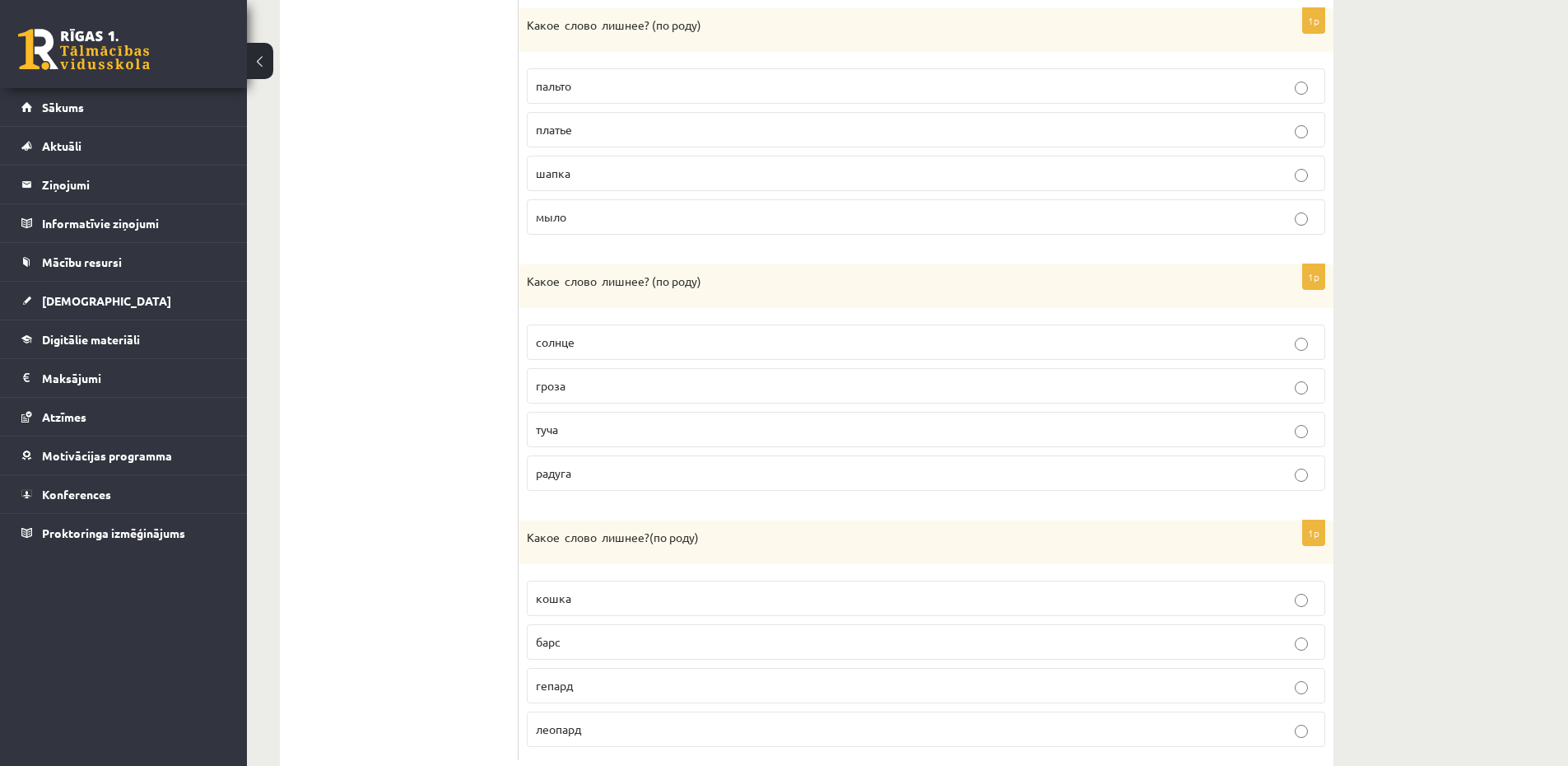
click at [679, 408] on fieldset "солнце гроза туча радуга" at bounding box center [926, 405] width 798 height 179
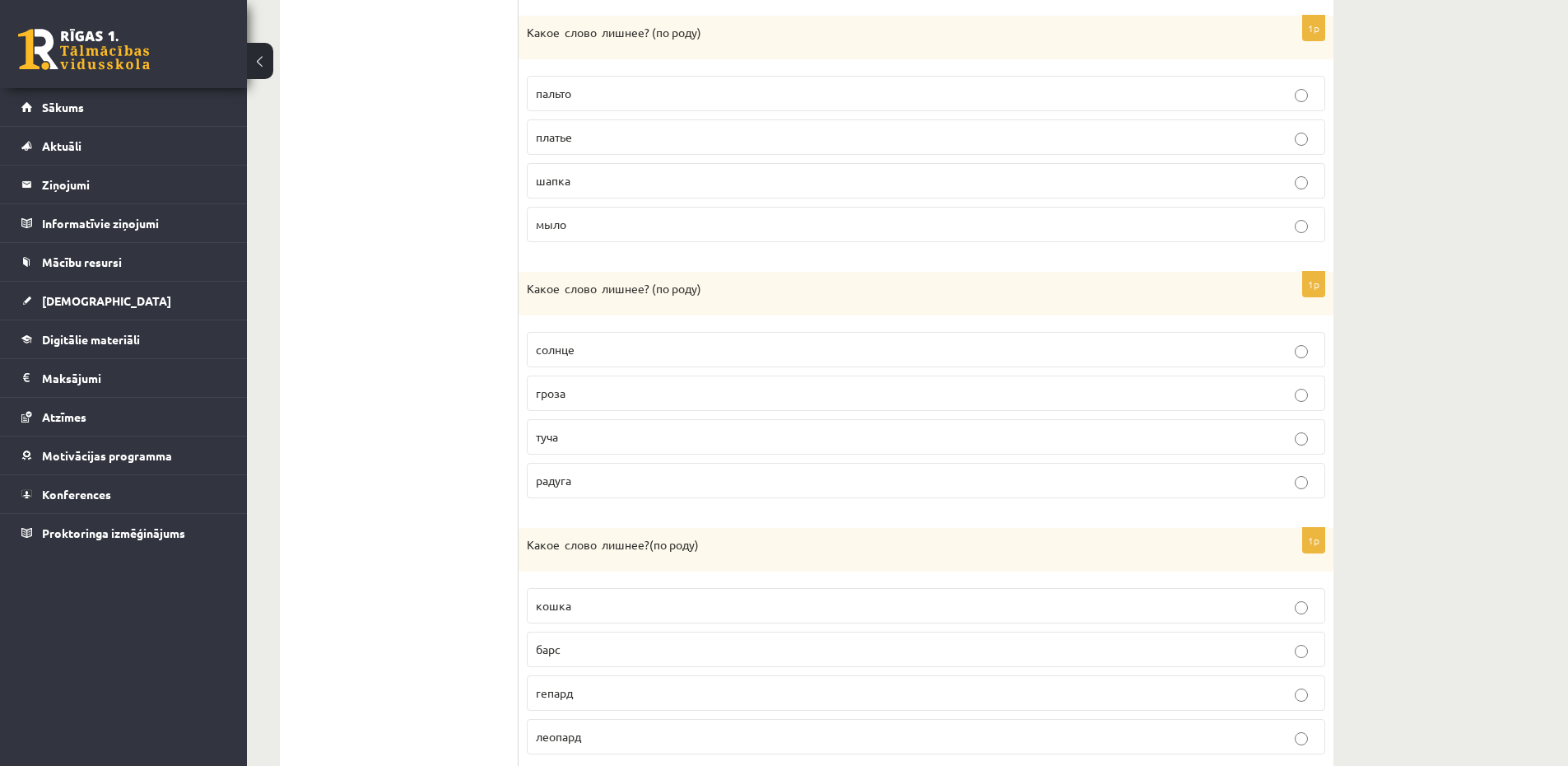
scroll to position [834, 0]
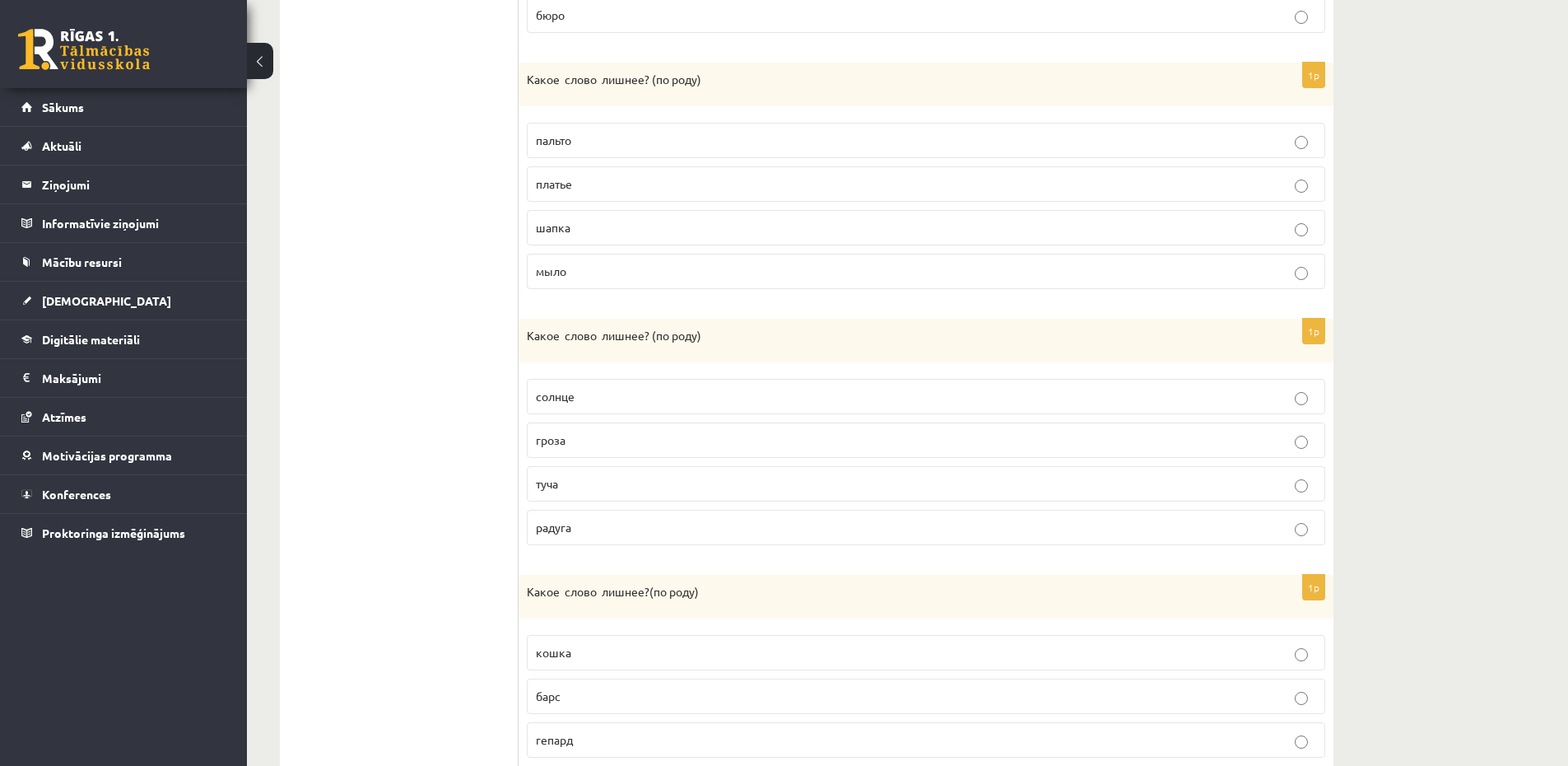
click at [666, 250] on fieldset "пальто платье шапка мыло" at bounding box center [926, 203] width 798 height 179
click at [666, 262] on label "мыло" at bounding box center [926, 272] width 798 height 36
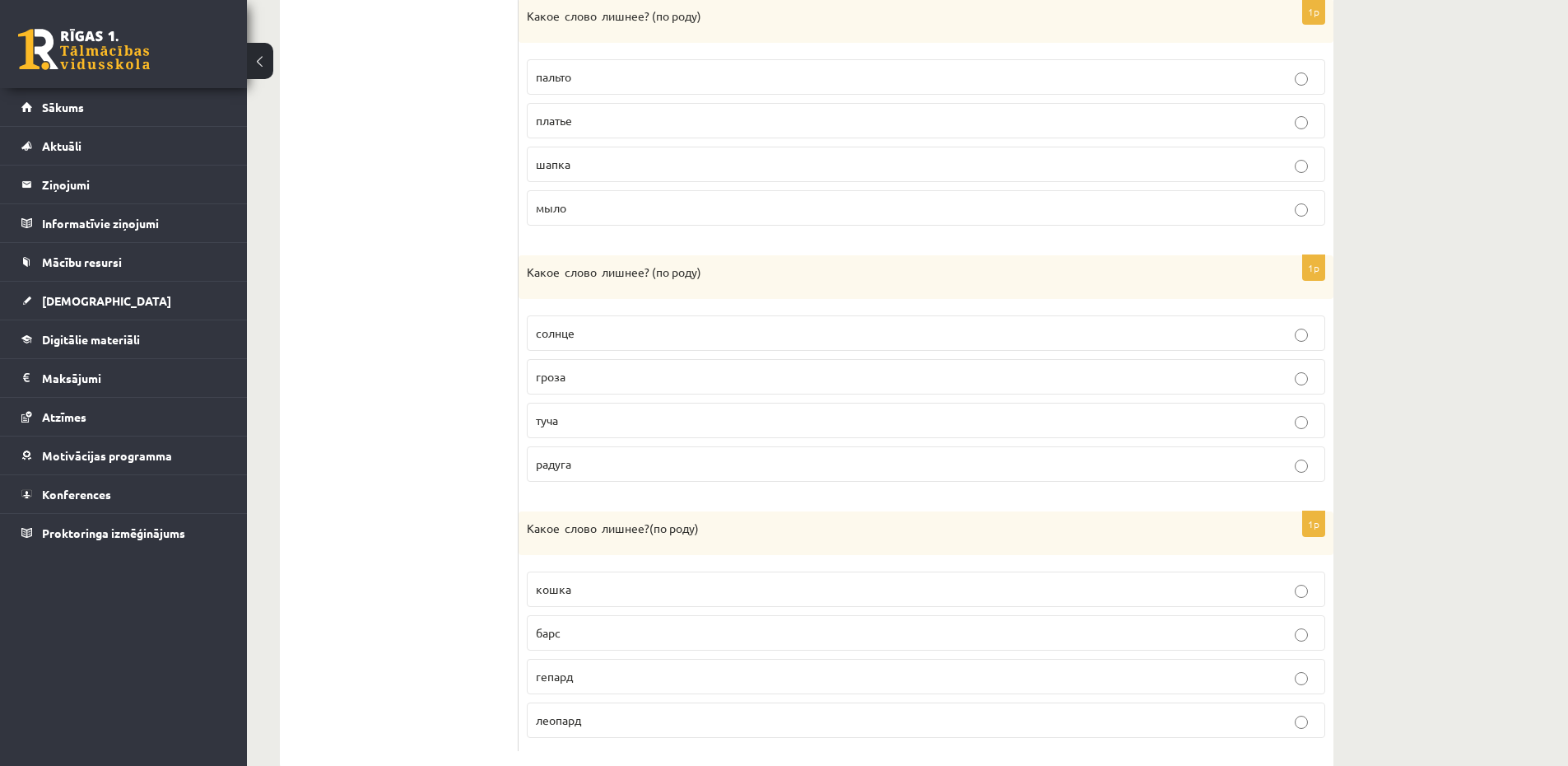
scroll to position [933, 0]
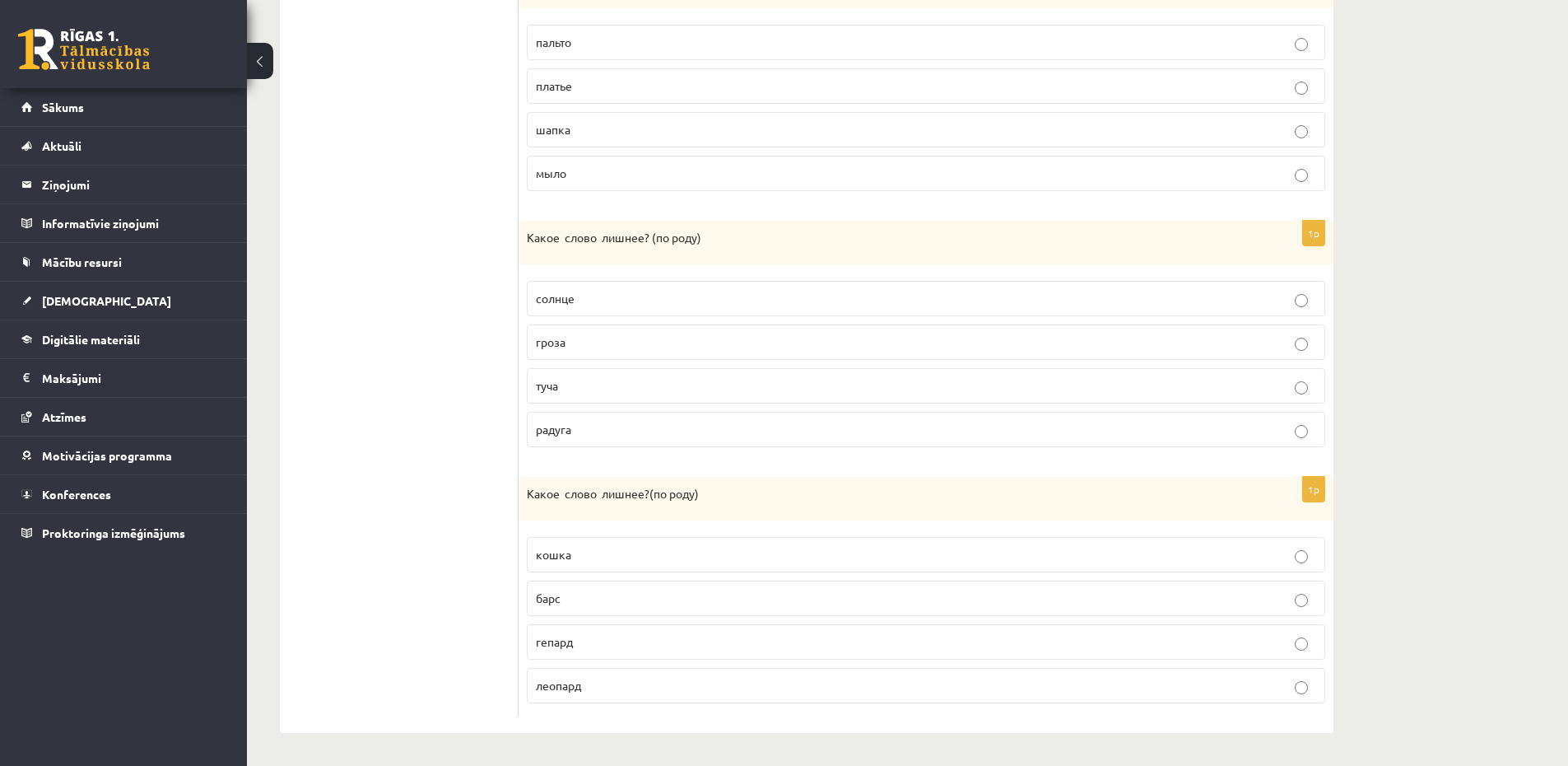
click at [666, 328] on label "гроза" at bounding box center [926, 342] width 798 height 36
click at [692, 381] on p "туча" at bounding box center [926, 384] width 781 height 17
click at [686, 351] on label "гроза" at bounding box center [926, 342] width 798 height 36
click at [689, 314] on label "солнце" at bounding box center [926, 298] width 798 height 36
click at [758, 592] on p "барс" at bounding box center [926, 598] width 781 height 17
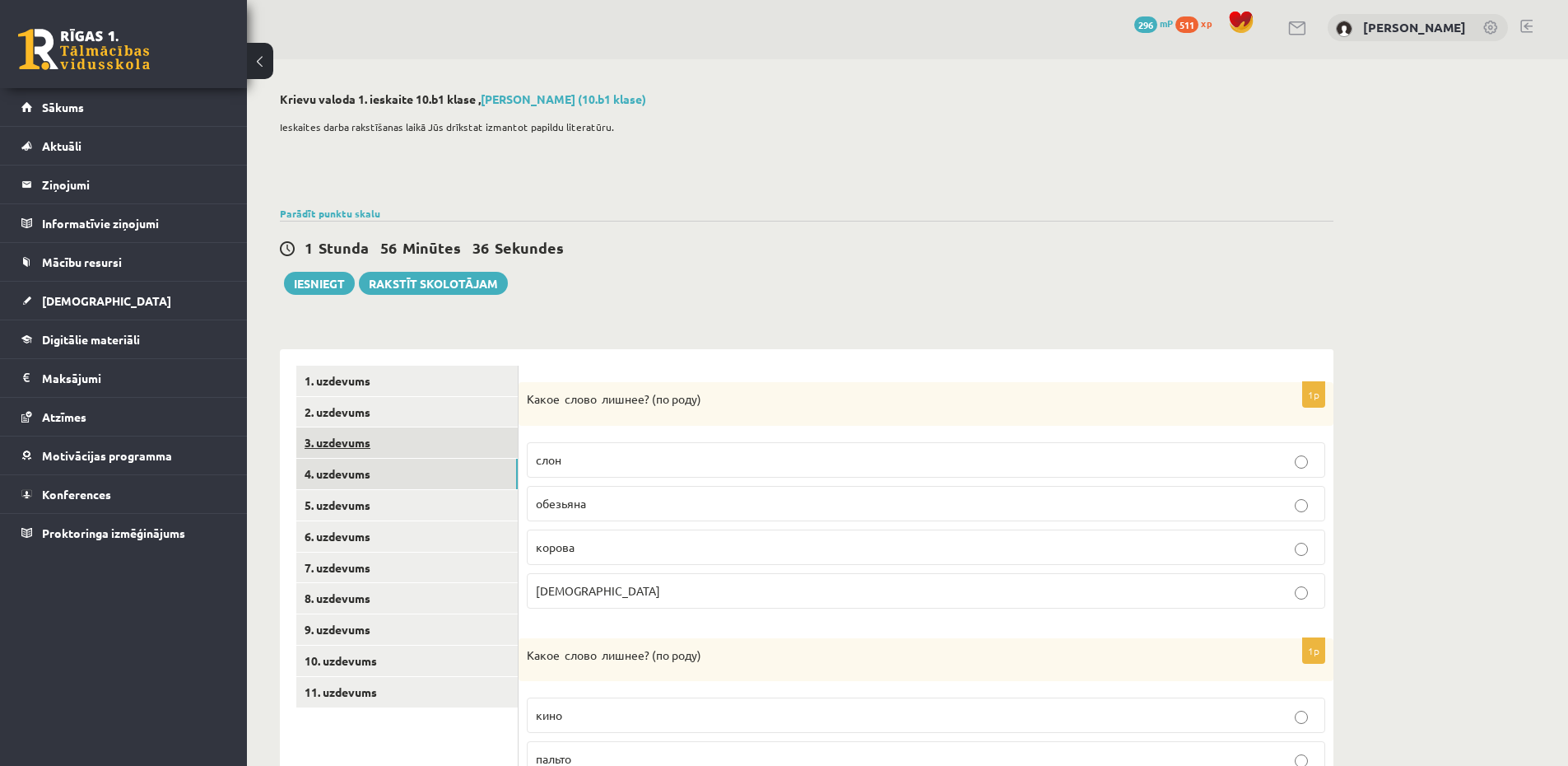
scroll to position [0, 0]
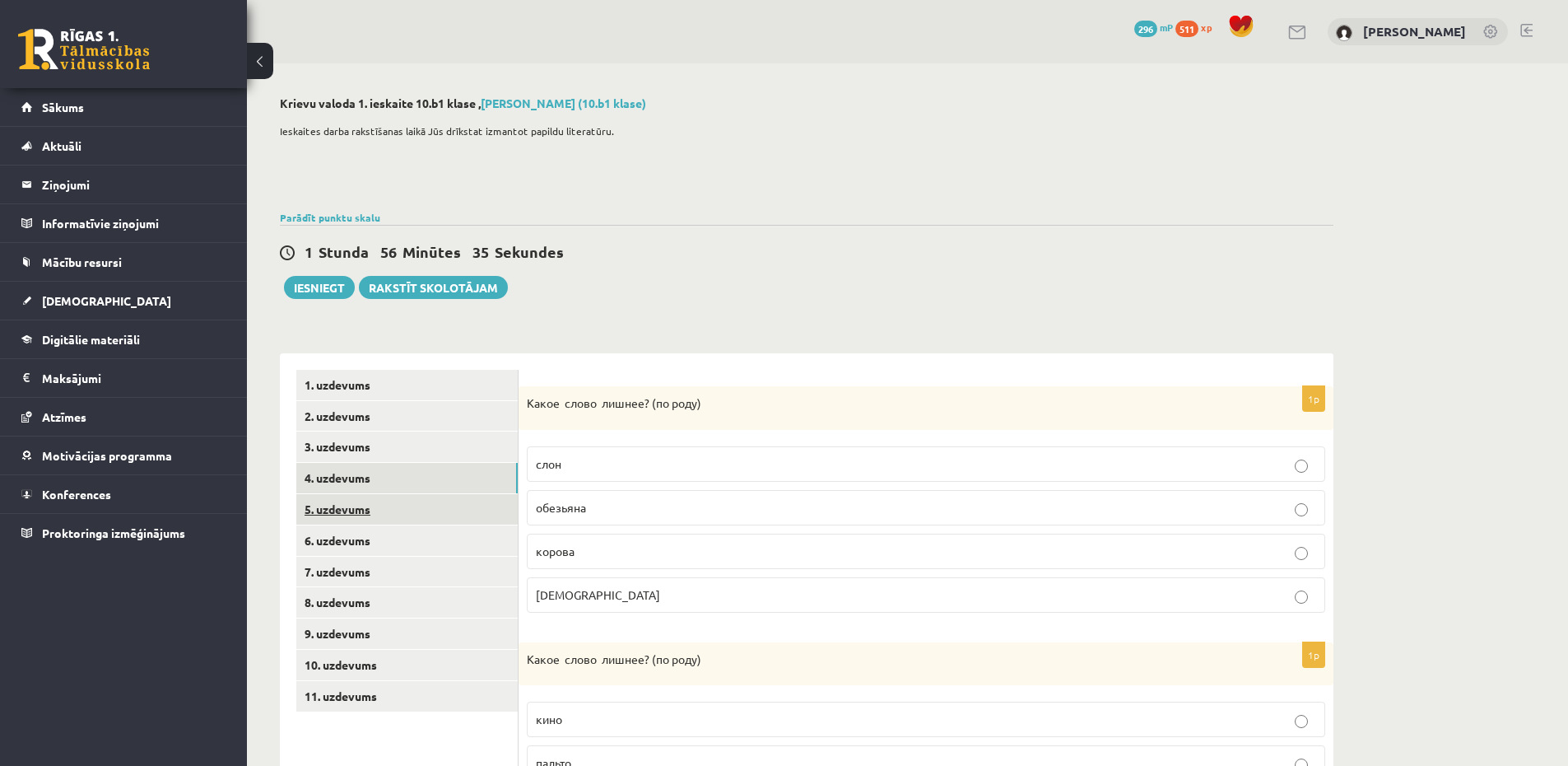
click at [349, 503] on link "5. uzdevums" at bounding box center [406, 508] width 221 height 31
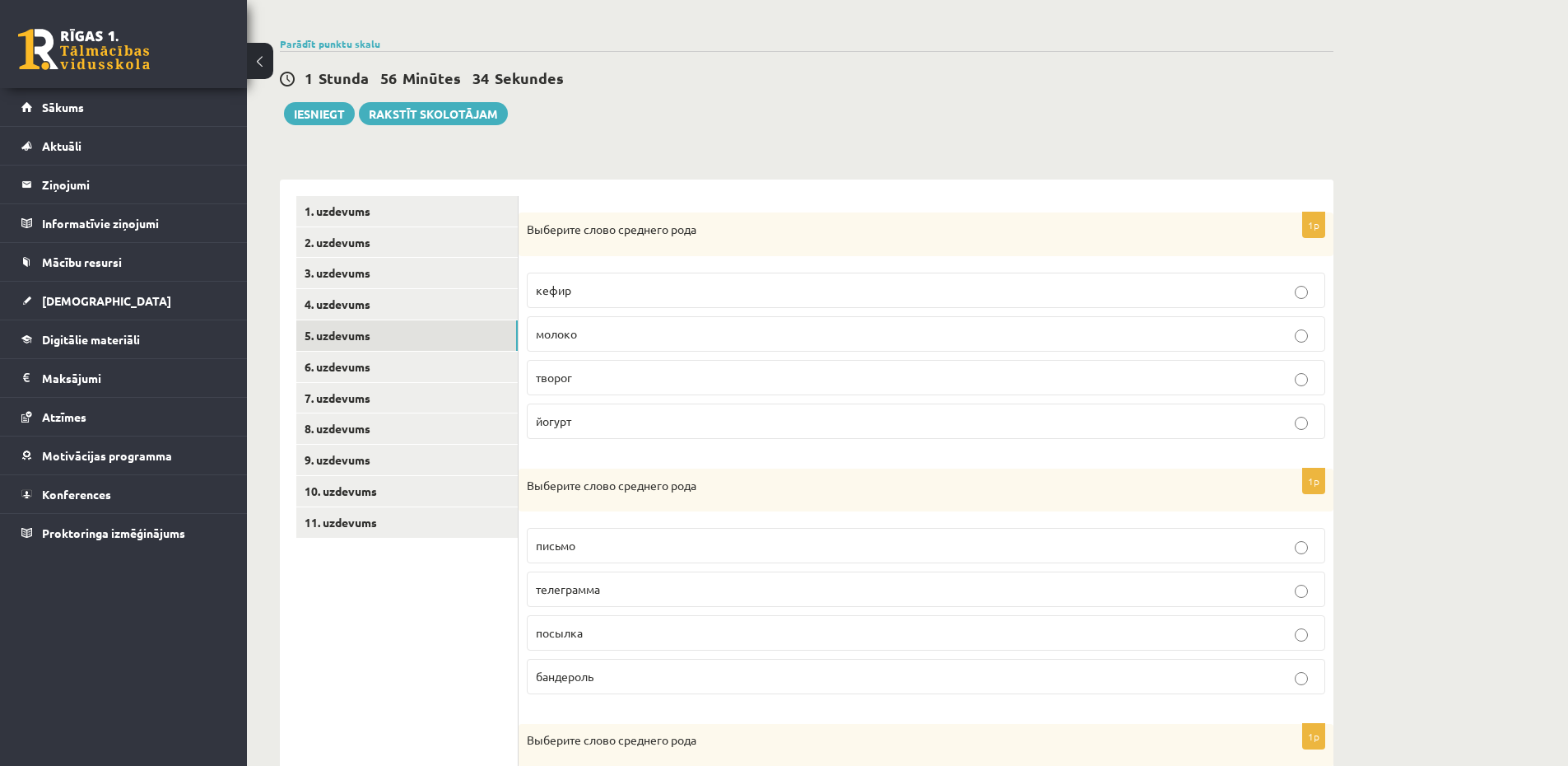
scroll to position [197, 0]
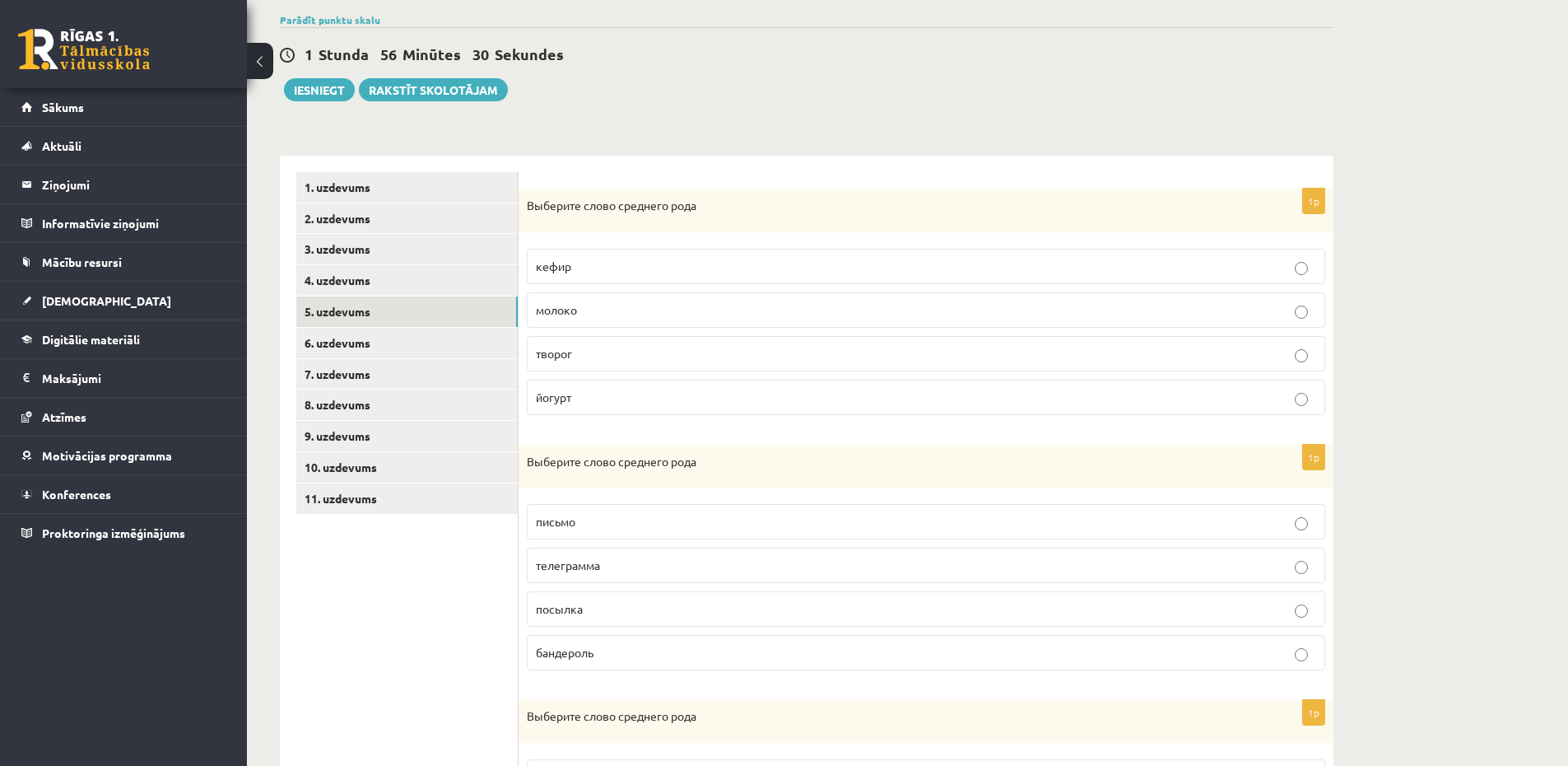
click at [662, 271] on p "кефир" at bounding box center [926, 266] width 781 height 17
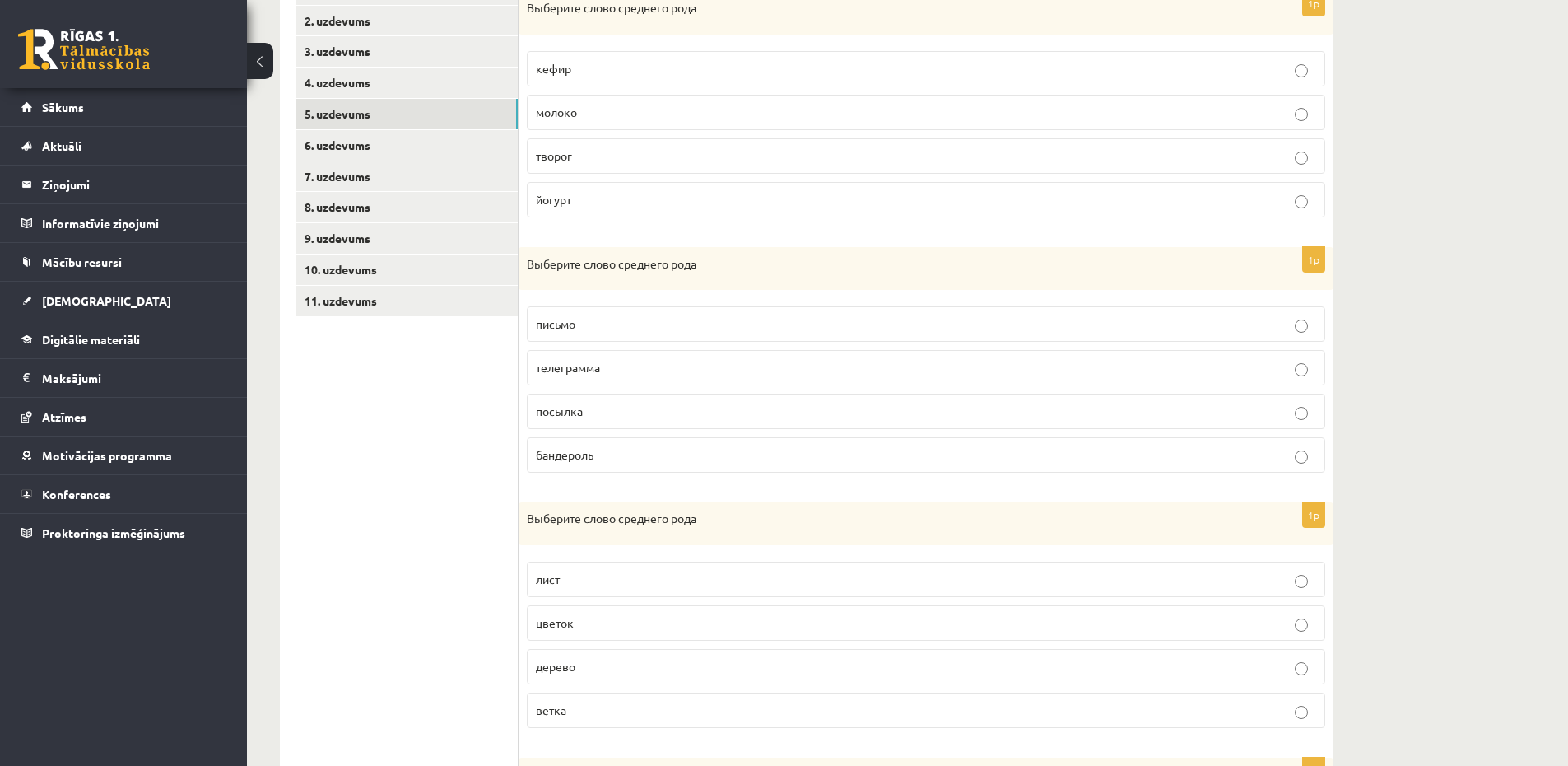
click at [749, 391] on fieldset "письмо телеграмма посылка бандероль" at bounding box center [926, 387] width 798 height 179
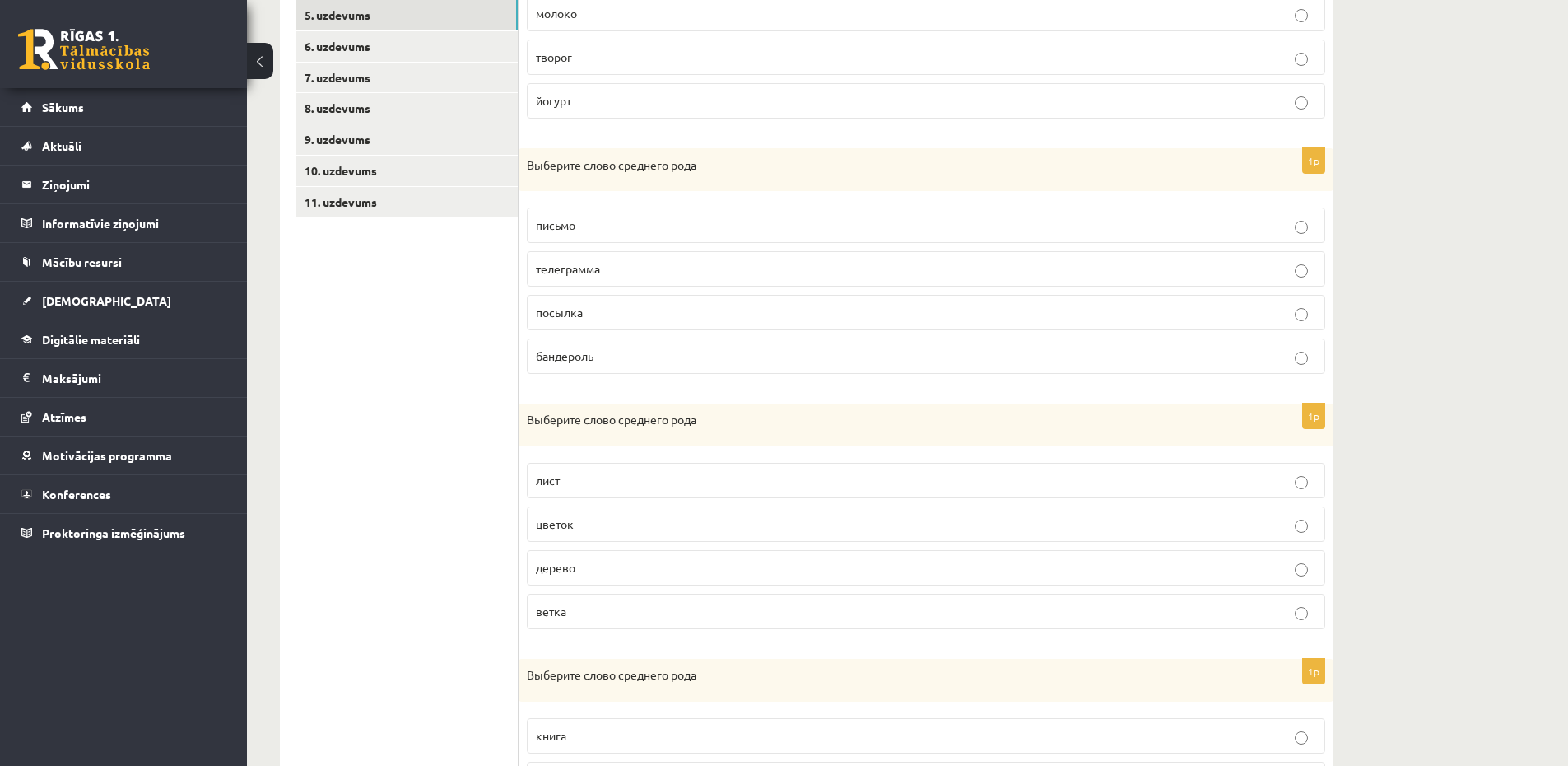
click at [786, 328] on label "посылка" at bounding box center [926, 312] width 798 height 36
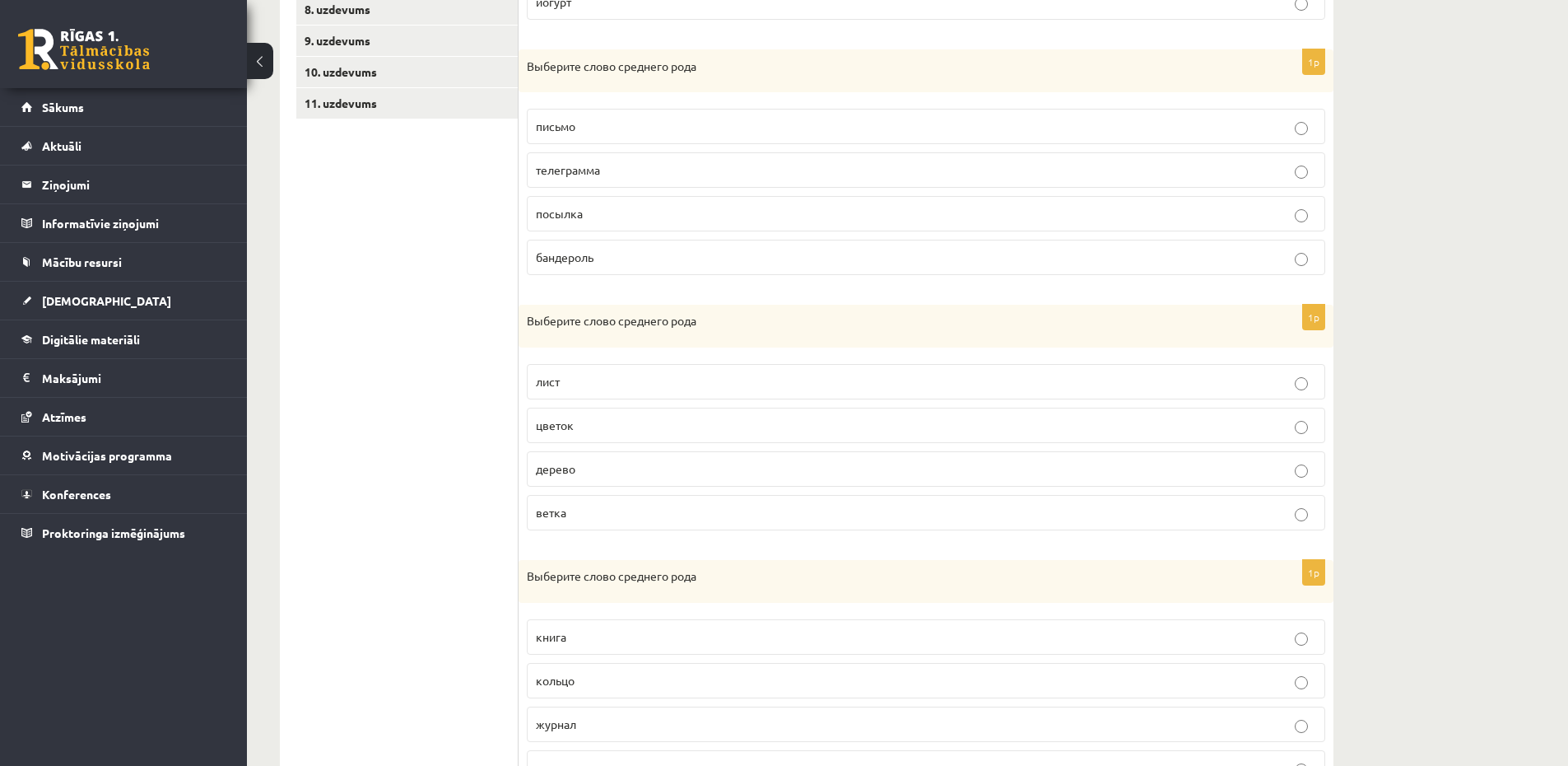
click at [817, 406] on fieldset "лист цветок дерево ветка" at bounding box center [926, 445] width 798 height 179
click at [836, 375] on p "лист" at bounding box center [926, 381] width 781 height 17
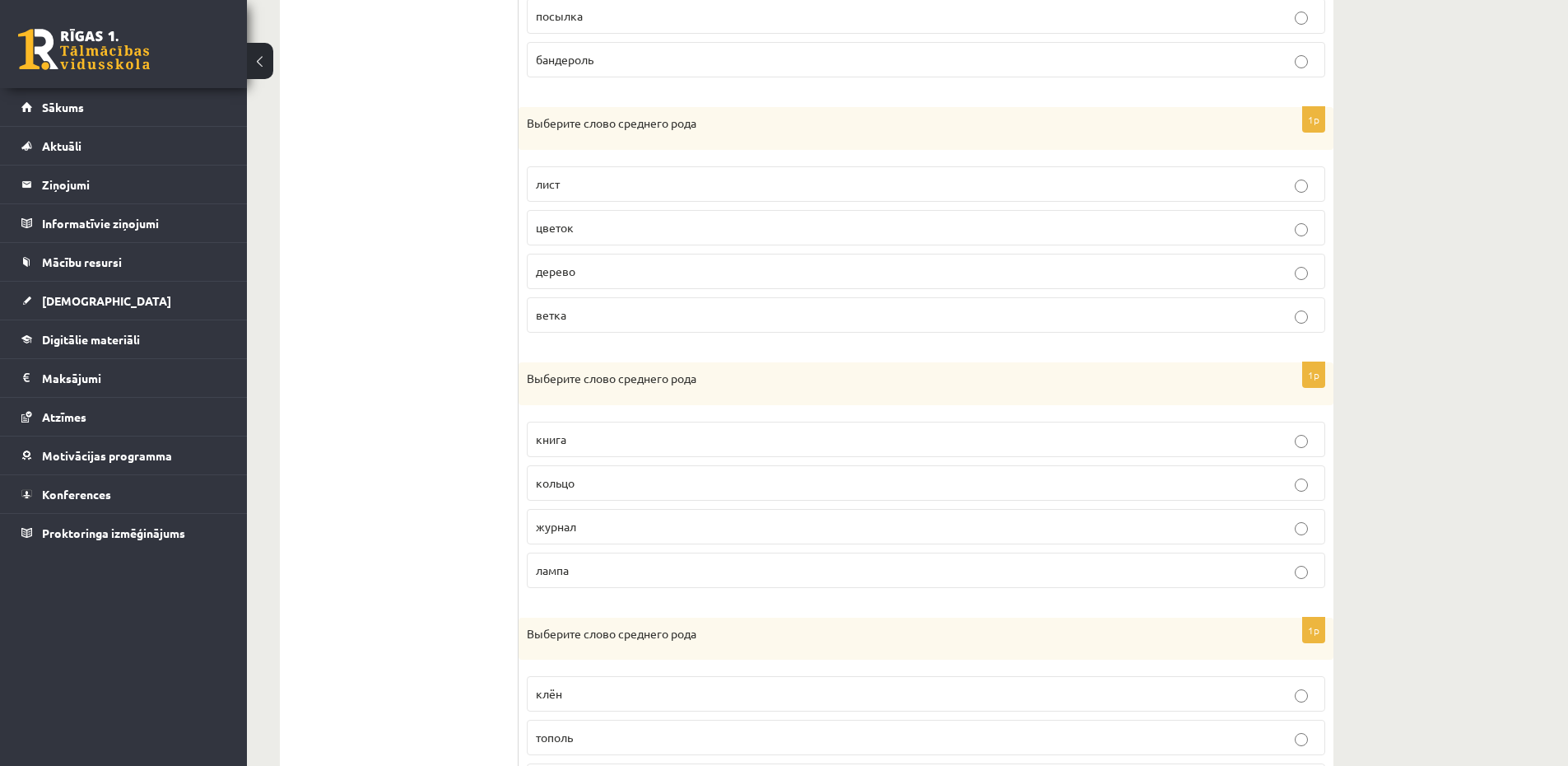
click at [861, 559] on label "лампа" at bounding box center [926, 570] width 798 height 36
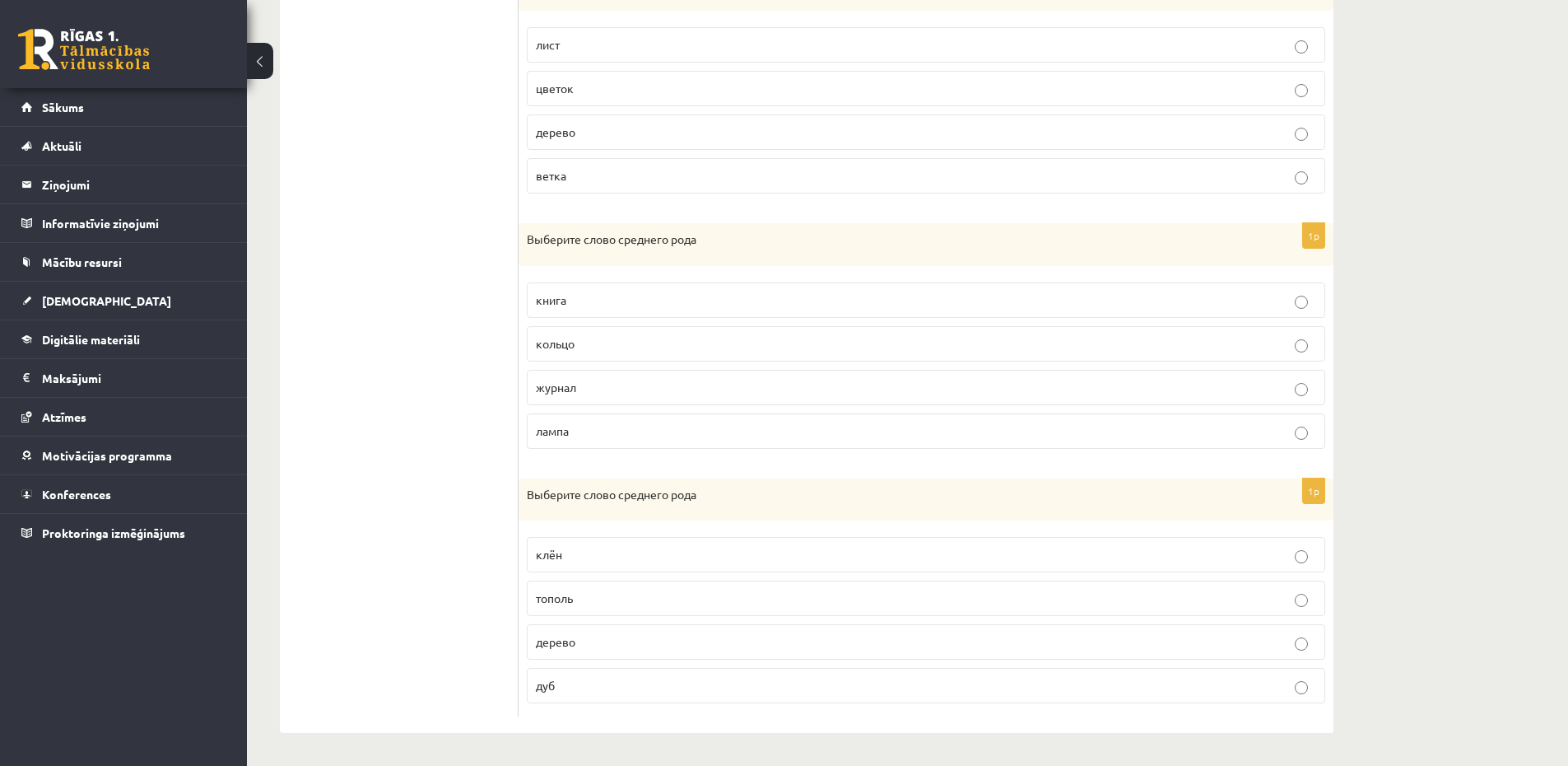
click at [953, 625] on label "дерево" at bounding box center [926, 642] width 798 height 36
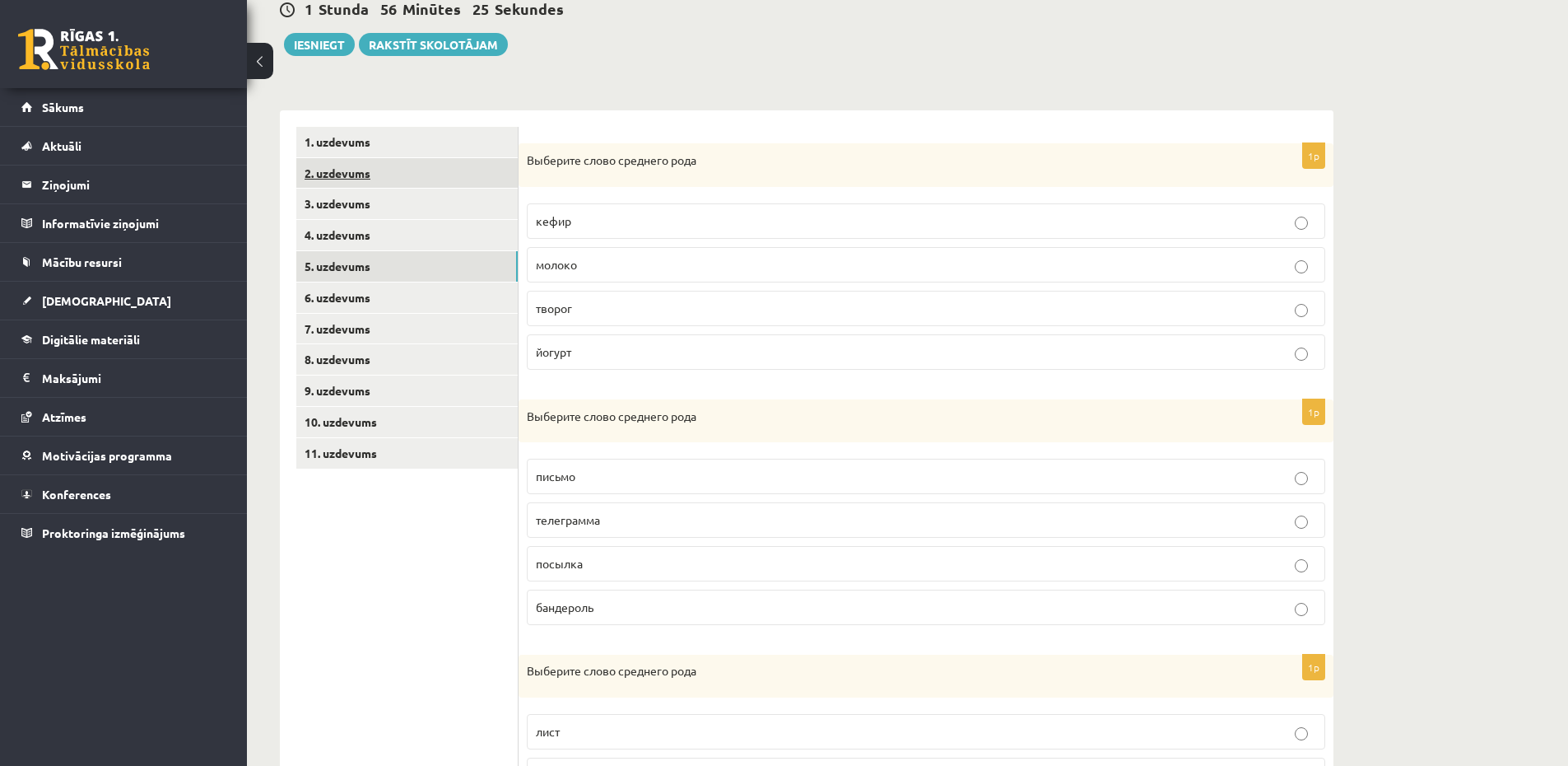
scroll to position [239, 0]
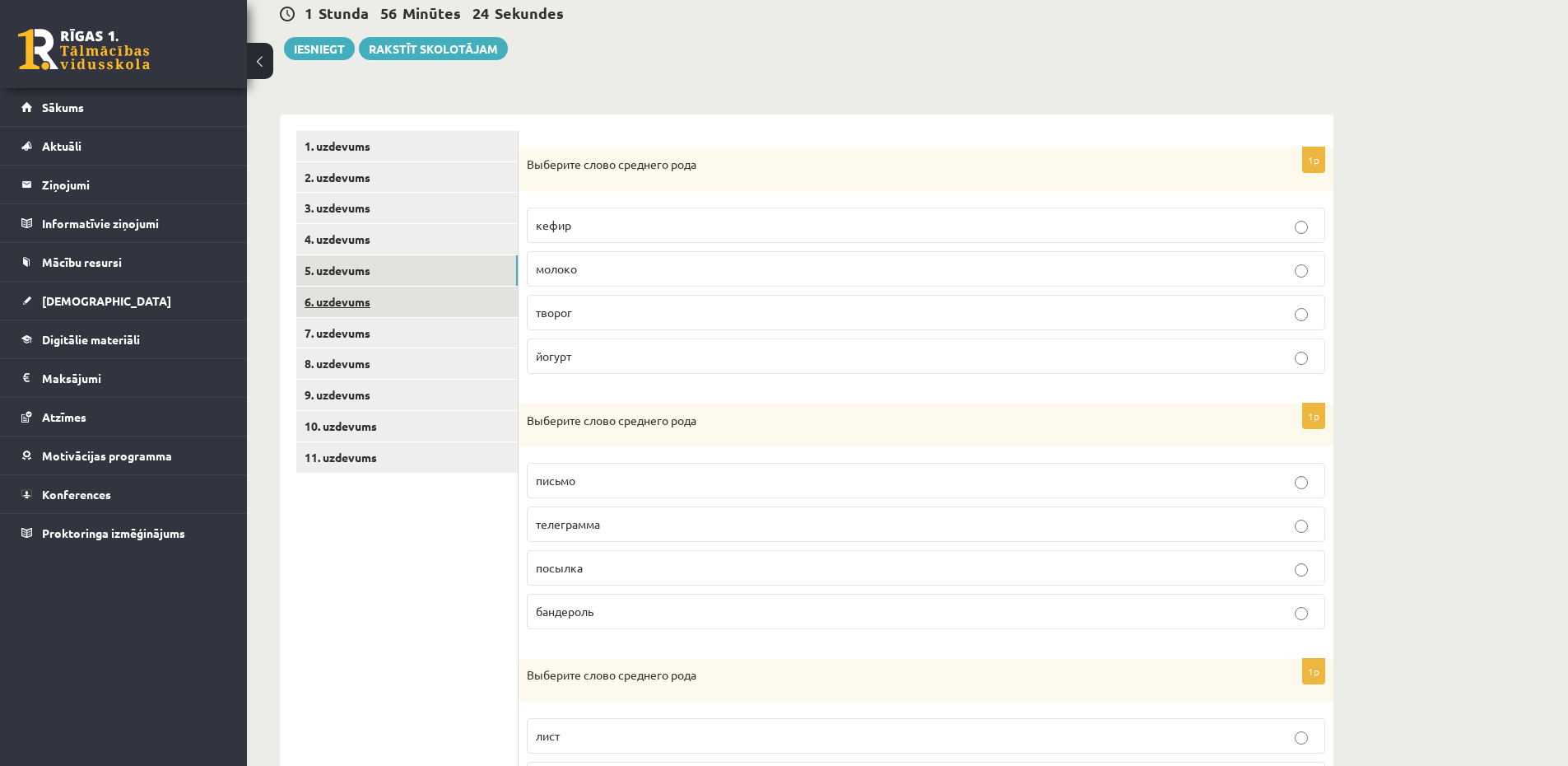
click at [345, 305] on link "6. uzdevums" at bounding box center [406, 301] width 221 height 31
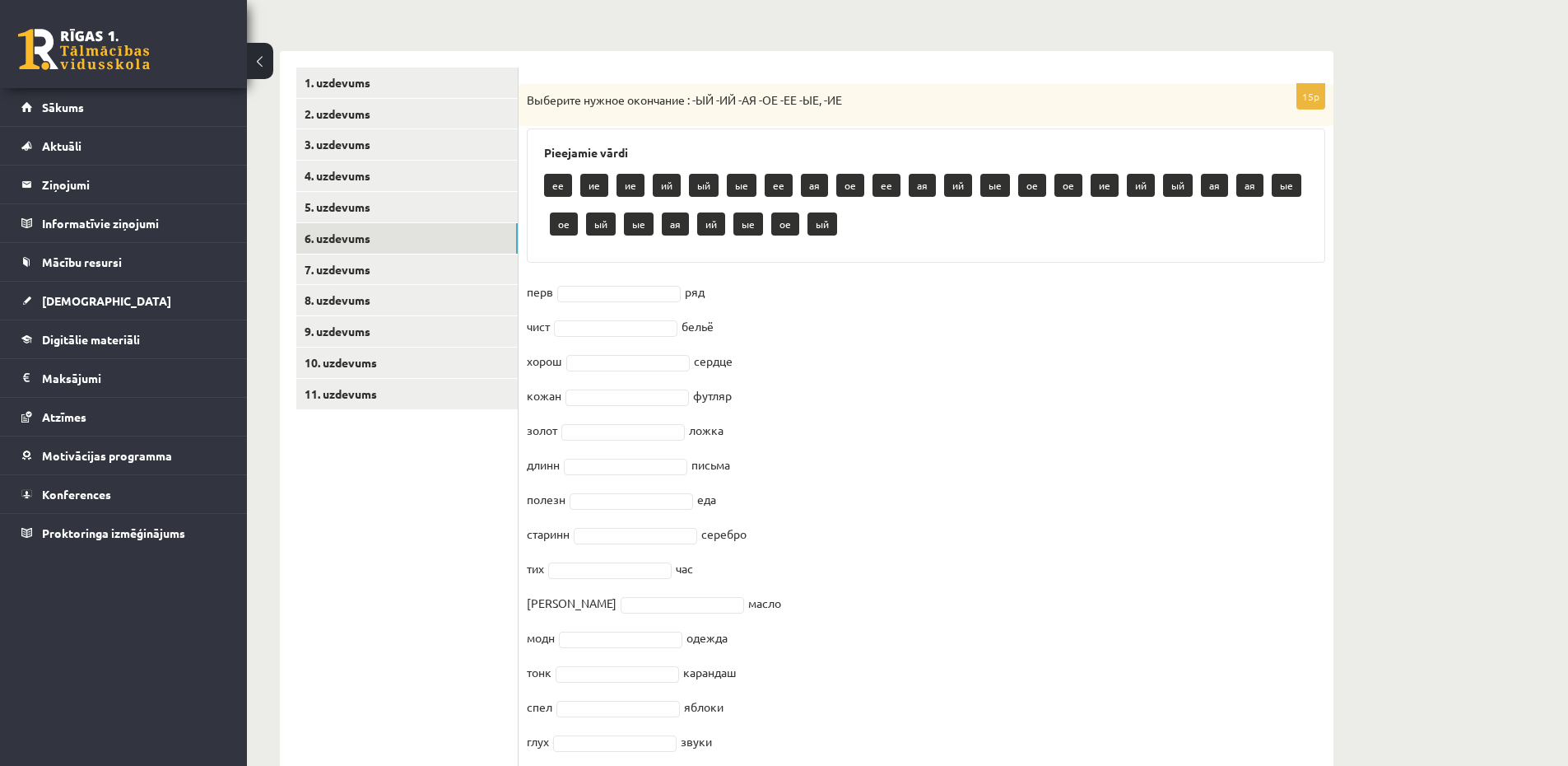
scroll to position [338, 0]
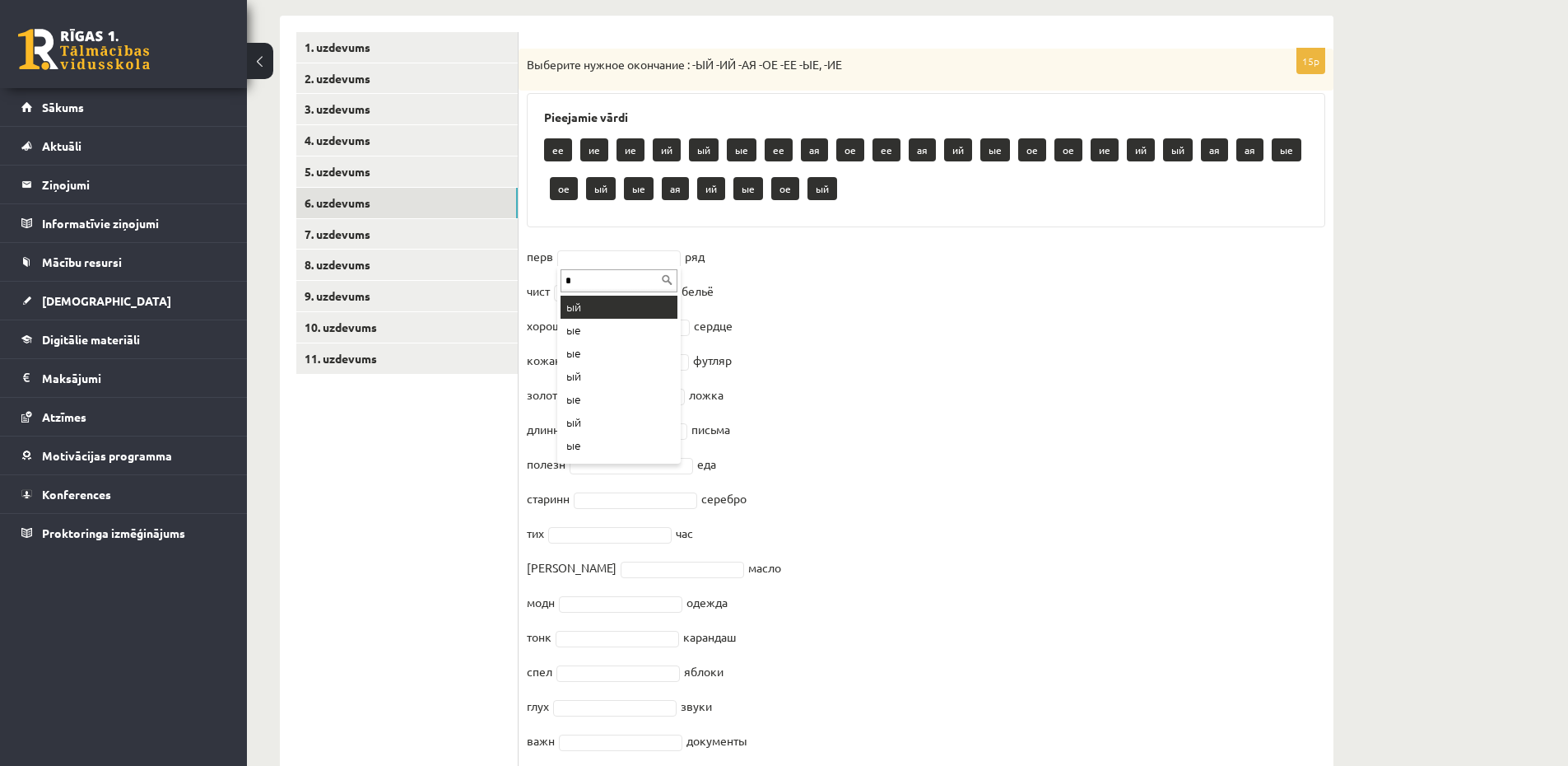
type input "*"
type input "**"
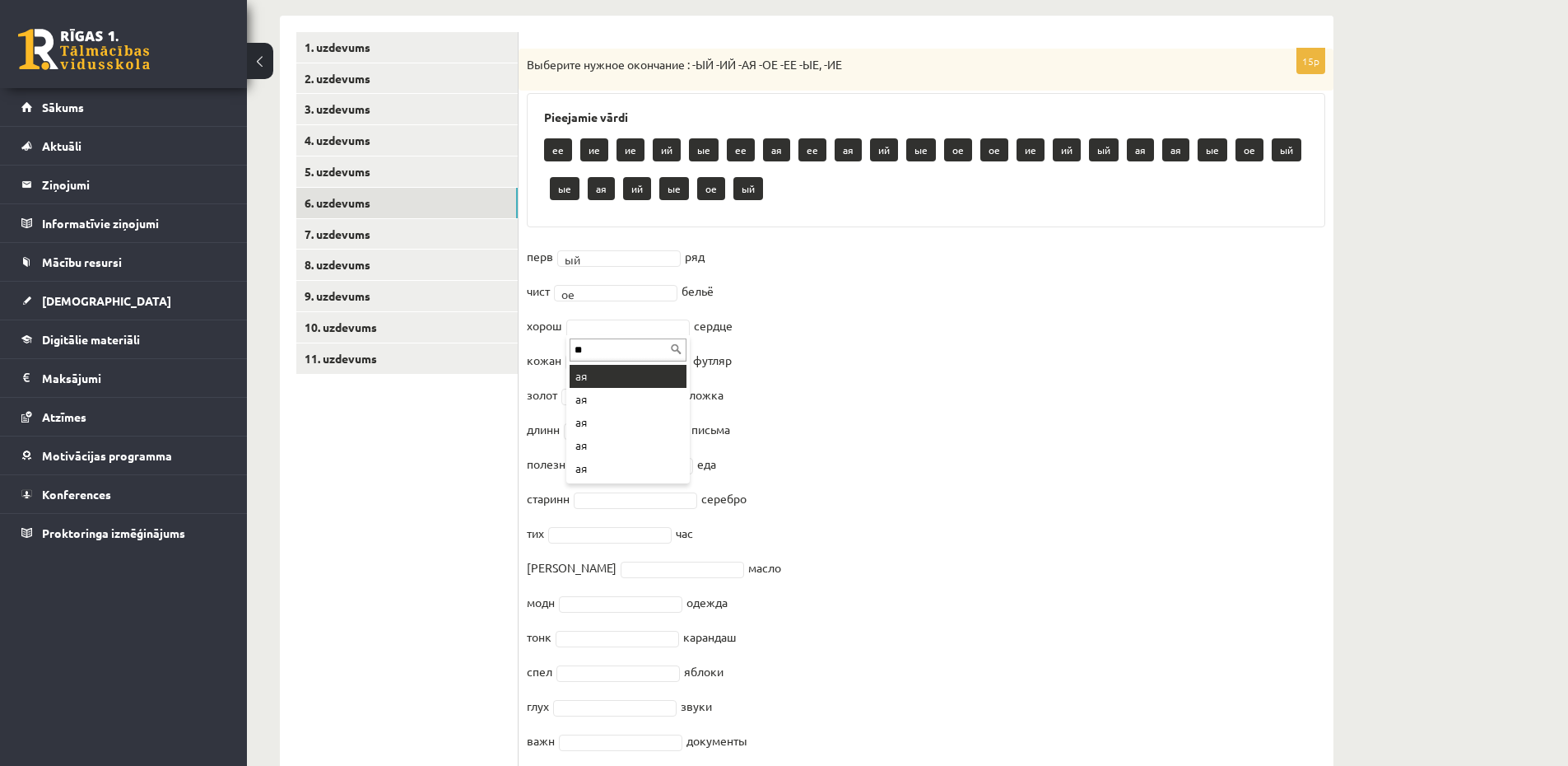
type input "*"
type input "**"
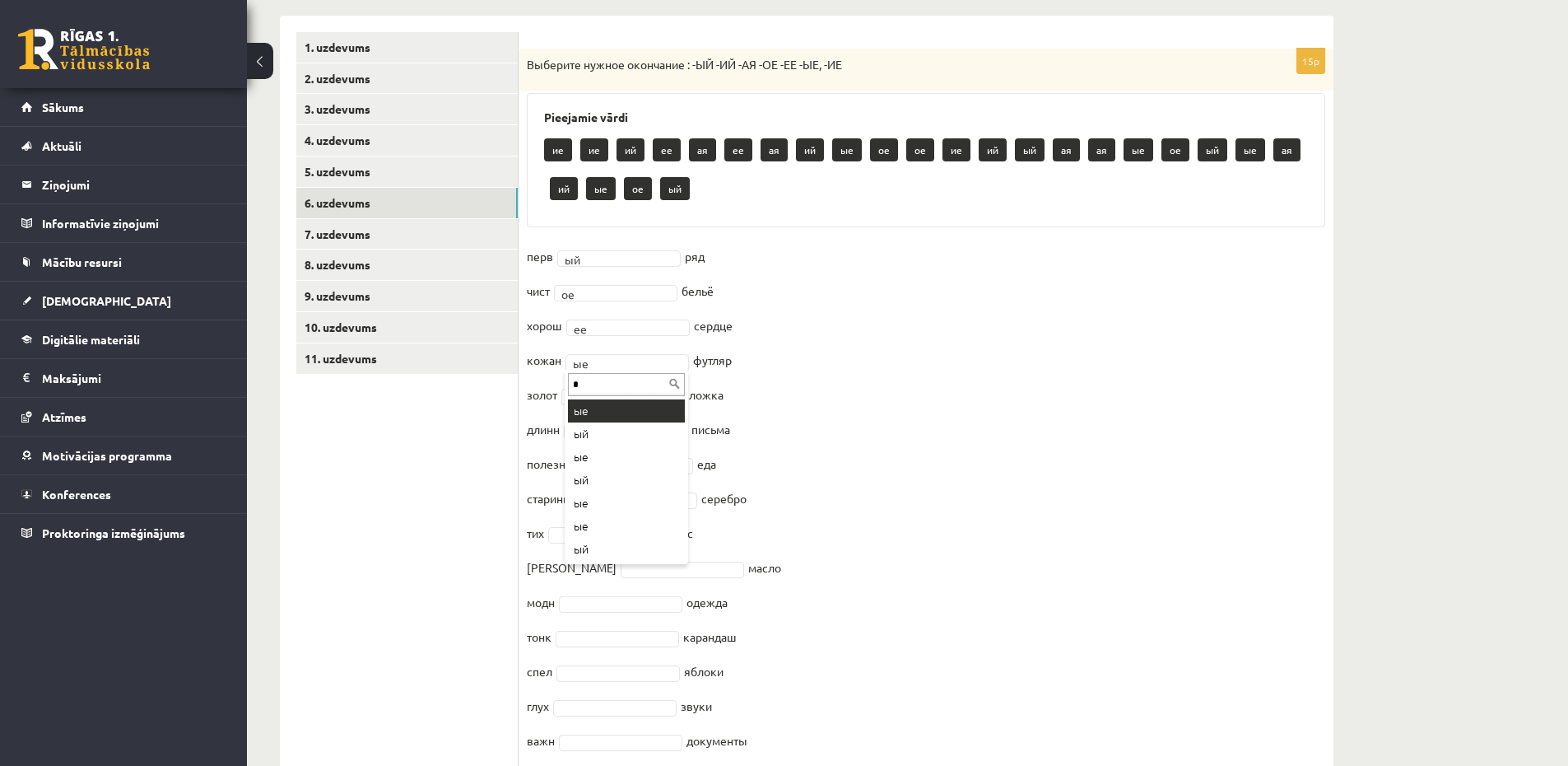
scroll to position [0, 0]
type input "**"
type input "*"
type input "**"
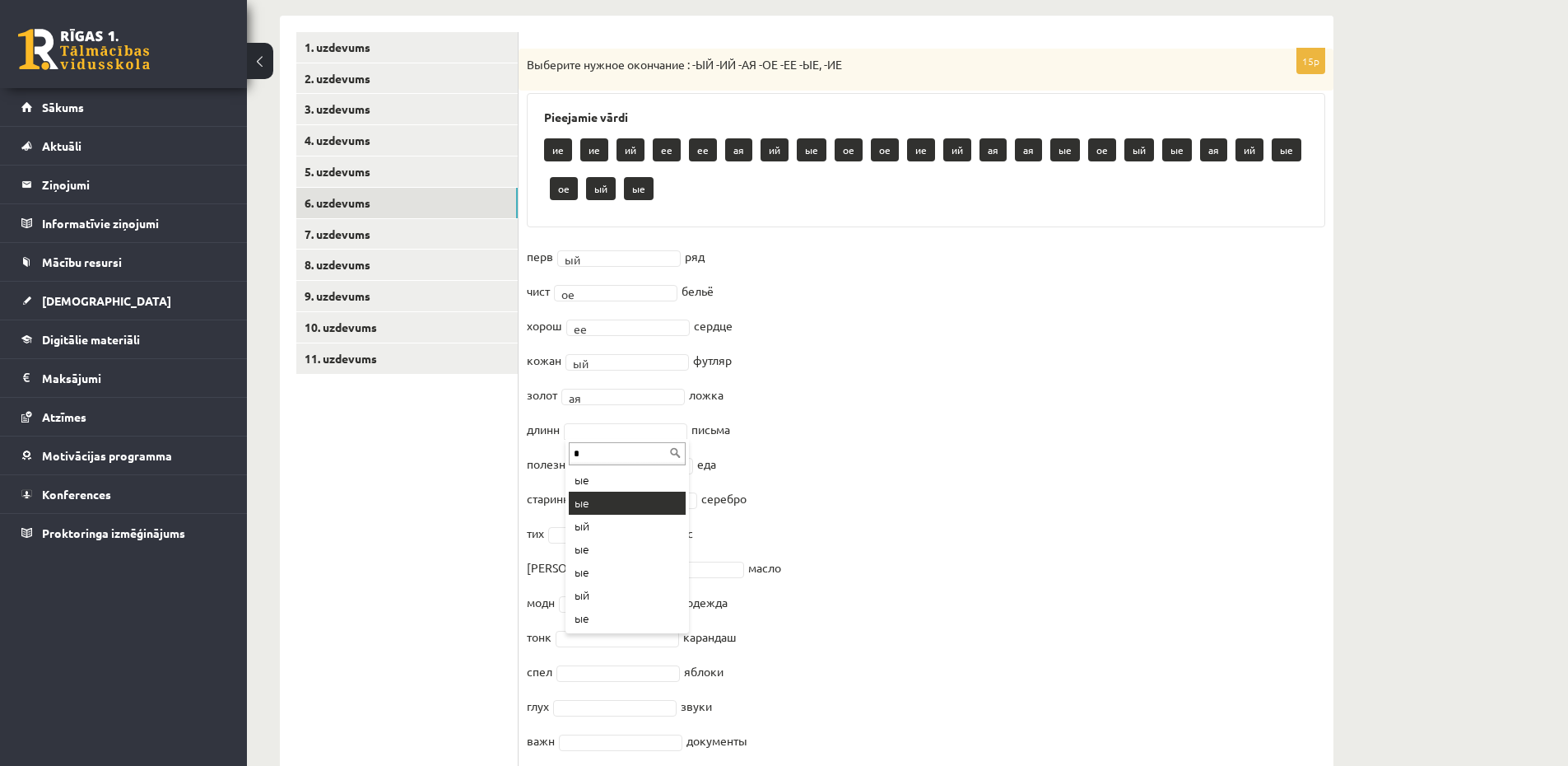
type input "*"
type input "**"
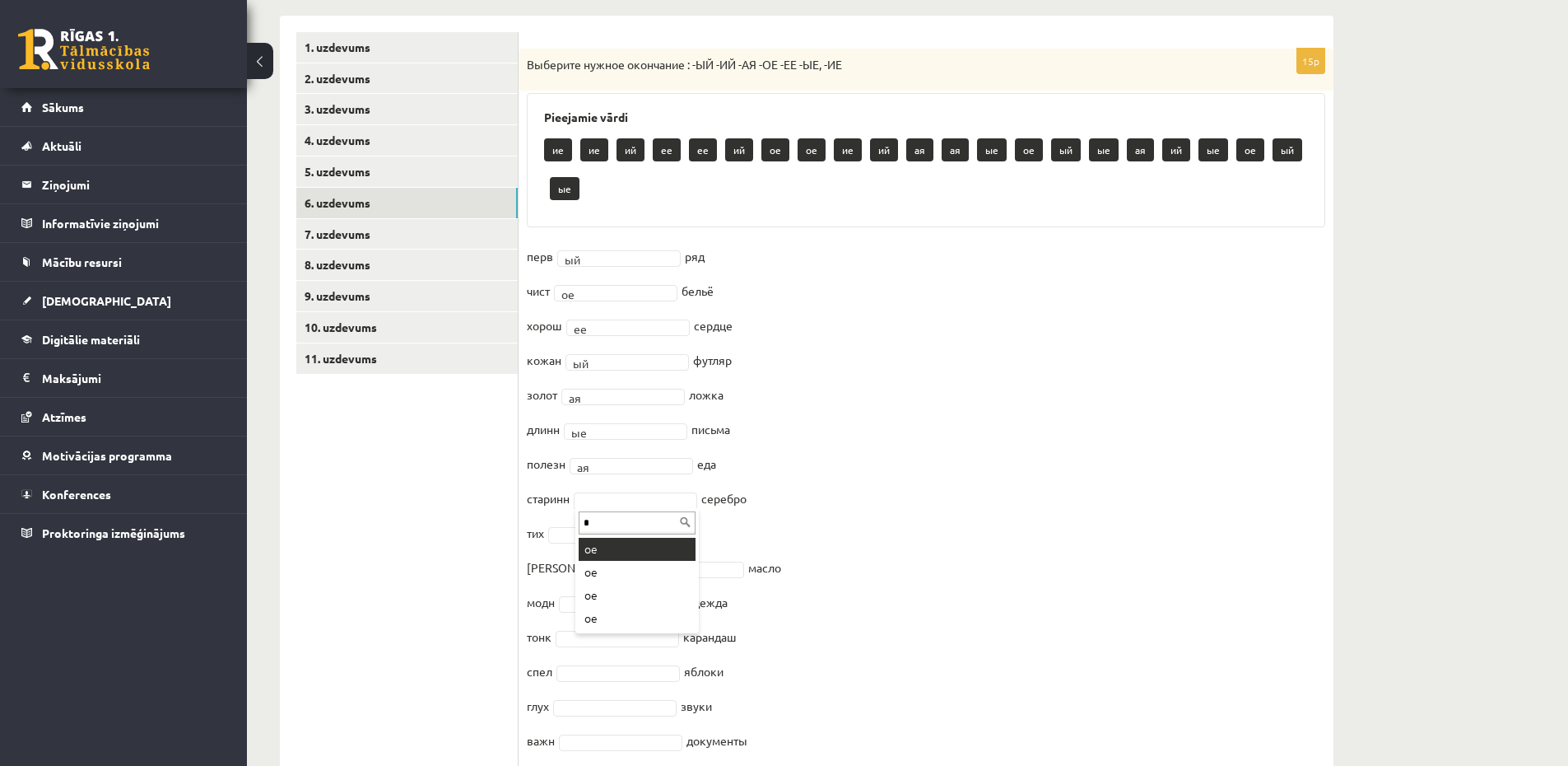
type input "*"
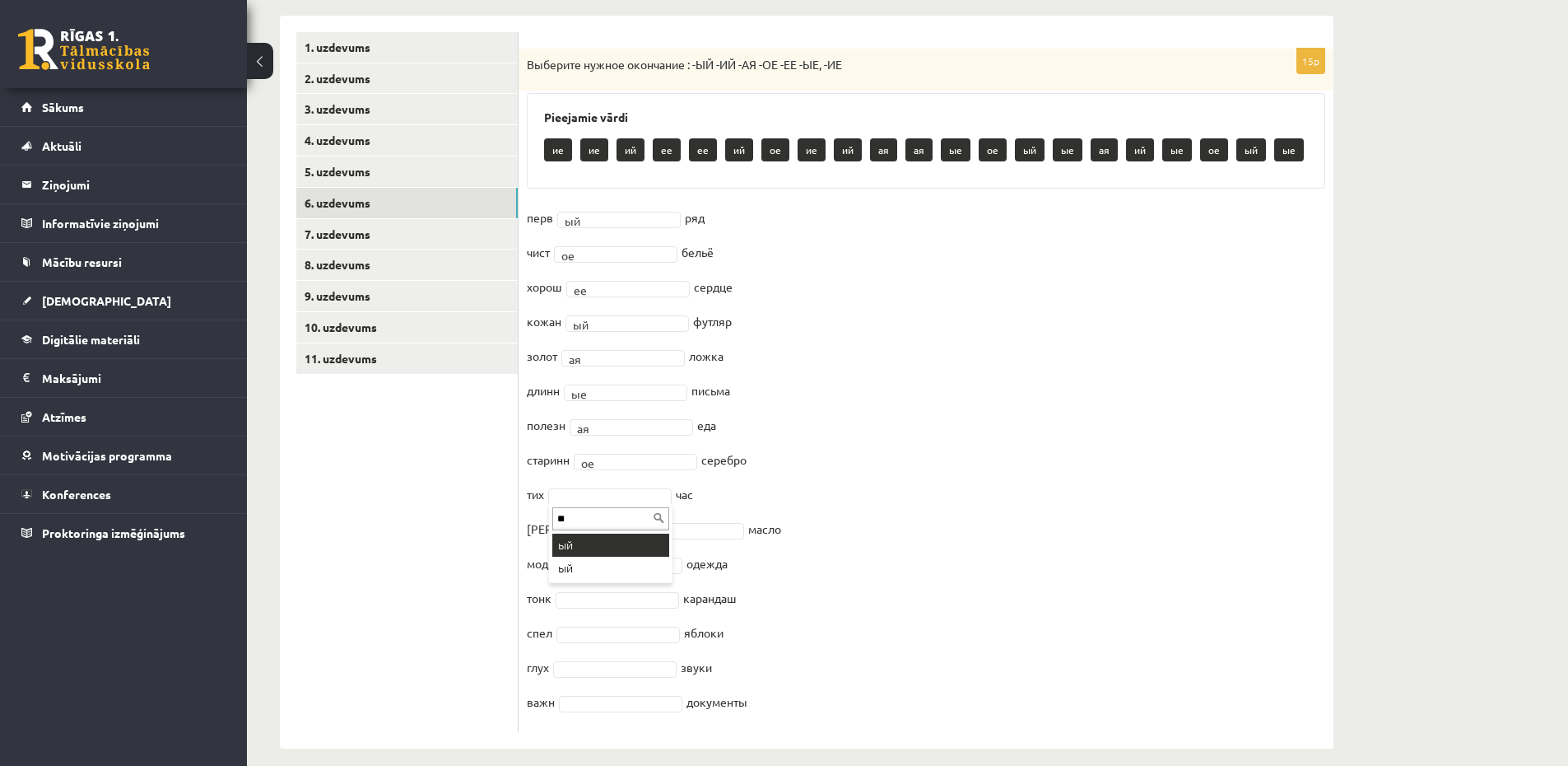
type input "**"
type input "*"
type input "**"
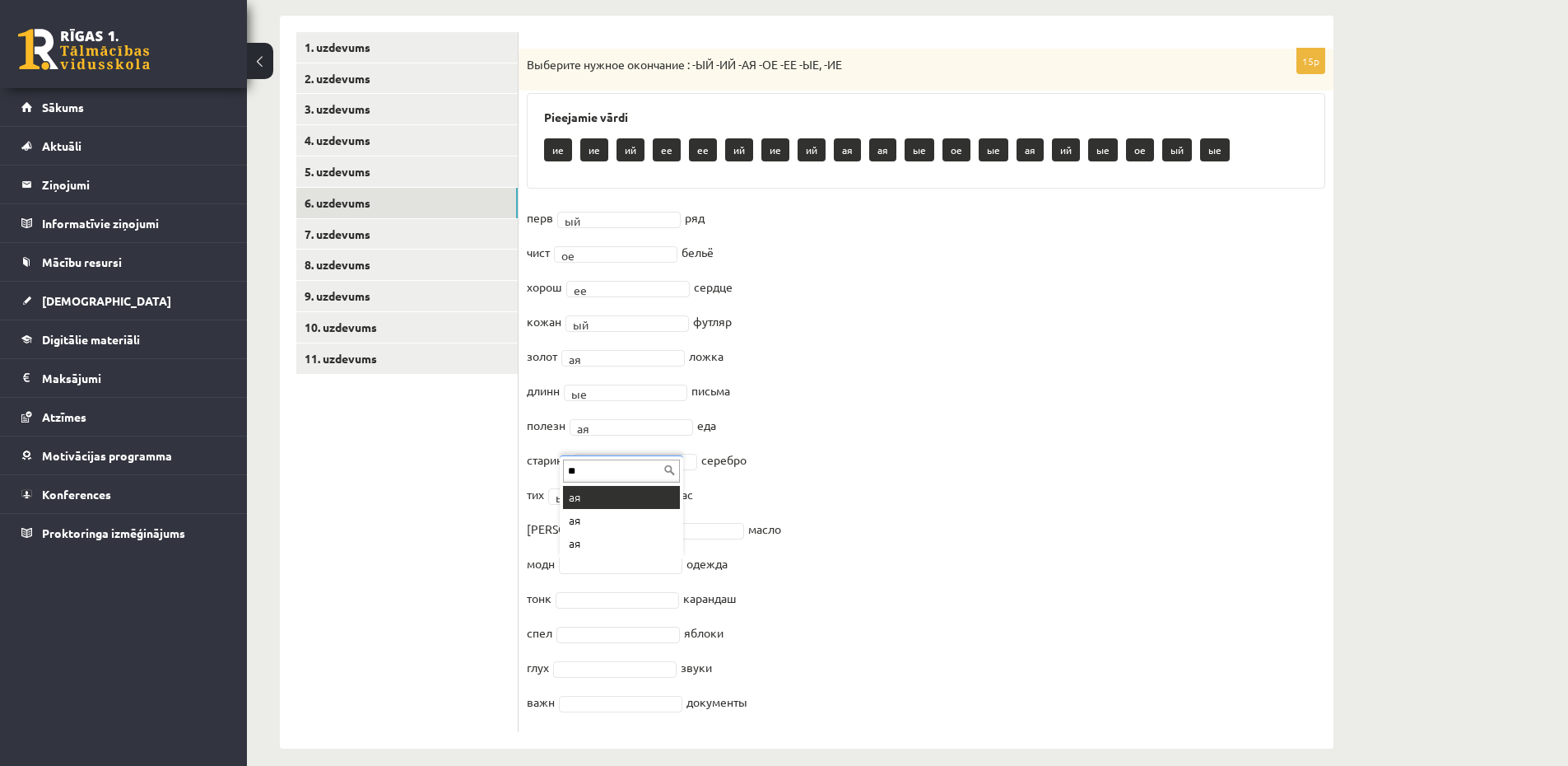
type input "**"
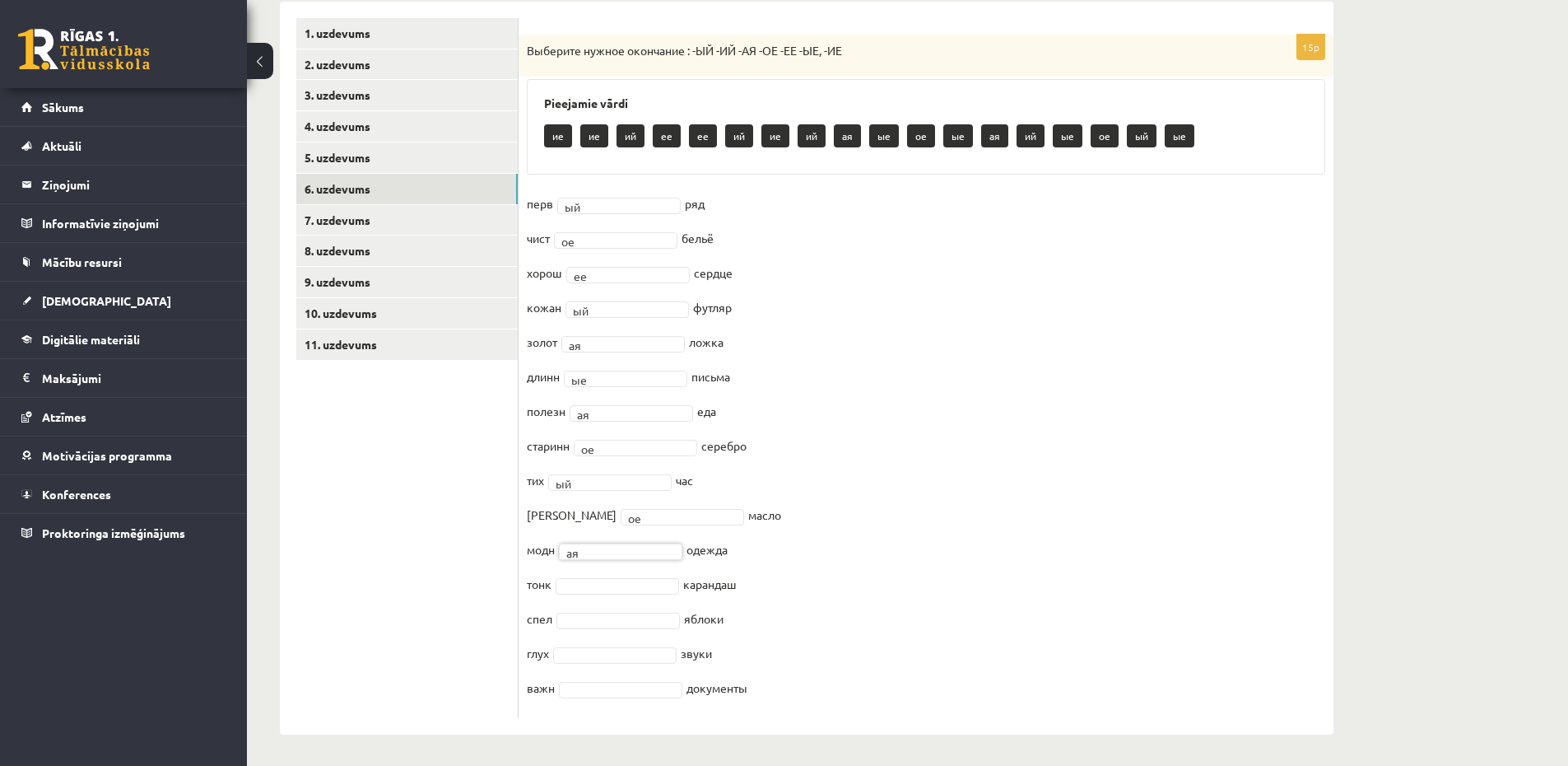
scroll to position [354, 0]
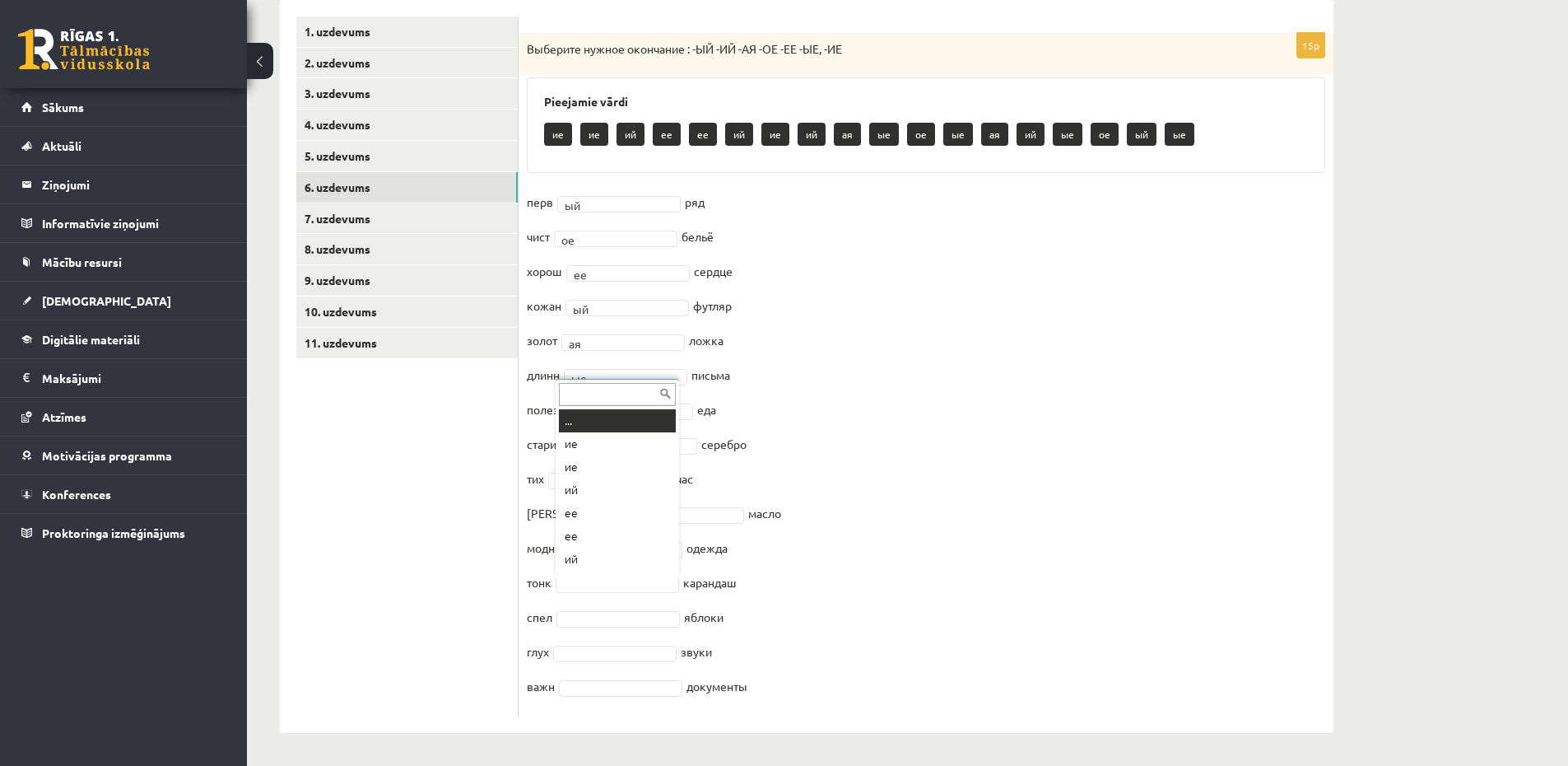
type input "*"
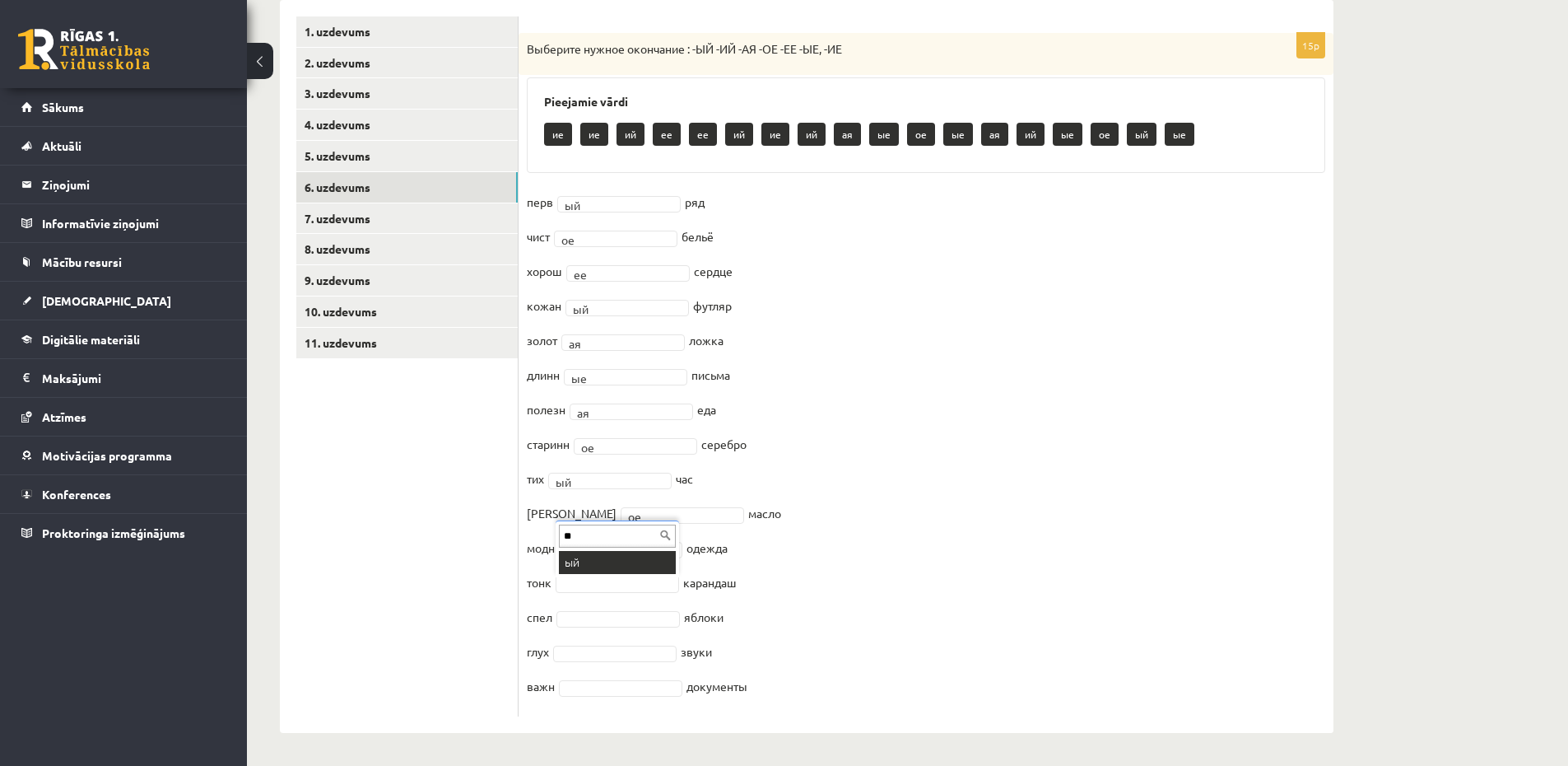
type input "**"
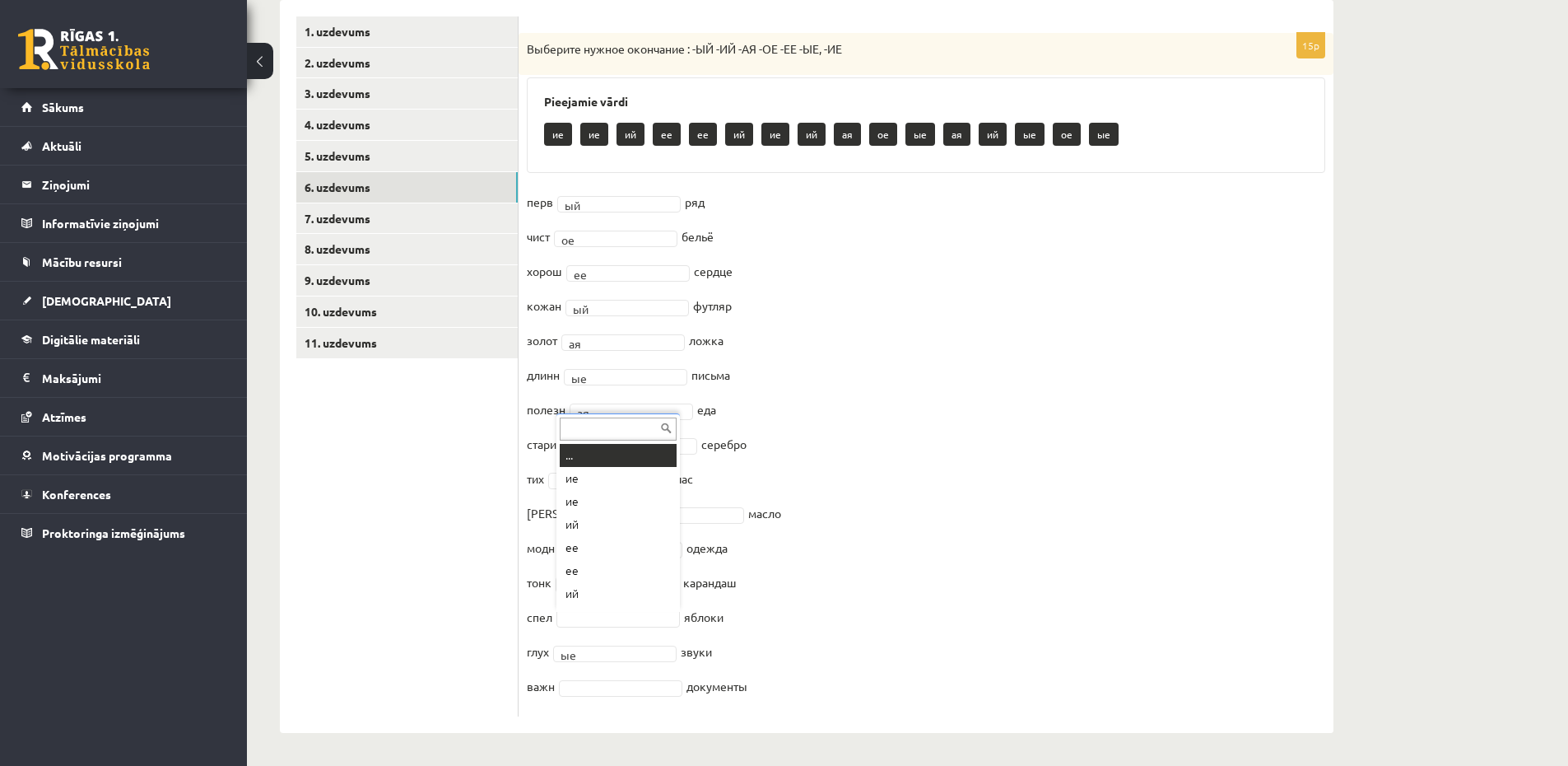
type input "*"
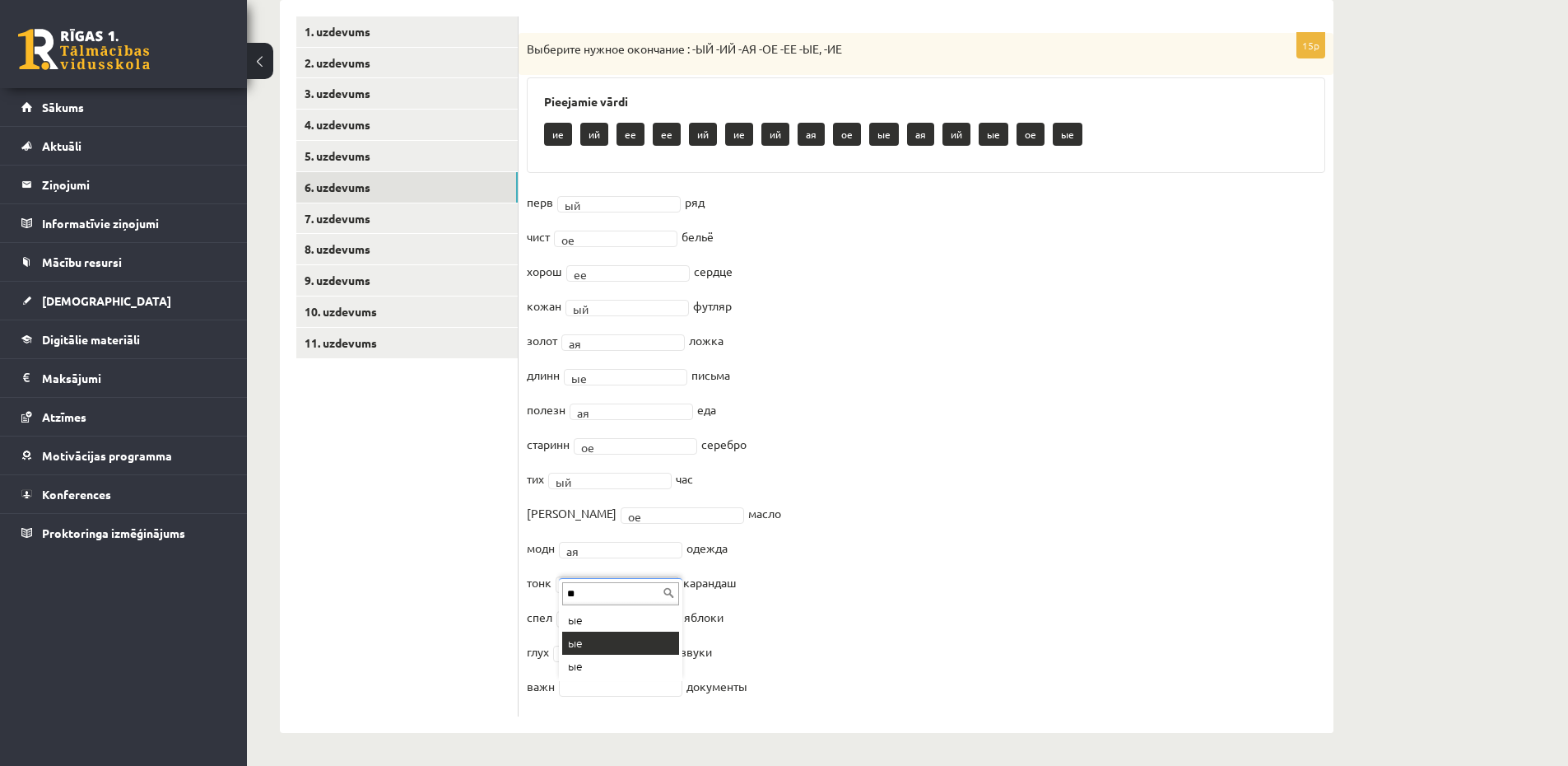
type input "**"
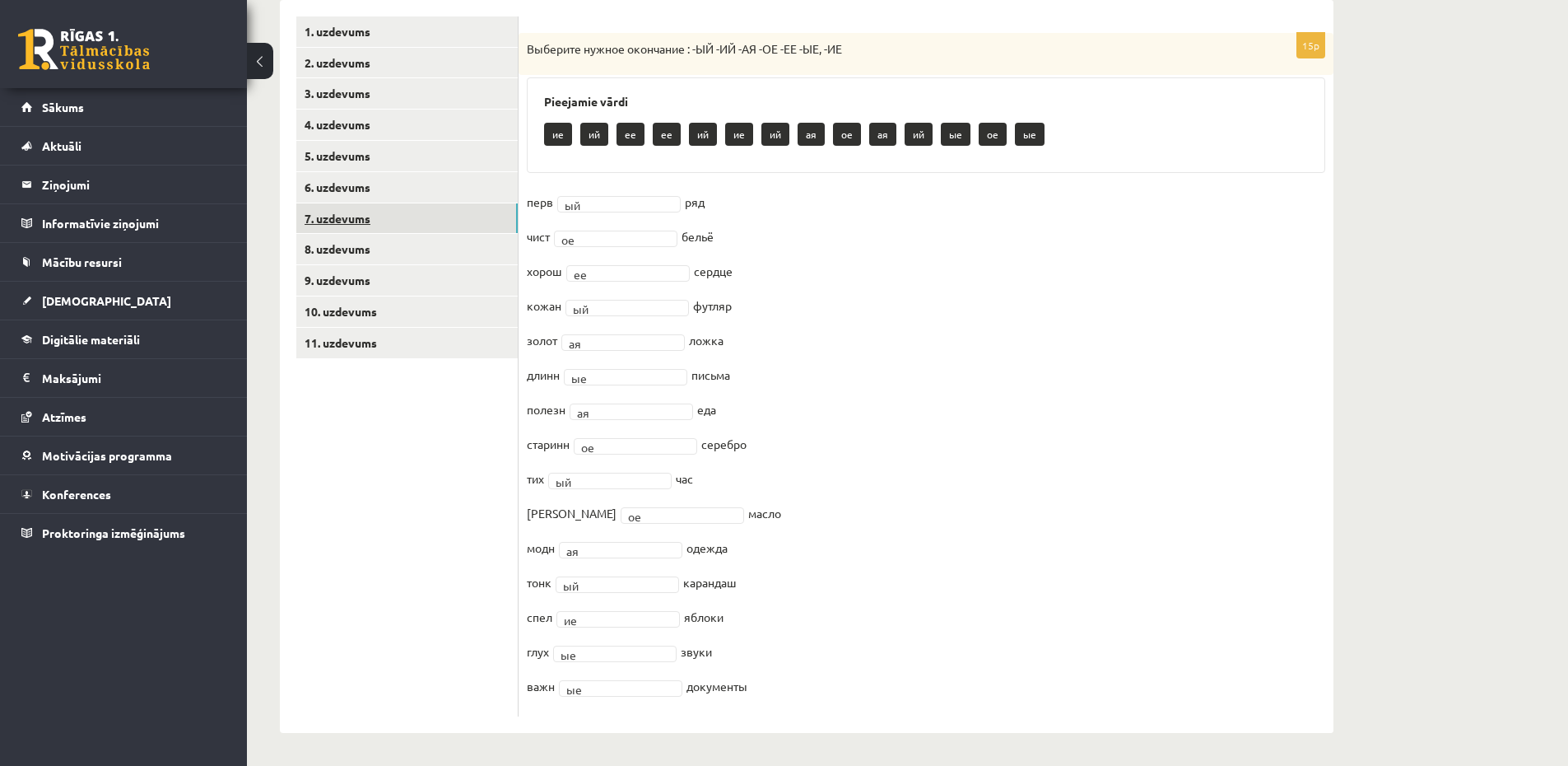
click at [345, 219] on link "7. uzdevums" at bounding box center [406, 218] width 221 height 31
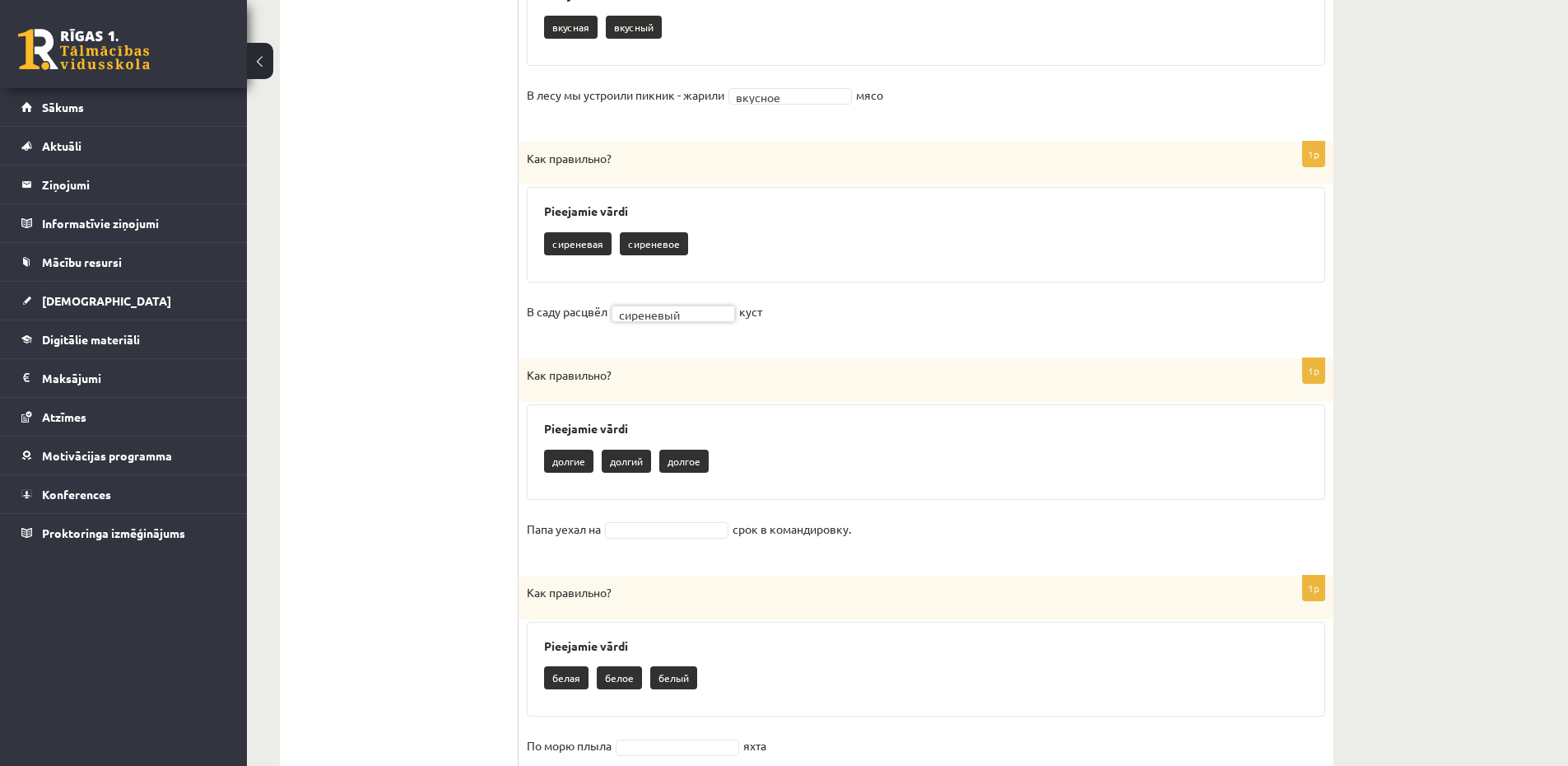
scroll to position [946, 0]
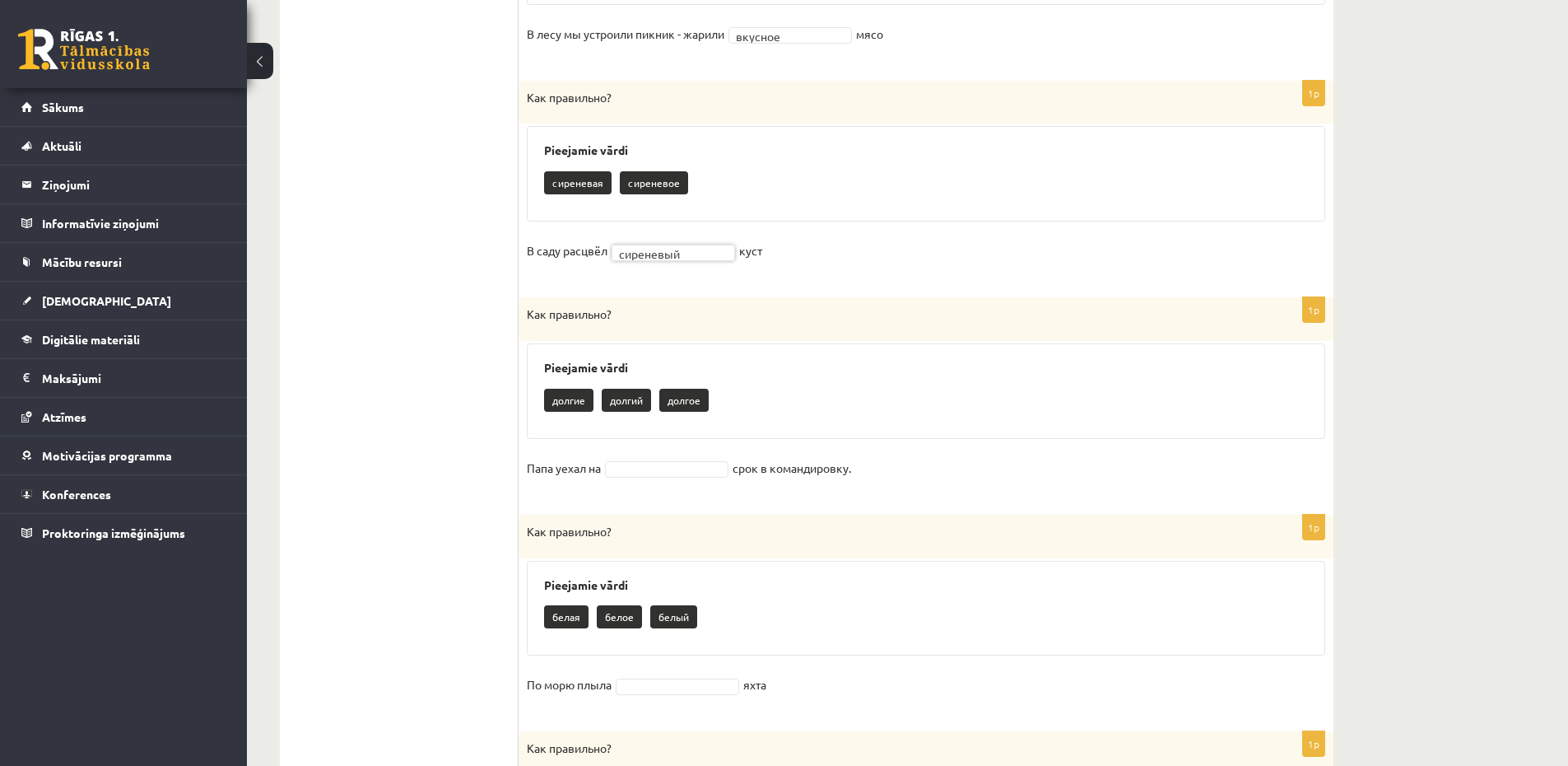
click at [669, 478] on fieldset "Папа уехал на срок в командировку." at bounding box center [926, 472] width 798 height 35
drag, startPoint x: 680, startPoint y: 479, endPoint x: 680, endPoint y: 466, distance: 13.0
click at [680, 476] on fieldset "Папа уехал на долгое ****** срок в командировку." at bounding box center [926, 472] width 798 height 35
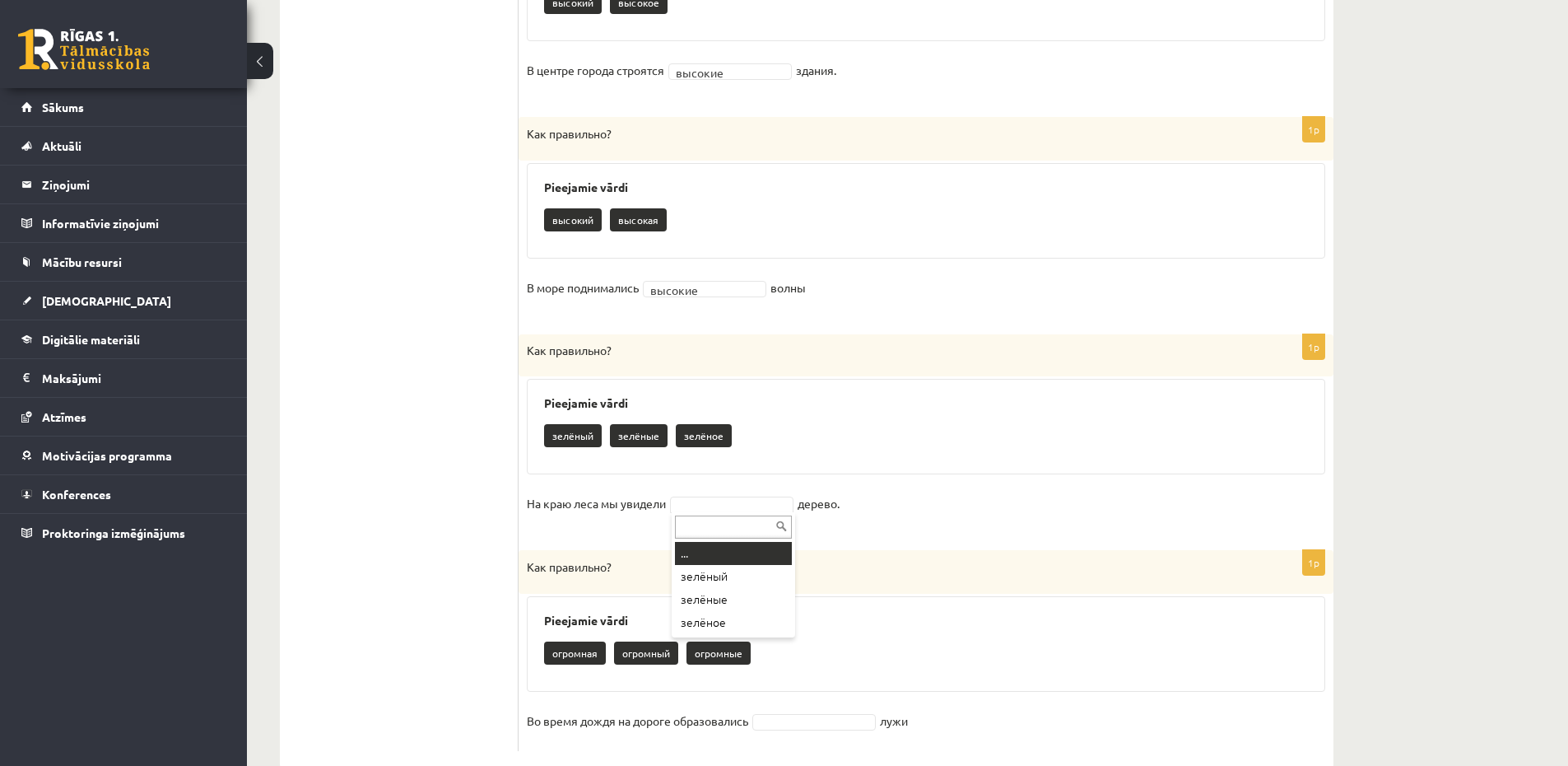
scroll to position [1813, 0]
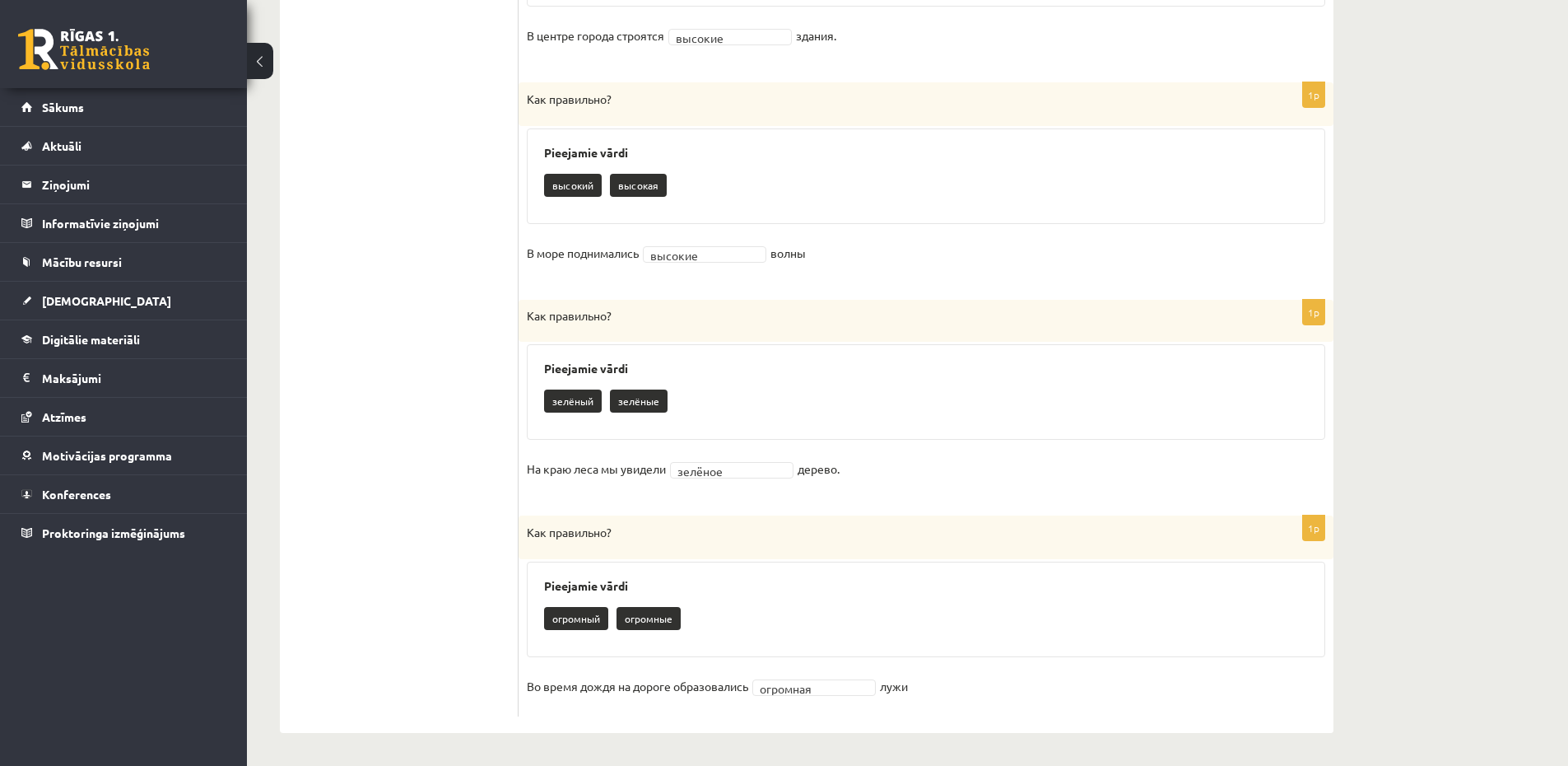
click at [826, 678] on fieldset "Во время дождя на дороге образовались огромная ******** лужи" at bounding box center [926, 691] width 798 height 35
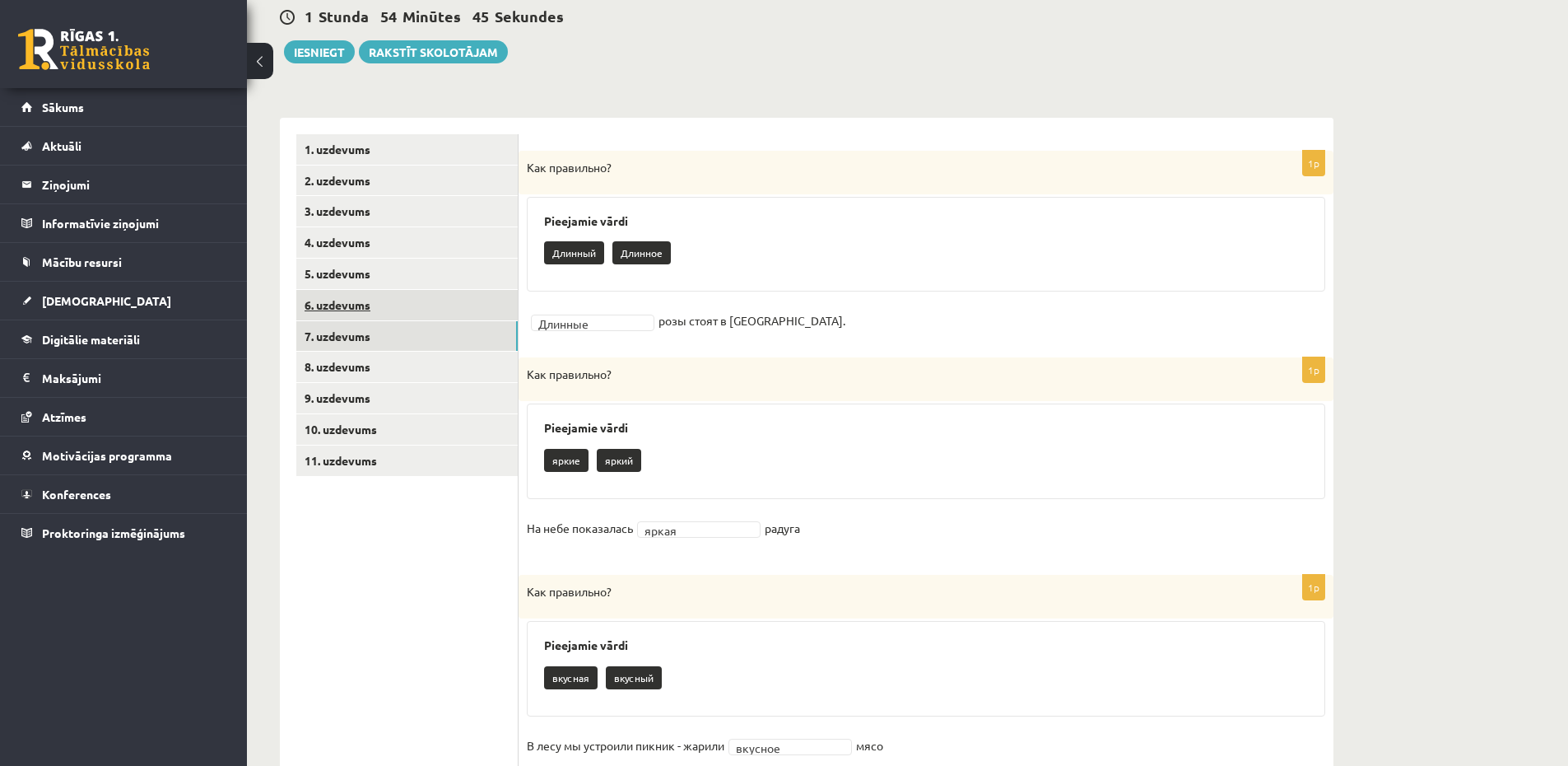
scroll to position [233, 0]
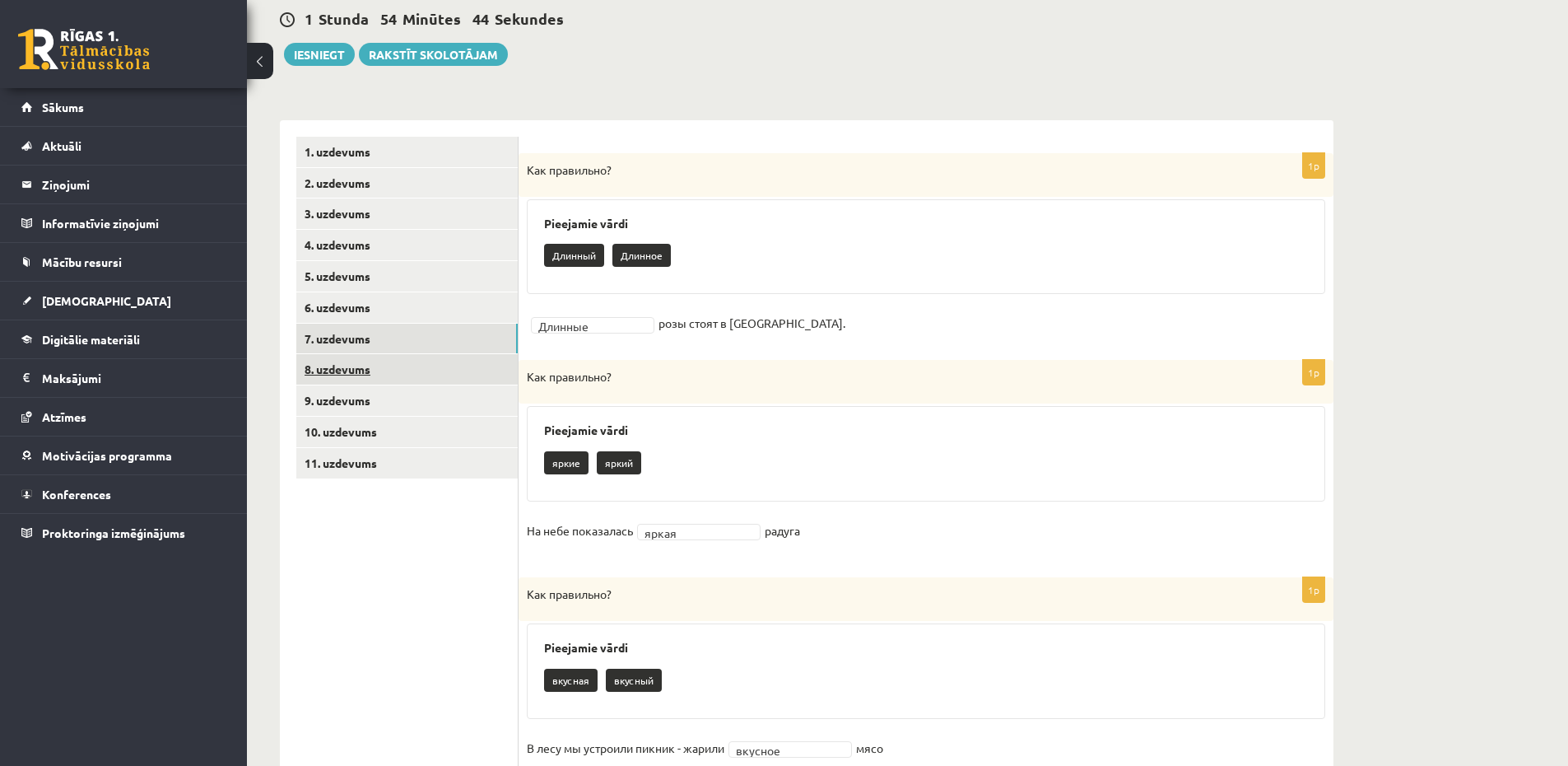
click at [335, 371] on link "8. uzdevums" at bounding box center [406, 369] width 221 height 31
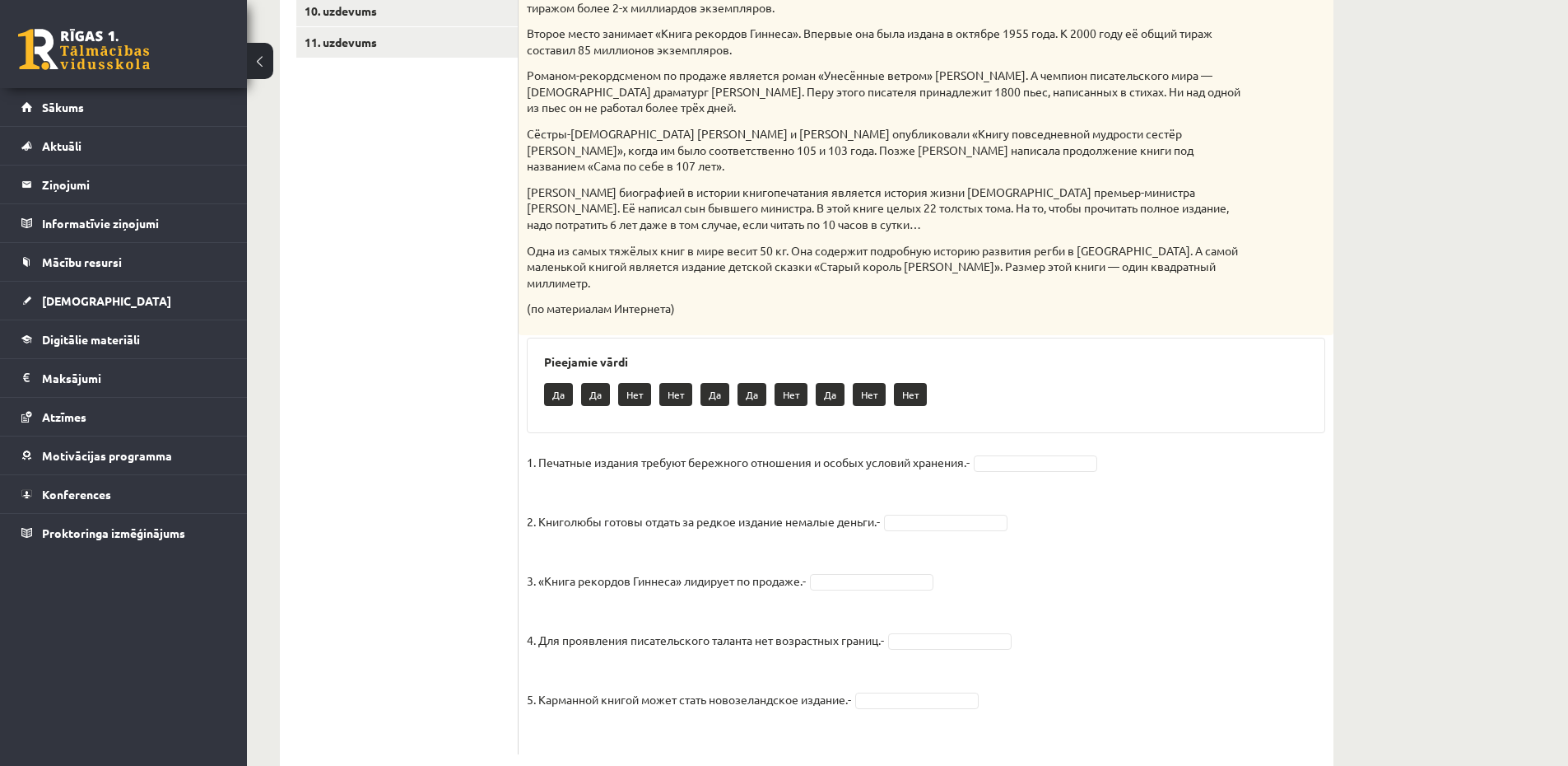
scroll to position [660, 0]
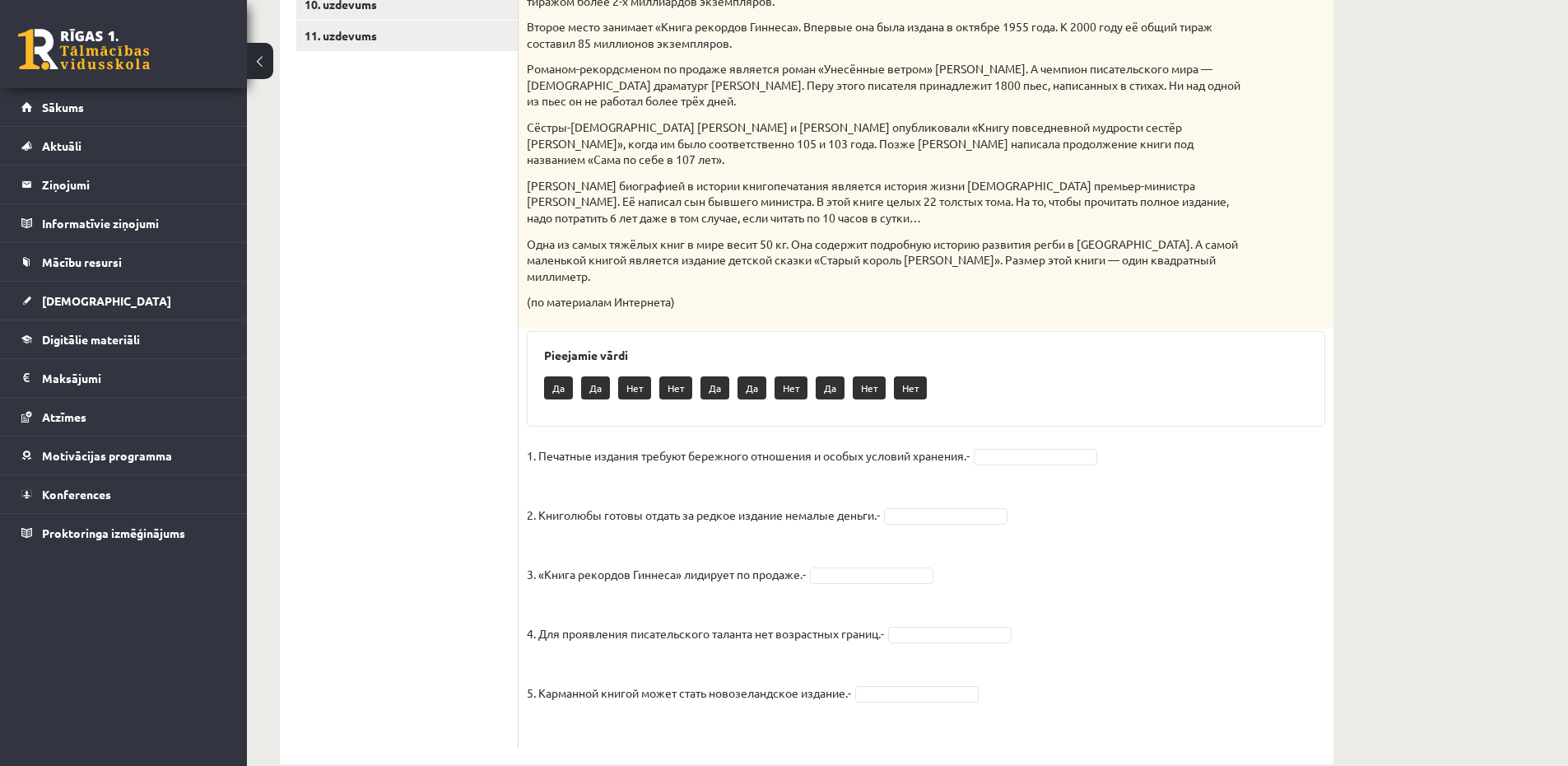
click at [594, 377] on p "Да" at bounding box center [594, 387] width 29 height 23
type input "**"
drag, startPoint x: 928, startPoint y: 482, endPoint x: 937, endPoint y: 483, distance: 9.1
type input "**"
click at [901, 552] on fieldset "1. Печатные издания требуют бережного отношения и особых условий хранения.- Да …" at bounding box center [926, 591] width 798 height 296
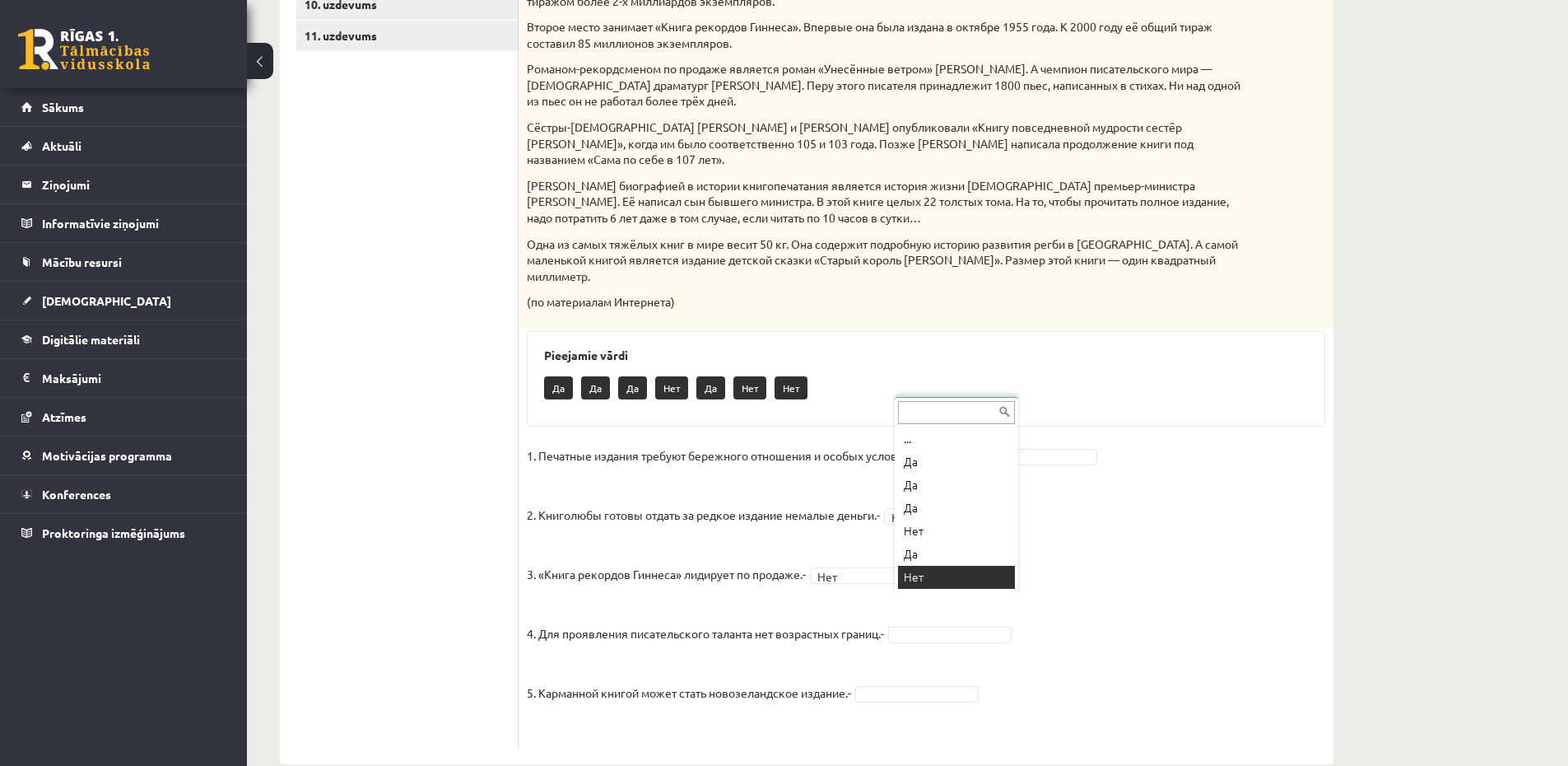
scroll to position [20, 0]
click at [912, 651] on fieldset "1. Печатные издания требуют бережного отношения и особых условий хранения.- Да …" at bounding box center [926, 591] width 798 height 296
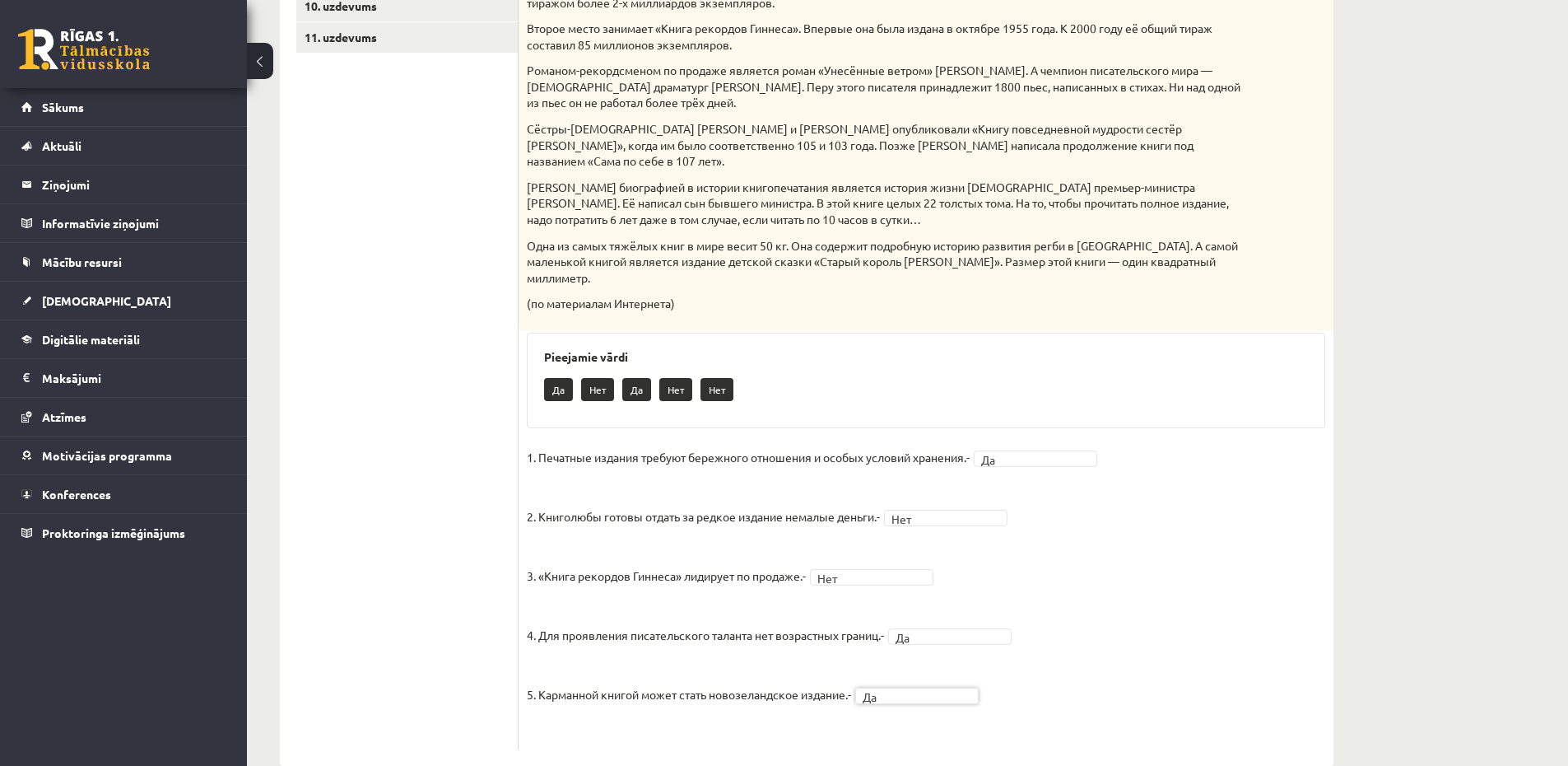
scroll to position [364, 0]
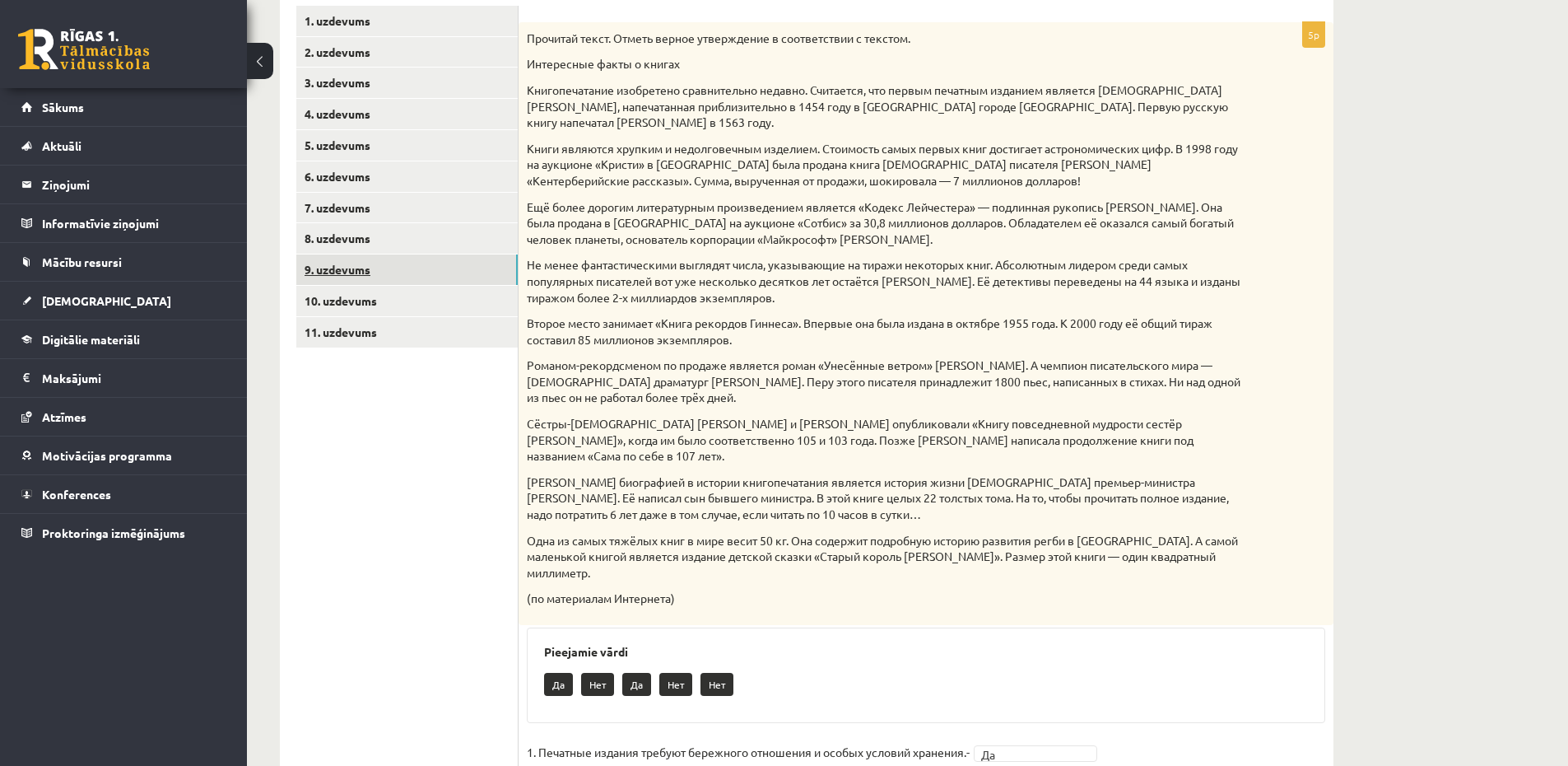
click at [372, 268] on link "9. uzdevums" at bounding box center [406, 270] width 221 height 31
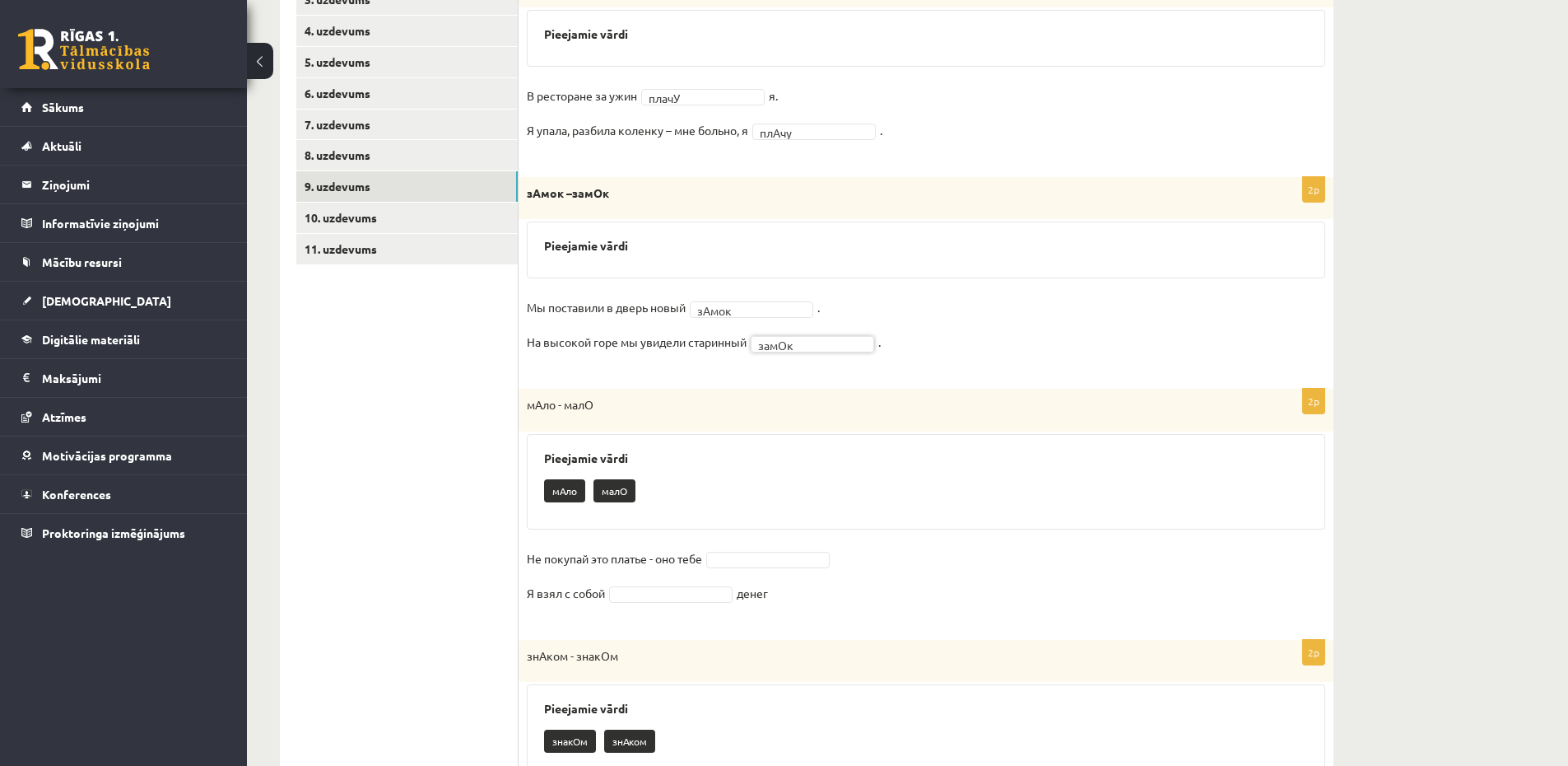
scroll to position [493, 0]
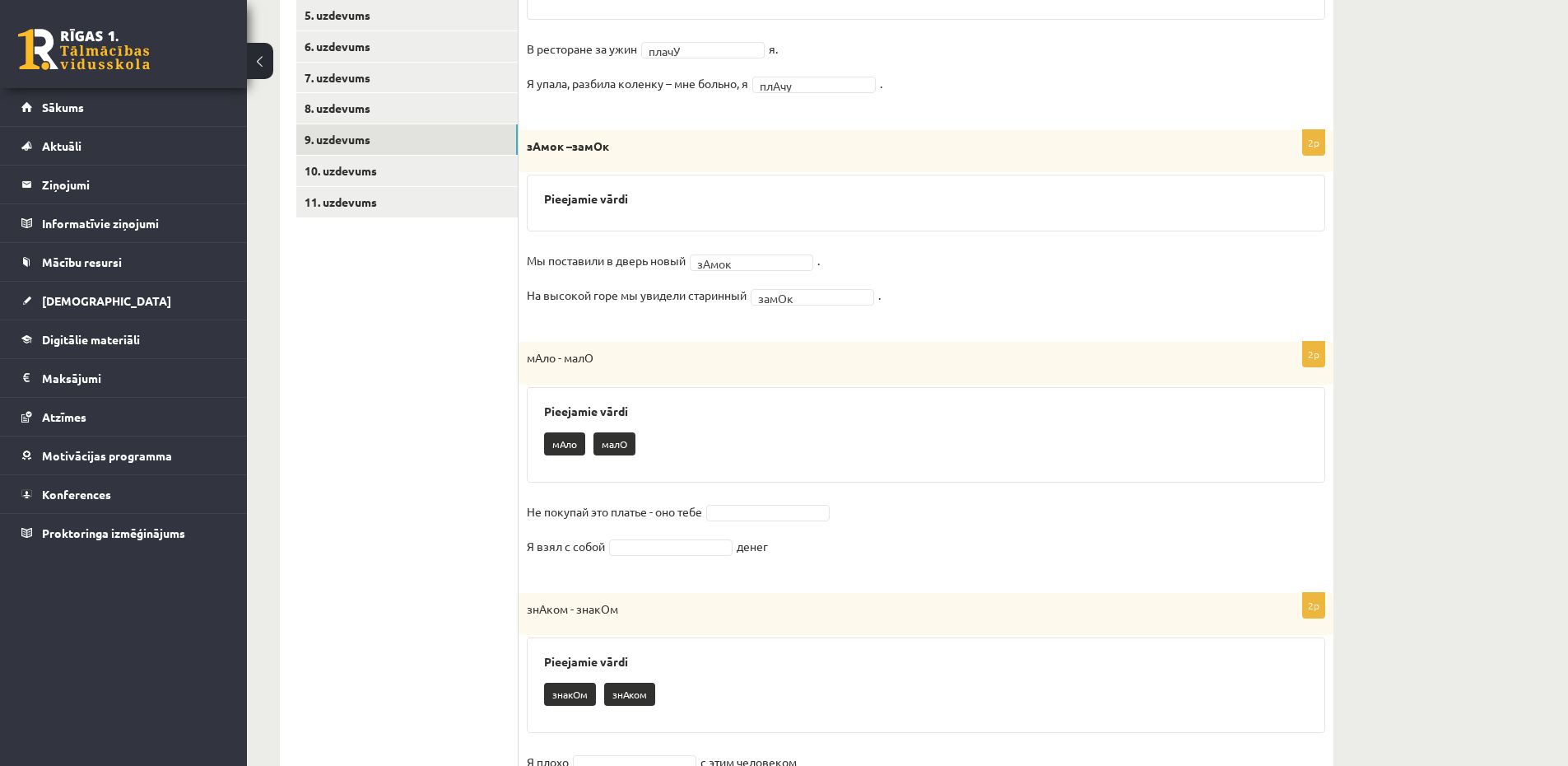
click at [838, 306] on fieldset "Мы поставили в дверь новый зАмок ***** . На высокой горе мы увидели старинный з…" at bounding box center [926, 282] width 798 height 69
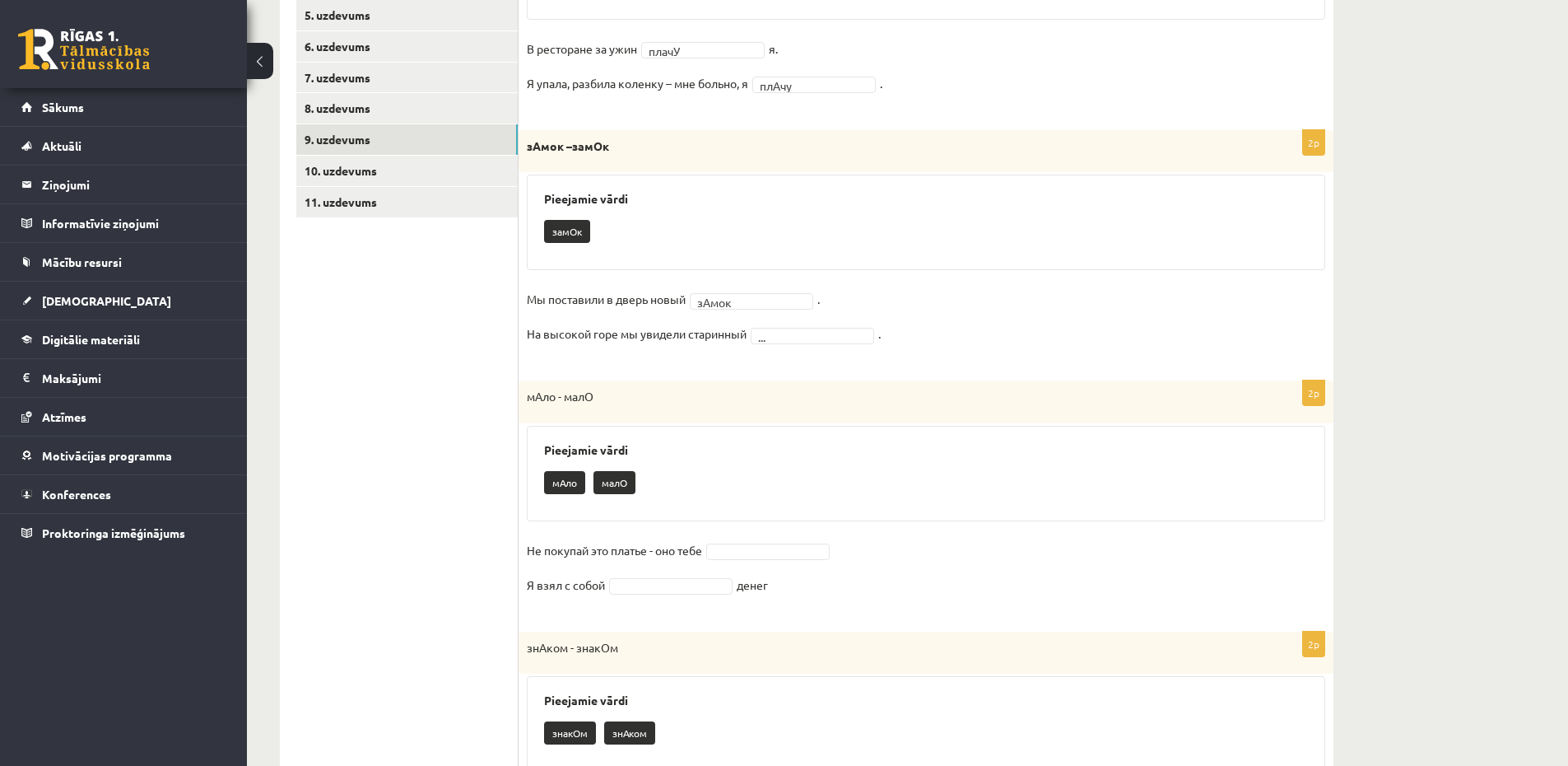
click at [799, 344] on fieldset "Мы поставили в дверь новый зАмок ***** . На высокой горе мы увидели старинный .…" at bounding box center [926, 321] width 798 height 69
drag, startPoint x: 755, startPoint y: 366, endPoint x: 760, endPoint y: 354, distance: 13.0
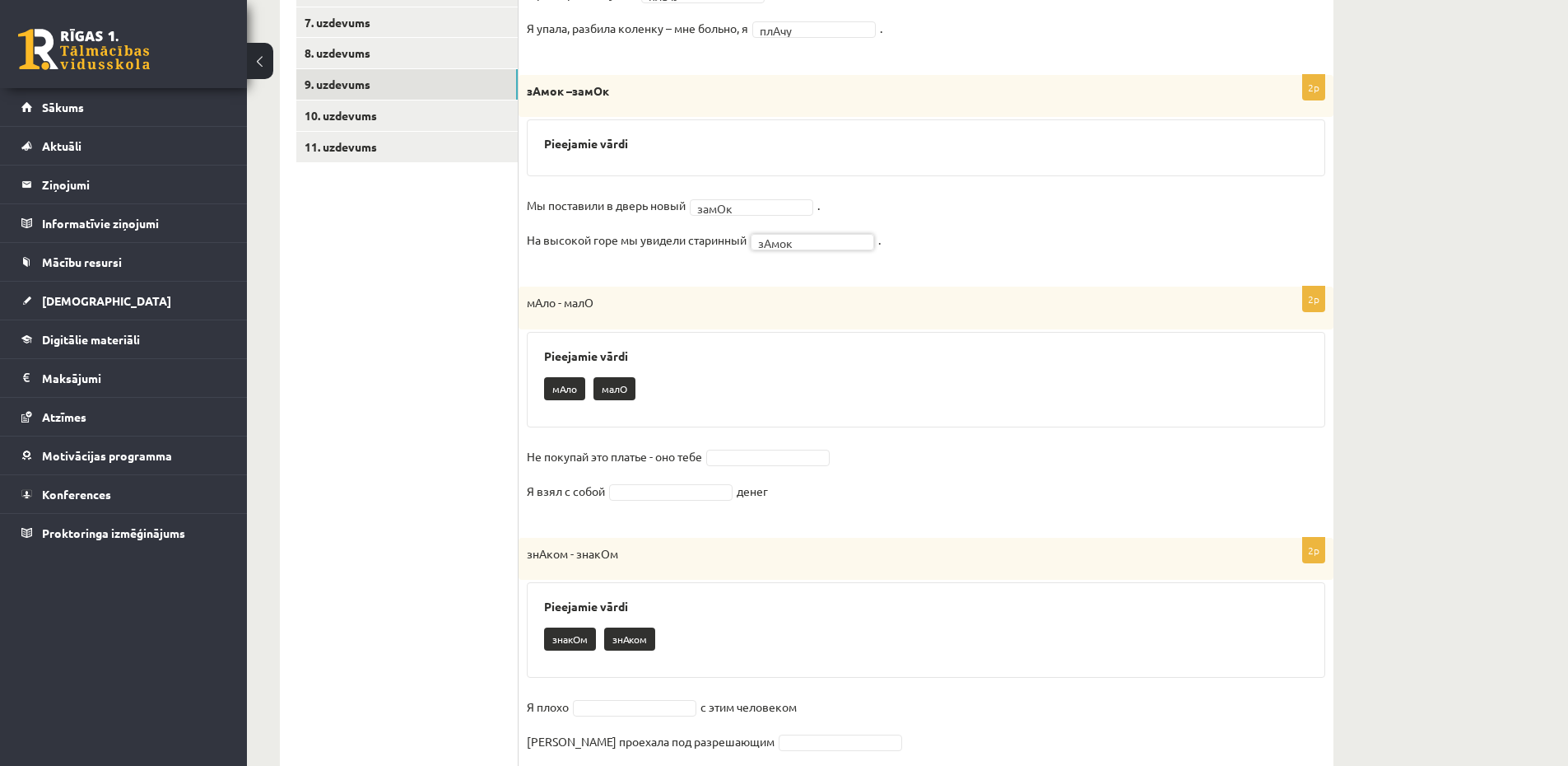
scroll to position [593, 0]
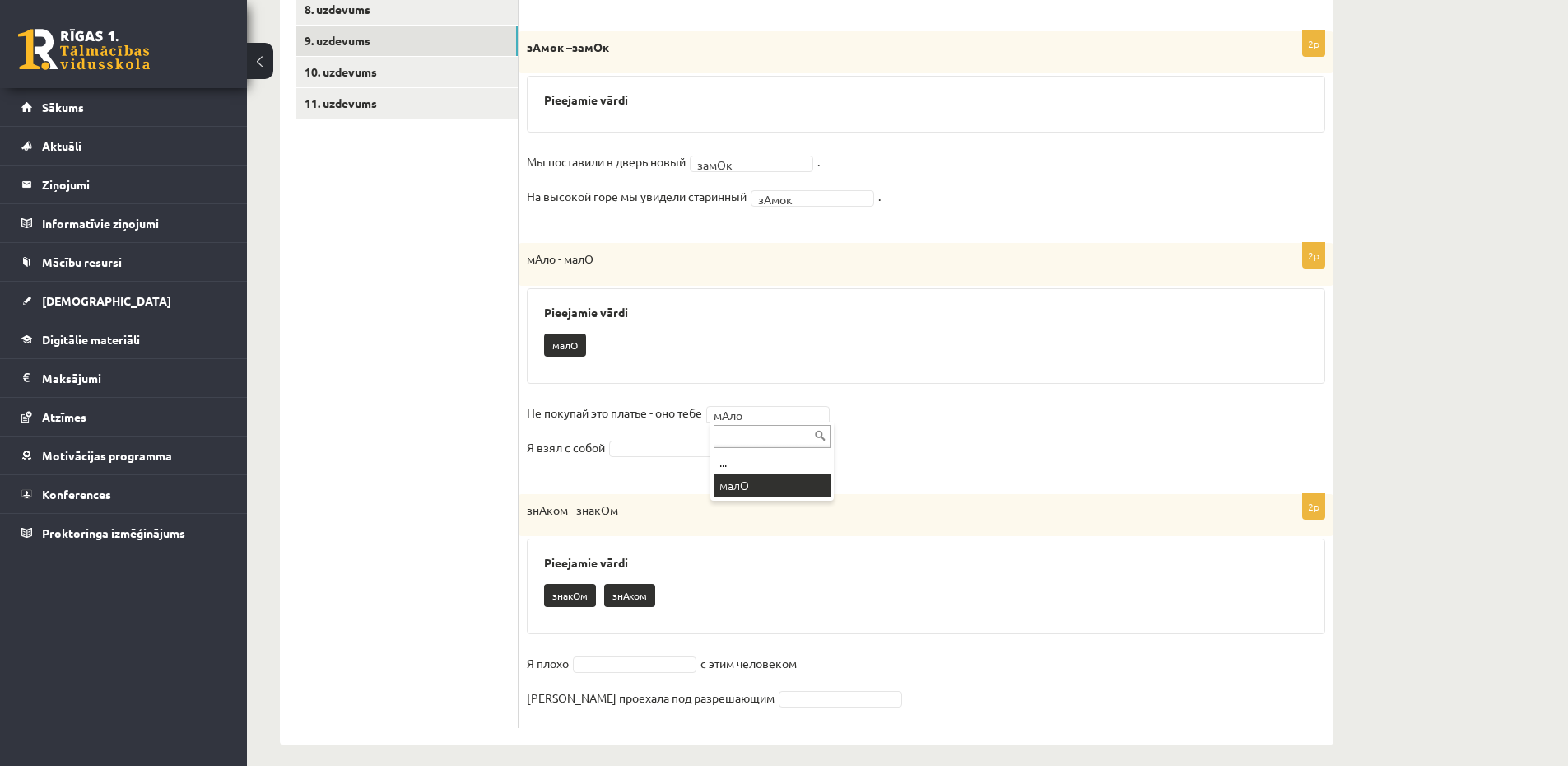
drag, startPoint x: 746, startPoint y: 490, endPoint x: 740, endPoint y: 484, distance: 8.5
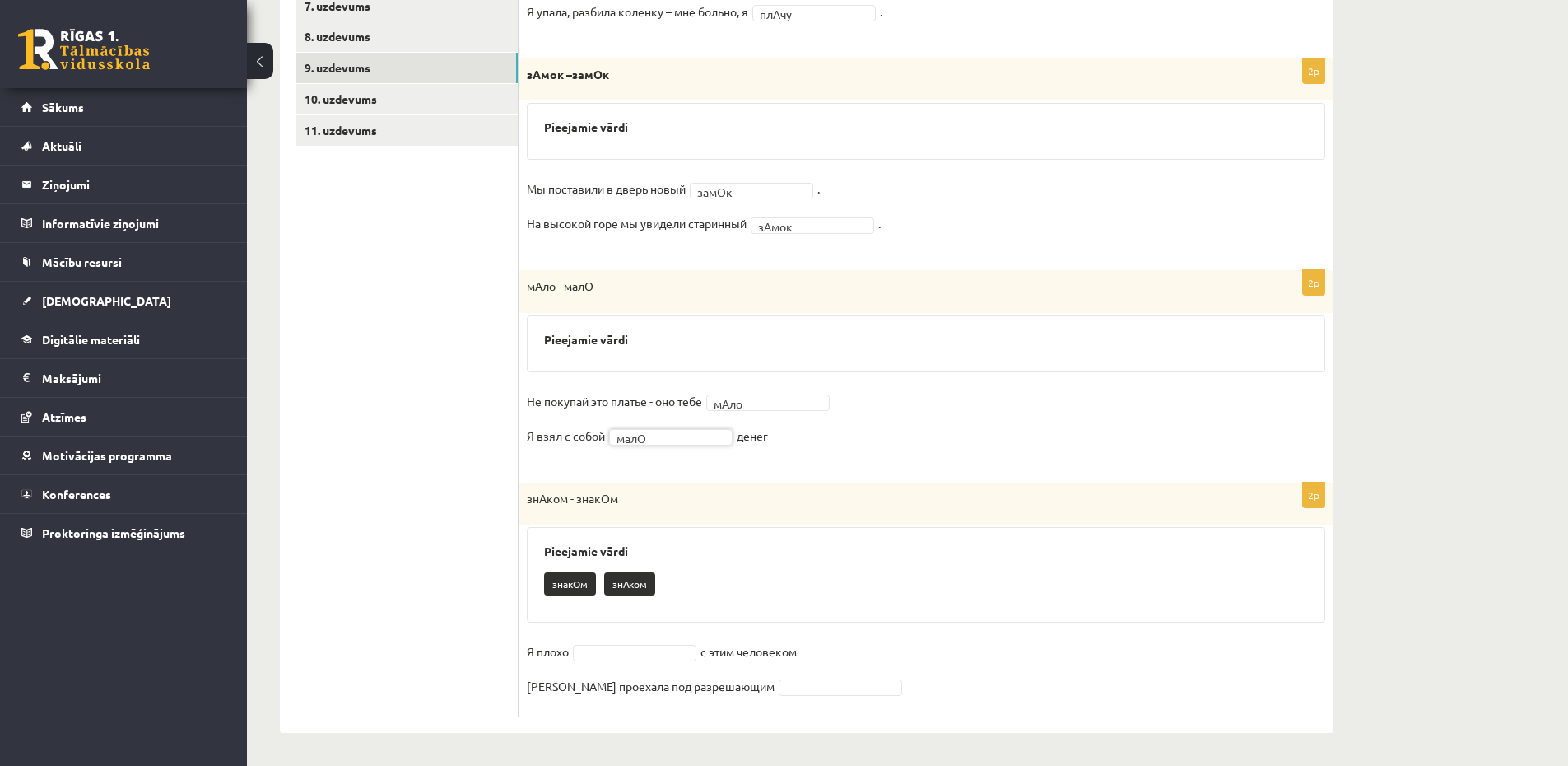
click at [682, 459] on div "2p мАло - малО Pieejamie vārdi Не покупай это платье - оно тебе мАло **** Я взя…" at bounding box center [925, 367] width 814 height 195
drag, startPoint x: 676, startPoint y: 489, endPoint x: 707, endPoint y: 450, distance: 49.8
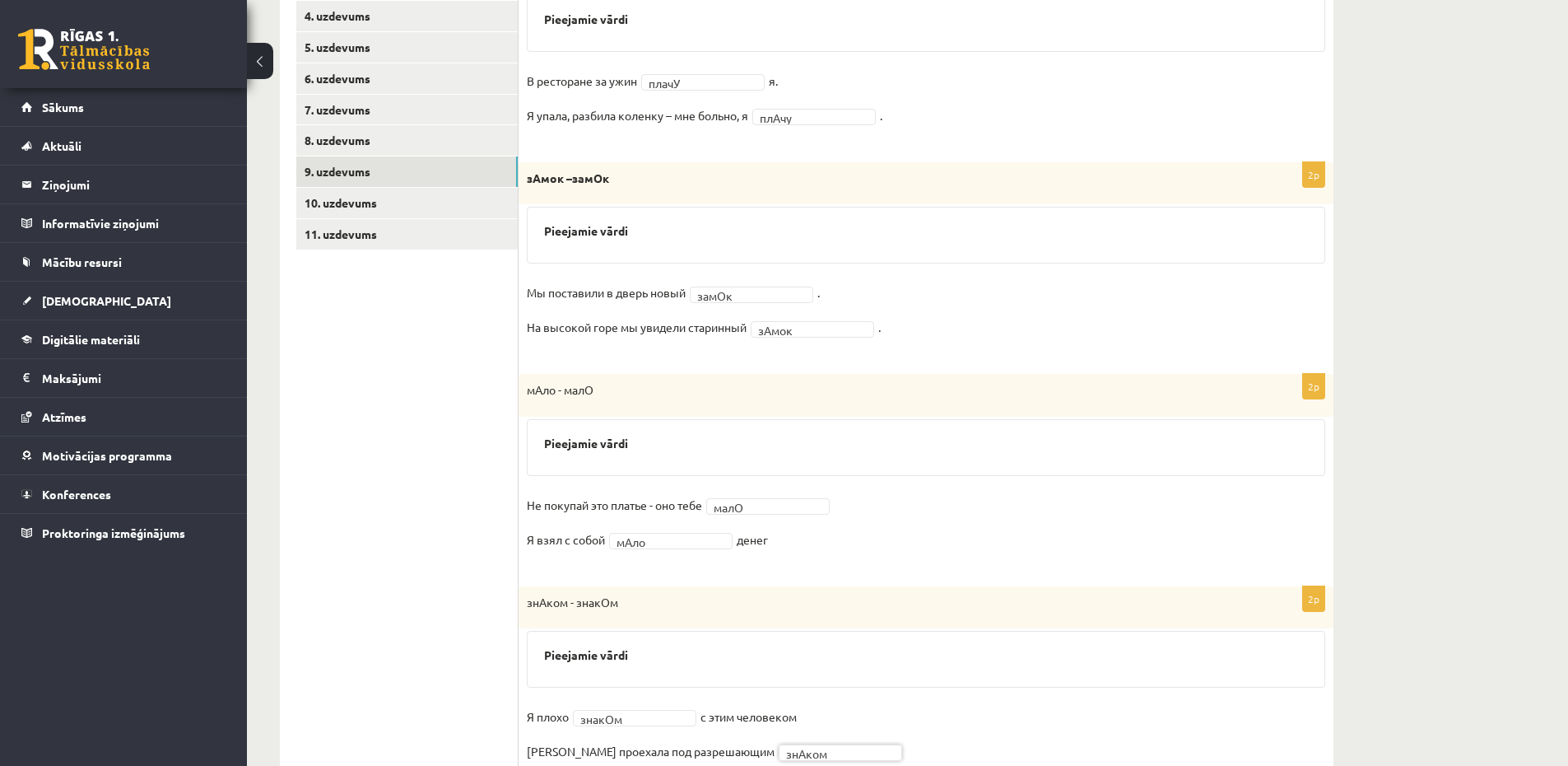
scroll to position [330, 0]
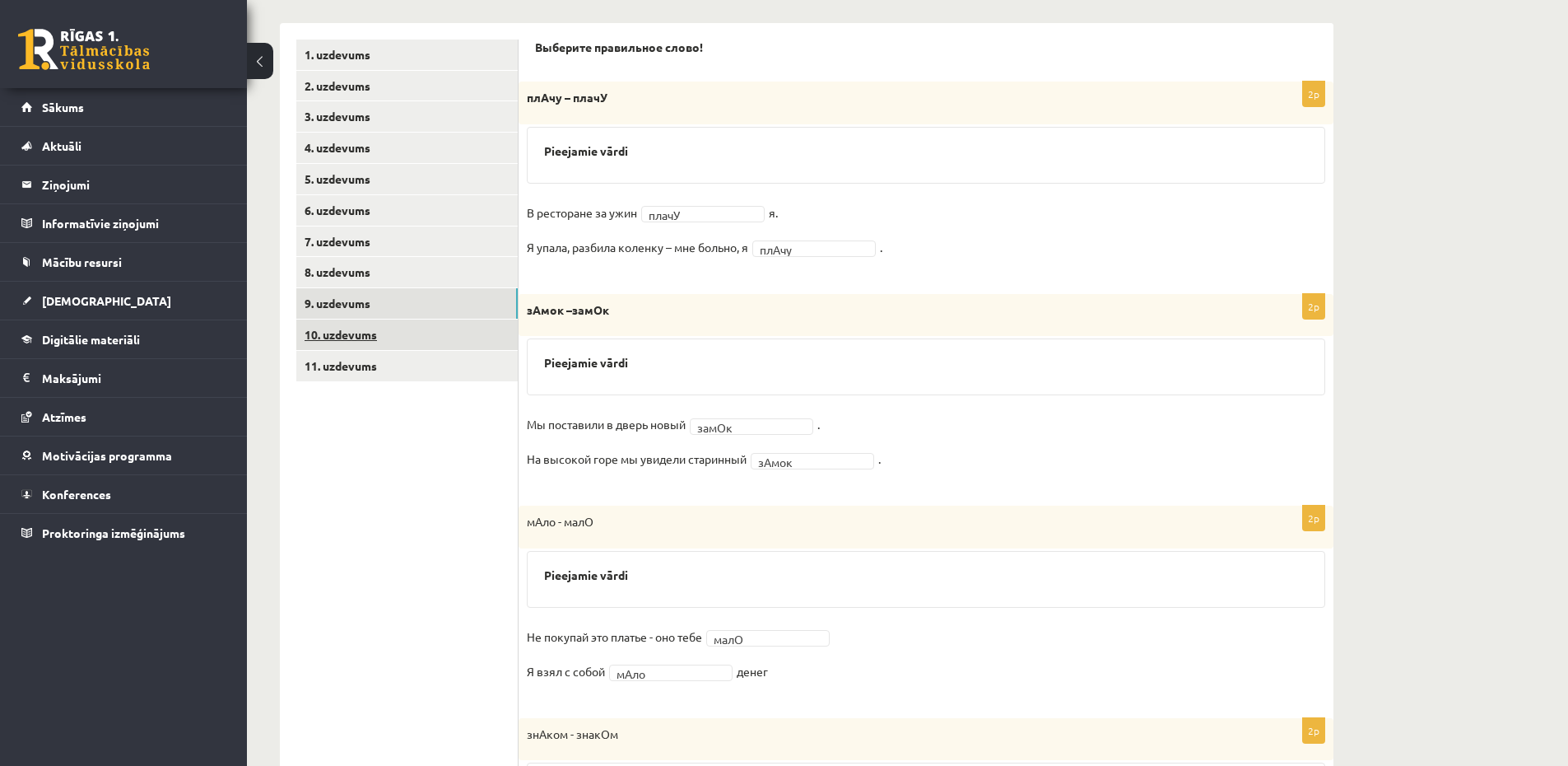
click at [366, 339] on link "10. uzdevums" at bounding box center [406, 334] width 221 height 31
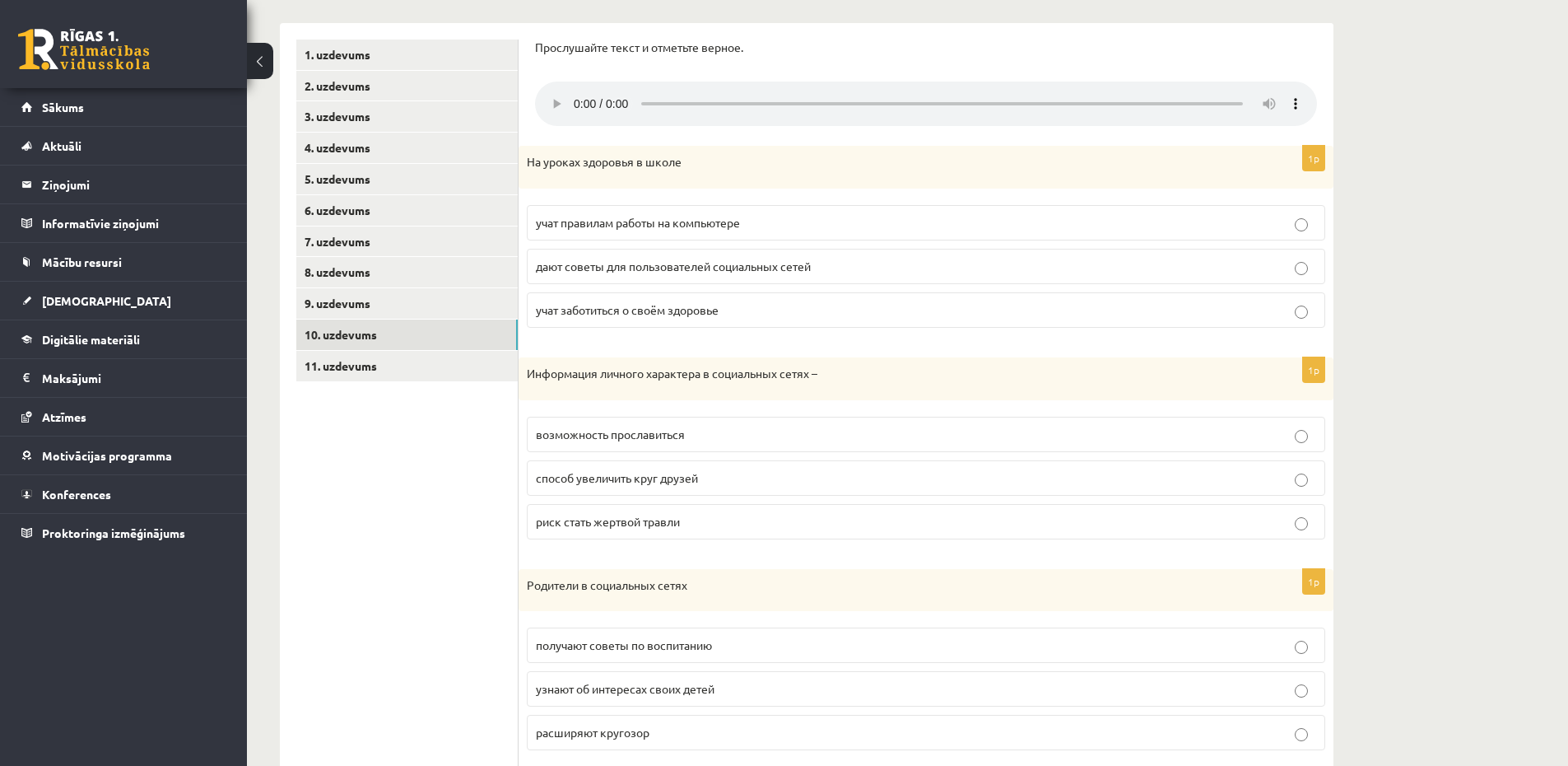
click at [702, 227] on span "учат правилам работы на компьютере" at bounding box center [638, 222] width 204 height 15
click at [772, 450] on label "возможность прославиться" at bounding box center [926, 434] width 798 height 36
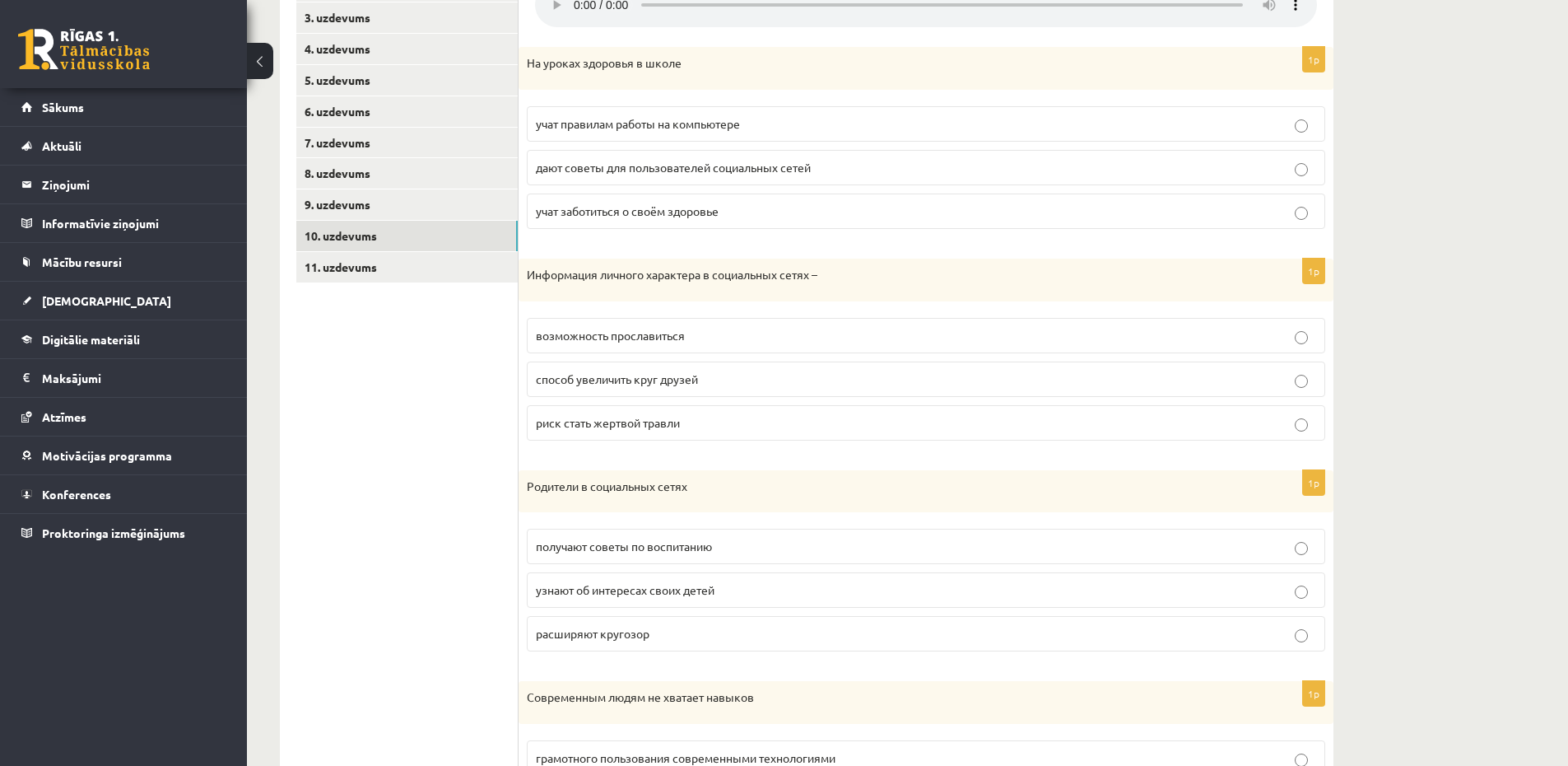
click at [878, 610] on fieldset "получают советы по воспитанию узнают об интересах своих детей расширяют кругозор" at bounding box center [926, 588] width 798 height 136
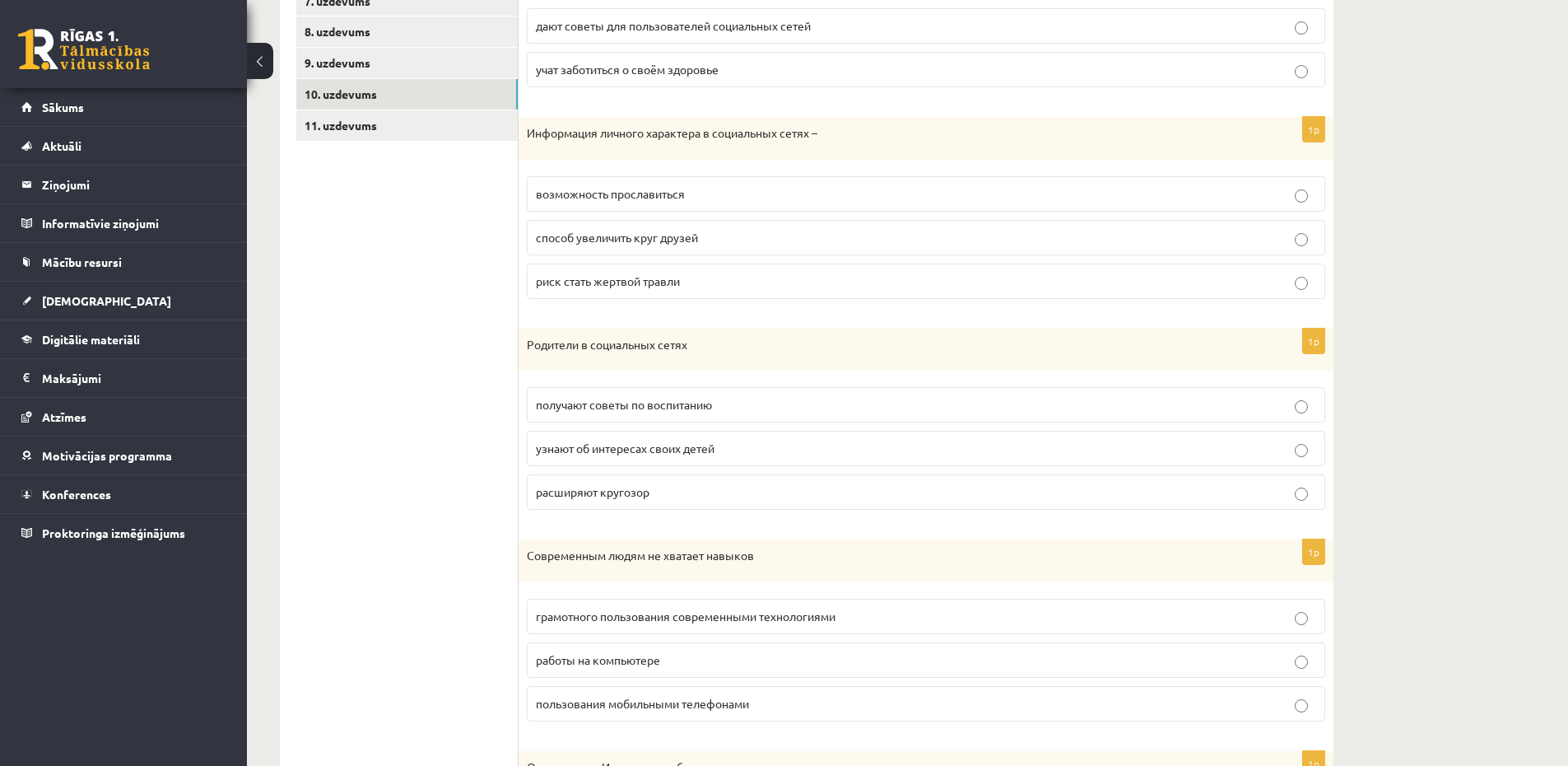
scroll to position [626, 0]
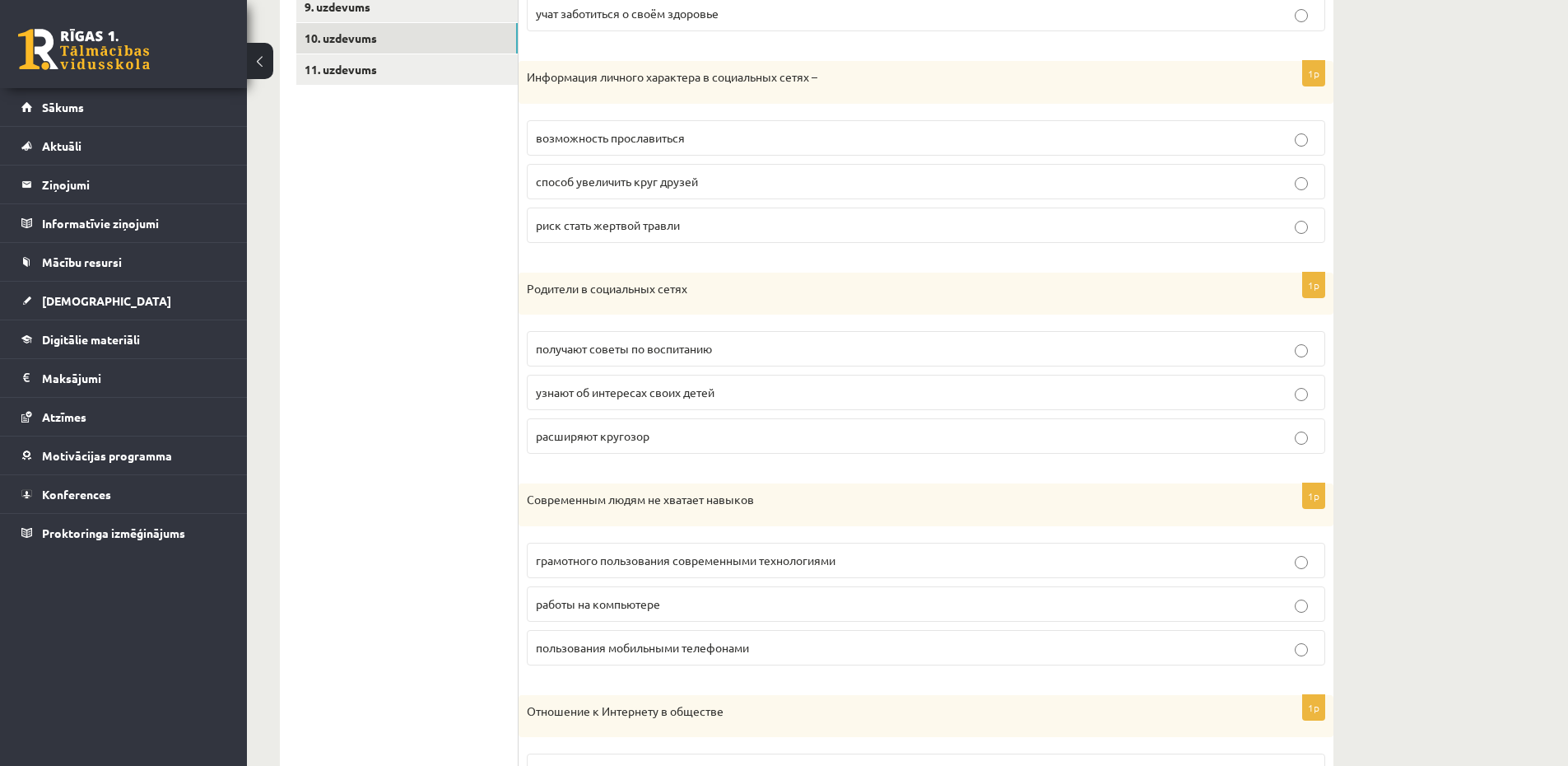
click at [901, 435] on p "расширяют кругозор" at bounding box center [926, 435] width 781 height 17
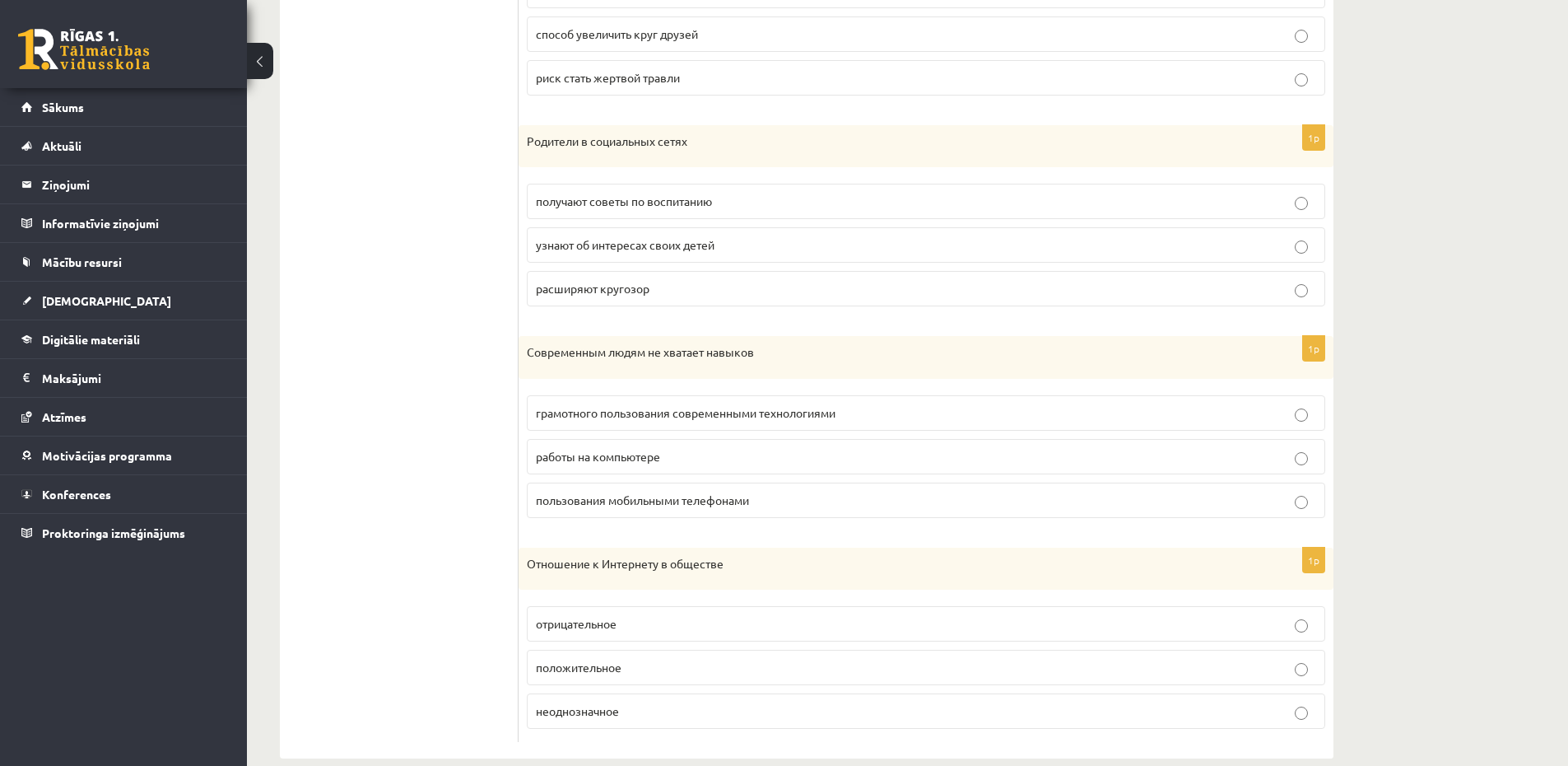
scroll to position [801, 0]
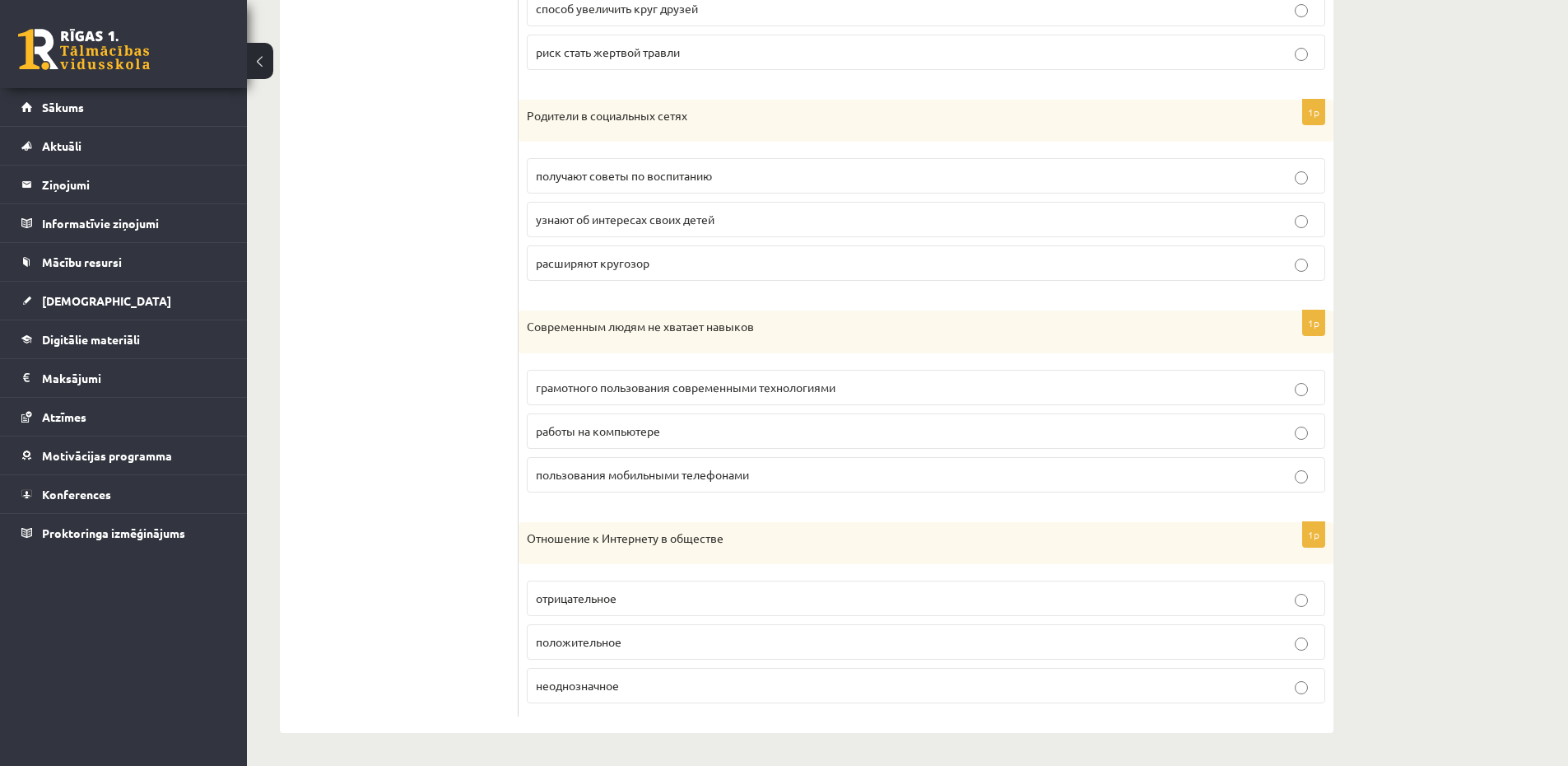
click at [1044, 450] on fieldset "грамотного пользования современными технологиями работы на компьютере пользован…" at bounding box center [926, 429] width 798 height 136
click at [1037, 424] on p "работы на компьютере" at bounding box center [926, 430] width 781 height 17
click at [1120, 702] on label "неоднозначное" at bounding box center [926, 686] width 798 height 36
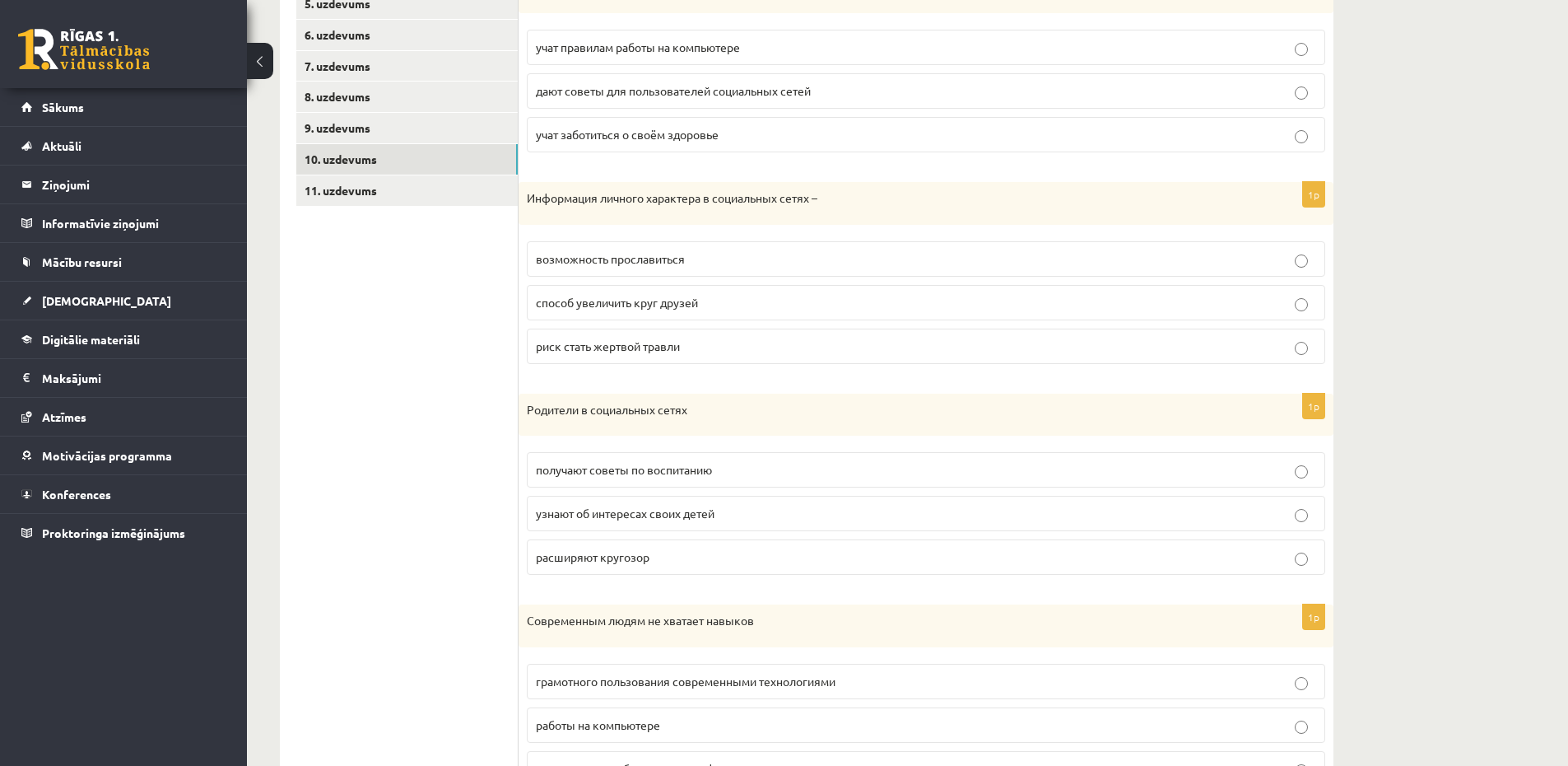
scroll to position [307, 0]
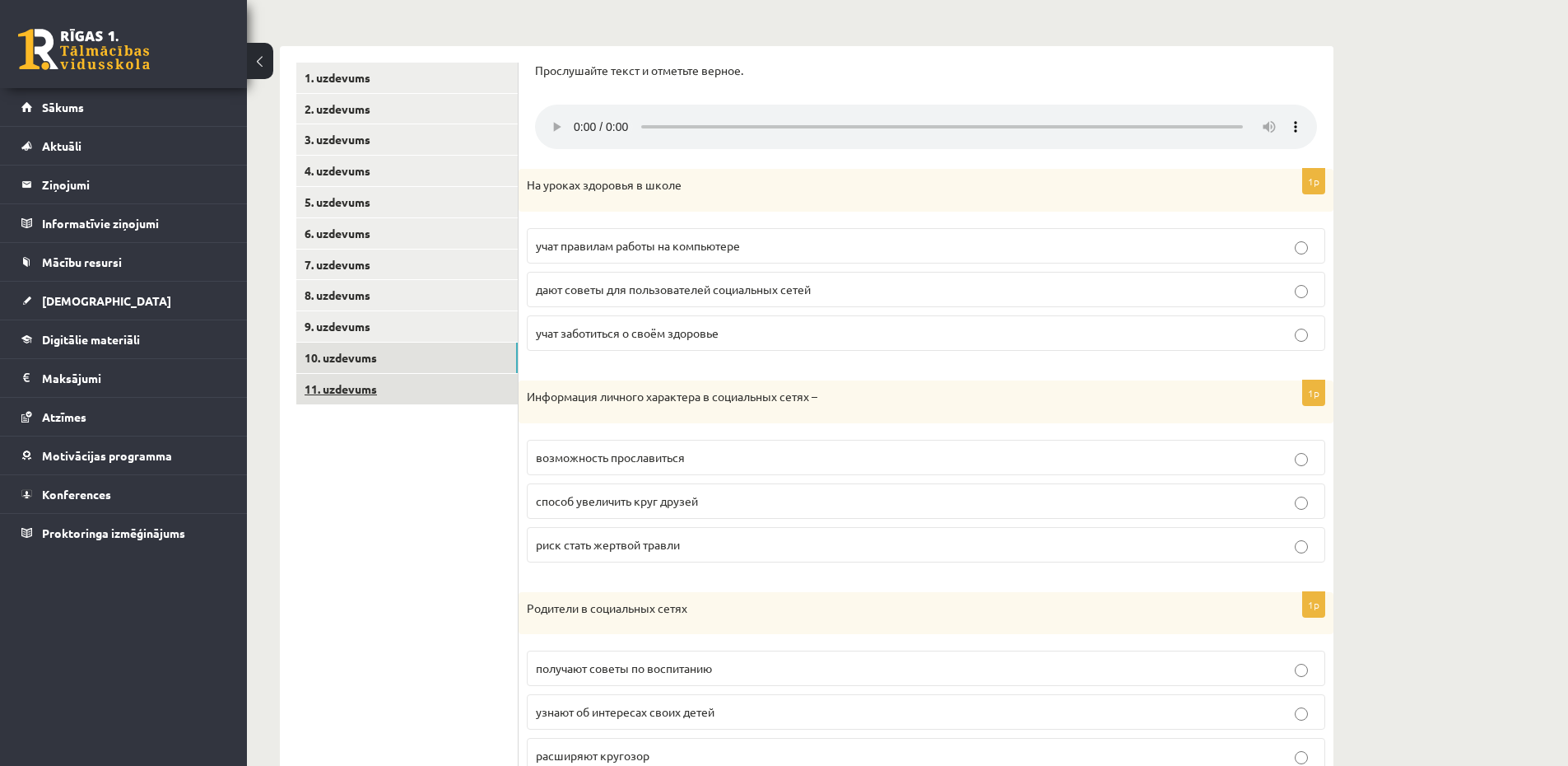
click at [376, 393] on link "11. uzdevums" at bounding box center [406, 388] width 221 height 31
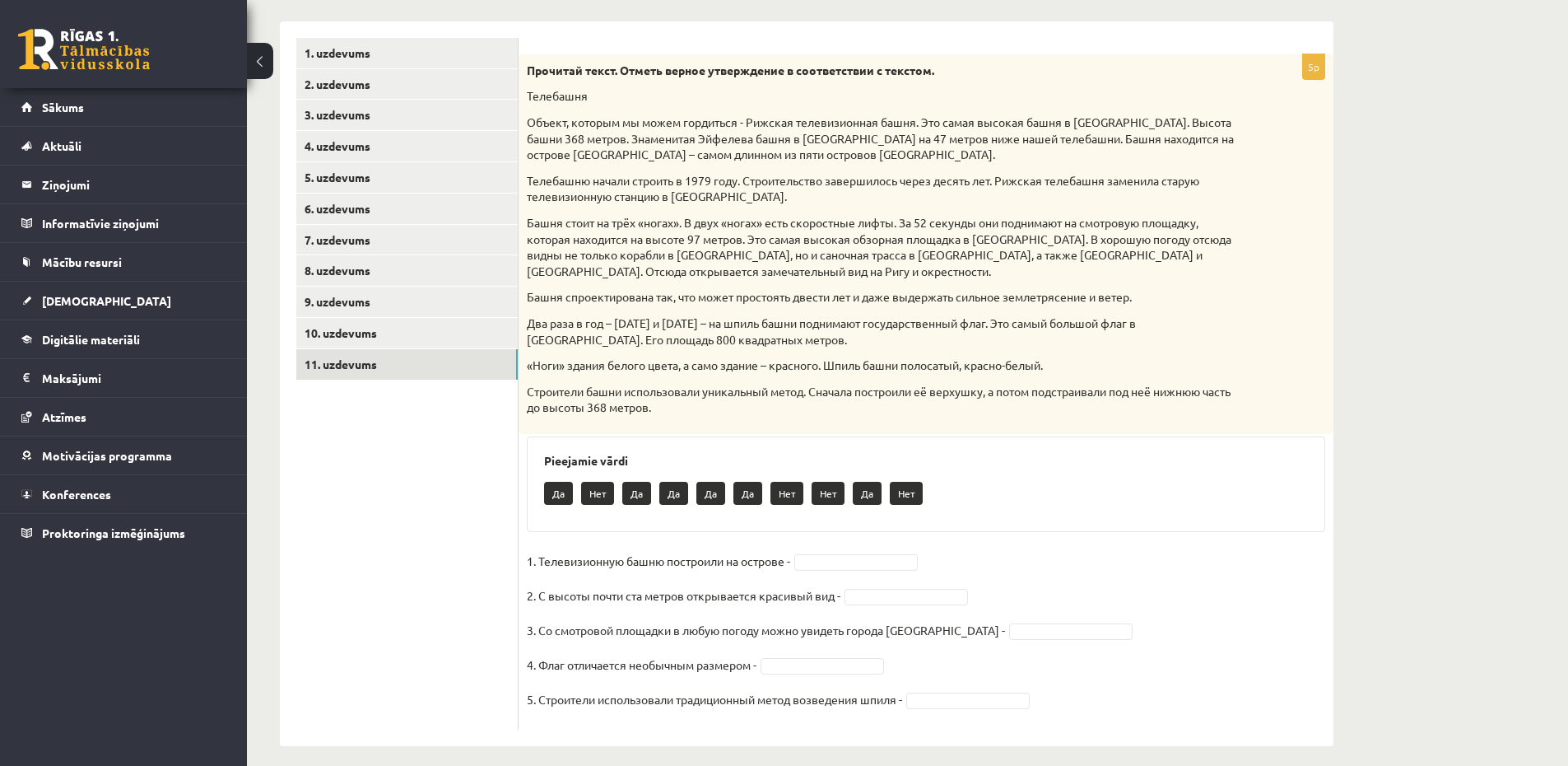
scroll to position [346, 0]
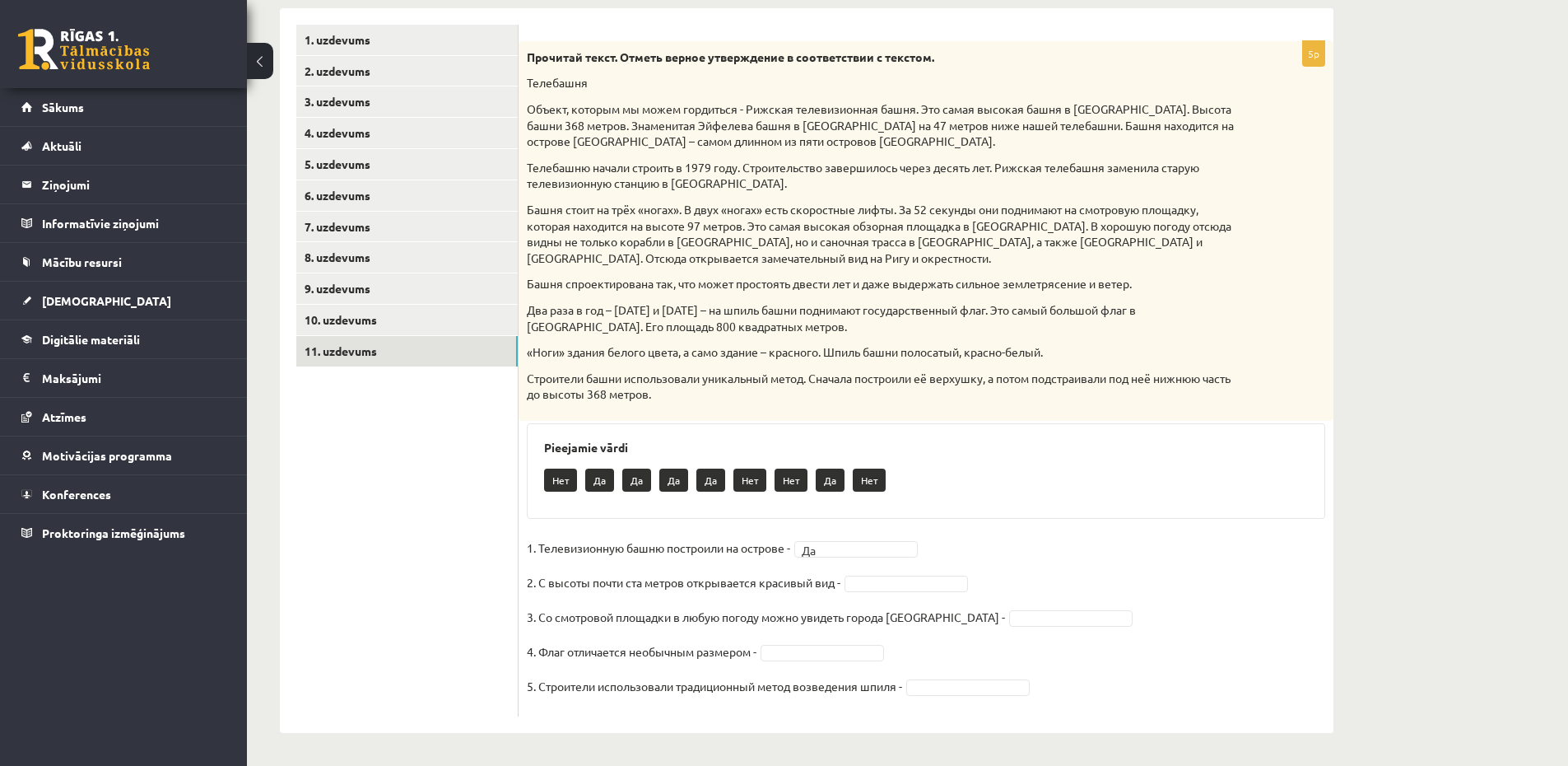
click at [910, 571] on fieldset "1. Телевизионную башню построили на острове - Да ** 2. С высоты почти ста метро…" at bounding box center [926, 621] width 798 height 172
click at [906, 594] on fieldset "1. Телевизионную башню построили на острове - Да ** 2. С высоты почти ста метро…" at bounding box center [926, 621] width 798 height 172
drag, startPoint x: 896, startPoint y: 588, endPoint x: 906, endPoint y: 605, distance: 19.7
click at [901, 697] on p "5. Строители использовали традиционный метод возведения шпиля -" at bounding box center [714, 686] width 375 height 25
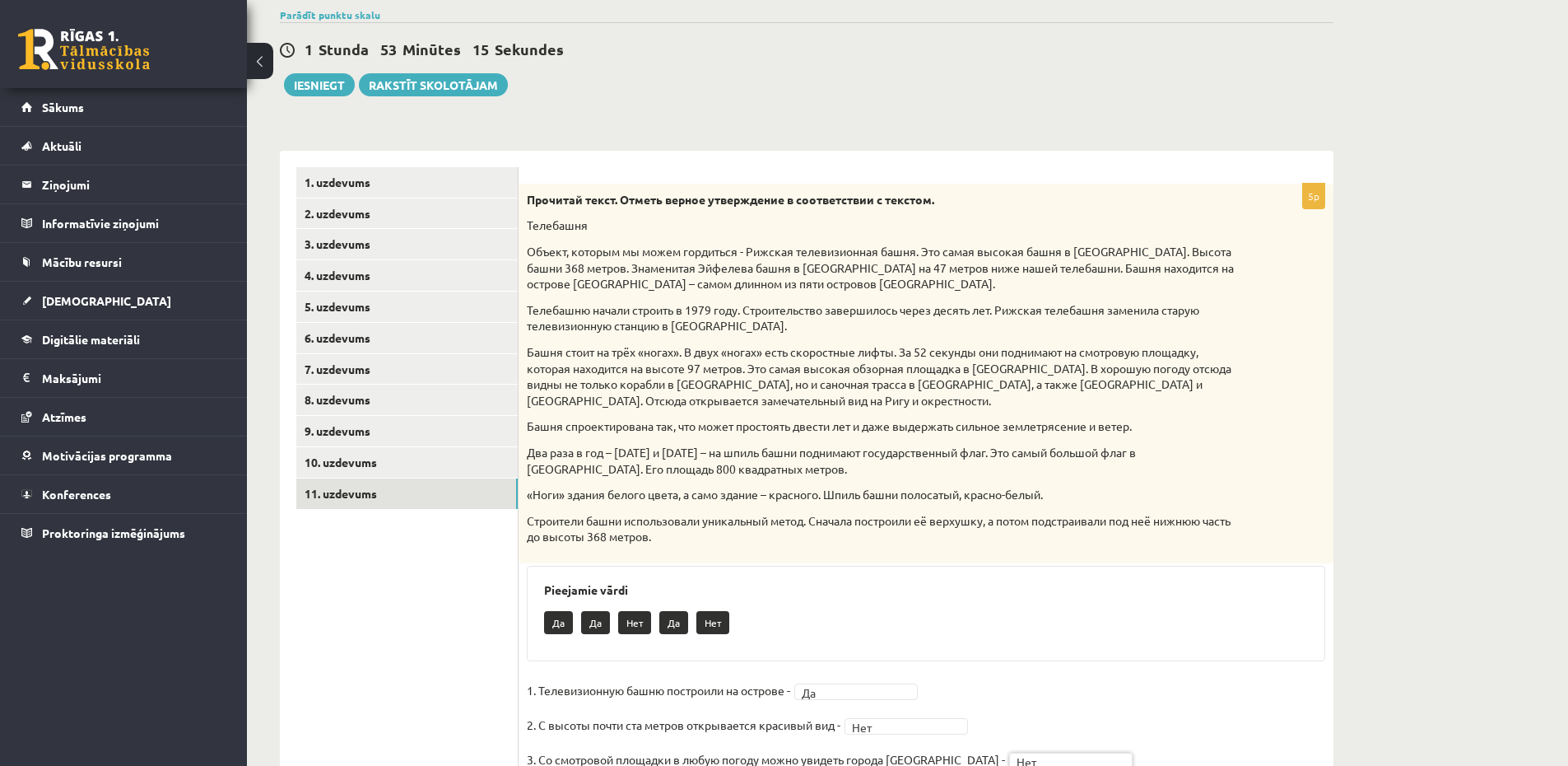
scroll to position [0, 0]
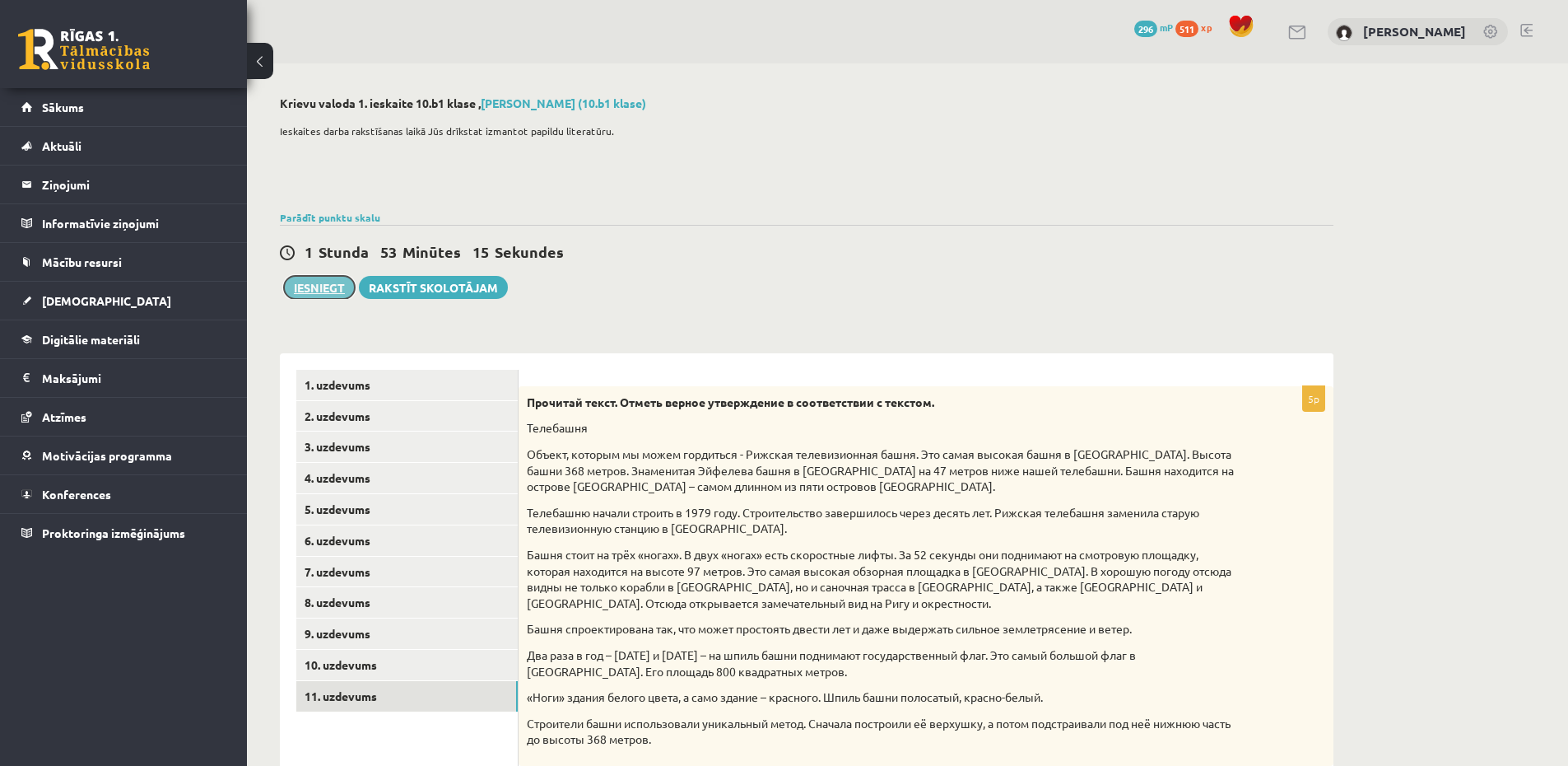
click at [322, 285] on button "Iesniegt" at bounding box center [319, 286] width 70 height 23
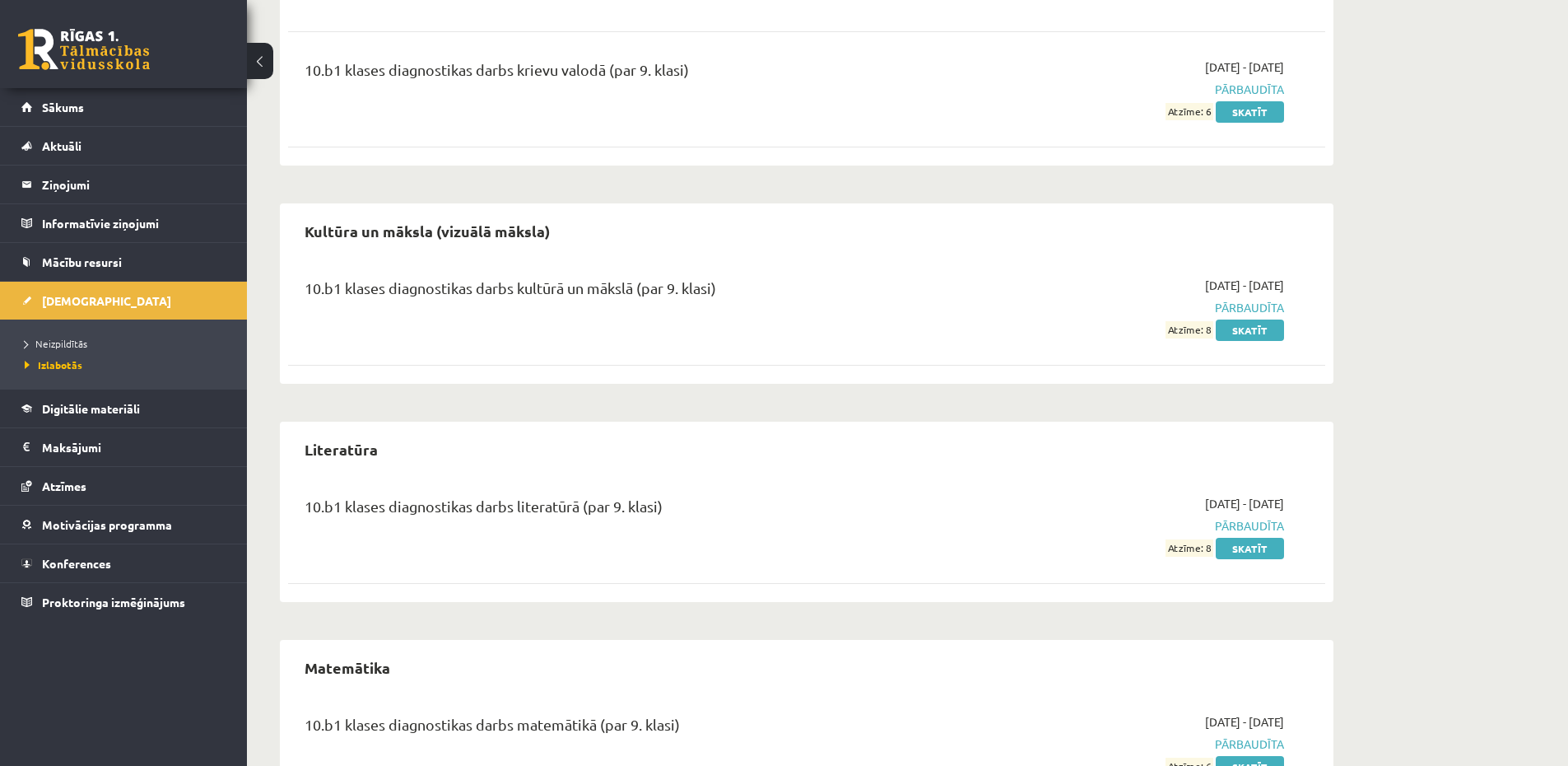
scroll to position [1563, 0]
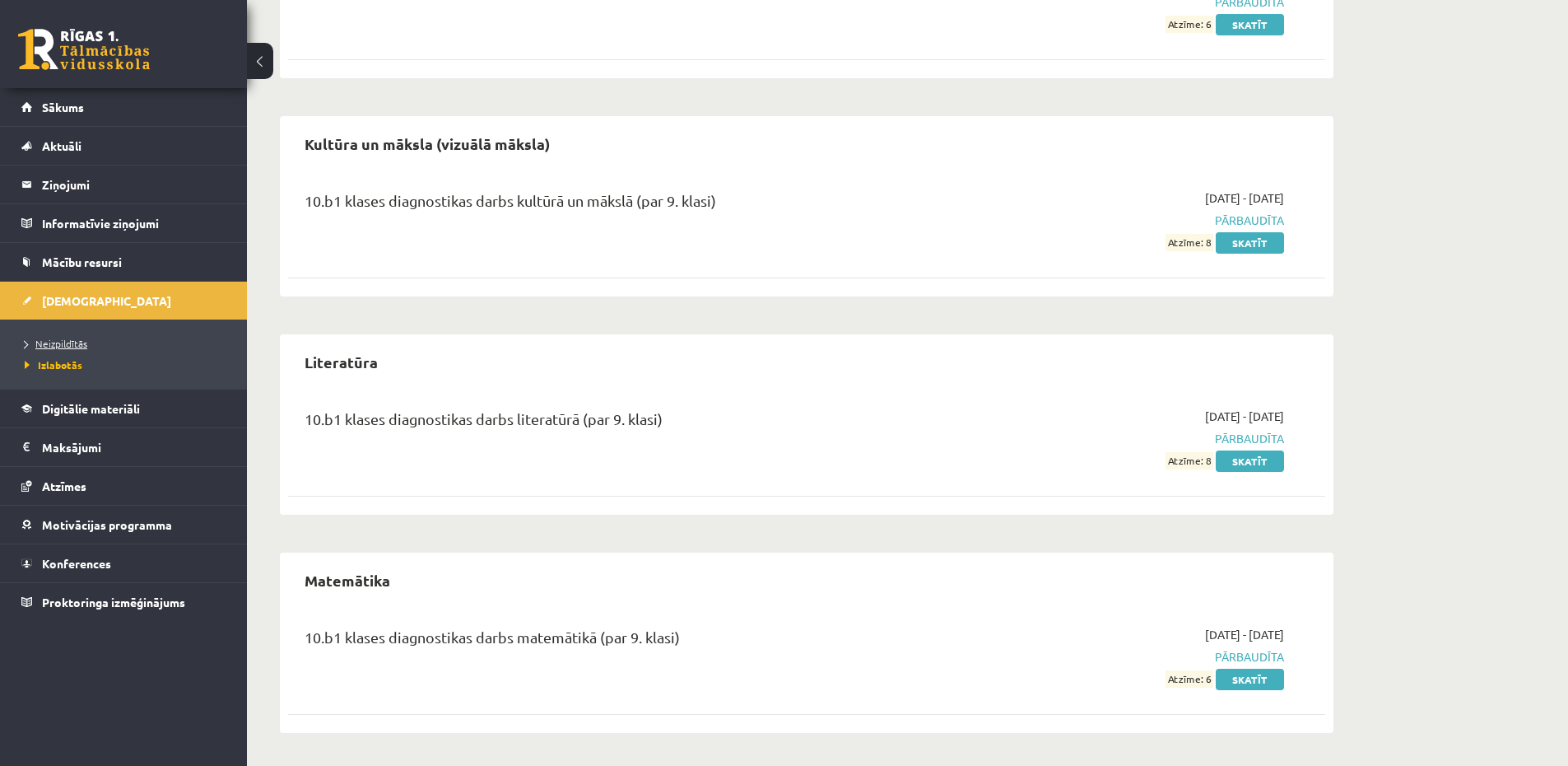
click at [51, 342] on span "Neizpildītās" at bounding box center [55, 343] width 62 height 13
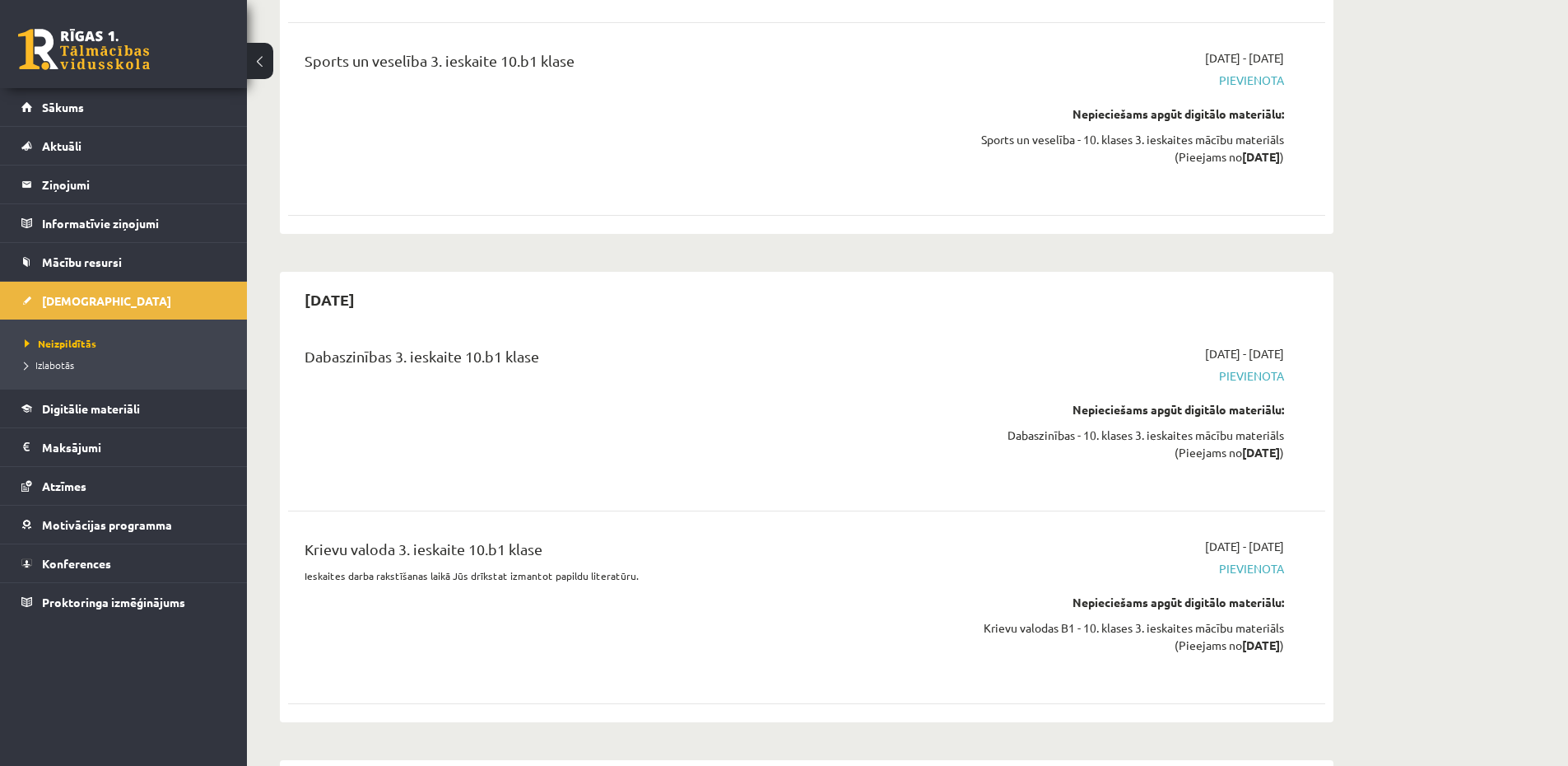
scroll to position [6816, 0]
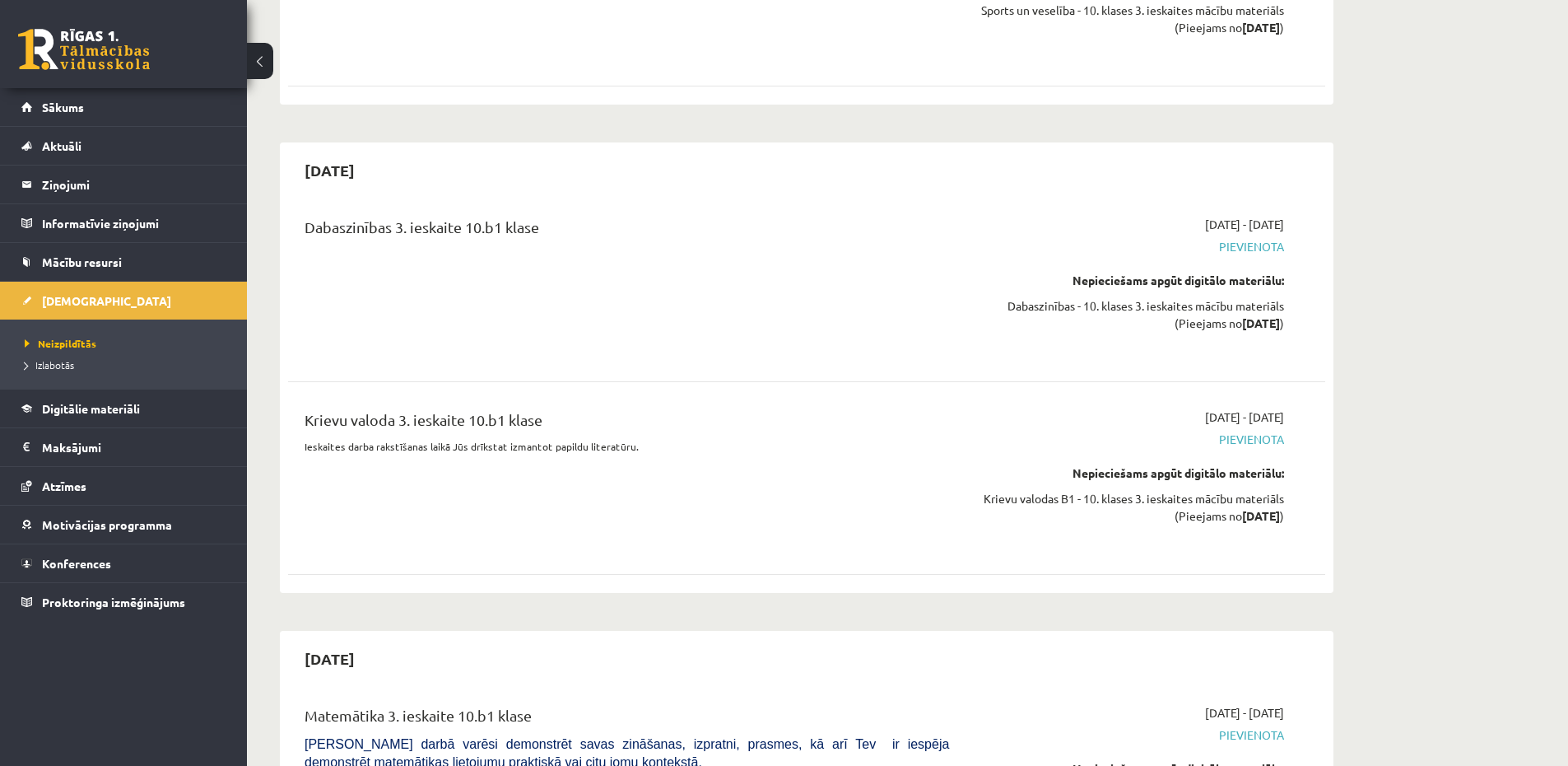
drag, startPoint x: 1439, startPoint y: 546, endPoint x: 1515, endPoint y: 324, distance: 234.6
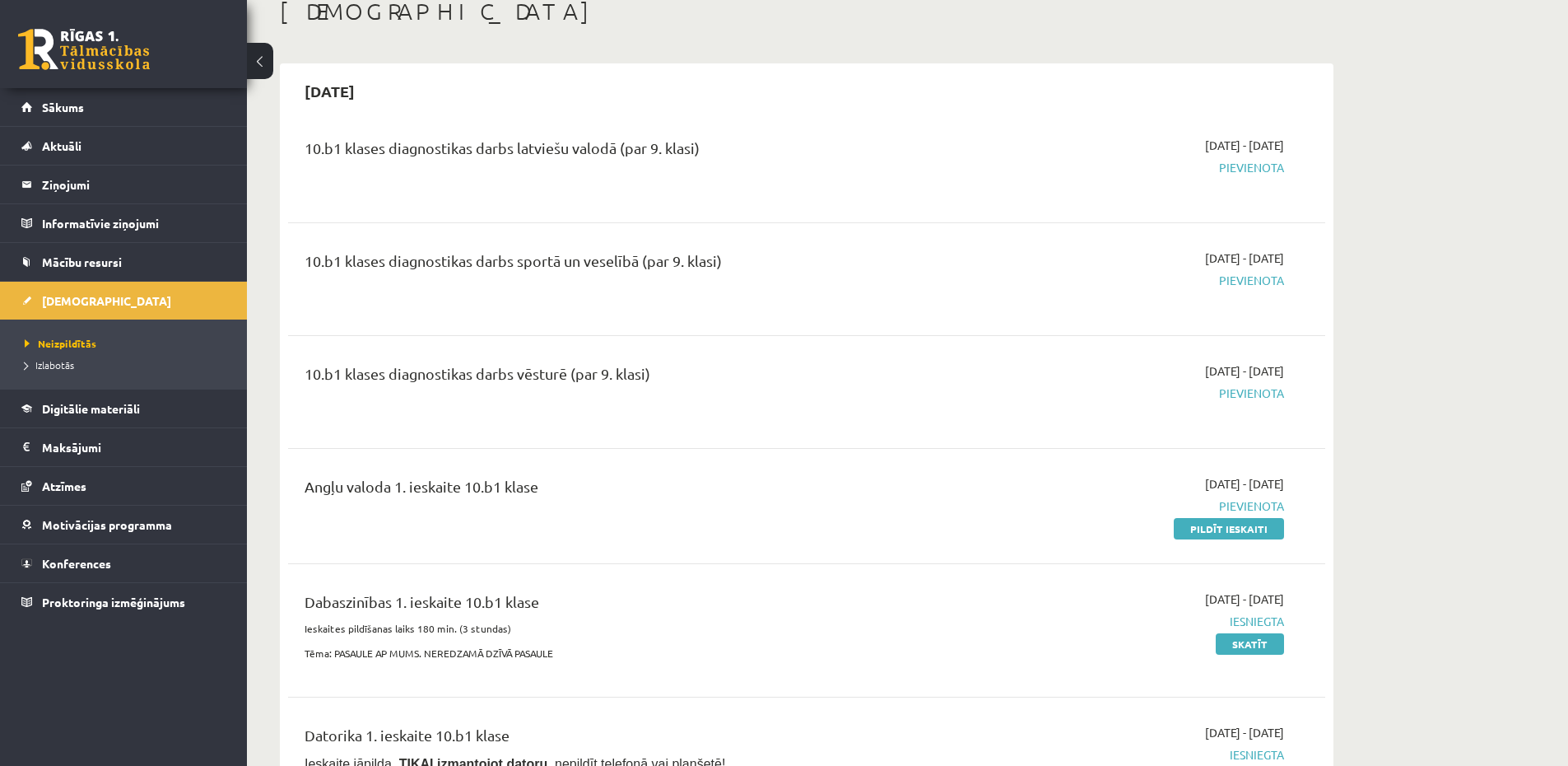
scroll to position [296, 0]
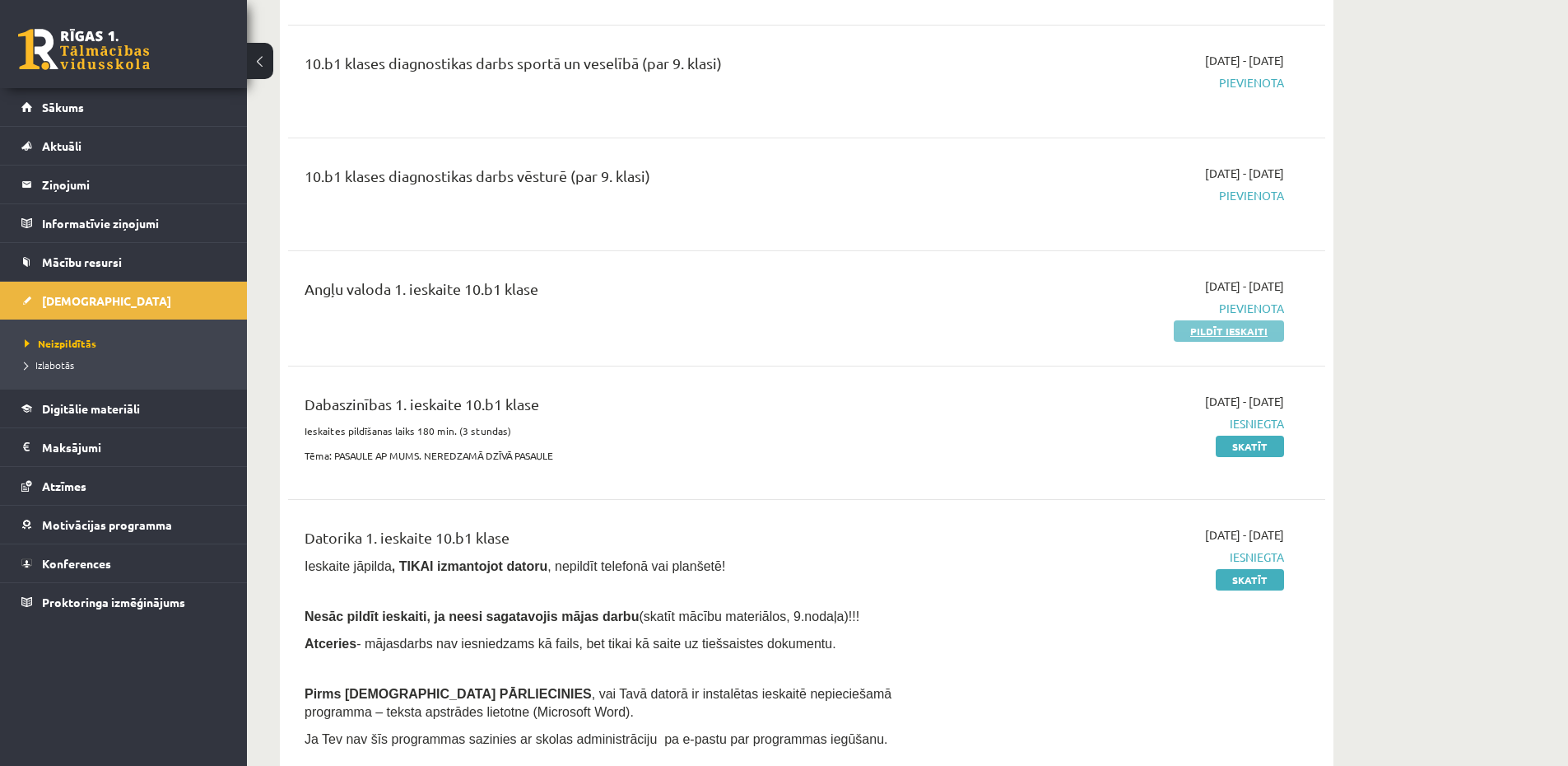
click at [1204, 330] on link "Pildīt ieskaiti" at bounding box center [1228, 331] width 110 height 22
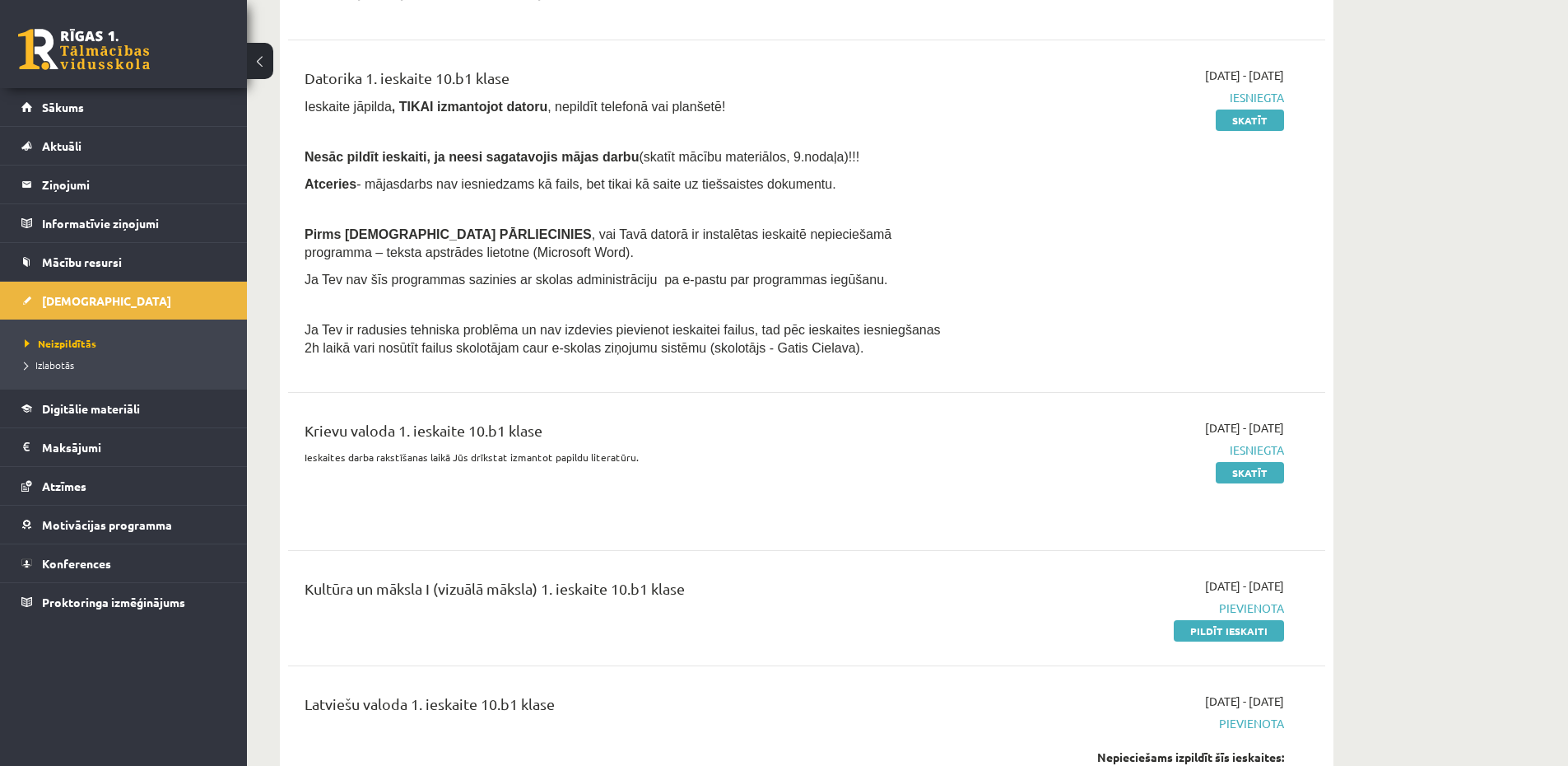
scroll to position [889, 0]
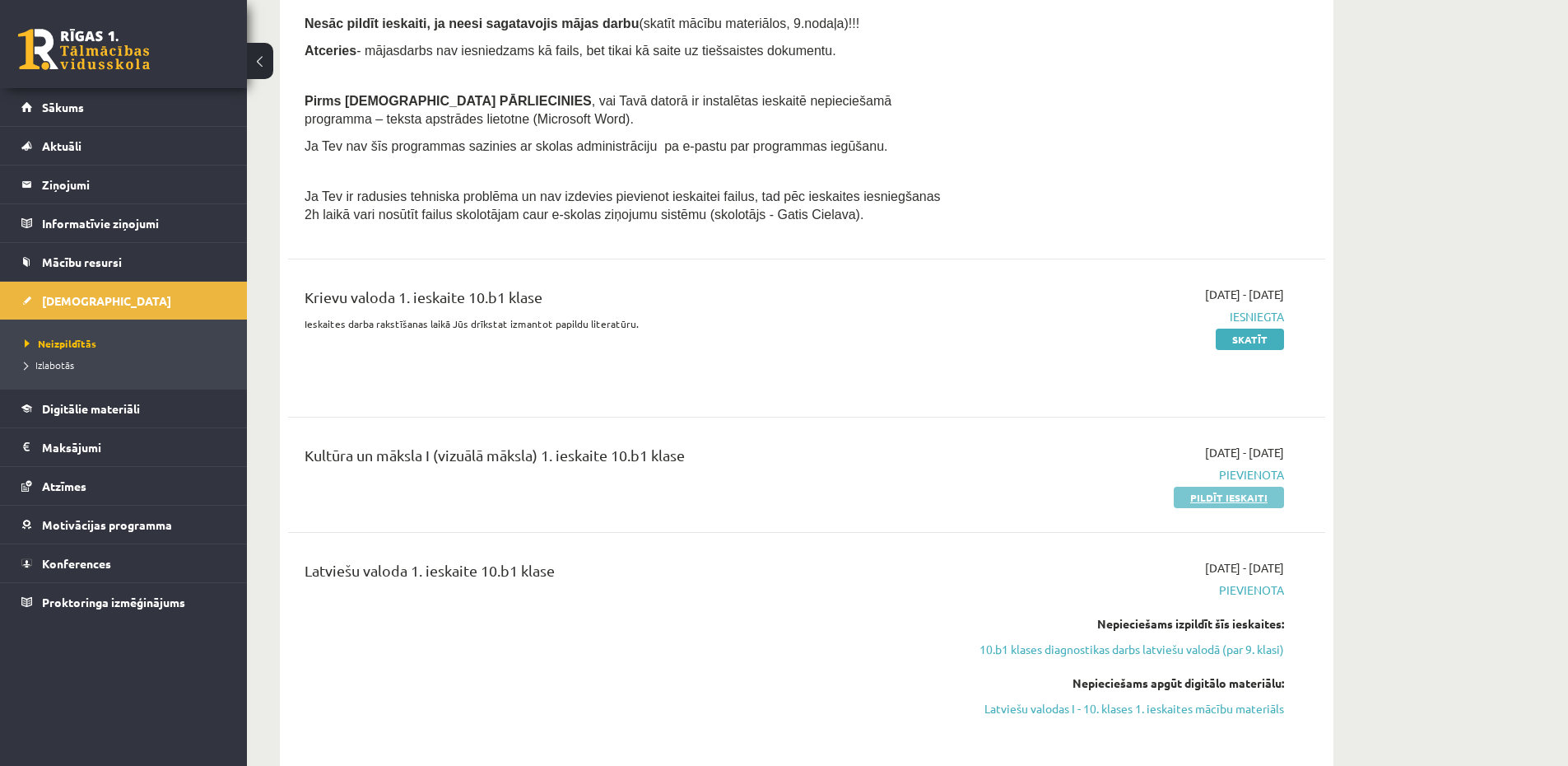
click at [1244, 497] on link "Pildīt ieskaiti" at bounding box center [1228, 497] width 110 height 22
click at [1262, 337] on link "Skatīt" at bounding box center [1249, 339] width 68 height 22
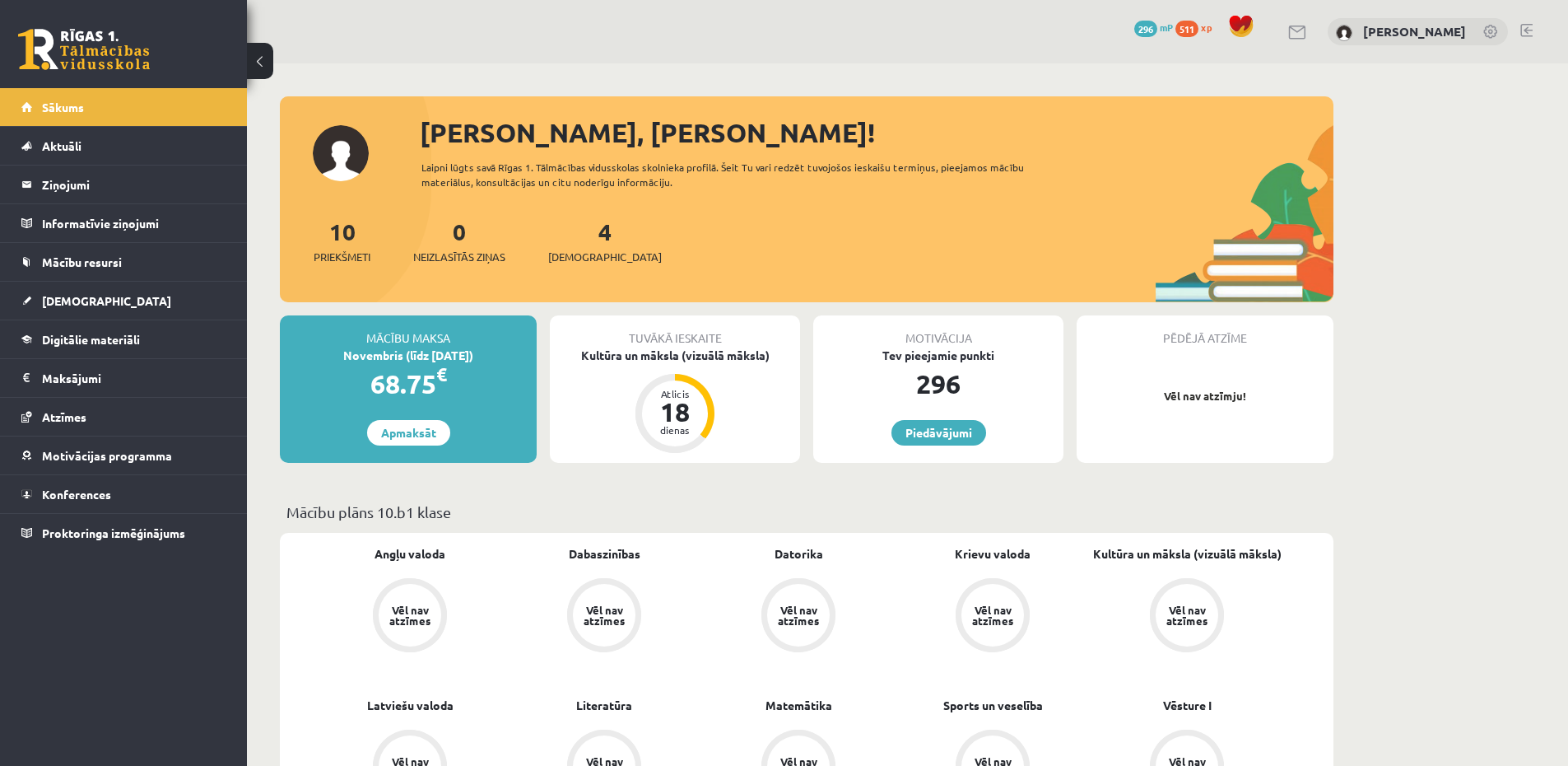
click at [1535, 29] on div "0 Dāvanas 296 mP 511 xp [PERSON_NAME]" at bounding box center [906, 32] width 1320 height 63
click at [1523, 29] on link at bounding box center [1525, 30] width 12 height 13
